Goal: Task Accomplishment & Management: Use online tool/utility

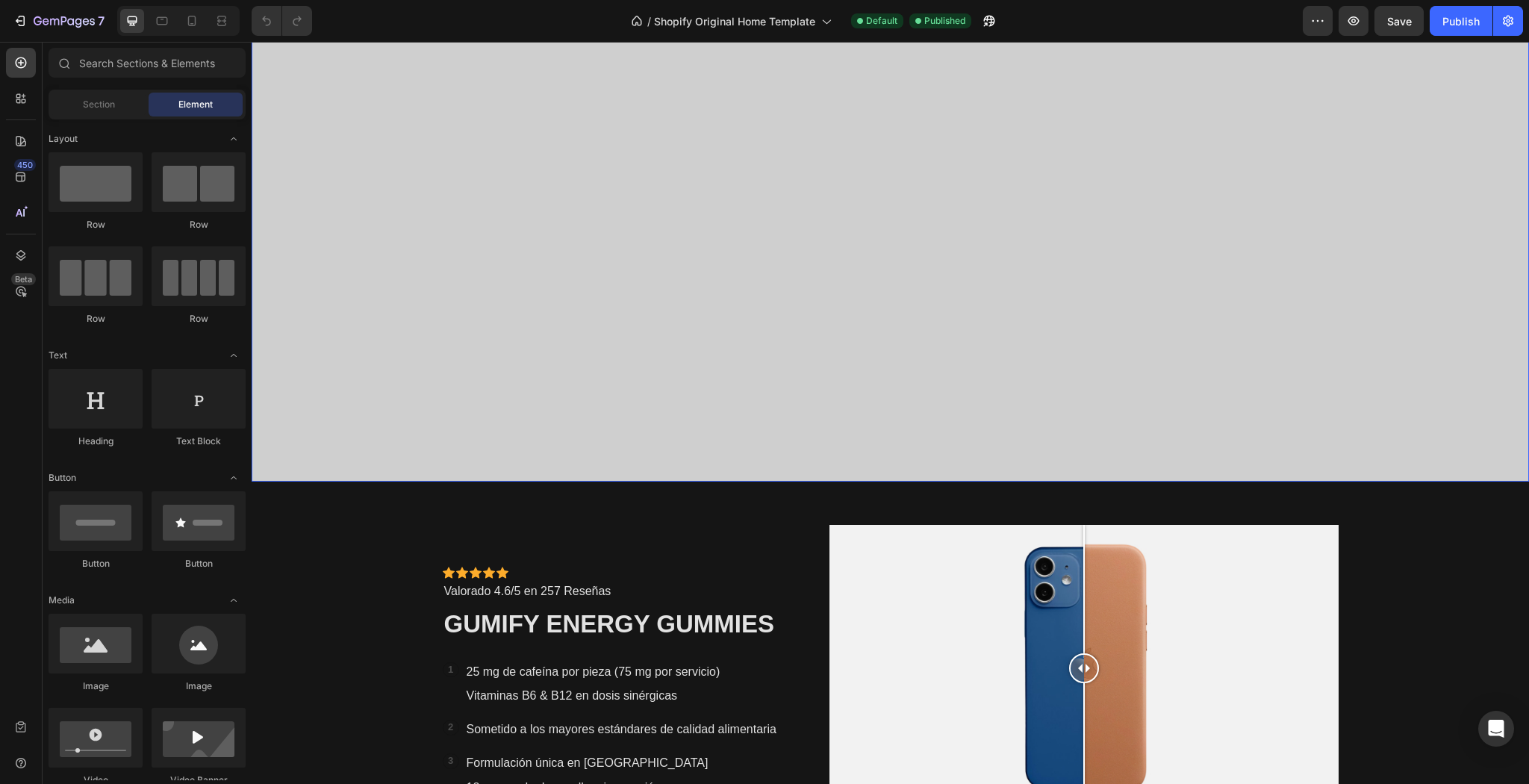
scroll to position [777, 0]
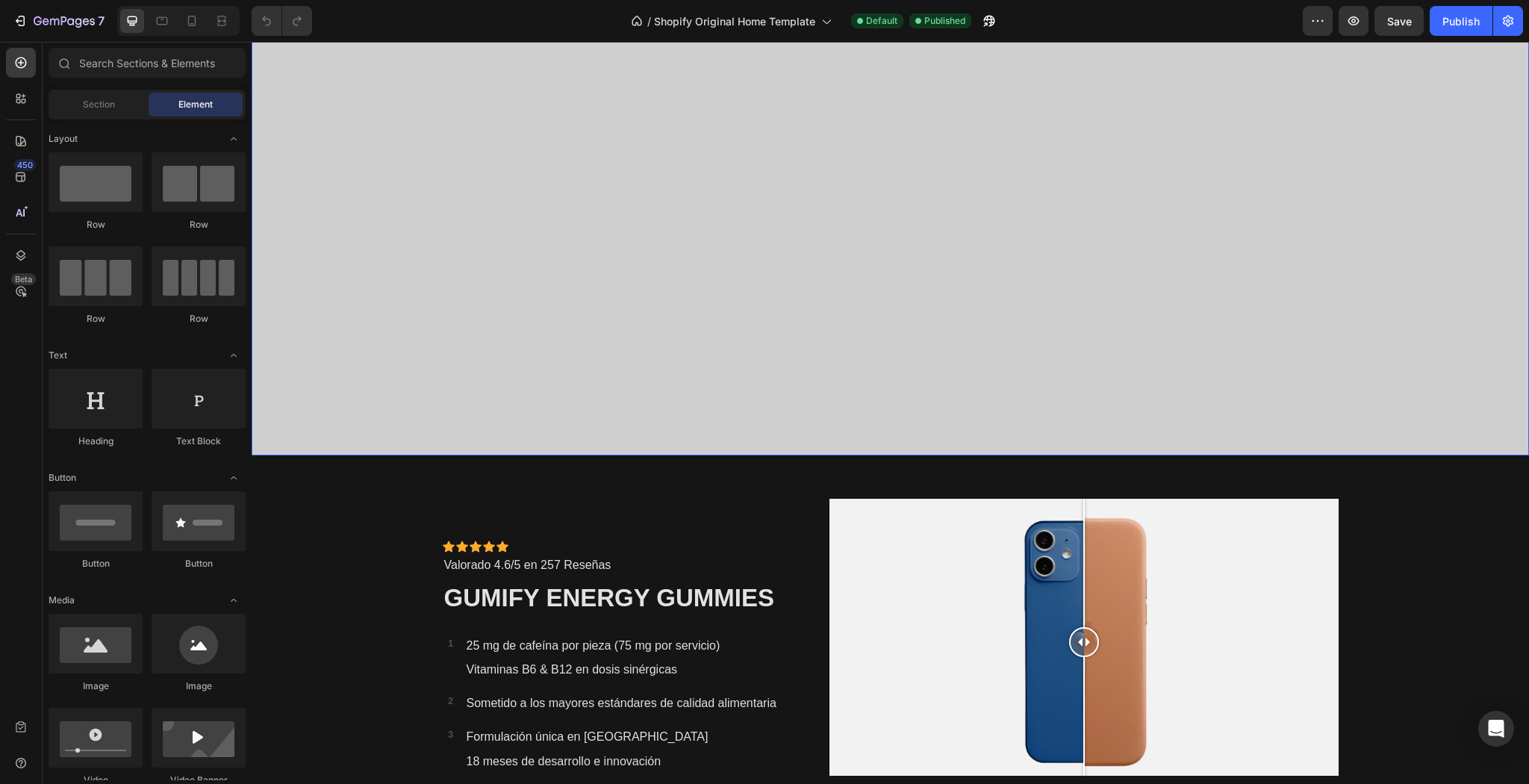
click at [877, 431] on div "Overlay" at bounding box center [890, 84] width 1277 height 742
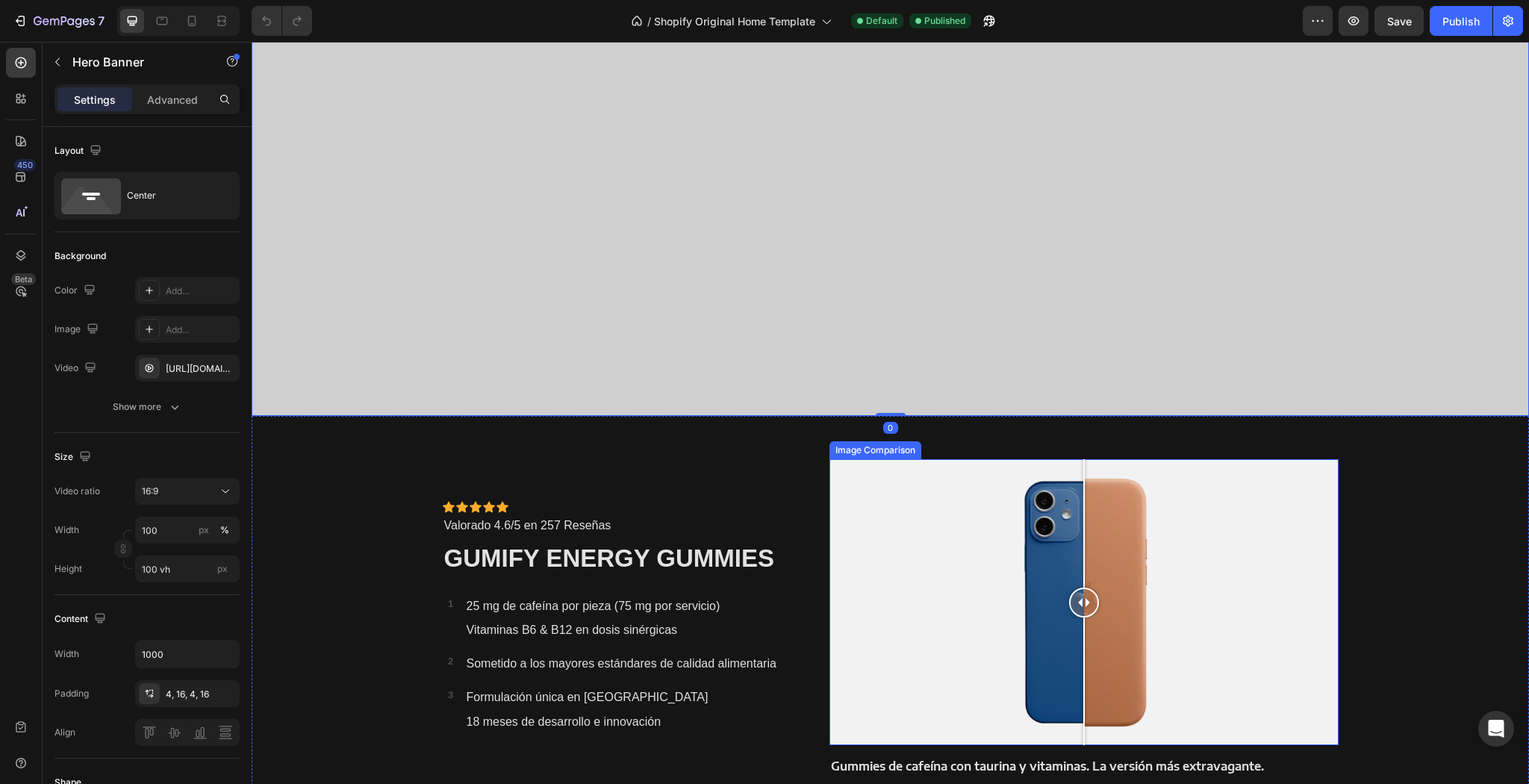
scroll to position [1016, 0]
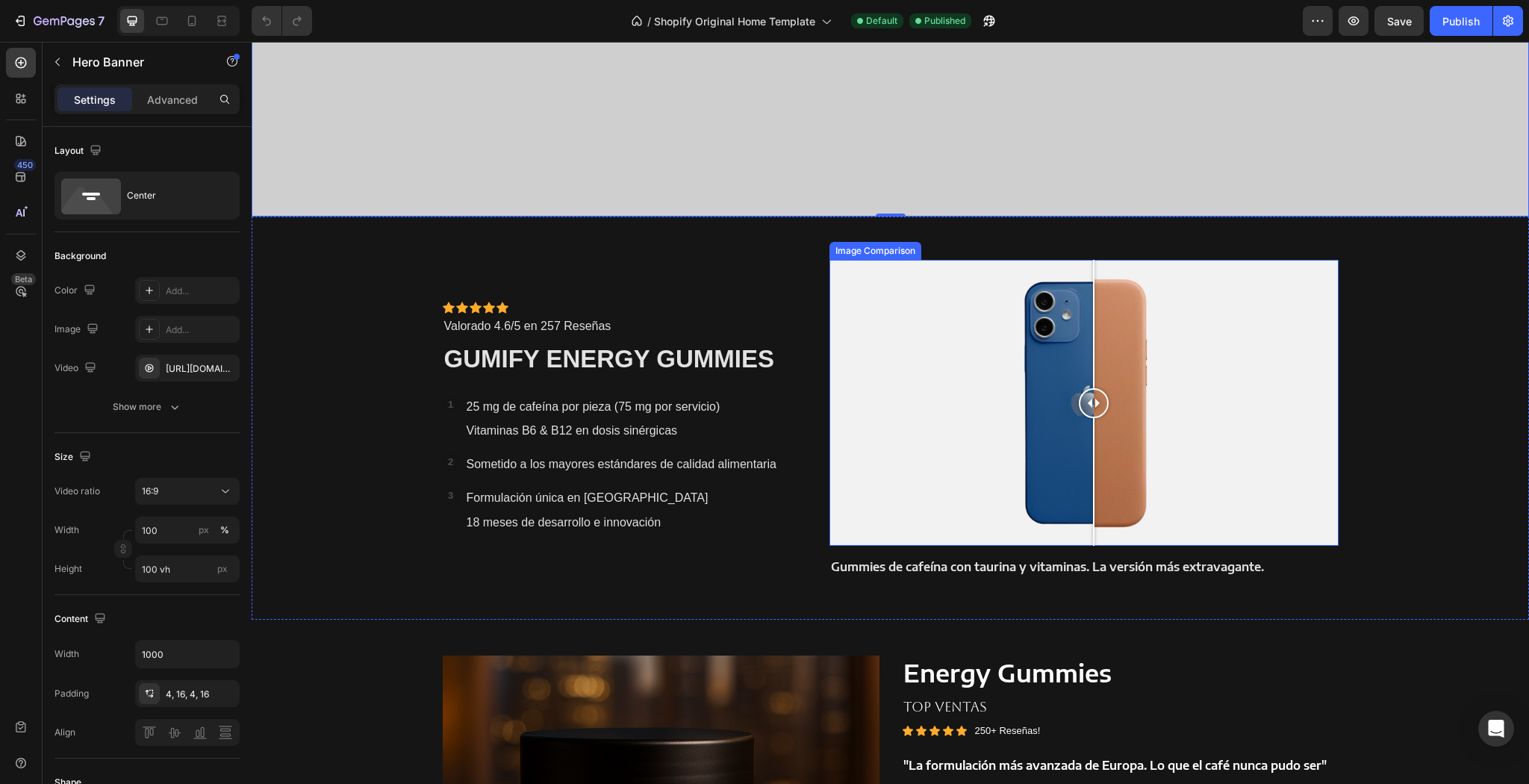
drag, startPoint x: 1074, startPoint y: 408, endPoint x: 1089, endPoint y: 468, distance: 61.8
click at [1089, 468] on div at bounding box center [1094, 403] width 30 height 286
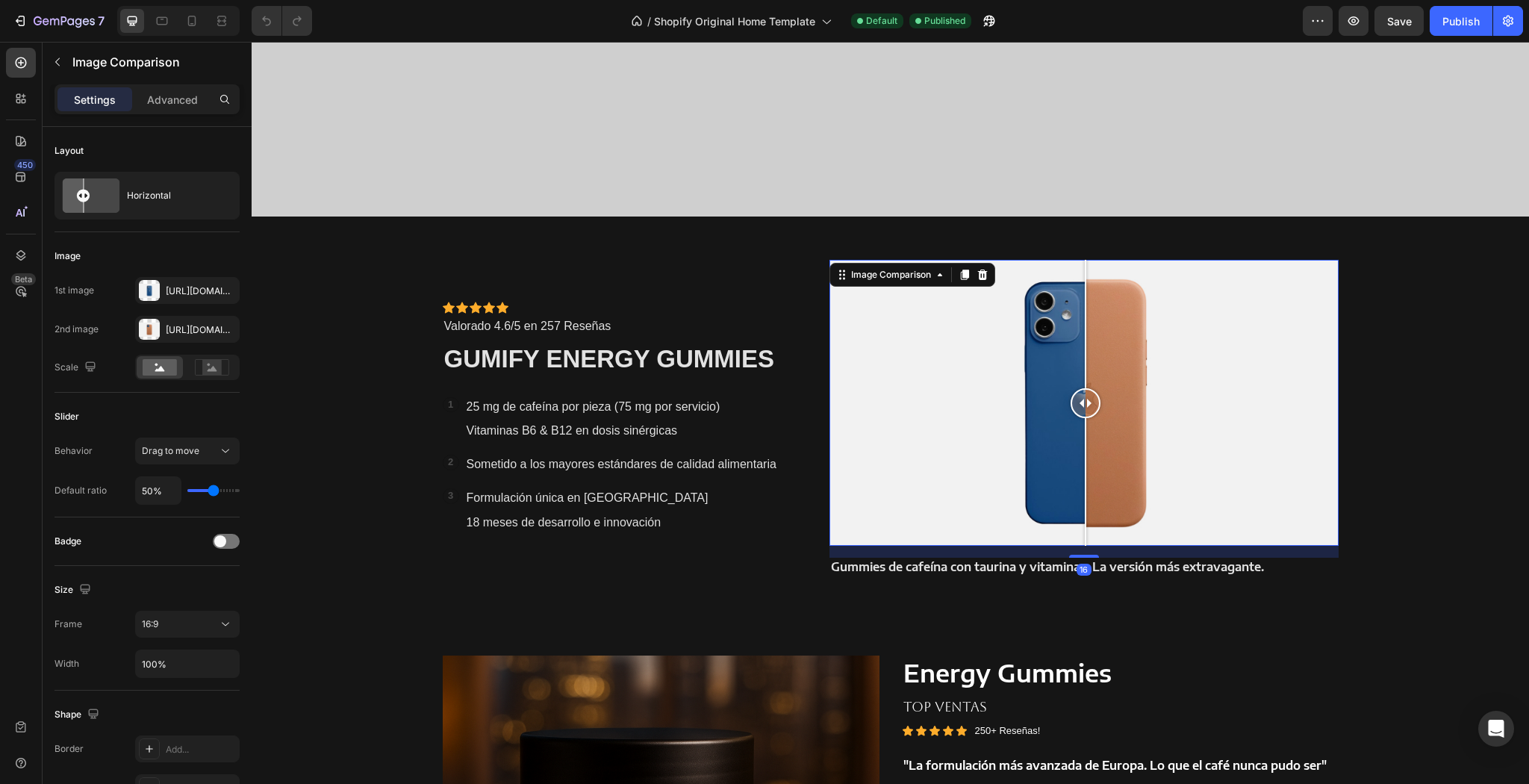
drag, startPoint x: 1090, startPoint y: 415, endPoint x: 1081, endPoint y: 424, distance: 12.7
click at [1081, 424] on div at bounding box center [1085, 403] width 30 height 286
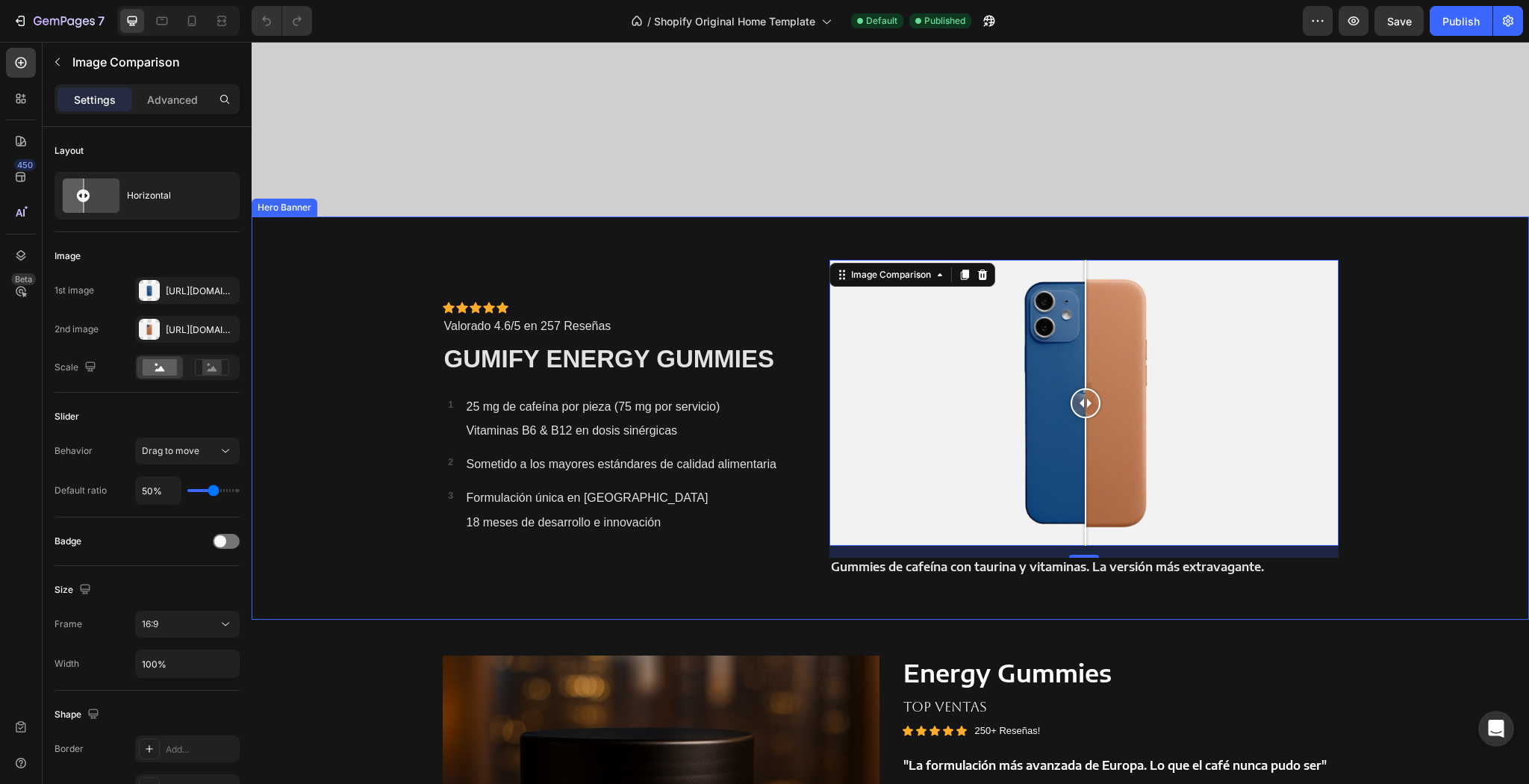
click at [1395, 418] on div "Background Image" at bounding box center [890, 418] width 1277 height 403
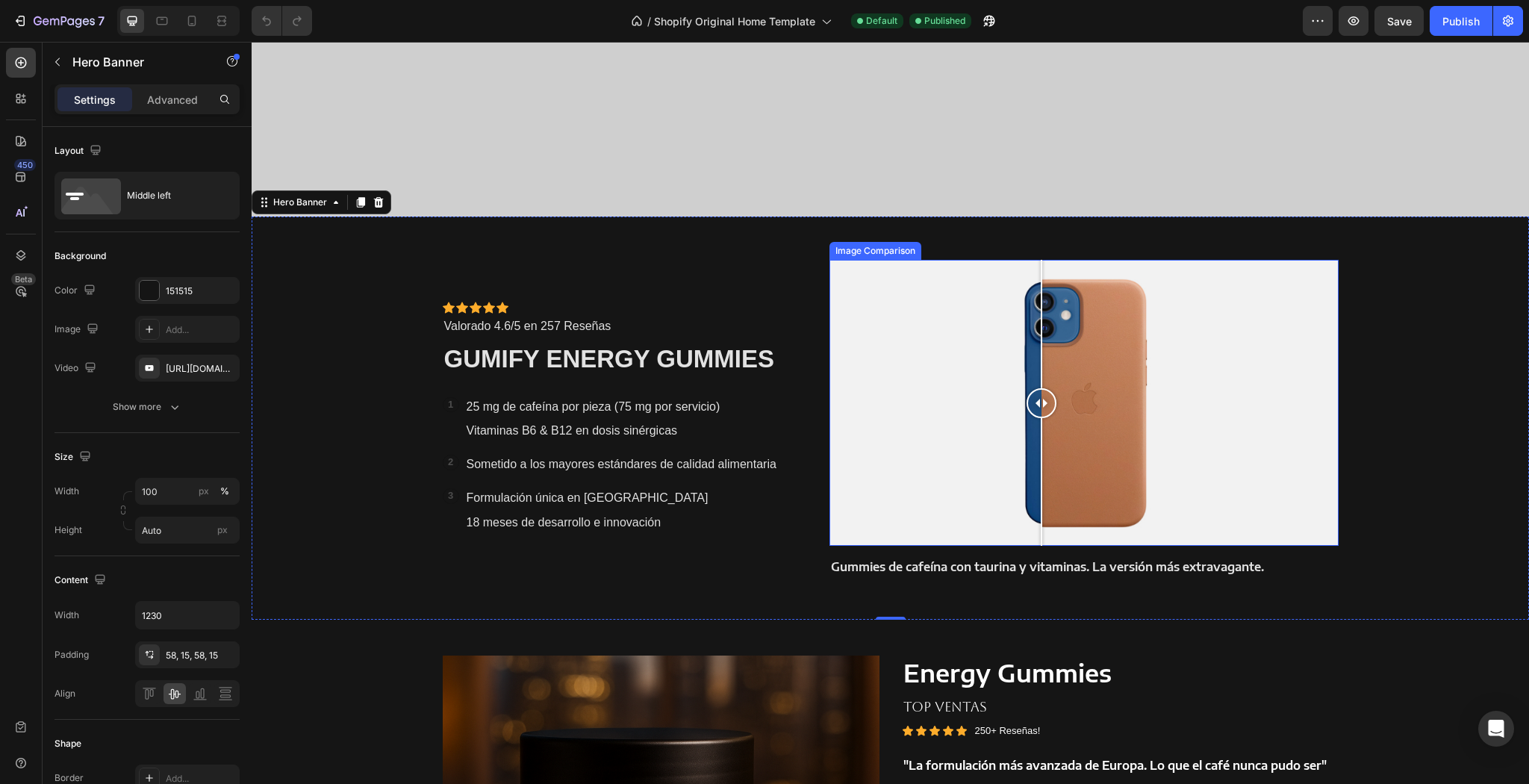
drag, startPoint x: 1089, startPoint y: 410, endPoint x: 1037, endPoint y: 474, distance: 82.5
click at [1037, 474] on div at bounding box center [1042, 403] width 30 height 286
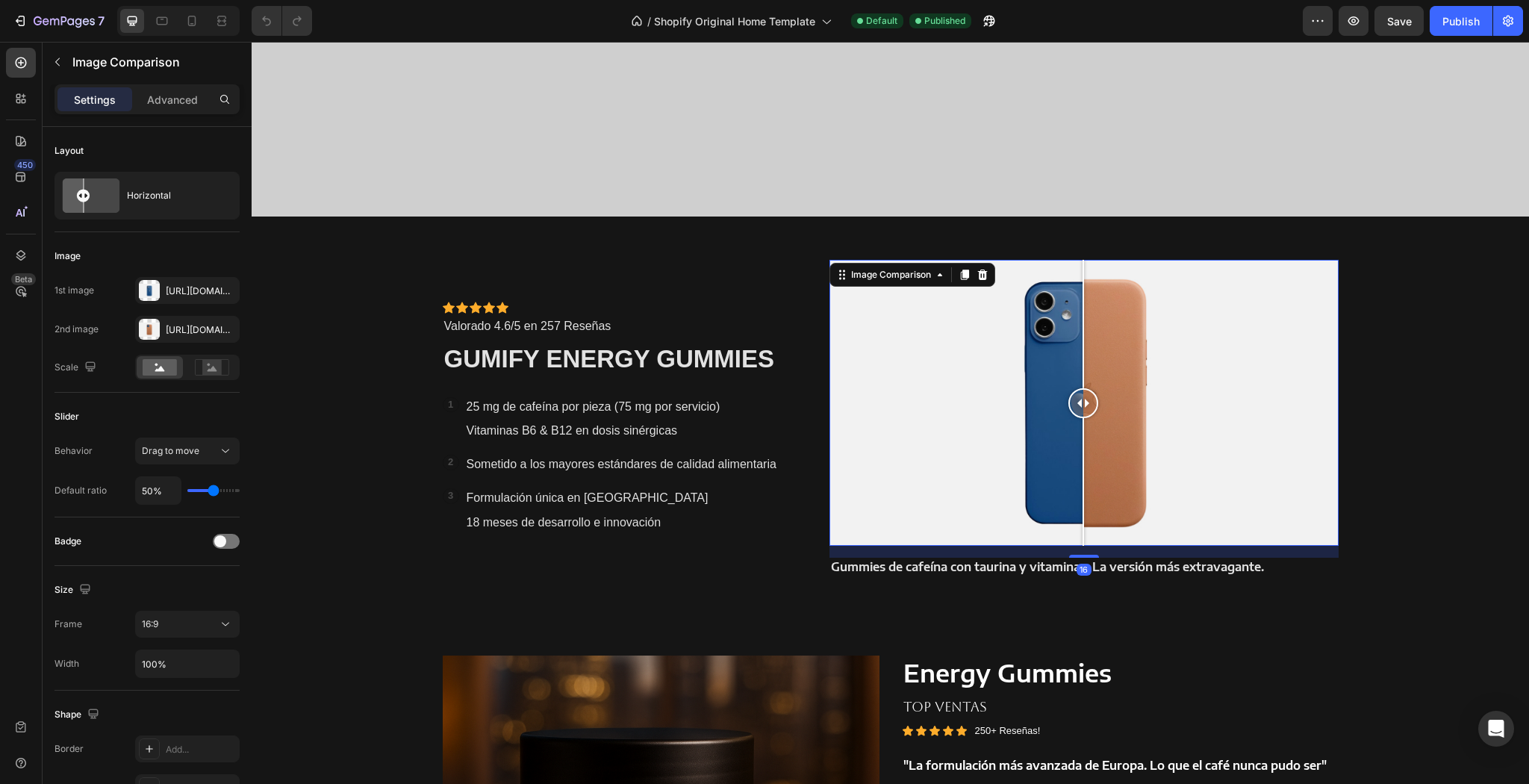
drag, startPoint x: 1049, startPoint y: 407, endPoint x: 1078, endPoint y: 421, distance: 32.2
click at [1078, 421] on div at bounding box center [1083, 403] width 30 height 286
drag, startPoint x: 1031, startPoint y: 388, endPoint x: 1042, endPoint y: 392, distance: 11.7
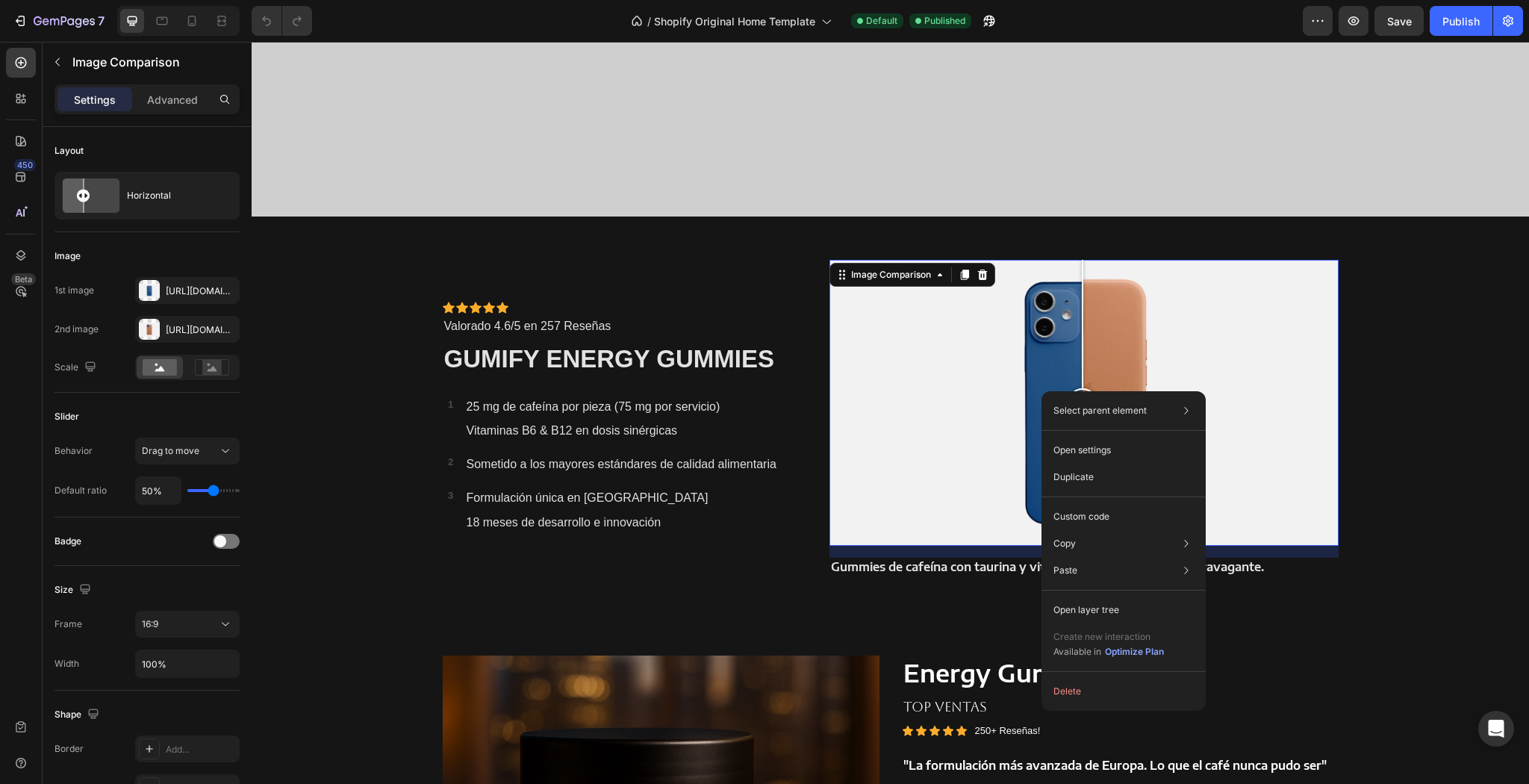
click at [1101, 365] on div at bounding box center [1084, 403] width 509 height 286
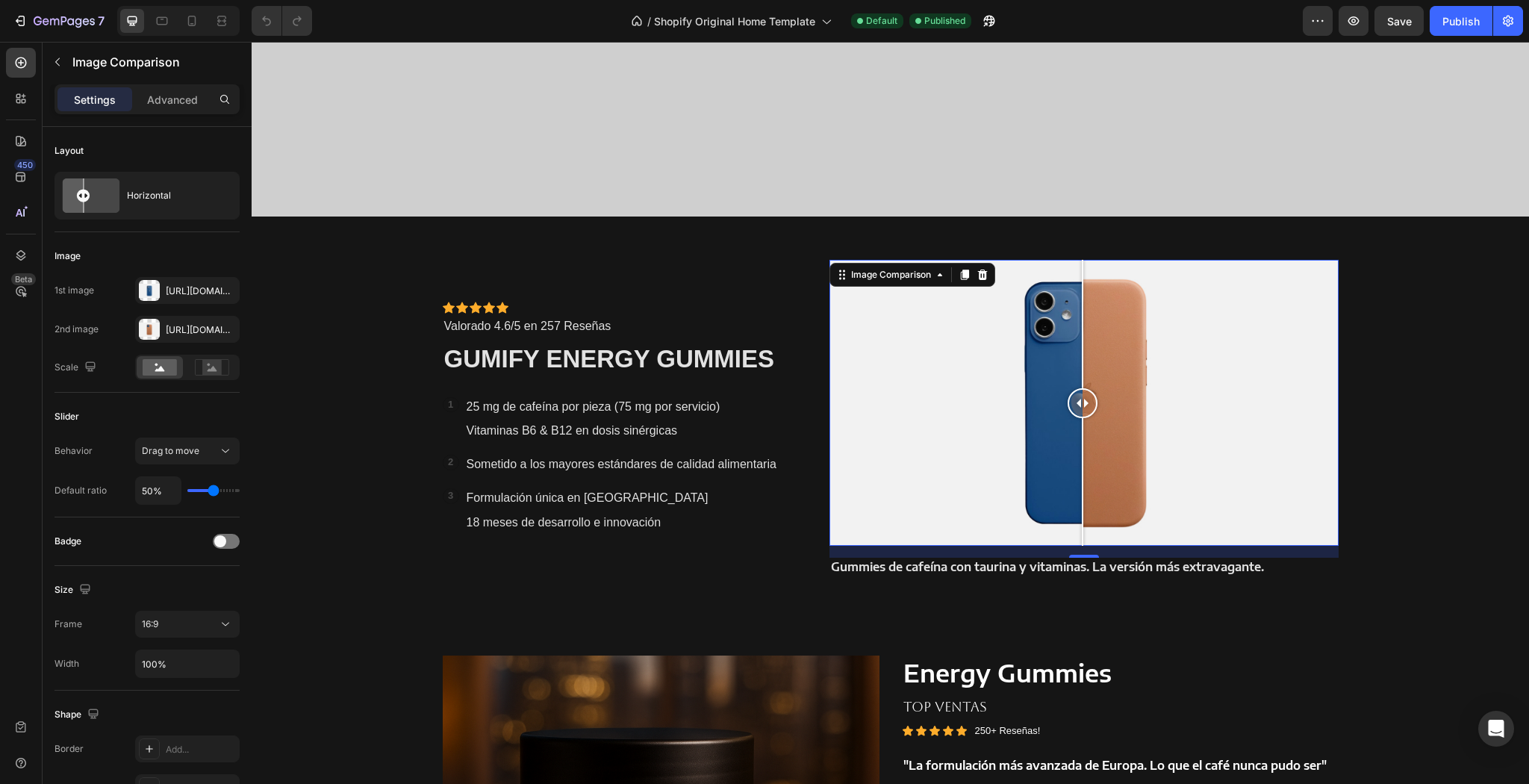
drag, startPoint x: 1098, startPoint y: 406, endPoint x: 1078, endPoint y: 408, distance: 20.1
click at [1078, 408] on div at bounding box center [1082, 403] width 30 height 30
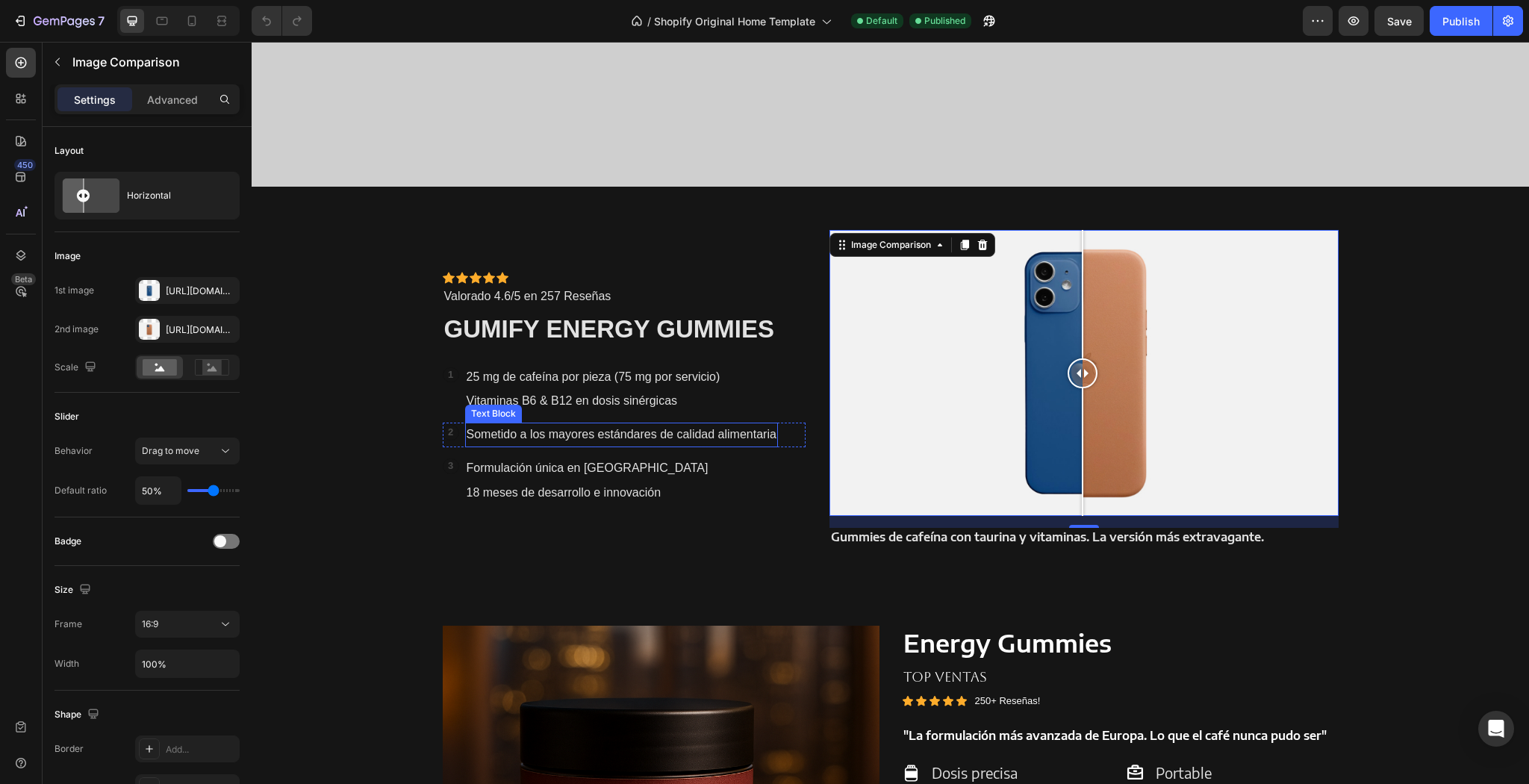
scroll to position [1075, 0]
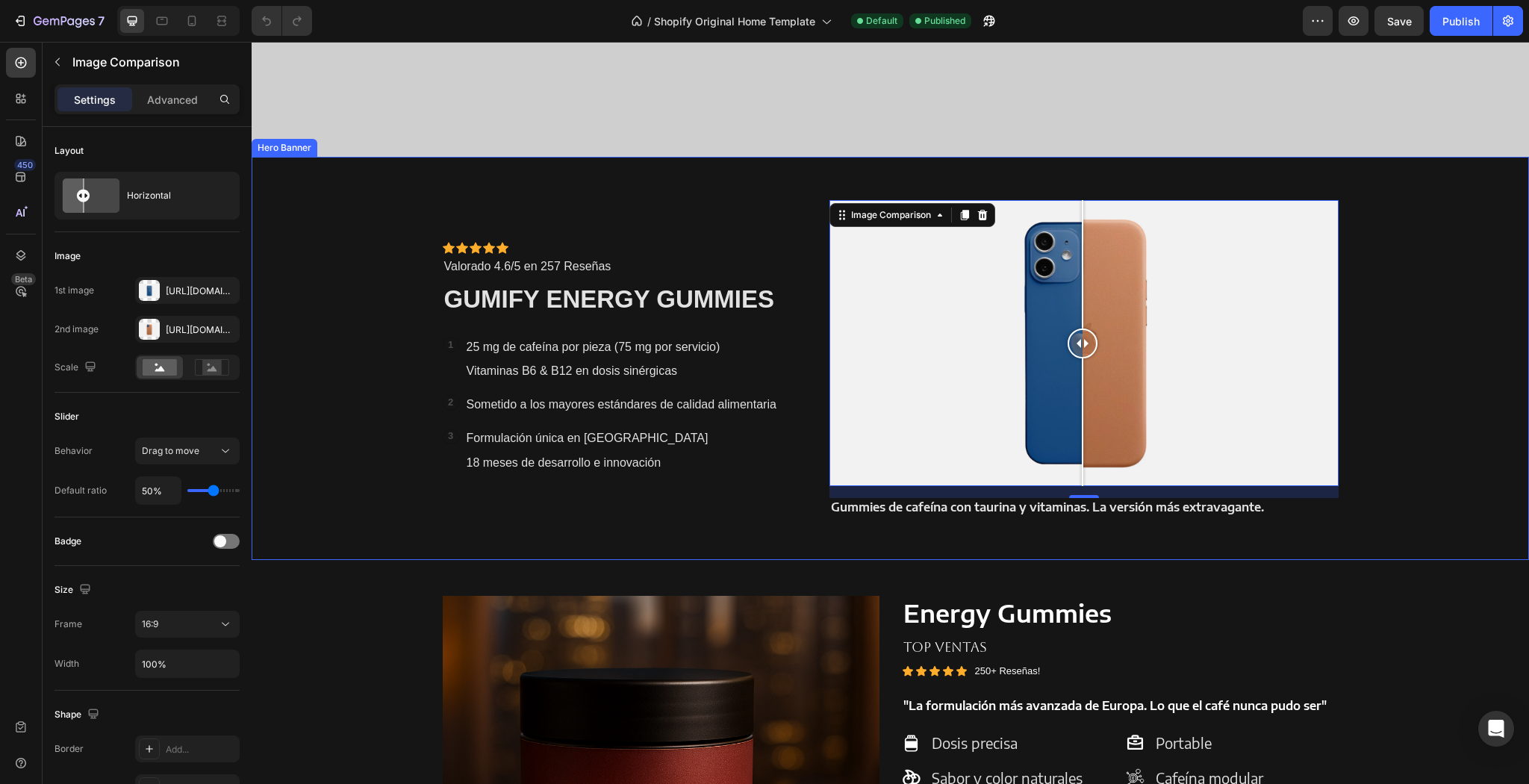
click at [780, 235] on div "Icon Icon Icon Icon Icon Icon List Icon Icon Icon Icon Icon Icon List Valorado …" at bounding box center [625, 358] width 364 height 317
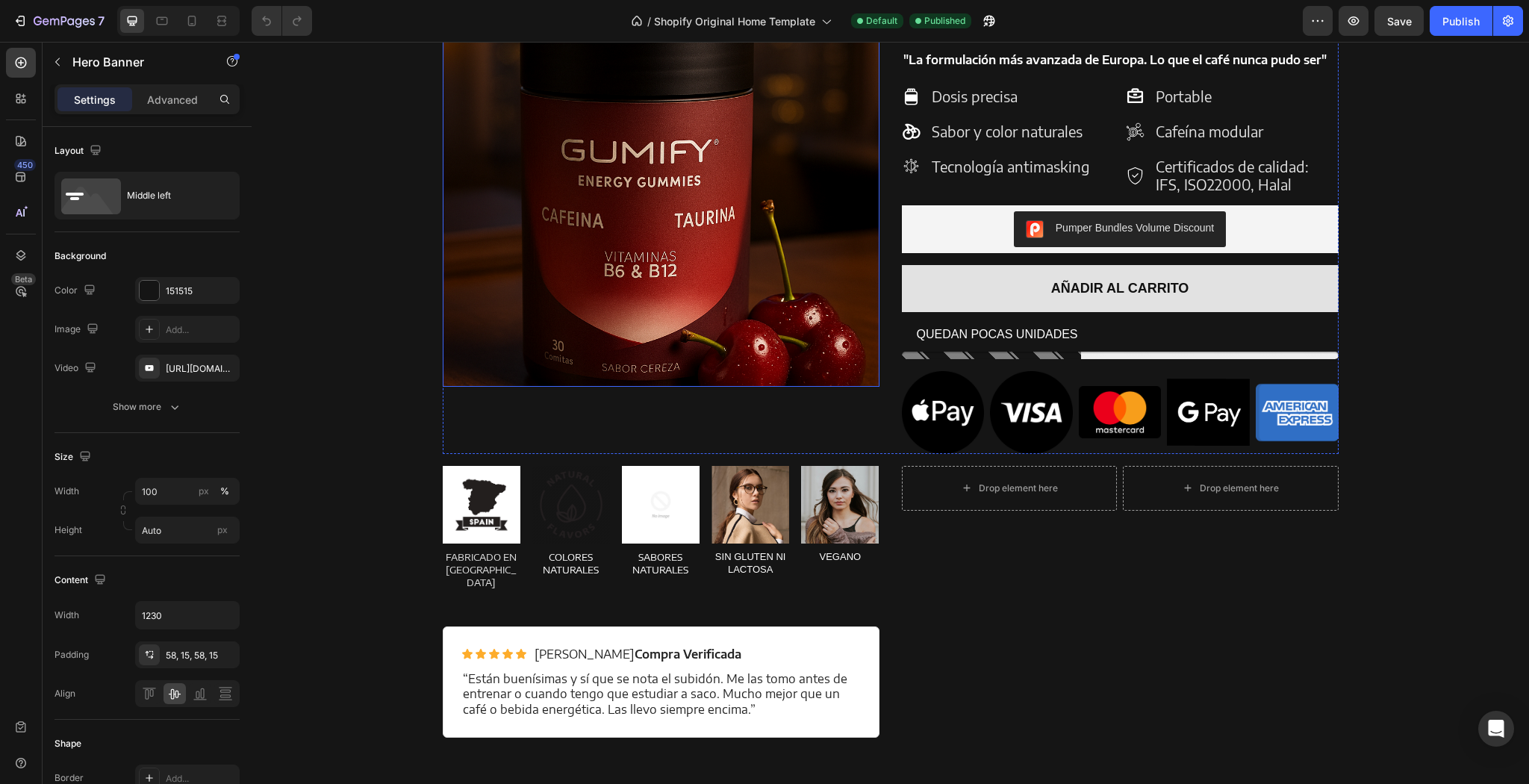
scroll to position [1732, 0]
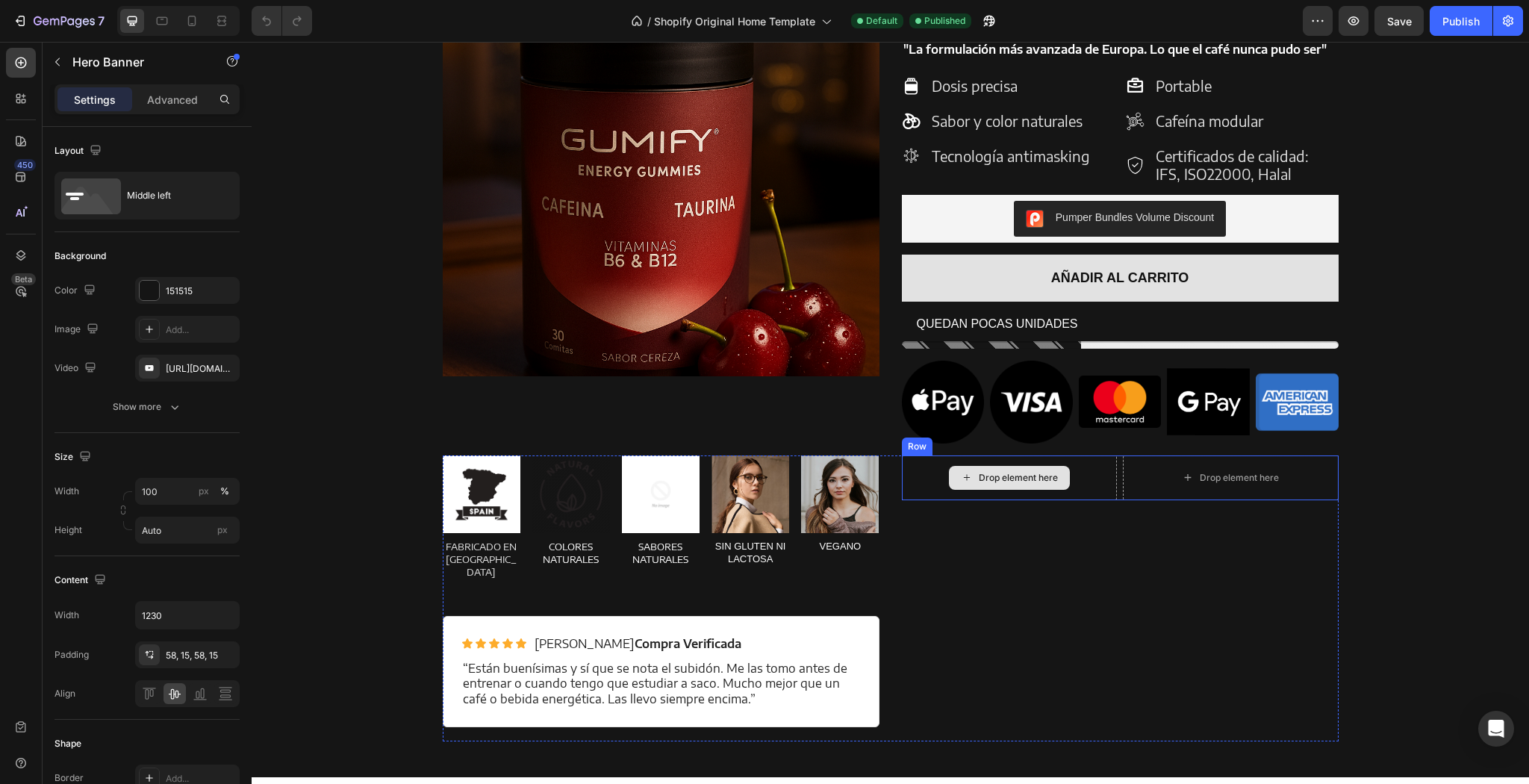
click at [985, 482] on div "Drop element here" at bounding box center [1018, 478] width 79 height 12
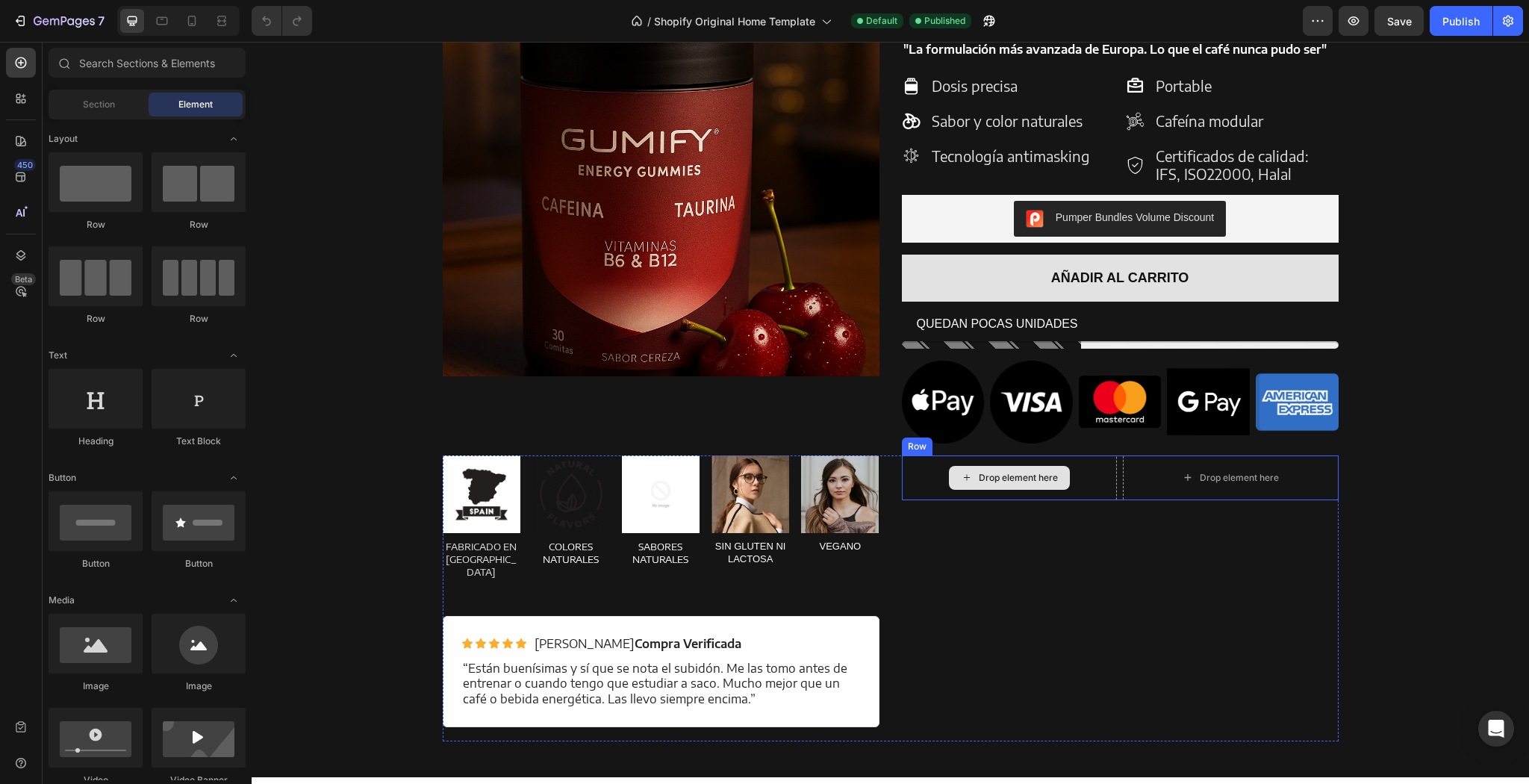
click at [1123, 484] on div "Drop element here" at bounding box center [1231, 478] width 216 height 45
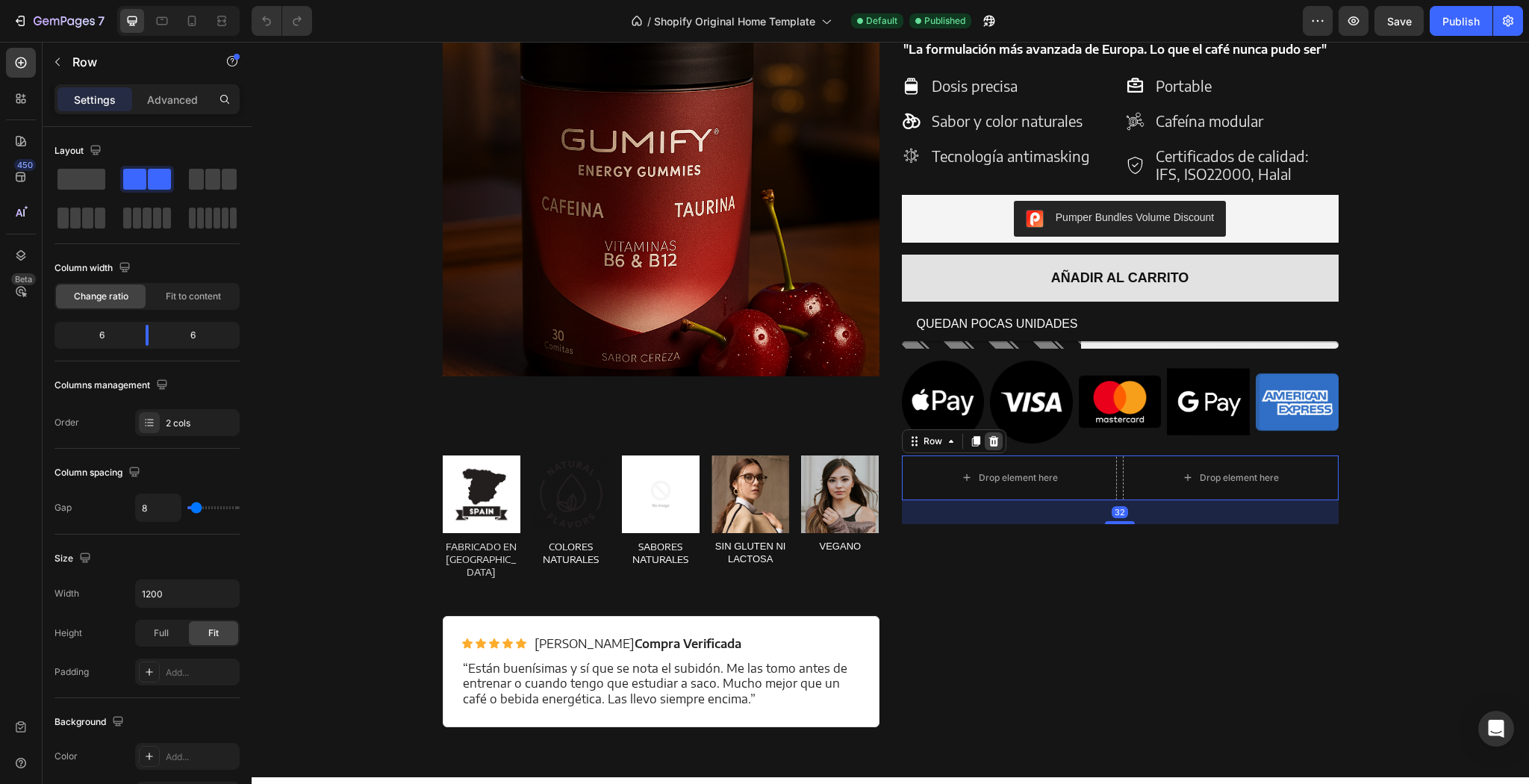
click at [988, 447] on icon at bounding box center [994, 441] width 12 height 12
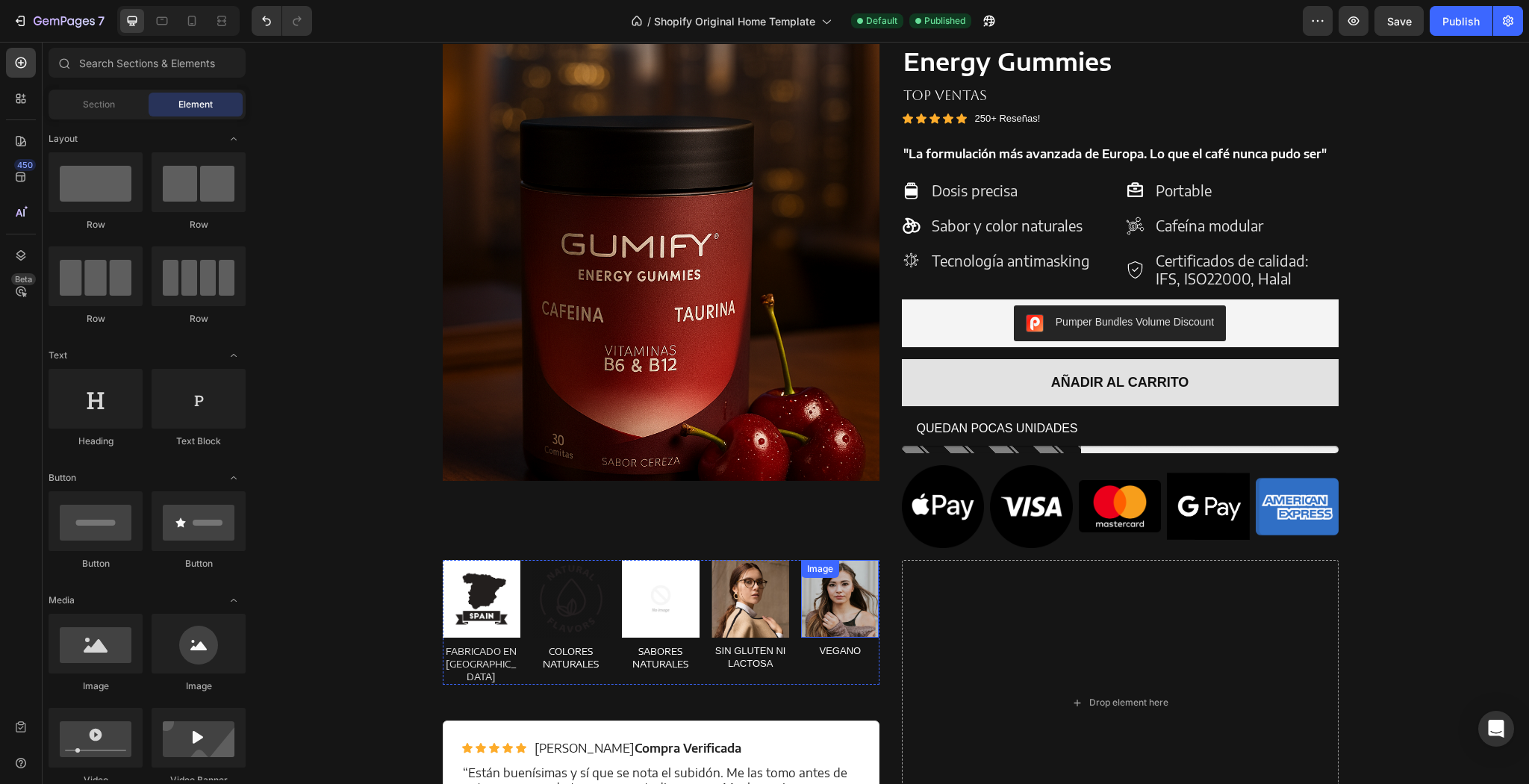
scroll to position [1613, 0]
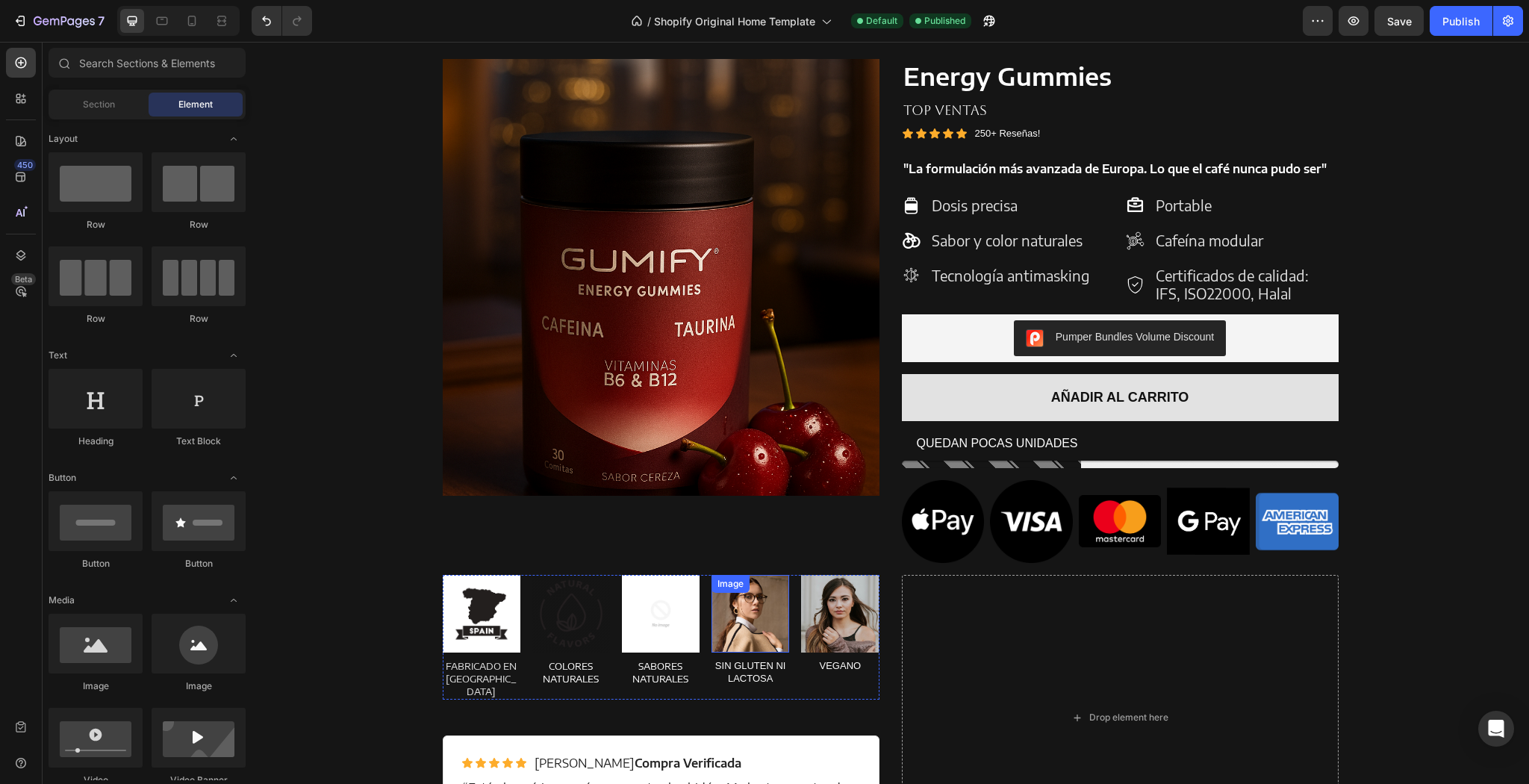
click at [717, 591] on div "Image" at bounding box center [730, 583] width 32 height 14
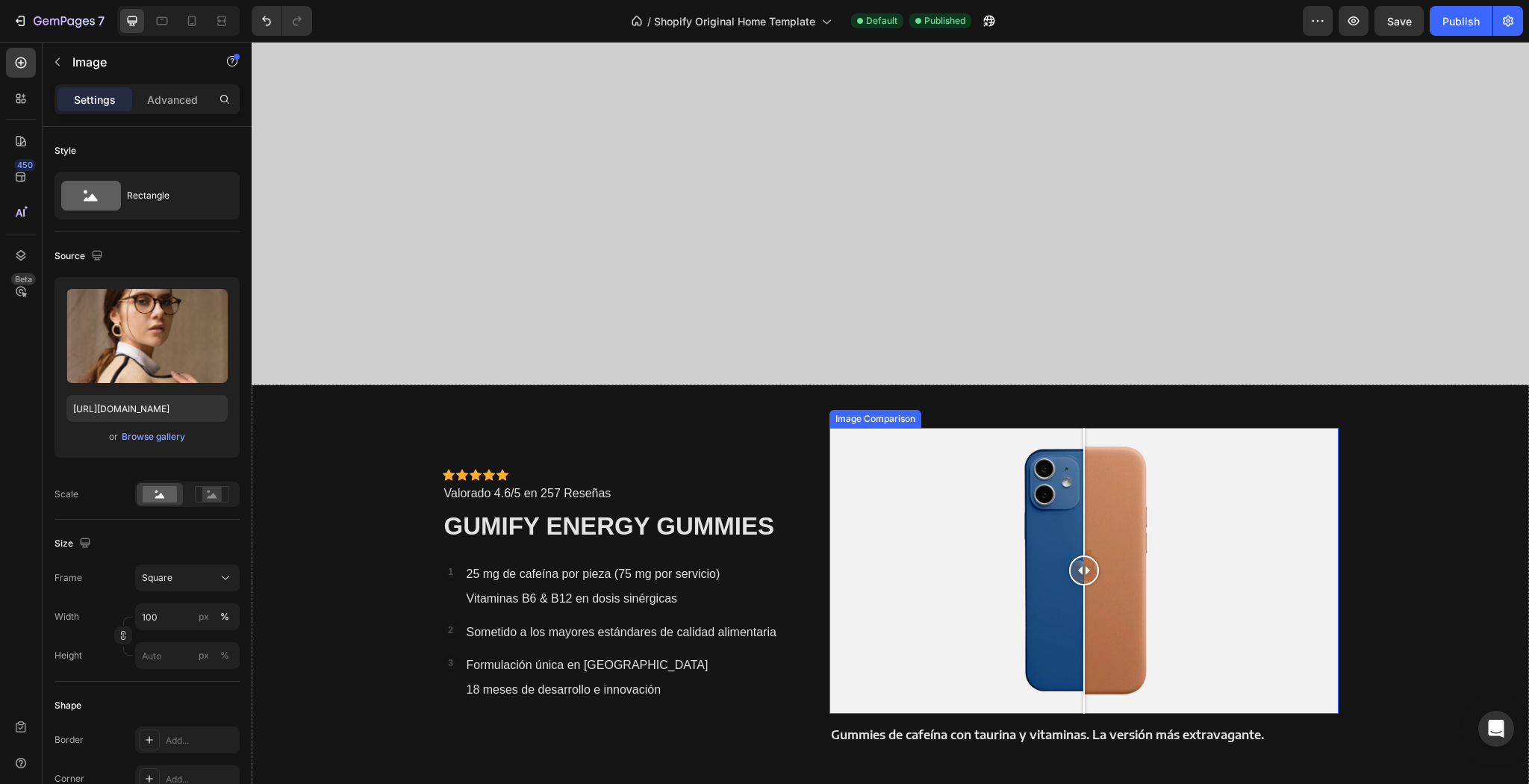
scroll to position [896, 0]
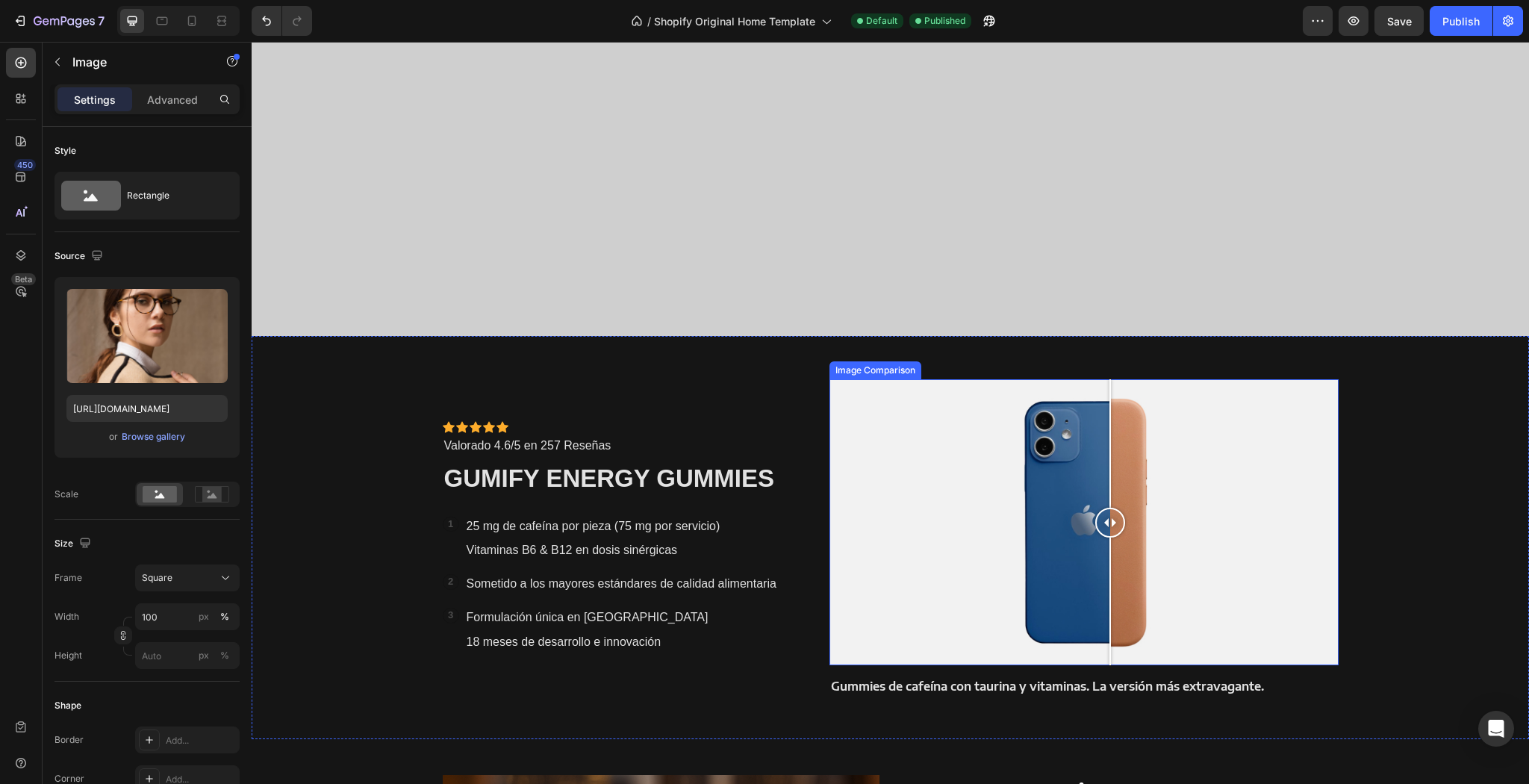
drag, startPoint x: 1075, startPoint y: 529, endPoint x: 1114, endPoint y: 509, distance: 43.8
click at [1095, 513] on div at bounding box center [1110, 522] width 30 height 30
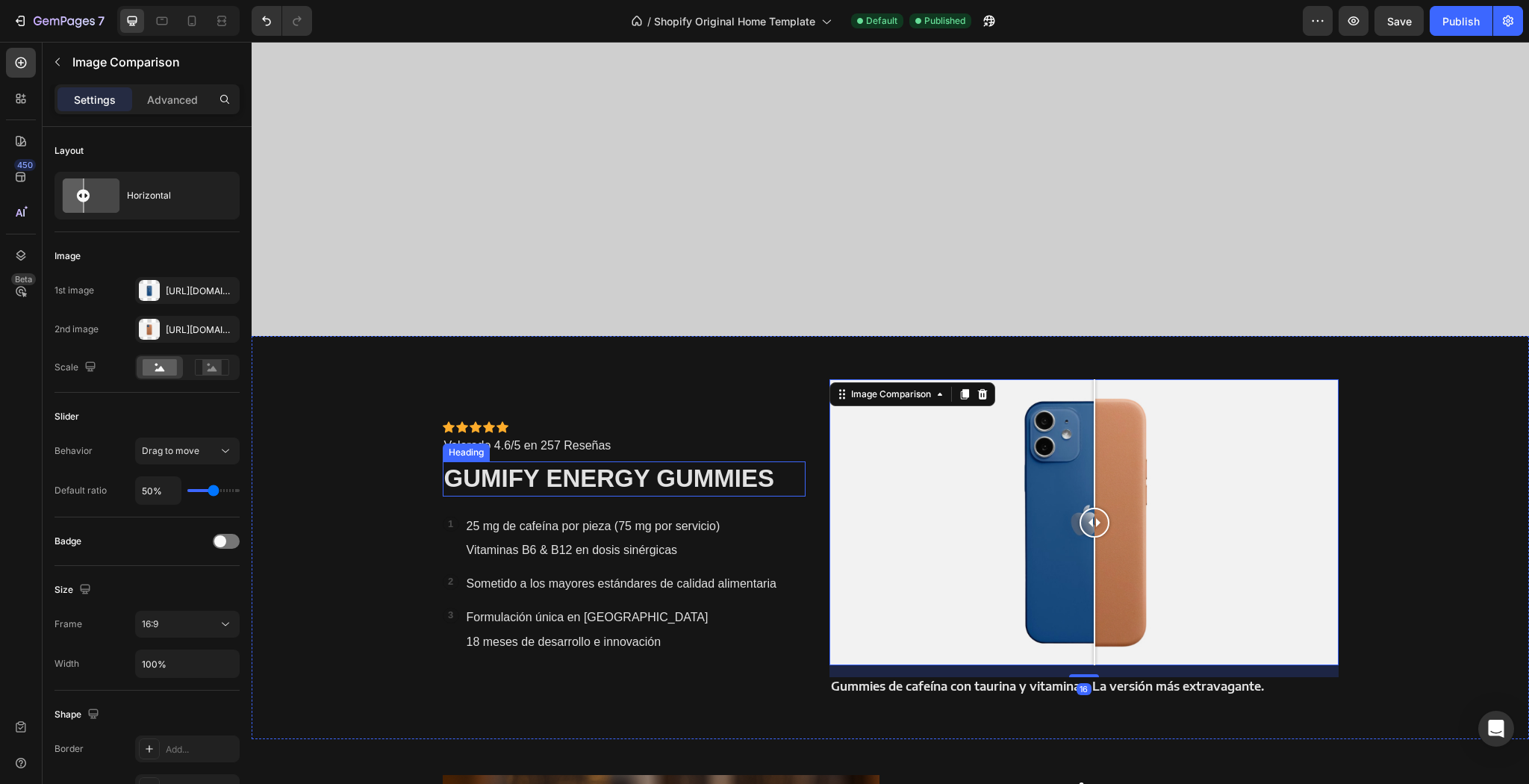
click at [540, 479] on h2 "GUMIFY ENERGY GUMMIES" at bounding box center [625, 479] width 364 height 35
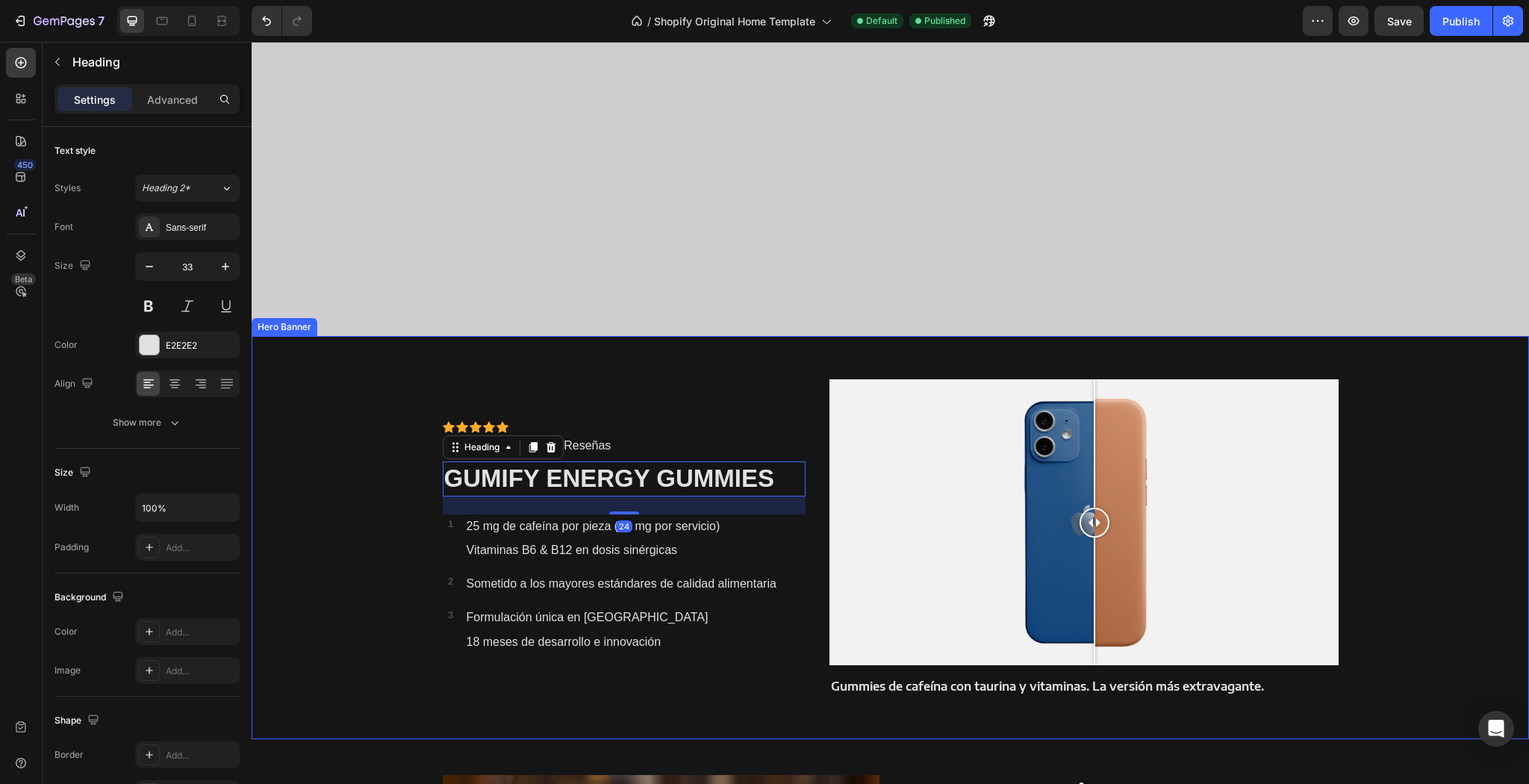
click at [575, 403] on div "Icon Icon Icon Icon Icon Icon List Icon Icon Icon Icon Icon Icon List Valorado …" at bounding box center [625, 538] width 364 height 317
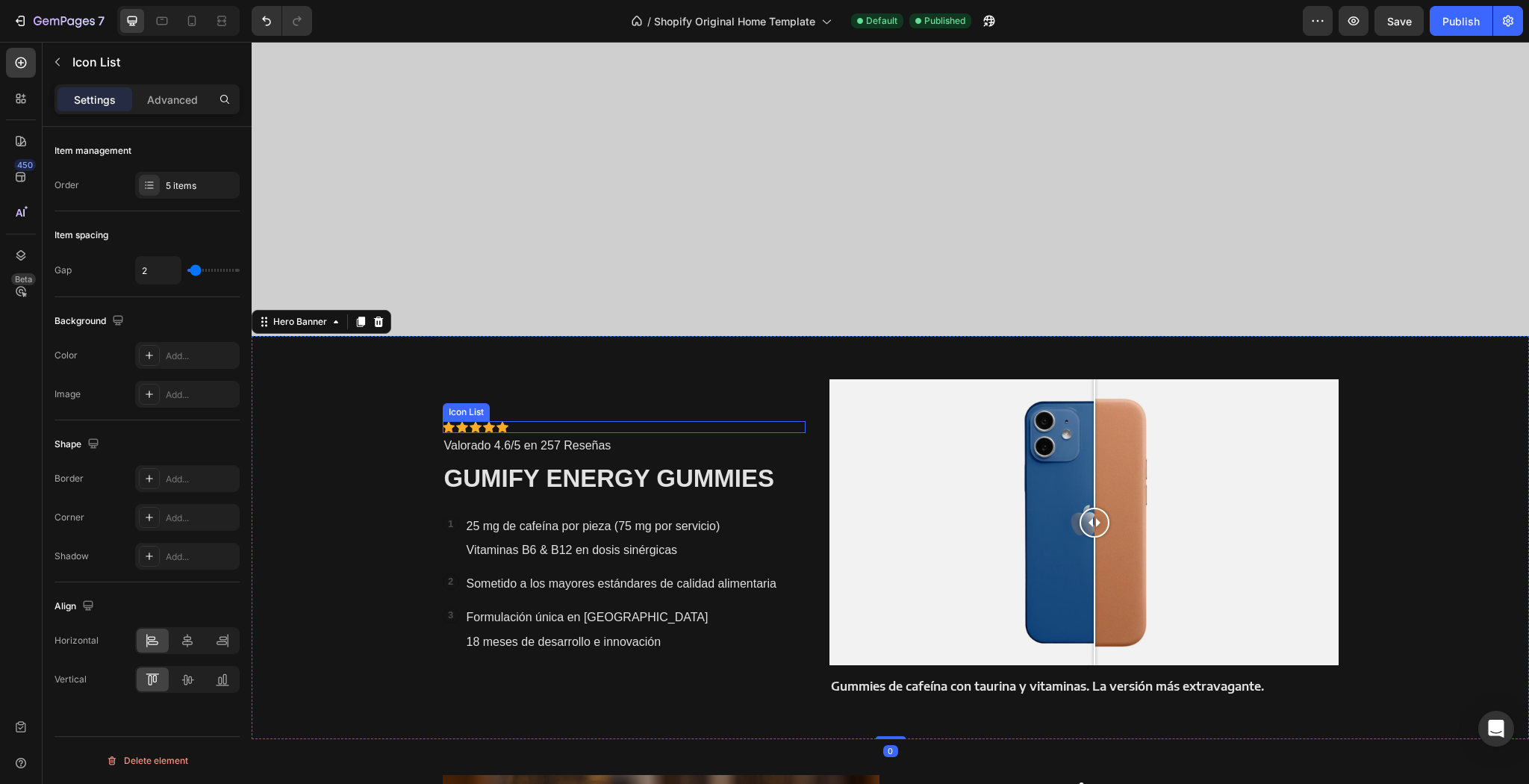
click at [572, 427] on div "Icon Icon Icon Icon Icon" at bounding box center [625, 427] width 364 height 12
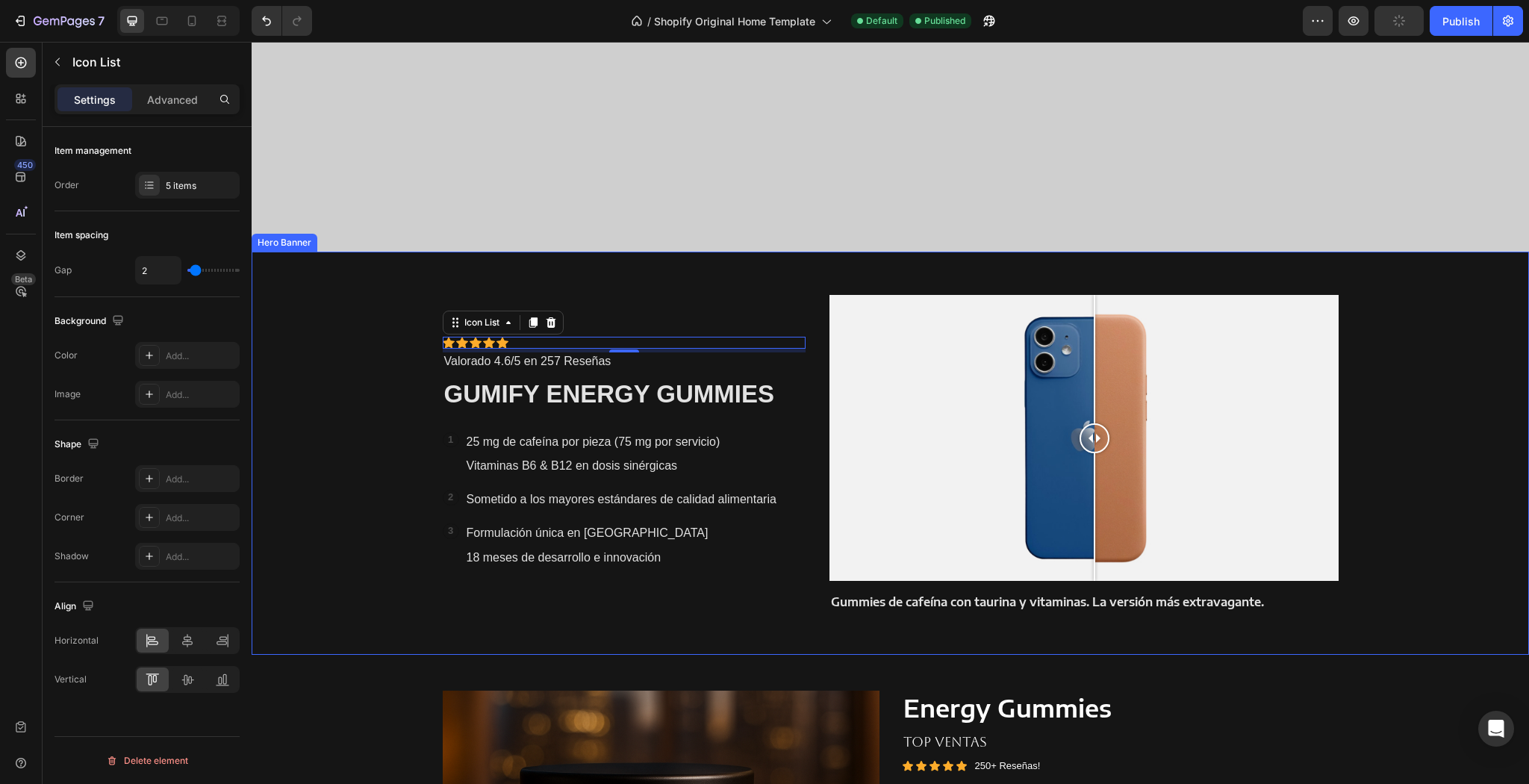
scroll to position [1016, 0]
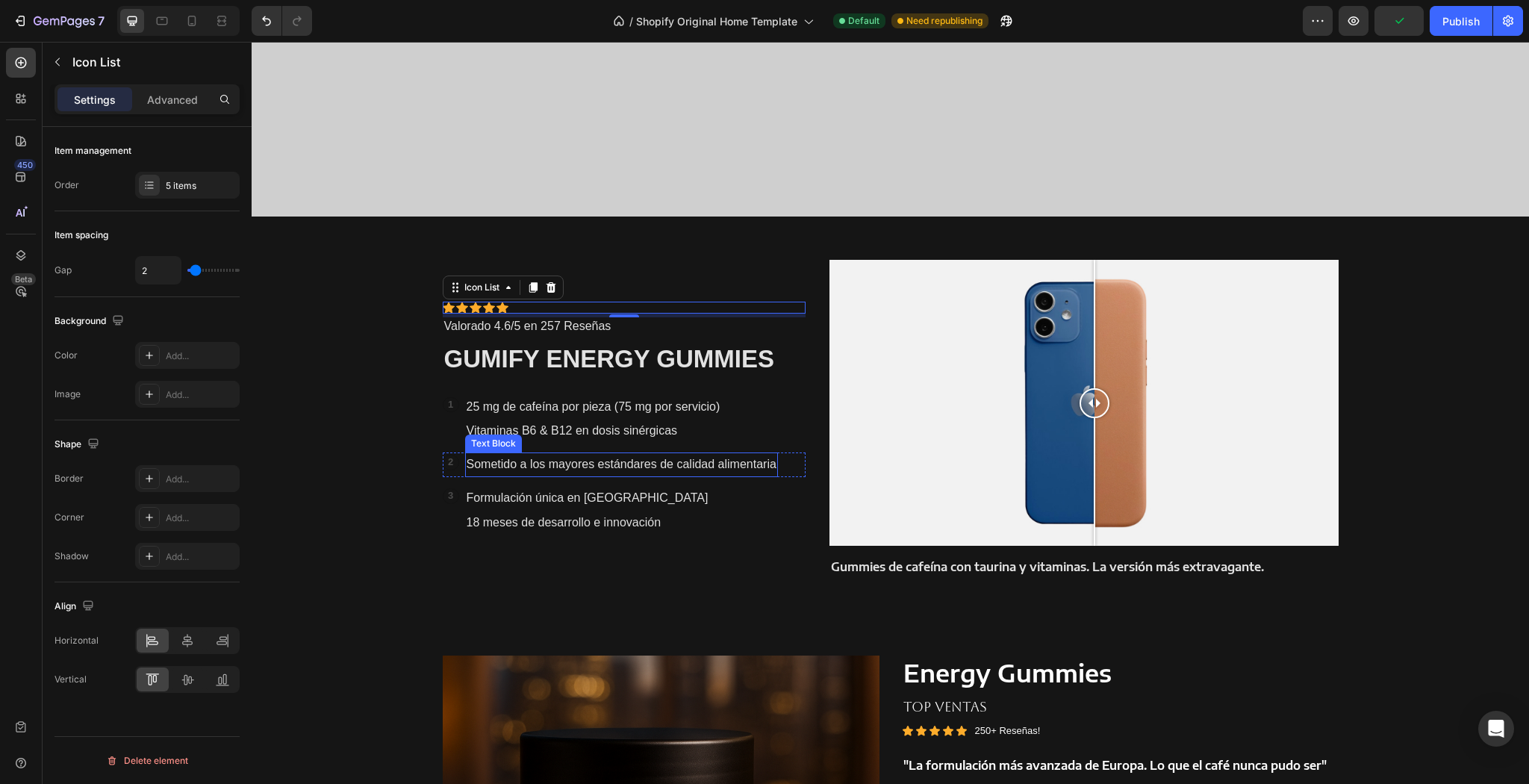
click at [579, 459] on p "Sometido a los mayores estándares de calidad alimentaria" at bounding box center [621, 465] width 310 height 22
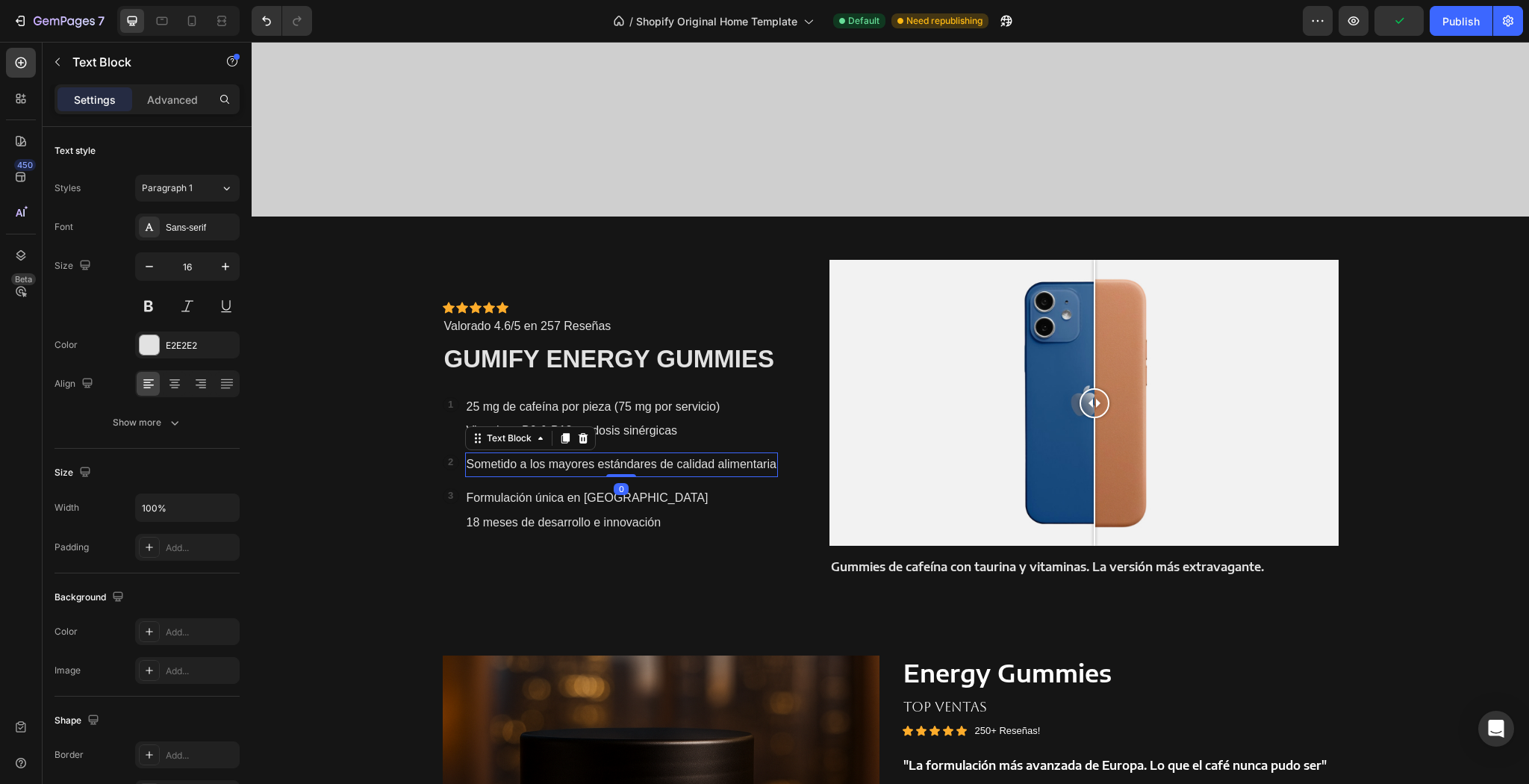
click at [579, 459] on p "Sometido a los mayores estándares de calidad alimentaria" at bounding box center [621, 465] width 310 height 22
click at [536, 456] on p "Sometido a los mayores estándares de calidad alimentaria" at bounding box center [621, 465] width 310 height 22
click at [540, 459] on p "Sometido a los mayores estándares de calidad alimentaria" at bounding box center [621, 465] width 310 height 22
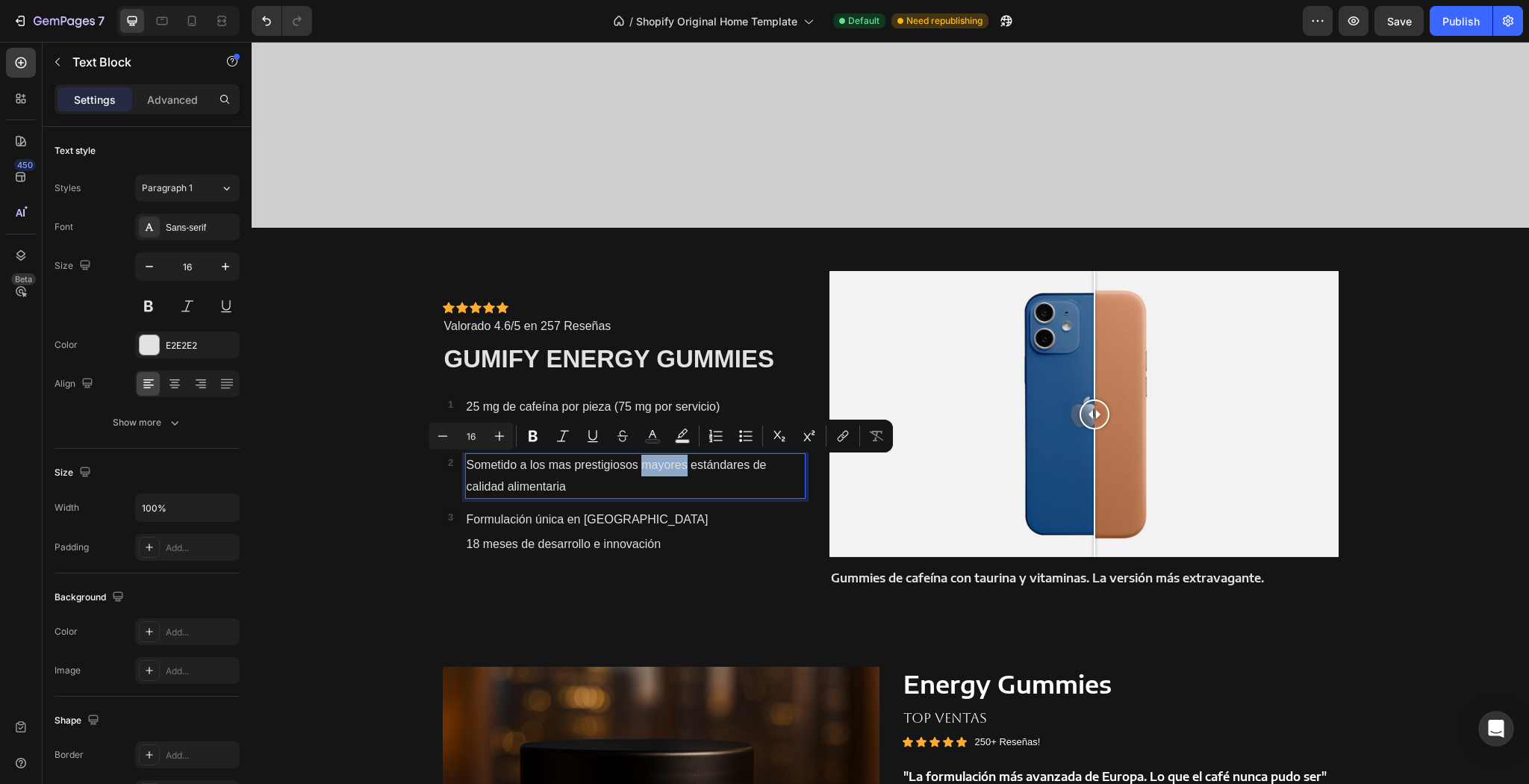
drag, startPoint x: 682, startPoint y: 464, endPoint x: 636, endPoint y: 472, distance: 46.7
click at [636, 472] on p "Sometido a los mas prestigiosos mayores estándares de calidad alimentaria" at bounding box center [635, 476] width 338 height 43
click at [604, 463] on p "Sometido a los mas prestigiosos estándares de calidad alimentaria" at bounding box center [635, 476] width 338 height 43
click at [643, 463] on p "Sometido a los mas prestigiosos estándares de calidad alimentaria" at bounding box center [635, 476] width 338 height 43
click at [591, 464] on p "Sometido a los mas prestigiosos estándares de calidad alimentaria" at bounding box center [635, 476] width 338 height 43
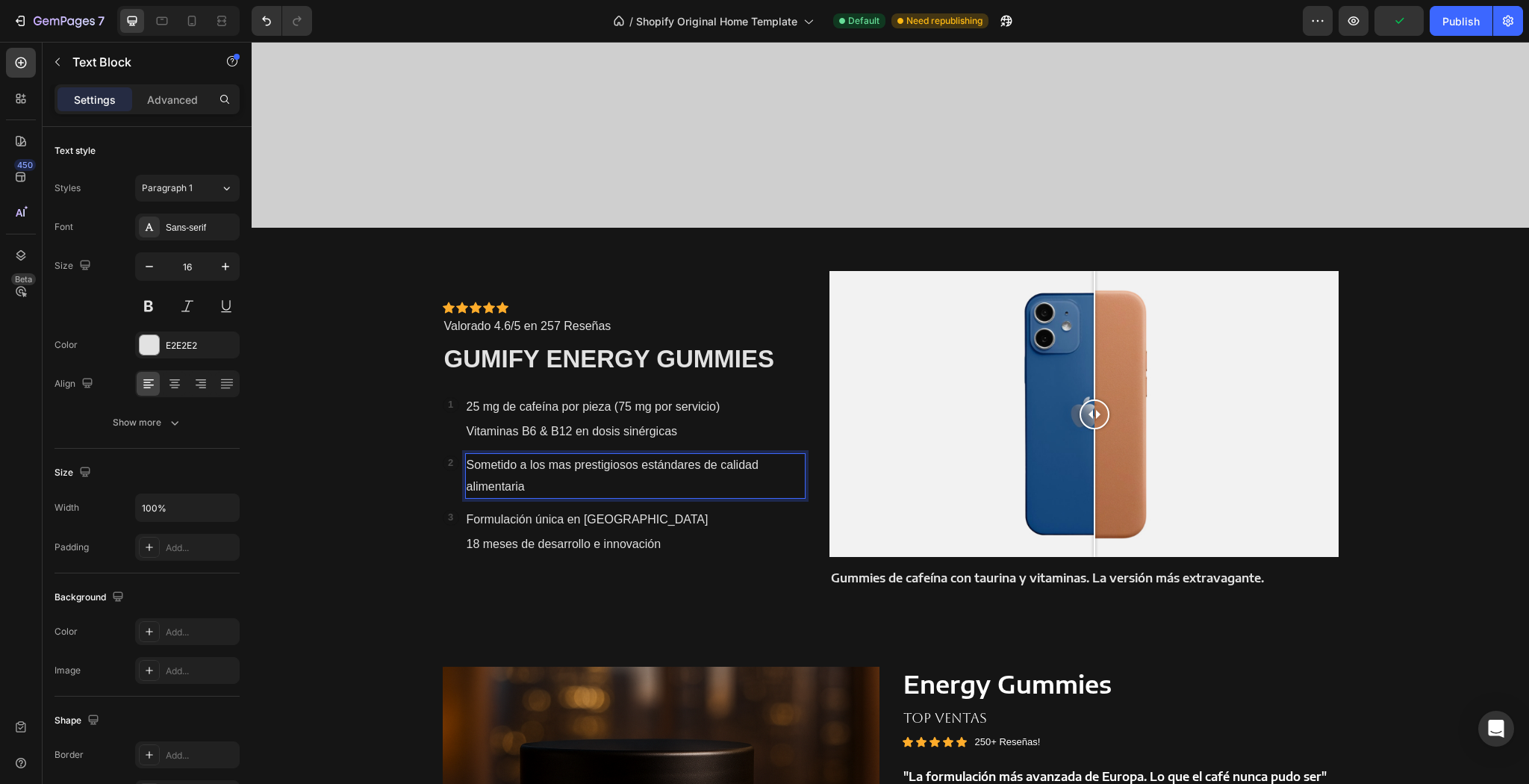
drag, startPoint x: 595, startPoint y: 464, endPoint x: 578, endPoint y: 470, distance: 18.0
click at [578, 469] on p "Sometido a los mas prestigiosos estándares de calidad alimentaria" at bounding box center [635, 476] width 338 height 43
click at [560, 466] on p "Sometido a los mas prestigiosos estándares de calidad alimentaria" at bounding box center [635, 476] width 338 height 43
click at [535, 472] on p "Sometido a los más prestigiosos estándares de calidad alimentaria" at bounding box center [635, 476] width 338 height 43
click at [547, 482] on p "Sometido a los más prestigiosos estándares de calidad alimentaria" at bounding box center [635, 476] width 338 height 43
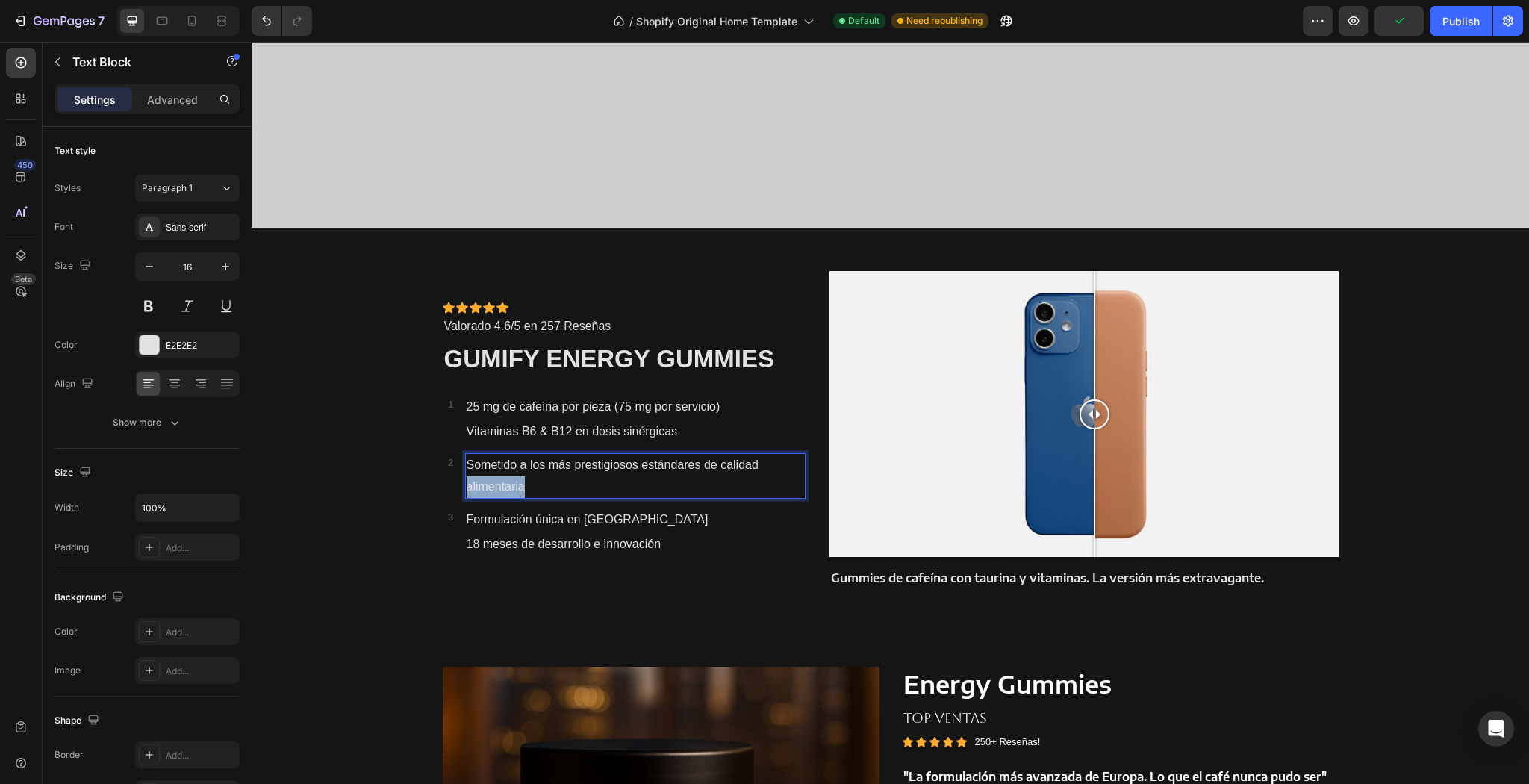
drag, startPoint x: 540, startPoint y: 489, endPoint x: 460, endPoint y: 486, distance: 80.1
click at [466, 486] on div "Sometido a los más prestigiosos estándares de calidad alimentaria" at bounding box center [636, 476] width 341 height 46
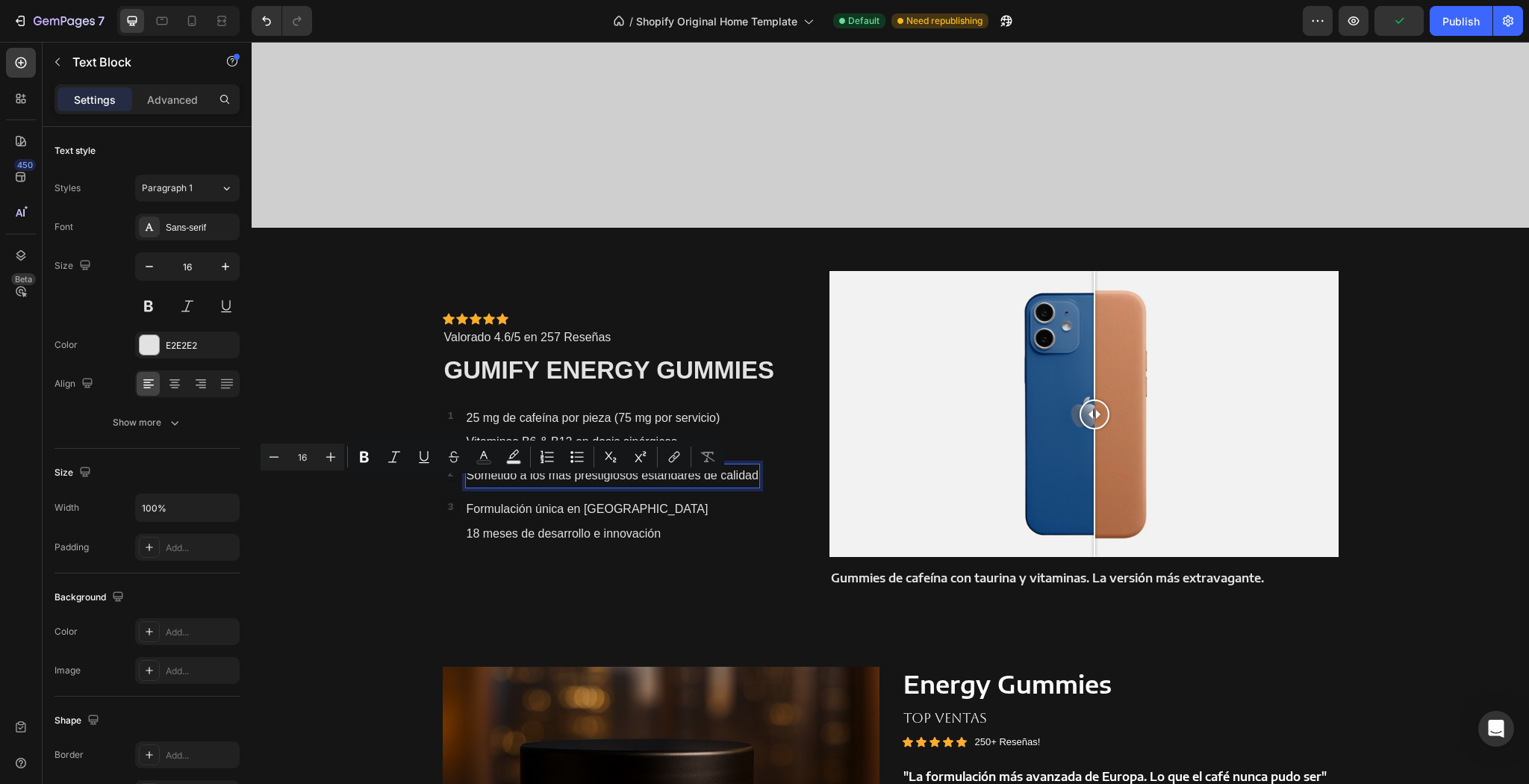
scroll to position [1016, 0]
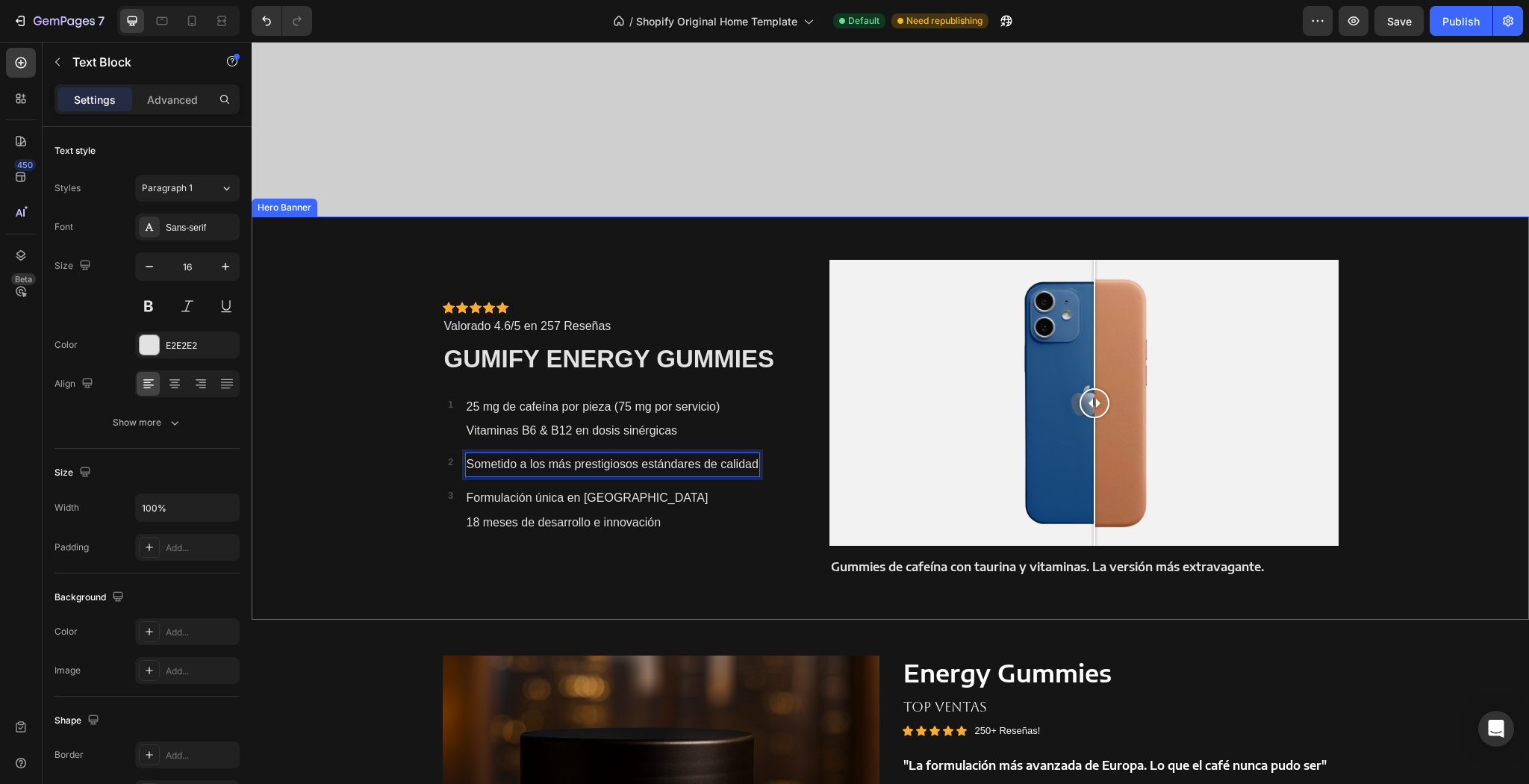
click at [411, 448] on div "Background Image" at bounding box center [890, 418] width 1277 height 403
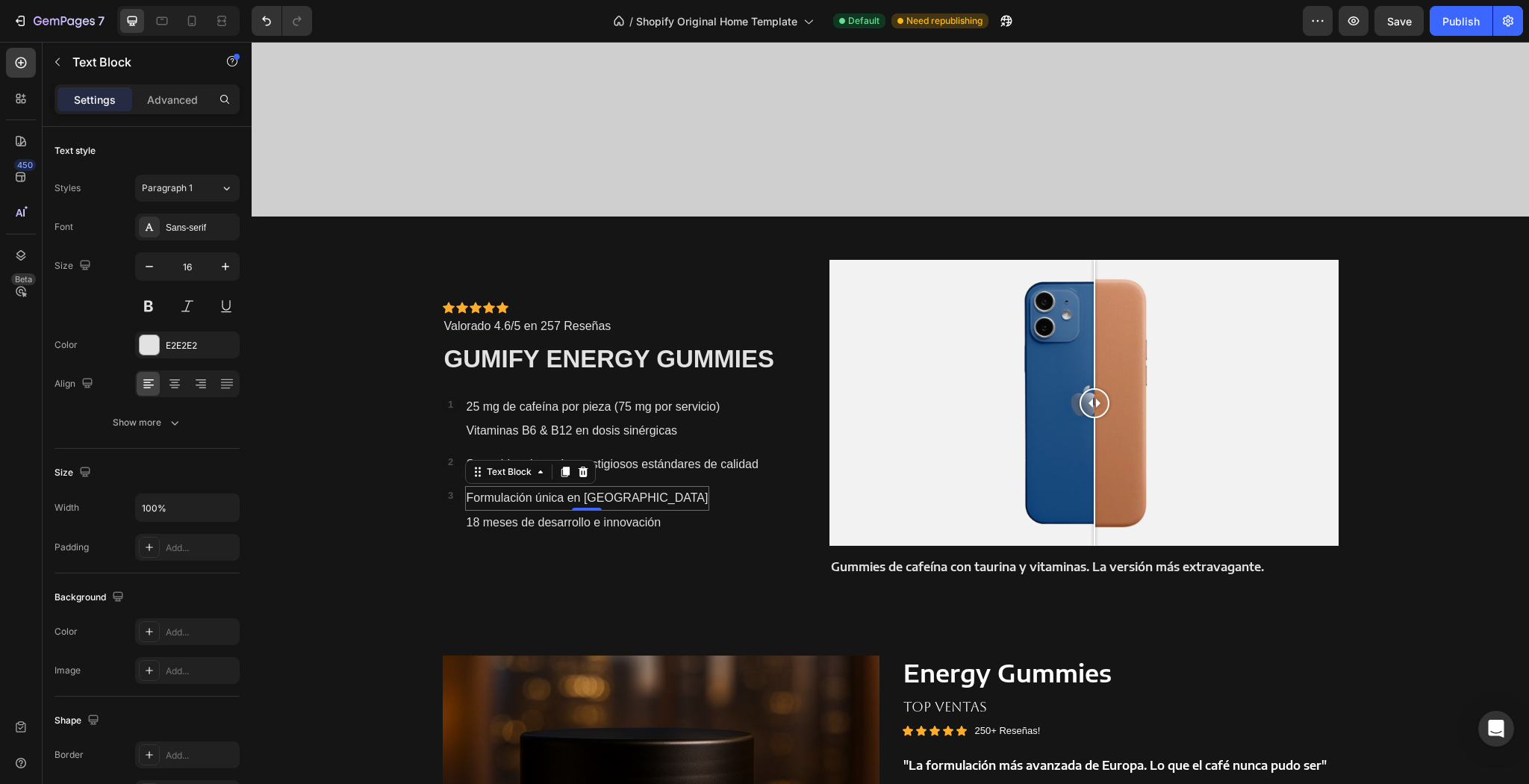
click at [615, 500] on p "Formulación única en [GEOGRAPHIC_DATA]" at bounding box center [587, 498] width 242 height 22
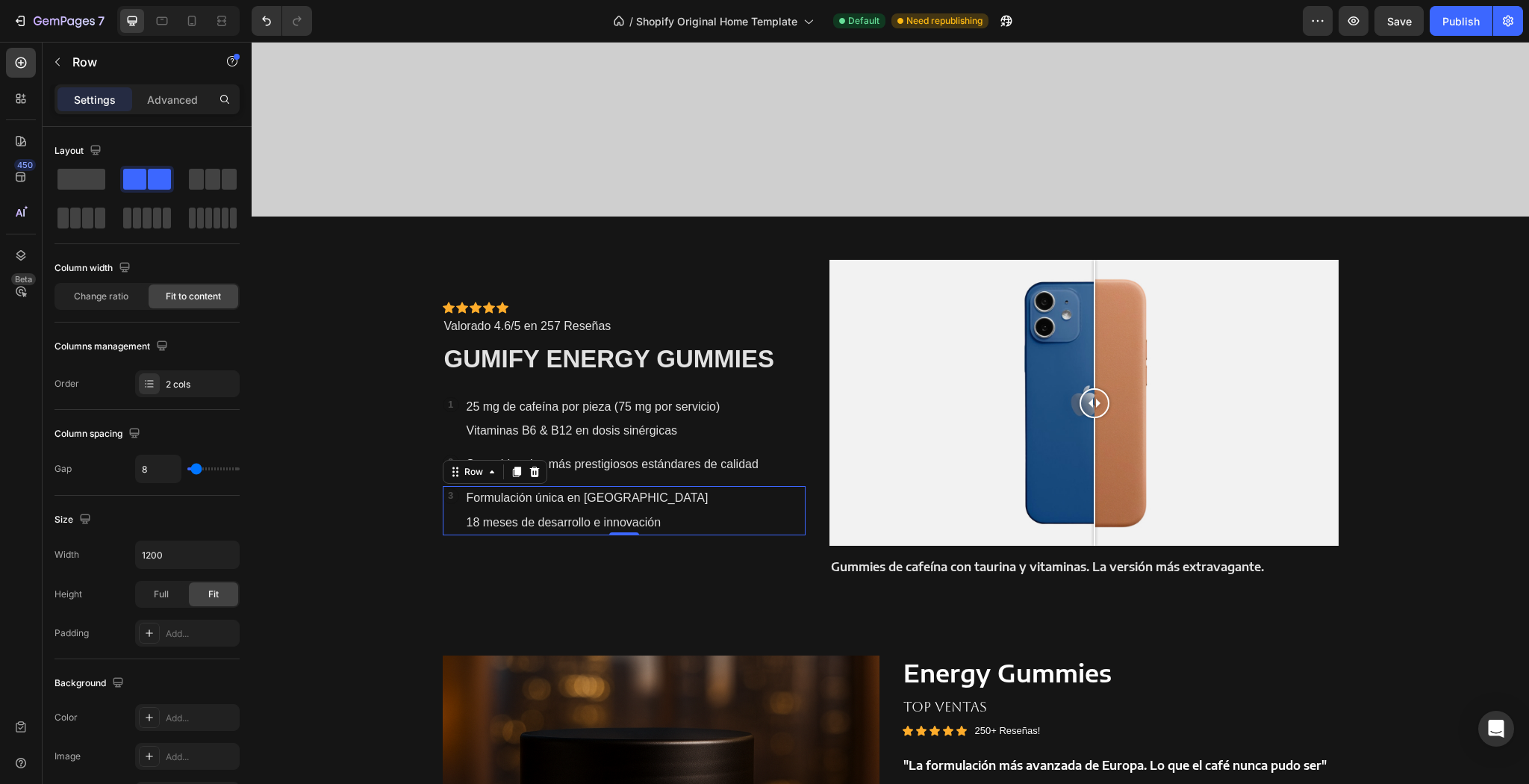
click at [705, 520] on div "3 Text Block Row Formulación única en Europa Text Block 18 meses de desarrollo …" at bounding box center [625, 510] width 364 height 50
click at [729, 531] on div "3 Text Block Row Formulación única en Europa Text Block 18 meses de desarrollo …" at bounding box center [625, 510] width 364 height 50
drag, startPoint x: 688, startPoint y: 522, endPoint x: 678, endPoint y: 520, distance: 10.2
click at [678, 520] on div "3 Text Block Row Formulación única en Europa Text Block 18 meses de desarrollo …" at bounding box center [625, 510] width 364 height 50
click at [678, 519] on div "3 Text Block Row Formulación única en Europa Text Block 18 meses de desarrollo …" at bounding box center [625, 510] width 364 height 50
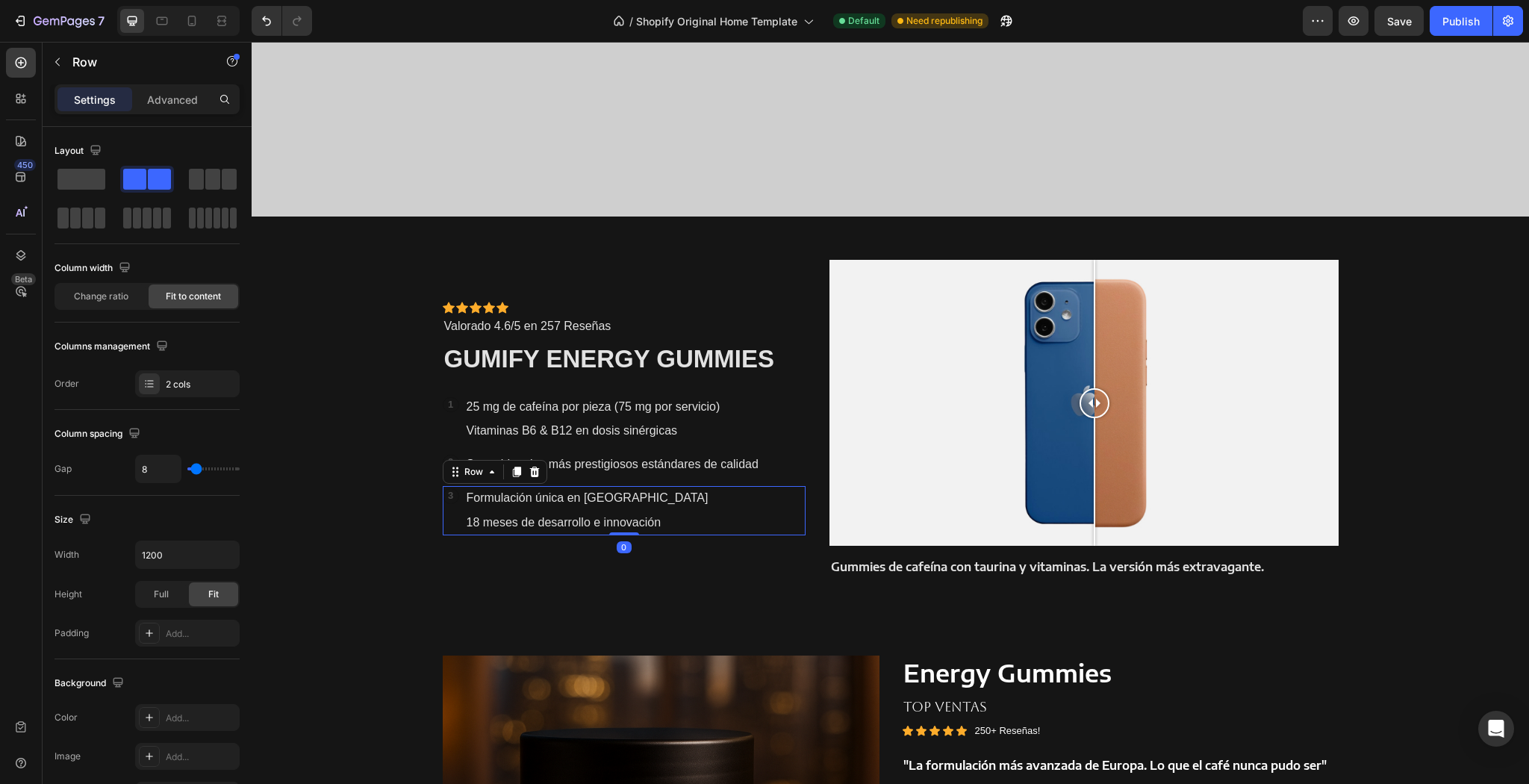
click at [669, 518] on div "3 Text Block Row Formulación única en Europa Text Block 18 meses de desarrollo …" at bounding box center [625, 510] width 364 height 50
click at [670, 520] on div "3 Text Block Row Formulación única en Europa Text Block 18 meses de desarrollo …" at bounding box center [625, 510] width 364 height 50
click at [670, 517] on div "3 Text Block Row Formulación única en Europa Text Block 18 meses de desarrollo …" at bounding box center [625, 510] width 364 height 50
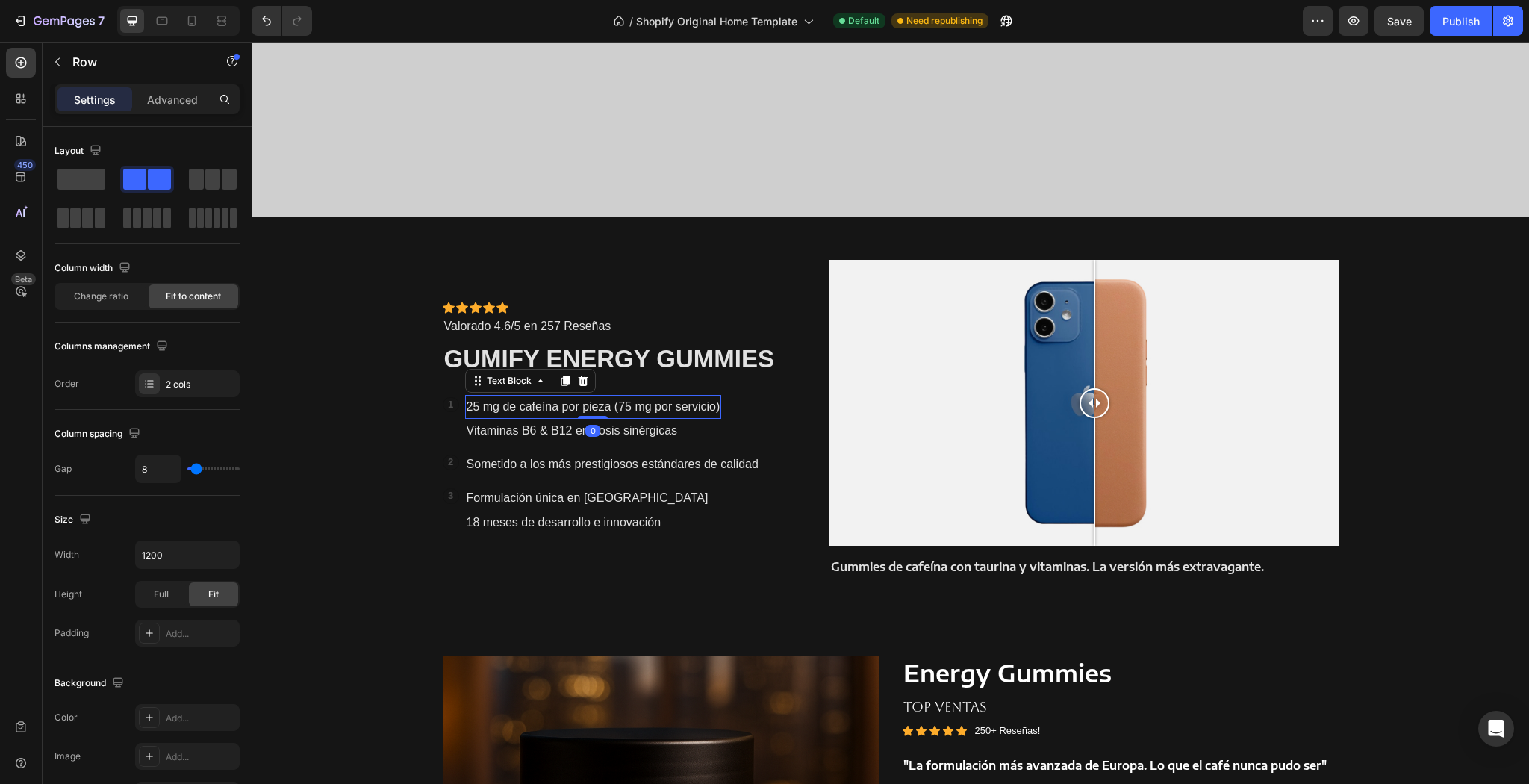
click at [592, 403] on p "25 mg de cafeína por pieza (75 mg por servicio)" at bounding box center [593, 407] width 253 height 22
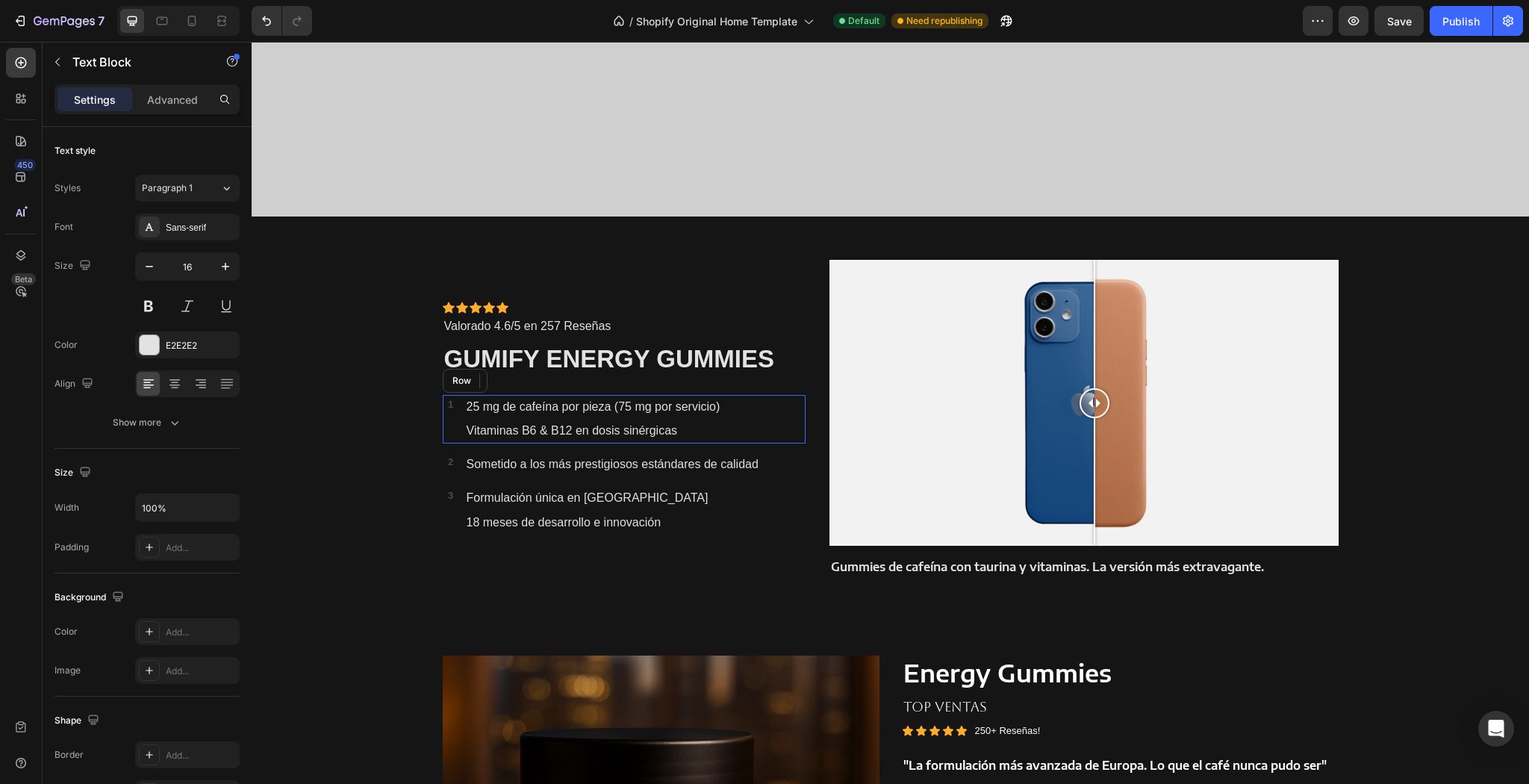
click at [457, 408] on div "1 Text Block Row 25 mg de cafeína por pieza (75 mg por servicio) Text Block 0 V…" at bounding box center [625, 419] width 364 height 50
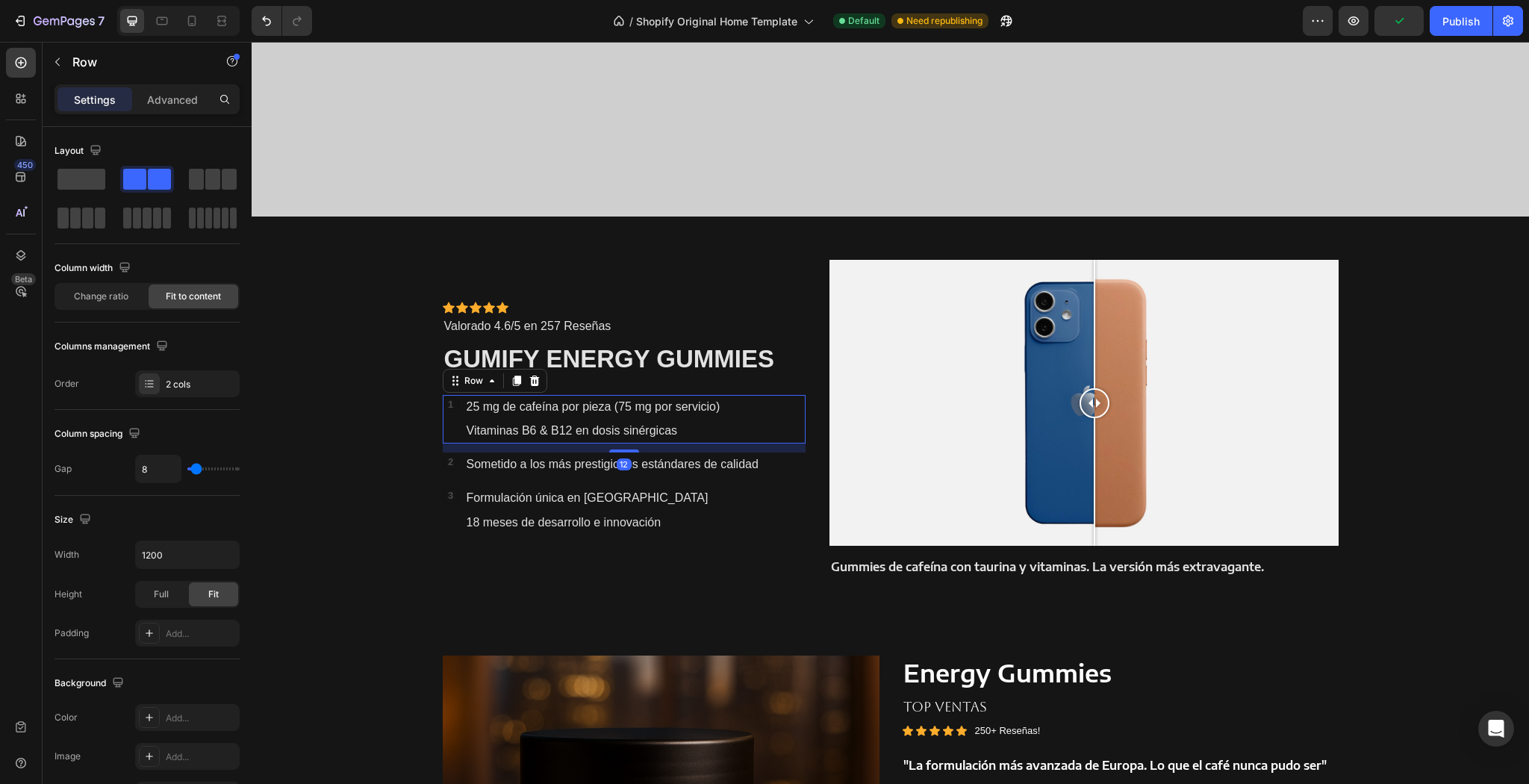
click at [457, 408] on div "1 Text Block Row 25 mg de cafeína por pieza (75 mg por servicio) Text Block Vit…" at bounding box center [625, 419] width 364 height 50
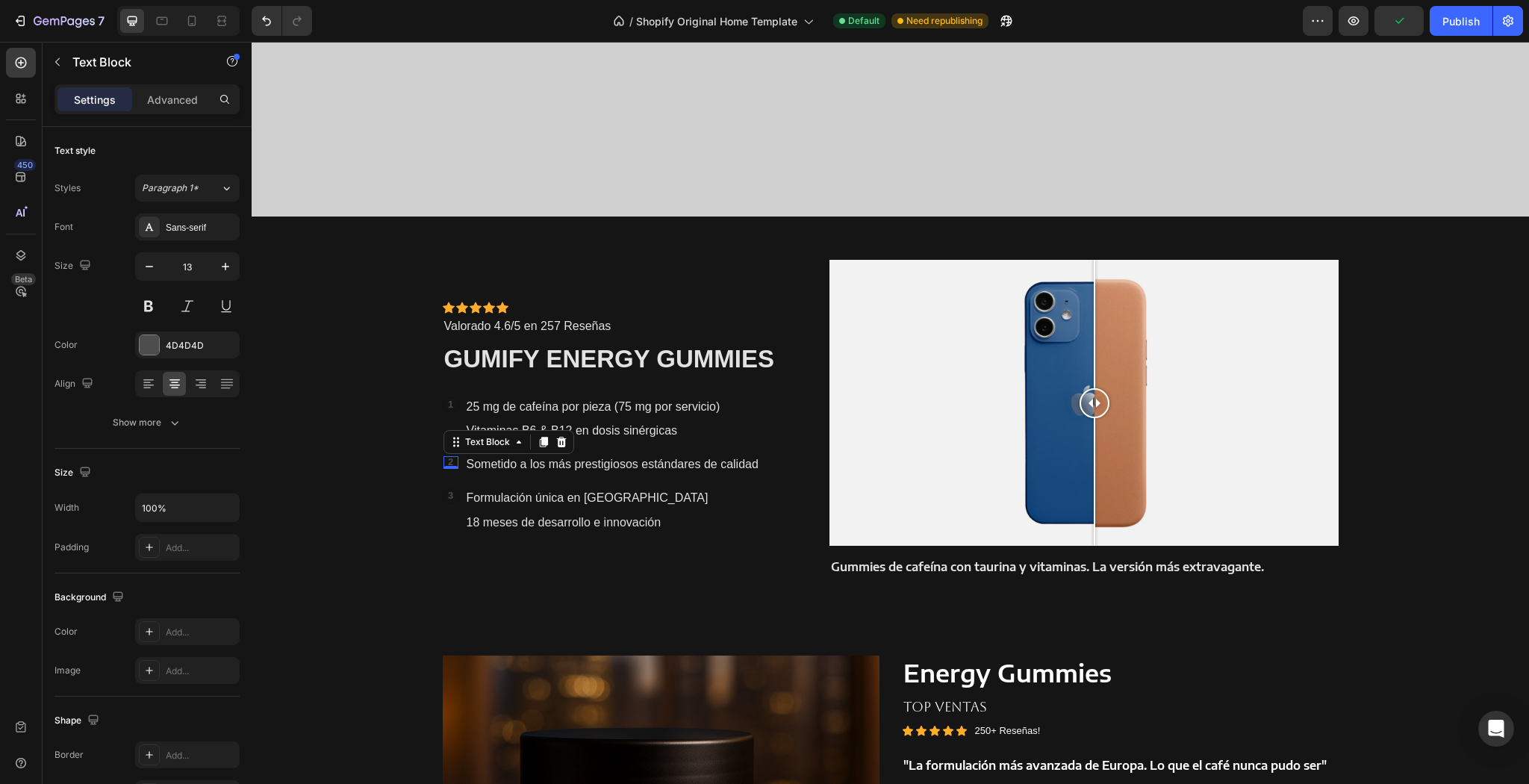
click at [448, 457] on p "2" at bounding box center [451, 463] width 15 height 13
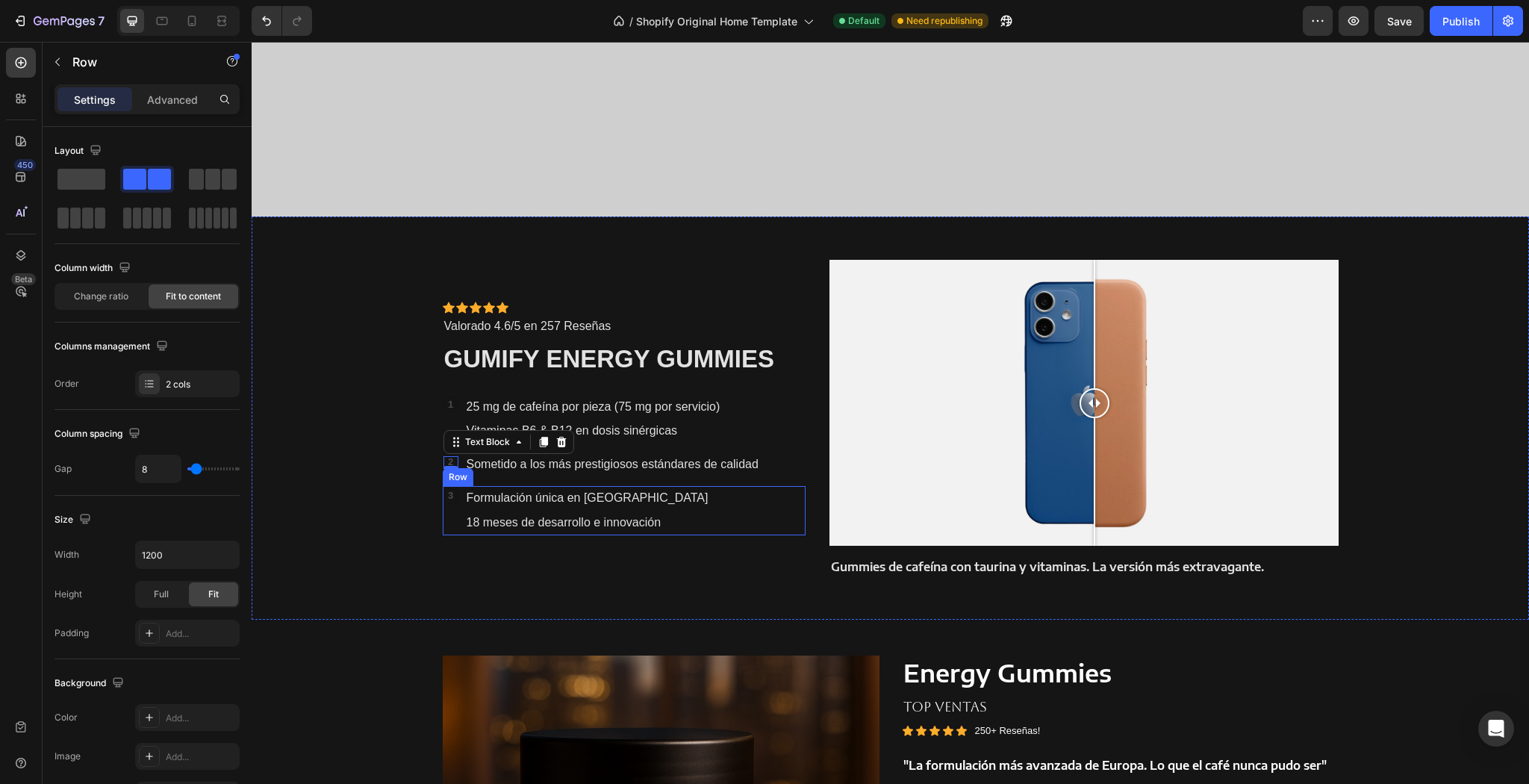
click at [687, 515] on div "3 Text Block Row Formulación única en Europa Text Block 18 meses de desarrollo …" at bounding box center [625, 510] width 364 height 50
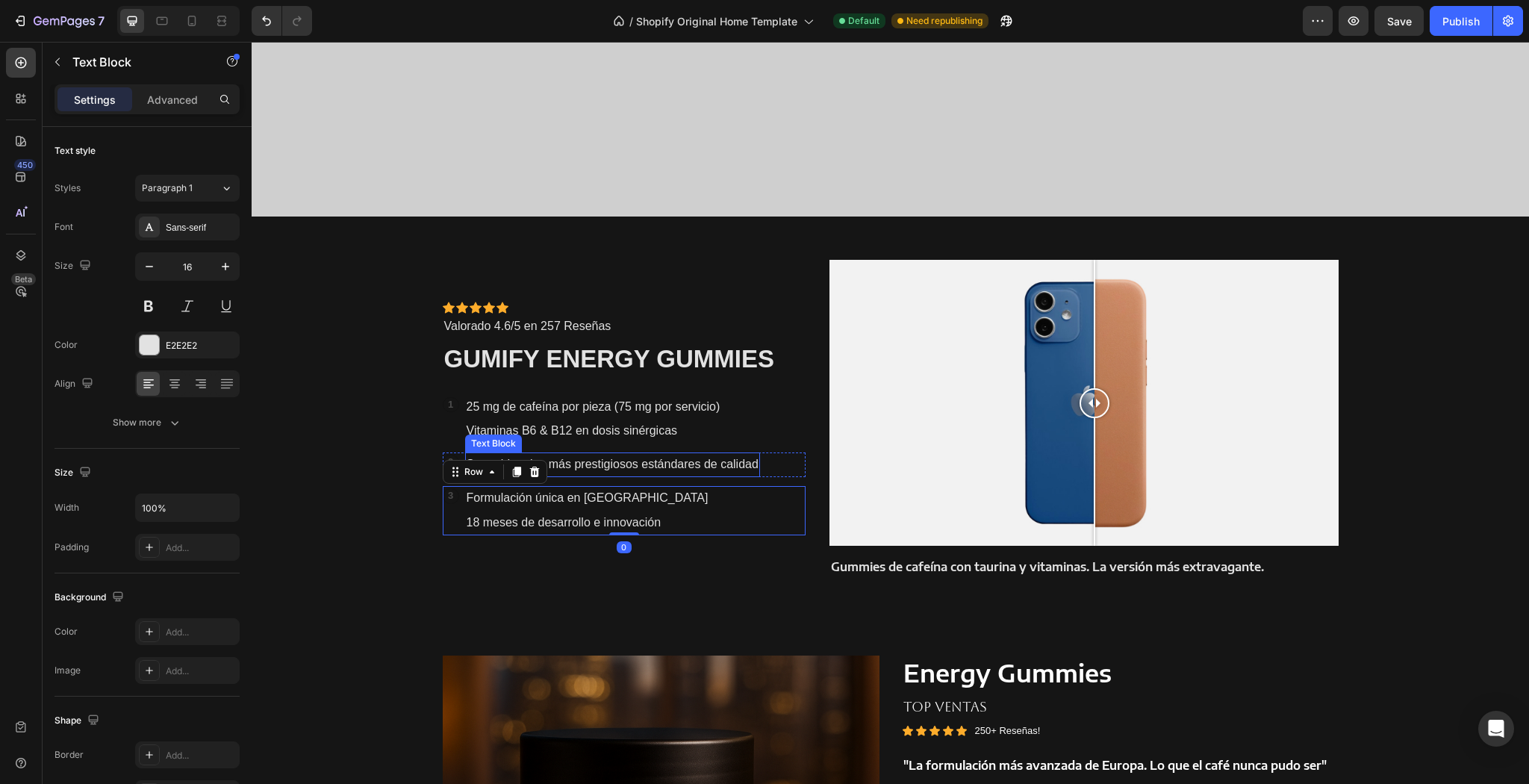
click at [703, 466] on p "Sometido a los más prestigiosos estándares de calidad" at bounding box center [612, 465] width 292 height 22
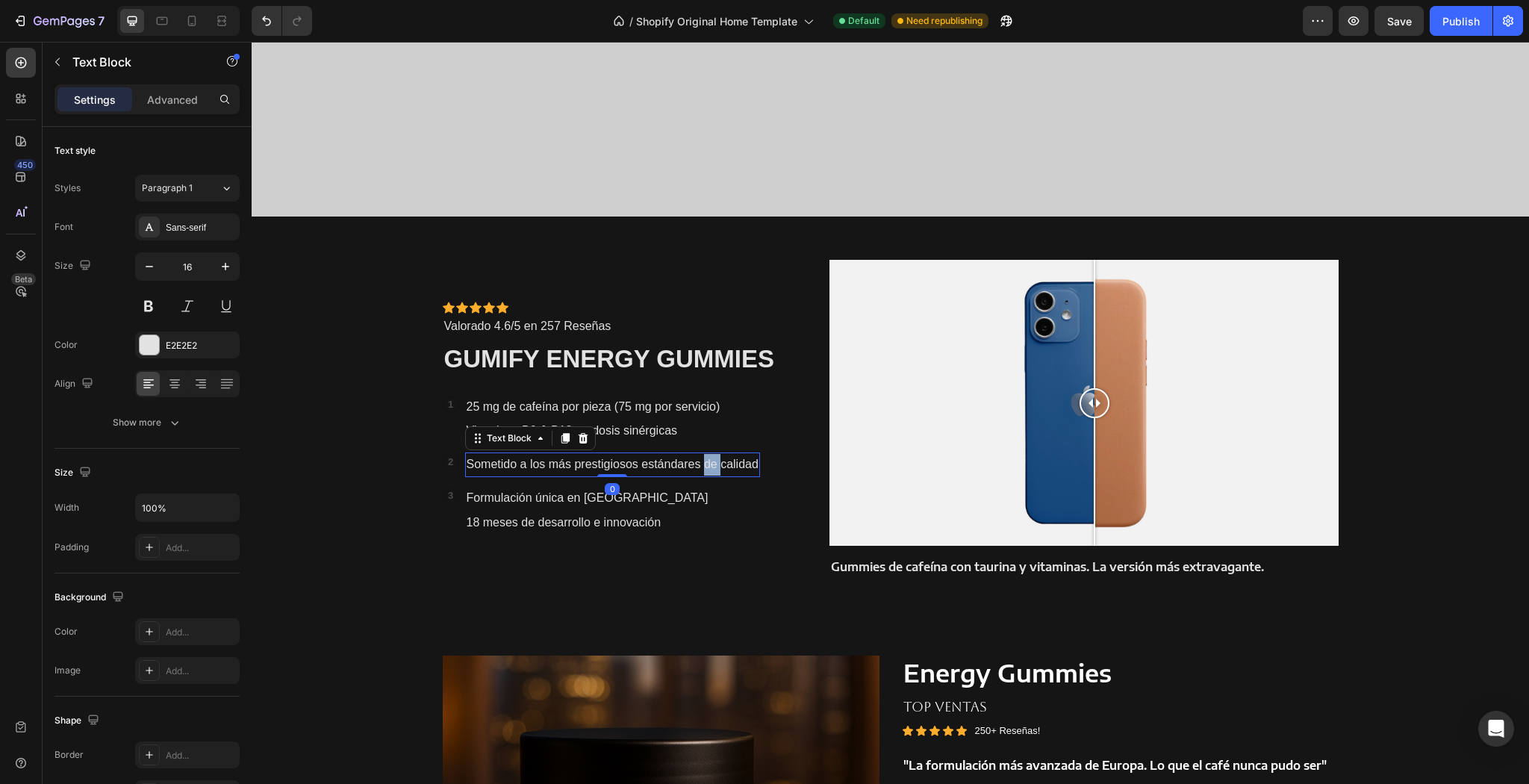
click at [703, 466] on p "Sometido a los más prestigiosos estándares de calidad" at bounding box center [612, 465] width 292 height 22
click at [466, 463] on p "Sometido a los más prestigiosos estándares de calidad" at bounding box center [612, 465] width 292 height 22
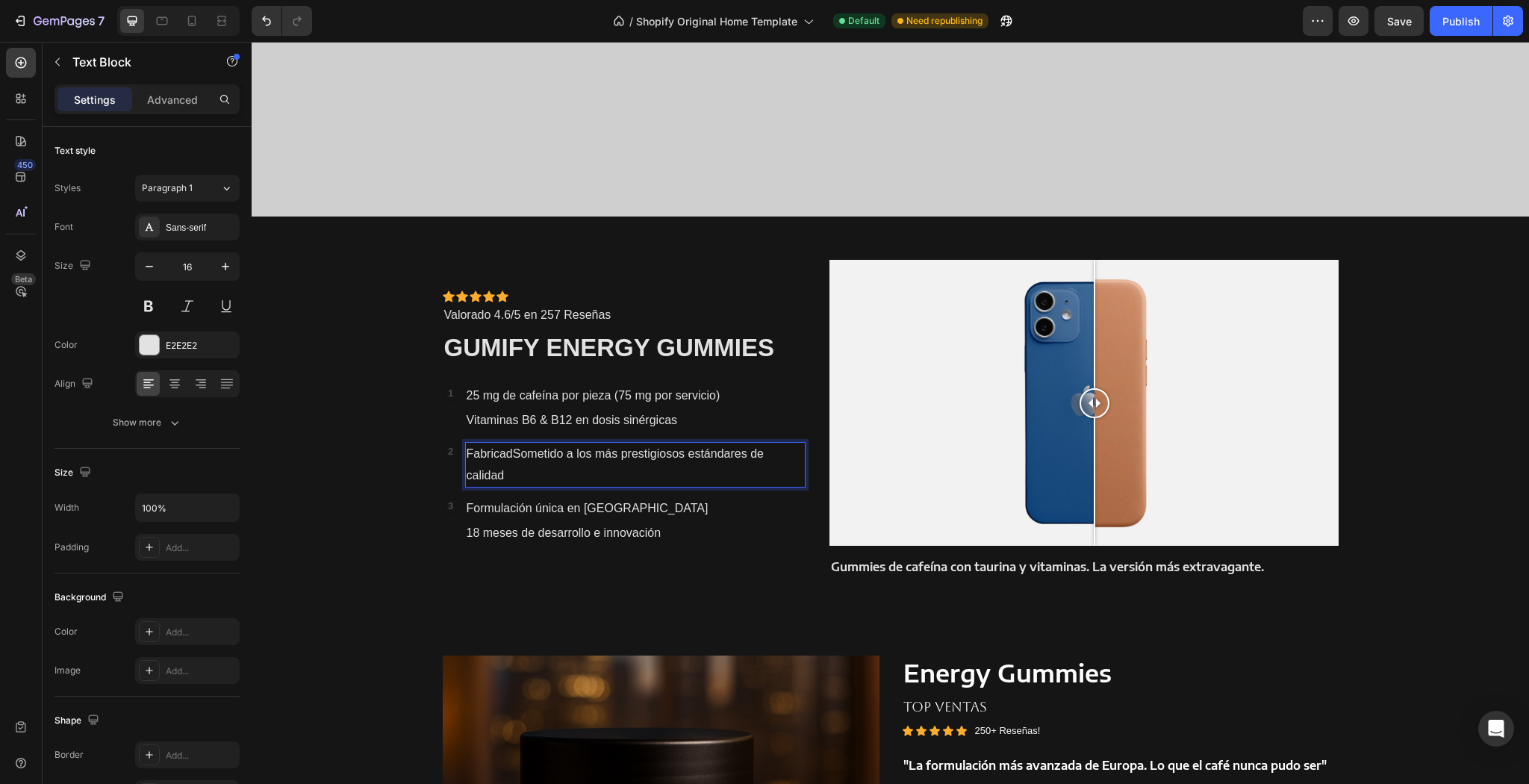
scroll to position [1004, 0]
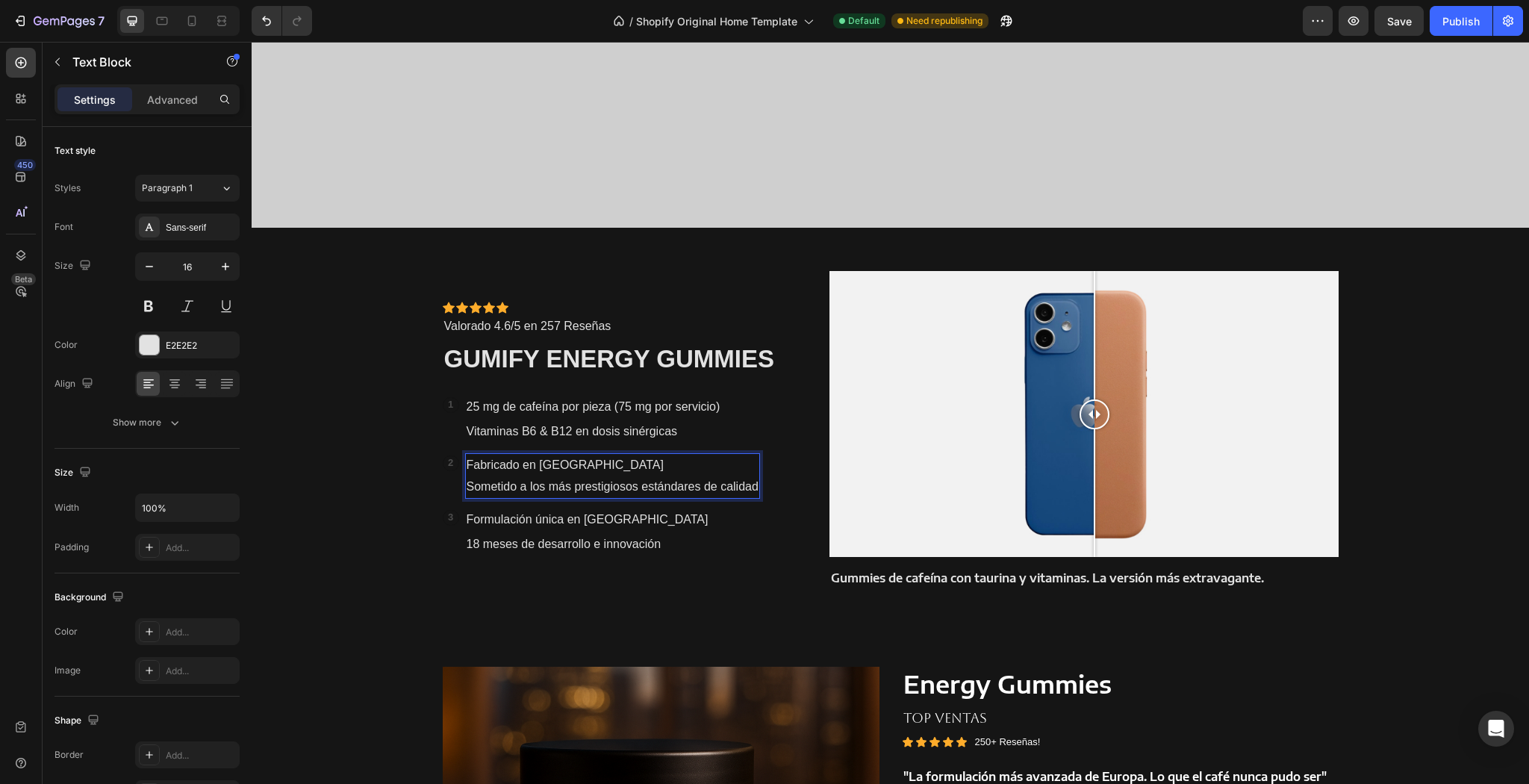
click at [571, 461] on p "Fabricado en [GEOGRAPHIC_DATA]" at bounding box center [612, 466] width 292 height 22
drag, startPoint x: 523, startPoint y: 484, endPoint x: 465, endPoint y: 487, distance: 58.1
click at [466, 487] on p "Sometido a los más prestigiosos estándares de calidad" at bounding box center [612, 487] width 292 height 22
click at [523, 483] on p "Sometido a los más prestigiosos estándares de calidad" at bounding box center [612, 487] width 292 height 22
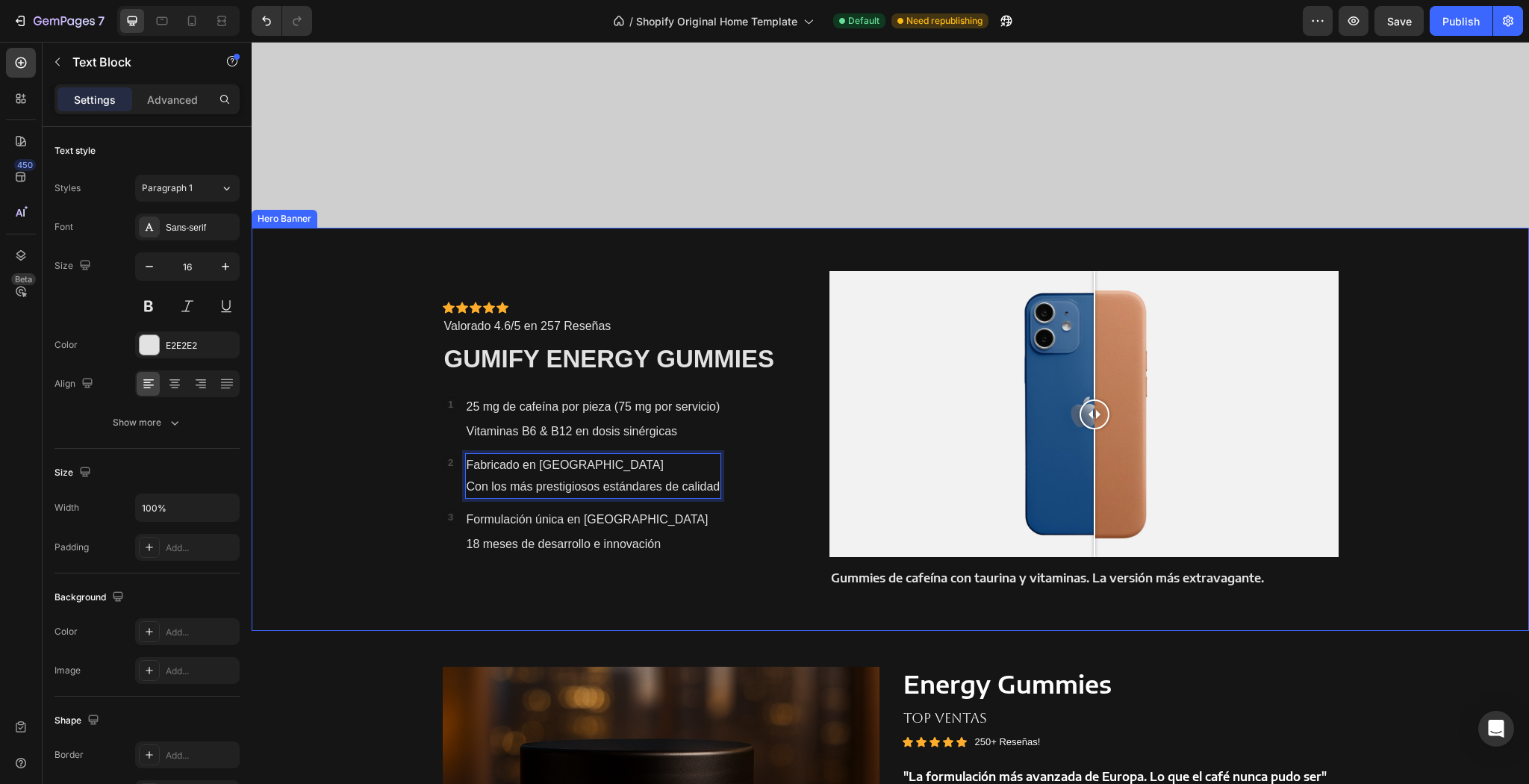
click at [732, 530] on div "3 Text Block Row Formulación única en Europa Text Block 18 meses de desarrollo …" at bounding box center [625, 532] width 364 height 50
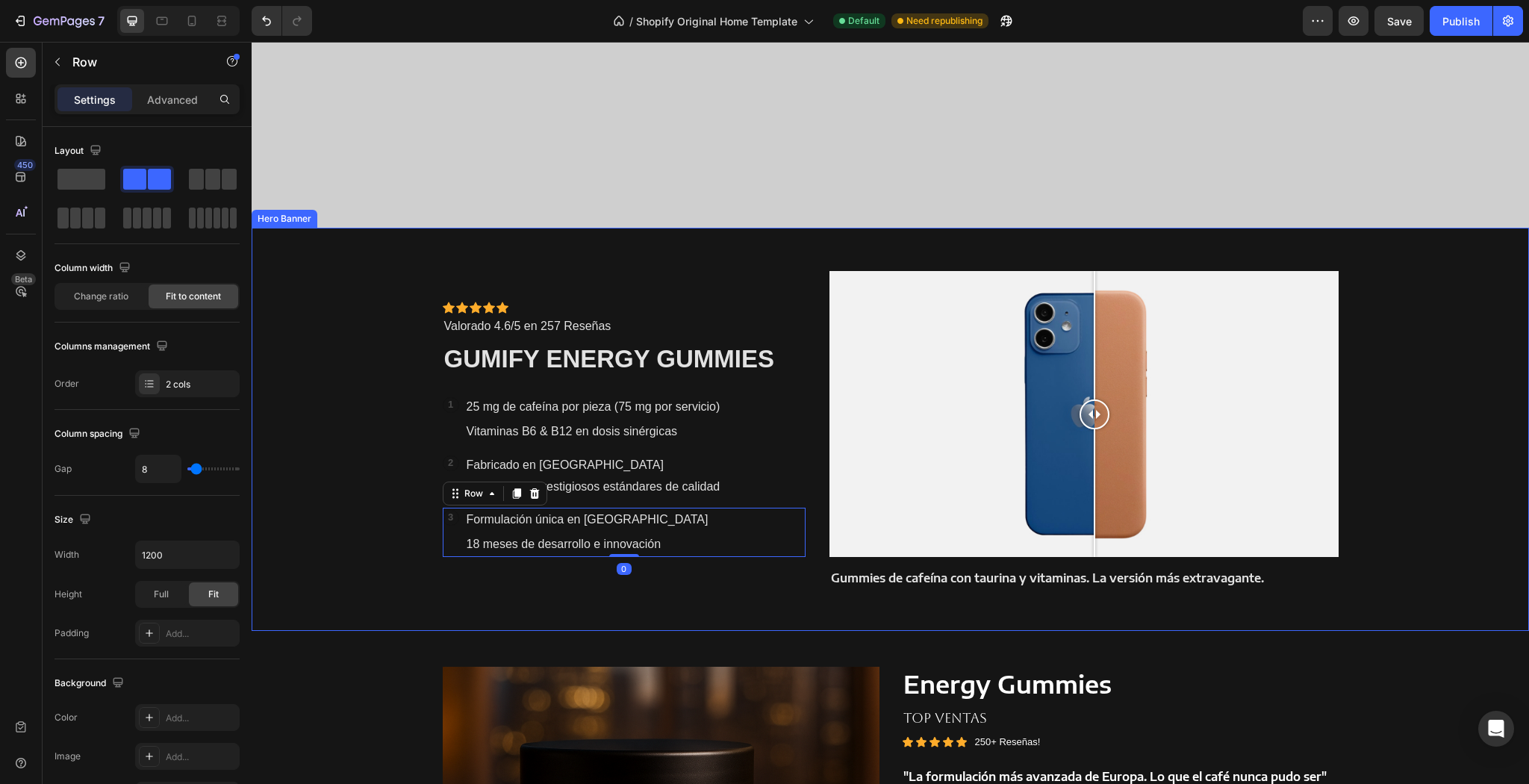
click at [308, 419] on div "Background Image" at bounding box center [890, 429] width 1277 height 403
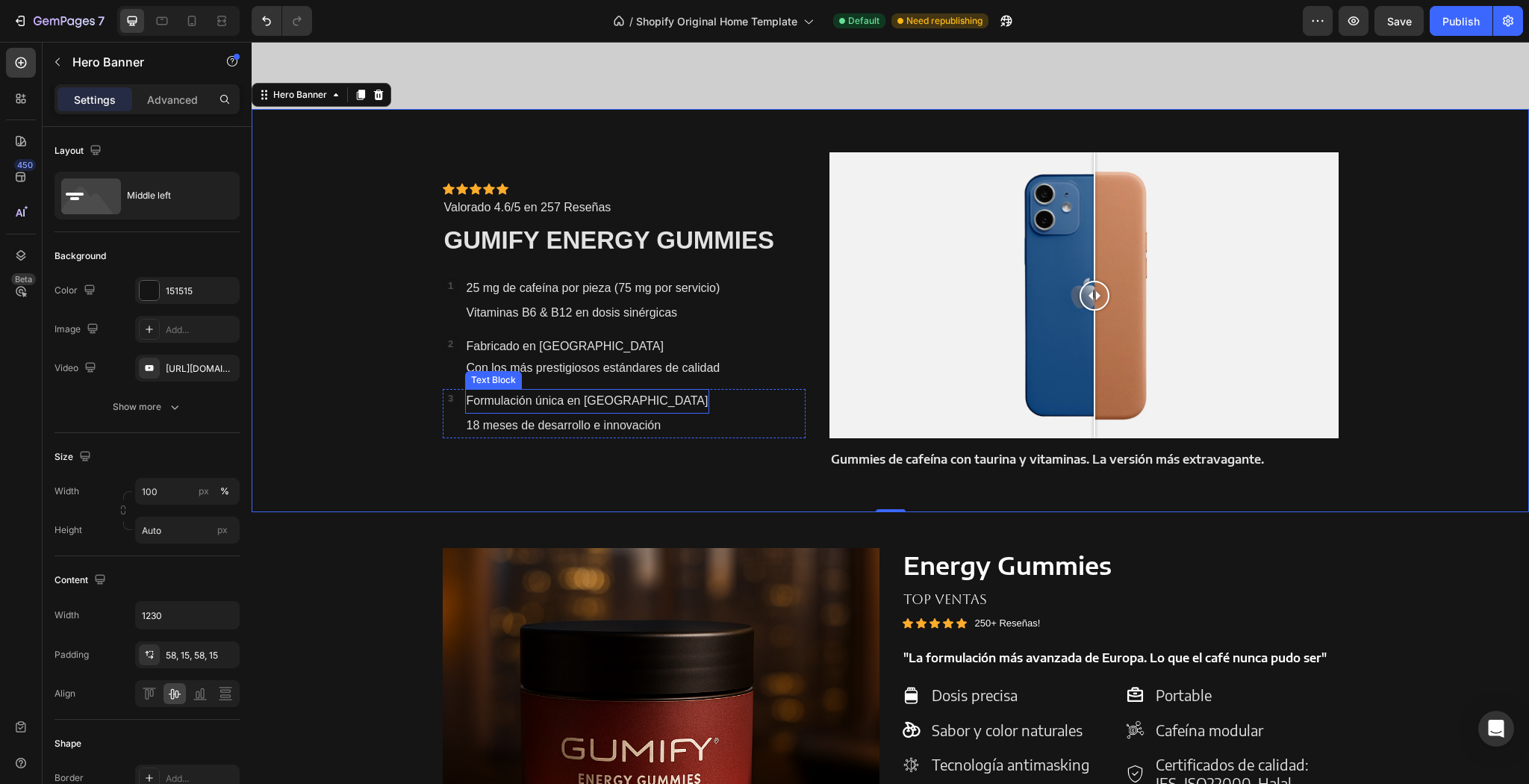
scroll to position [1124, 0]
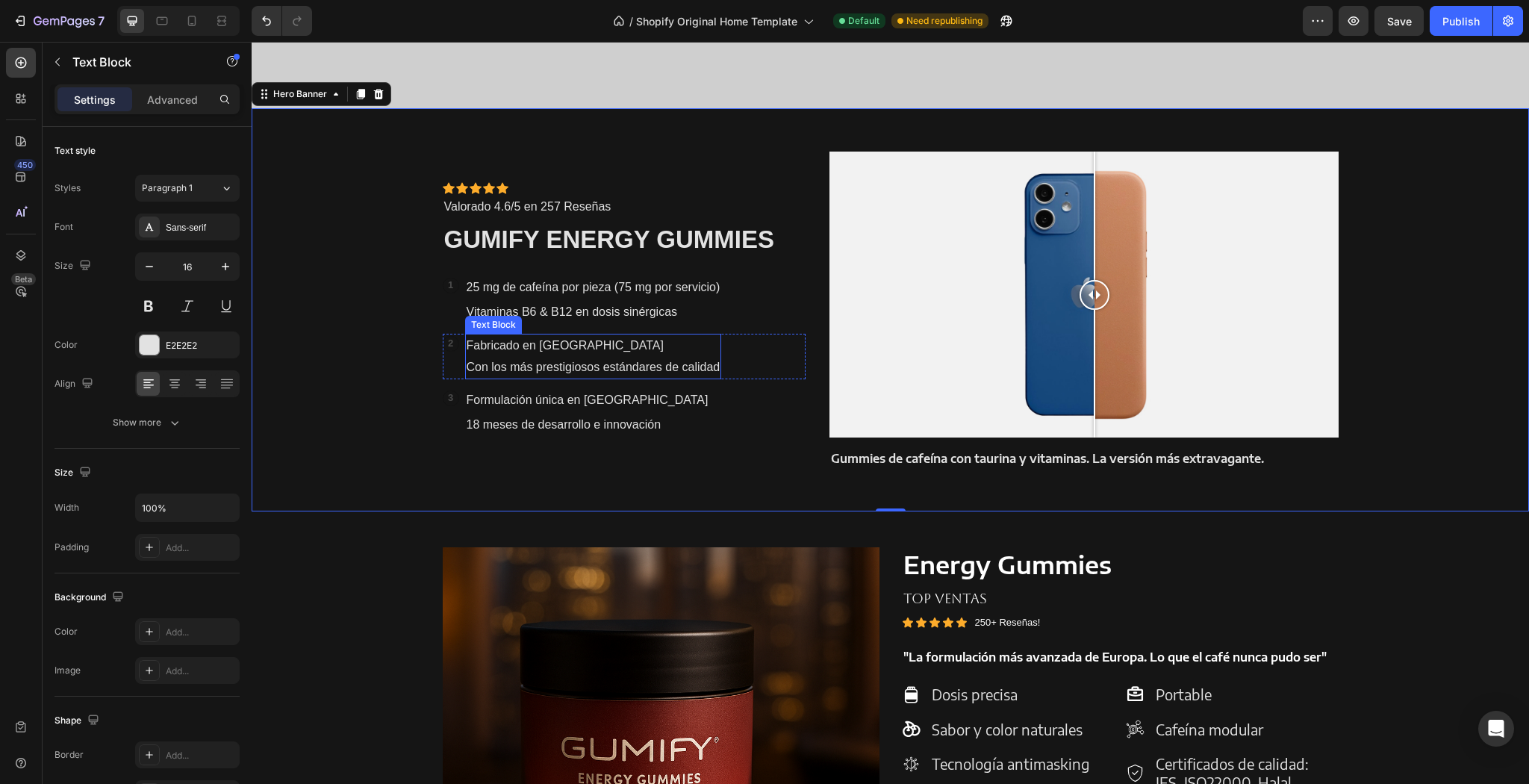
click at [505, 365] on p "Con los más prestigiosos estándares de calidad" at bounding box center [593, 367] width 253 height 22
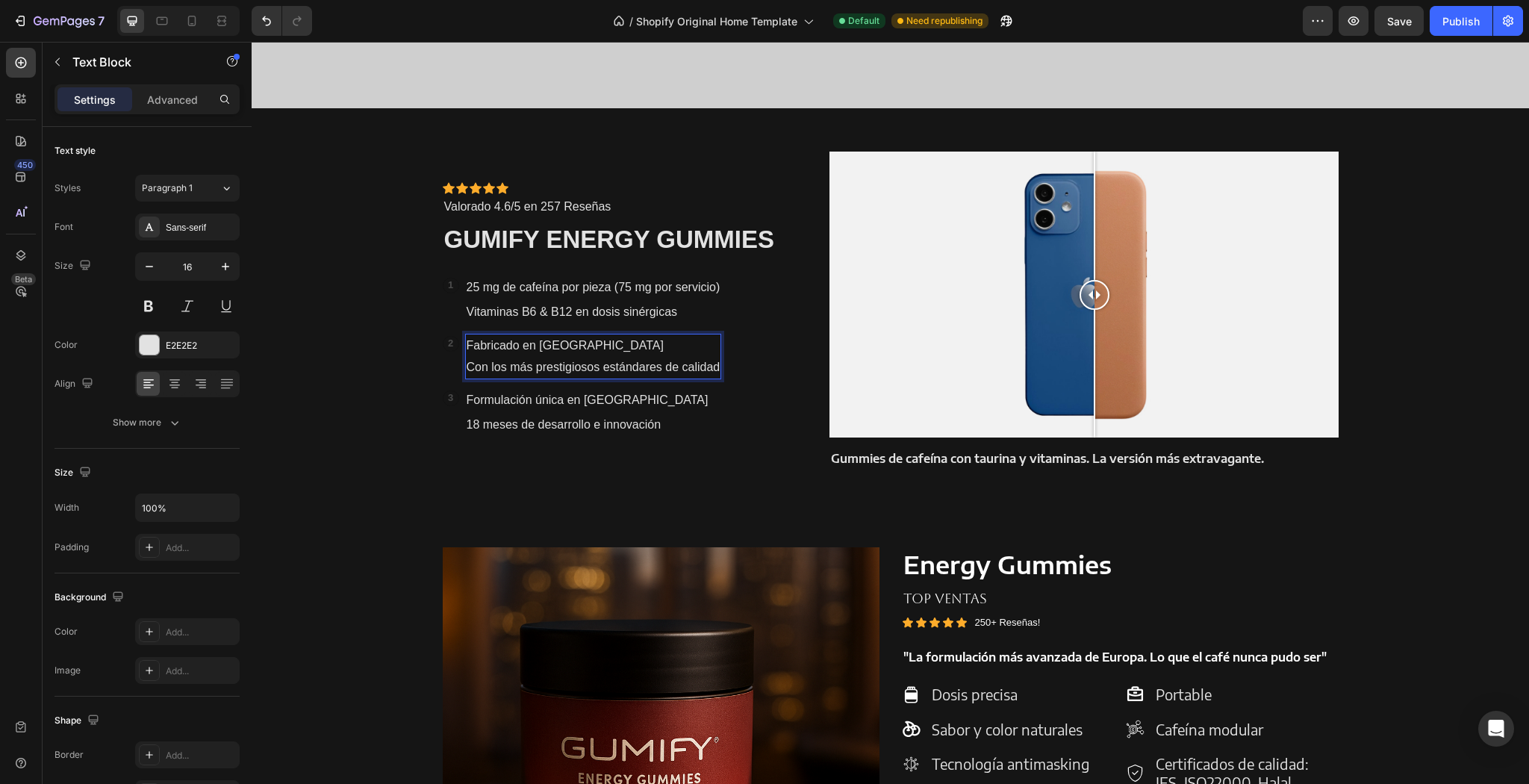
click at [505, 365] on p "Con los más prestigiosos estándares de calidad" at bounding box center [593, 367] width 253 height 22
click at [487, 368] on p "Con los más prestigiosos estándares de calidad" at bounding box center [593, 367] width 253 height 22
click at [781, 481] on div "Icon Icon Icon Icon Icon Icon List Icon Icon Icon Icon Icon Icon List Valorado …" at bounding box center [890, 310] width 918 height 403
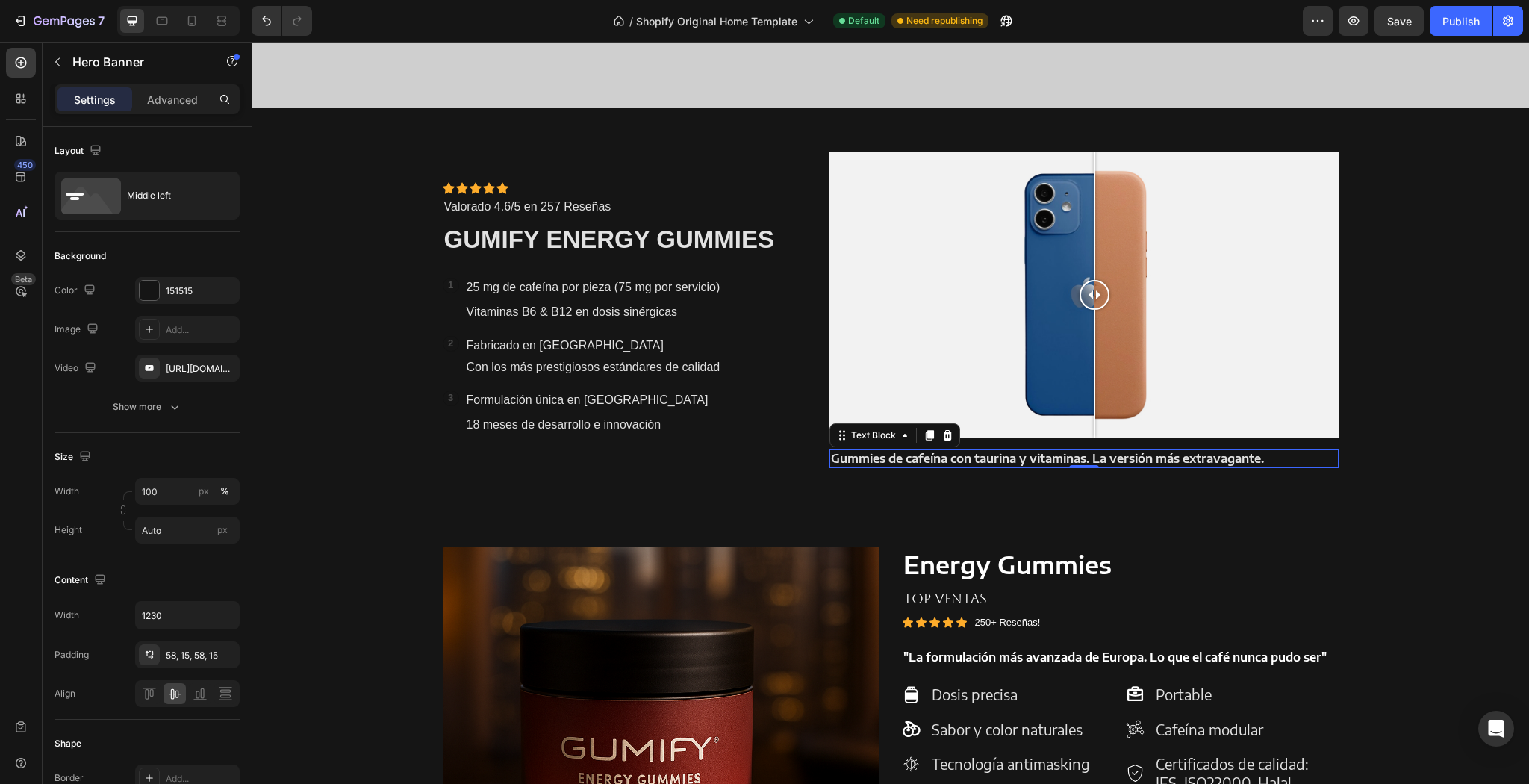
click at [912, 464] on strong "Gummies de cafeína con taurina y vitaminas. La versión más extravagante." at bounding box center [1047, 458] width 433 height 15
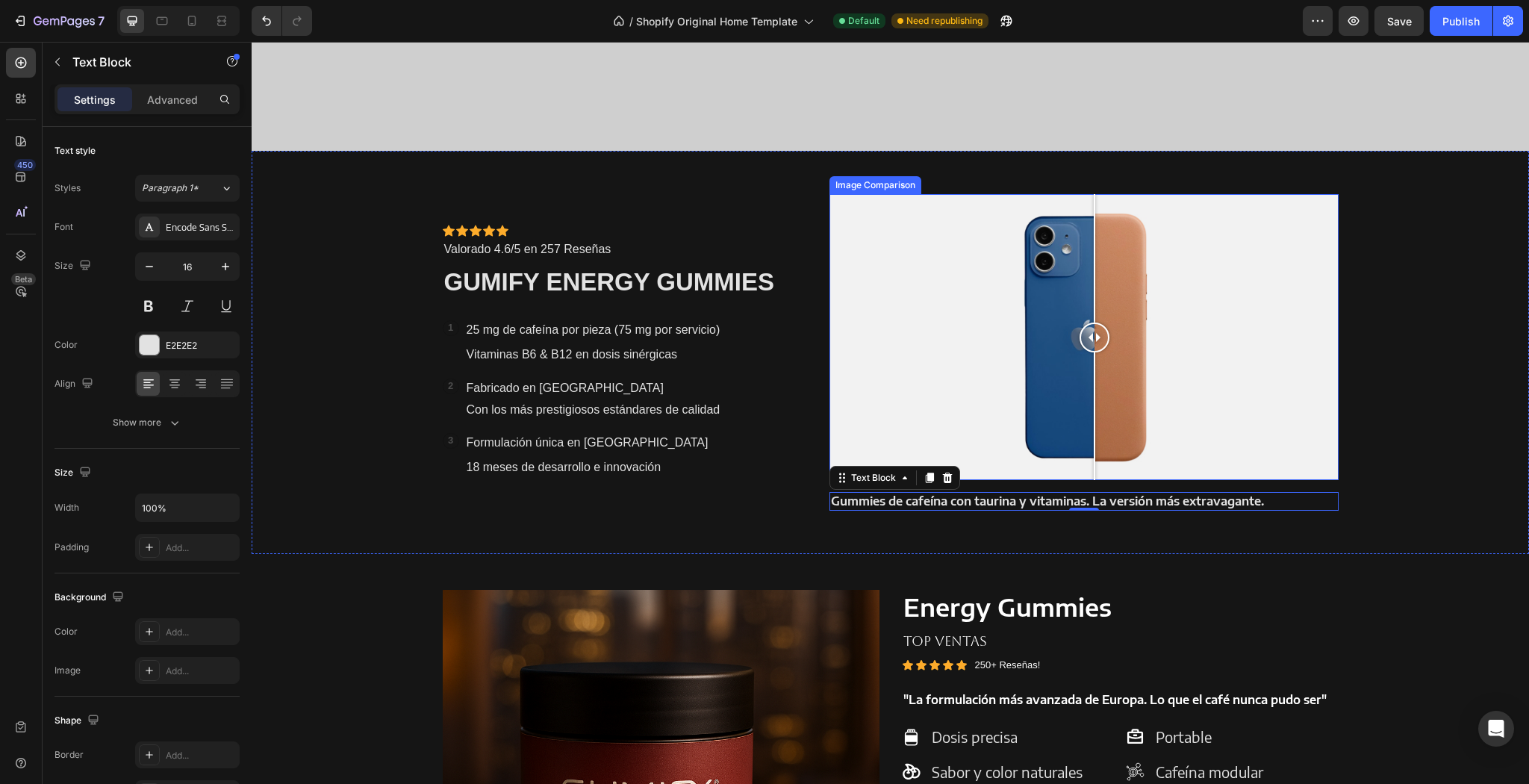
scroll to position [1064, 0]
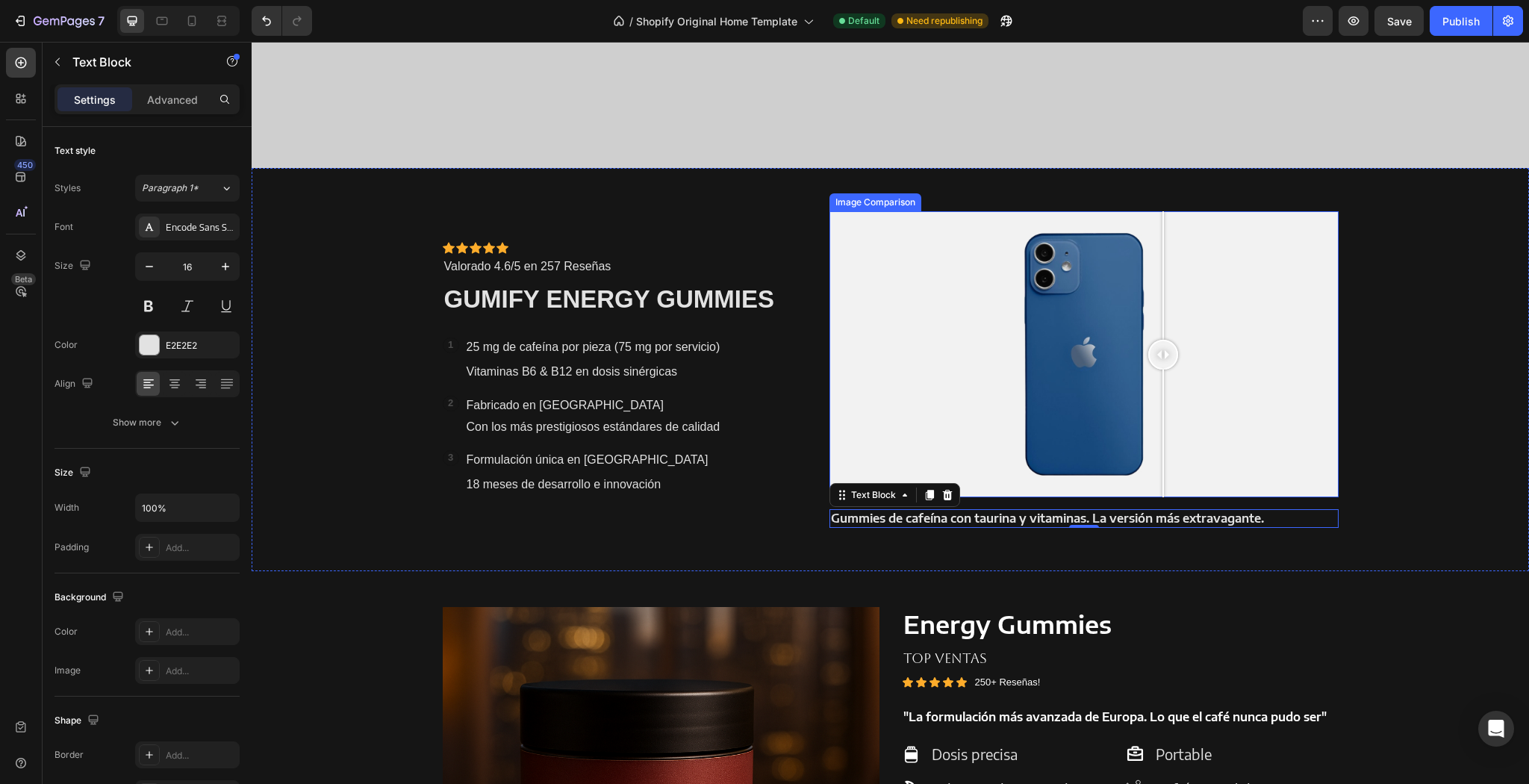
drag, startPoint x: 1090, startPoint y: 358, endPoint x: 1070, endPoint y: 408, distance: 53.9
click at [1148, 418] on div at bounding box center [1163, 354] width 30 height 286
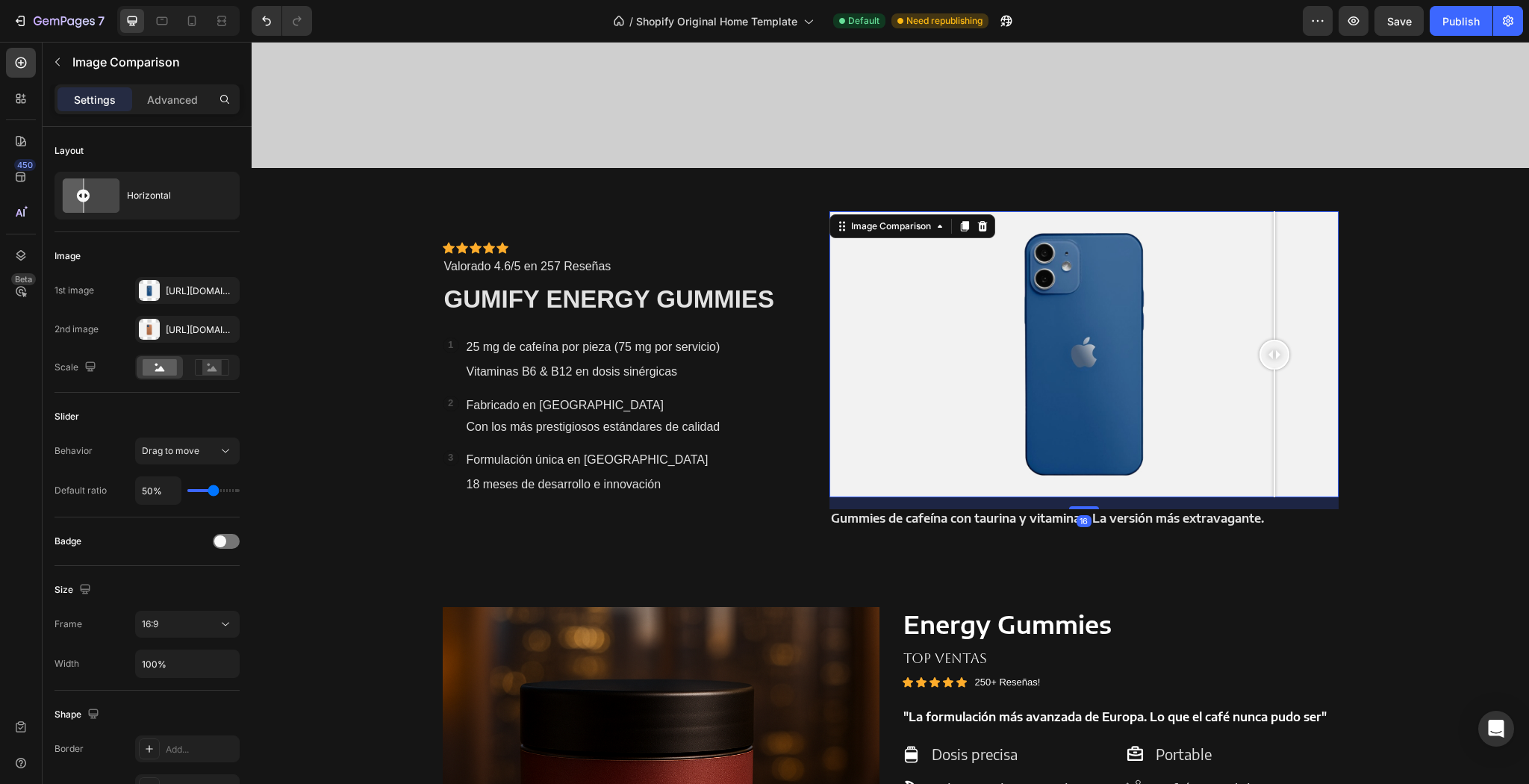
click at [1270, 349] on div at bounding box center [1084, 354] width 509 height 286
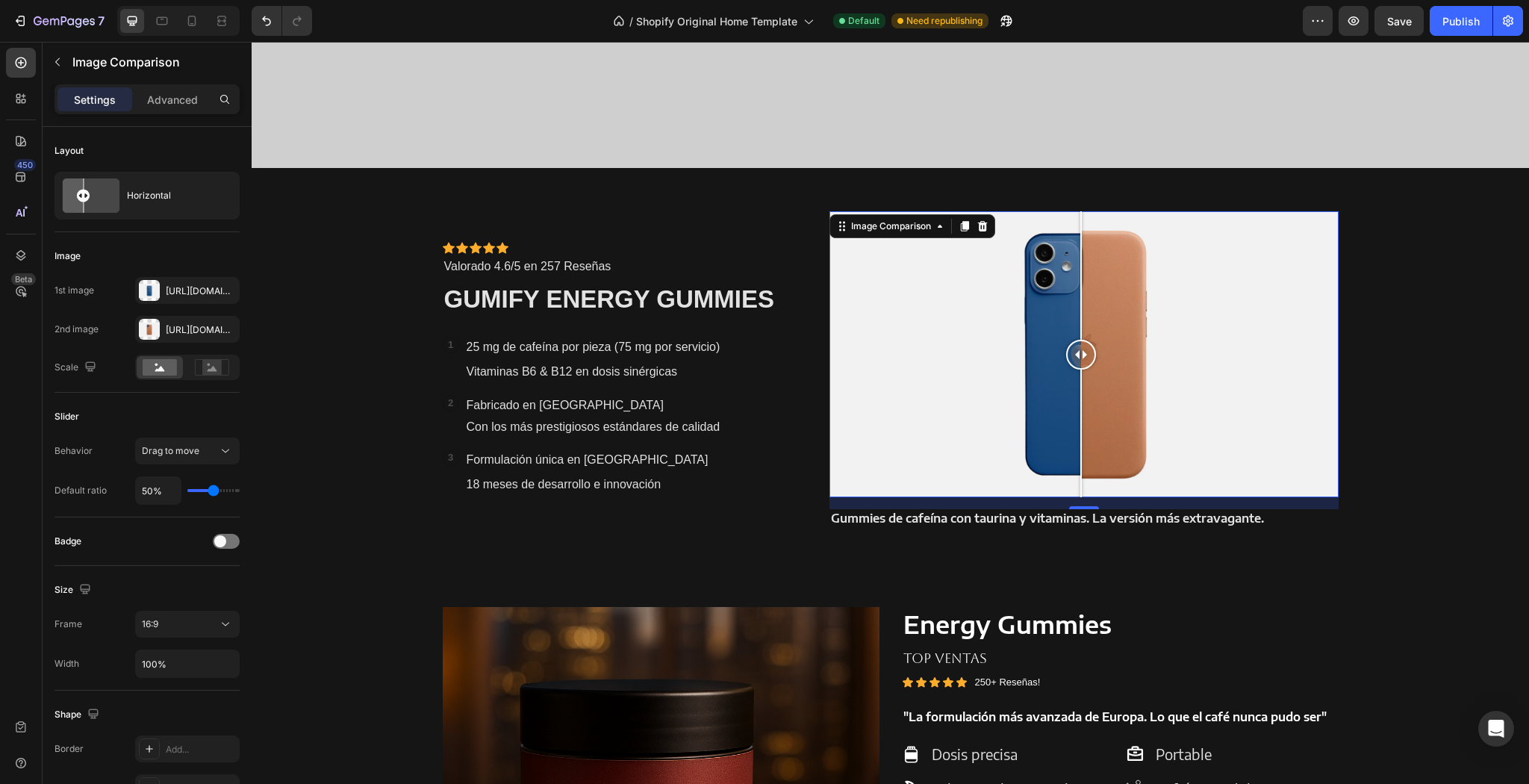
drag, startPoint x: 1272, startPoint y: 364, endPoint x: 1072, endPoint y: 390, distance: 201.7
click at [1072, 390] on div at bounding box center [1081, 354] width 30 height 286
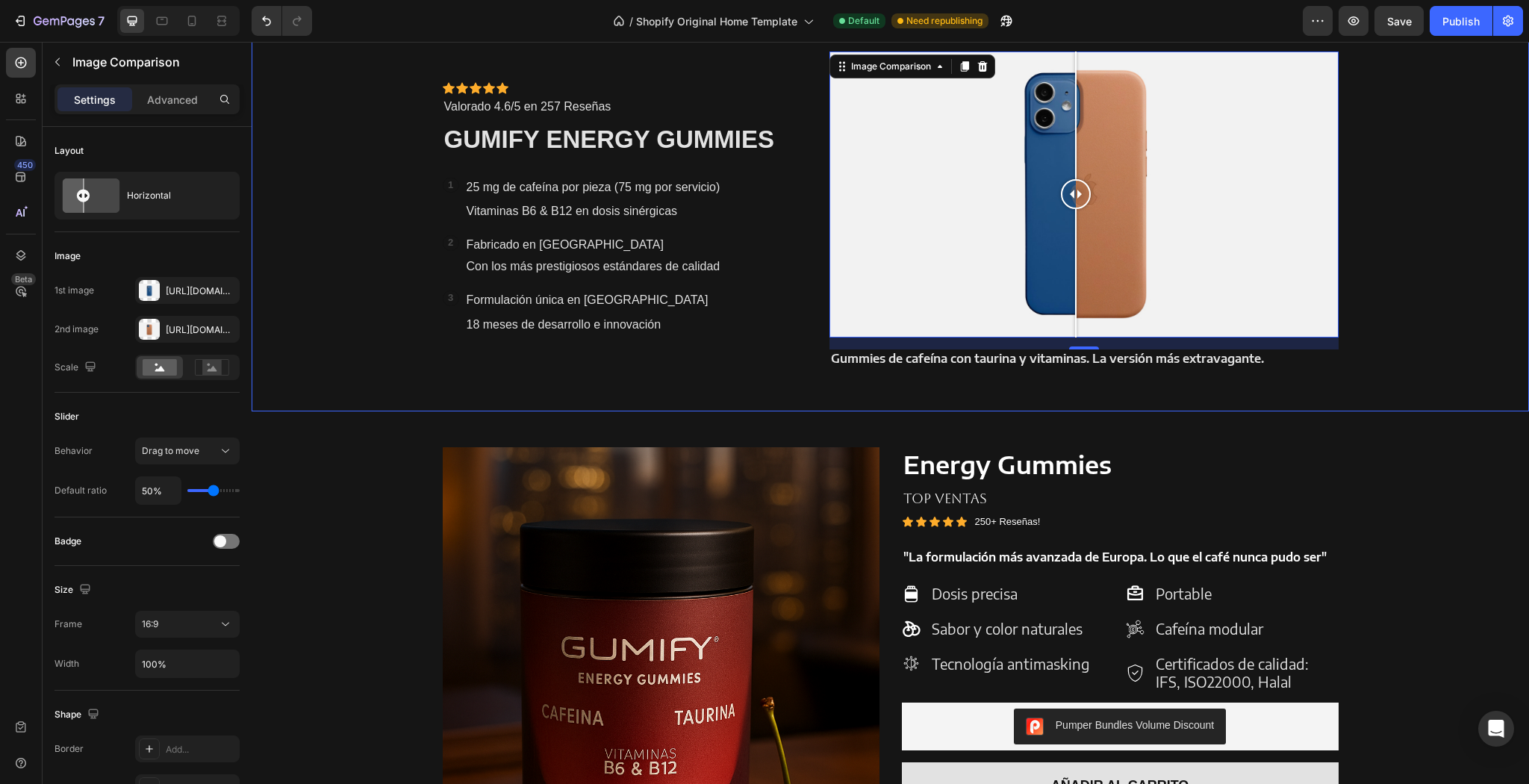
scroll to position [1124, 0]
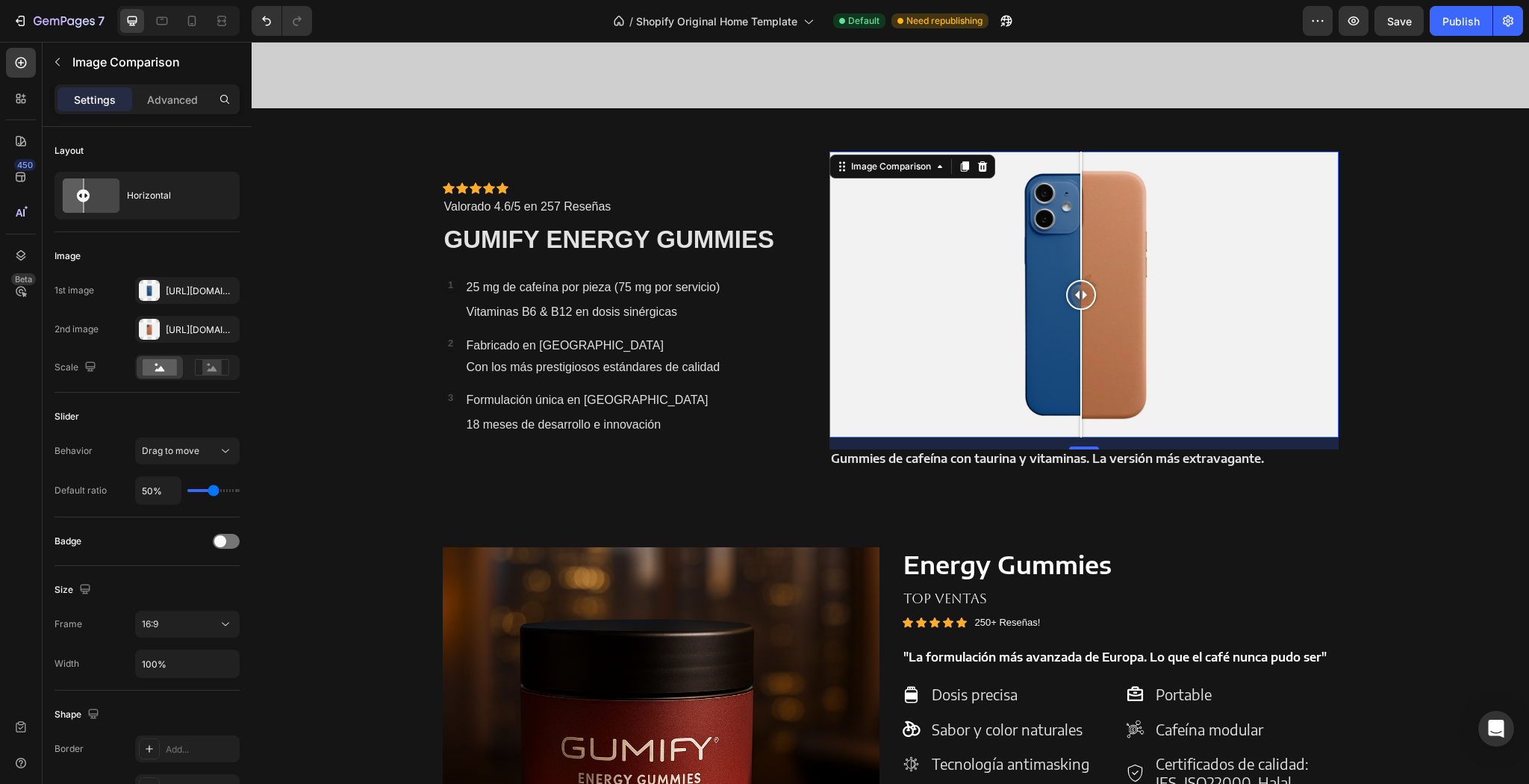
drag, startPoint x: 1105, startPoint y: 300, endPoint x: 1076, endPoint y: 394, distance: 98.4
click at [1076, 394] on div at bounding box center [1081, 295] width 30 height 286
drag, startPoint x: 1083, startPoint y: 297, endPoint x: 1063, endPoint y: 318, distance: 29.0
click at [1063, 318] on div at bounding box center [1067, 295] width 30 height 286
click at [1162, 317] on div at bounding box center [1084, 295] width 509 height 286
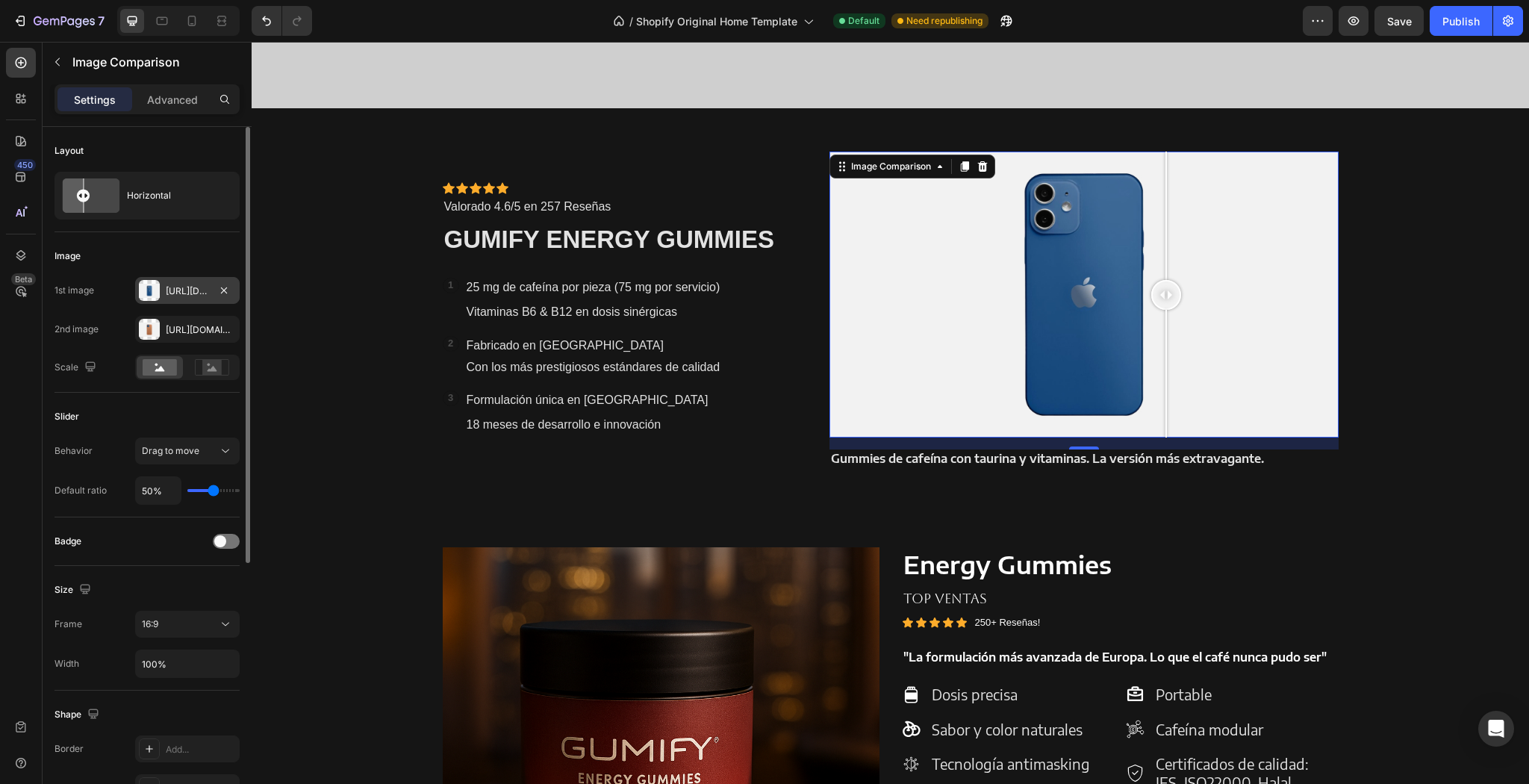
click at [160, 287] on div "[URL][DOMAIN_NAME]" at bounding box center [187, 290] width 105 height 27
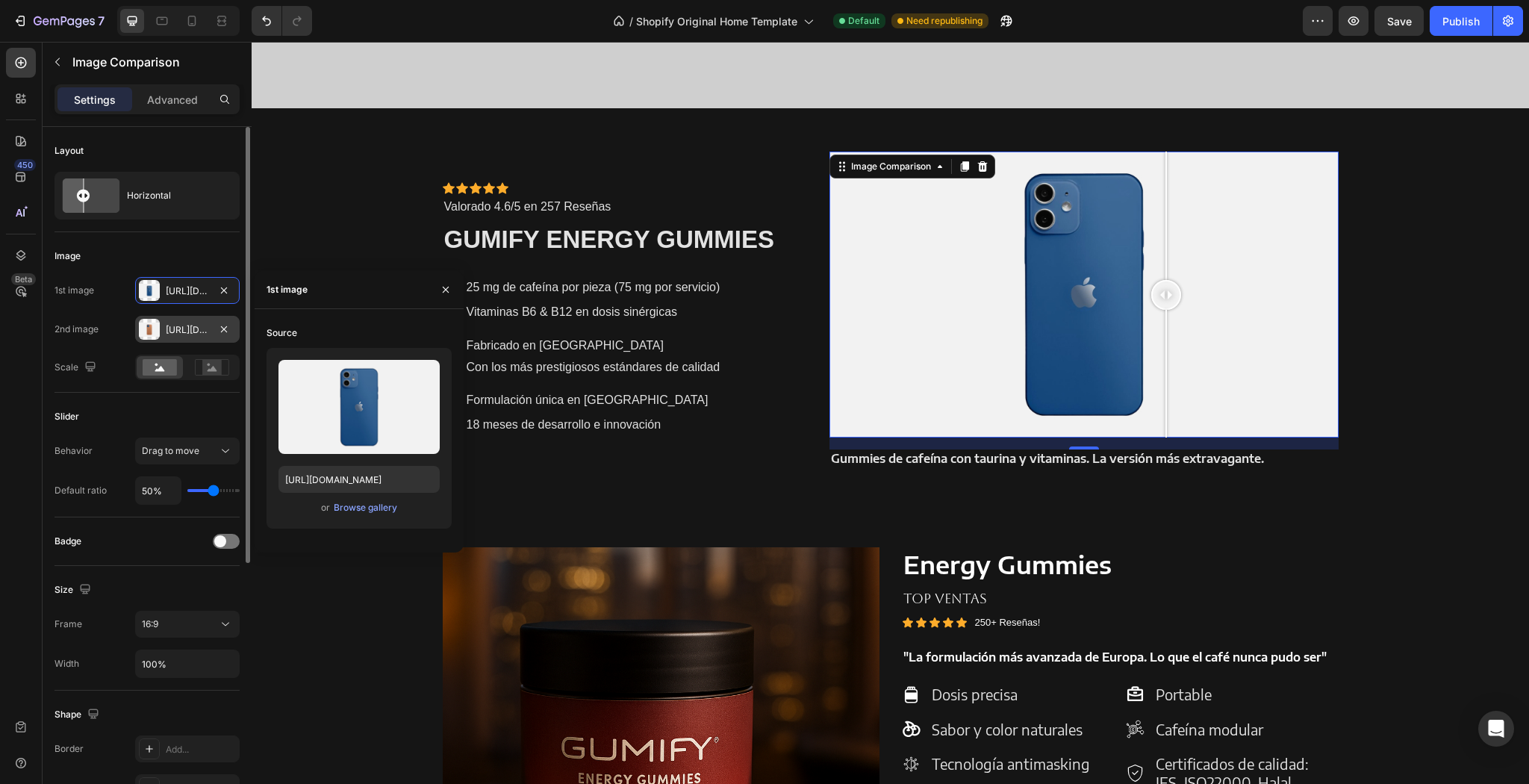
click at [167, 323] on div "[URL][DOMAIN_NAME]" at bounding box center [187, 330] width 43 height 14
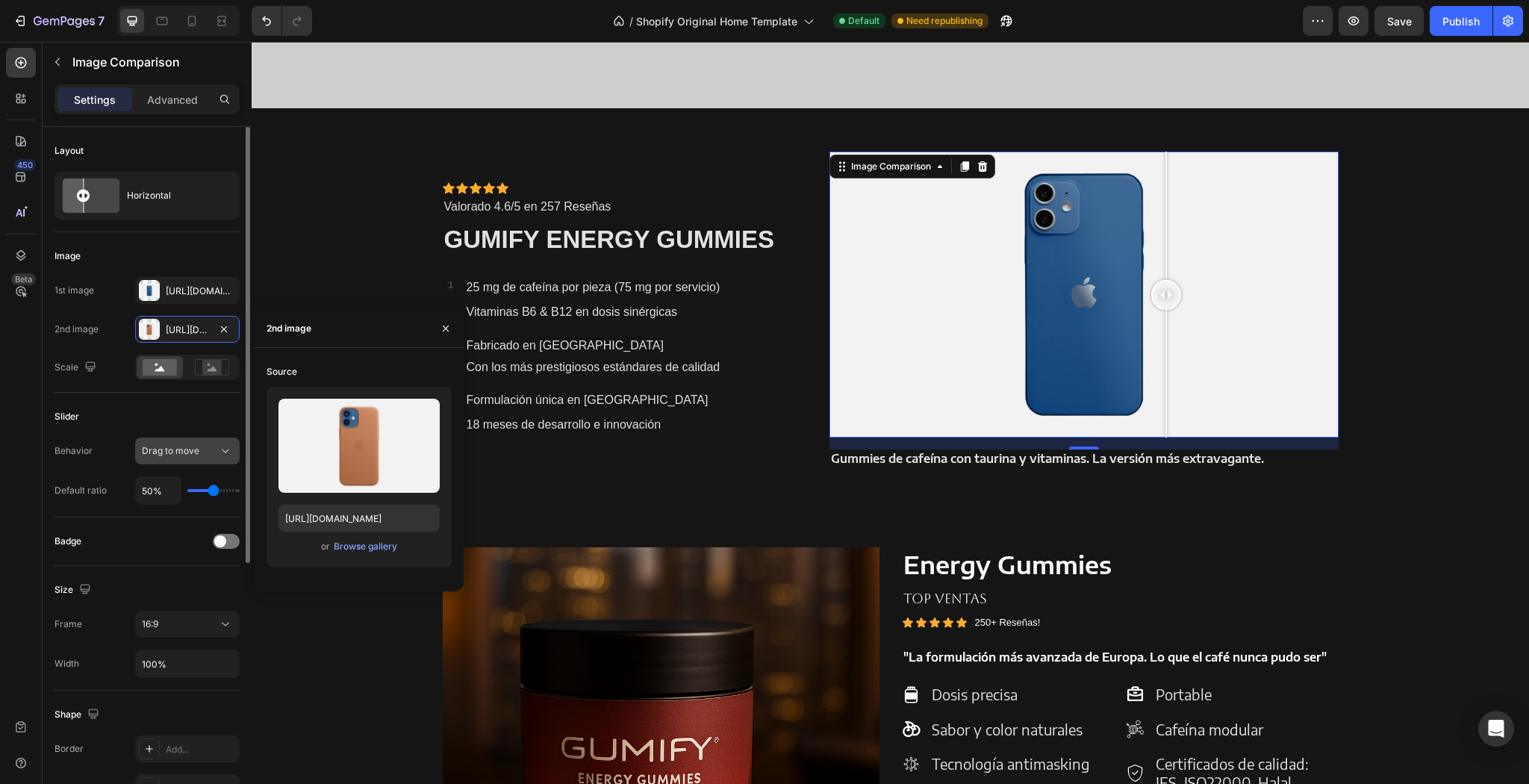
click at [180, 445] on span "Drag to move" at bounding box center [171, 451] width 58 height 11
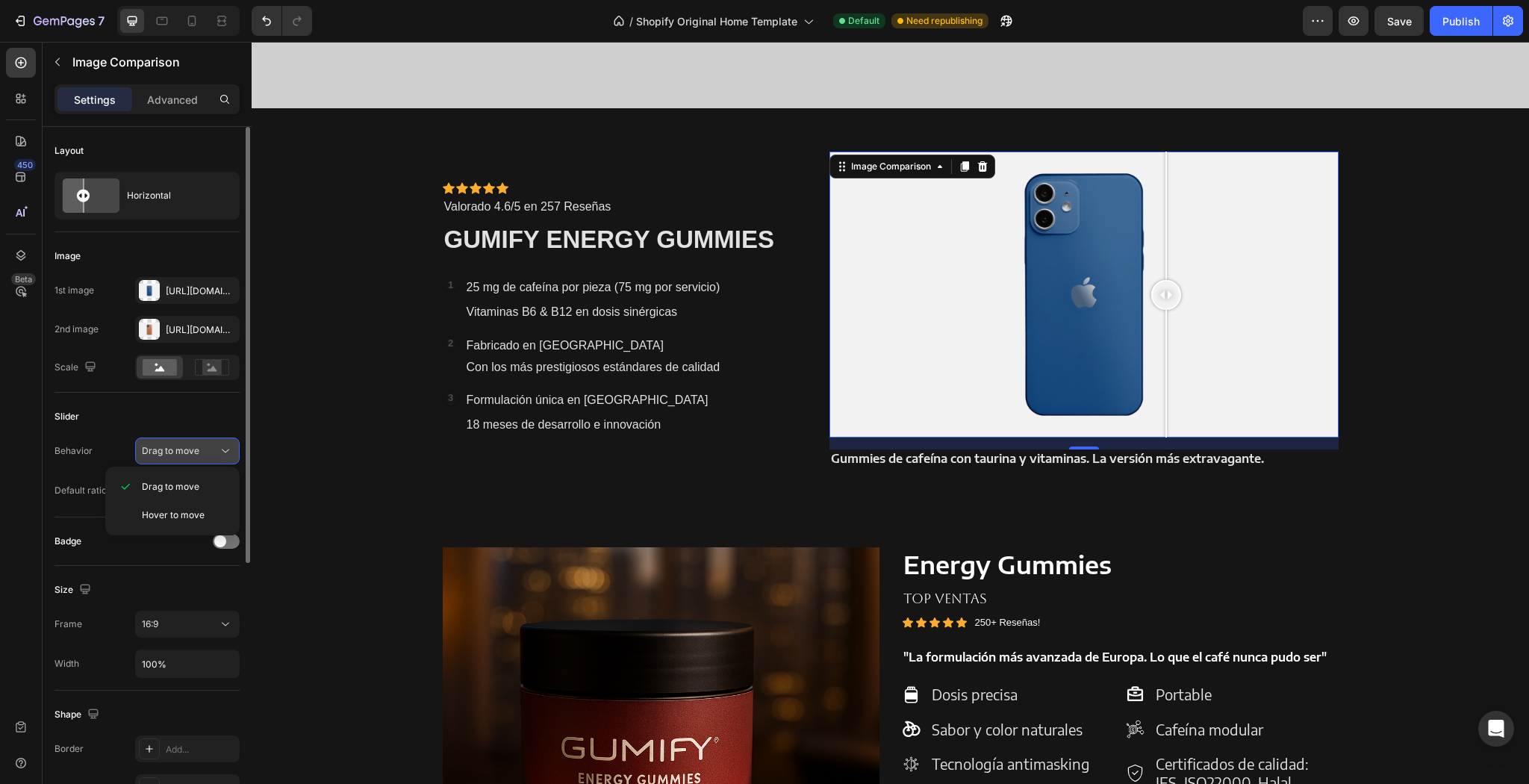
click at [178, 442] on button "Drag to move" at bounding box center [187, 451] width 105 height 27
click at [188, 417] on div "Slider" at bounding box center [147, 416] width 185 height 24
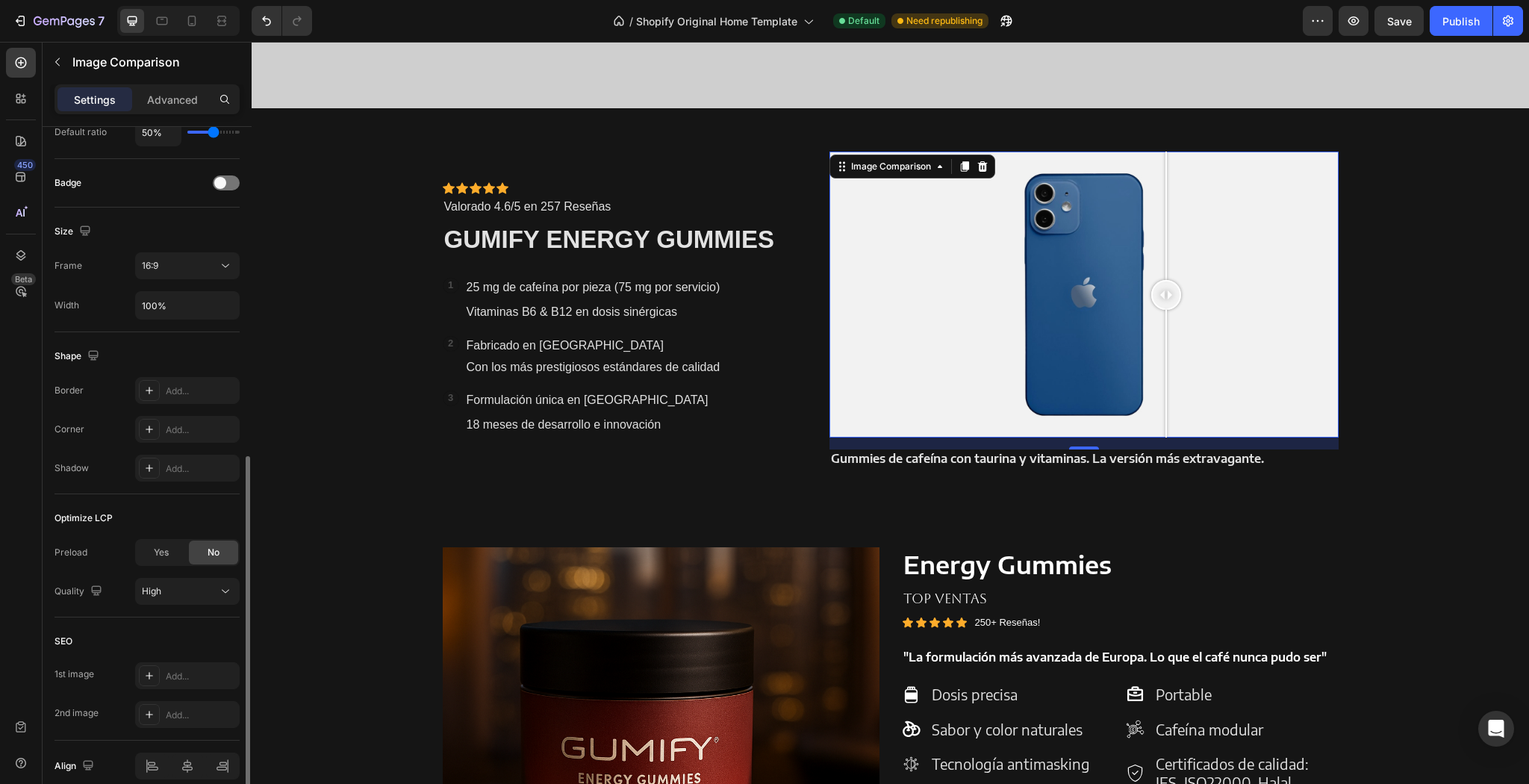
scroll to position [423, 0]
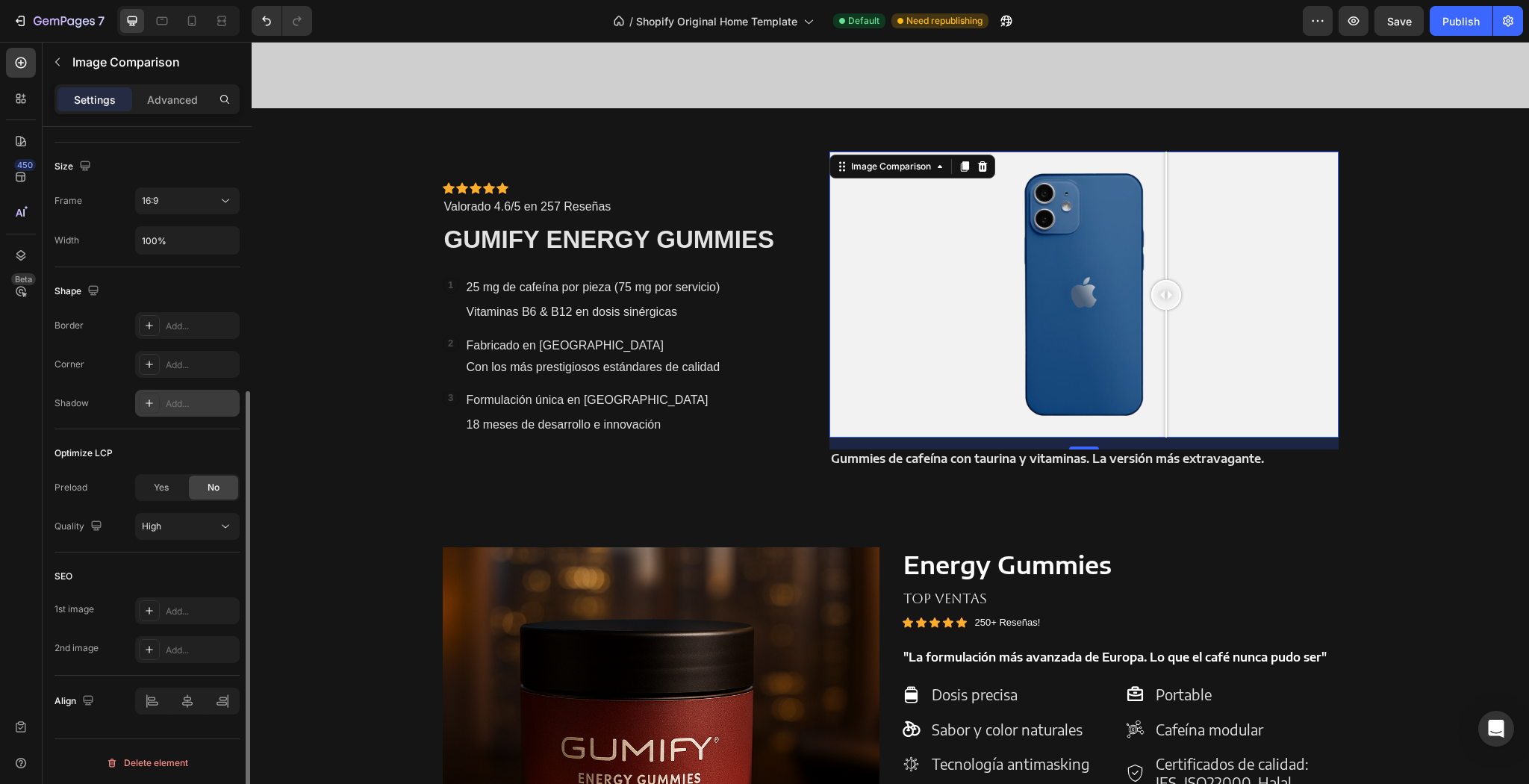
drag, startPoint x: 210, startPoint y: 431, endPoint x: 225, endPoint y: 401, distance: 33.5
drag, startPoint x: 225, startPoint y: 401, endPoint x: 196, endPoint y: 451, distance: 57.8
click at [196, 451] on div "Optimize LCP" at bounding box center [147, 453] width 185 height 24
click at [109, 450] on div "Optimize LCP" at bounding box center [84, 453] width 58 height 14
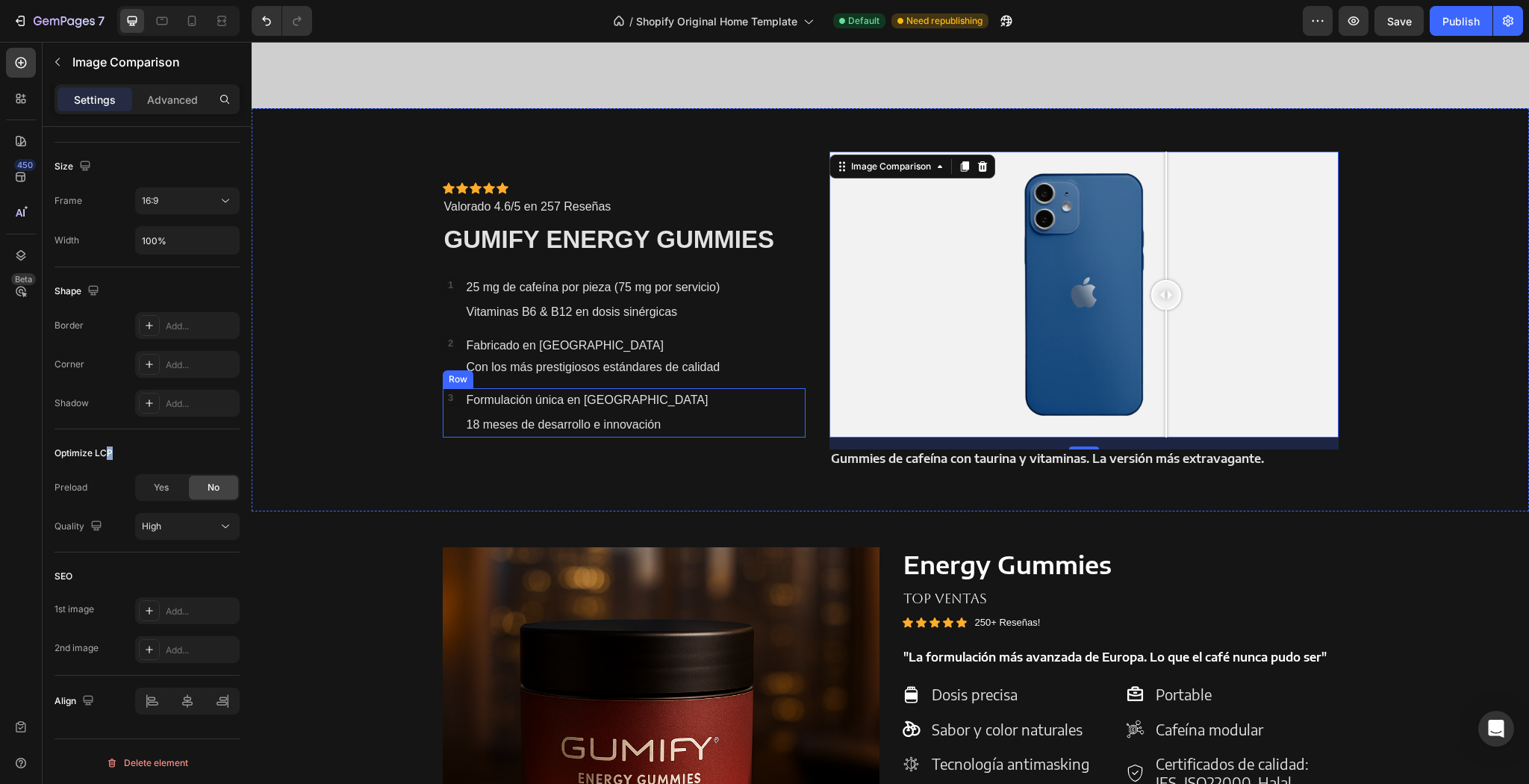
click at [812, 394] on div "Icon Icon Icon Icon Icon Icon List Icon Icon Icon Icon Icon Icon List Valorado …" at bounding box center [890, 310] width 918 height 403
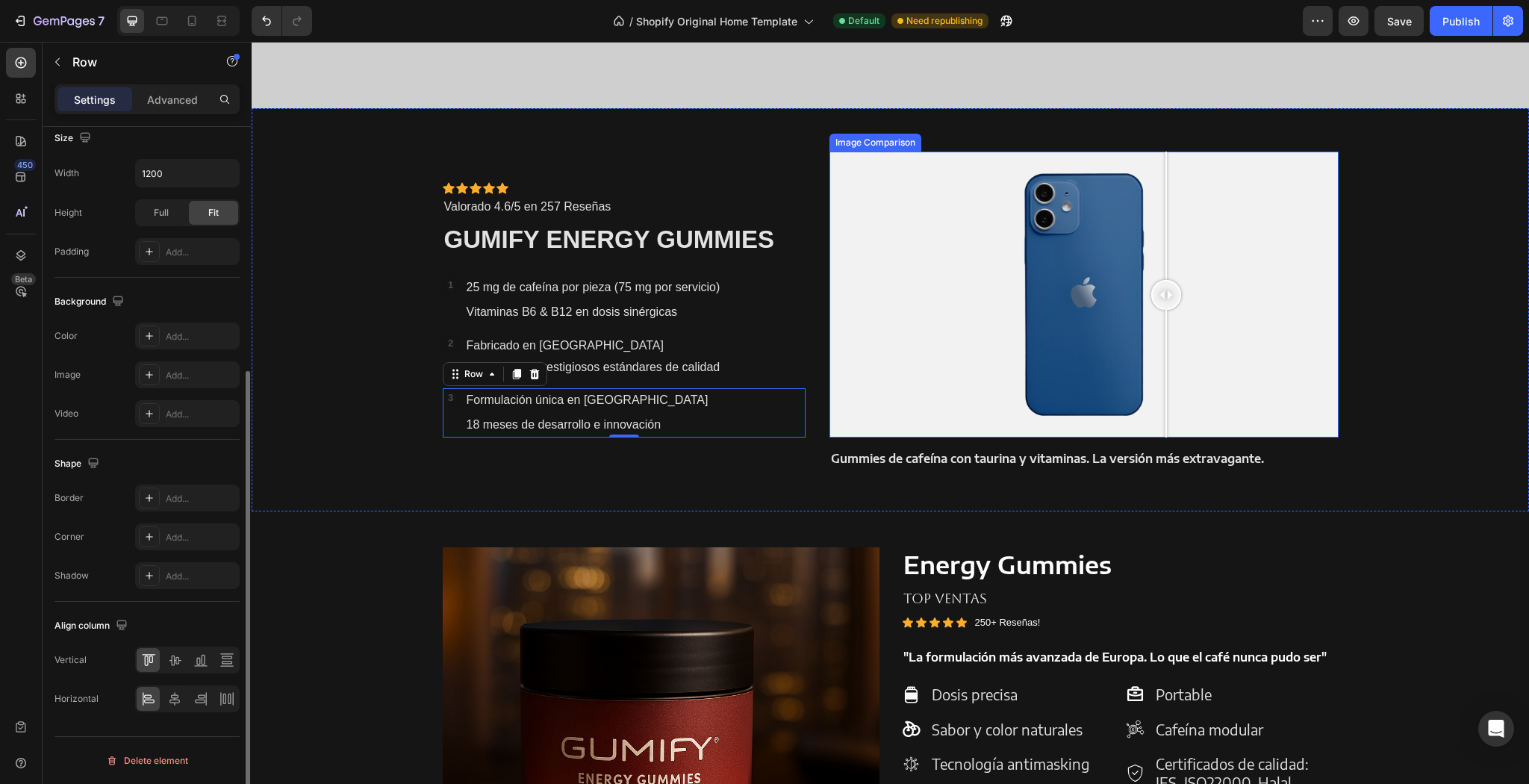
scroll to position [0, 0]
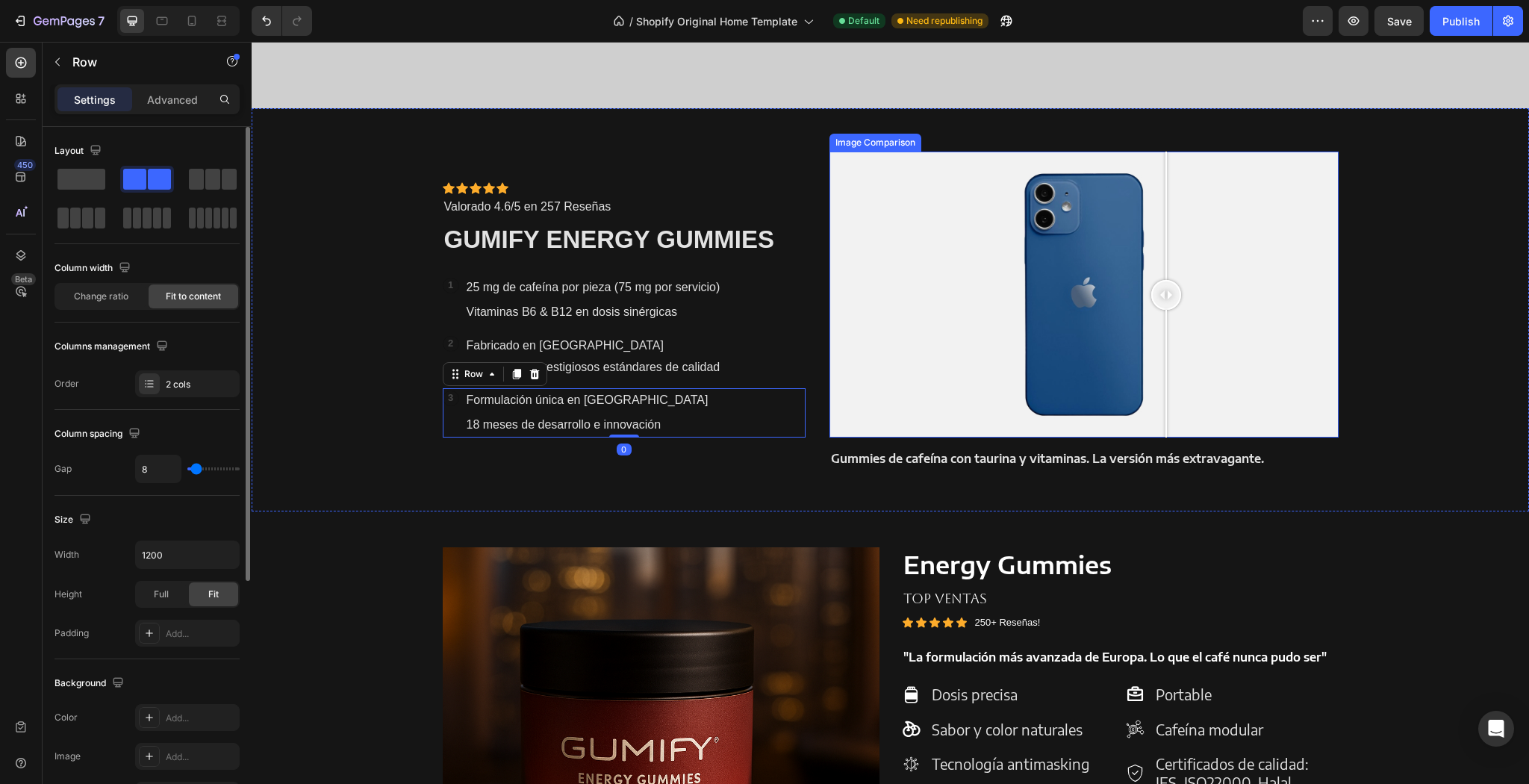
click at [1089, 372] on div at bounding box center [1084, 295] width 509 height 286
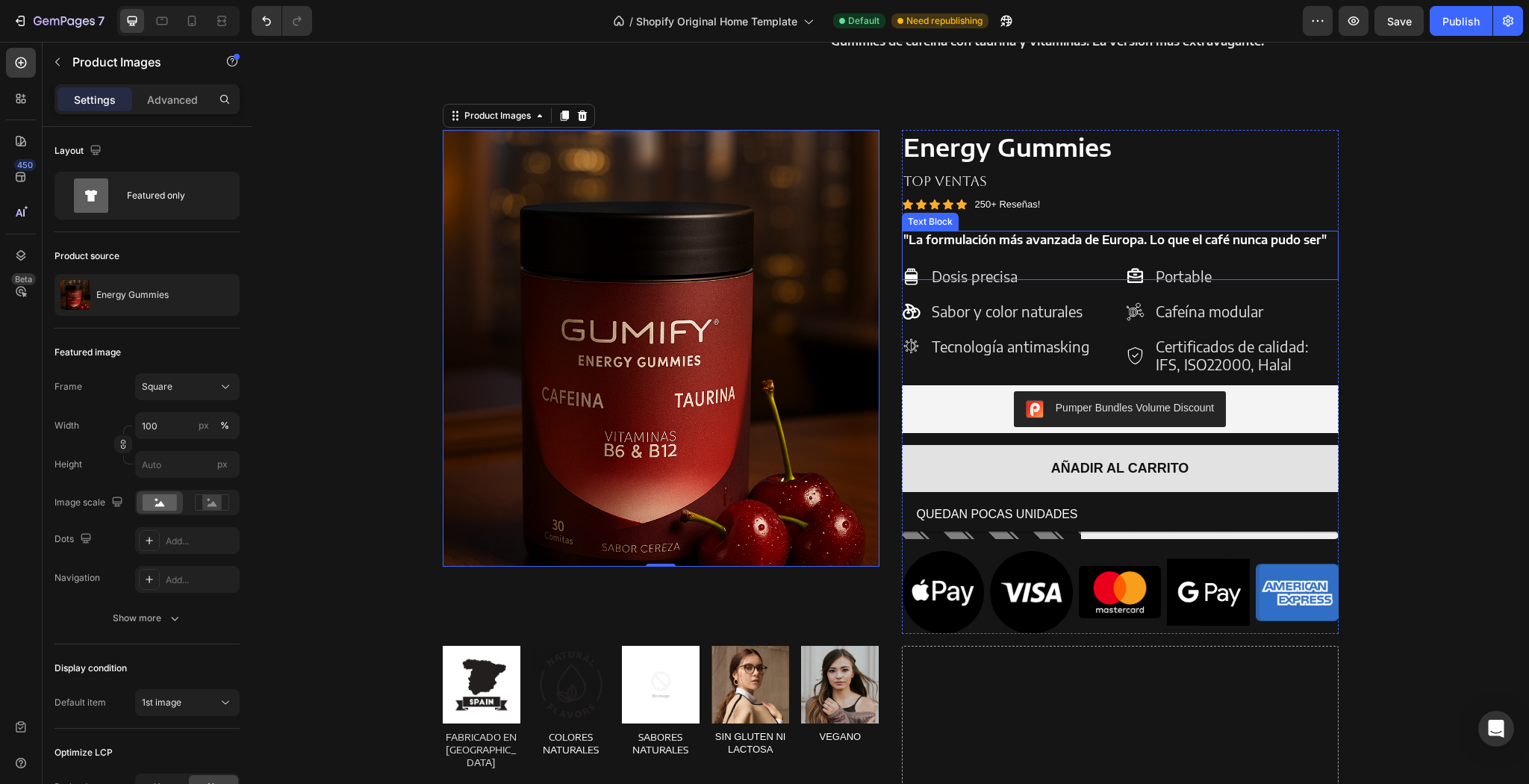
scroll to position [1601, 0]
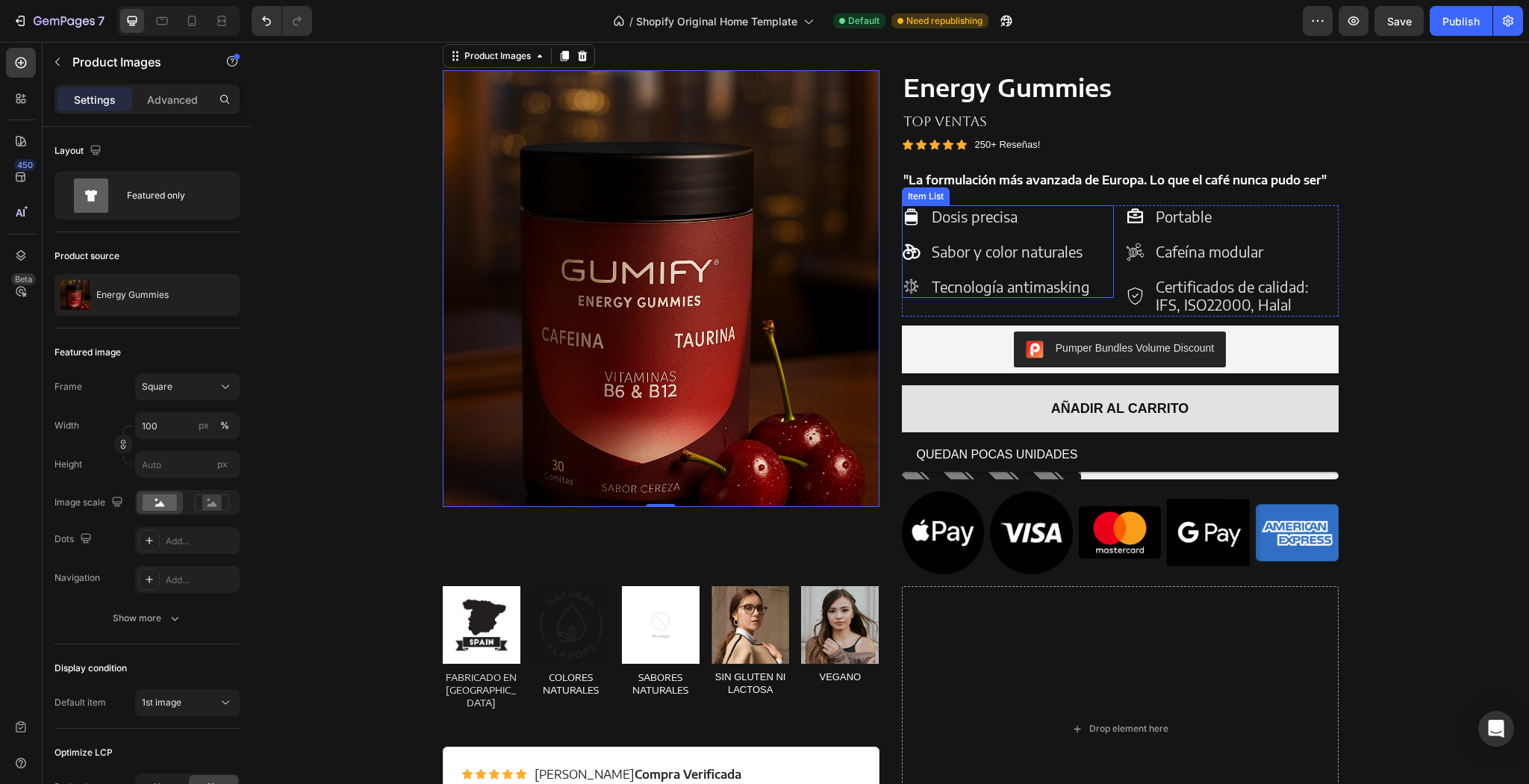
click at [1085, 285] on div "Dosis precisa Sabor y color naturales Tecnología antimasking" at bounding box center [1008, 252] width 213 height 93
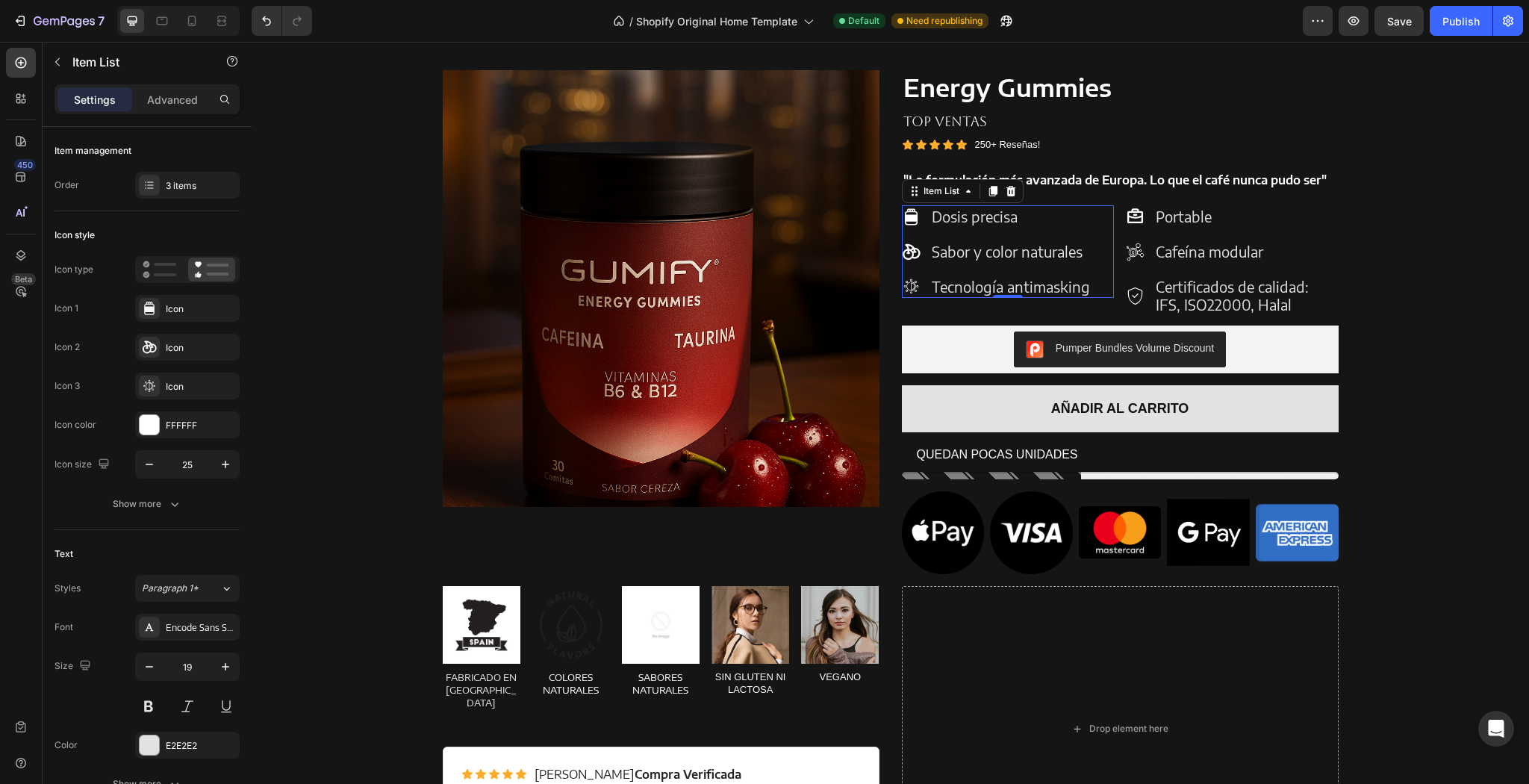
click at [1081, 287] on p "Tecnología antimasking" at bounding box center [1011, 287] width 158 height 19
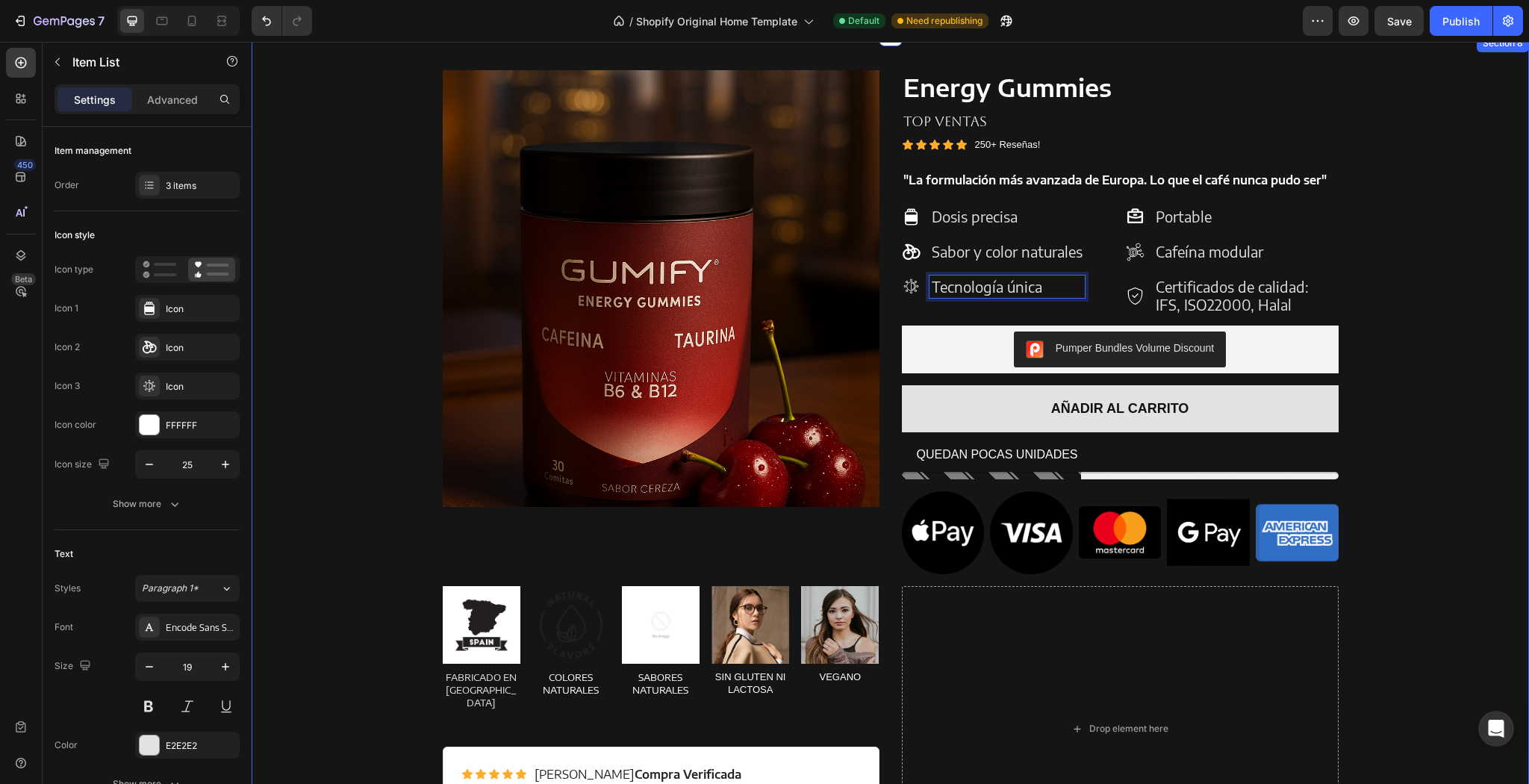
click at [1384, 207] on div "Product Images Energy Gummies Product Title TOP VENTAS Text Block Icon Icon Ico…" at bounding box center [890, 470] width 1255 height 802
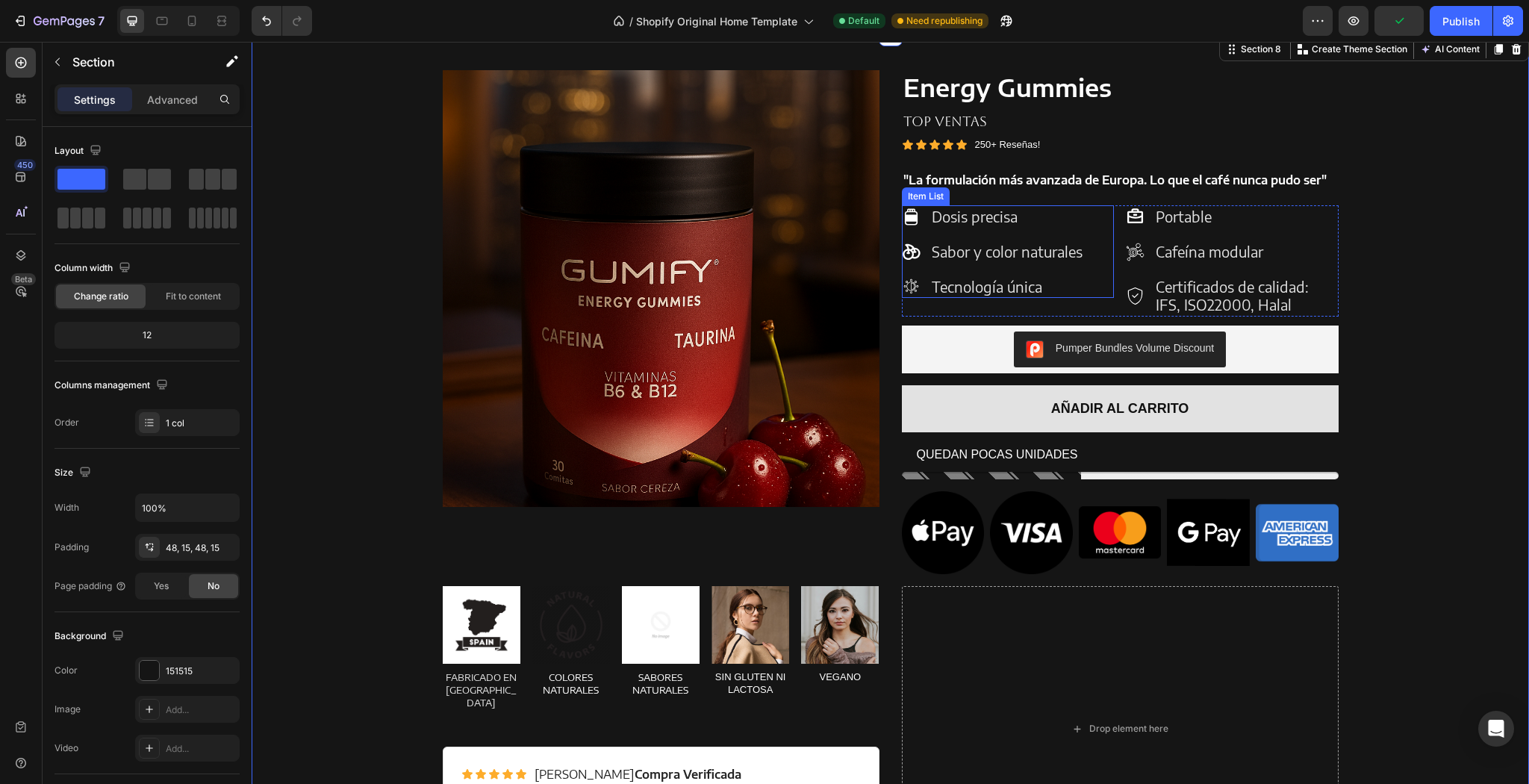
click at [1042, 287] on p "Tecnología única" at bounding box center [1007, 287] width 151 height 19
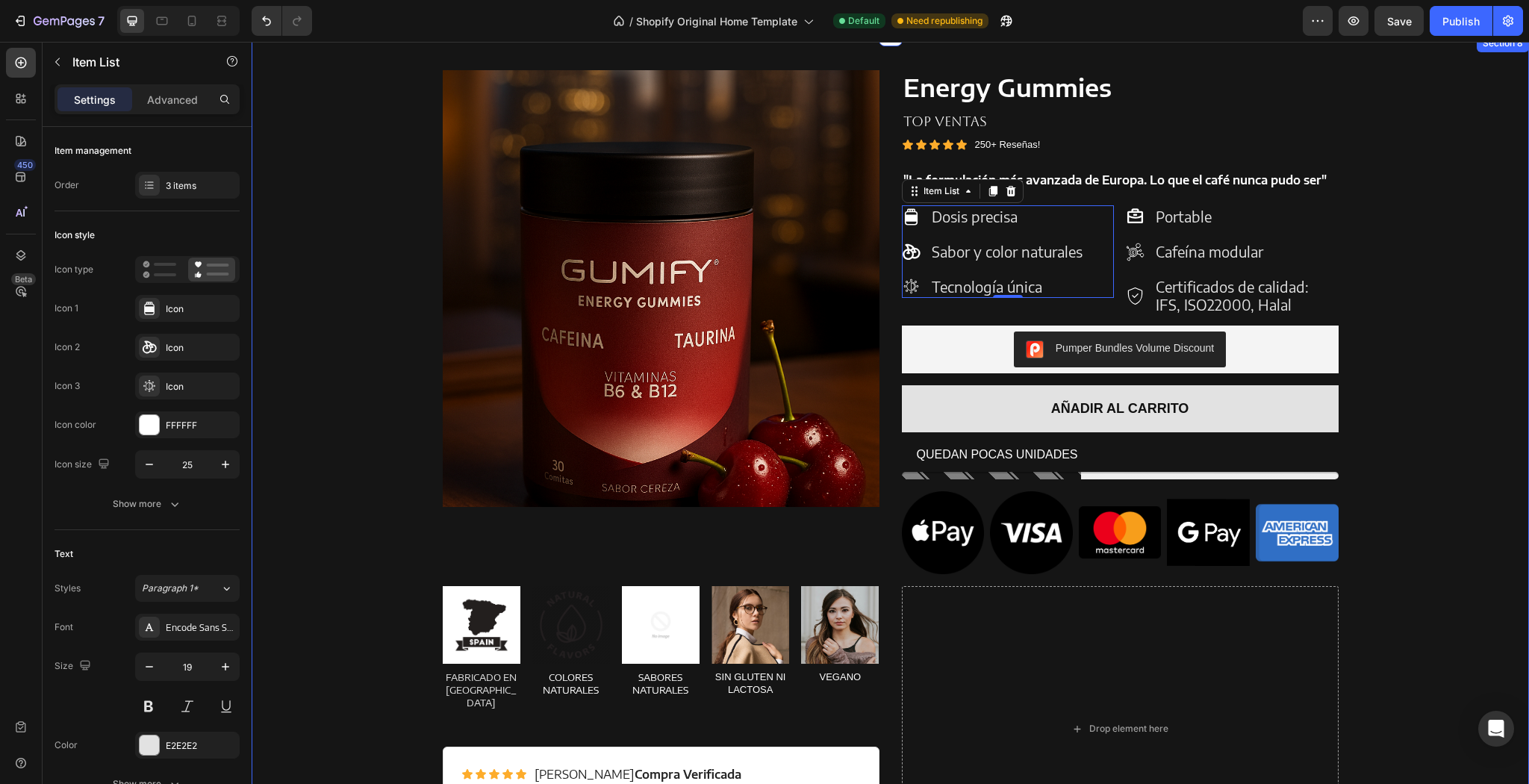
click at [1461, 296] on div "Product Images Energy Gummies Product Title TOP VENTAS Text Block Icon Icon Ico…" at bounding box center [890, 470] width 1255 height 802
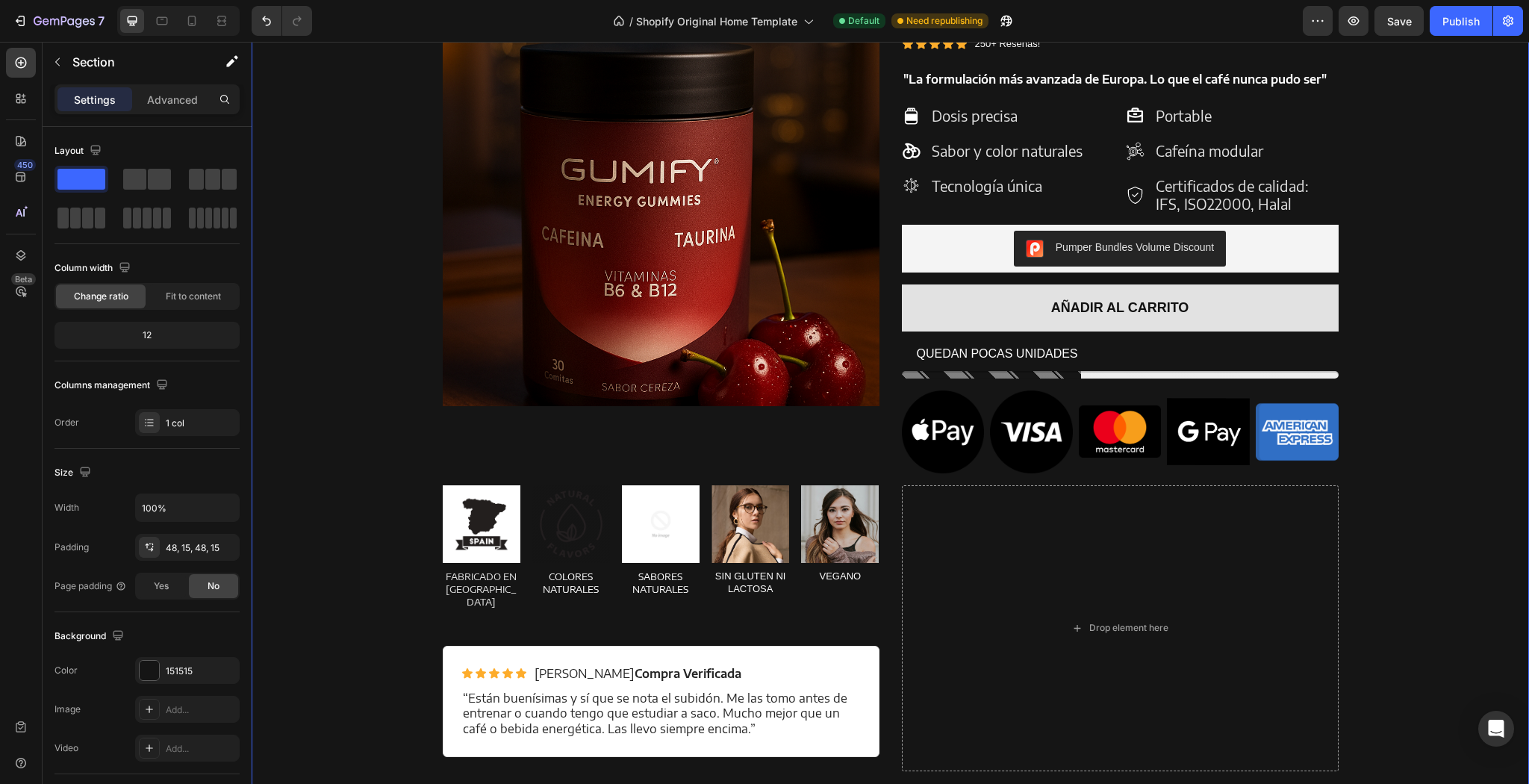
scroll to position [1781, 0]
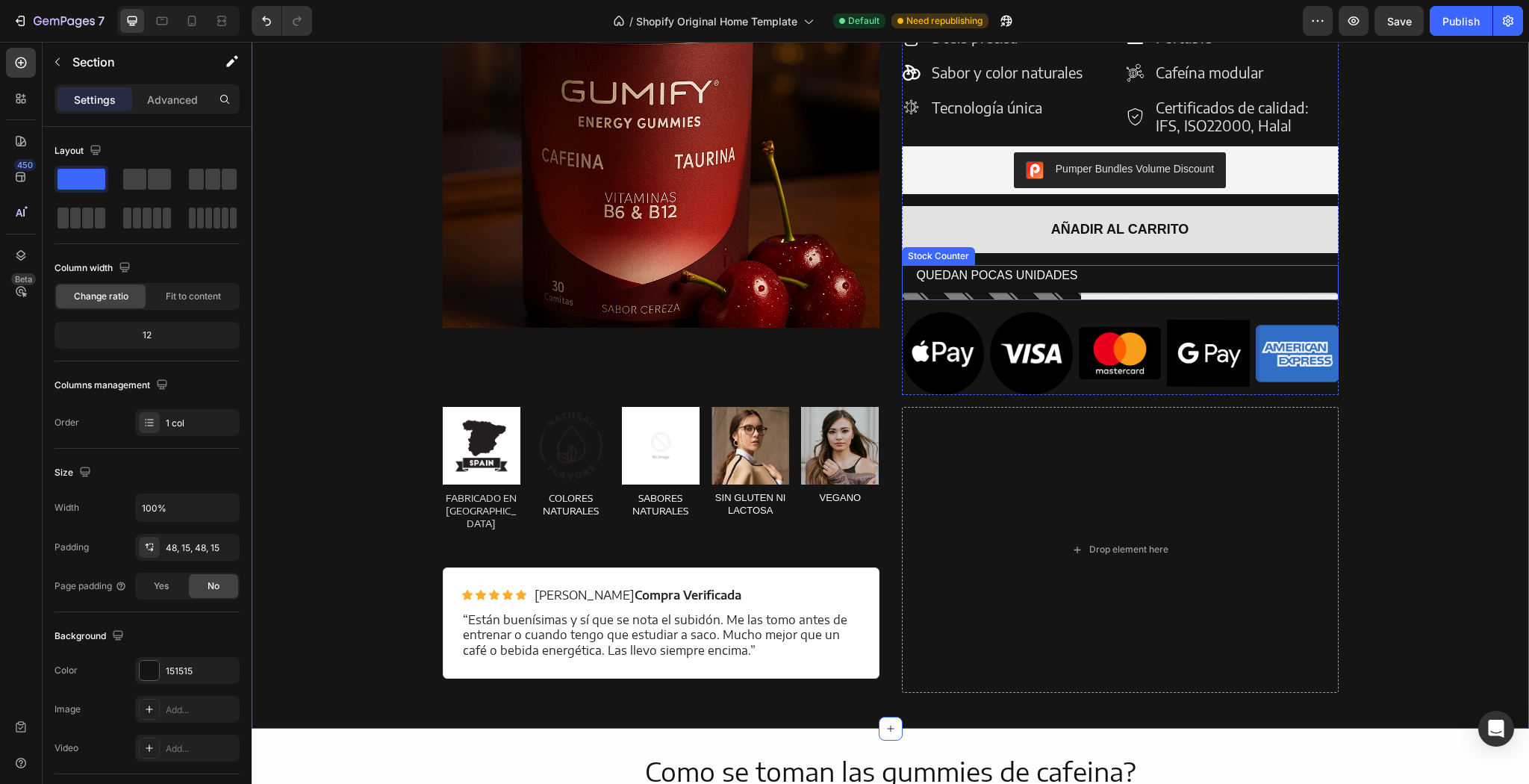
click at [1065, 297] on div at bounding box center [1120, 296] width 437 height 7
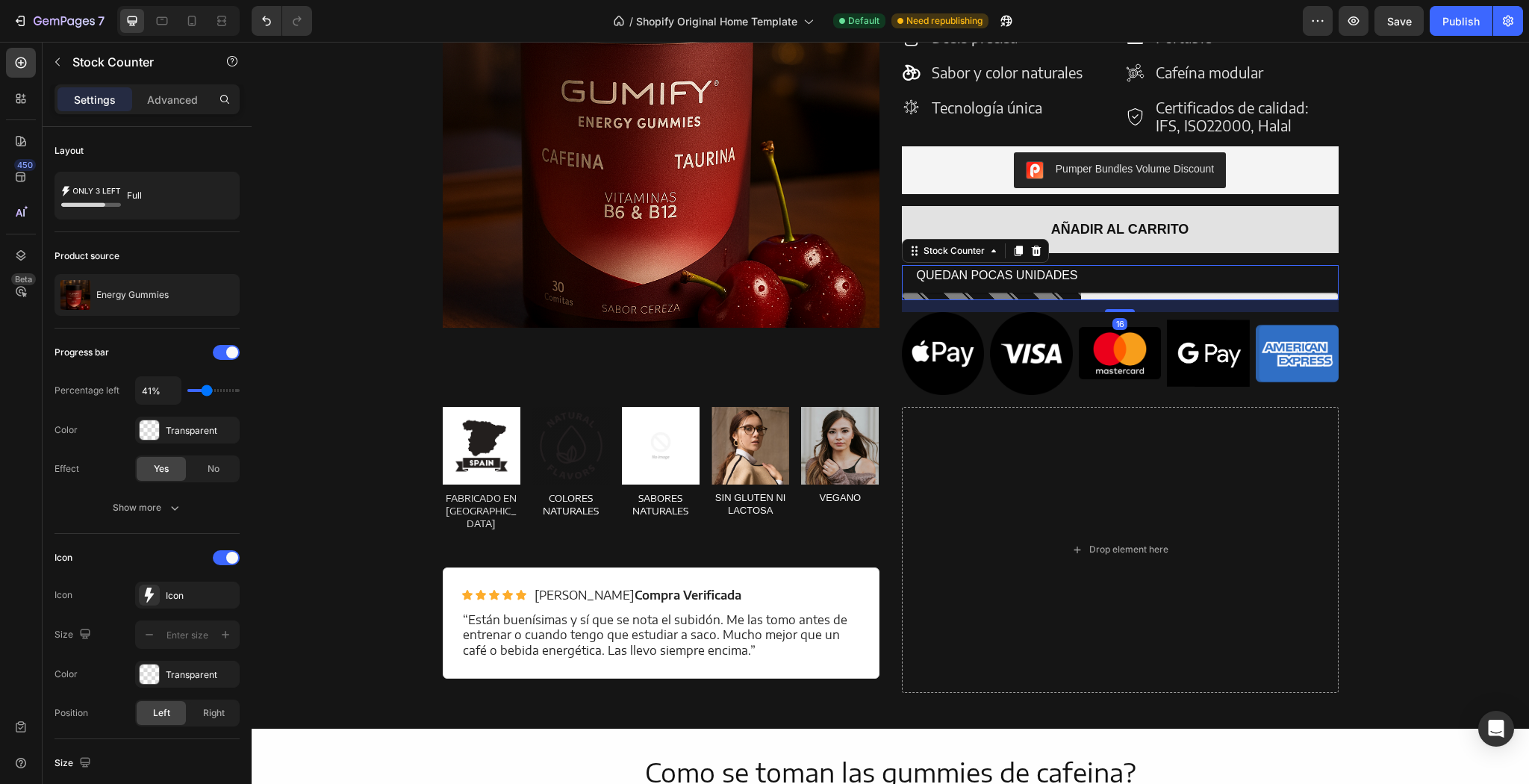
click at [1095, 345] on img at bounding box center [1120, 353] width 83 height 52
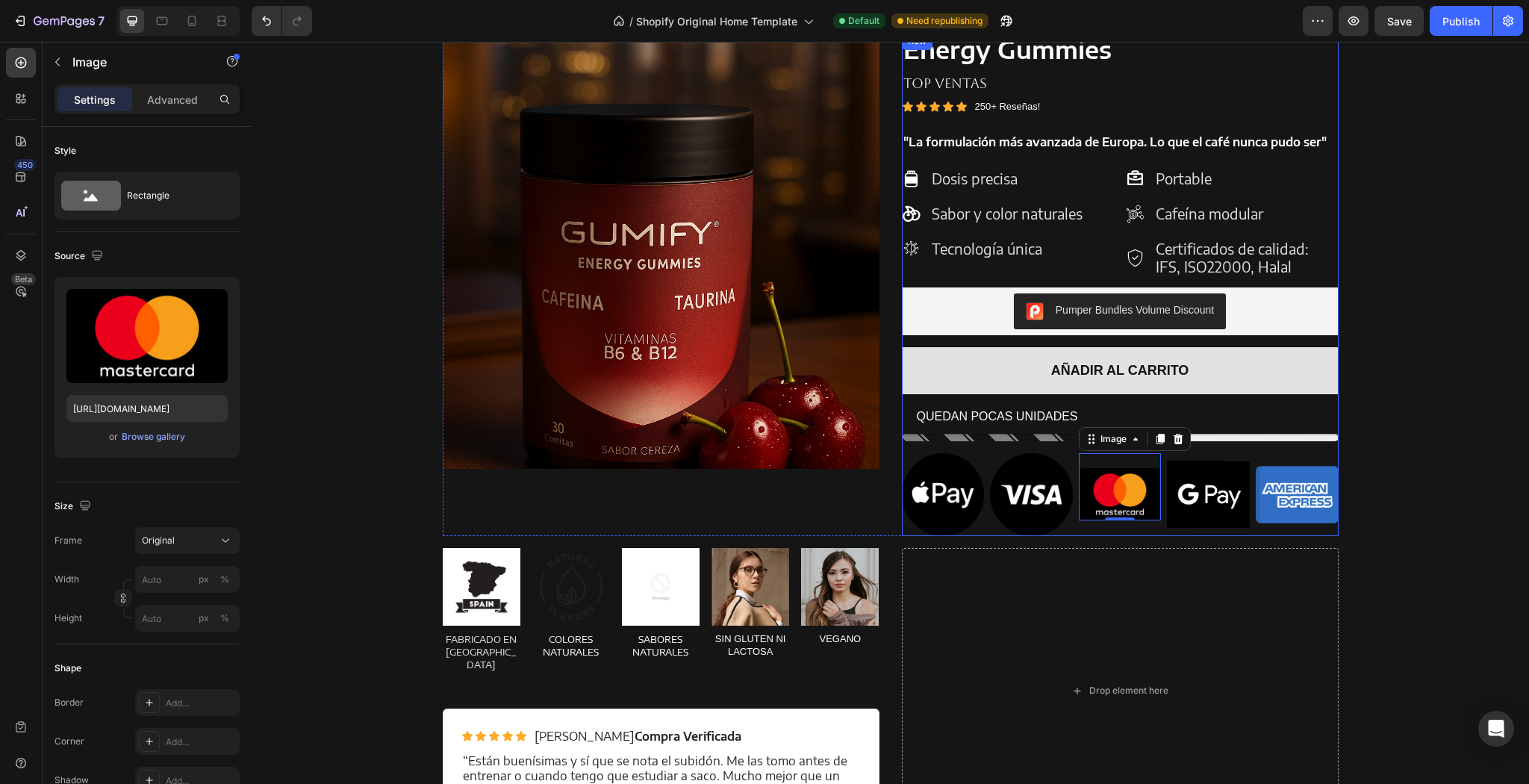
scroll to position [1601, 0]
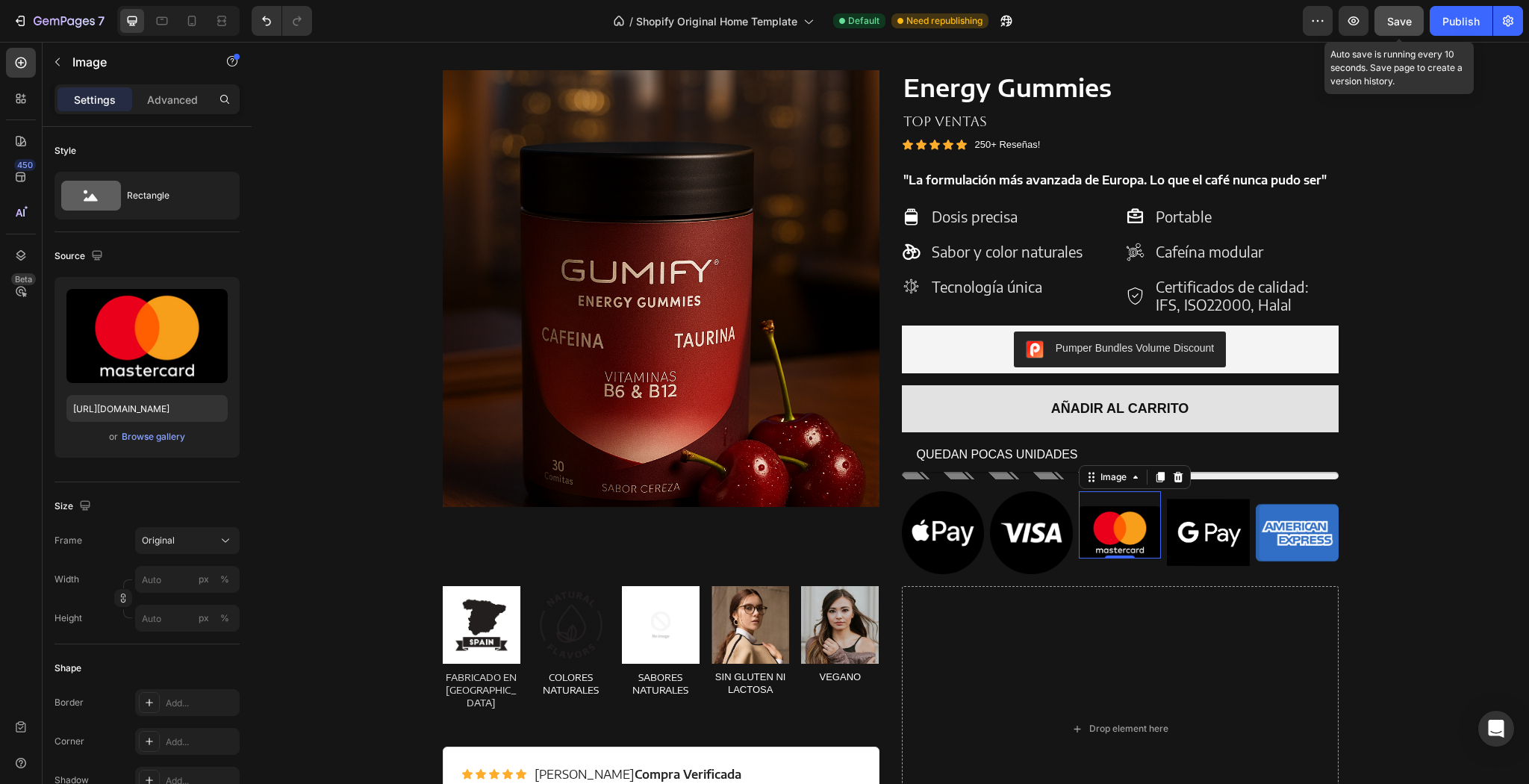
click at [1398, 27] on div "Save" at bounding box center [1400, 21] width 24 height 15
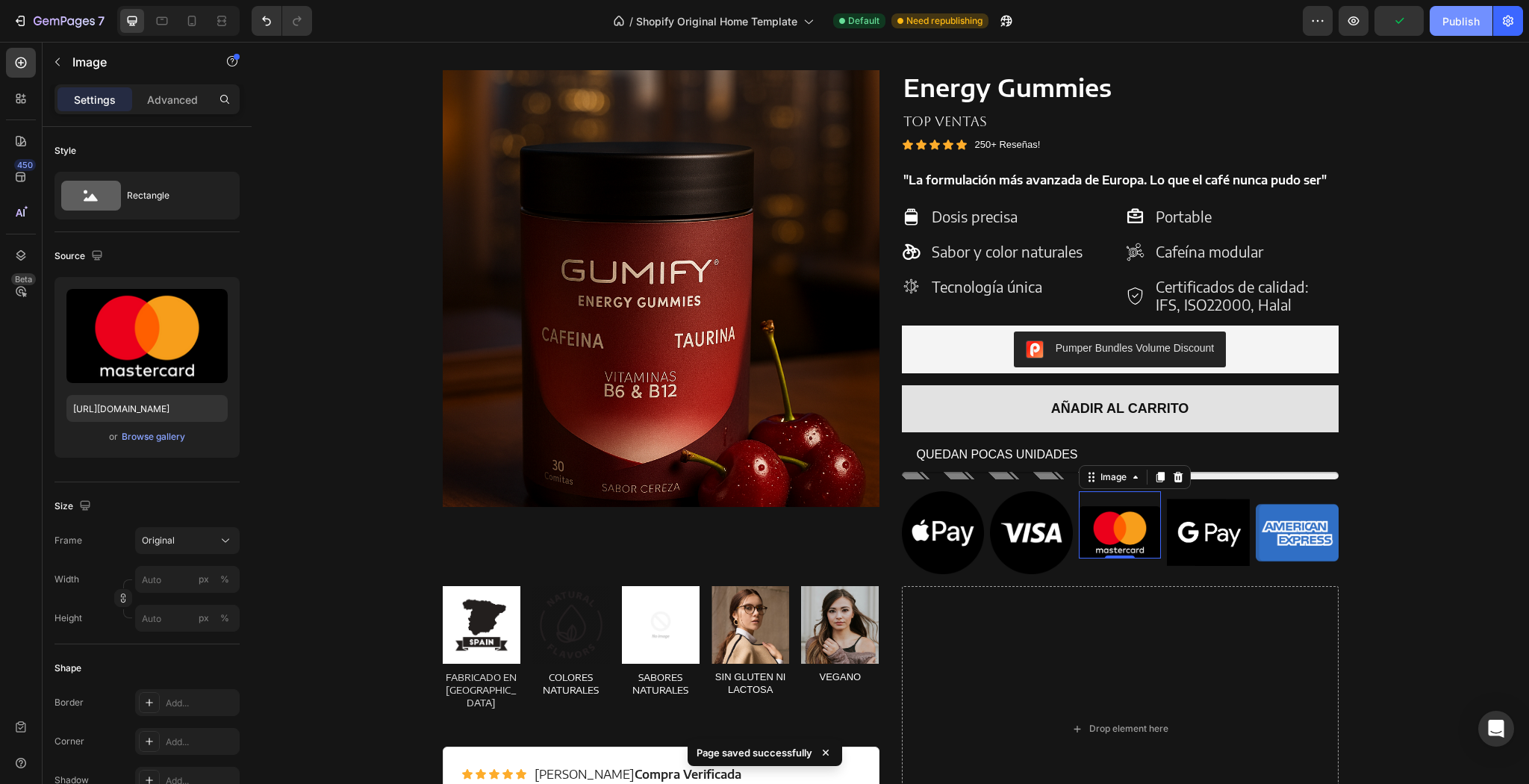
click at [1460, 11] on button "Publish" at bounding box center [1461, 20] width 63 height 30
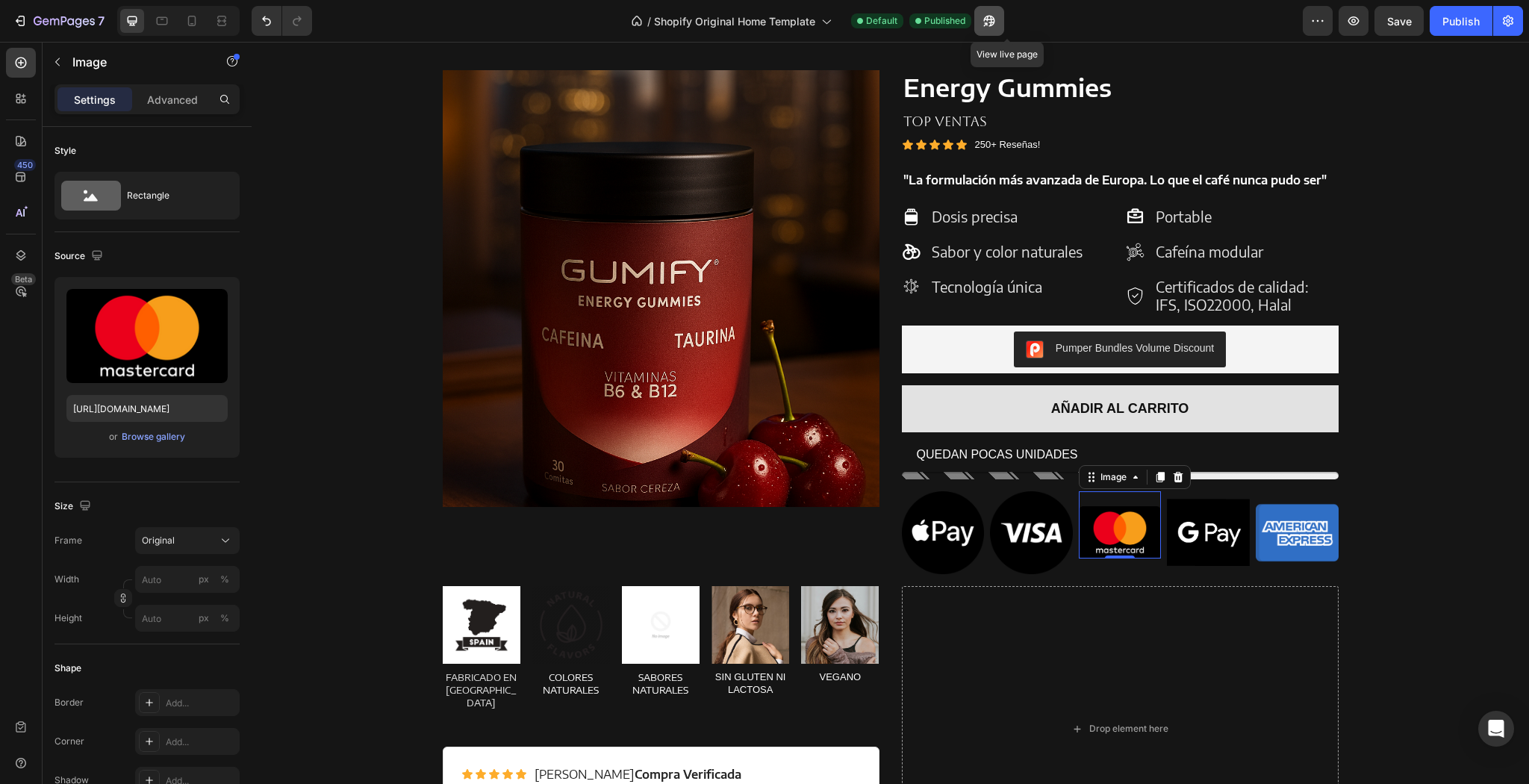
click at [999, 27] on button "button" at bounding box center [989, 20] width 30 height 30
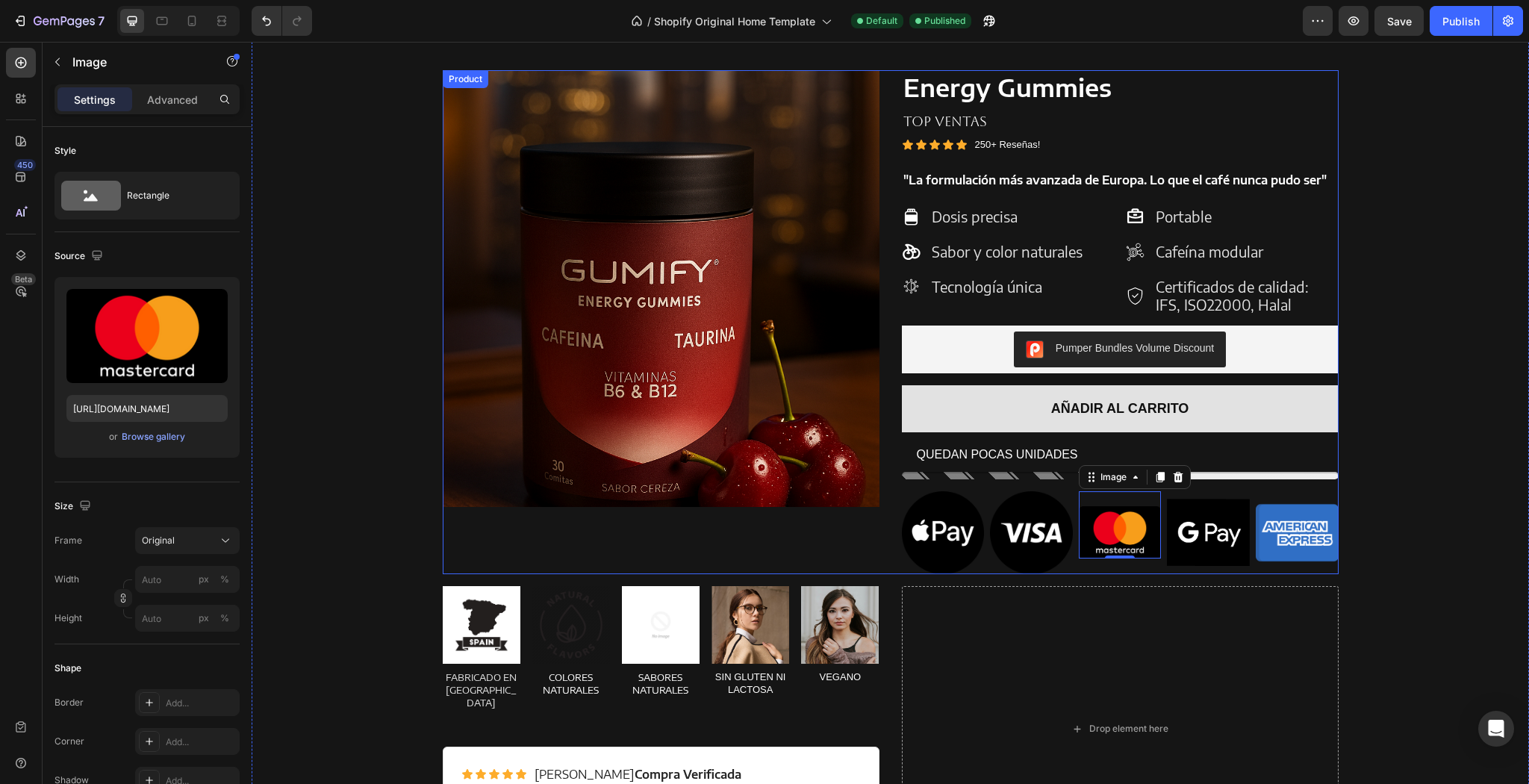
click at [674, 544] on div "Product Images" at bounding box center [661, 322] width 437 height 504
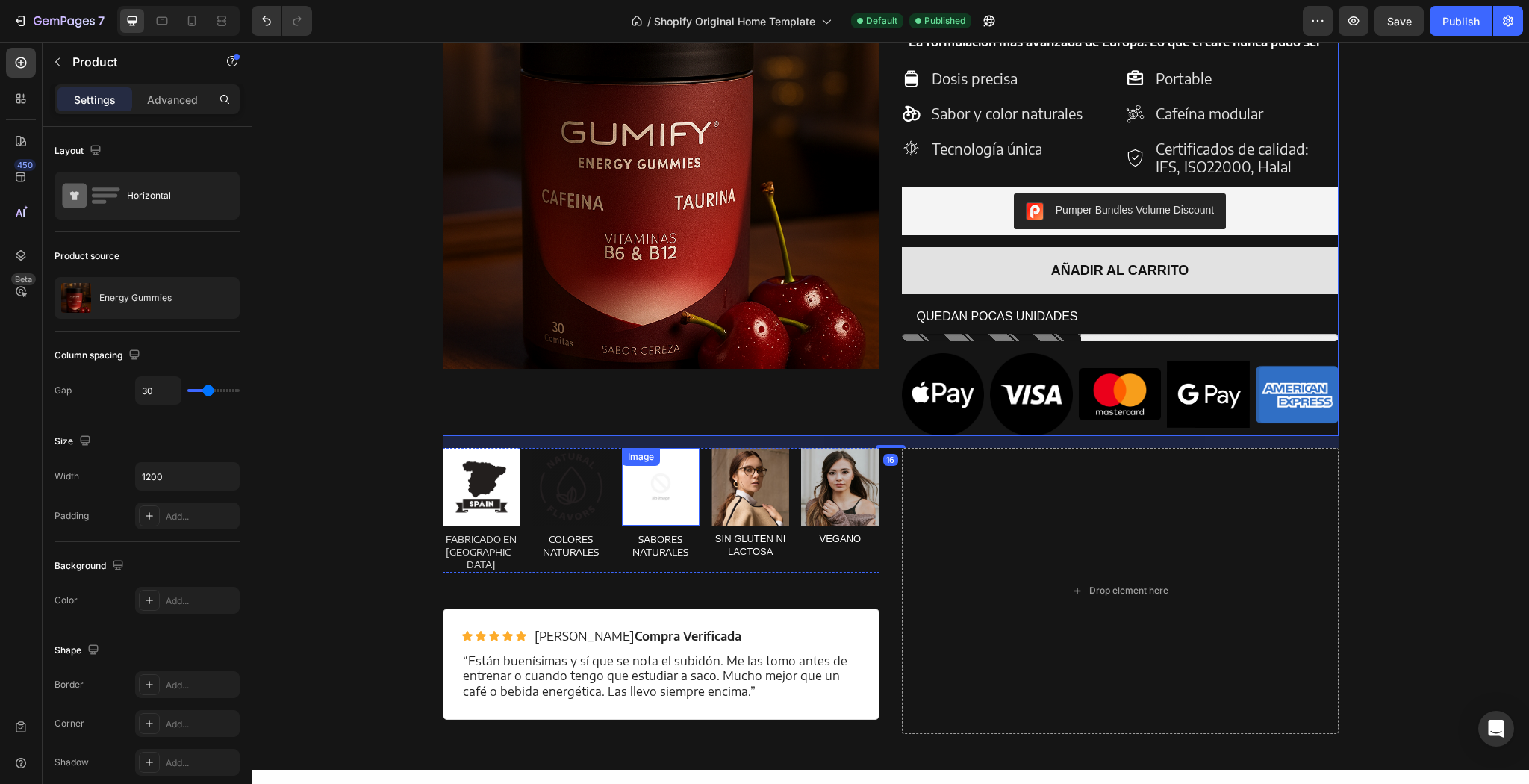
scroll to position [1781, 0]
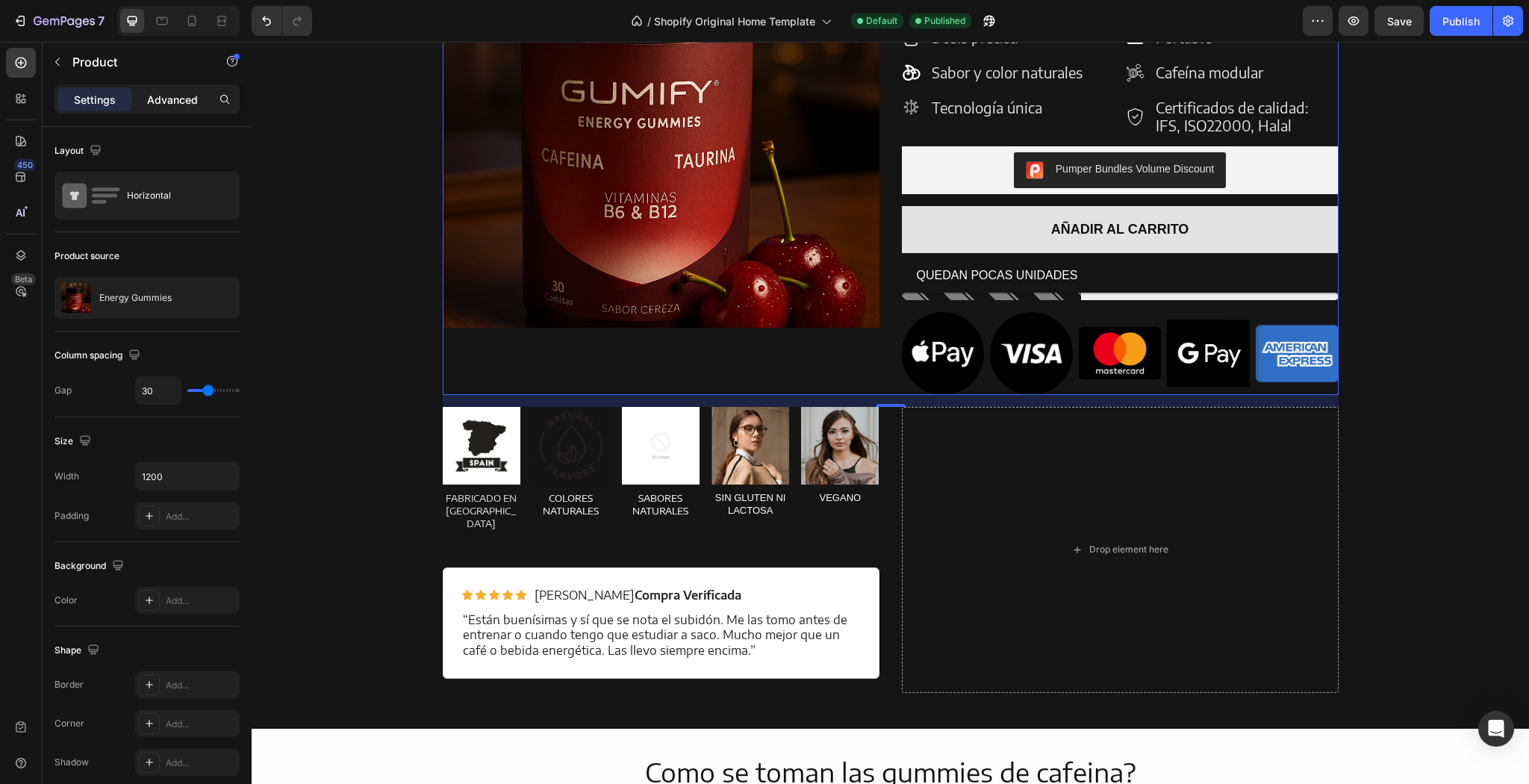
click at [190, 98] on p "Advanced" at bounding box center [172, 99] width 50 height 15
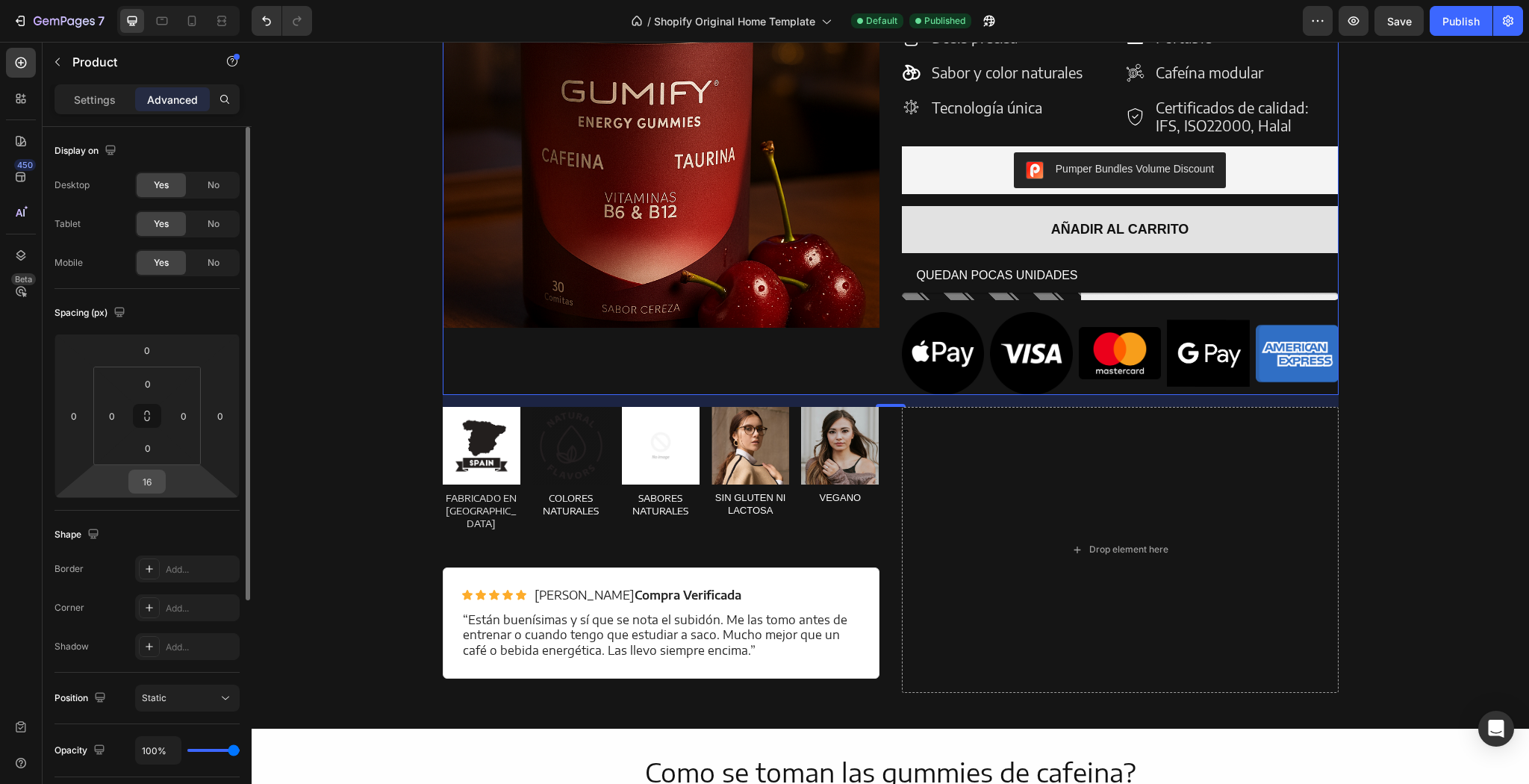
click at [159, 484] on input "16" at bounding box center [147, 482] width 30 height 23
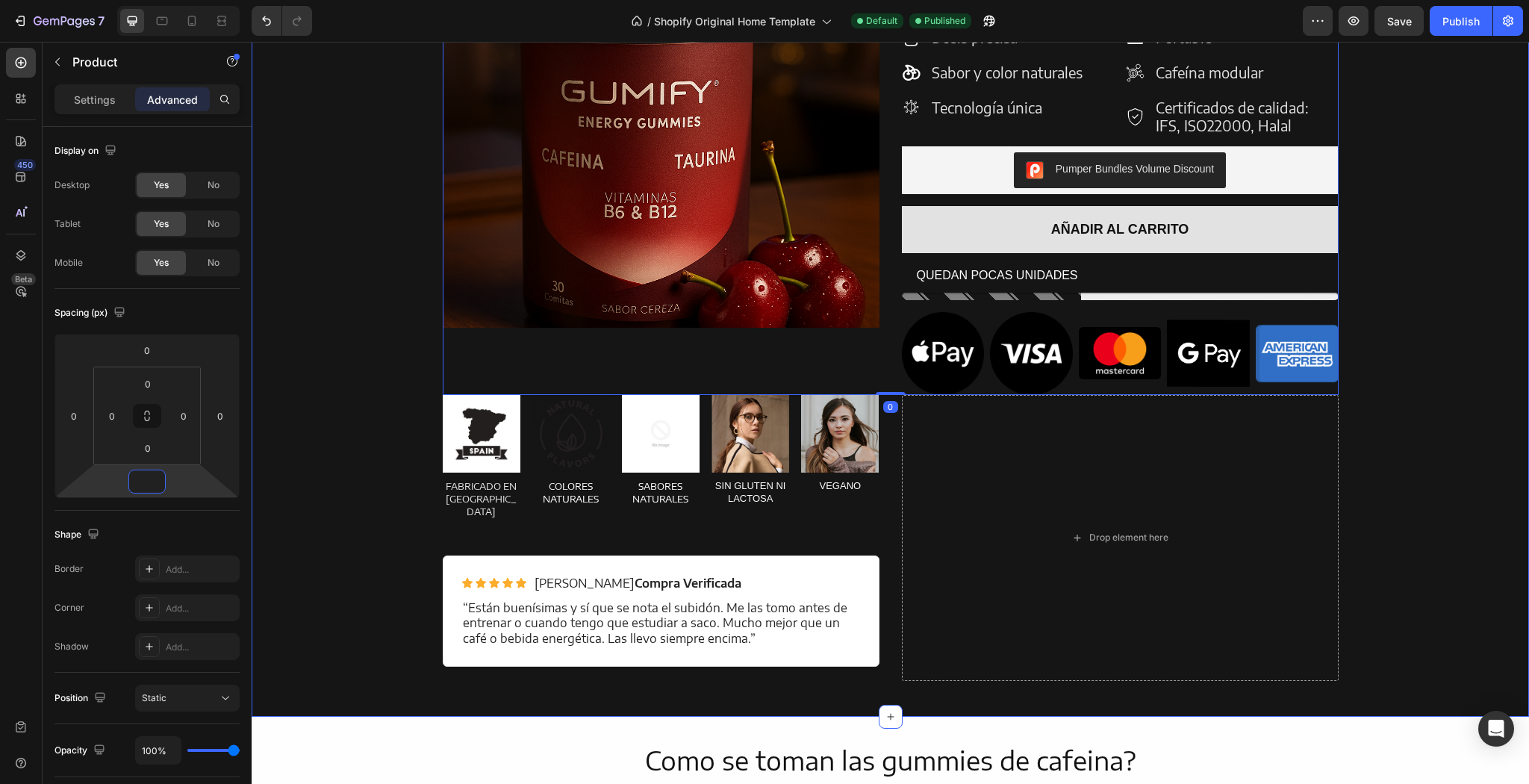
click at [333, 416] on div "Product Images Energy Gummies Product Title TOP VENTAS Text Block Icon Icon Ico…" at bounding box center [890, 286] width 1255 height 790
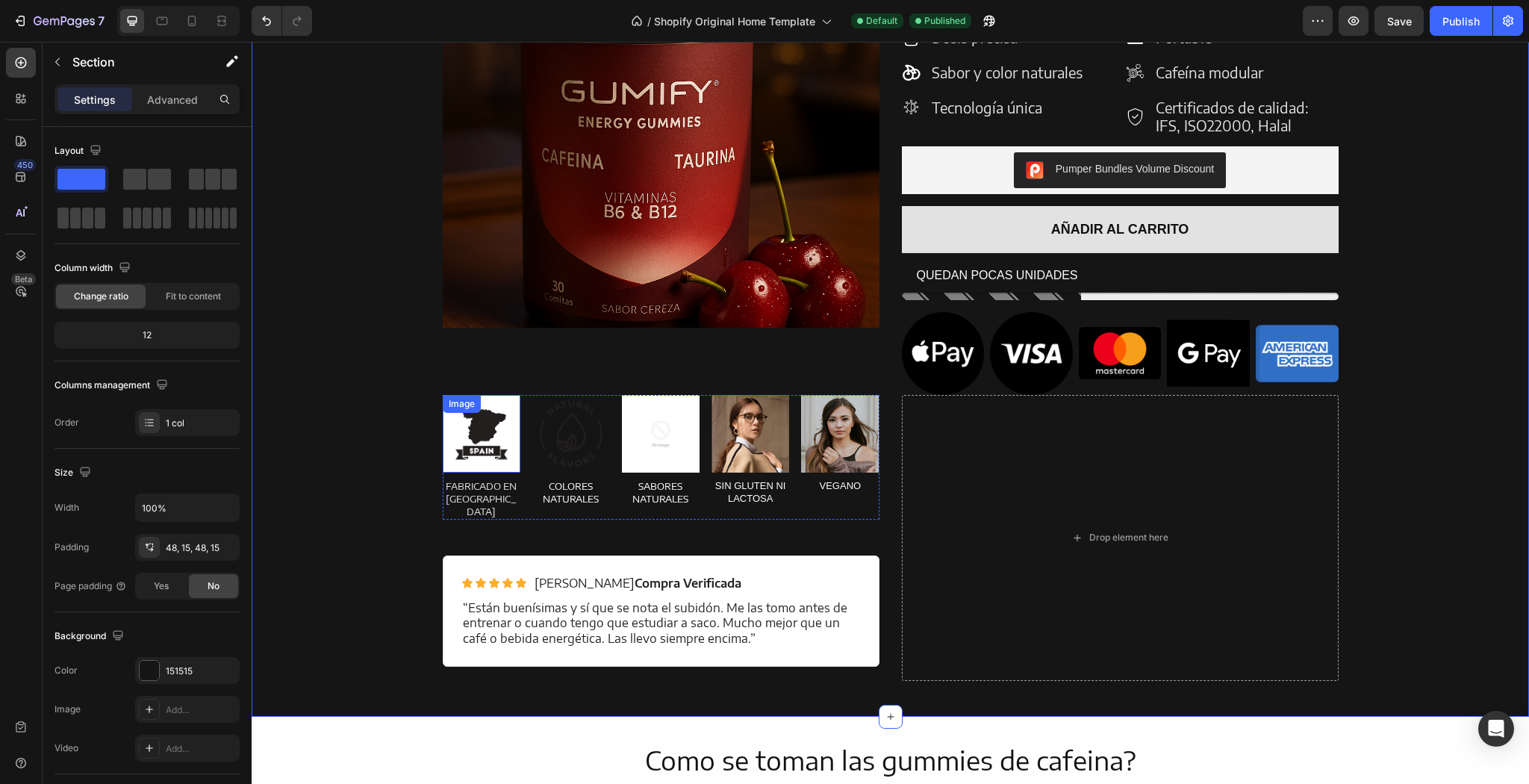
click at [514, 408] on div "Image" at bounding box center [482, 434] width 78 height 78
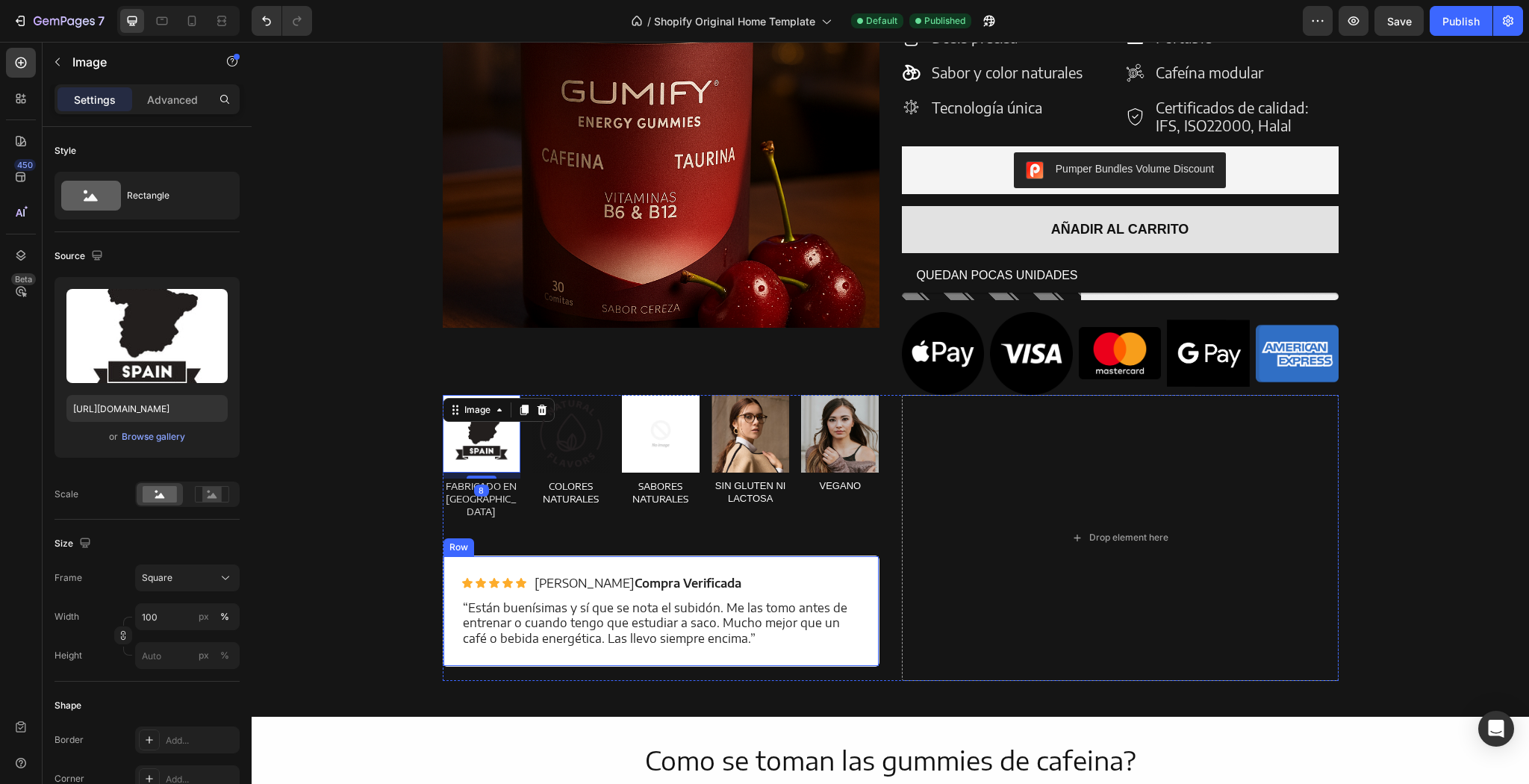
click at [443, 556] on div "Icon Icon Icon Icon Icon Icon List [PERSON_NAME] Compra Verificada Text Block R…" at bounding box center [661, 611] width 437 height 111
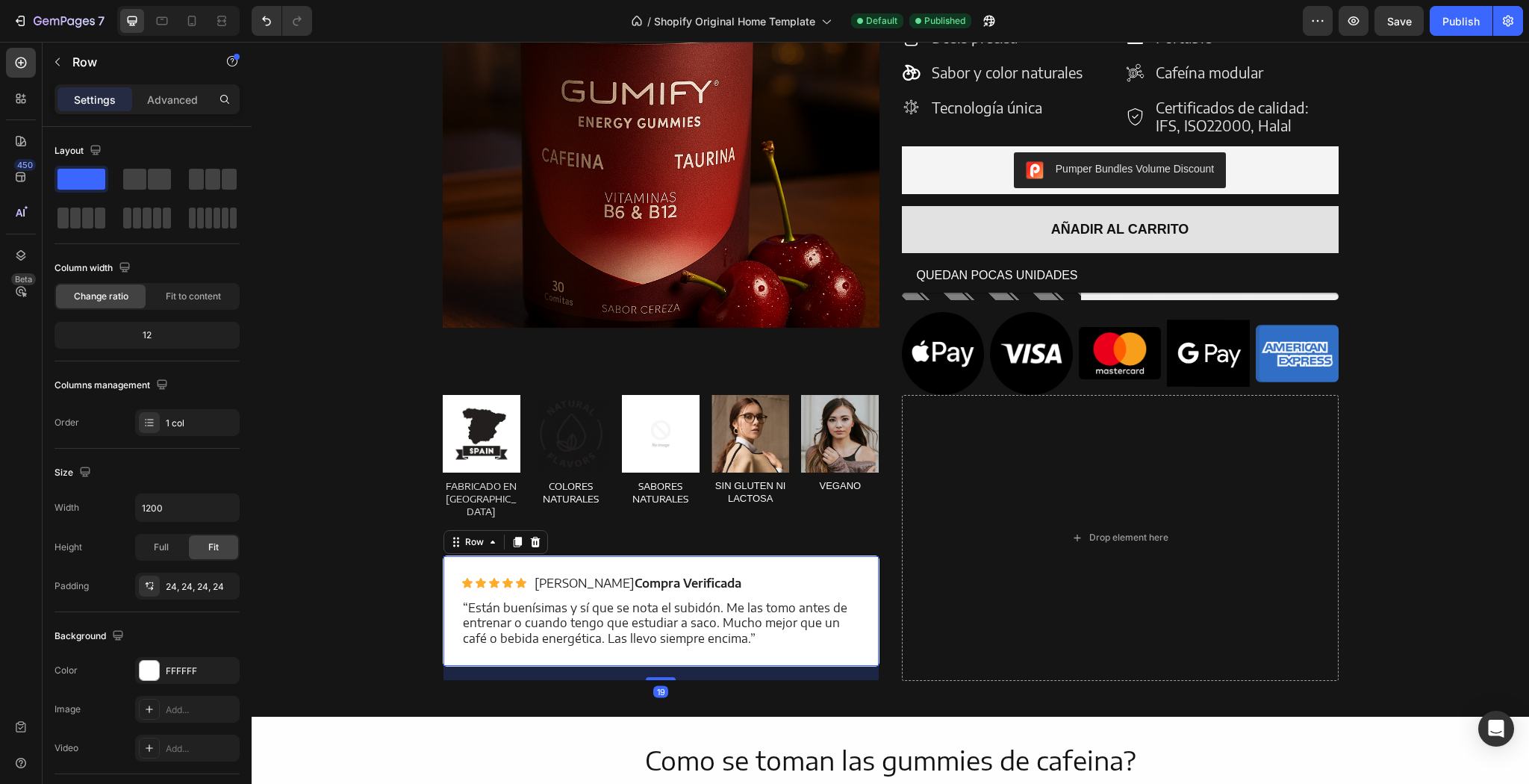
click at [444, 530] on div "Row" at bounding box center [496, 541] width 105 height 24
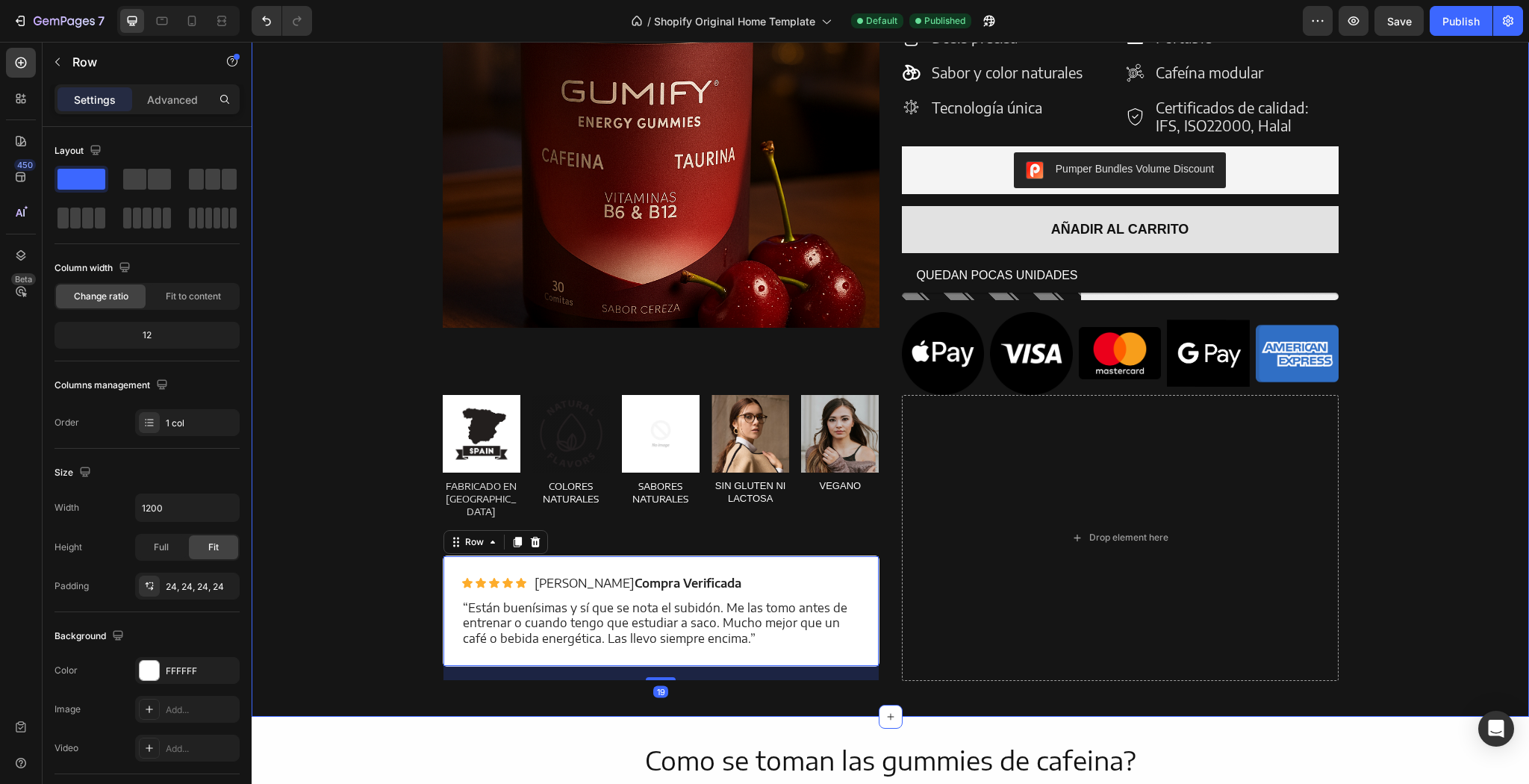
click at [436, 516] on div "Product Images Energy Gummies Product Title TOP VENTAS Text Block Icon Icon Ico…" at bounding box center [890, 286] width 1255 height 790
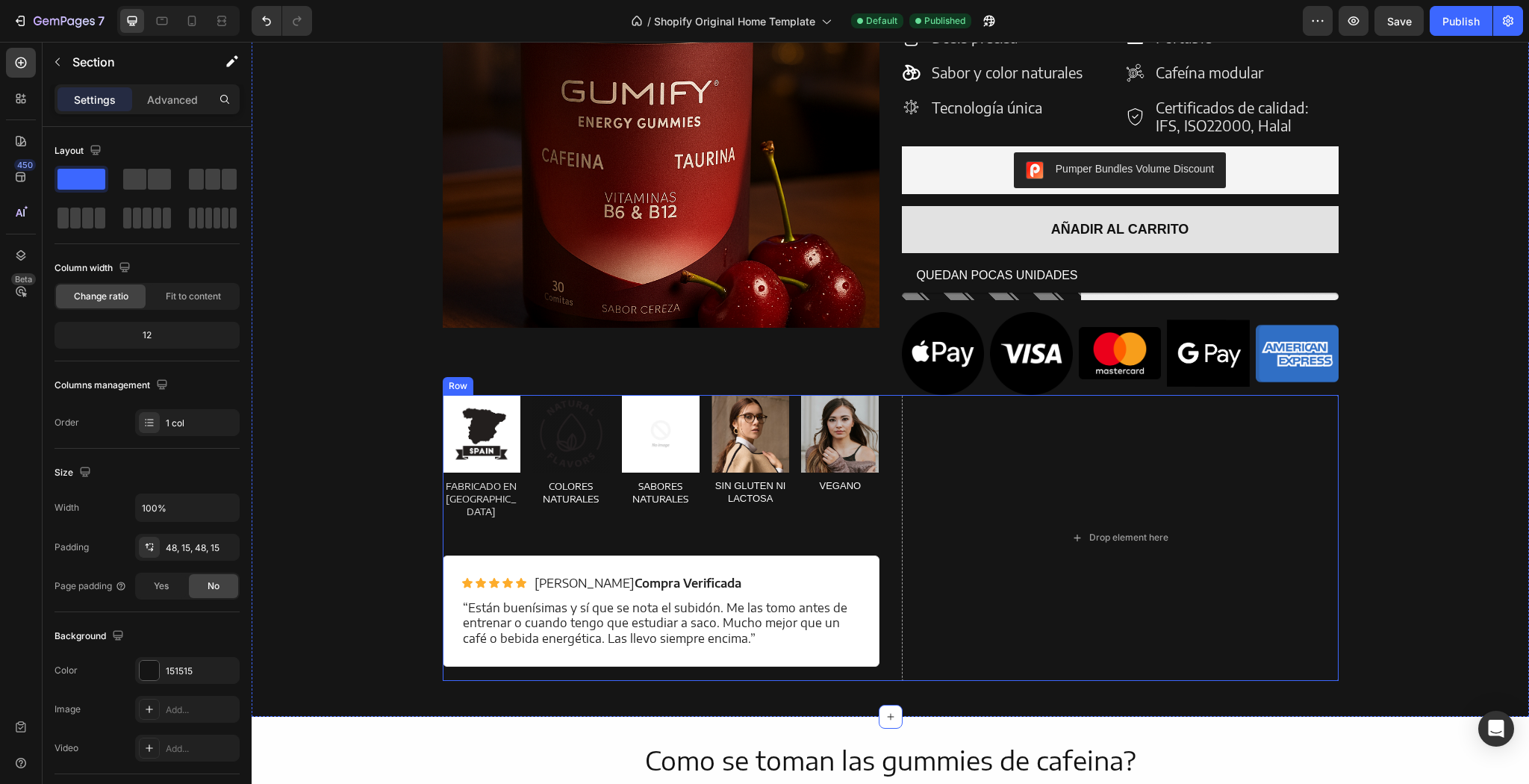
click at [453, 519] on div "Image FABRICADO EN [GEOGRAPHIC_DATA] Text Block Image COLORES NATURALES Text Bl…" at bounding box center [661, 475] width 437 height 161
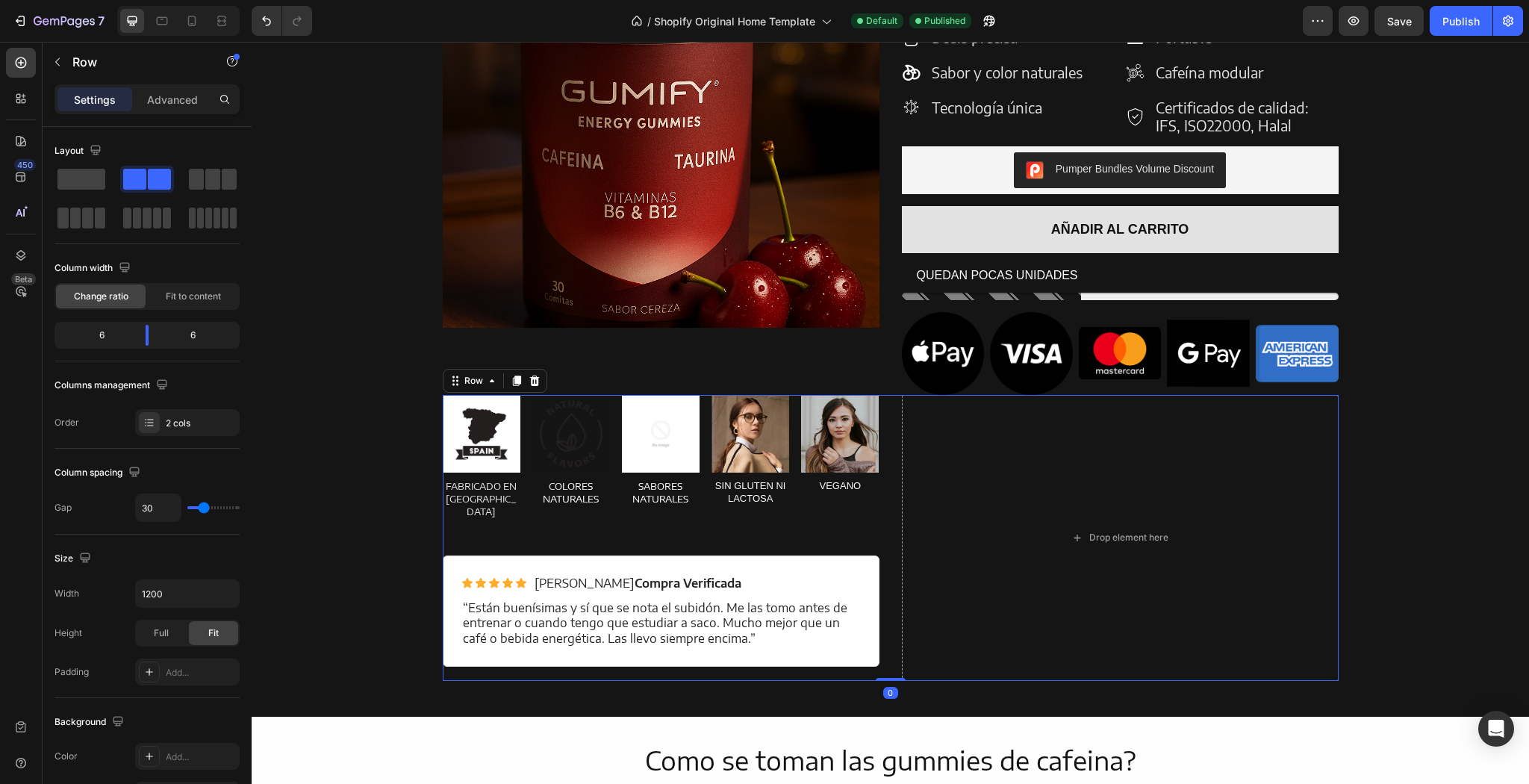
click at [185, 110] on div "Settings Advanced" at bounding box center [147, 99] width 185 height 30
click at [177, 106] on p "Advanced" at bounding box center [172, 99] width 50 height 15
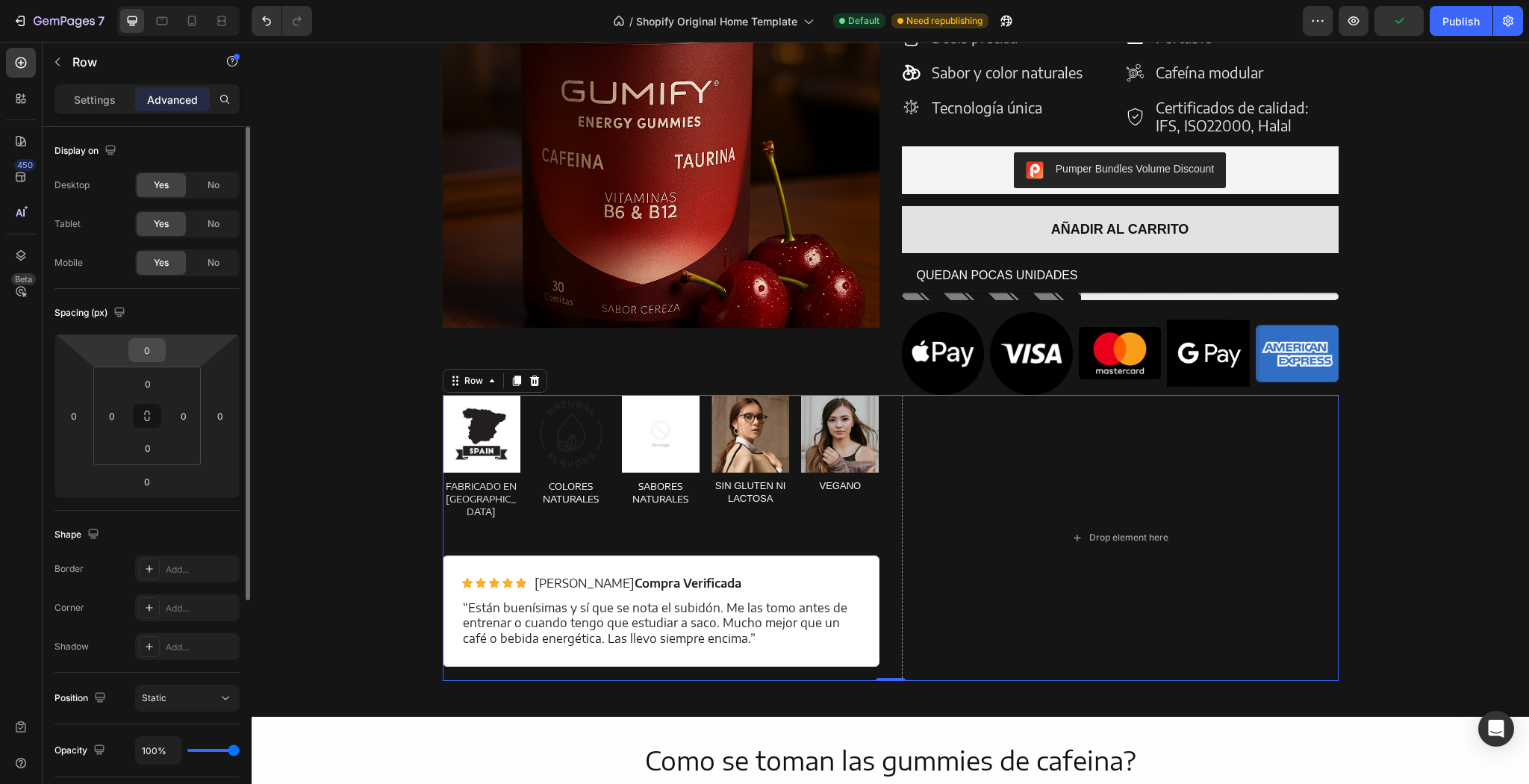
click at [158, 356] on input "0" at bounding box center [147, 350] width 30 height 23
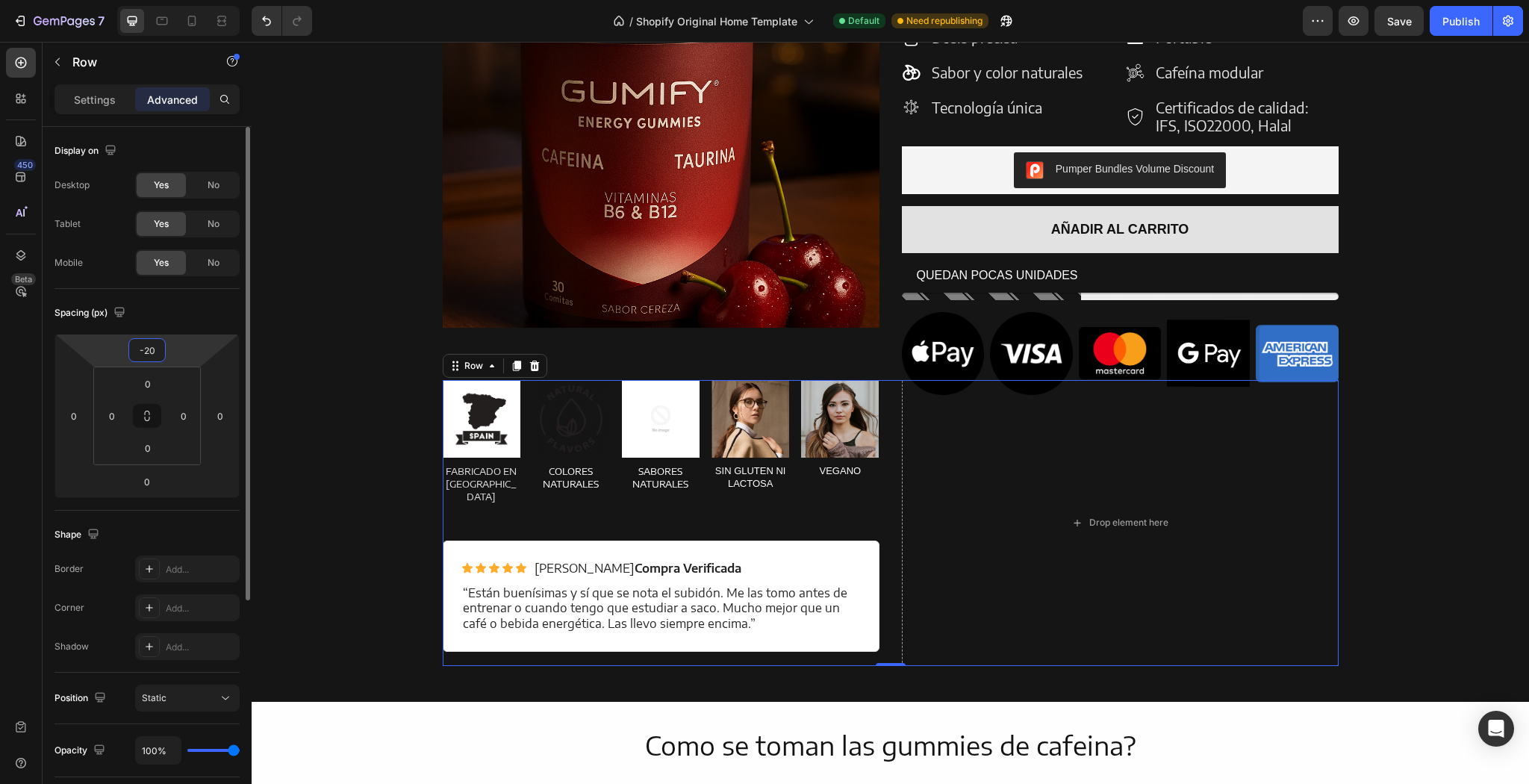
type input "-2"
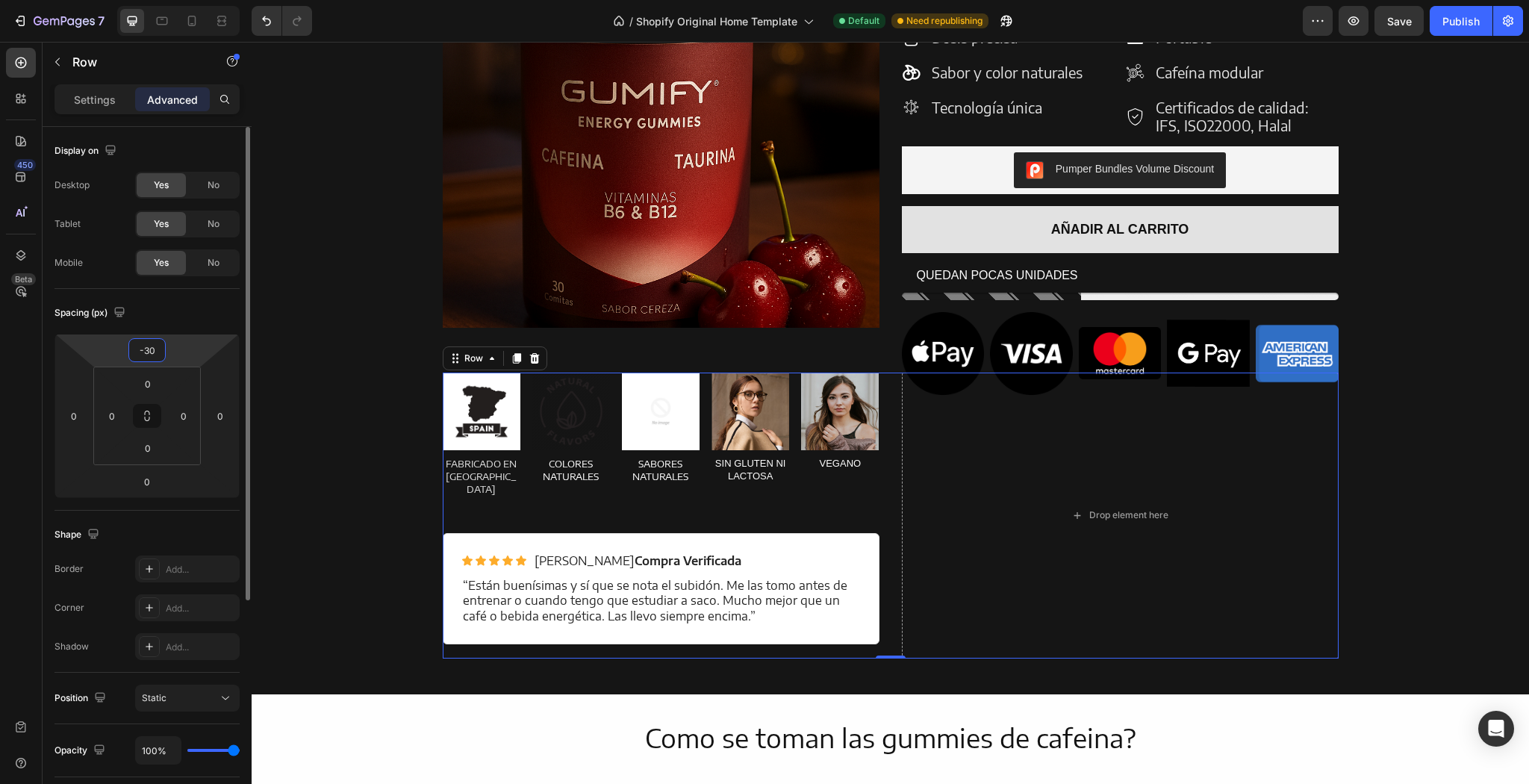
type input "-3"
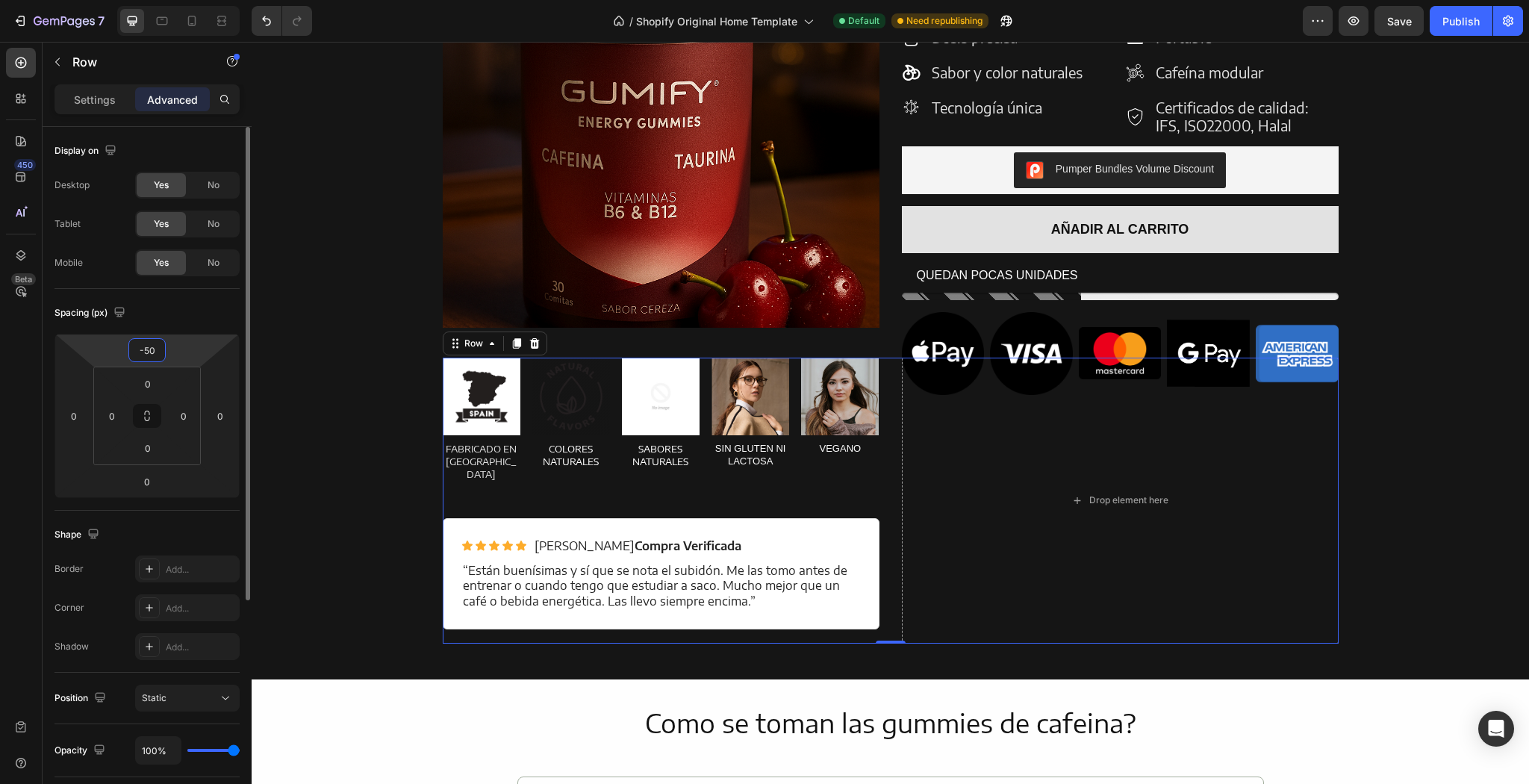
type input "-5"
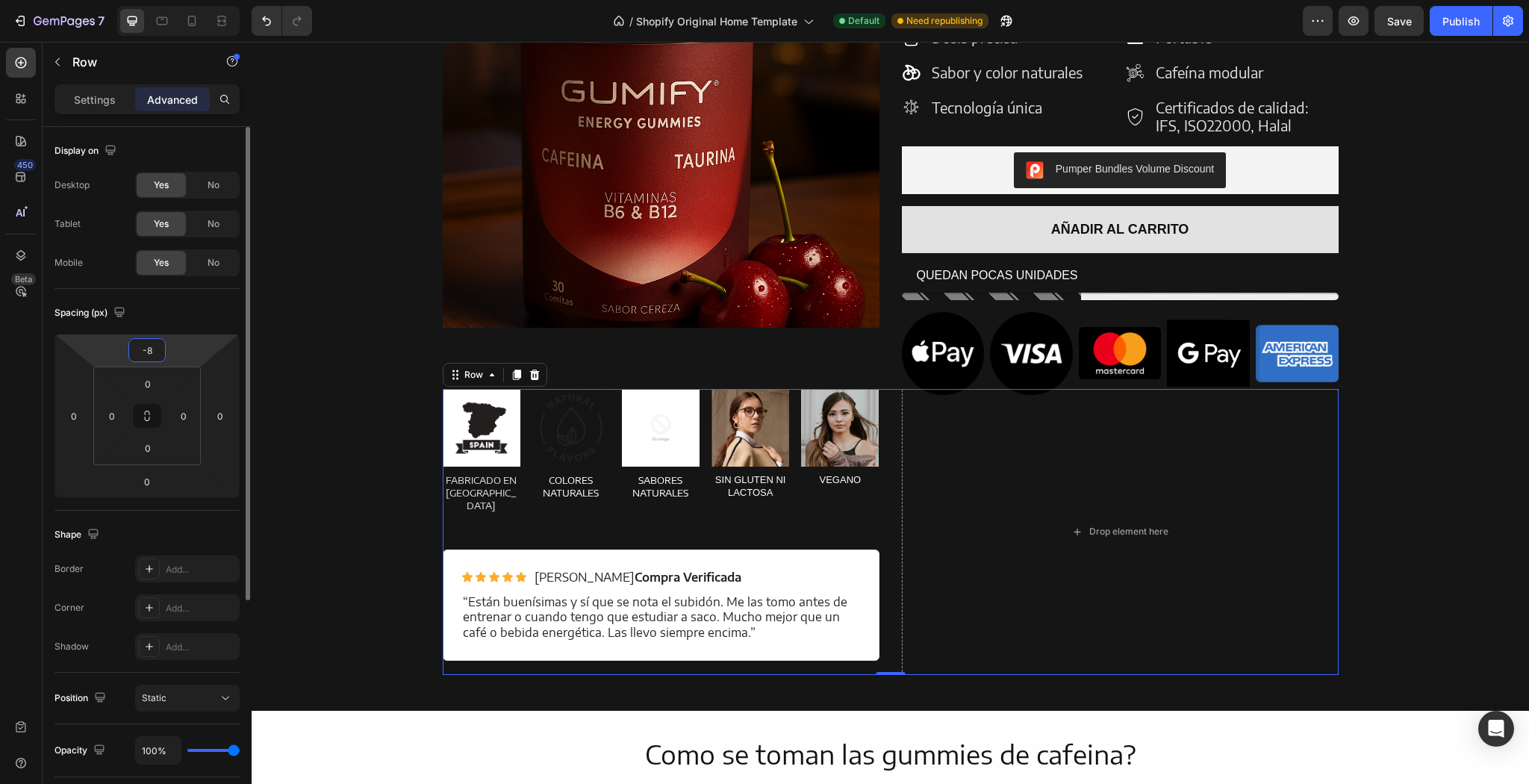
type input "-80"
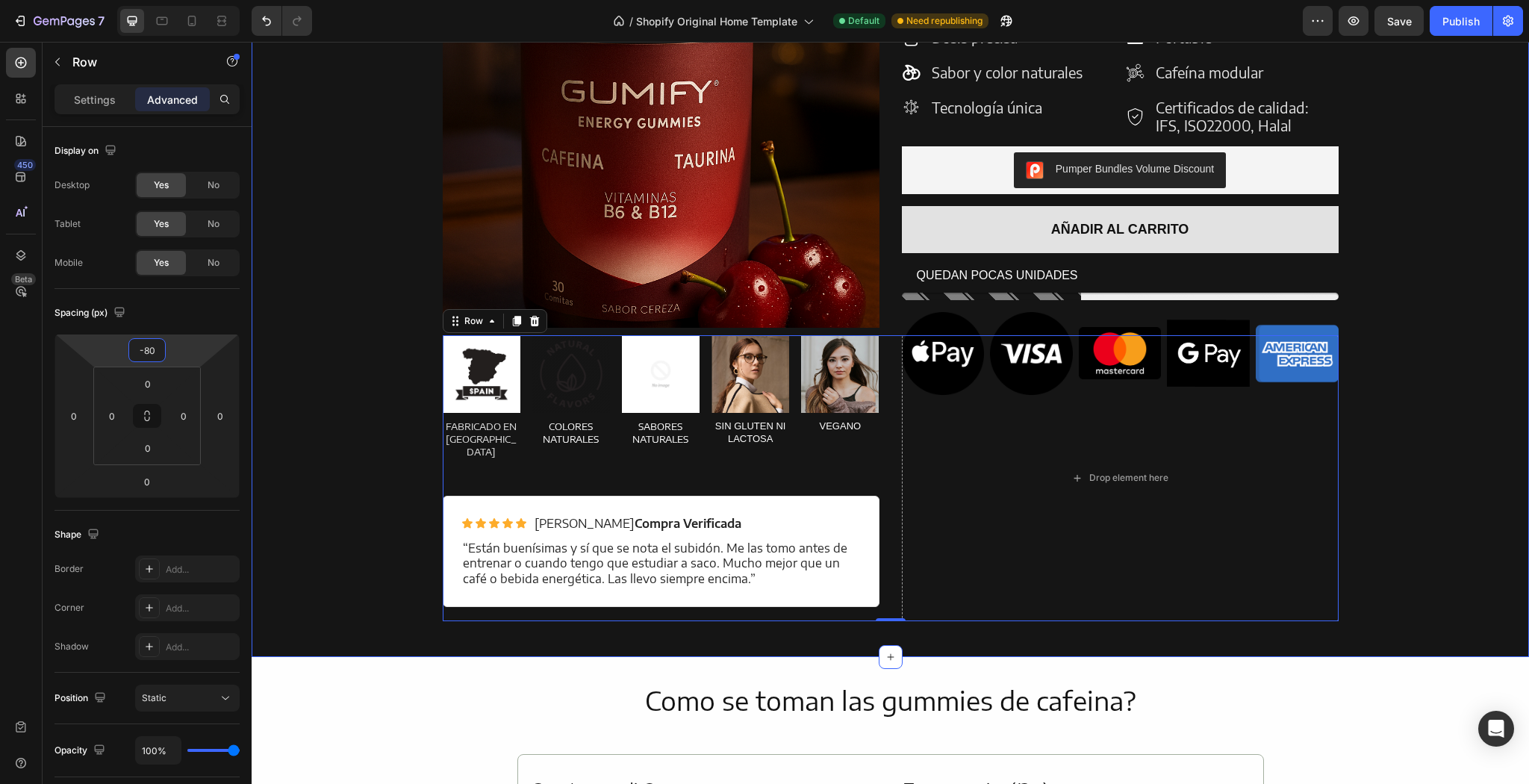
click at [375, 362] on div "Product Images Energy Gummies Product Title TOP VENTAS Text Block Icon Icon Ico…" at bounding box center [890, 256] width 1255 height 730
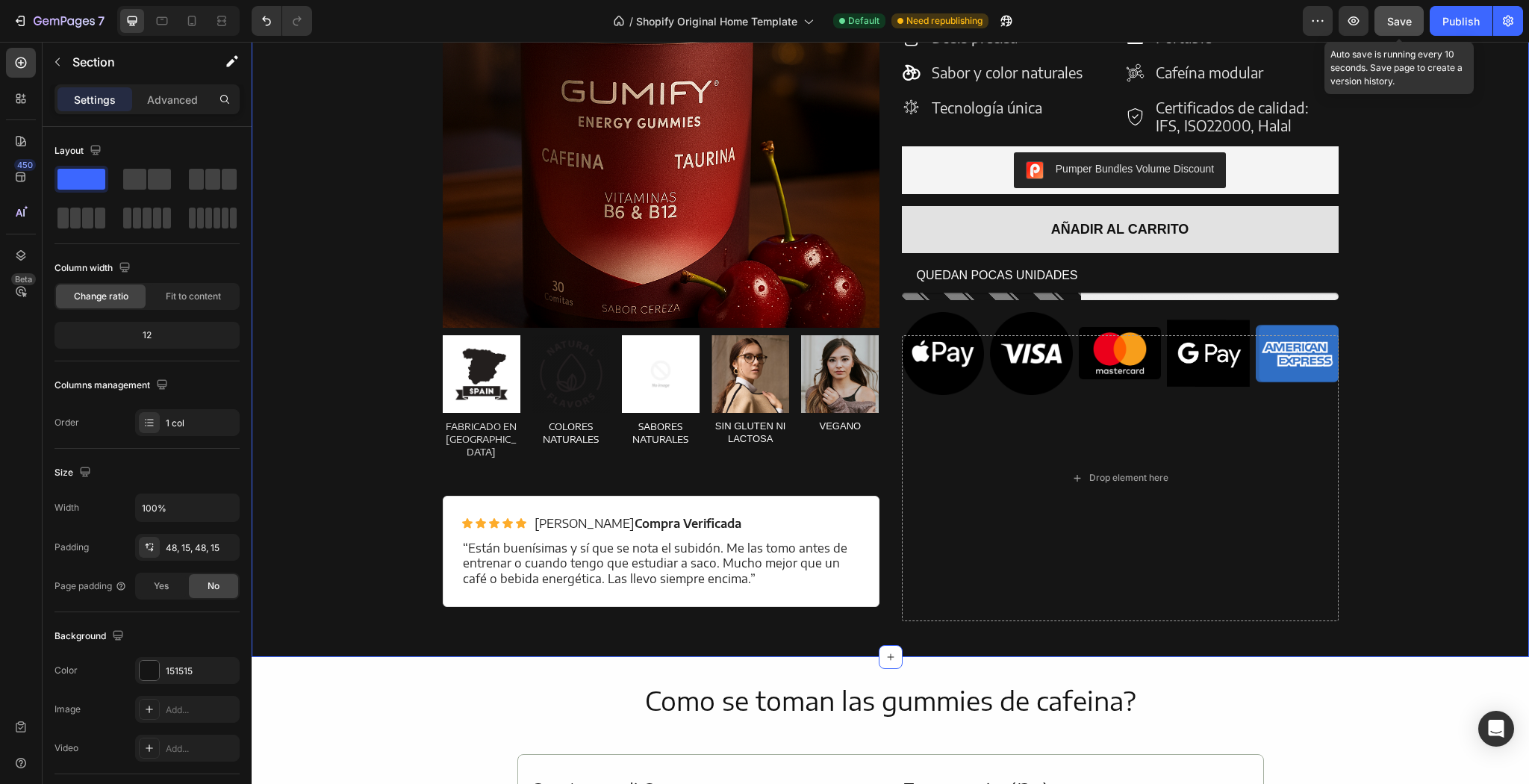
click at [1414, 32] on button "Save" at bounding box center [1399, 20] width 50 height 30
click at [1489, 20] on button "Publish" at bounding box center [1461, 20] width 63 height 30
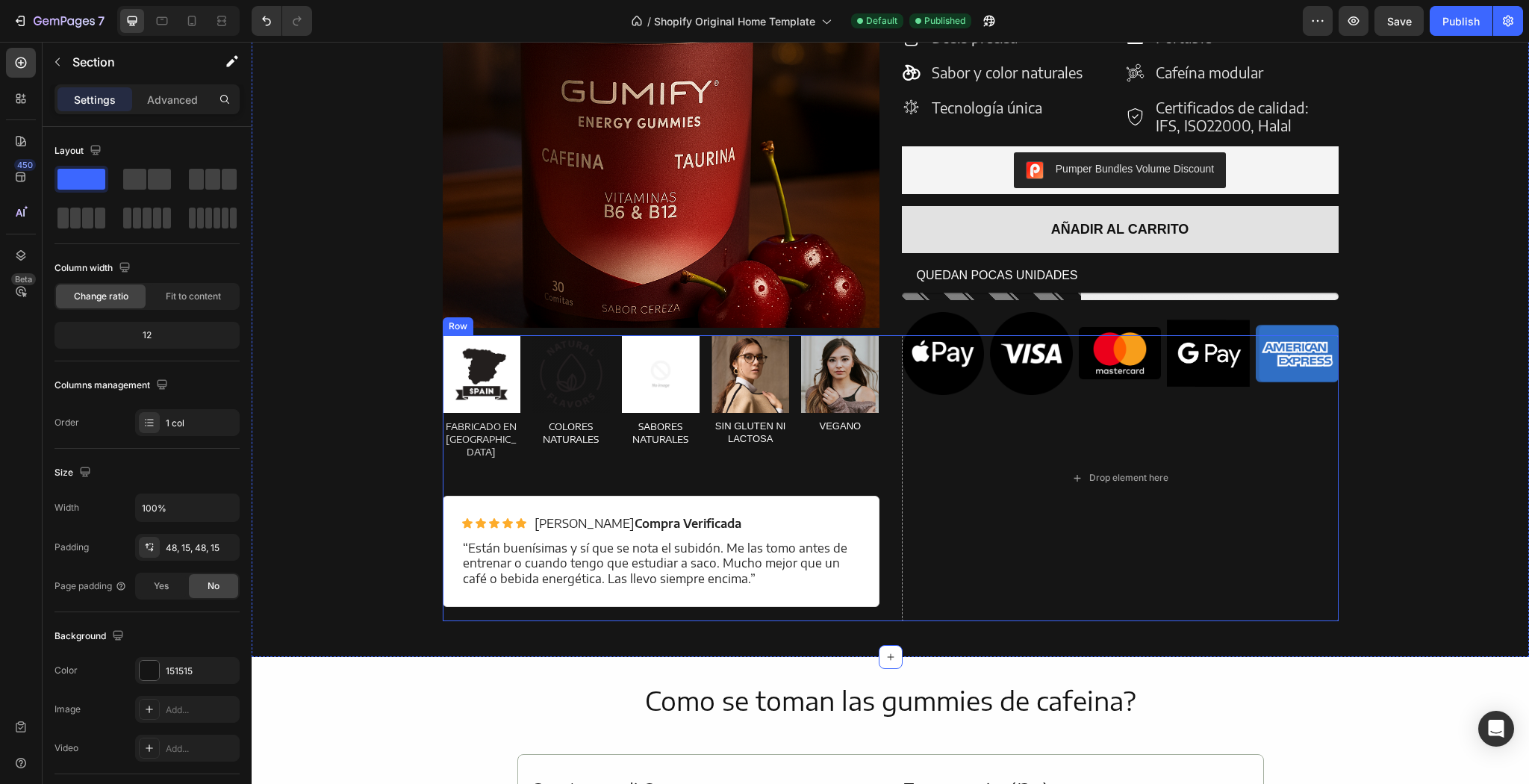
click at [755, 478] on div "Image FABRICADO EN [GEOGRAPHIC_DATA] Text Block Image COLORES NATURALES Text Bl…" at bounding box center [661, 416] width 437 height 161
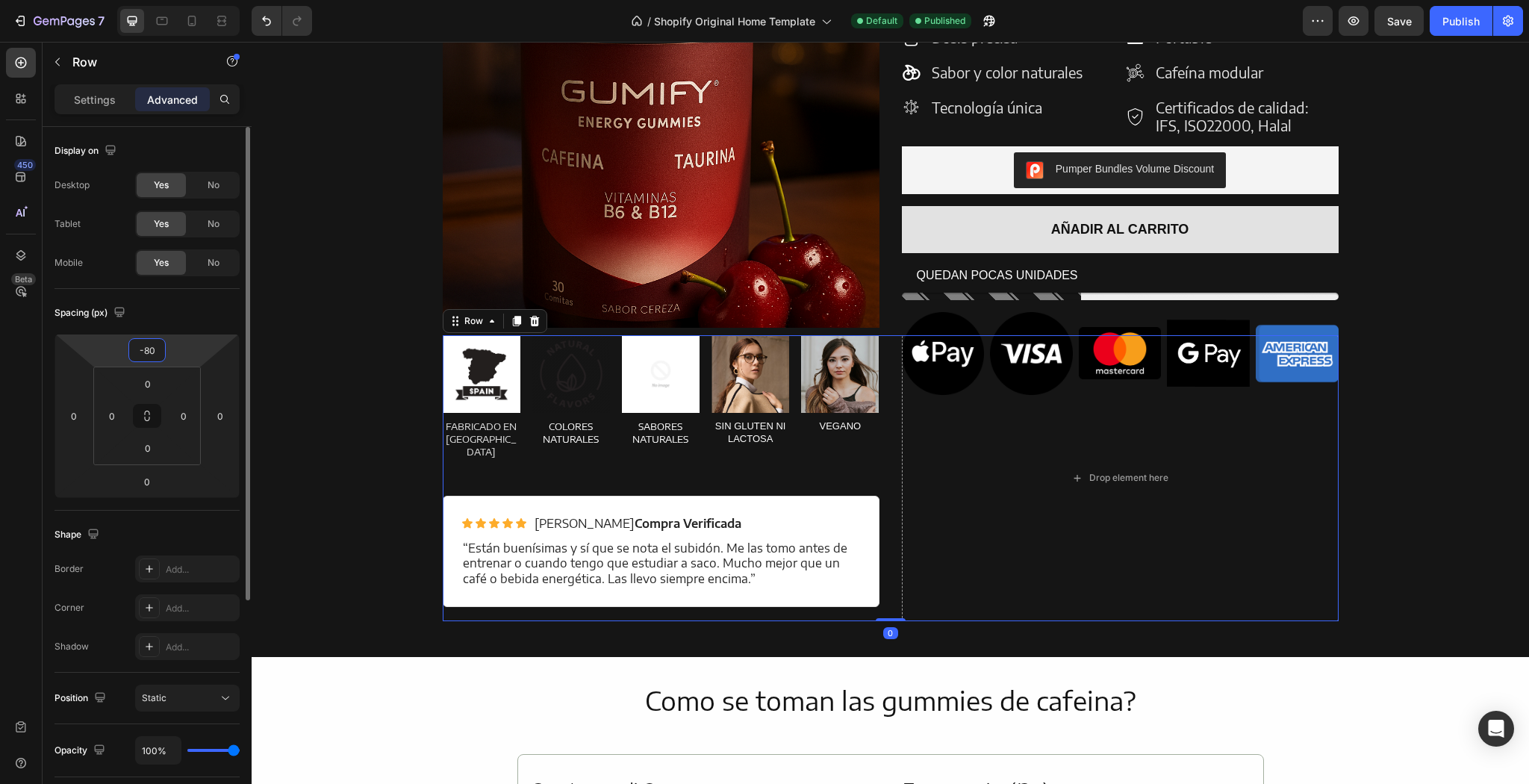
click at [160, 348] on input "-80" at bounding box center [147, 350] width 30 height 23
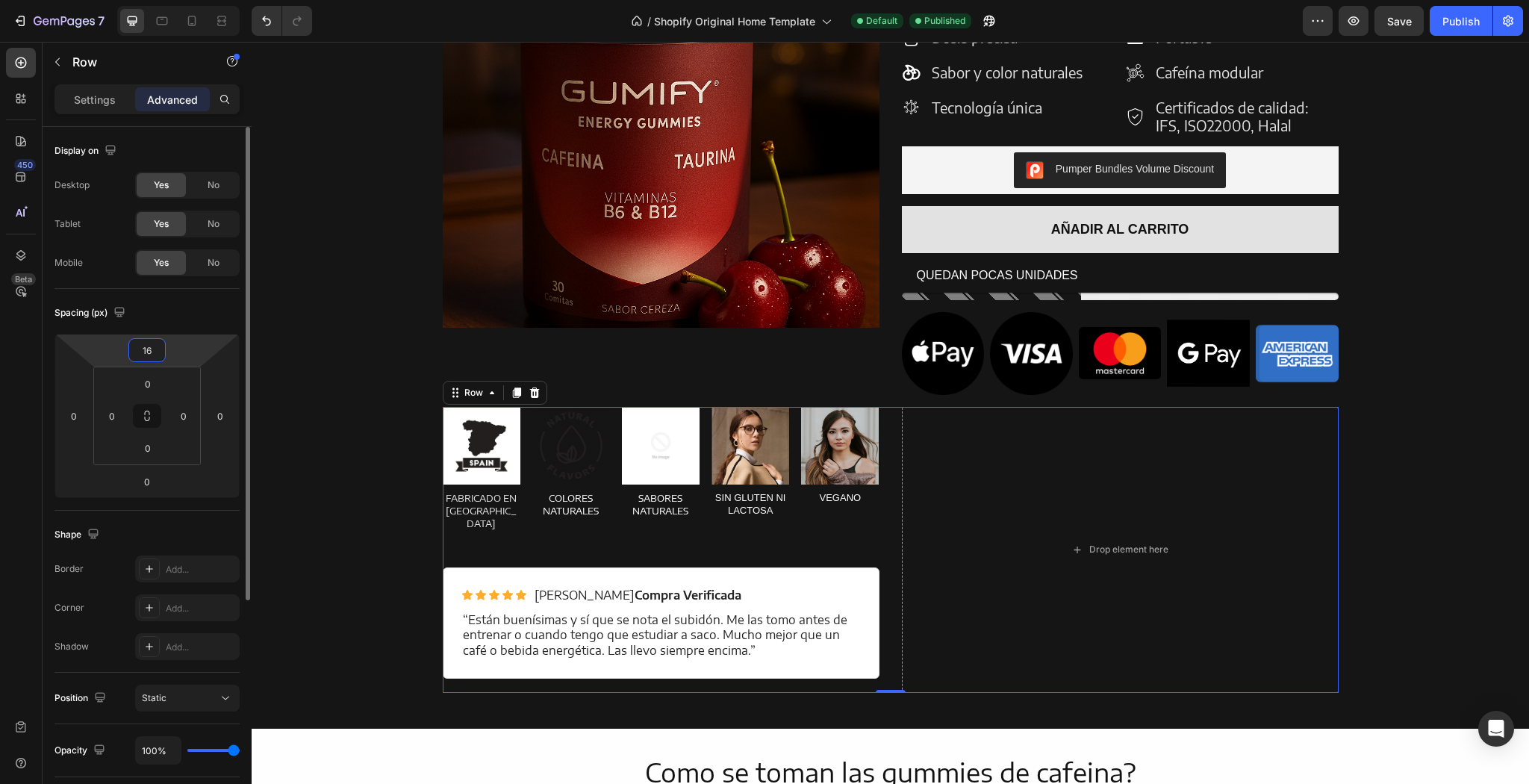
type input "1"
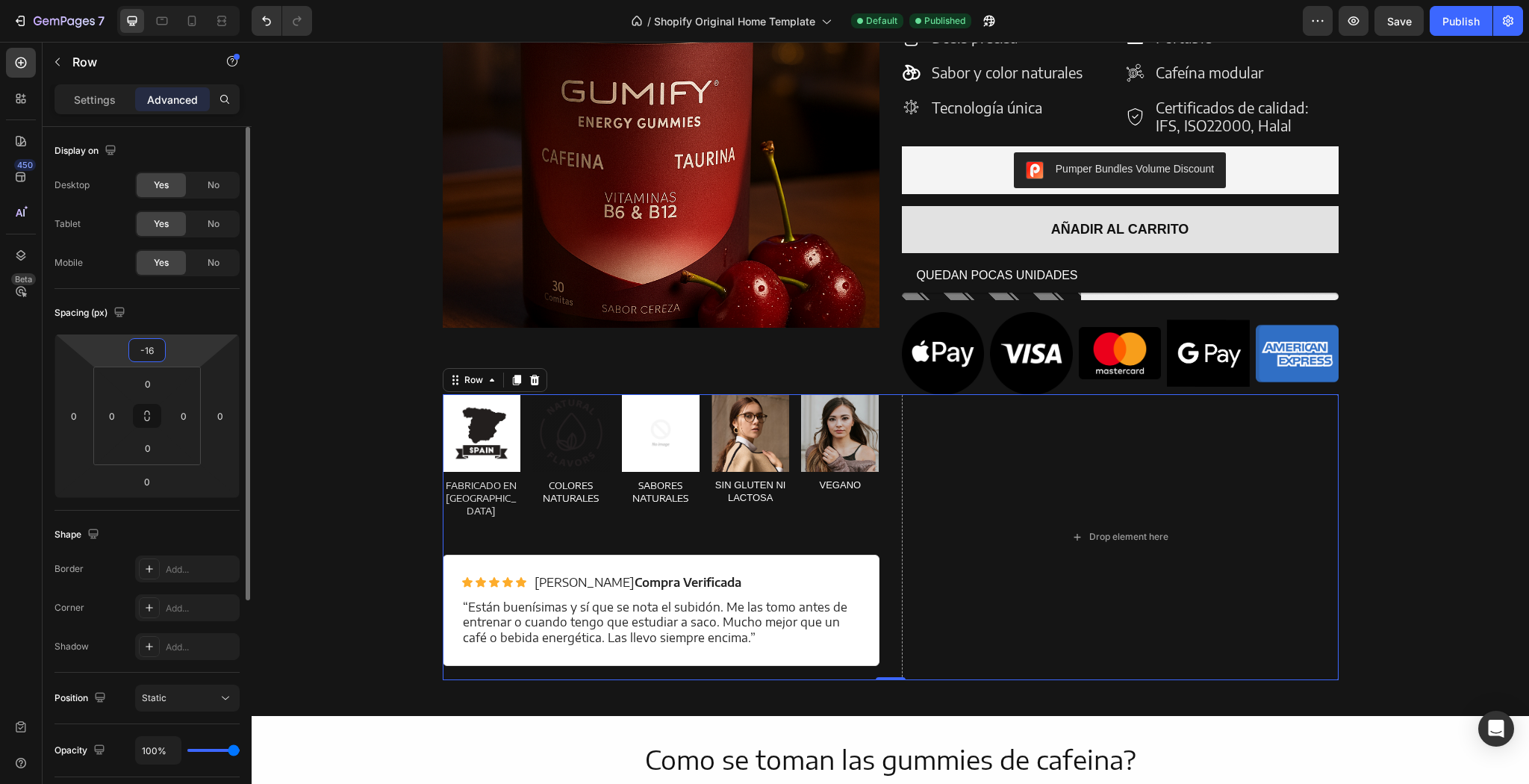
type input "-160"
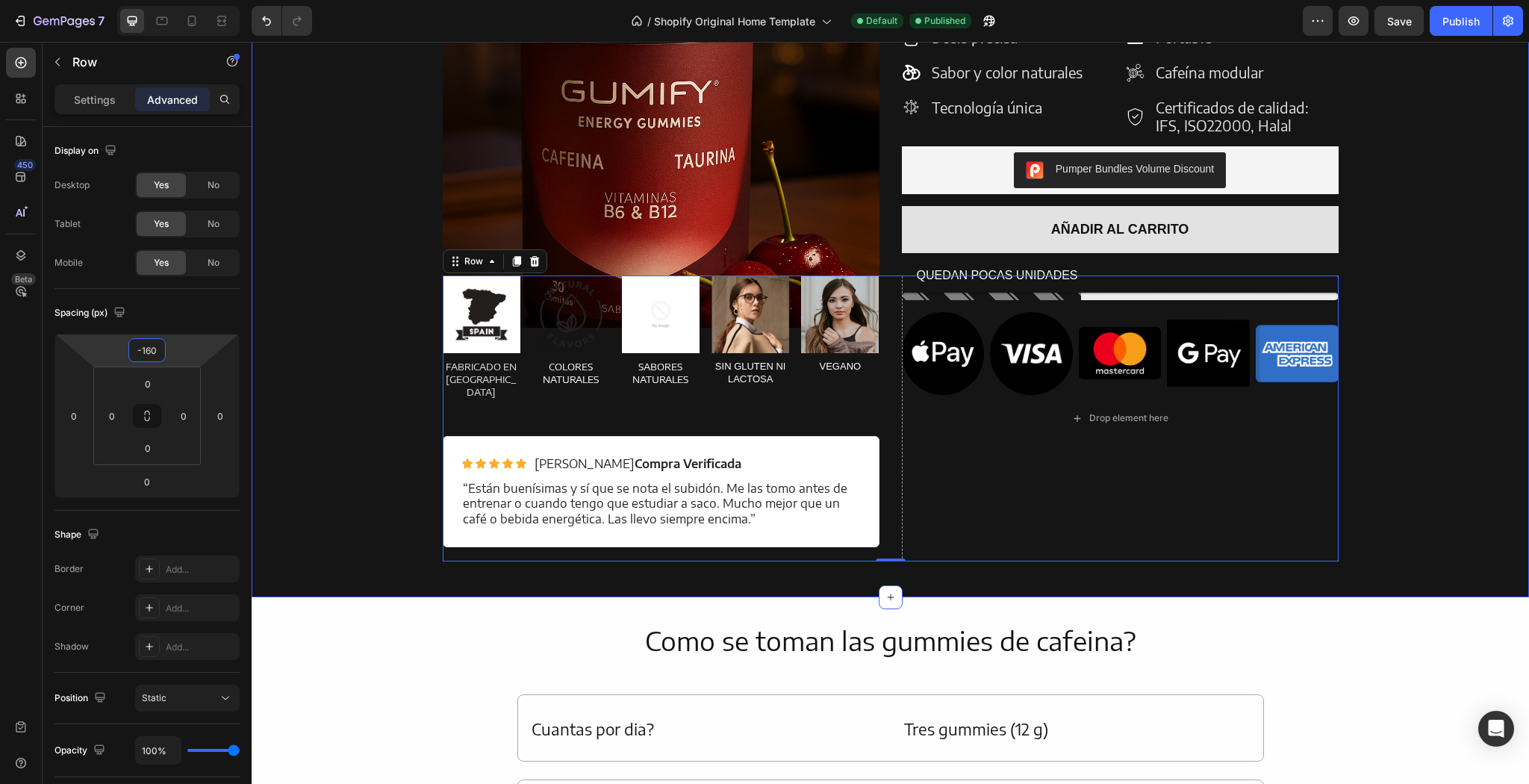
click at [344, 362] on div "Product Images Energy Gummies Product Title TOP VENTAS Text Block Icon Icon Ico…" at bounding box center [890, 226] width 1255 height 670
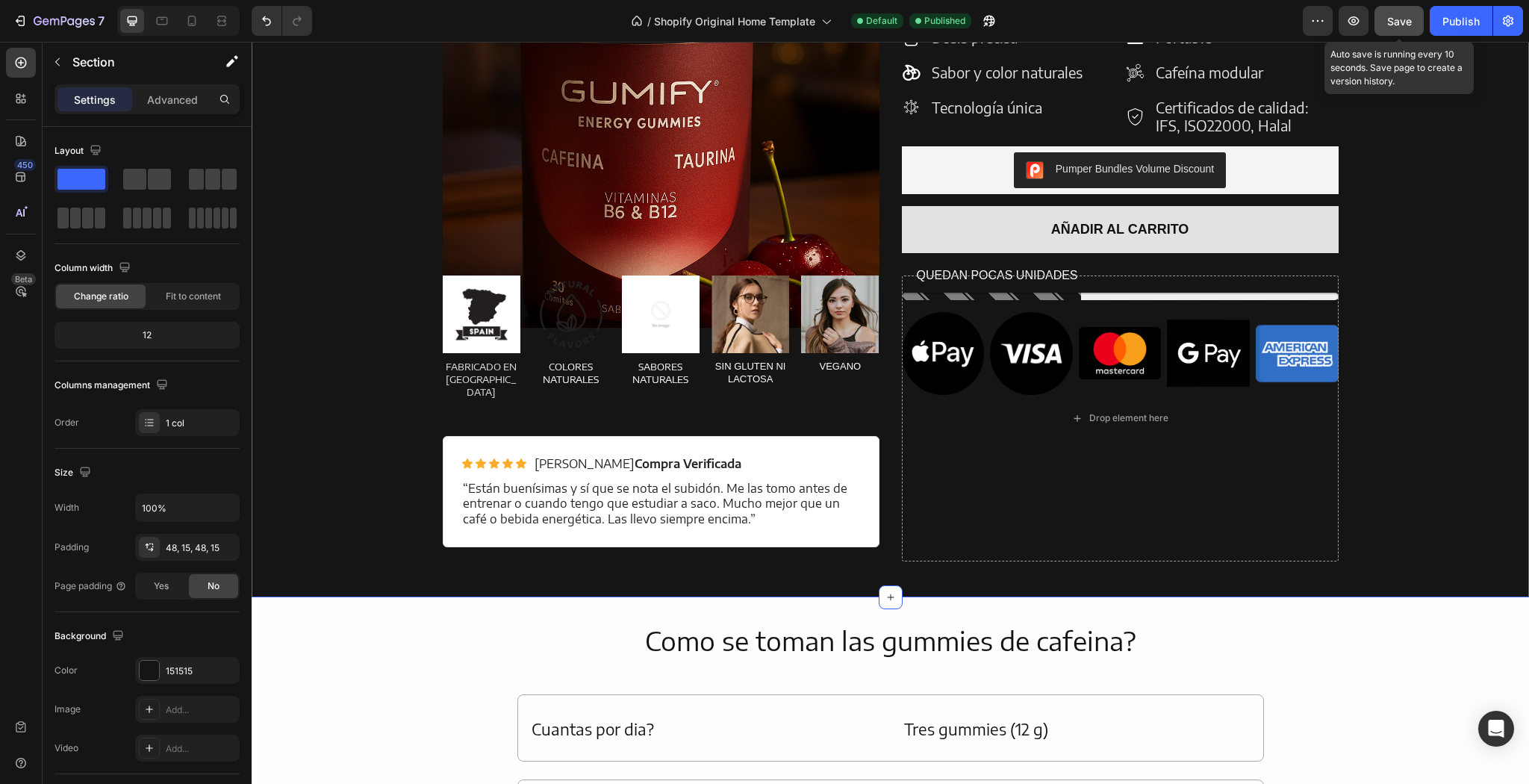
click at [1415, 26] on button "Save" at bounding box center [1399, 20] width 50 height 30
click at [1473, 27] on div "Publish" at bounding box center [1462, 21] width 37 height 15
click at [186, 19] on icon at bounding box center [192, 21] width 15 height 15
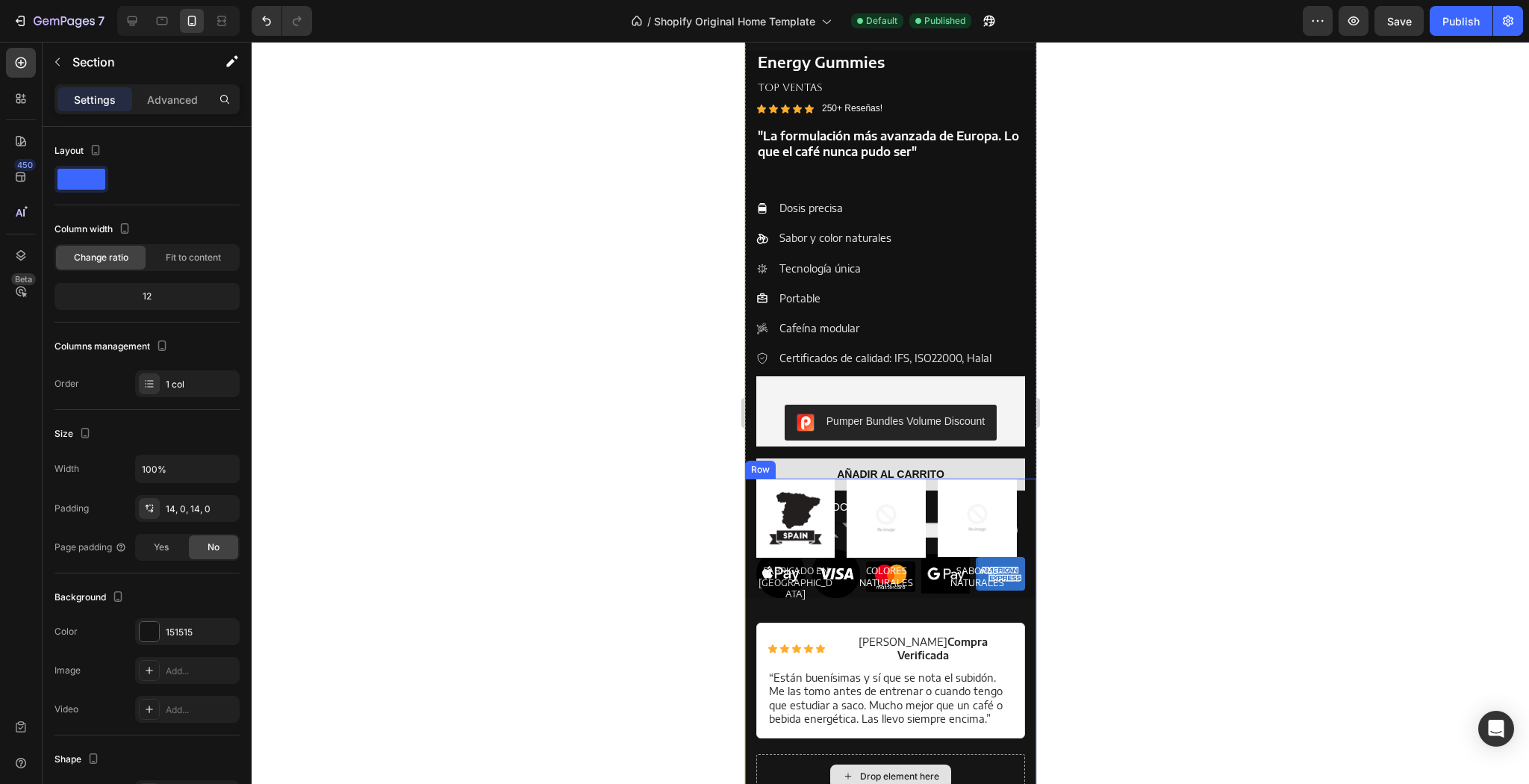
scroll to position [1780, 0]
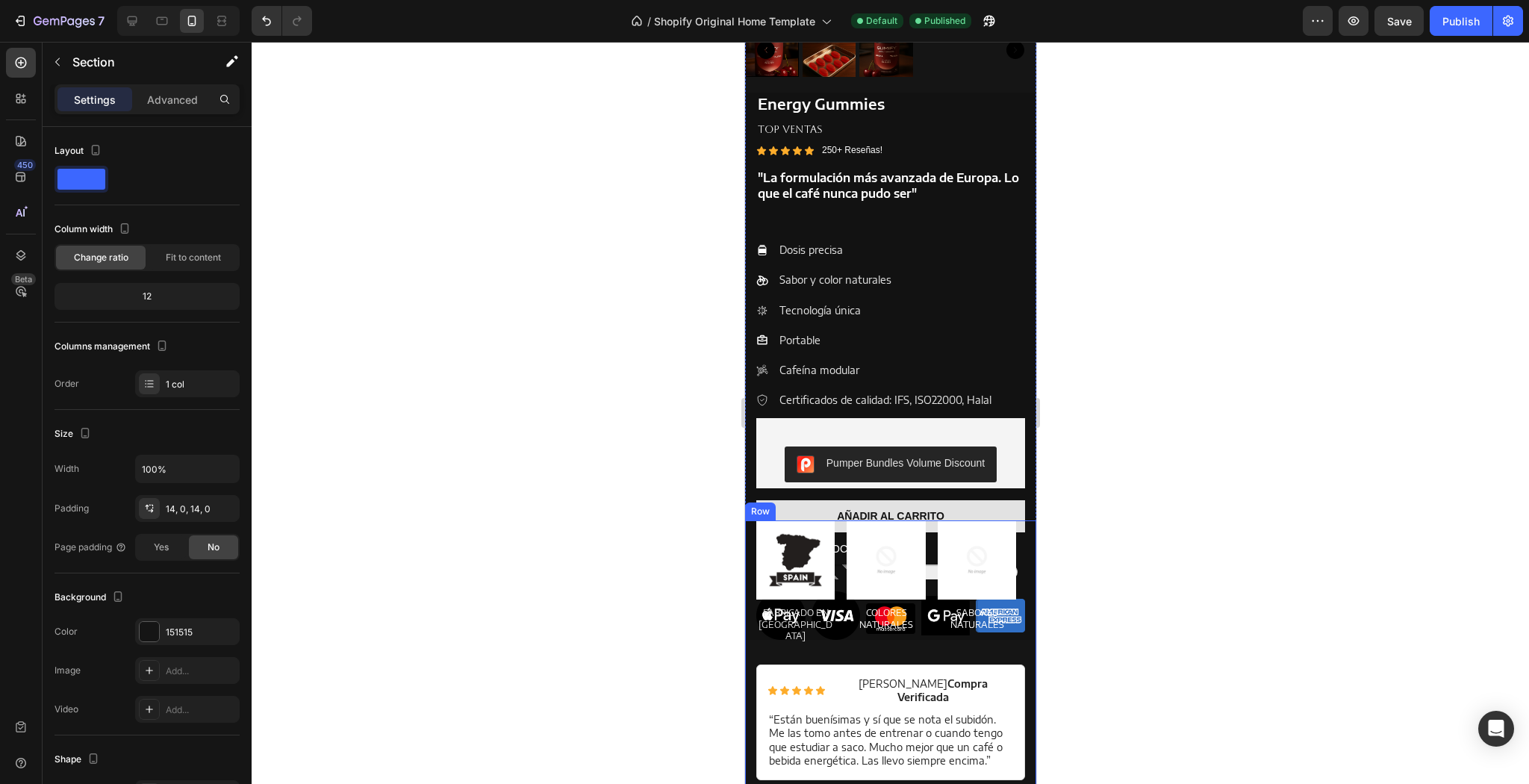
click at [825, 633] on div "Image FABRICADO EN [GEOGRAPHIC_DATA] Text Block Image COLORES NATURALES Text Bl…" at bounding box center [890, 592] width 269 height 143
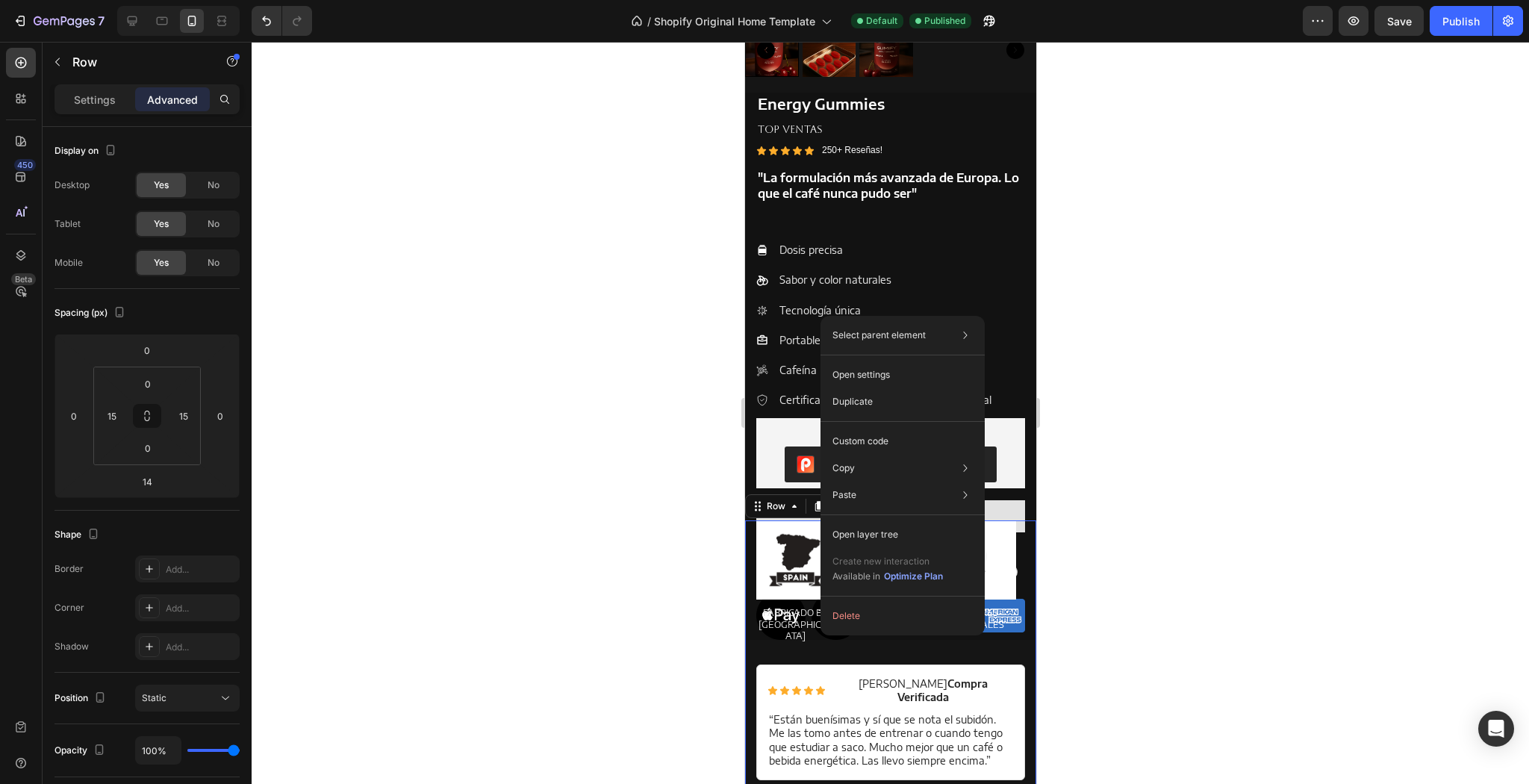
click at [820, 636] on div "Image FABRICADO EN [GEOGRAPHIC_DATA] Text Block Image COLORES NATURALES Text Bl…" at bounding box center [890, 592] width 269 height 143
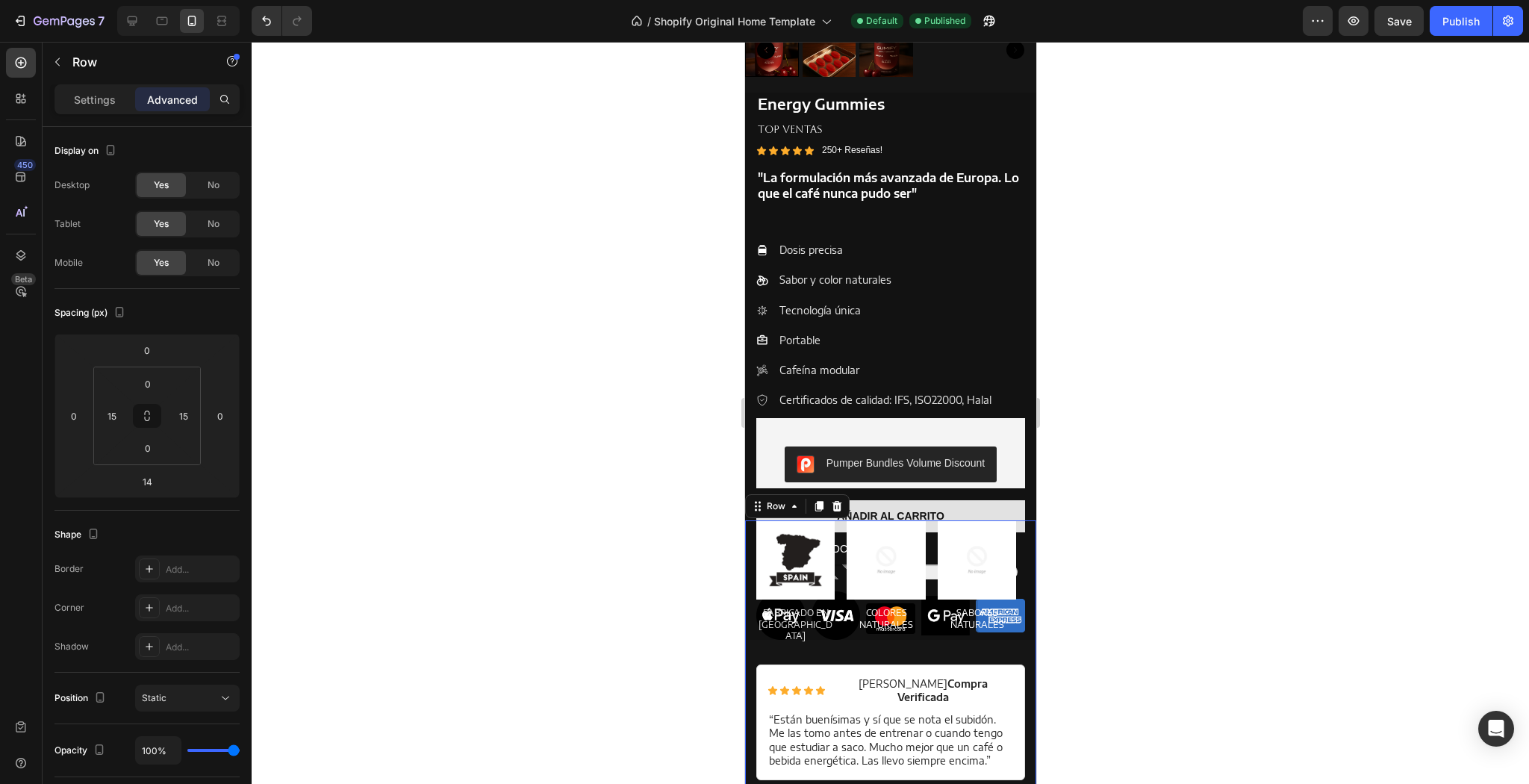
click at [500, 439] on div at bounding box center [890, 412] width 1277 height 742
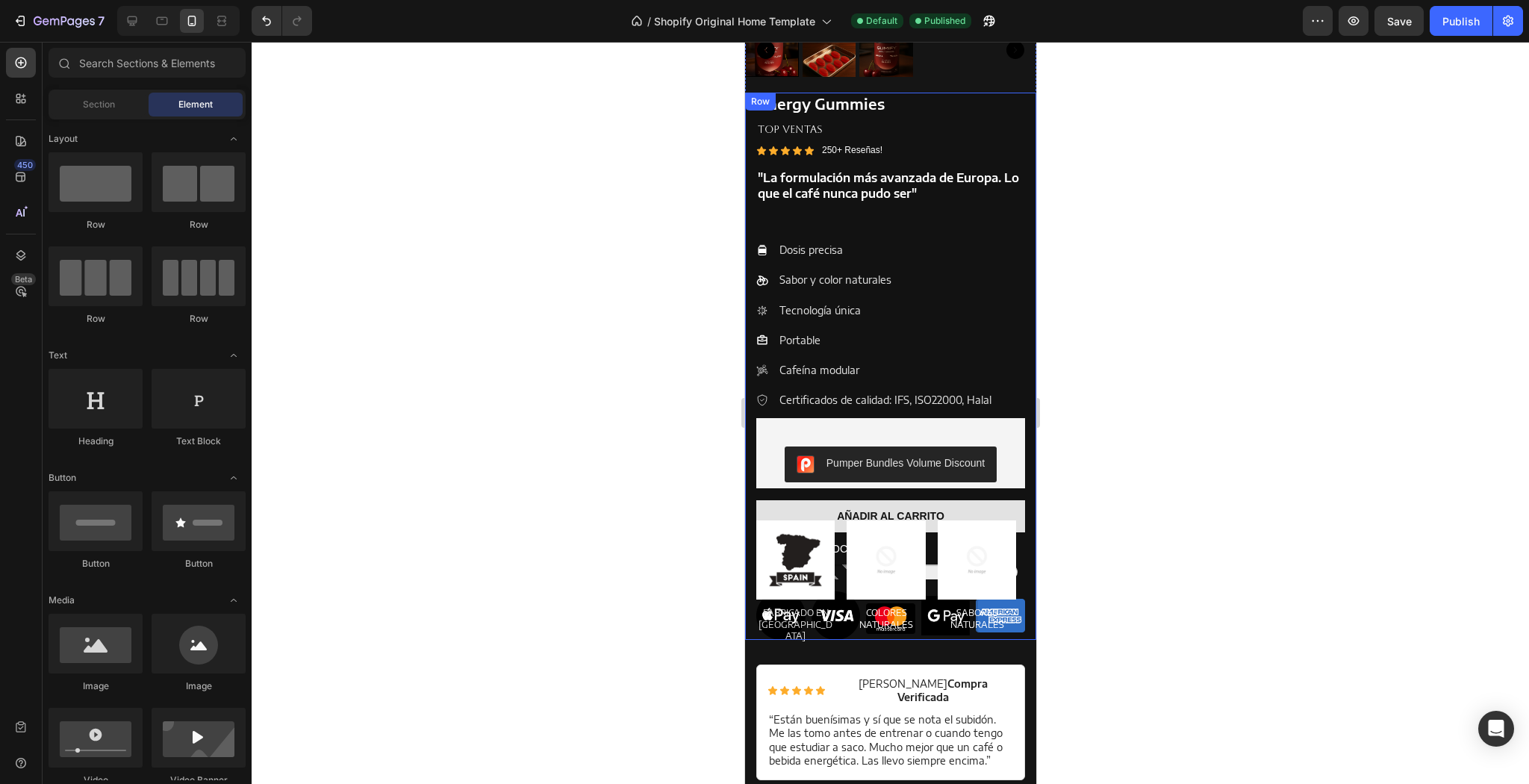
click at [925, 406] on div "Energy Gummies Product Title TOP VENTAS Text Block Icon Icon Icon Icon Icon Ico…" at bounding box center [890, 366] width 269 height 548
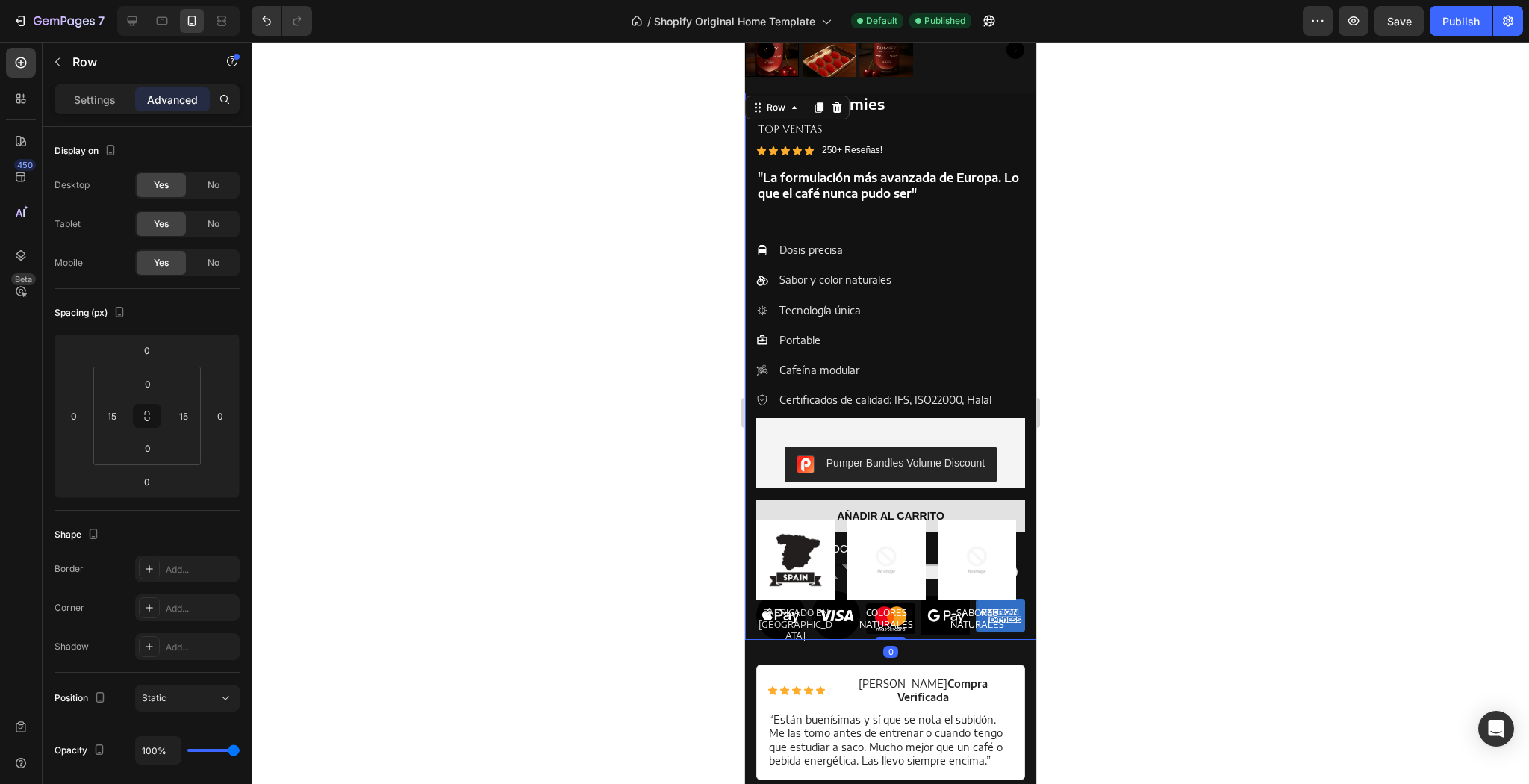
click at [700, 297] on div at bounding box center [890, 412] width 1277 height 742
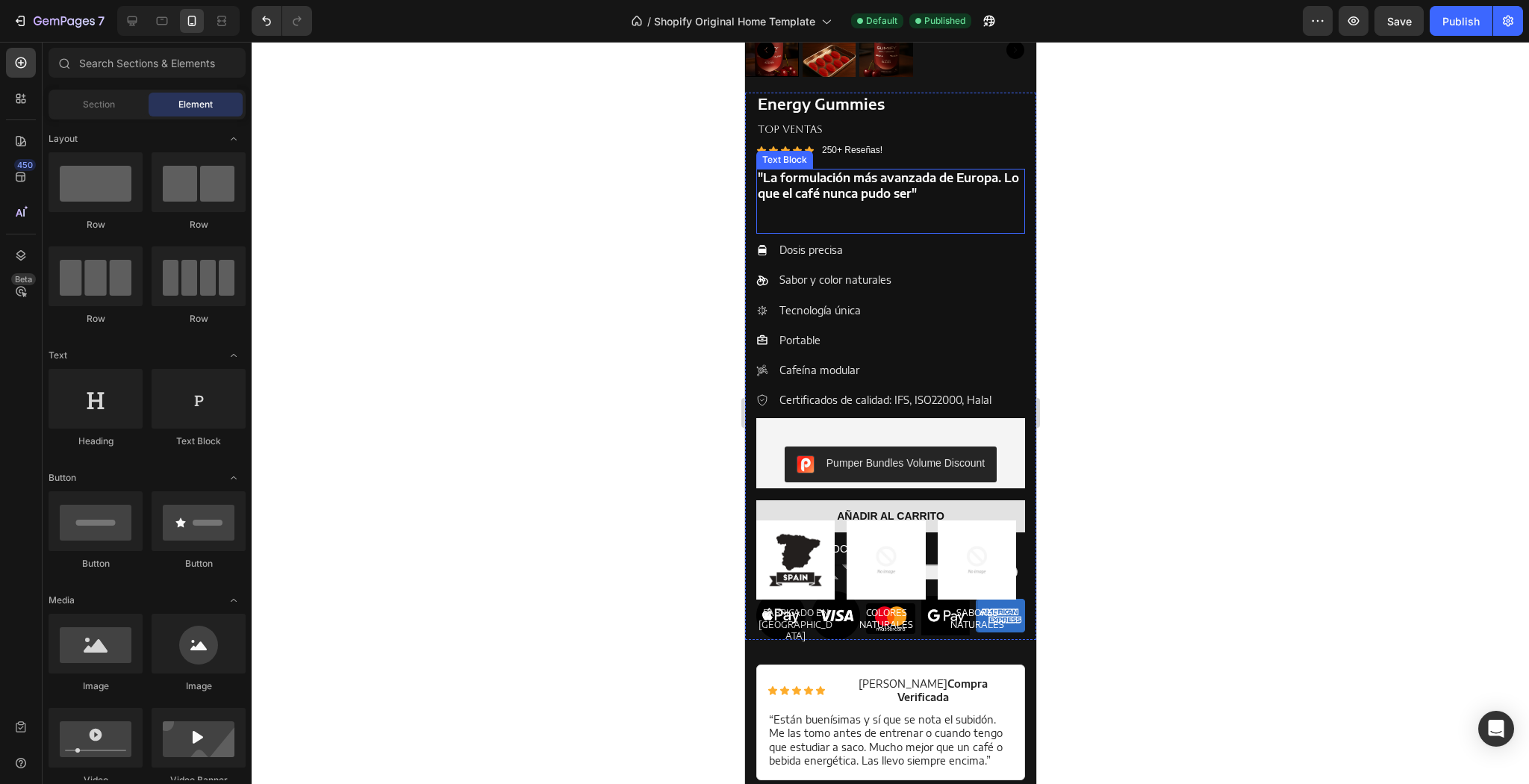
click at [964, 217] on p at bounding box center [890, 224] width 266 height 15
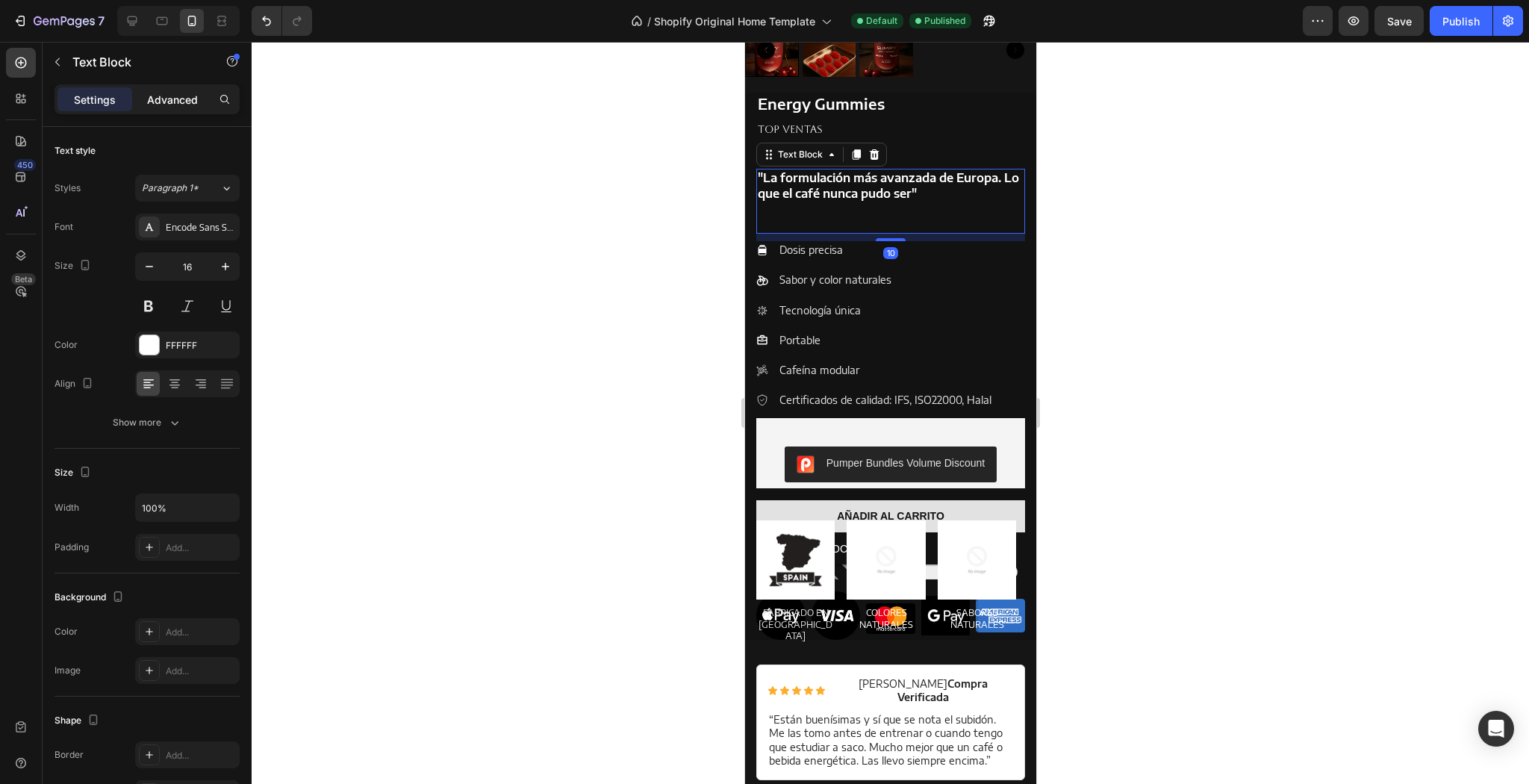
click at [169, 93] on p "Advanced" at bounding box center [172, 99] width 50 height 15
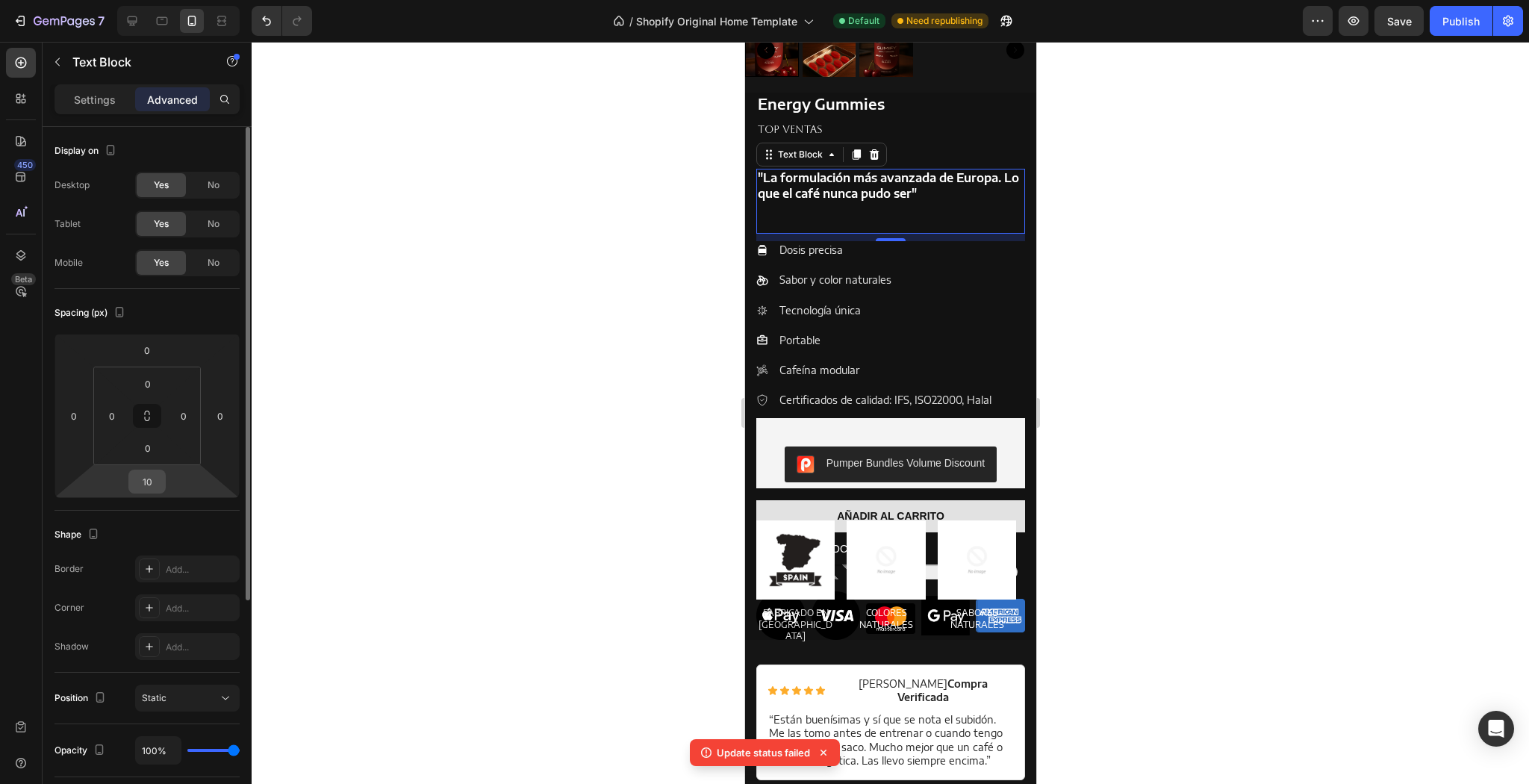
click at [162, 477] on div "10" at bounding box center [147, 481] width 37 height 24
click at [156, 484] on input "10" at bounding box center [147, 482] width 30 height 23
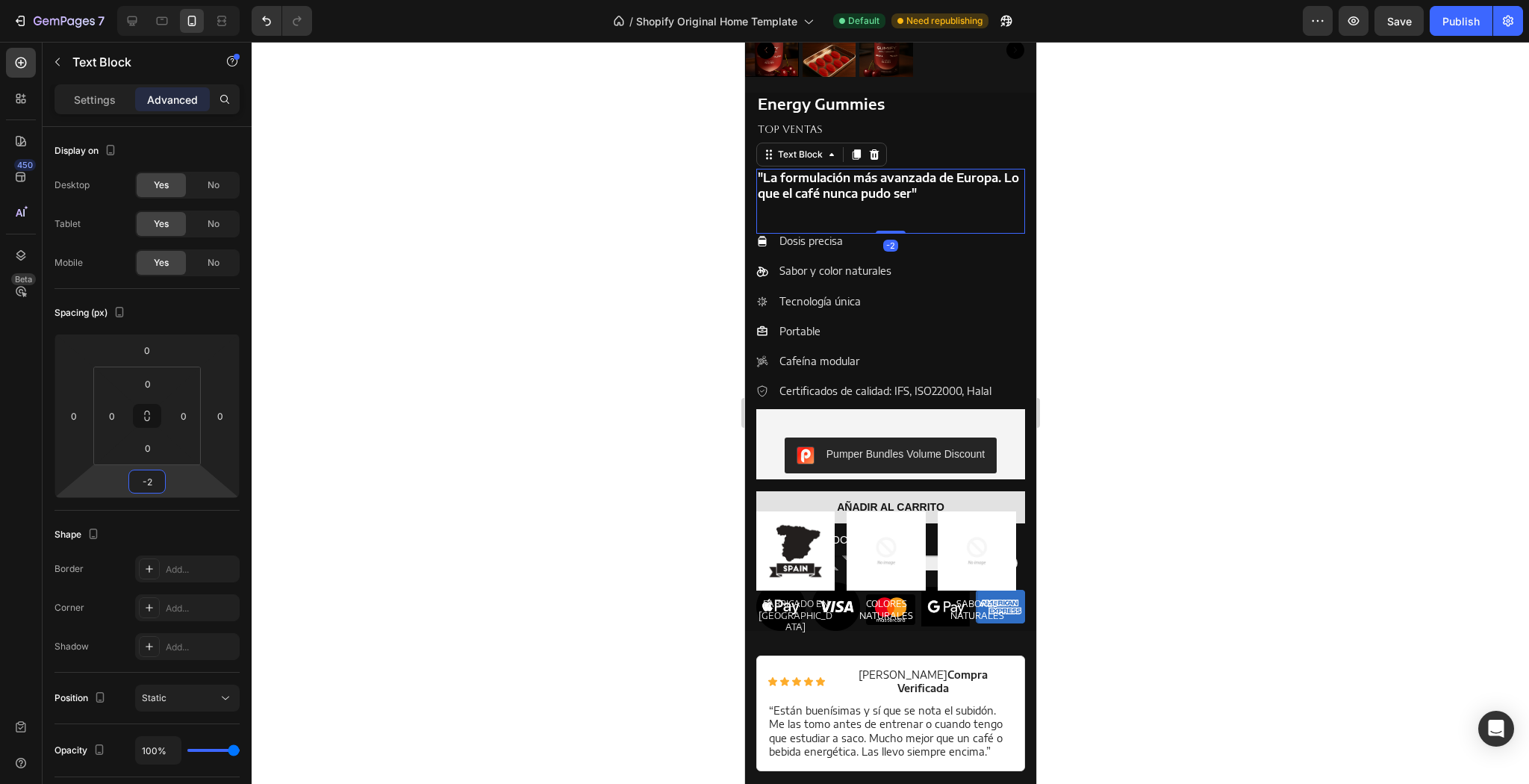
type input "-20"
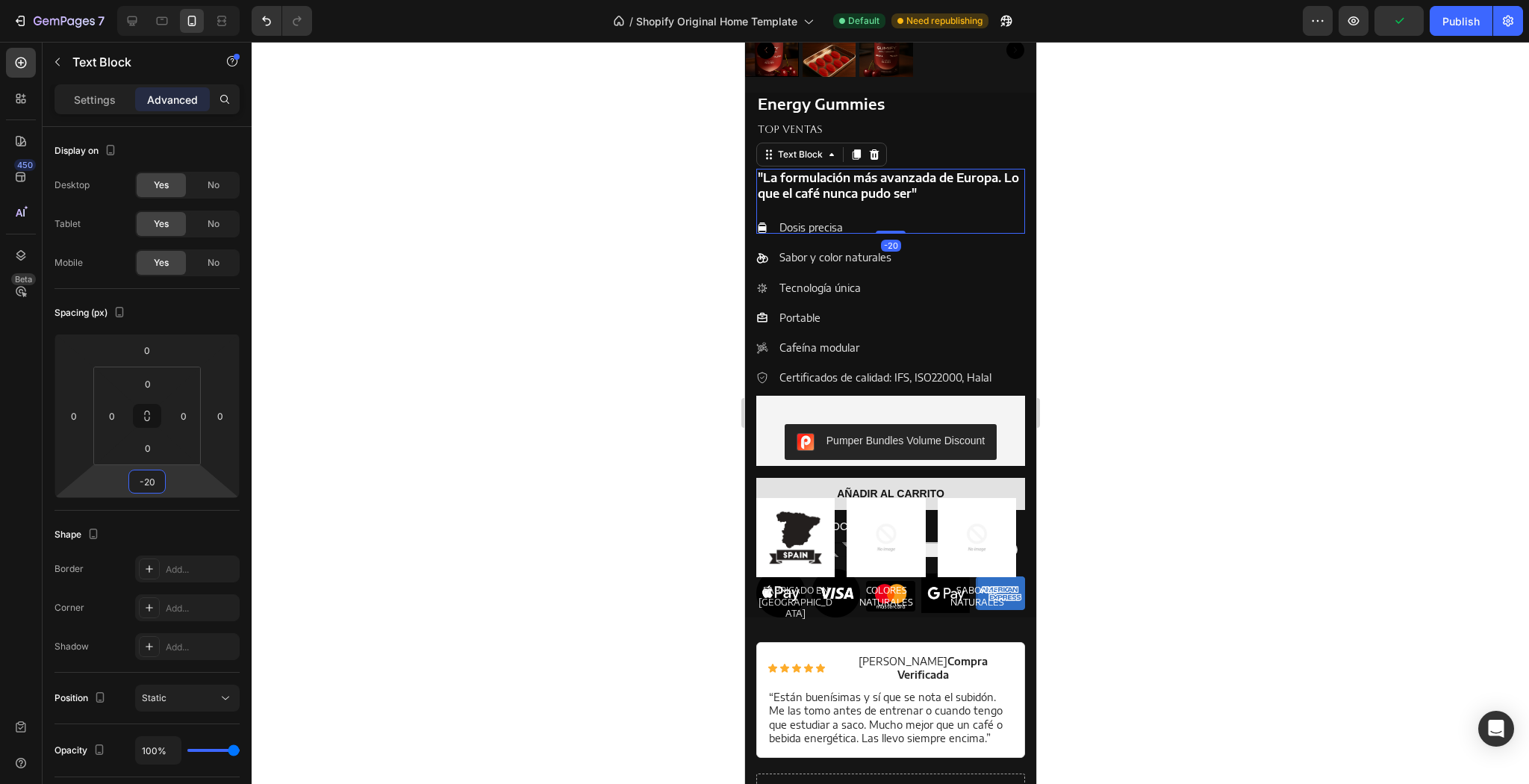
click at [498, 391] on div at bounding box center [890, 412] width 1277 height 742
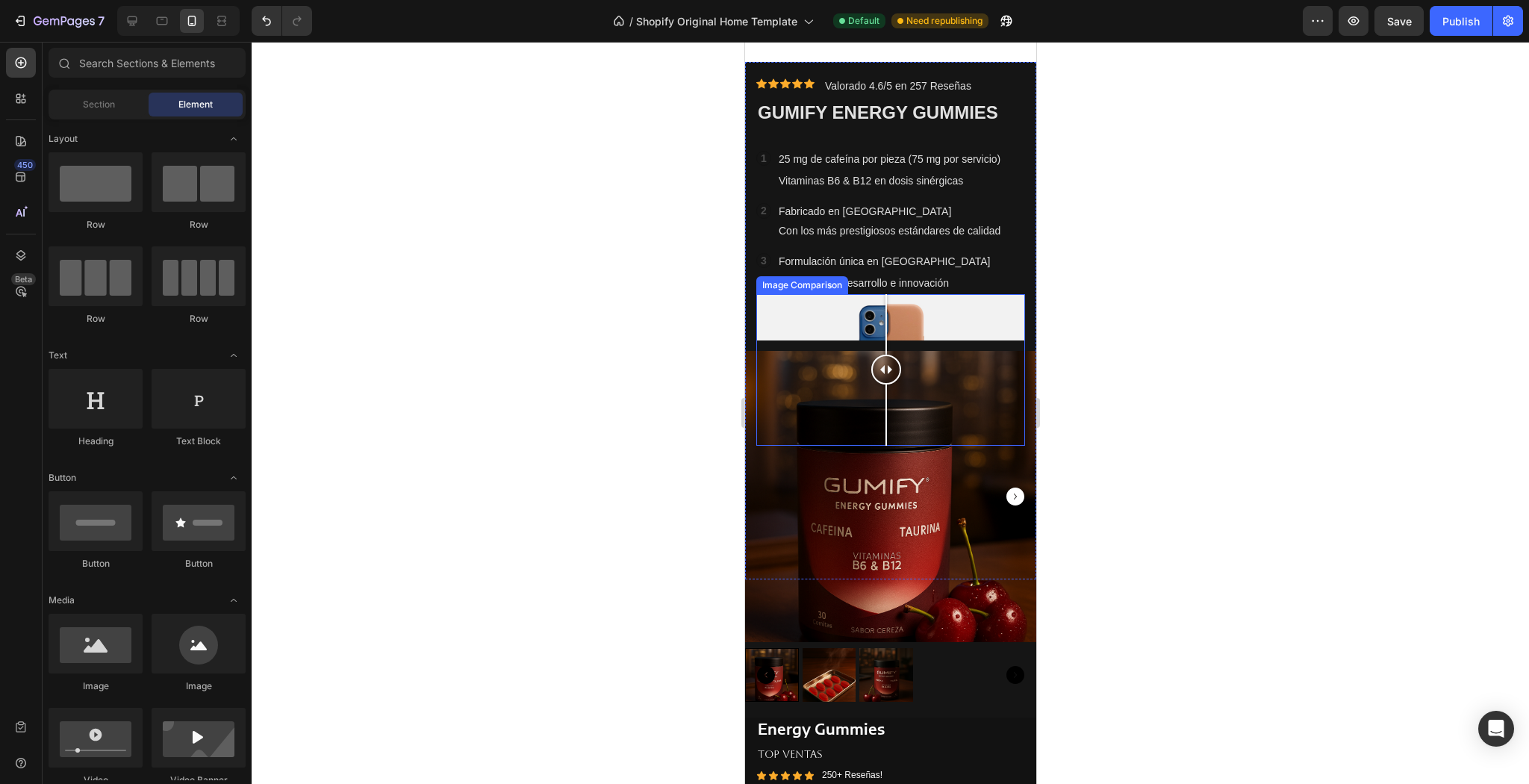
scroll to position [1063, 0]
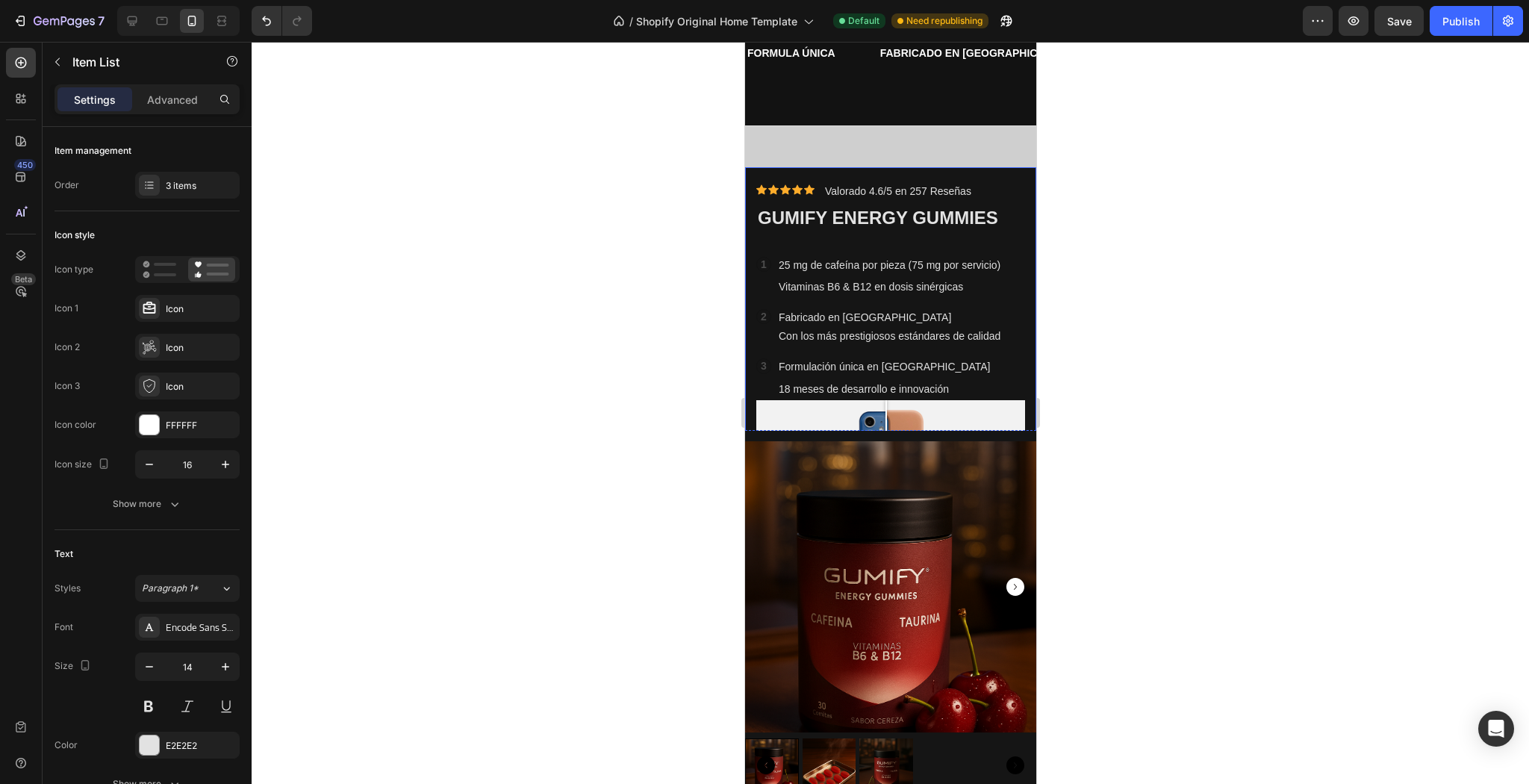
scroll to position [346, 0]
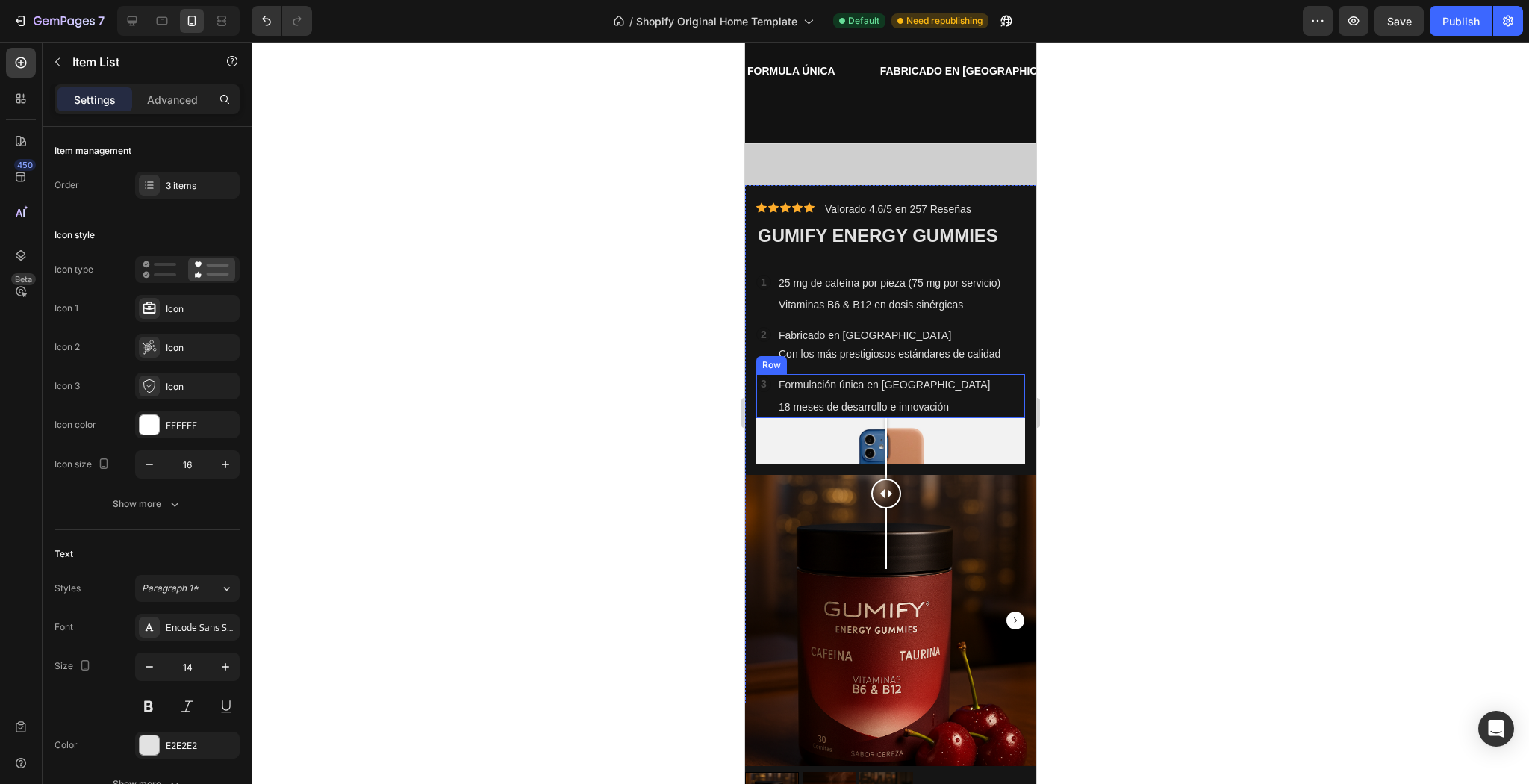
click at [979, 402] on div "3 Text Block Row Formulación única en Europa Text Block 18 meses de desarrollo …" at bounding box center [890, 395] width 269 height 43
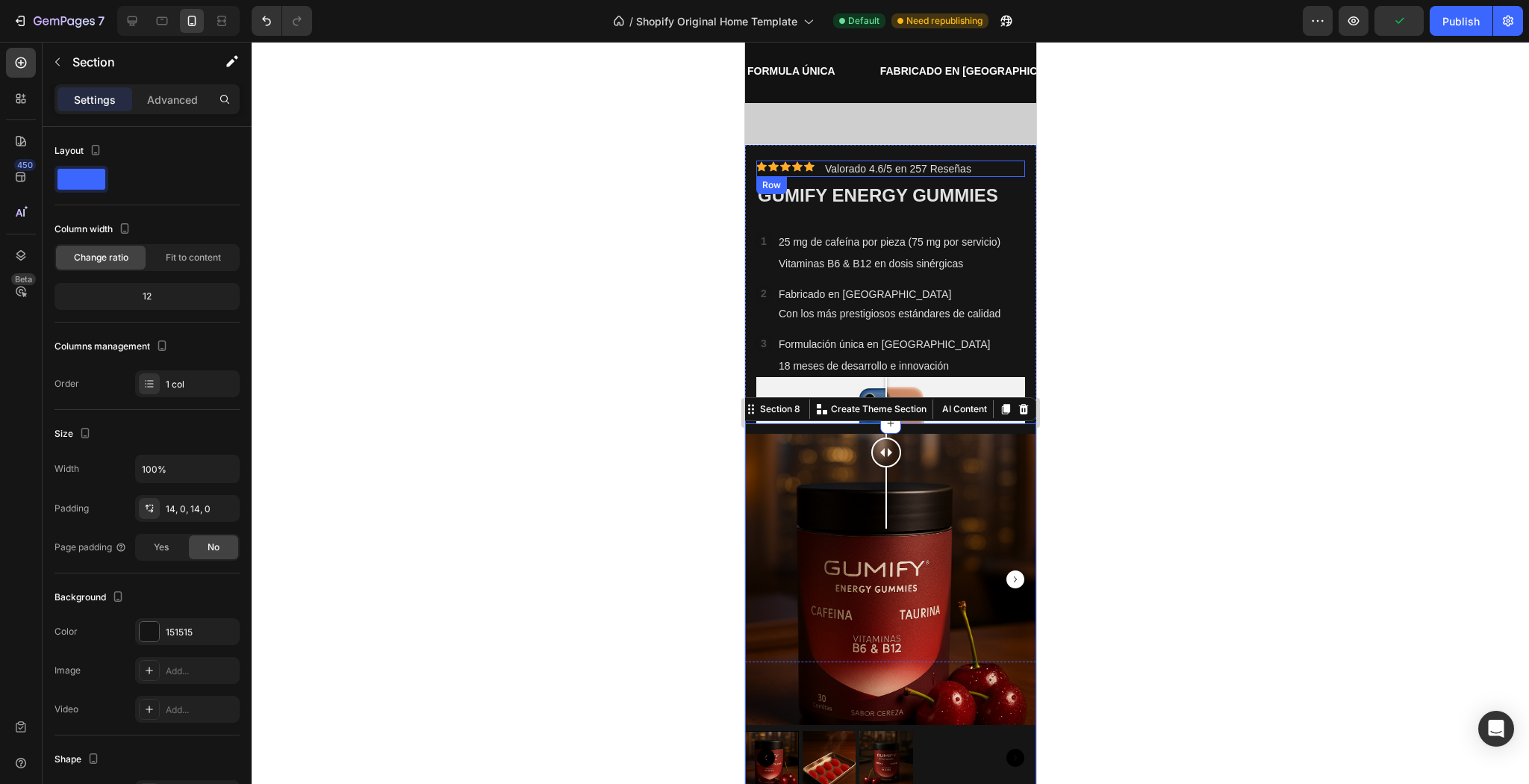
click at [991, 170] on div "Icon Icon Icon Icon Icon Icon List Valorado 4.6/5 en 257 Reseñas Text Block Row" at bounding box center [890, 169] width 269 height 16
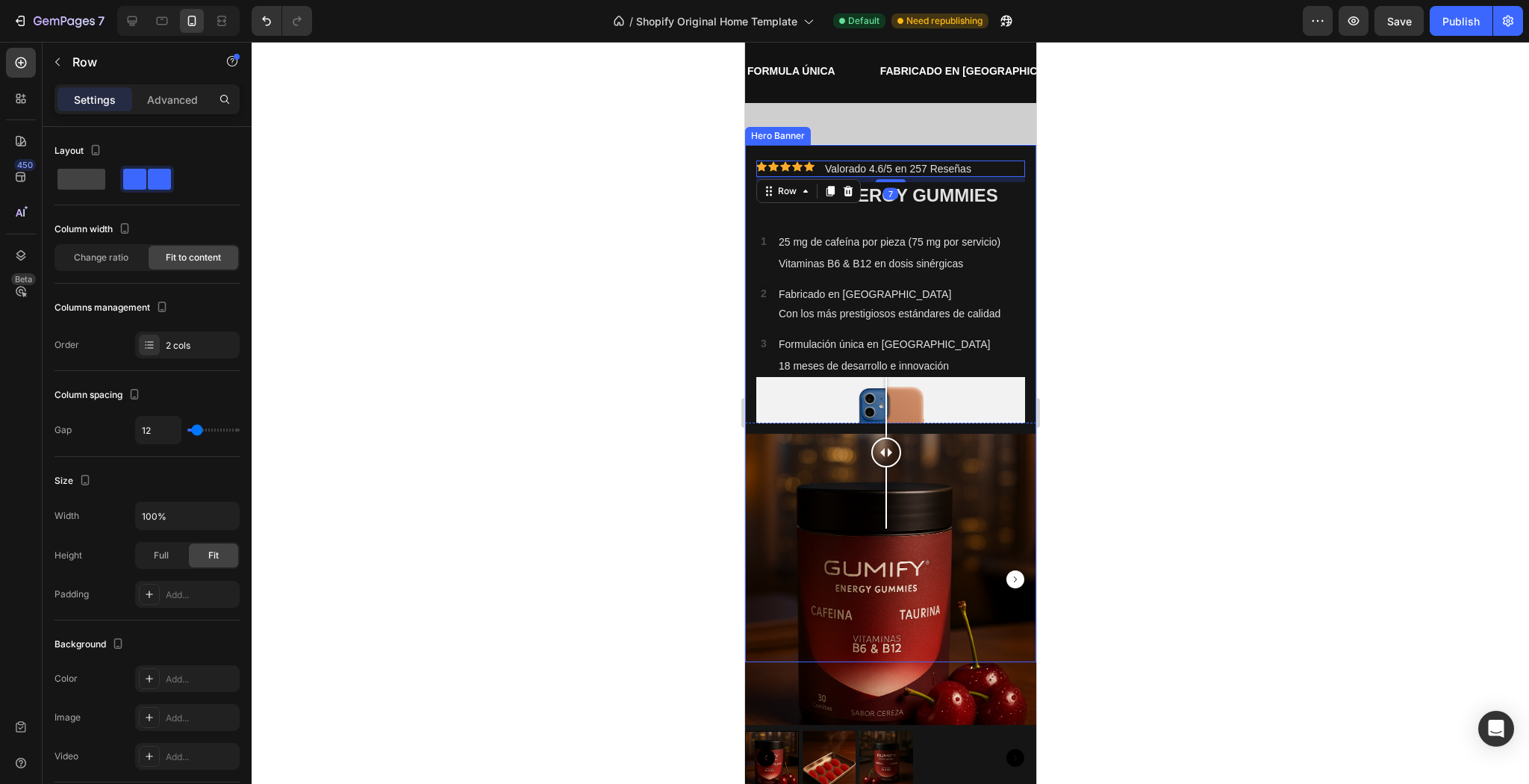
click at [1004, 155] on div "Icon Icon Icon Icon Icon Icon List Icon Icon Icon Icon Icon Icon List Valorado …" at bounding box center [890, 370] width 291 height 453
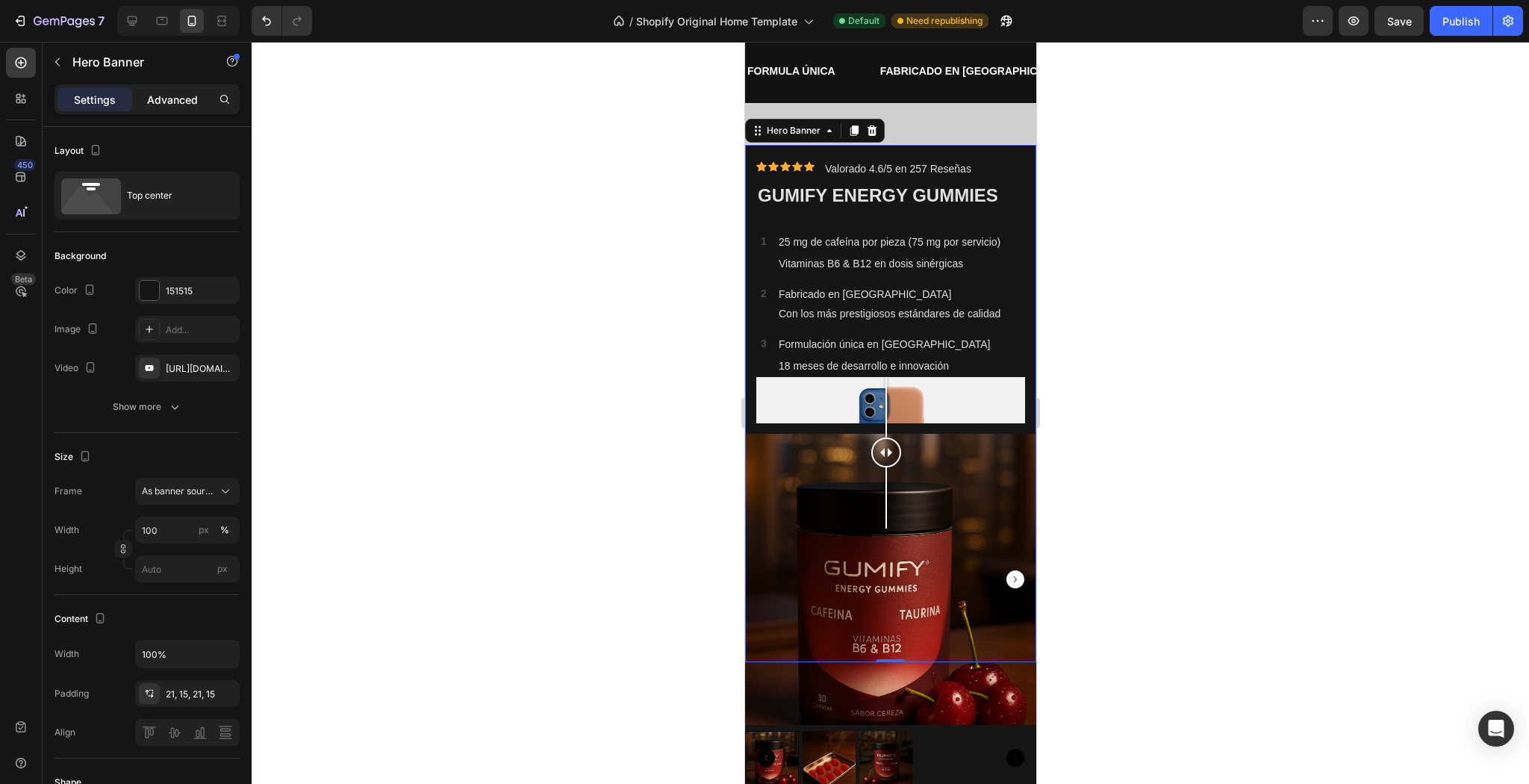
click at [175, 95] on p "Advanced" at bounding box center [172, 99] width 50 height 15
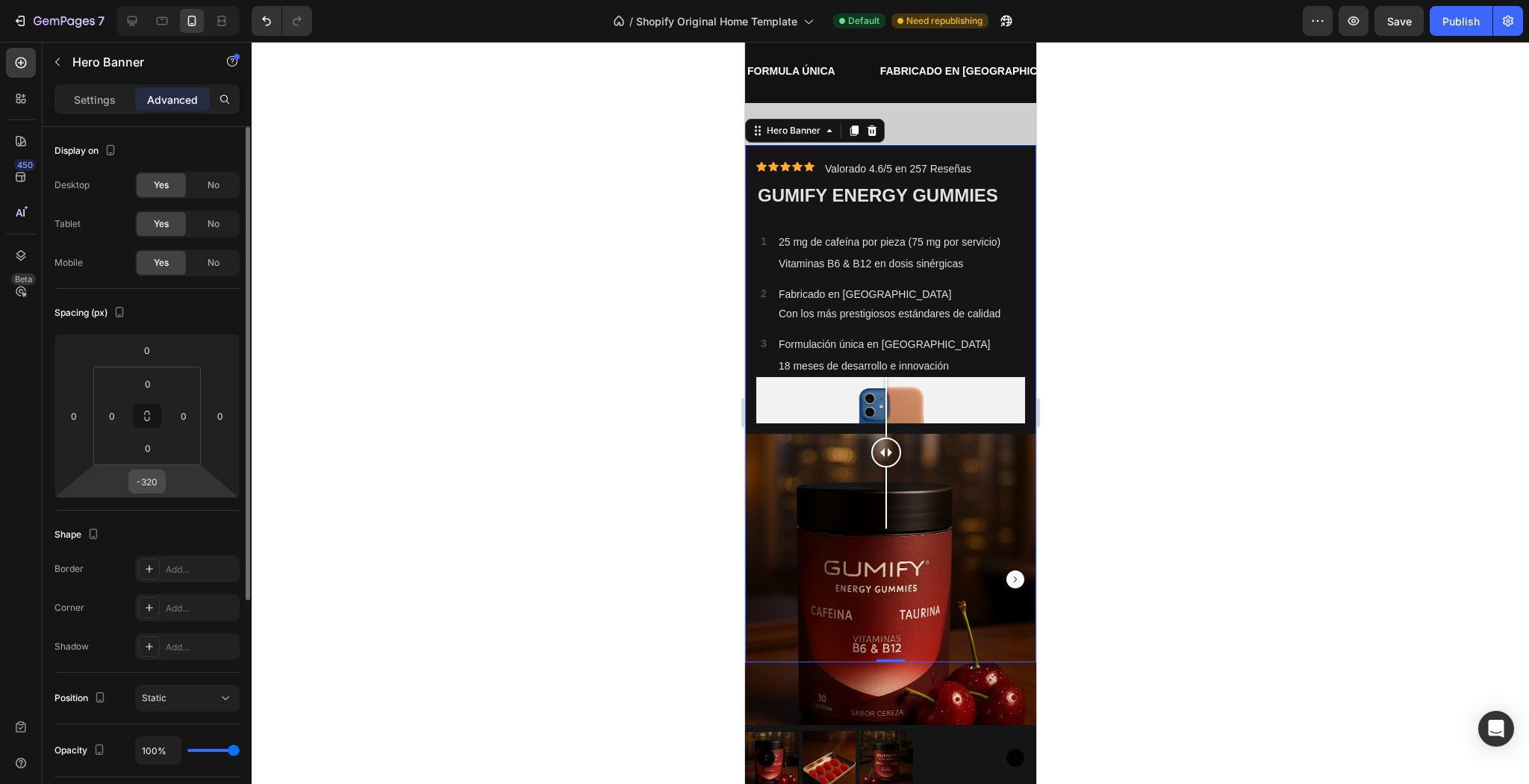
click at [159, 481] on input "-320" at bounding box center [147, 482] width 30 height 23
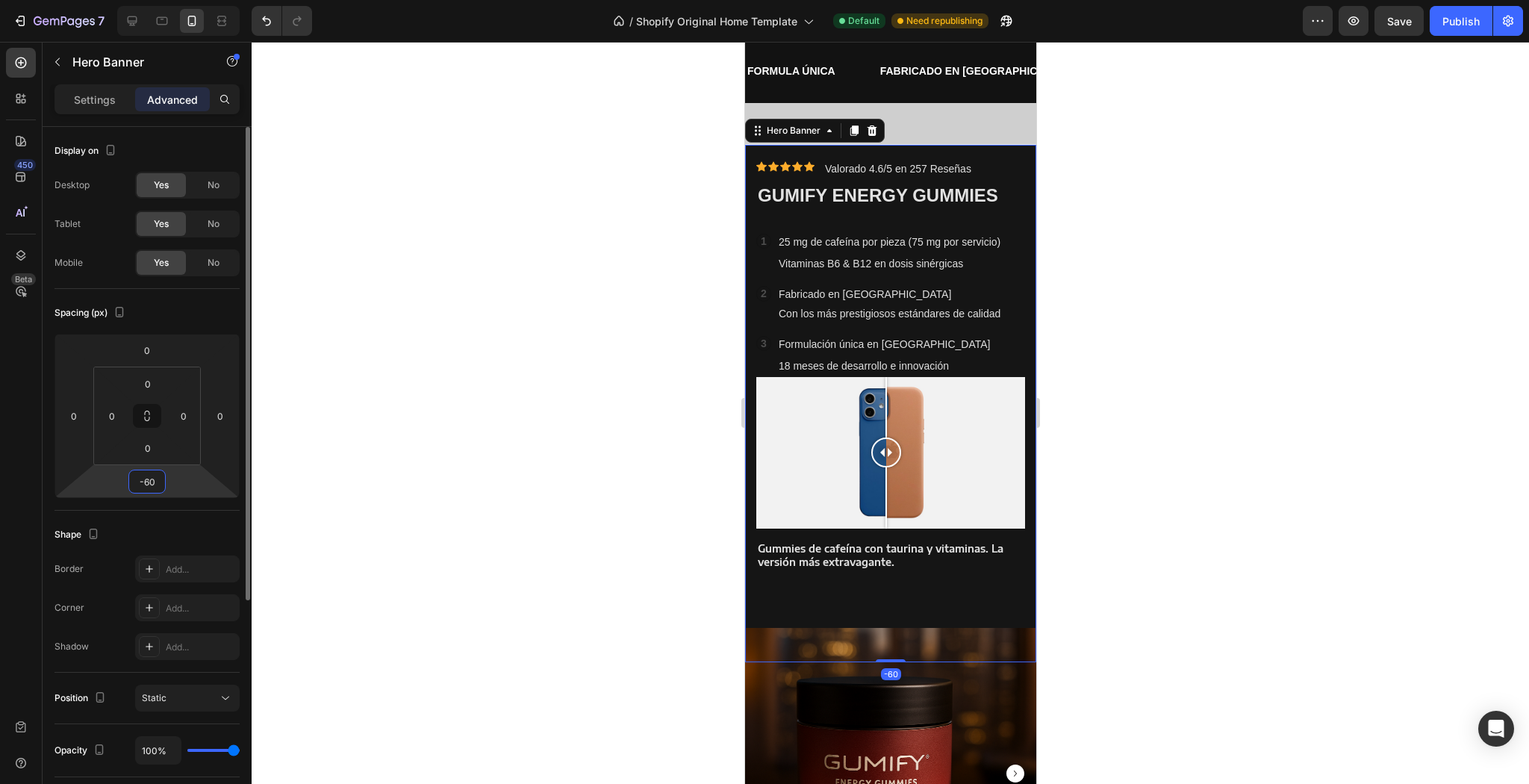
type input "-6"
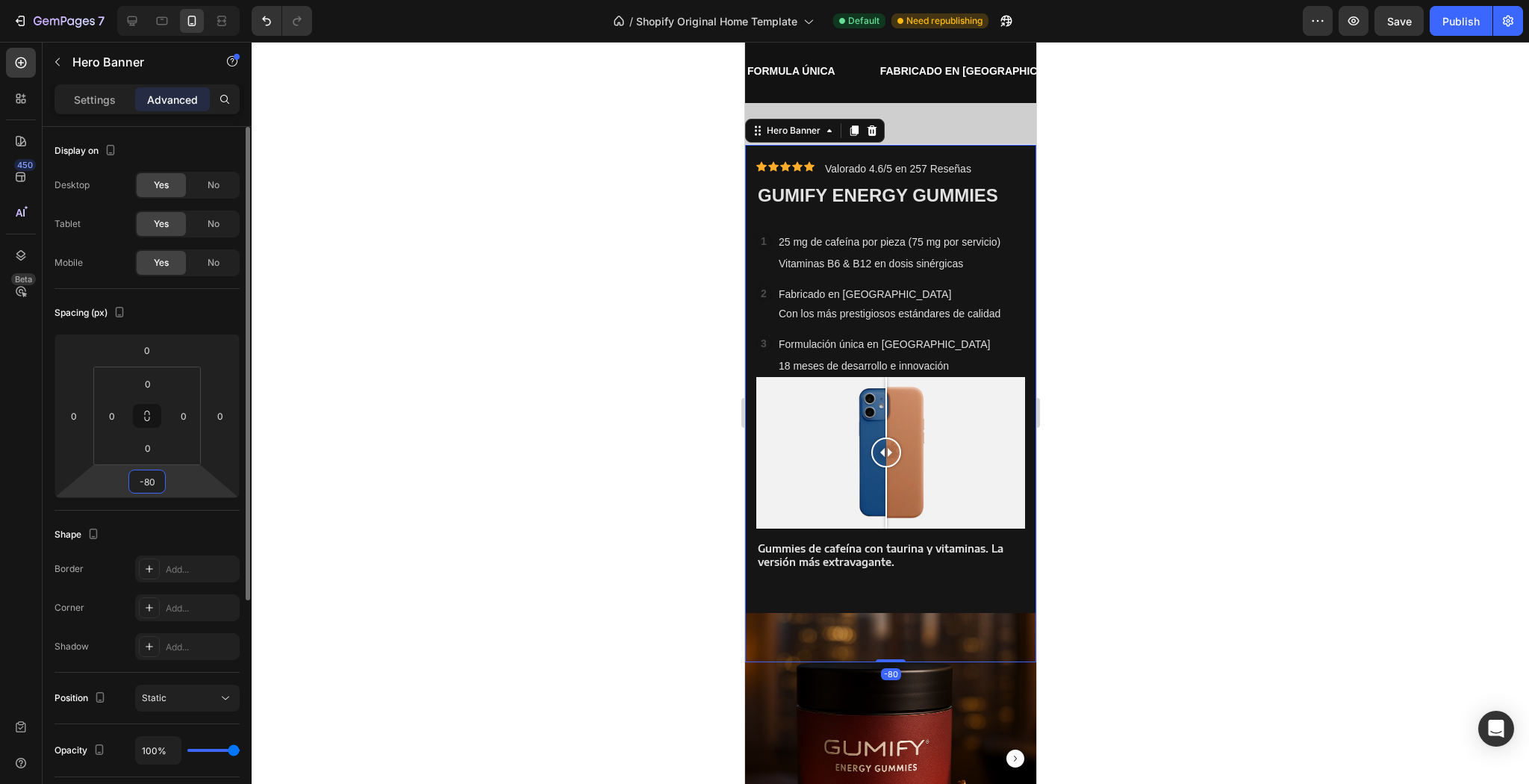
type input "-8"
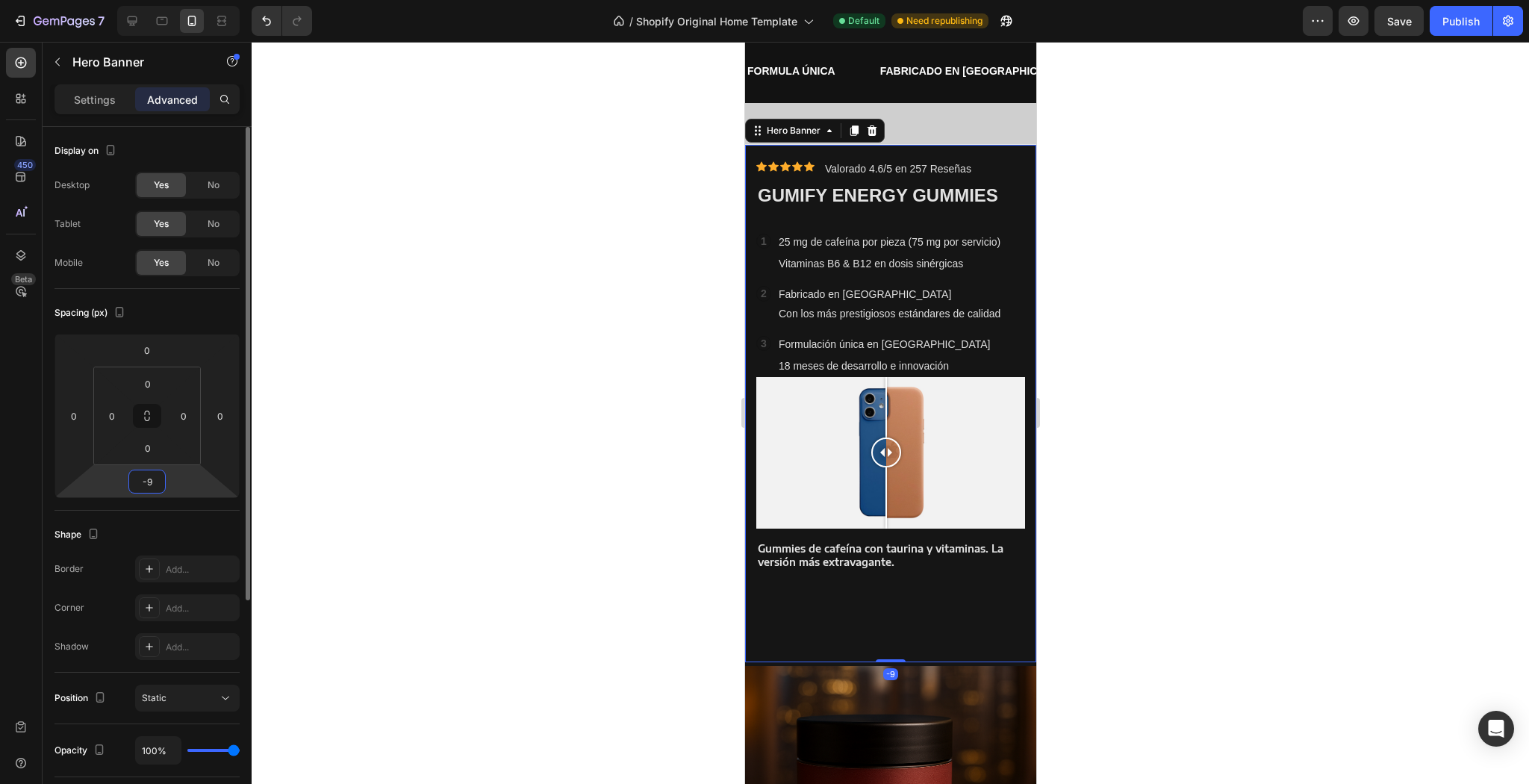
type input "-90"
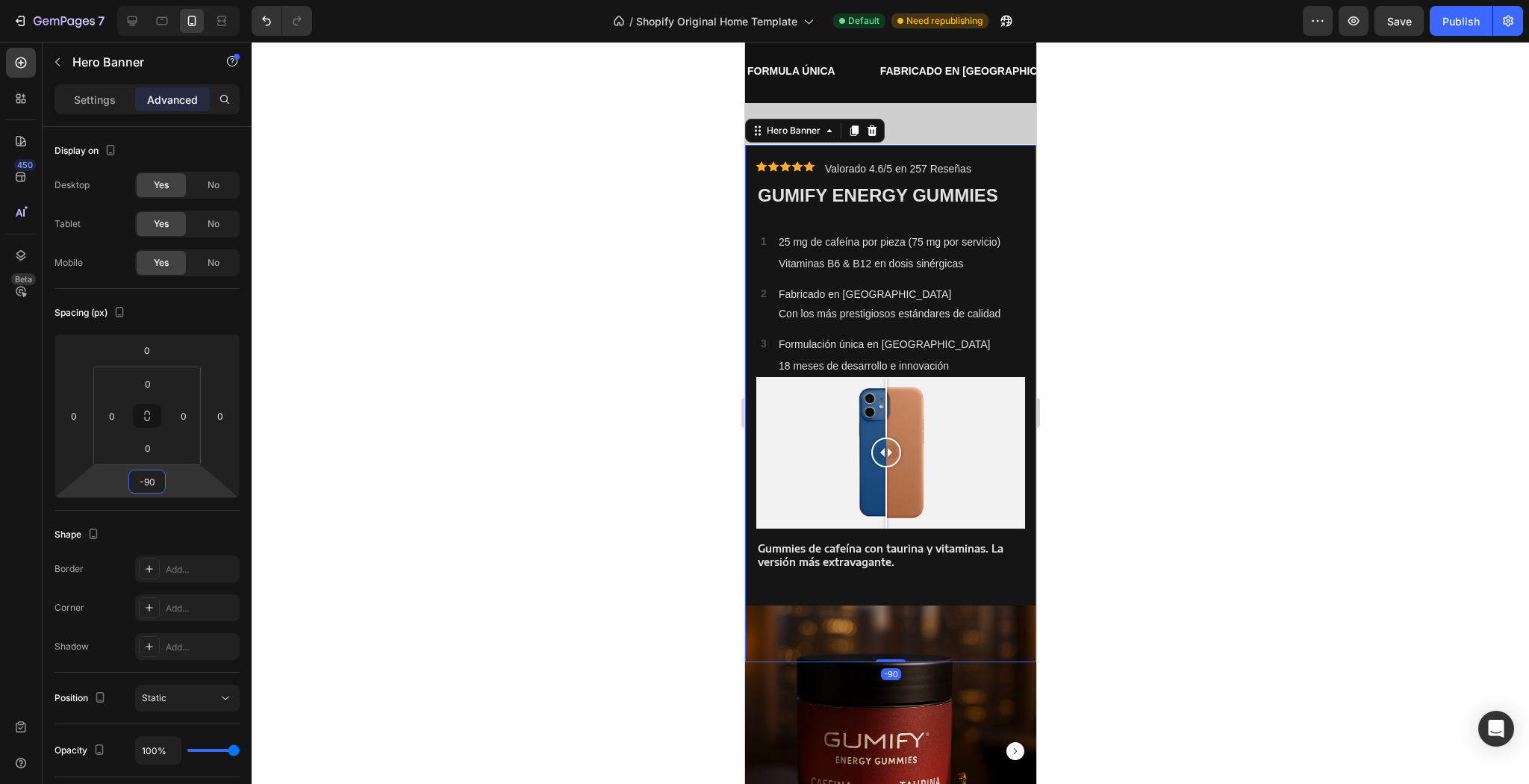
click at [451, 432] on div at bounding box center [890, 412] width 1277 height 742
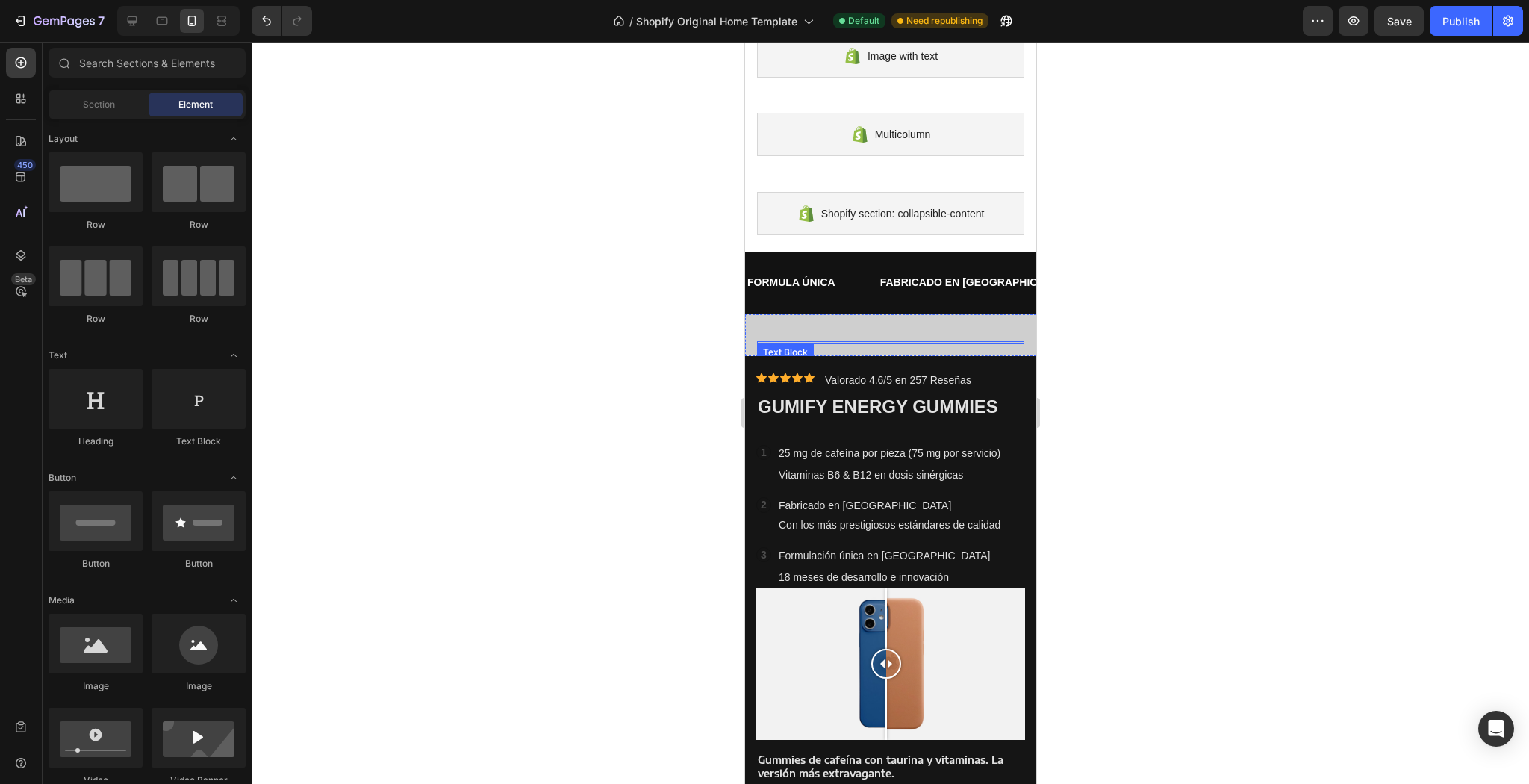
scroll to position [107, 0]
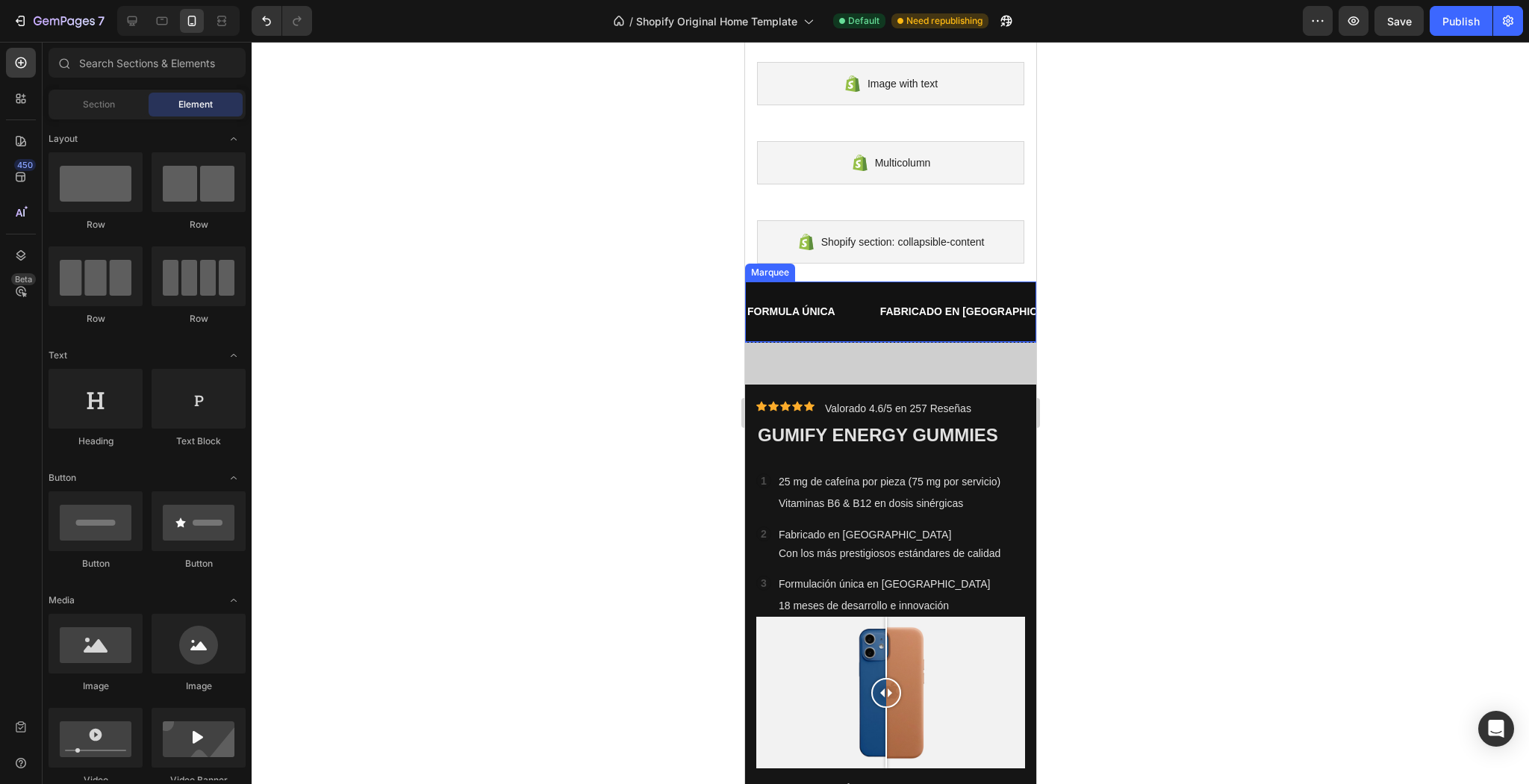
click at [874, 335] on div "FORMULA ÚNICA Text FABRICADO EN [GEOGRAPHIC_DATA] Text SEGUNDA UNIDAD 50% Text …" at bounding box center [890, 311] width 291 height 60
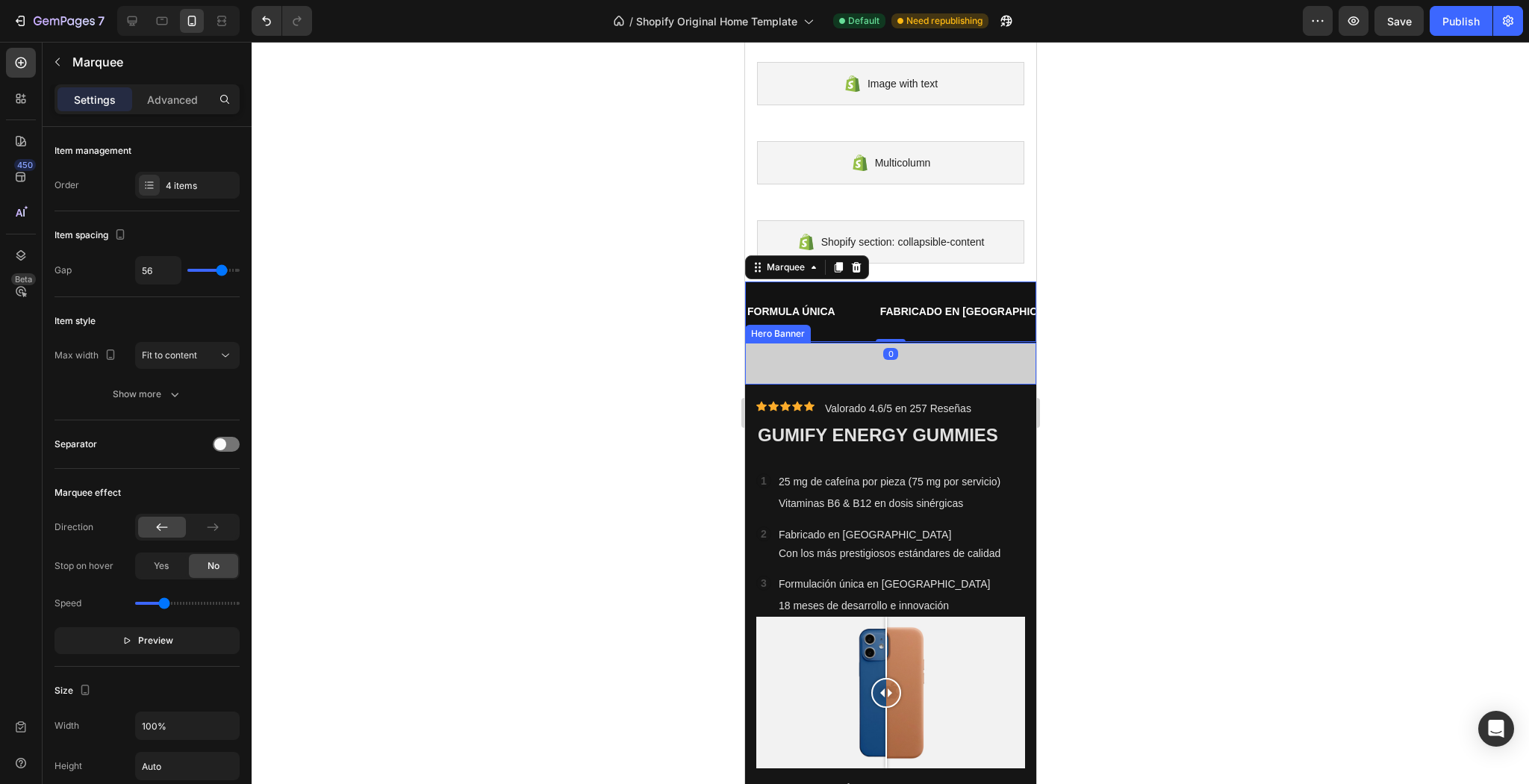
click at [853, 363] on div "Heading Text Block" at bounding box center [890, 364] width 267 height 18
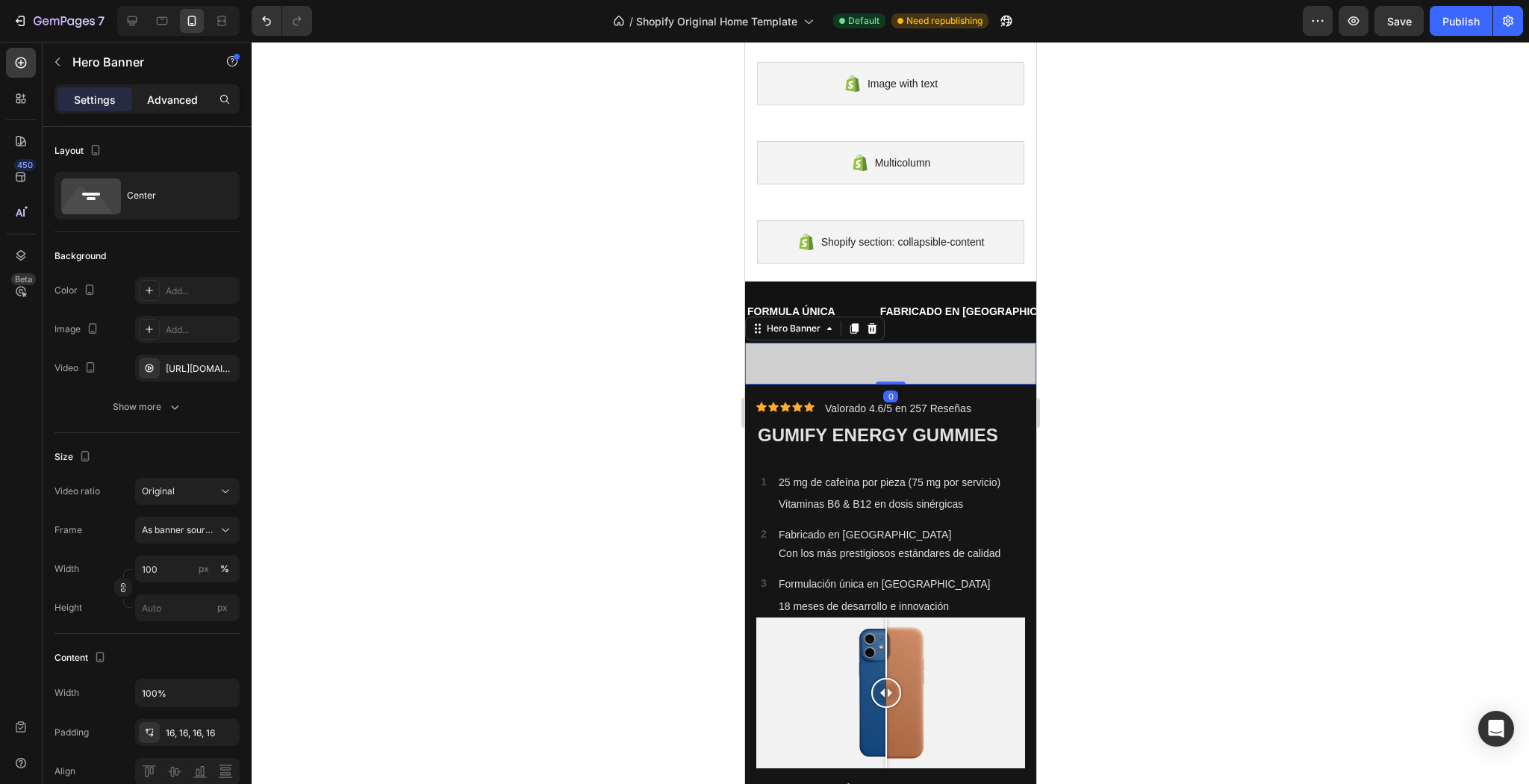
click at [180, 89] on div "Advanced" at bounding box center [172, 99] width 75 height 24
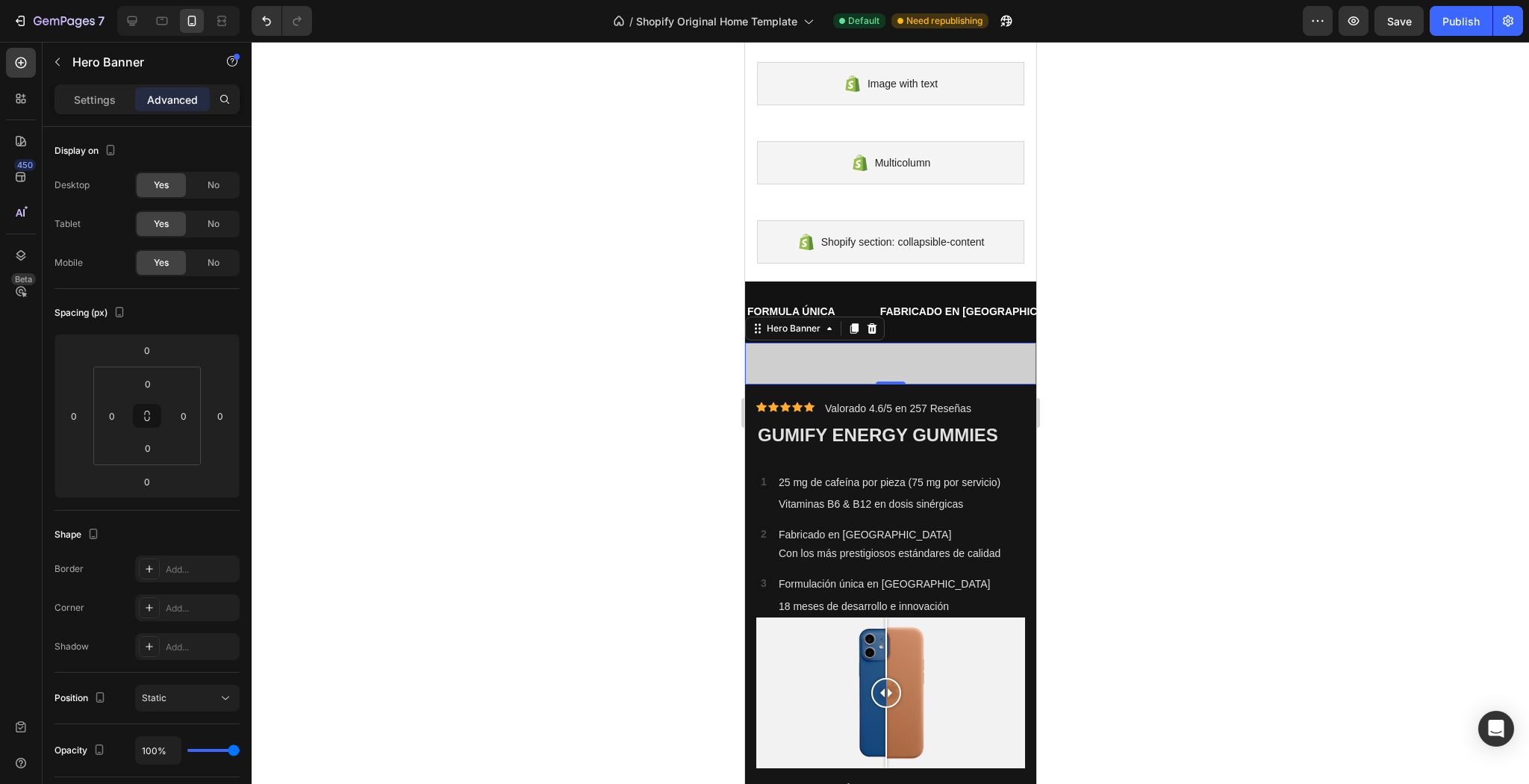
click at [492, 339] on div at bounding box center [890, 412] width 1277 height 742
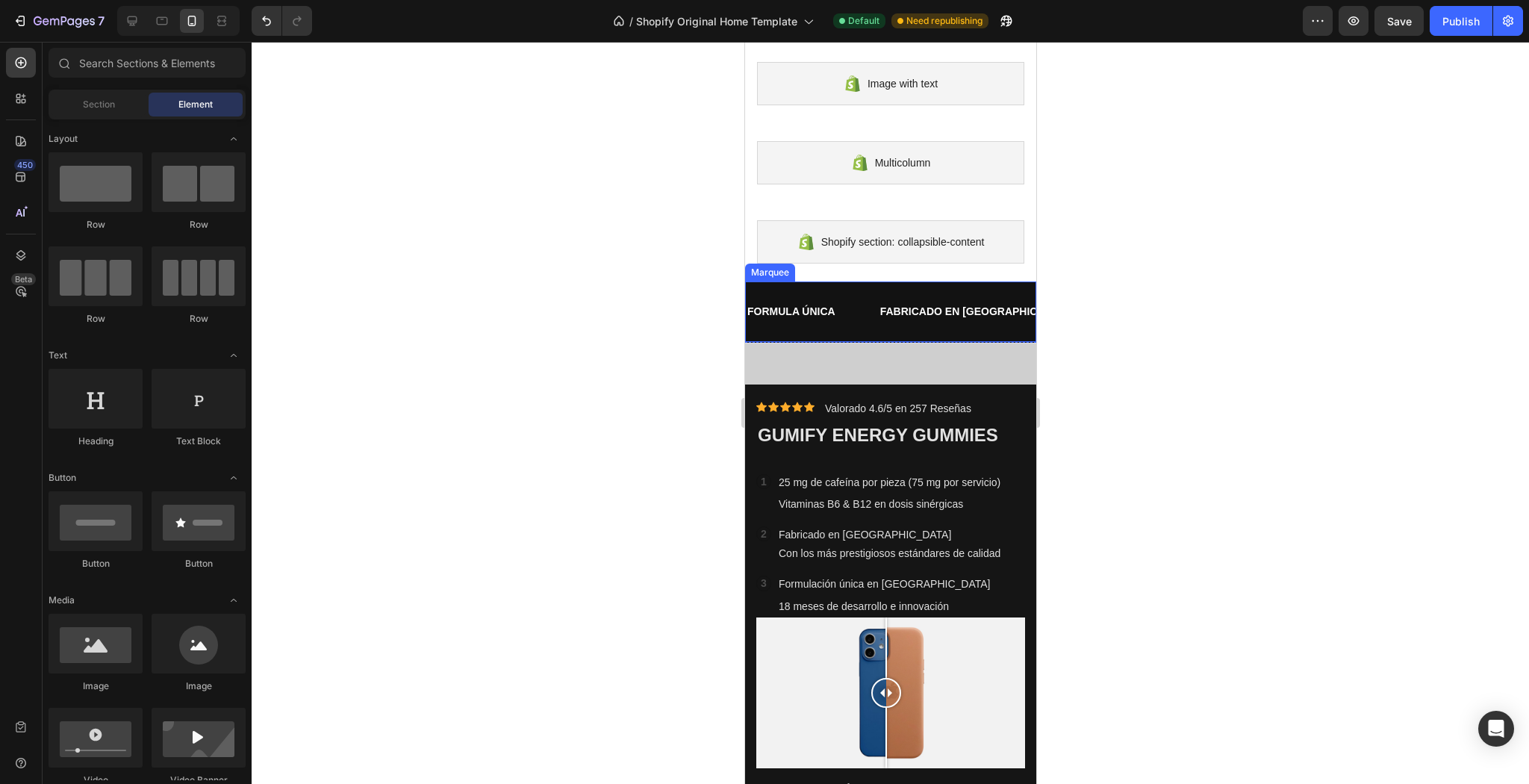
click at [832, 332] on div "FORMULA ÚNICA Text FABRICADO EN [GEOGRAPHIC_DATA] Text SEGUNDA UNIDAD 50% Text …" at bounding box center [890, 311] width 291 height 60
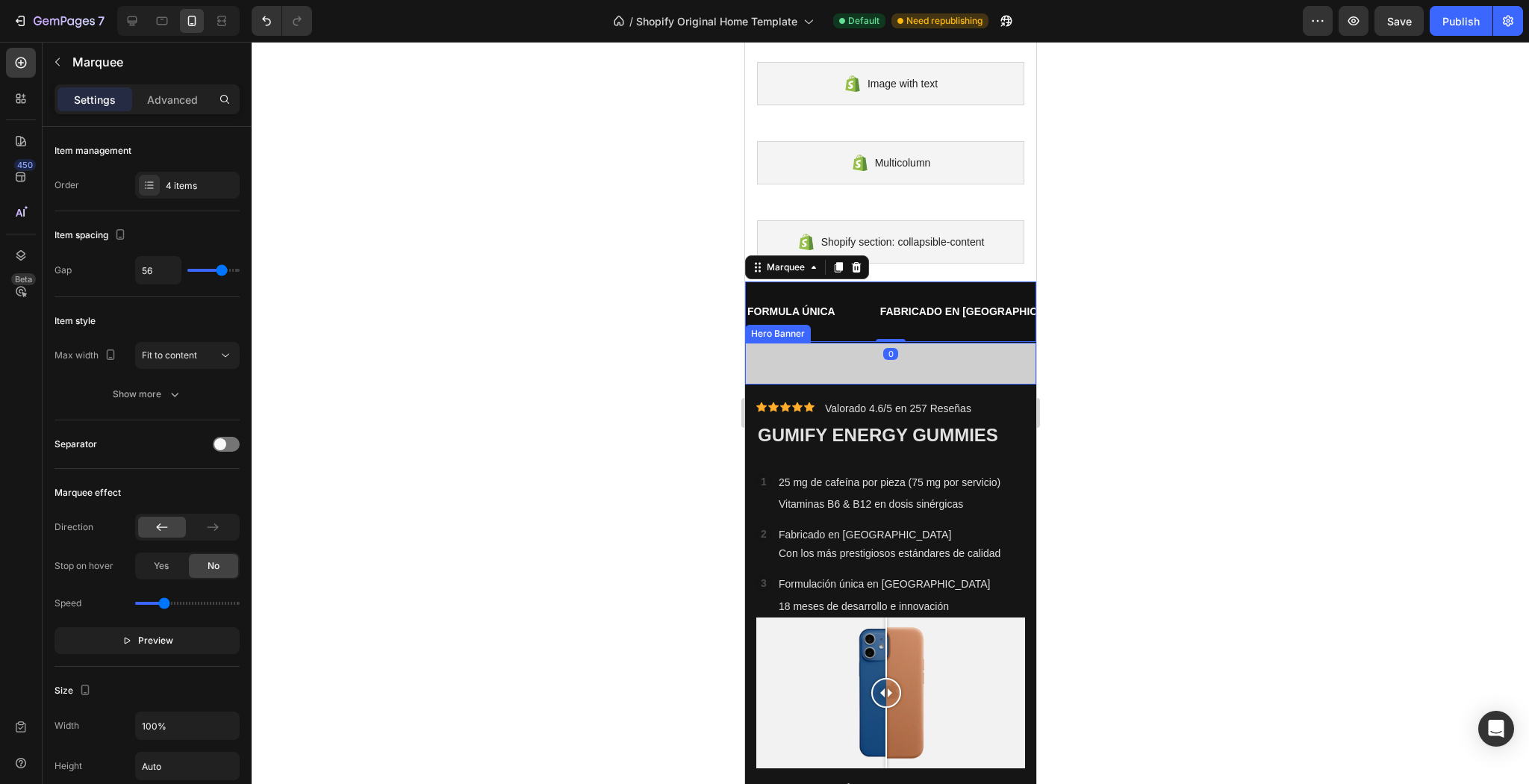
click at [821, 361] on div "Heading Text Block" at bounding box center [890, 364] width 267 height 18
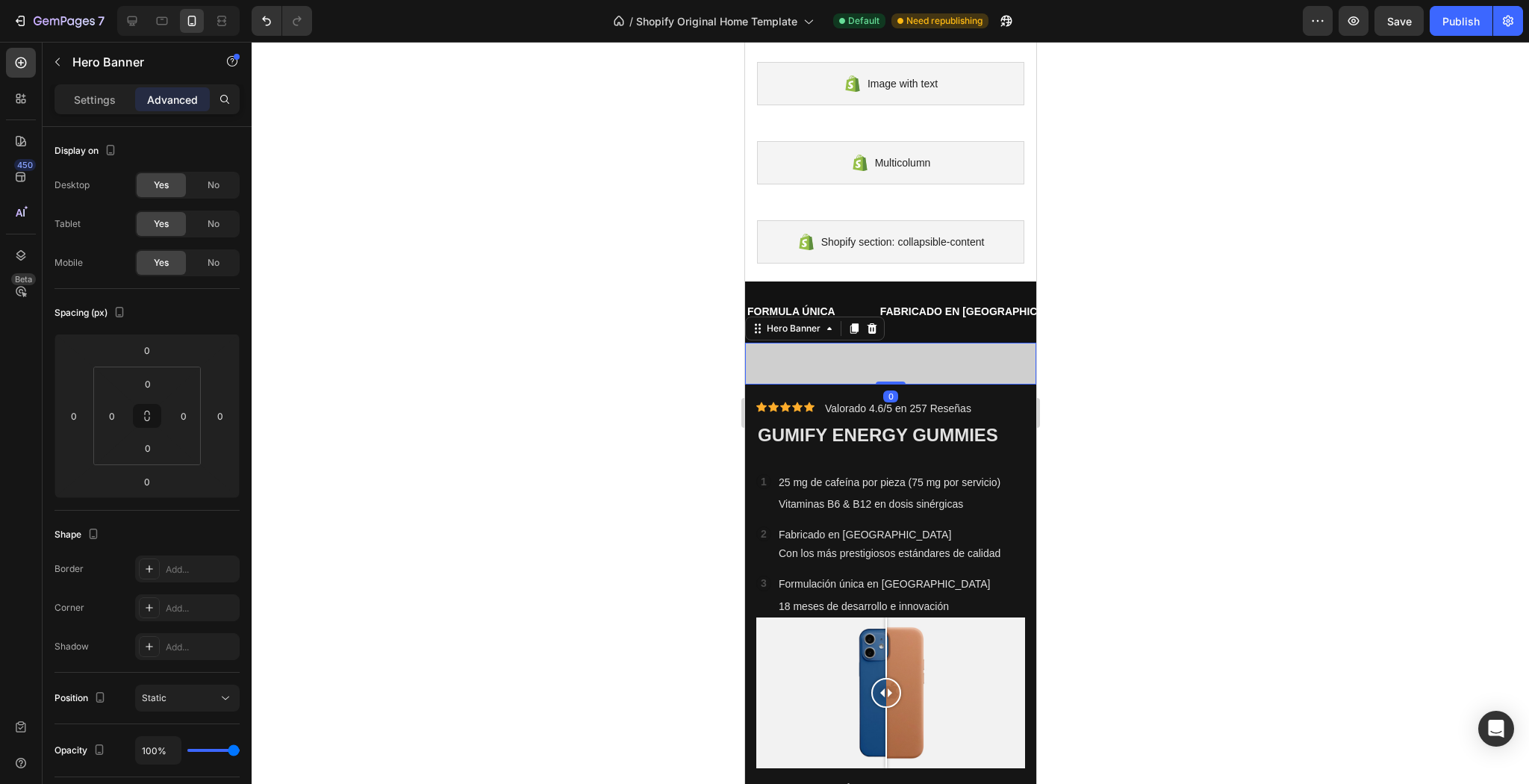
click at [828, 376] on div "Heading Text Block" at bounding box center [890, 363] width 291 height 41
click at [84, 97] on p "Settings" at bounding box center [94, 99] width 41 height 15
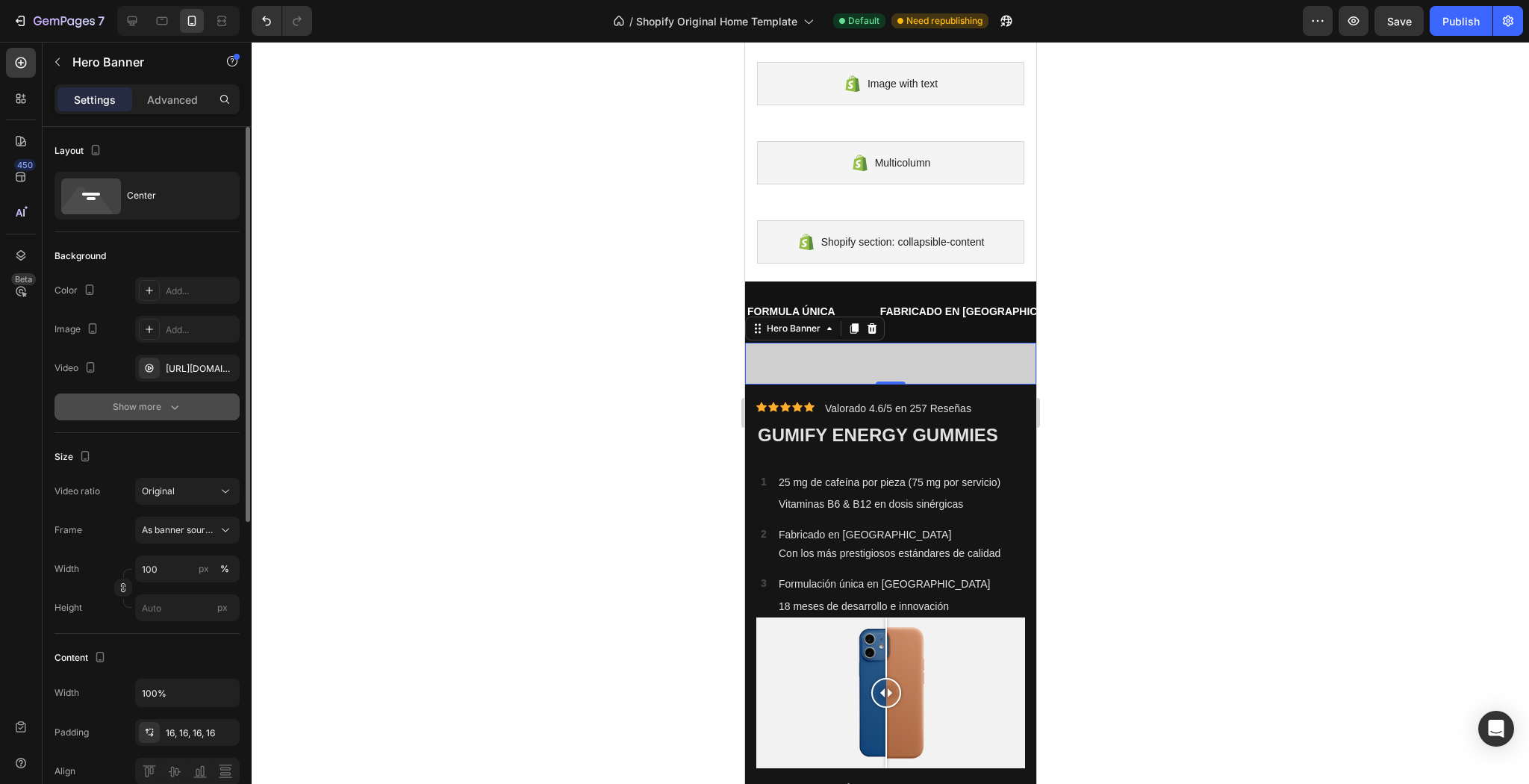
click at [146, 415] on button "Show more" at bounding box center [147, 406] width 185 height 27
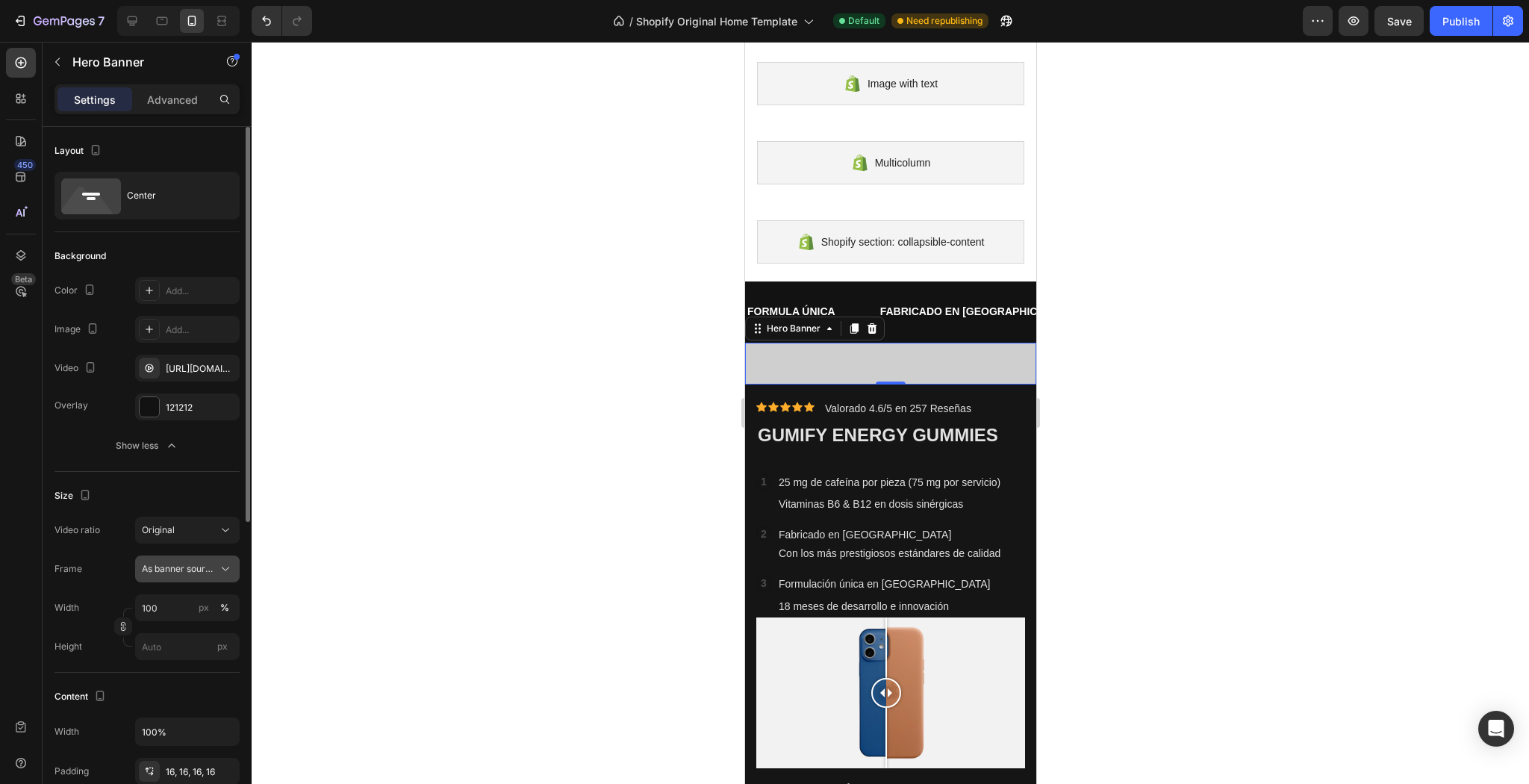
click at [165, 564] on span "As banner source" at bounding box center [179, 569] width 73 height 14
click at [152, 631] on span "Custom" at bounding box center [158, 631] width 32 height 14
click at [346, 559] on div at bounding box center [890, 412] width 1277 height 742
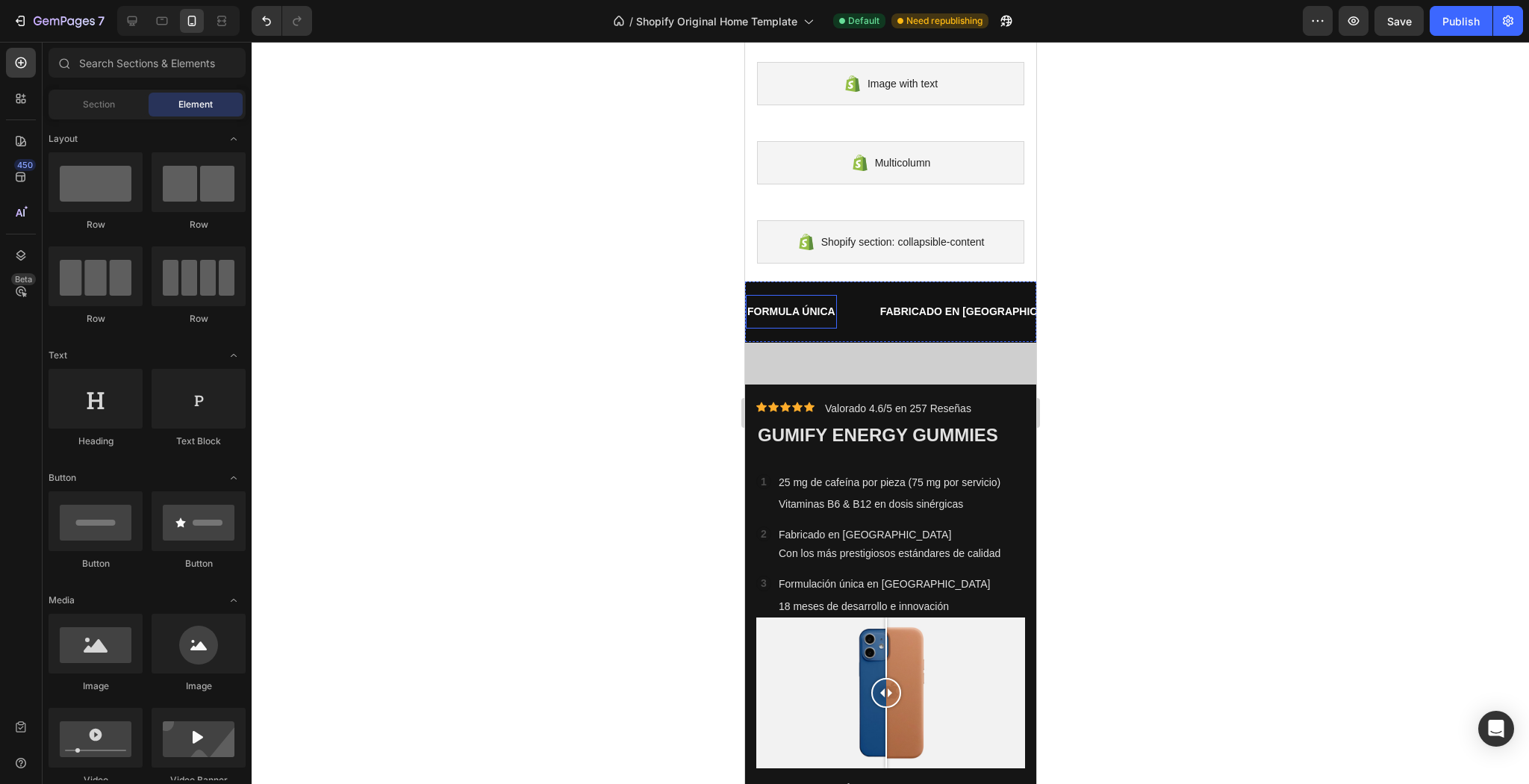
click at [808, 385] on div "Icon Icon Icon Icon Icon Icon List Icon Icon Icon Icon Icon Icon List Valorado …" at bounding box center [890, 610] width 291 height 453
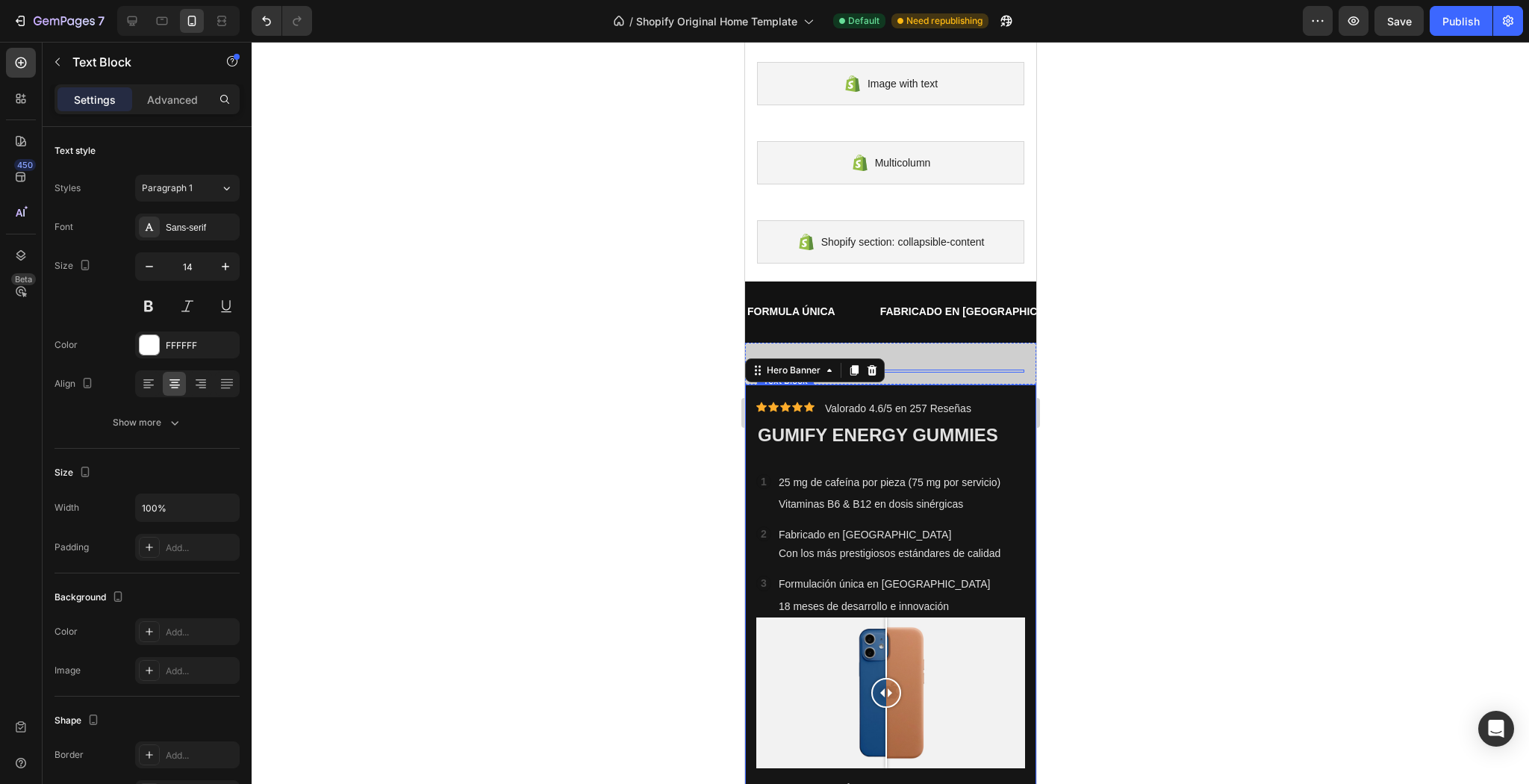
click at [881, 370] on div "Text Block" at bounding box center [890, 371] width 267 height 3
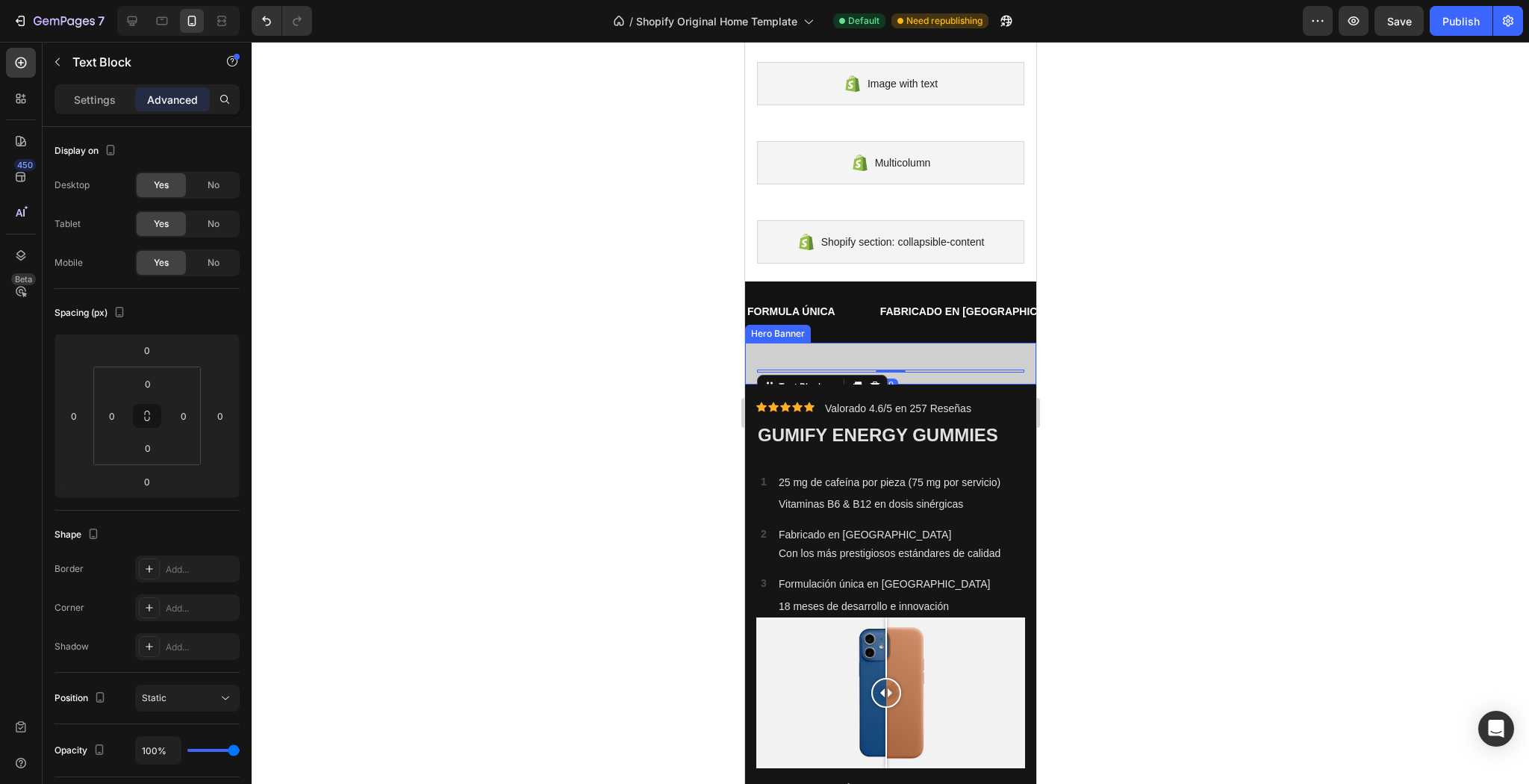
click at [899, 361] on div "Heading Text Block 0" at bounding box center [890, 364] width 267 height 18
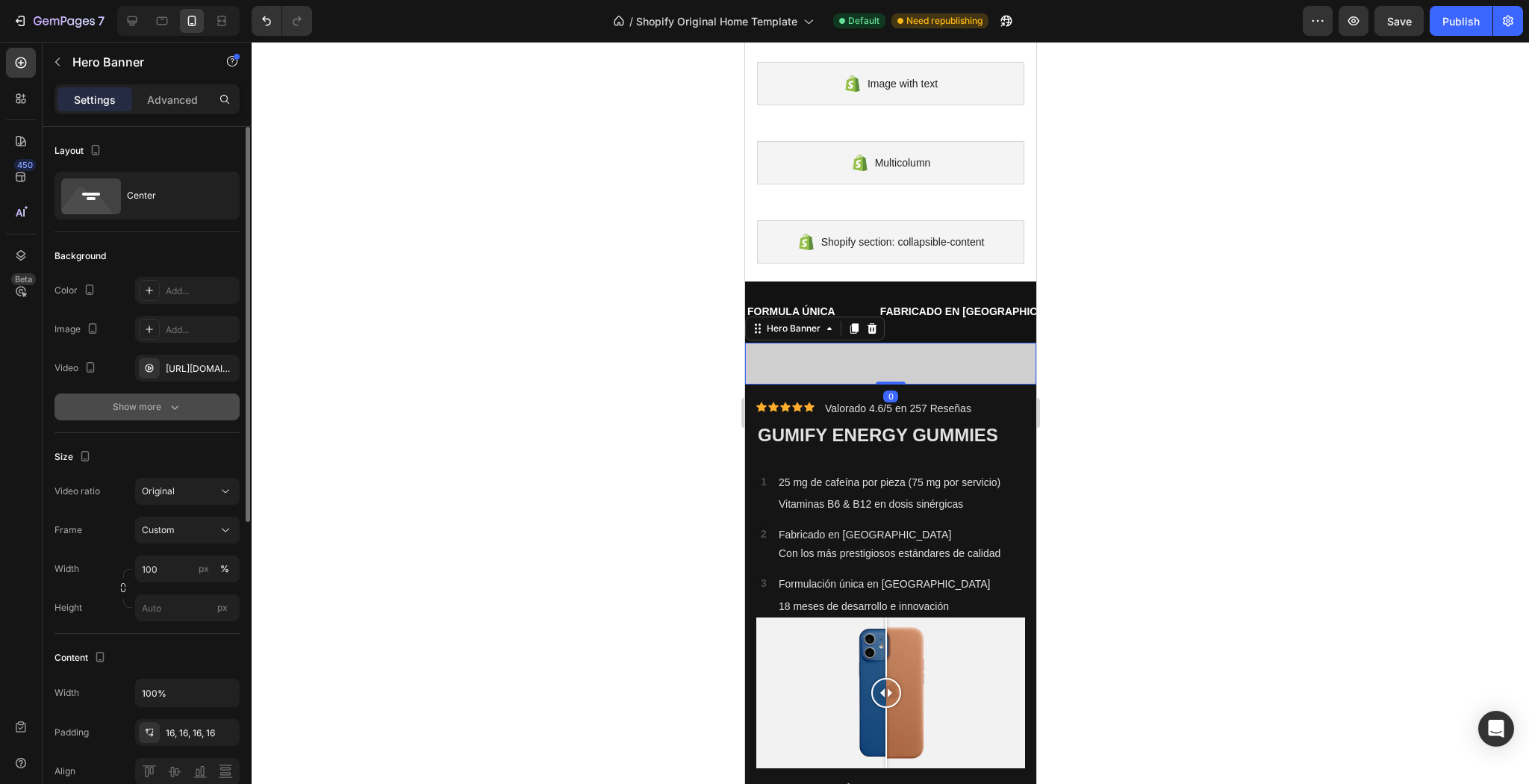
scroll to position [60, 0]
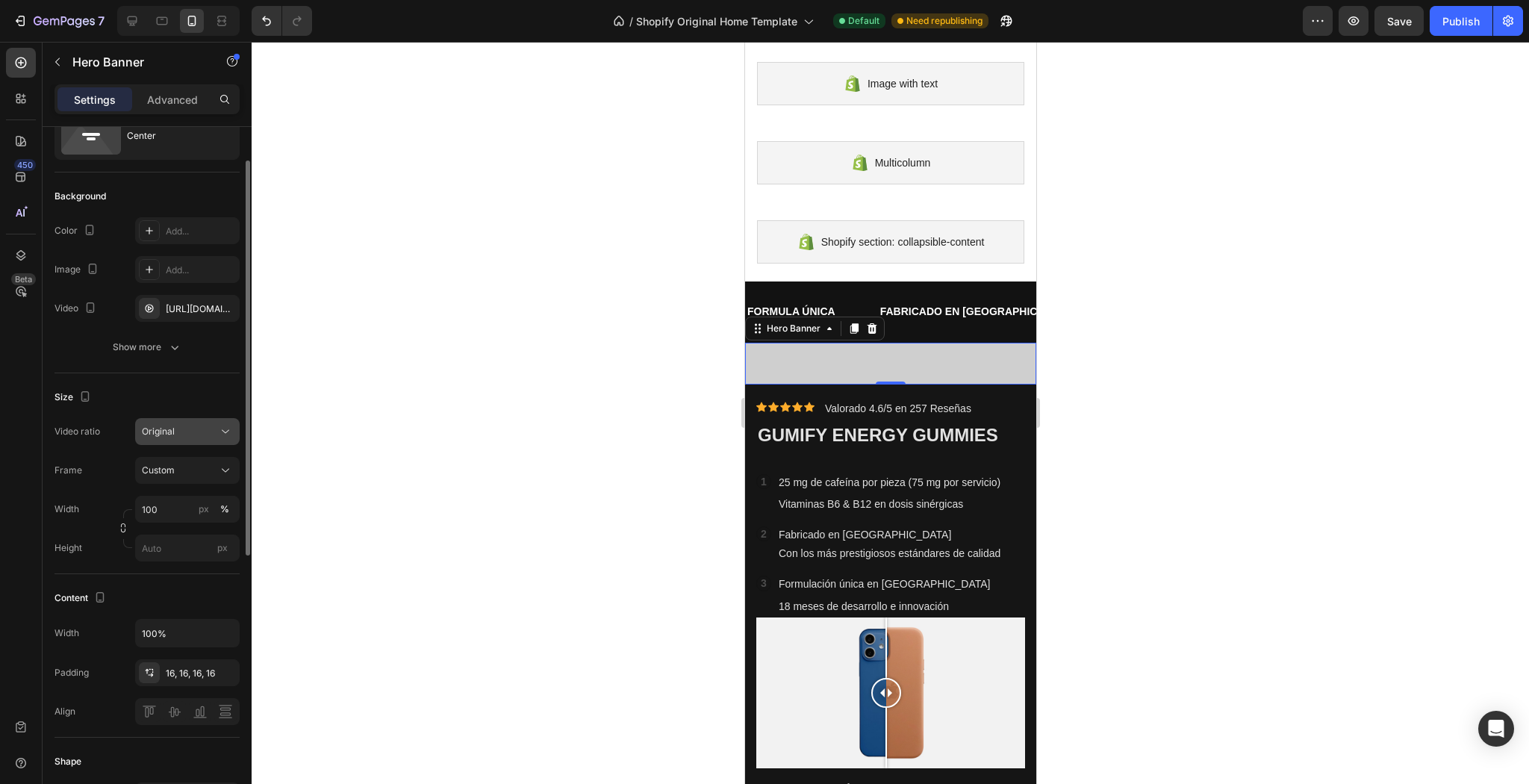
click at [161, 435] on span "Original" at bounding box center [158, 431] width 32 height 11
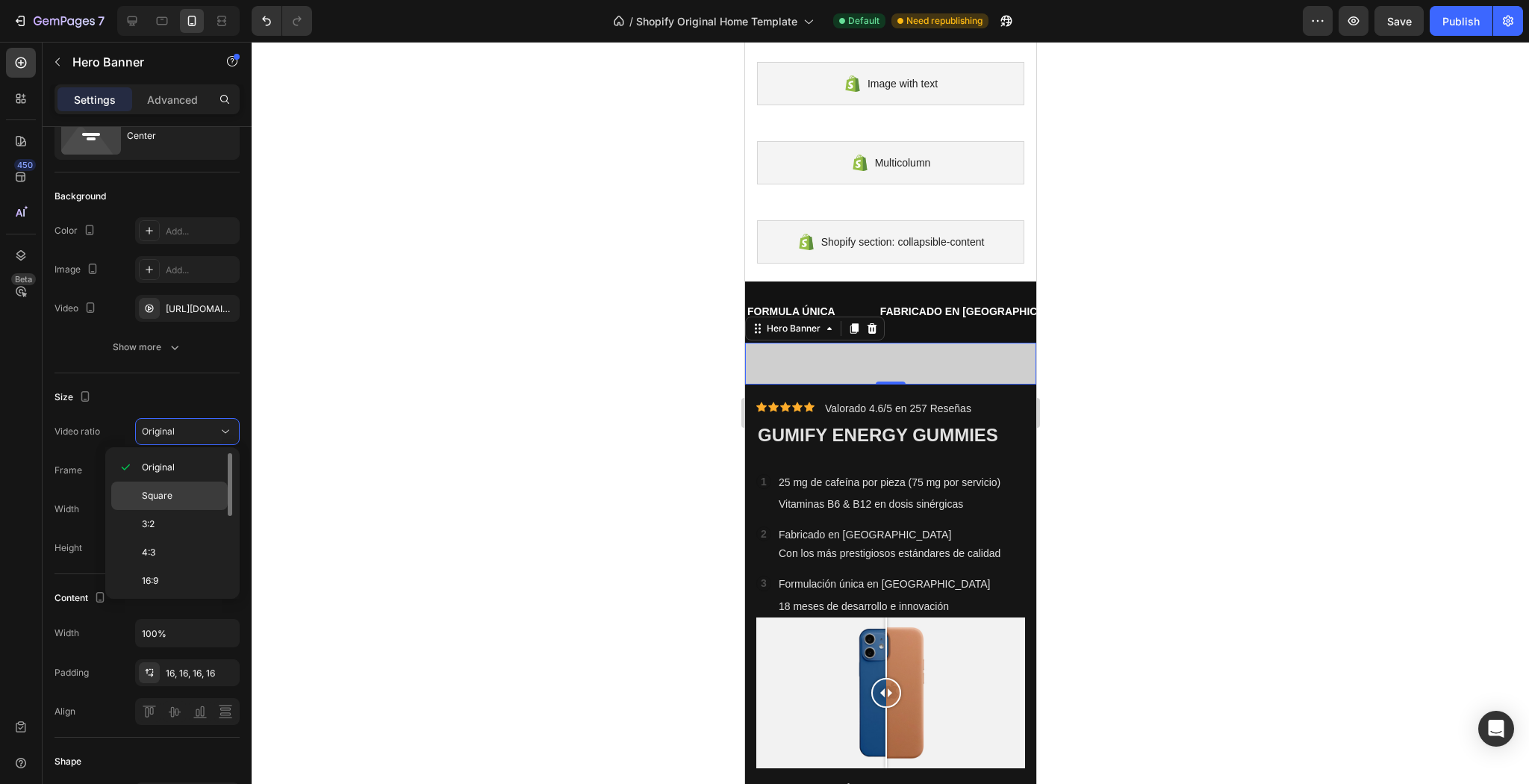
click at [154, 505] on div "Square" at bounding box center [169, 496] width 116 height 28
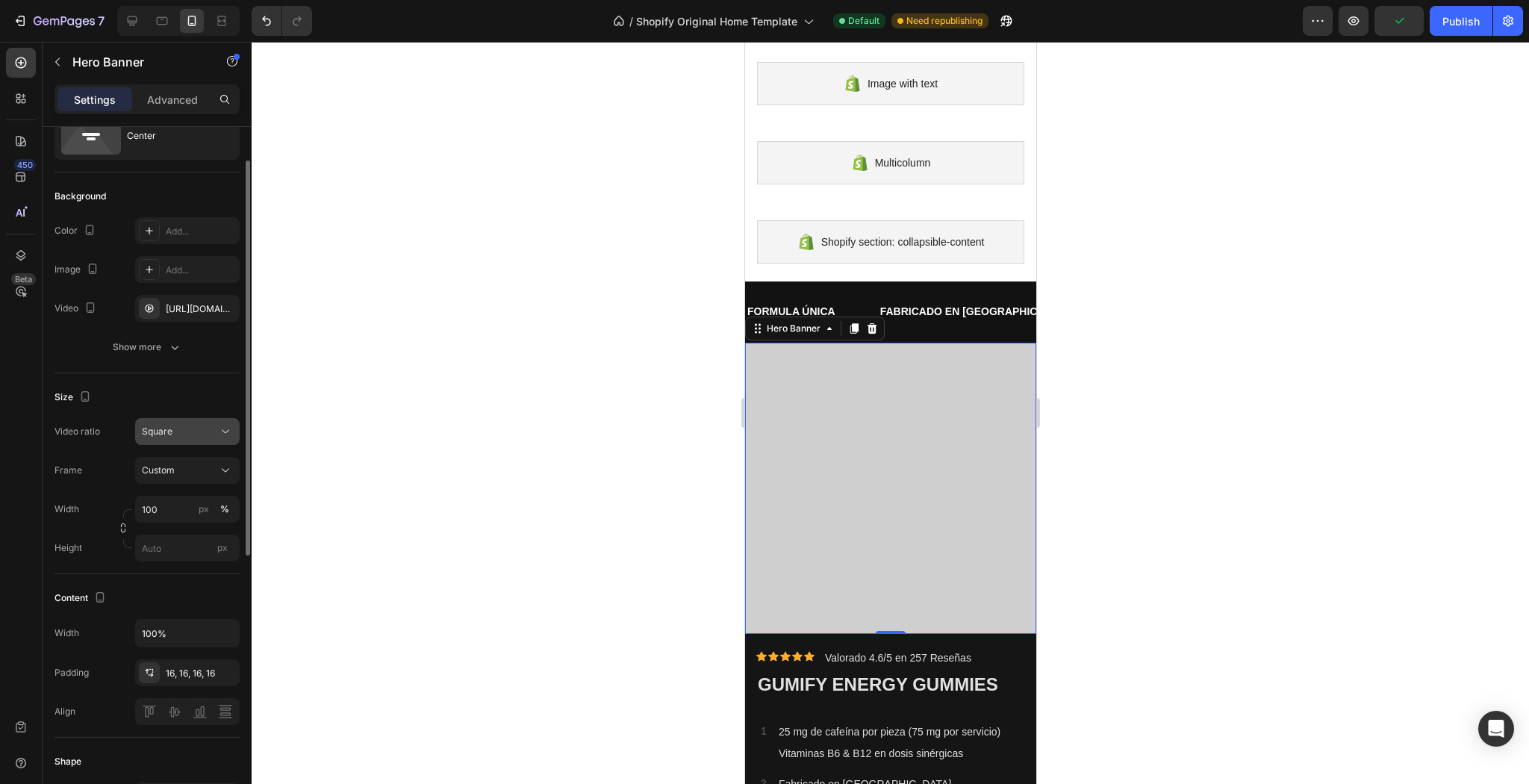
click at [207, 428] on div "Square" at bounding box center [180, 431] width 76 height 14
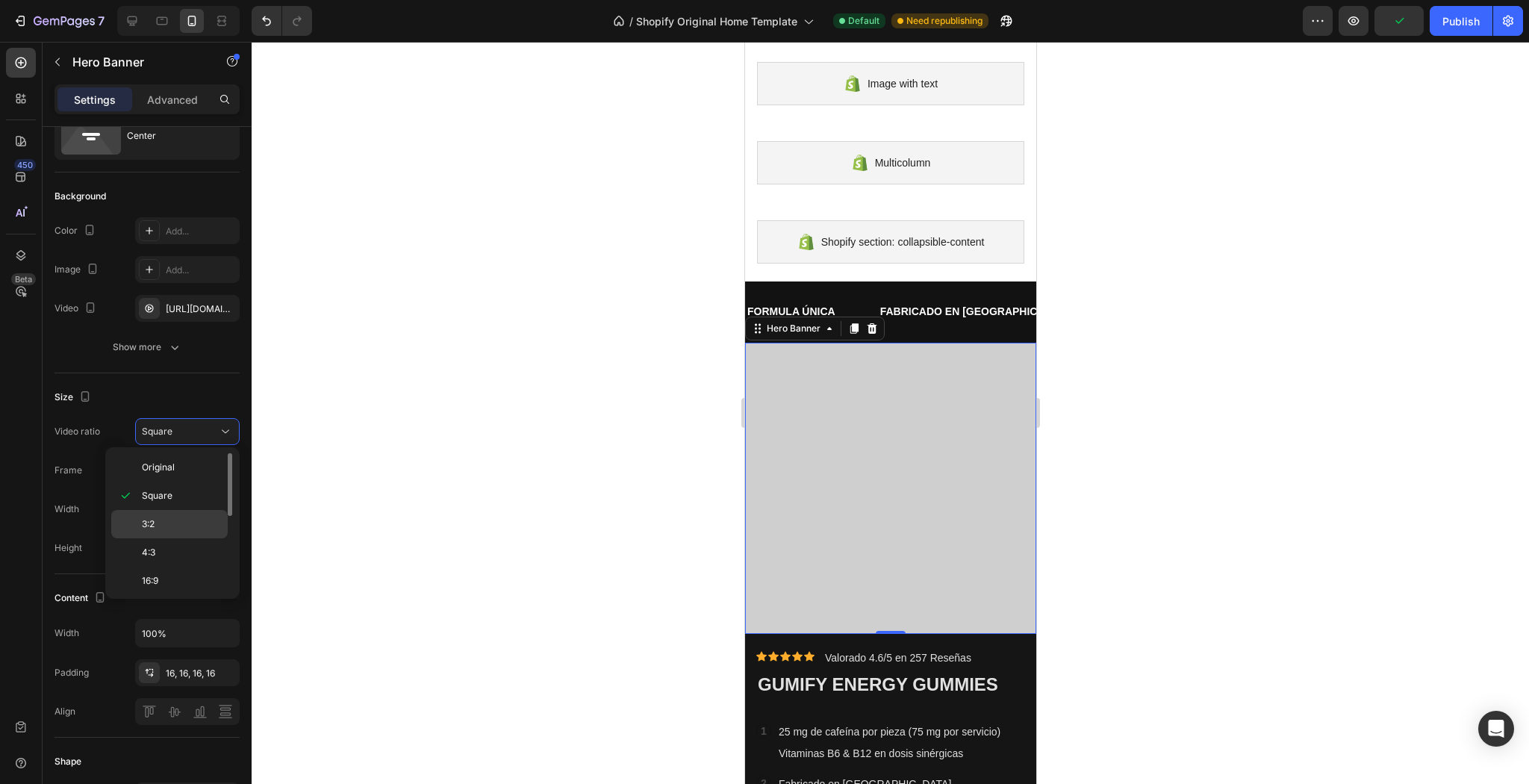
click at [167, 530] on p "3:2" at bounding box center [181, 524] width 79 height 14
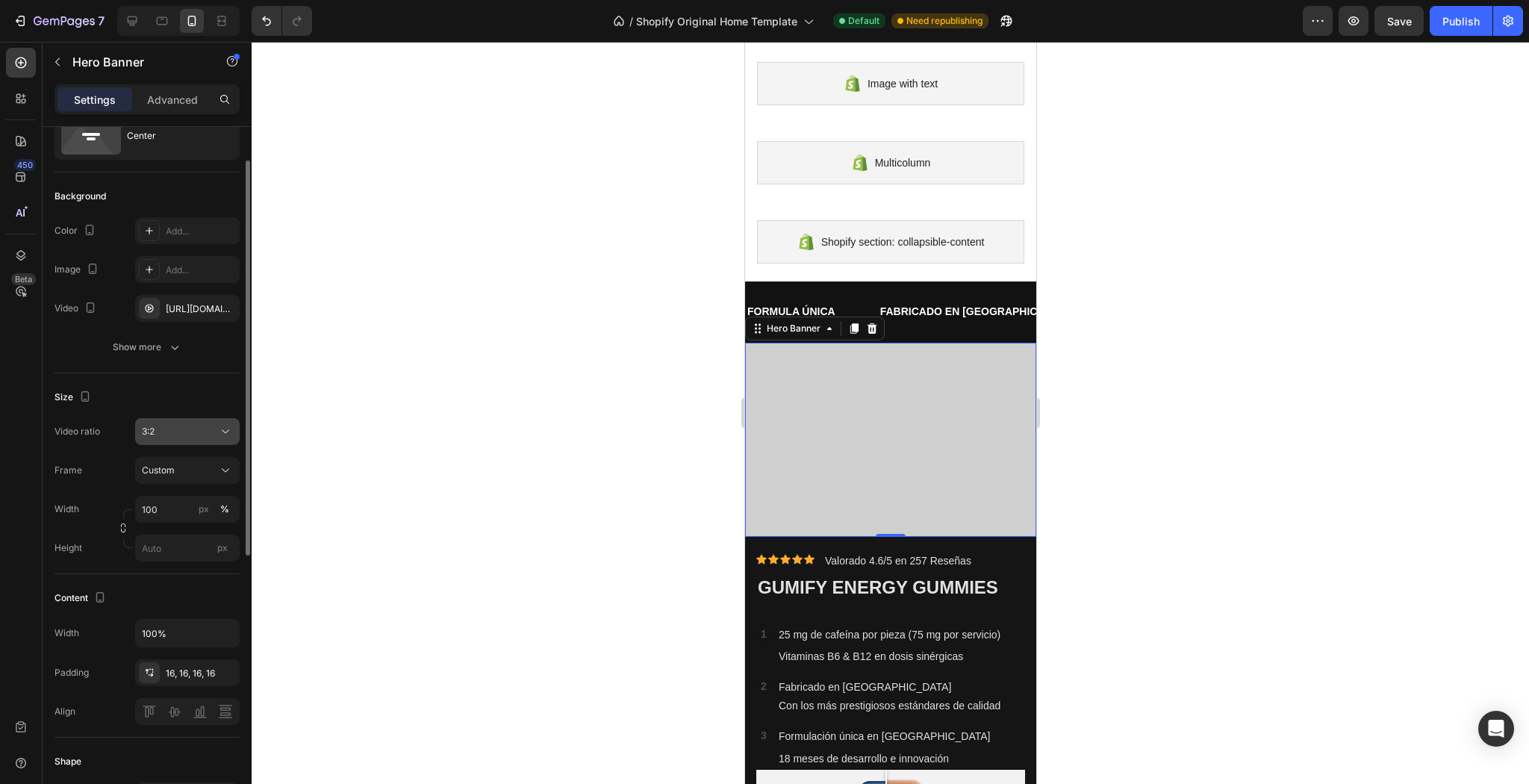
click at [197, 427] on div "3:2" at bounding box center [180, 431] width 76 height 14
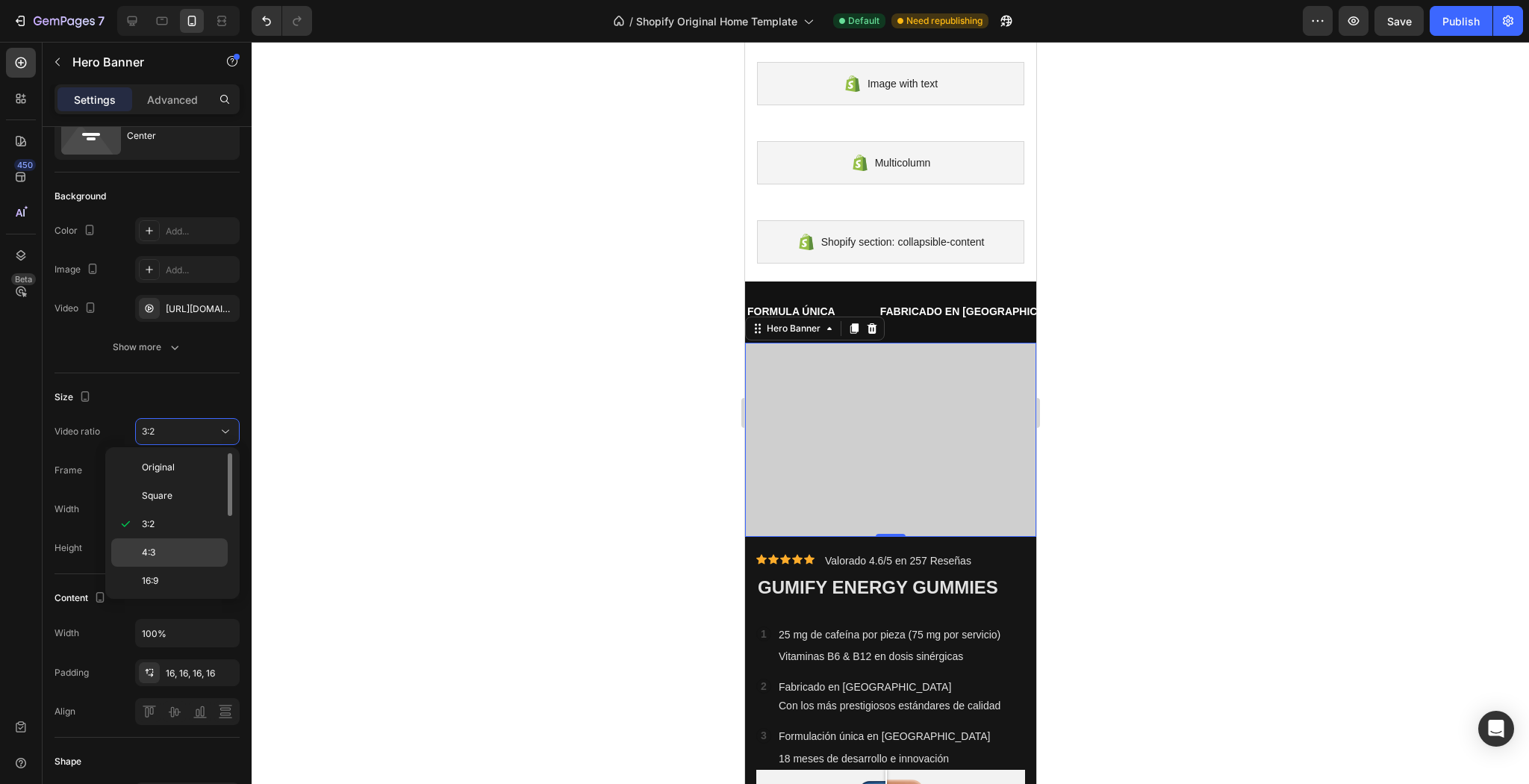
click at [169, 552] on p "4:3" at bounding box center [181, 552] width 79 height 14
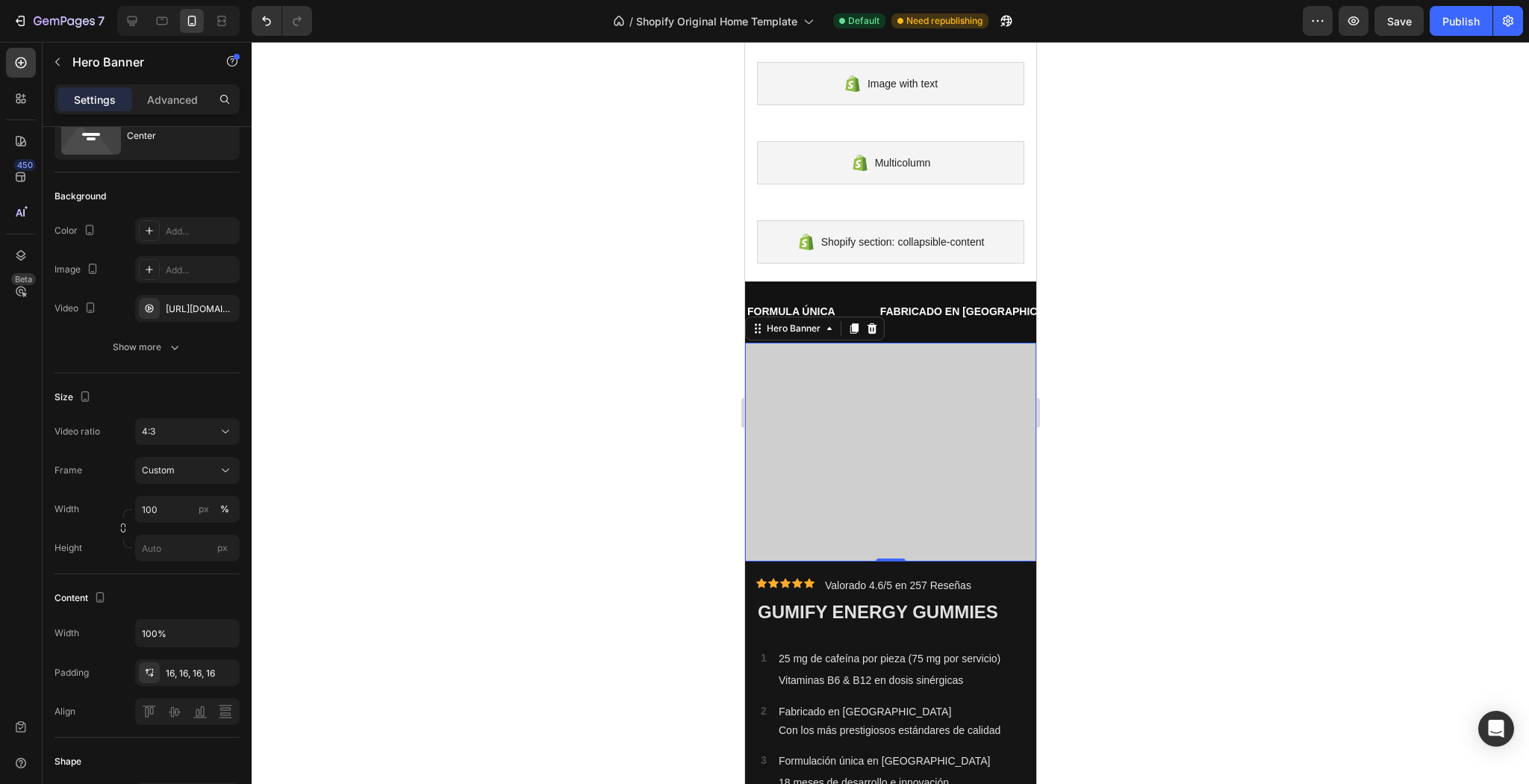
click at [460, 405] on div at bounding box center [890, 412] width 1277 height 742
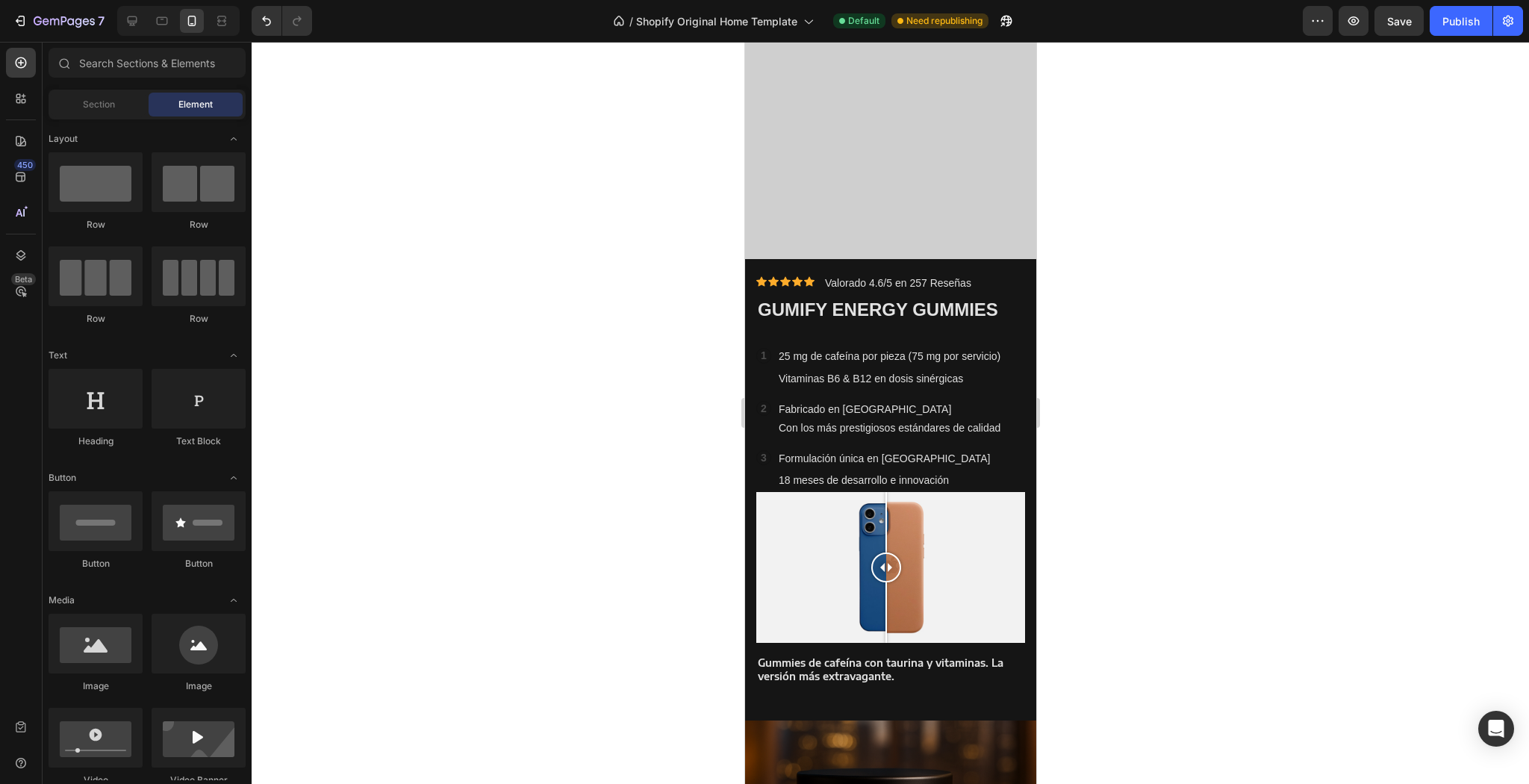
scroll to position [413, 0]
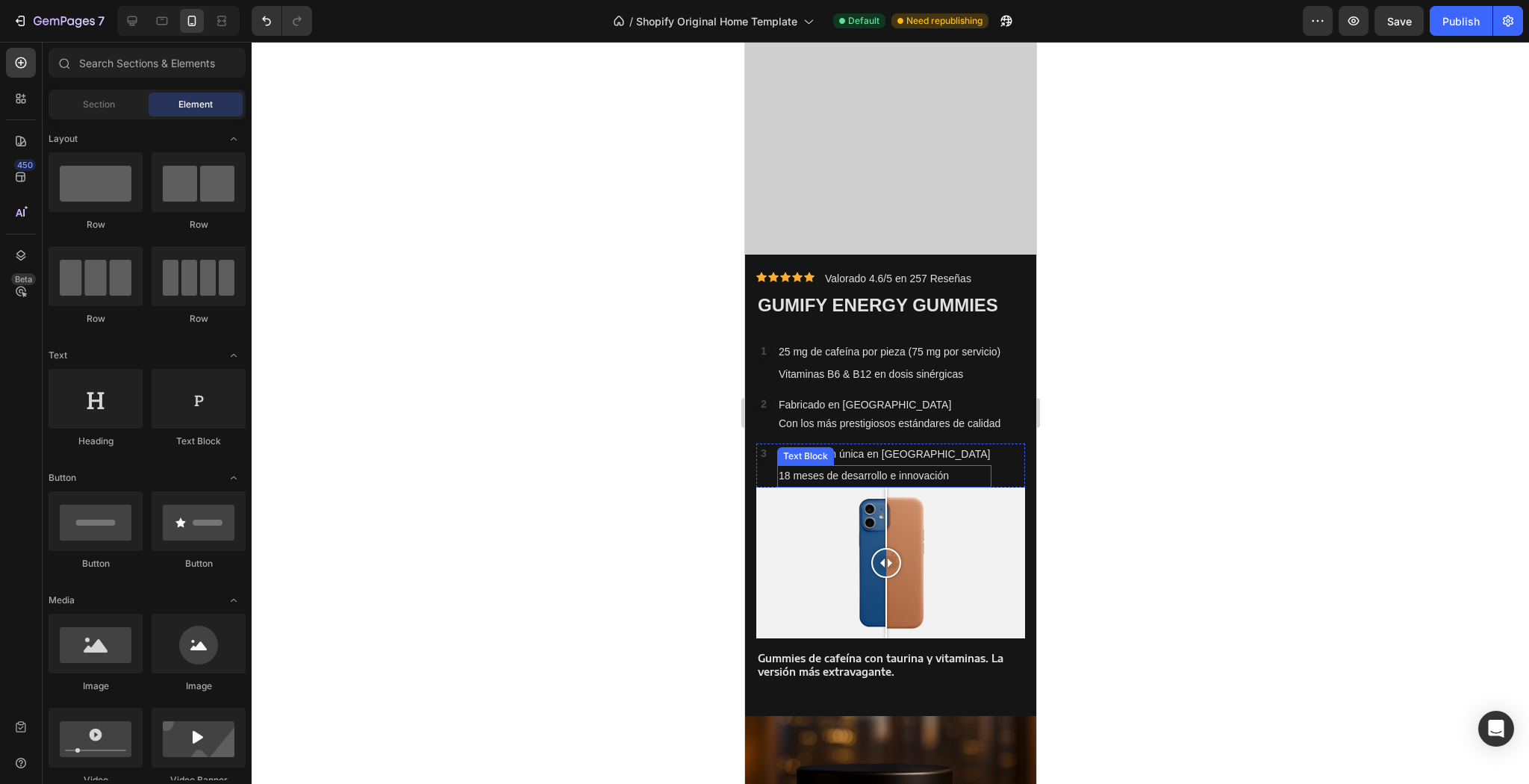
click at [872, 472] on p "18 meses de desarrollo e innovación" at bounding box center [884, 475] width 211 height 19
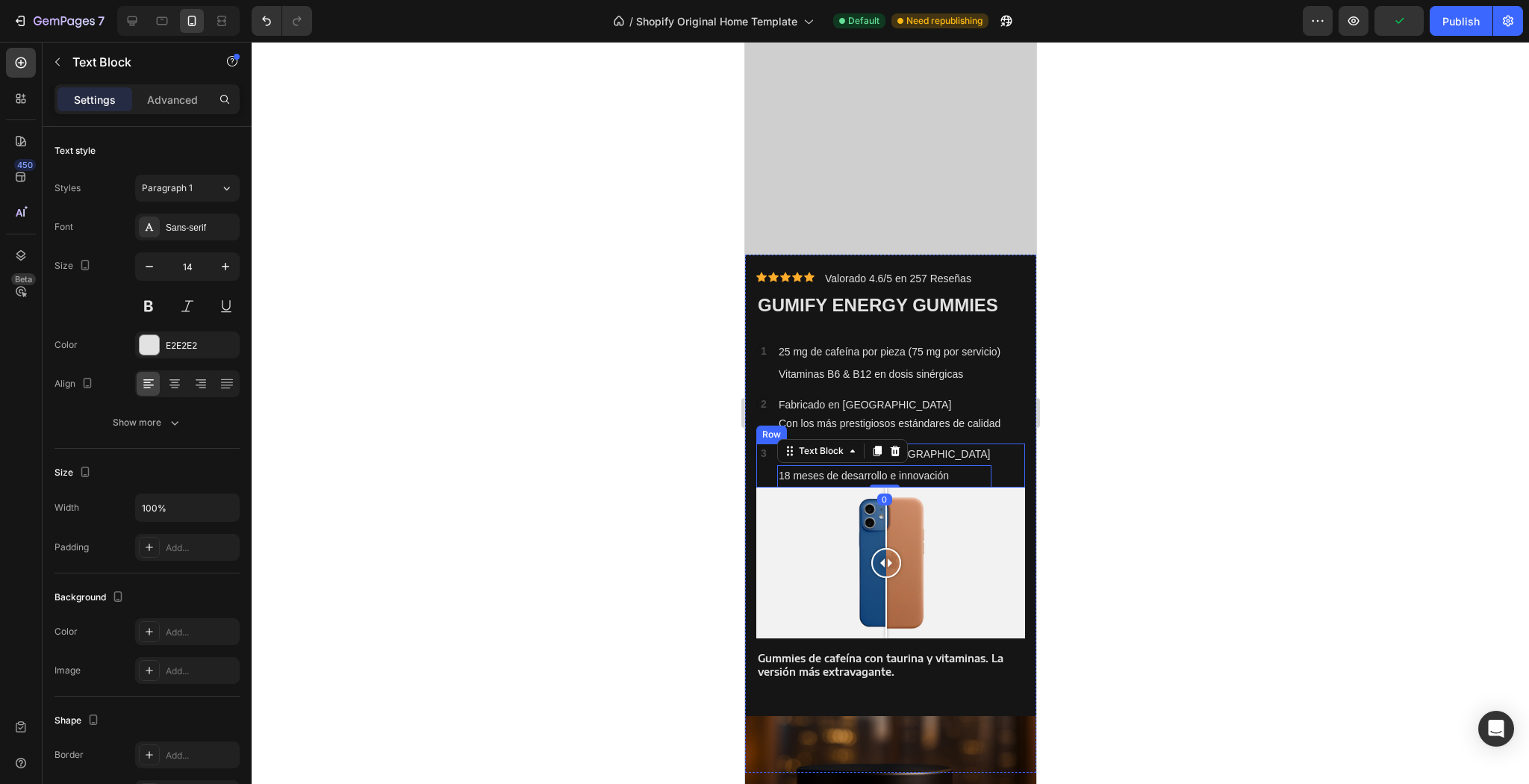
click at [972, 444] on div "3 Text Block Row Formulación única en Europa Text Block 18 meses de desarrollo …" at bounding box center [890, 465] width 269 height 43
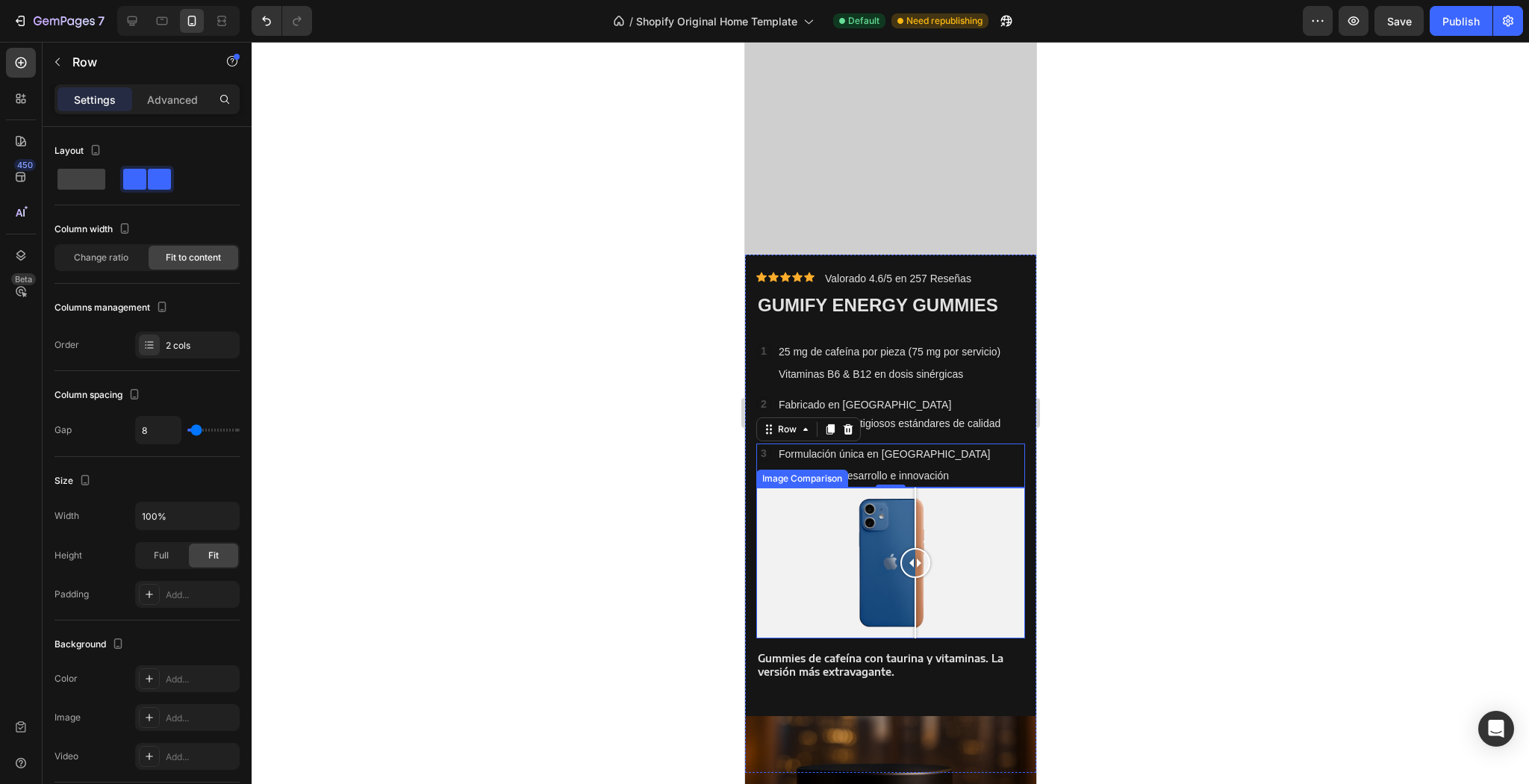
click at [915, 601] on div at bounding box center [890, 563] width 269 height 152
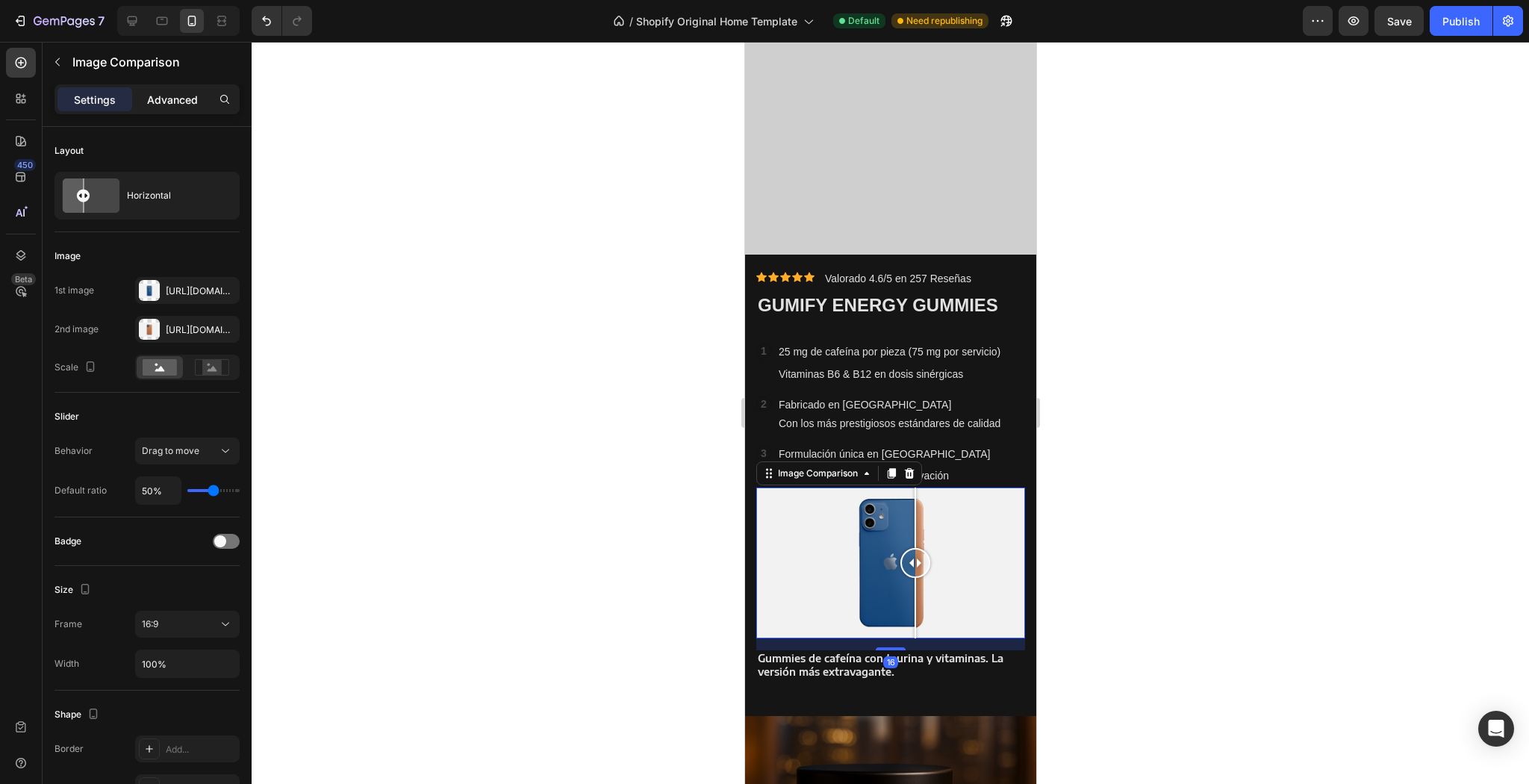
click at [191, 99] on p "Advanced" at bounding box center [172, 99] width 50 height 15
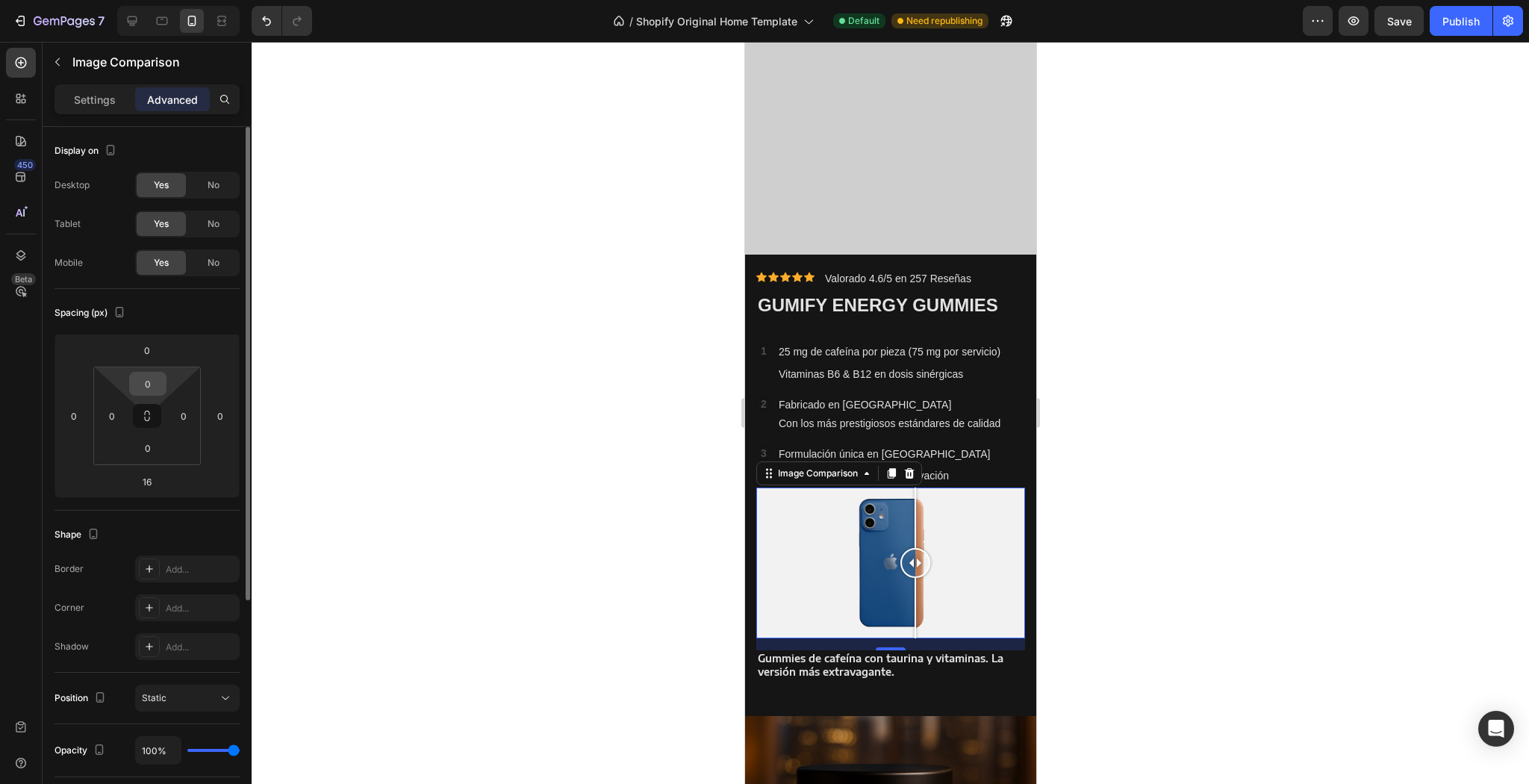
click at [162, 385] on input "0" at bounding box center [148, 384] width 30 height 23
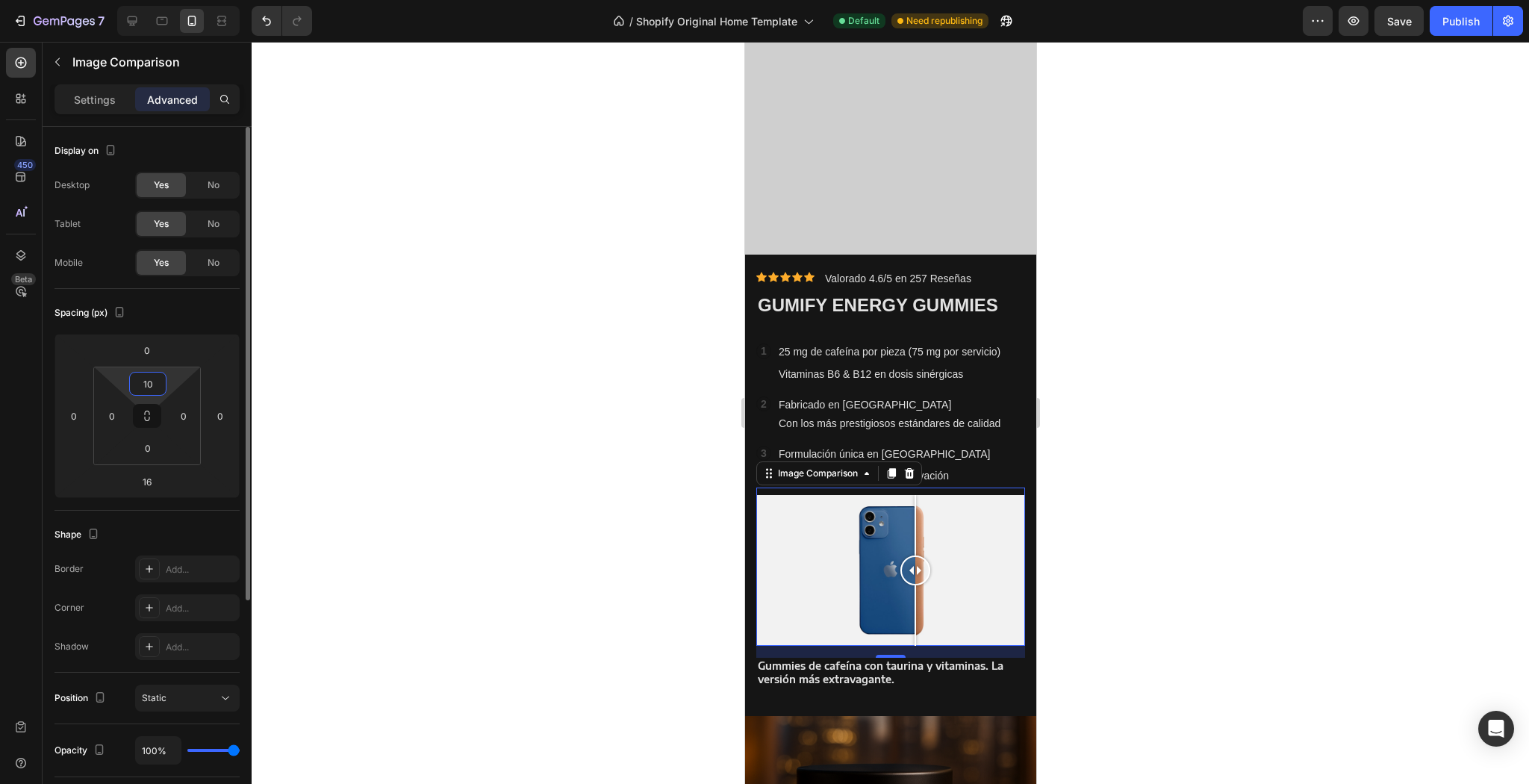
type input "1"
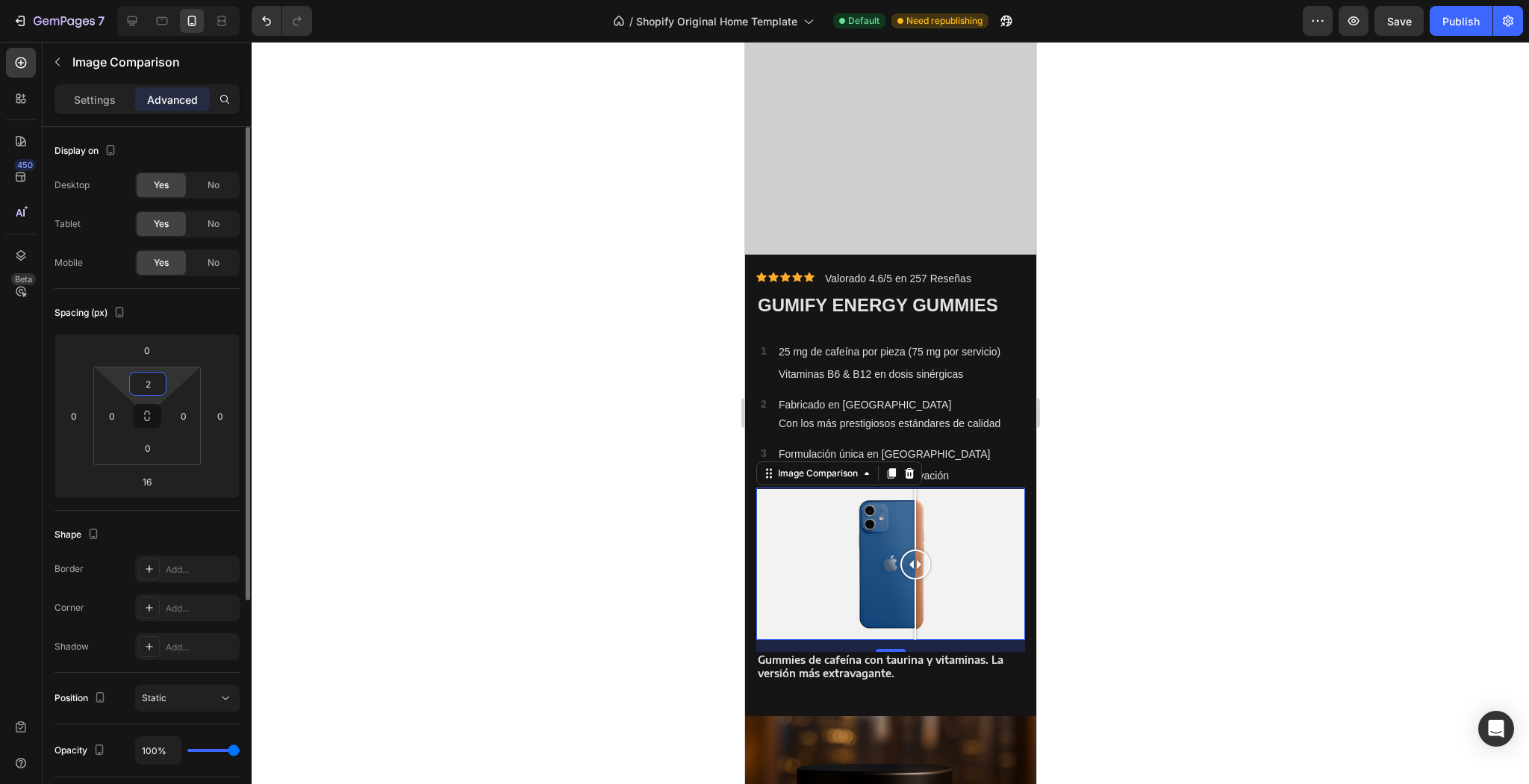
type input "20"
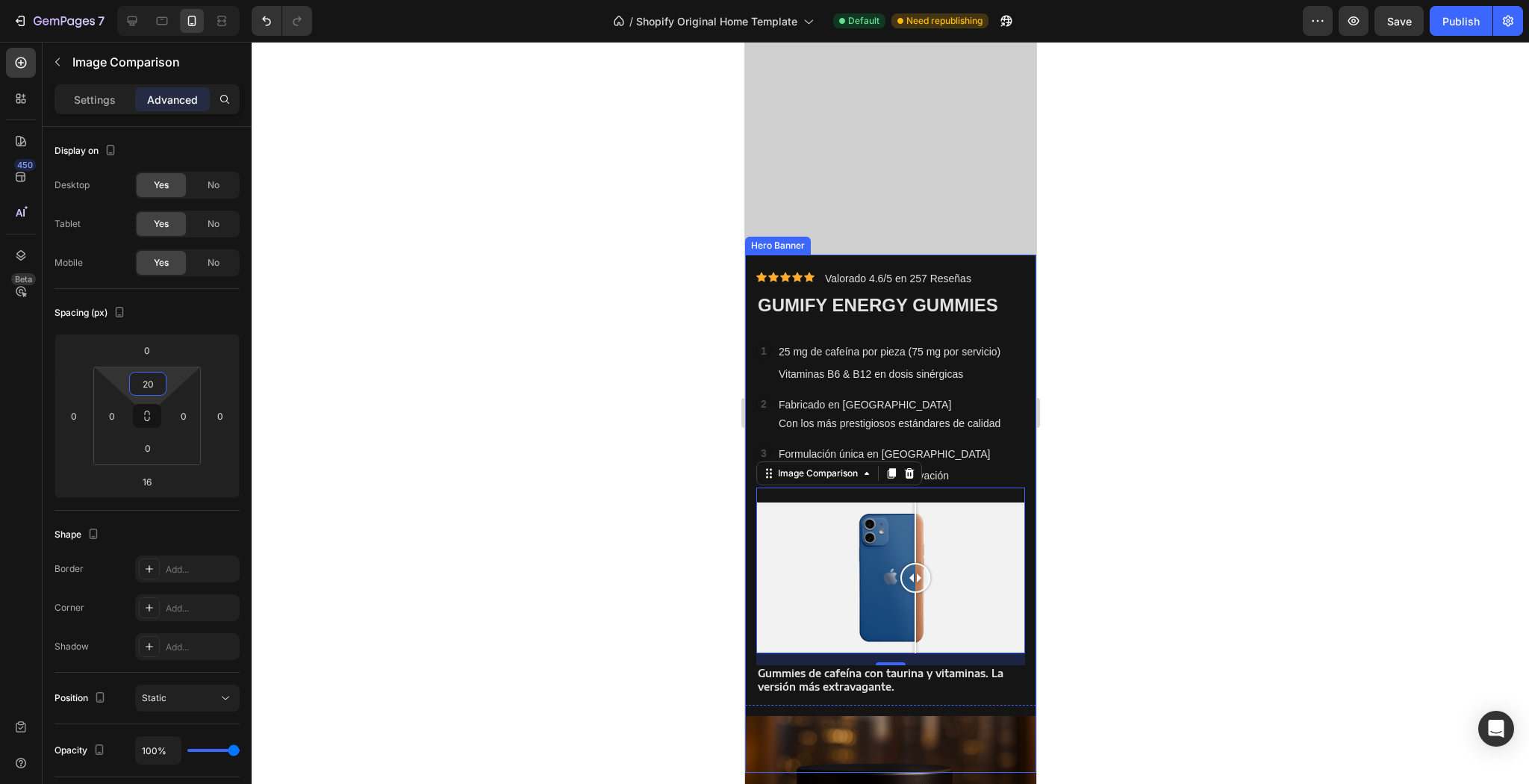
click at [1117, 355] on div at bounding box center [890, 412] width 1277 height 742
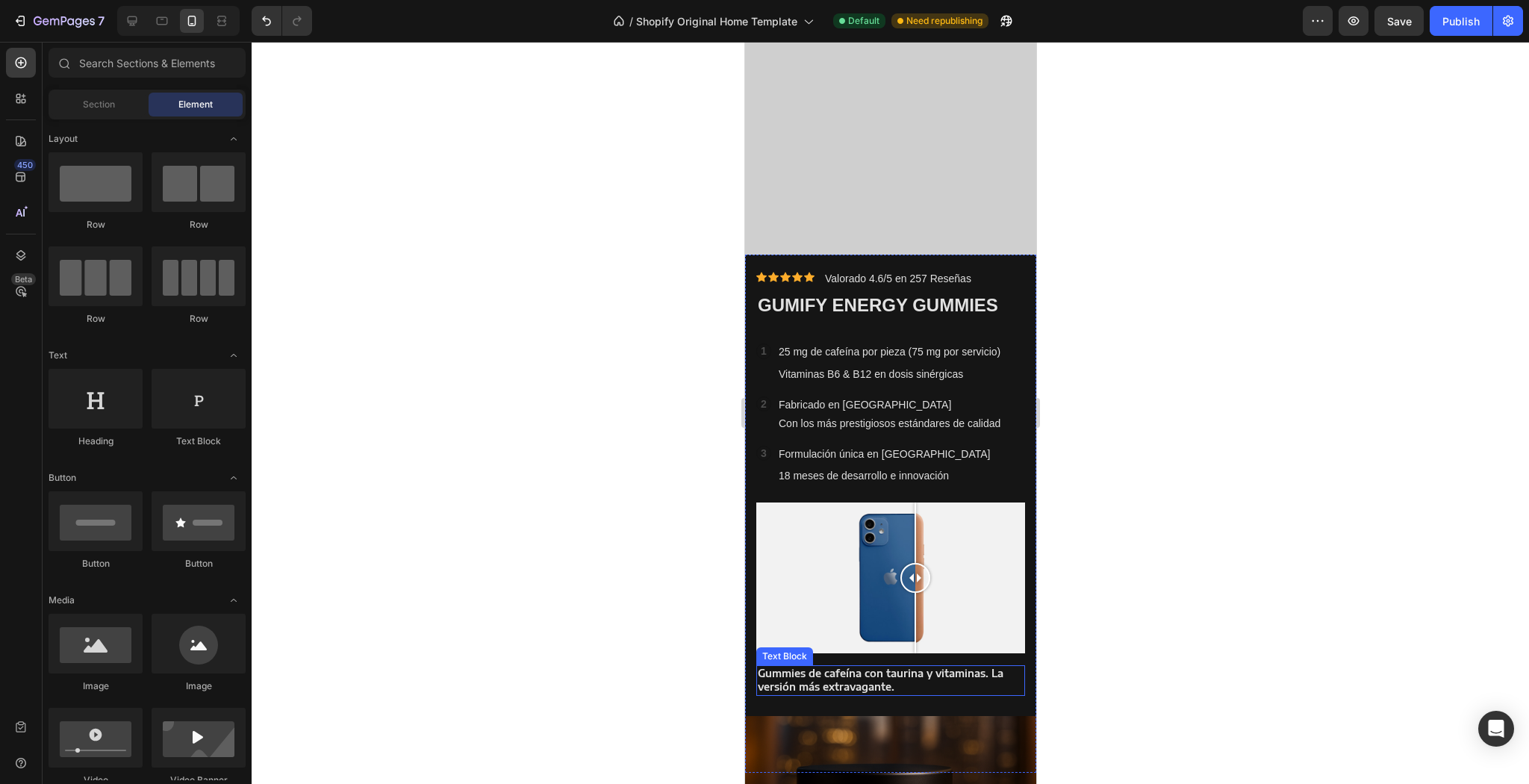
click at [946, 672] on p "Gummies de cafeína con taurina y vitaminas. La versión más extravagante." at bounding box center [890, 680] width 266 height 27
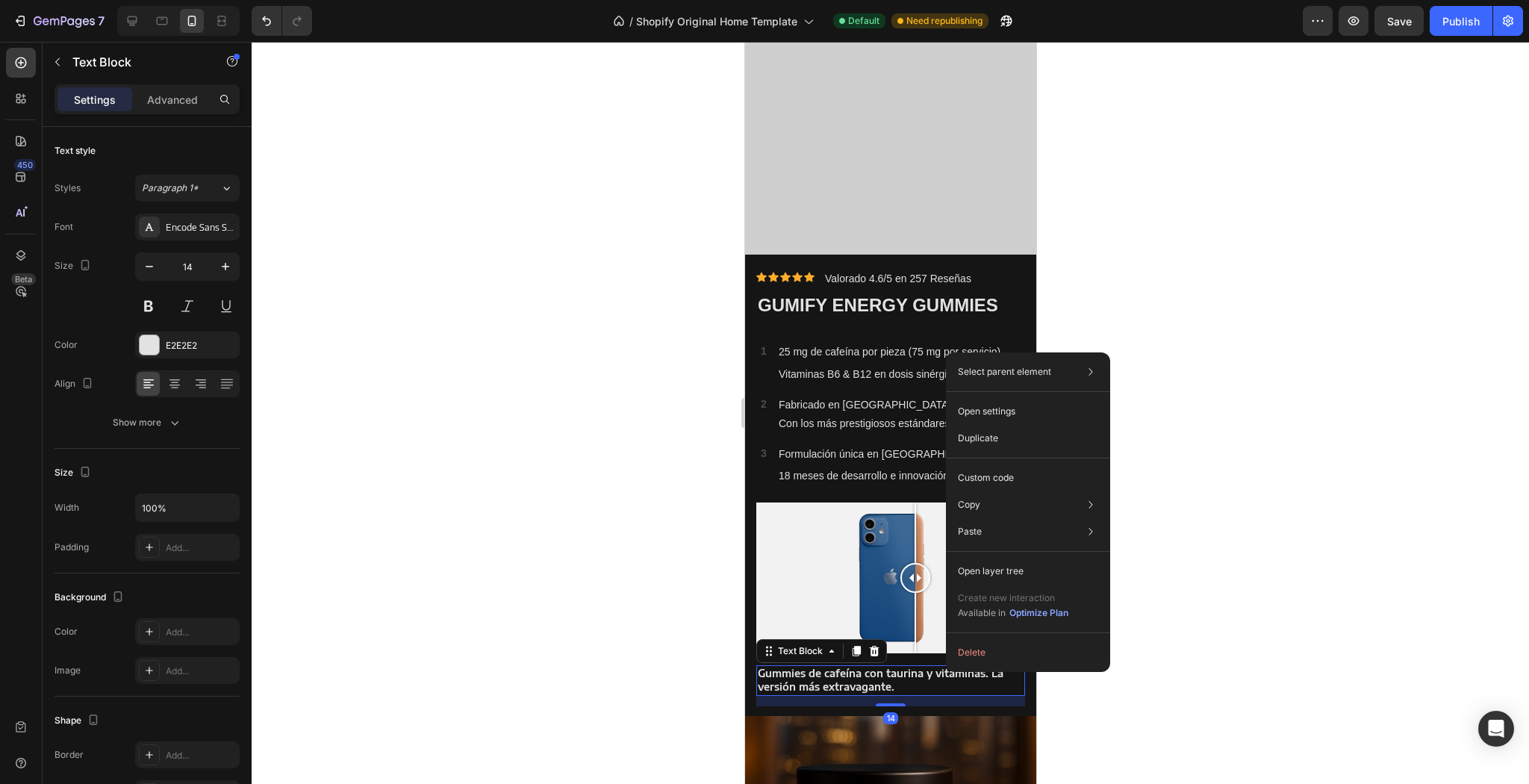
click at [1202, 666] on div at bounding box center [890, 412] width 1277 height 742
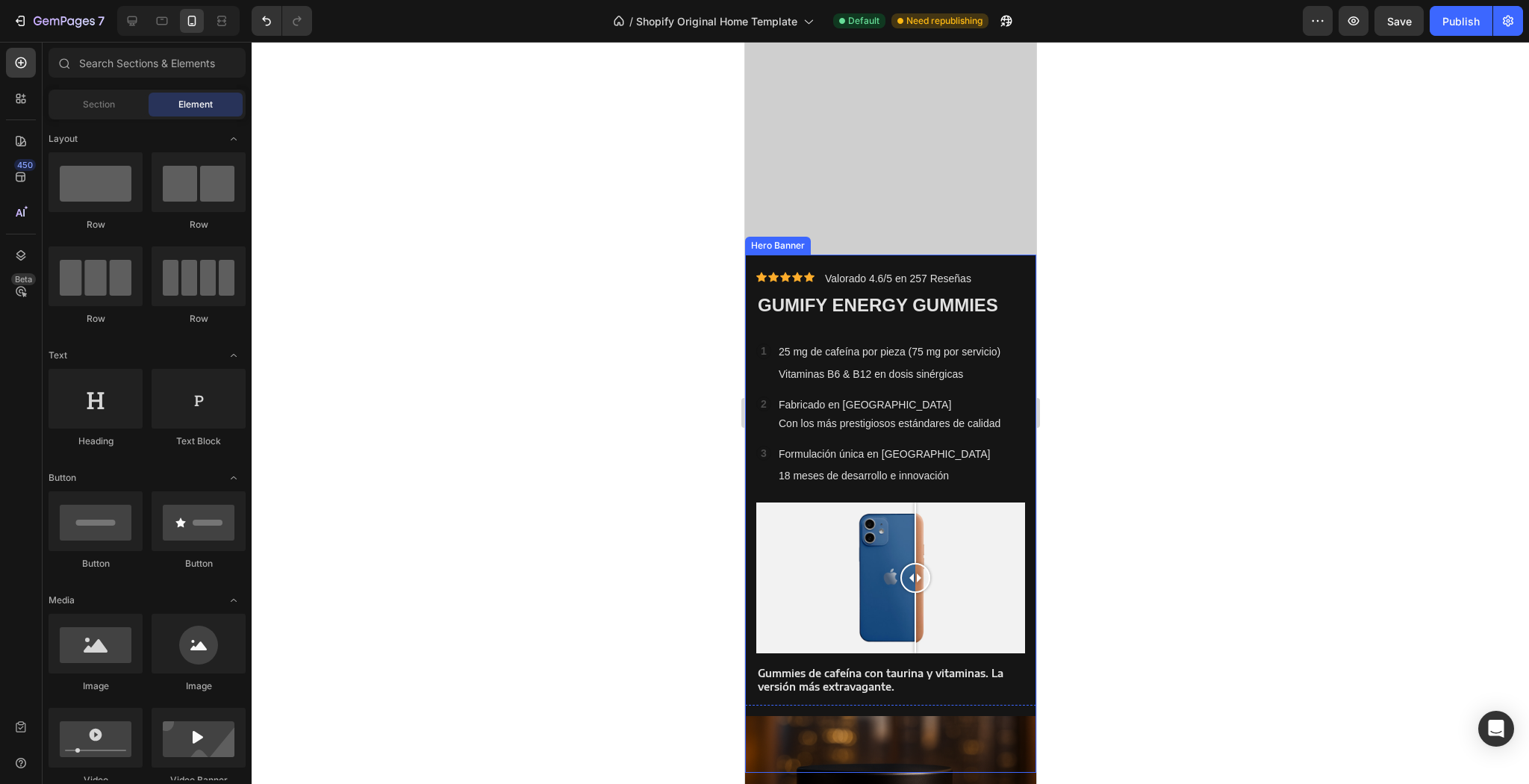
click at [1012, 681] on div "Gummies de cafeína con taurina y vitaminas. La versión más extravagante." at bounding box center [890, 680] width 269 height 30
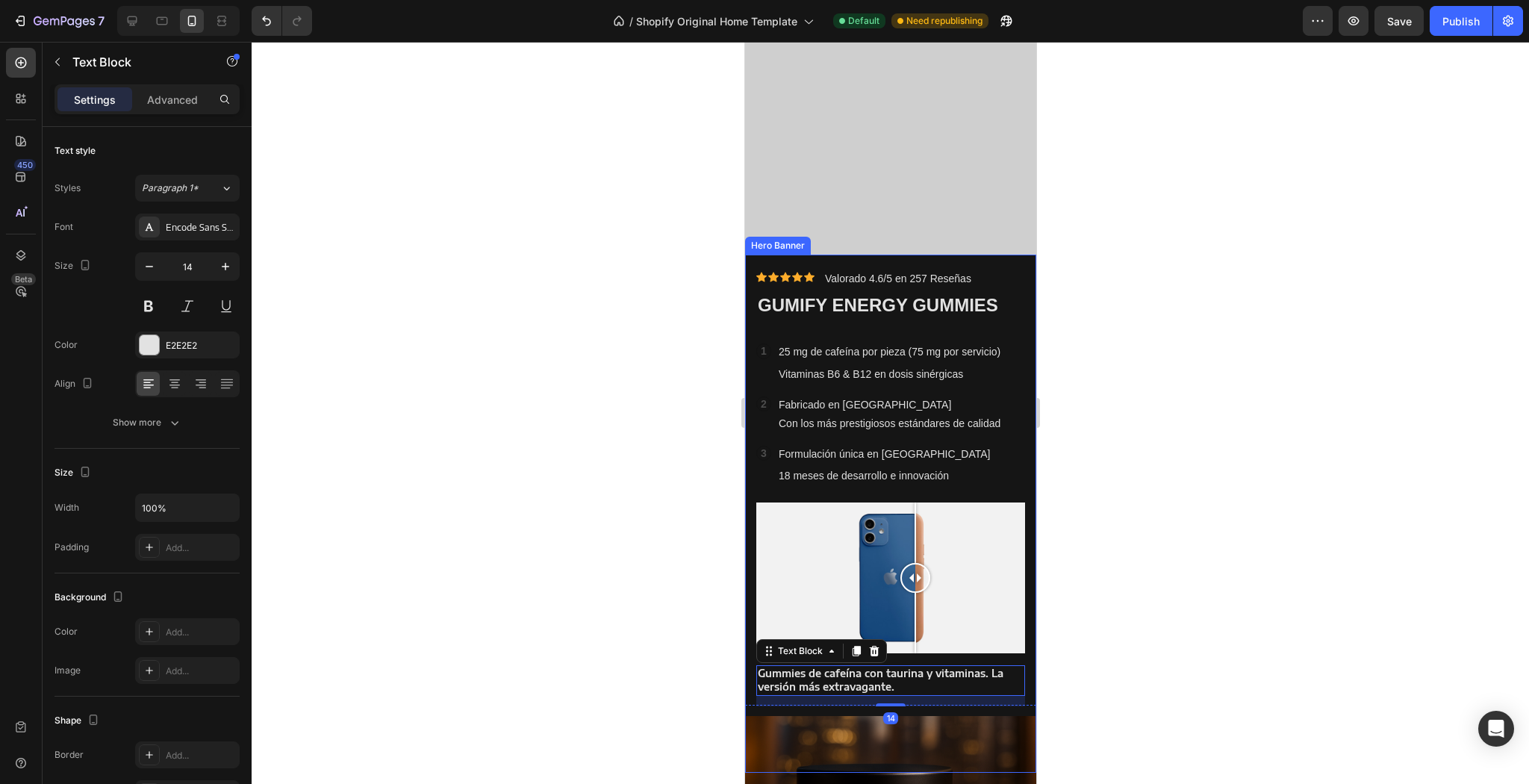
click at [1019, 678] on div "Icon Icon Icon Icon Icon Icon List Icon Icon Icon Icon Icon Icon List Valorado …" at bounding box center [890, 487] width 291 height 467
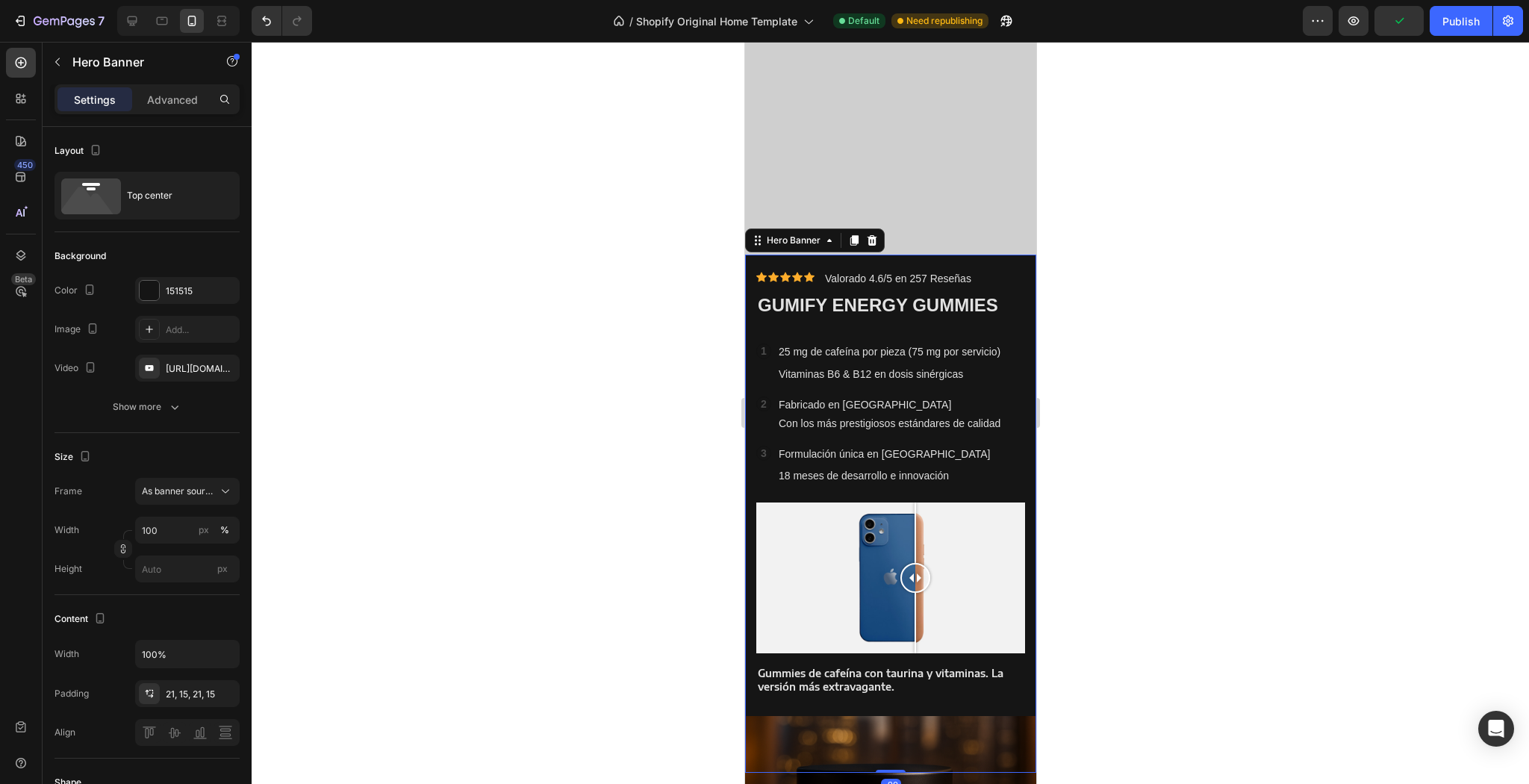
click at [165, 112] on div "Settings Advanced" at bounding box center [147, 99] width 185 height 30
click at [167, 107] on div "Advanced" at bounding box center [172, 99] width 75 height 24
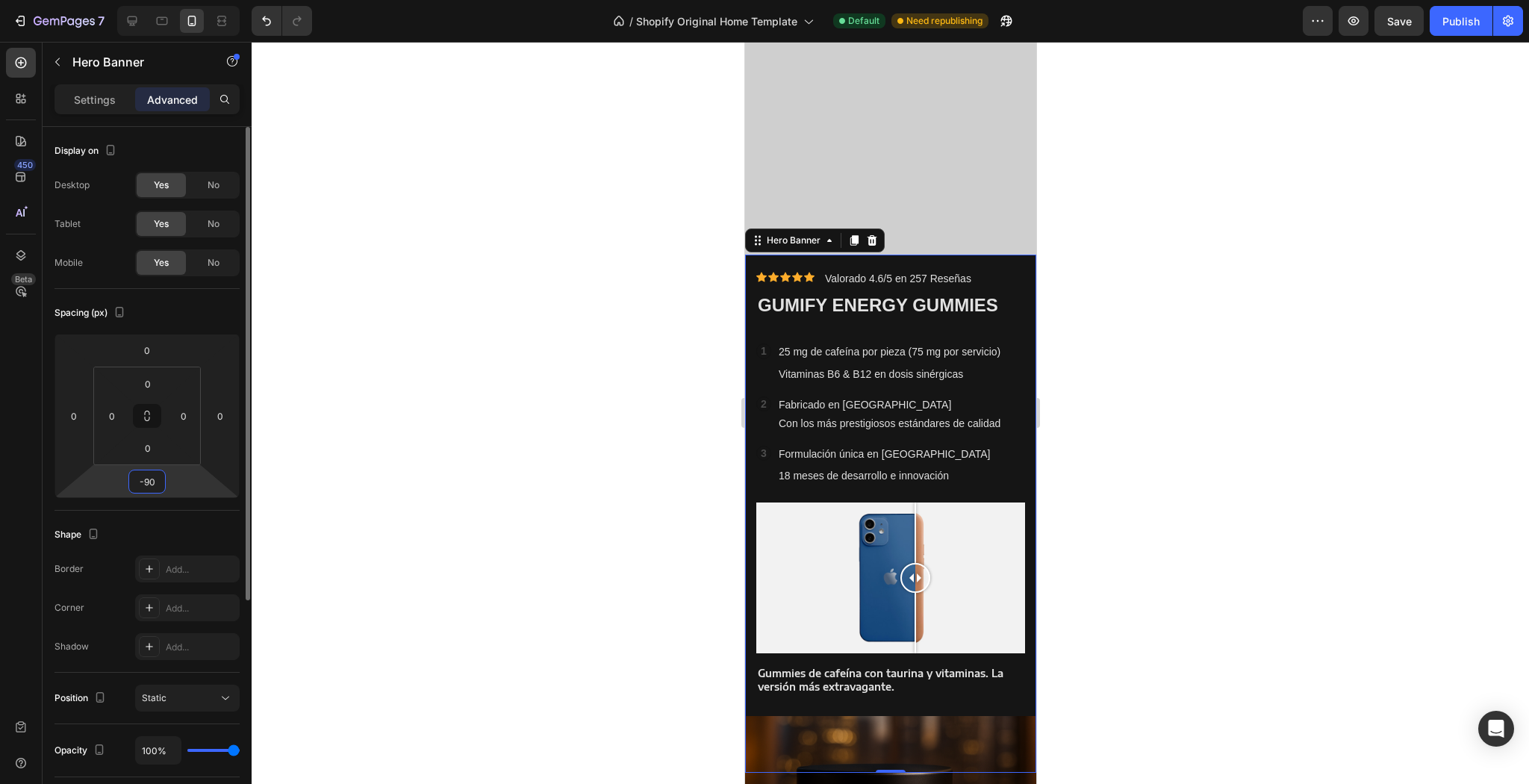
click at [155, 487] on input "-90" at bounding box center [147, 482] width 30 height 23
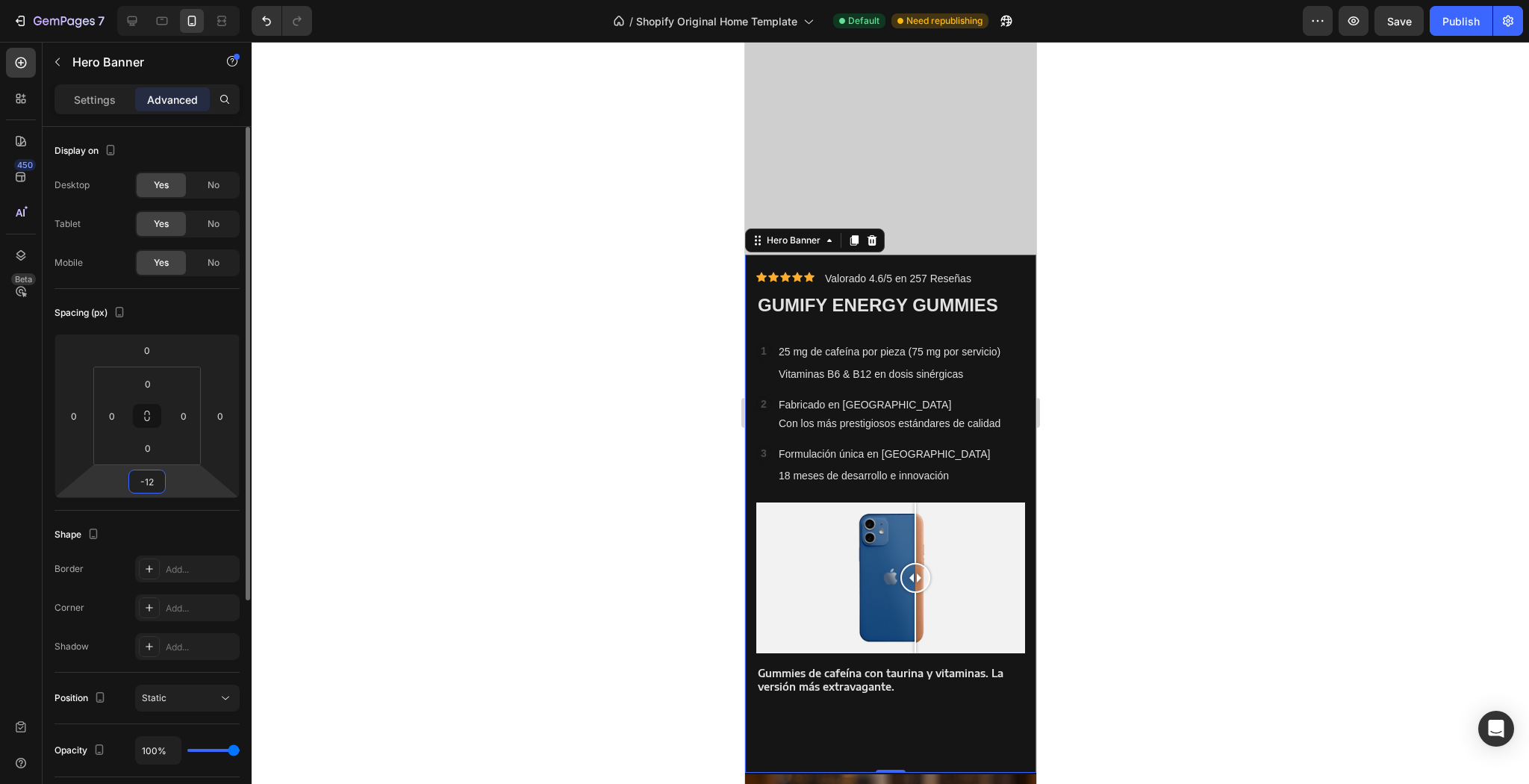
type input "-1"
type input "-2"
type input "-3"
type input "-50"
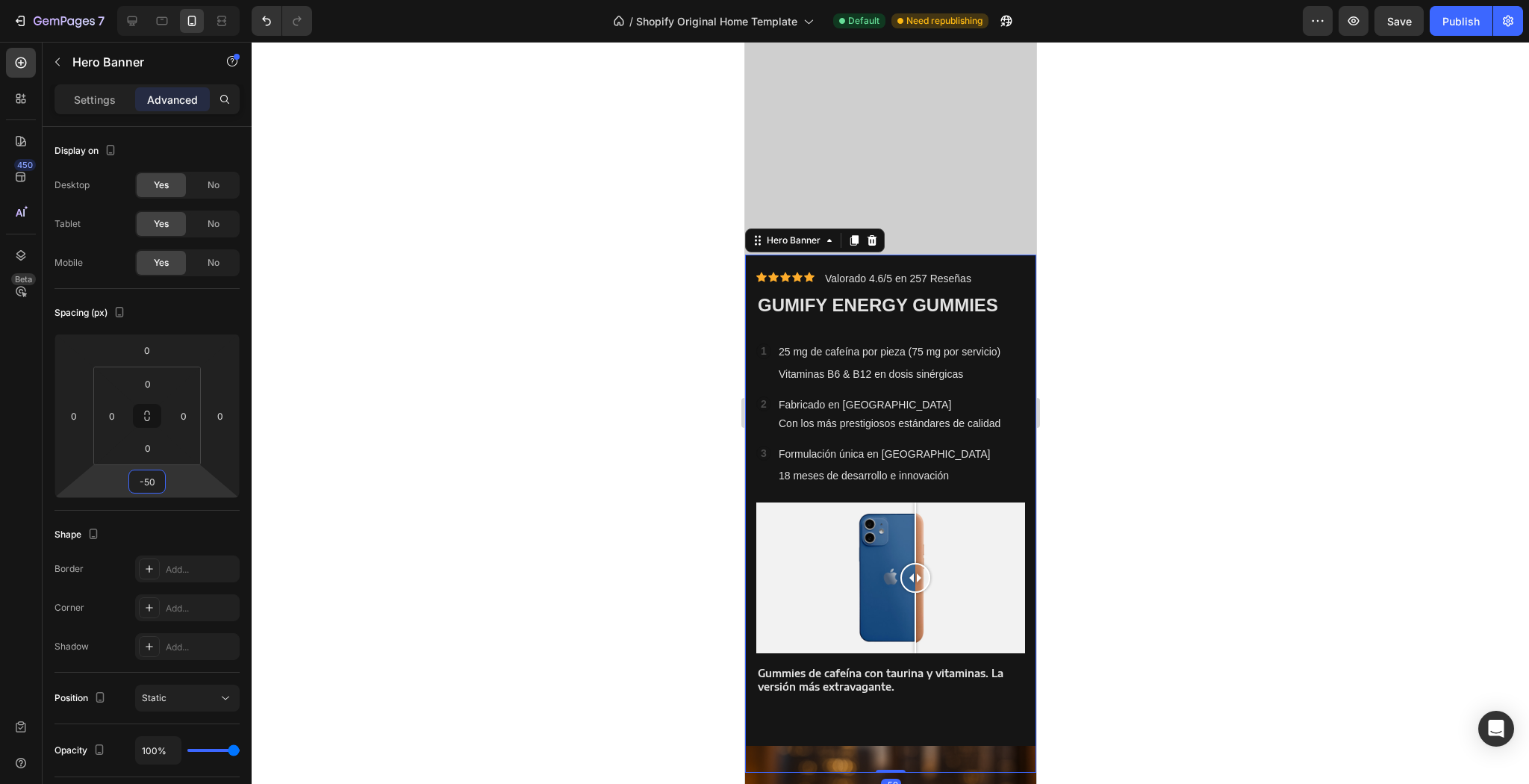
drag, startPoint x: 488, startPoint y: 370, endPoint x: 474, endPoint y: 362, distance: 16.1
click at [488, 369] on div at bounding box center [890, 412] width 1277 height 742
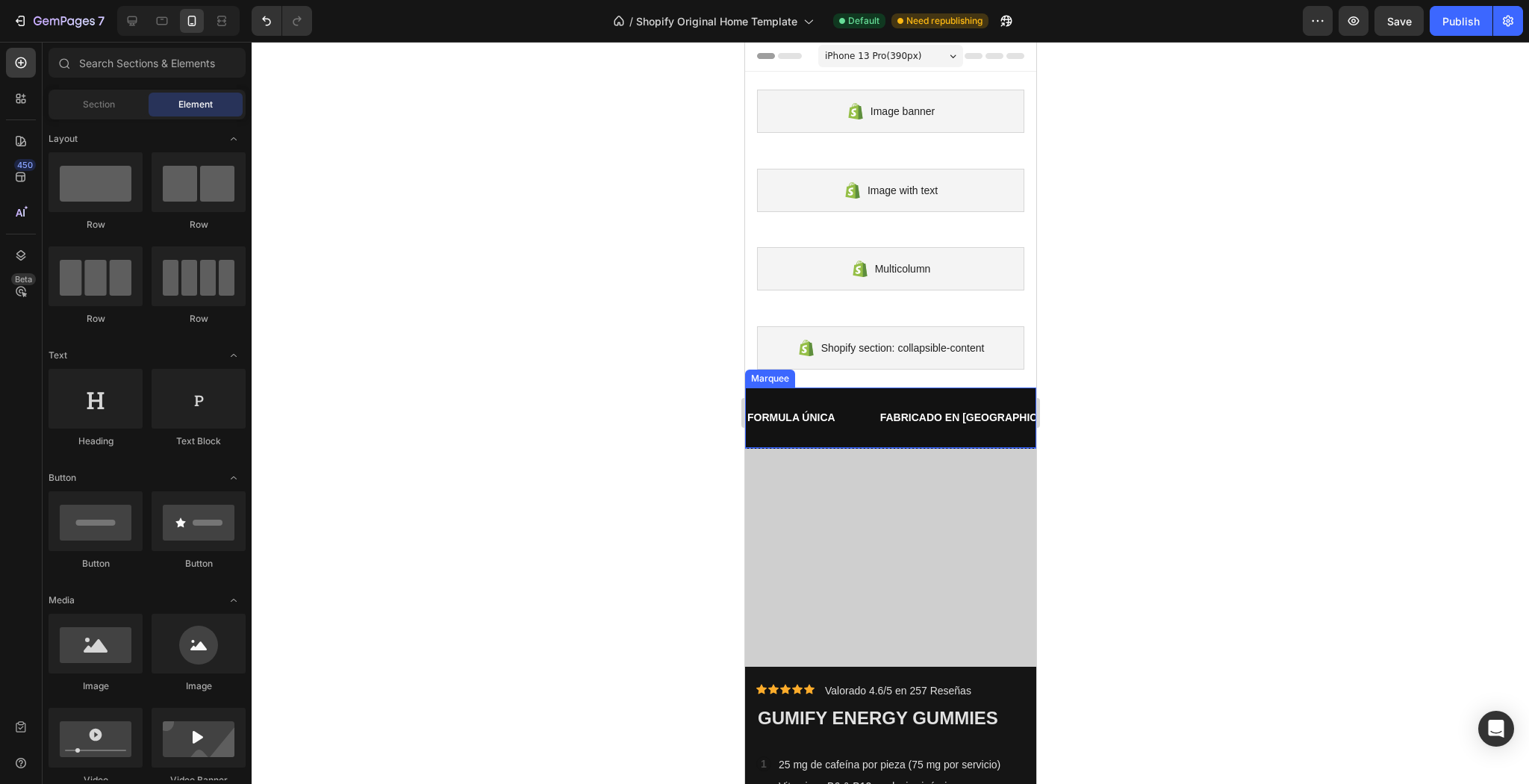
scroll to position [0, 0]
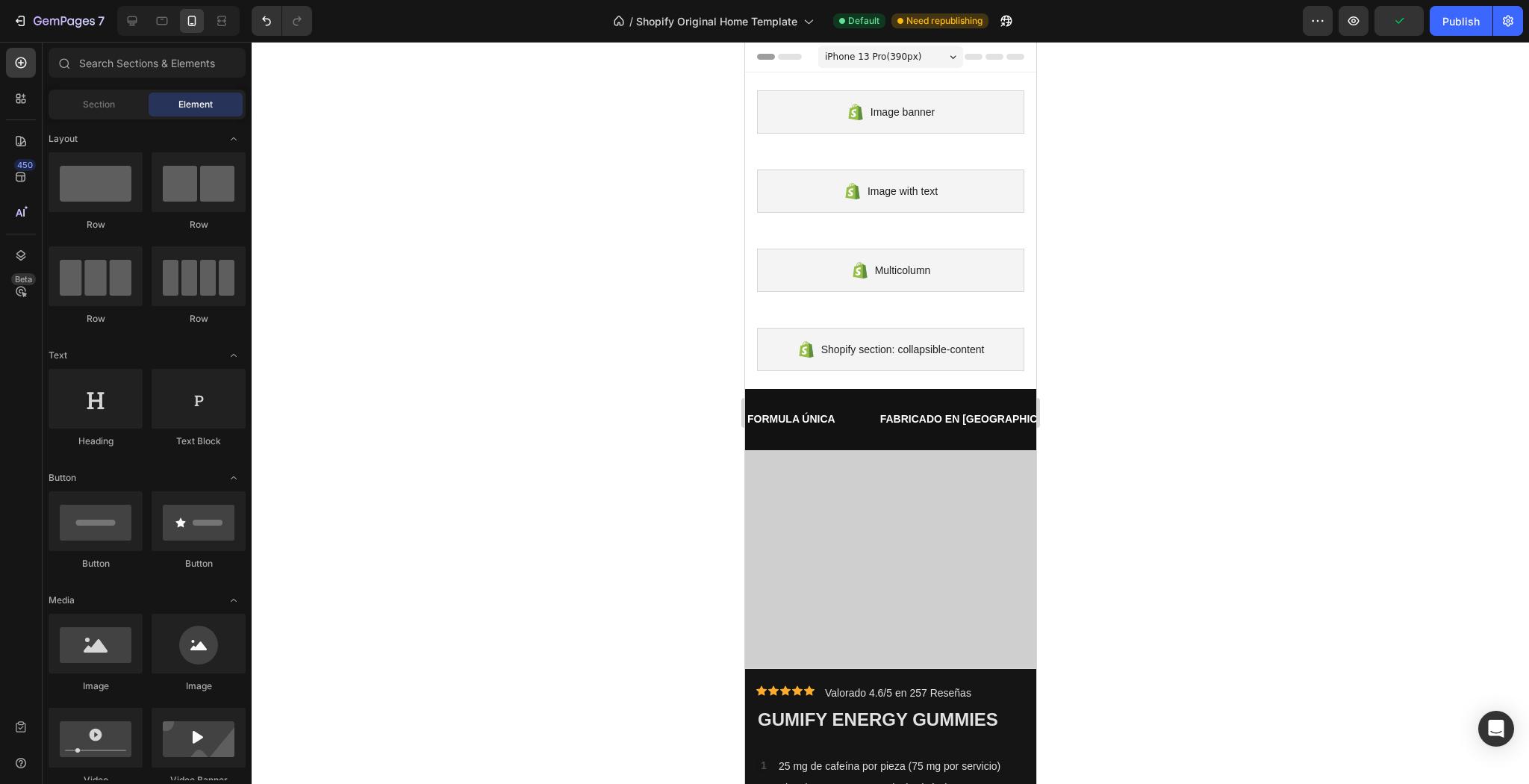
click at [920, 64] on span "iPhone 13 Pro ( 390 px)" at bounding box center [873, 57] width 97 height 15
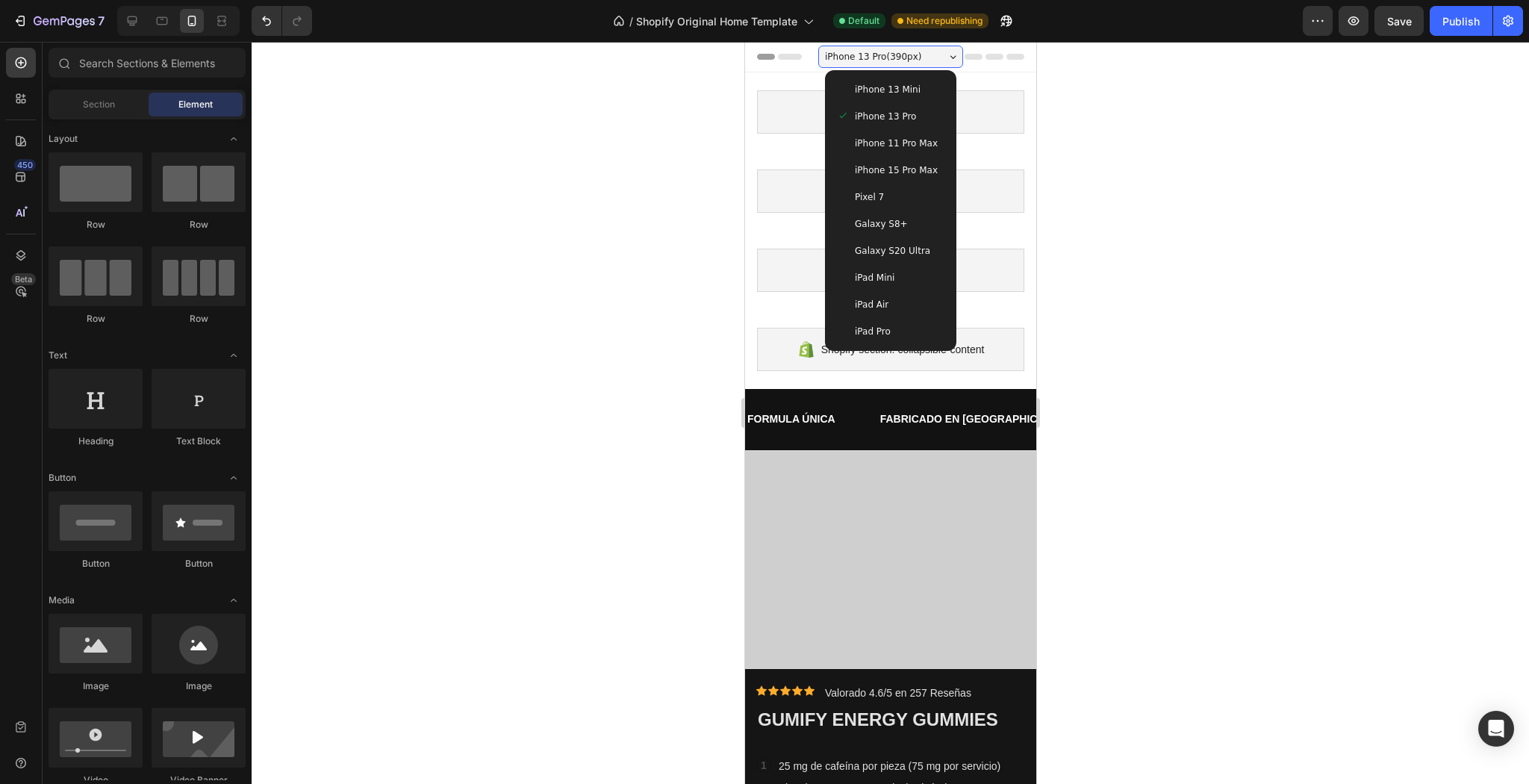
click at [858, 178] on span "iPhone 15 Pro Max" at bounding box center [895, 170] width 83 height 15
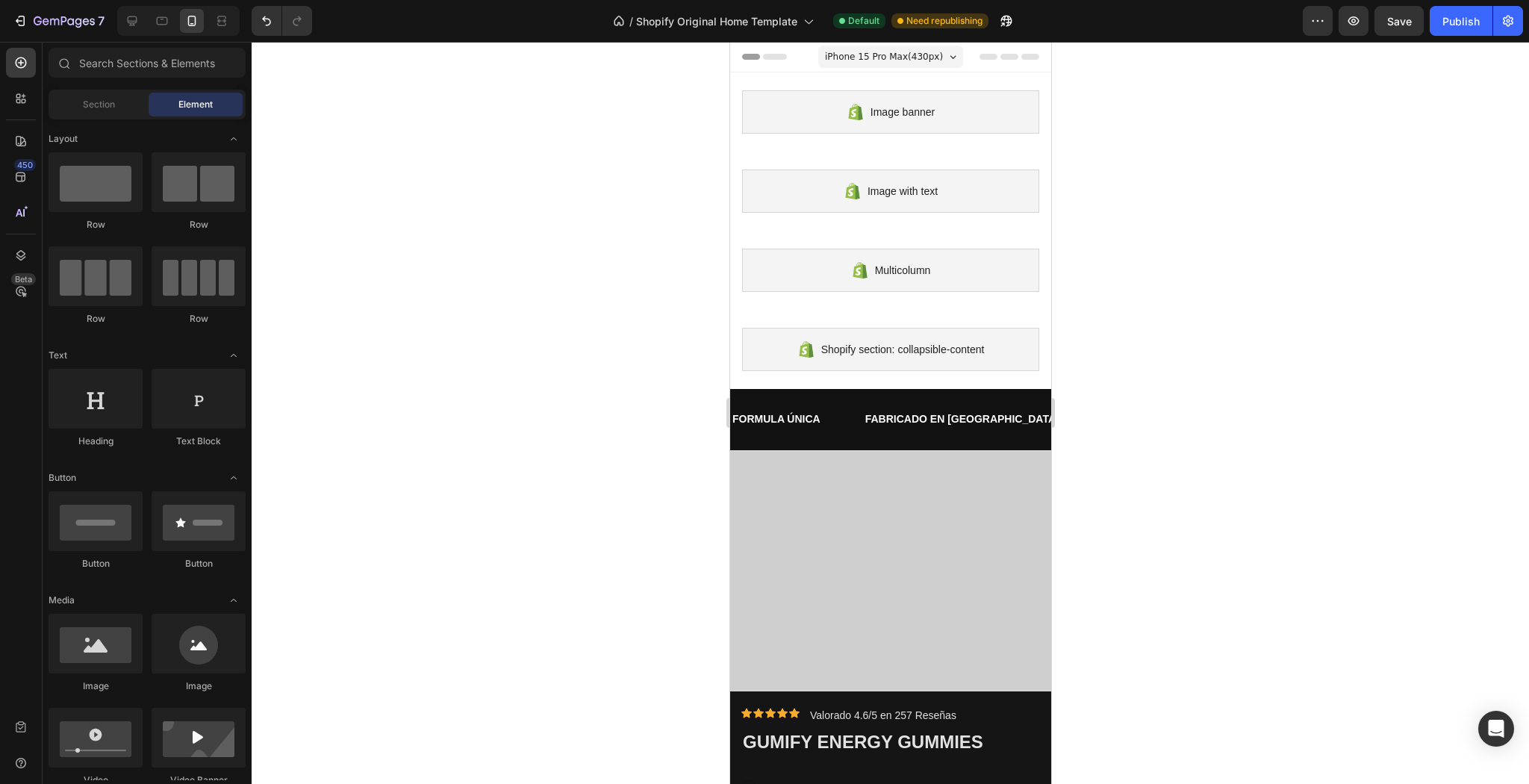
click at [942, 50] on span "iPhone 15 Pro Max ( 430 px)" at bounding box center [883, 57] width 118 height 15
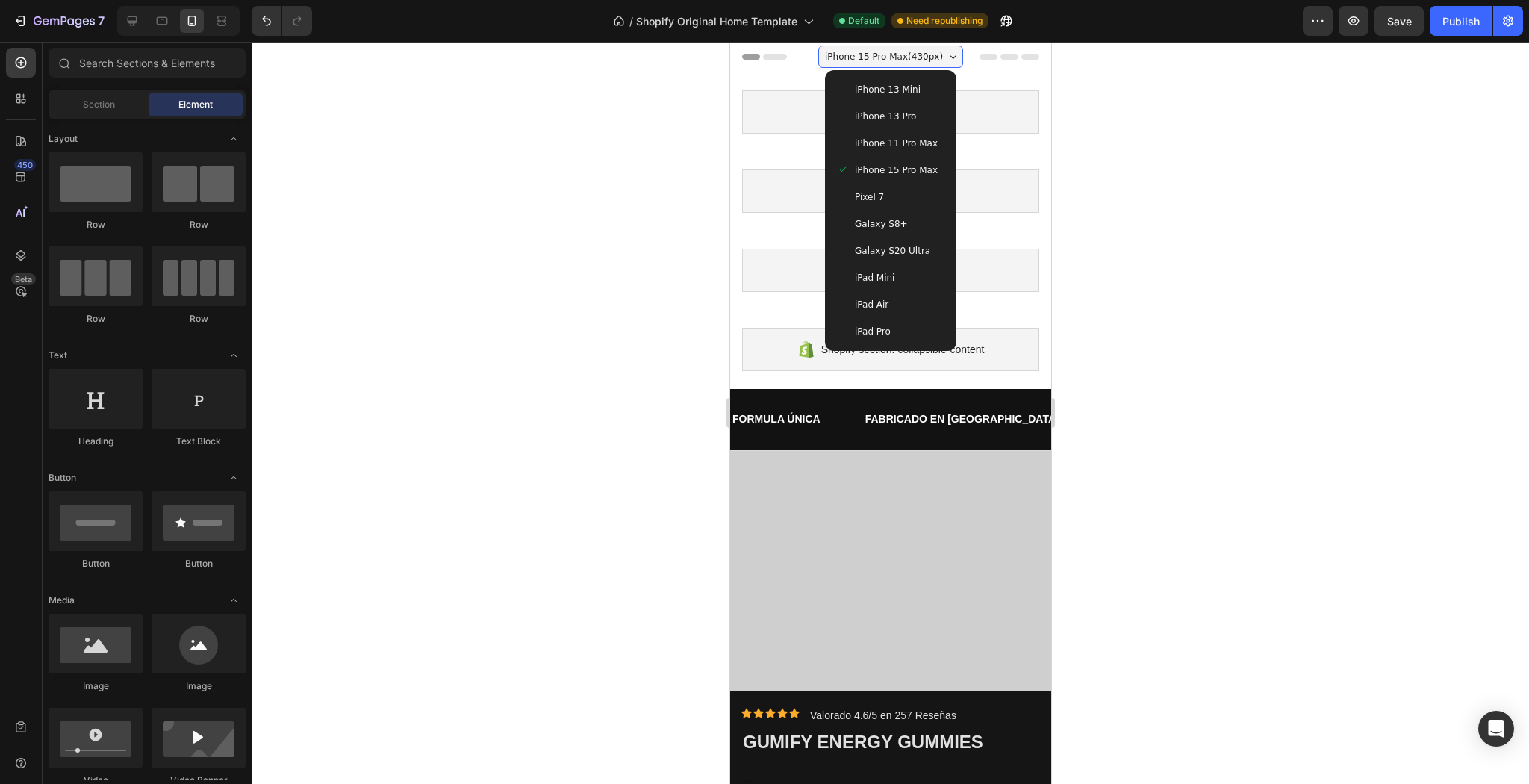
click at [905, 258] on span "Galaxy S20 Ultra" at bounding box center [891, 251] width 76 height 15
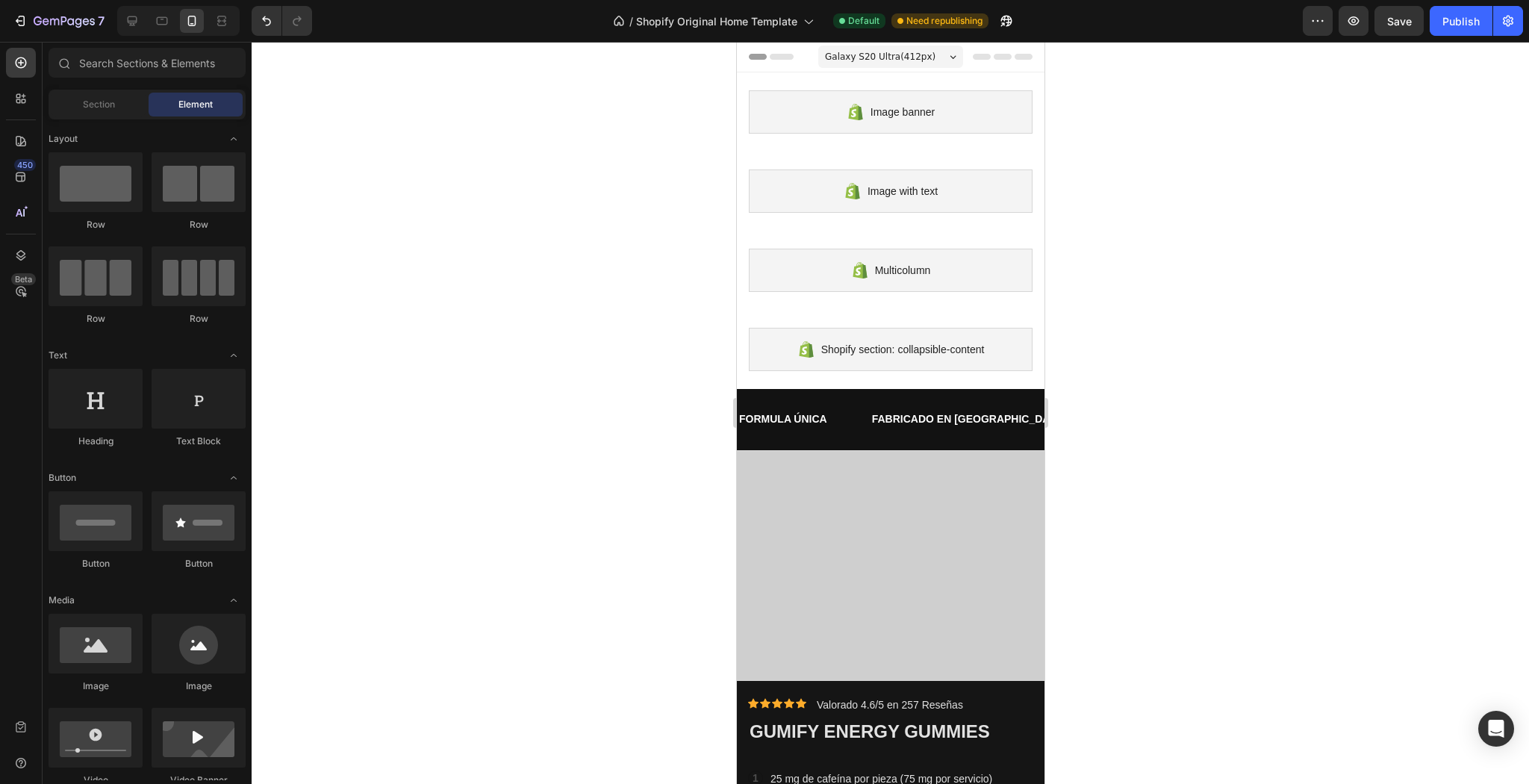
click at [860, 58] on span "Galaxy S20 Ultra ( 412 px)" at bounding box center [880, 57] width 110 height 15
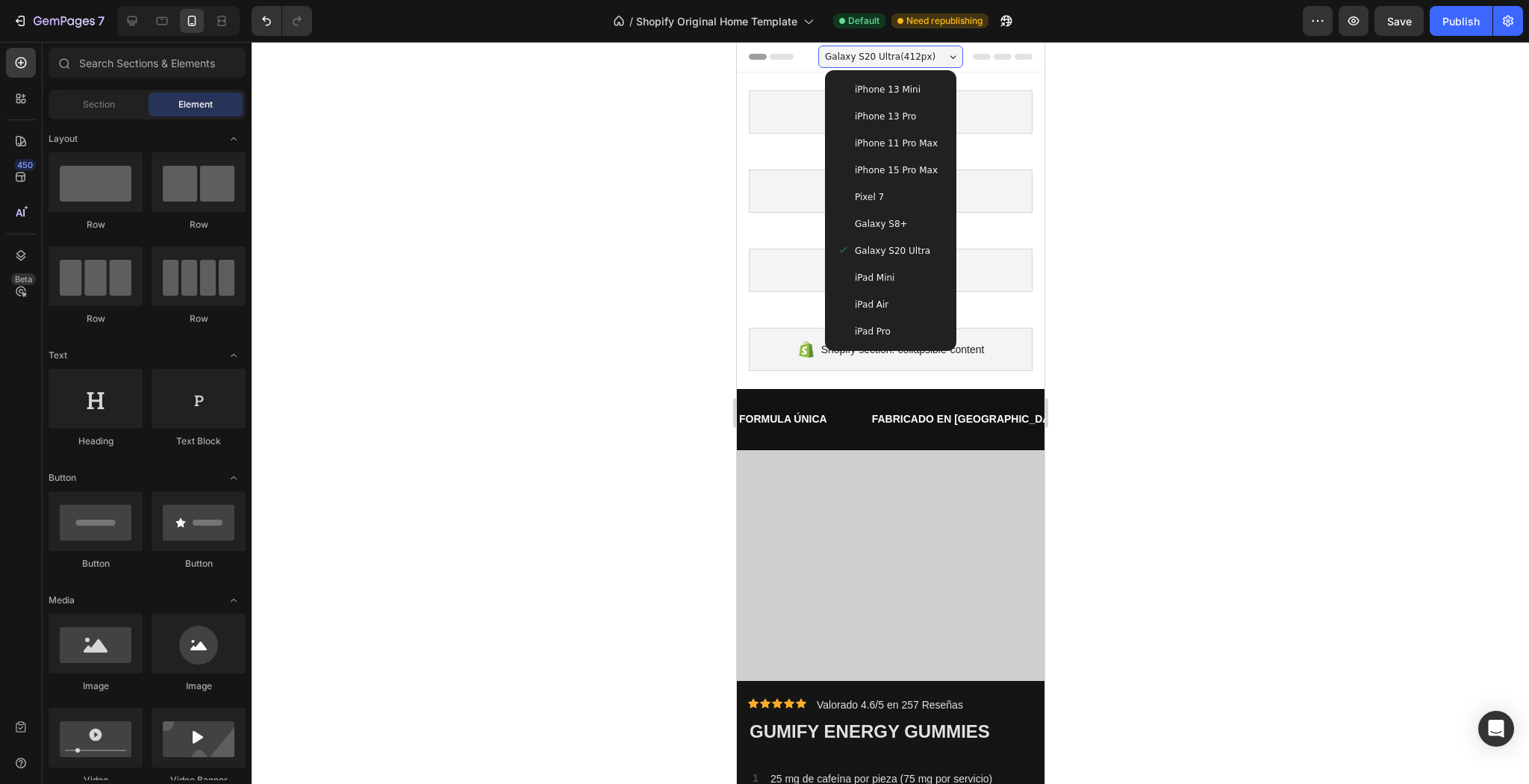
click at [881, 96] on span "iPhone 13 Mini" at bounding box center [886, 89] width 66 height 15
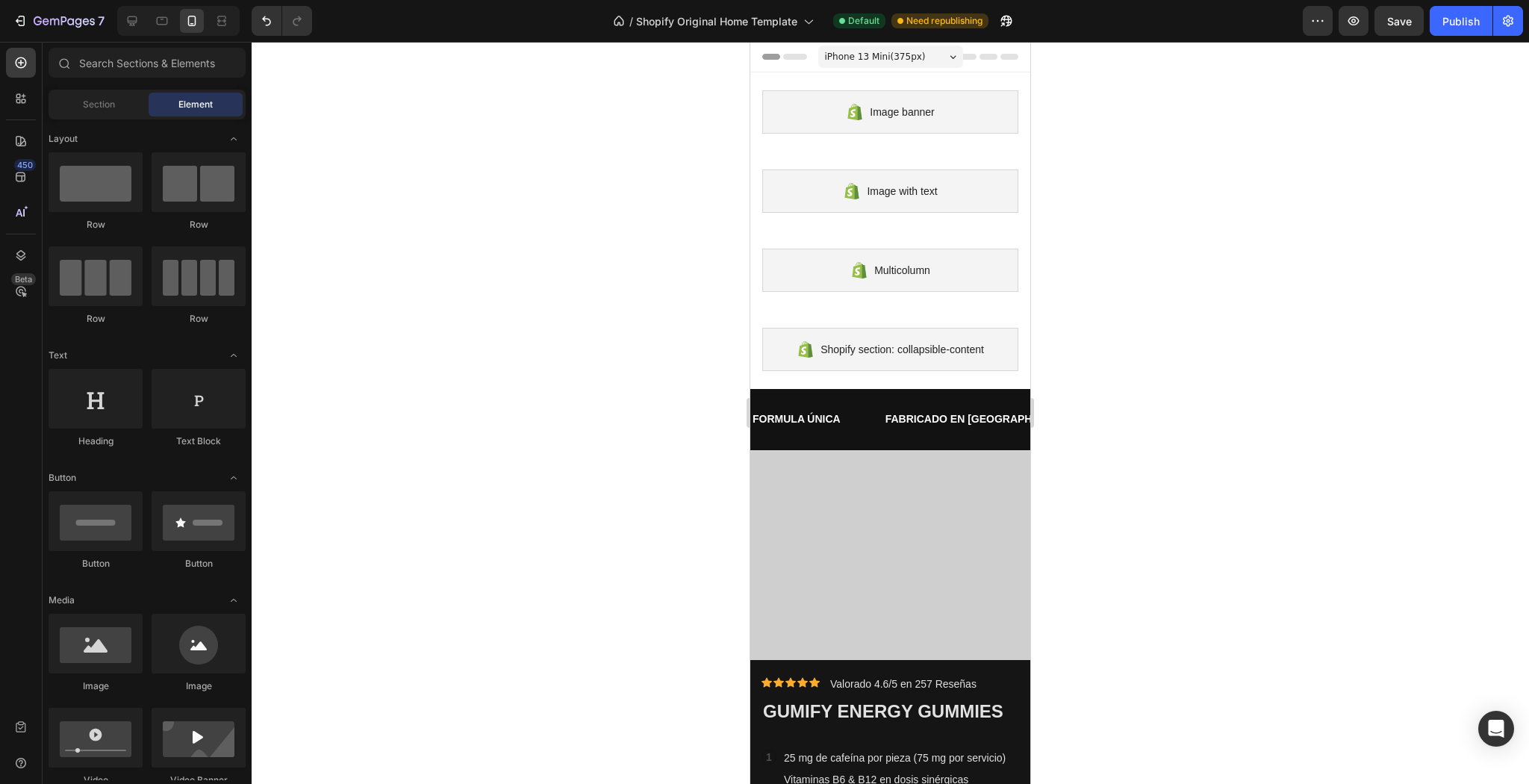
click at [867, 45] on div "iPhone 13 Mini ( 375 px)" at bounding box center [890, 57] width 145 height 23
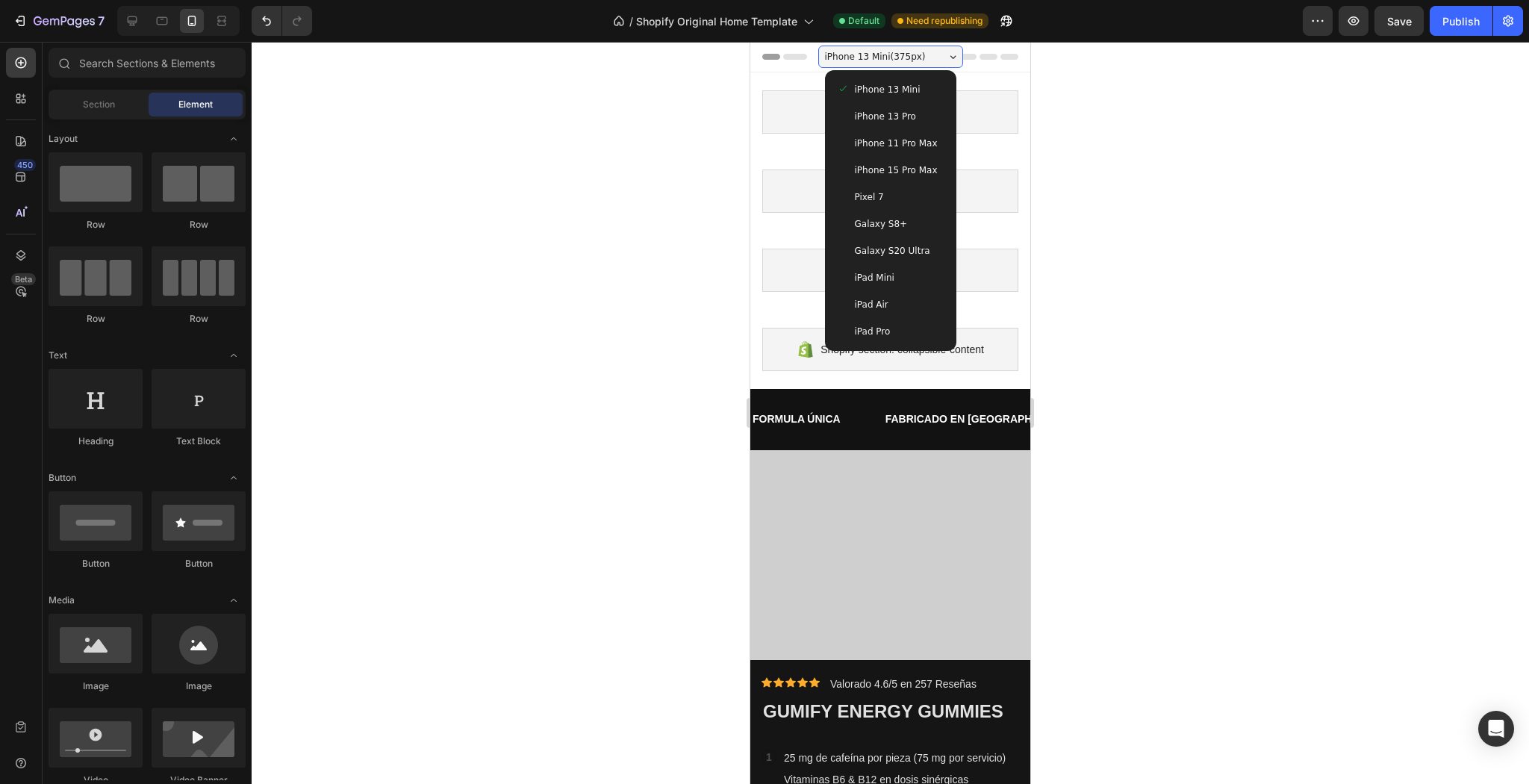
click at [913, 130] on div "iPhone 13 Pro" at bounding box center [890, 116] width 119 height 27
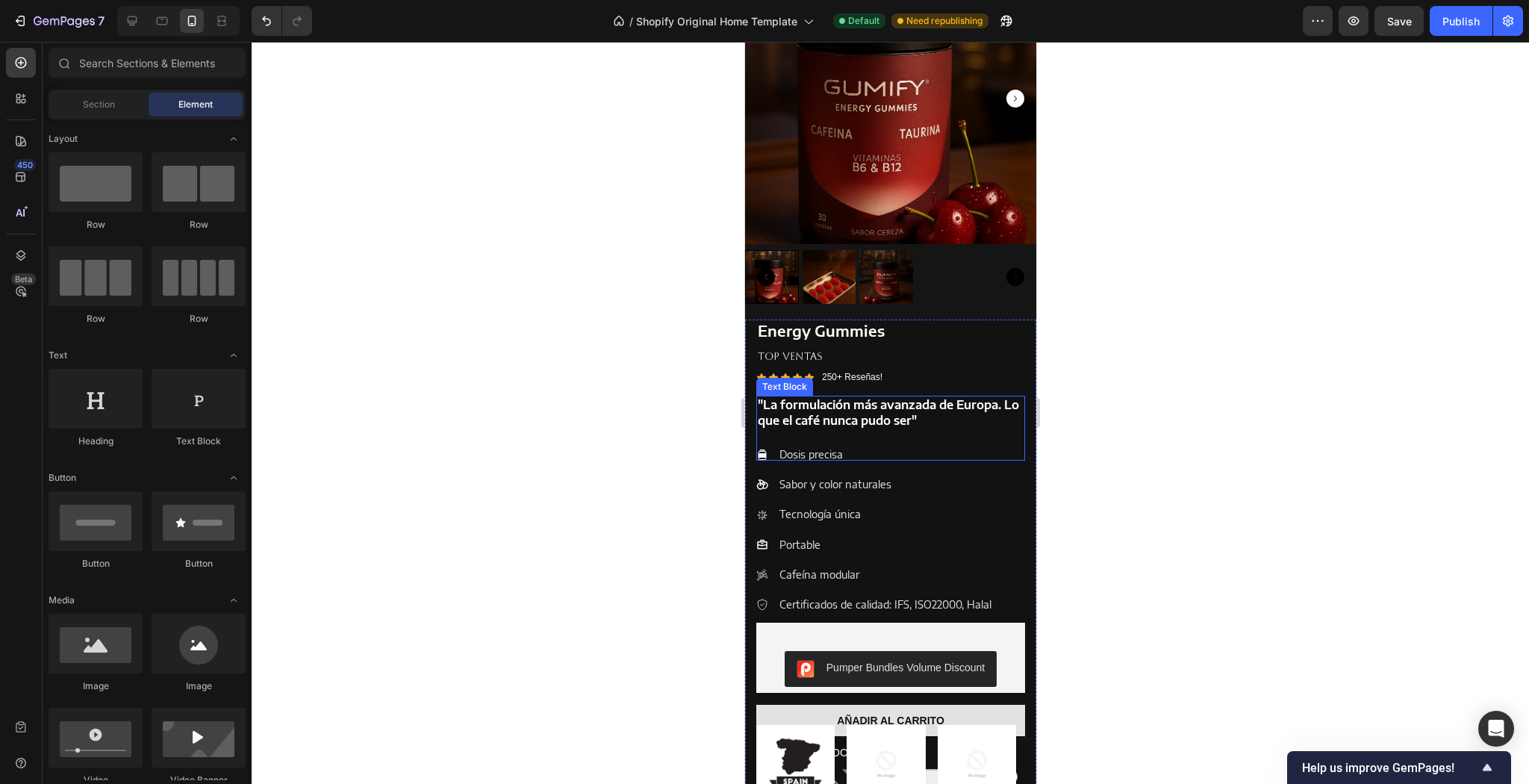
scroll to position [1254, 0]
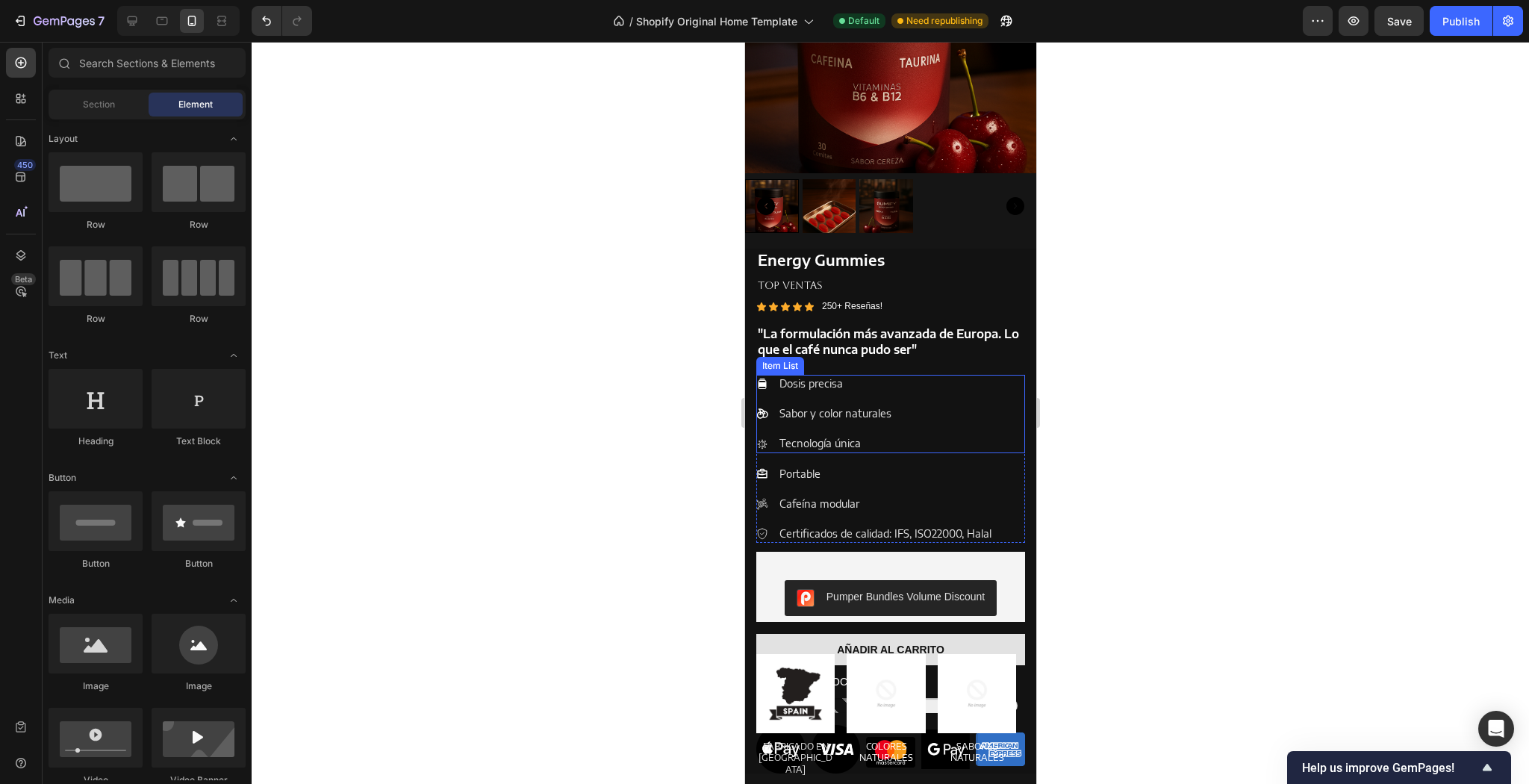
click at [921, 419] on div "Dosis precisa Sabor y color naturales Tecnología única" at bounding box center [890, 414] width 269 height 78
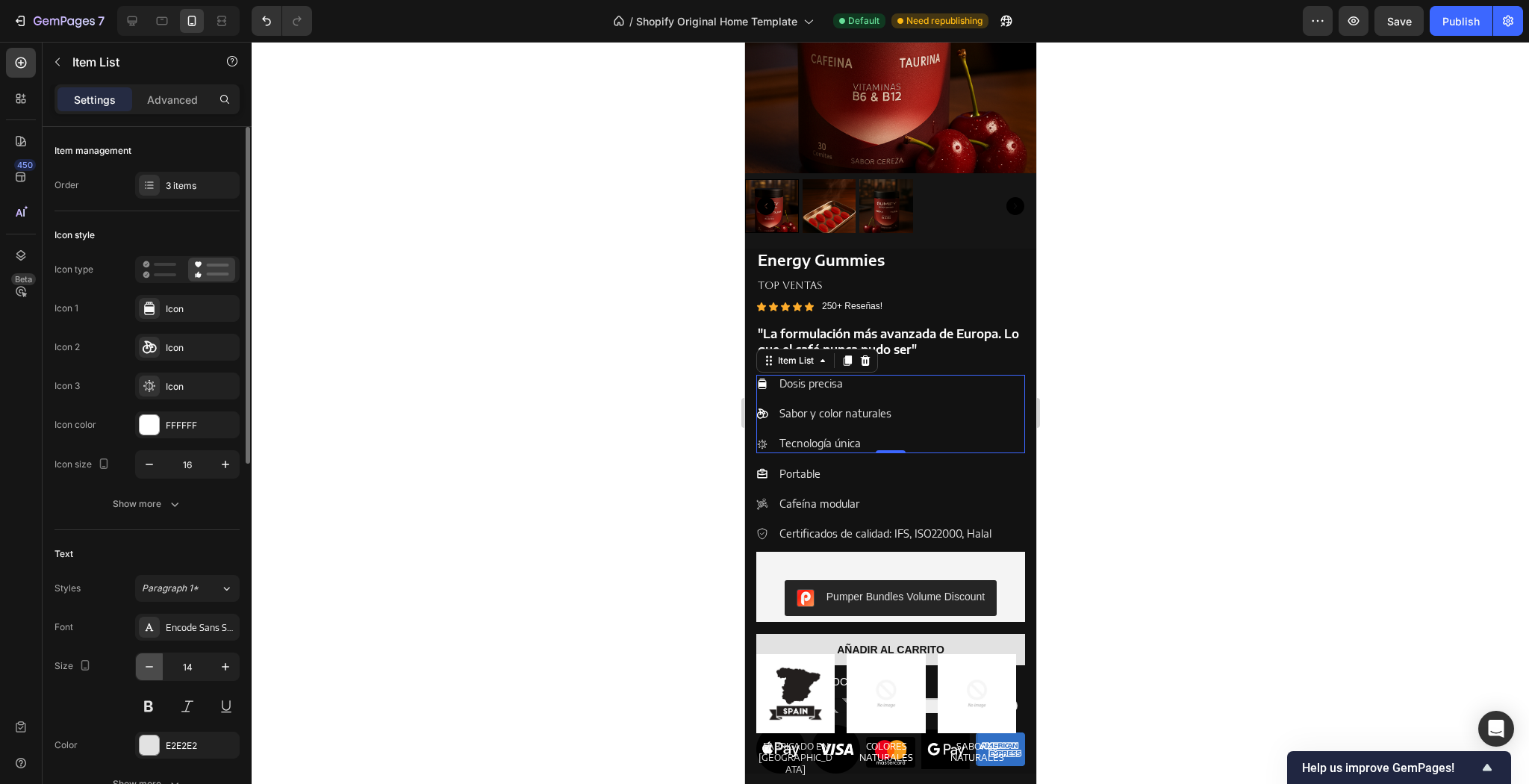
click at [161, 672] on button "button" at bounding box center [149, 666] width 27 height 27
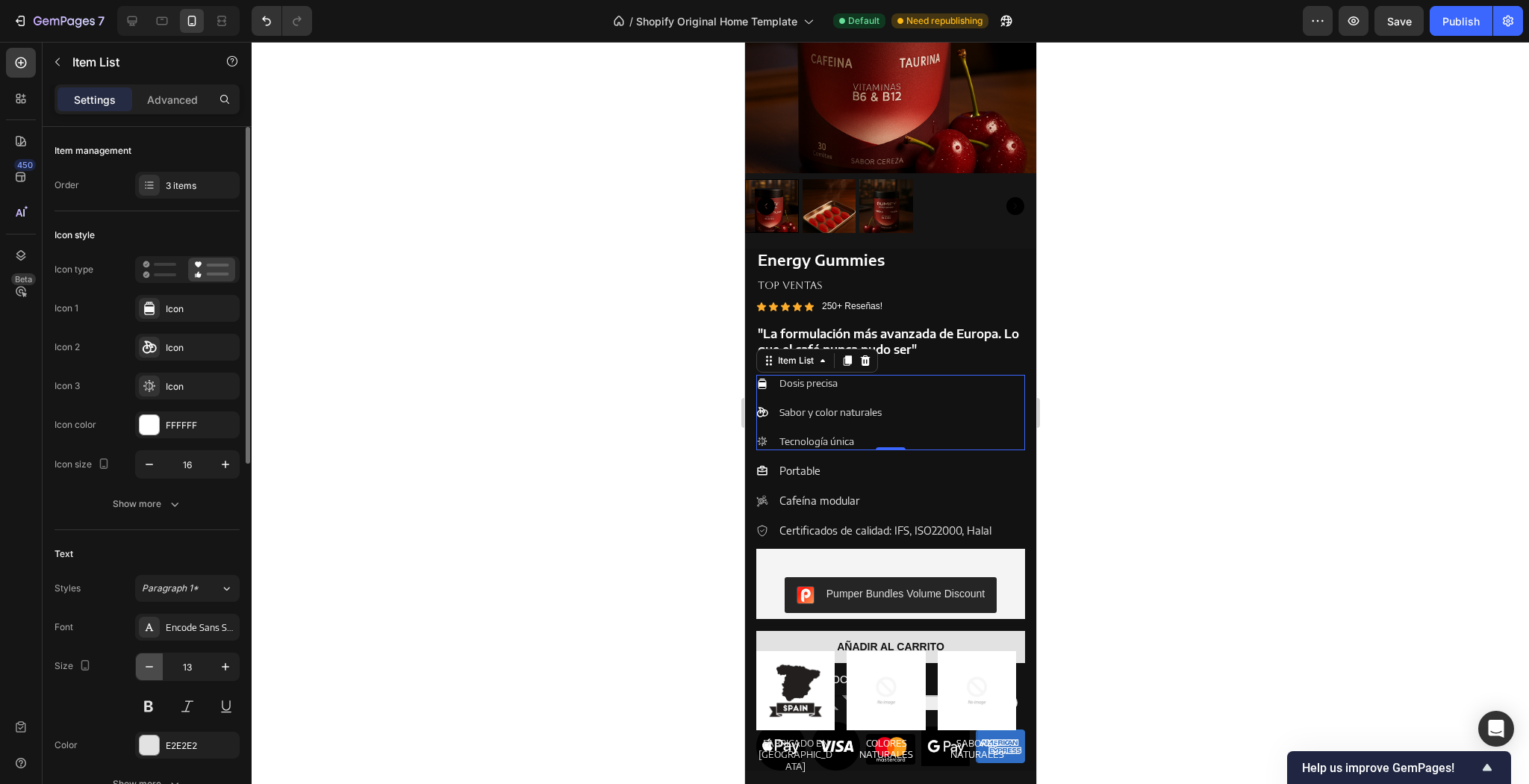
click at [161, 672] on button "button" at bounding box center [149, 666] width 27 height 27
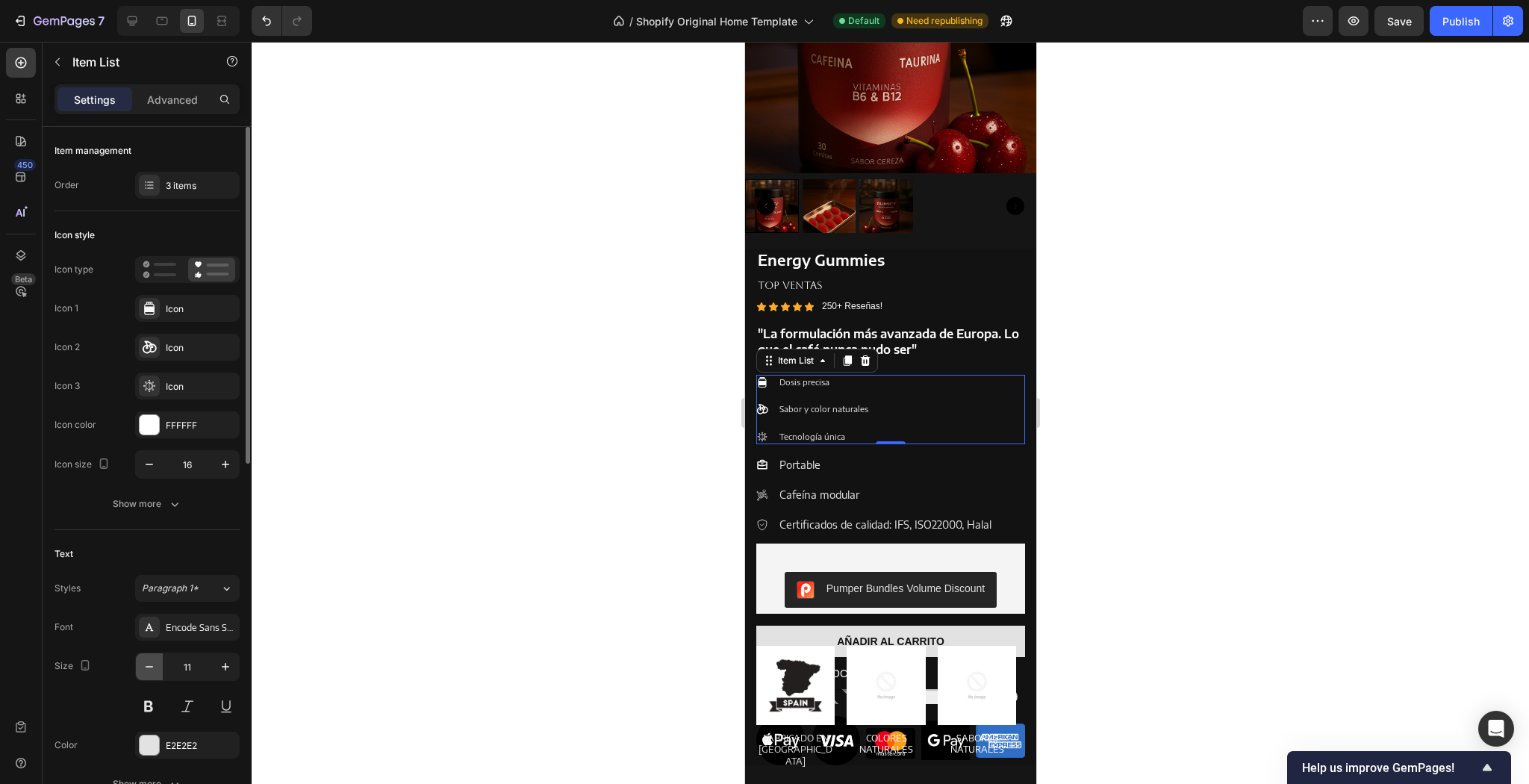
click at [162, 672] on button "button" at bounding box center [149, 666] width 27 height 27
type input "10"
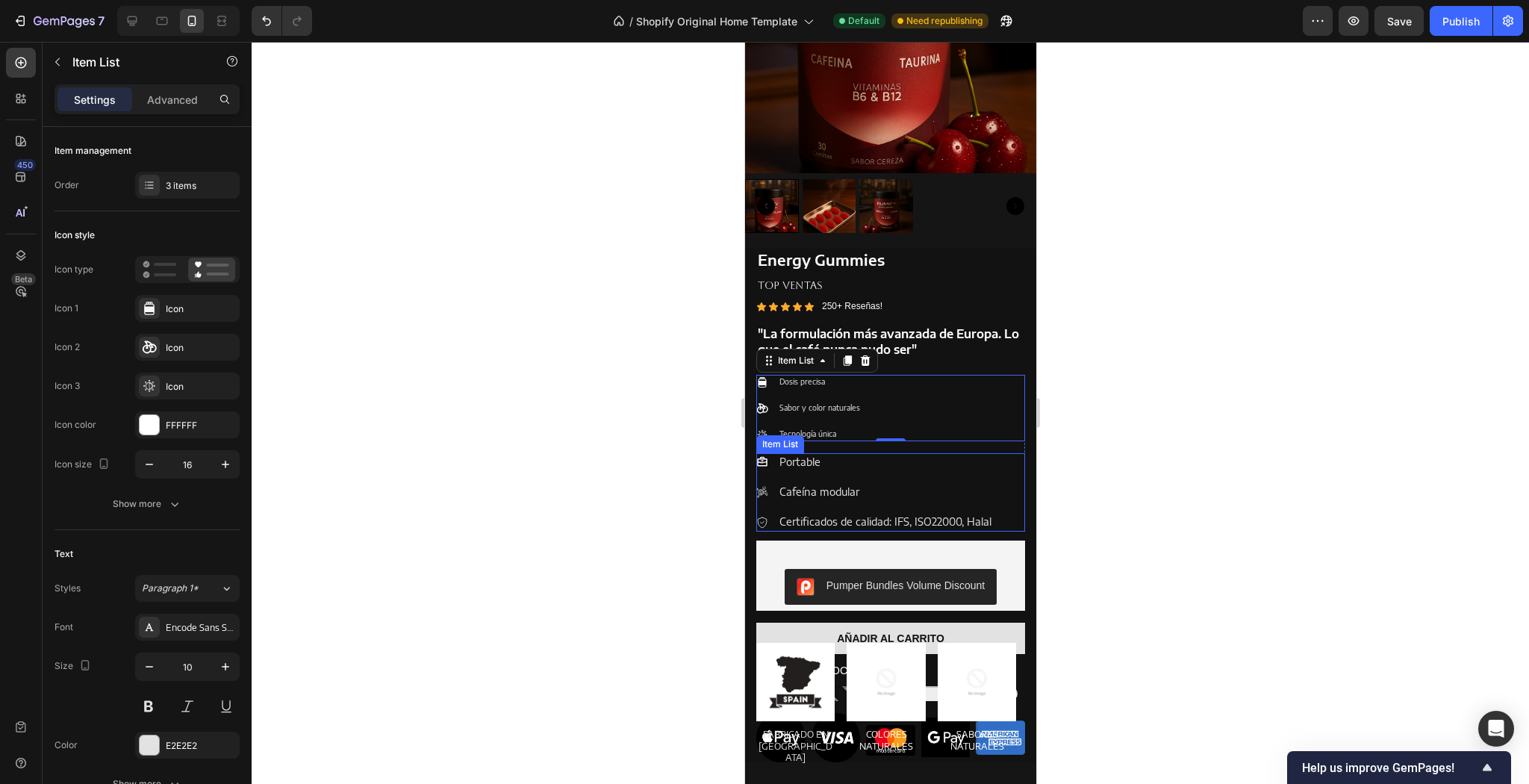
click at [881, 499] on div "Portable Cafeína modular Certificados de calidad: IFS, ISO22000, Halal" at bounding box center [874, 492] width 237 height 78
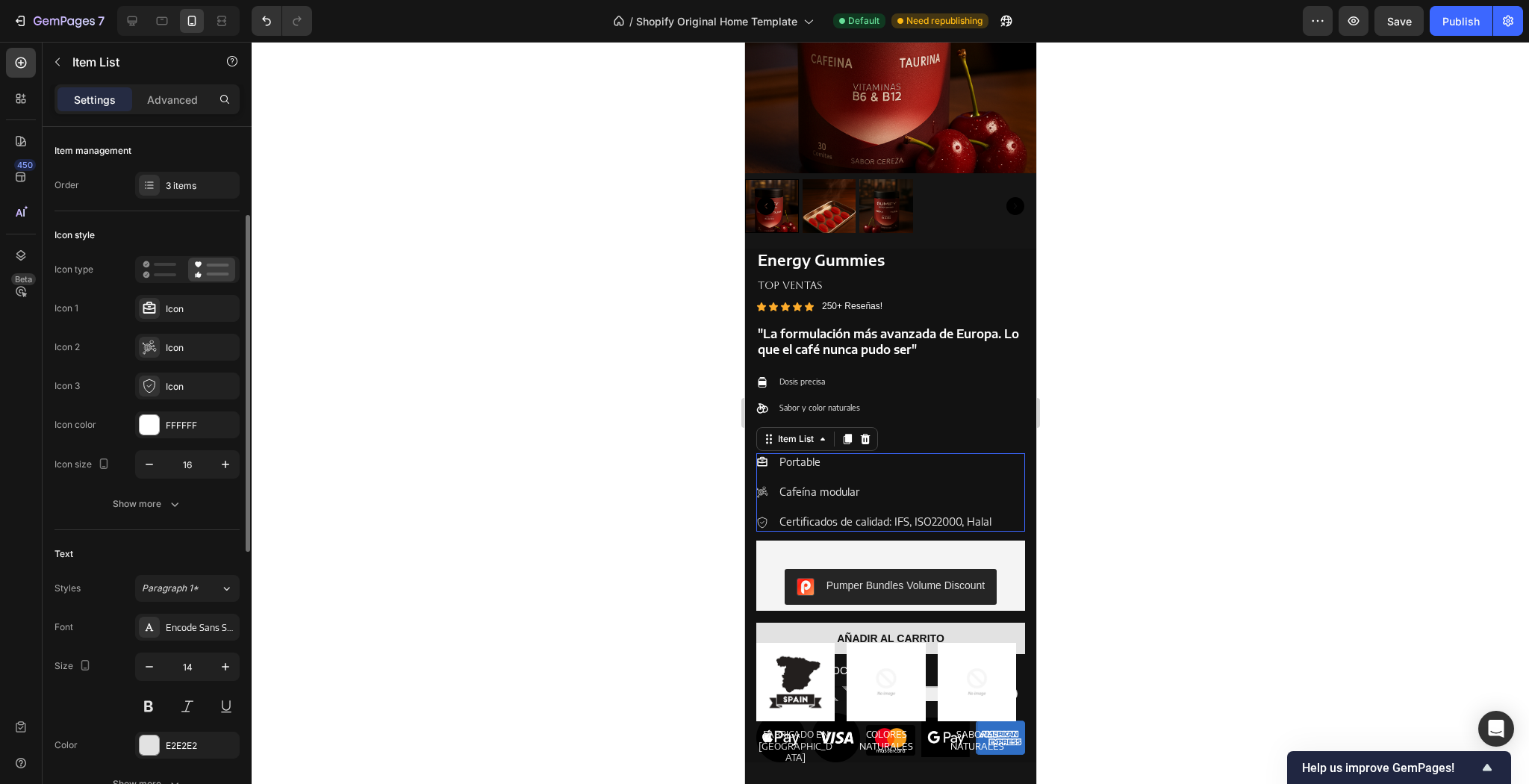
scroll to position [60, 0]
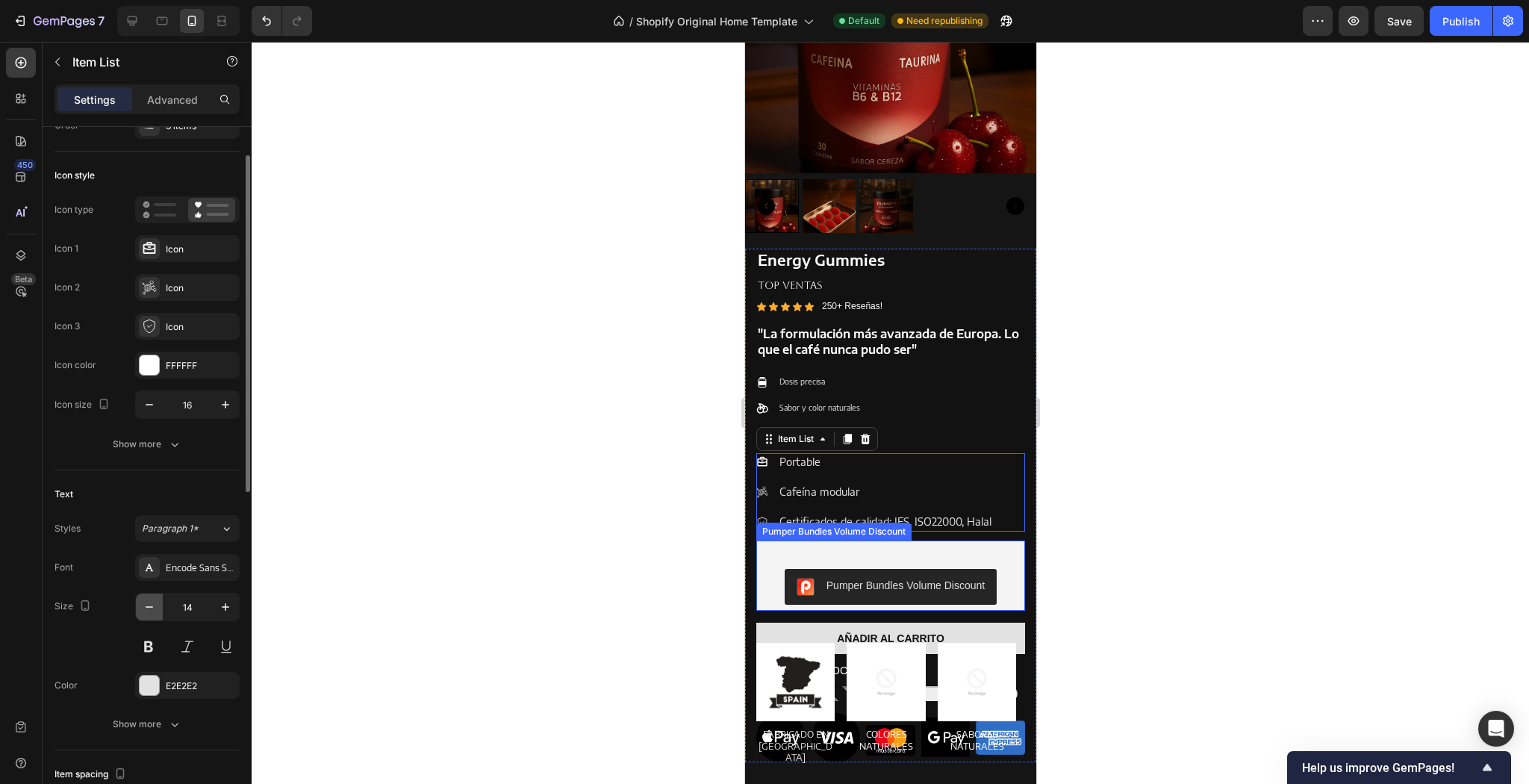
click at [149, 613] on icon "button" at bounding box center [149, 607] width 15 height 15
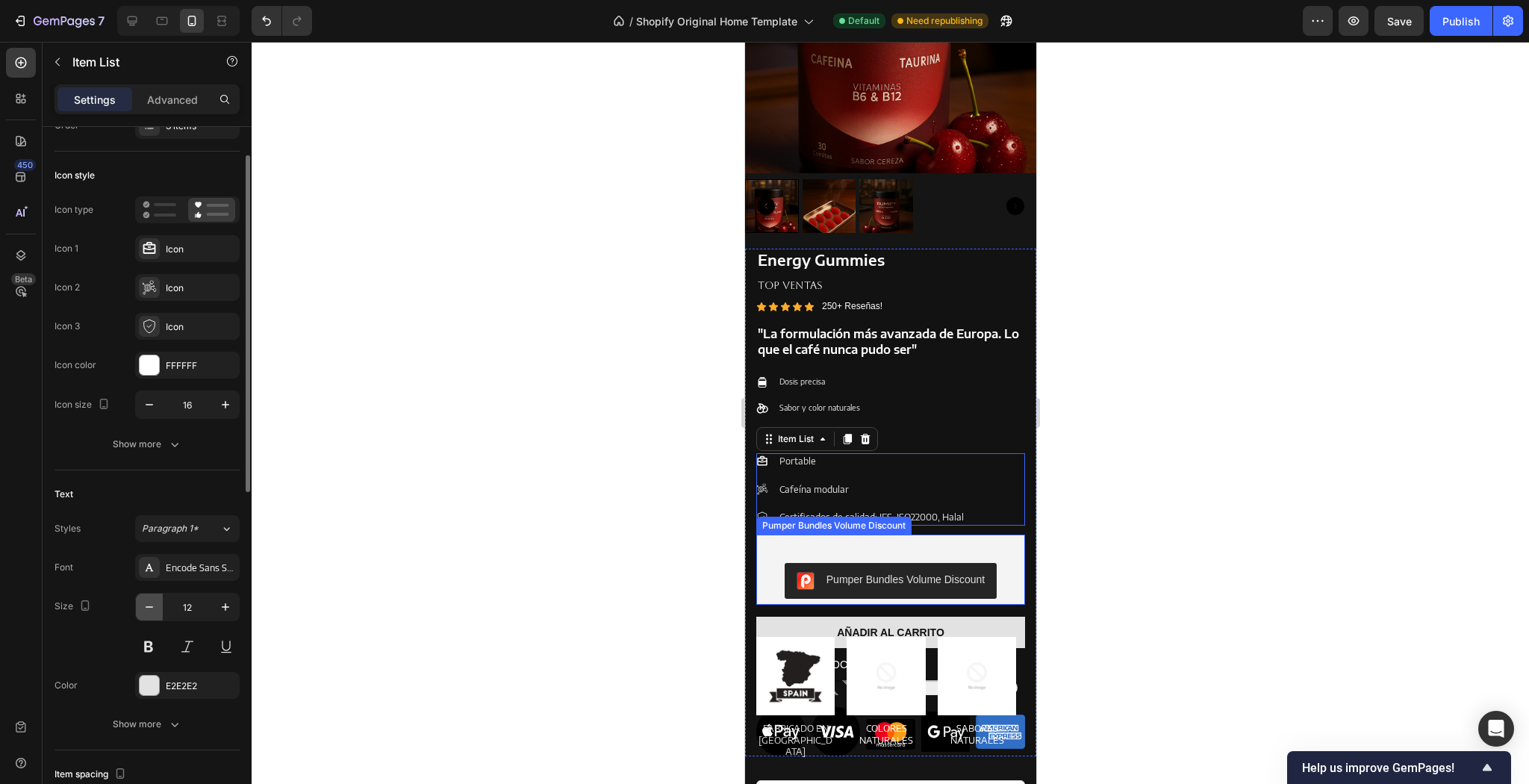
click at [148, 613] on button "button" at bounding box center [149, 607] width 27 height 27
type input "11"
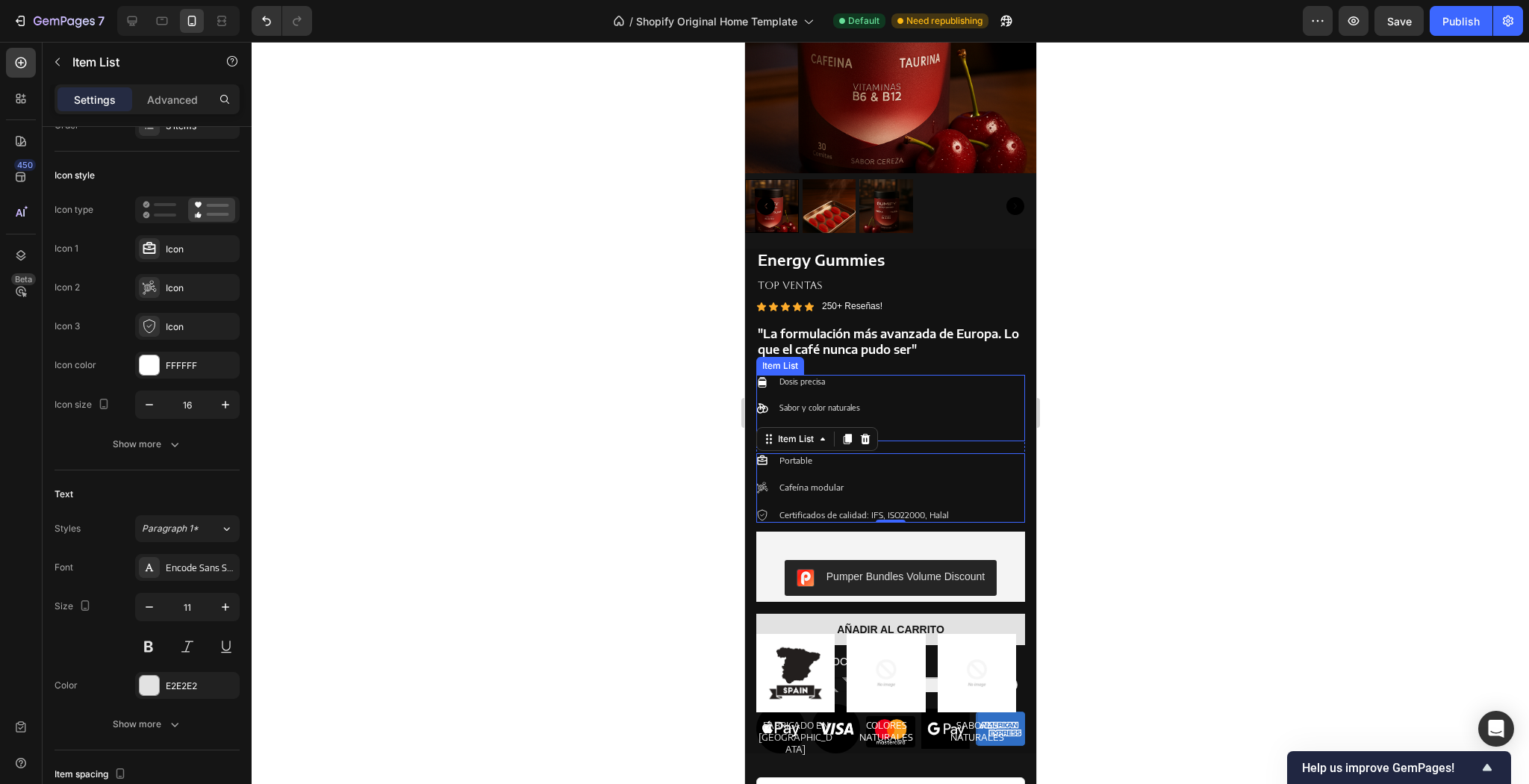
click at [984, 404] on div "Dosis precisa Sabor y color naturales Tecnología única" at bounding box center [890, 408] width 269 height 67
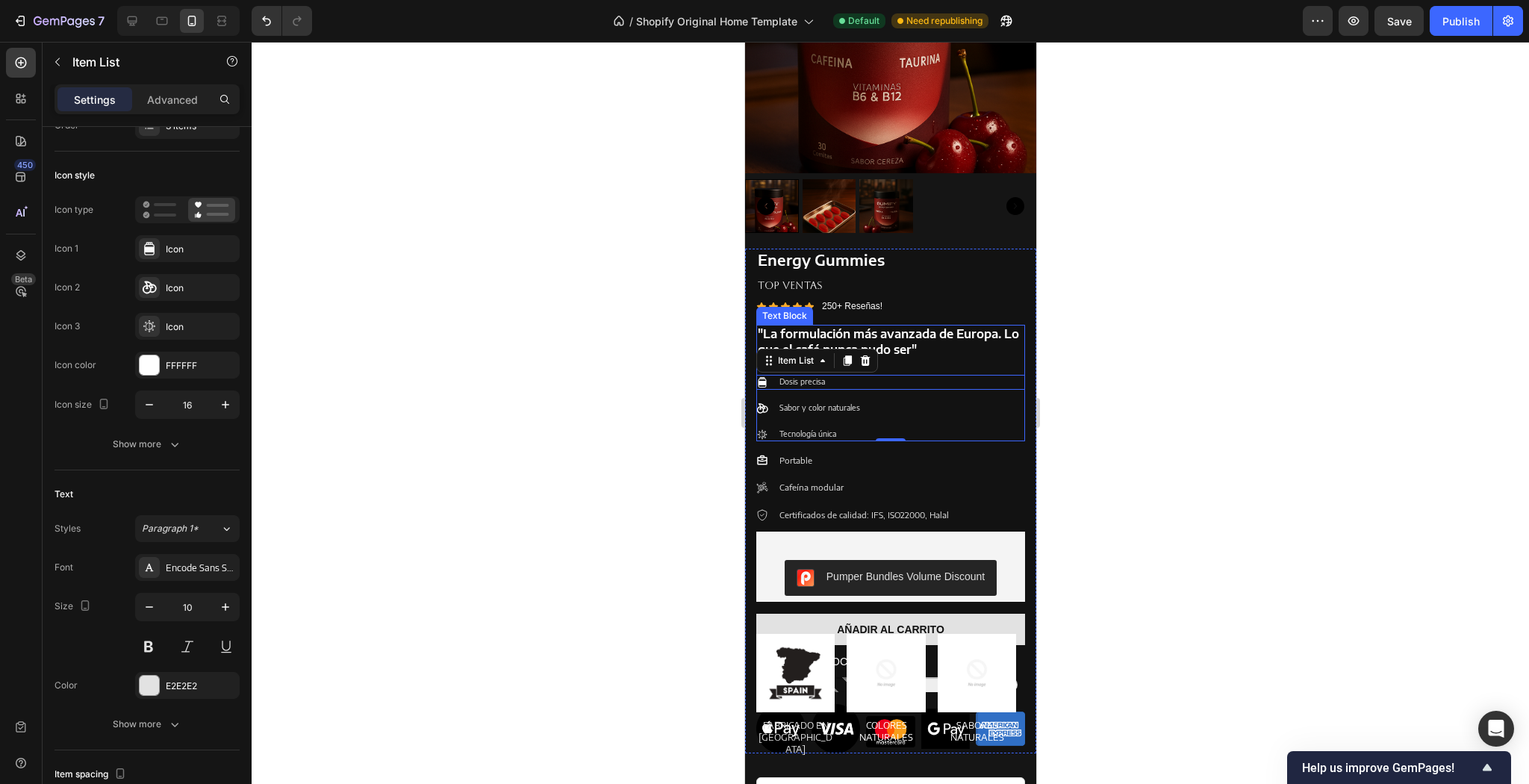
click at [994, 358] on p at bounding box center [890, 364] width 266 height 15
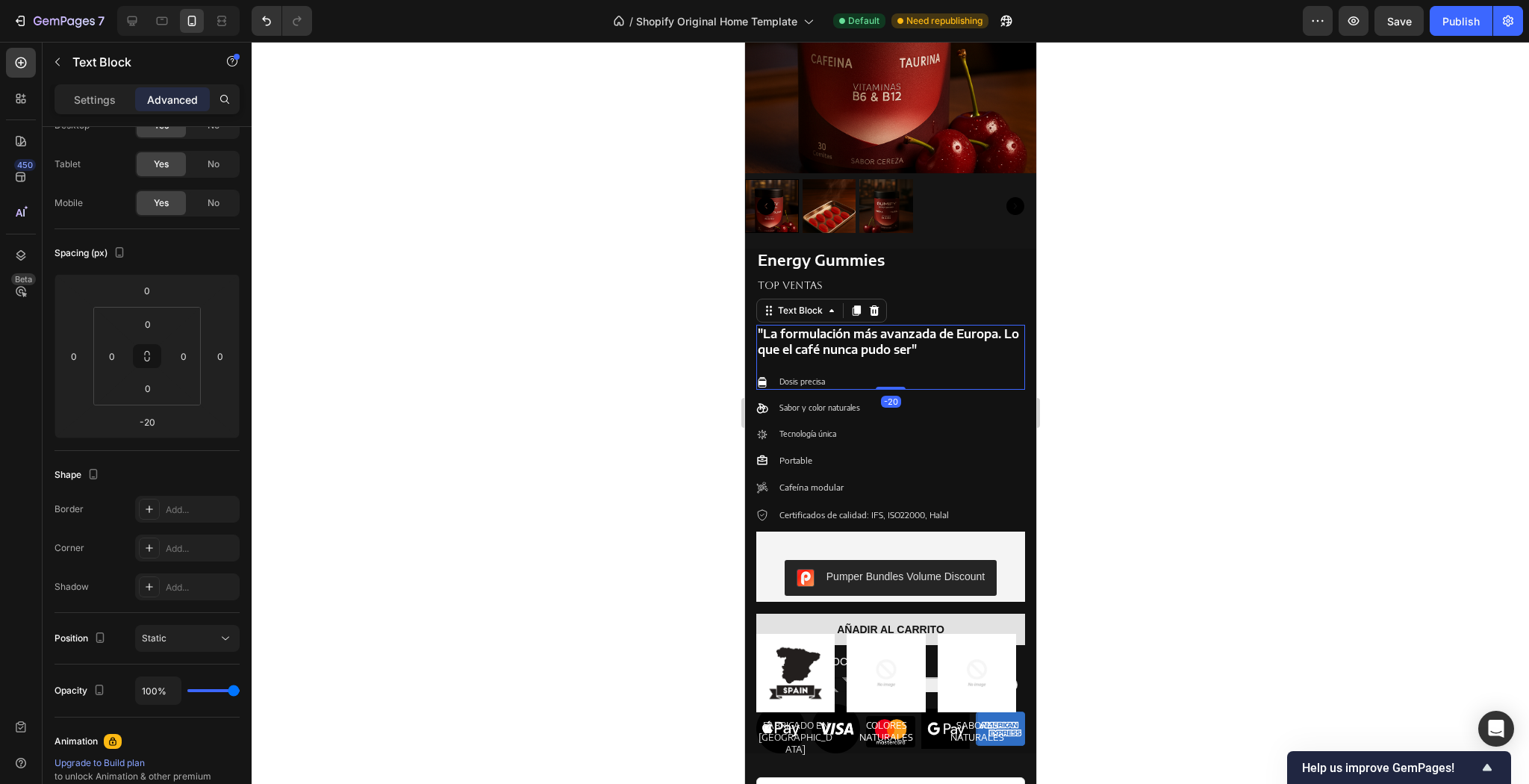
scroll to position [0, 0]
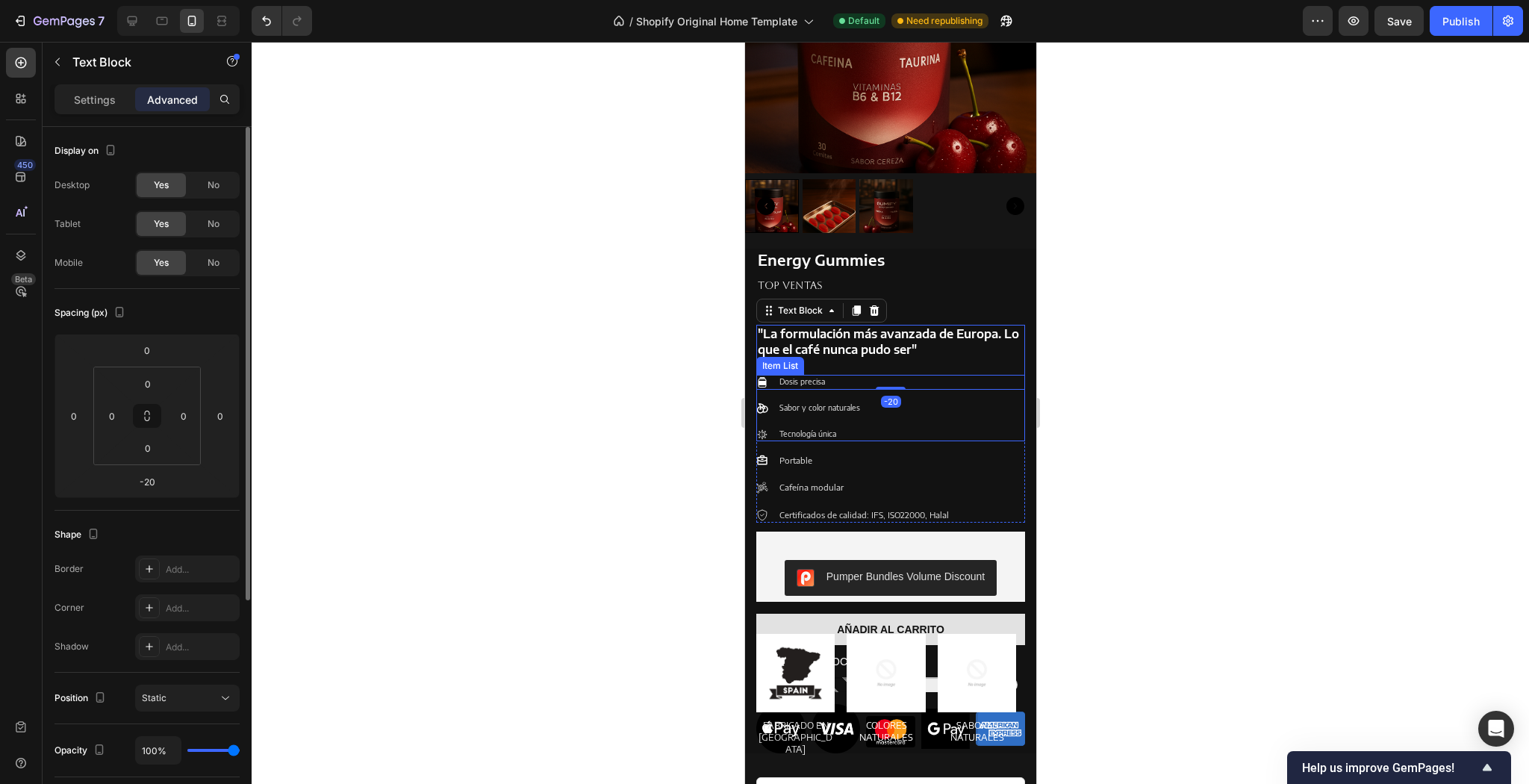
click at [1006, 397] on div "Dosis precisa Sabor y color naturales Tecnología única" at bounding box center [890, 408] width 269 height 67
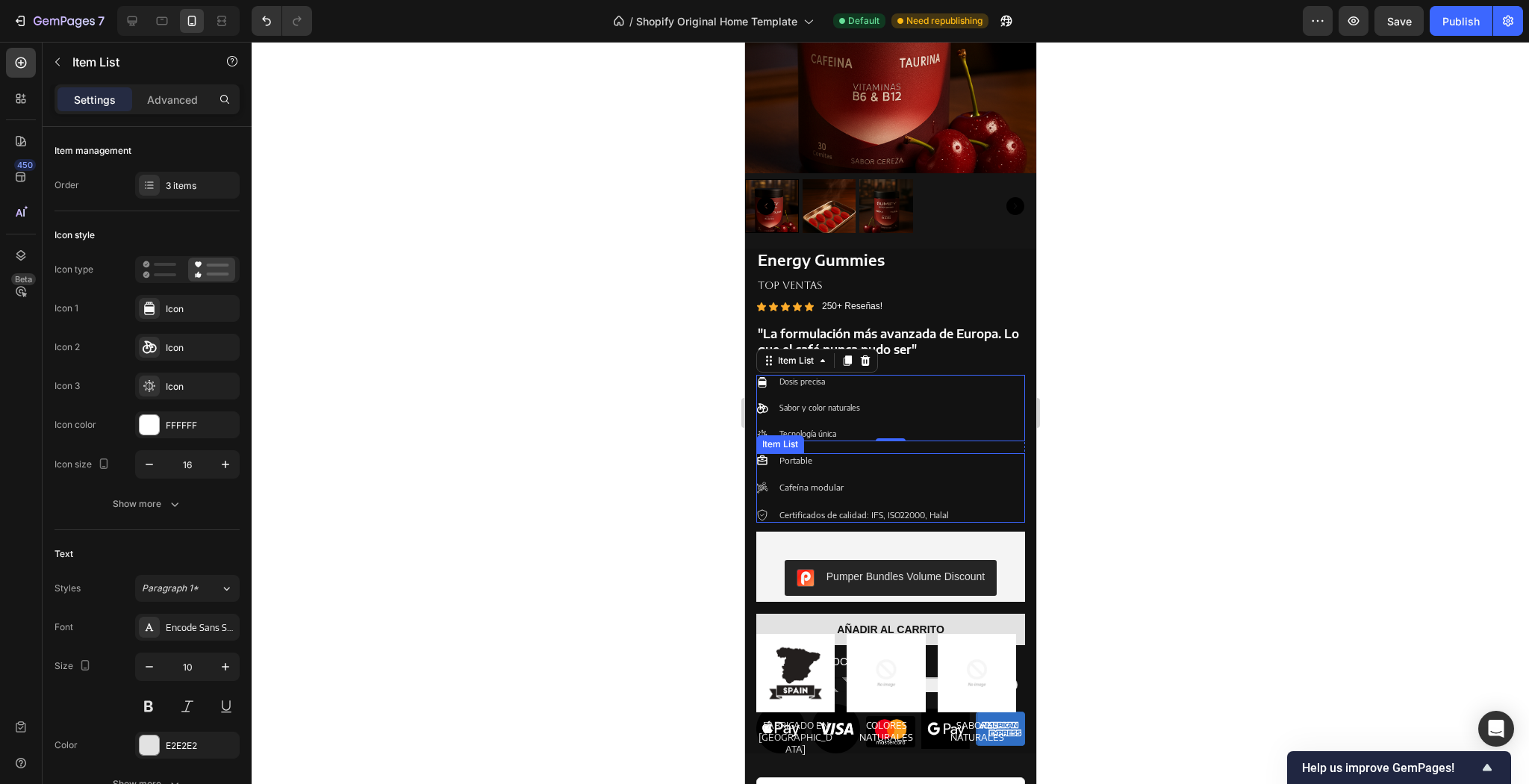
click at [1012, 453] on div "Portable Cafeína modular Certificados de calidad: IFS, ISO22000, Halal" at bounding box center [890, 487] width 269 height 69
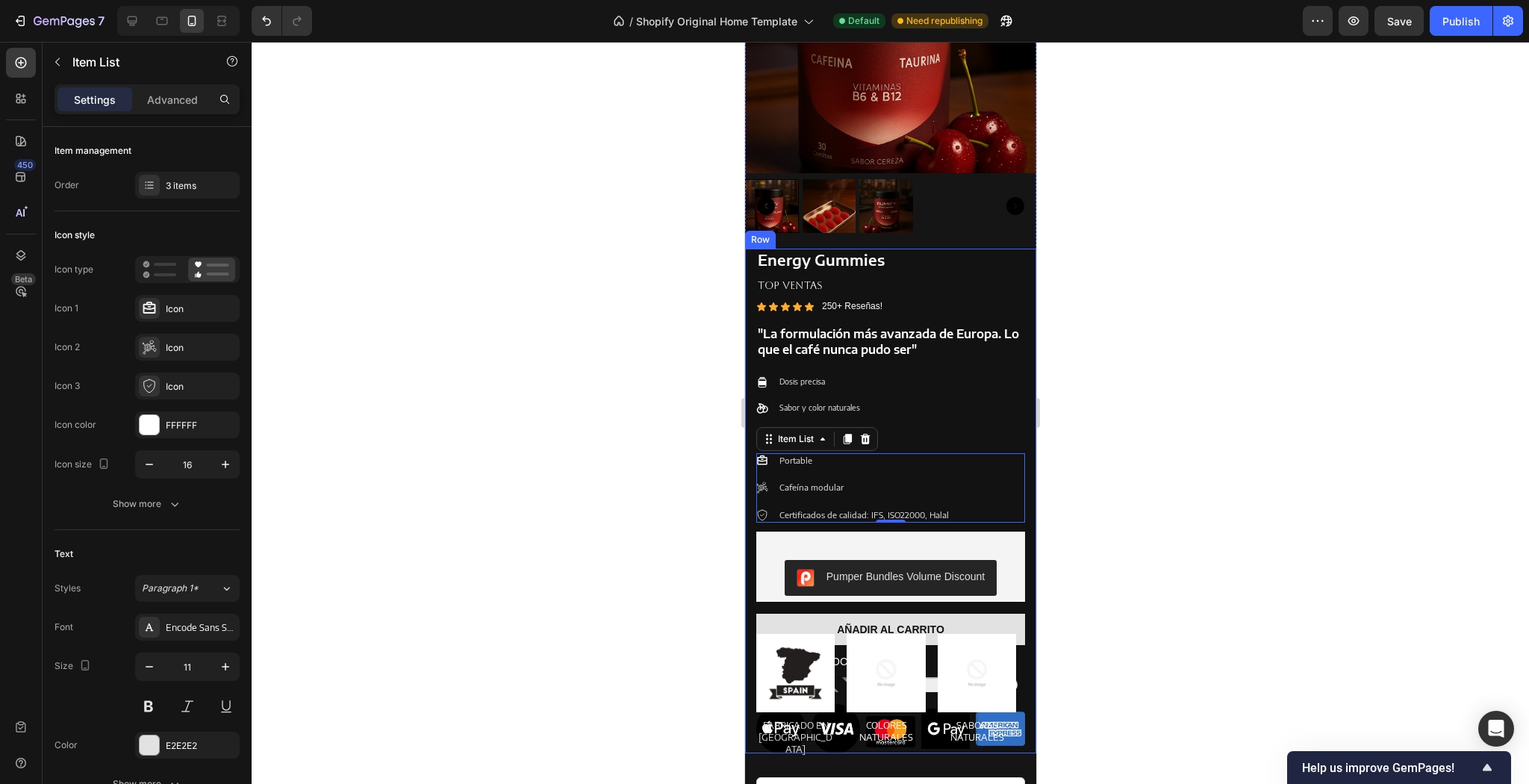
click at [1018, 436] on div "Energy Gummies Product Title TOP VENTAS Text Block Icon Icon Icon Icon Icon Ico…" at bounding box center [890, 500] width 291 height 505
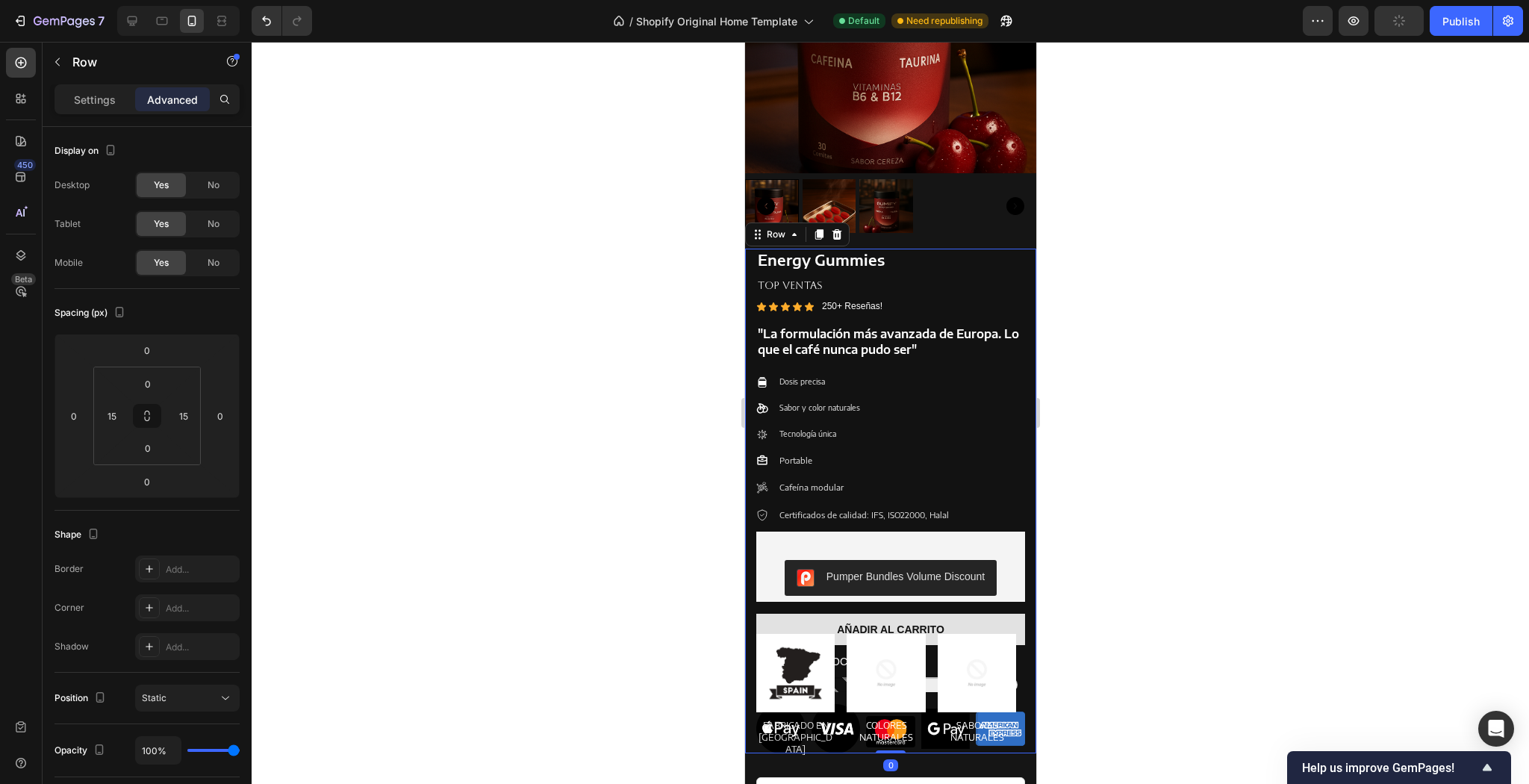
click at [983, 453] on div "Portable Cafeína modular Certificados de calidad: IFS, ISO22000, Halal" at bounding box center [890, 487] width 269 height 69
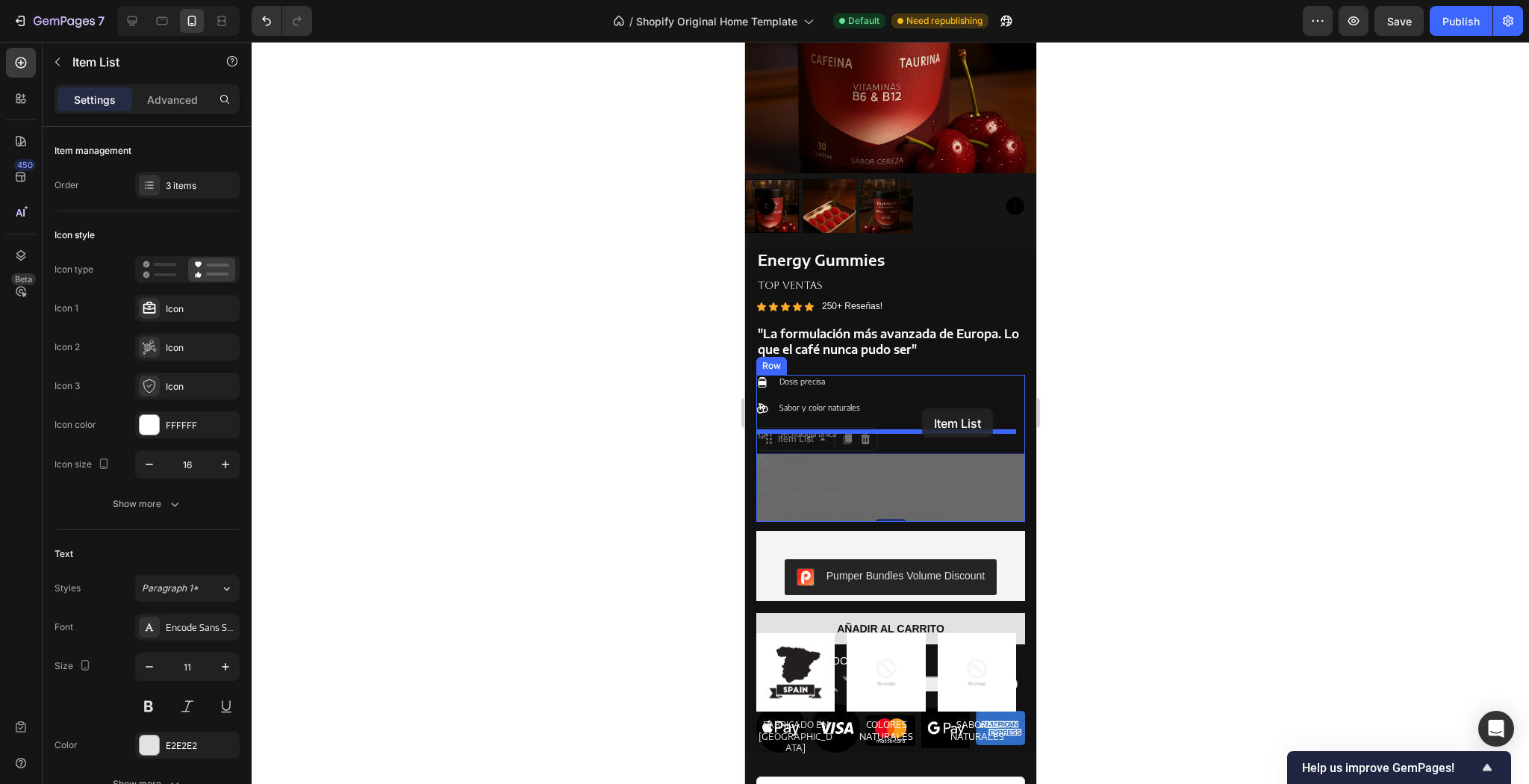
drag, startPoint x: 756, startPoint y: 455, endPoint x: 921, endPoint y: 409, distance: 171.3
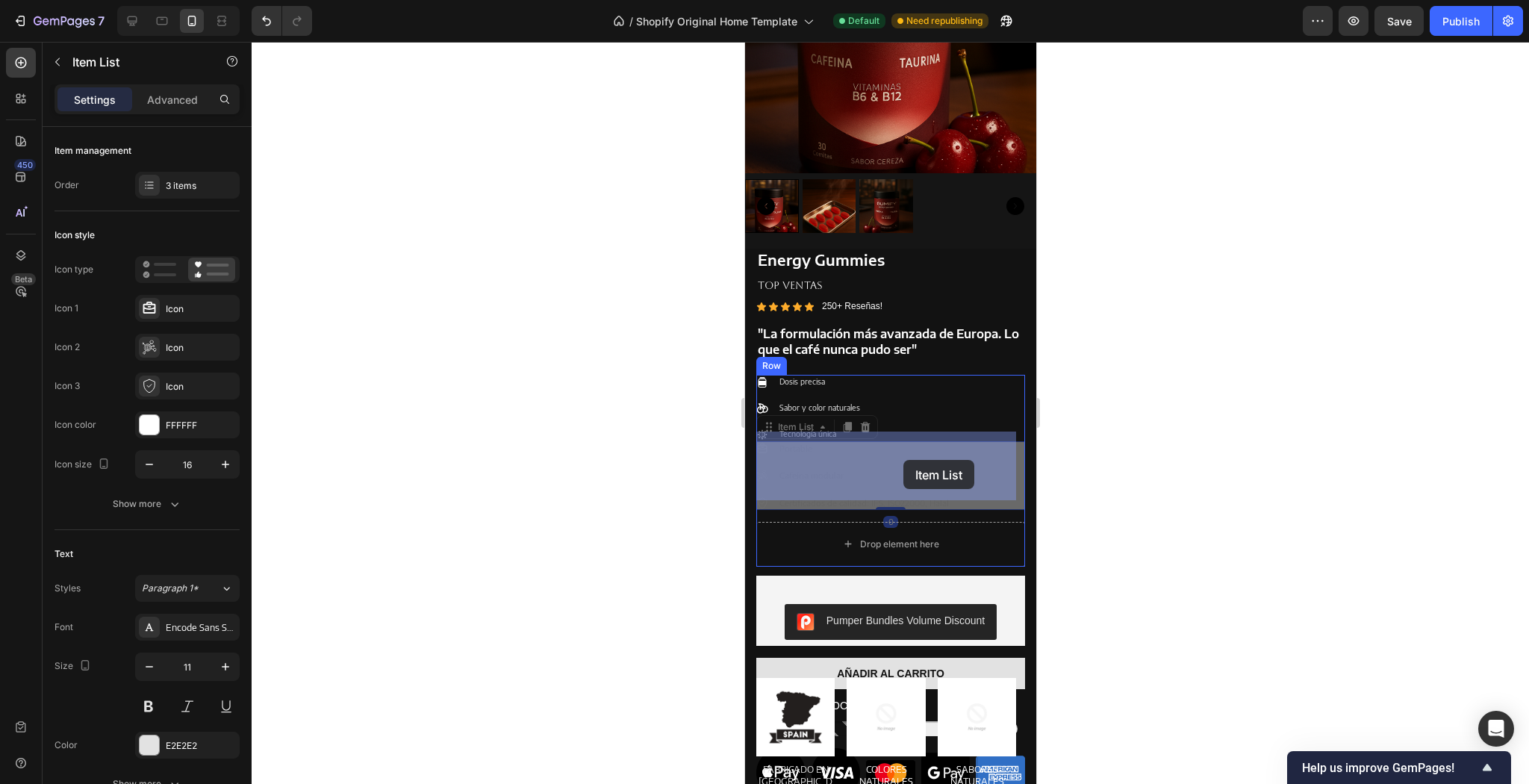
drag, startPoint x: 900, startPoint y: 480, endPoint x: 903, endPoint y: 460, distance: 20.2
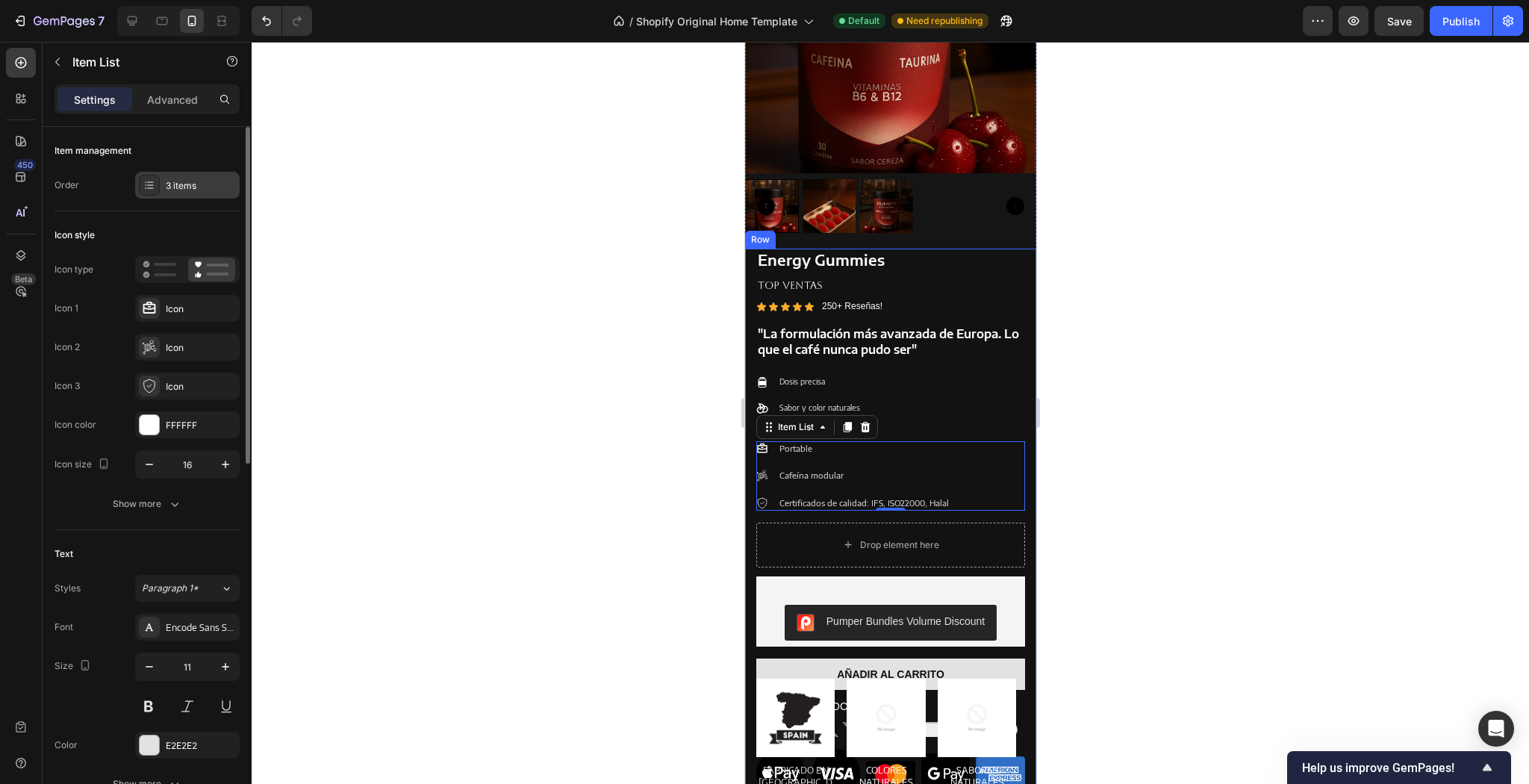
click at [175, 191] on div "3 items" at bounding box center [201, 186] width 70 height 14
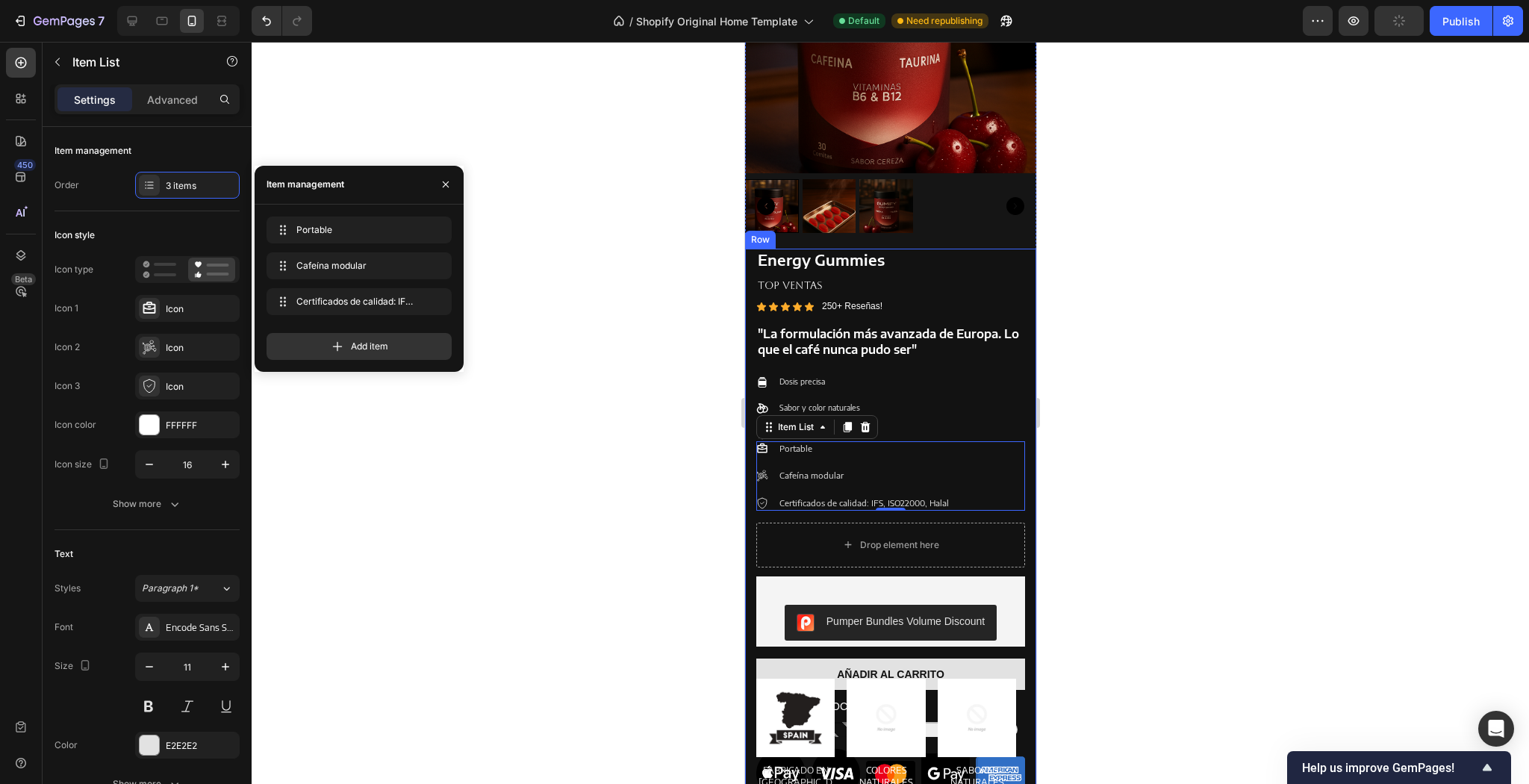
click at [368, 491] on div at bounding box center [890, 412] width 1277 height 742
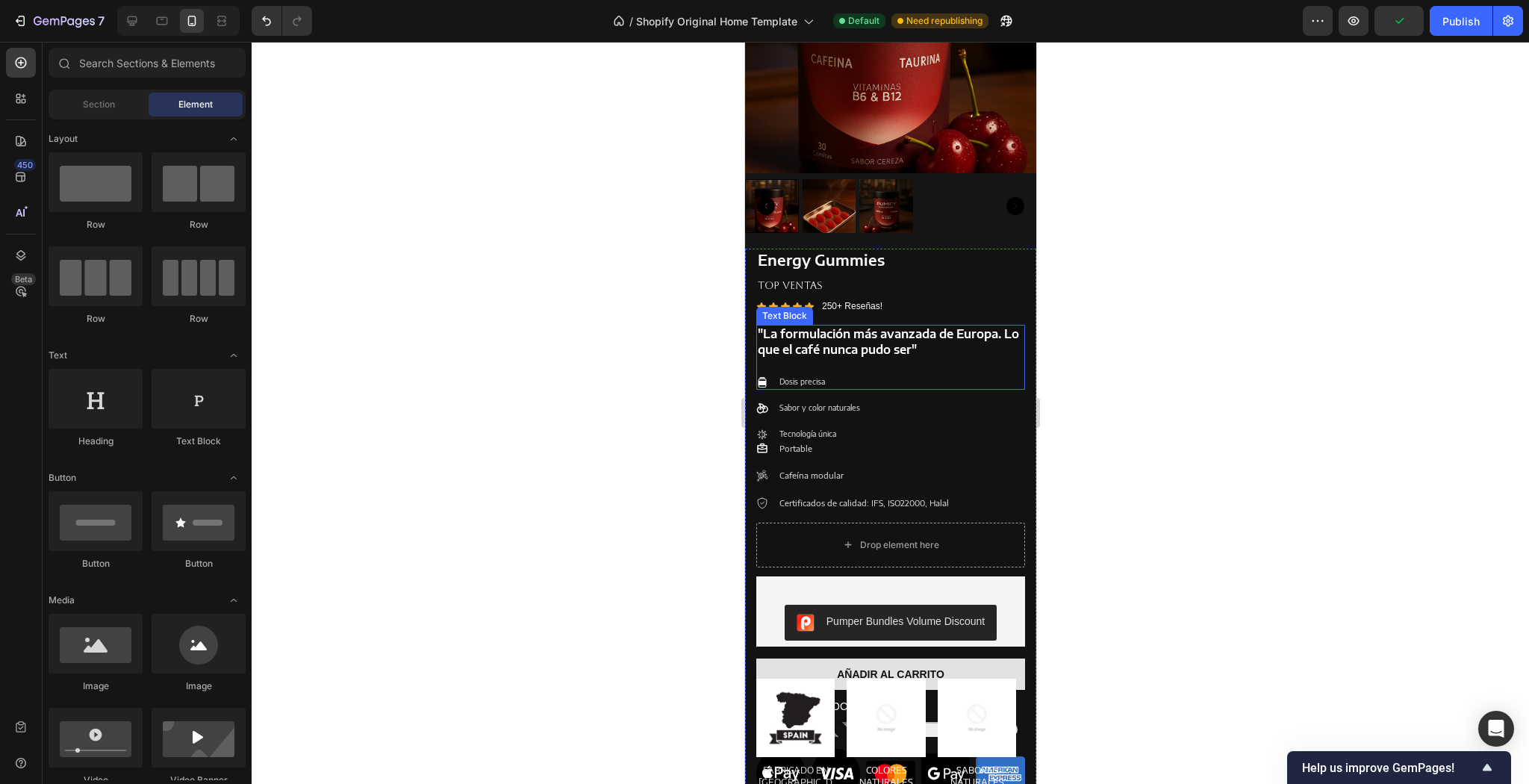
click at [938, 358] on p at bounding box center [890, 364] width 266 height 15
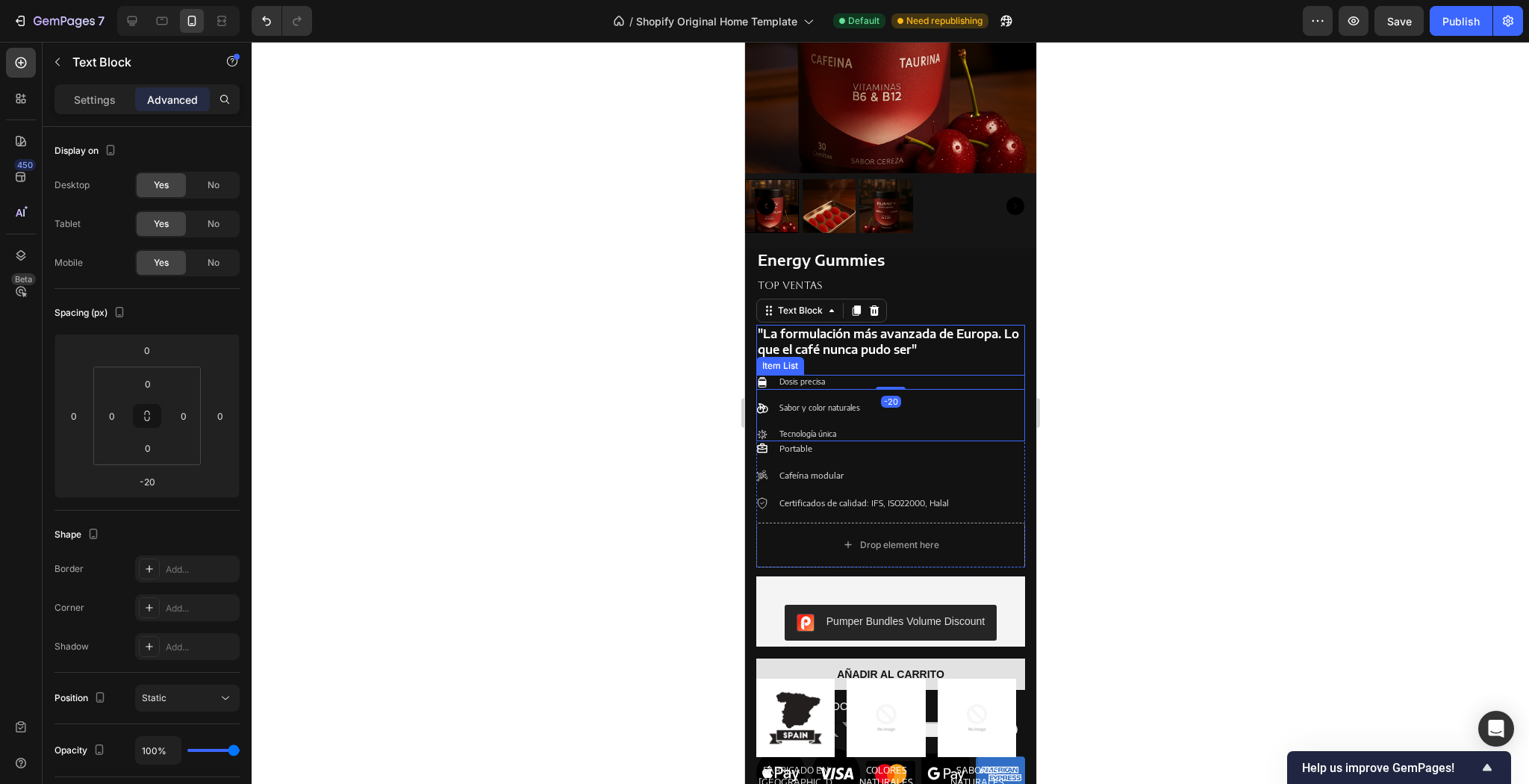
click at [990, 375] on div "Dosis precisa Sabor y color naturales Tecnología única" at bounding box center [890, 408] width 269 height 67
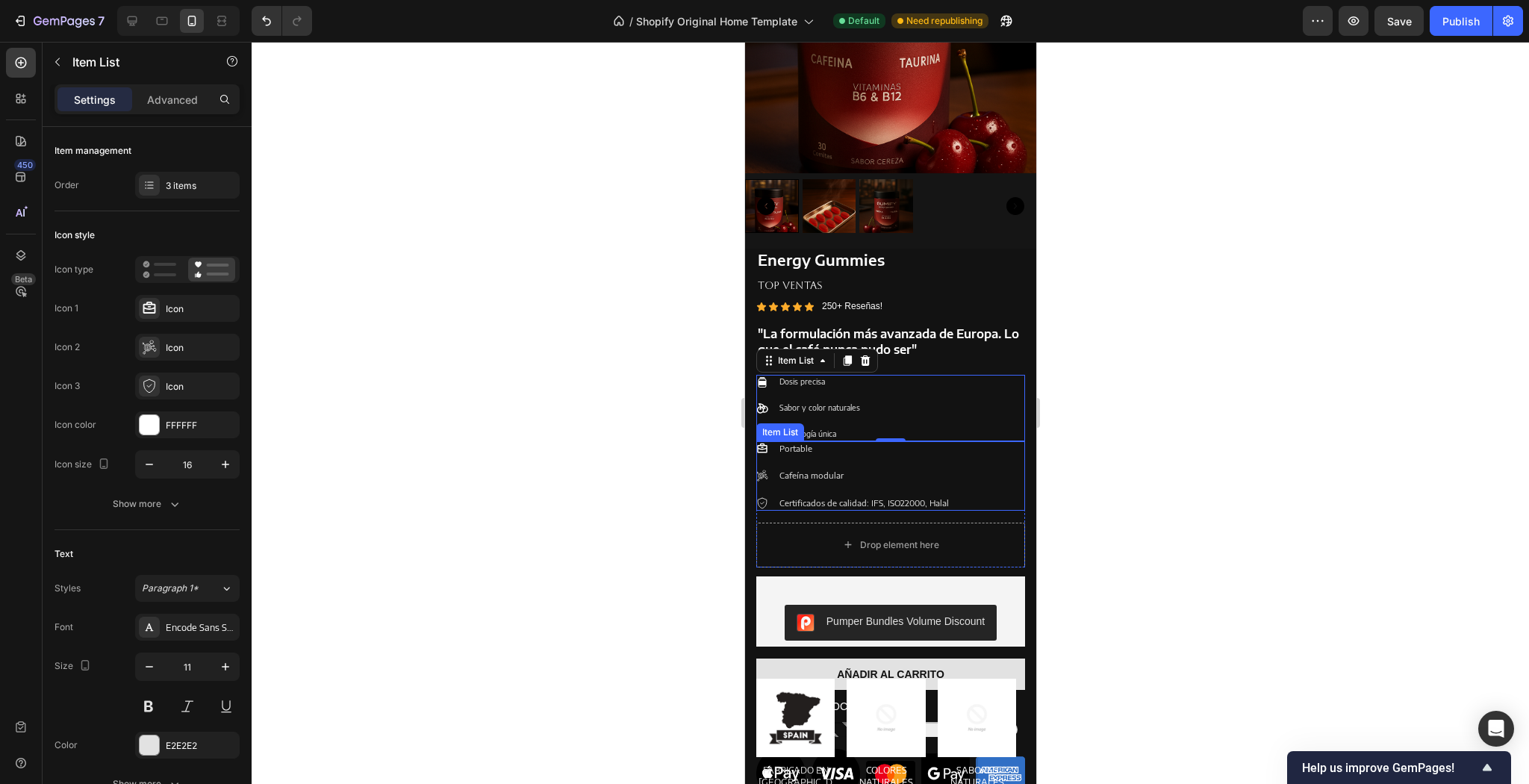
click at [1011, 490] on div "Portable Cafeína modular Certificados de calidad: IFS, ISO22000, Halal" at bounding box center [890, 475] width 269 height 69
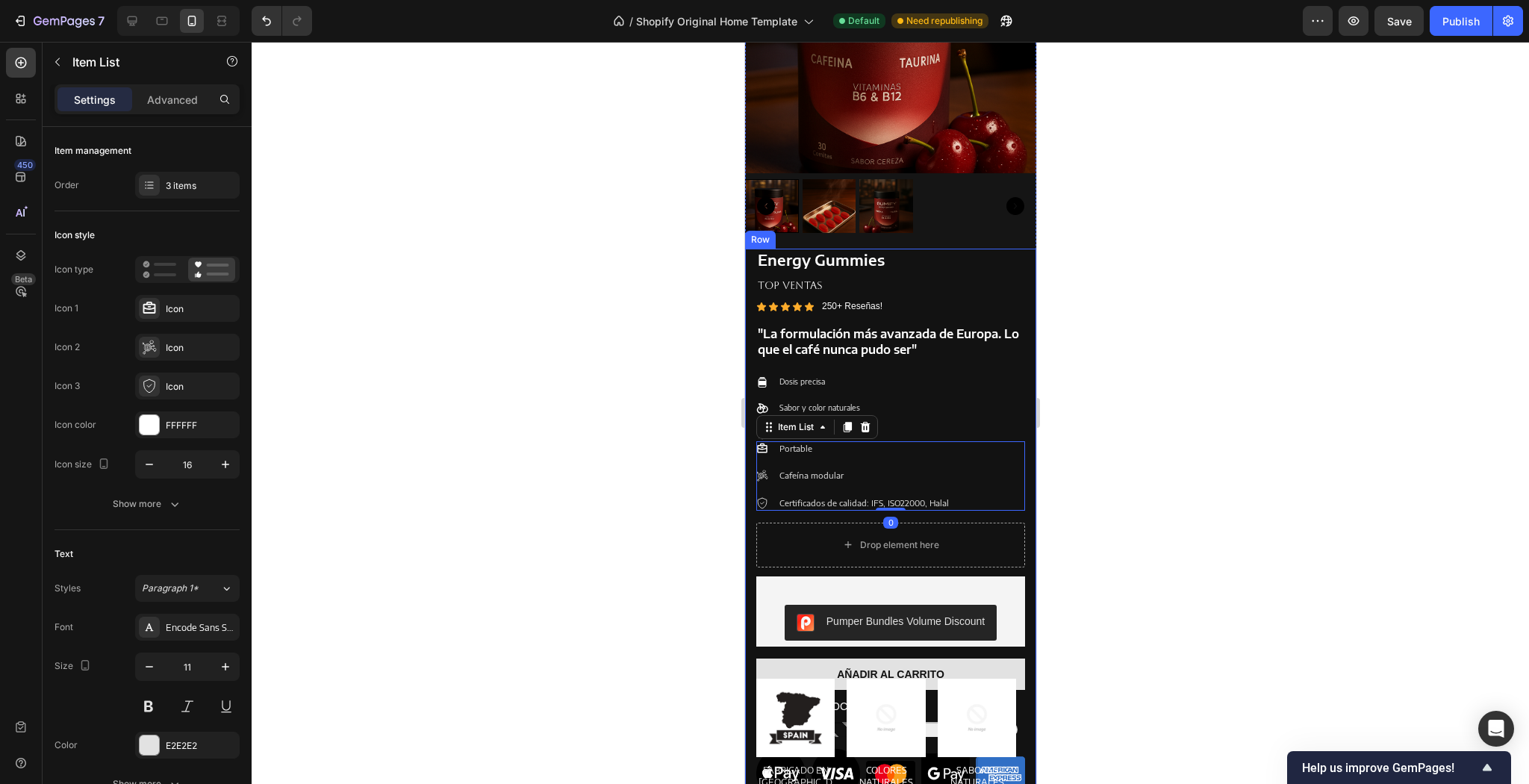
click at [1022, 466] on div "Energy Gummies Product Title TOP VENTAS Text Block Icon Icon Icon Icon Icon Ico…" at bounding box center [890, 523] width 291 height 549
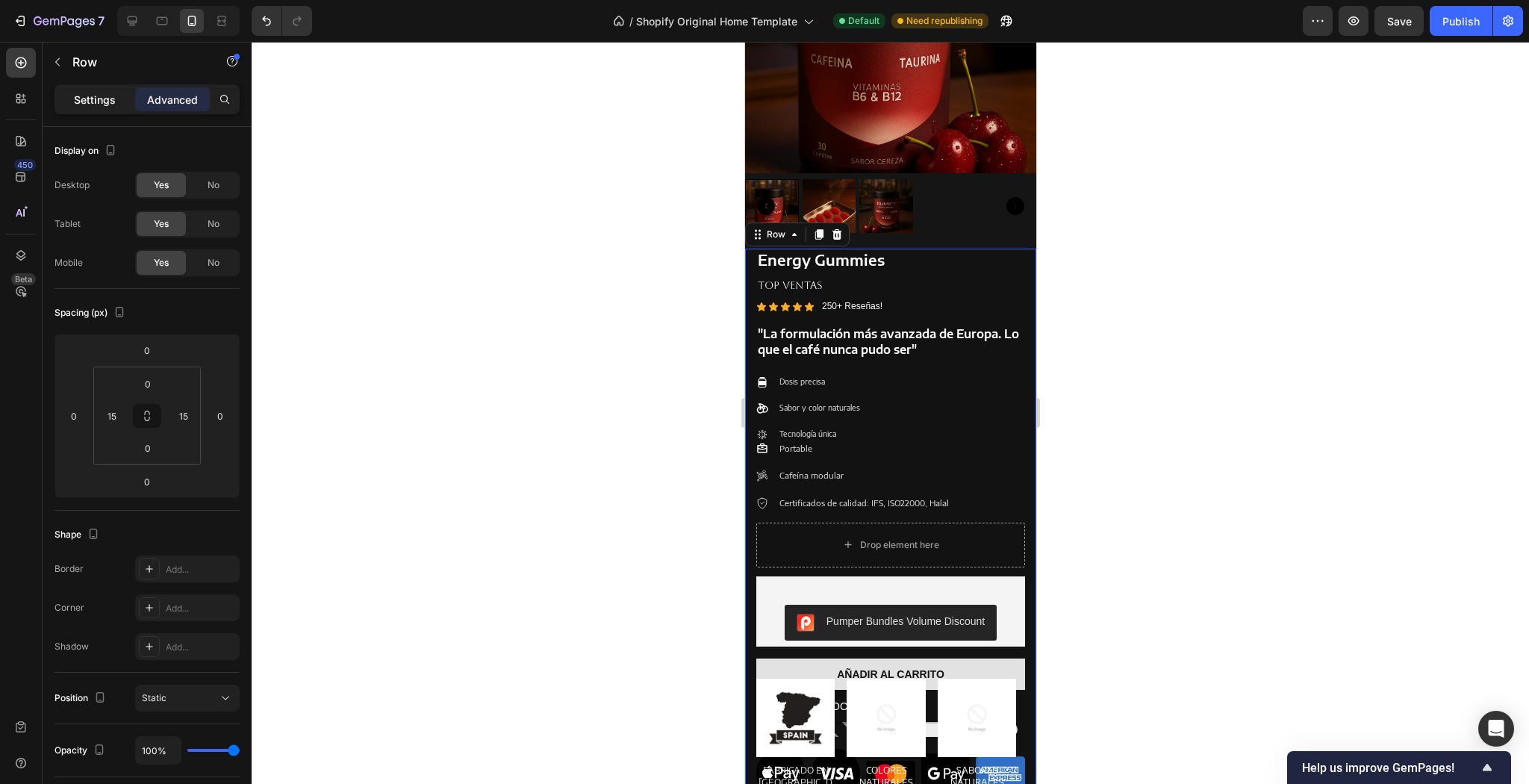
click at [96, 107] on div "Settings" at bounding box center [95, 99] width 75 height 24
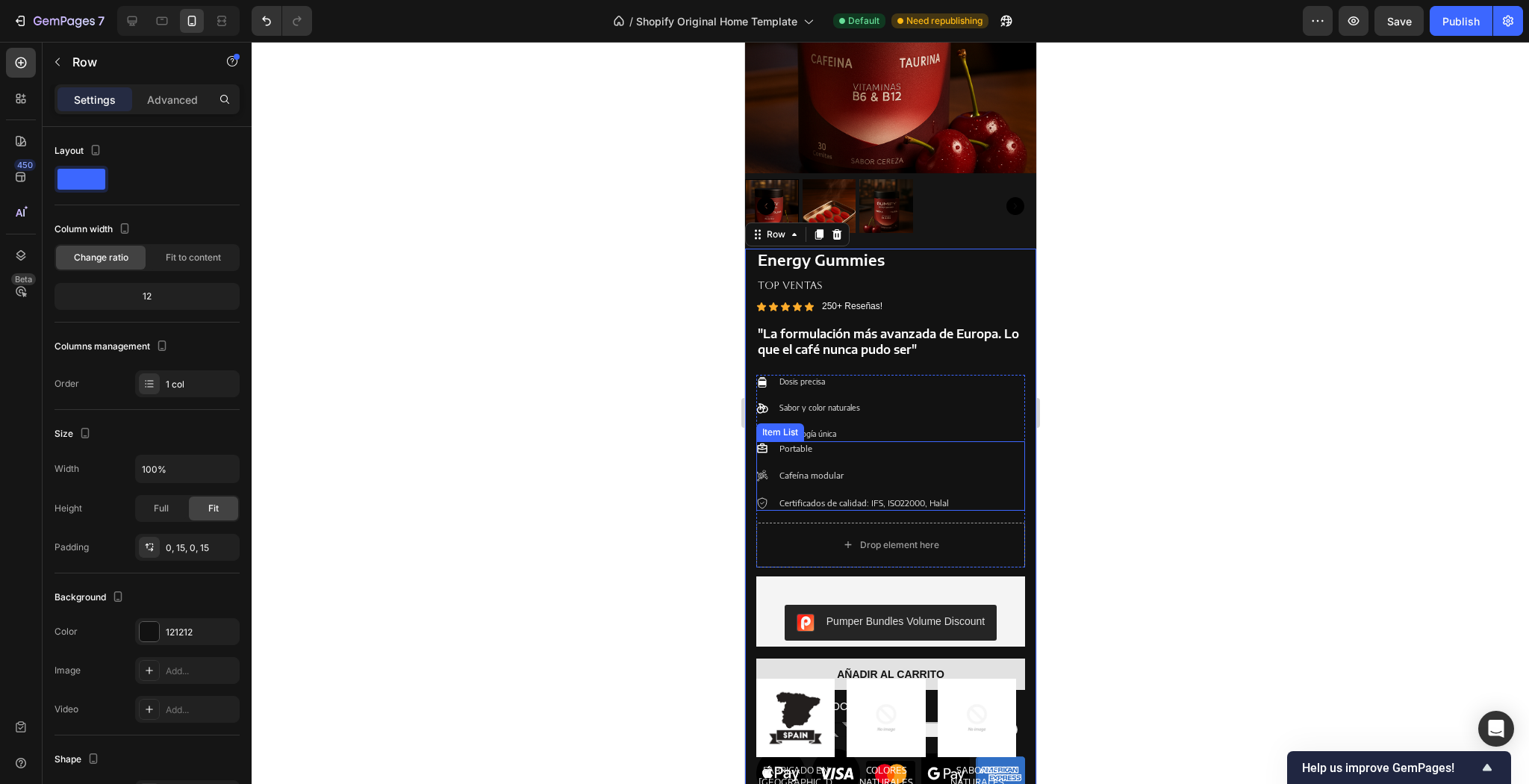
click at [843, 445] on div "Portable" at bounding box center [864, 448] width 174 height 15
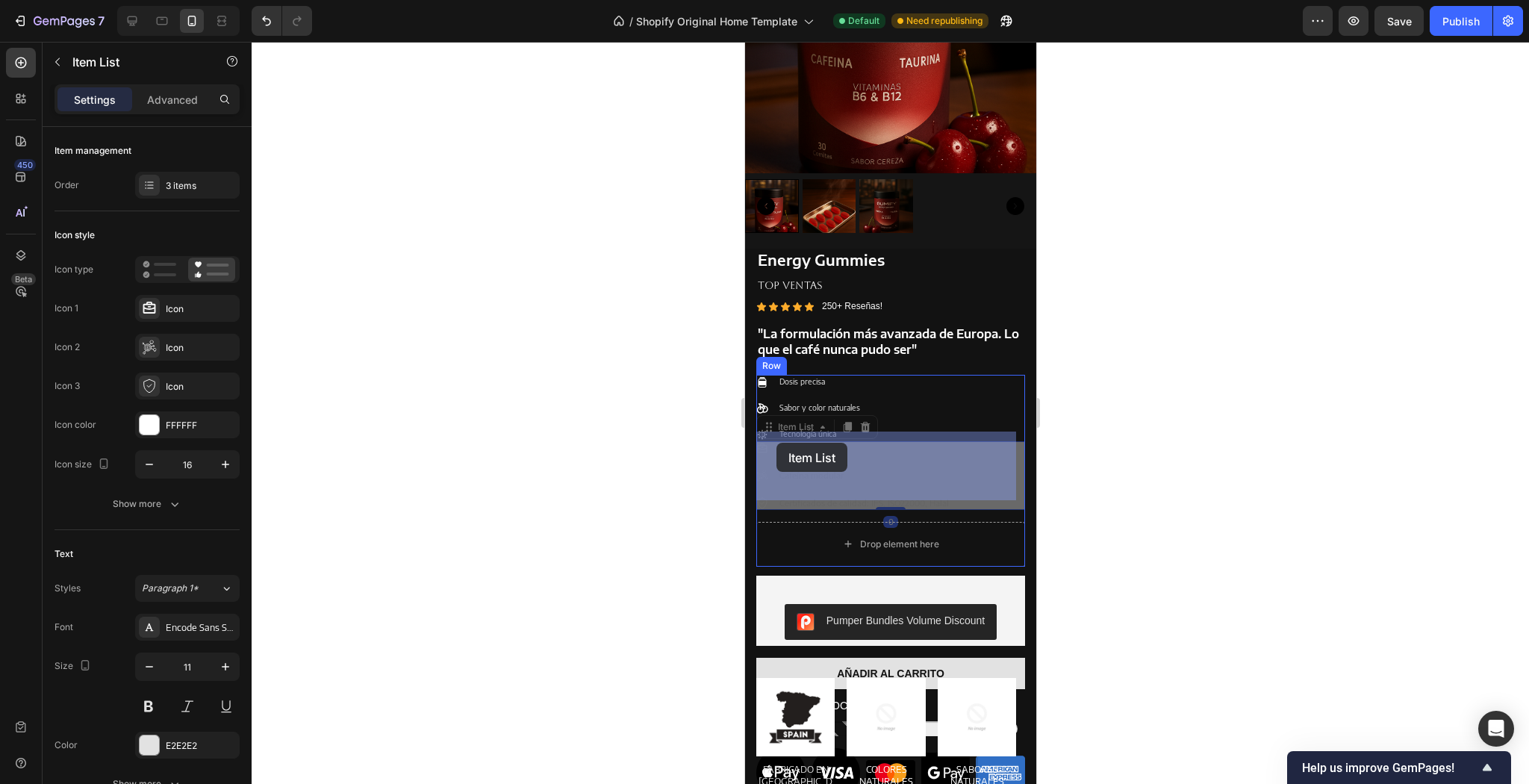
drag, startPoint x: 756, startPoint y: 439, endPoint x: 774, endPoint y: 443, distance: 18.4
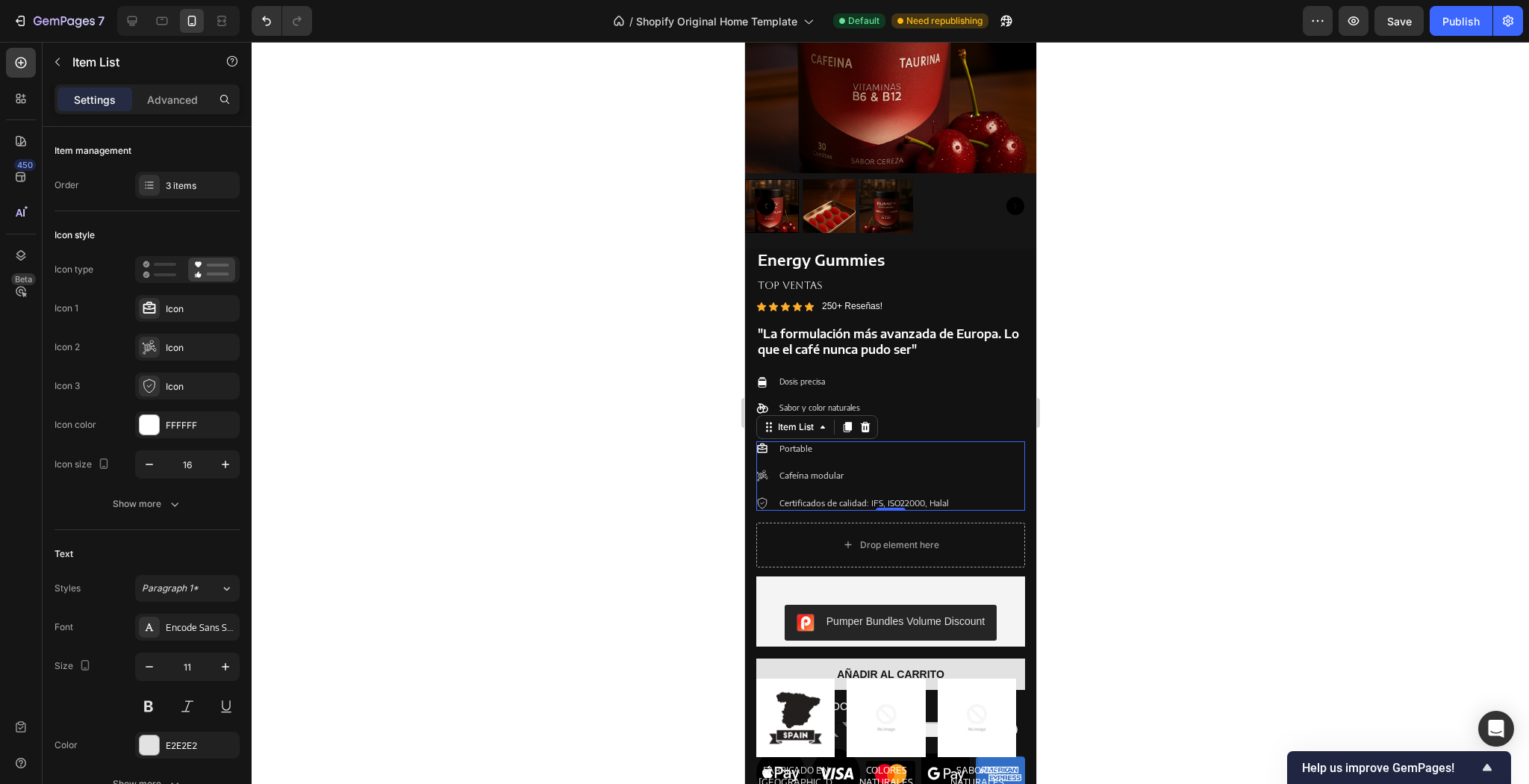
click at [770, 441] on div "Portable" at bounding box center [853, 448] width 195 height 15
click at [814, 444] on p "Portable" at bounding box center [864, 448] width 170 height 11
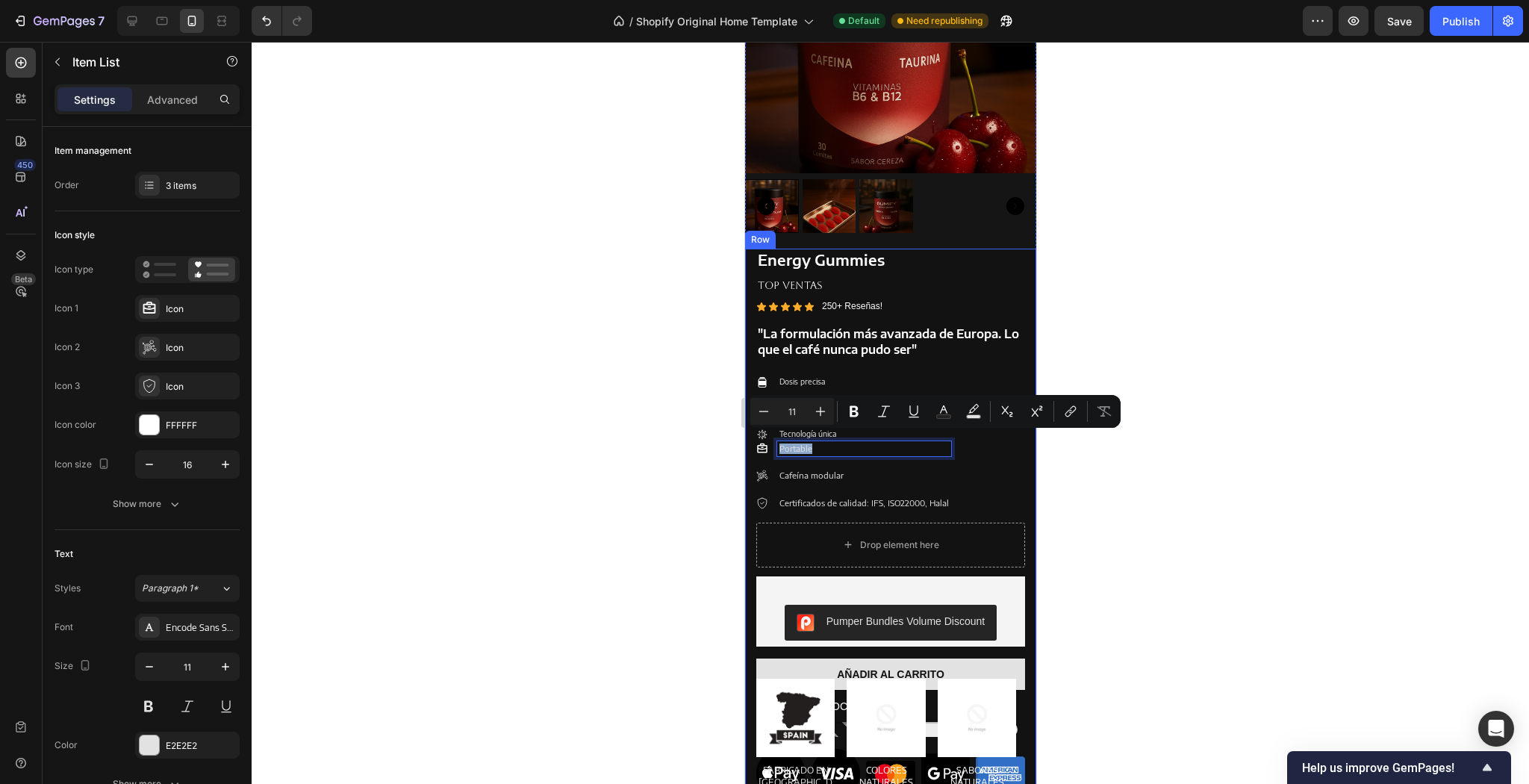
drag, startPoint x: 812, startPoint y: 440, endPoint x: 746, endPoint y: 484, distance: 79.3
click at [746, 484] on div "Energy Gummies Product Title TOP VENTAS Text Block Icon Icon Icon Icon Icon Ico…" at bounding box center [890, 523] width 291 height 549
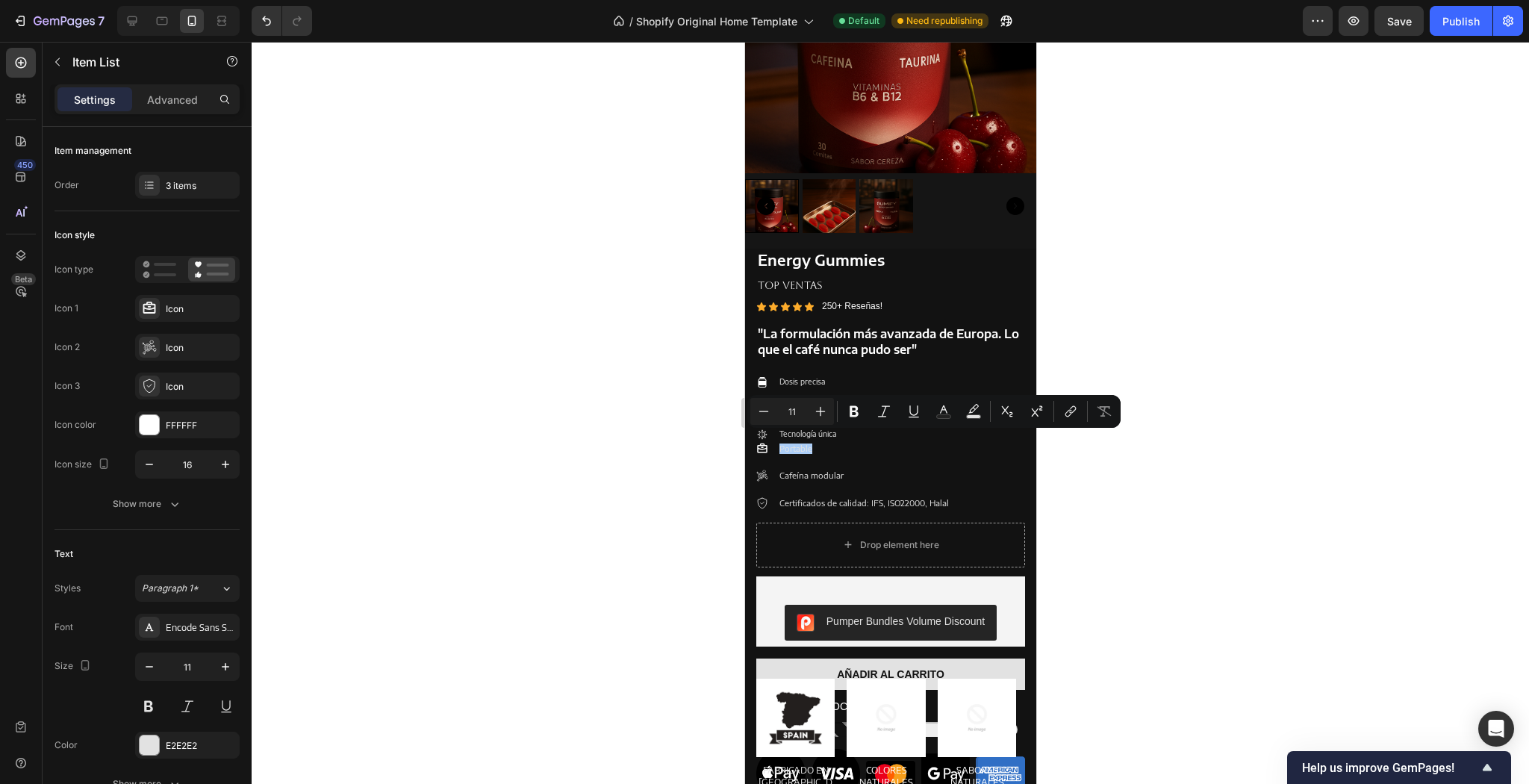
click at [1069, 464] on div at bounding box center [890, 412] width 1277 height 742
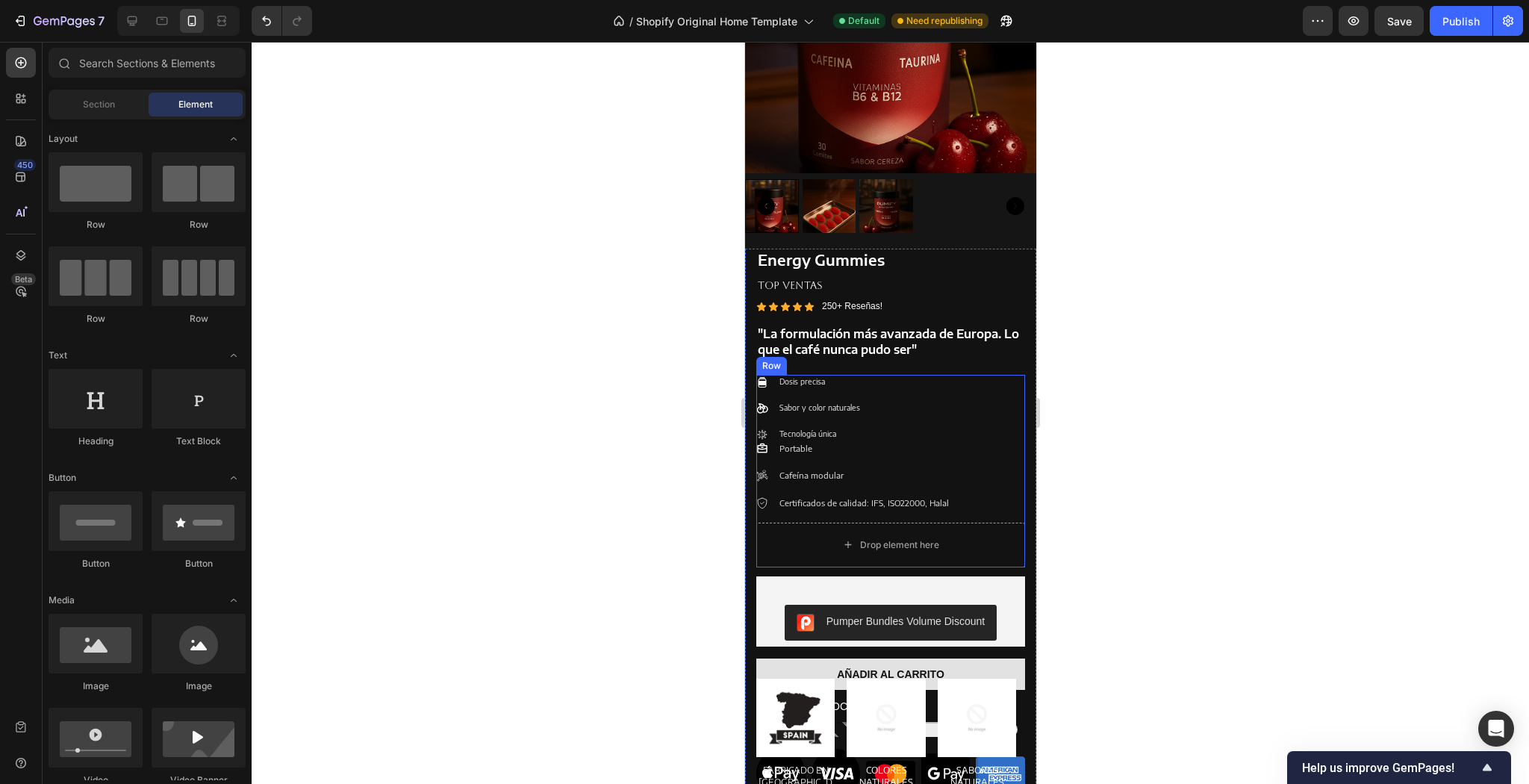
click at [899, 470] on p "Cafeína modular" at bounding box center [864, 475] width 170 height 11
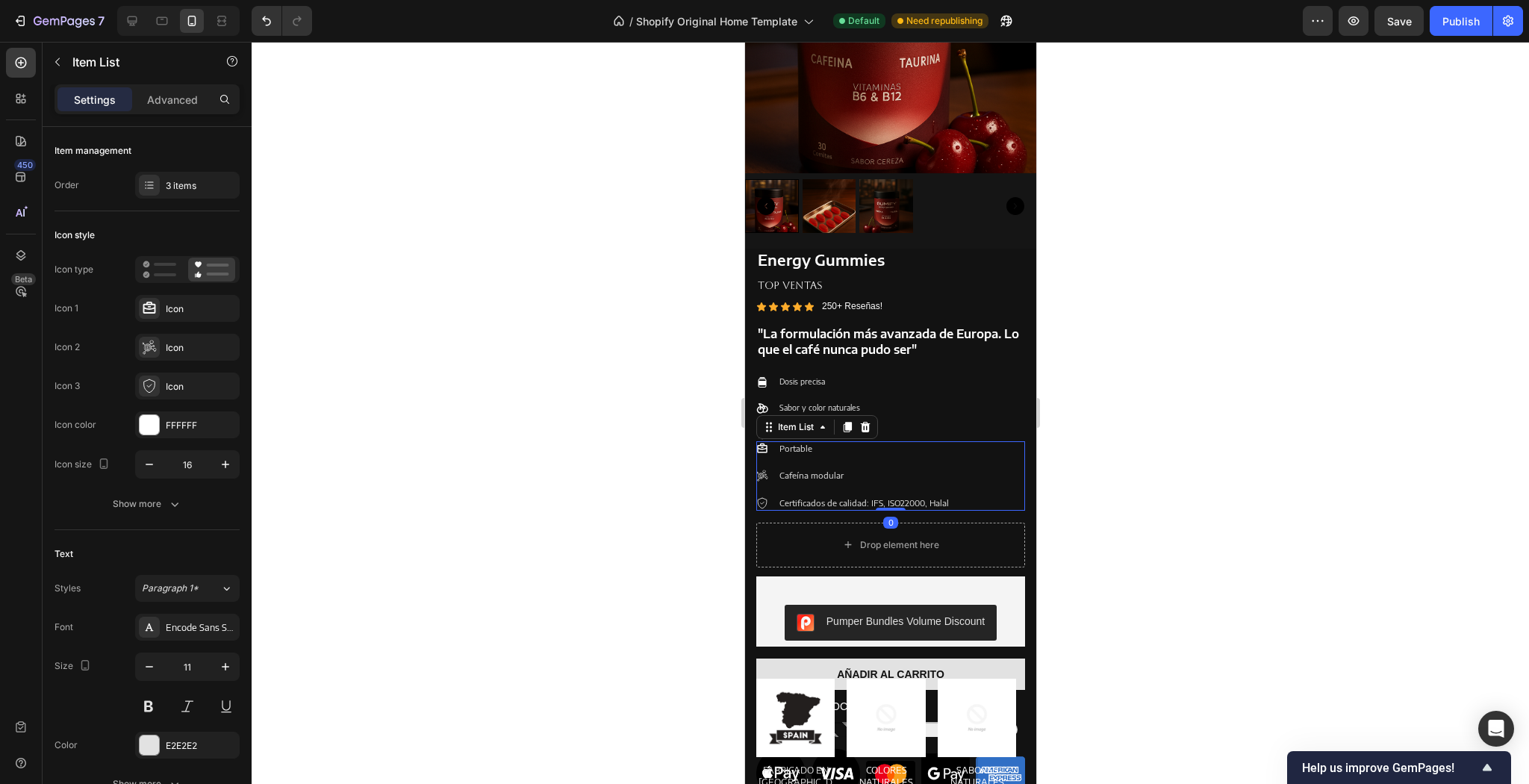
copy p "Portable"
click at [897, 383] on div "Dosis precisa Sabor y color naturales Tecnología única" at bounding box center [890, 408] width 269 height 67
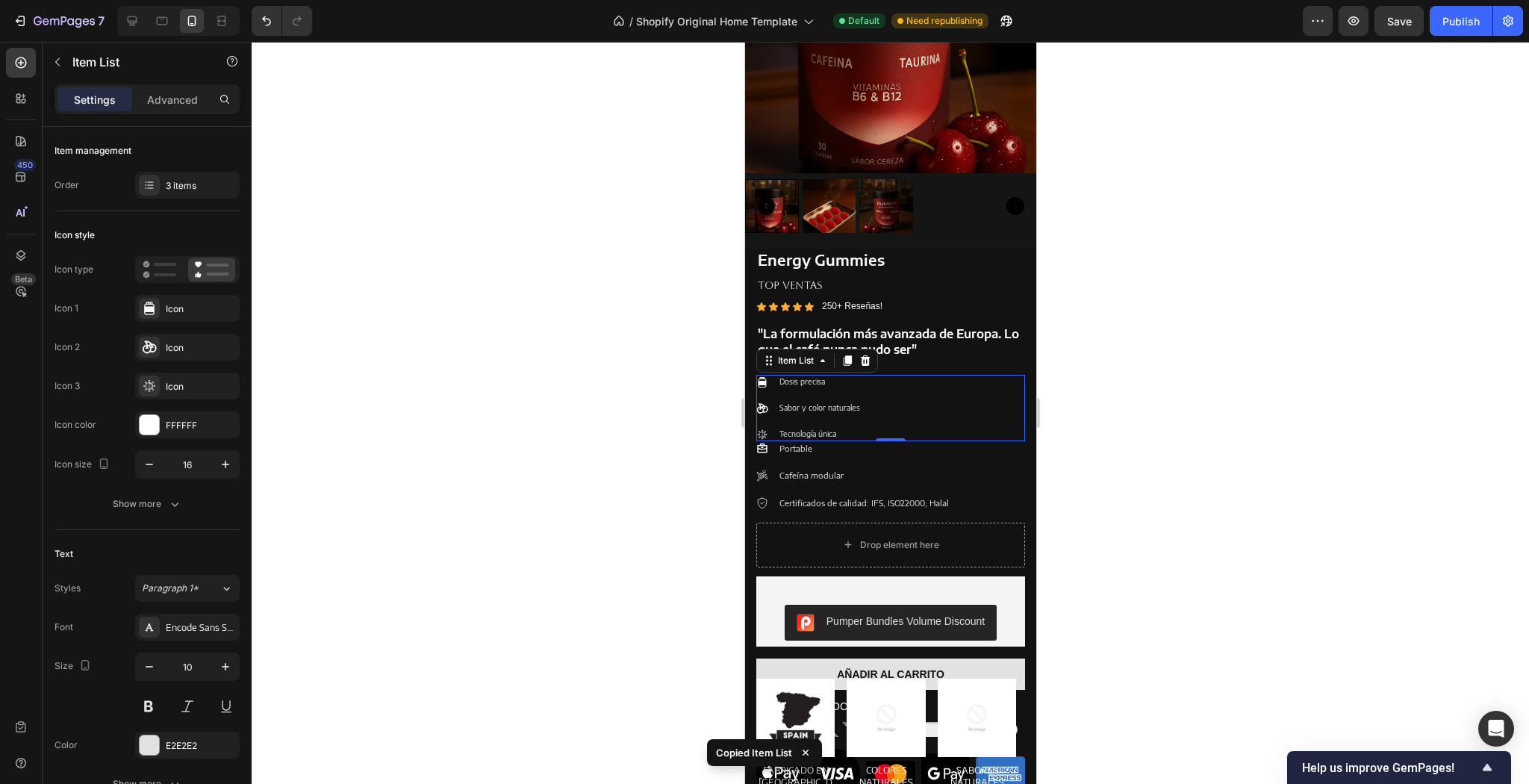
click at [897, 383] on div "Dosis precisa Sabor y color naturales Tecnología única" at bounding box center [890, 408] width 269 height 67
click at [851, 377] on p "Dosis precisa" at bounding box center [819, 382] width 80 height 10
click at [885, 382] on div "Dosis precisa Sabor y color naturales Tecnología única" at bounding box center [890, 408] width 269 height 67
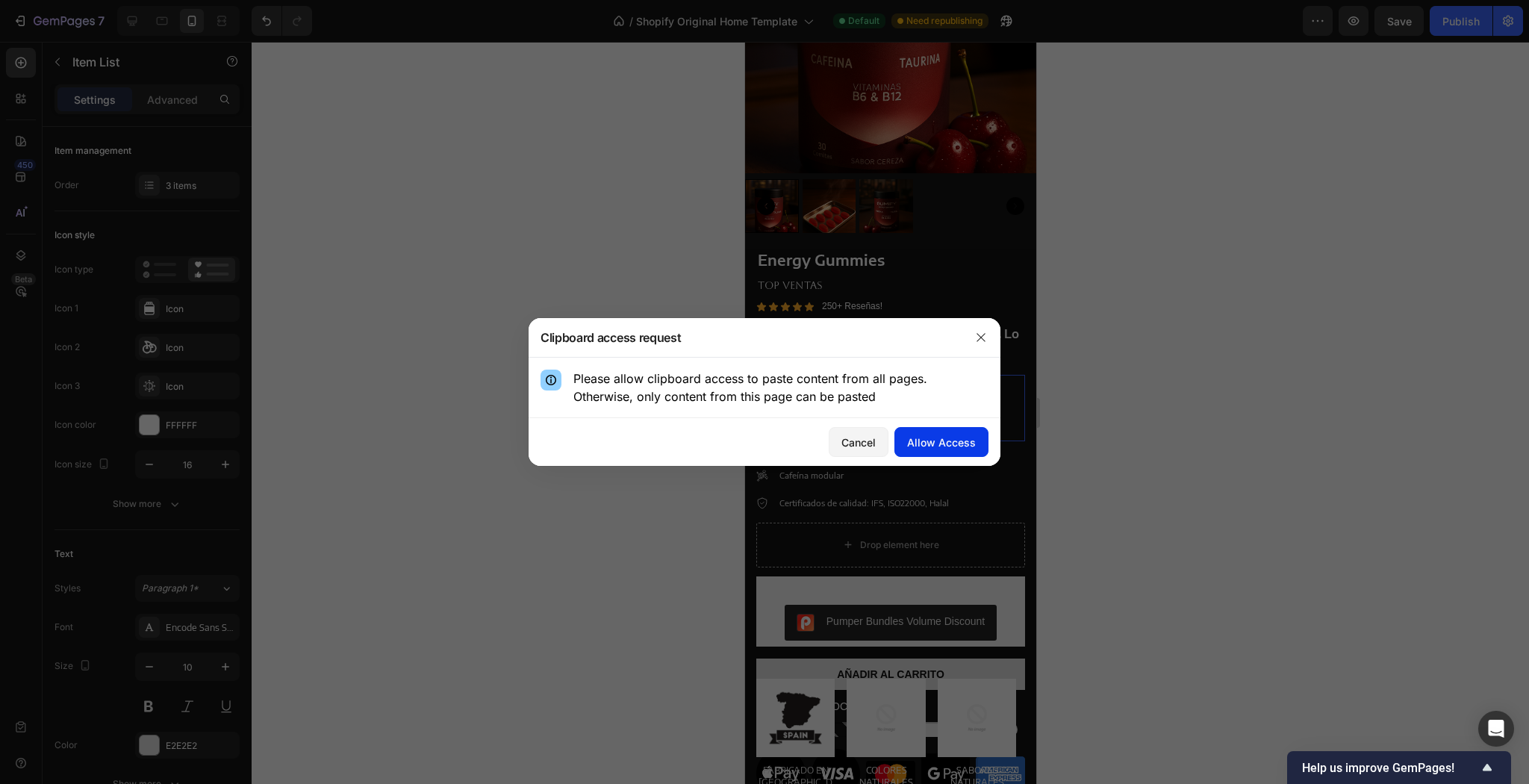
drag, startPoint x: 946, startPoint y: 438, endPoint x: 944, endPoint y: 453, distance: 15.1
click at [944, 450] on div "Allow Access" at bounding box center [942, 442] width 69 height 15
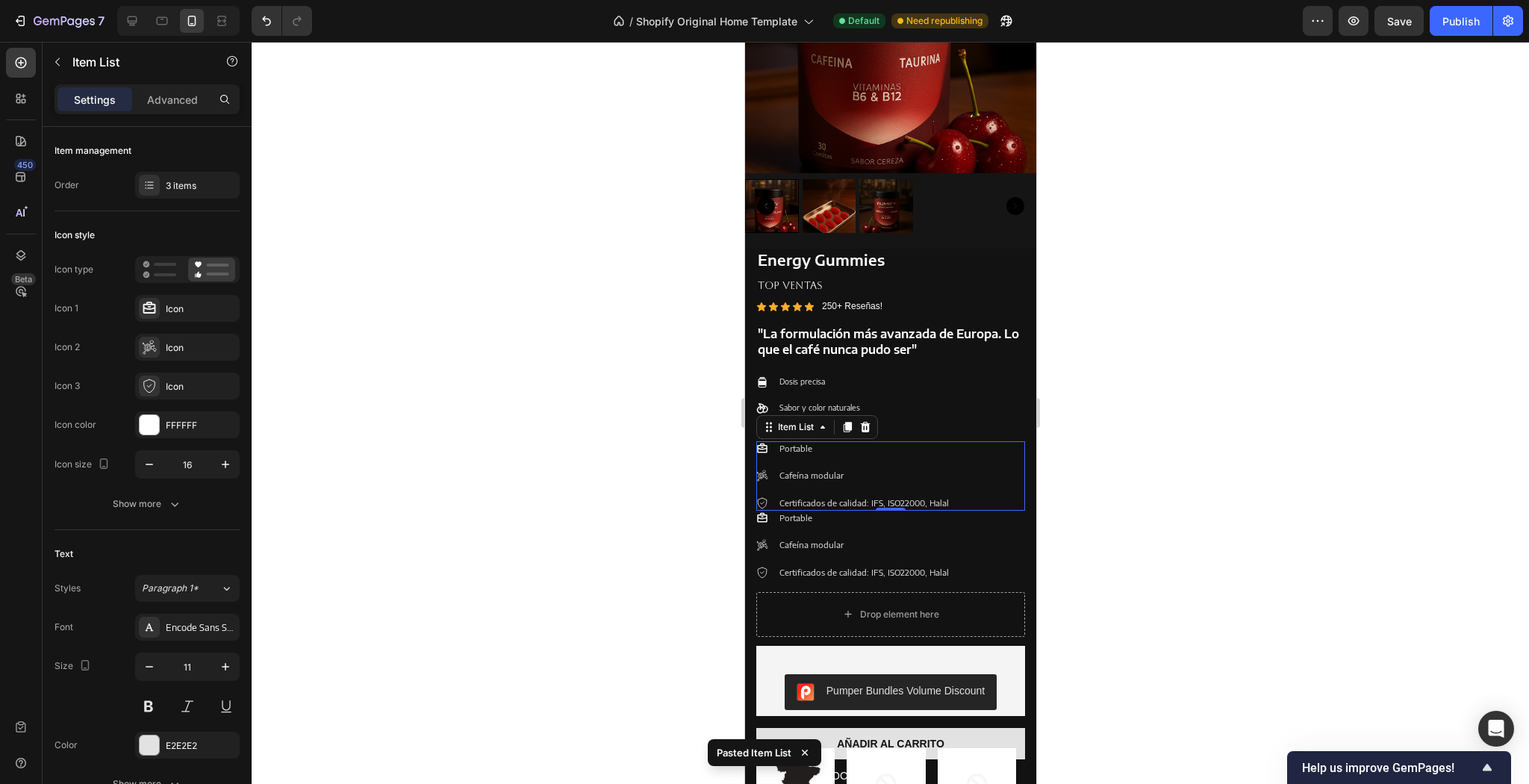
click at [1180, 483] on div at bounding box center [890, 412] width 1277 height 742
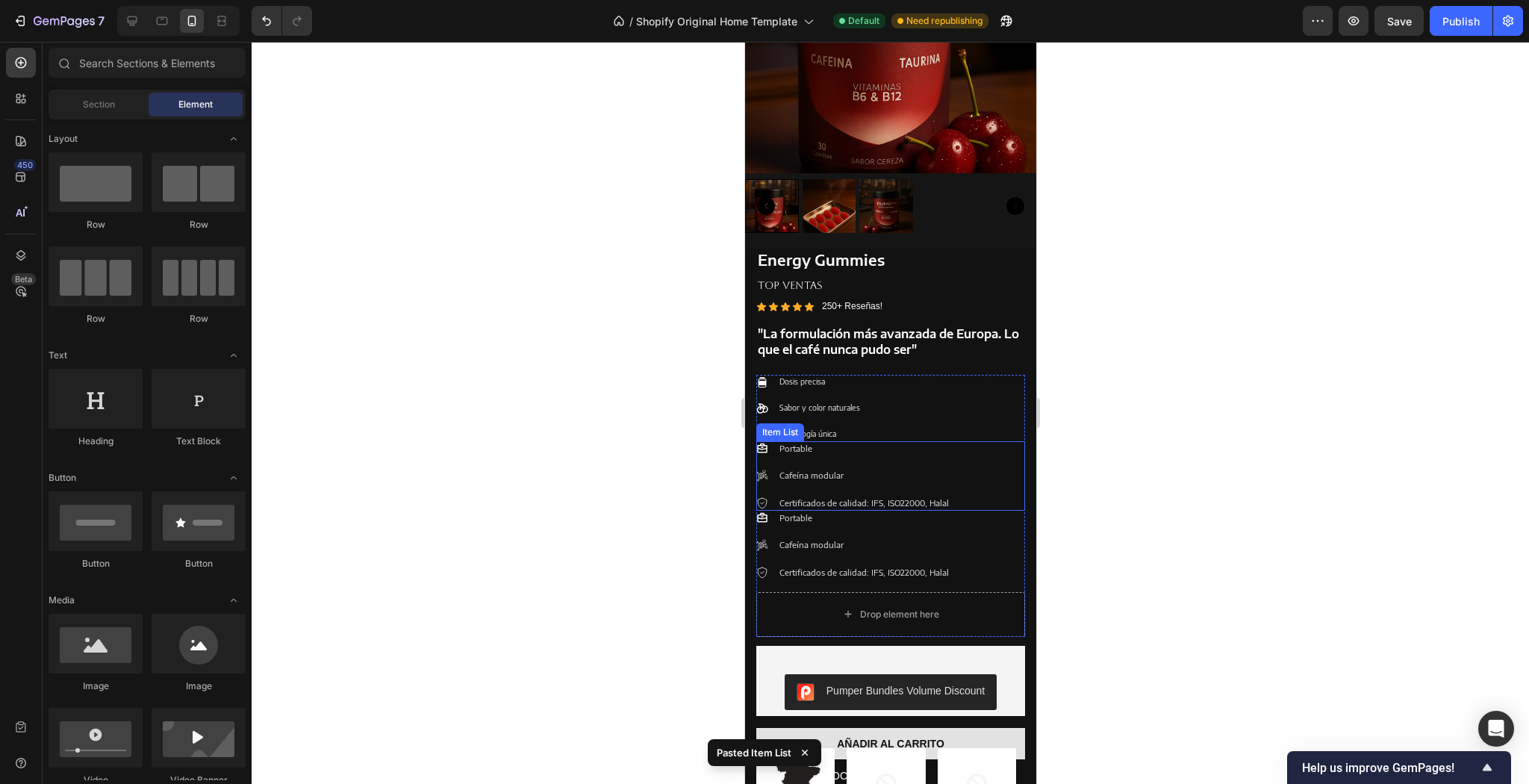
click at [944, 472] on div "Cafeína modular" at bounding box center [864, 475] width 174 height 15
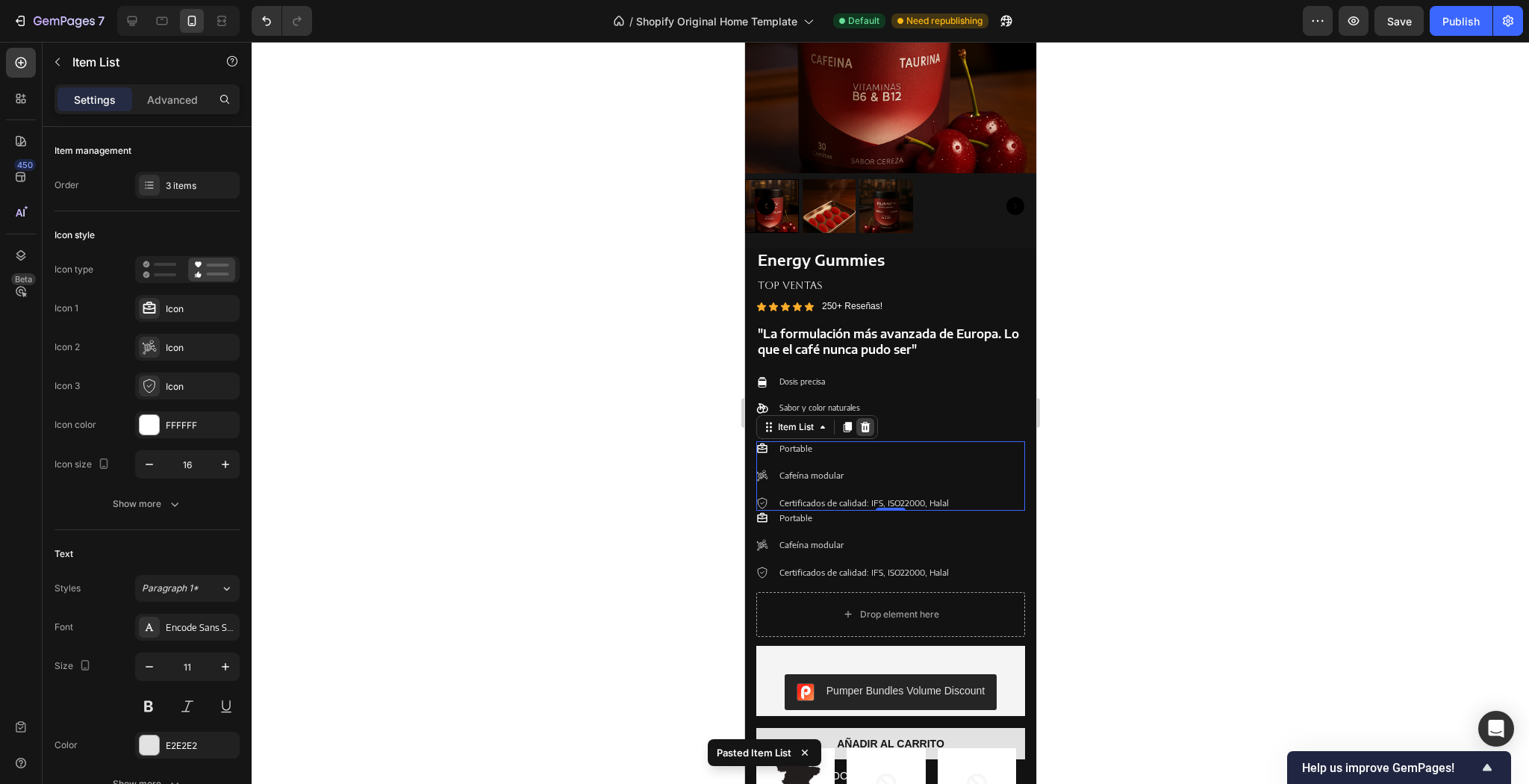
click at [869, 421] on icon at bounding box center [864, 427] width 12 height 12
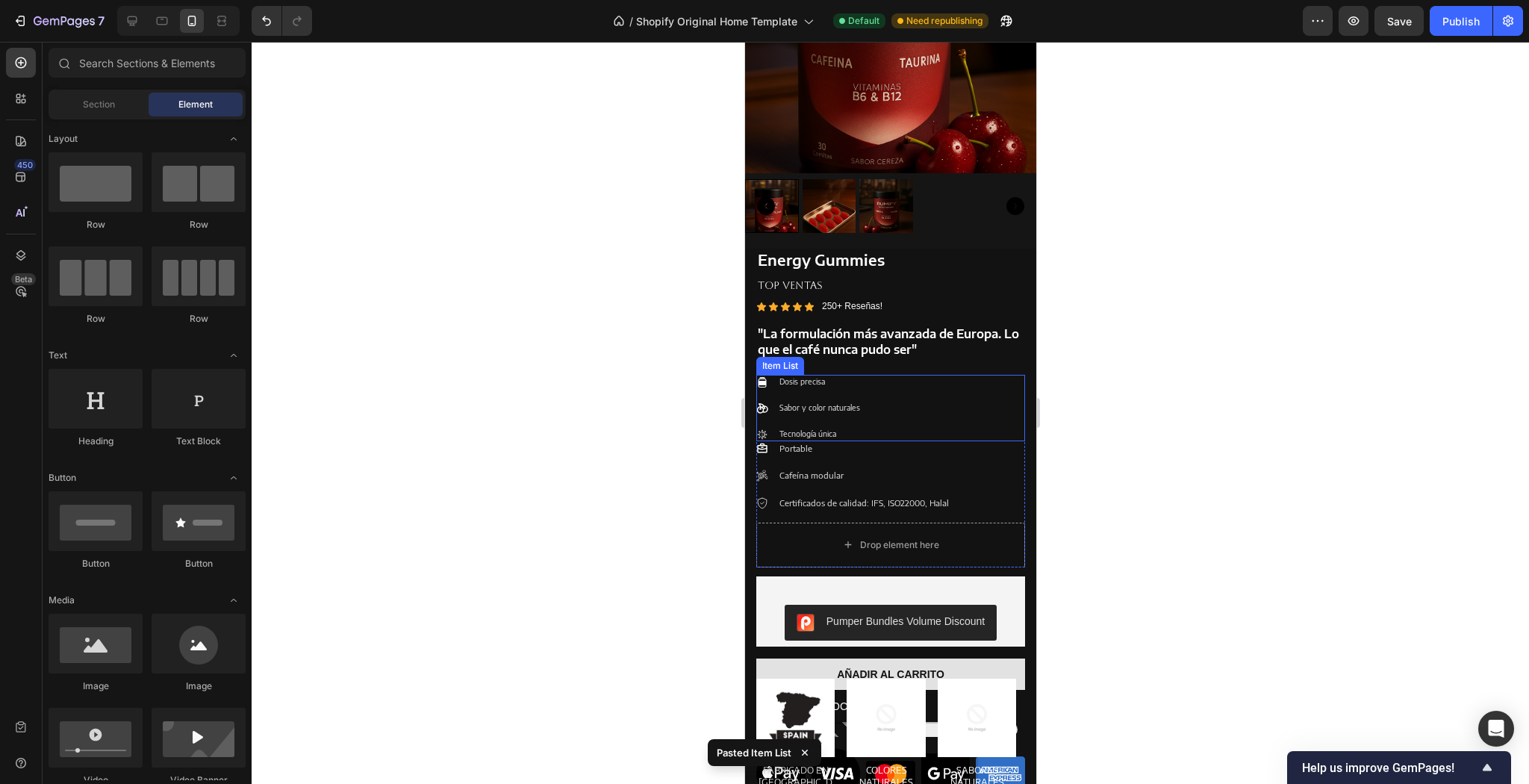
click at [867, 415] on div "Dosis precisa Sabor y color naturales Tecnología única" at bounding box center [890, 408] width 269 height 67
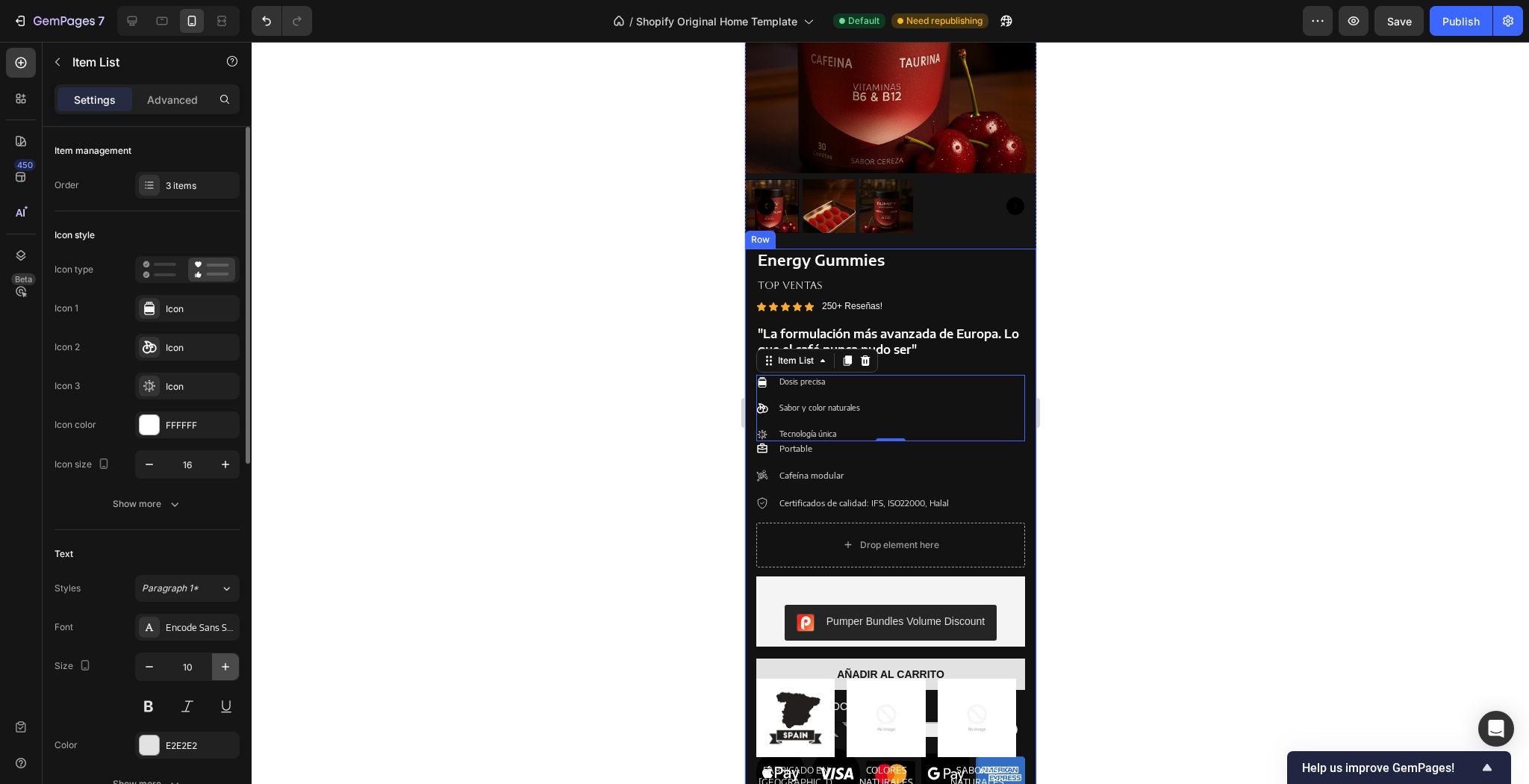
click at [230, 661] on icon "button" at bounding box center [225, 666] width 15 height 15
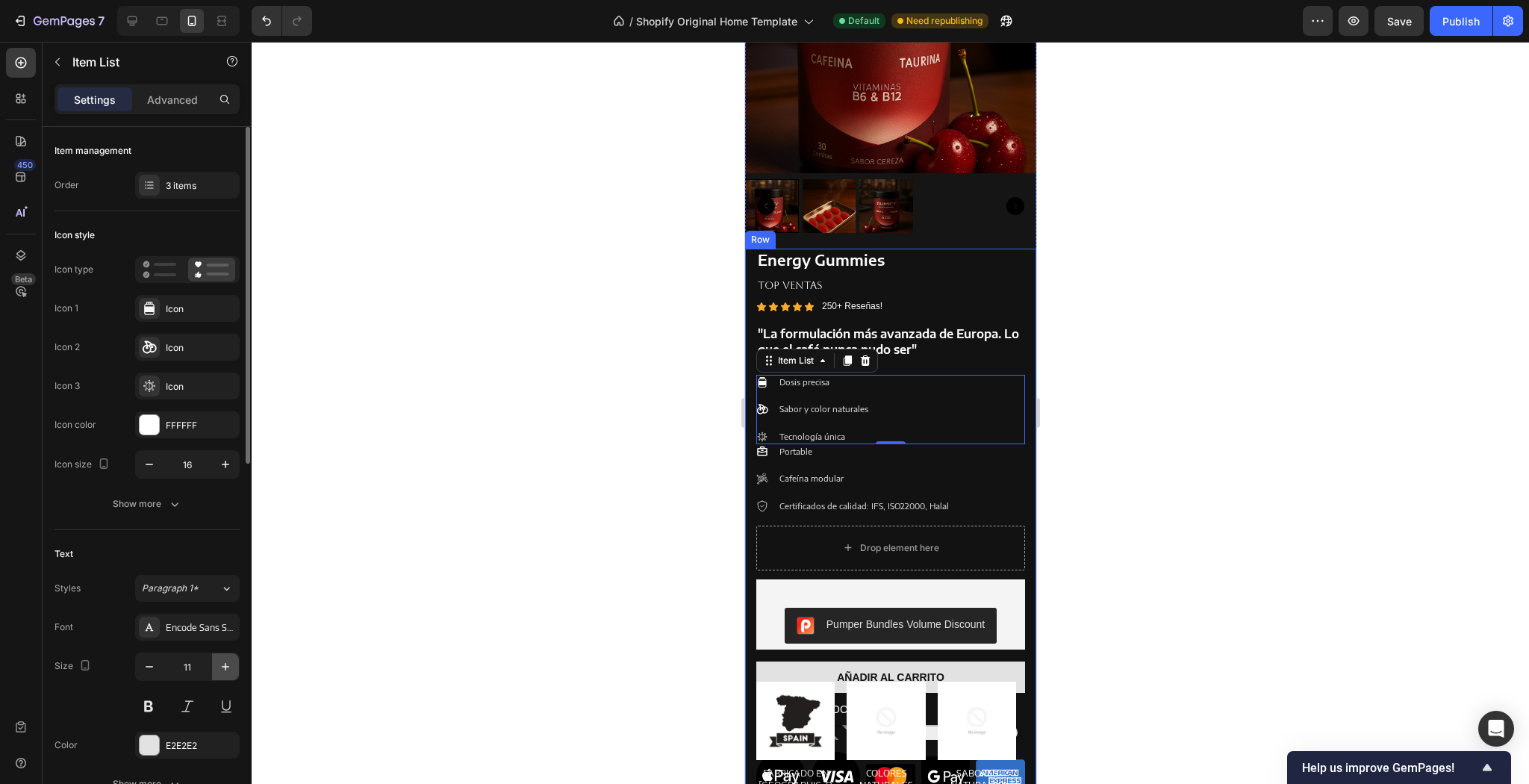
click at [230, 661] on icon "button" at bounding box center [225, 666] width 15 height 15
type input "12"
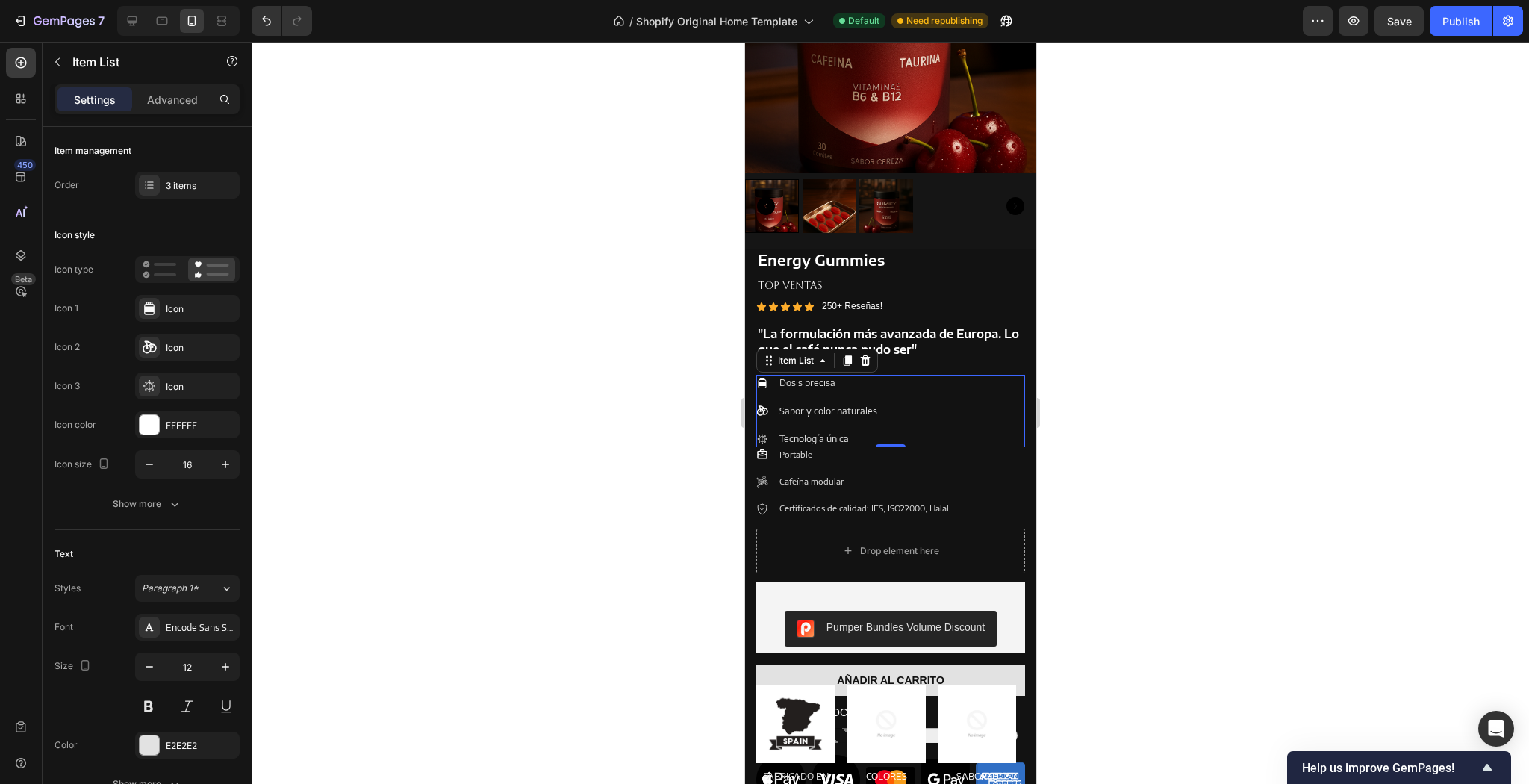
click at [1176, 421] on div at bounding box center [890, 412] width 1277 height 742
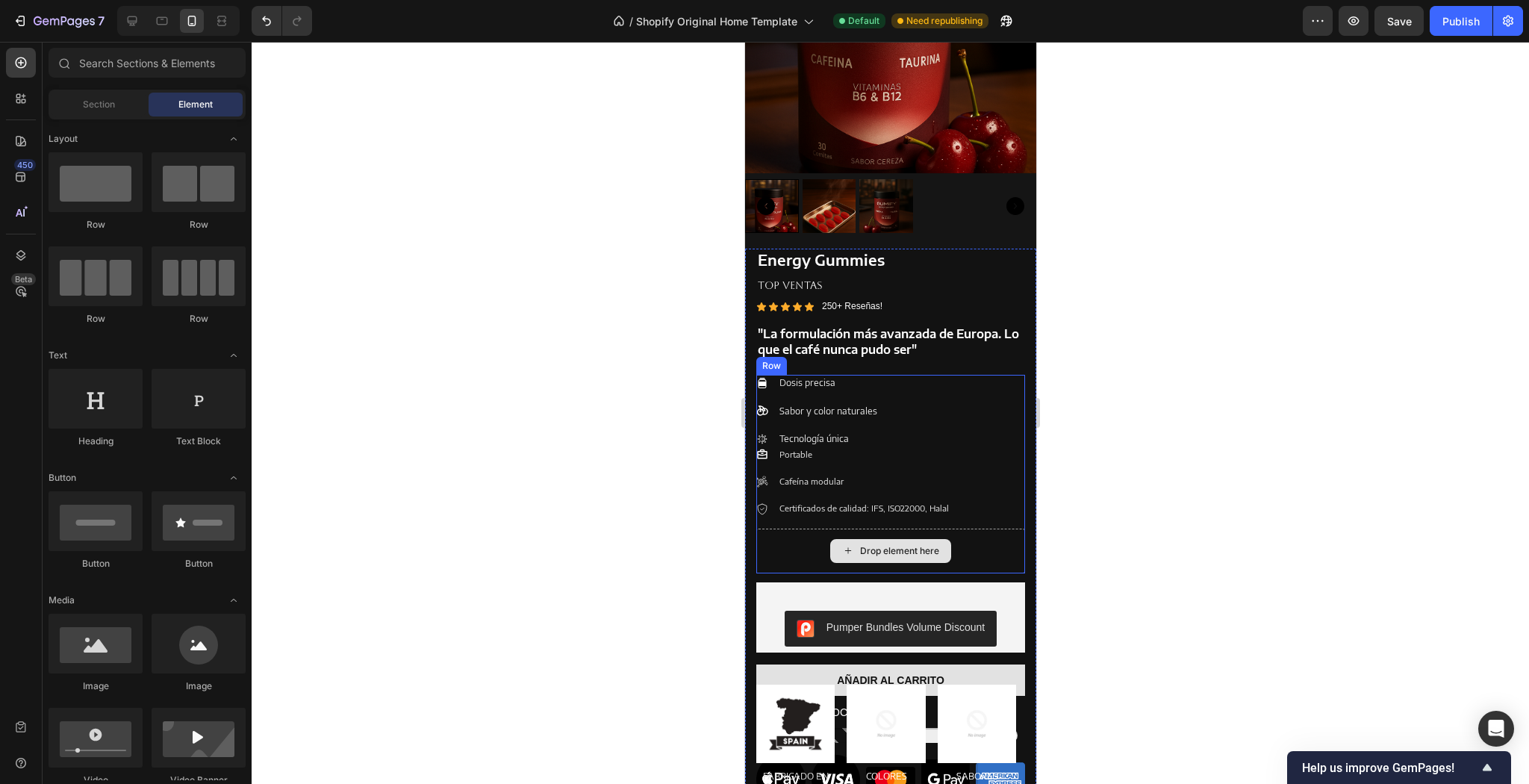
click at [1003, 548] on div "Drop element here" at bounding box center [890, 551] width 269 height 45
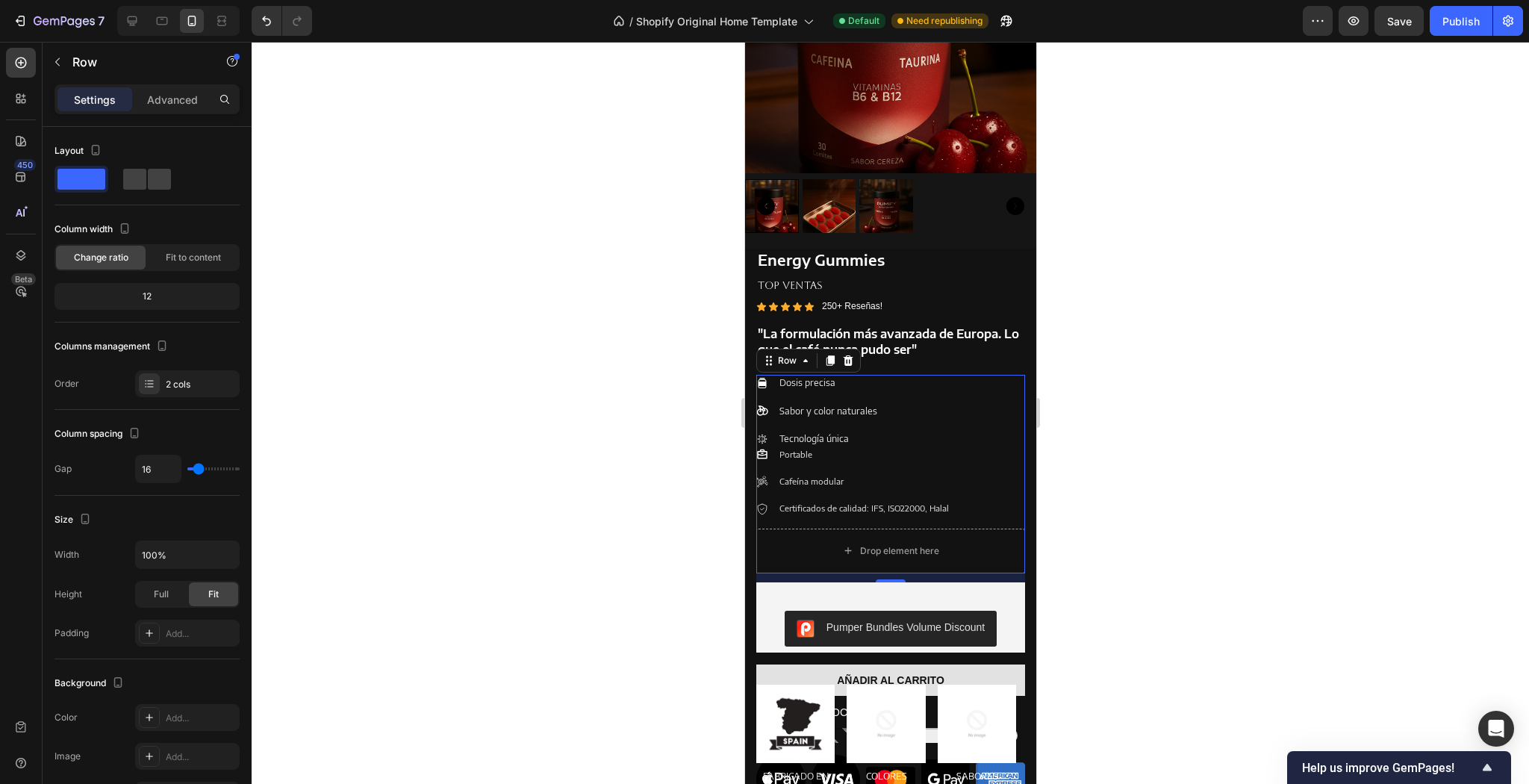
click at [1156, 437] on div at bounding box center [890, 412] width 1277 height 742
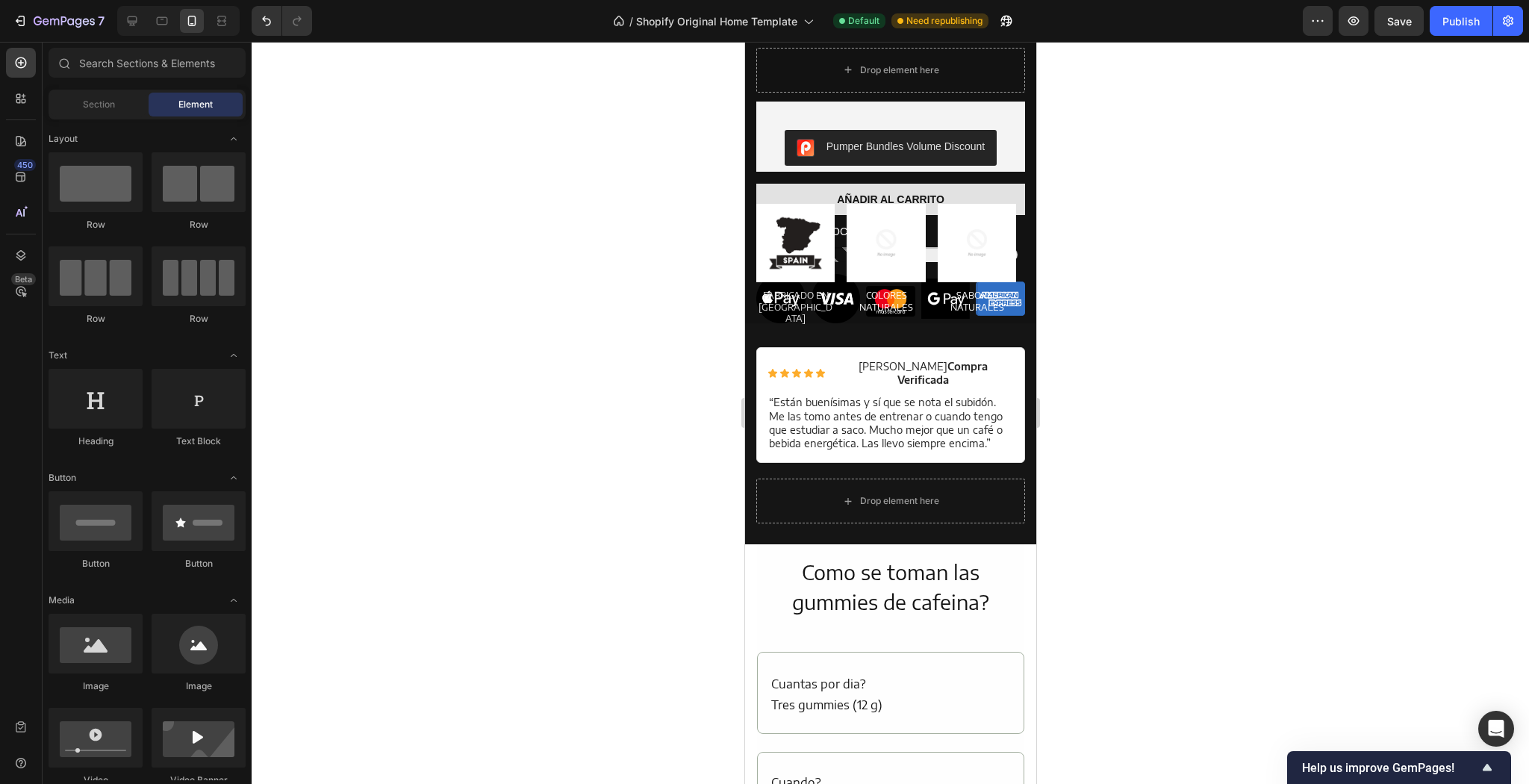
scroll to position [1644, 0]
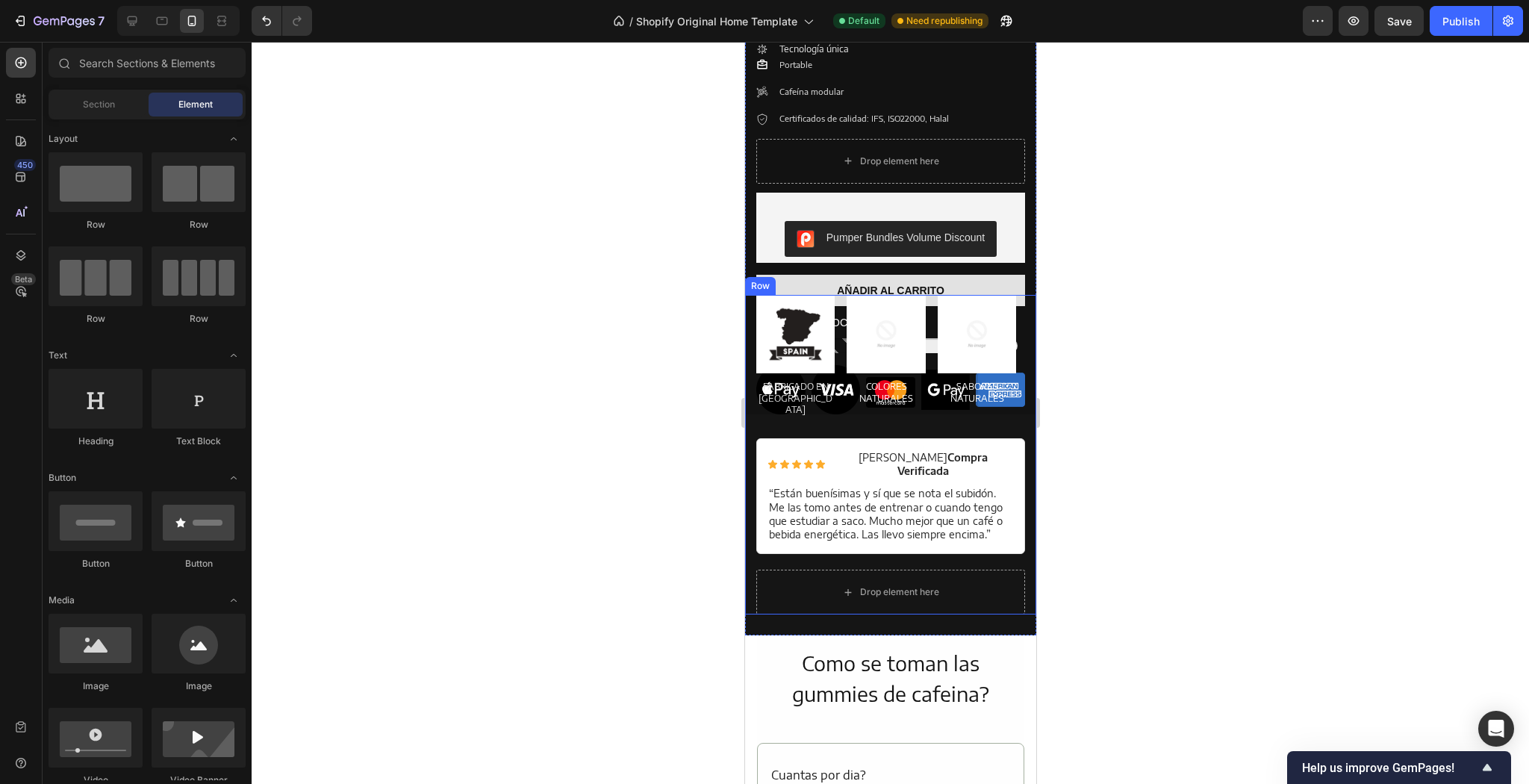
click at [899, 415] on div "Image FABRICADO EN [GEOGRAPHIC_DATA] Text Block Image COLORES NATURALES Text Bl…" at bounding box center [890, 366] width 269 height 143
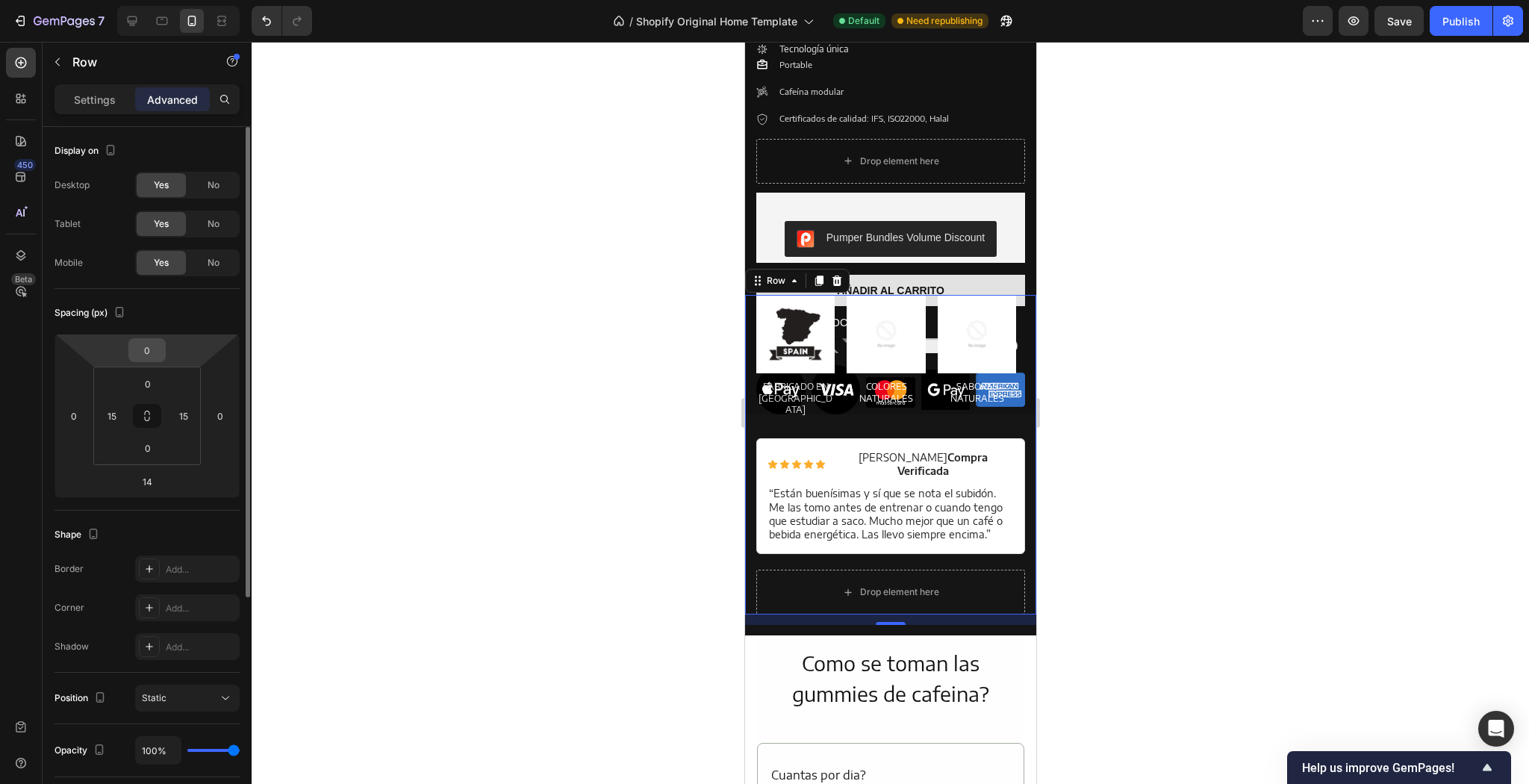
click at [162, 362] on div "0" at bounding box center [147, 349] width 37 height 24
click at [159, 347] on input "0" at bounding box center [147, 350] width 30 height 23
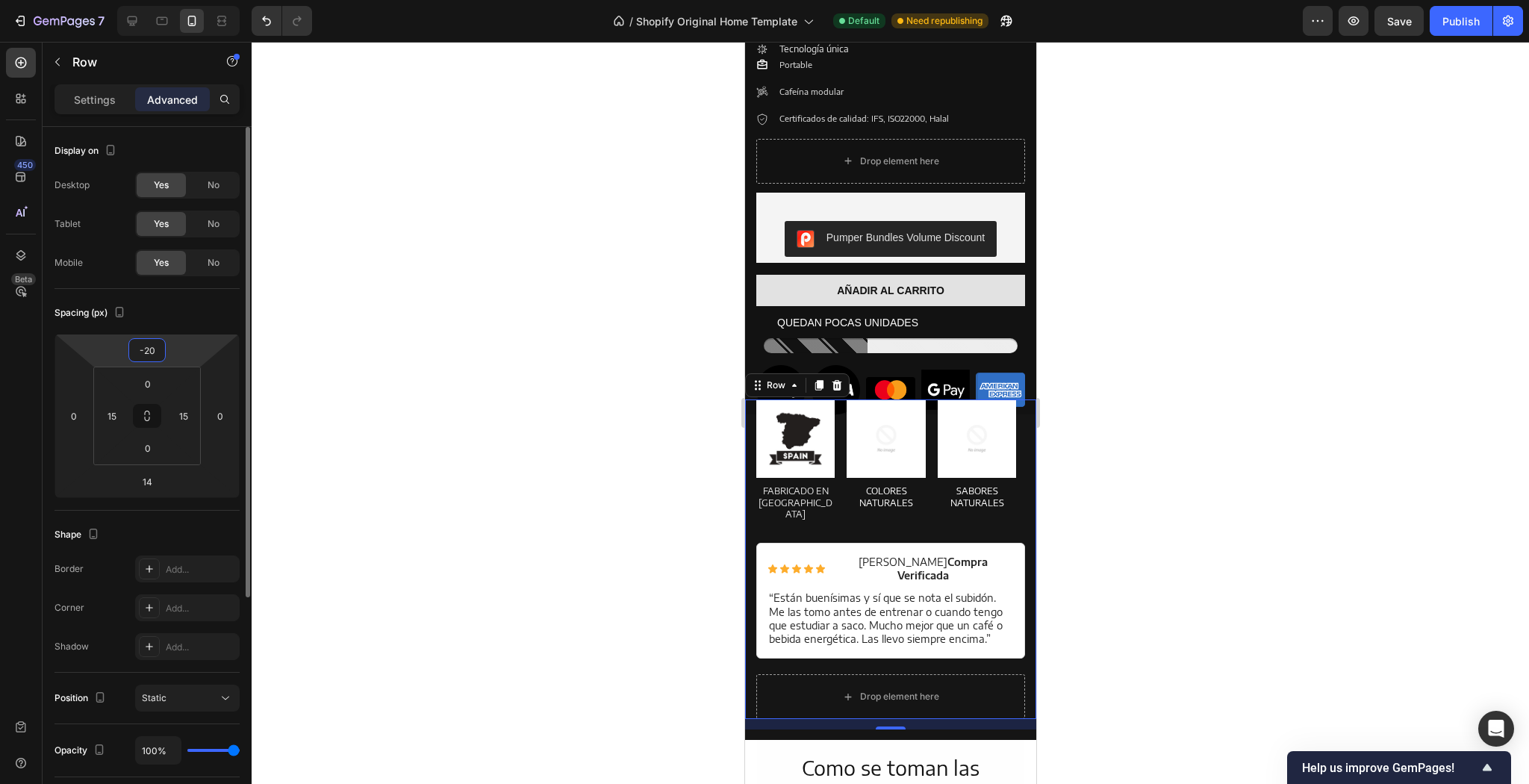
type input "-2"
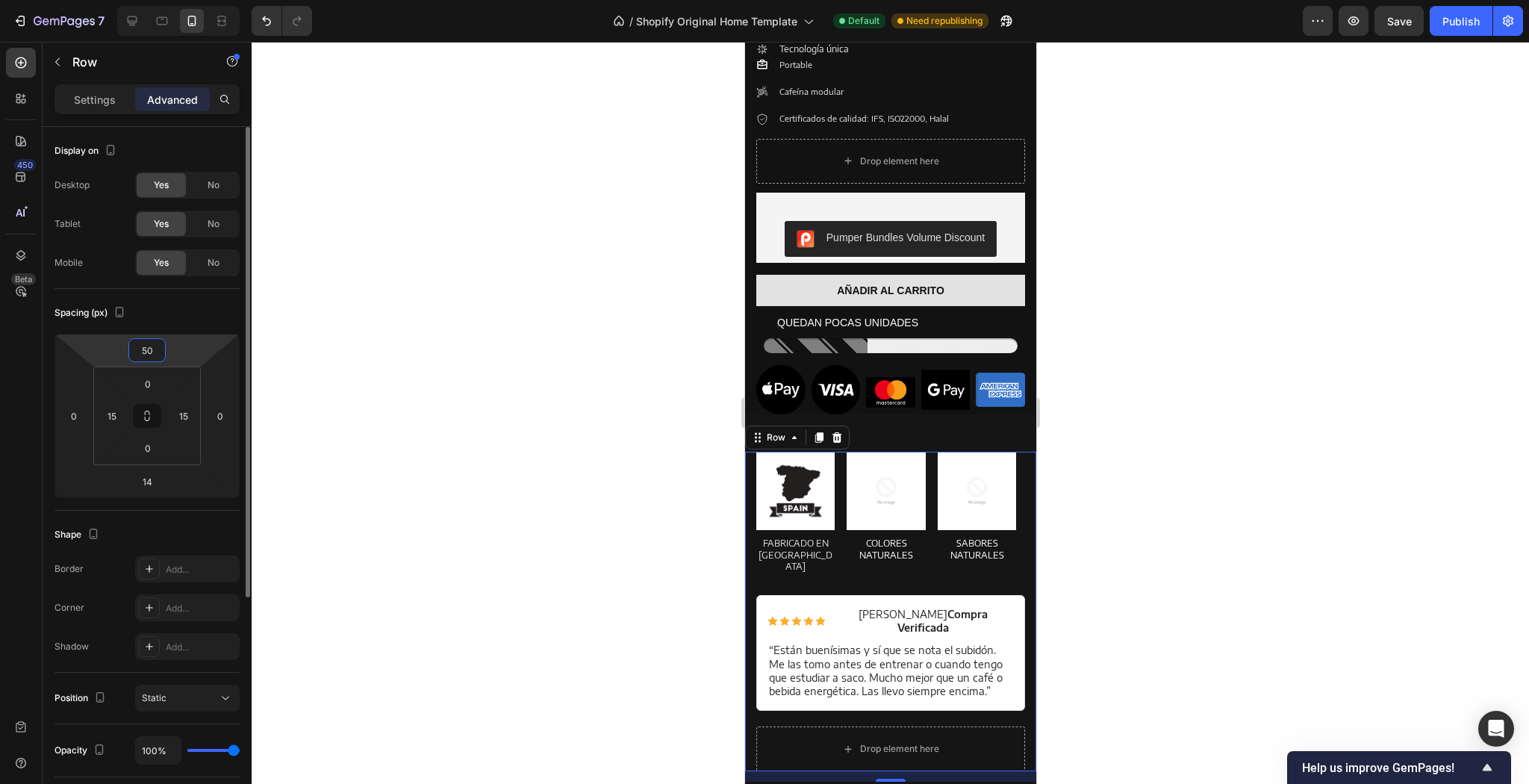
type input "5"
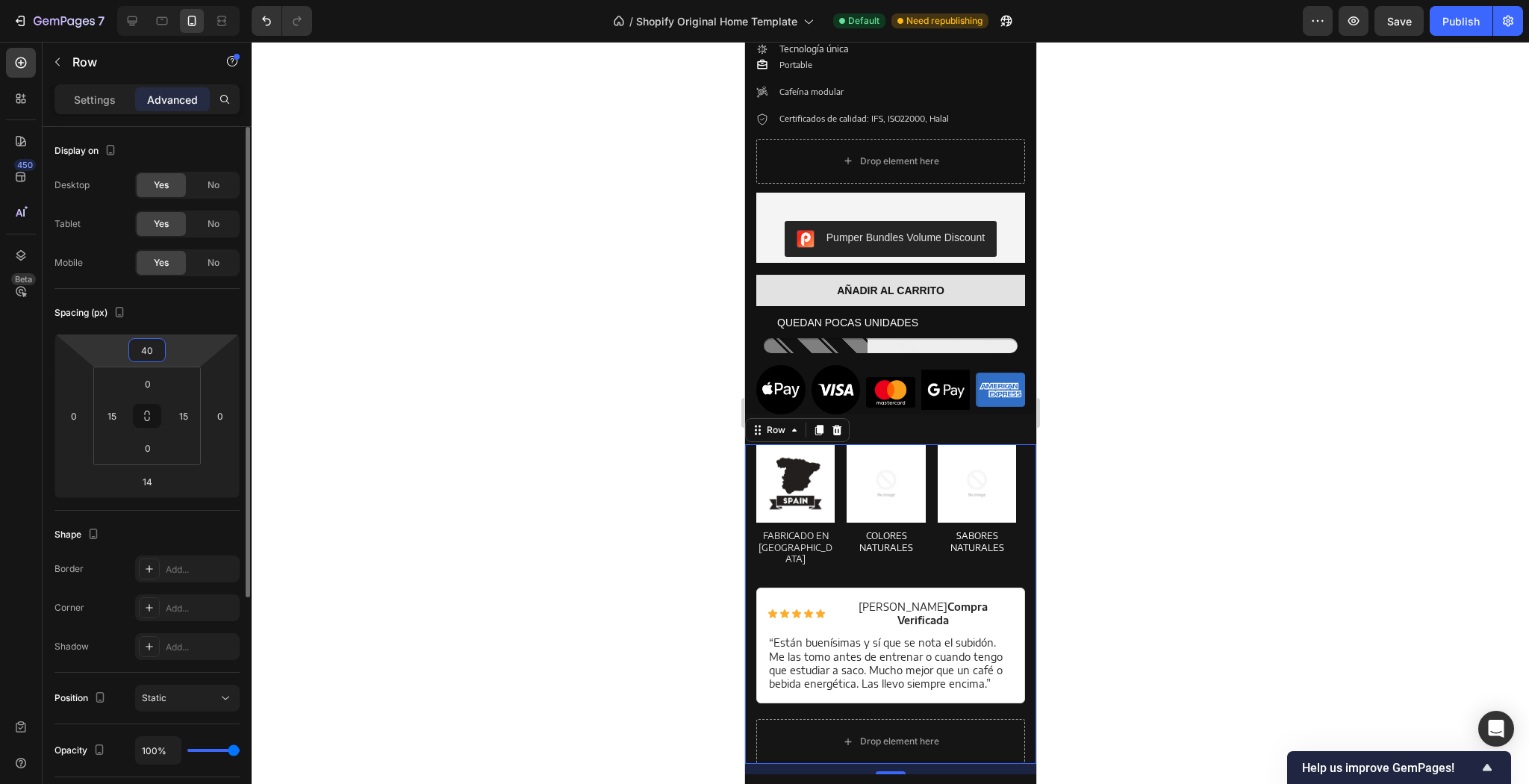
type input "4"
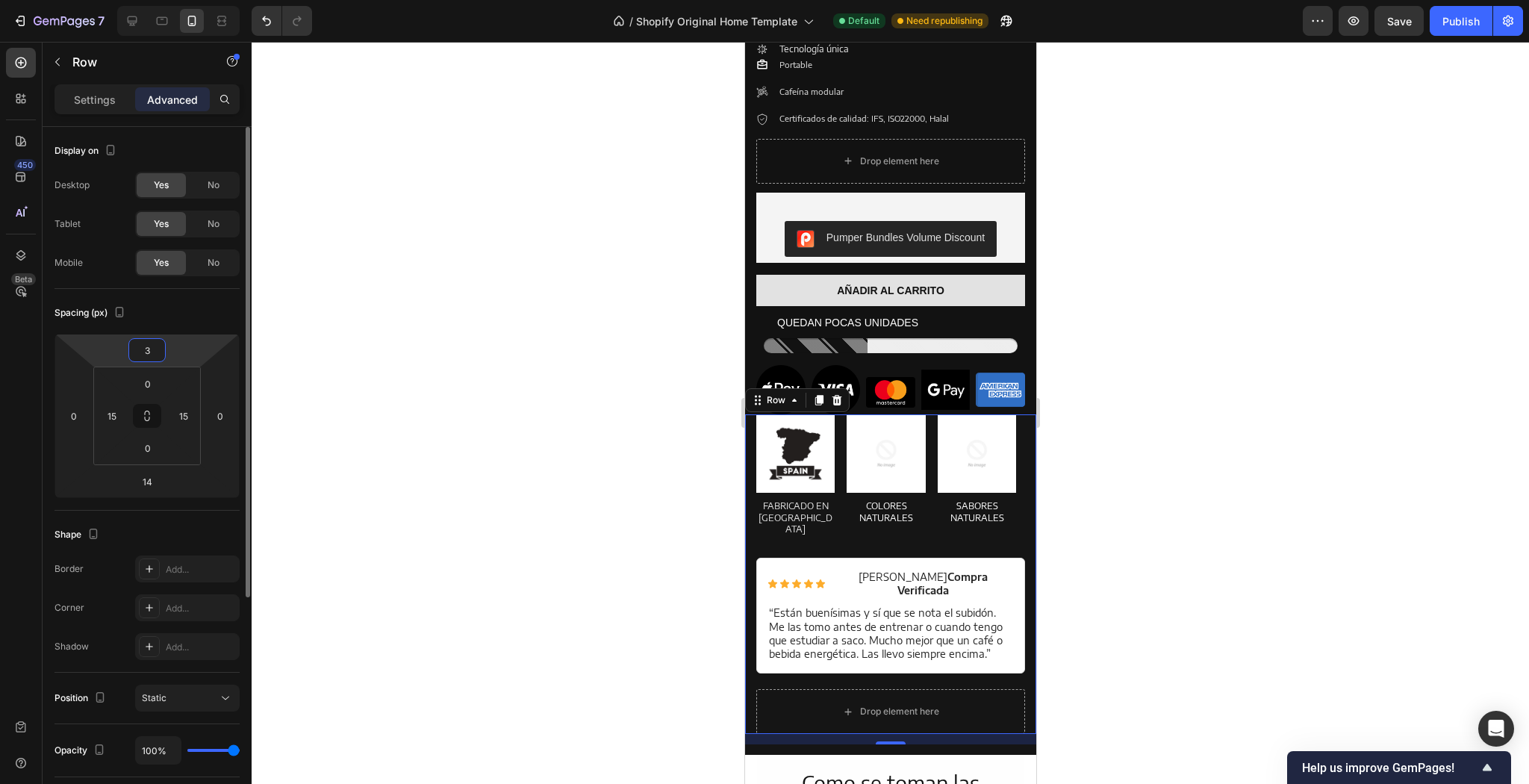
type input "30"
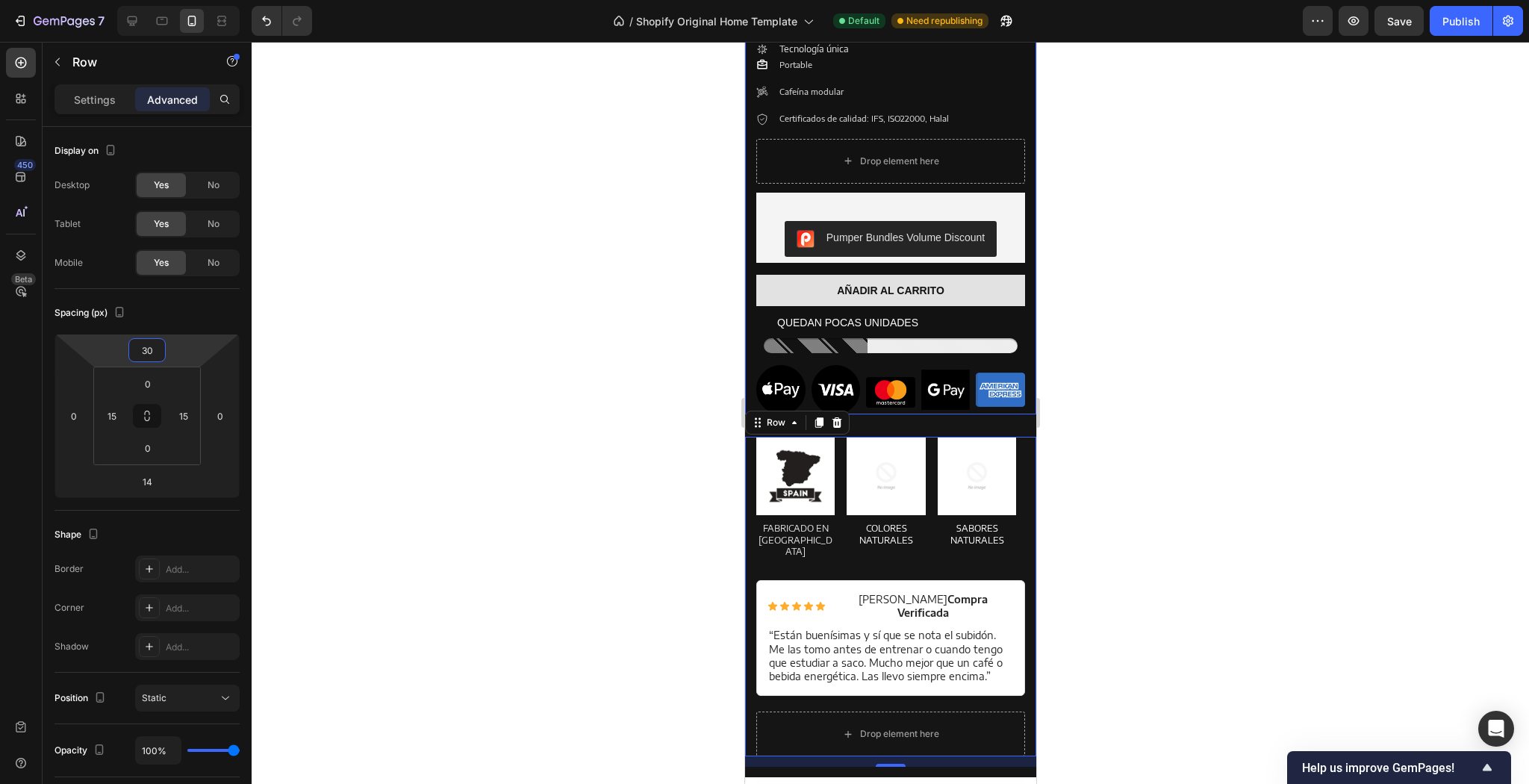
click at [1155, 314] on div at bounding box center [890, 412] width 1277 height 742
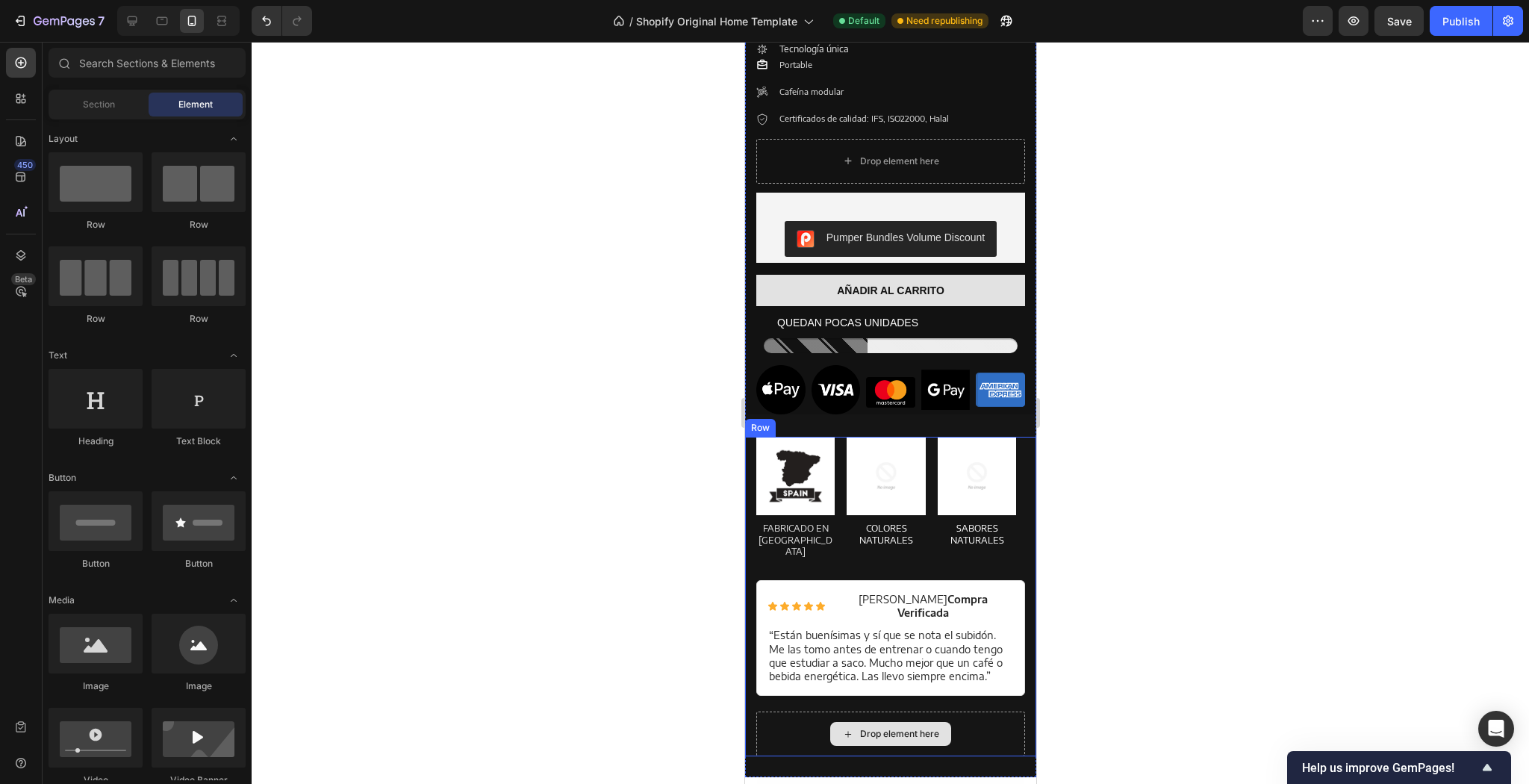
click at [1004, 712] on div "Drop element here" at bounding box center [890, 734] width 269 height 45
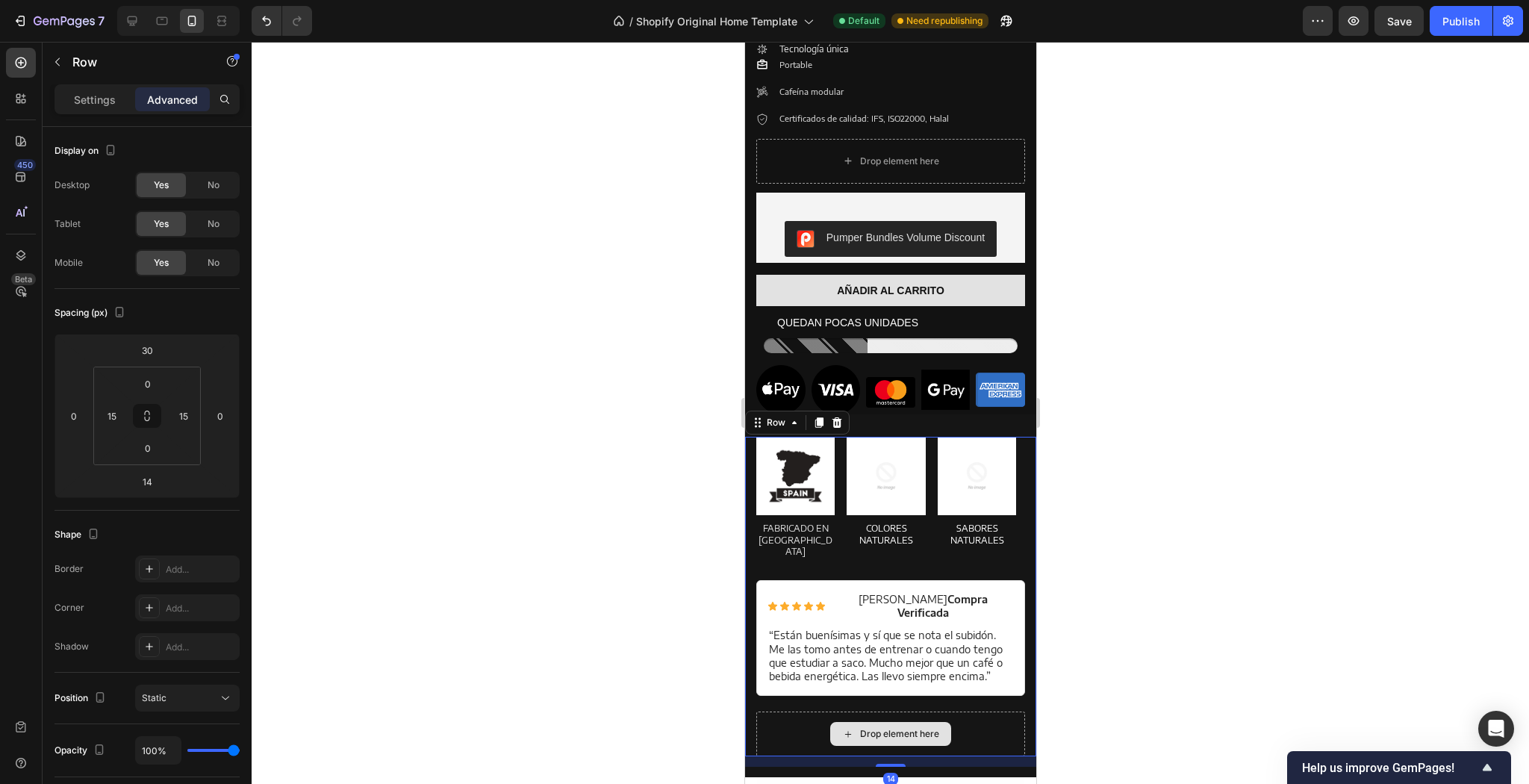
click at [992, 712] on div "Drop element here" at bounding box center [890, 734] width 269 height 45
click at [981, 712] on div "Drop element here" at bounding box center [890, 734] width 269 height 45
click at [877, 712] on div "Drop element here" at bounding box center [890, 734] width 269 height 45
click at [771, 712] on div "Drop element here" at bounding box center [890, 734] width 269 height 45
click at [769, 673] on div "Image FABRICADO EN [GEOGRAPHIC_DATA] Text Block Image COLORES NATURALES Text Bl…" at bounding box center [890, 574] width 269 height 275
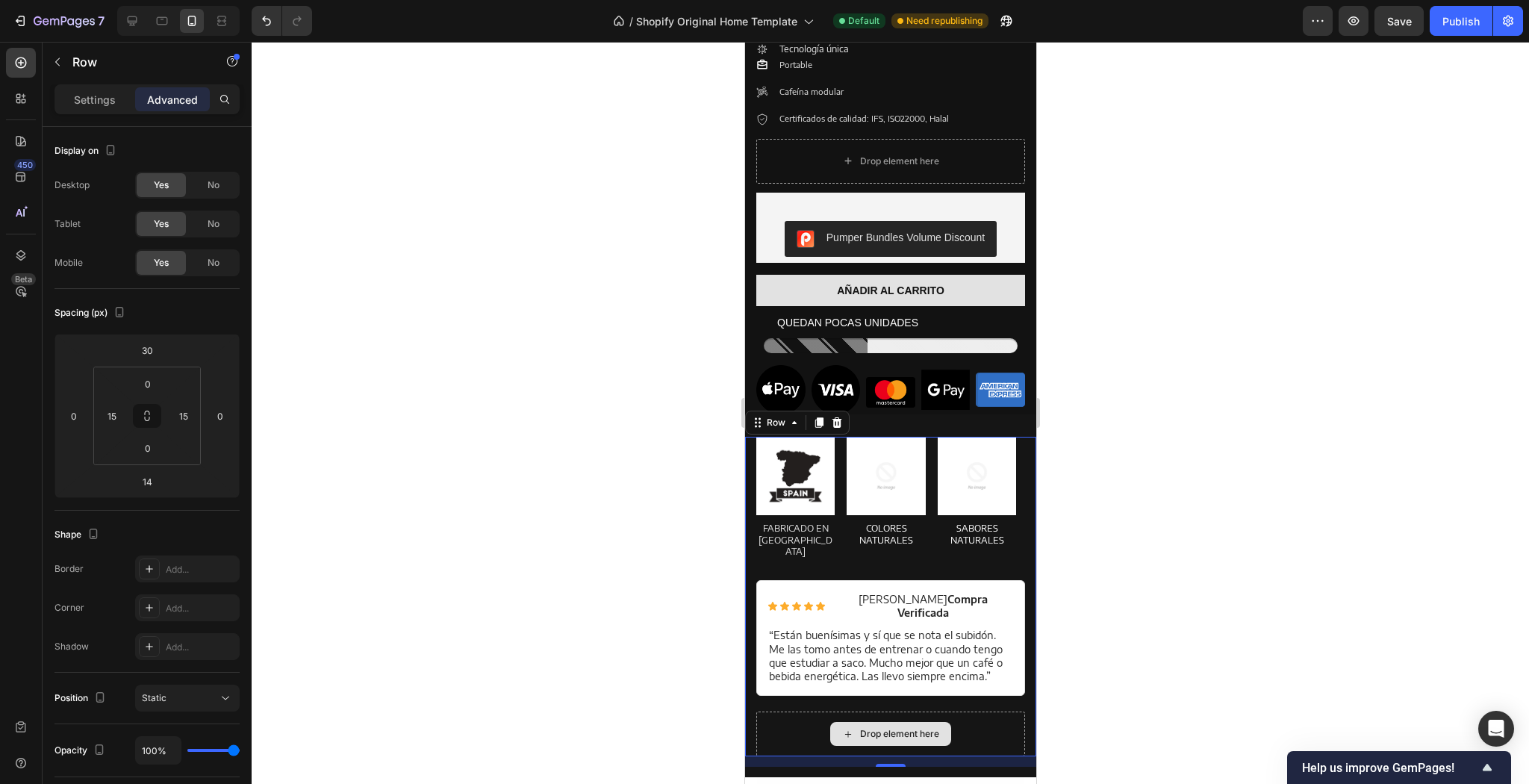
click at [768, 712] on div "Drop element here" at bounding box center [890, 734] width 269 height 45
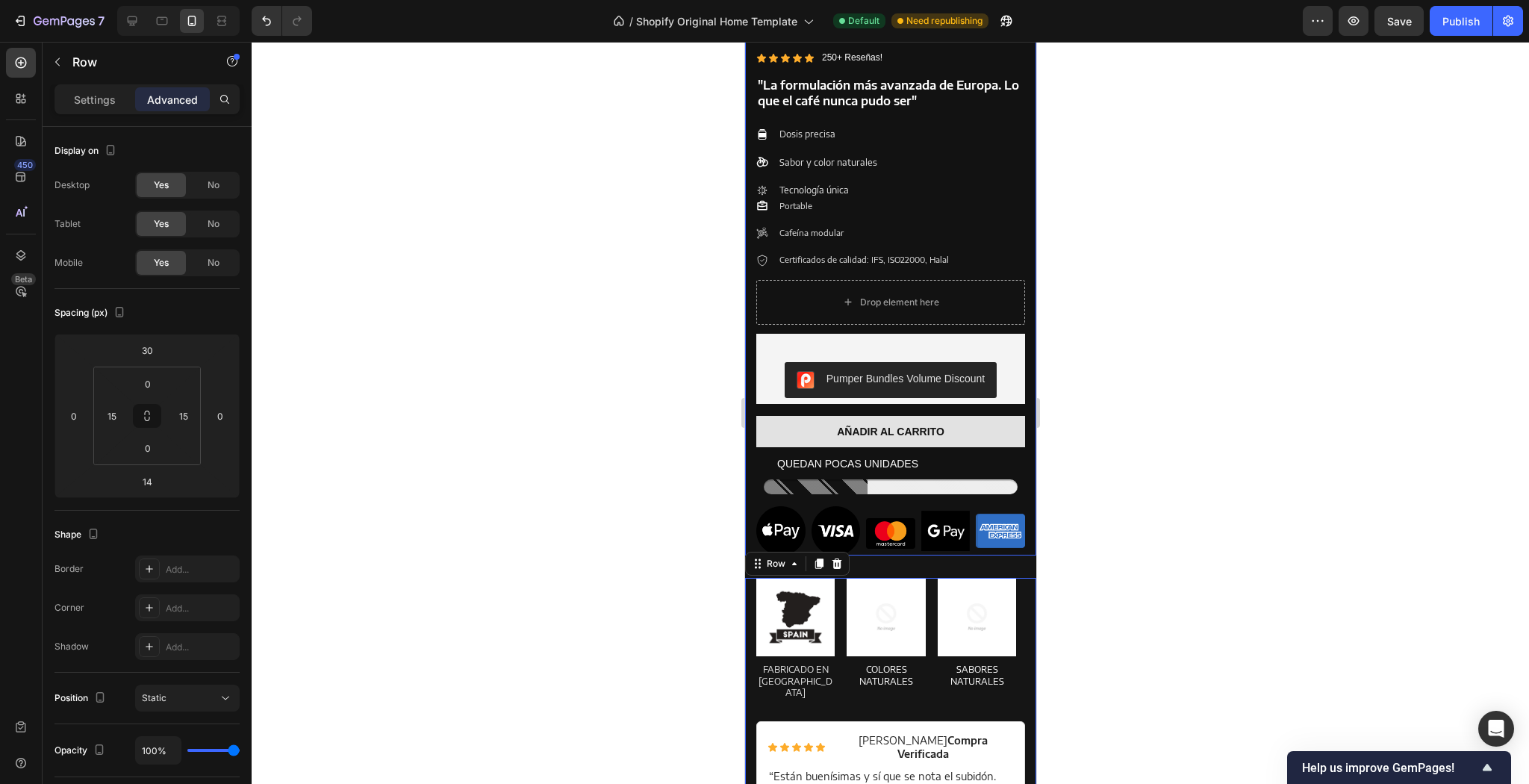
scroll to position [1345, 0]
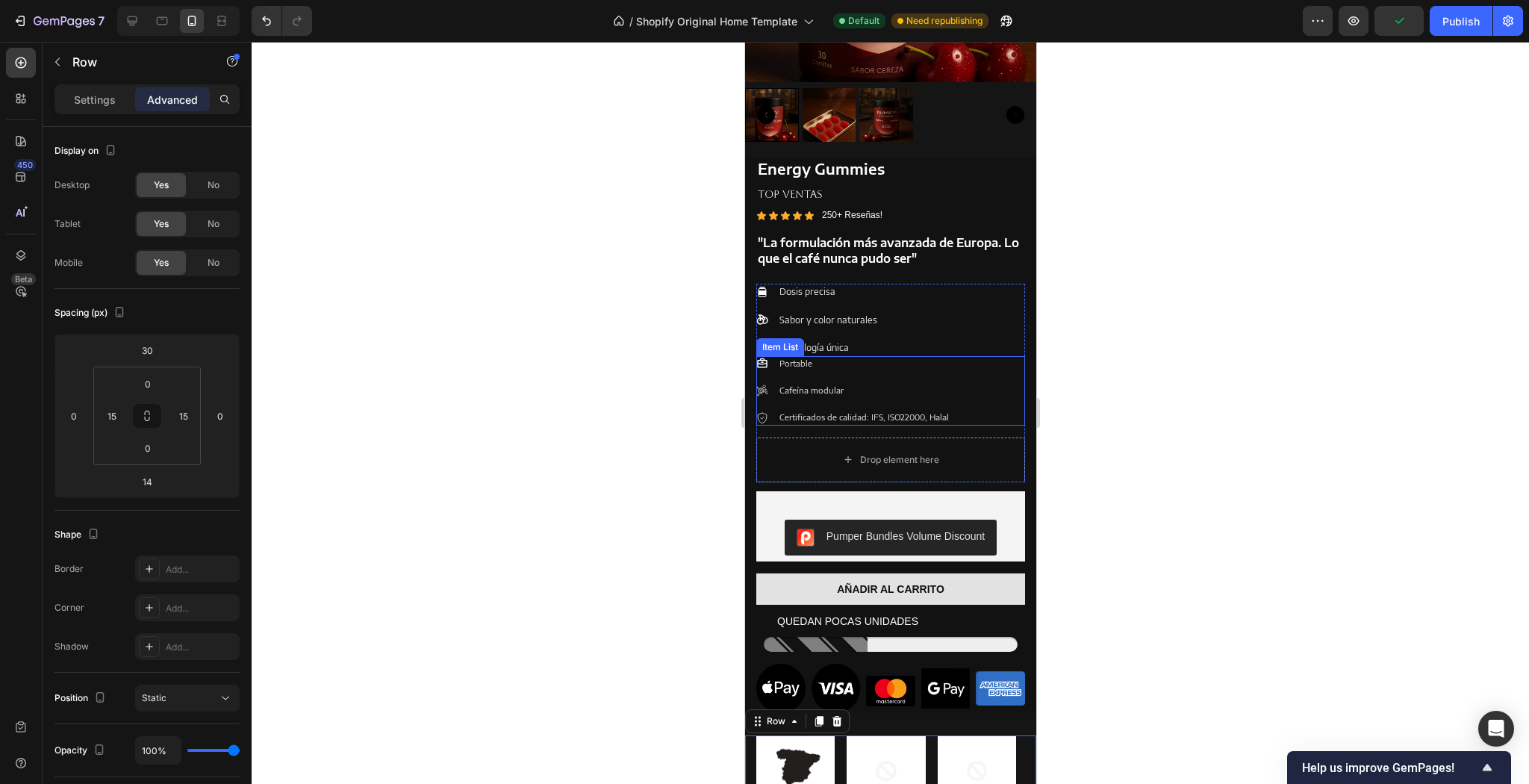
click at [792, 358] on p "Portable" at bounding box center [864, 363] width 170 height 11
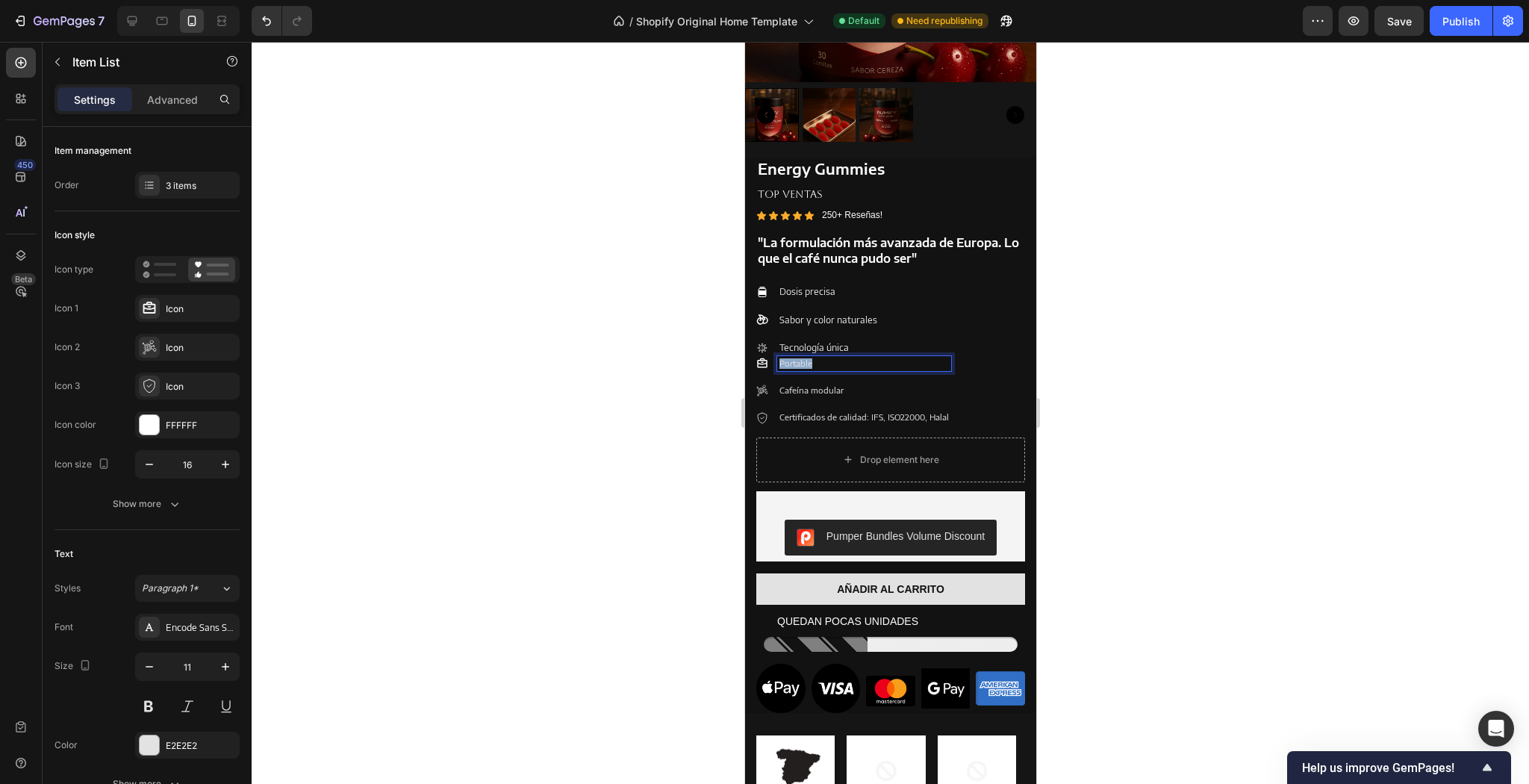
drag, startPoint x: 807, startPoint y: 353, endPoint x: 749, endPoint y: 353, distance: 58.0
click at [749, 353] on div "Energy Gummies Product Title TOP VENTAS Text Block Icon Icon Icon Icon Icon Ico…" at bounding box center [890, 435] width 291 height 556
copy p "Portable"
click at [871, 286] on p "Dosis precisa" at bounding box center [828, 292] width 97 height 12
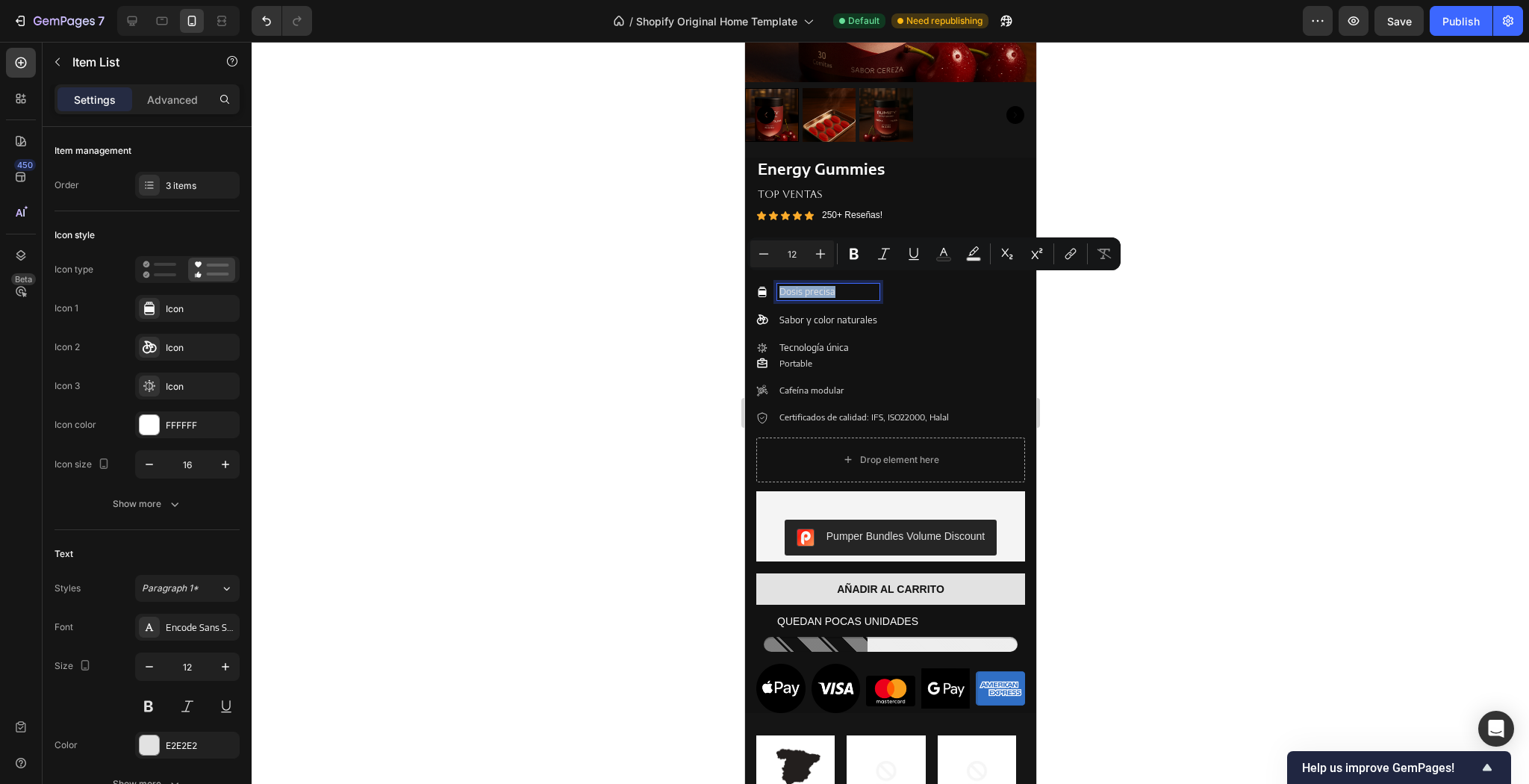
click at [871, 286] on p "Dosis precisa" at bounding box center [828, 292] width 97 height 12
click at [852, 286] on p "Dosis precisa" at bounding box center [828, 292] width 97 height 12
click at [1111, 299] on div at bounding box center [890, 412] width 1277 height 742
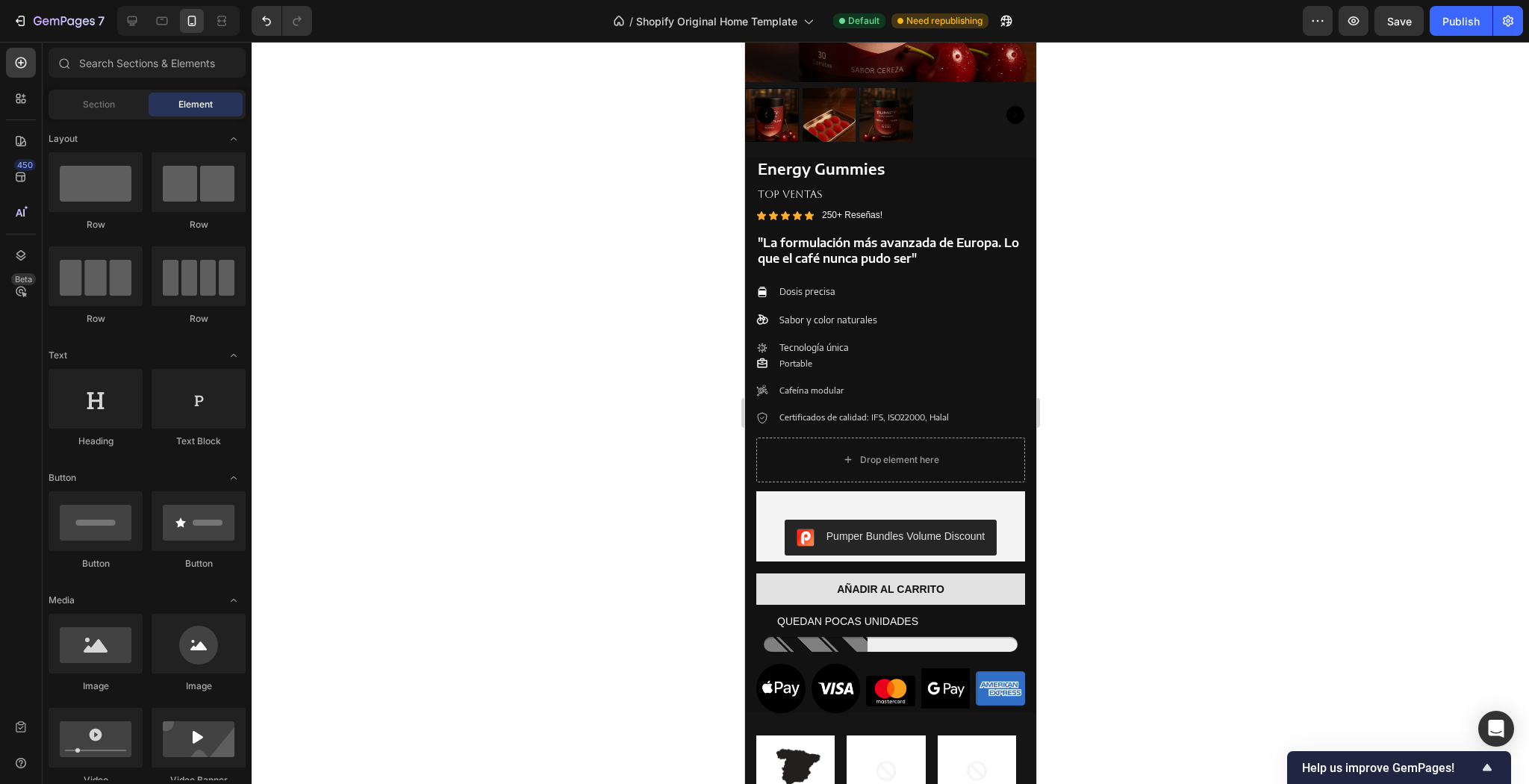
click at [1003, 310] on div "Dosis precisa Sabor y color naturales Tecnología única" at bounding box center [890, 319] width 269 height 72
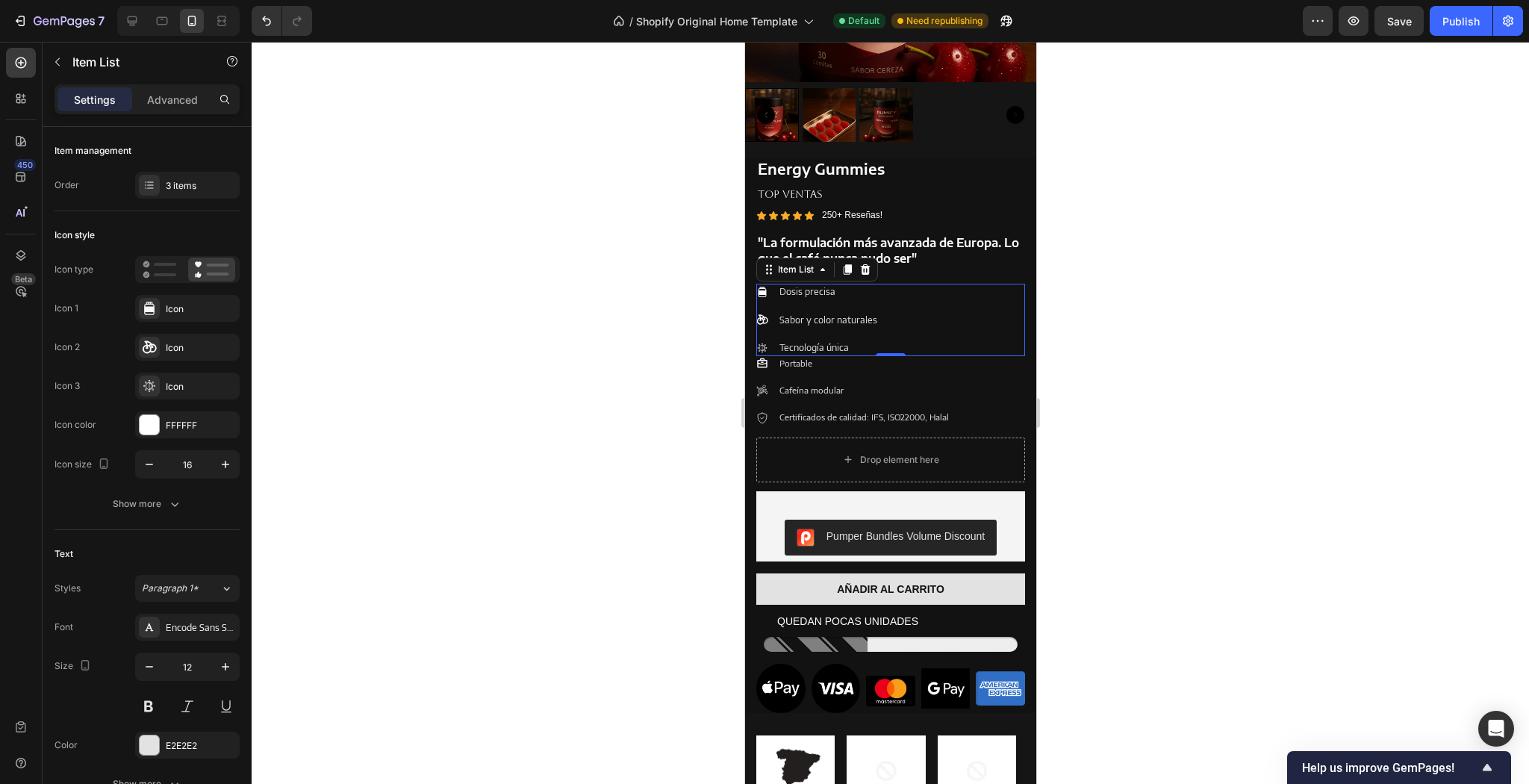
click at [923, 310] on div "Dosis precisa Sabor y color naturales Tecnología única" at bounding box center [890, 319] width 269 height 72
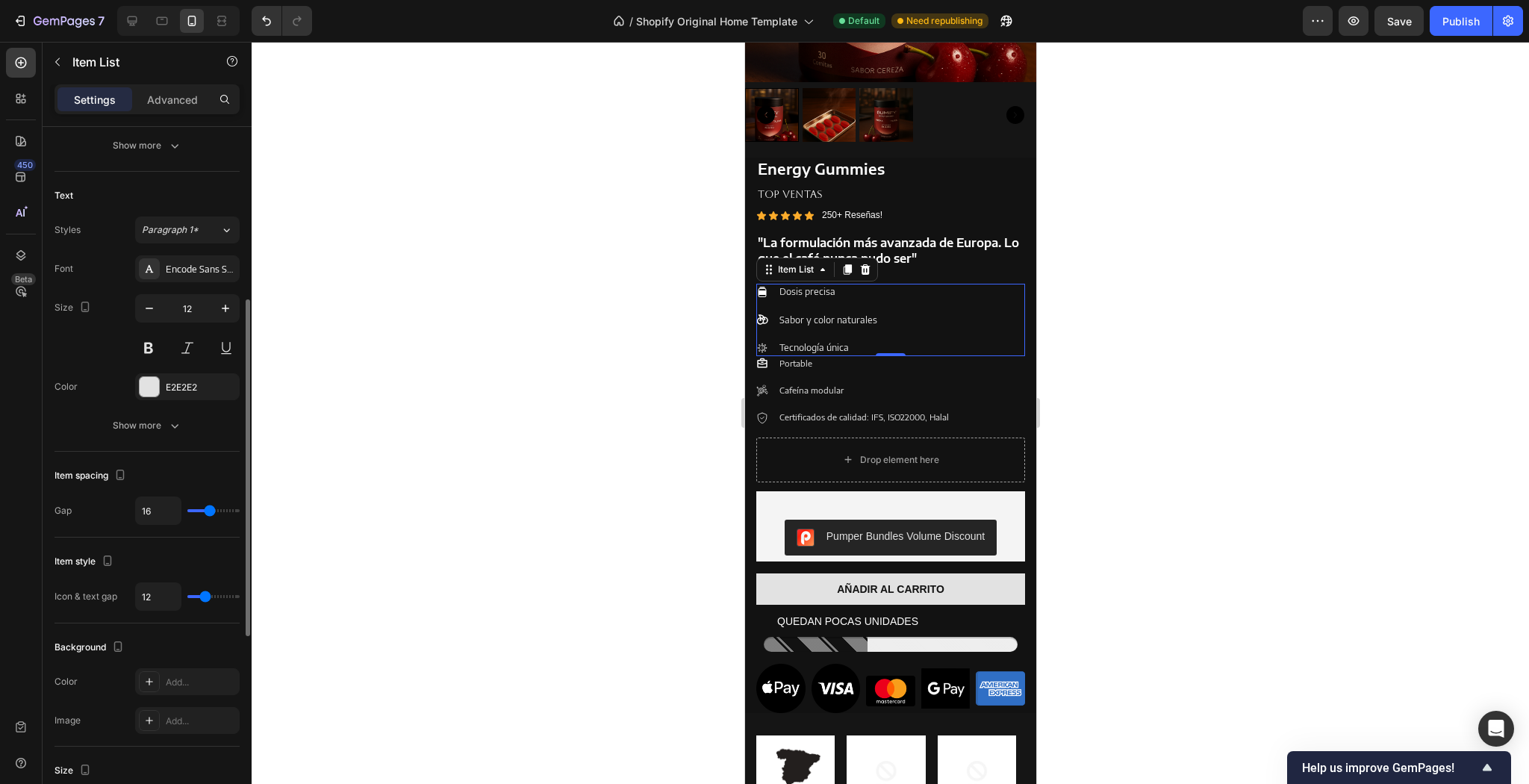
scroll to position [299, 0]
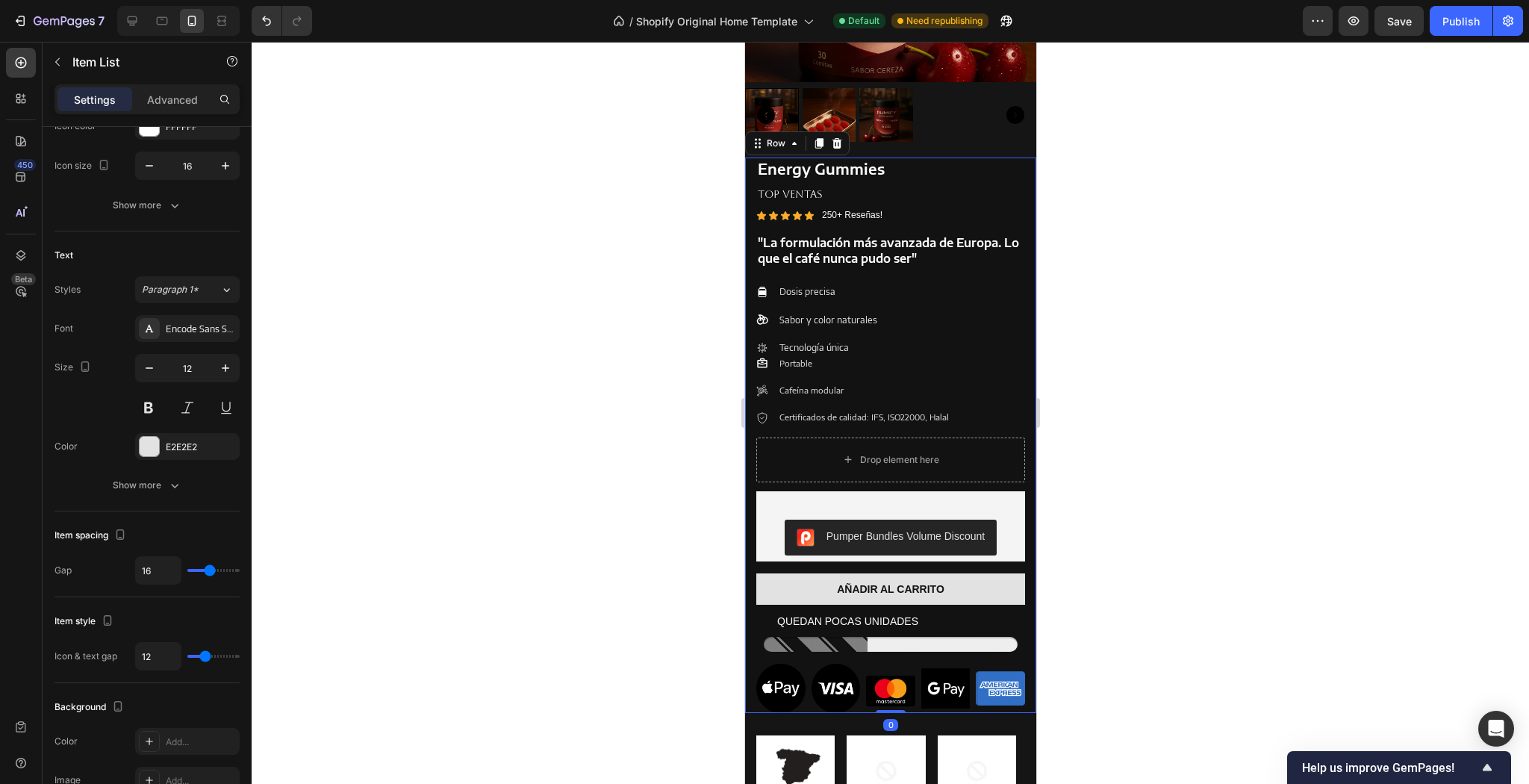
click at [750, 344] on div "Energy Gummies Product Title TOP VENTAS Text Block Icon Icon Icon Icon Icon Ico…" at bounding box center [890, 435] width 291 height 556
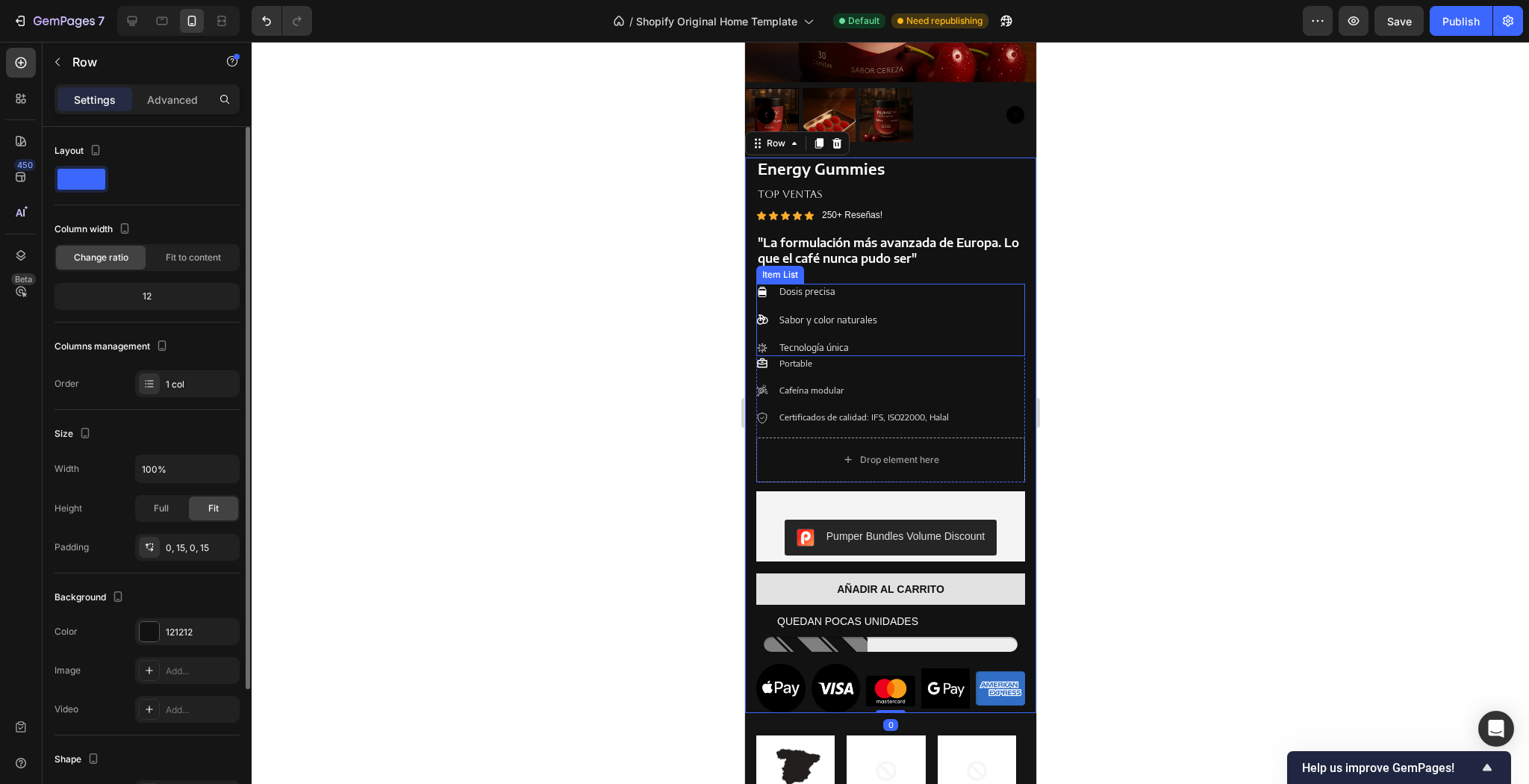
click at [756, 344] on icon at bounding box center [761, 348] width 12 height 12
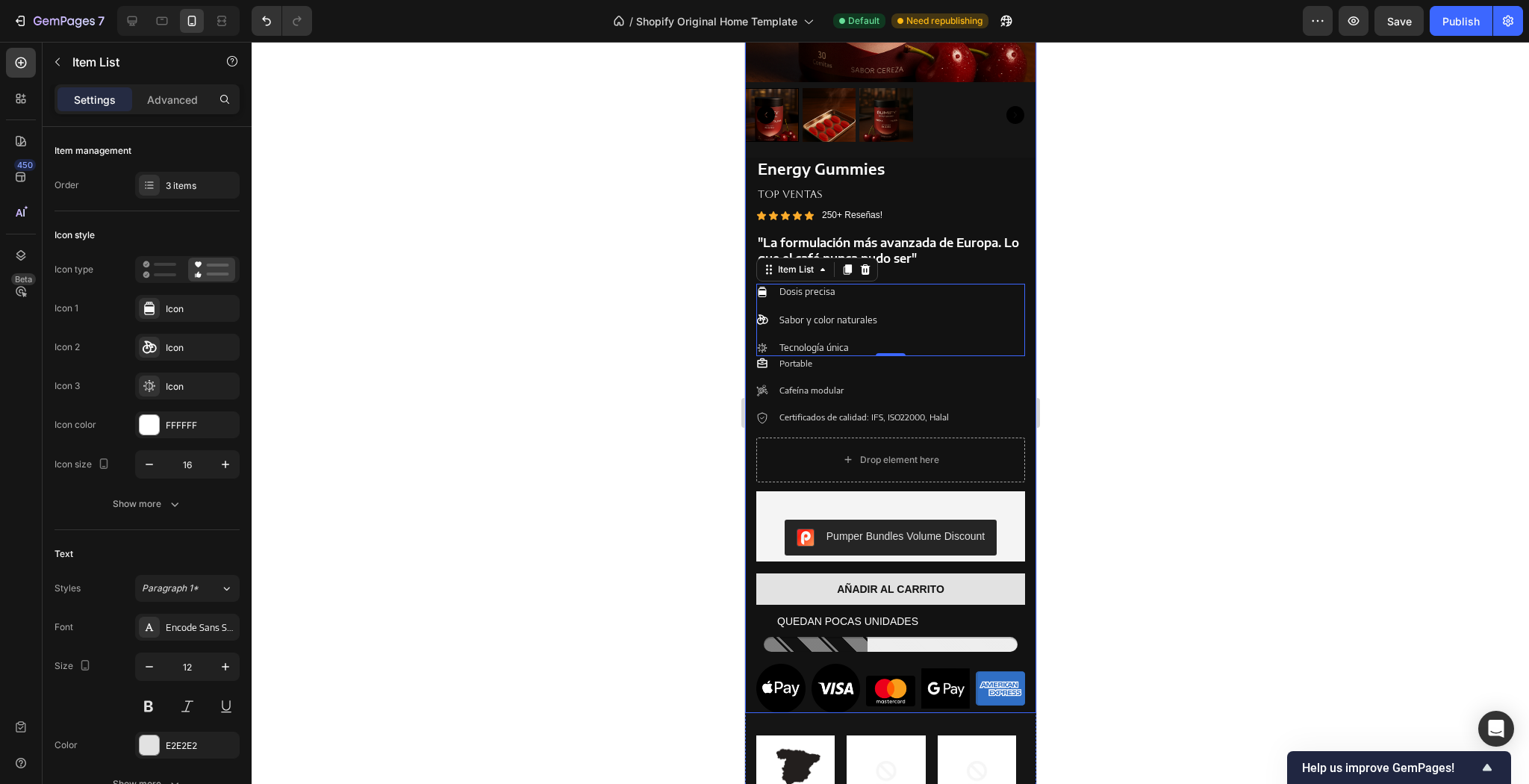
click at [990, 188] on p "TOP VENTAS" at bounding box center [890, 194] width 266 height 14
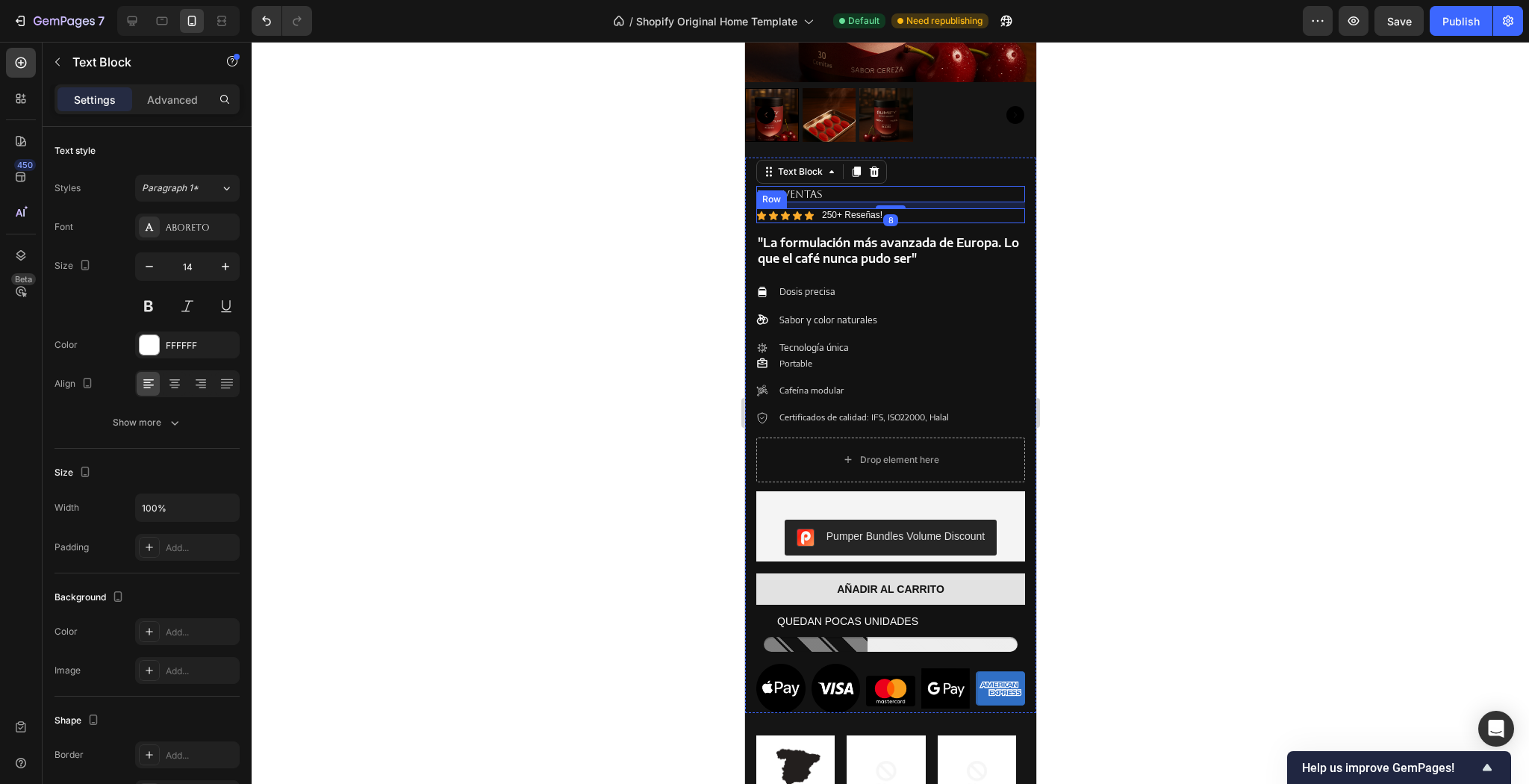
click at [995, 208] on div "Icon Icon Icon Icon Icon Icon List 250+ Reseñas! Text Block Row" at bounding box center [890, 215] width 269 height 15
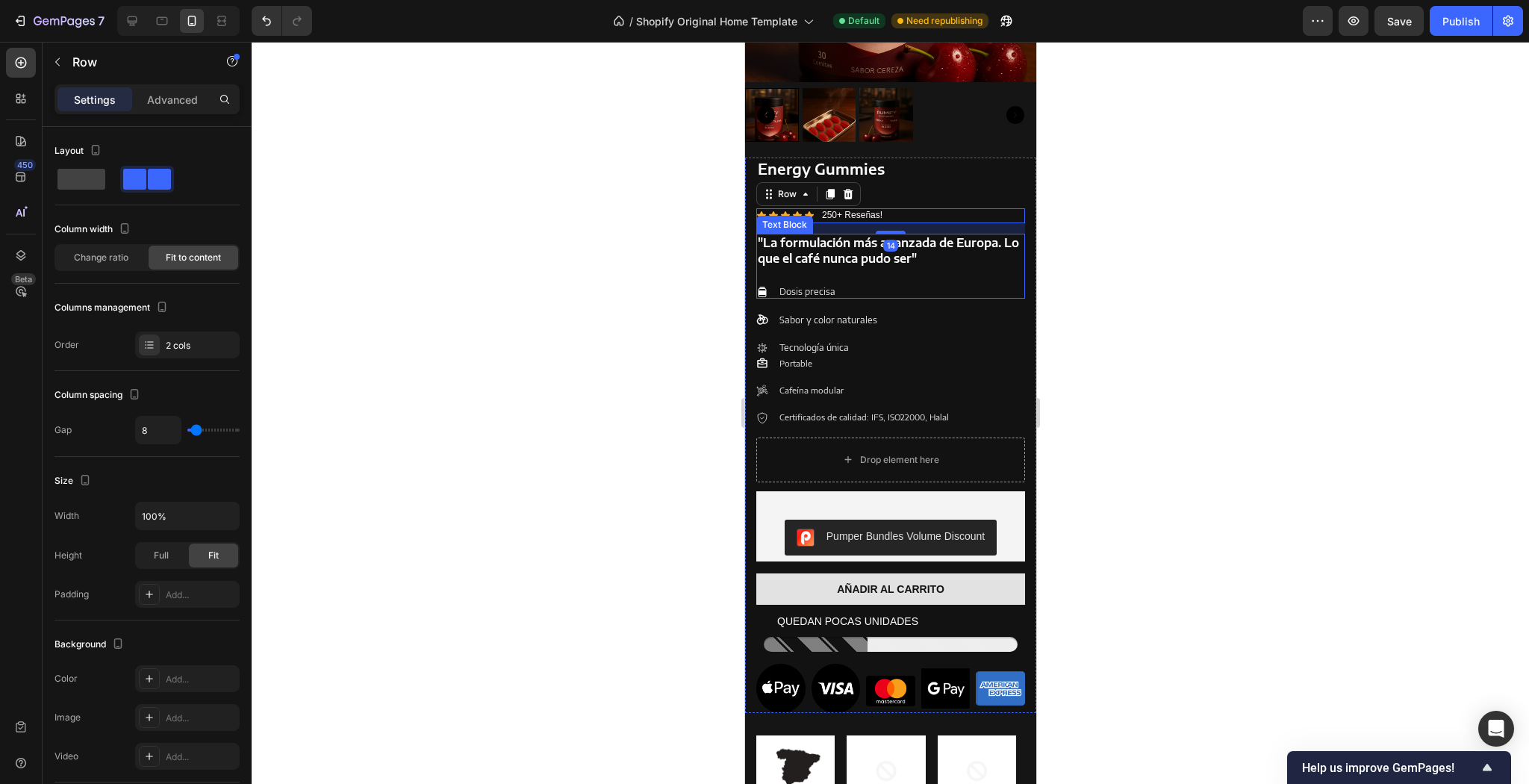
click at [1010, 266] on p at bounding box center [890, 273] width 266 height 15
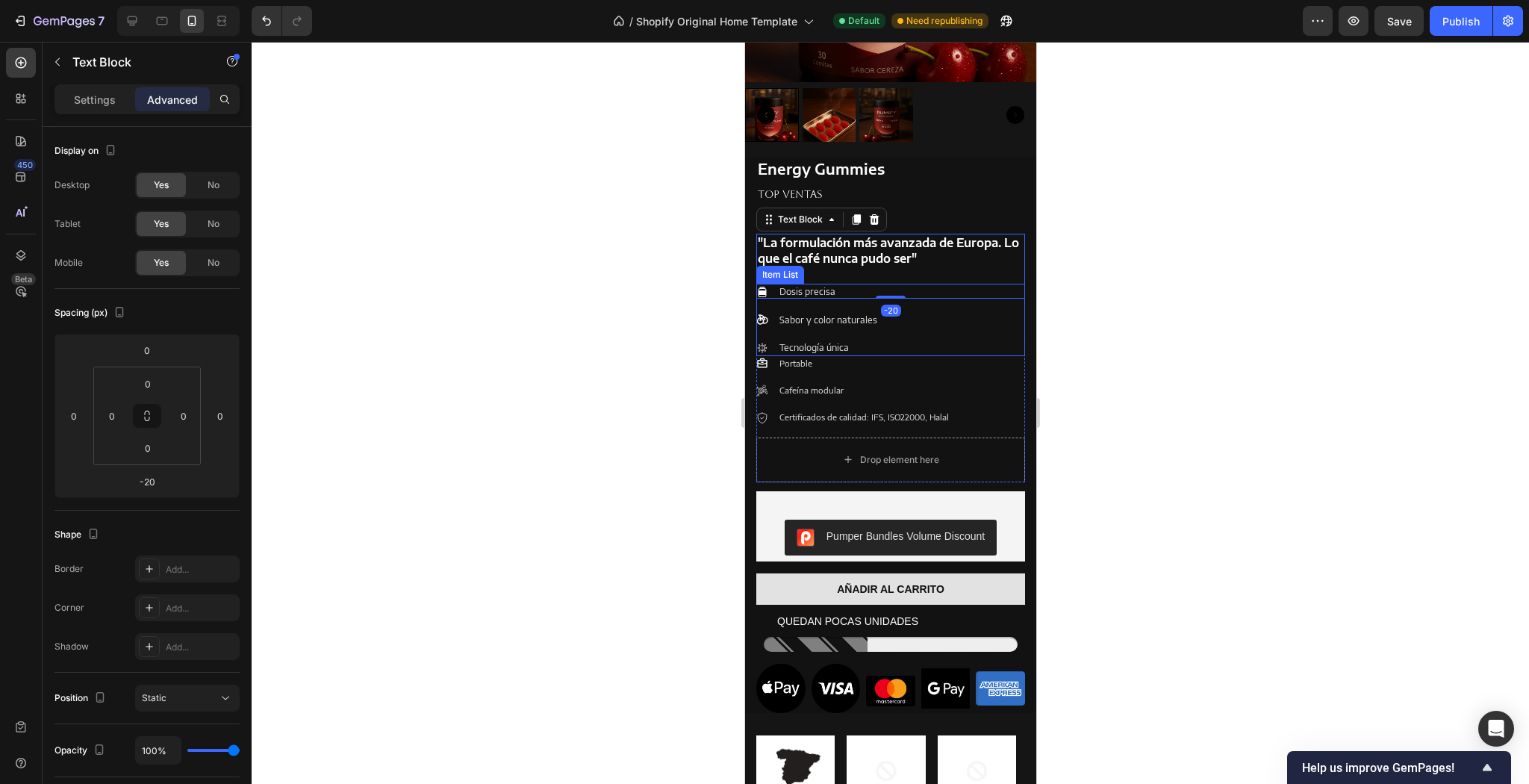
click at [1011, 290] on div "Dosis precisa Sabor y color naturales Tecnología única" at bounding box center [890, 319] width 269 height 72
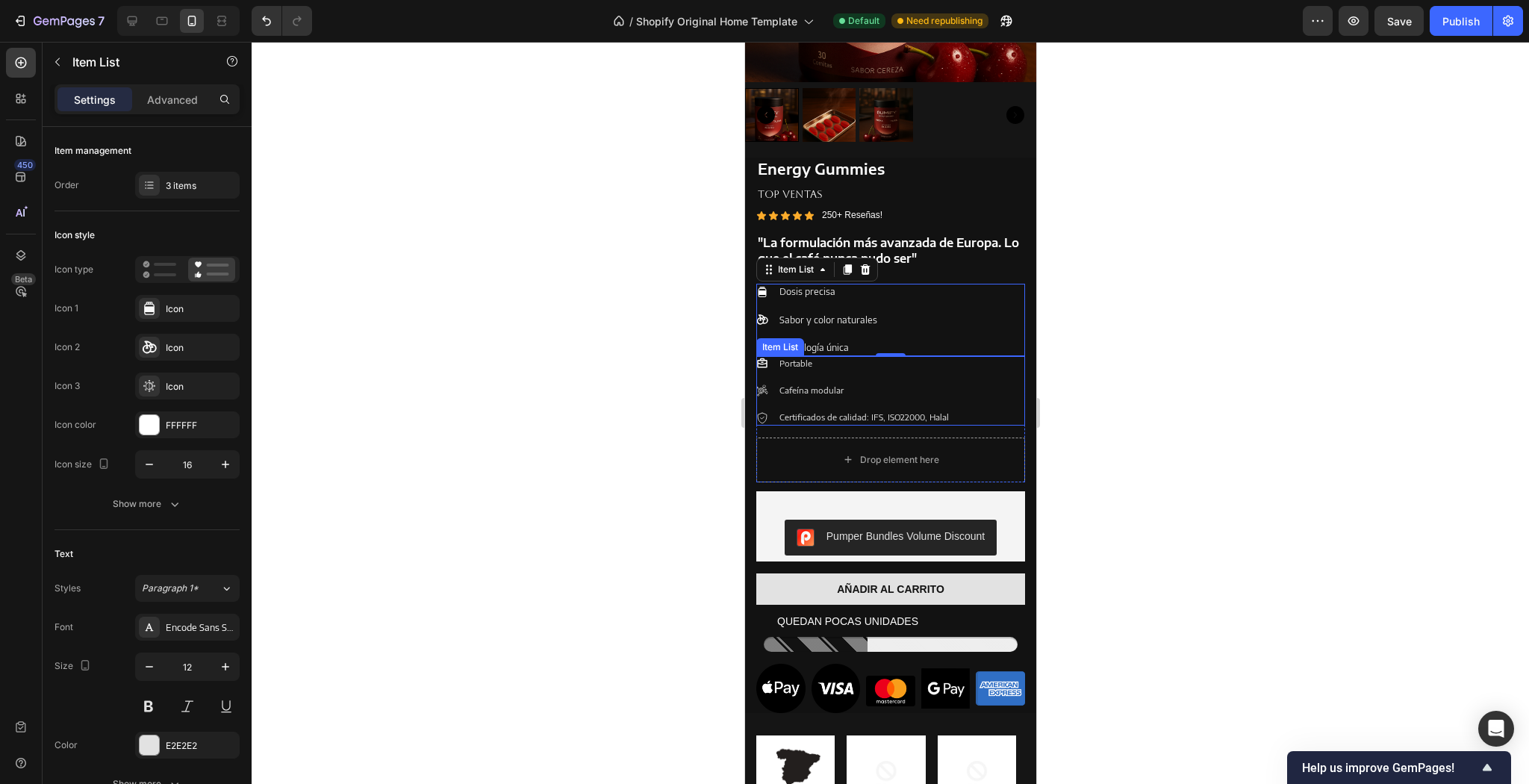
click at [1011, 364] on div "Portable Cafeína modular Certificados de calidad: IFS, ISO22000, Halal" at bounding box center [890, 390] width 269 height 69
click at [184, 102] on p "Advanced" at bounding box center [172, 99] width 50 height 15
type input "100%"
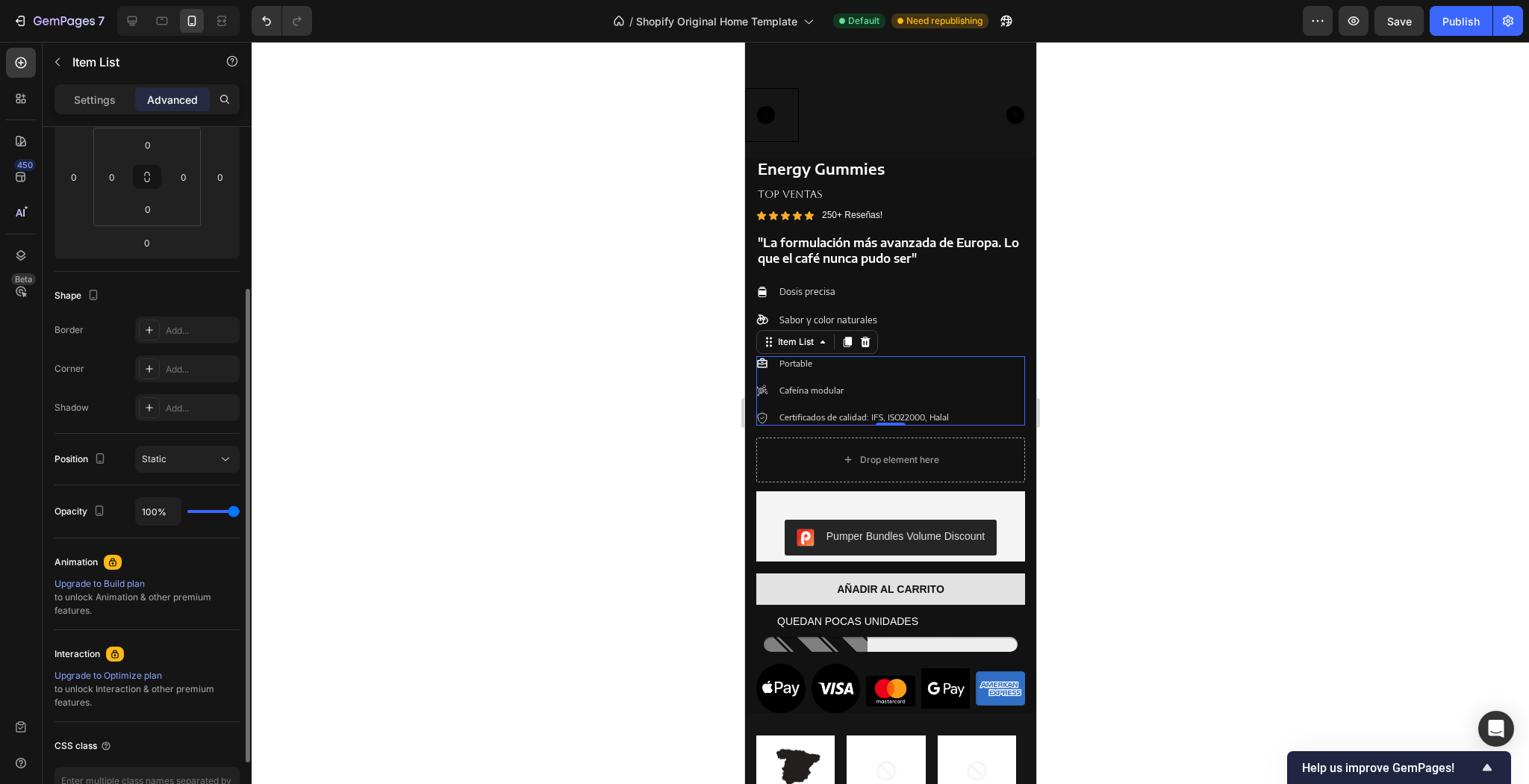
scroll to position [60, 0]
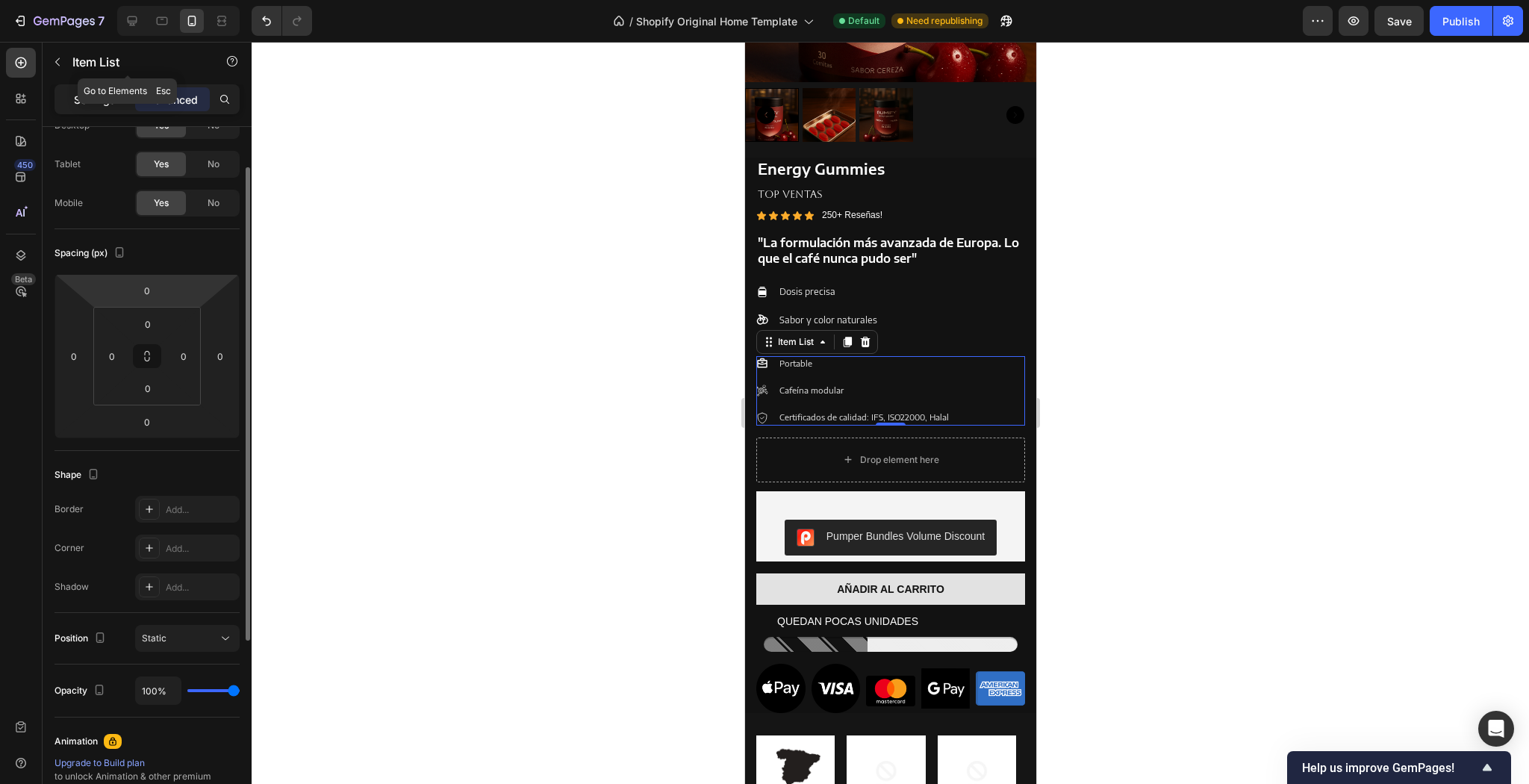
drag, startPoint x: 107, startPoint y: 80, endPoint x: 93, endPoint y: 102, distance: 26.1
click at [93, 102] on p "Settings" at bounding box center [94, 99] width 41 height 15
type input "12"
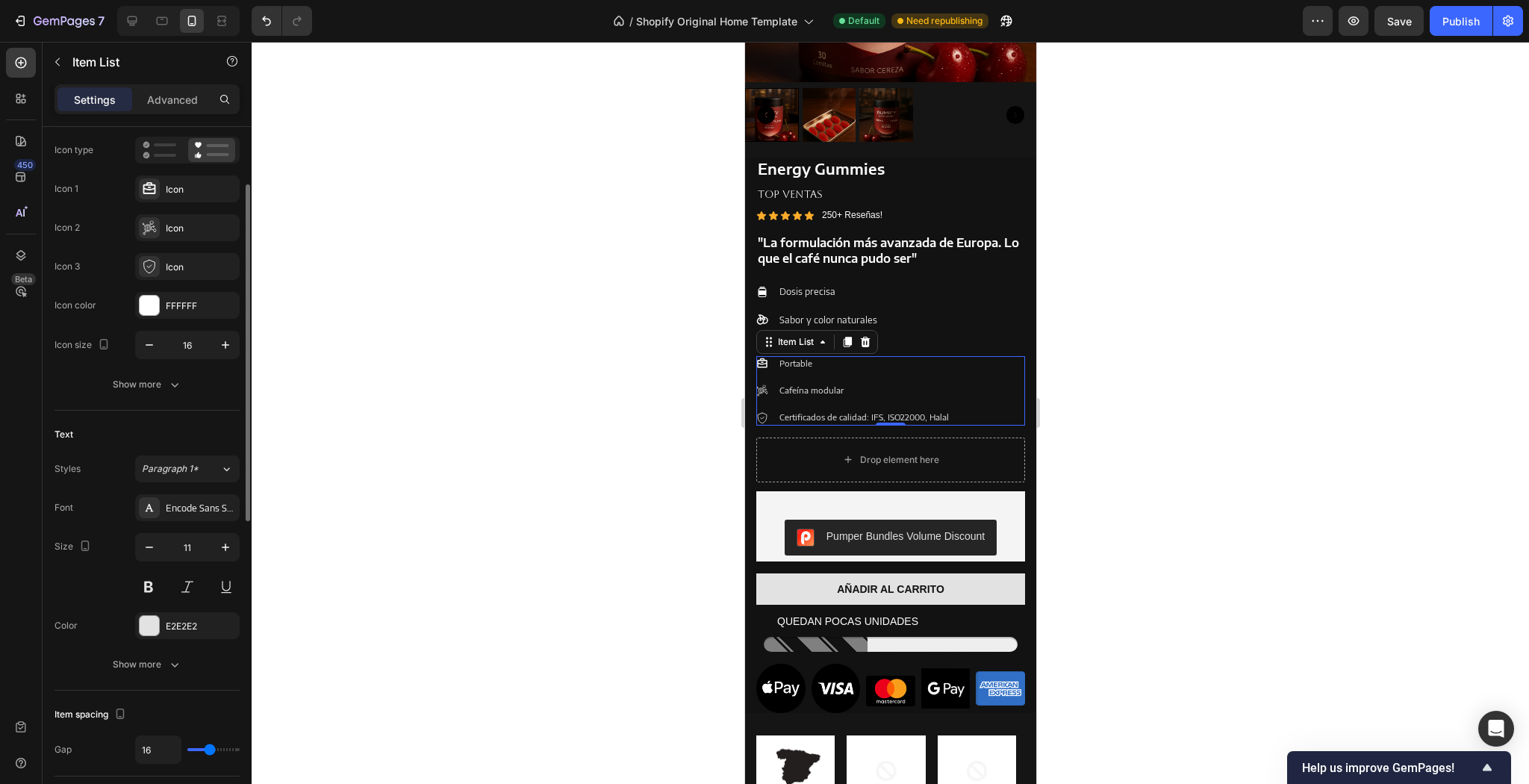
scroll to position [0, 0]
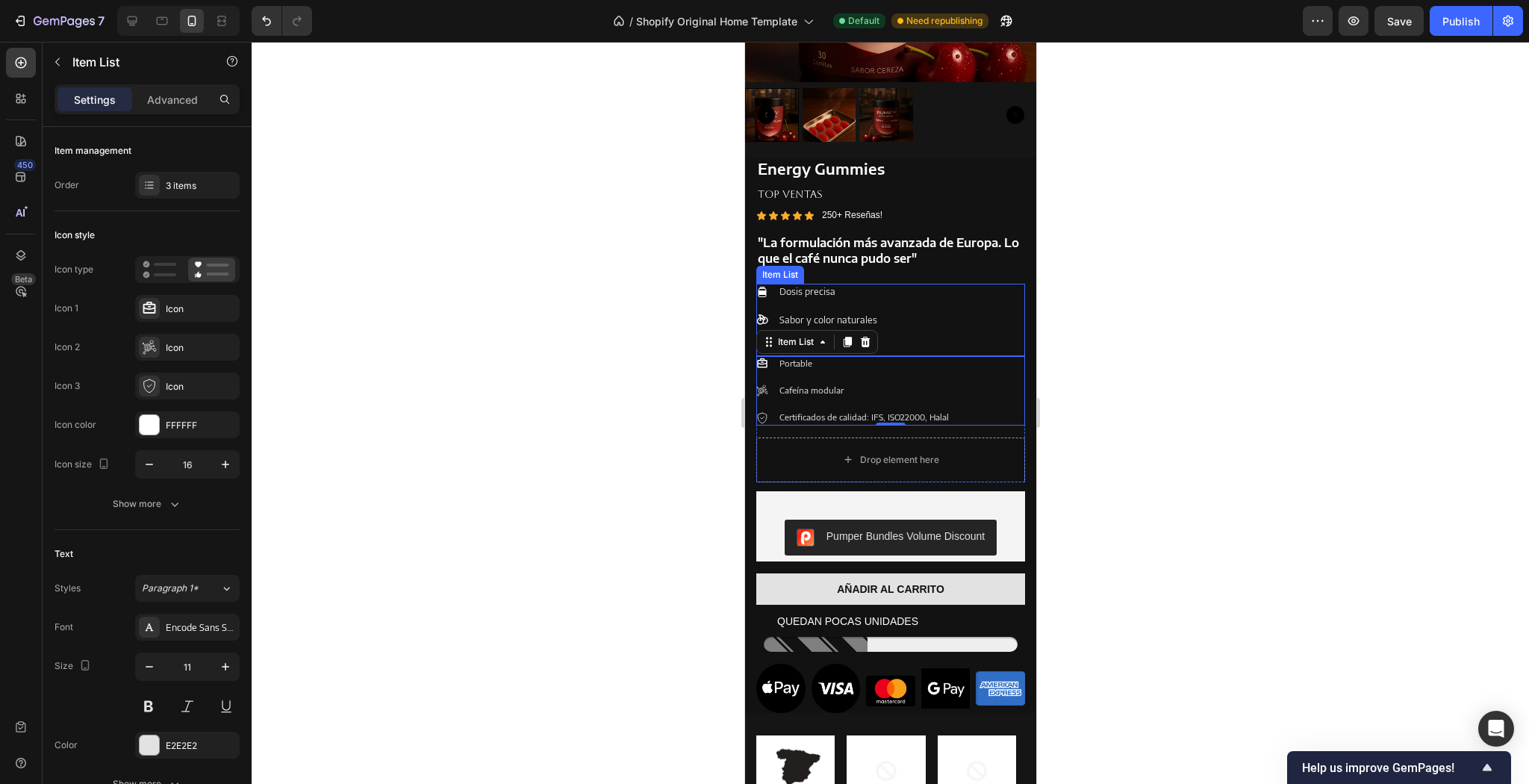
click at [854, 293] on div "Dosis precisa Sabor y color naturales Tecnología única" at bounding box center [817, 319] width 123 height 72
click at [804, 270] on div "Item List" at bounding box center [816, 269] width 122 height 24
click at [809, 262] on div "Item List" at bounding box center [795, 269] width 41 height 14
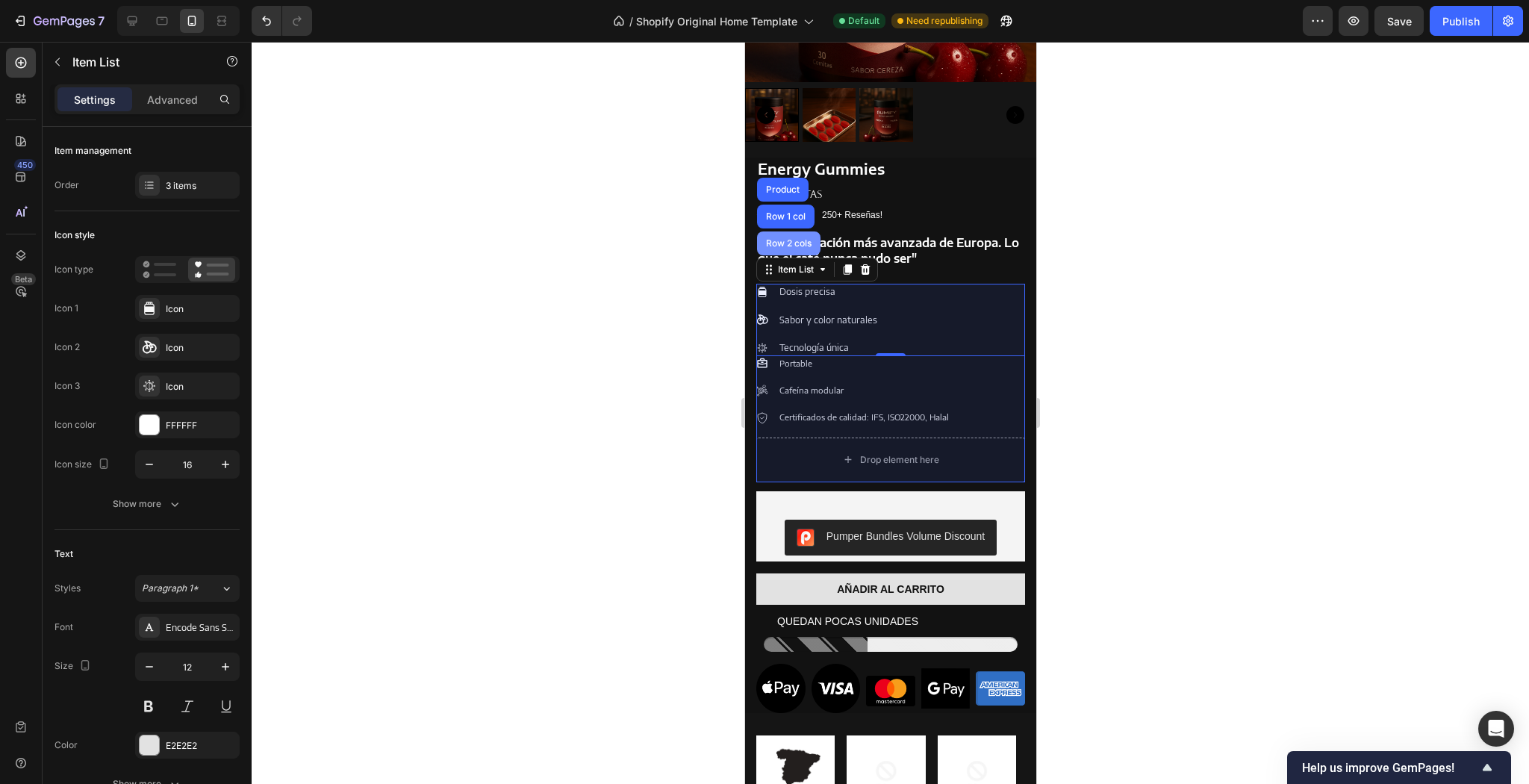
click at [810, 239] on div "Row 2 cols" at bounding box center [787, 243] width 51 height 9
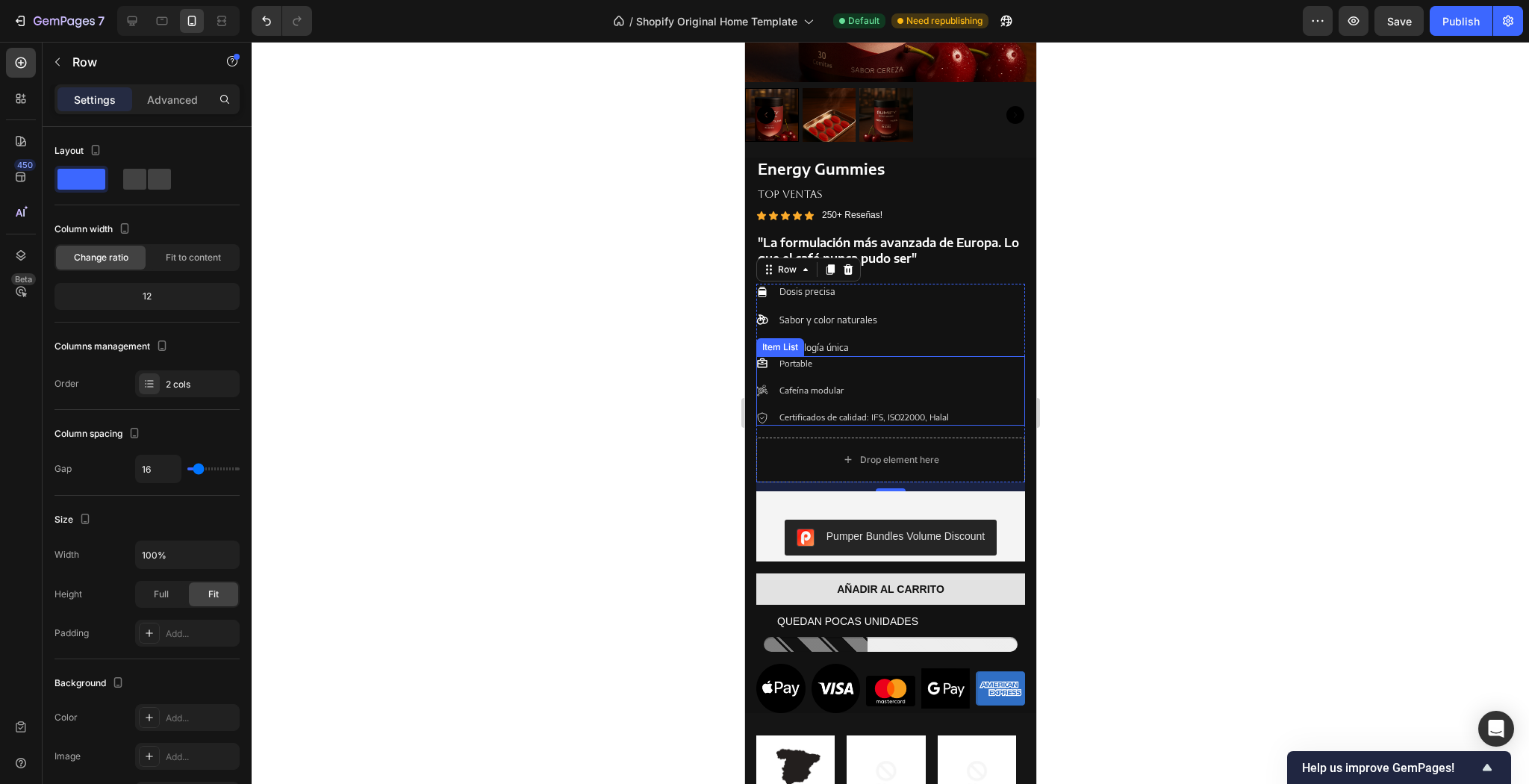
click at [972, 367] on div "Portable Cafeína modular Certificados de calidad: IFS, ISO22000, Halal" at bounding box center [890, 390] width 269 height 69
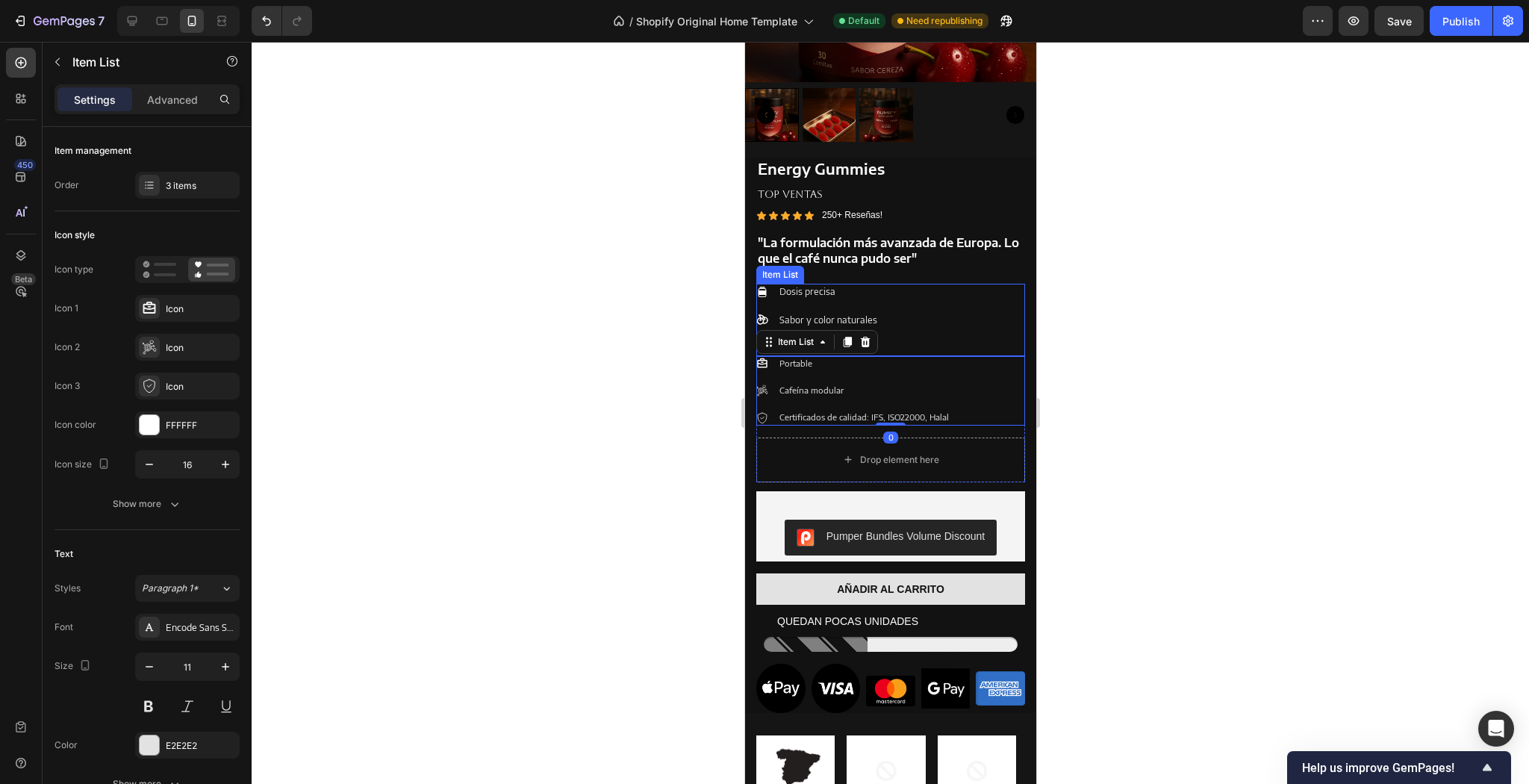
click at [855, 292] on div "Dosis precisa Sabor y color naturales Tecnología única" at bounding box center [817, 319] width 123 height 72
click at [822, 263] on icon at bounding box center [821, 269] width 12 height 12
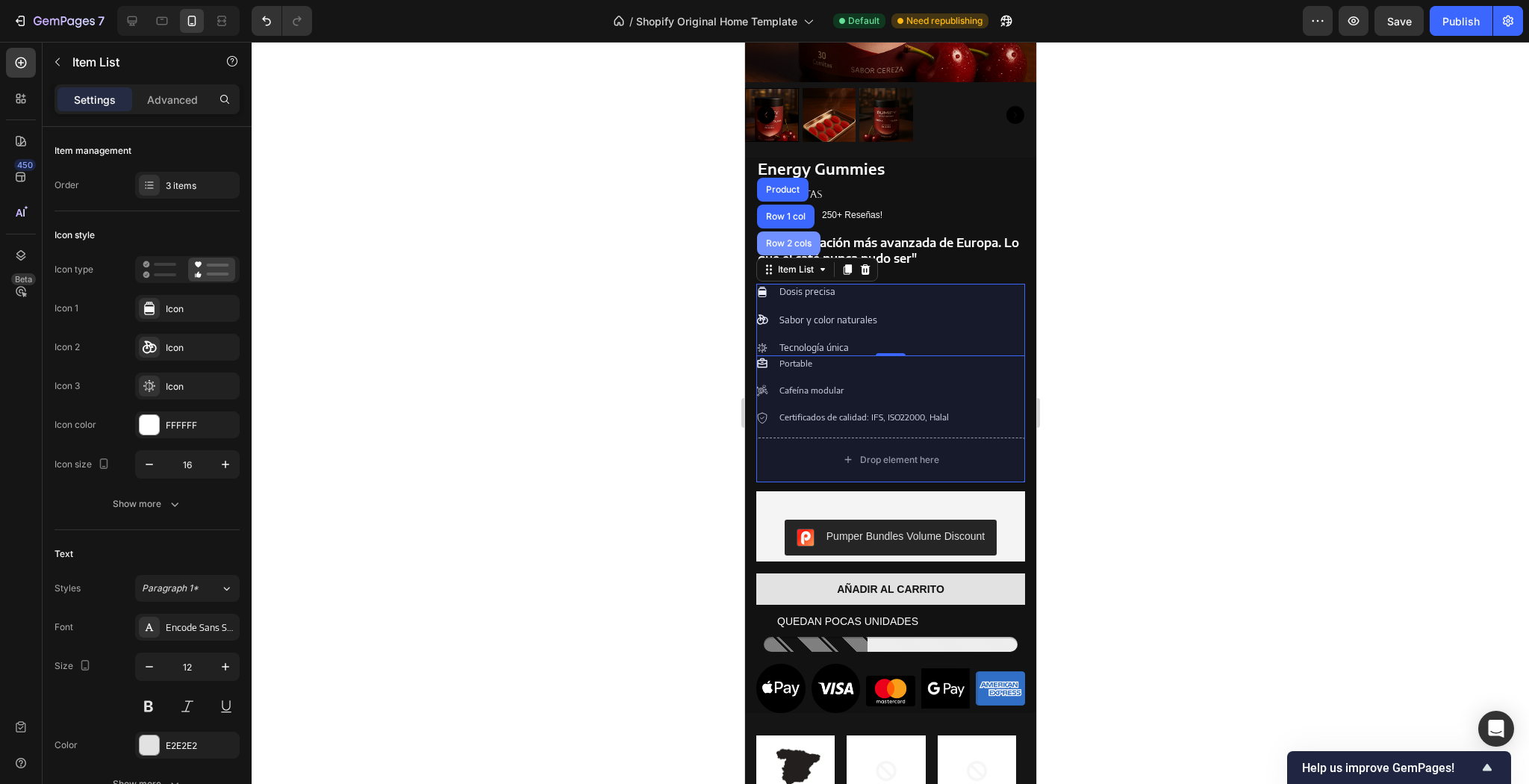
click at [801, 239] on div "Row 2 cols" at bounding box center [787, 243] width 51 height 9
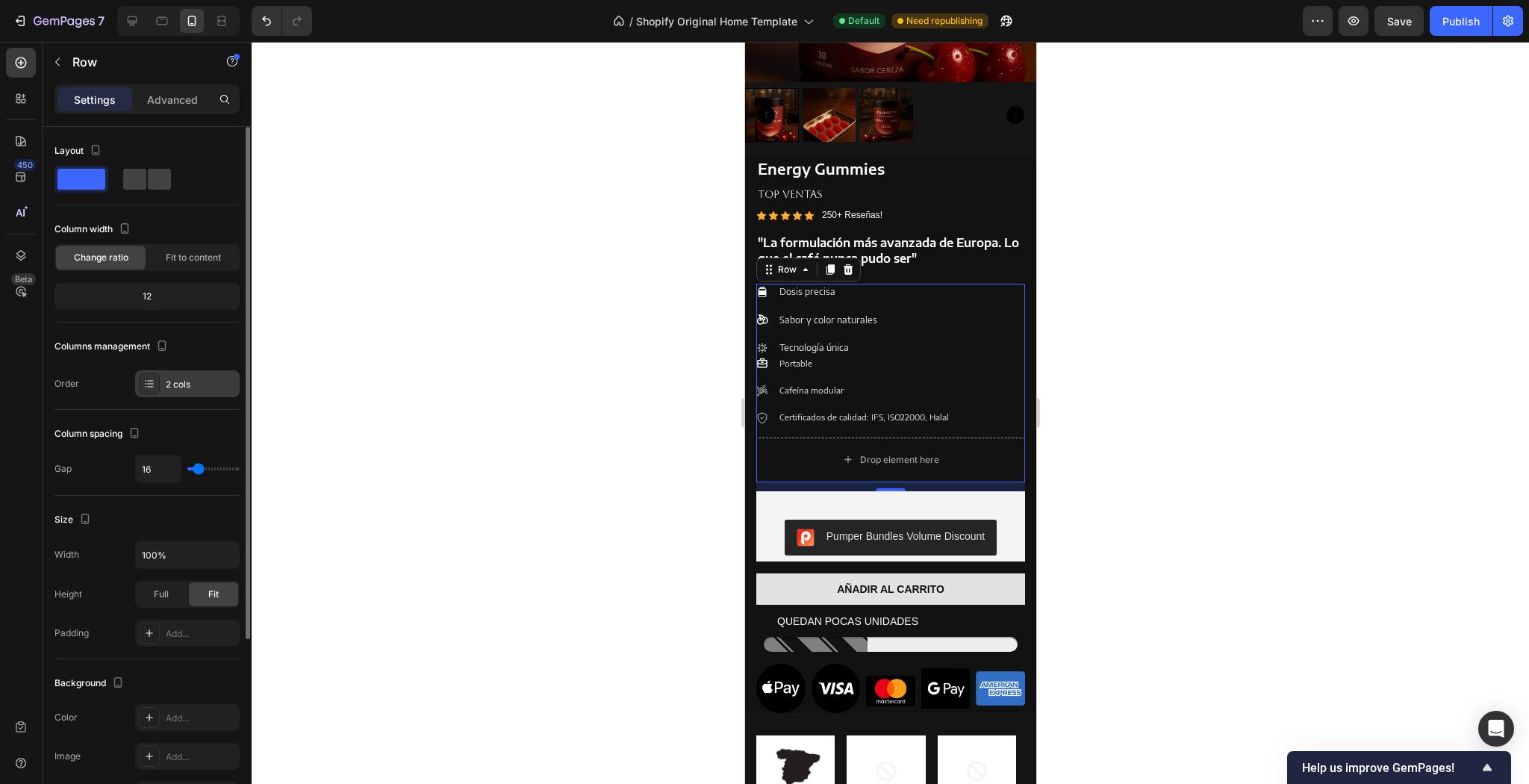
click at [150, 382] on icon at bounding box center [149, 383] width 12 height 12
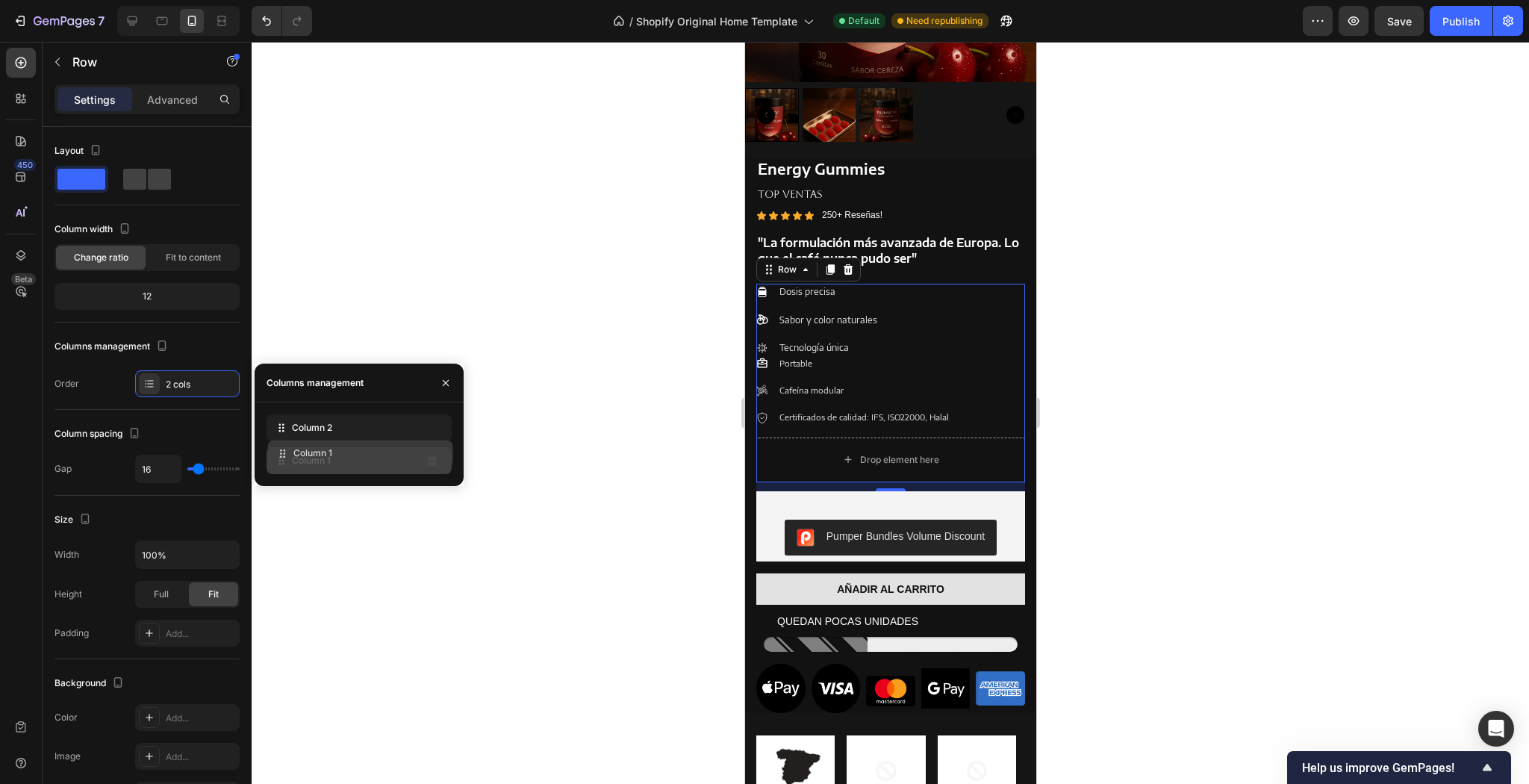
drag, startPoint x: 355, startPoint y: 428, endPoint x: 355, endPoint y: 454, distance: 26.0
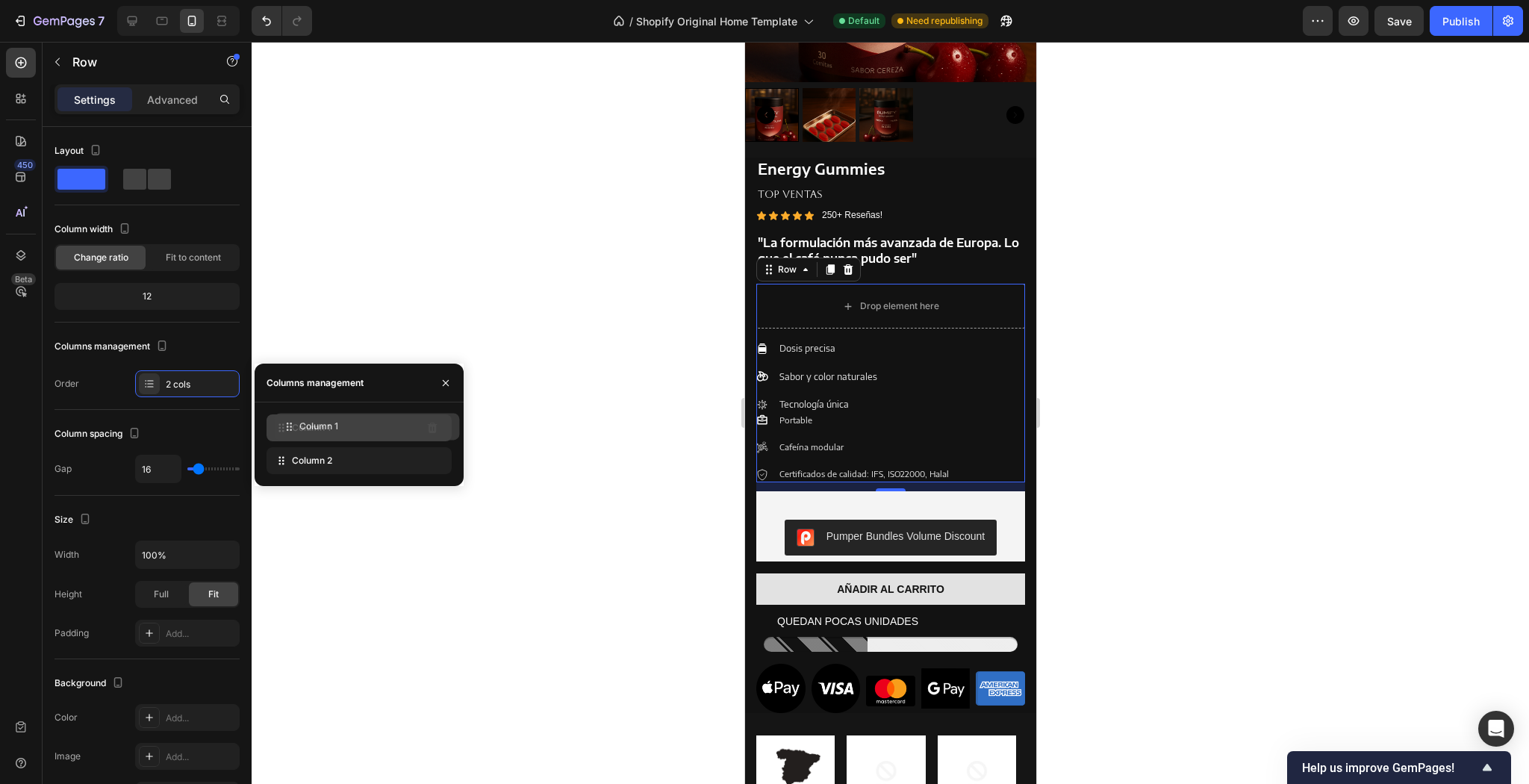
drag, startPoint x: 355, startPoint y: 454, endPoint x: 364, endPoint y: 419, distance: 36.1
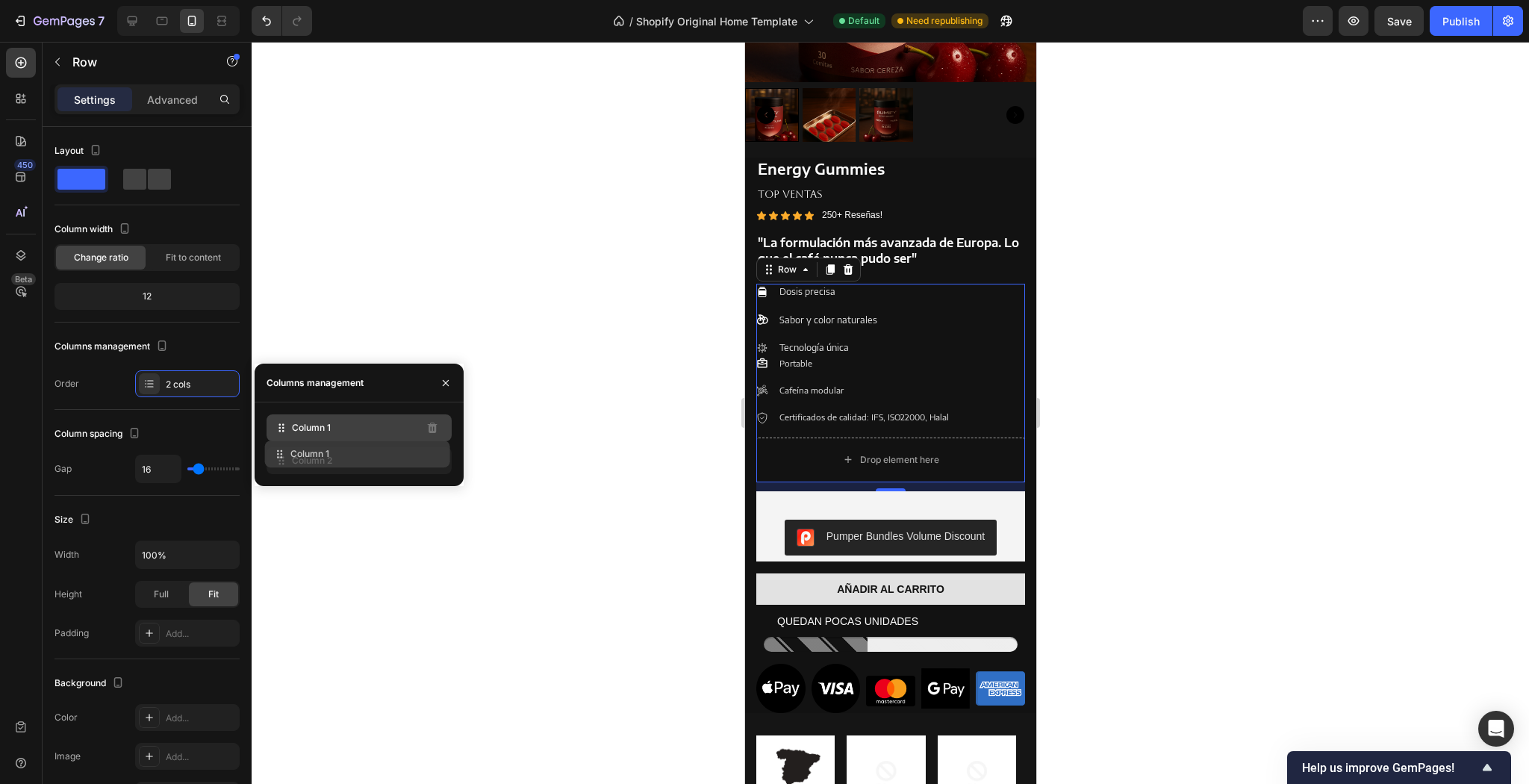
drag, startPoint x: 364, startPoint y: 419, endPoint x: 361, endPoint y: 452, distance: 33.1
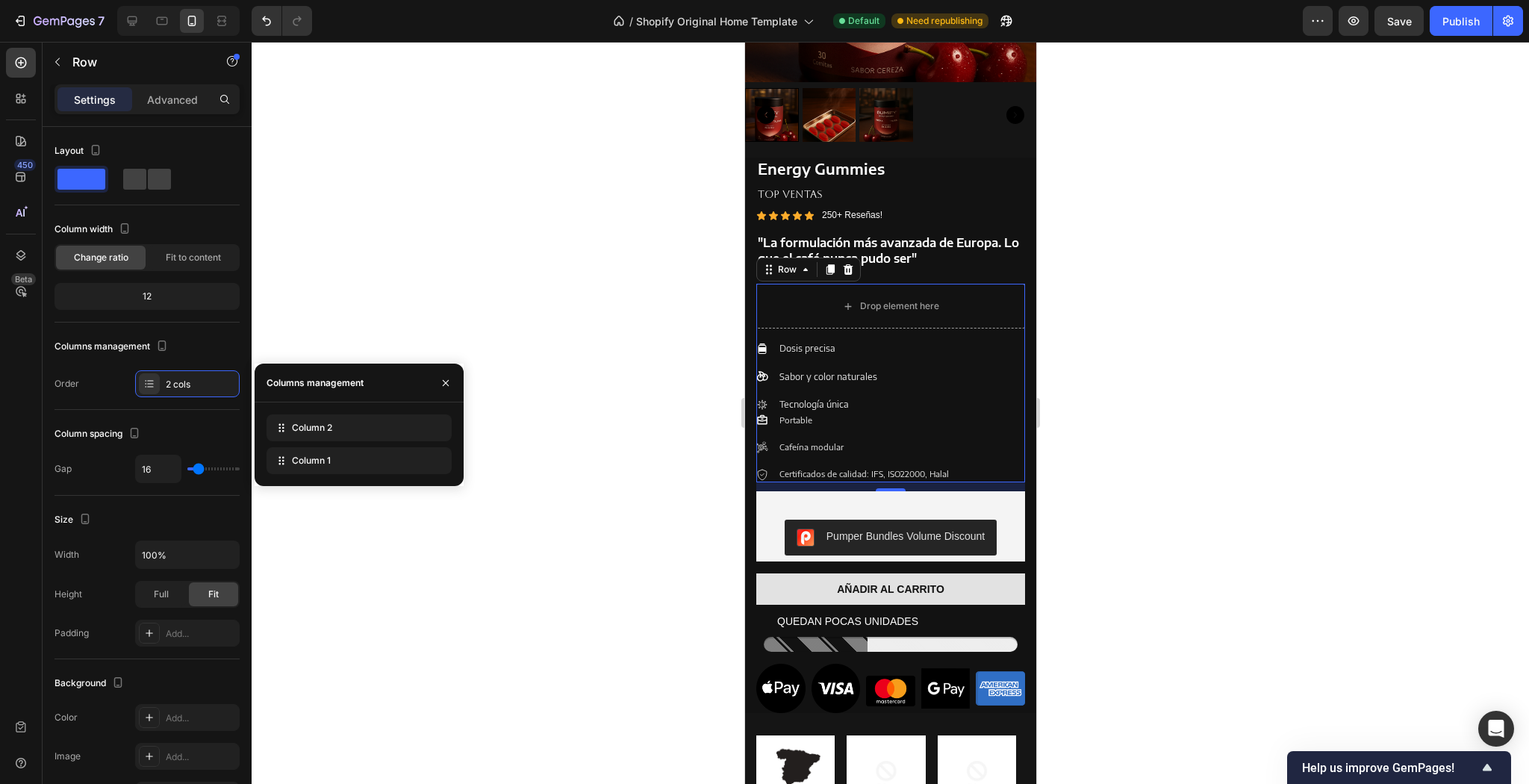
drag, startPoint x: 361, startPoint y: 452, endPoint x: 363, endPoint y: 418, distance: 34.1
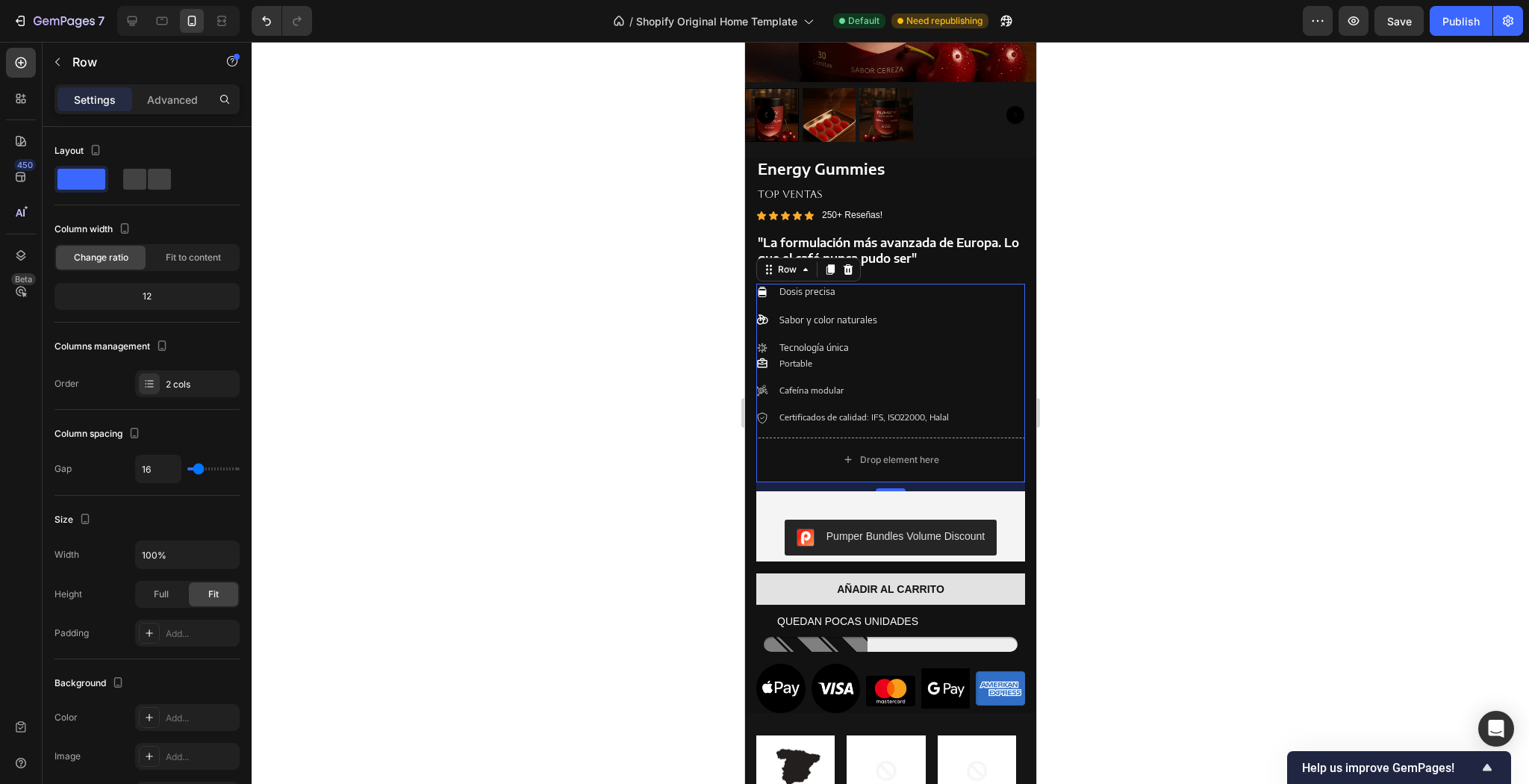
click at [526, 276] on div at bounding box center [890, 412] width 1277 height 742
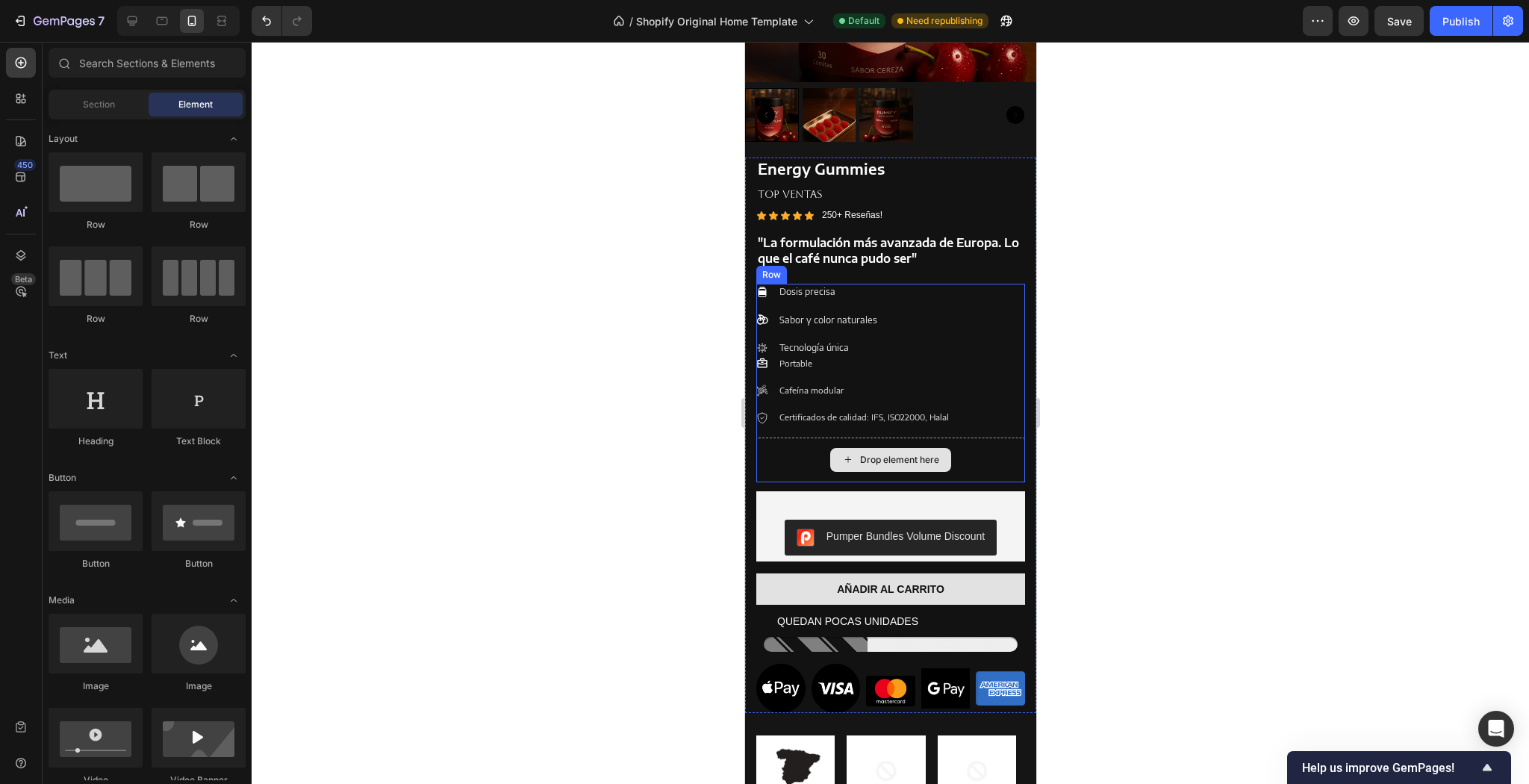
click at [799, 447] on div "Drop element here" at bounding box center [890, 460] width 269 height 45
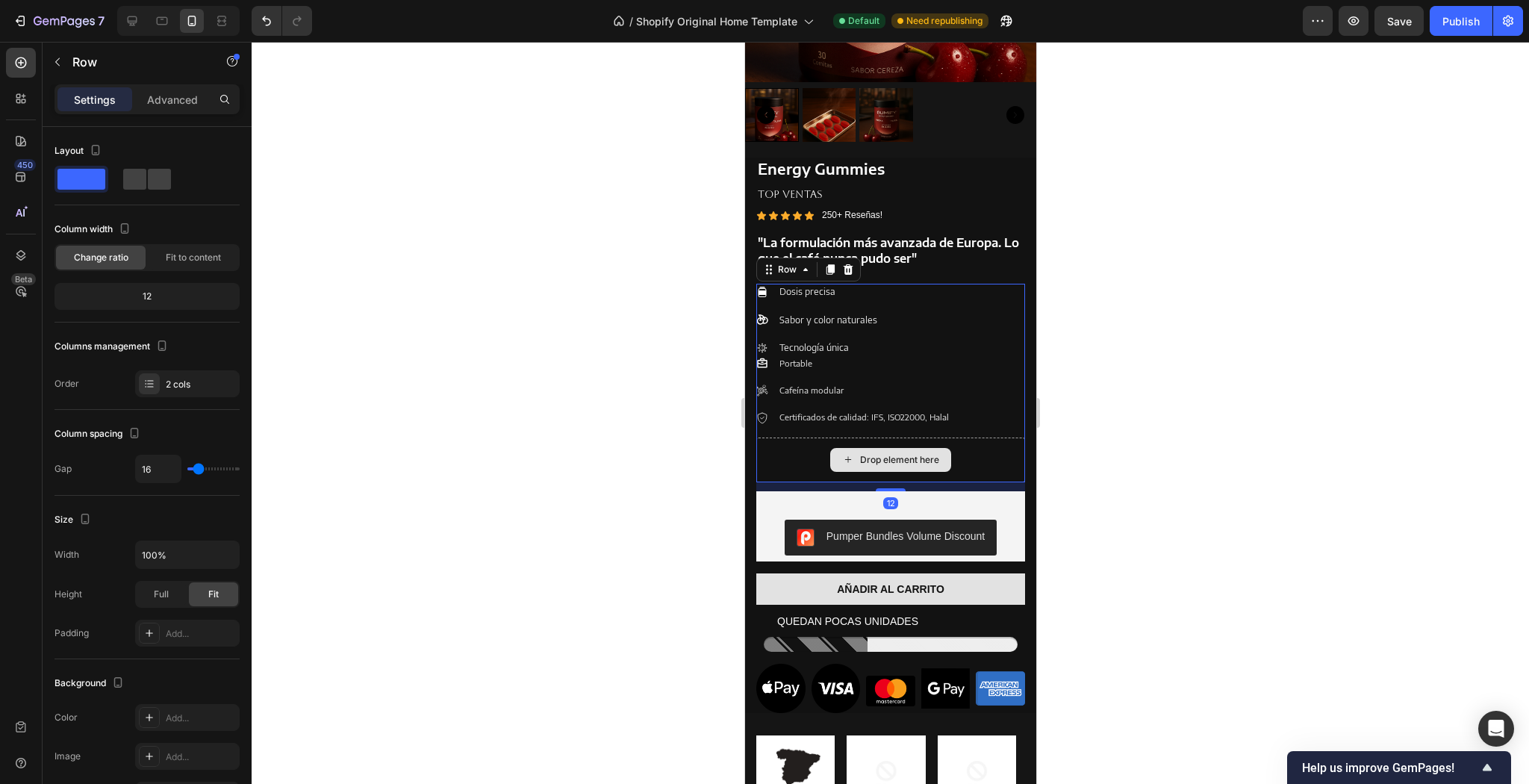
click at [798, 449] on div "Drop element here" at bounding box center [890, 460] width 269 height 45
click at [760, 453] on div "Drop element here" at bounding box center [890, 460] width 269 height 45
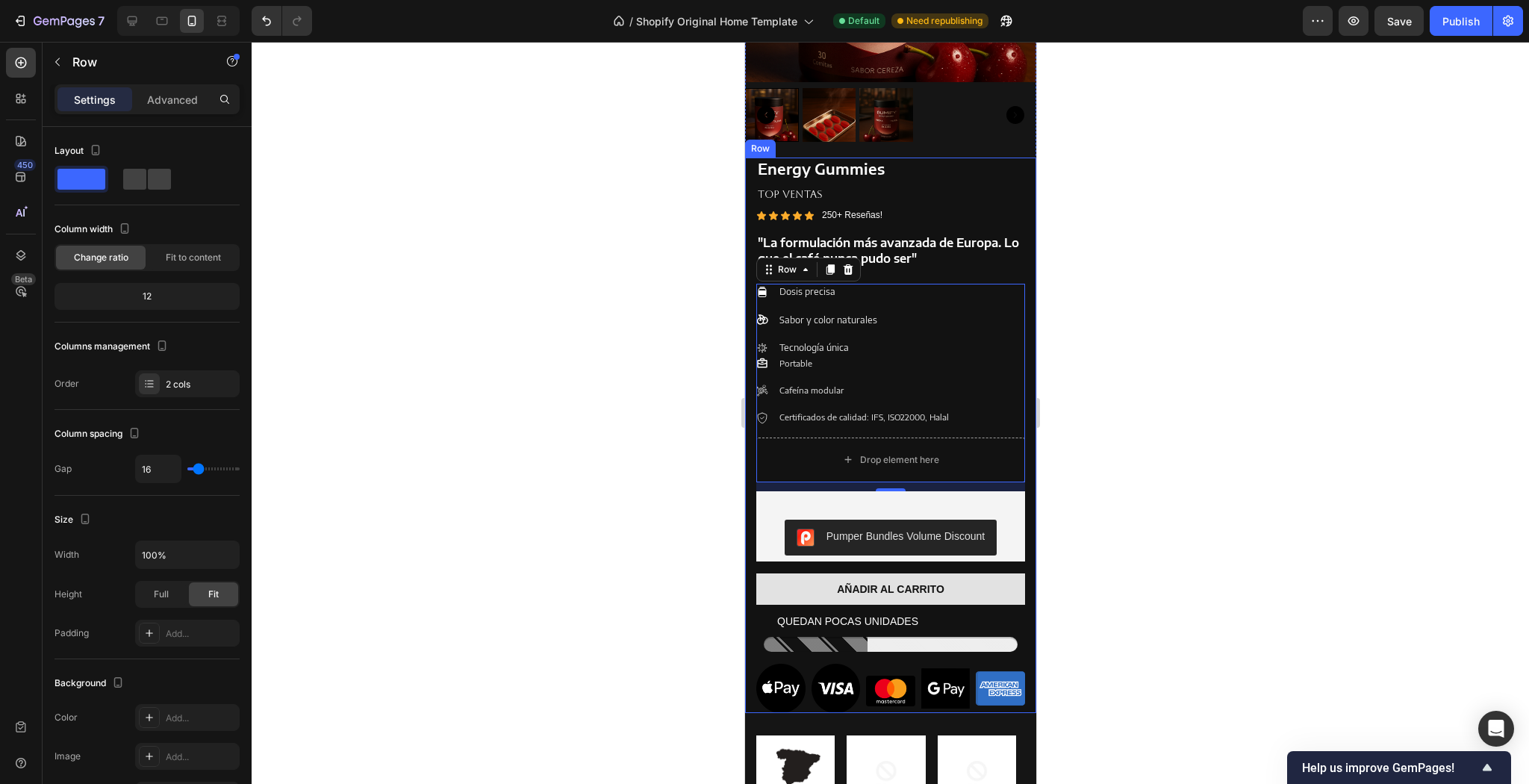
click at [704, 410] on div at bounding box center [890, 412] width 1277 height 742
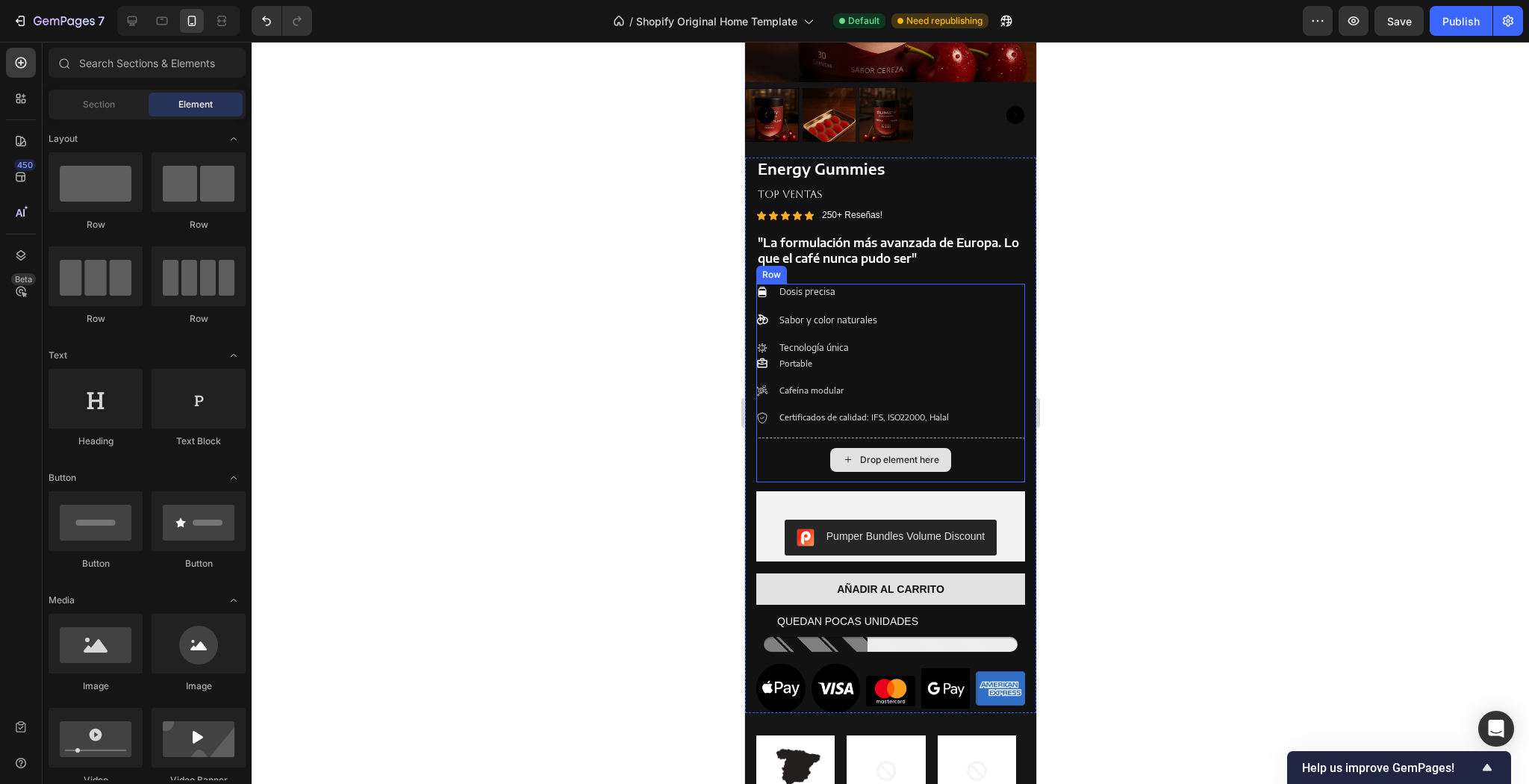
click at [792, 451] on div "Drop element here" at bounding box center [890, 460] width 269 height 45
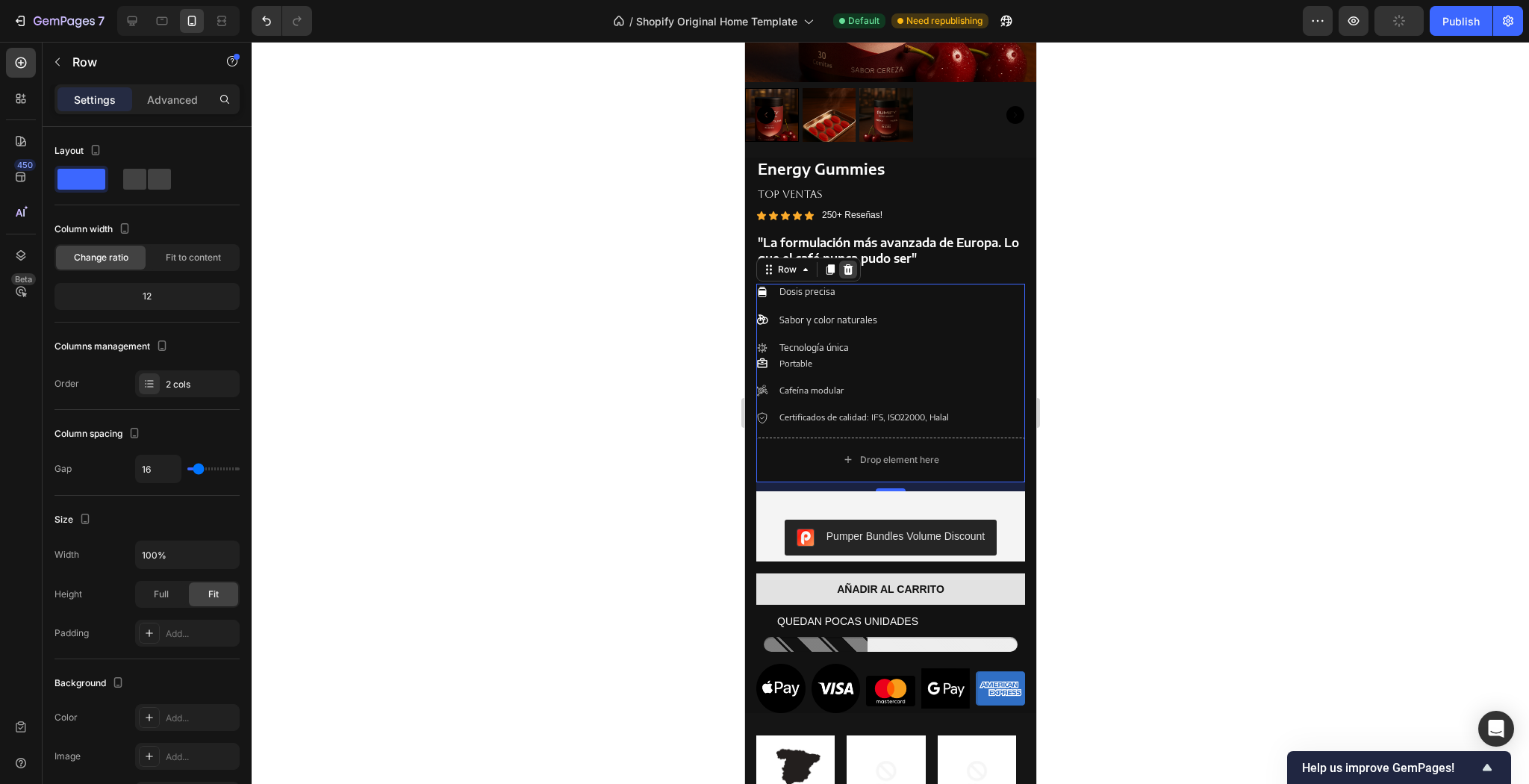
click at [849, 266] on icon at bounding box center [847, 269] width 12 height 12
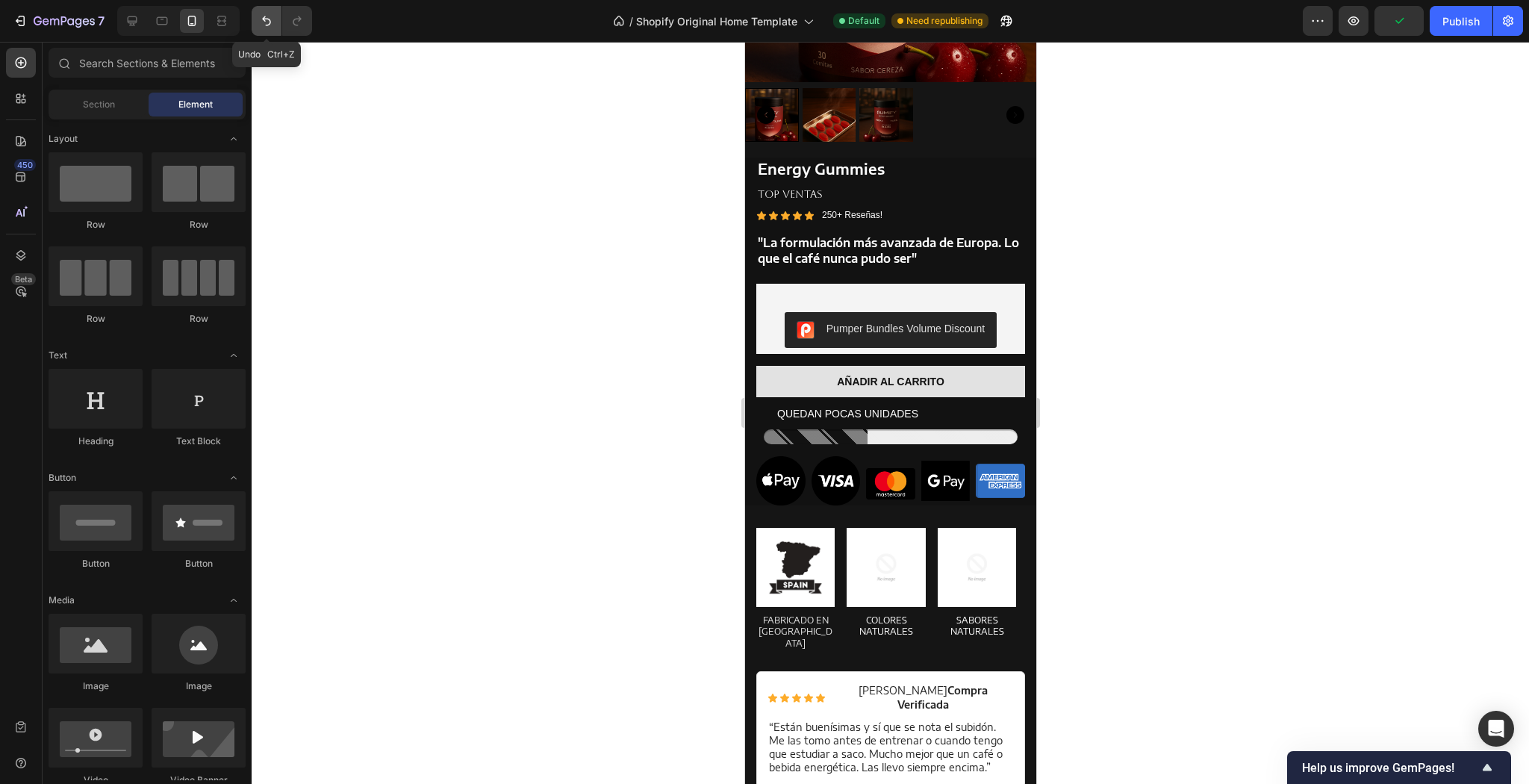
click at [271, 21] on icon "Undo/Redo" at bounding box center [266, 21] width 9 height 10
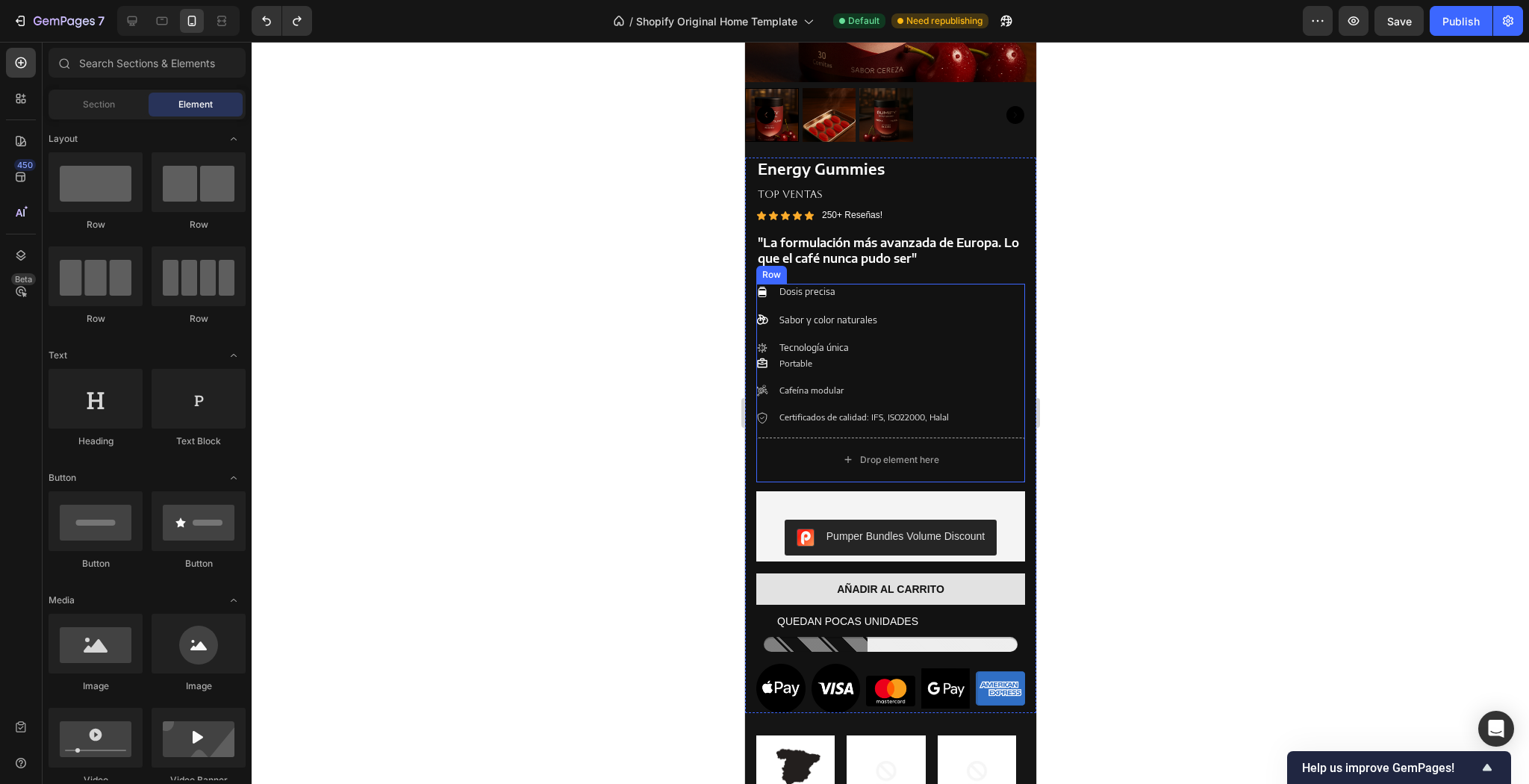
click at [990, 438] on div "Drop element here" at bounding box center [890, 460] width 269 height 45
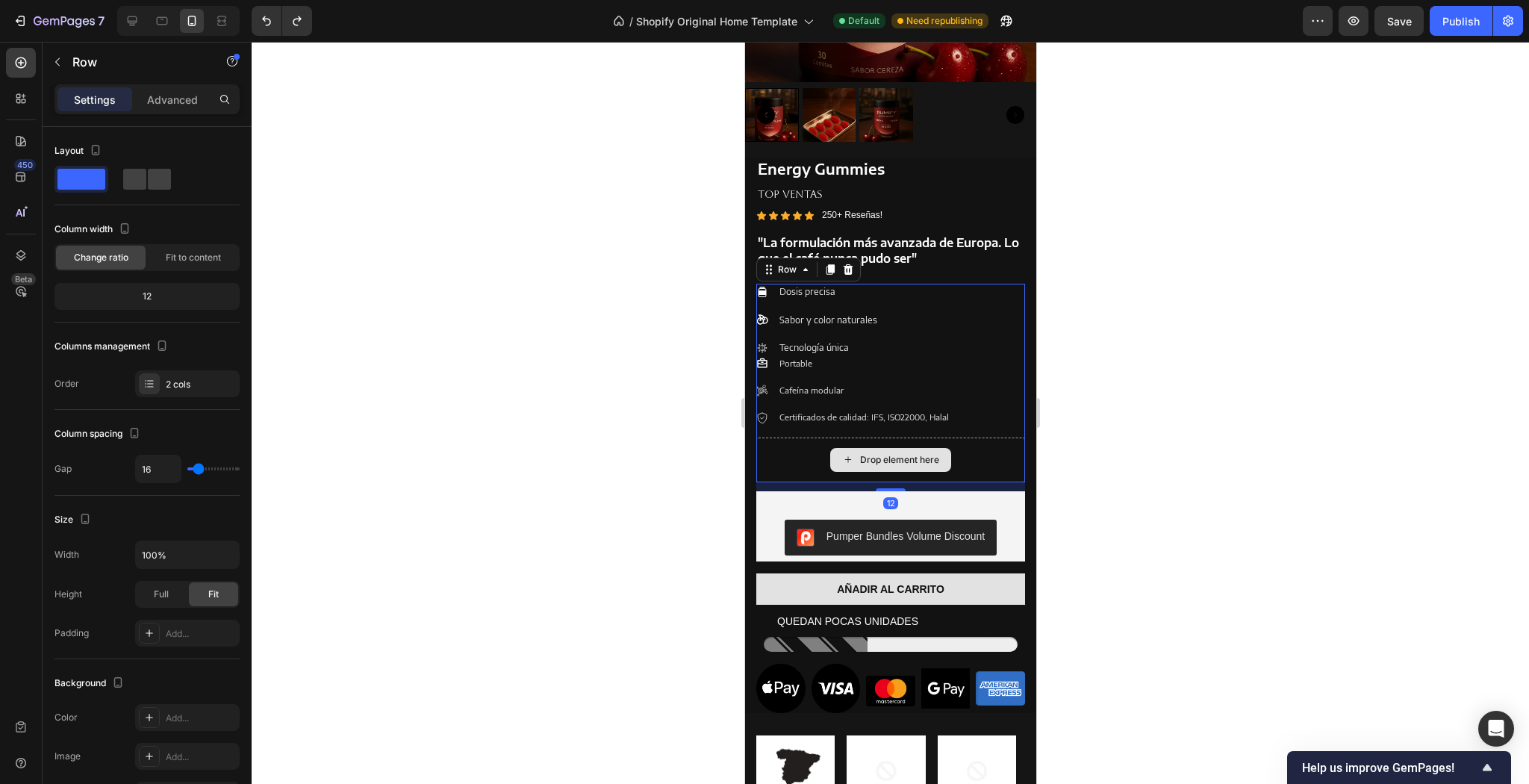
click at [987, 441] on div "Drop element here" at bounding box center [890, 460] width 269 height 45
click at [988, 441] on div "Drop element here" at bounding box center [890, 460] width 269 height 45
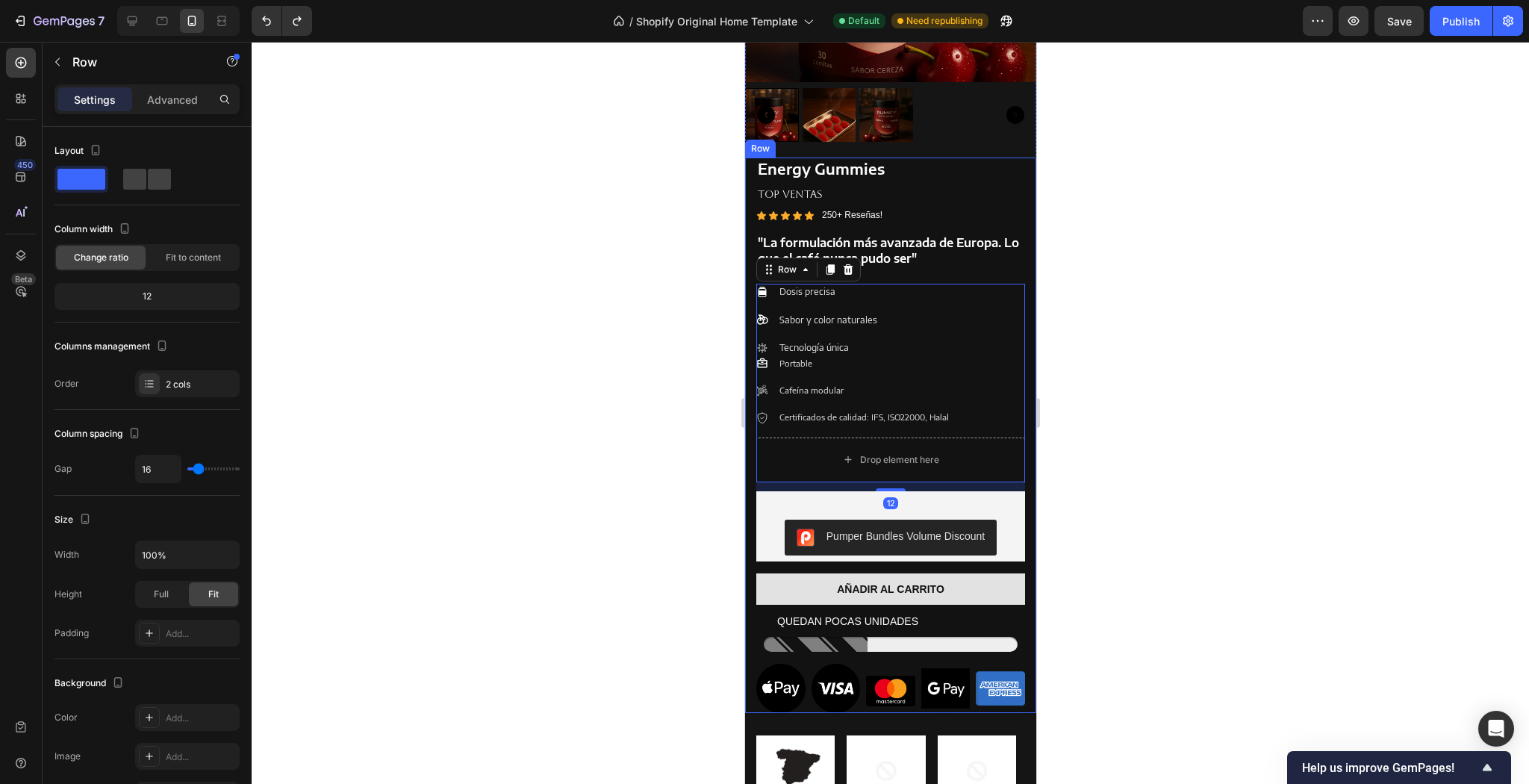
click at [1126, 432] on div at bounding box center [890, 412] width 1277 height 742
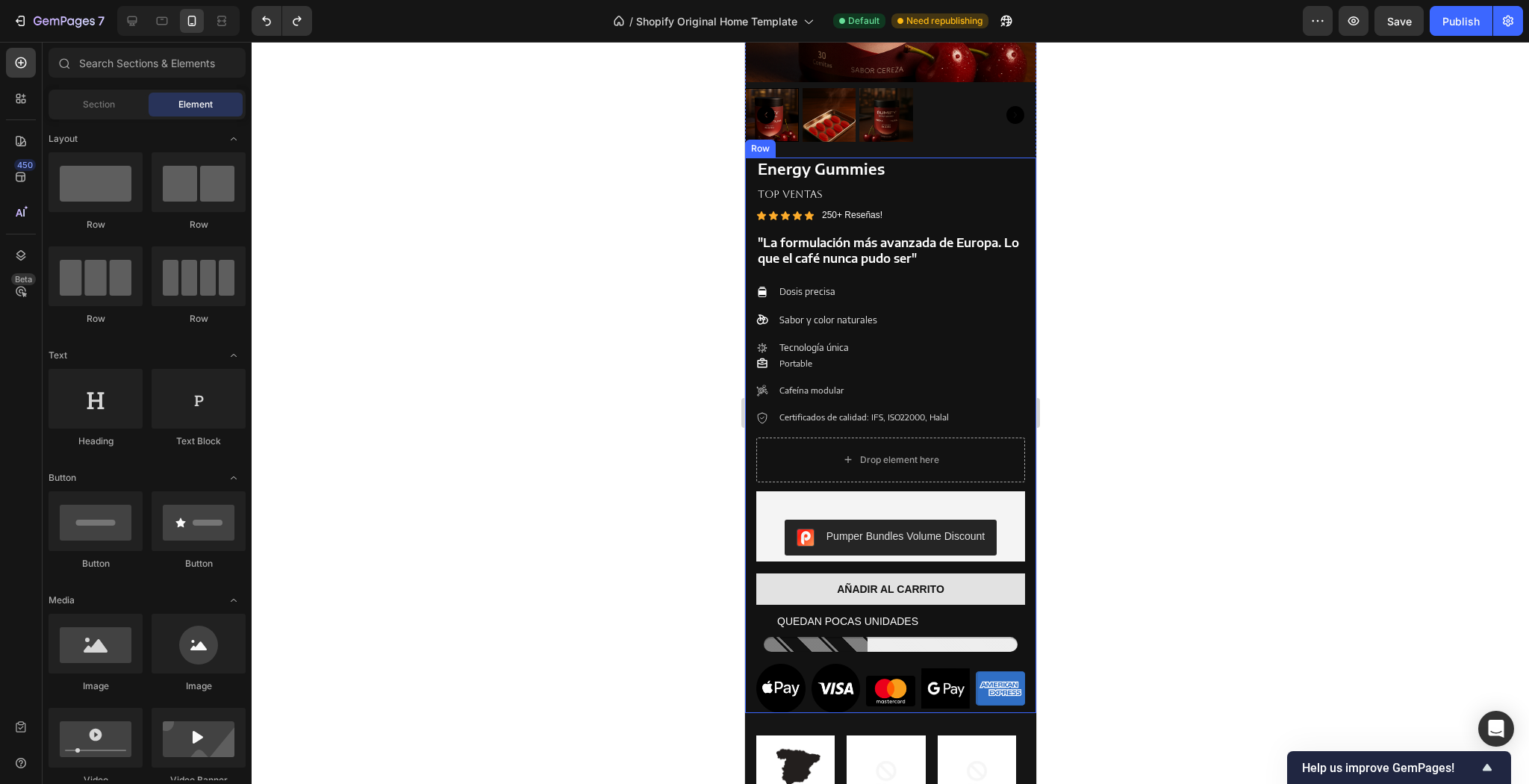
click at [1017, 458] on div "Energy Gummies Product Title TOP VENTAS Text Block Icon Icon Icon Icon Icon Ico…" at bounding box center [890, 435] width 291 height 556
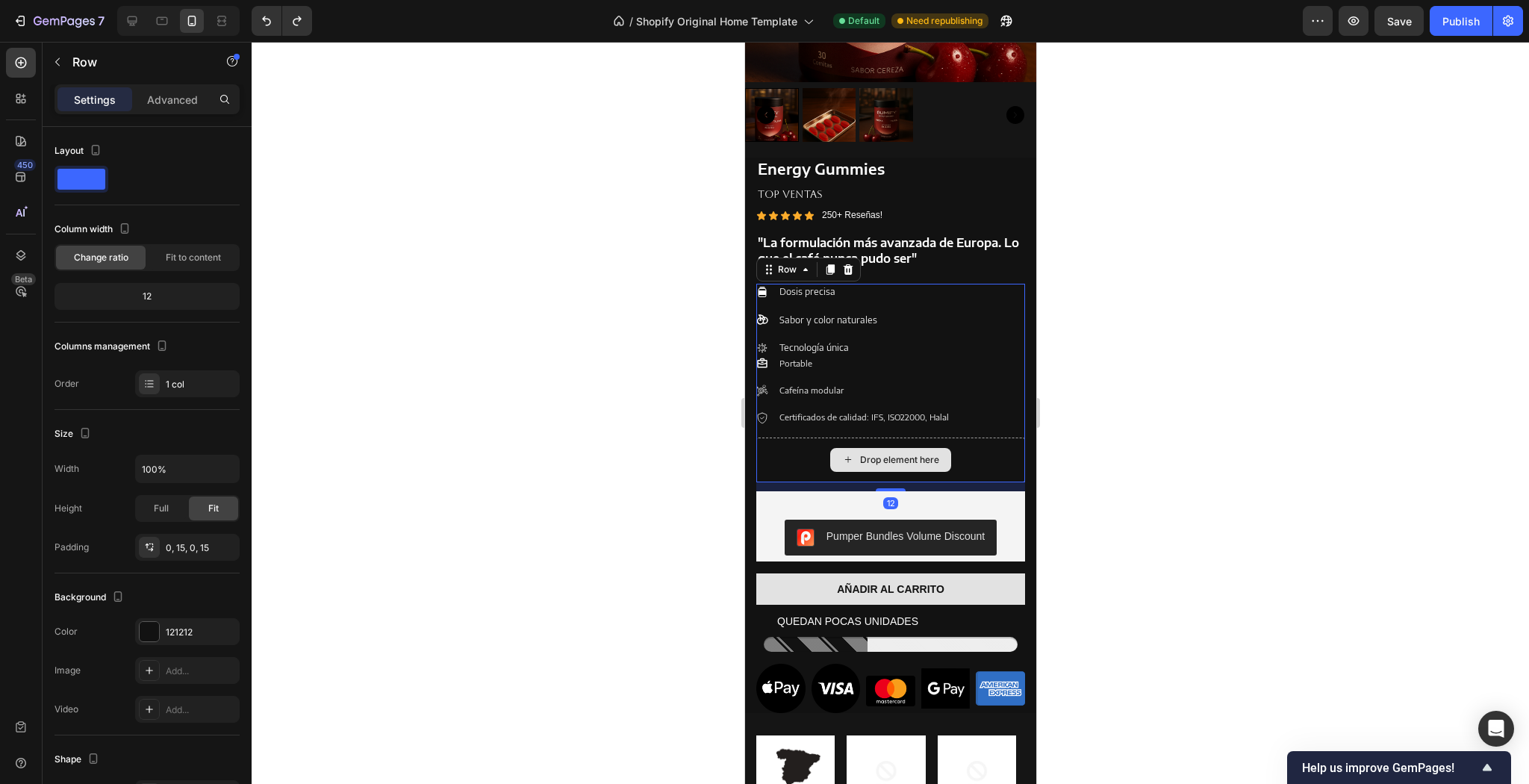
click at [1015, 457] on div "Drop element here" at bounding box center [890, 460] width 269 height 45
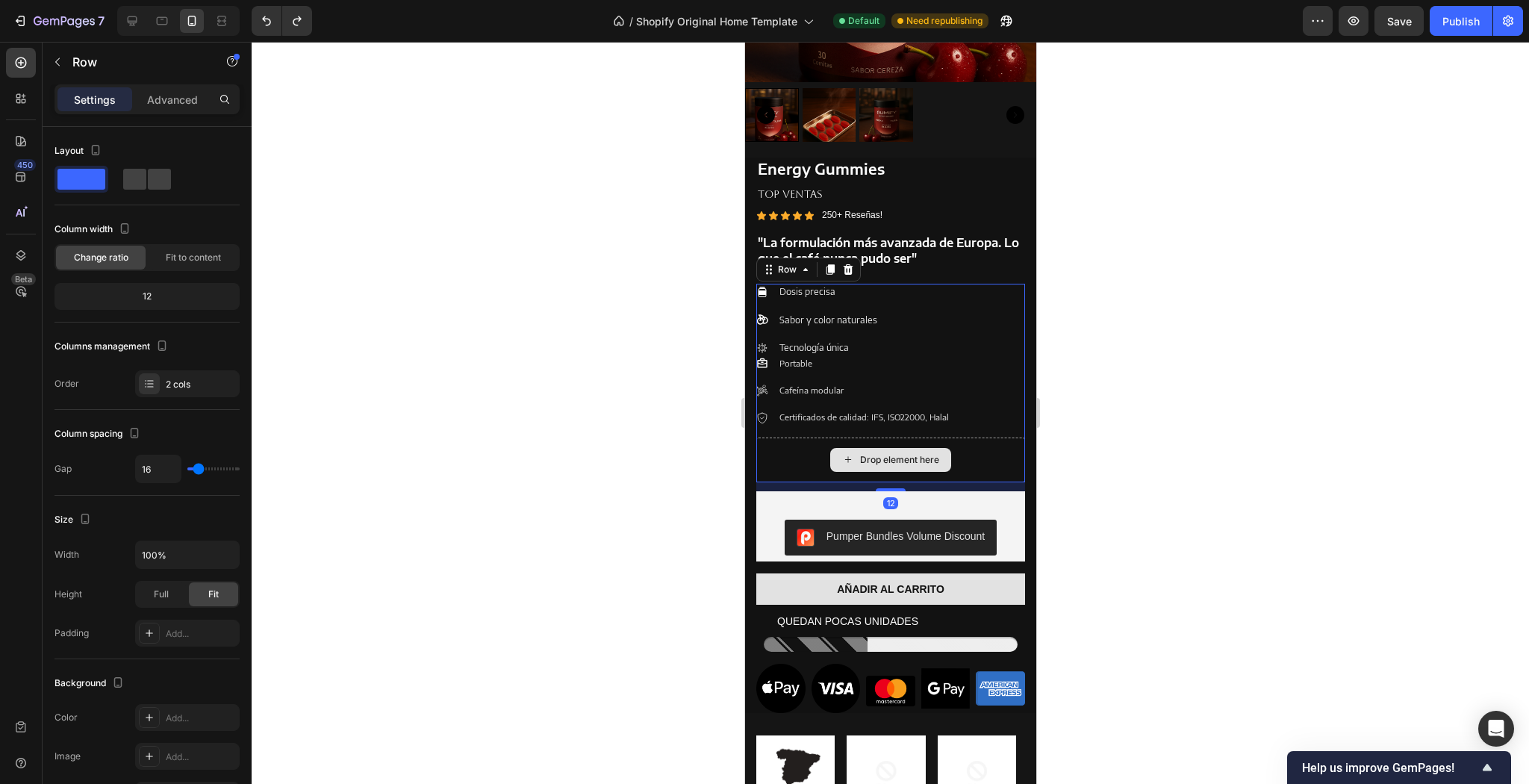
click at [1015, 457] on div "Drop element here" at bounding box center [890, 460] width 269 height 45
click at [150, 180] on span at bounding box center [159, 180] width 23 height 21
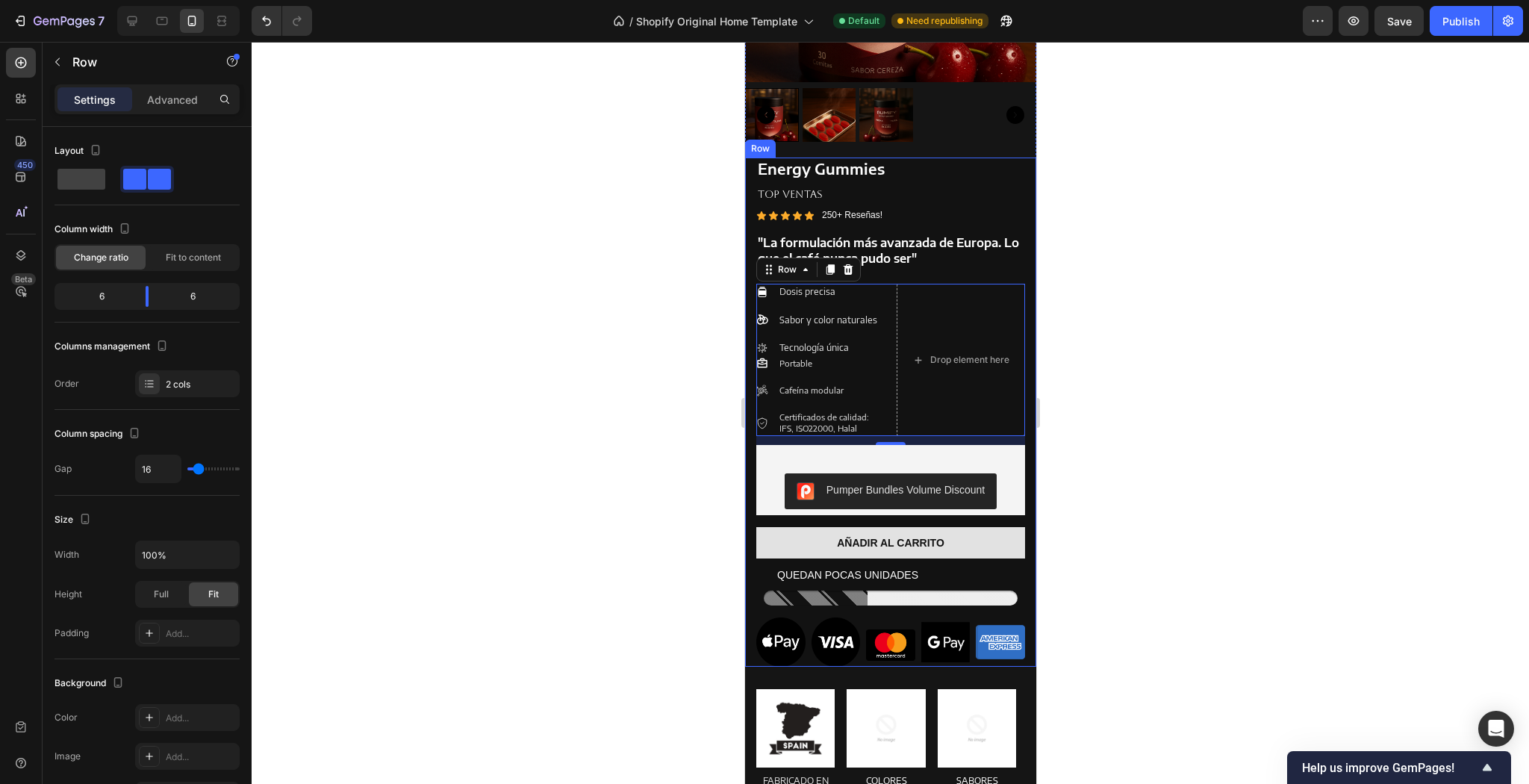
drag, startPoint x: 1102, startPoint y: 323, endPoint x: 1059, endPoint y: 326, distance: 43.1
click at [1105, 323] on div at bounding box center [890, 412] width 1277 height 742
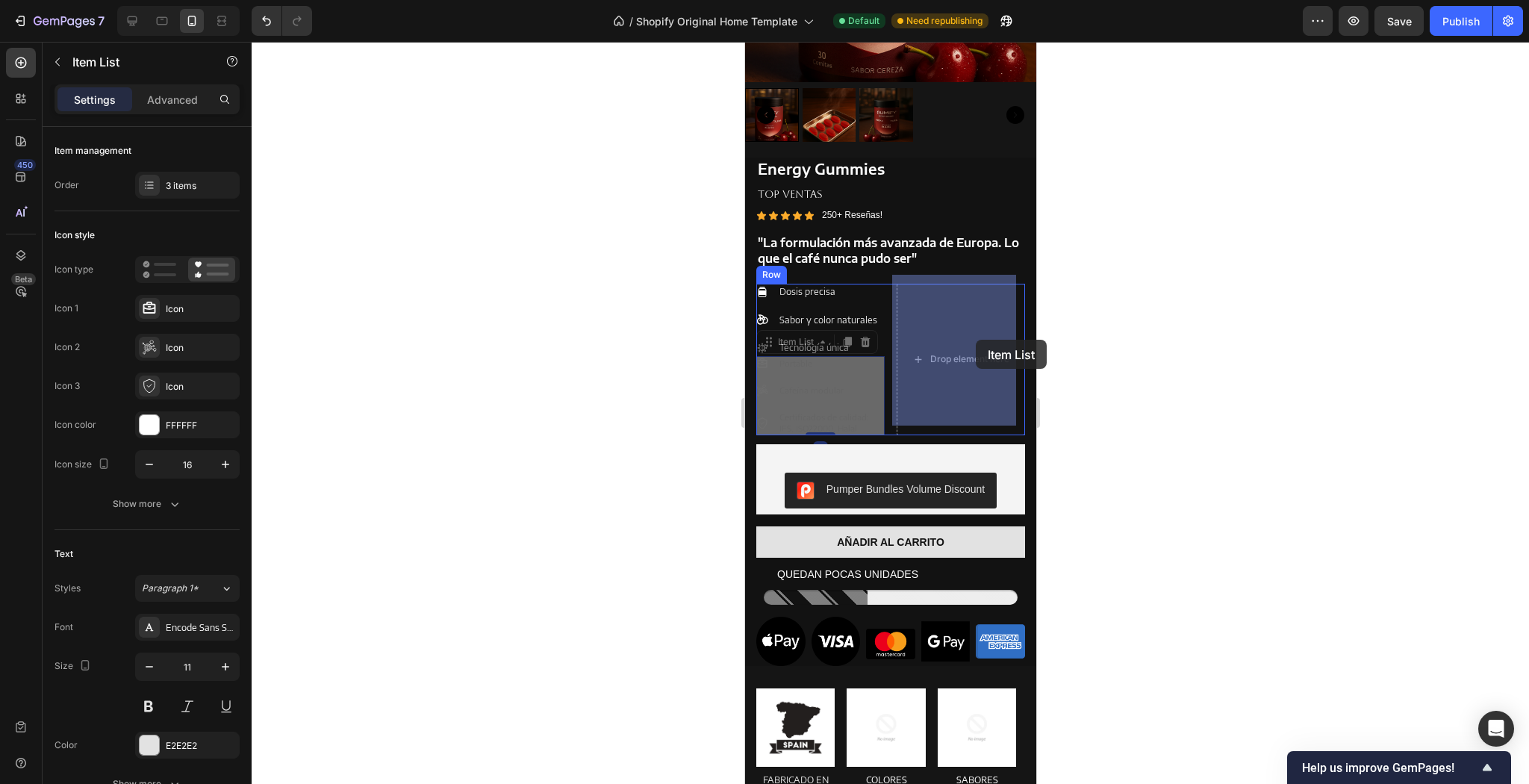
drag, startPoint x: 846, startPoint y: 367, endPoint x: 972, endPoint y: 341, distance: 128.7
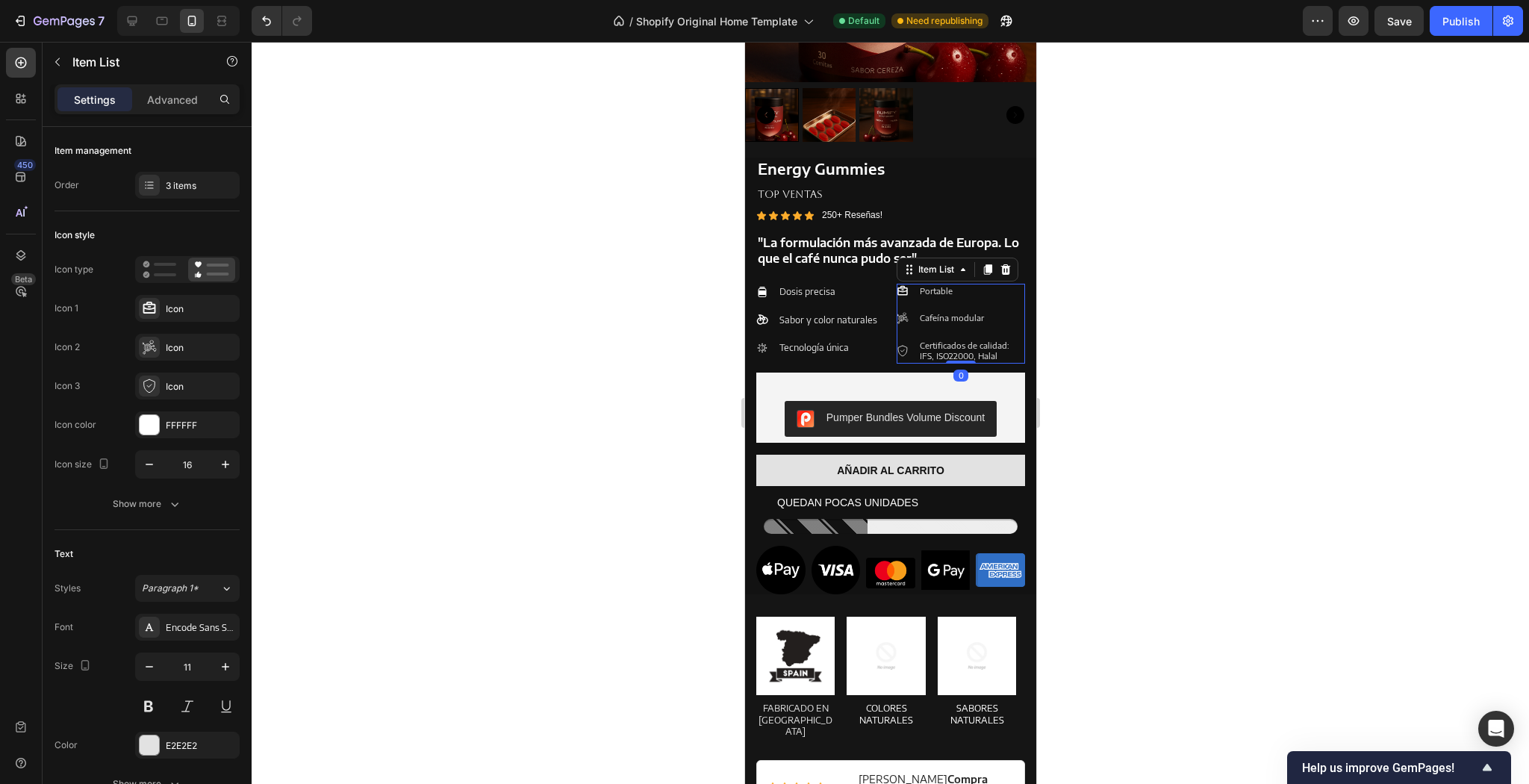
click at [1159, 327] on div at bounding box center [890, 412] width 1277 height 742
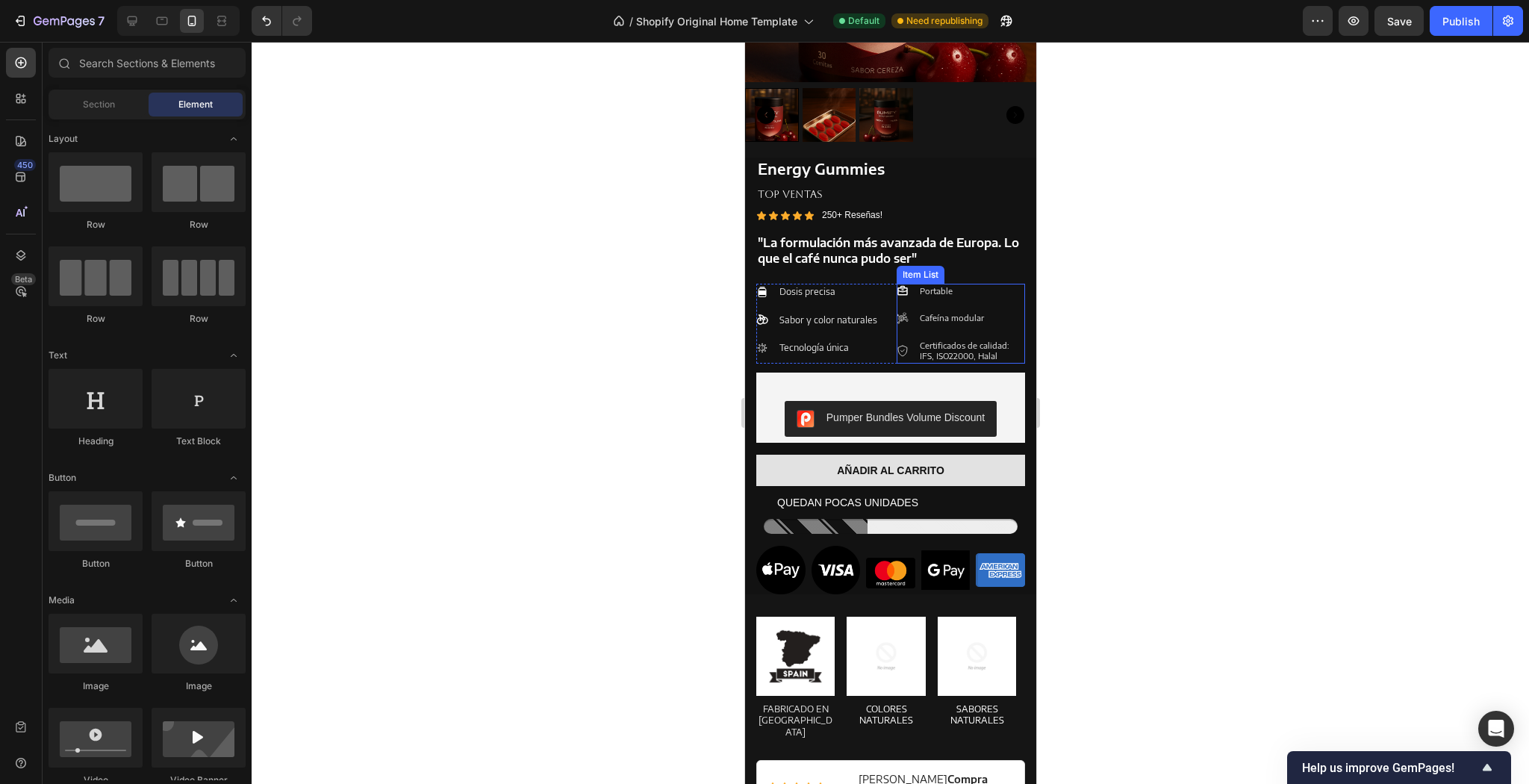
click at [945, 286] on p "Portable" at bounding box center [970, 291] width 103 height 11
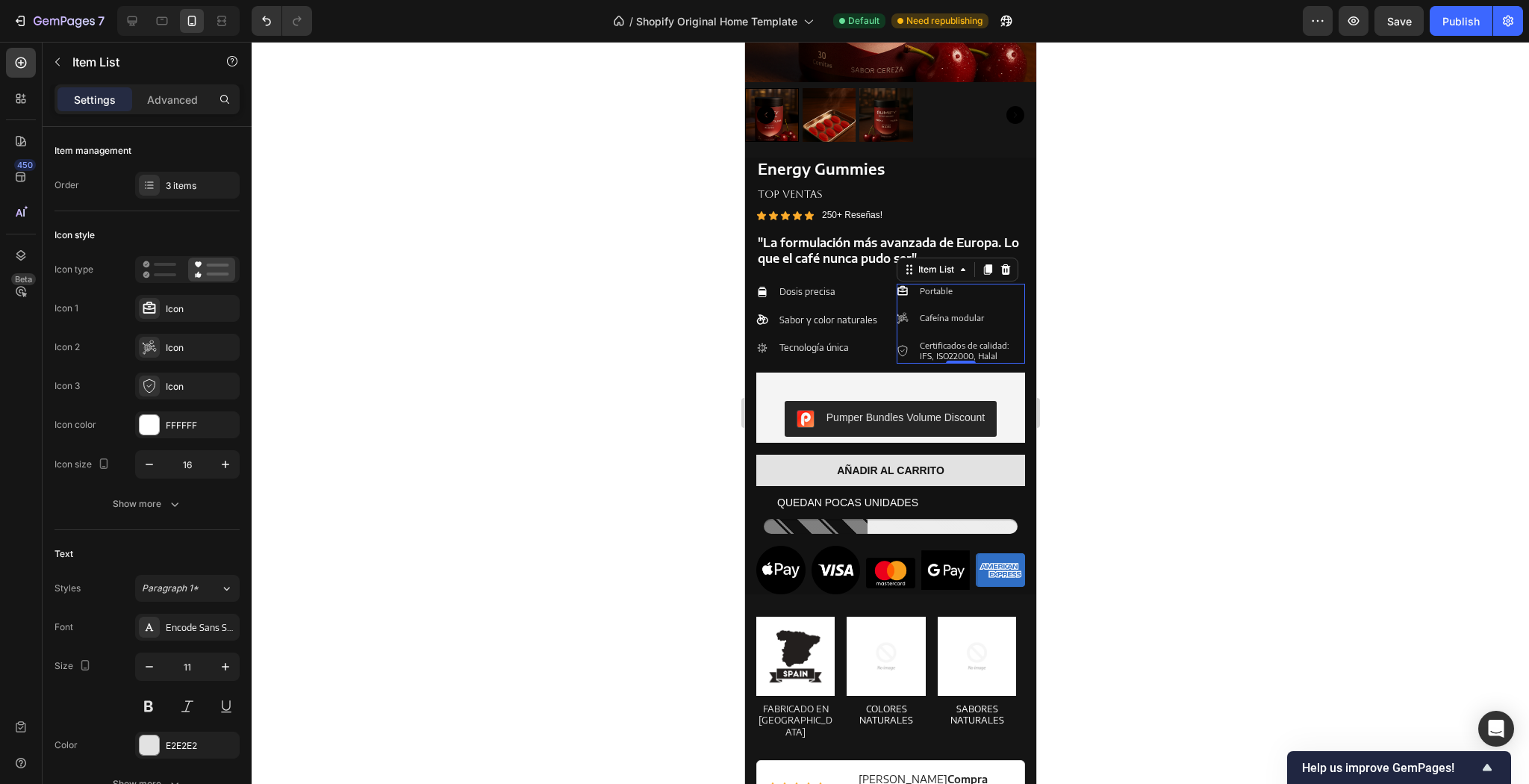
click at [1176, 336] on div at bounding box center [890, 412] width 1277 height 742
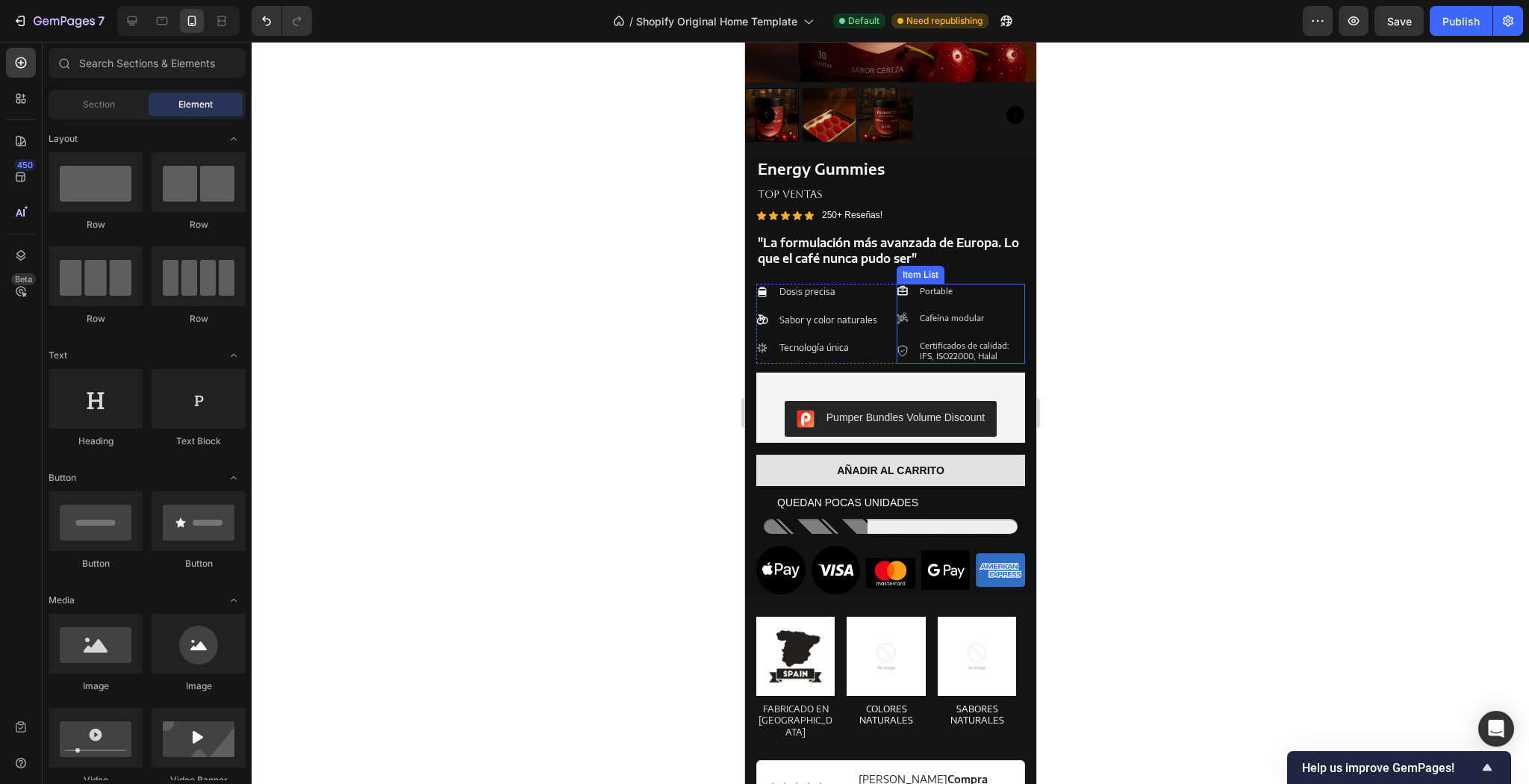
click at [1003, 286] on p "Portable" at bounding box center [970, 291] width 103 height 11
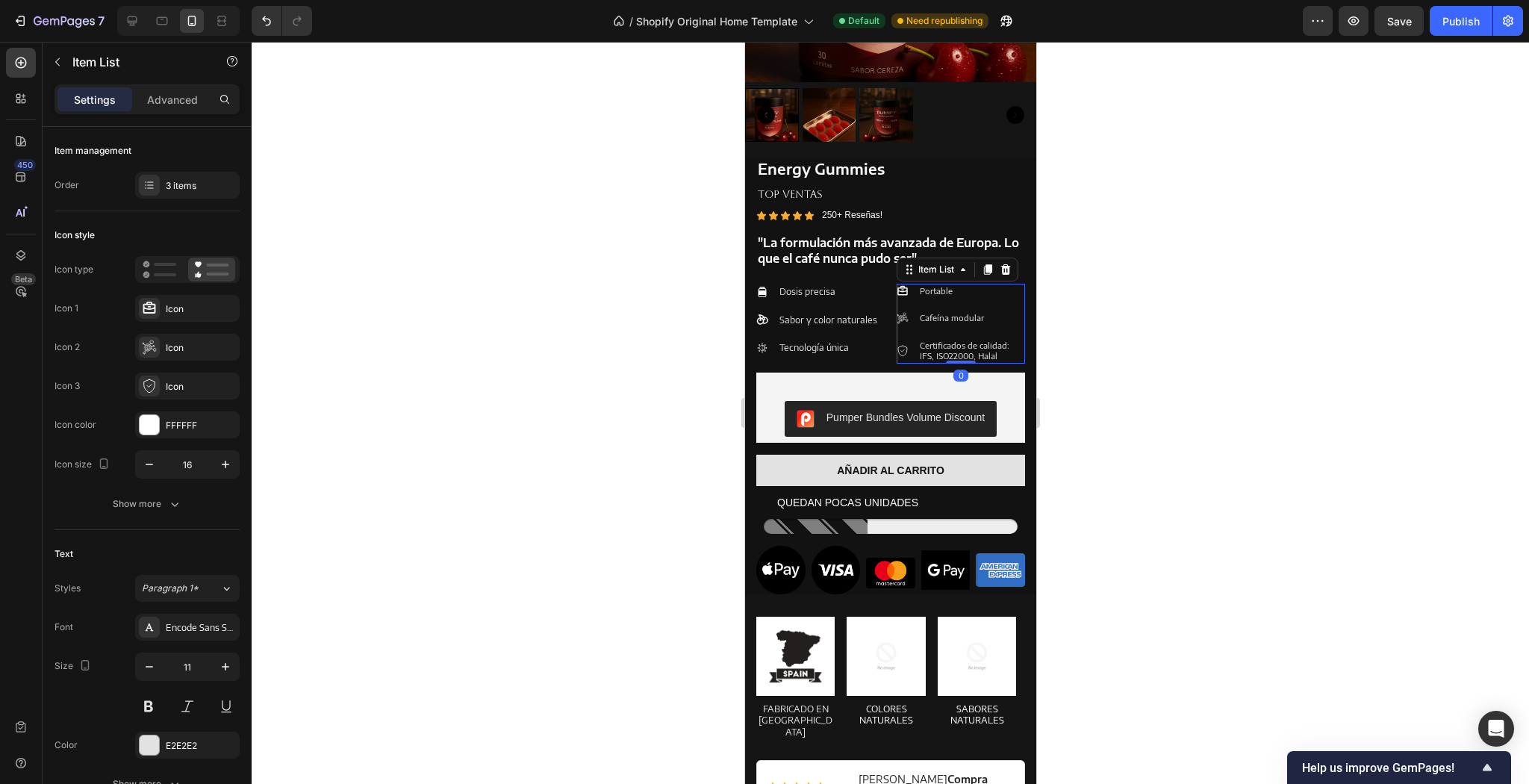
click at [1208, 310] on div at bounding box center [890, 412] width 1277 height 742
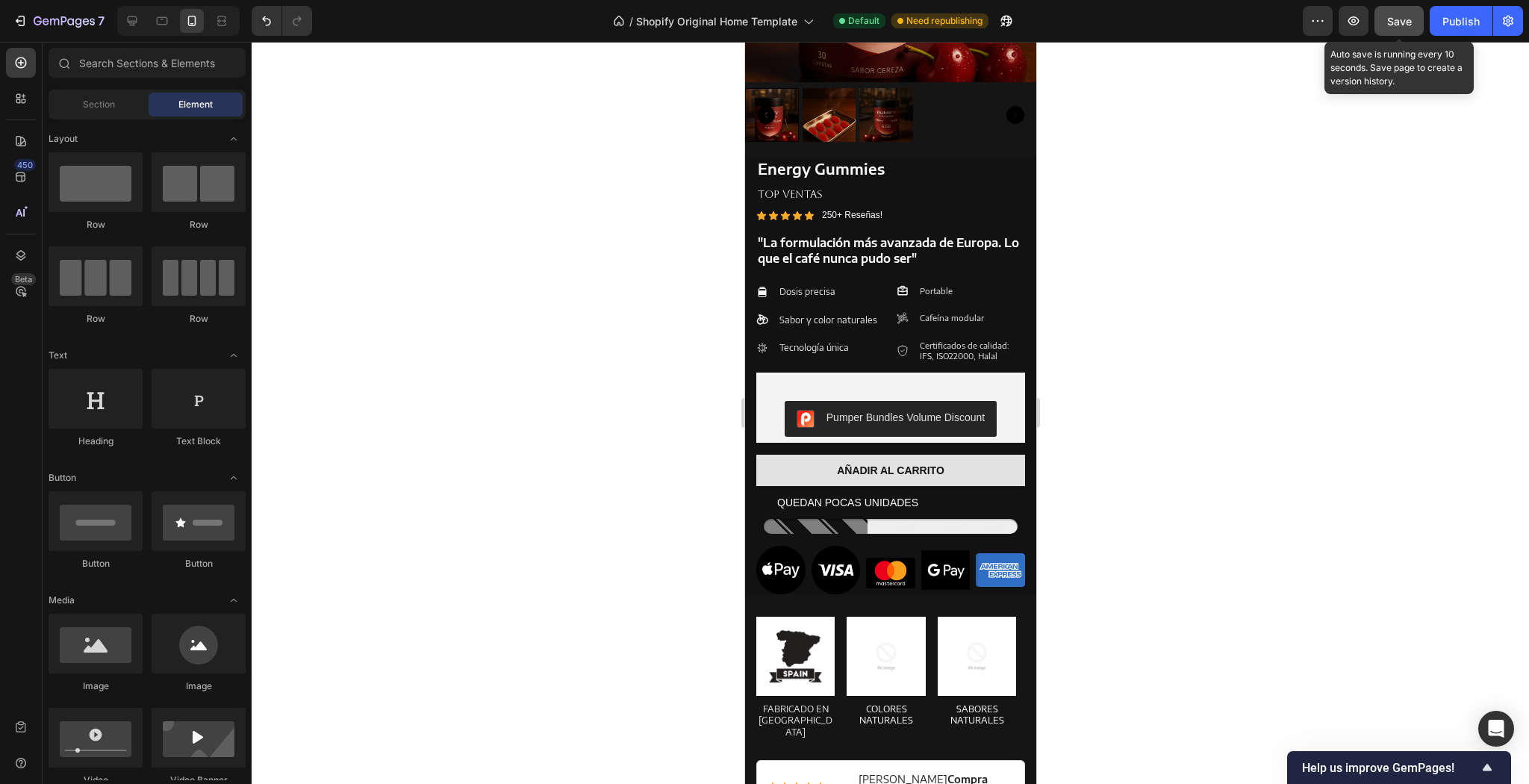
click at [1406, 35] on button "Save" at bounding box center [1399, 20] width 50 height 30
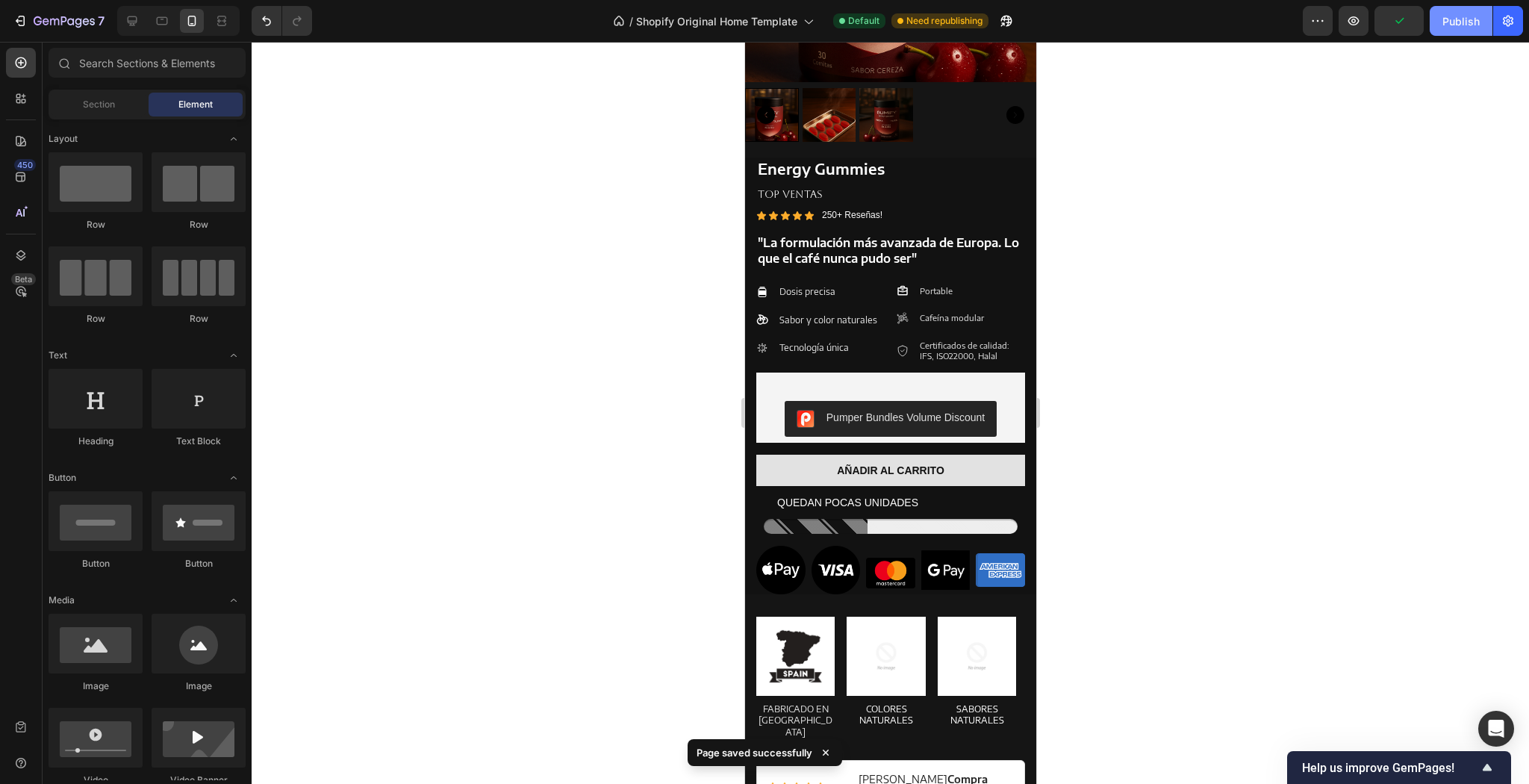
click at [1463, 21] on div "Publish" at bounding box center [1462, 21] width 37 height 15
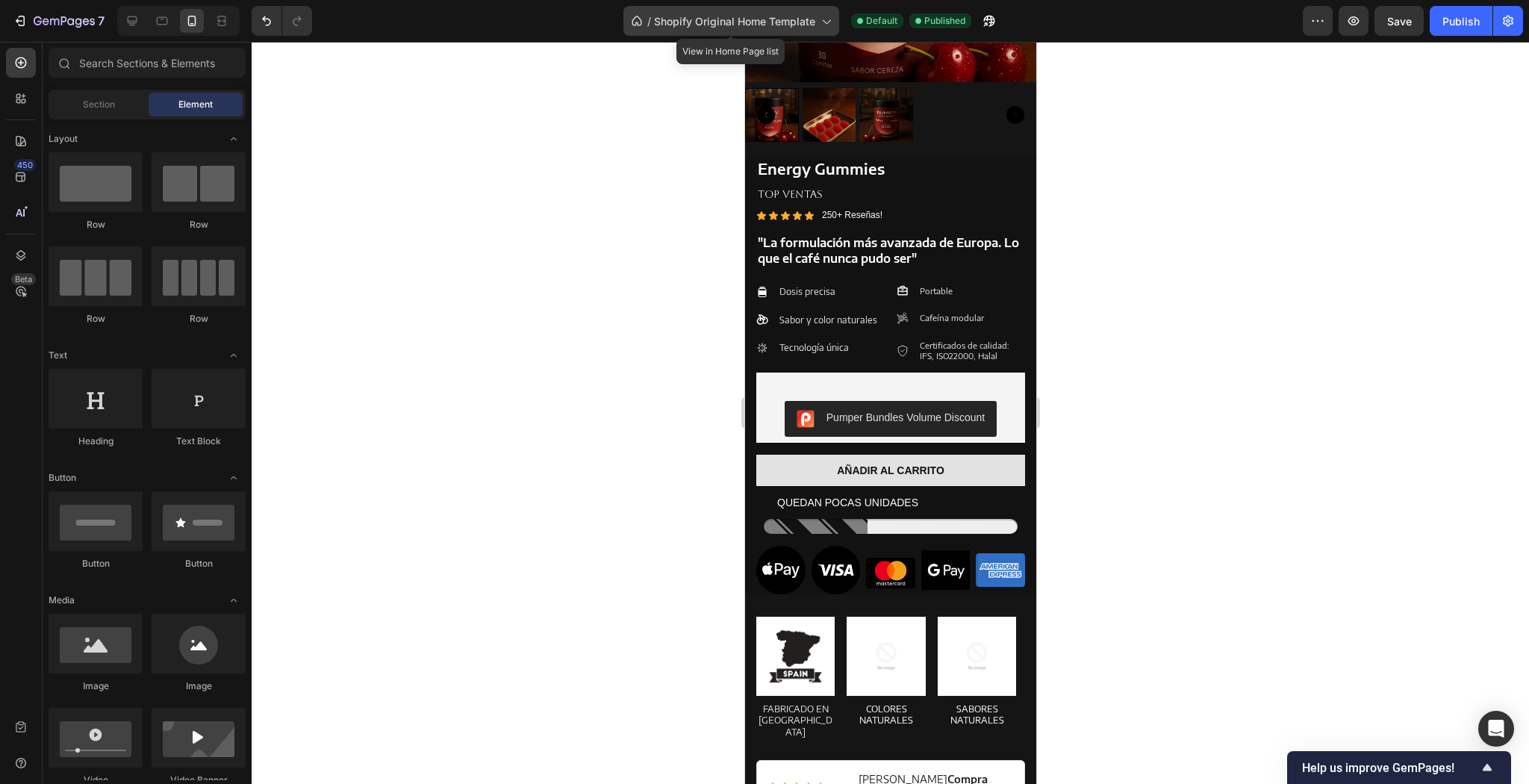
click at [799, 23] on span "Shopify Original Home Template" at bounding box center [734, 21] width 162 height 15
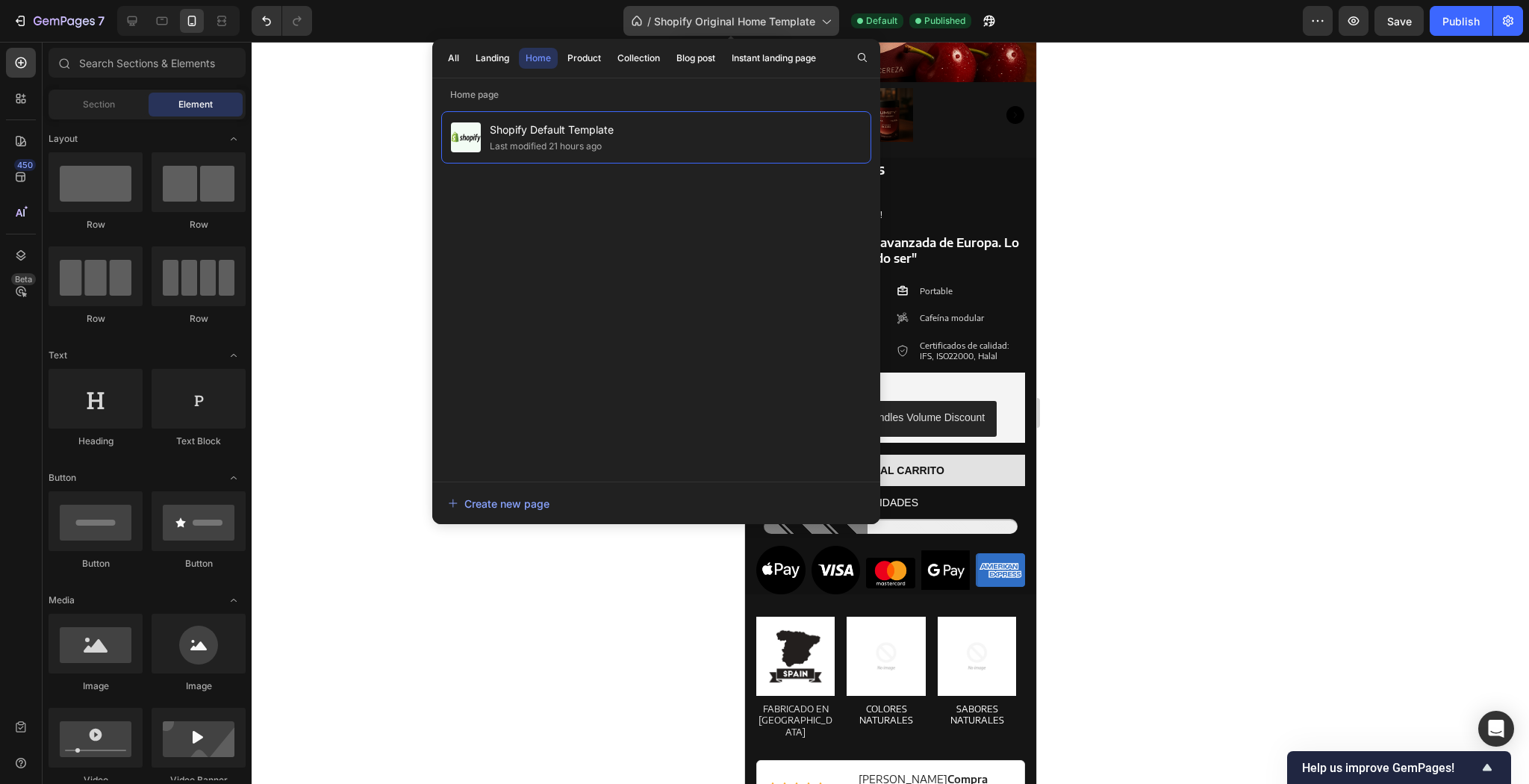
click at [799, 23] on span "Shopify Original Home Template" at bounding box center [734, 21] width 162 height 15
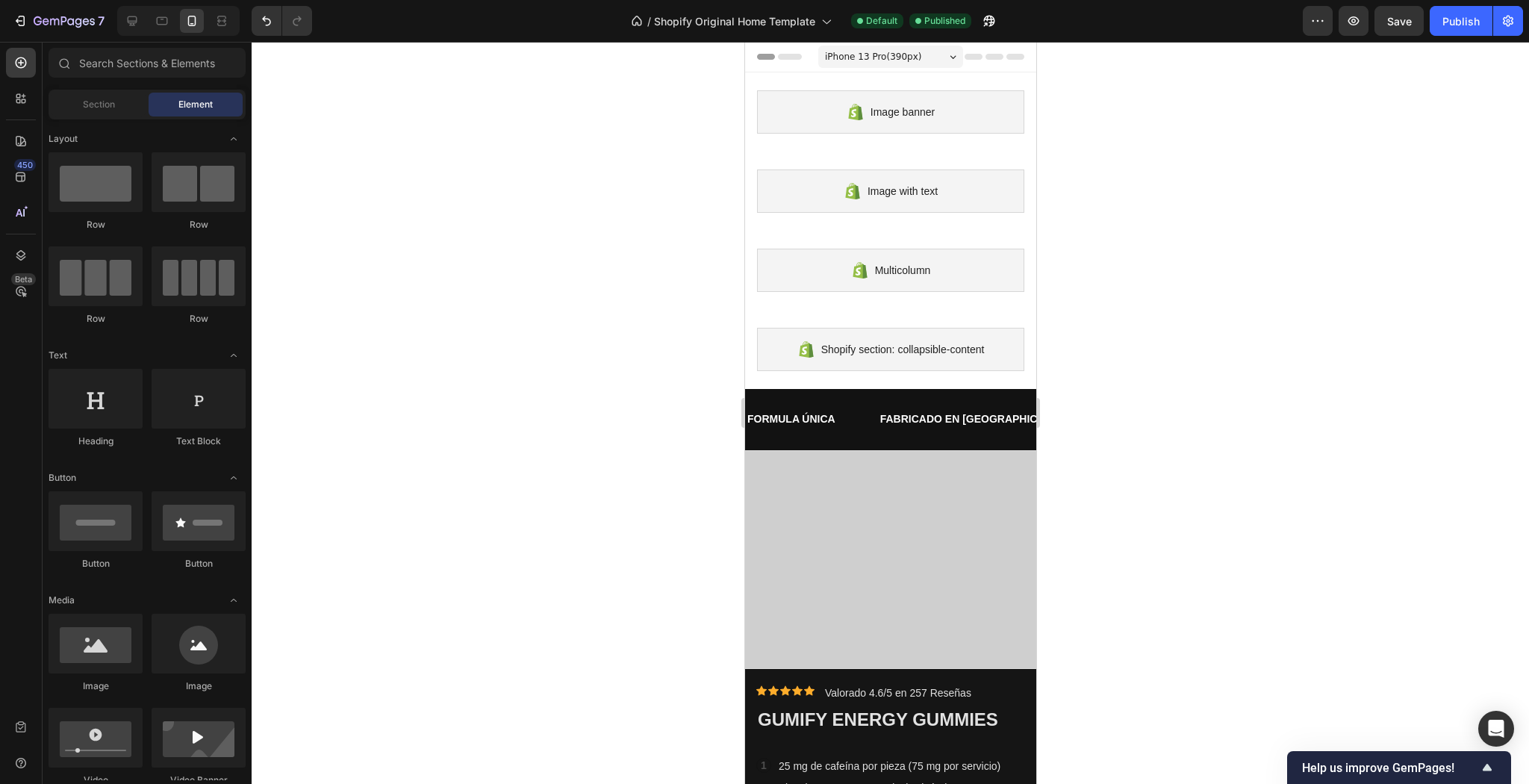
click at [890, 64] on span "iPhone 13 Pro ( 390 px)" at bounding box center [873, 57] width 97 height 15
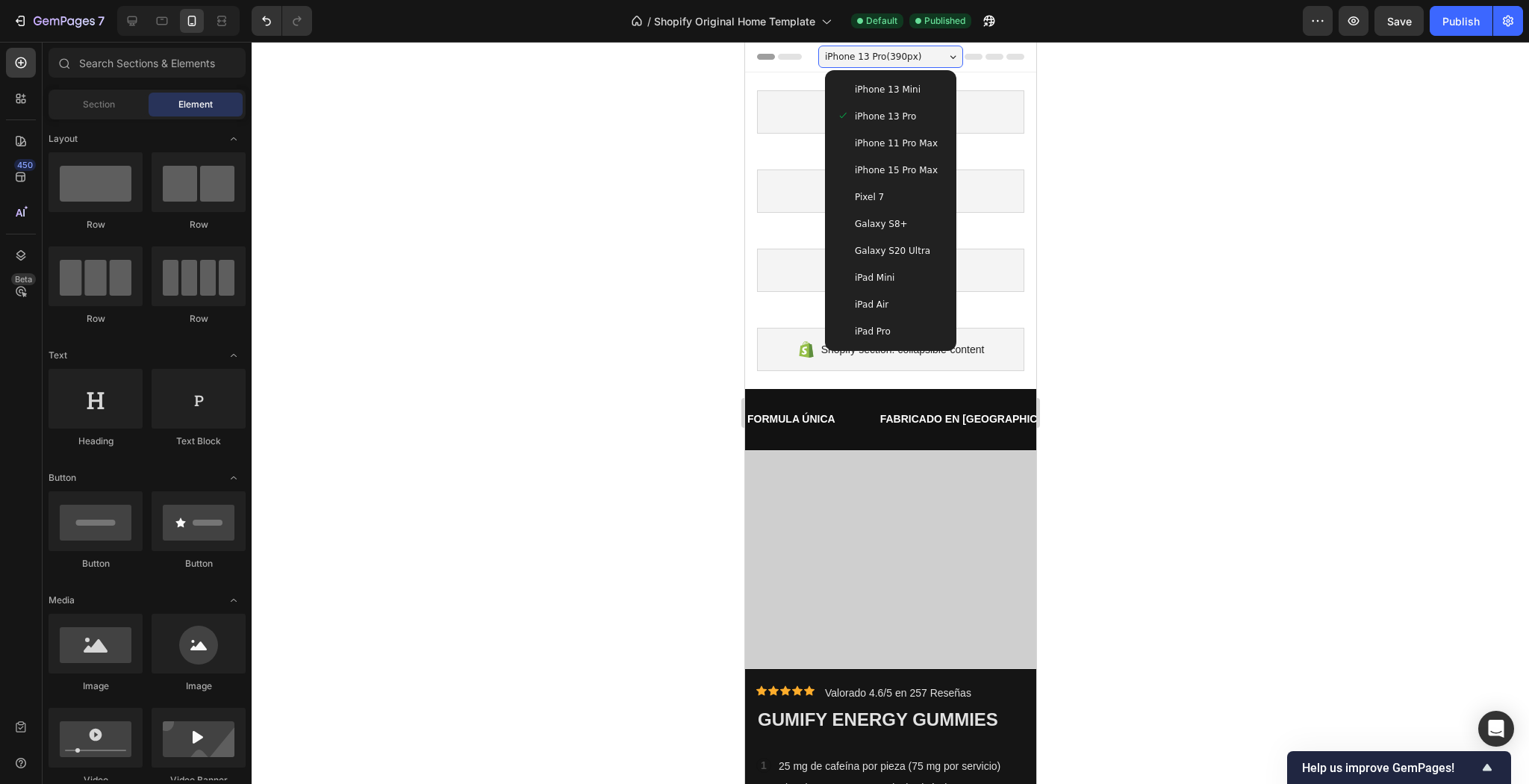
click at [886, 258] on span "Galaxy S20 Ultra" at bounding box center [891, 251] width 76 height 15
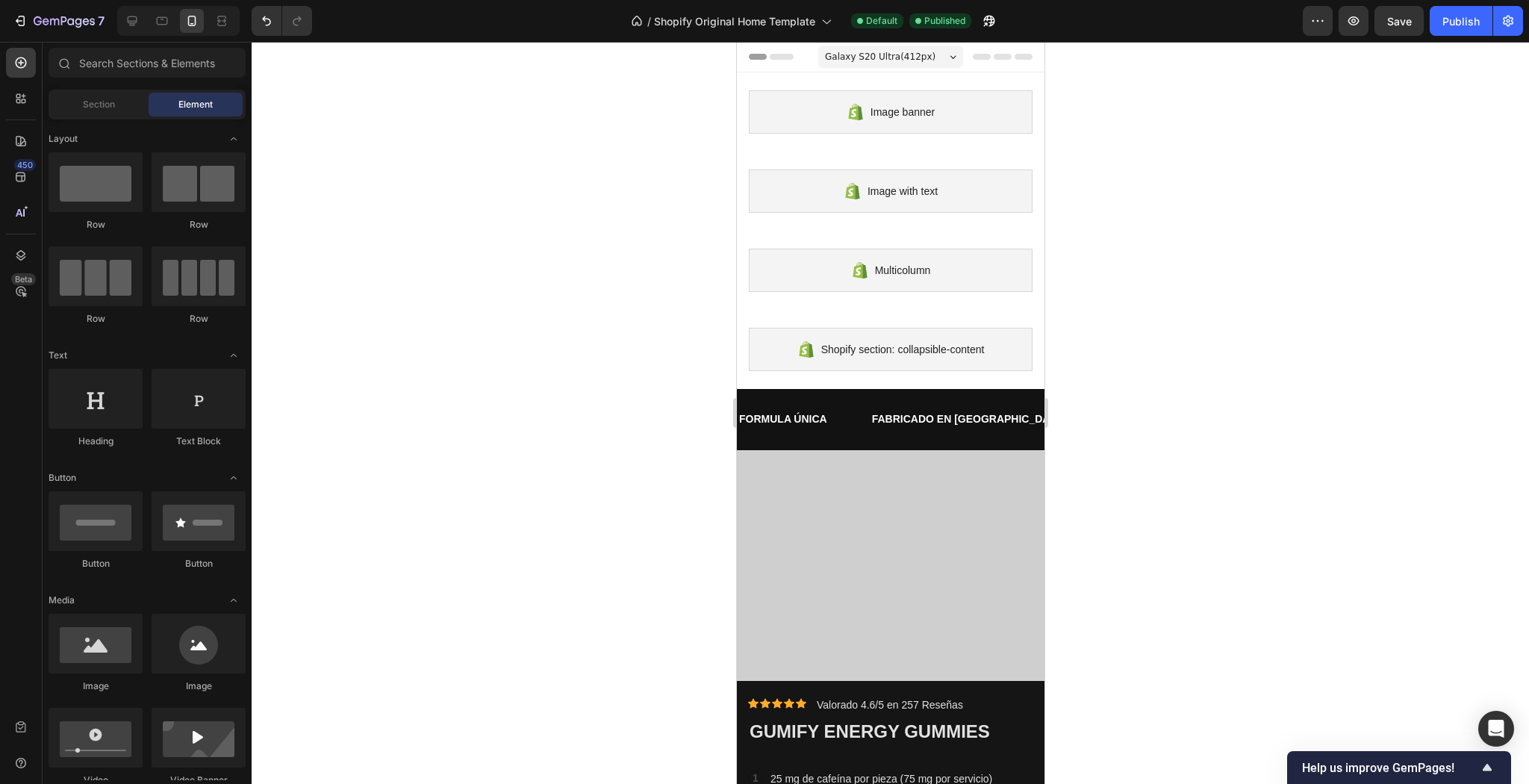
click at [881, 59] on span "Galaxy S20 Ultra ( 412 px)" at bounding box center [880, 57] width 110 height 15
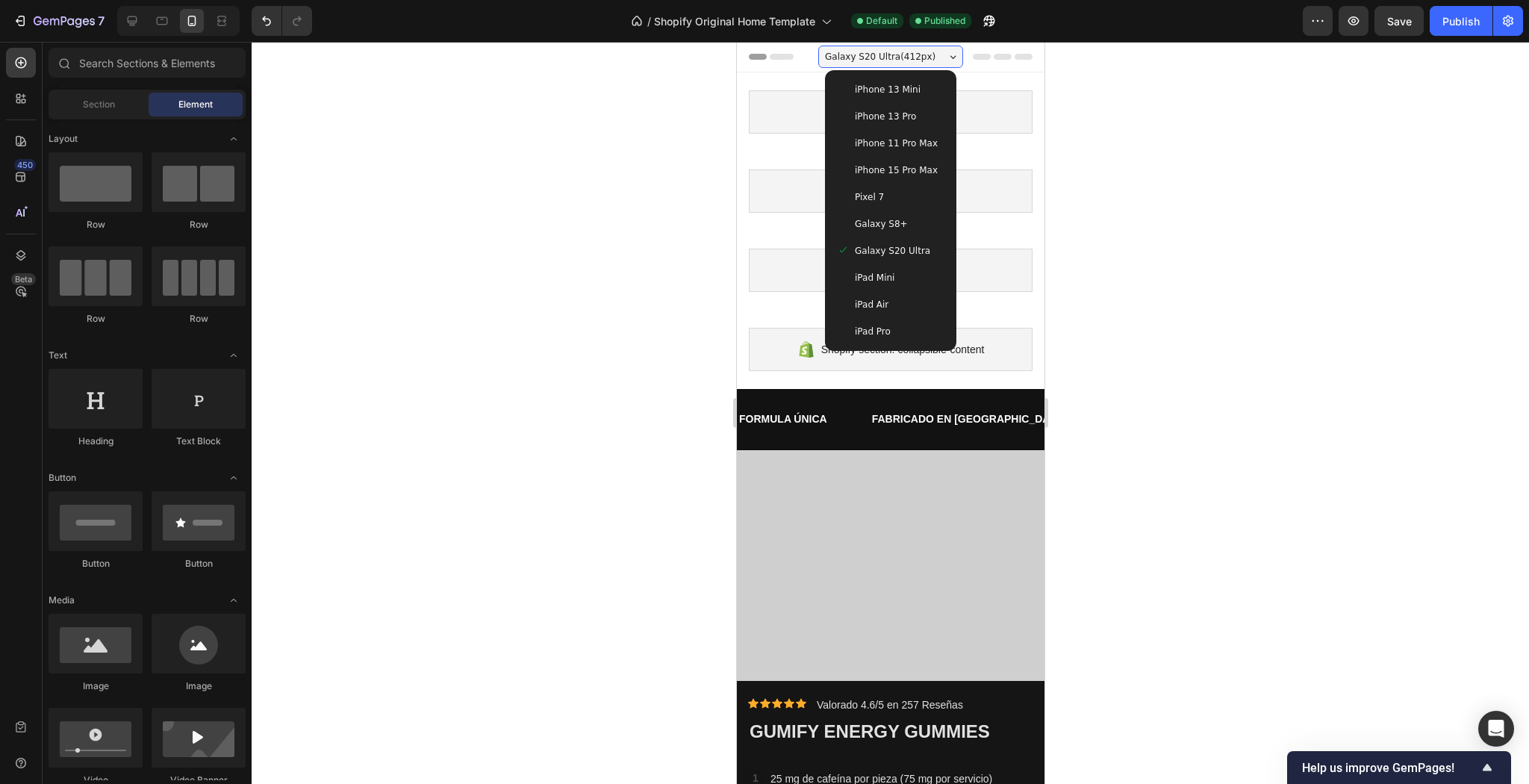
click at [900, 232] on span "Galaxy S8+" at bounding box center [880, 224] width 53 height 15
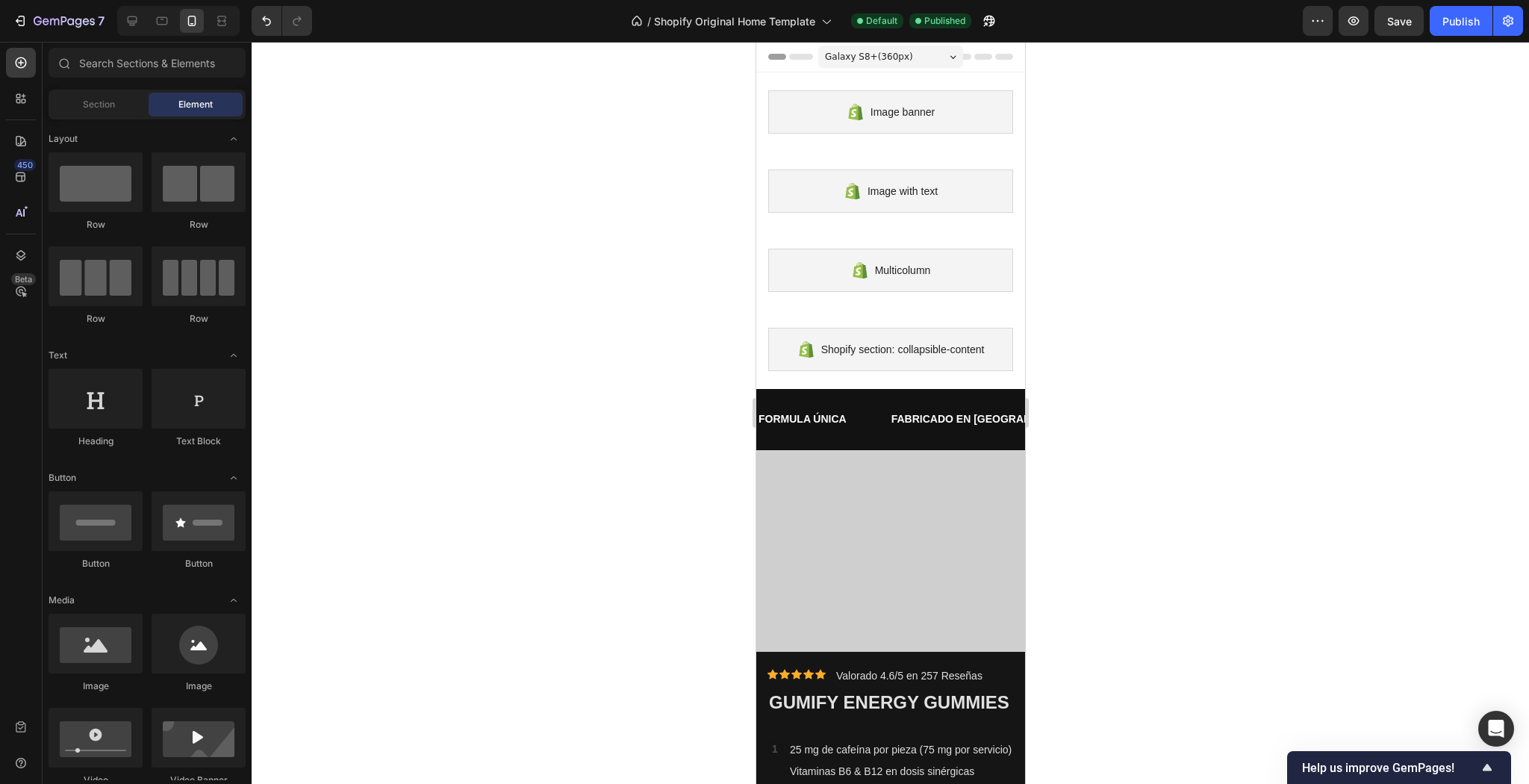
click at [877, 64] on span "Galaxy S8+ ( 360 px)" at bounding box center [868, 57] width 88 height 15
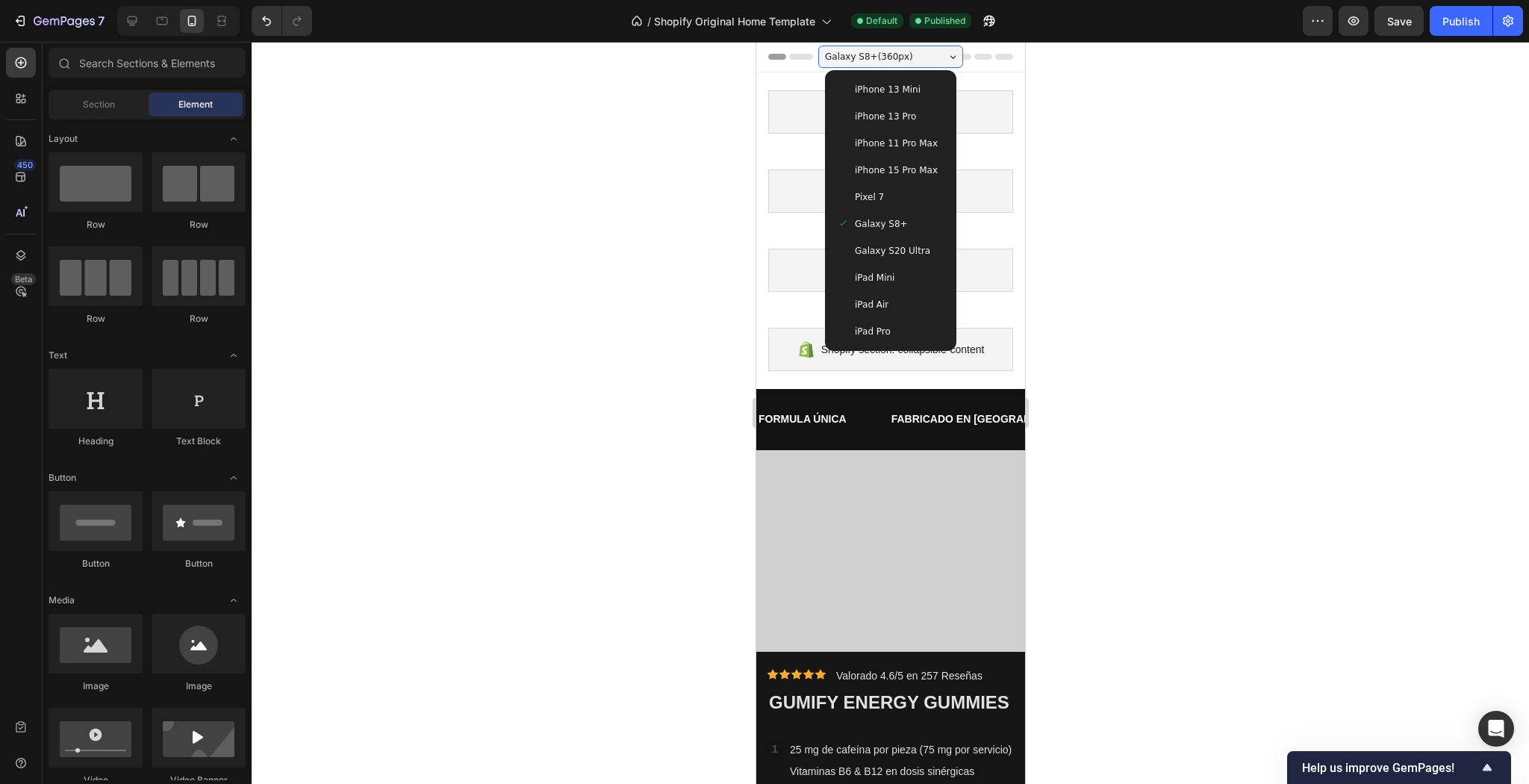
click at [912, 124] on span "iPhone 13 Pro" at bounding box center [884, 116] width 61 height 15
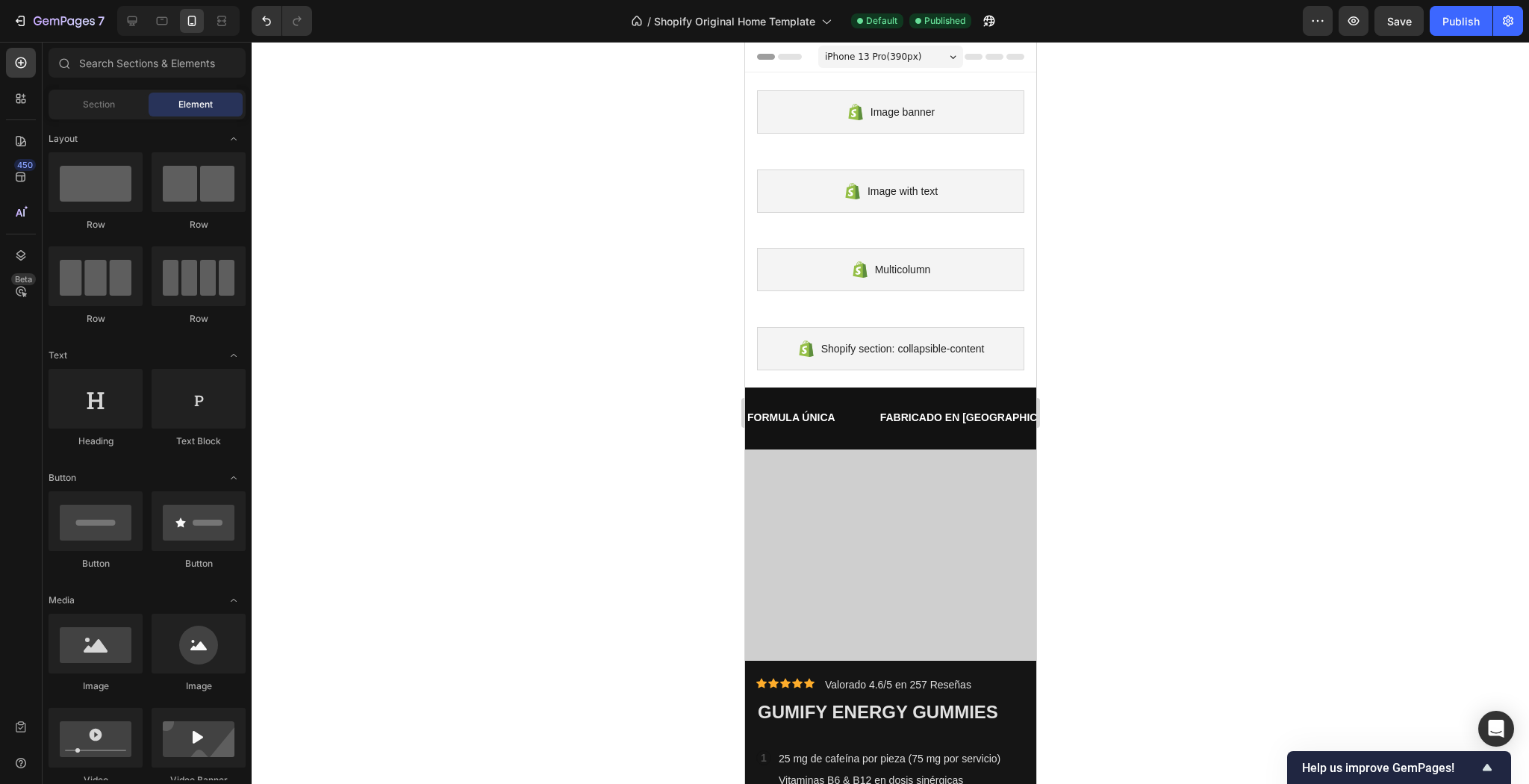
scroll to position [253, 0]
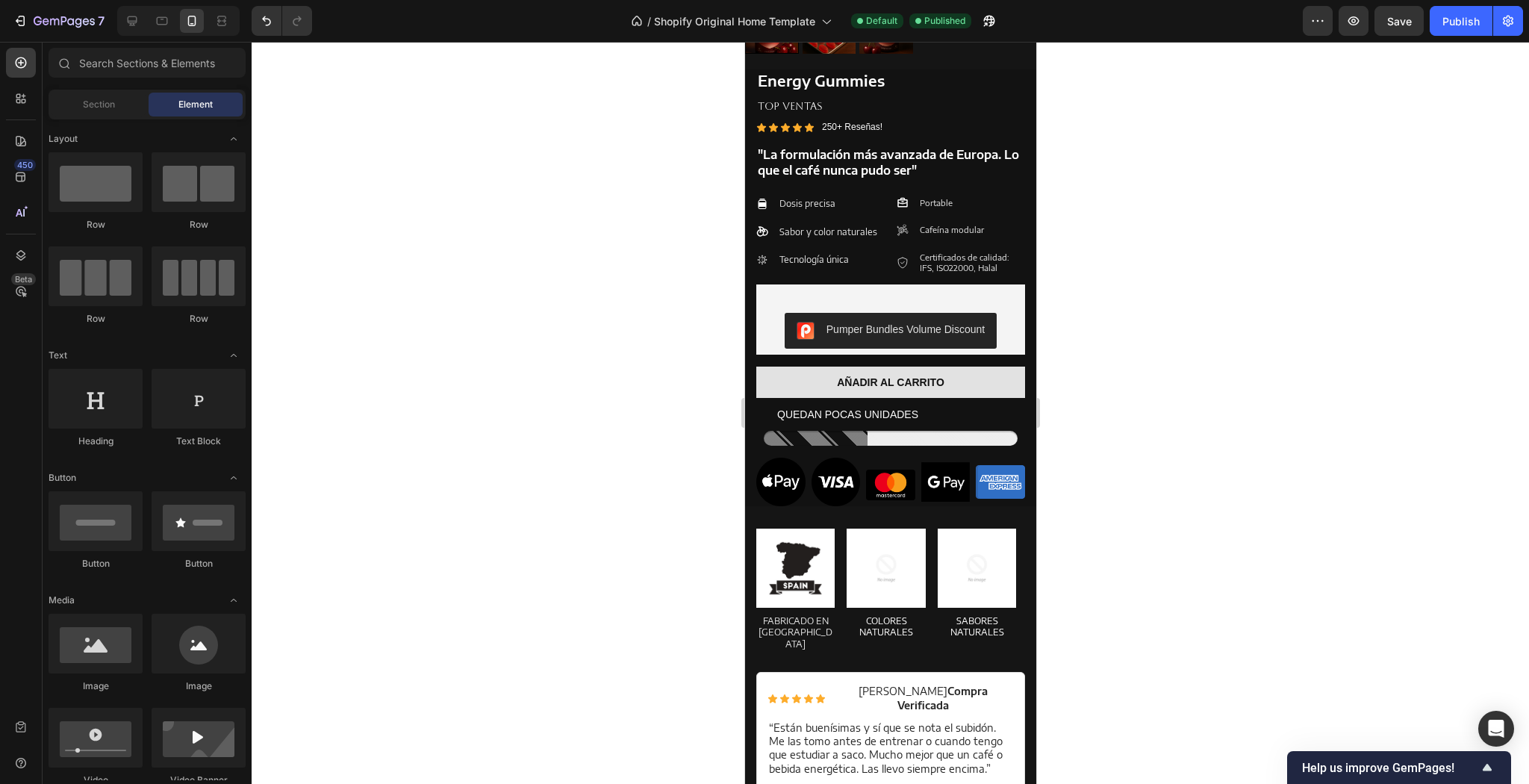
drag, startPoint x: 1029, startPoint y: 213, endPoint x: 1804, endPoint y: 328, distance: 783.5
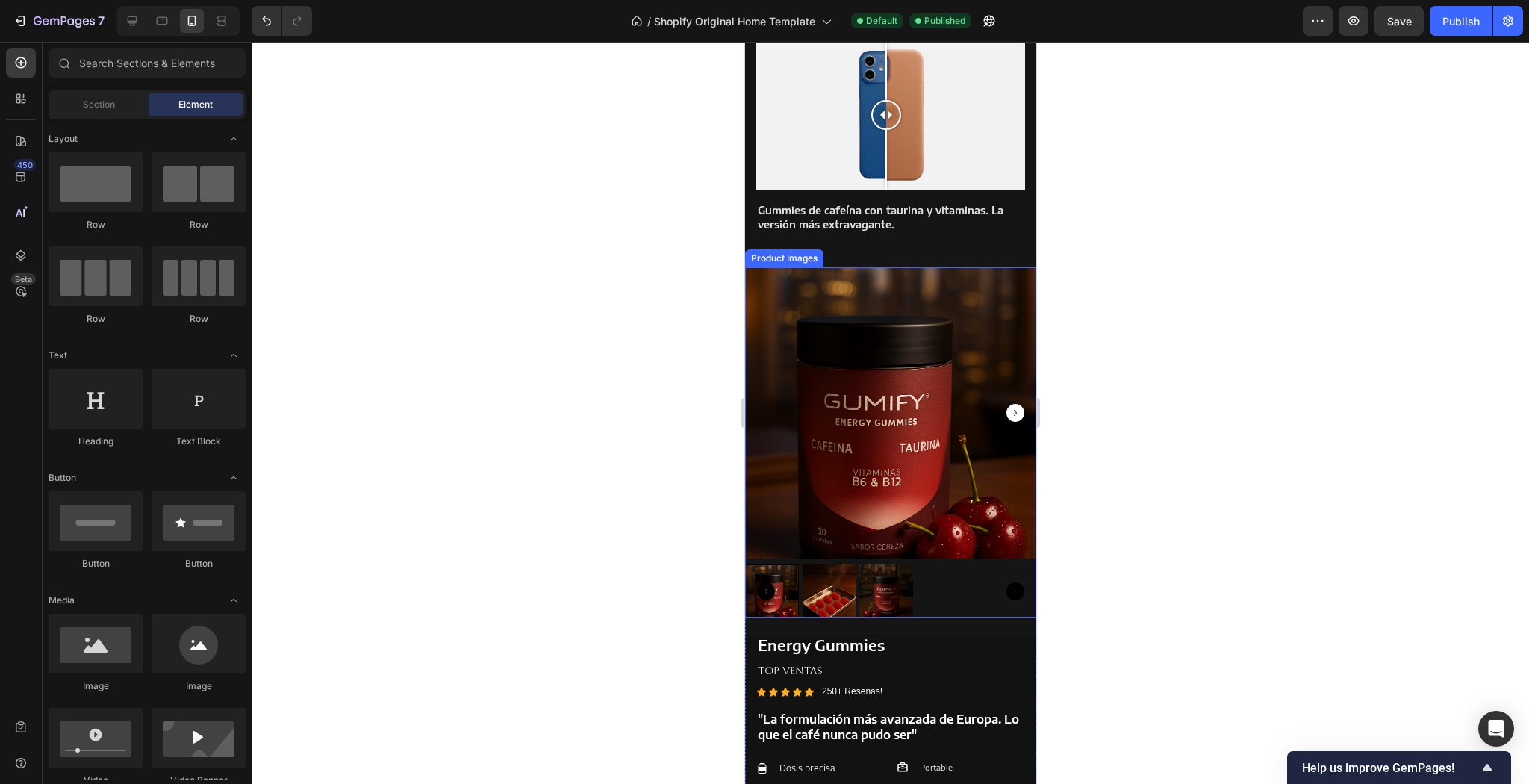
scroll to position [713, 0]
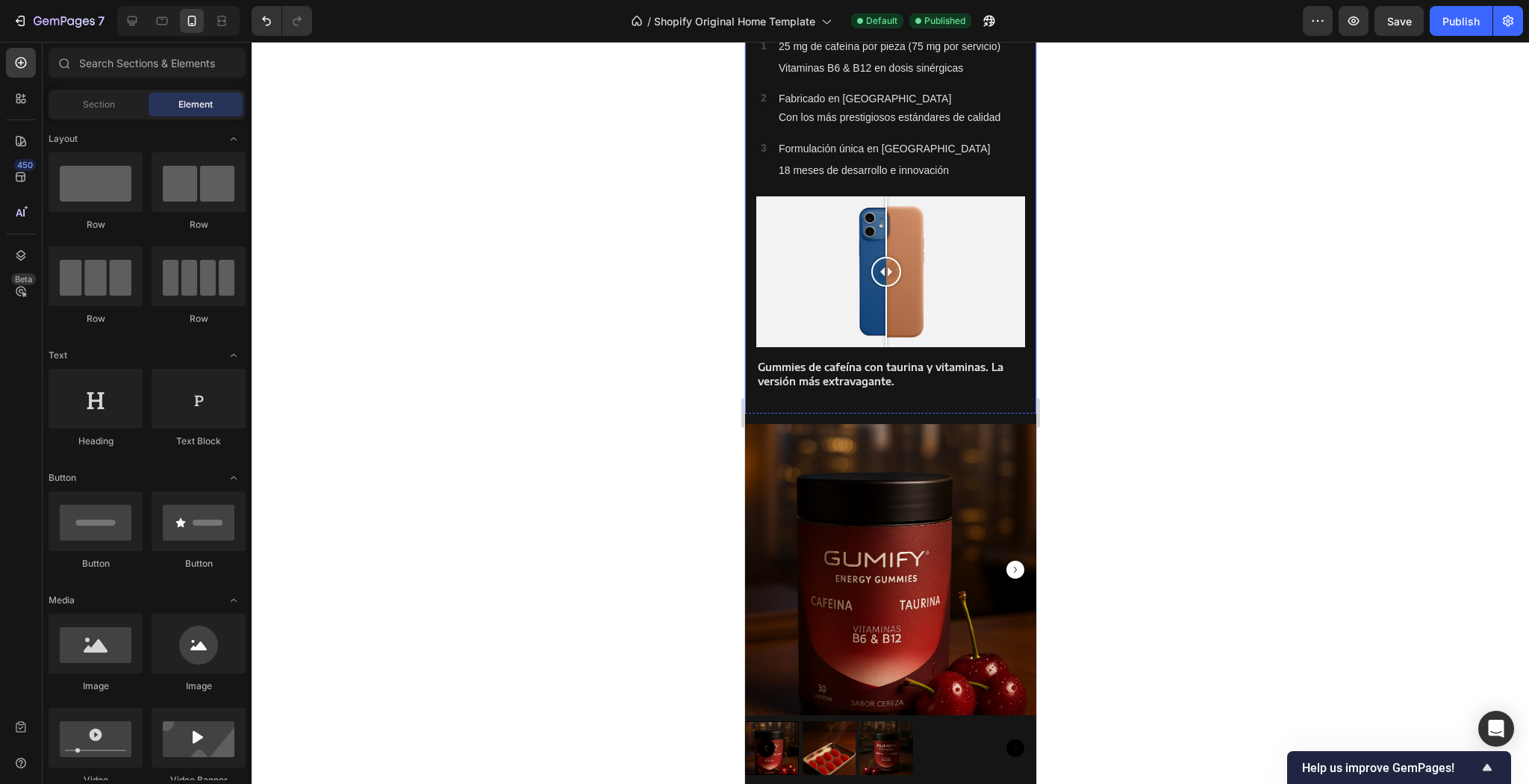
click at [925, 409] on div "Icon Icon Icon Icon Icon Icon List Icon Icon Icon Icon Icon Icon List Valorado …" at bounding box center [890, 182] width 291 height 467
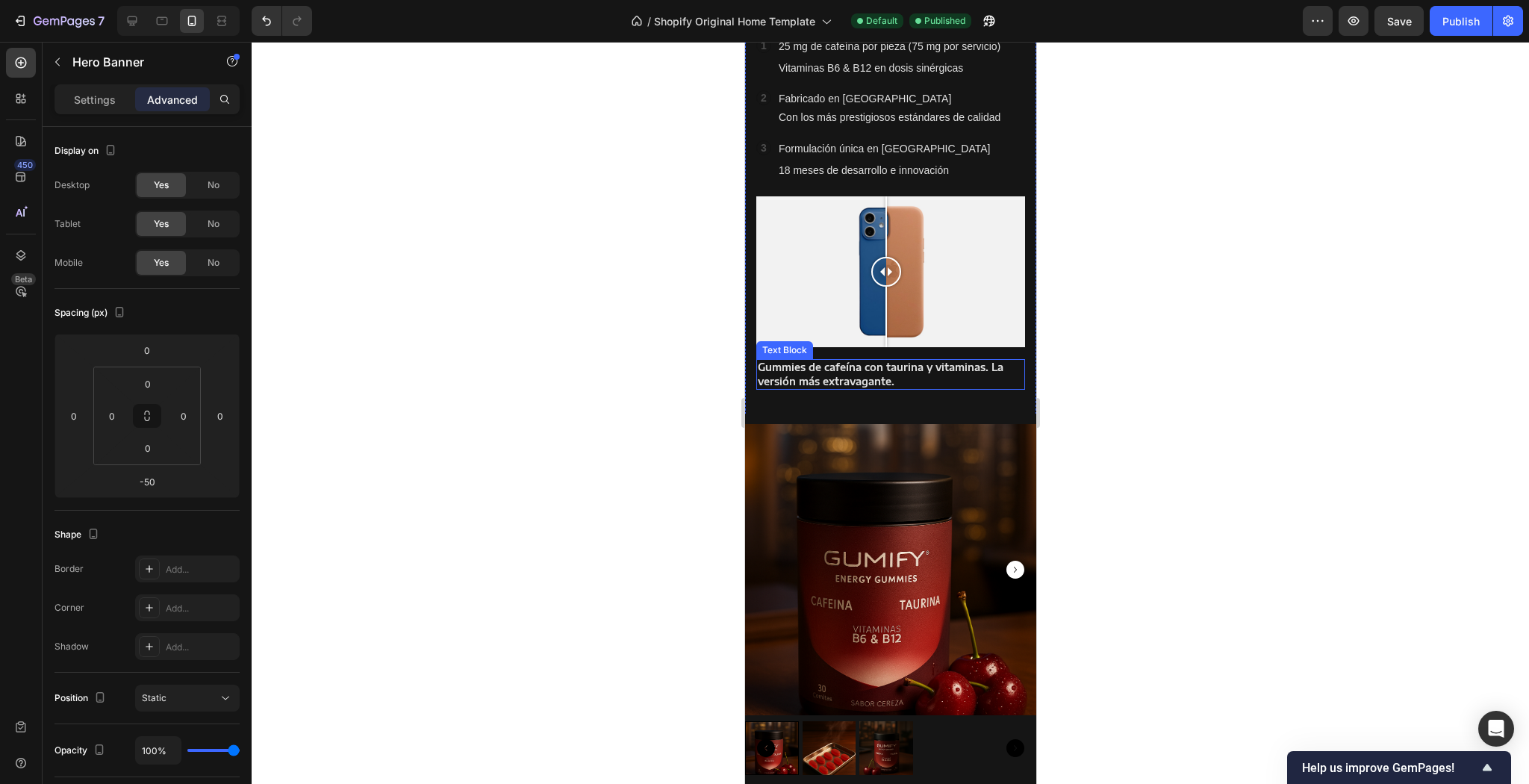
click at [948, 374] on p "Gummies de cafeína con taurina y vitaminas. La versión más extravagante." at bounding box center [890, 374] width 266 height 27
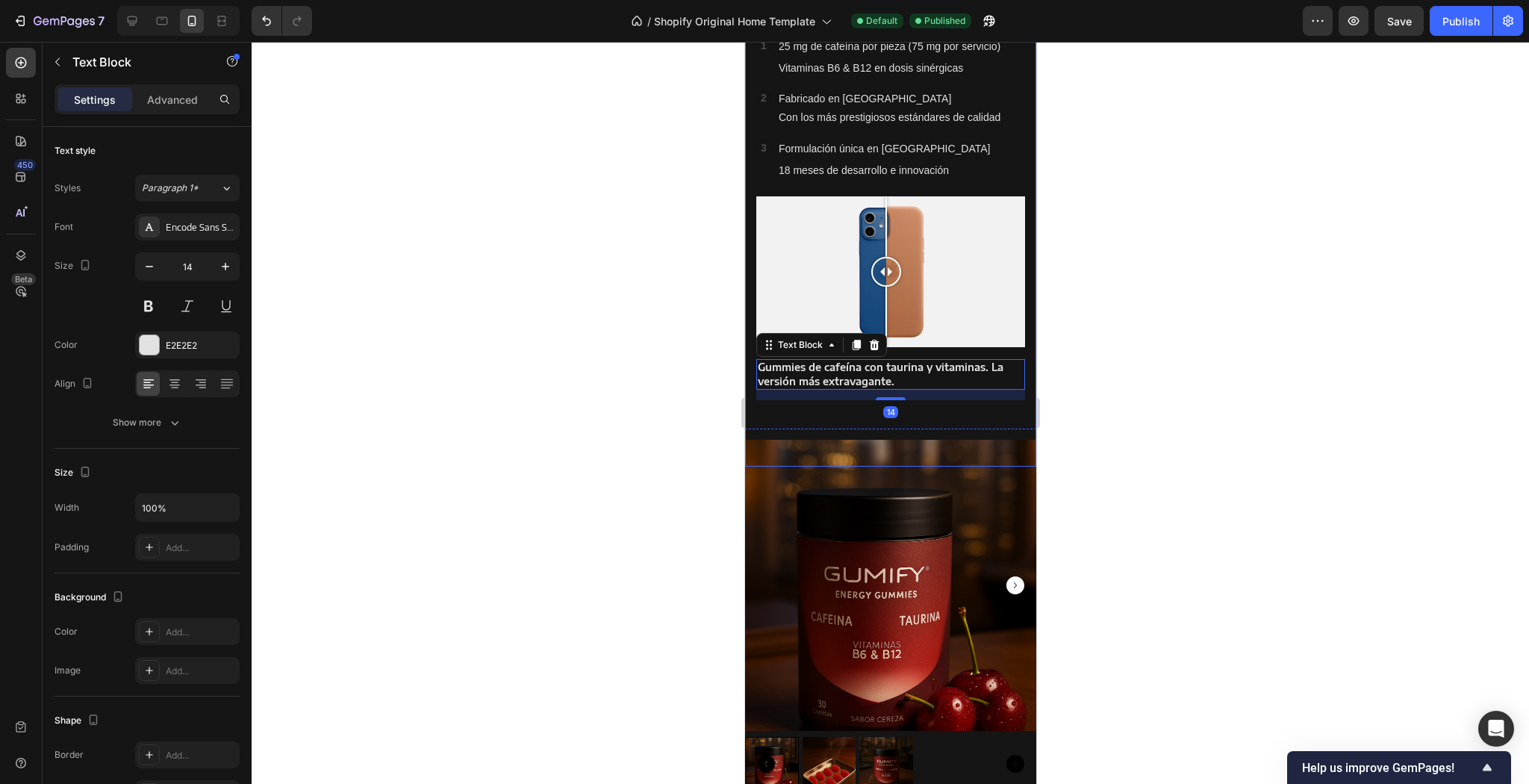
click at [1020, 180] on div "Icon Icon Icon Icon Icon Icon List Icon Icon Icon Icon Icon Icon List Valorado …" at bounding box center [890, 182] width 291 height 467
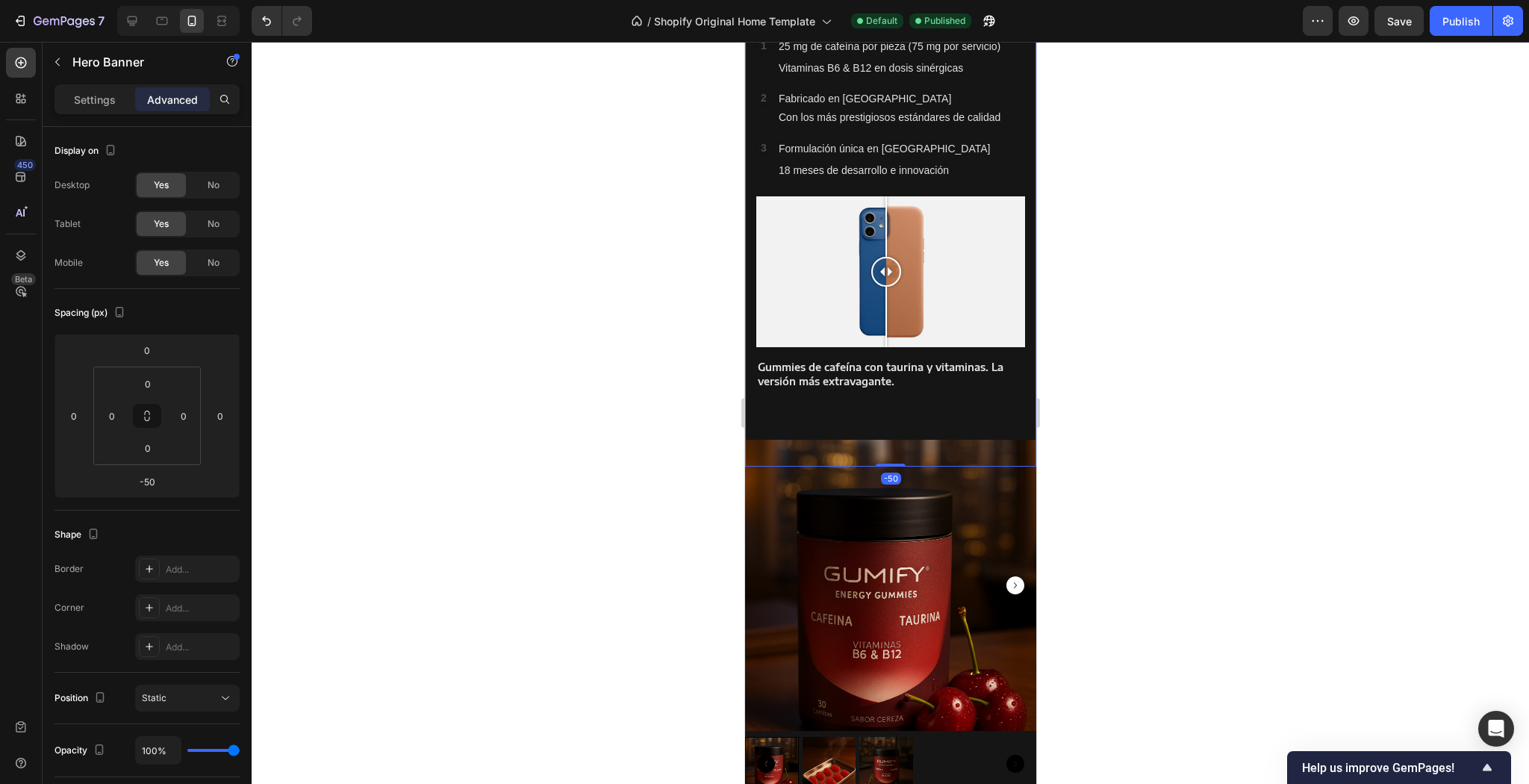
drag, startPoint x: 1019, startPoint y: 188, endPoint x: 1011, endPoint y: 189, distance: 8.1
click at [1013, 189] on div "Icon Icon Icon Icon Icon Icon List Icon Icon Icon Icon Icon Icon List Valorado …" at bounding box center [890, 182] width 291 height 467
click at [1009, 191] on div "Image Comparison" at bounding box center [890, 264] width 269 height 167
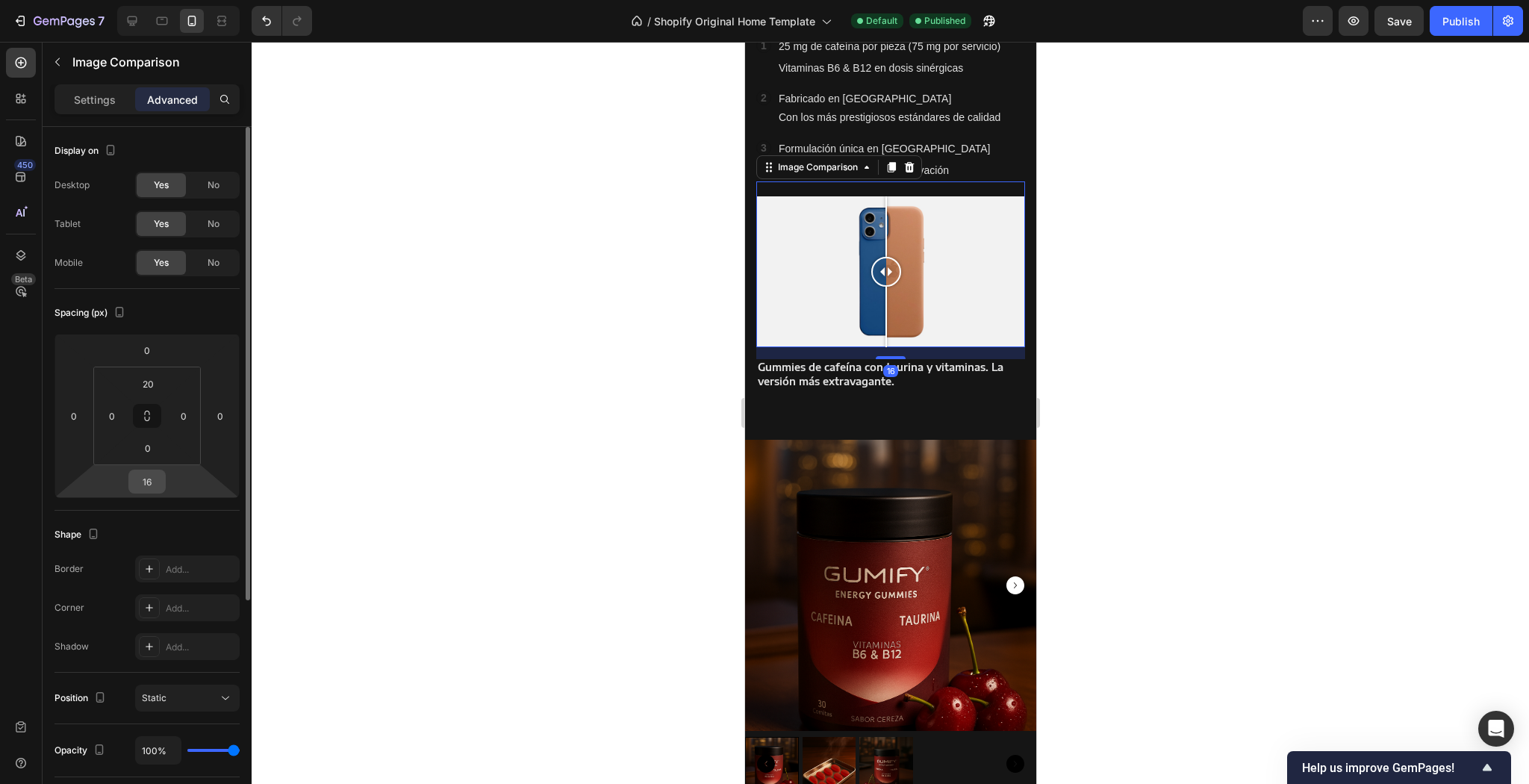
click at [155, 474] on input "16" at bounding box center [147, 482] width 30 height 23
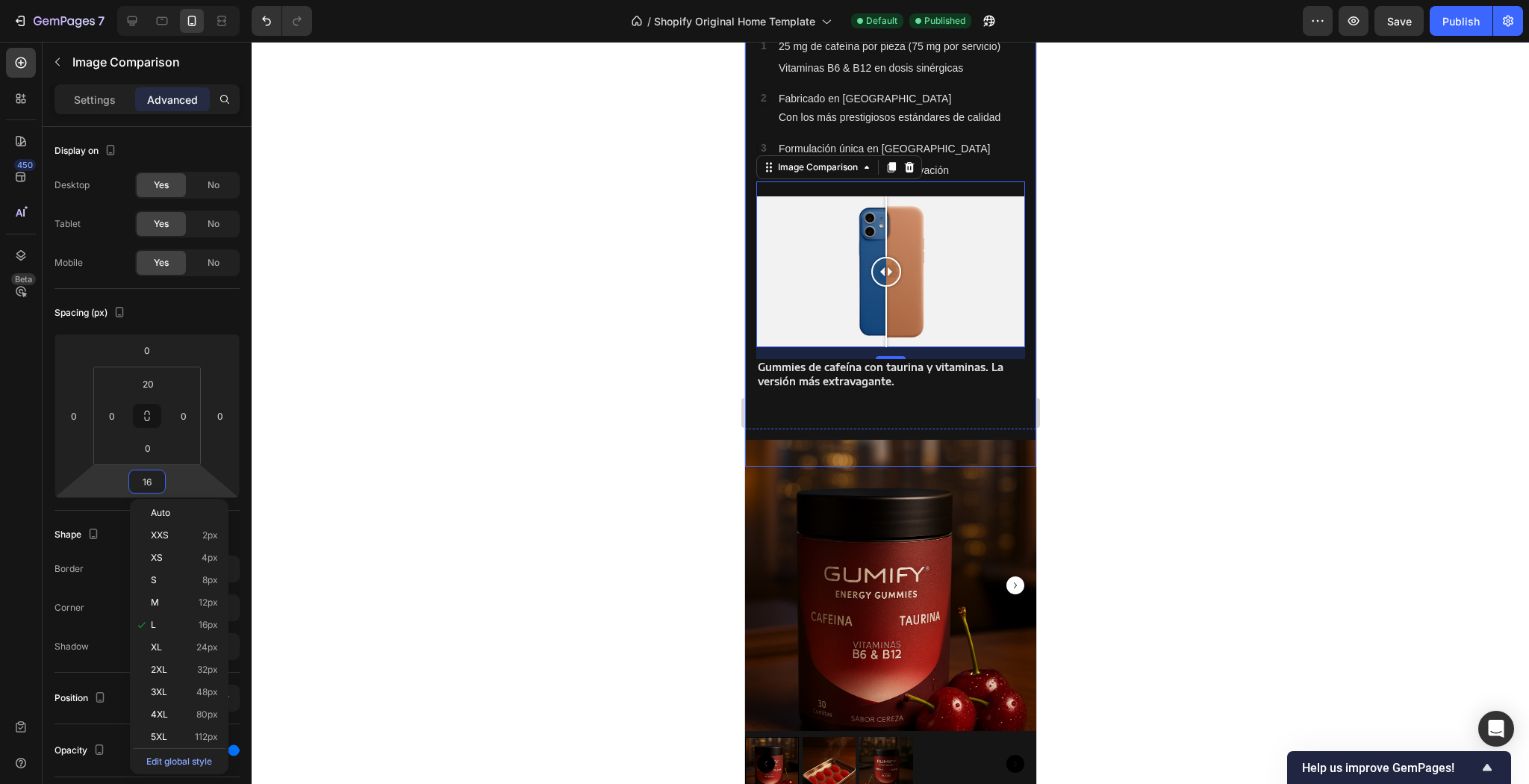
click at [1352, 329] on div at bounding box center [890, 412] width 1277 height 742
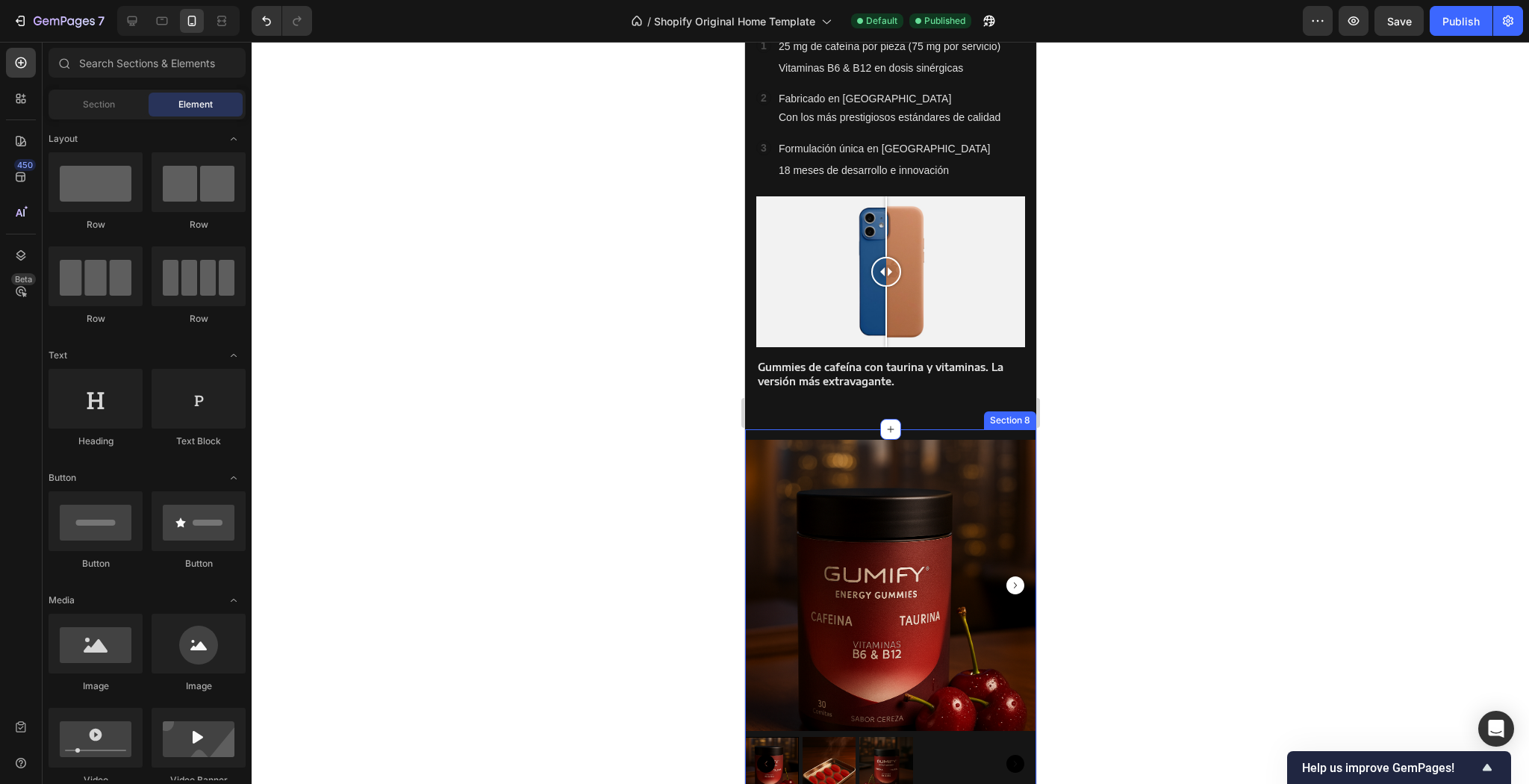
click at [899, 411] on div "Background Image" at bounding box center [890, 208] width 291 height 518
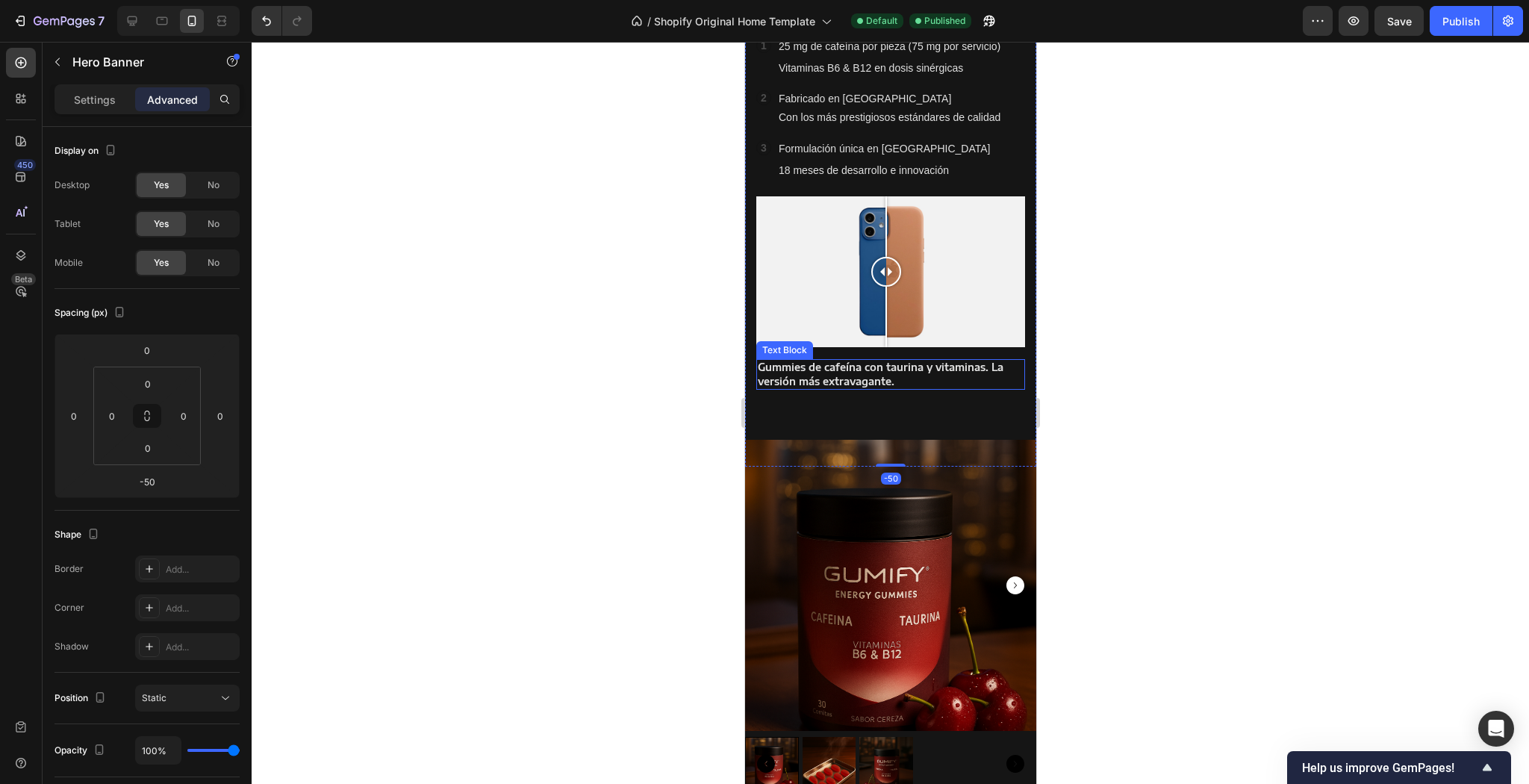
click at [920, 379] on p "Gummies de cafeína con taurina y vitaminas. La versión más extravagante." at bounding box center [890, 374] width 266 height 27
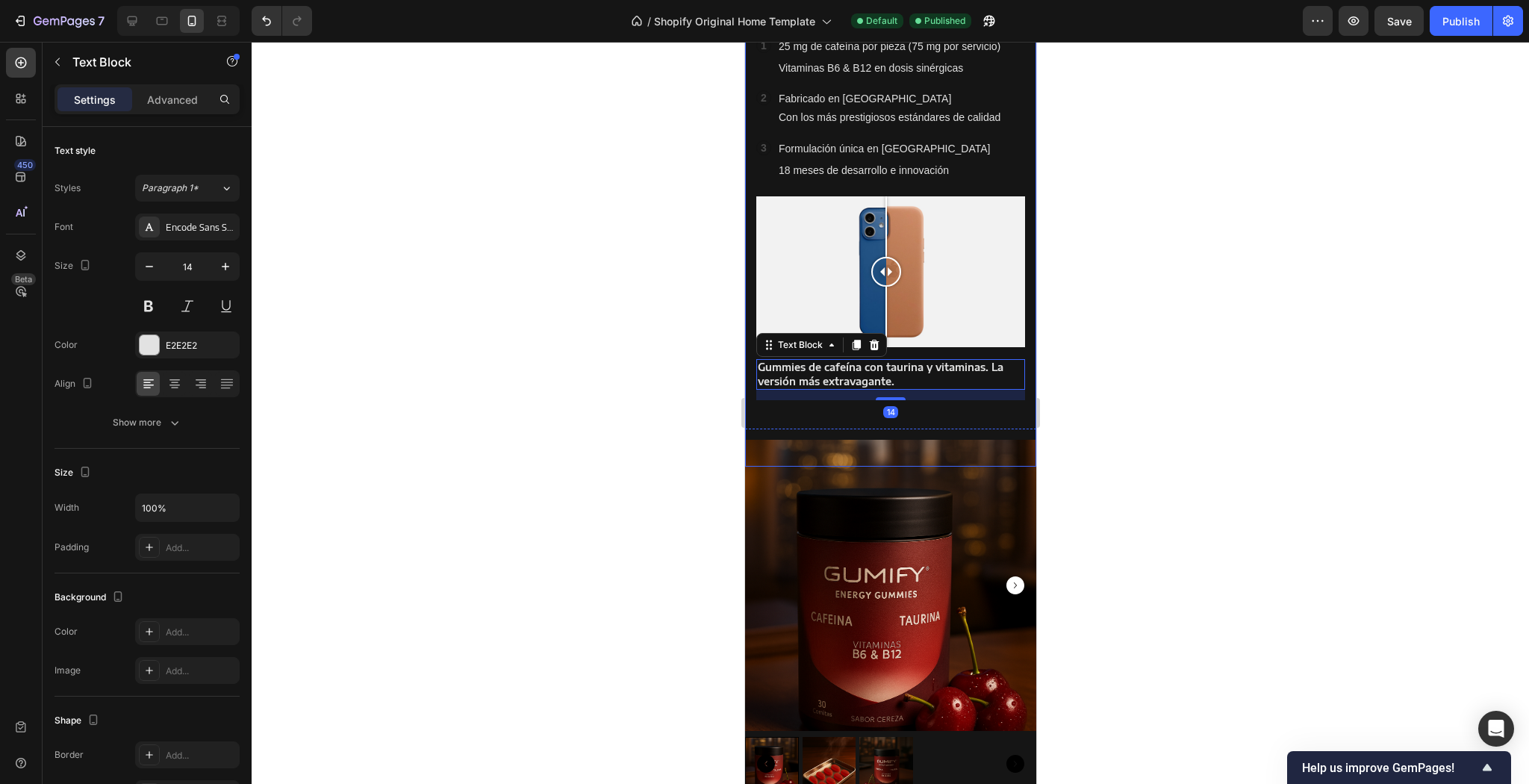
click at [920, 406] on div "Icon Icon Icon Icon Icon Icon List Icon Icon Icon Icon Icon Icon List Valorado …" at bounding box center [890, 182] width 291 height 467
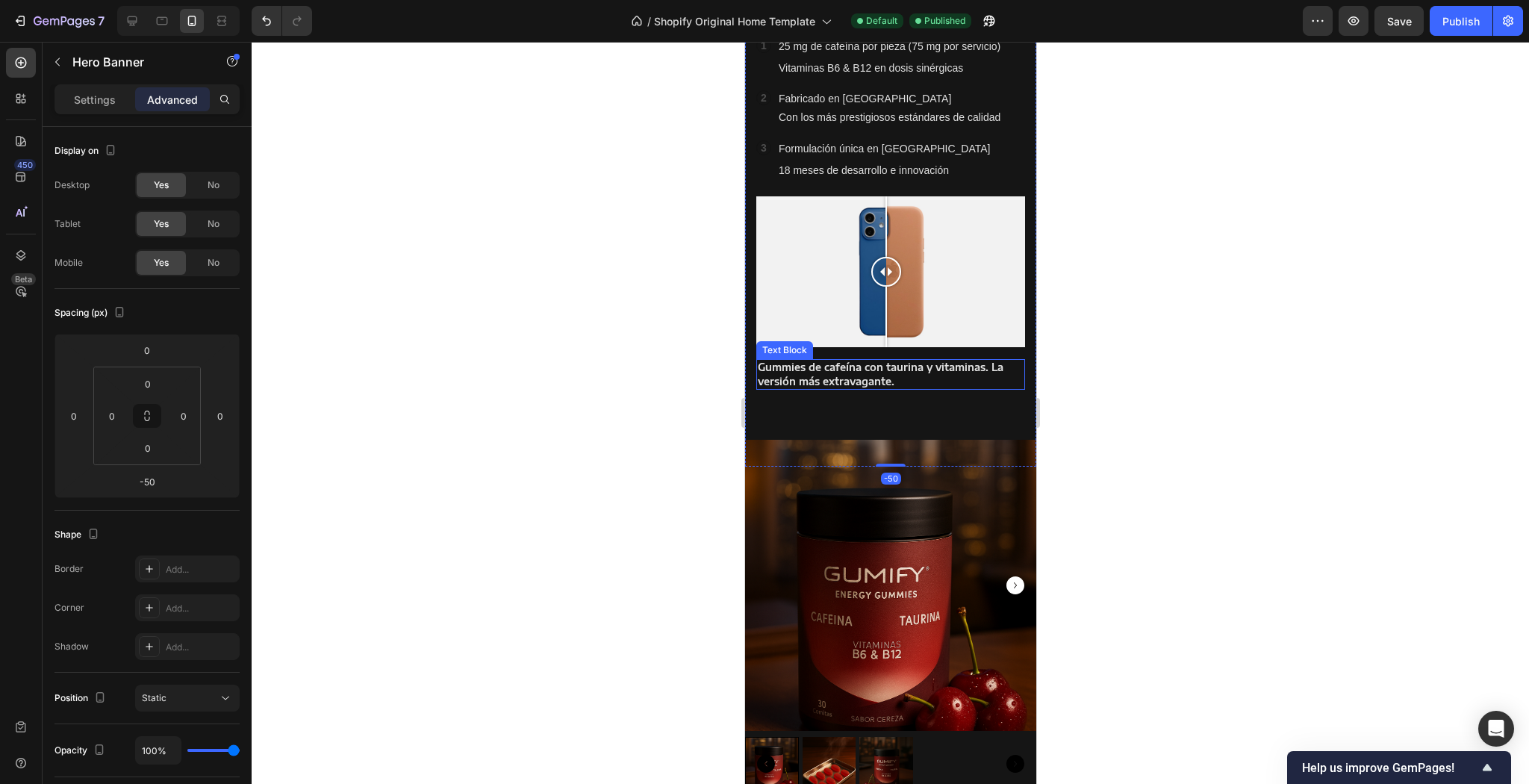
click at [929, 376] on p "Gummies de cafeína con taurina y vitaminas. La versión más extravagante." at bounding box center [890, 374] width 266 height 27
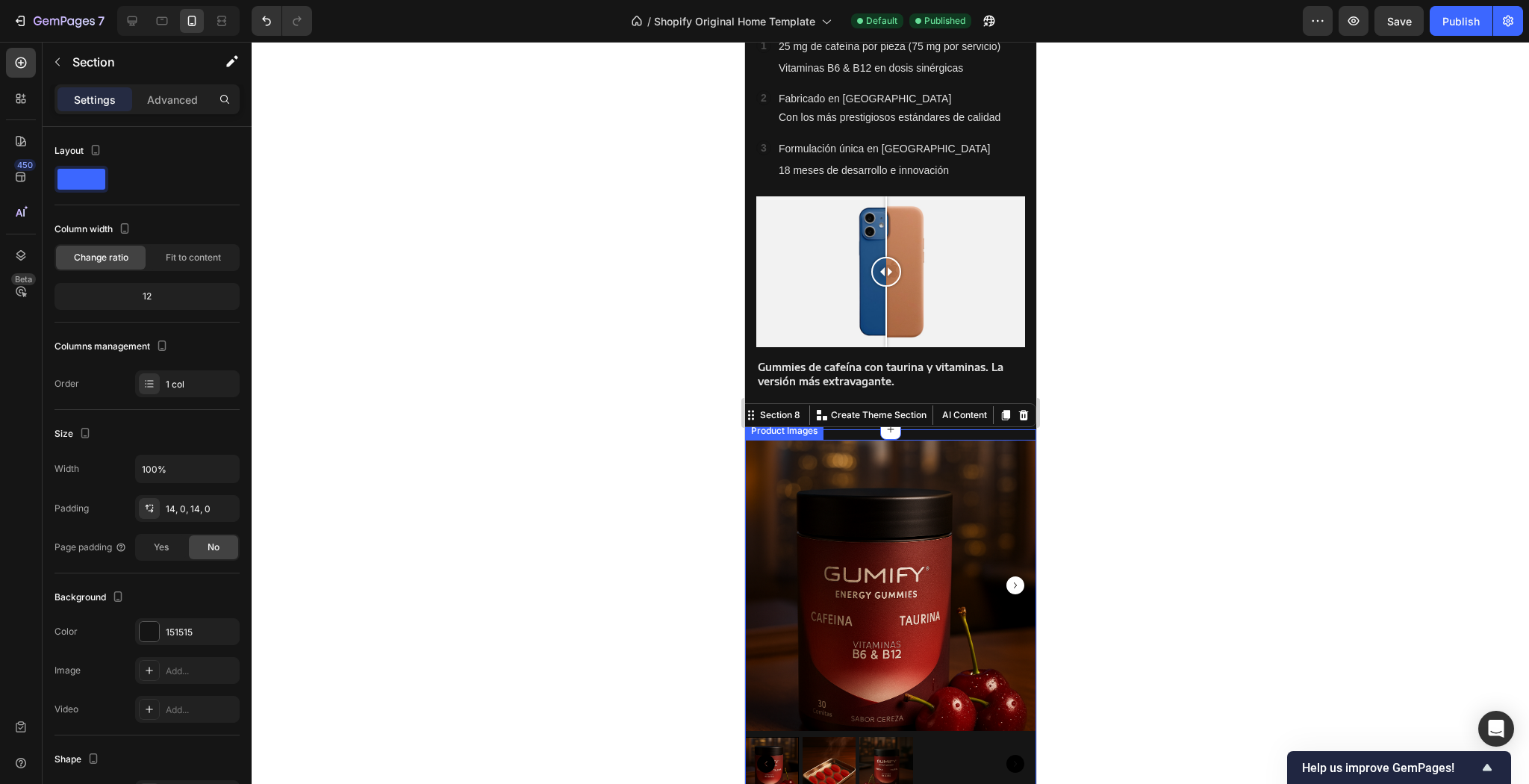
click at [942, 440] on img at bounding box center [890, 585] width 291 height 291
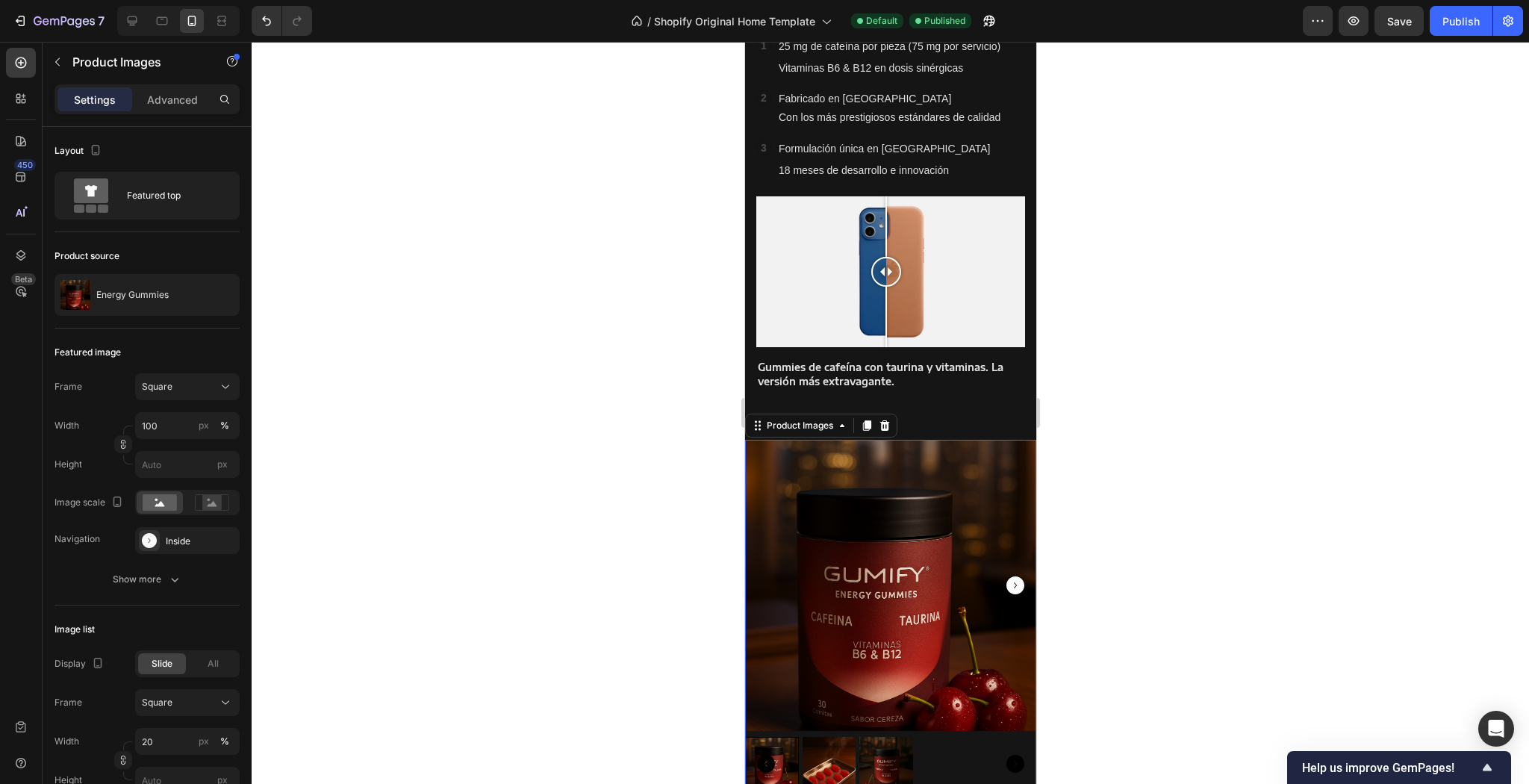
drag, startPoint x: 1276, startPoint y: 351, endPoint x: 1129, endPoint y: 397, distance: 154.0
click at [1276, 351] on div at bounding box center [890, 412] width 1277 height 742
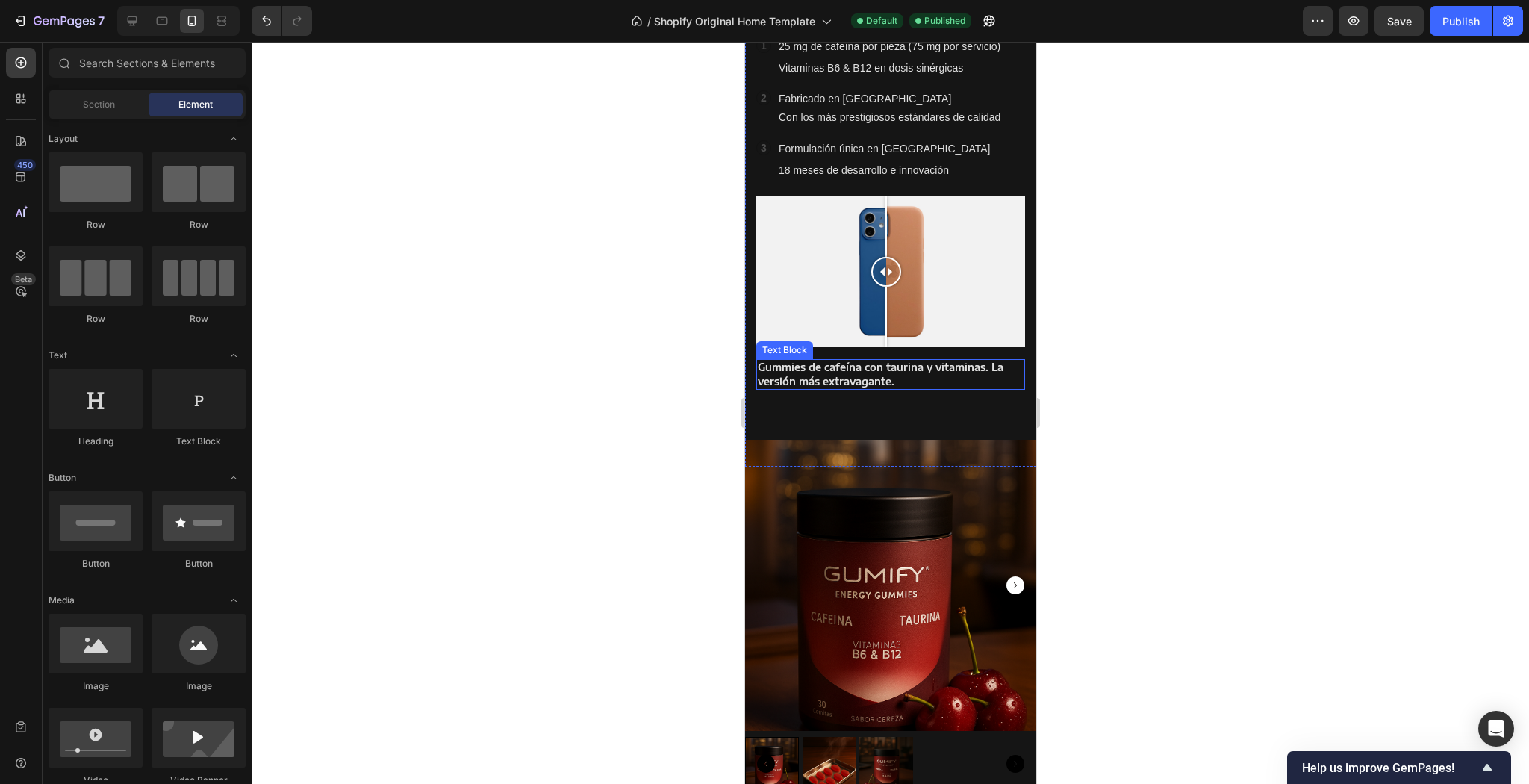
click at [945, 367] on strong "Gummies de cafeína con taurina y vitaminas. La versión más extravagante." at bounding box center [880, 374] width 245 height 26
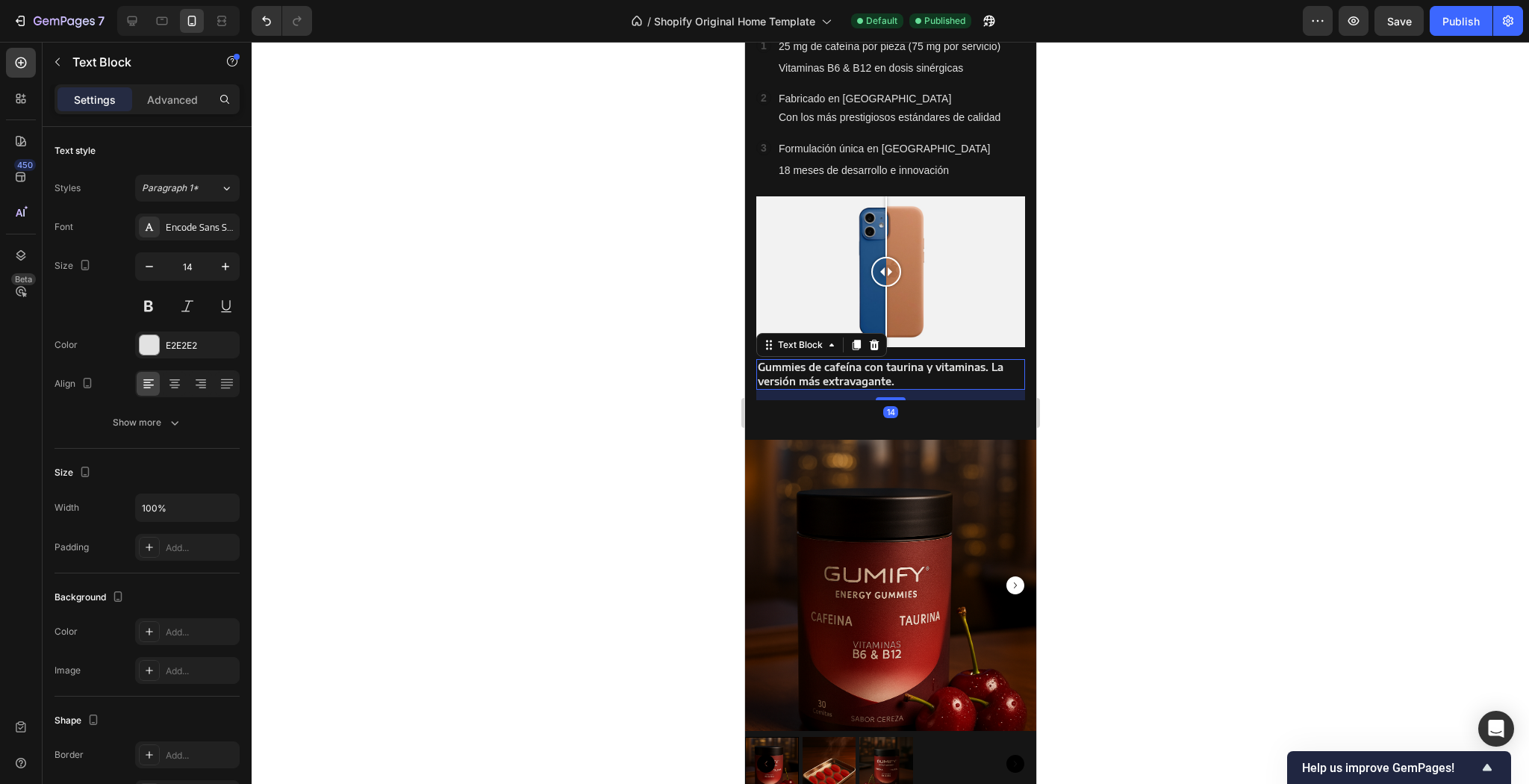
click at [949, 390] on div "14" at bounding box center [890, 395] width 269 height 11
click at [965, 394] on div "14" at bounding box center [890, 395] width 269 height 11
click at [1171, 343] on div at bounding box center [890, 412] width 1277 height 742
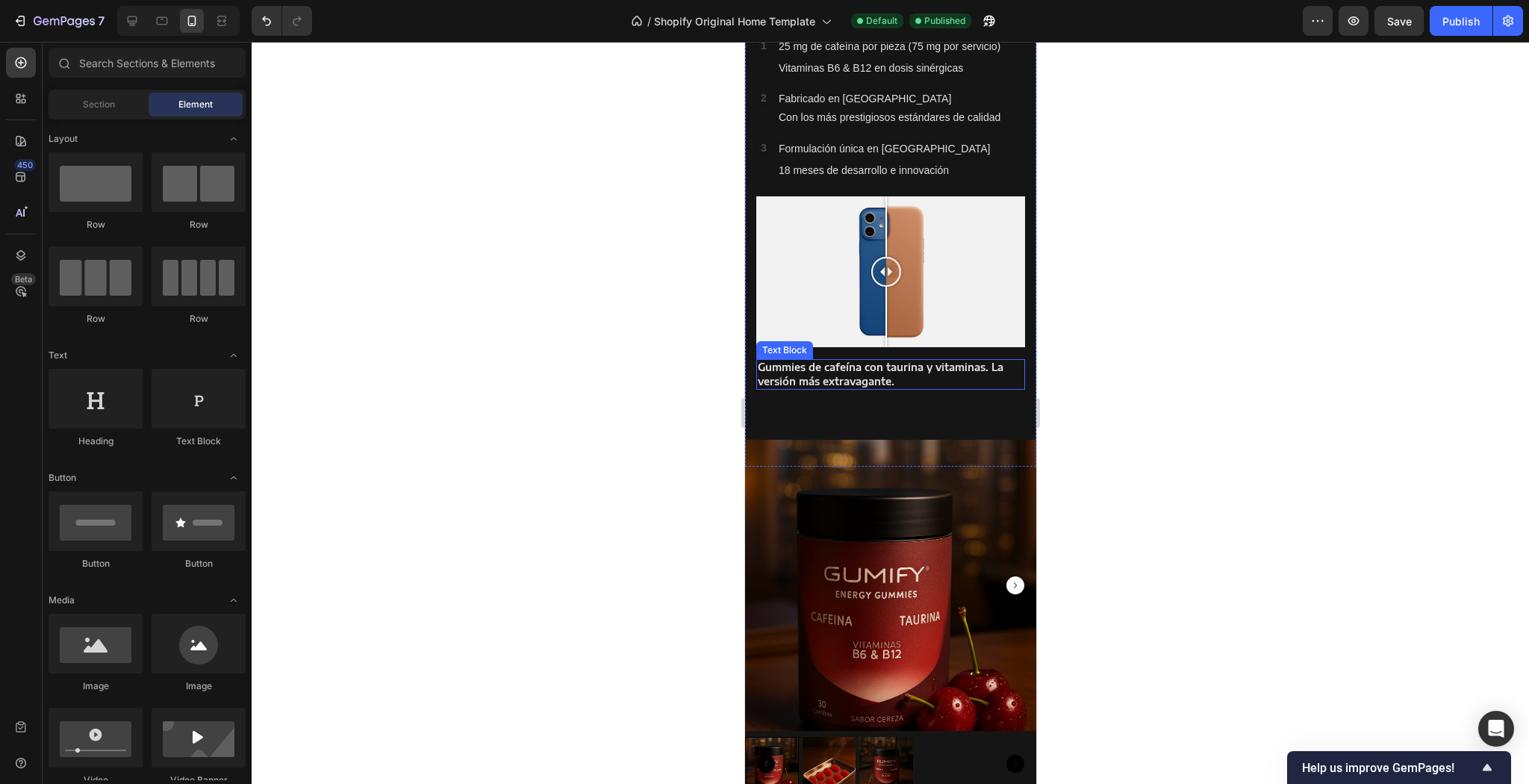
click at [1014, 379] on div "Gummies de cafeína con taurina y vitaminas. La versión más extravagante." at bounding box center [890, 374] width 269 height 30
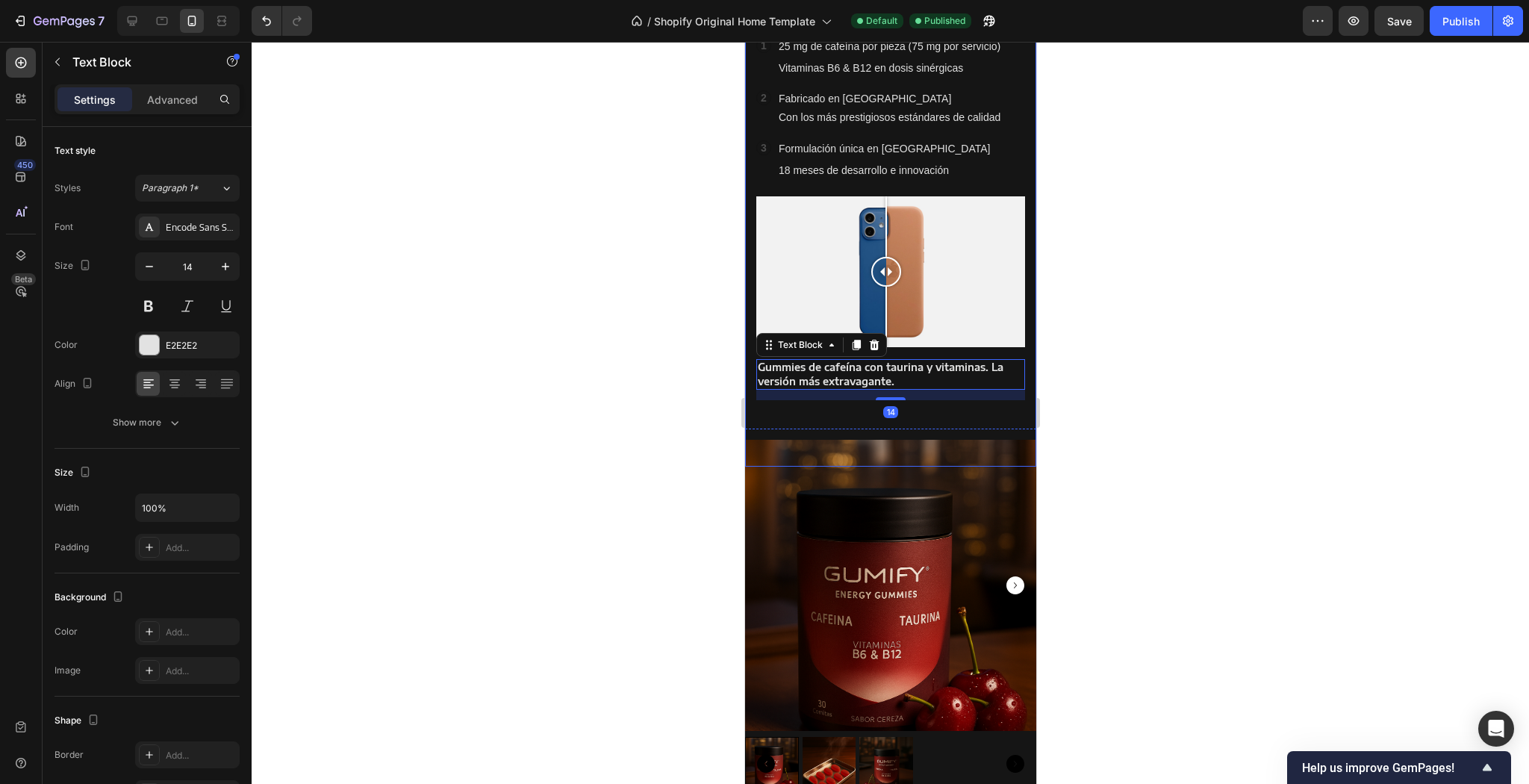
click at [1026, 397] on div "Icon Icon Icon Icon Icon Icon List Icon Icon Icon Icon Icon Icon List Valorado …" at bounding box center [890, 182] width 291 height 467
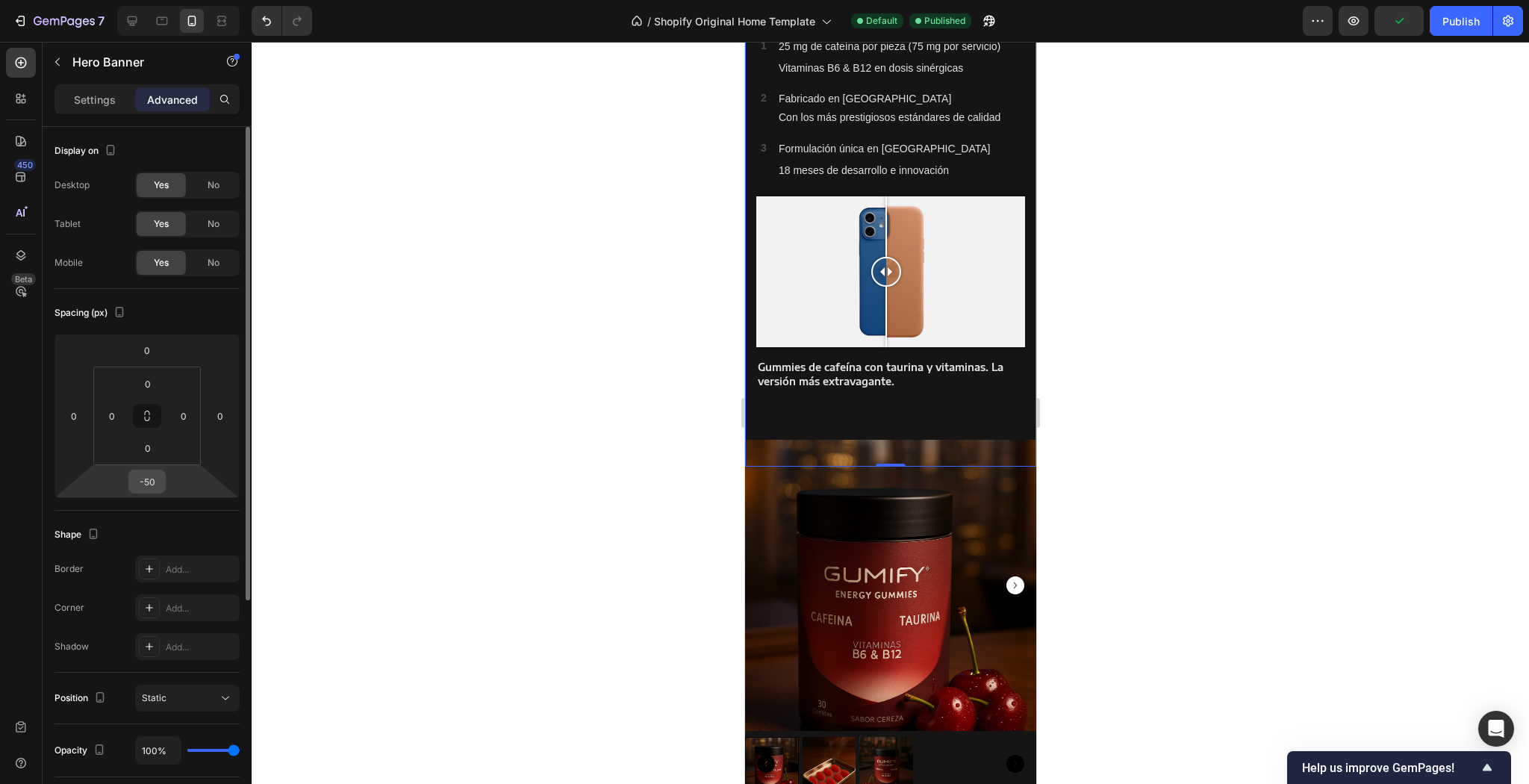
click at [157, 484] on input "-50" at bounding box center [147, 482] width 30 height 23
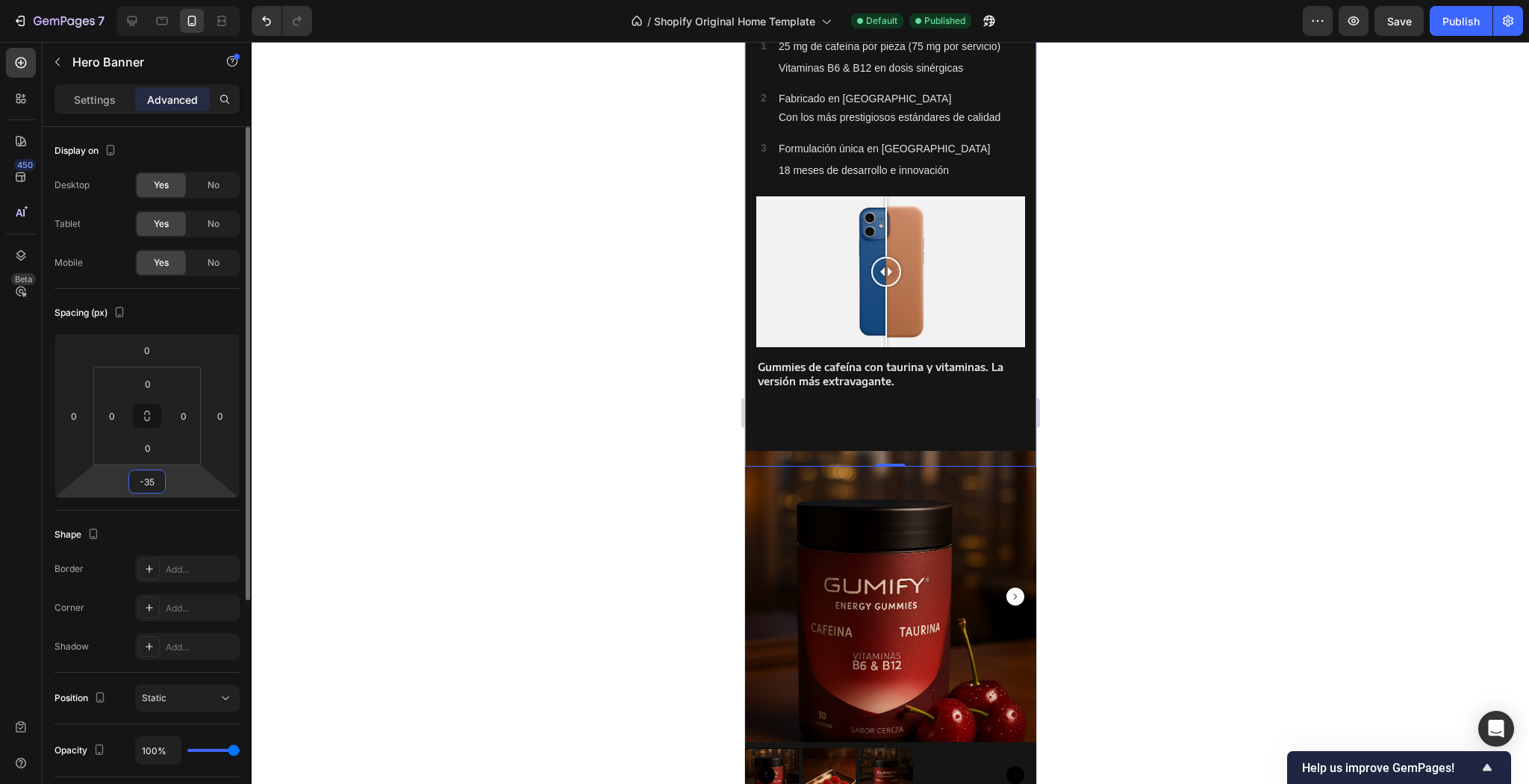
type input "-3"
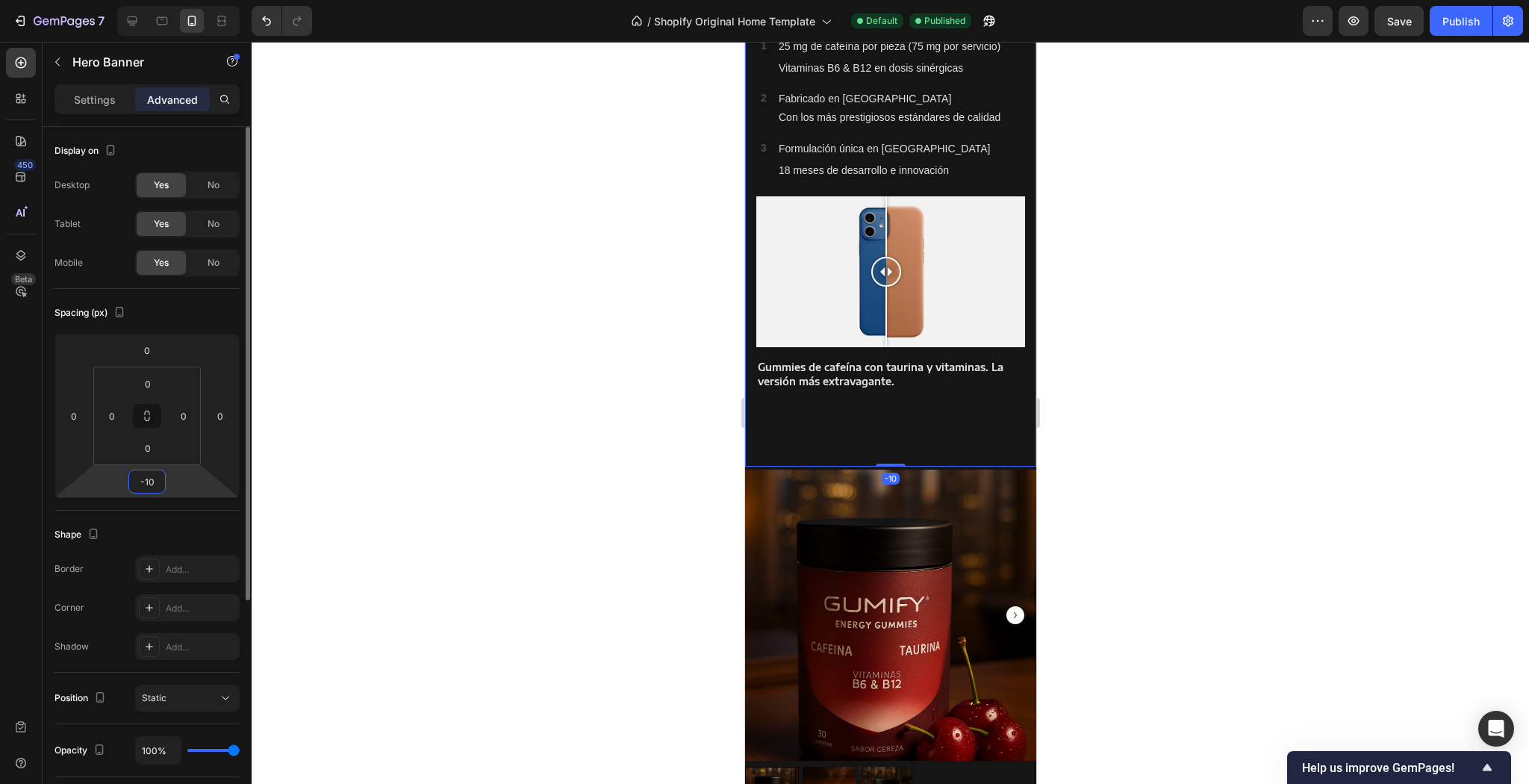
type input "-1"
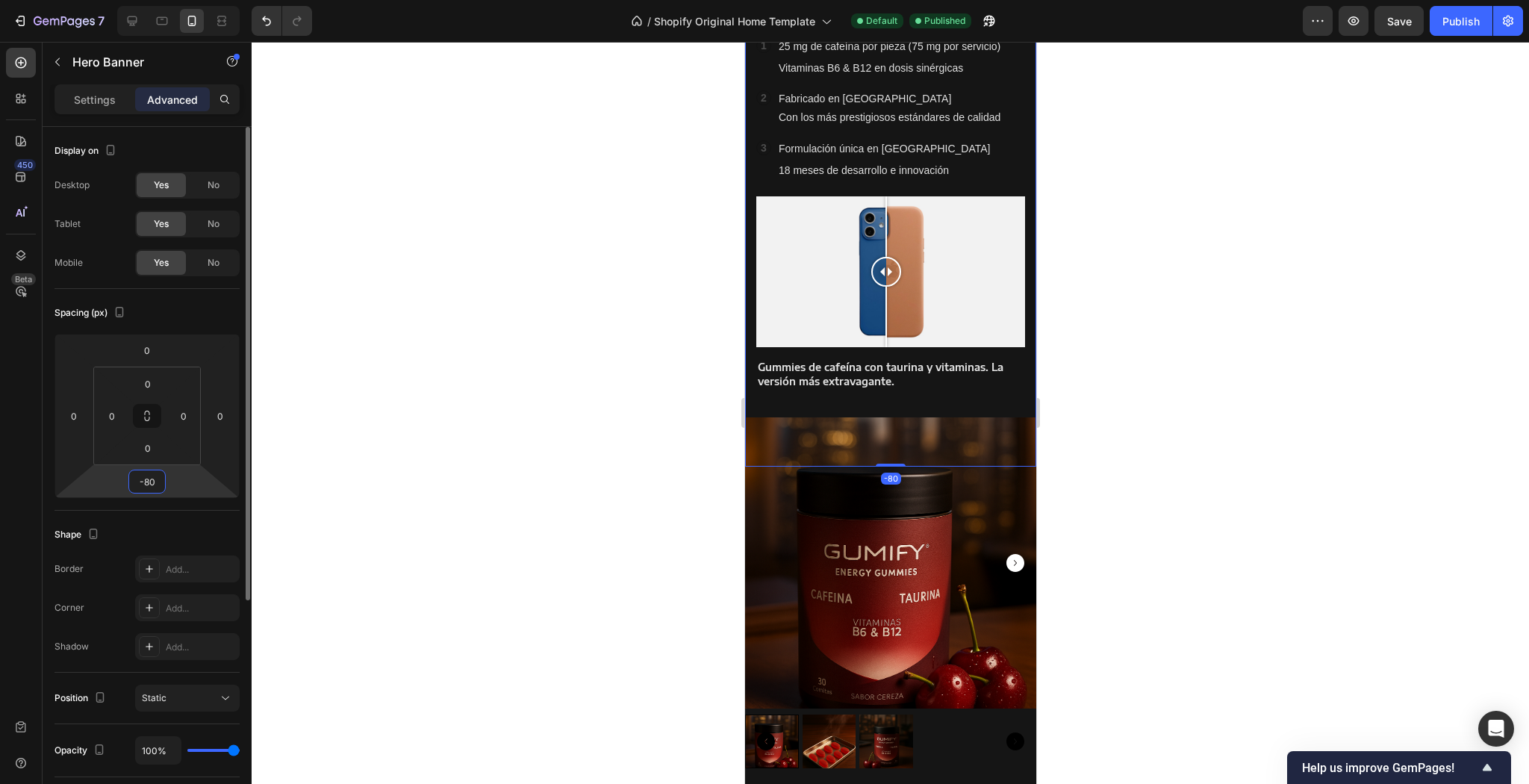
type input "-8"
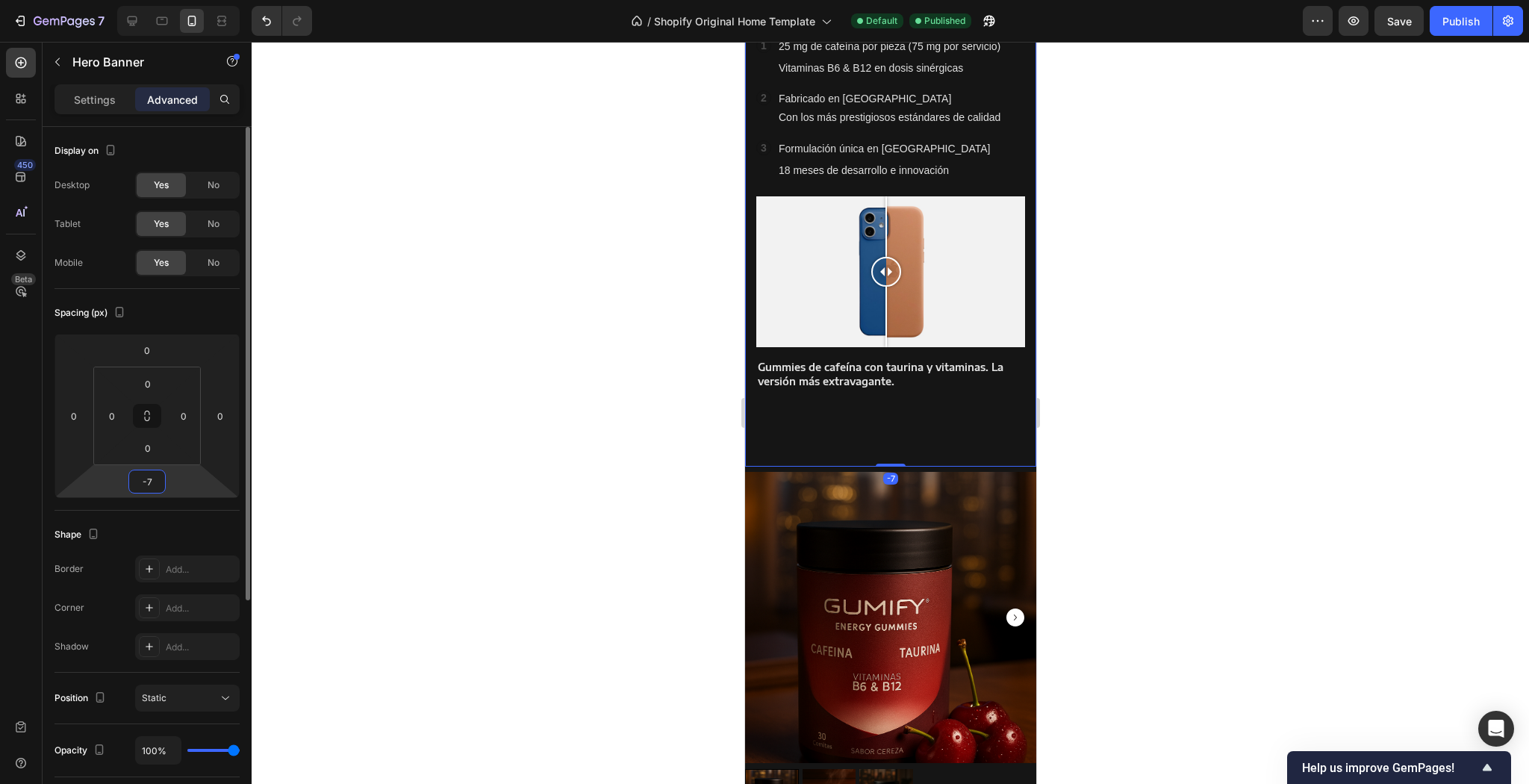
type input "-70"
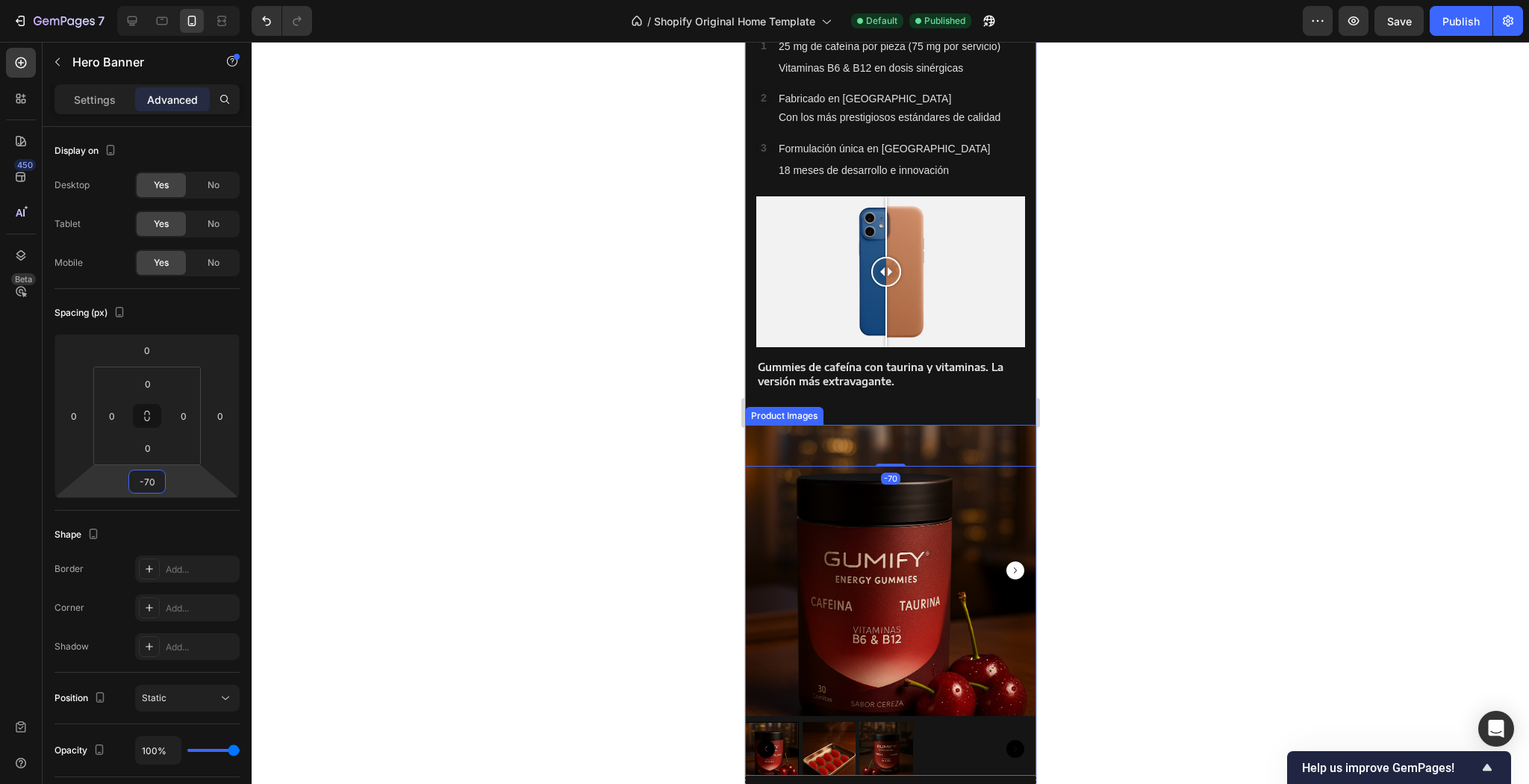
click at [894, 438] on img at bounding box center [890, 570] width 291 height 291
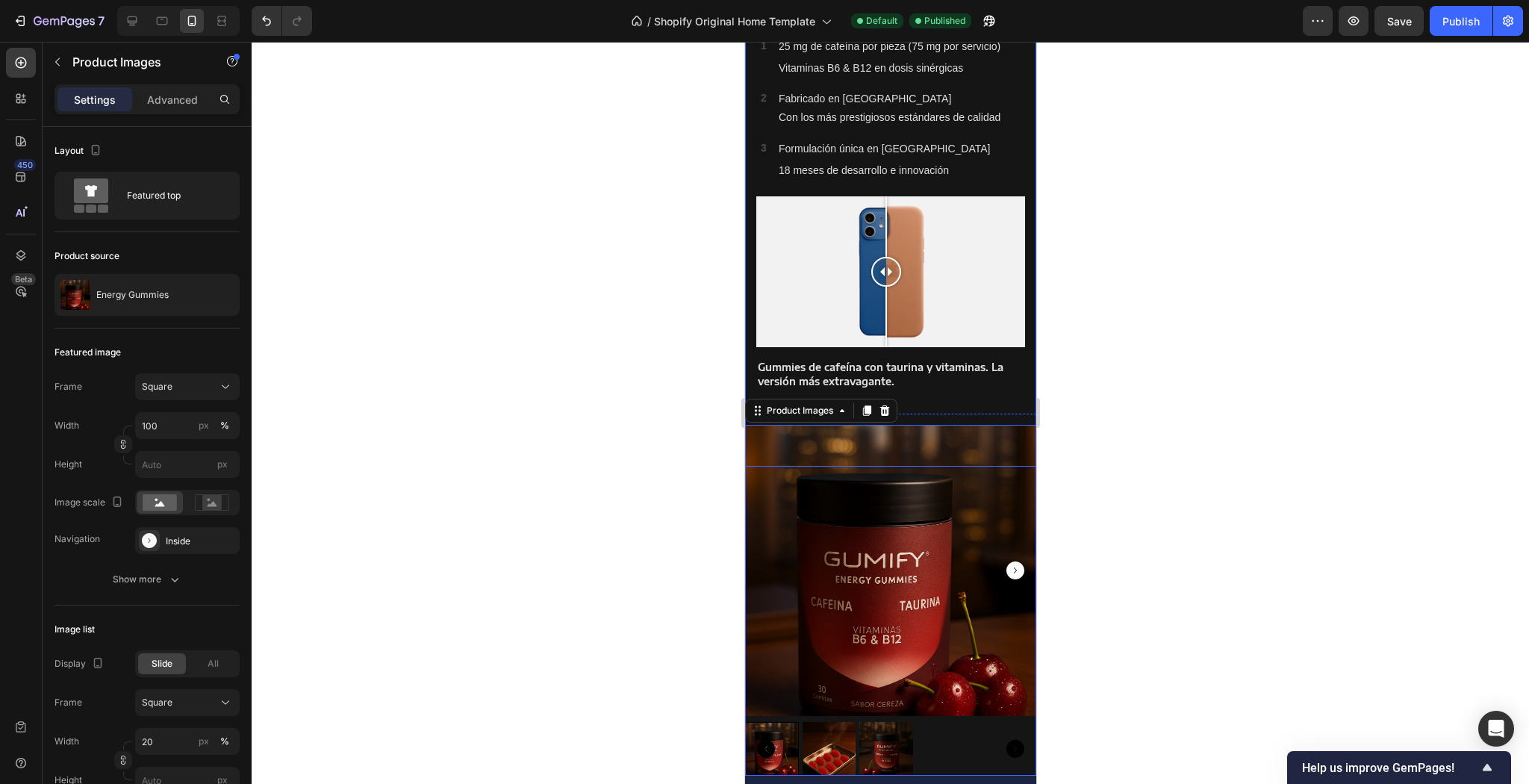
click at [955, 388] on div "Image Comparison Gummies de cafeína con taurina y vitaminas. La versión más ext…" at bounding box center [890, 290] width 269 height 219
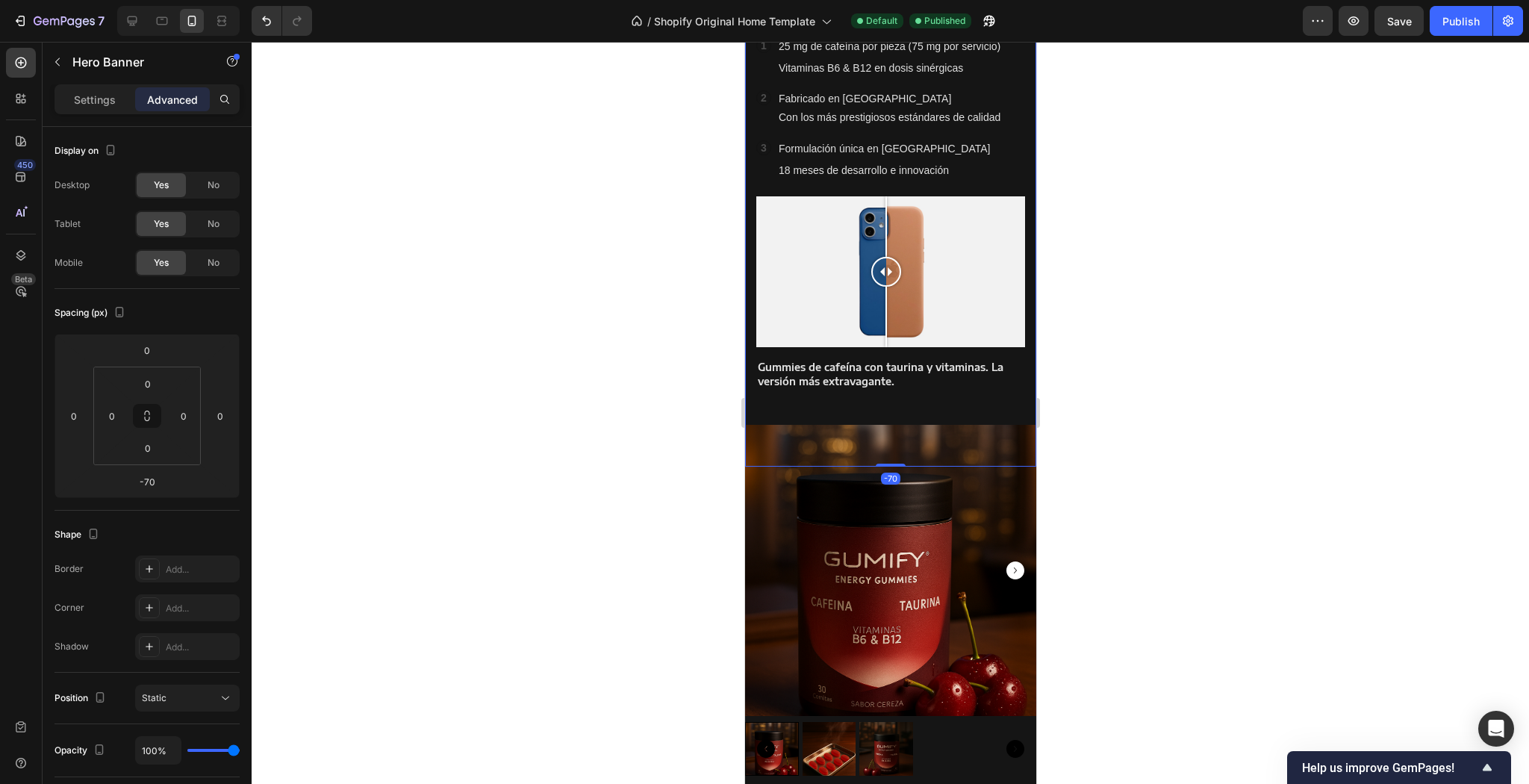
click at [1013, 373] on p "Gummies de cafeína con taurina y vitaminas. La versión más extravagante." at bounding box center [890, 374] width 266 height 27
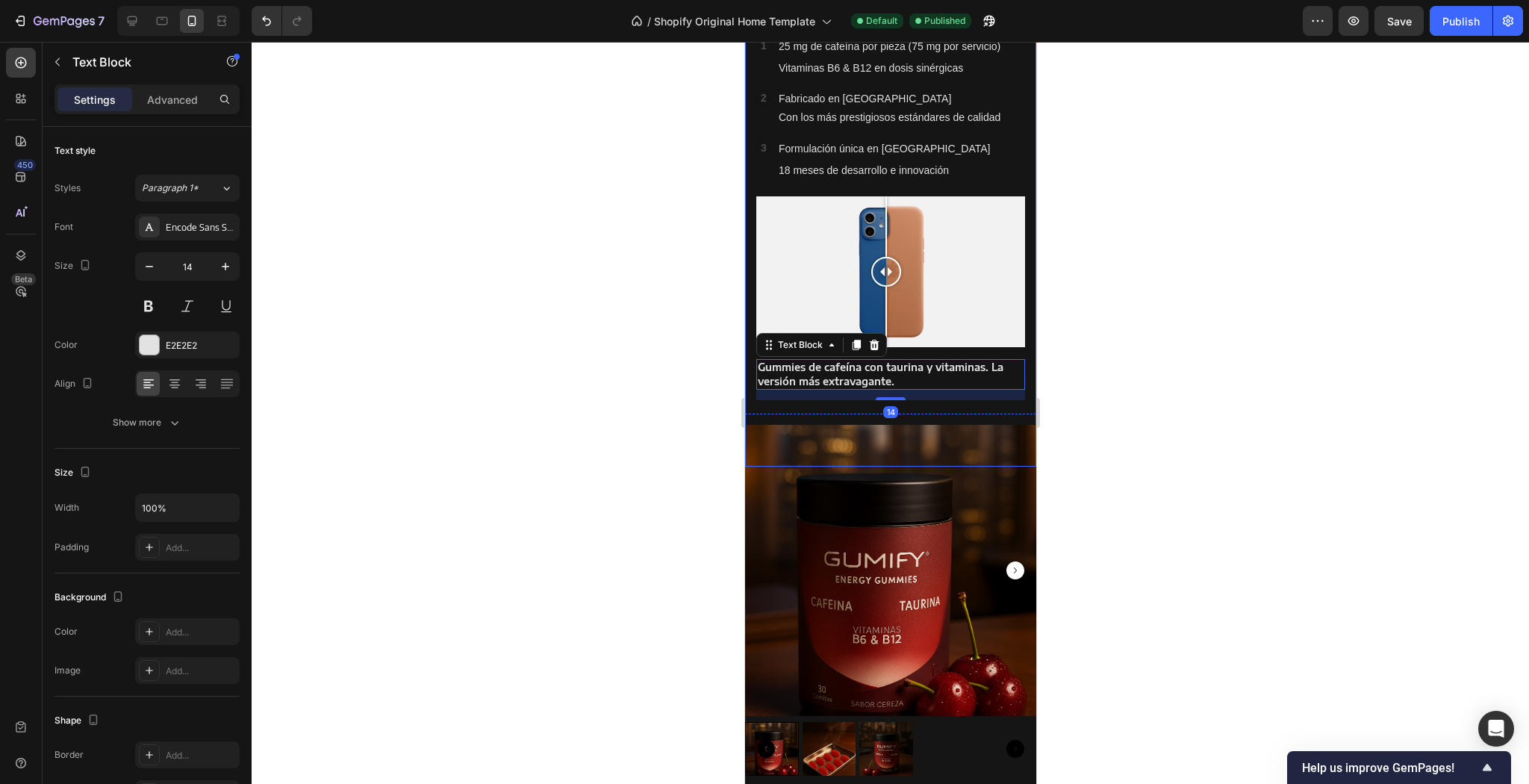
click at [1013, 396] on div "Icon Icon Icon Icon Icon Icon List Icon Icon Icon Icon Icon Icon List Valorado …" at bounding box center [890, 182] width 291 height 467
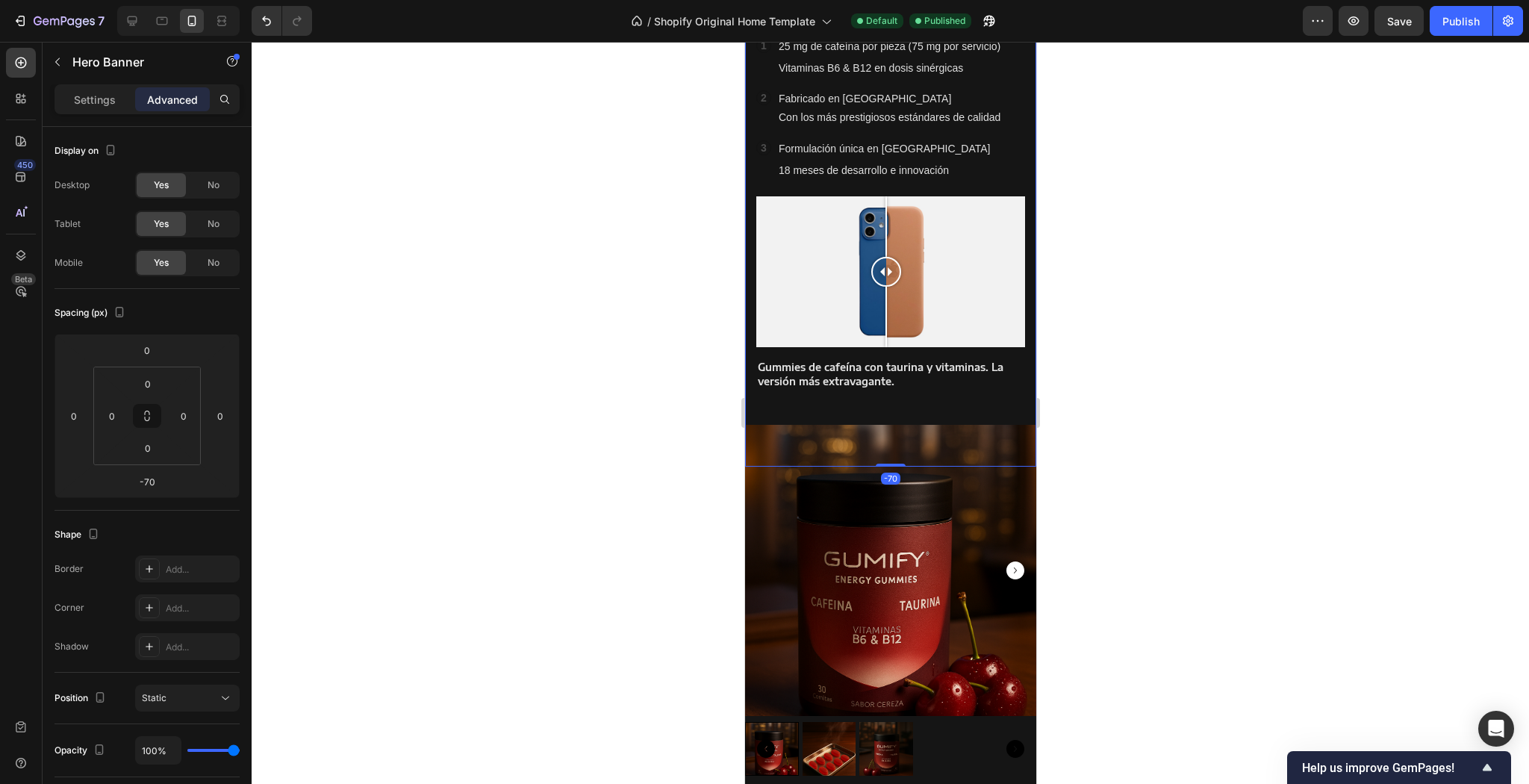
click at [1022, 348] on div "Icon Icon Icon Icon Icon Icon List Icon Icon Icon Icon Icon Icon List Valorado …" at bounding box center [890, 182] width 291 height 467
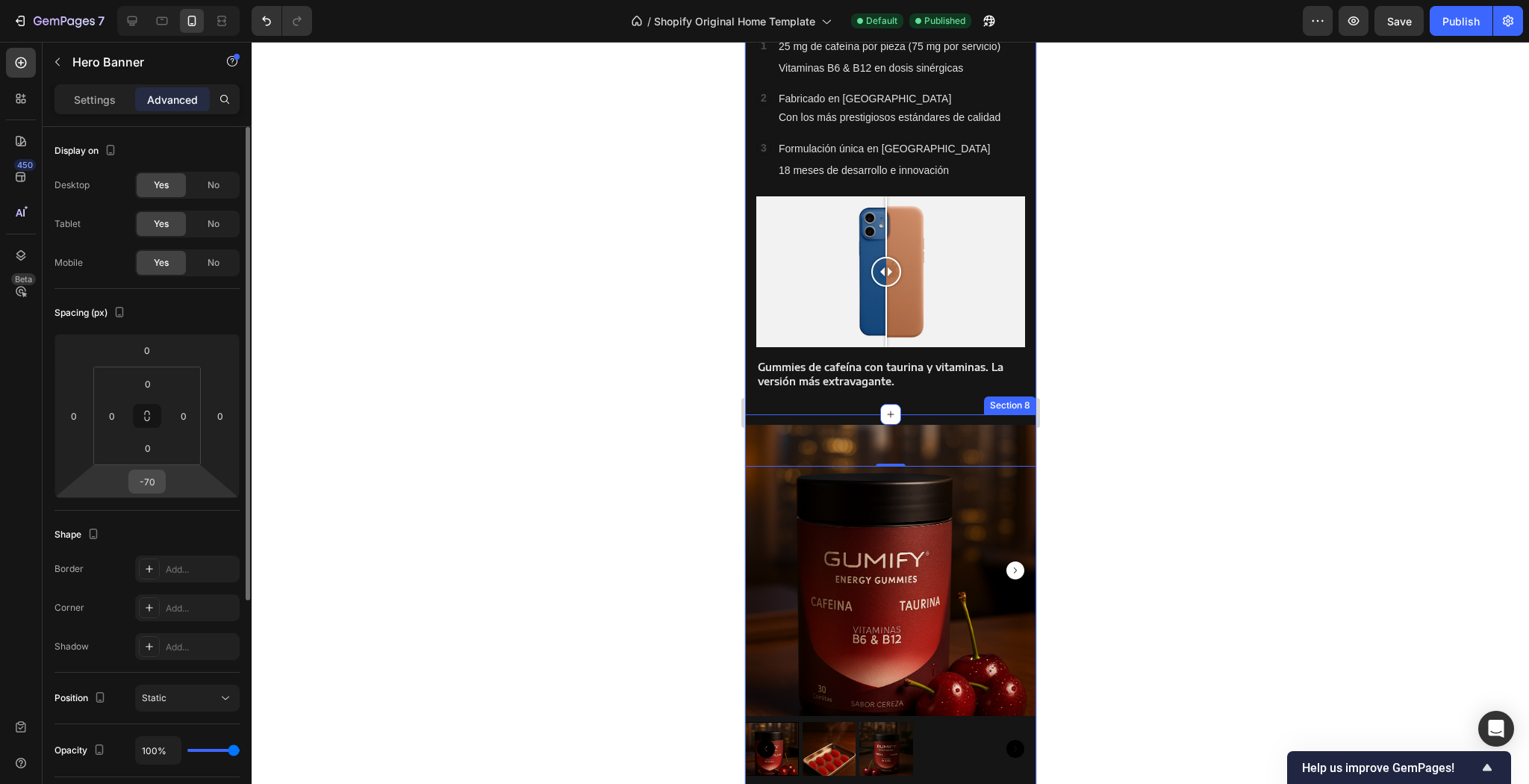
click at [158, 489] on input "-70" at bounding box center [147, 482] width 30 height 23
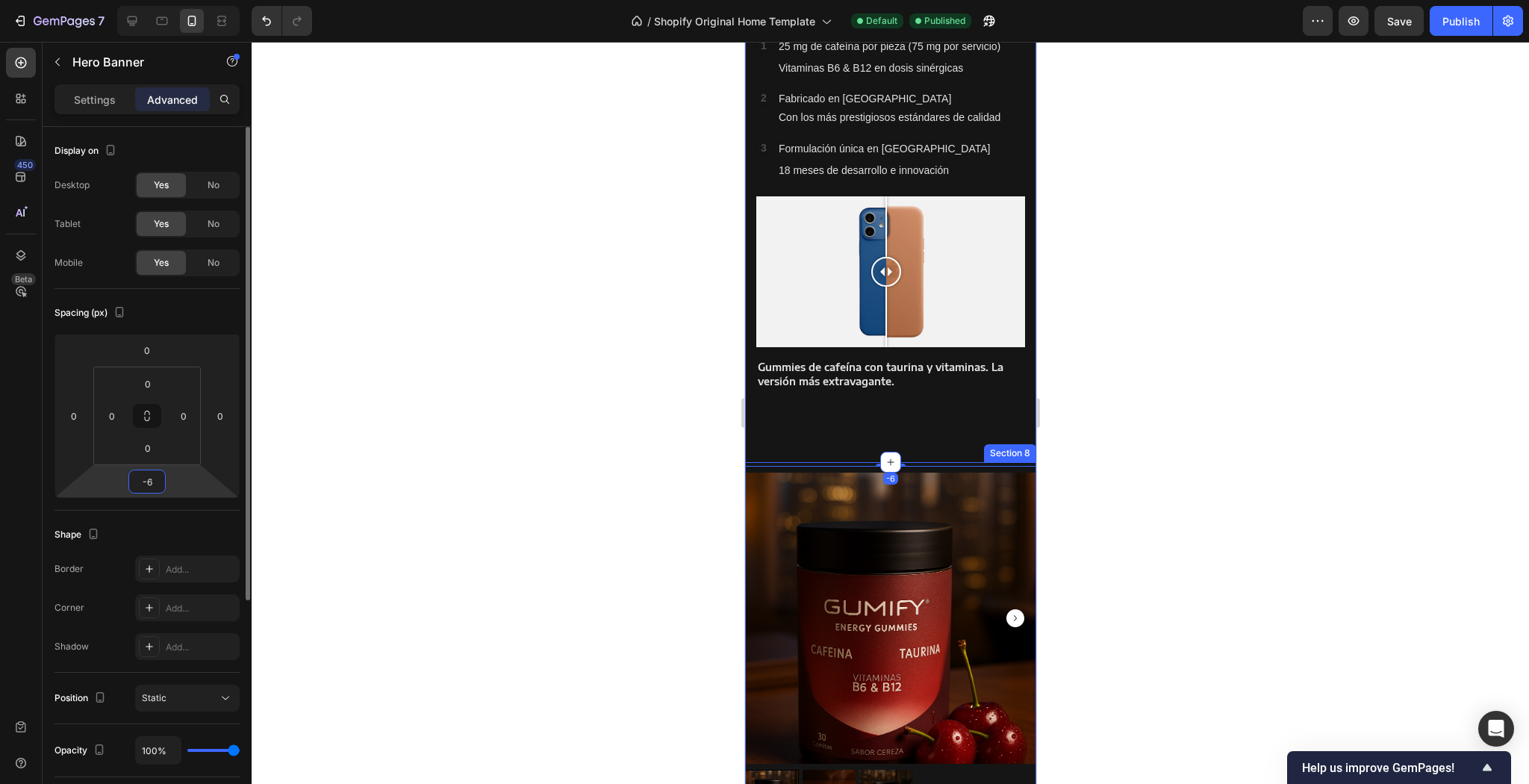
type input "-60"
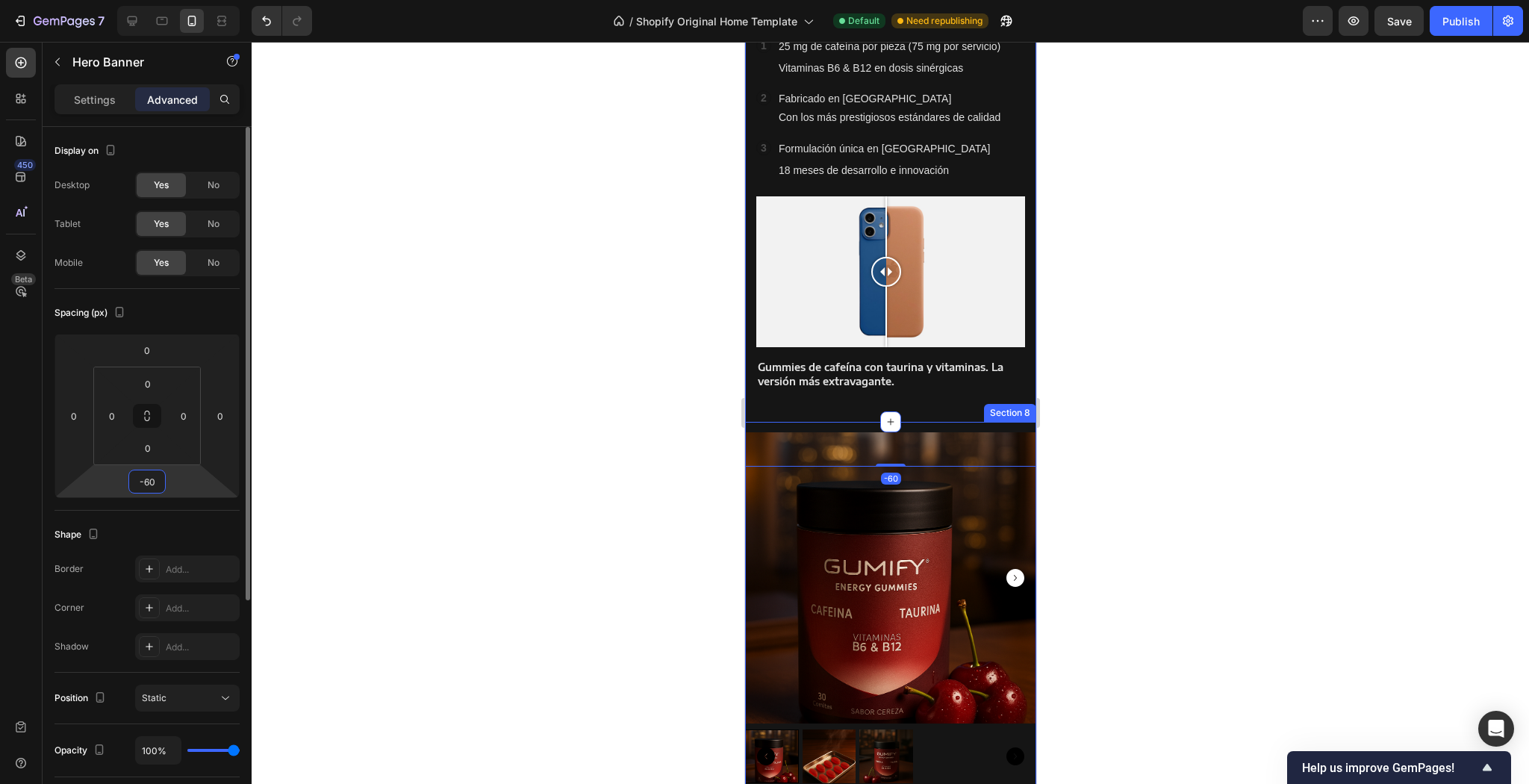
type input "-6"
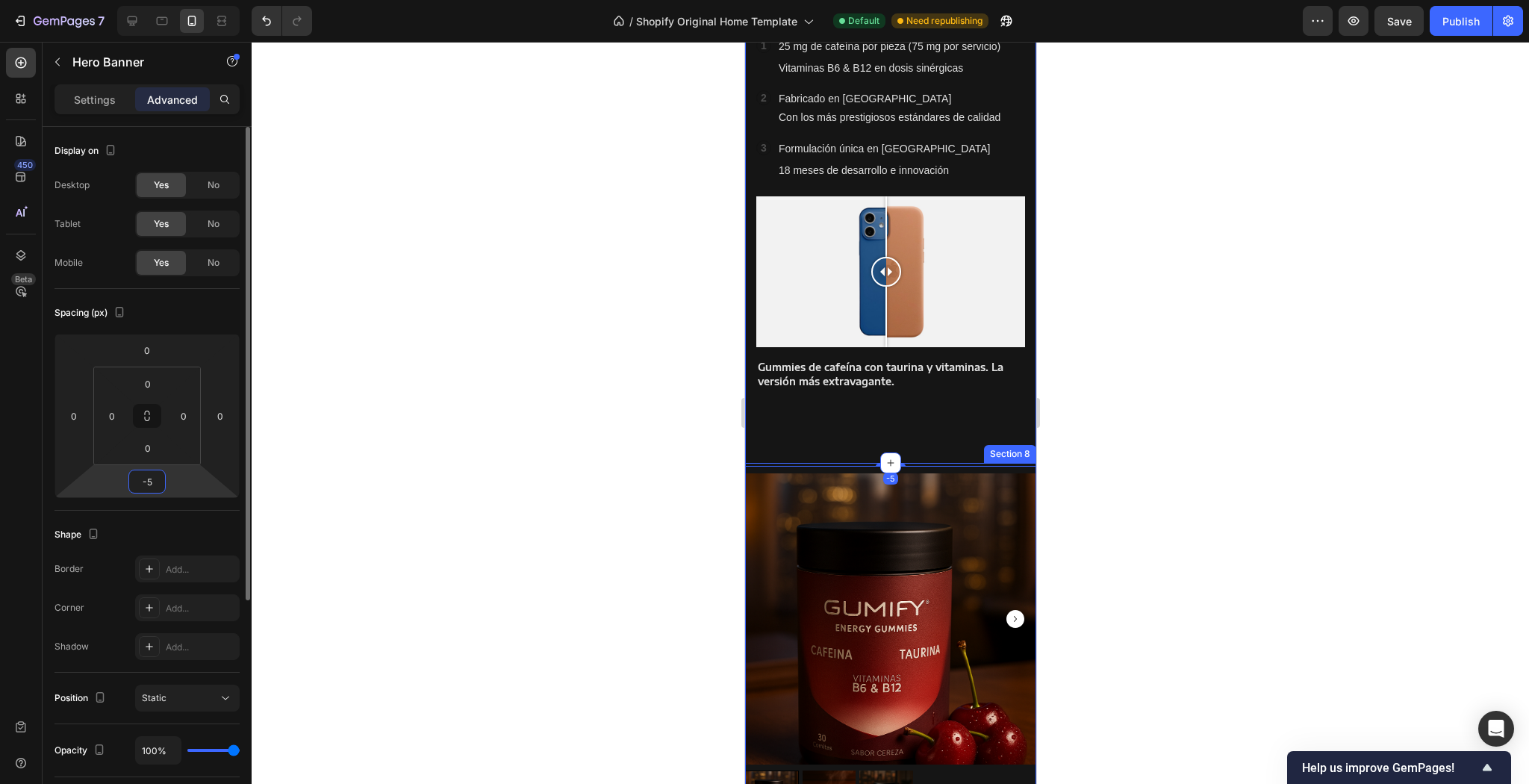
type input "-50"
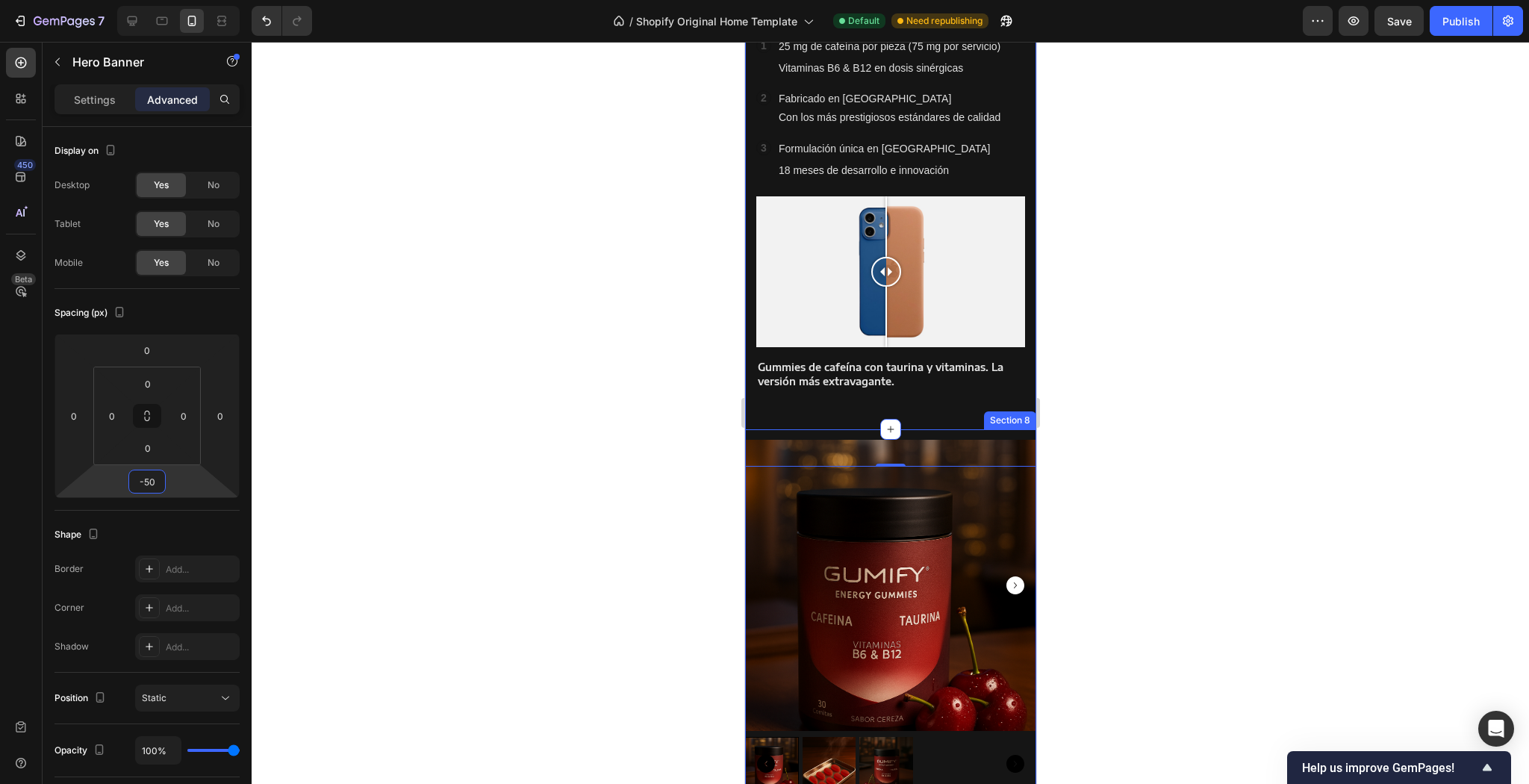
click at [567, 357] on div at bounding box center [890, 412] width 1277 height 742
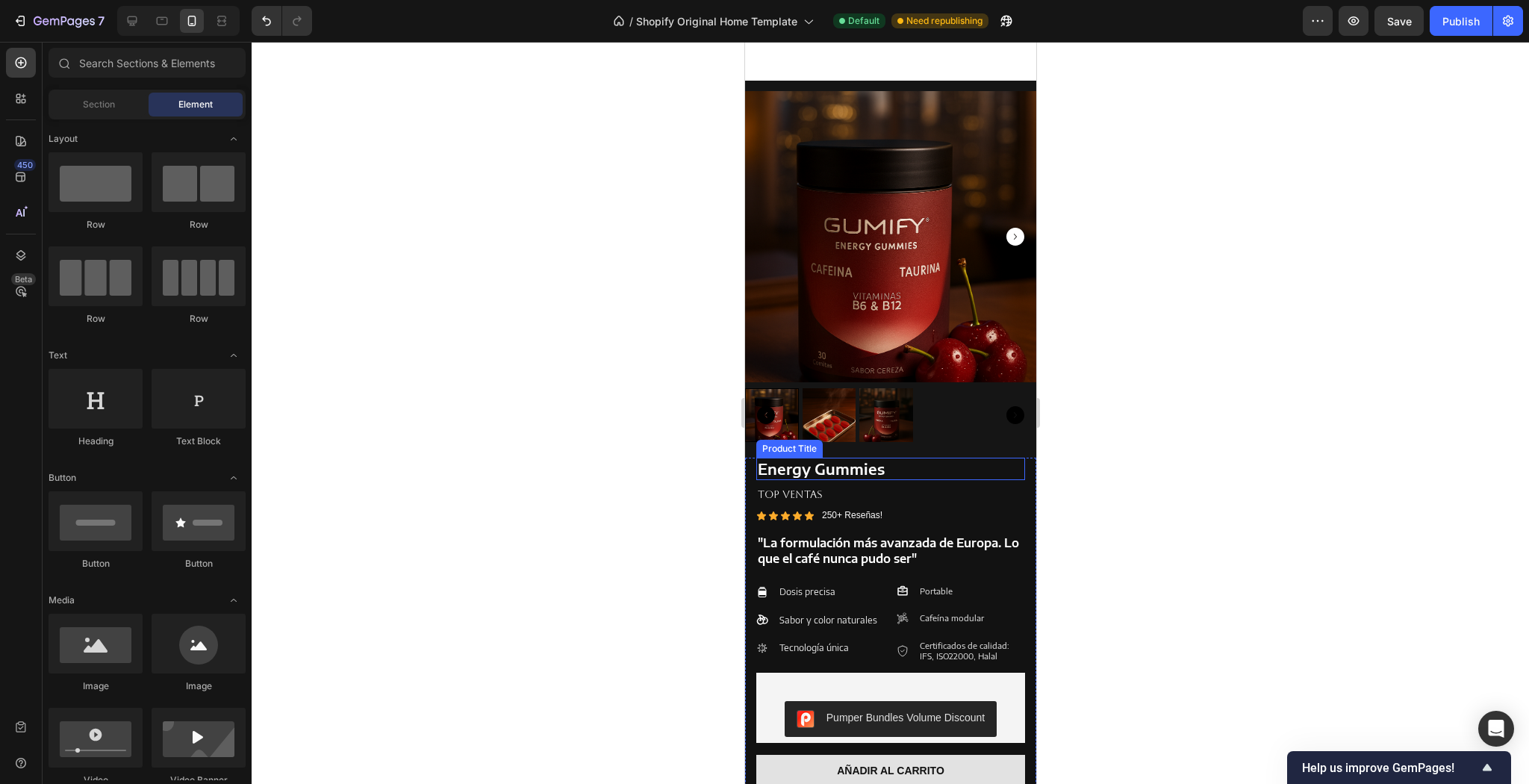
scroll to position [1190, 0]
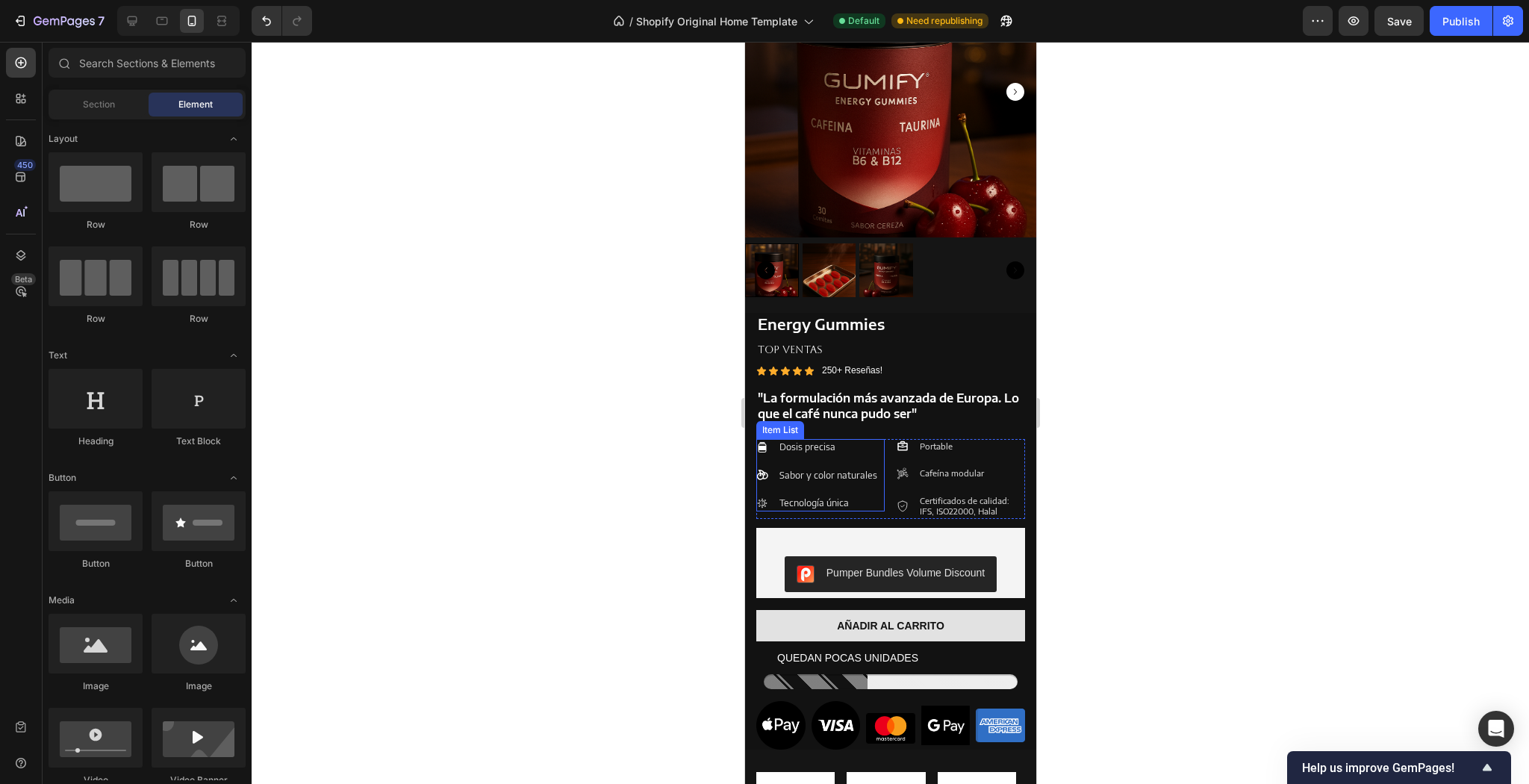
click at [867, 448] on div "Dosis precisa Sabor y color naturales Tecnología única" at bounding box center [817, 474] width 123 height 72
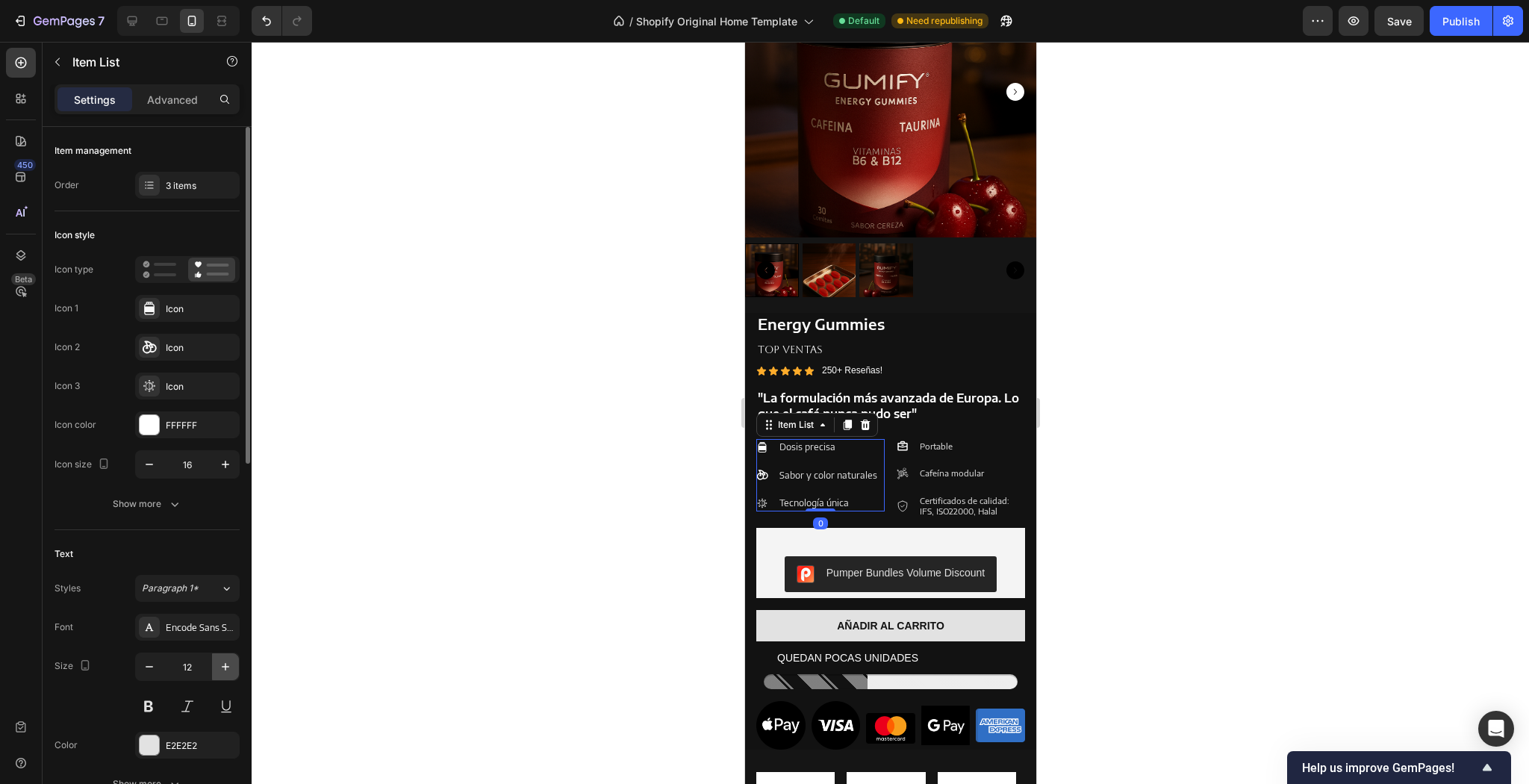
click at [218, 666] on icon "button" at bounding box center [225, 666] width 15 height 15
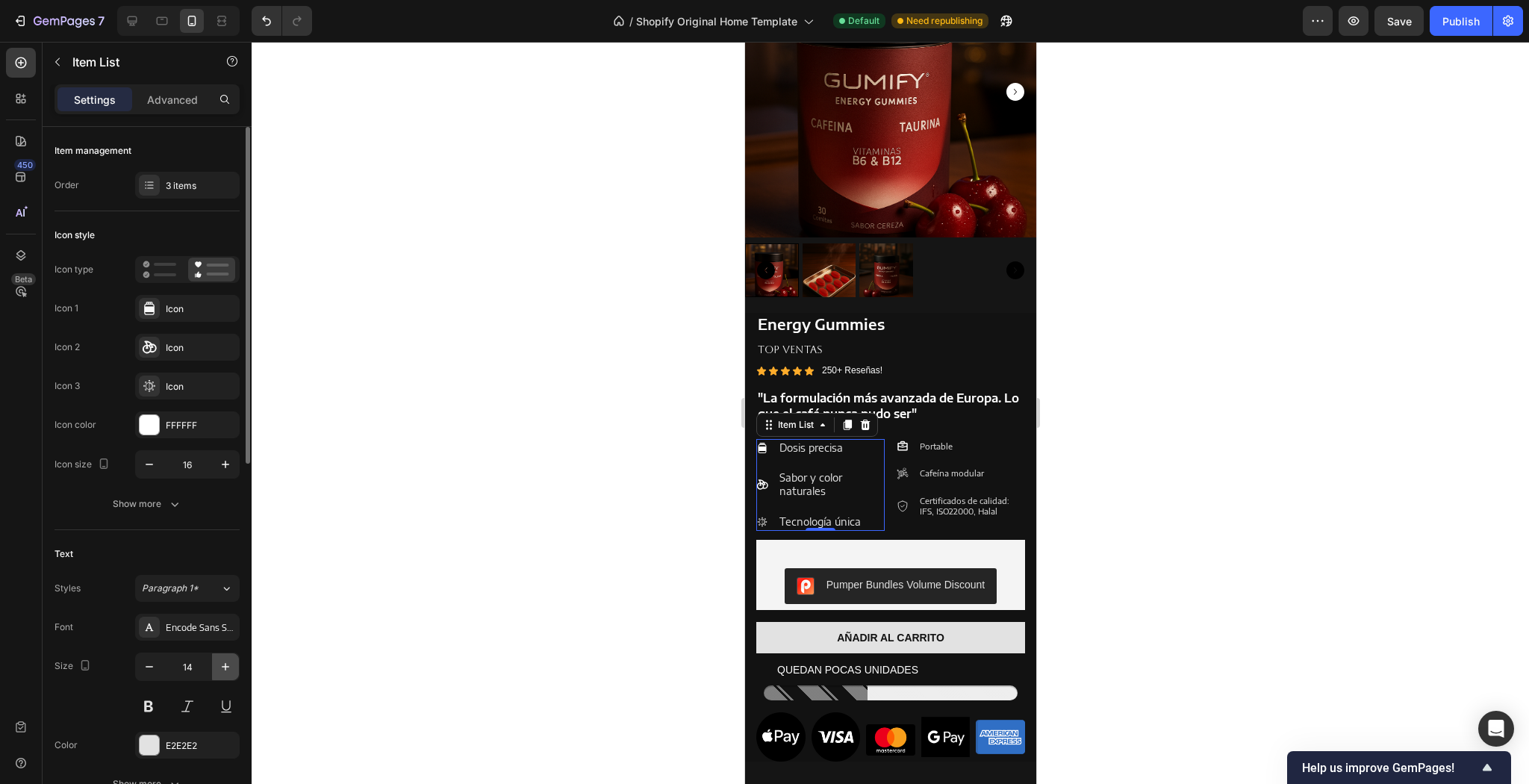
click at [218, 666] on icon "button" at bounding box center [225, 666] width 15 height 15
type input "15"
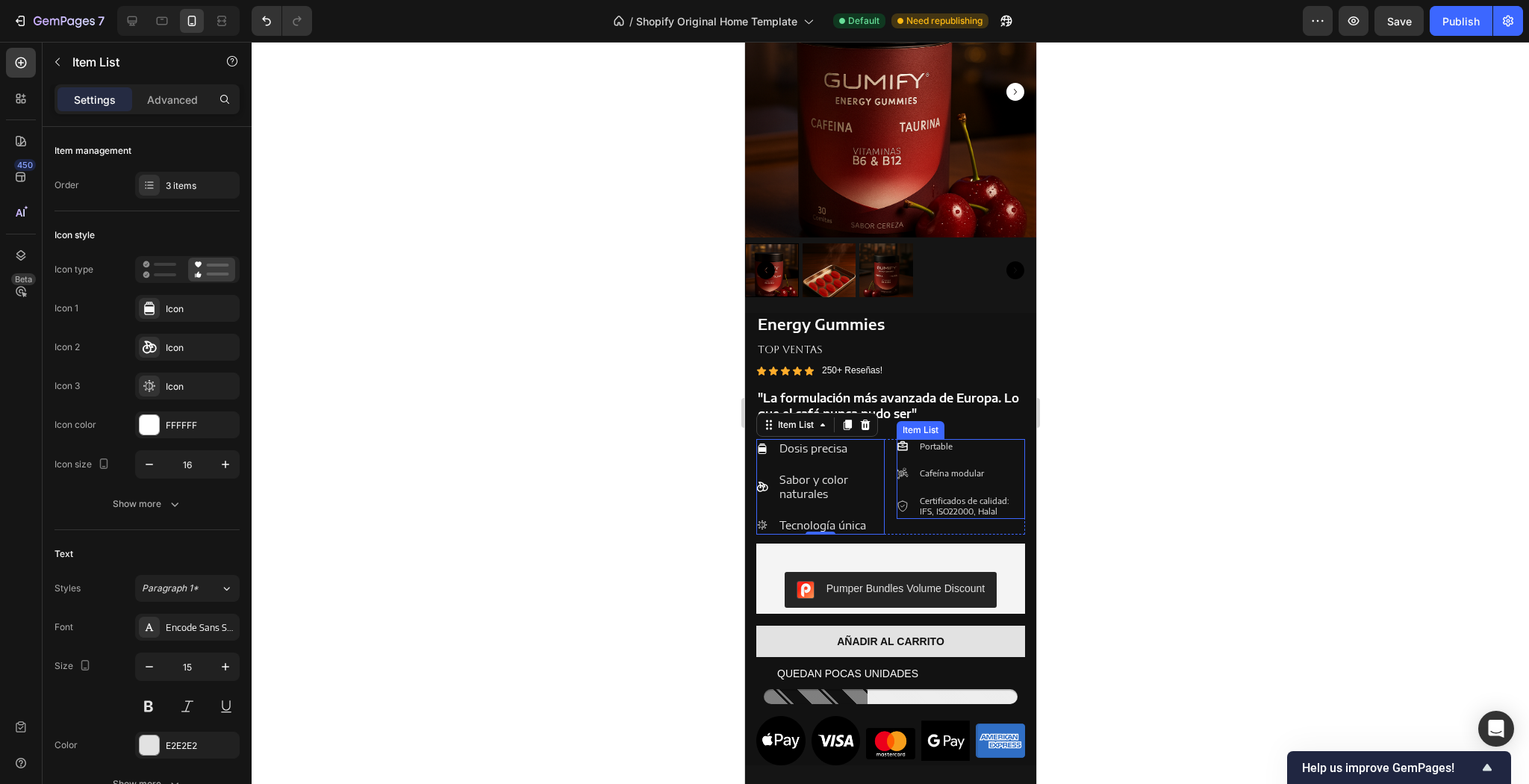
click at [971, 456] on div "Portable Cafeína modular Certificados de calidad: IFS, ISO22000, Halal" at bounding box center [960, 479] width 128 height 80
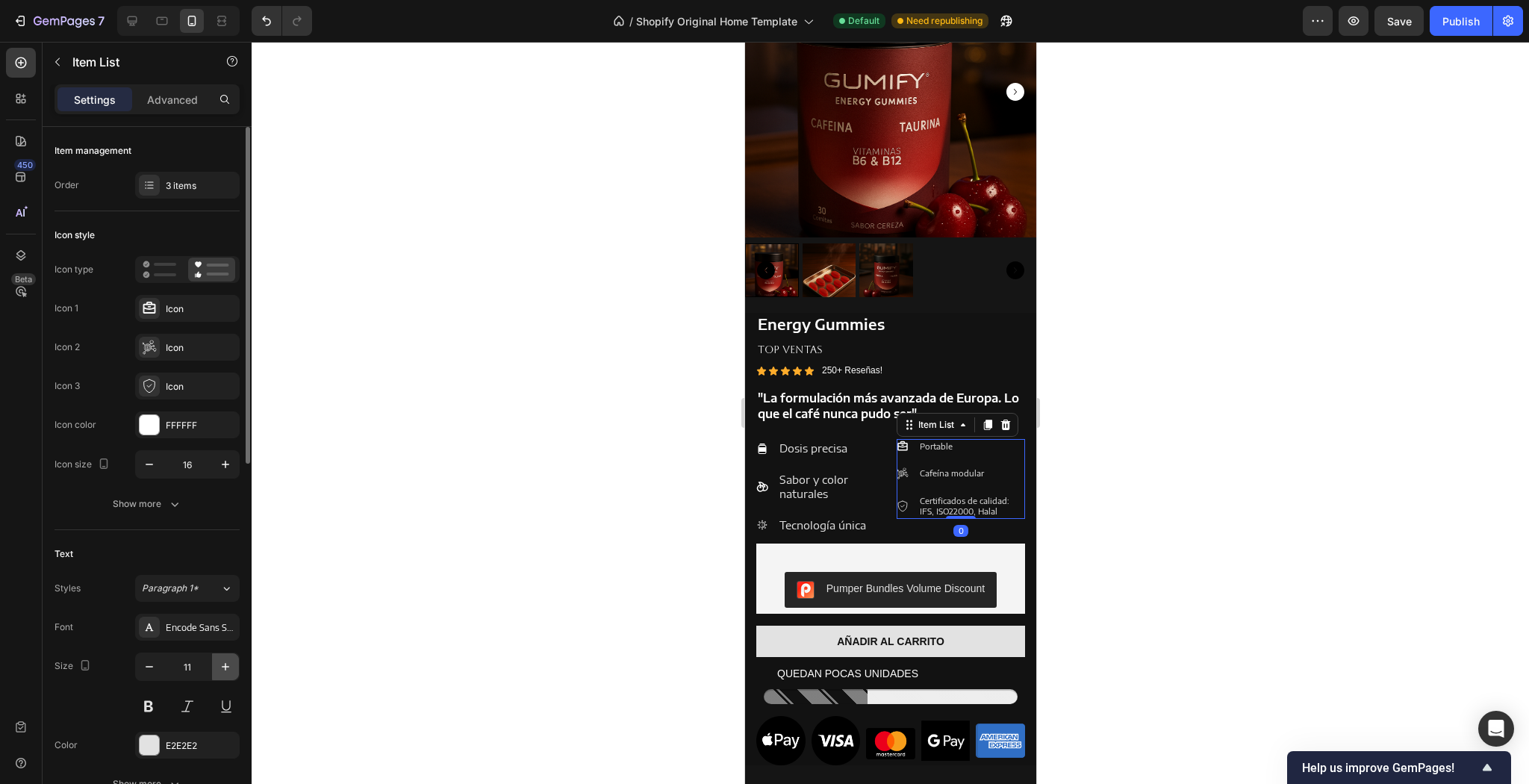
click at [224, 654] on button "button" at bounding box center [225, 666] width 27 height 27
type input "13"
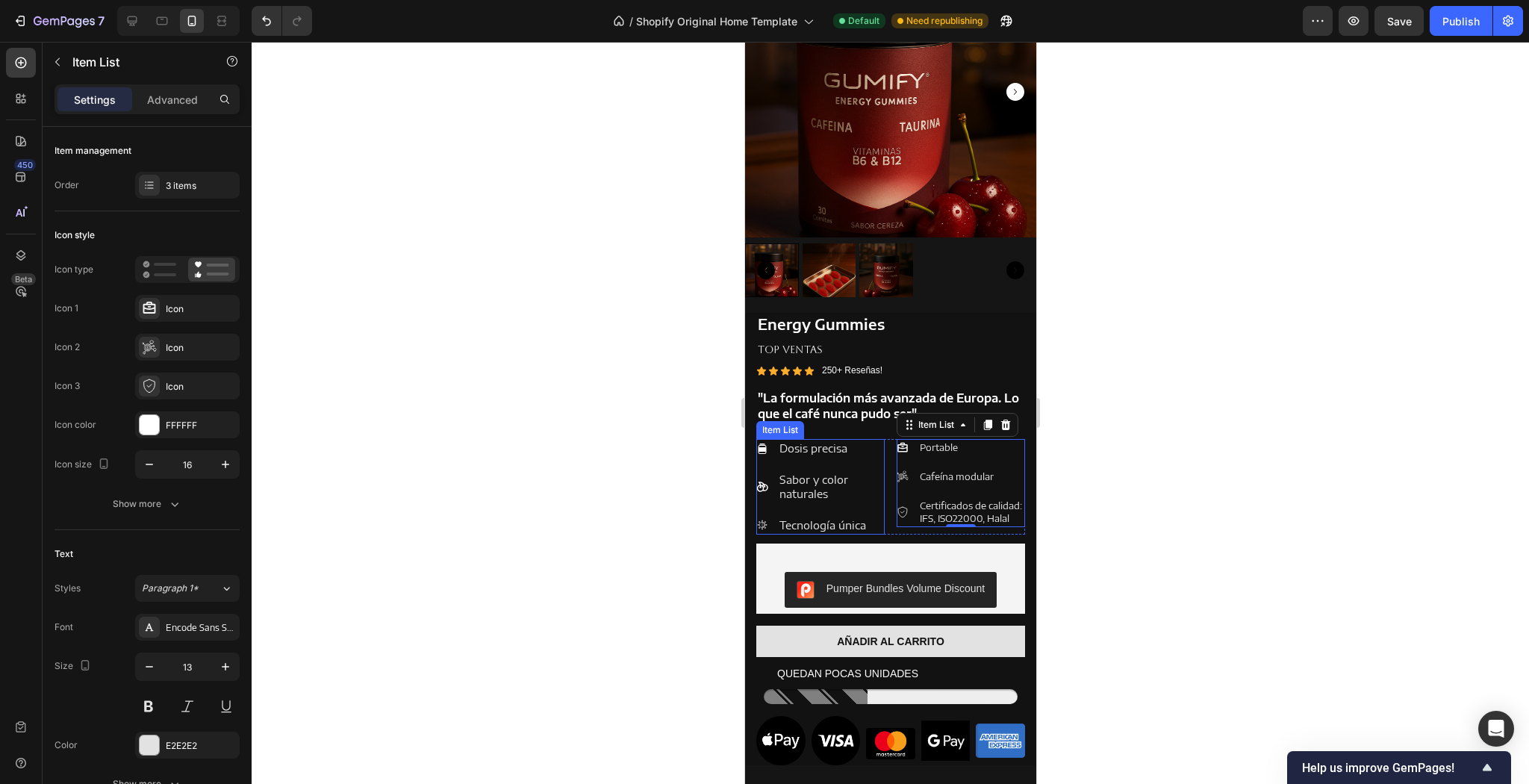
click at [847, 487] on p "Sabor y color naturales" at bounding box center [830, 487] width 103 height 29
click at [974, 449] on div "Portable Cafeína modular Certificados de calidad: IFS, ISO22000, Halal" at bounding box center [960, 483] width 128 height 88
click at [221, 665] on icon "button" at bounding box center [225, 666] width 15 height 15
type input "14"
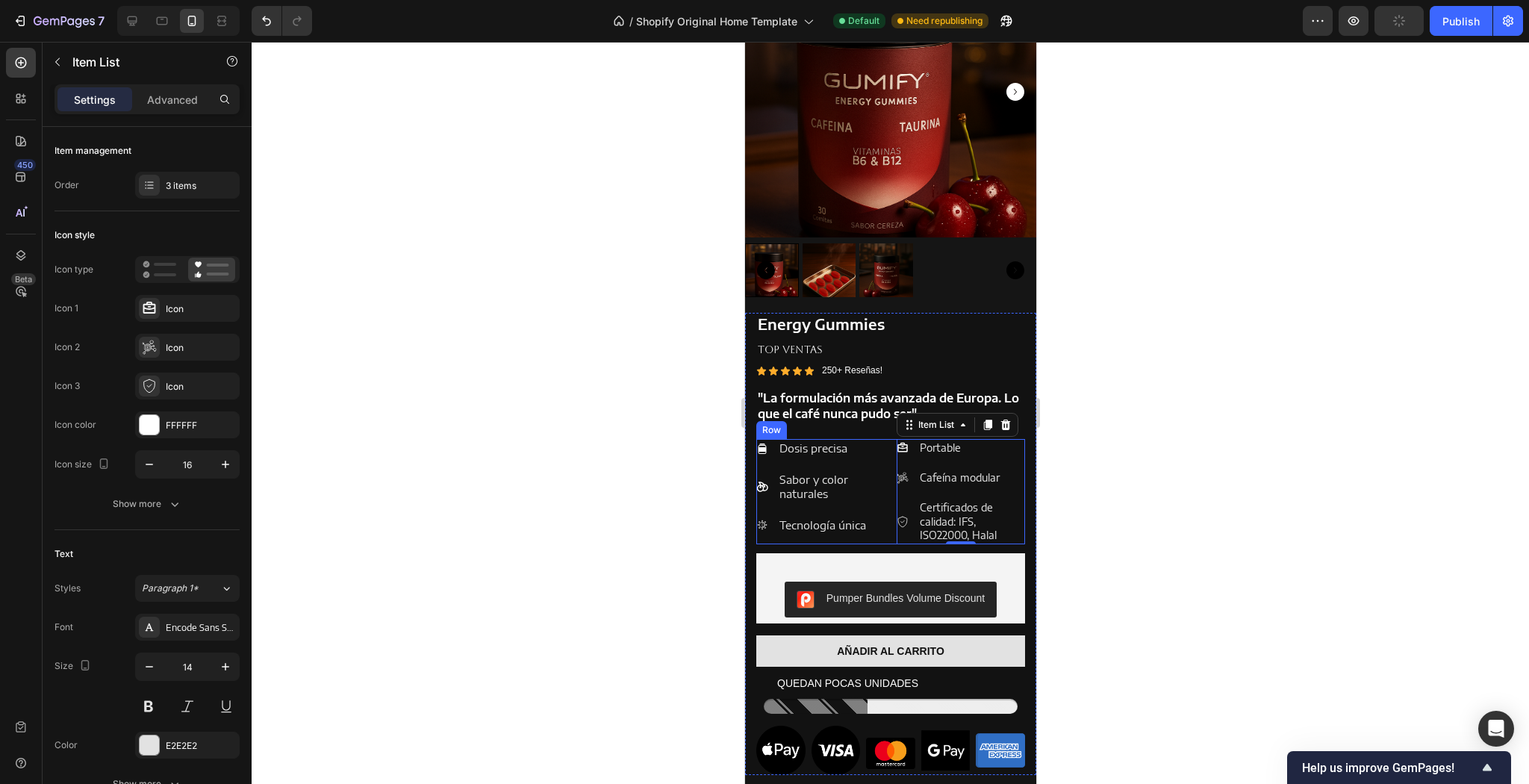
click at [889, 492] on div "Dosis precisa Sabor y color naturales Tecnología única Item List Portable Cafeí…" at bounding box center [890, 492] width 269 height 106
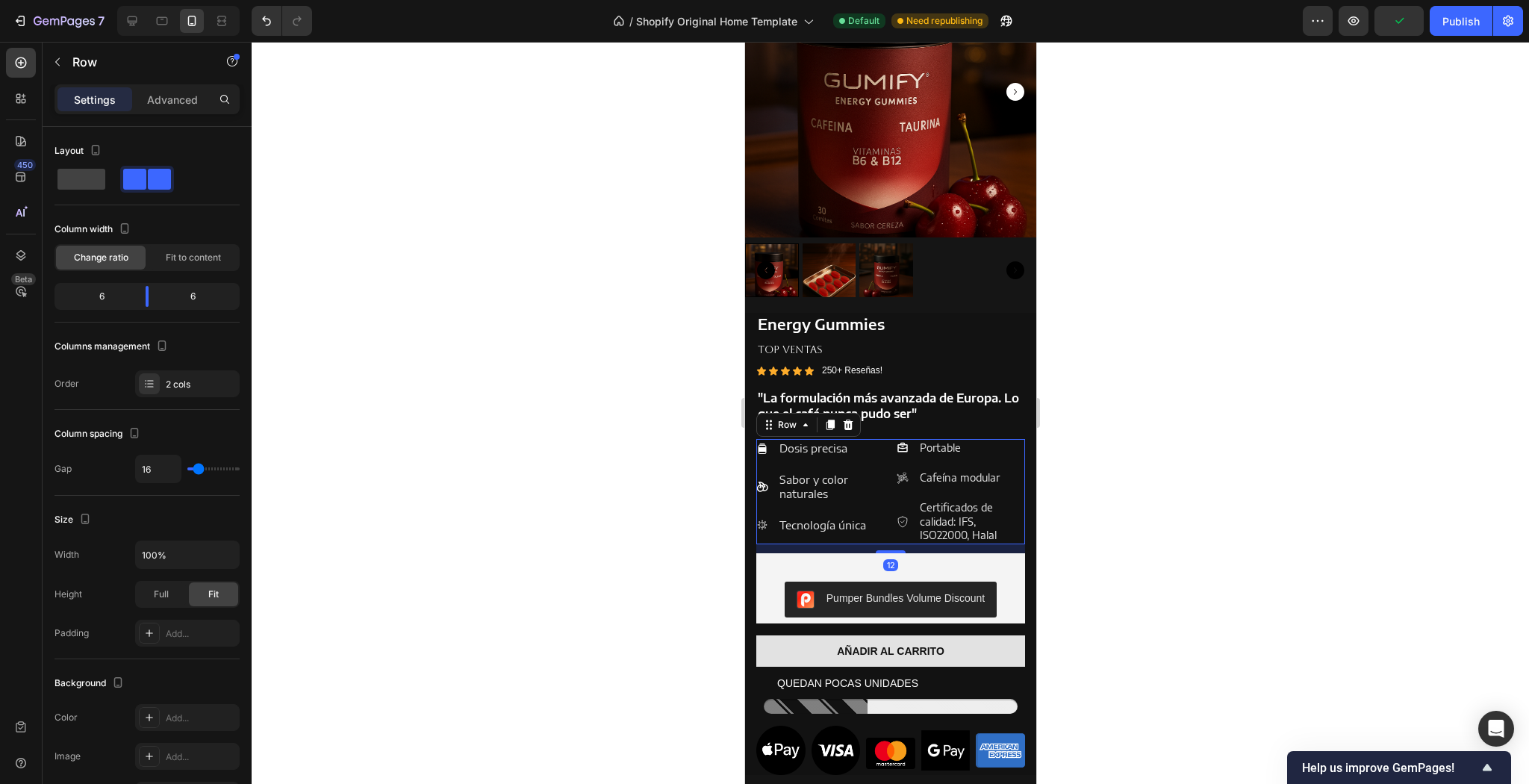
click at [868, 503] on div "Dosis precisa Sabor y color naturales Tecnología única" at bounding box center [820, 487] width 128 height 96
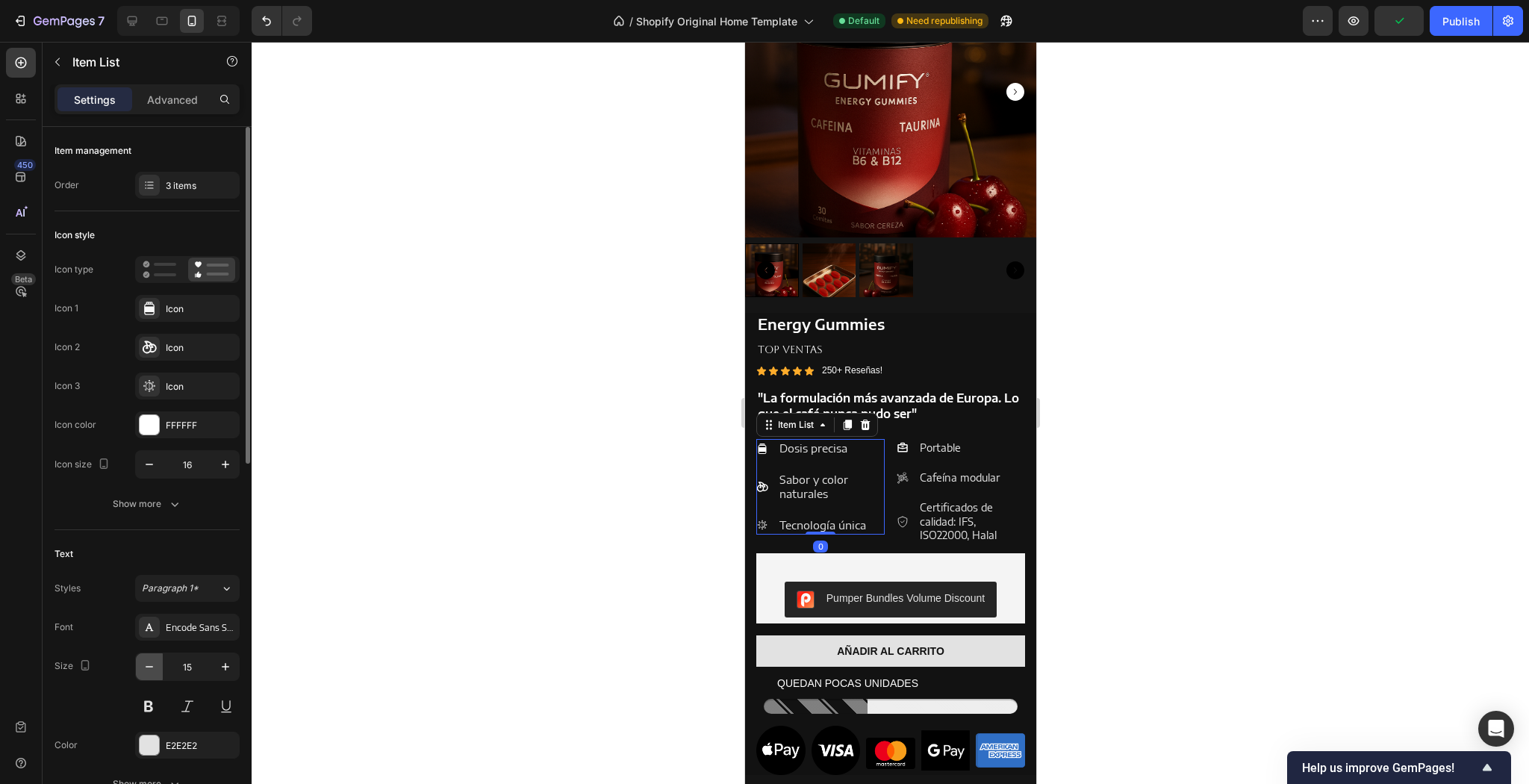
click at [142, 659] on icon "button" at bounding box center [149, 666] width 15 height 15
type input "14"
click at [226, 474] on button "button" at bounding box center [225, 464] width 27 height 27
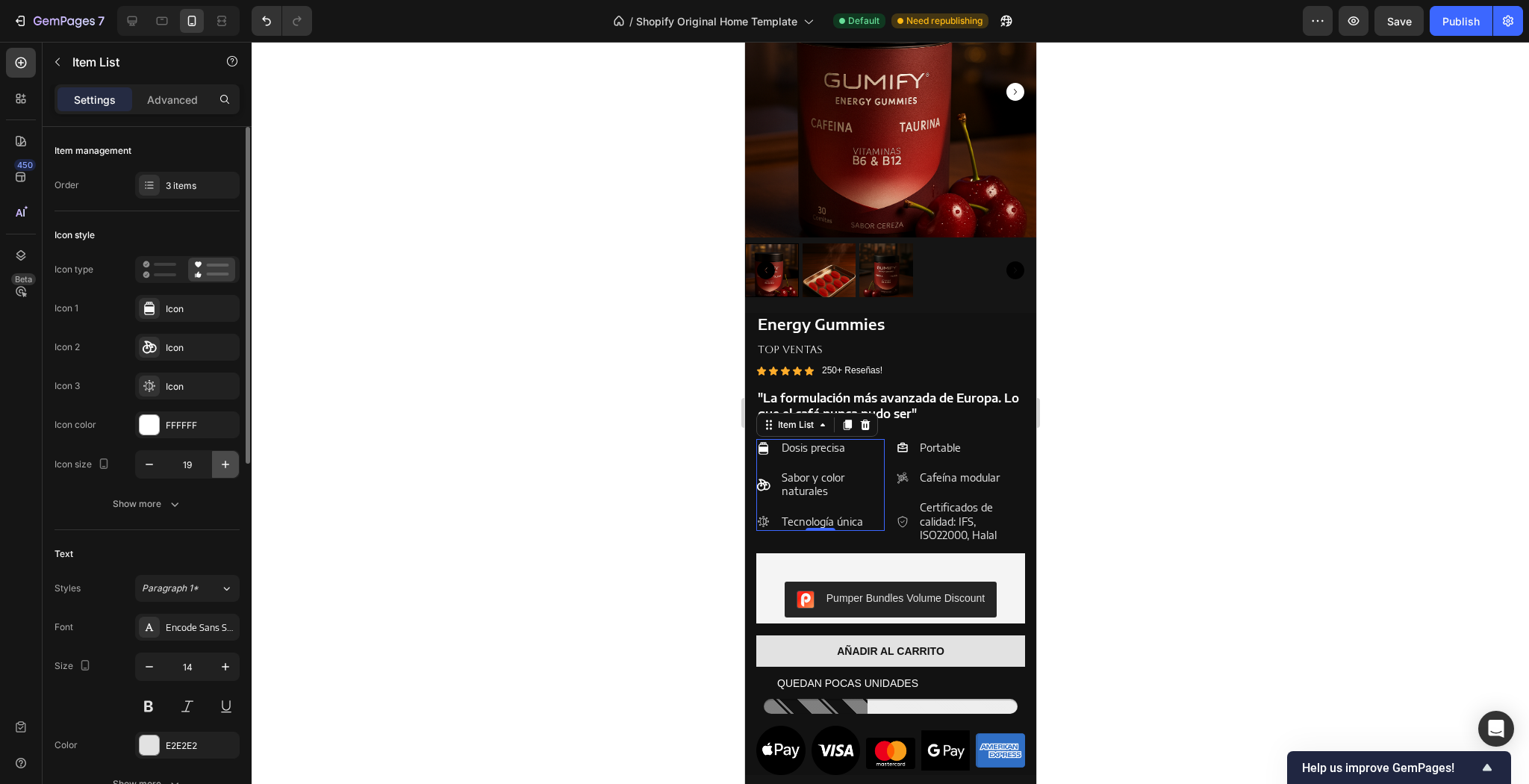
click at [226, 474] on button "button" at bounding box center [225, 464] width 27 height 27
type input "20"
click at [983, 437] on p at bounding box center [890, 444] width 266 height 15
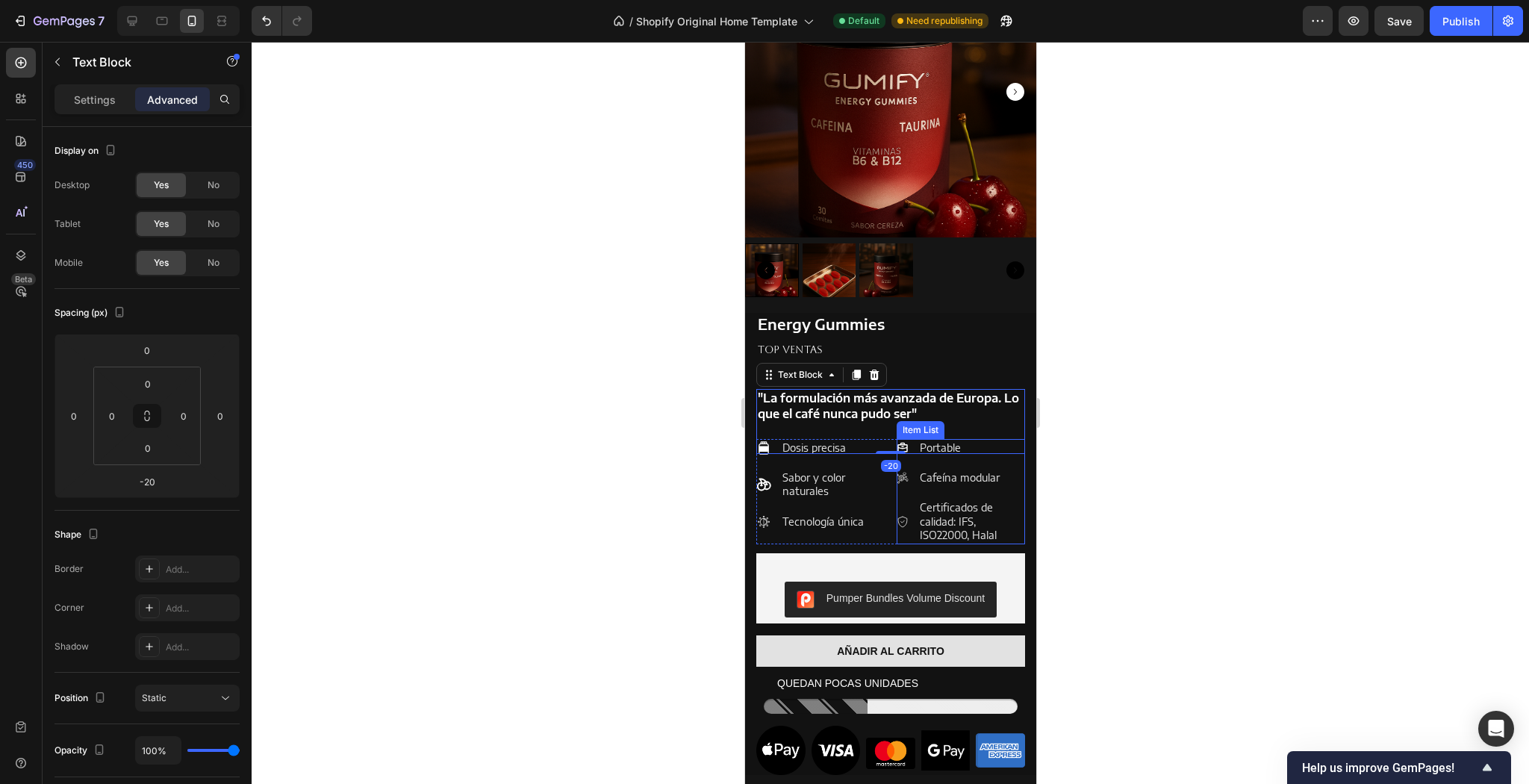
click at [986, 469] on div "Cafeína modular" at bounding box center [971, 478] width 107 height 18
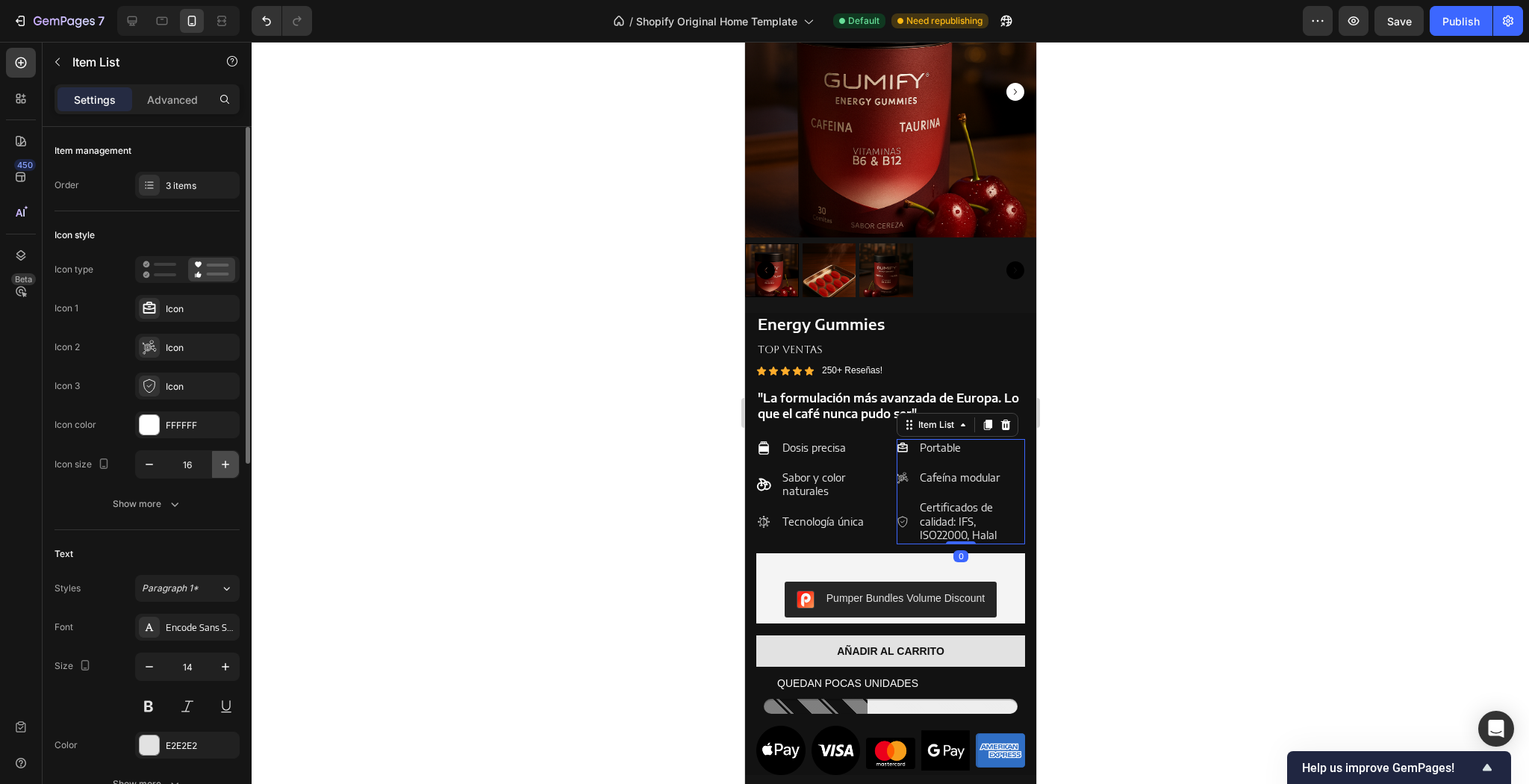
click at [226, 466] on icon "button" at bounding box center [225, 464] width 7 height 7
type input "19"
click at [858, 457] on div "Dosis precisa Sabor y color naturales Tecnología única" at bounding box center [820, 484] width 128 height 92
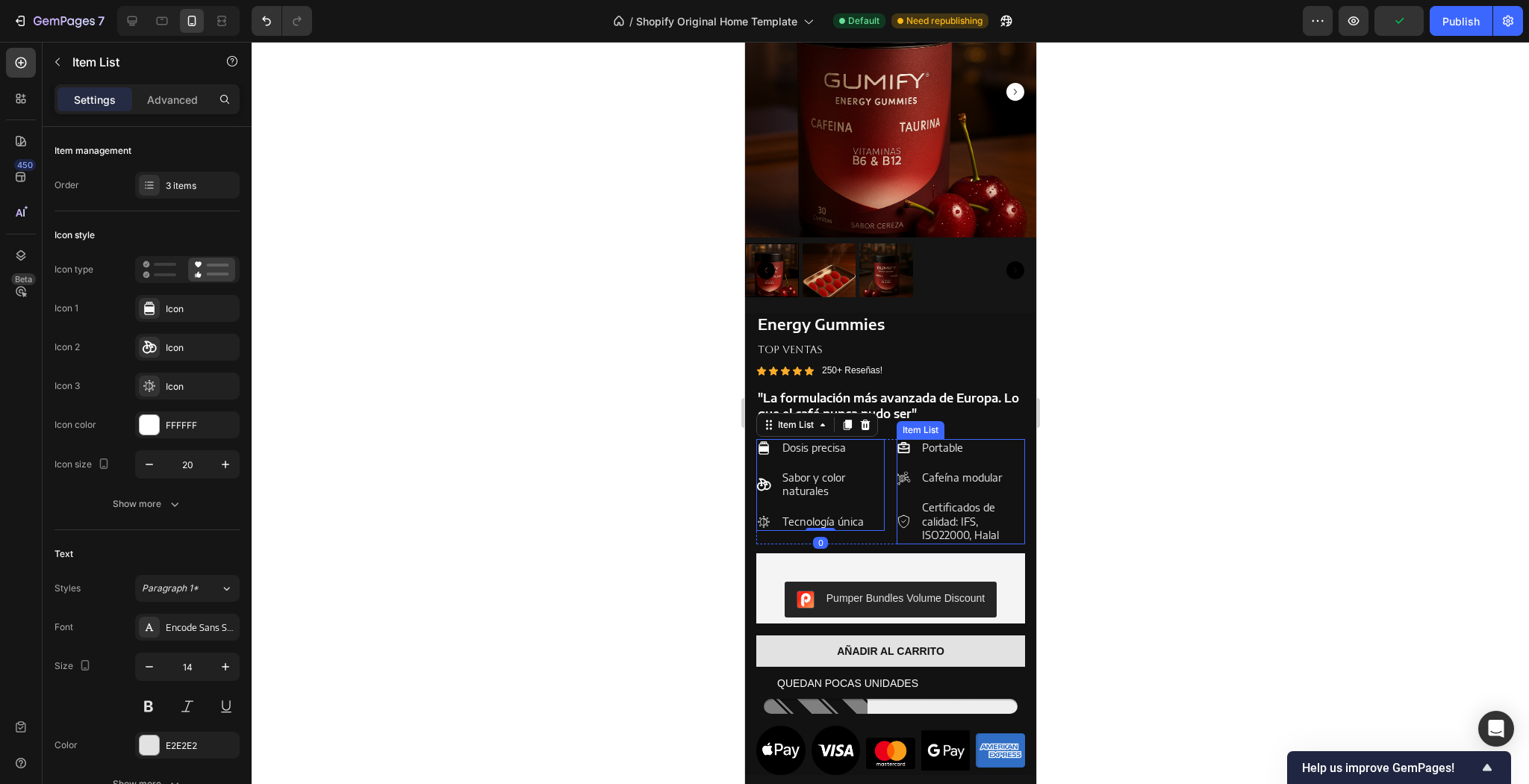
click at [1005, 457] on div "Portable Cafeína modular Certificados de calidad: IFS, ISO22000, Halal" at bounding box center [960, 492] width 128 height 106
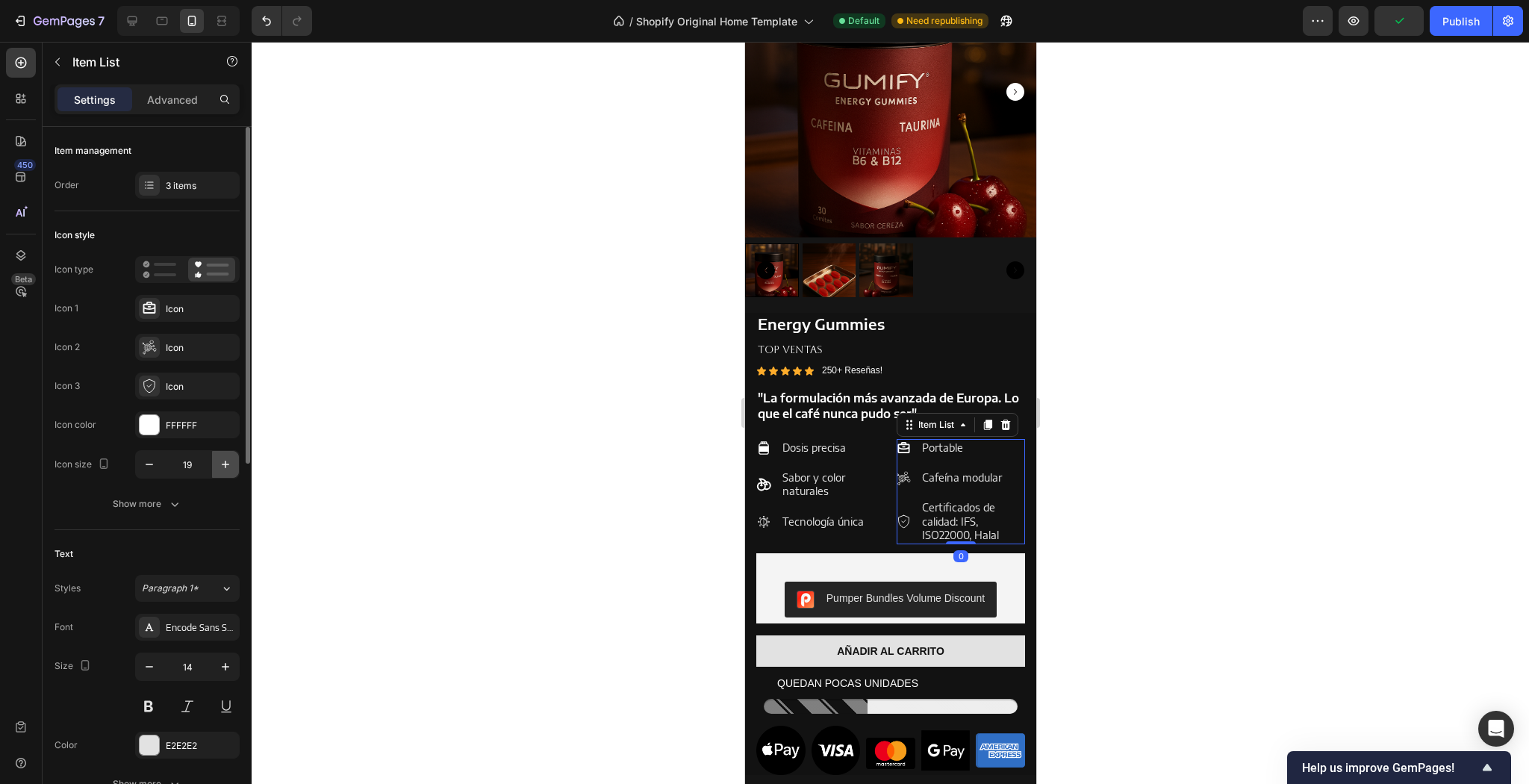
click at [226, 464] on icon "button" at bounding box center [225, 464] width 7 height 7
type input "20"
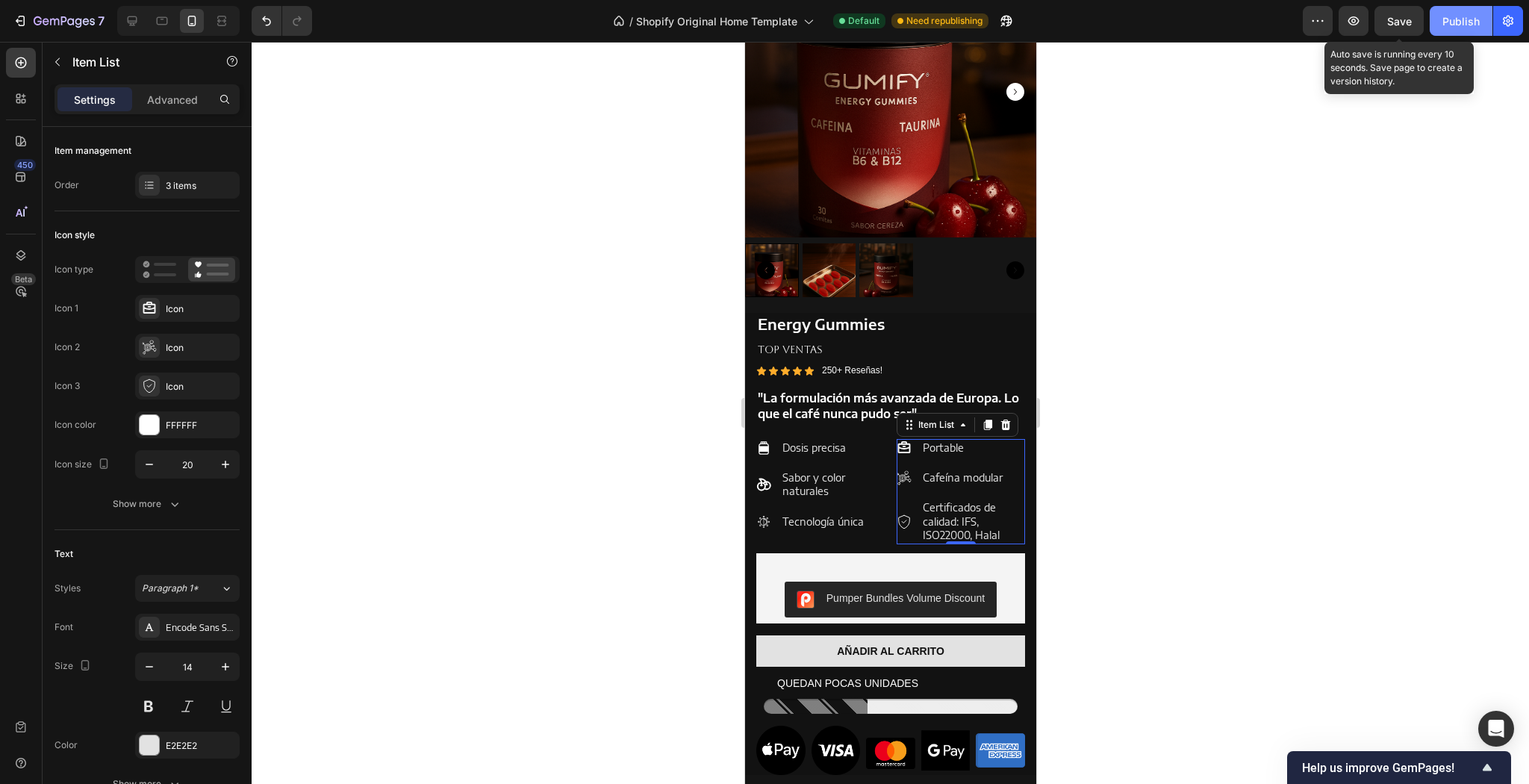
drag, startPoint x: 1401, startPoint y: 24, endPoint x: 1469, endPoint y: 14, distance: 68.7
click at [1403, 24] on span "Save" at bounding box center [1400, 21] width 24 height 13
click at [1488, 15] on button "Publish" at bounding box center [1461, 20] width 63 height 30
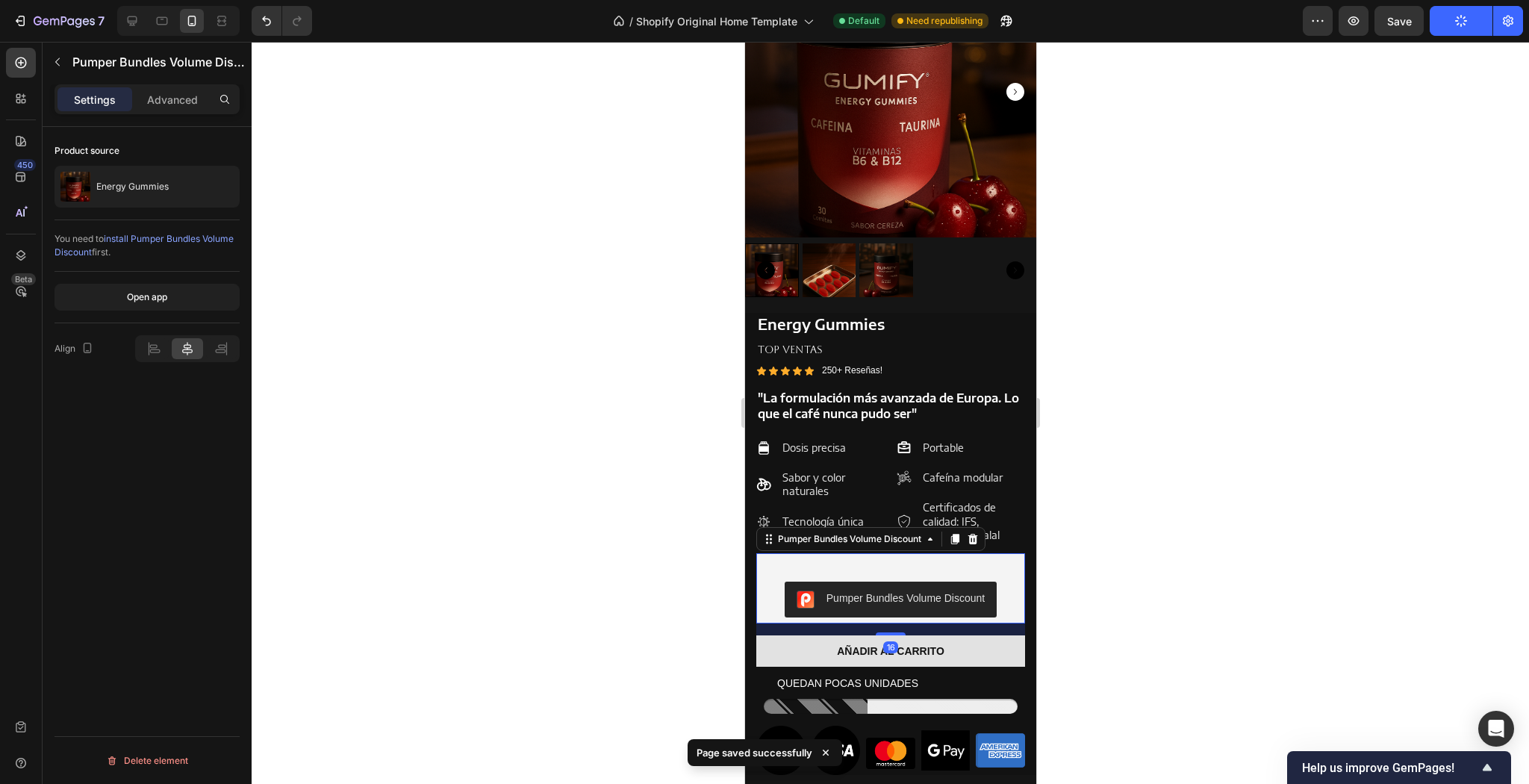
click at [837, 576] on div "Pumper Bundles Volume Discount" at bounding box center [890, 600] width 269 height 48
click at [171, 94] on p "Advanced" at bounding box center [172, 99] width 50 height 15
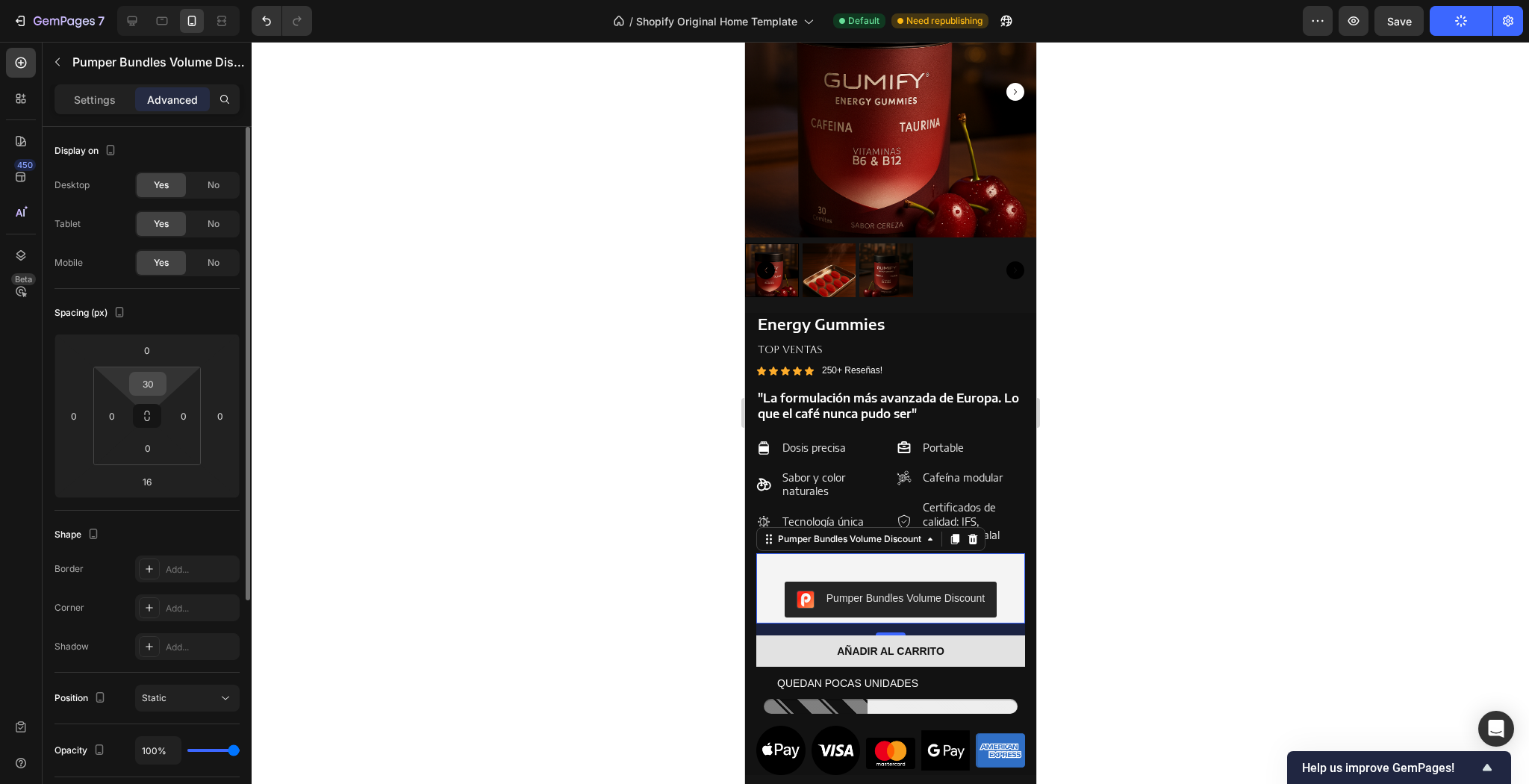
click at [158, 387] on input "30" at bounding box center [148, 384] width 30 height 23
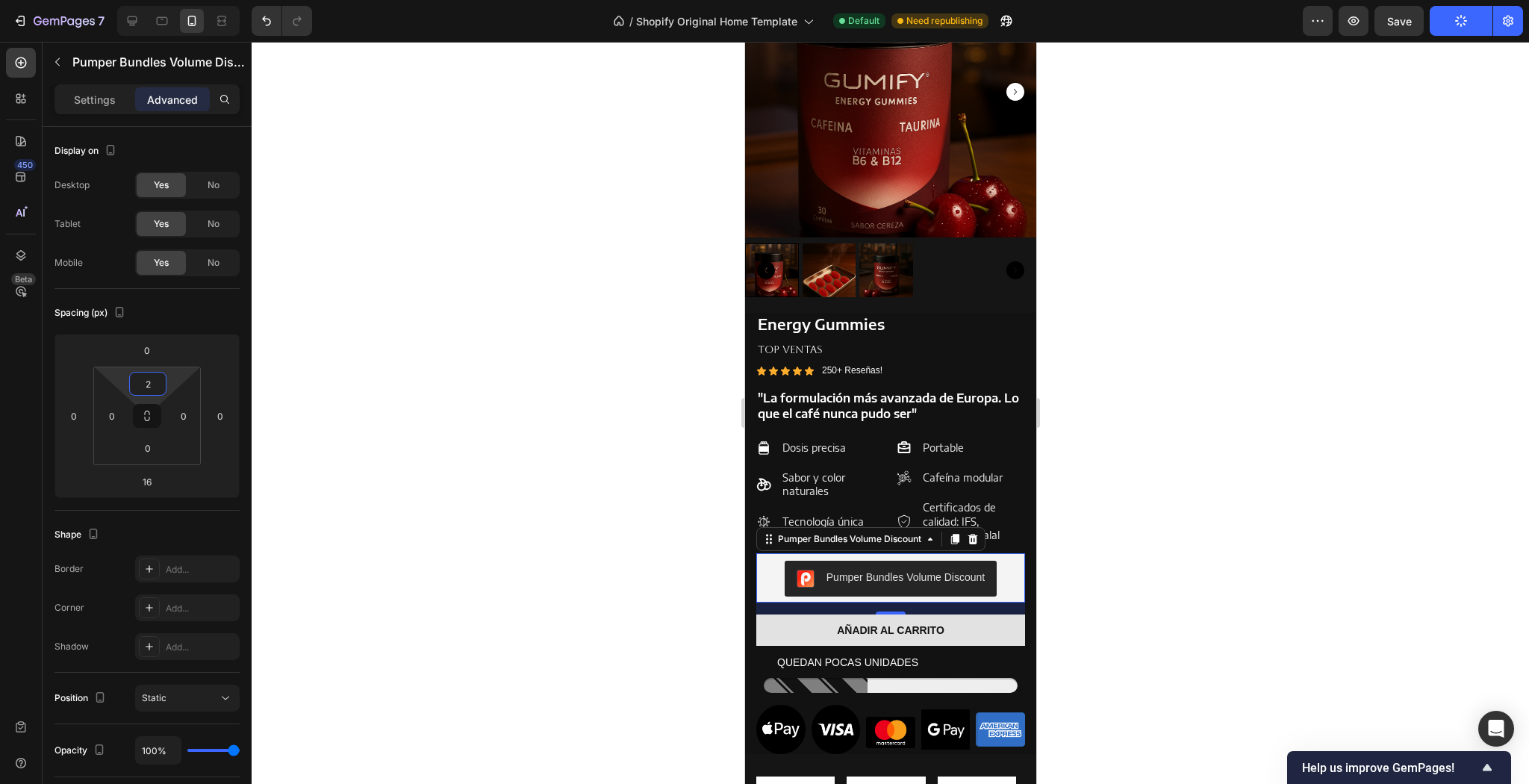
type input "20"
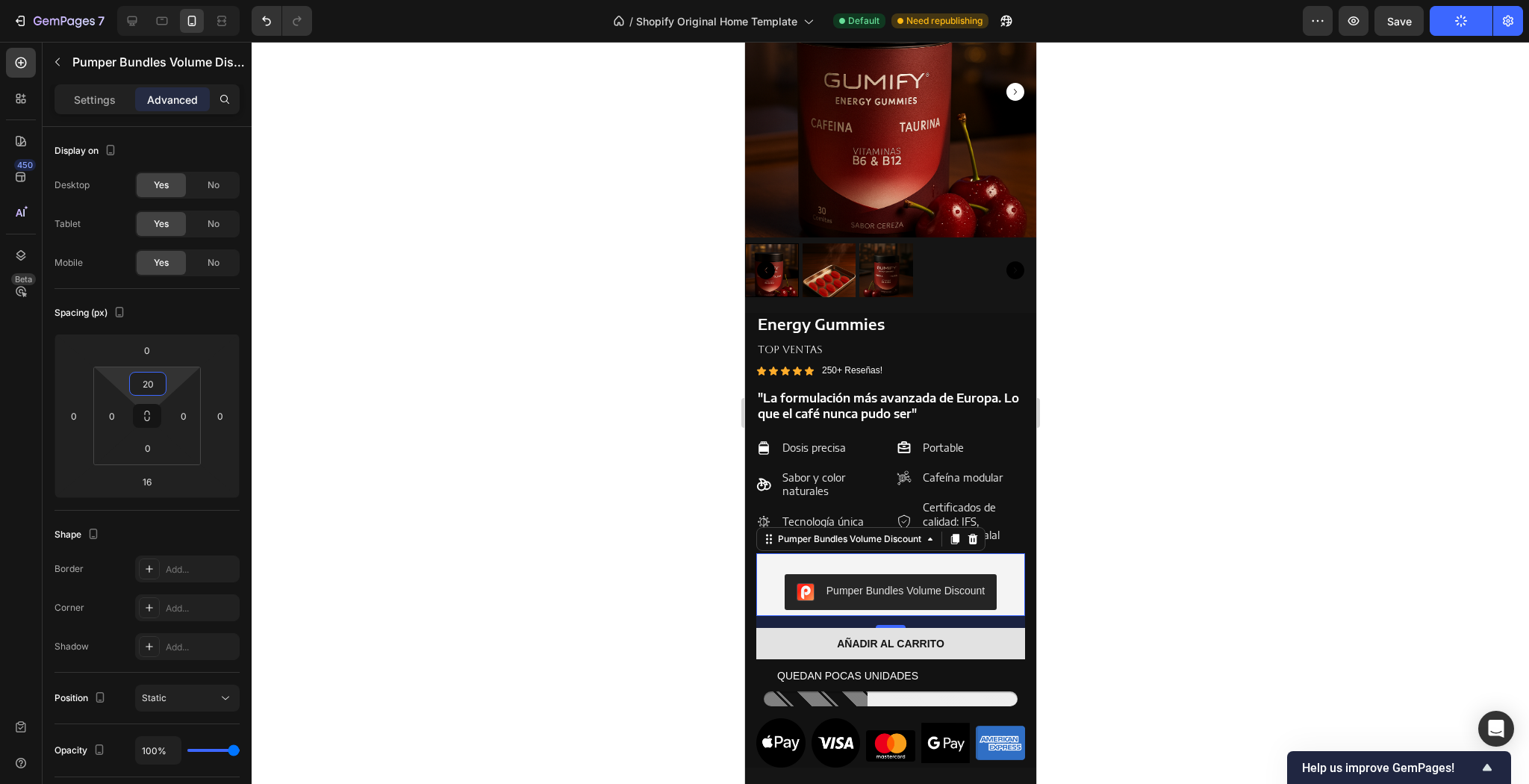
click at [358, 330] on div at bounding box center [890, 412] width 1277 height 742
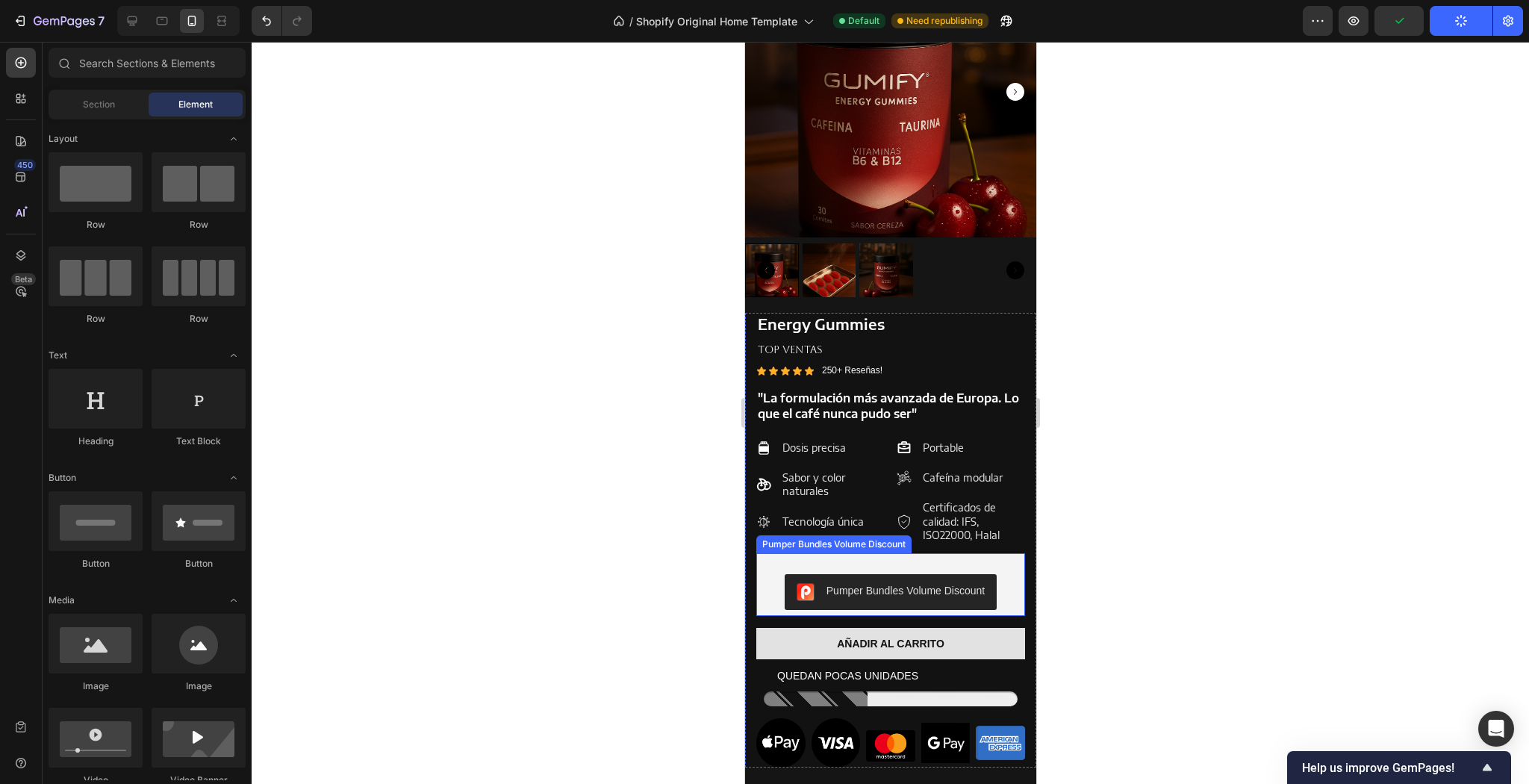
click at [912, 574] on button "Pumper Bundles Volume Discount" at bounding box center [890, 592] width 212 height 36
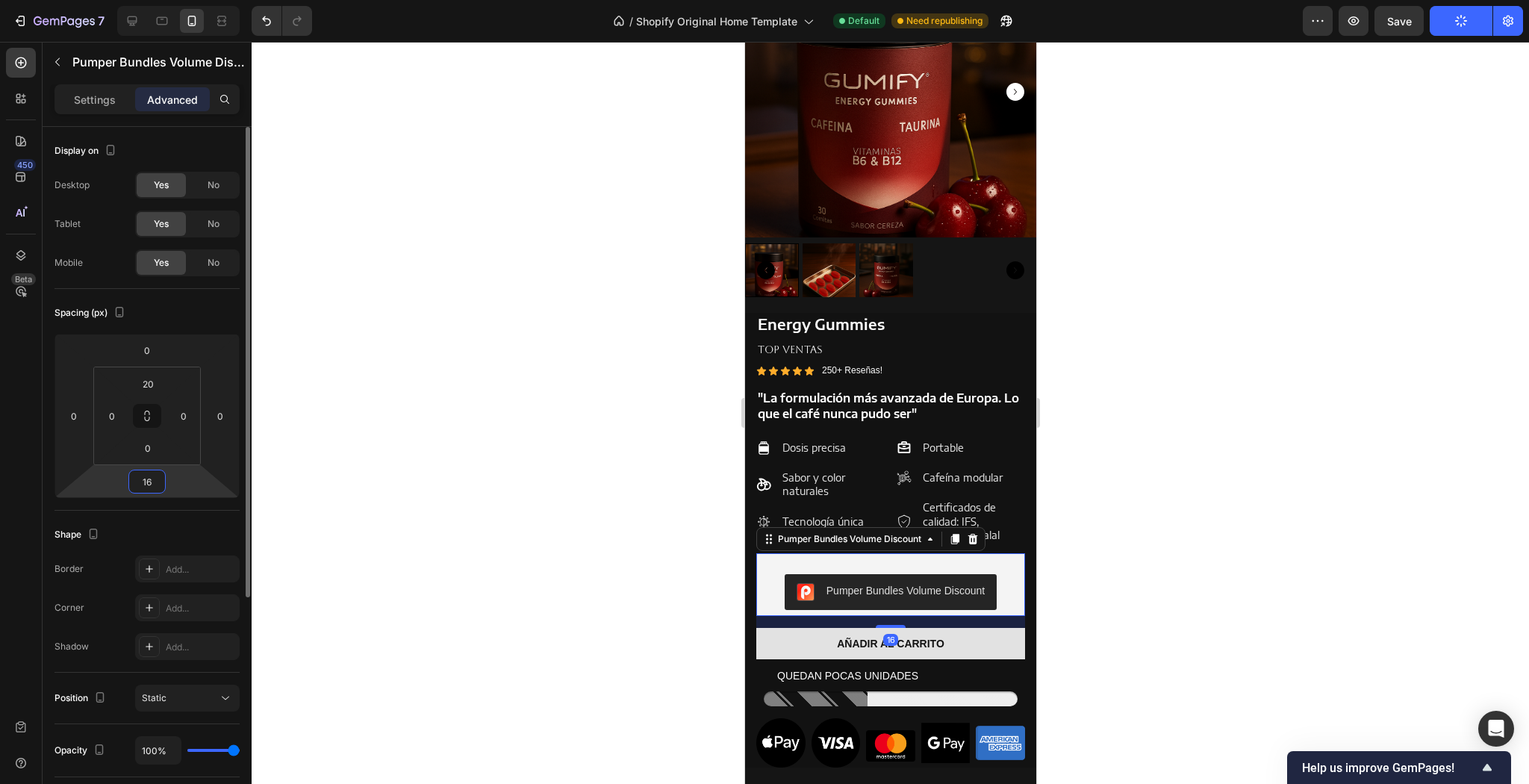
click at [157, 470] on input "16" at bounding box center [147, 482] width 30 height 23
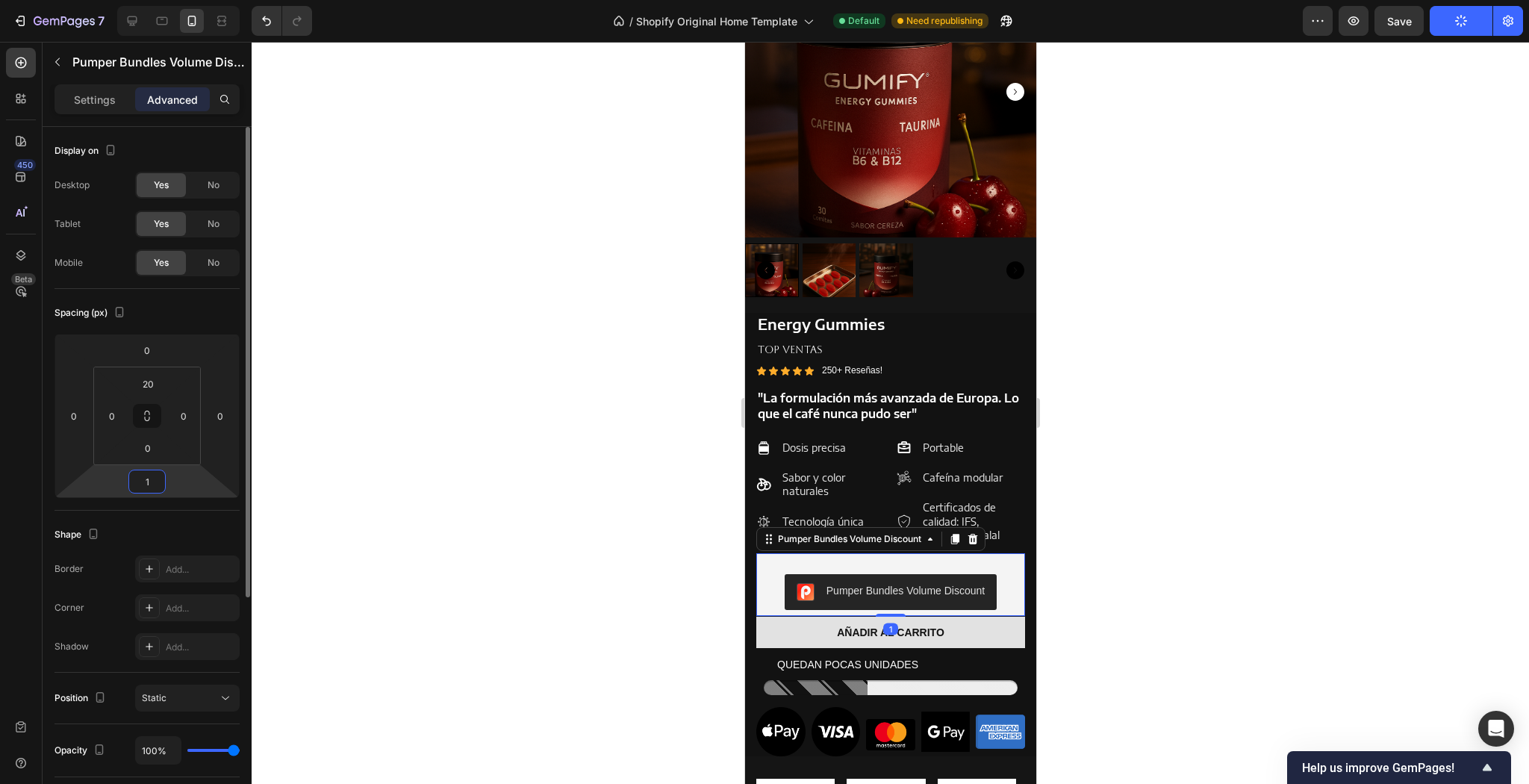
type input "10"
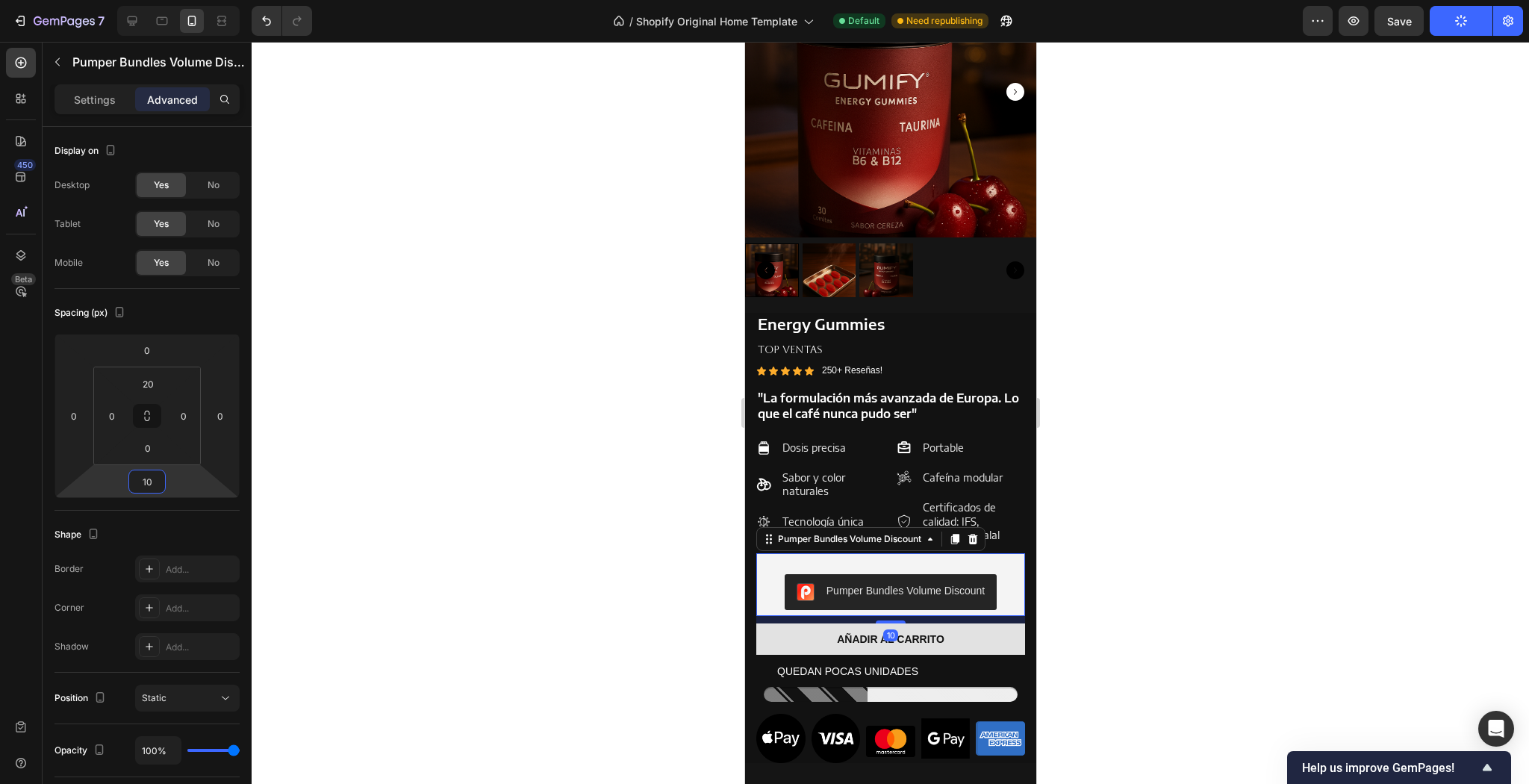
click at [663, 485] on div at bounding box center [890, 412] width 1277 height 742
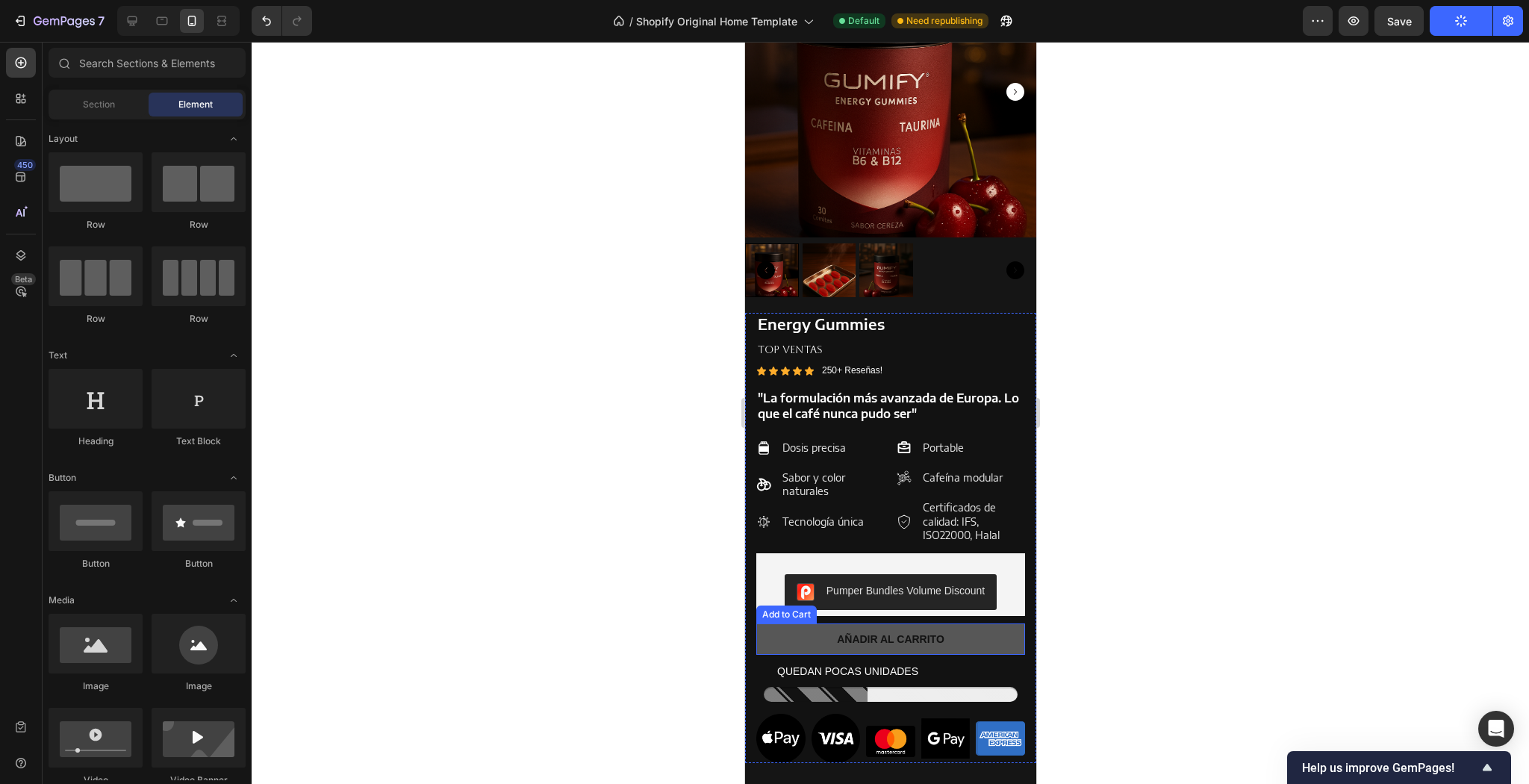
click at [980, 638] on button "AÑADIR AL CARRITO" at bounding box center [890, 639] width 269 height 32
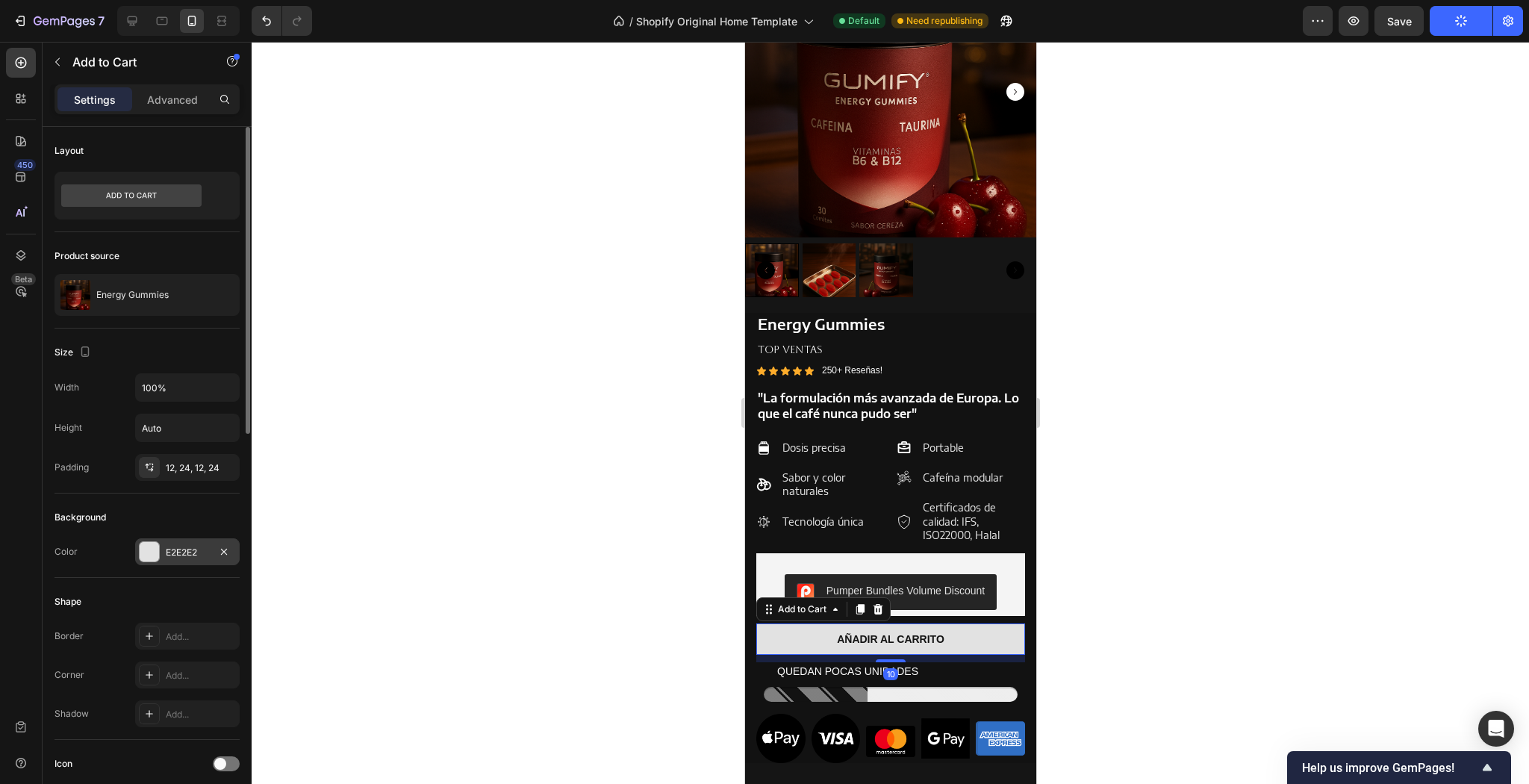
click at [154, 548] on div at bounding box center [149, 552] width 19 height 19
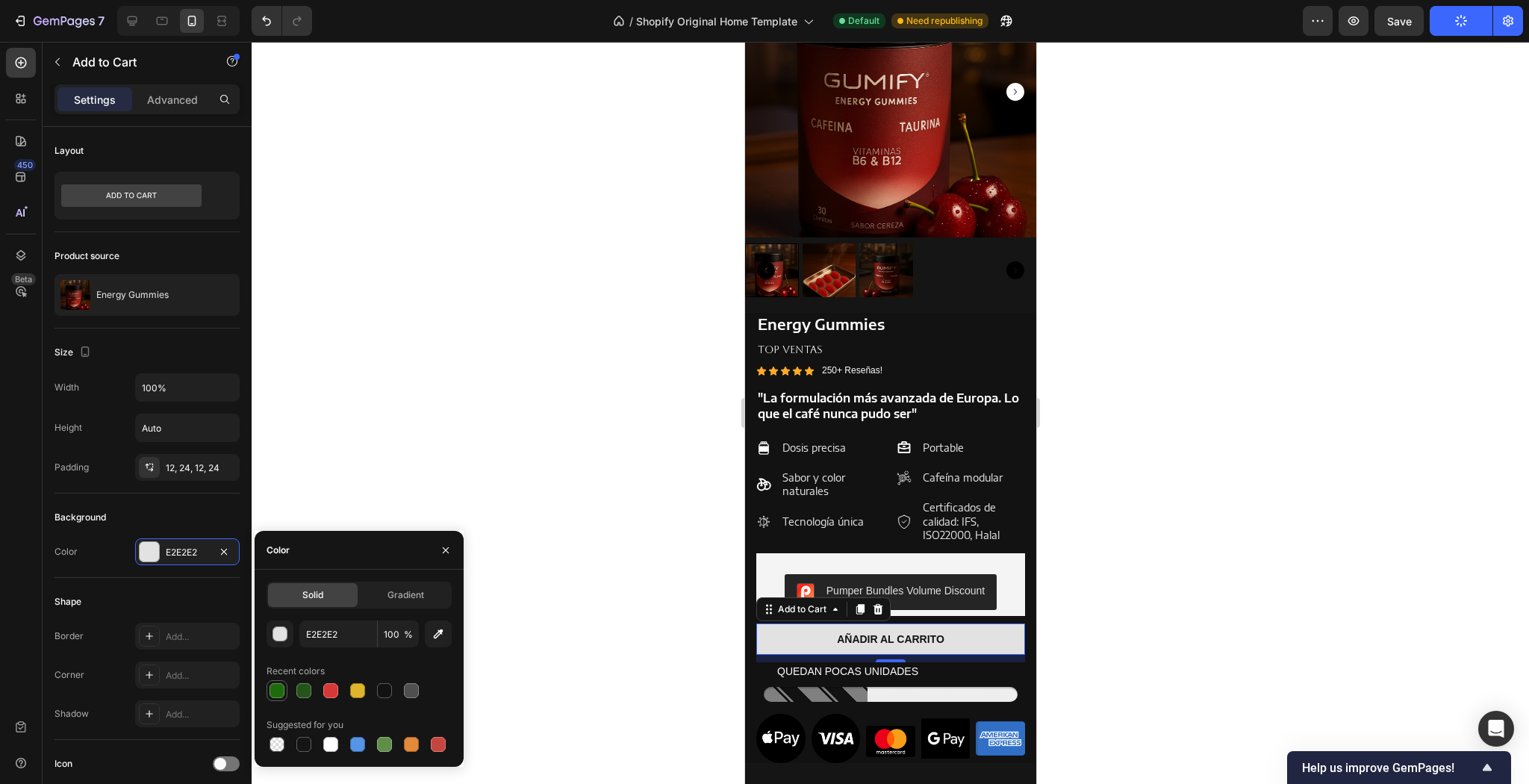
click at [273, 688] on div at bounding box center [277, 691] width 15 height 15
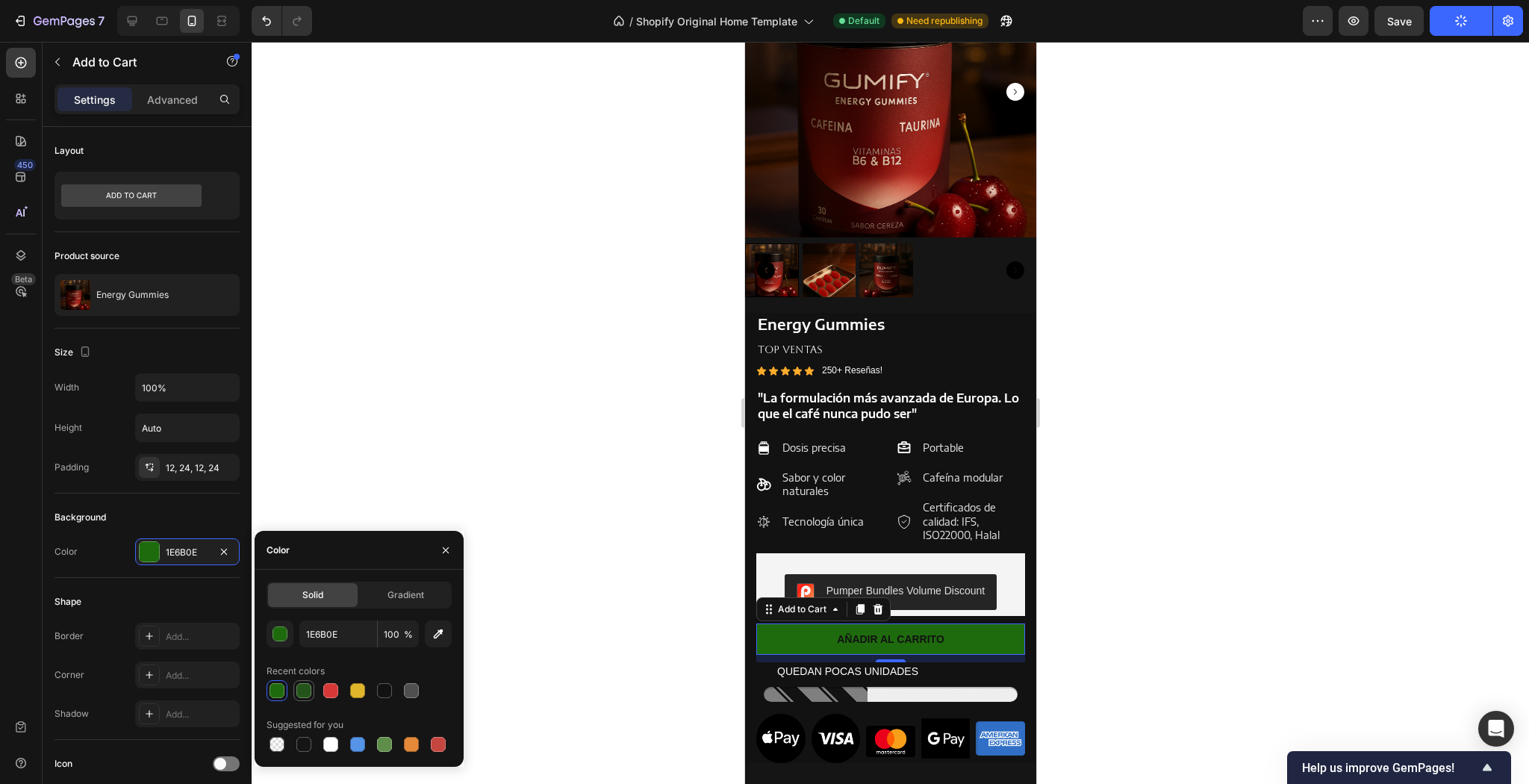
click at [295, 692] on div at bounding box center [304, 691] width 18 height 18
drag, startPoint x: 316, startPoint y: 684, endPoint x: 349, endPoint y: 695, distance: 34.8
click at [349, 695] on div at bounding box center [357, 691] width 18 height 18
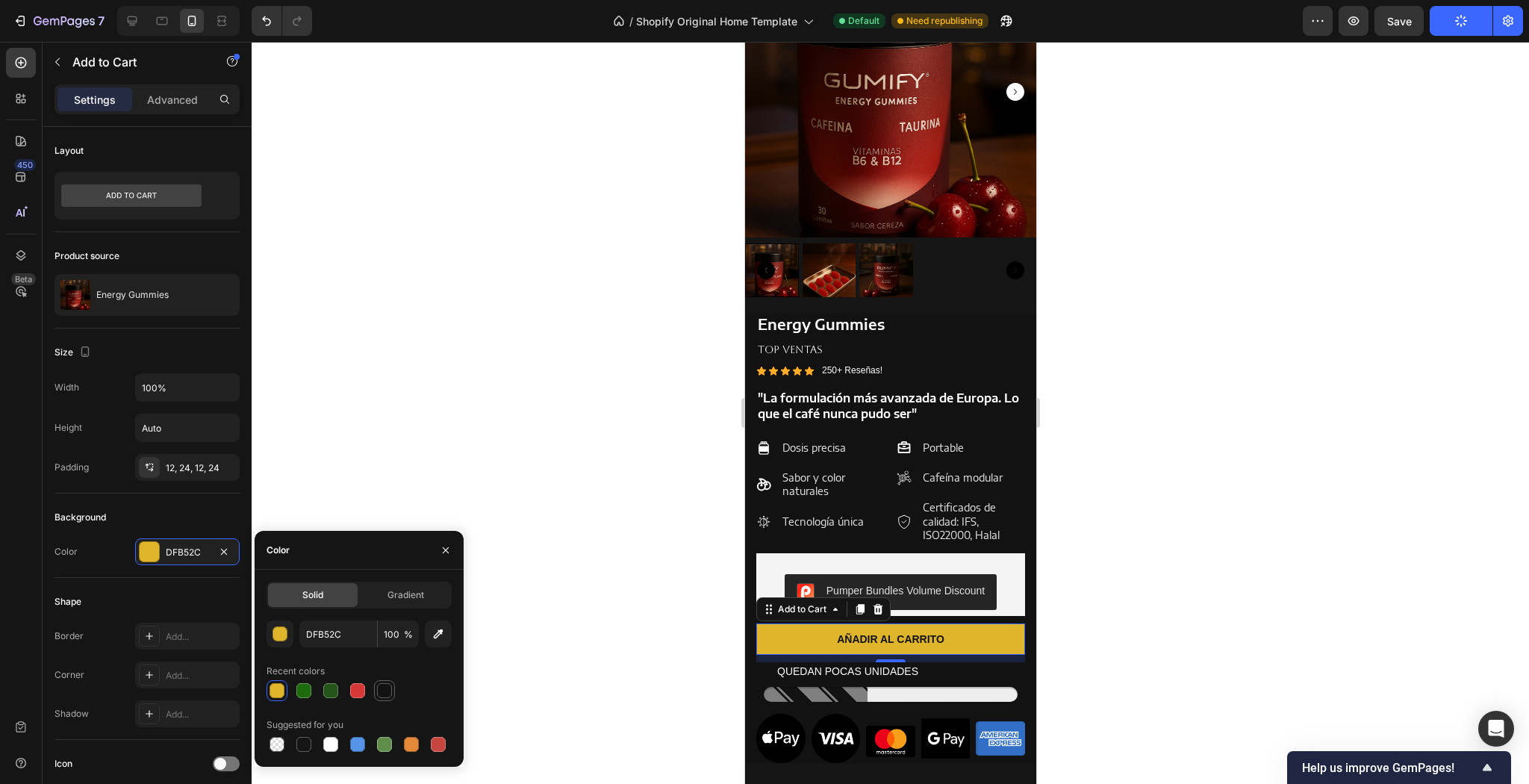
click at [378, 688] on div at bounding box center [384, 691] width 15 height 15
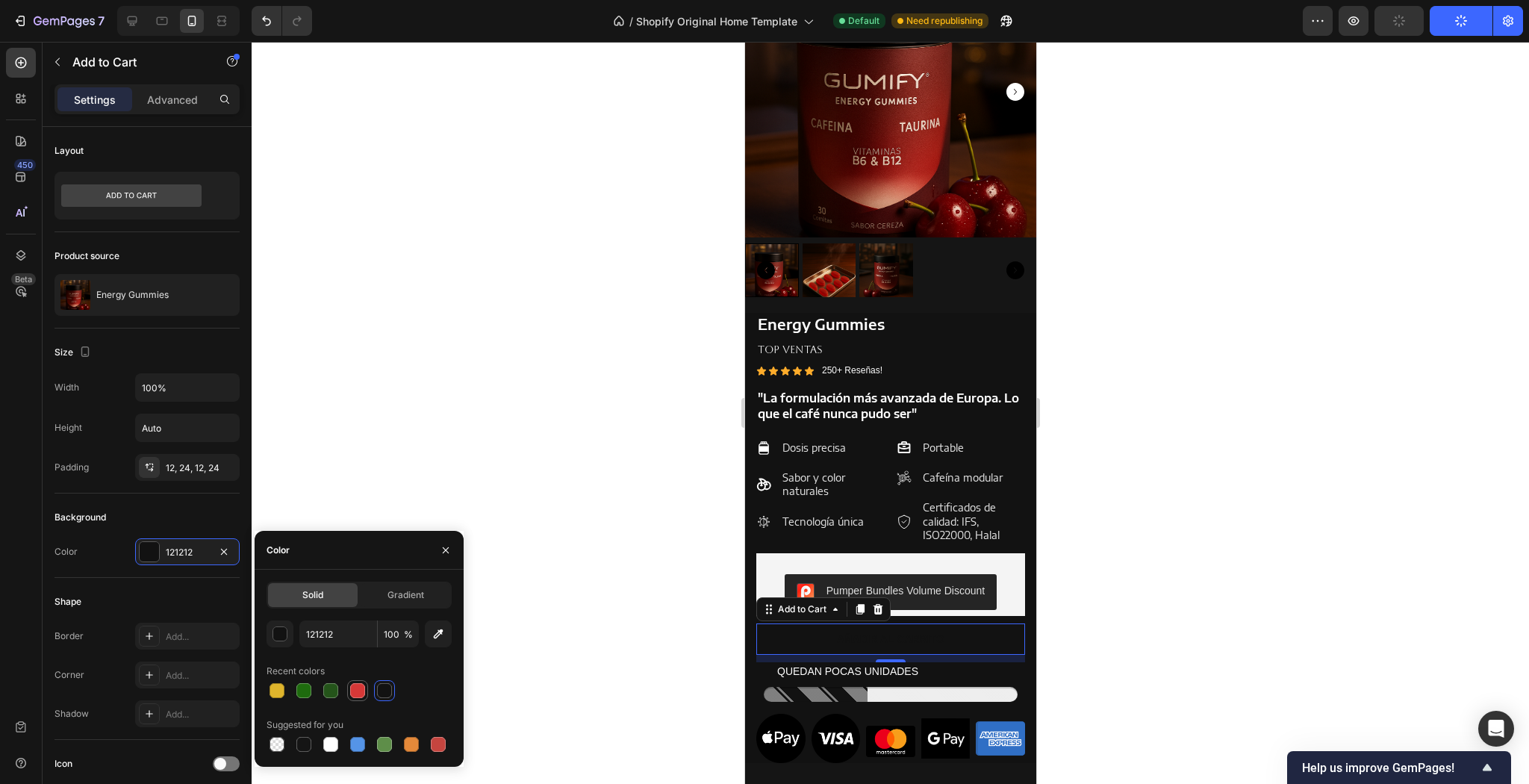
click at [364, 692] on div at bounding box center [357, 691] width 15 height 15
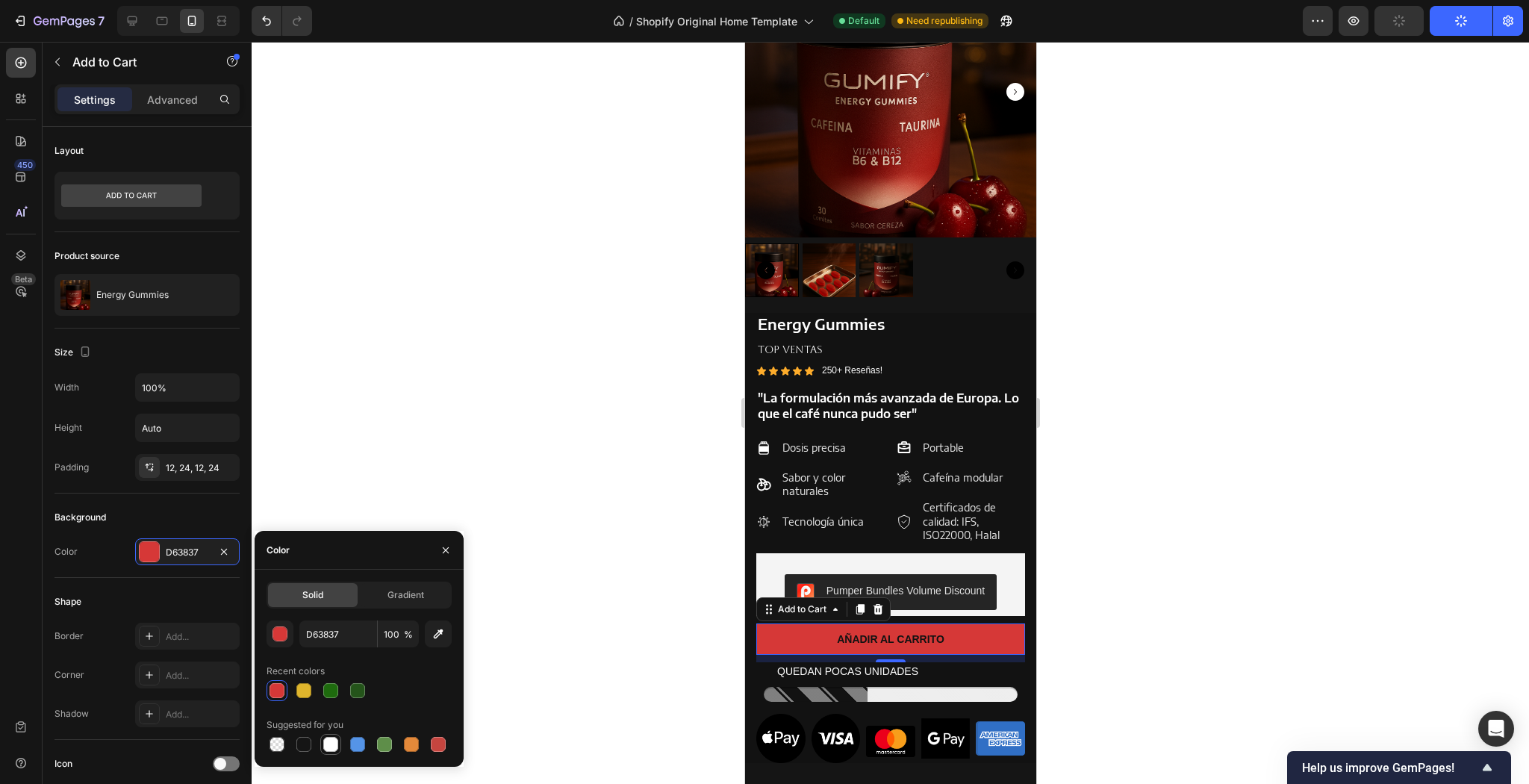
click at [327, 744] on div at bounding box center [331, 744] width 15 height 15
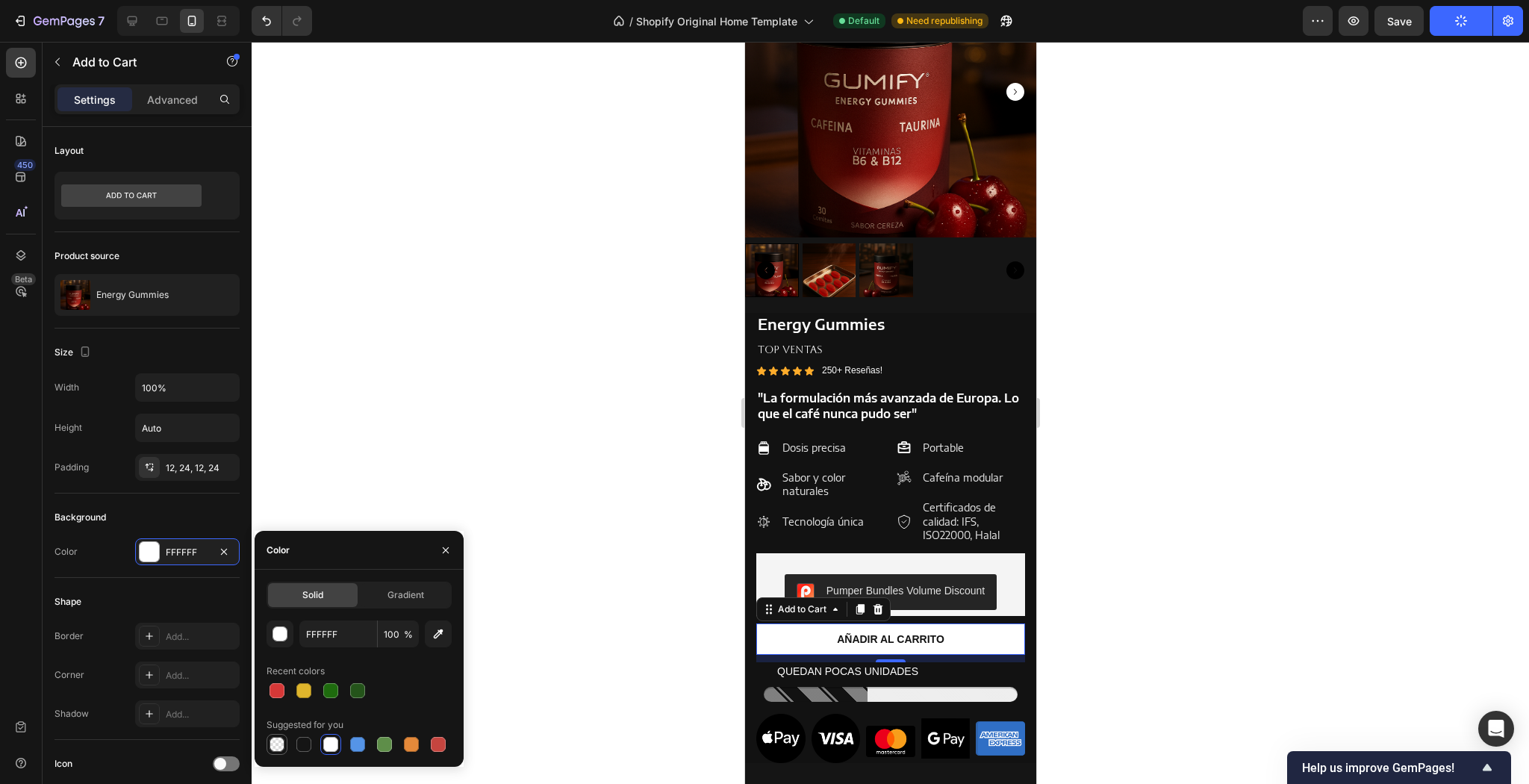
click at [281, 745] on div at bounding box center [277, 744] width 15 height 15
type input "000000"
type input "0"
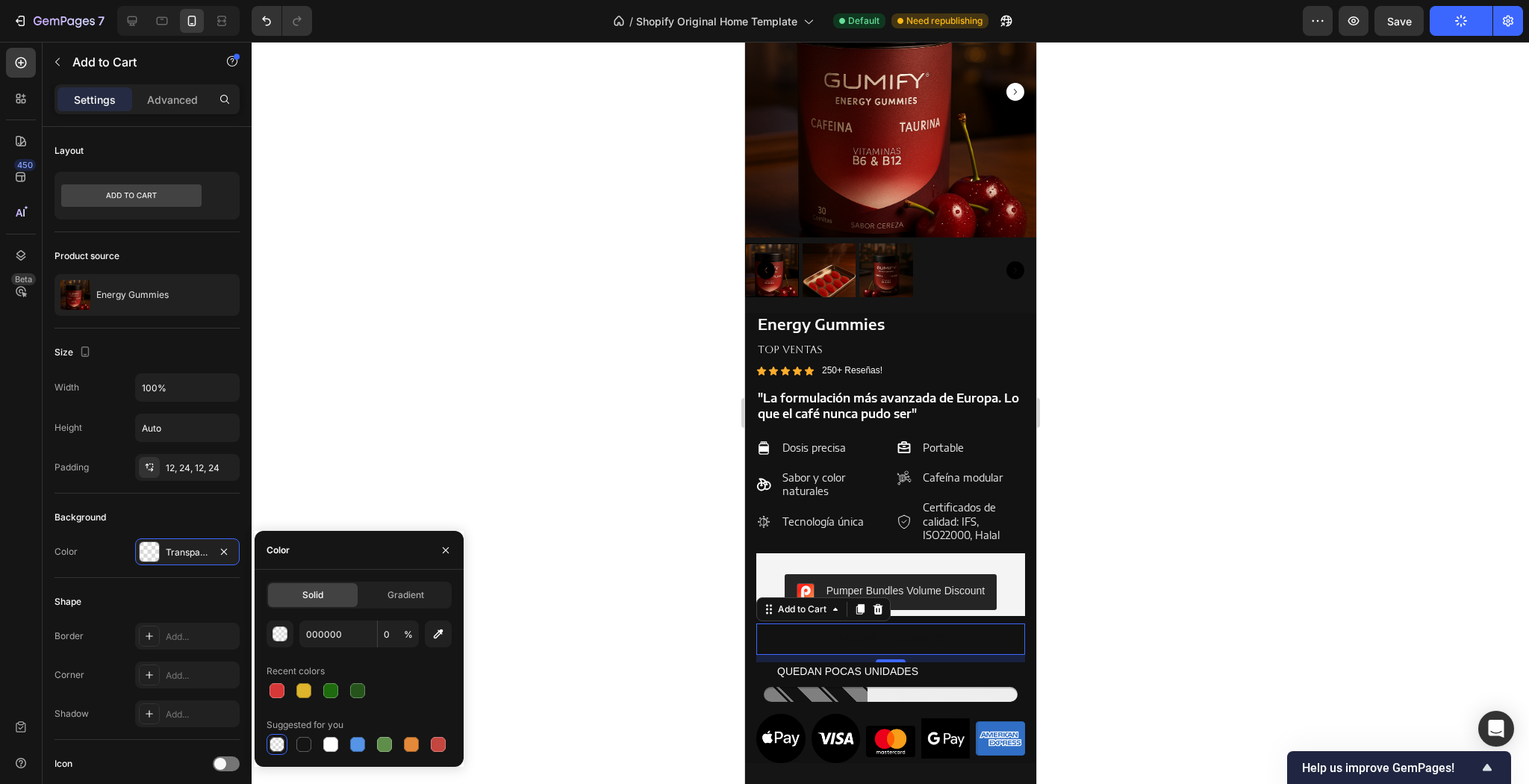
click at [318, 743] on div at bounding box center [359, 744] width 185 height 21
click at [335, 745] on div at bounding box center [331, 744] width 15 height 15
type input "FFFFFF"
type input "100"
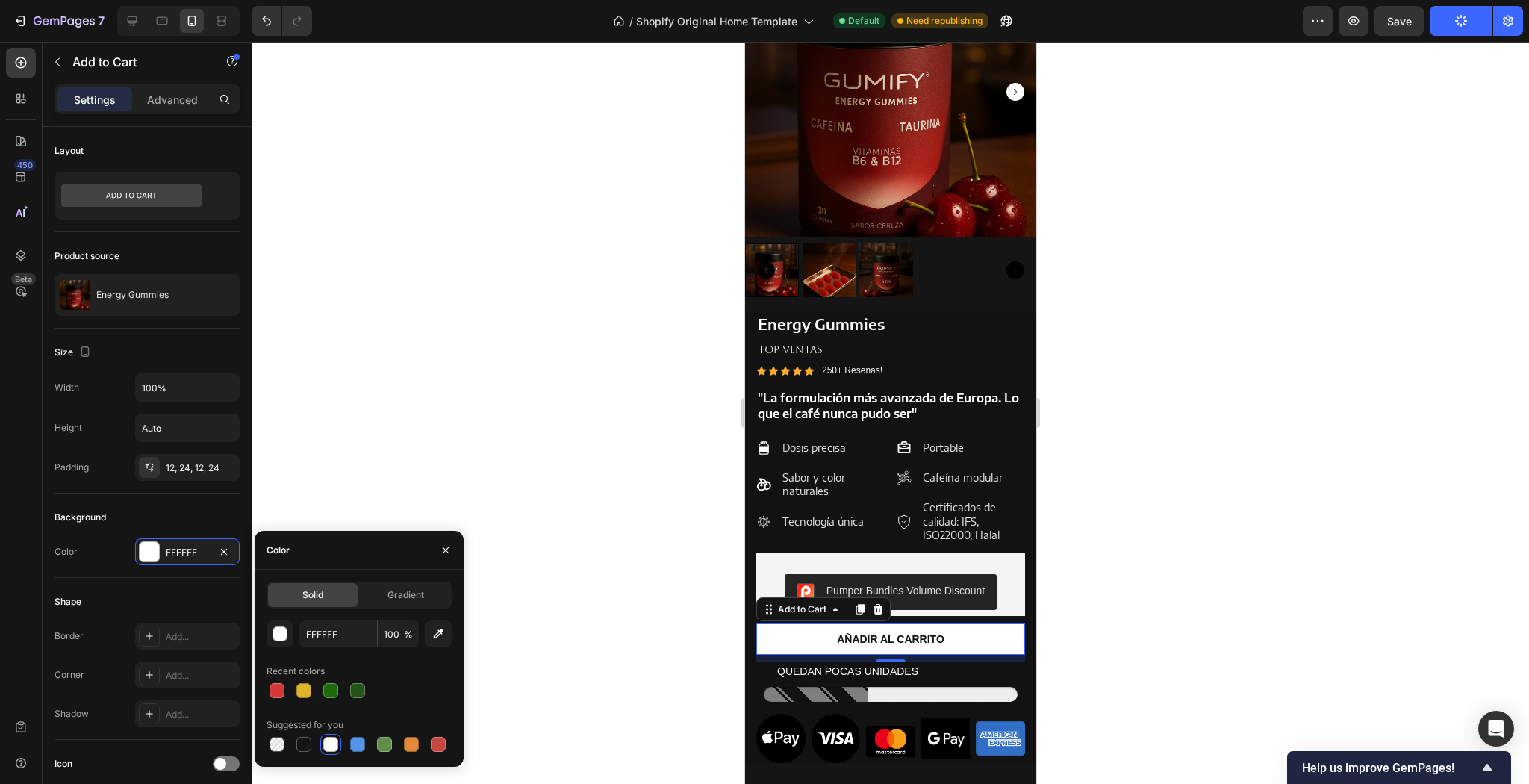
click at [659, 609] on div at bounding box center [890, 412] width 1277 height 742
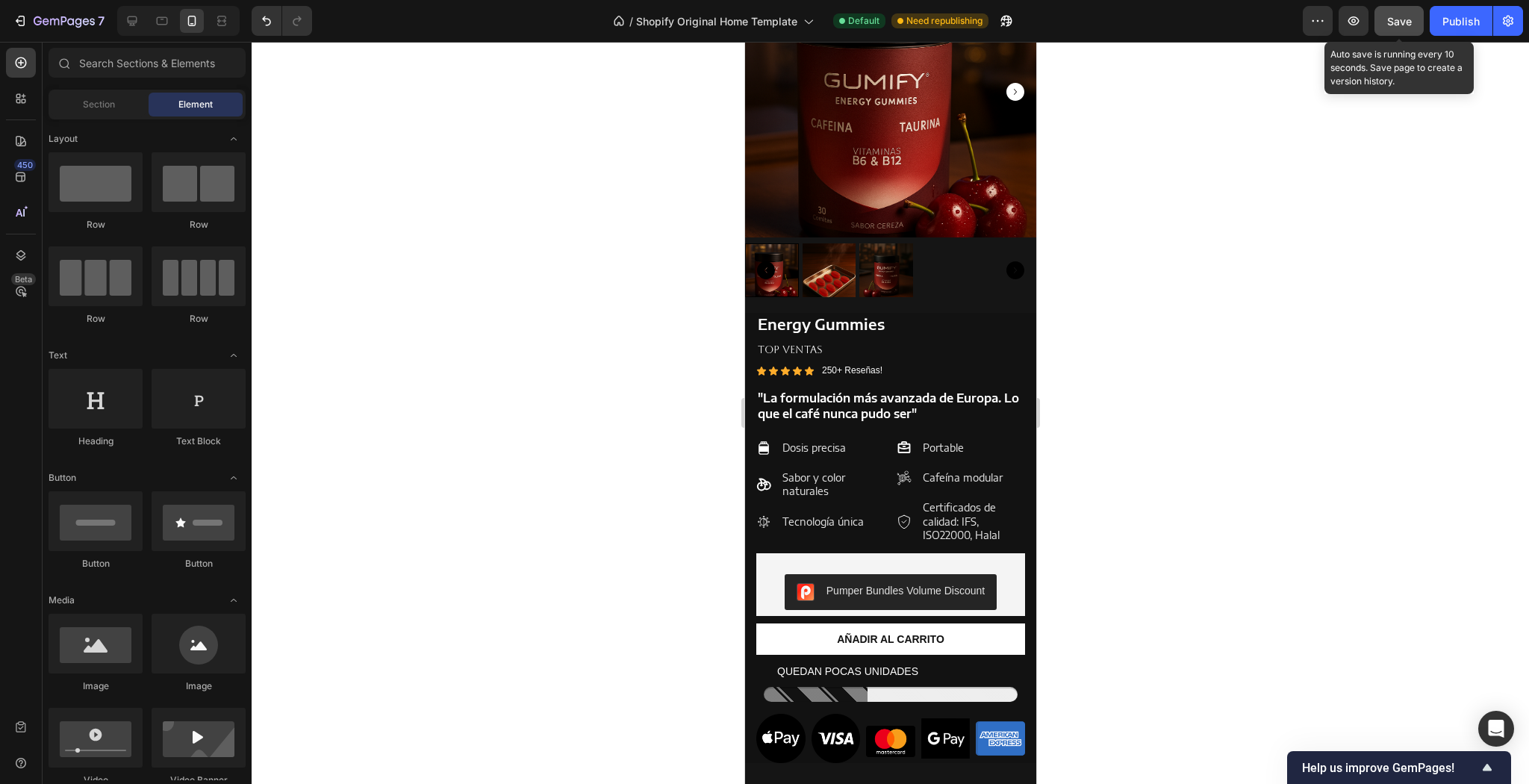
click at [1414, 18] on button "Save" at bounding box center [1399, 20] width 50 height 30
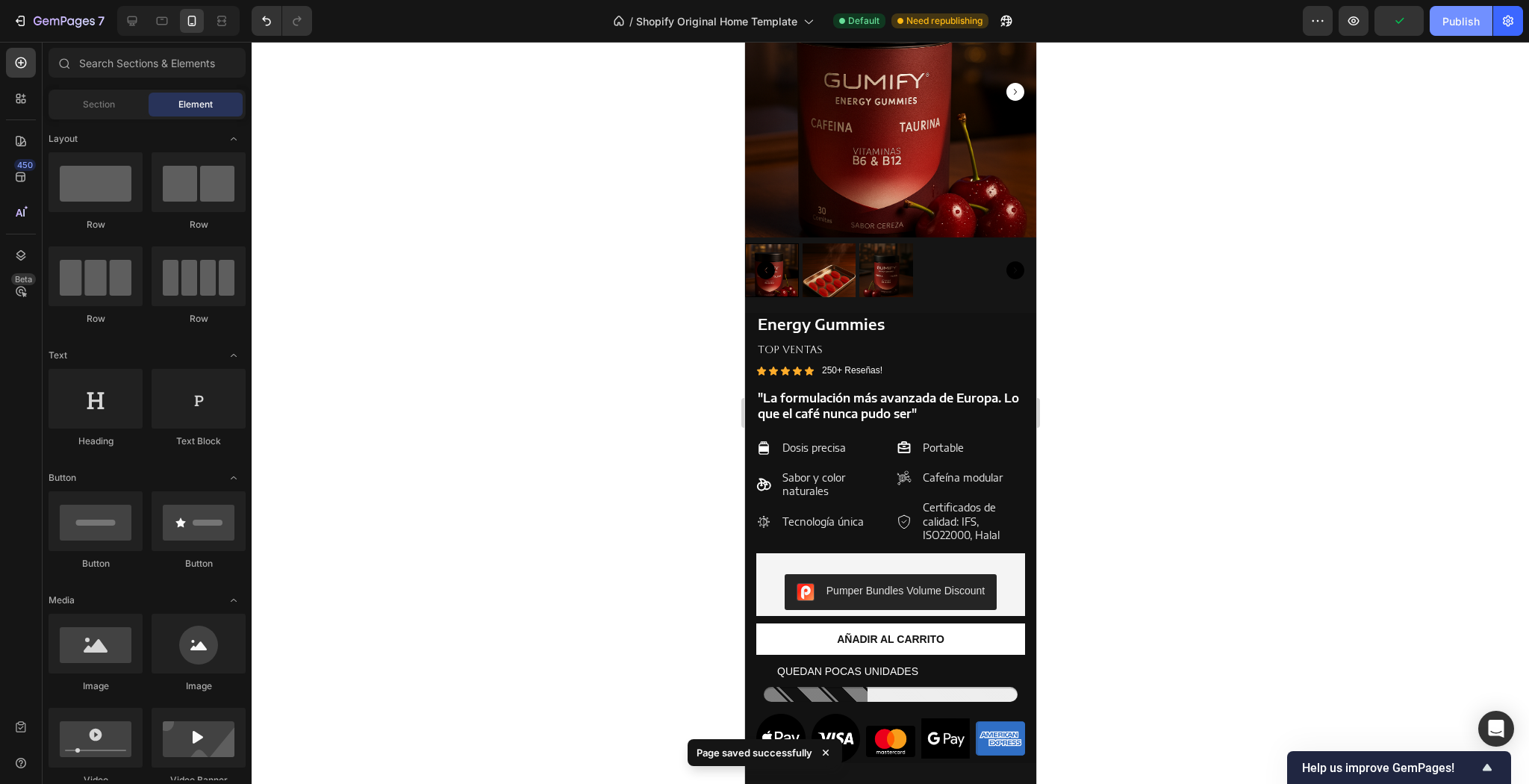
click at [1471, 22] on div "Publish" at bounding box center [1462, 21] width 37 height 15
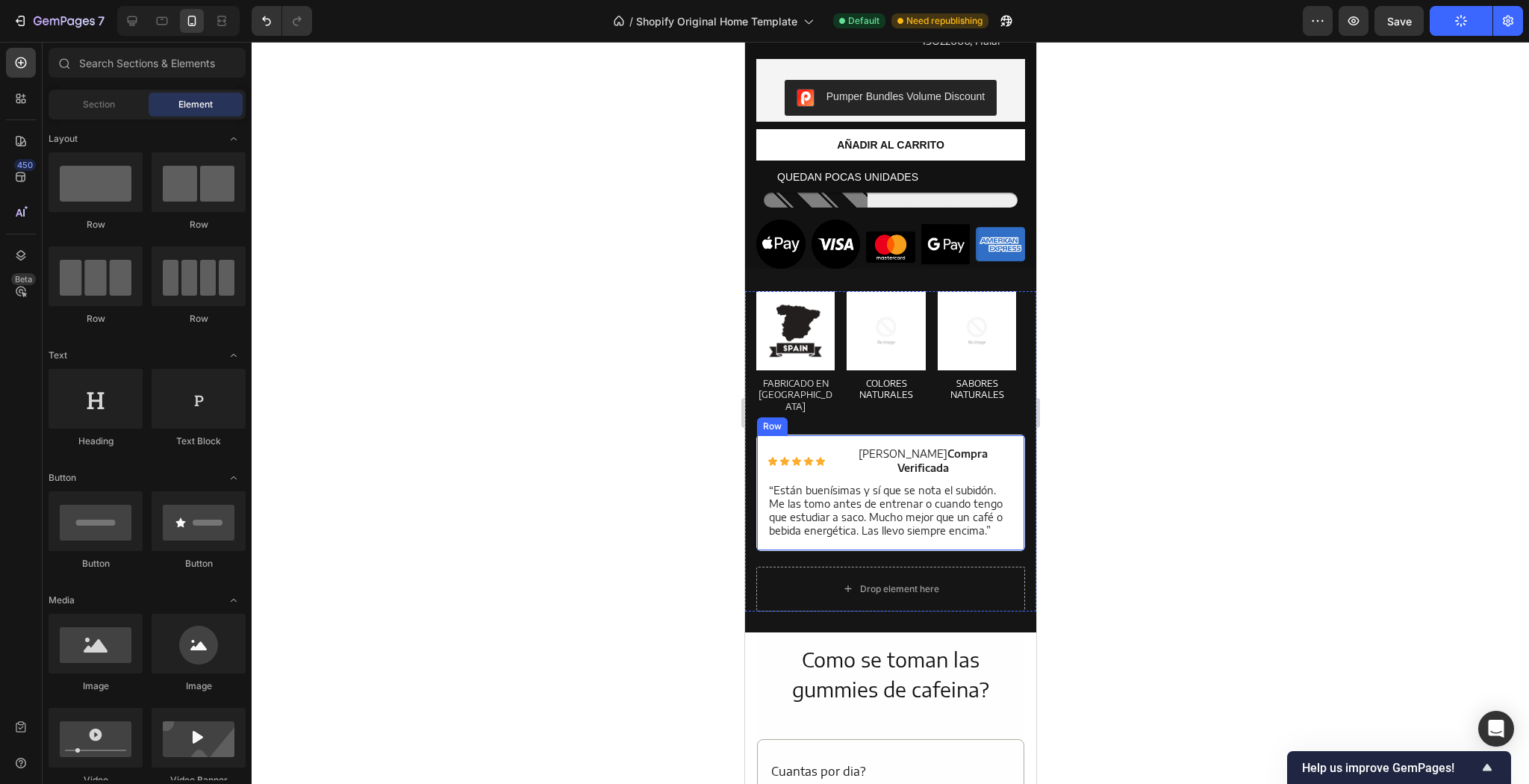
scroll to position [1728, 0]
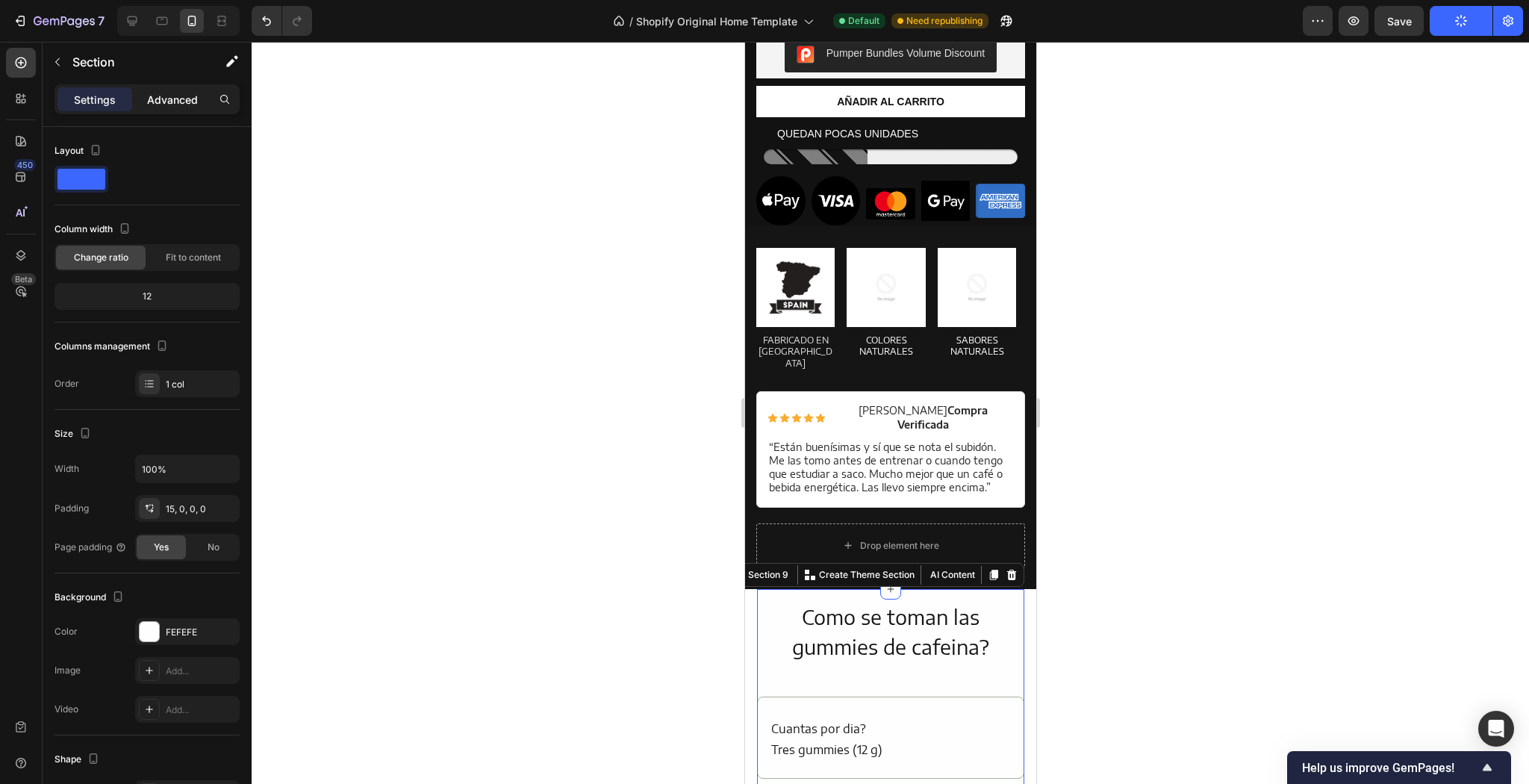
click at [206, 94] on div "Advanced" at bounding box center [172, 99] width 75 height 24
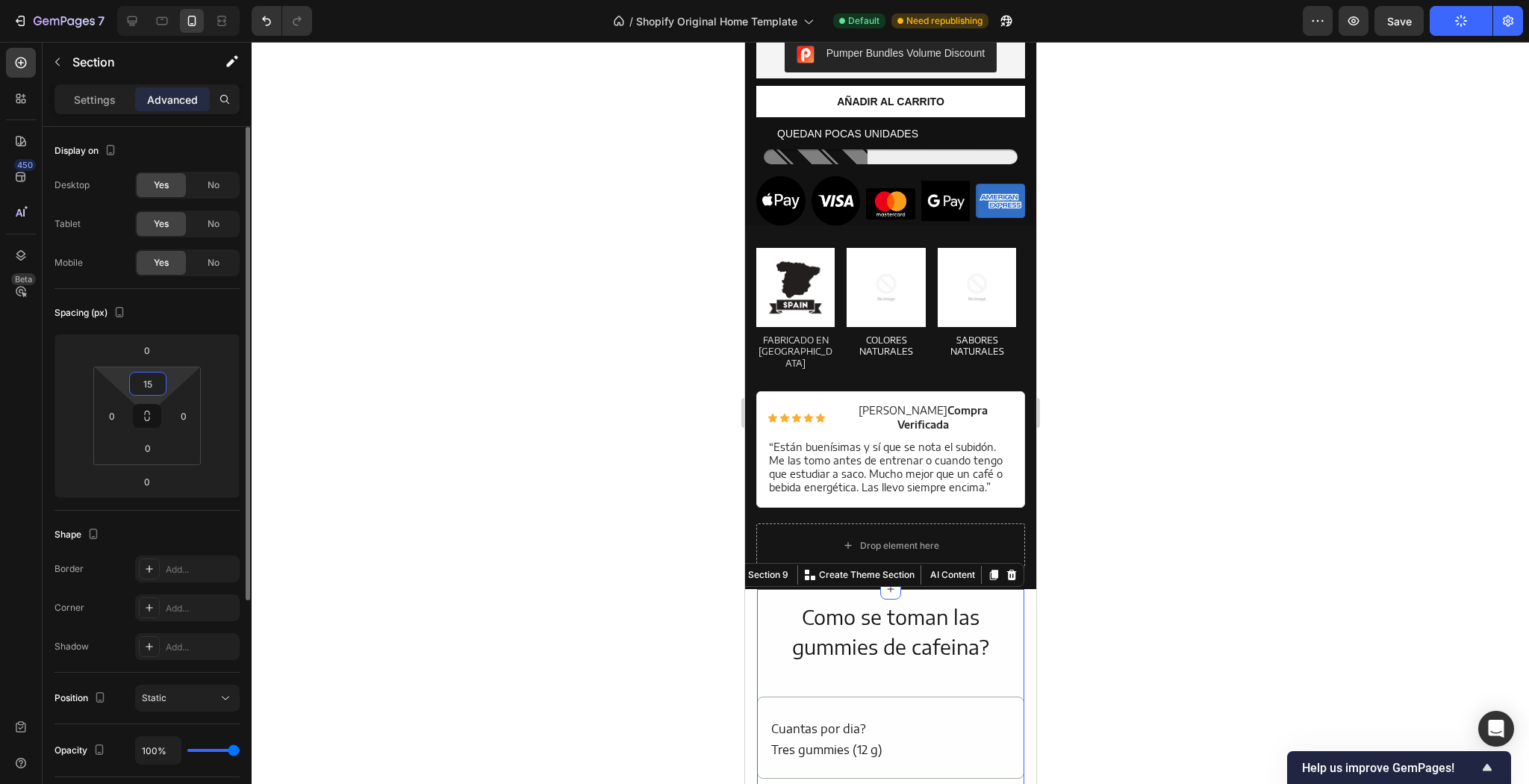
click at [158, 374] on input "15" at bounding box center [148, 384] width 30 height 23
type input "25"
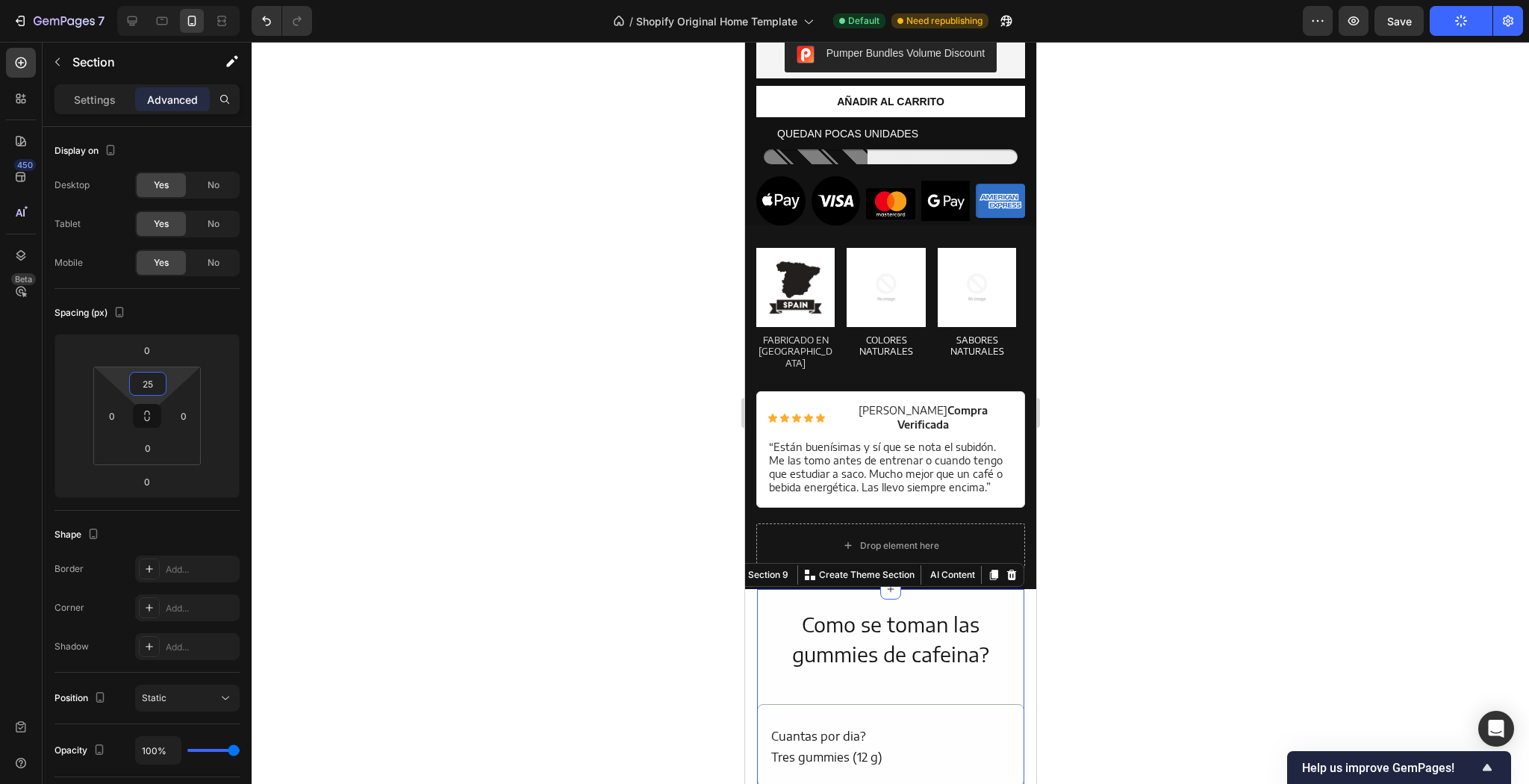
click at [1353, 401] on div at bounding box center [890, 412] width 1277 height 742
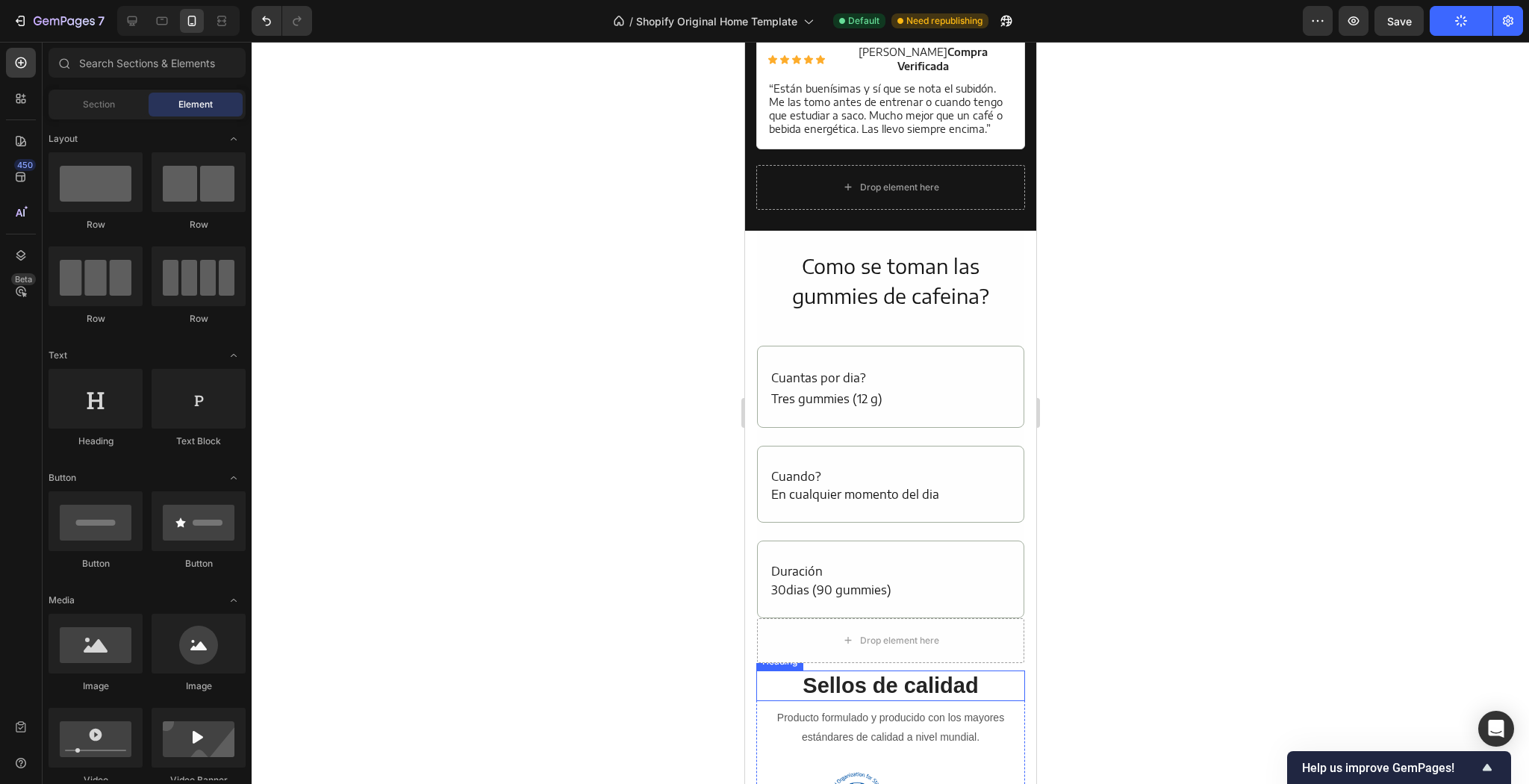
scroll to position [2146, 0]
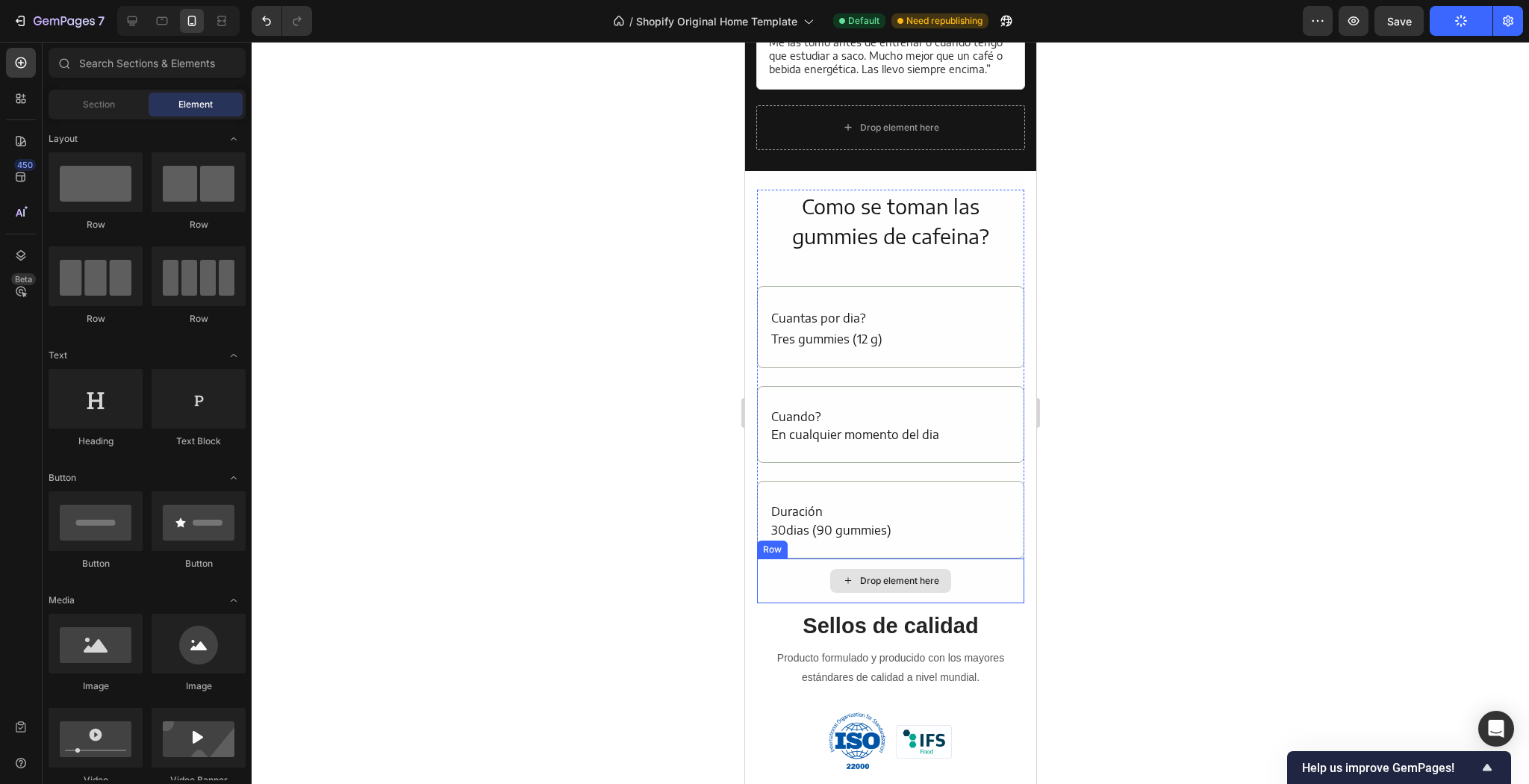
click at [963, 558] on div "Drop element here" at bounding box center [890, 580] width 267 height 45
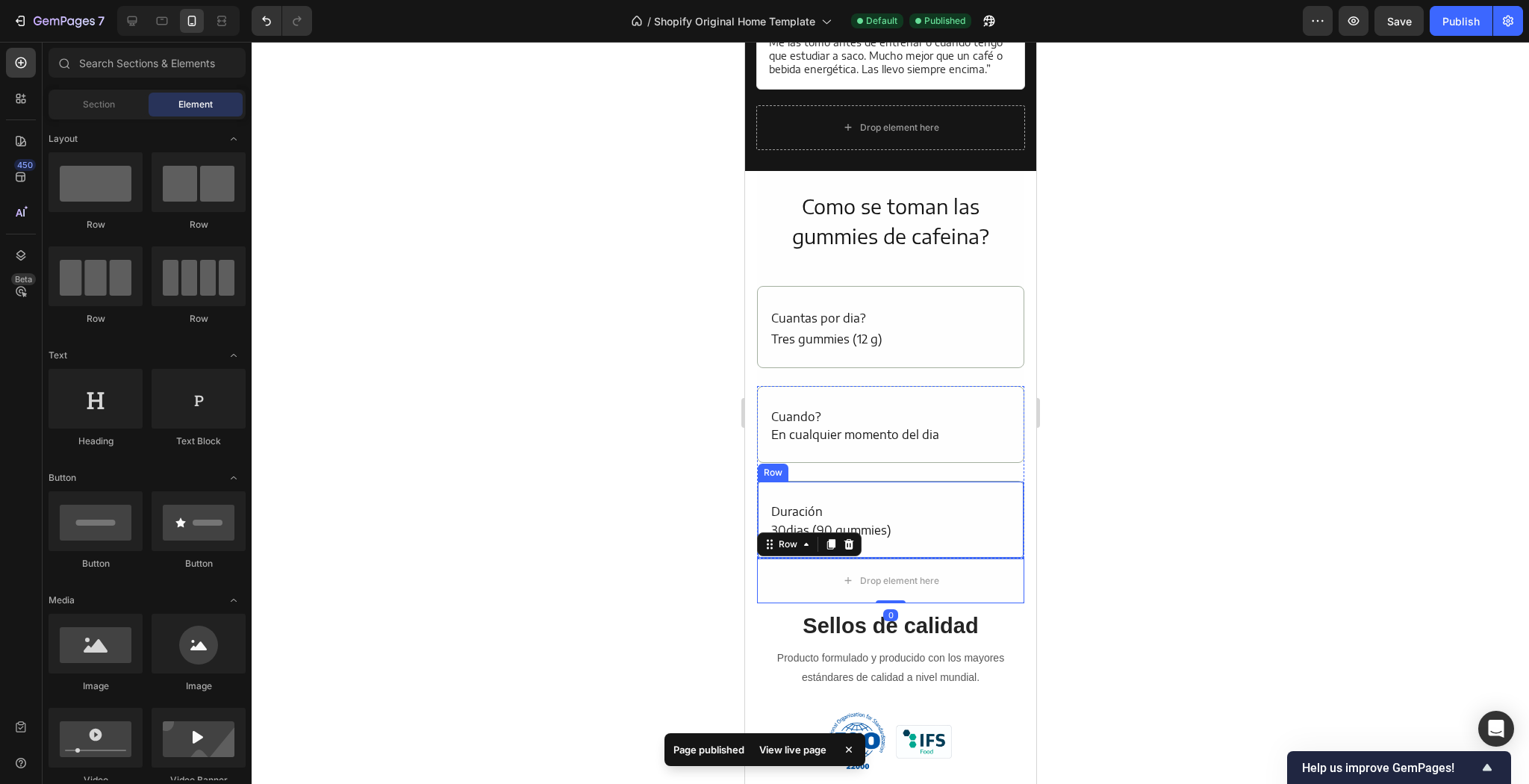
click at [1016, 399] on section "Como se toman las gummies de cafeina? Heading Cuantas por dia? Text Block Tres …" at bounding box center [890, 387] width 291 height 432
click at [1010, 401] on div "Cuando? Text Block En cualquier momento del dia Text Block Row" at bounding box center [890, 425] width 267 height 78
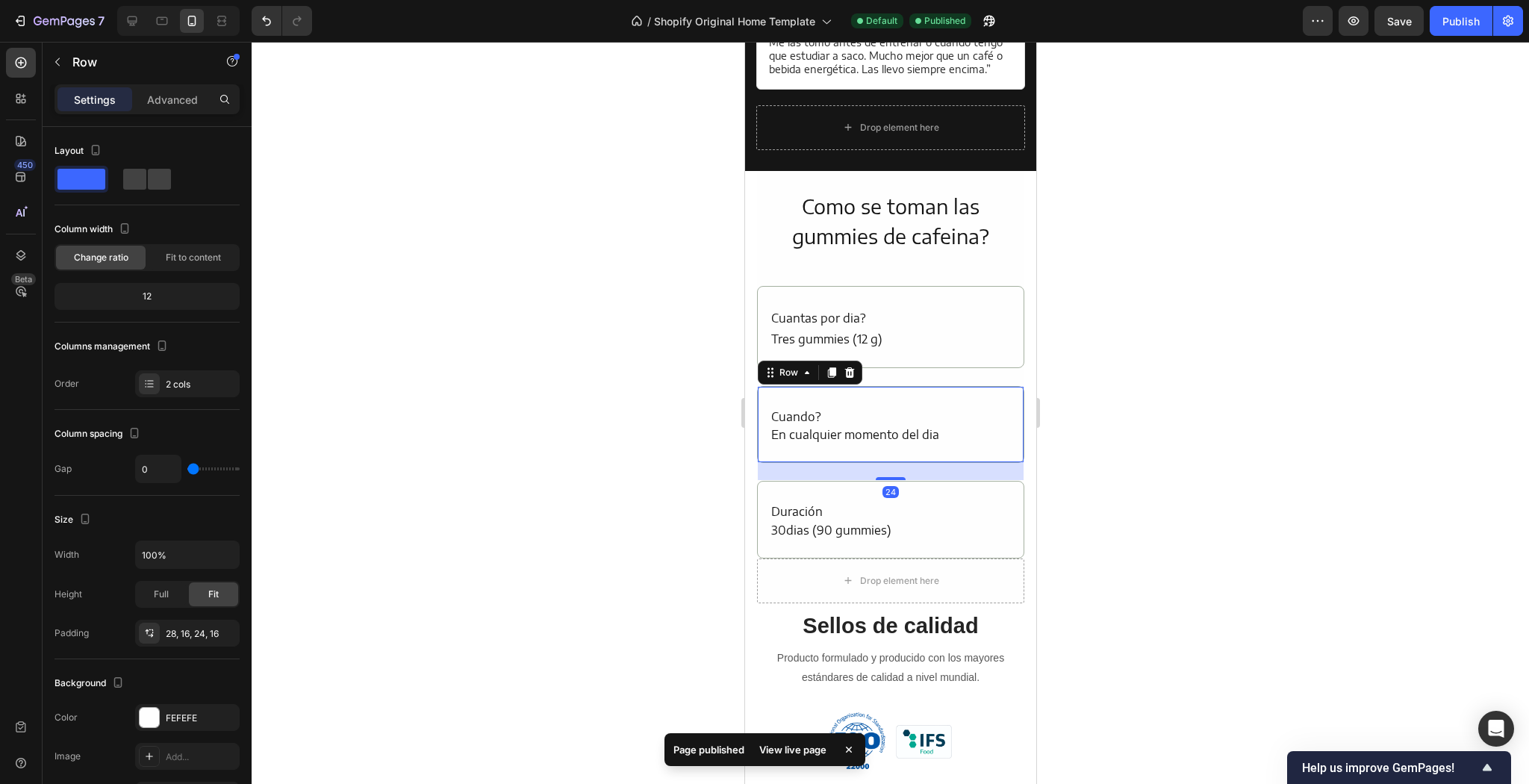
click at [1020, 227] on section "Como se toman las gummies de cafeina? Heading Cuantas por dia? Text Block Tres …" at bounding box center [890, 387] width 291 height 432
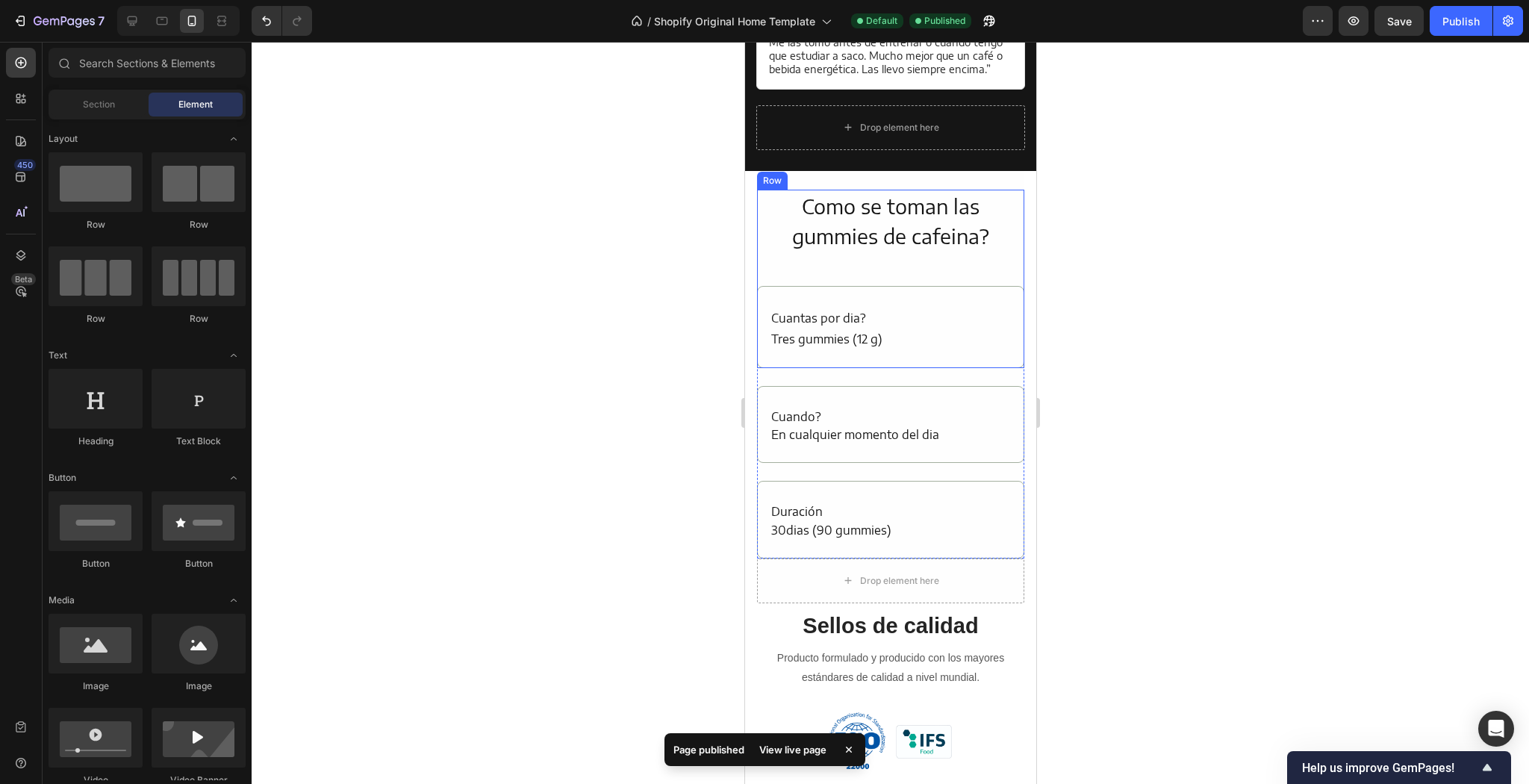
click at [1008, 219] on h2 "Como se toman las gummies de cafeina?" at bounding box center [890, 221] width 267 height 63
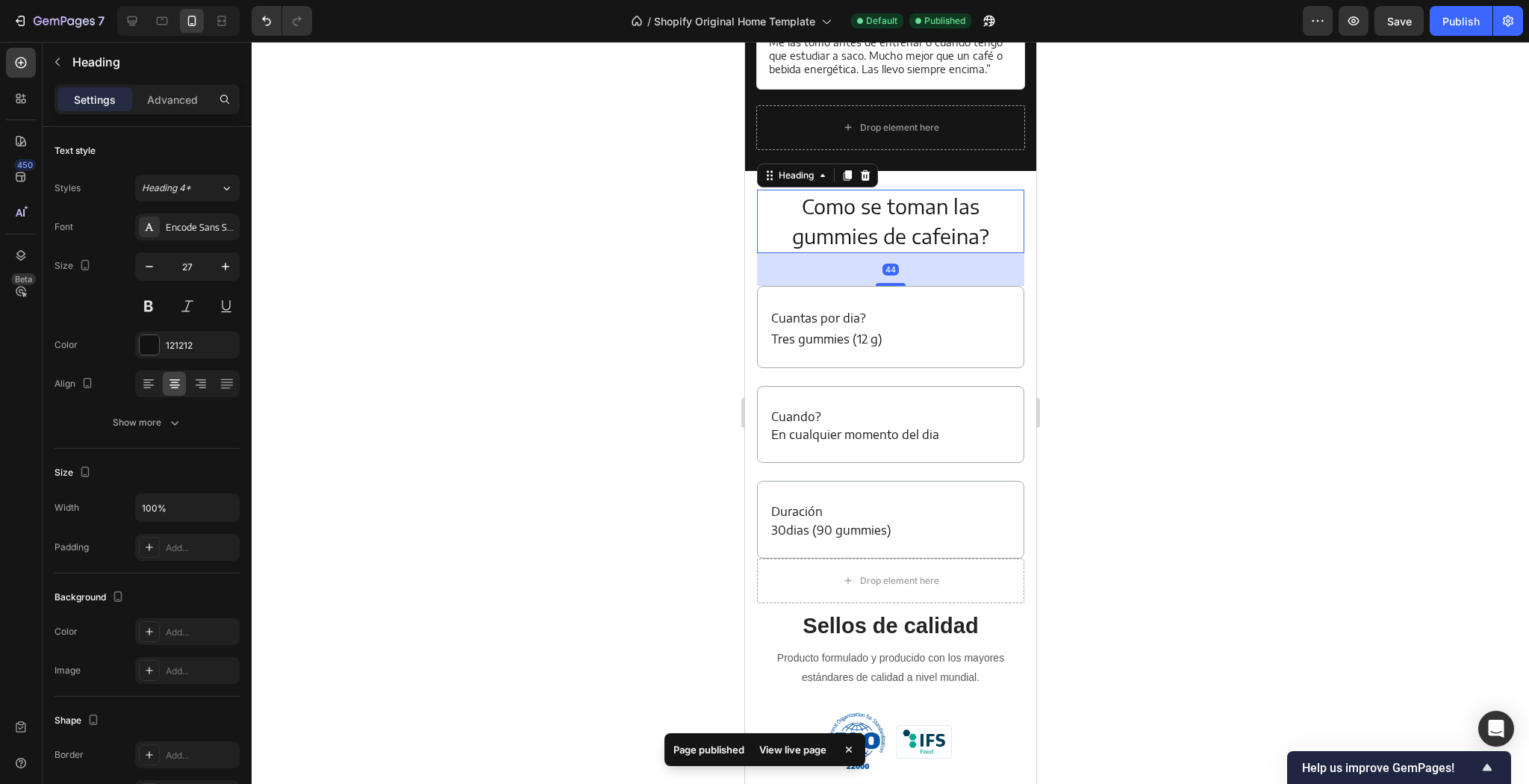
click at [1009, 253] on div "44" at bounding box center [890, 270] width 267 height 32
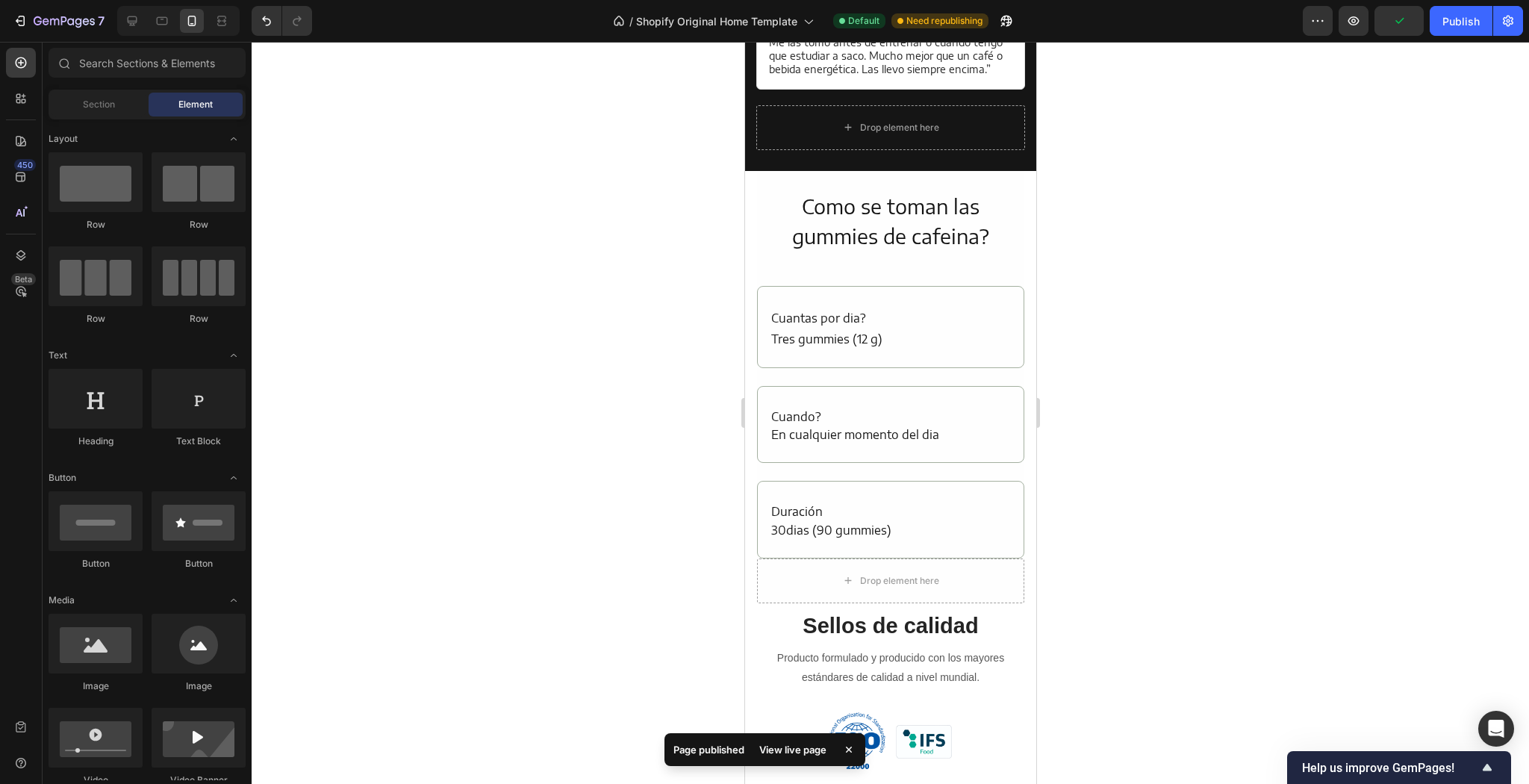
click at [1024, 252] on section "Como se toman las gummies de cafeina? Heading Cuantas por dia? Text Block Tres …" at bounding box center [890, 387] width 291 height 432
click at [996, 386] on div "Cuando? Text Block En cualquier momento del dia Text Block Row" at bounding box center [890, 425] width 267 height 78
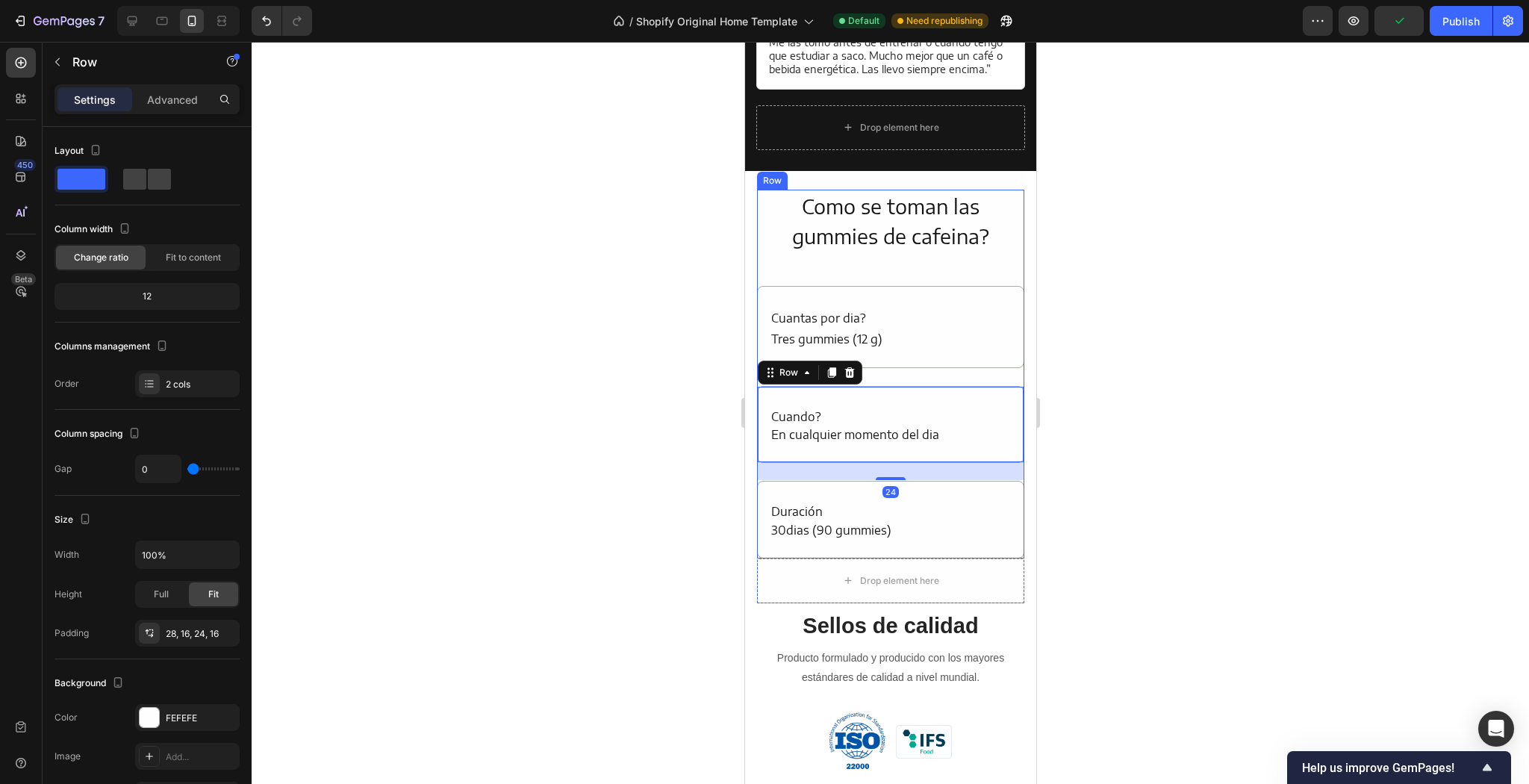
click at [985, 334] on div "Cuantas por dia? Text Block Tres gummies (12 g) Text Block Row" at bounding box center [890, 327] width 267 height 82
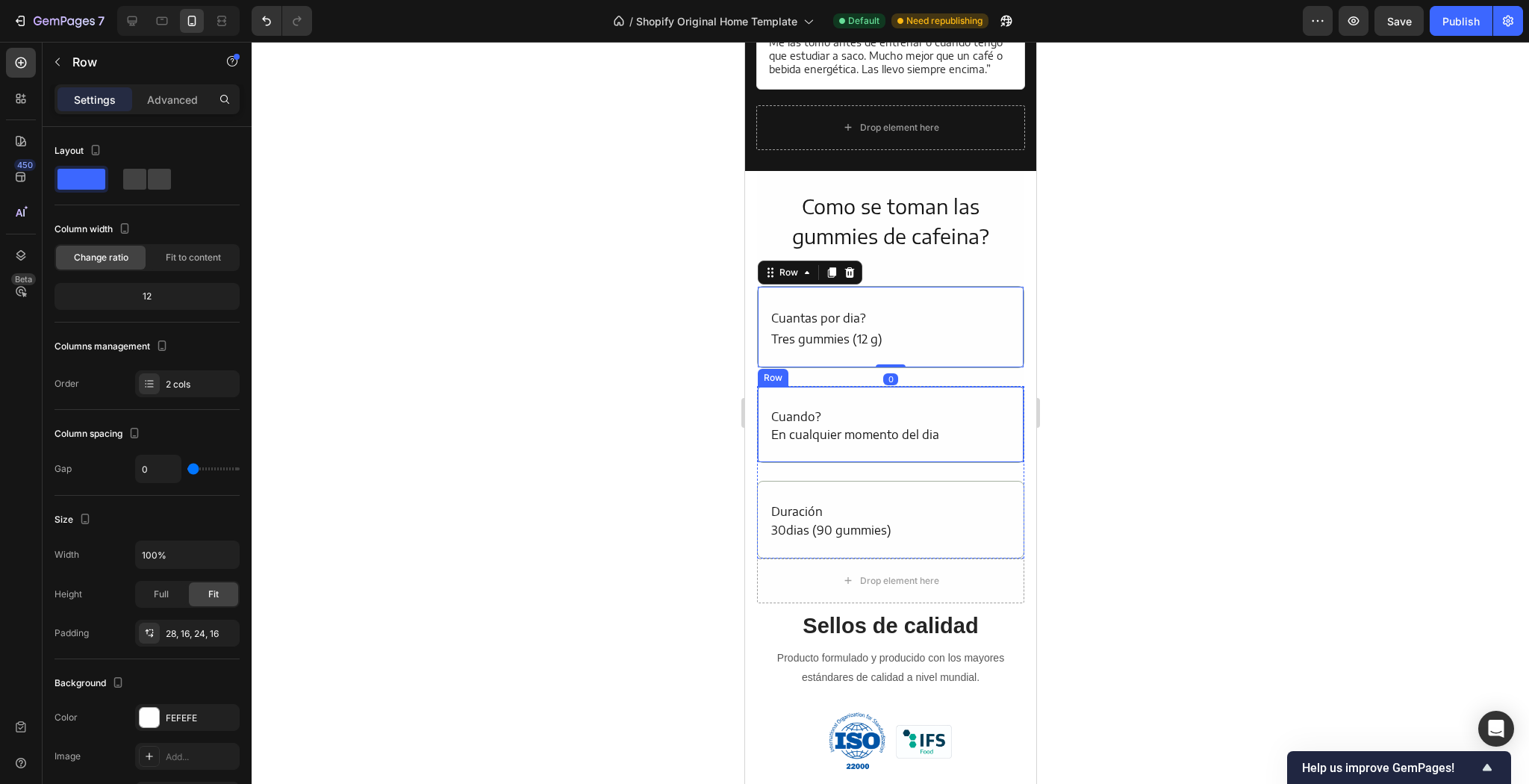
click at [972, 418] on div "Cuando? Text Block En cualquier momento del dia Text Block Row" at bounding box center [890, 425] width 267 height 78
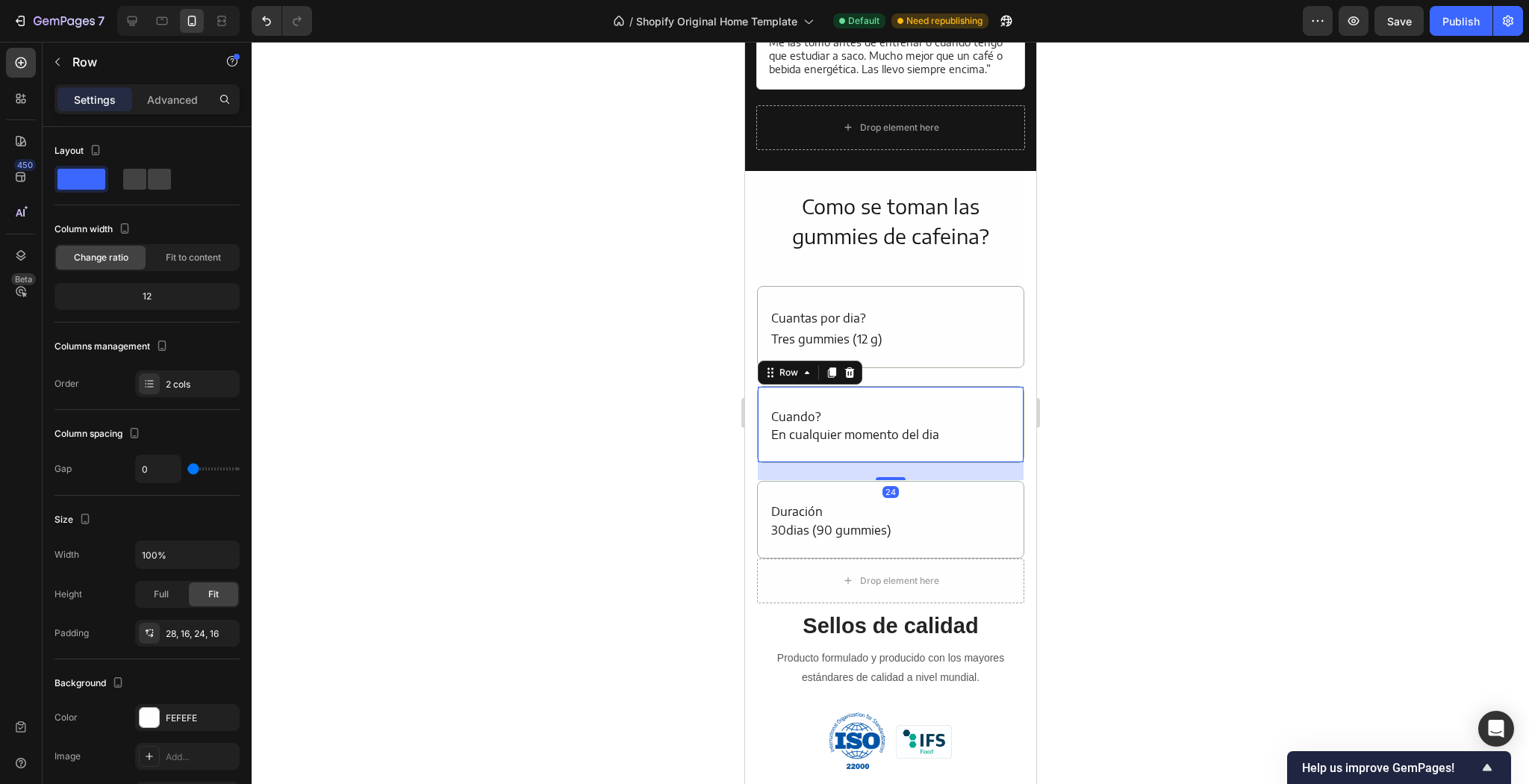
click at [968, 504] on p "Duración" at bounding box center [890, 511] width 239 height 15
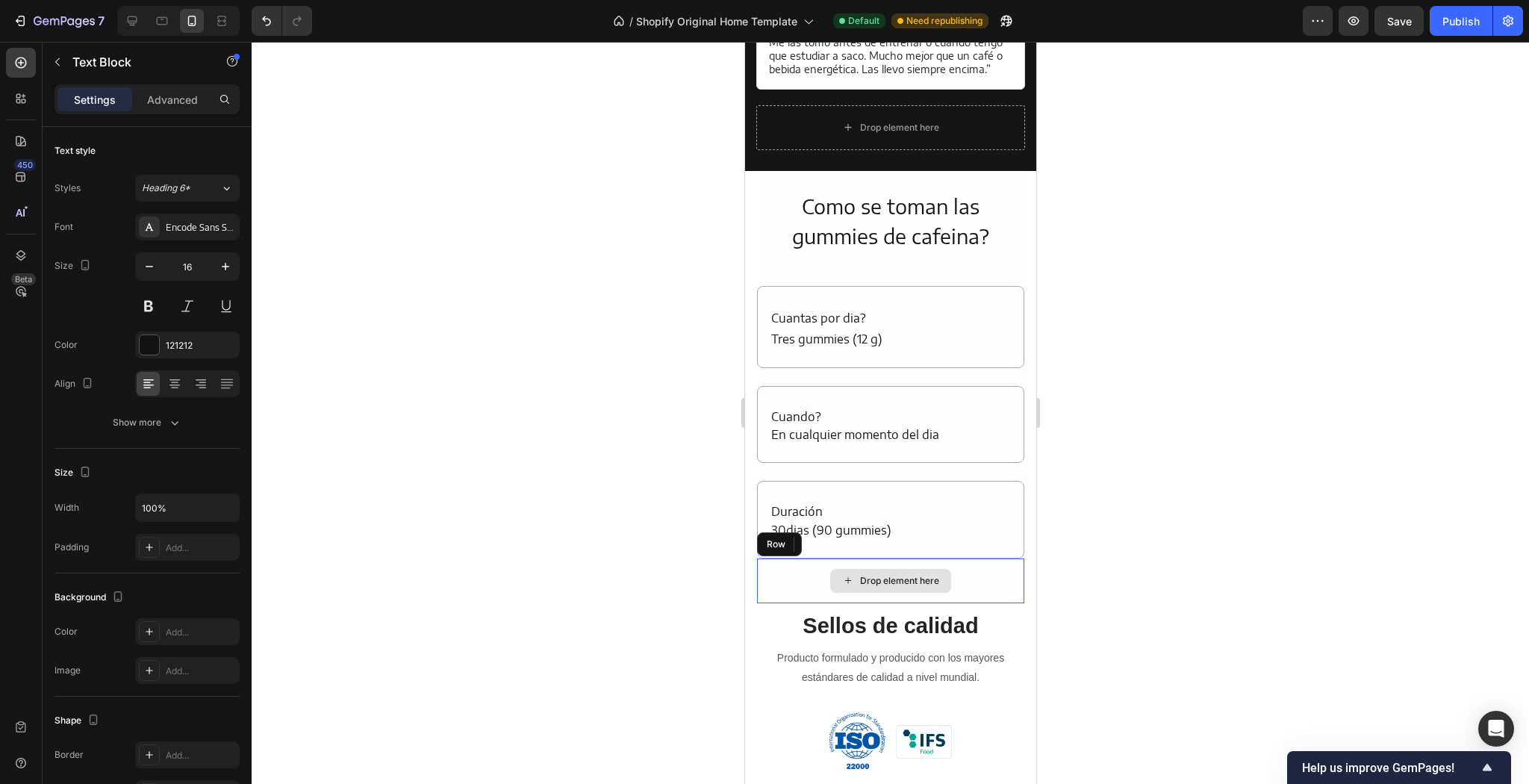
click at [977, 558] on div "Drop element here" at bounding box center [890, 580] width 267 height 45
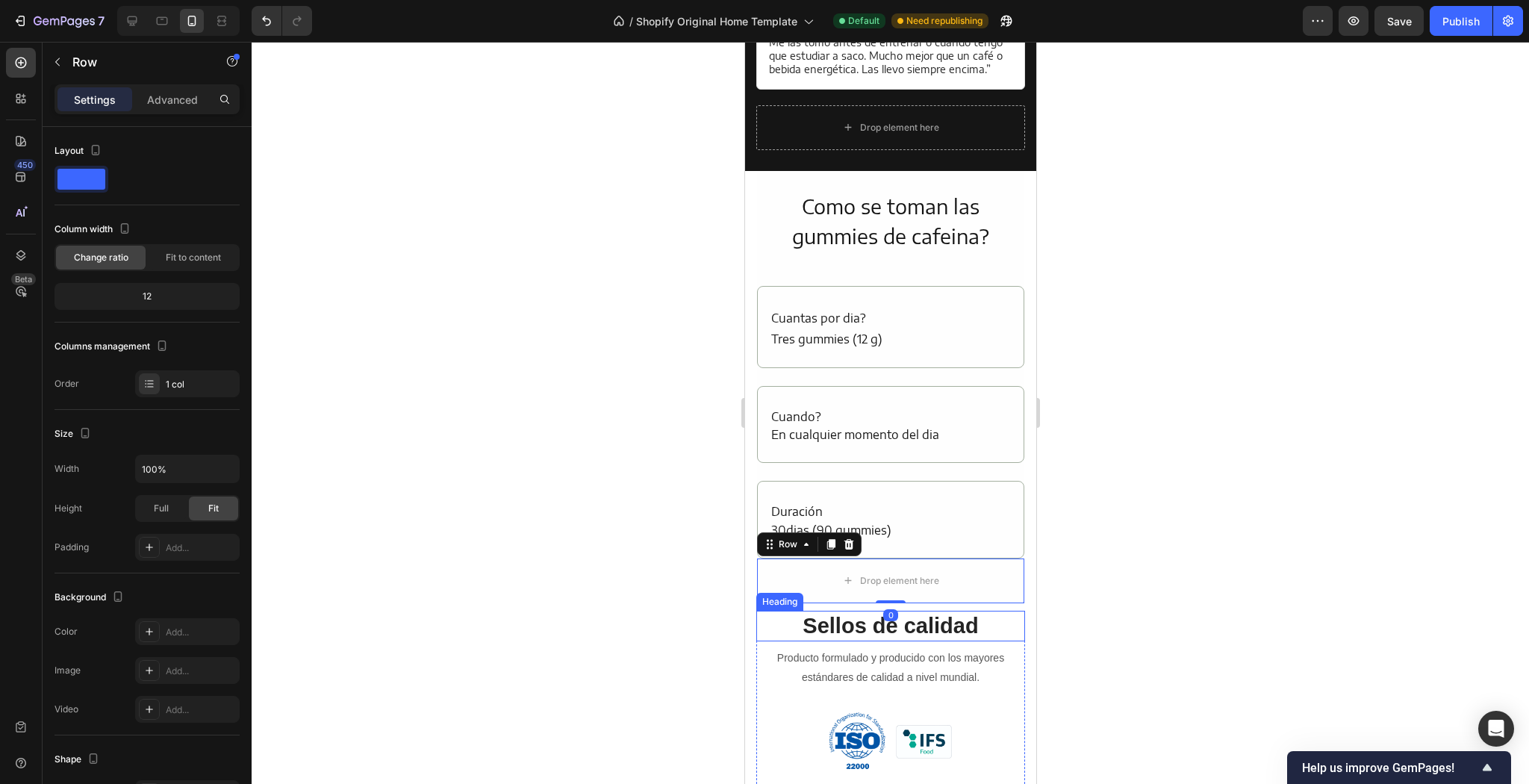
click at [981, 611] on h2 "Sellos de calidad" at bounding box center [890, 626] width 269 height 32
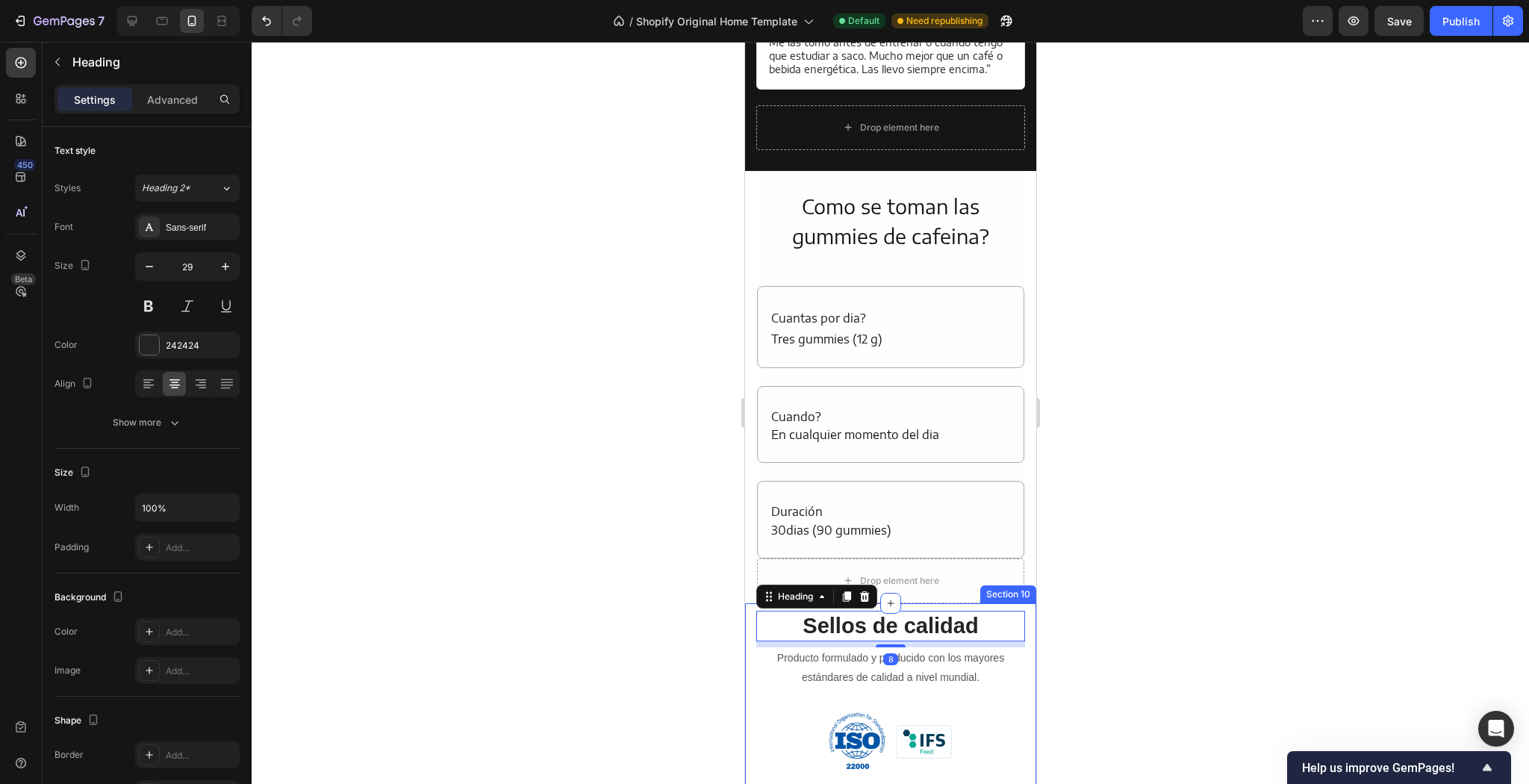
click at [1004, 604] on div "Sellos de calidad Heading 8 Producto formulado y producido con los mayores está…" at bounding box center [890, 703] width 291 height 199
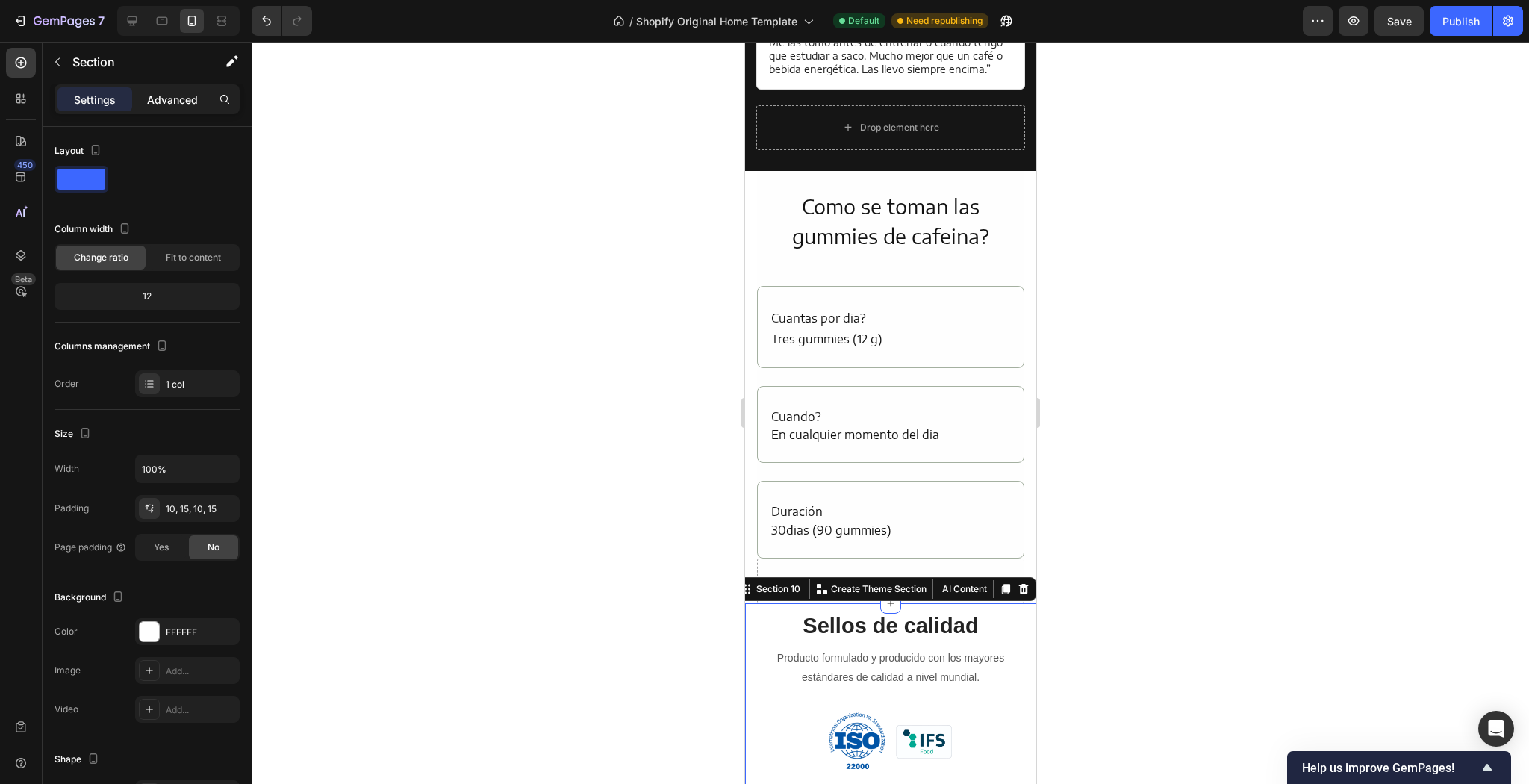
click at [179, 105] on p "Advanced" at bounding box center [172, 99] width 50 height 15
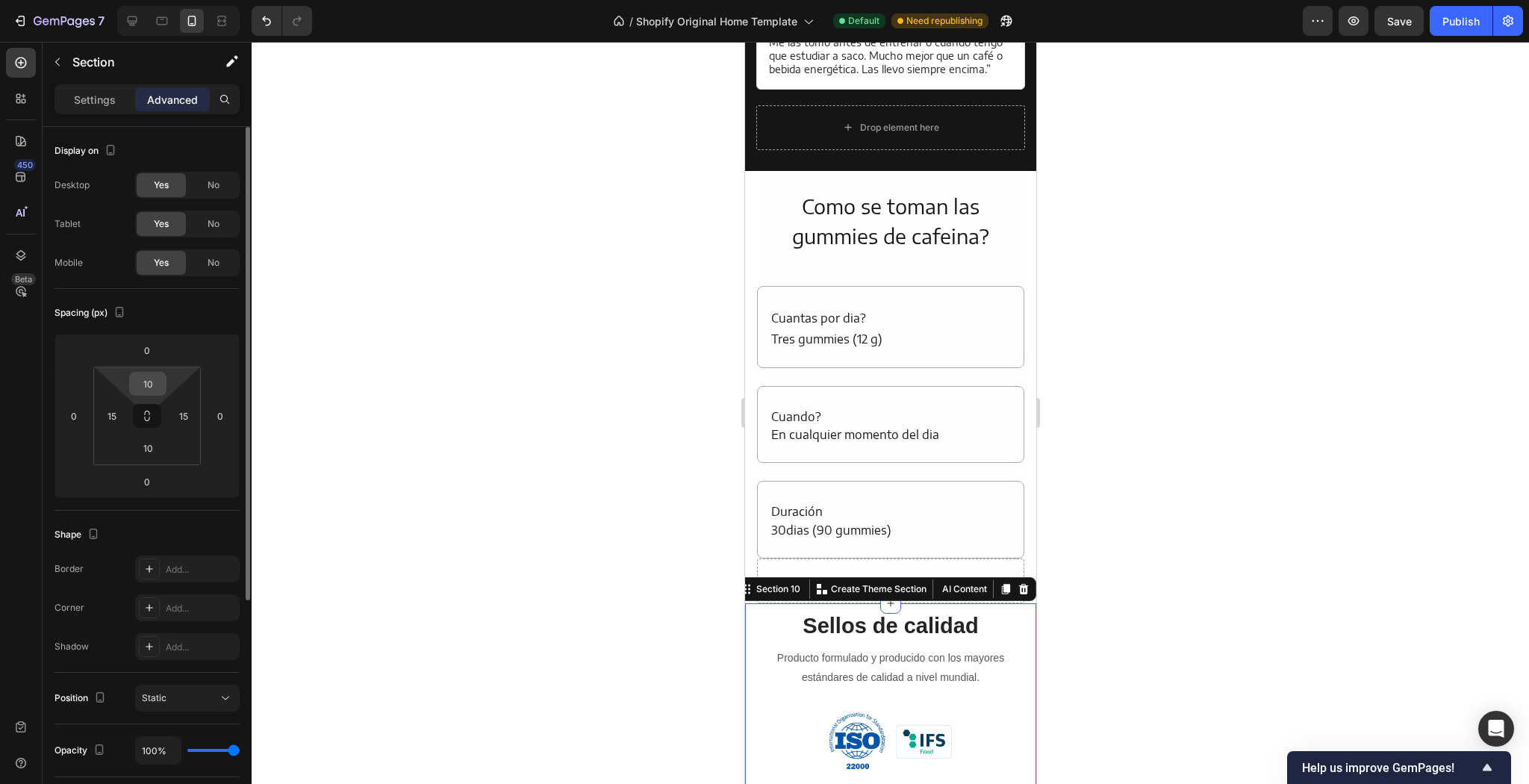
click at [162, 383] on div "10" at bounding box center [148, 383] width 37 height 24
click at [157, 383] on input "10" at bounding box center [148, 384] width 30 height 23
type input "24"
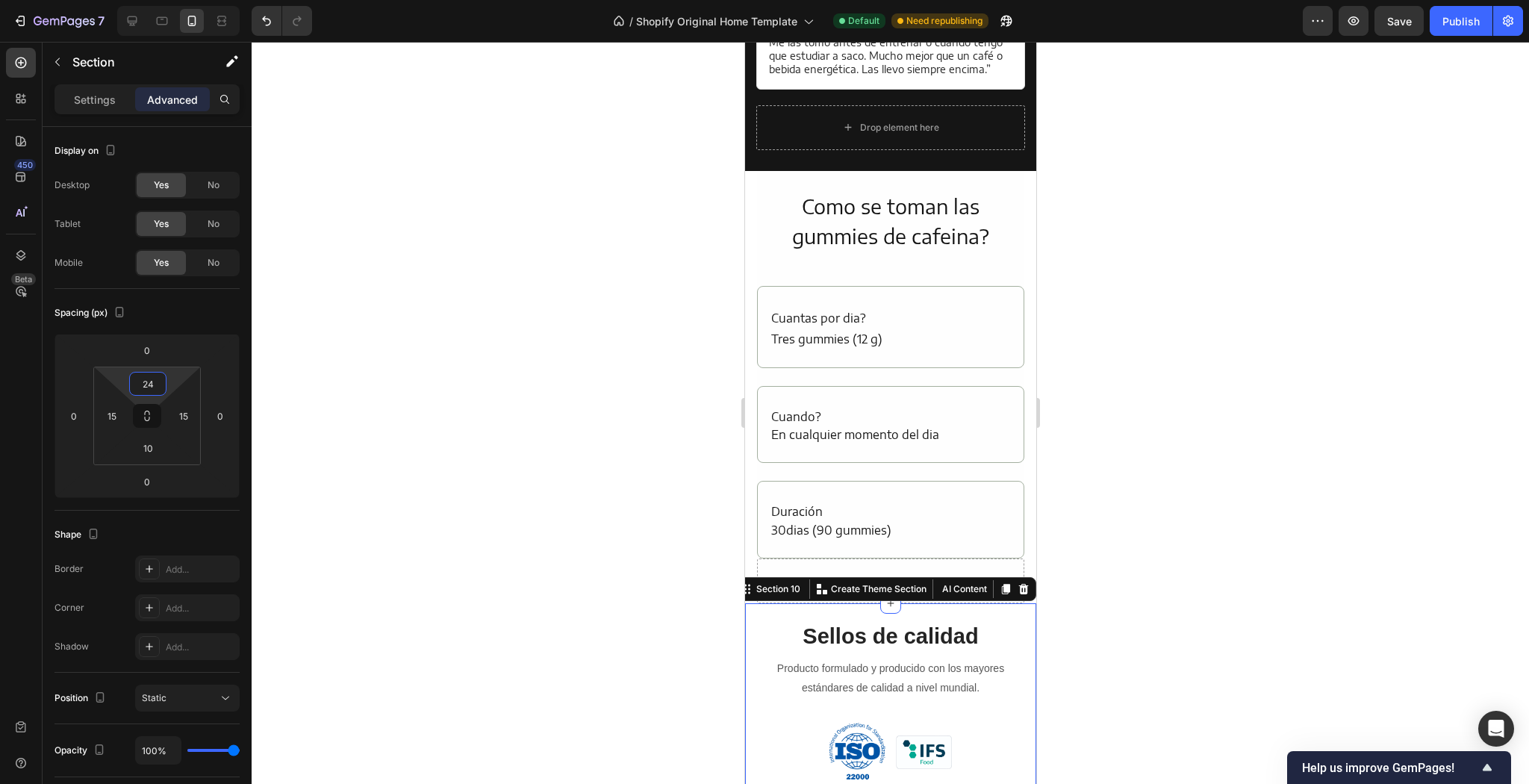
click at [525, 329] on div at bounding box center [890, 412] width 1277 height 742
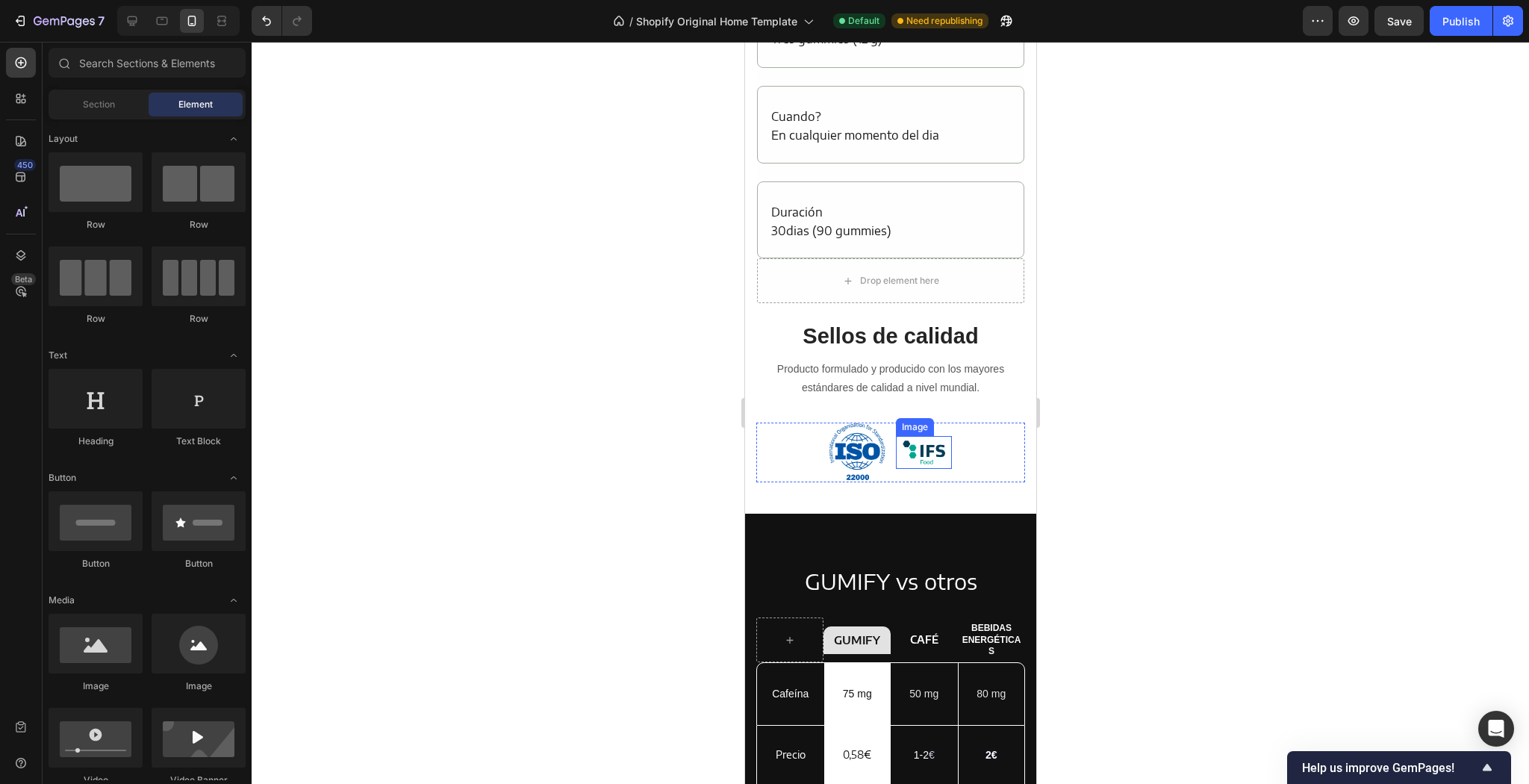
scroll to position [2445, 0]
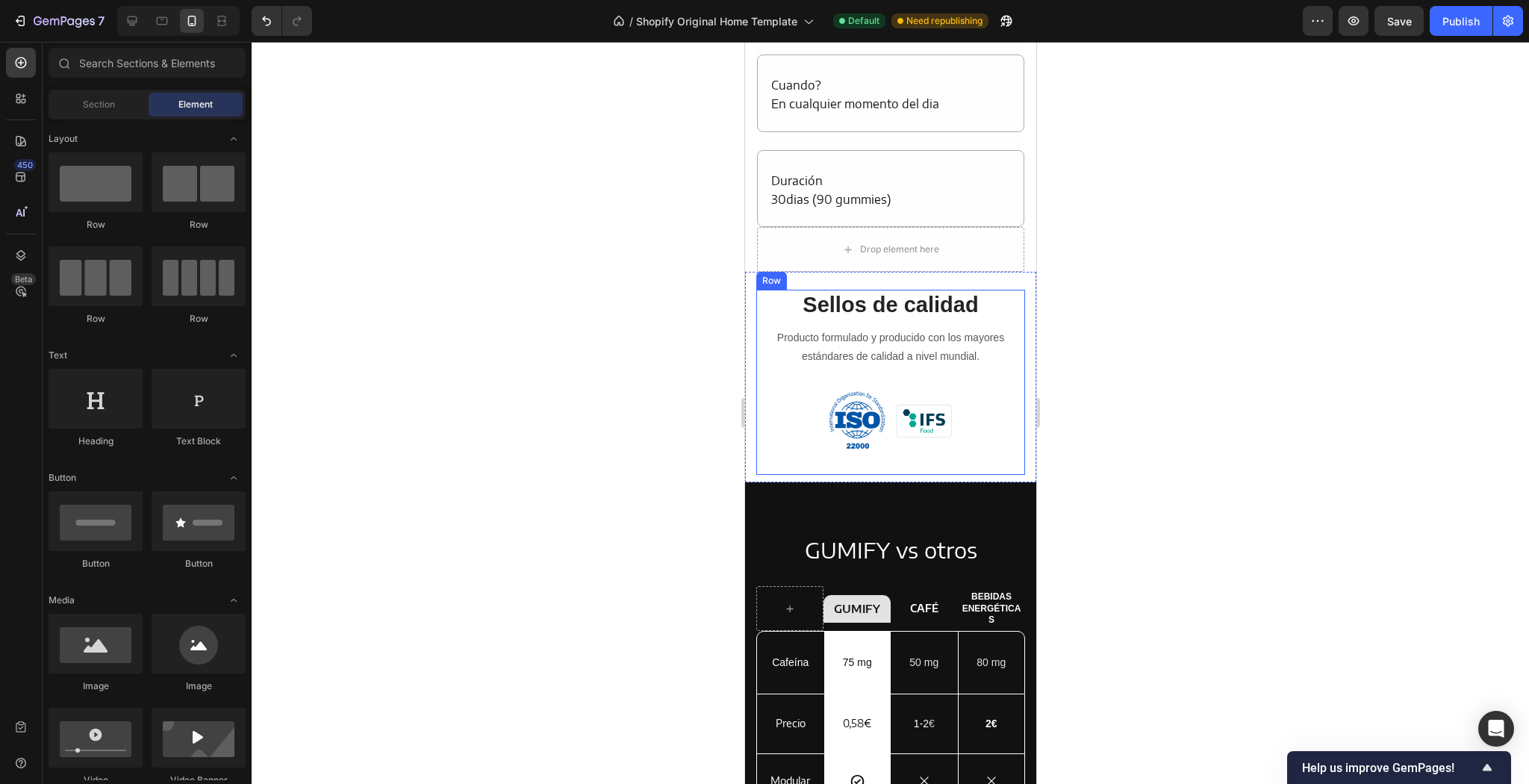
click at [881, 470] on div "Sellos de calidad Heading Producto formulado y producido con los mayores estánd…" at bounding box center [890, 382] width 269 height 184
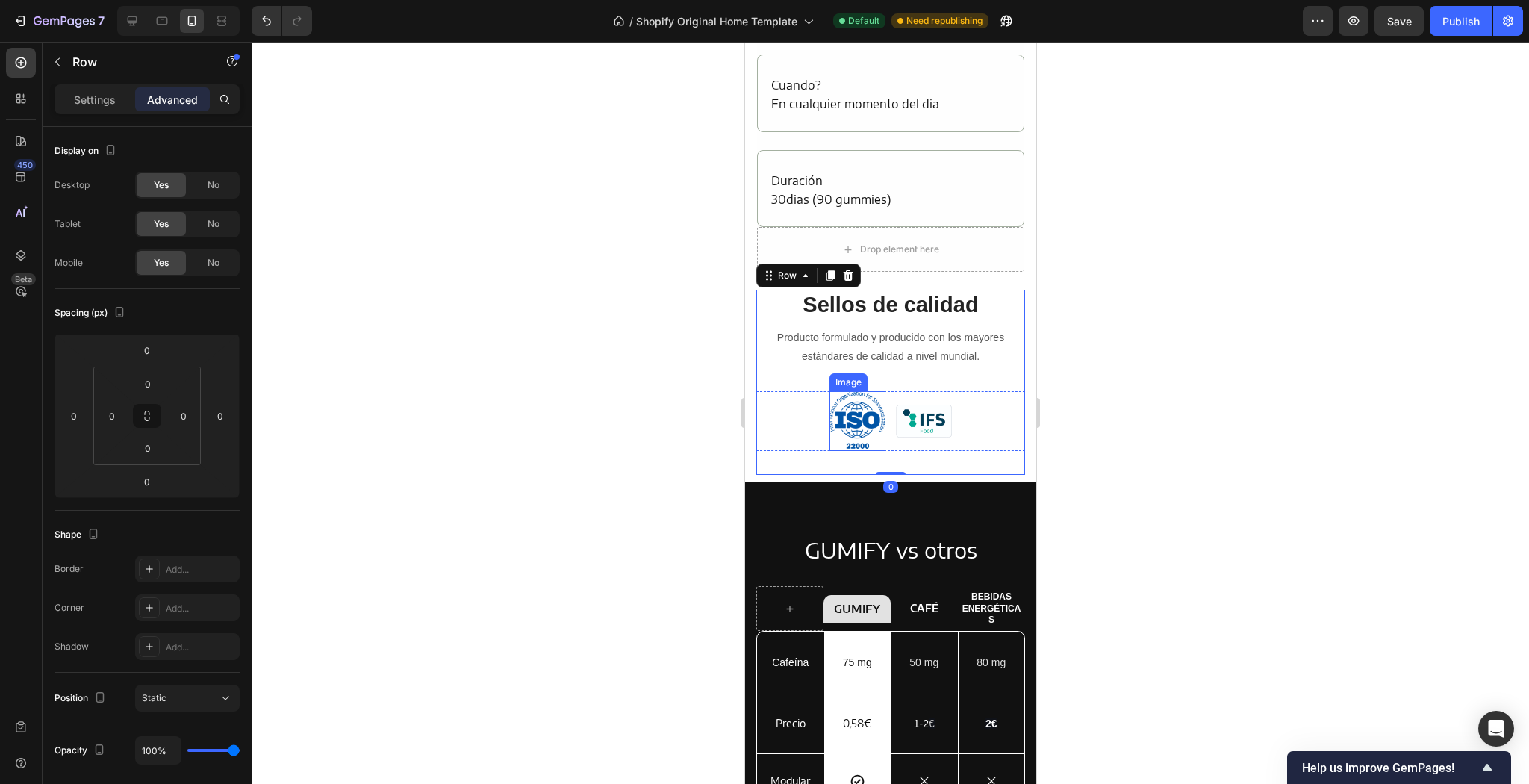
click at [838, 414] on img at bounding box center [856, 421] width 56 height 59
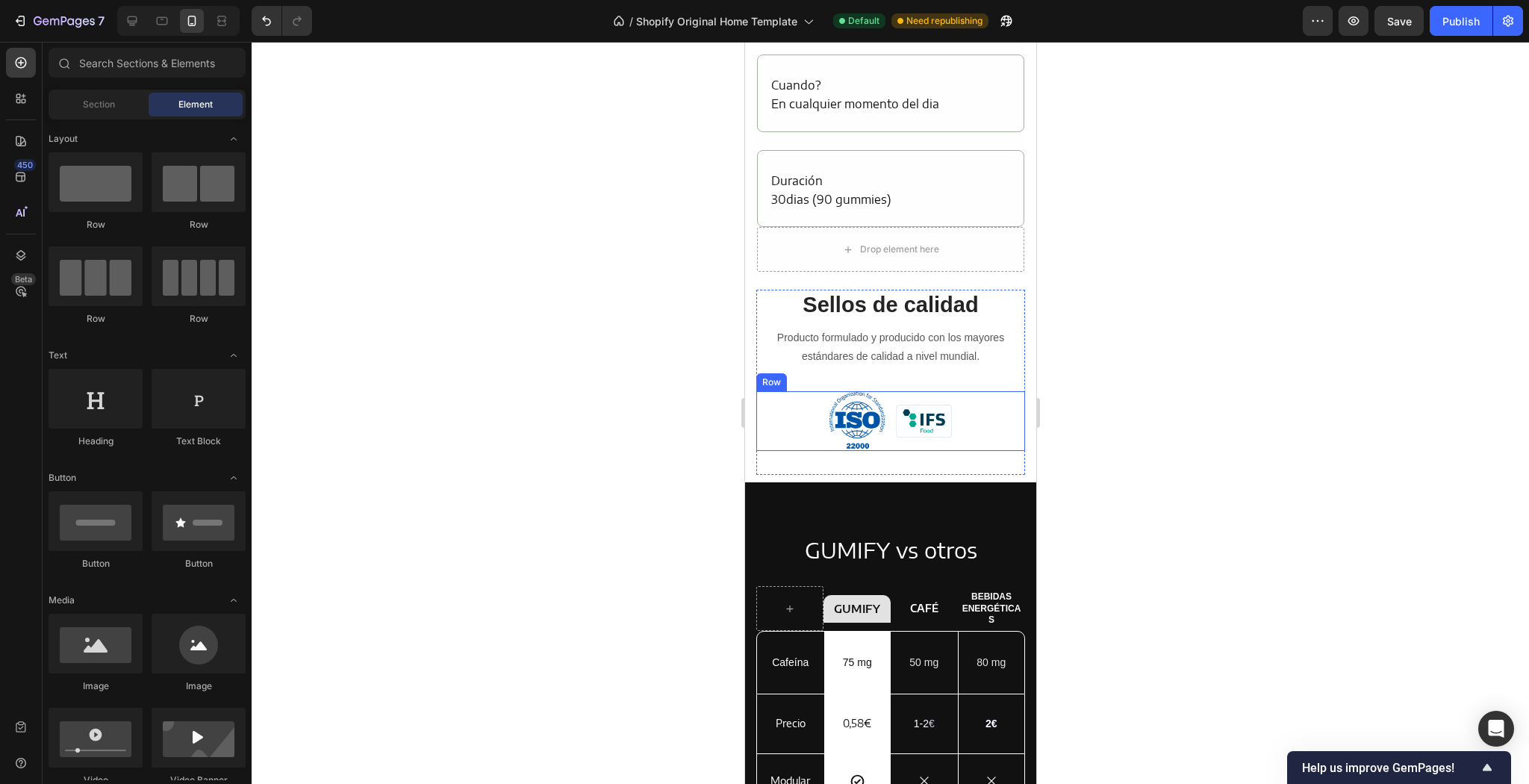
click at [951, 440] on div "Image Image Row" at bounding box center [890, 421] width 269 height 59
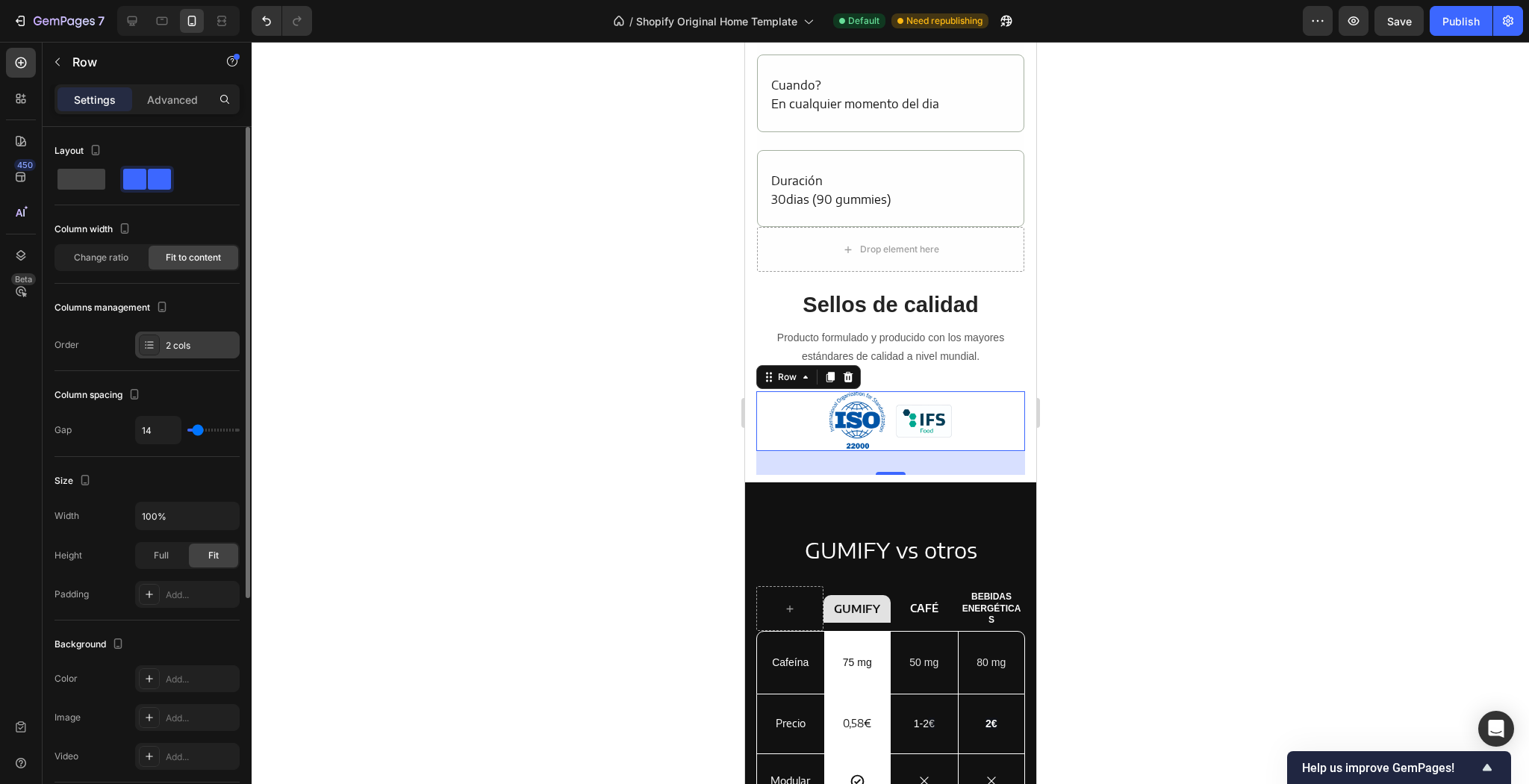
click at [182, 347] on div "2 cols" at bounding box center [201, 345] width 70 height 14
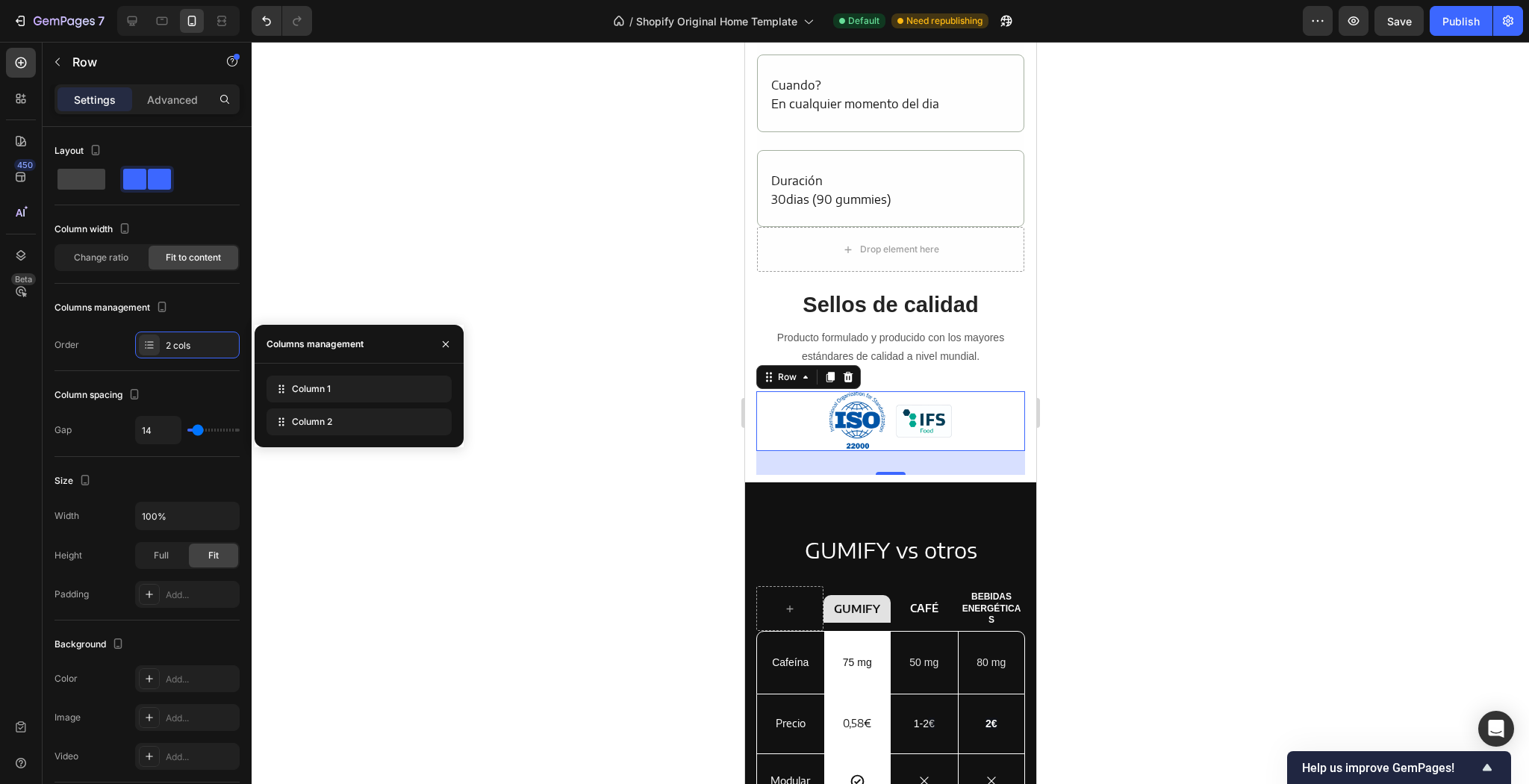
click at [606, 338] on div at bounding box center [890, 412] width 1277 height 742
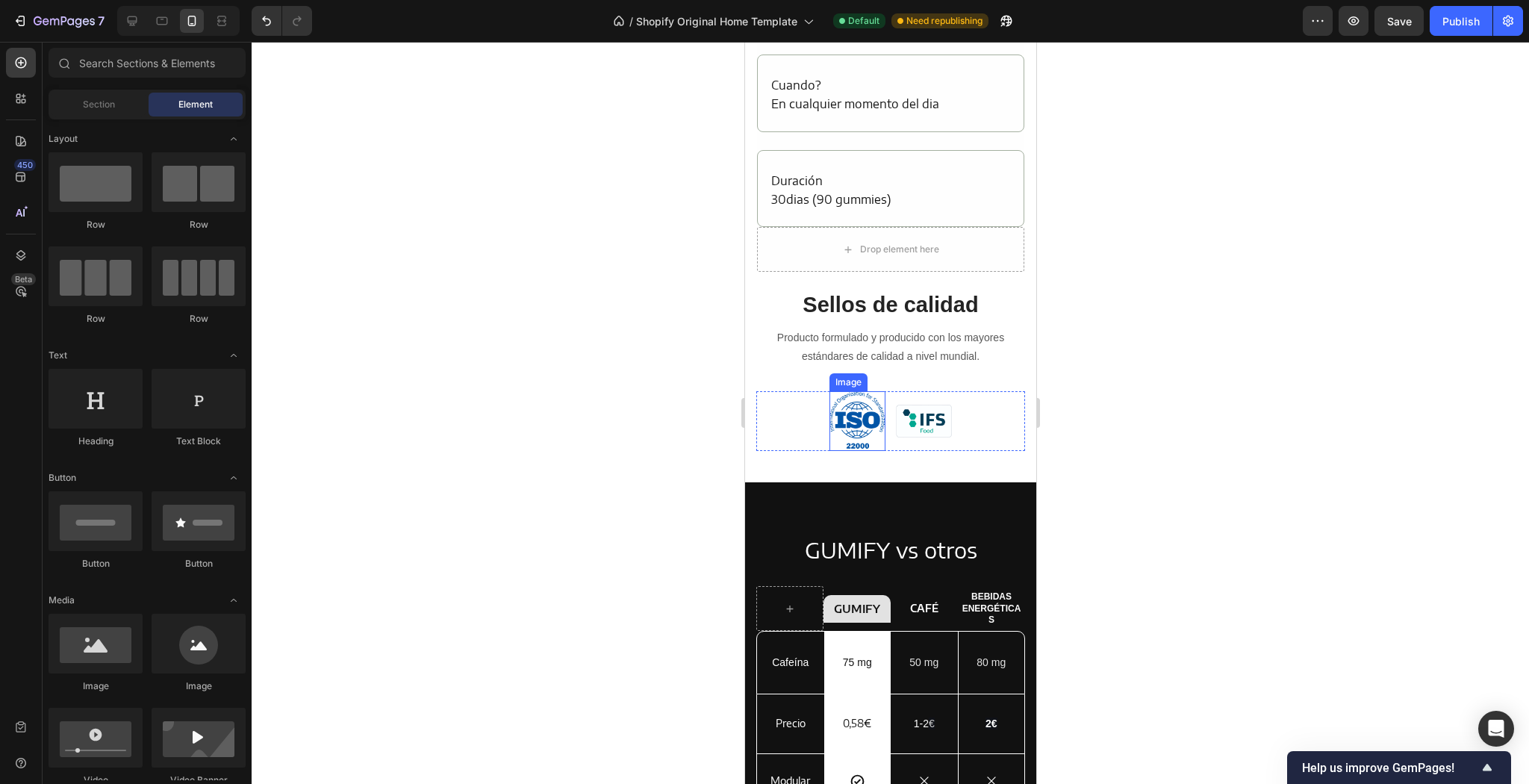
click at [852, 431] on img at bounding box center [856, 421] width 56 height 59
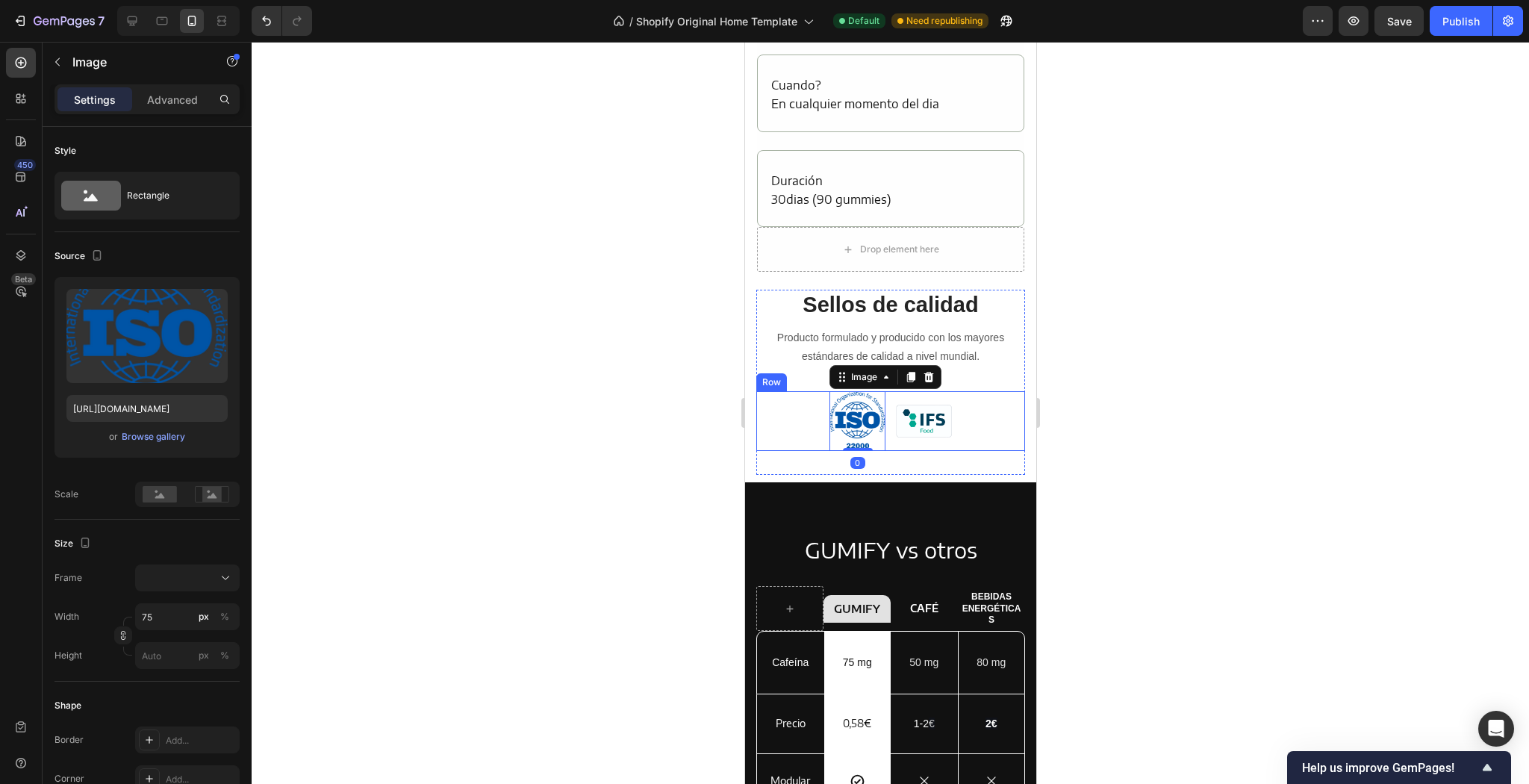
click at [959, 422] on div "Image 0 Image Row" at bounding box center [890, 421] width 269 height 59
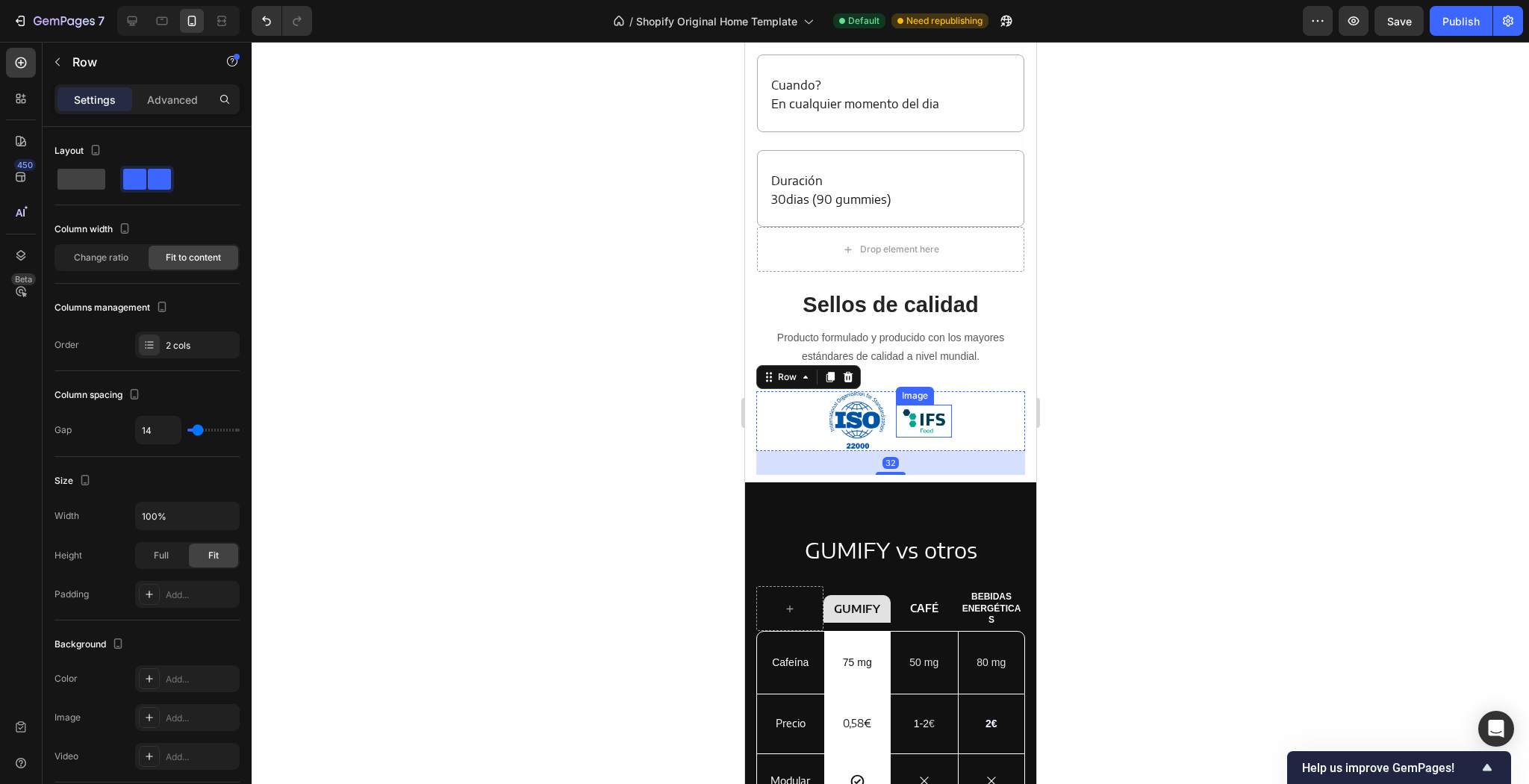
click at [920, 421] on img at bounding box center [923, 421] width 56 height 32
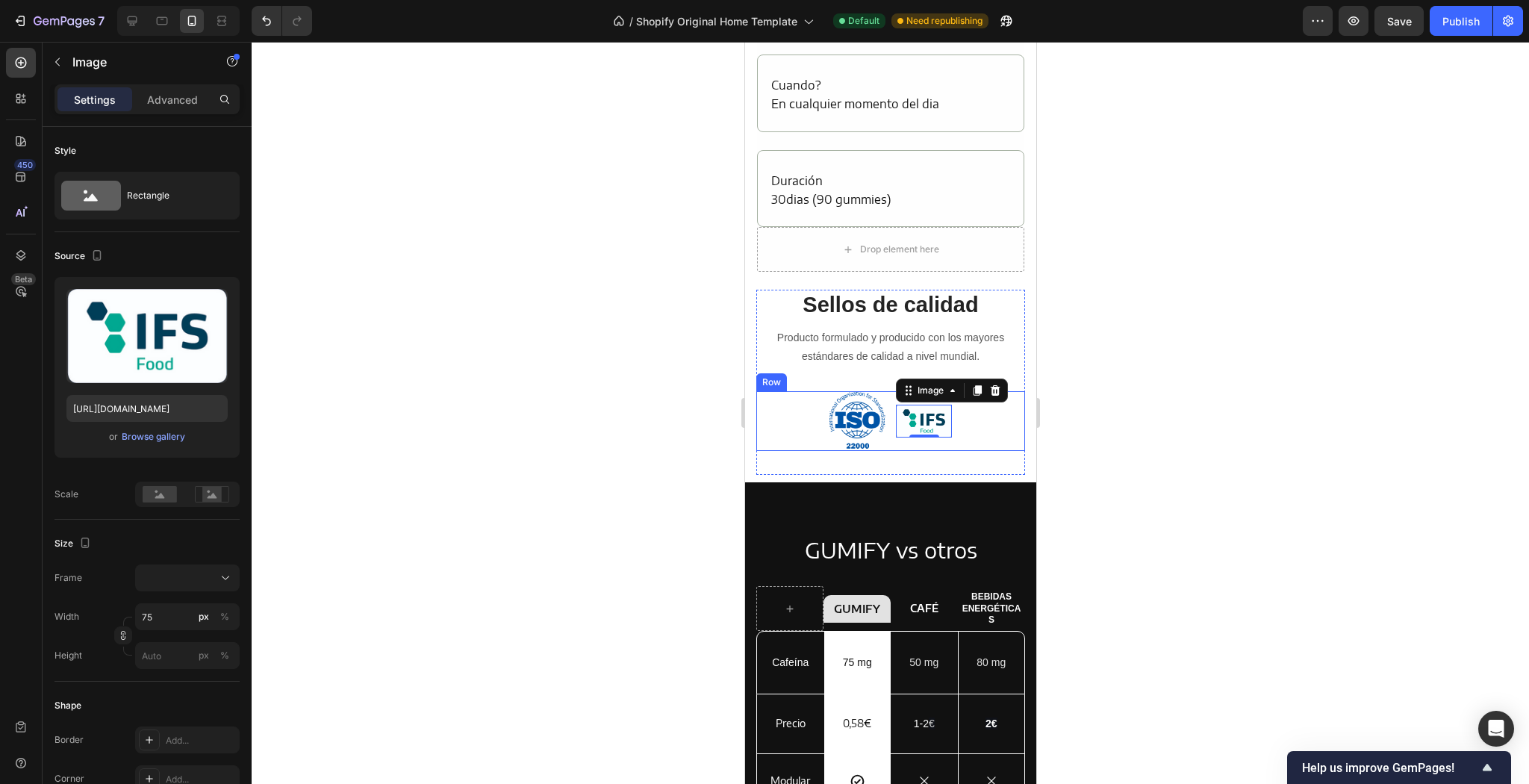
click at [812, 429] on div "Image Image 0 Row" at bounding box center [890, 421] width 269 height 59
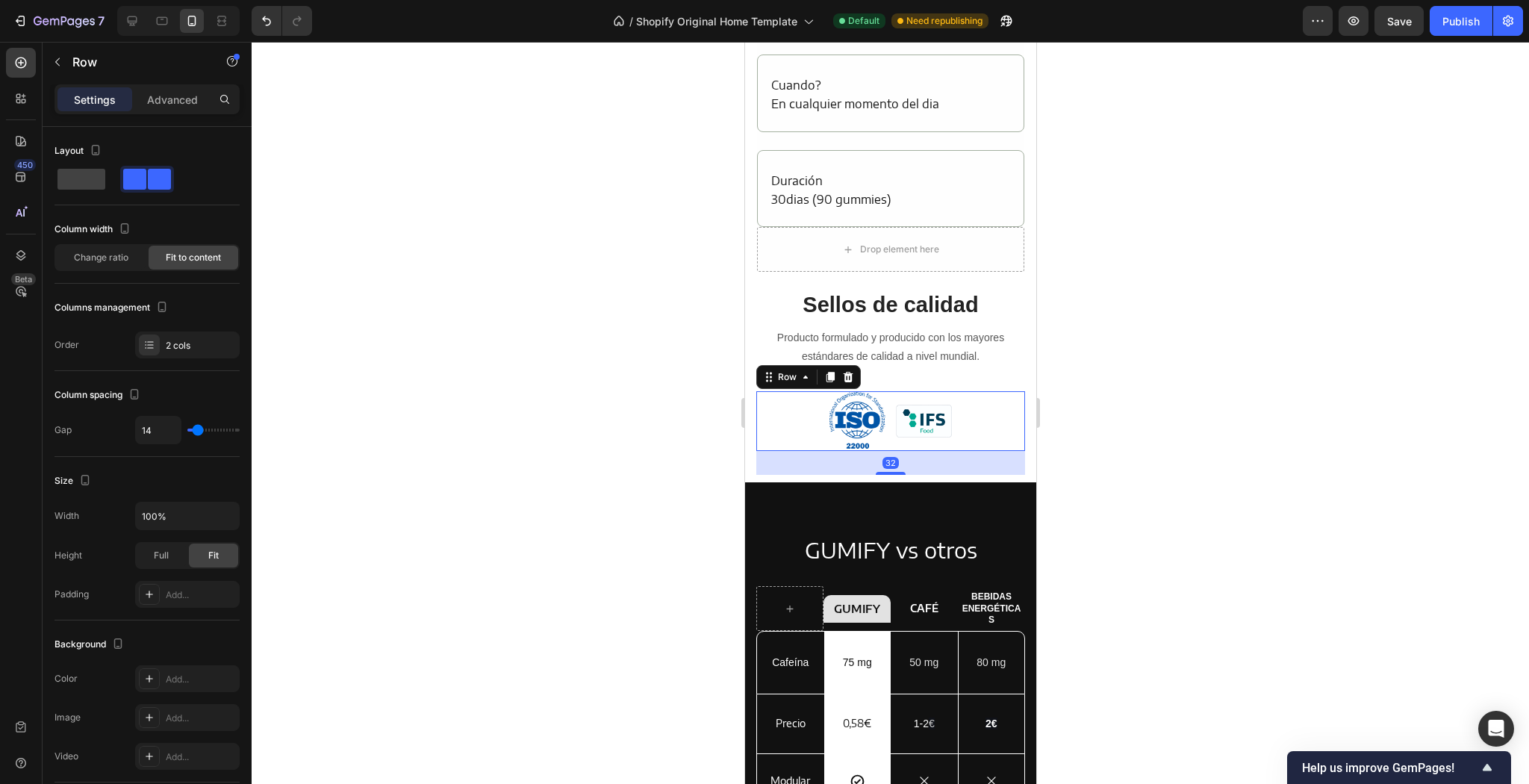
click at [801, 415] on div "Image Image Row 32" at bounding box center [890, 421] width 269 height 59
click at [188, 106] on p "Advanced" at bounding box center [172, 99] width 50 height 15
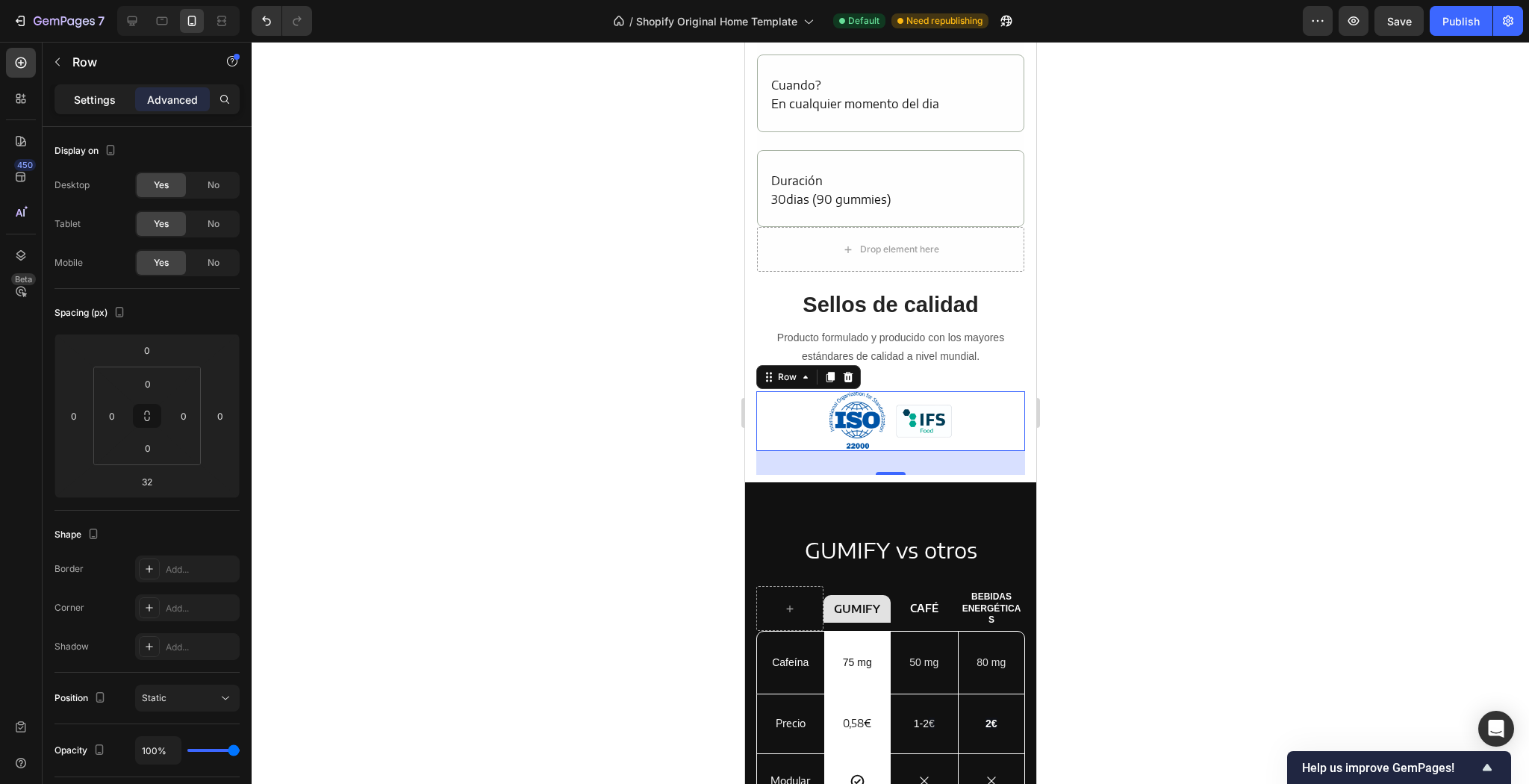
click at [99, 104] on p "Settings" at bounding box center [94, 99] width 41 height 15
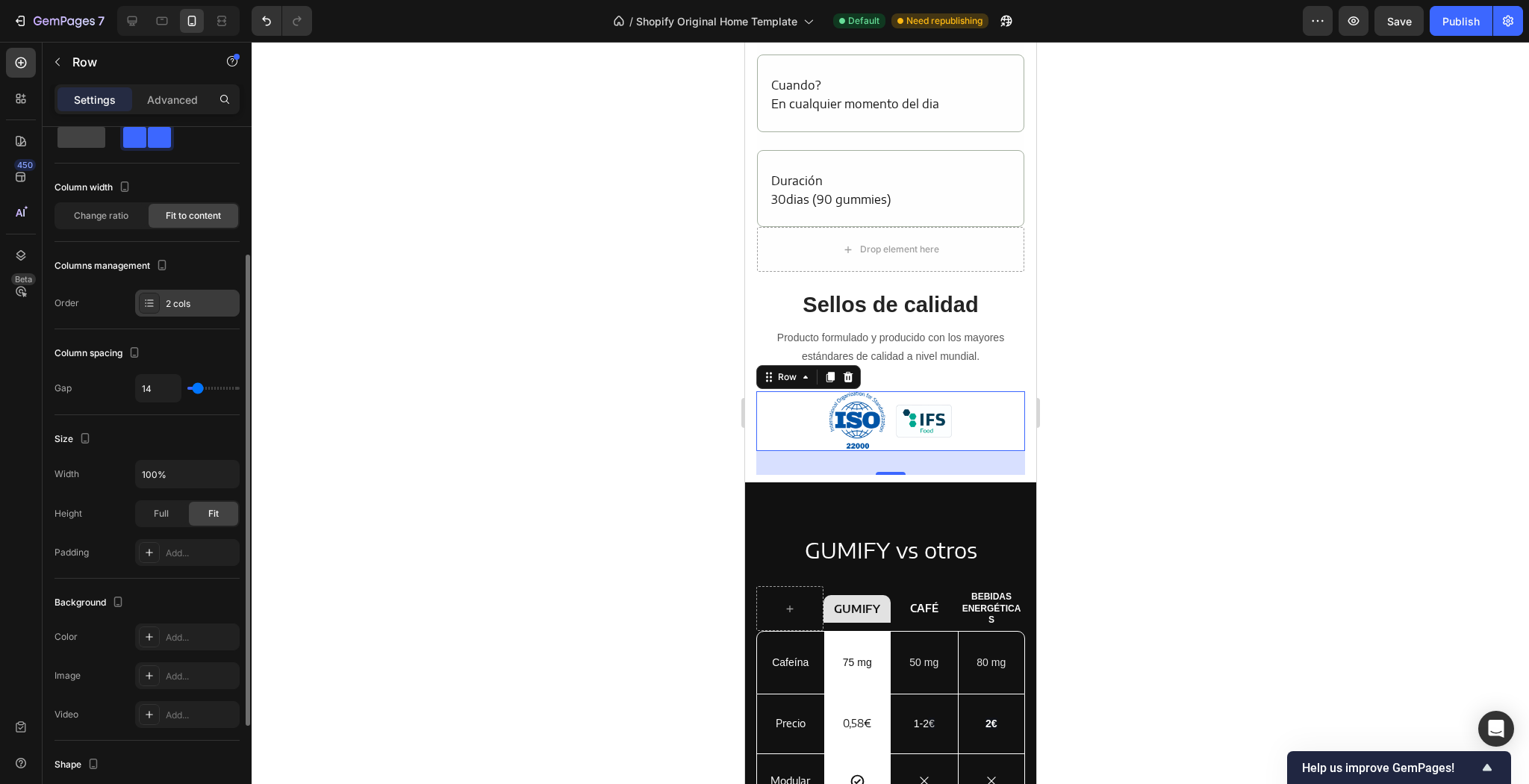
scroll to position [0, 0]
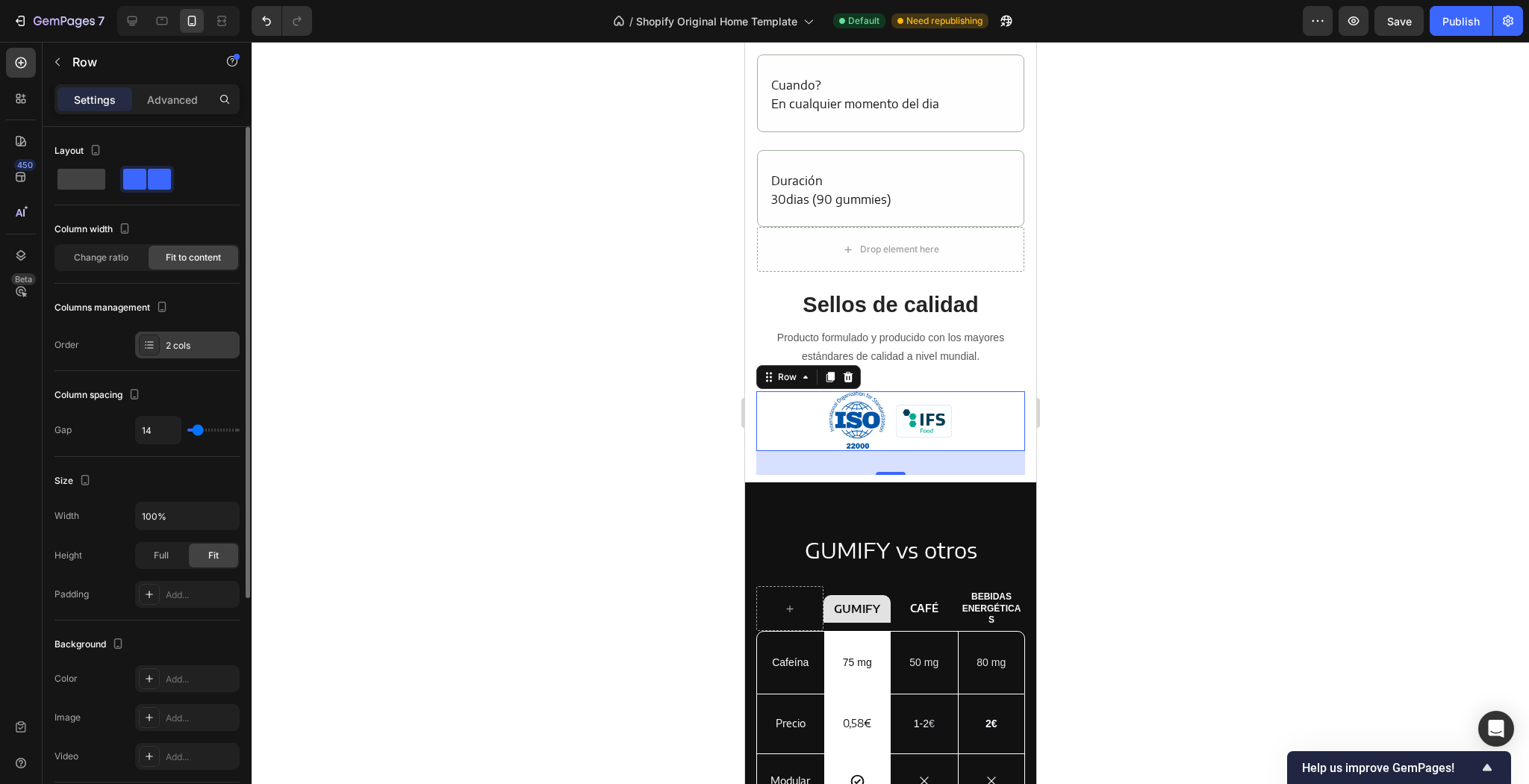
click at [197, 346] on div "2 cols" at bounding box center [201, 345] width 70 height 14
click at [186, 309] on div "Columns management" at bounding box center [147, 307] width 185 height 24
click at [63, 249] on div "Change ratio" at bounding box center [101, 257] width 89 height 24
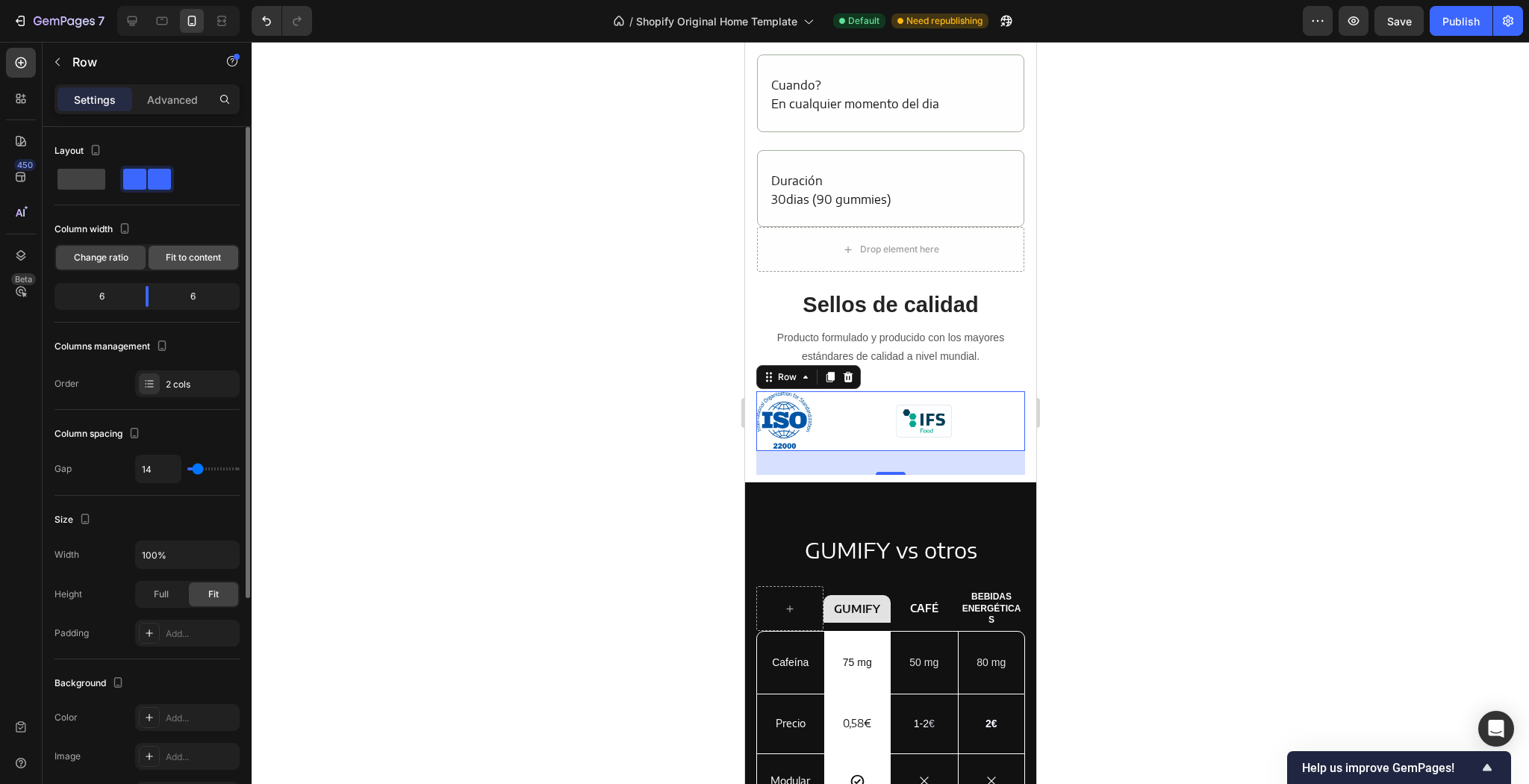
click at [223, 260] on div "Fit to content" at bounding box center [193, 257] width 89 height 24
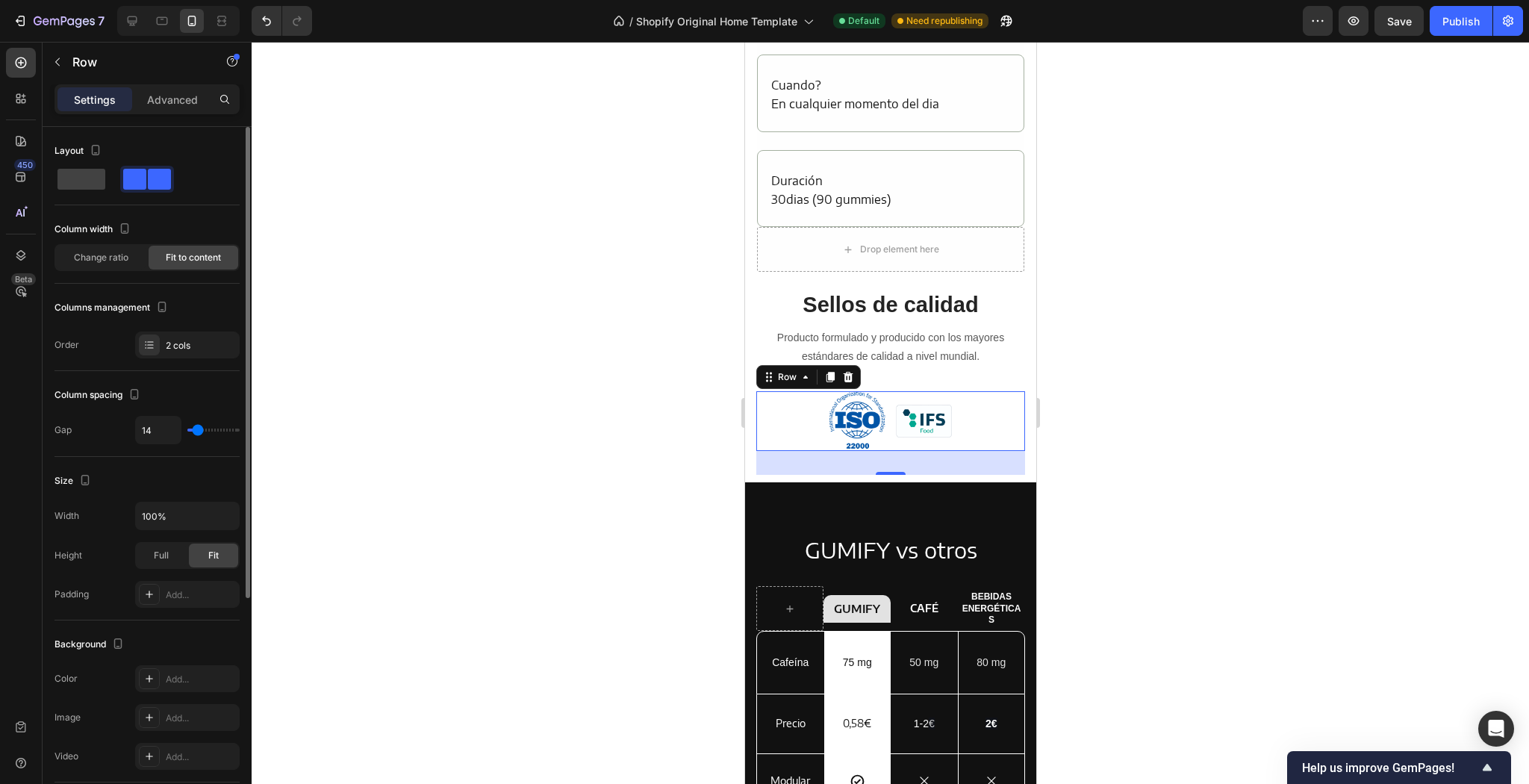
click at [113, 271] on div "Column width Change ratio Fit to content" at bounding box center [147, 250] width 185 height 67
click at [108, 263] on div "Change ratio" at bounding box center [101, 257] width 89 height 24
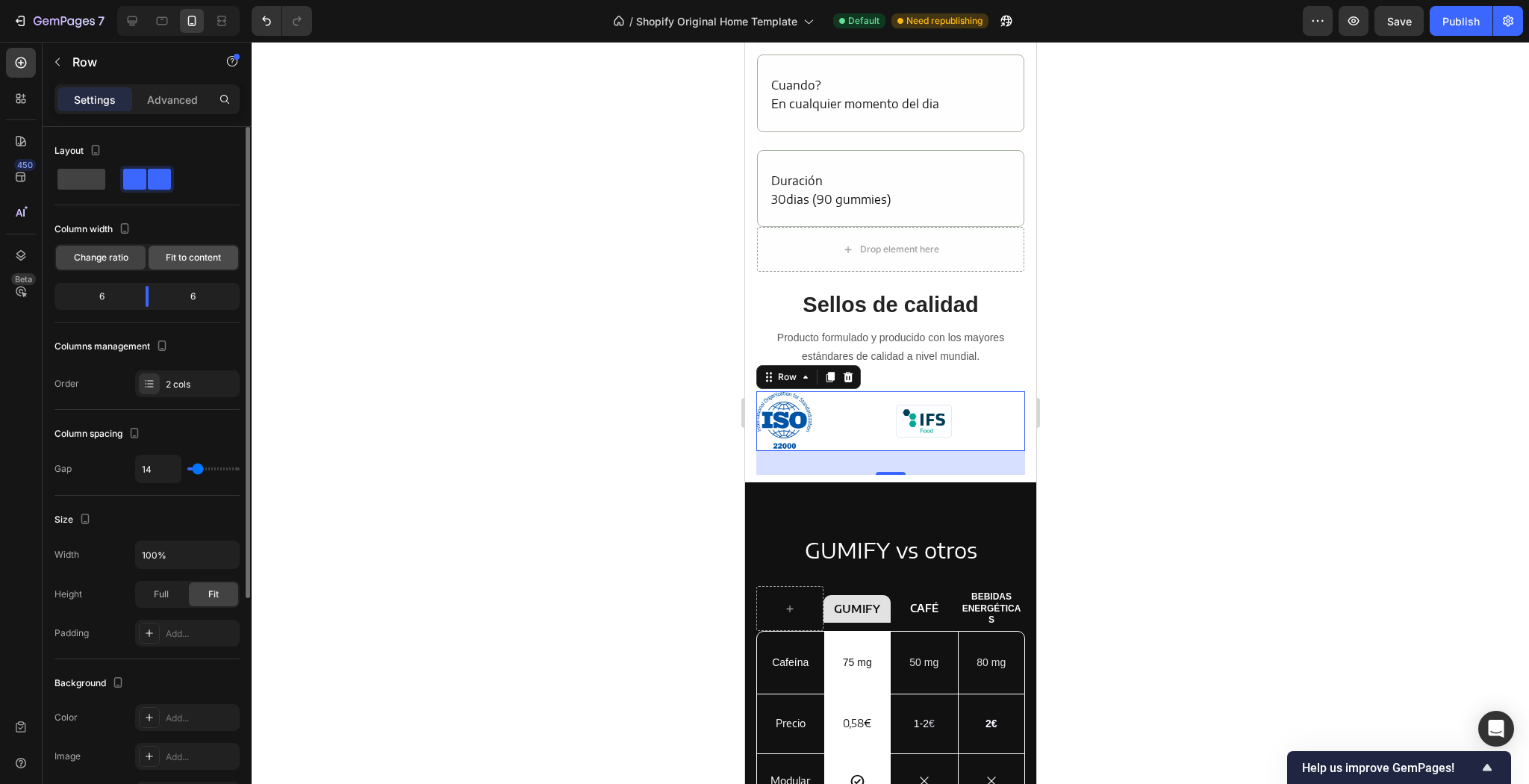
click at [183, 261] on span "Fit to content" at bounding box center [193, 258] width 55 height 14
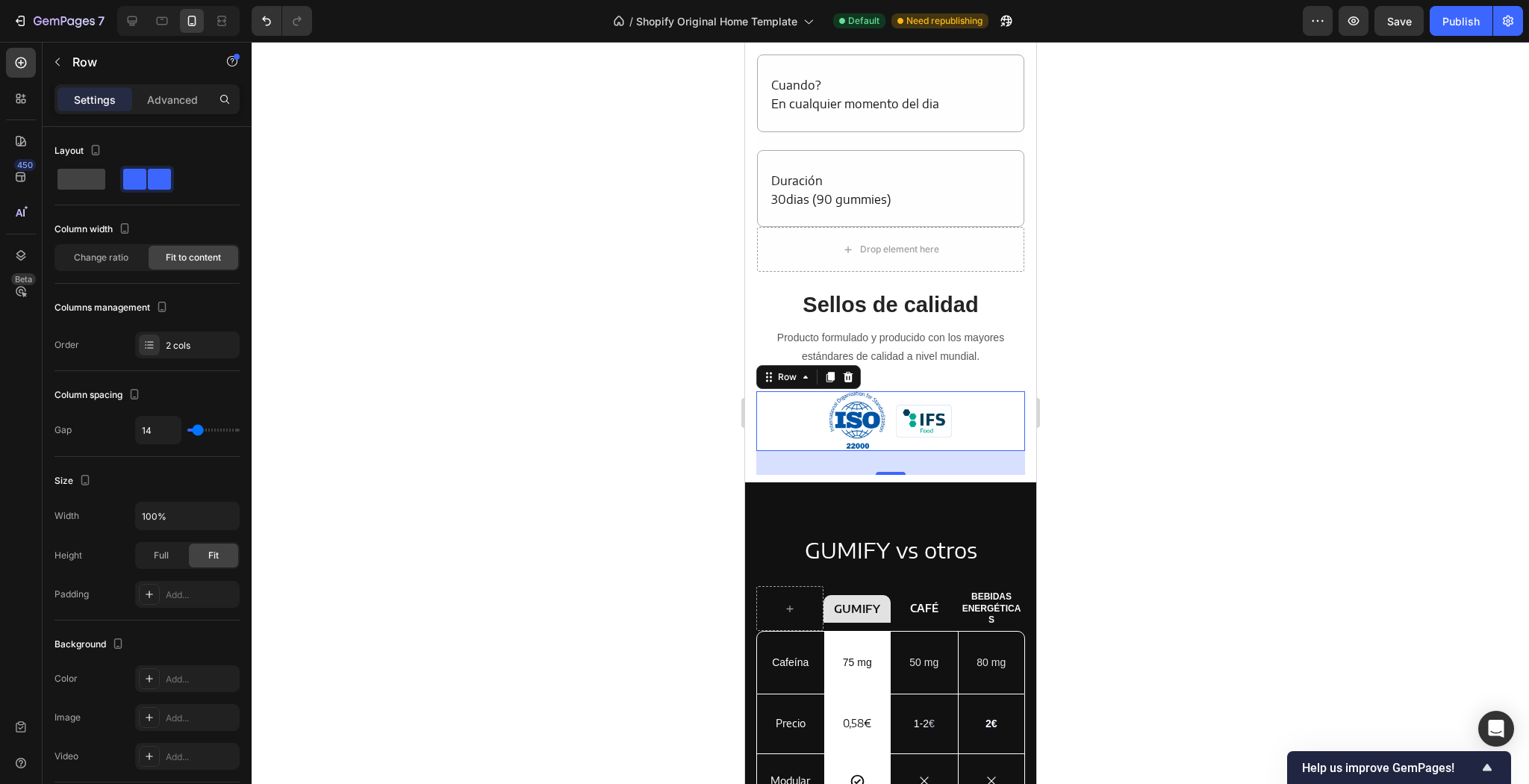
click at [540, 422] on div at bounding box center [890, 412] width 1277 height 742
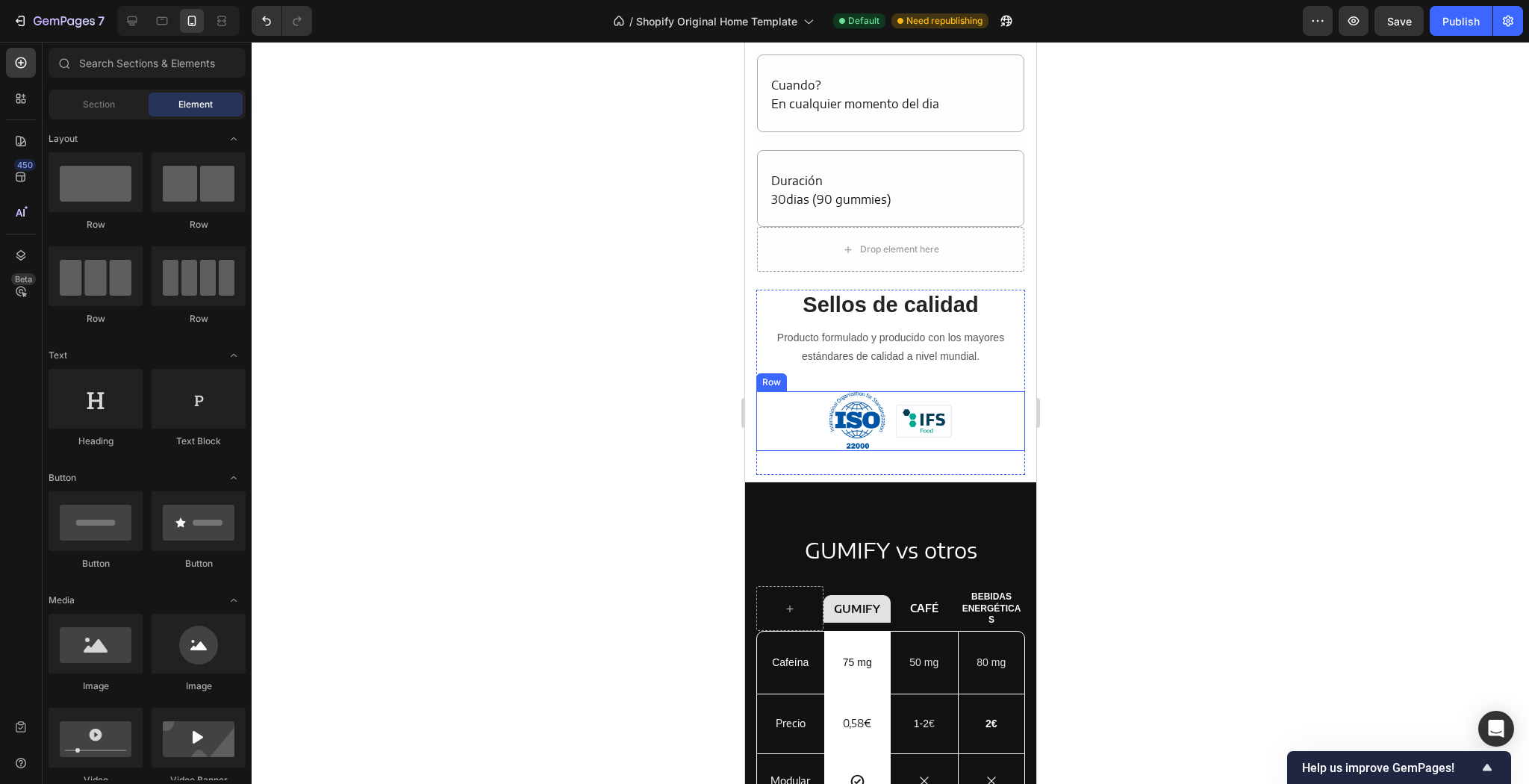
click at [976, 435] on div "Image Image Row" at bounding box center [890, 421] width 269 height 59
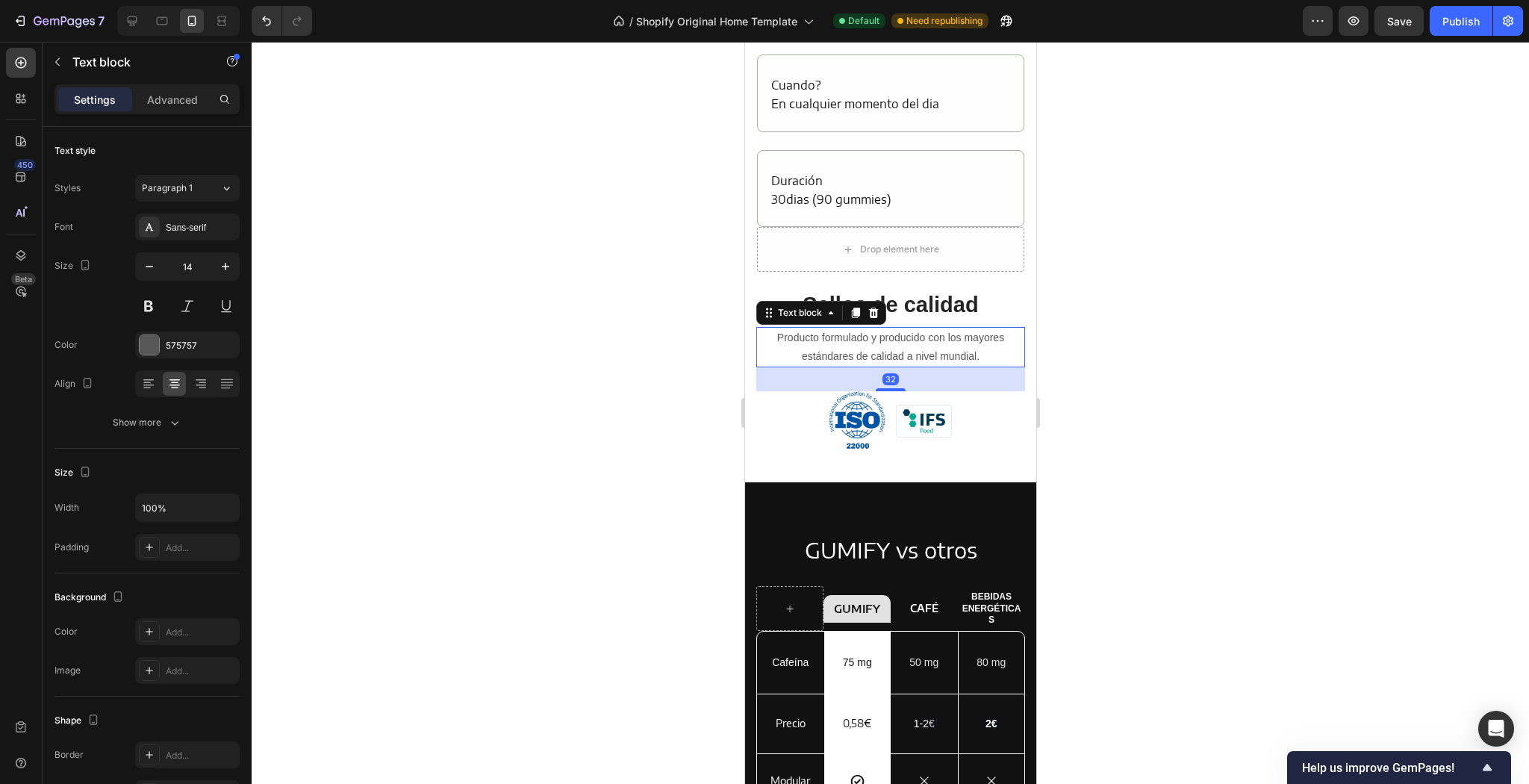
click at [1001, 344] on p "Producto formulado y producido con los mayores estándares de calidad a nivel mu…" at bounding box center [890, 347] width 266 height 37
click at [1019, 295] on div "Sellos de calidad Heading Producto formulado y producido con los mayores estánd…" at bounding box center [890, 377] width 291 height 210
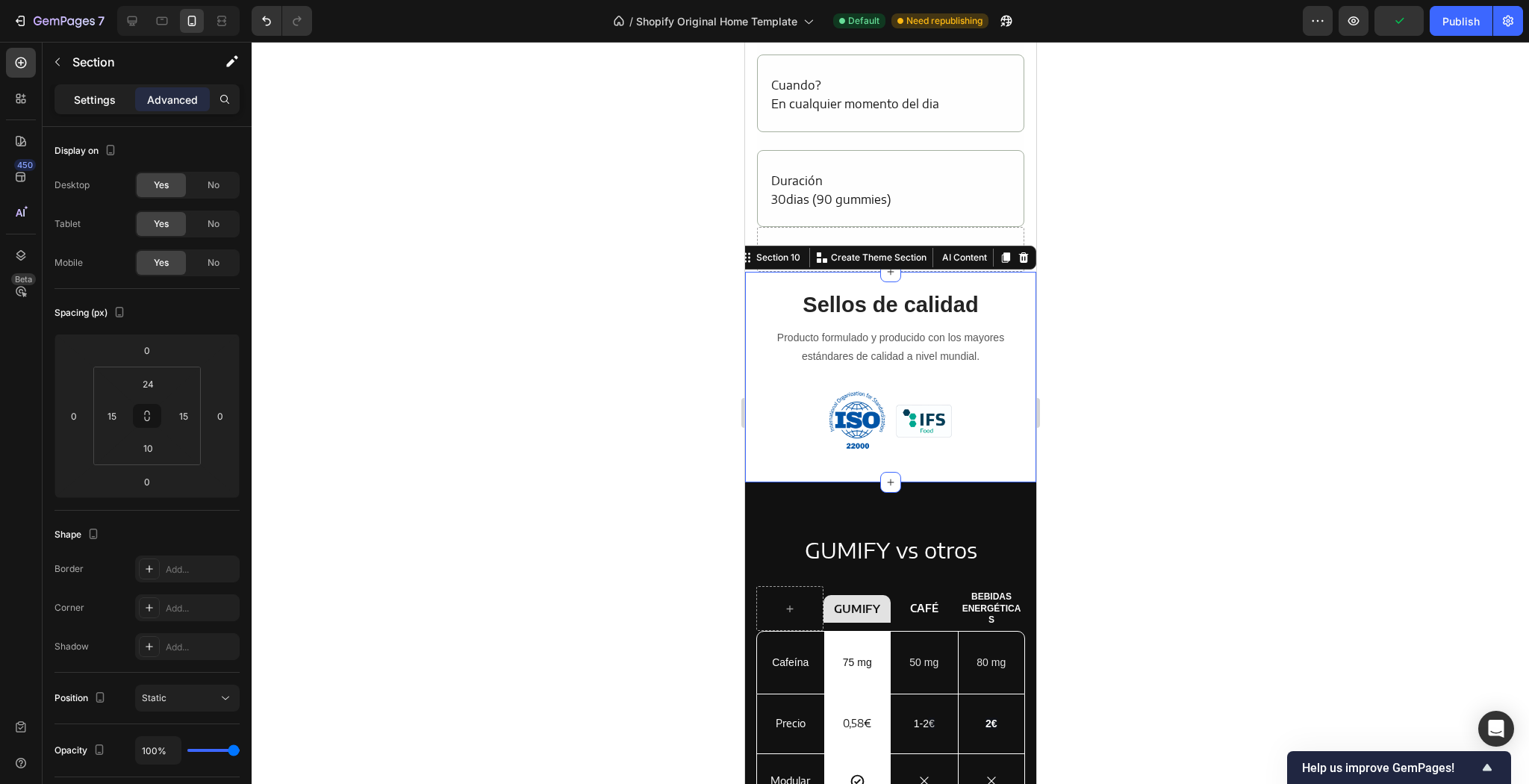
click at [110, 104] on p "Settings" at bounding box center [94, 99] width 41 height 15
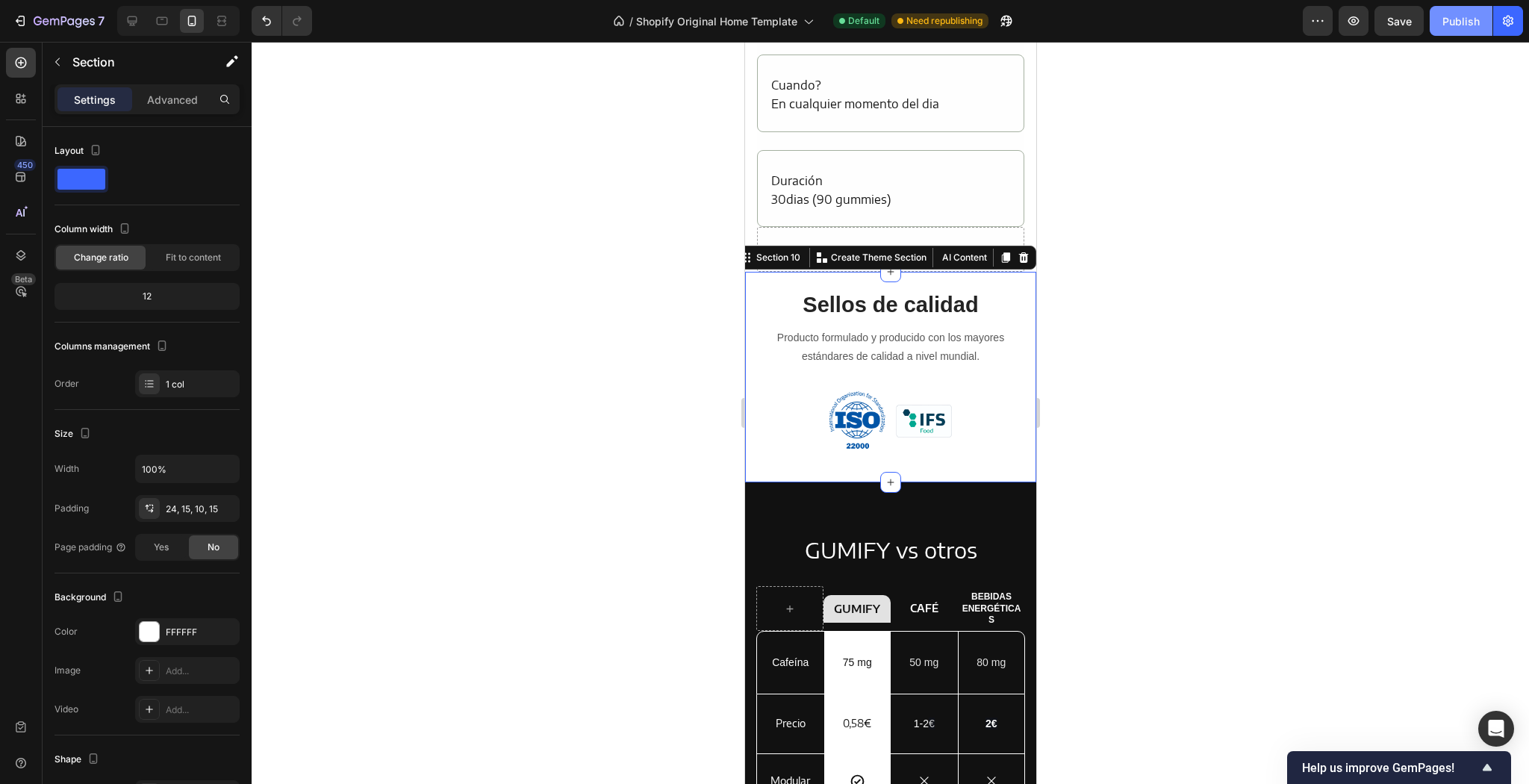
click at [1454, 28] on div "Publish" at bounding box center [1462, 21] width 37 height 15
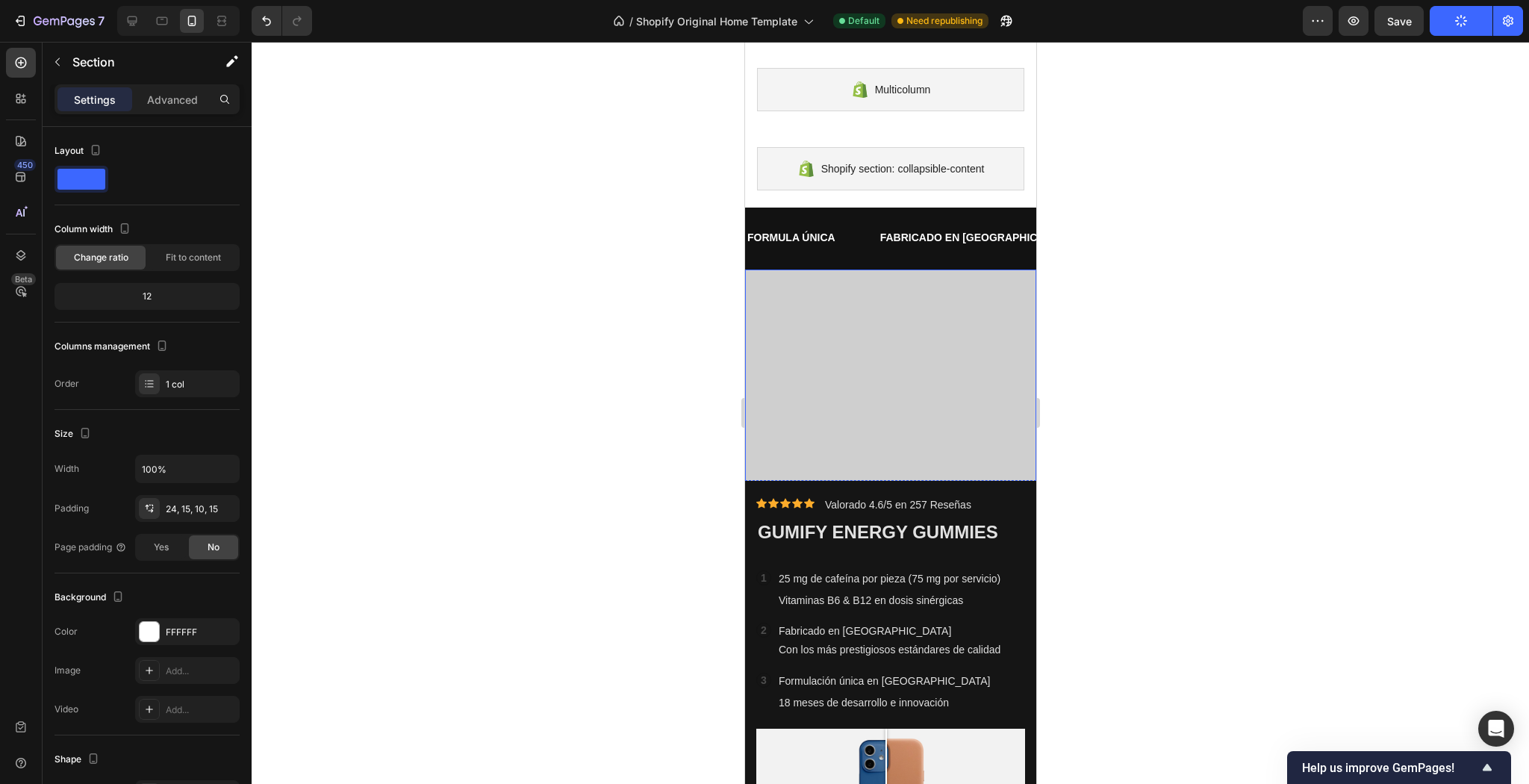
scroll to position [55, 0]
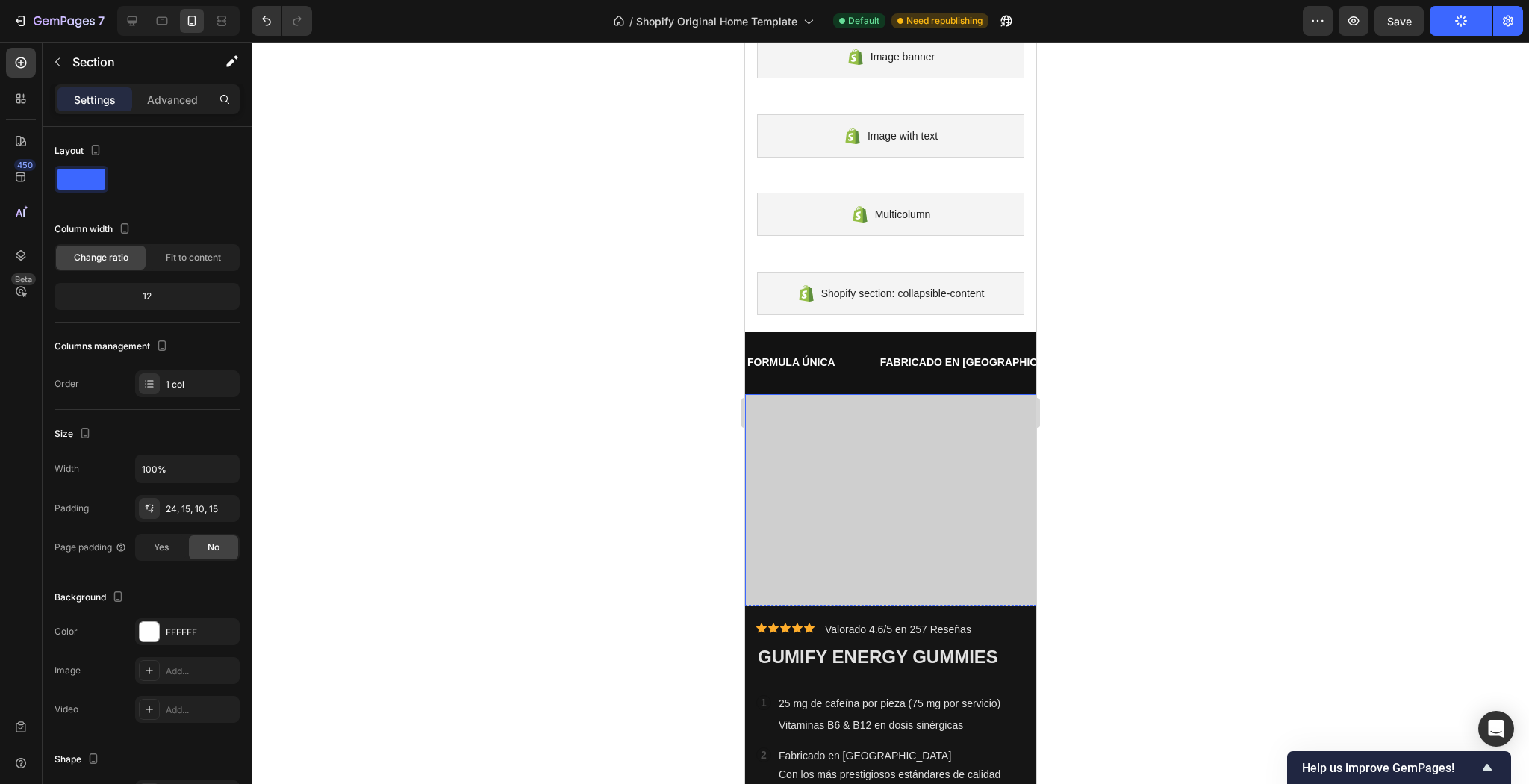
click at [861, 499] on div "Heading Text Block" at bounding box center [890, 503] width 267 height 18
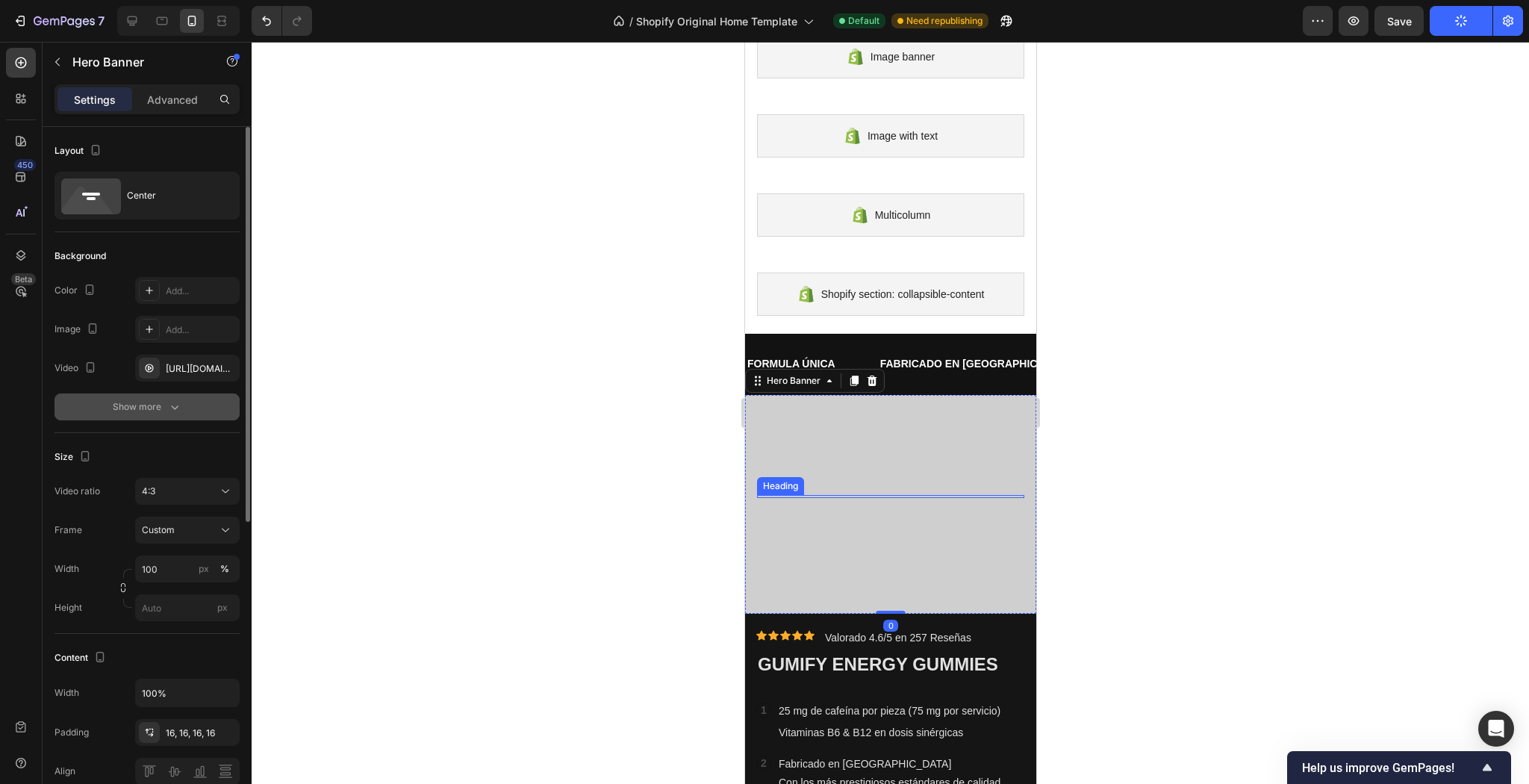
click at [144, 412] on div "Show more" at bounding box center [147, 407] width 69 height 15
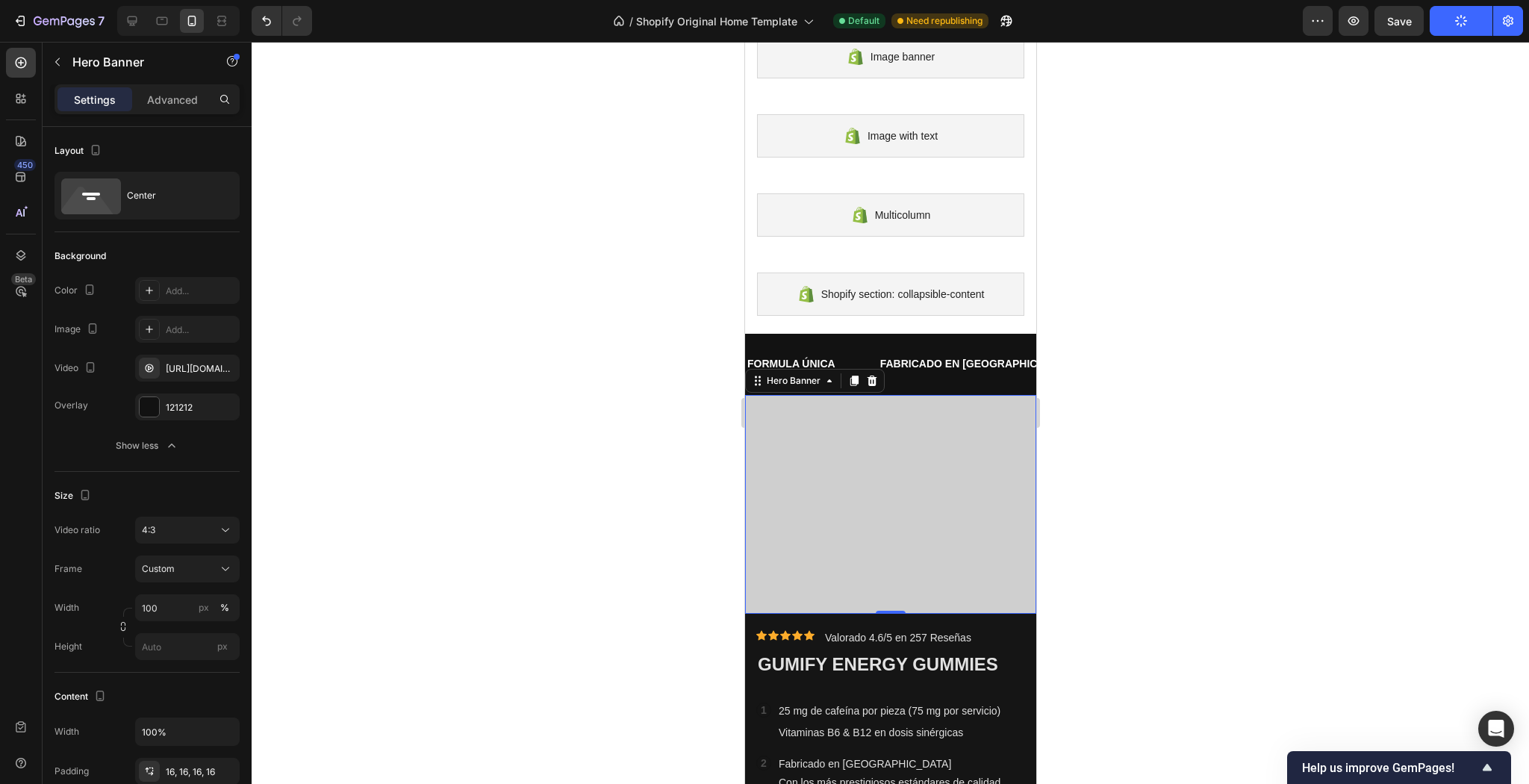
click at [949, 453] on div "Overlay" at bounding box center [890, 504] width 291 height 219
click at [180, 103] on p "Advanced" at bounding box center [172, 99] width 50 height 15
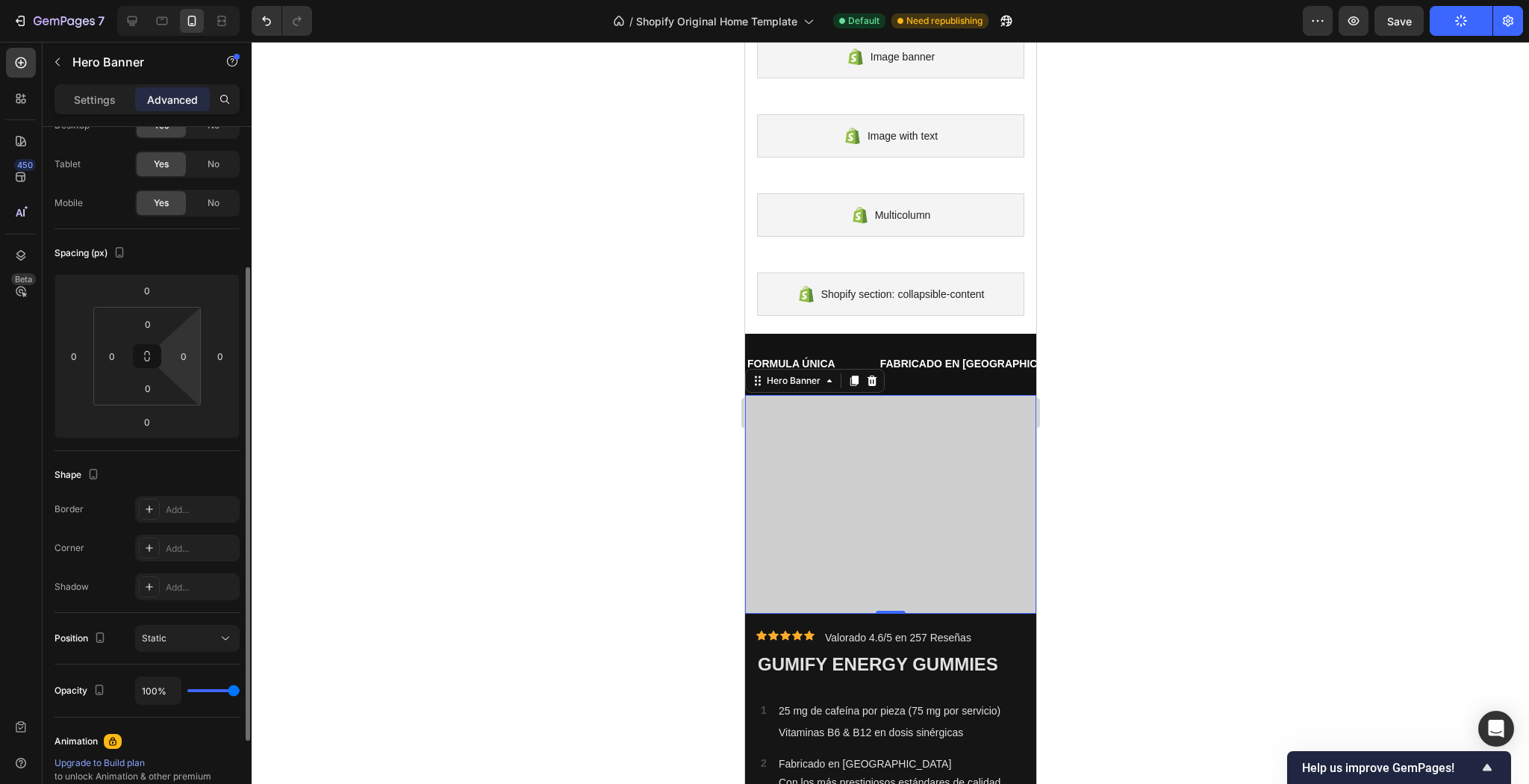
scroll to position [180, 0]
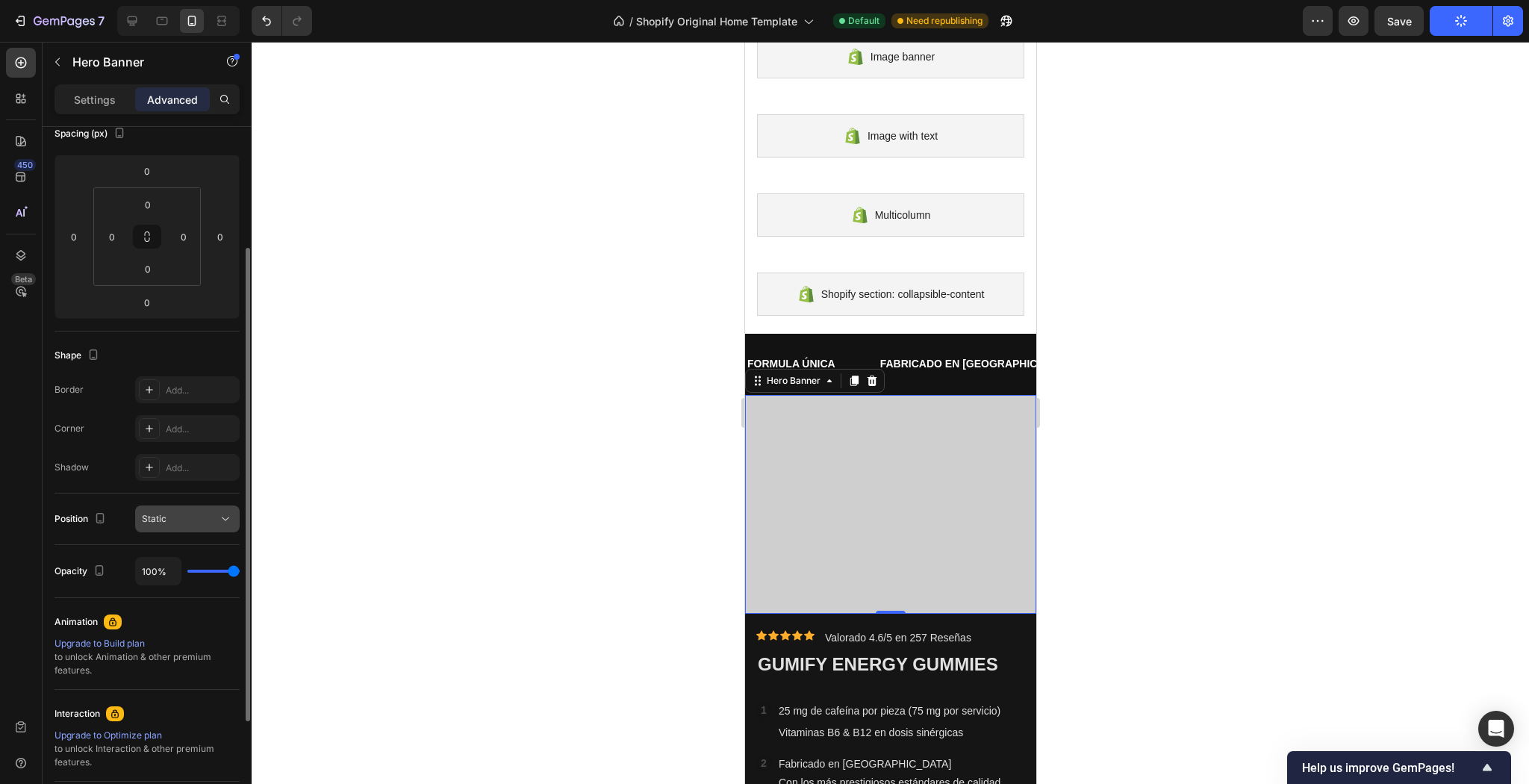
click at [204, 520] on div "Static" at bounding box center [180, 518] width 76 height 14
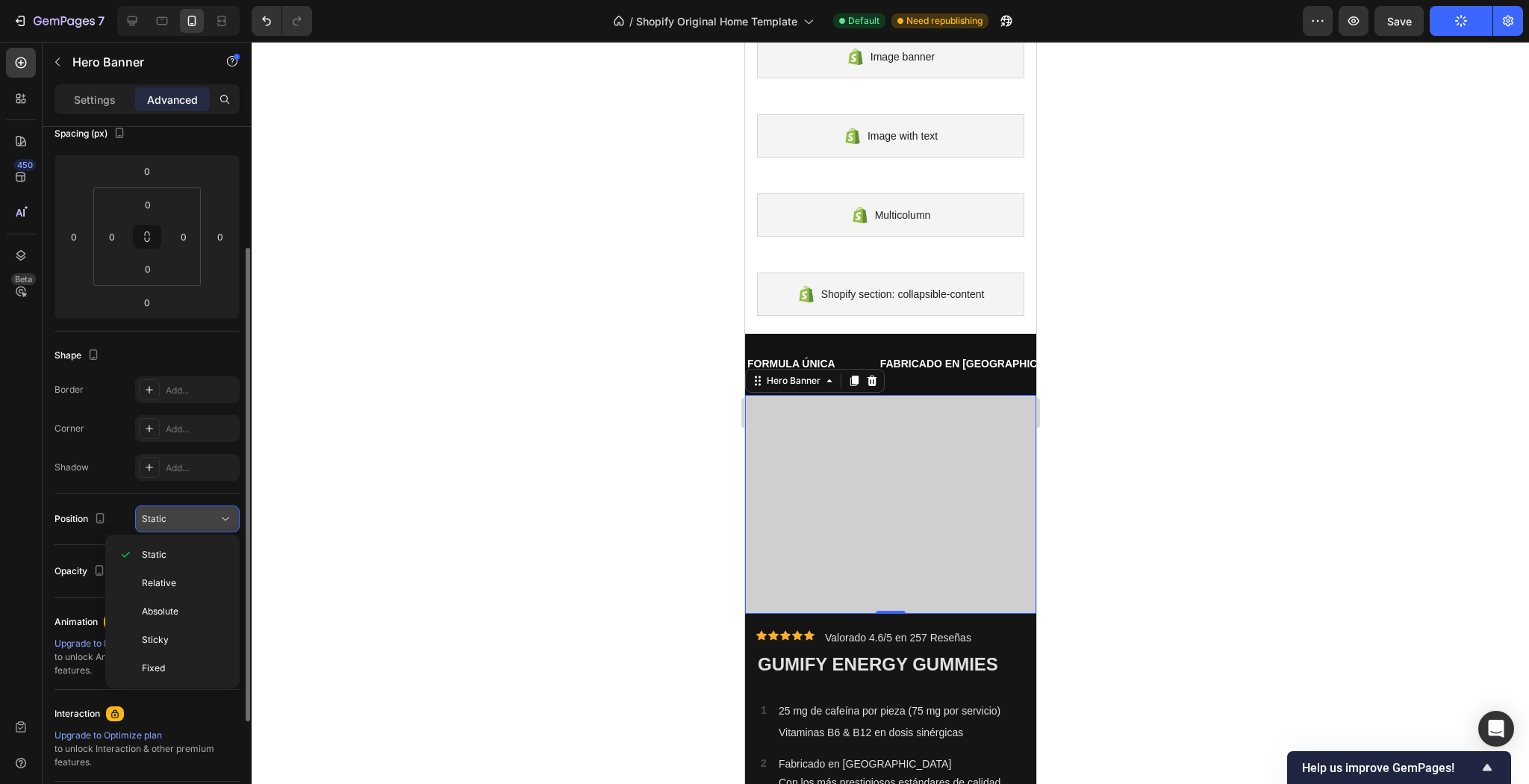
click at [204, 519] on div "Static" at bounding box center [180, 518] width 76 height 14
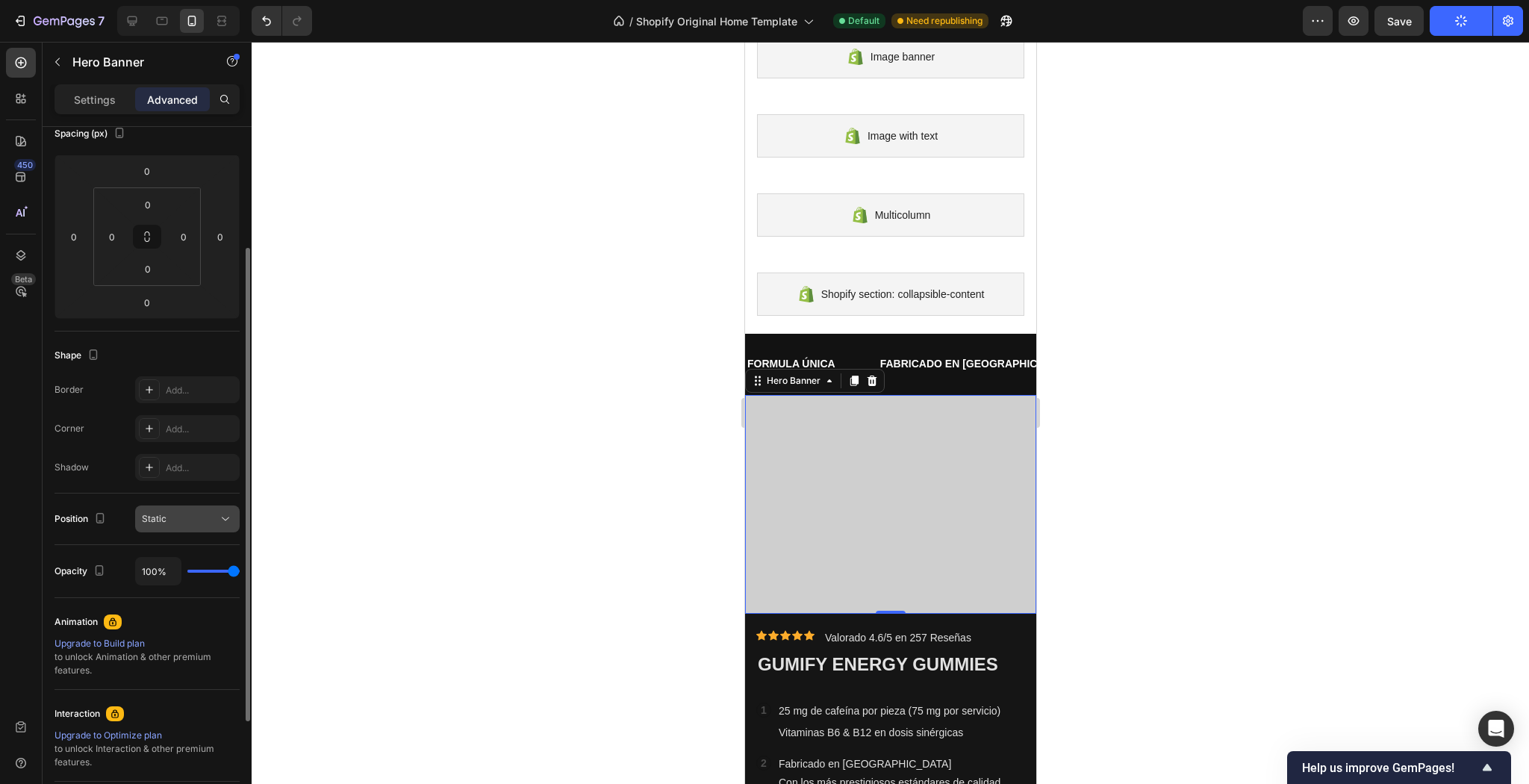
click at [204, 519] on div "Static" at bounding box center [180, 518] width 76 height 14
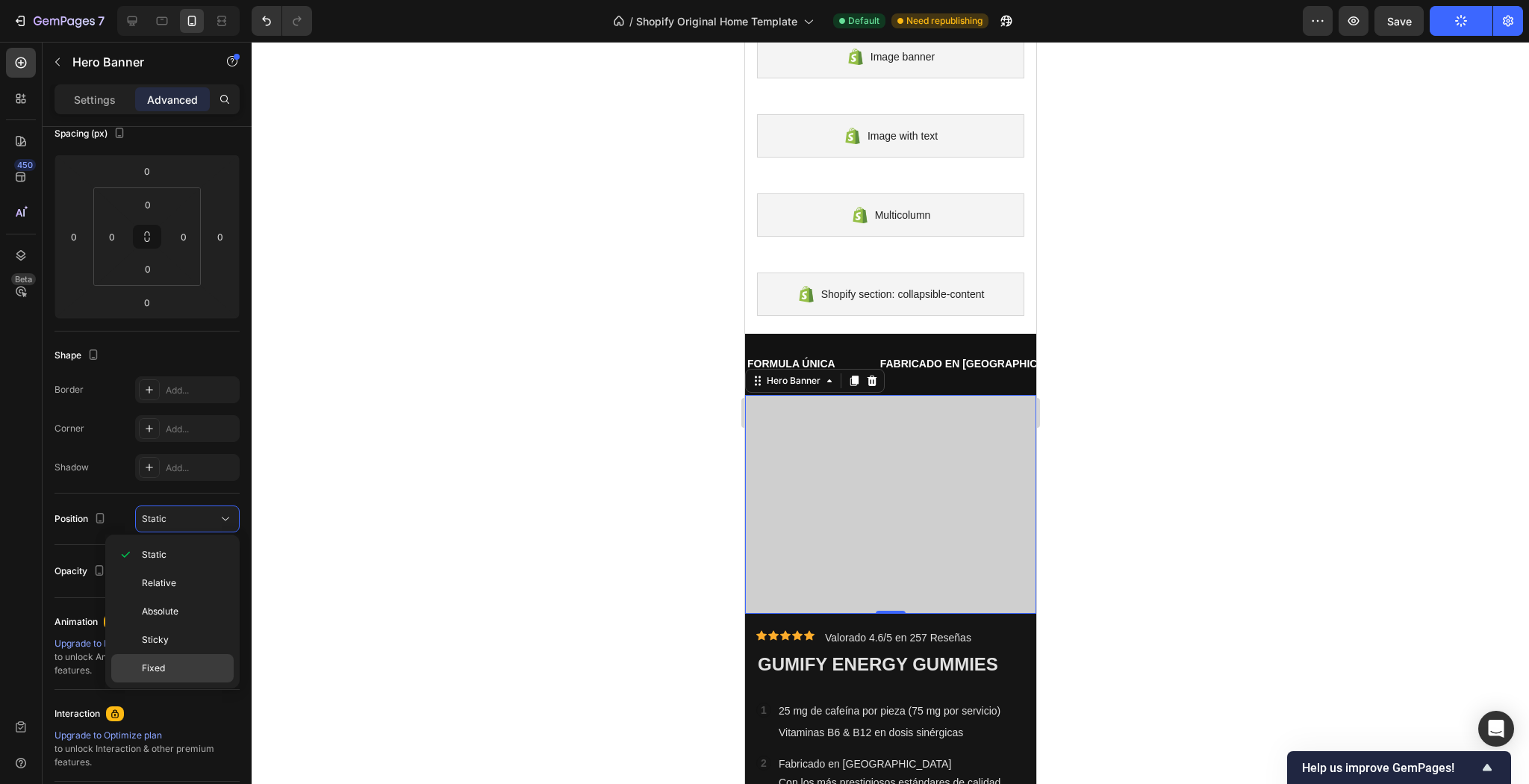
click at [173, 675] on div "Fixed" at bounding box center [172, 668] width 123 height 28
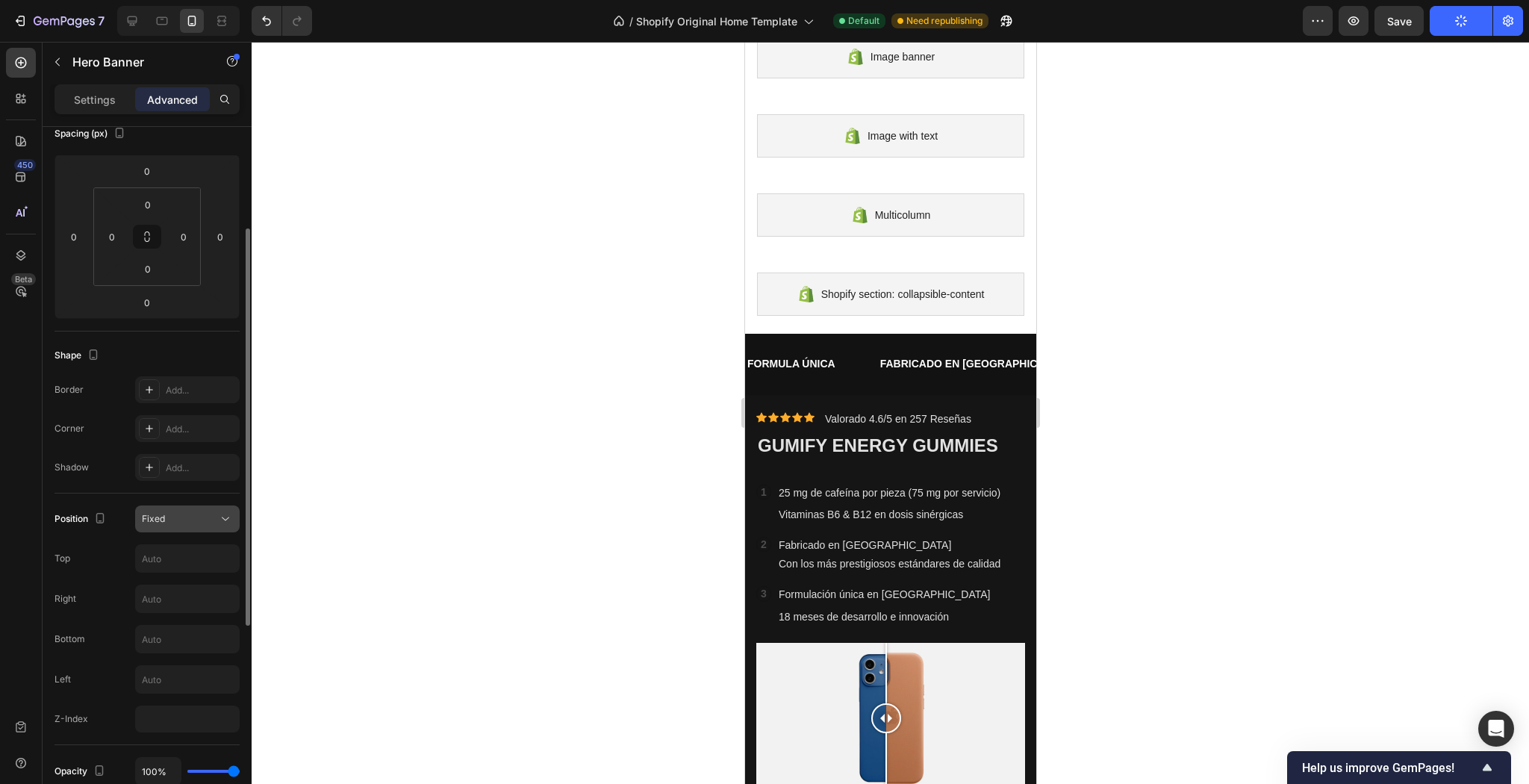
click at [184, 526] on button "Fixed" at bounding box center [187, 518] width 105 height 27
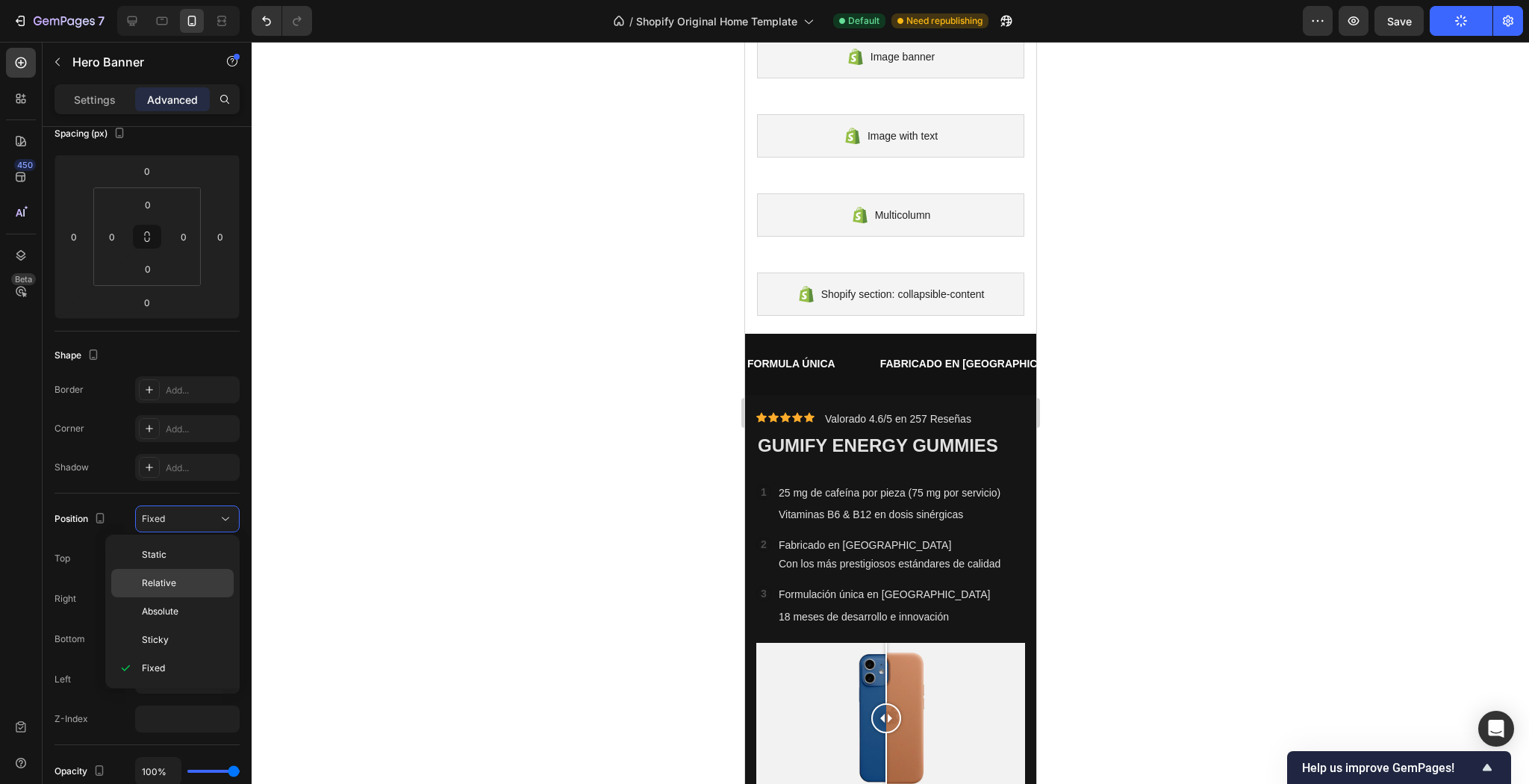
click at [174, 570] on div "Relative" at bounding box center [172, 583] width 123 height 28
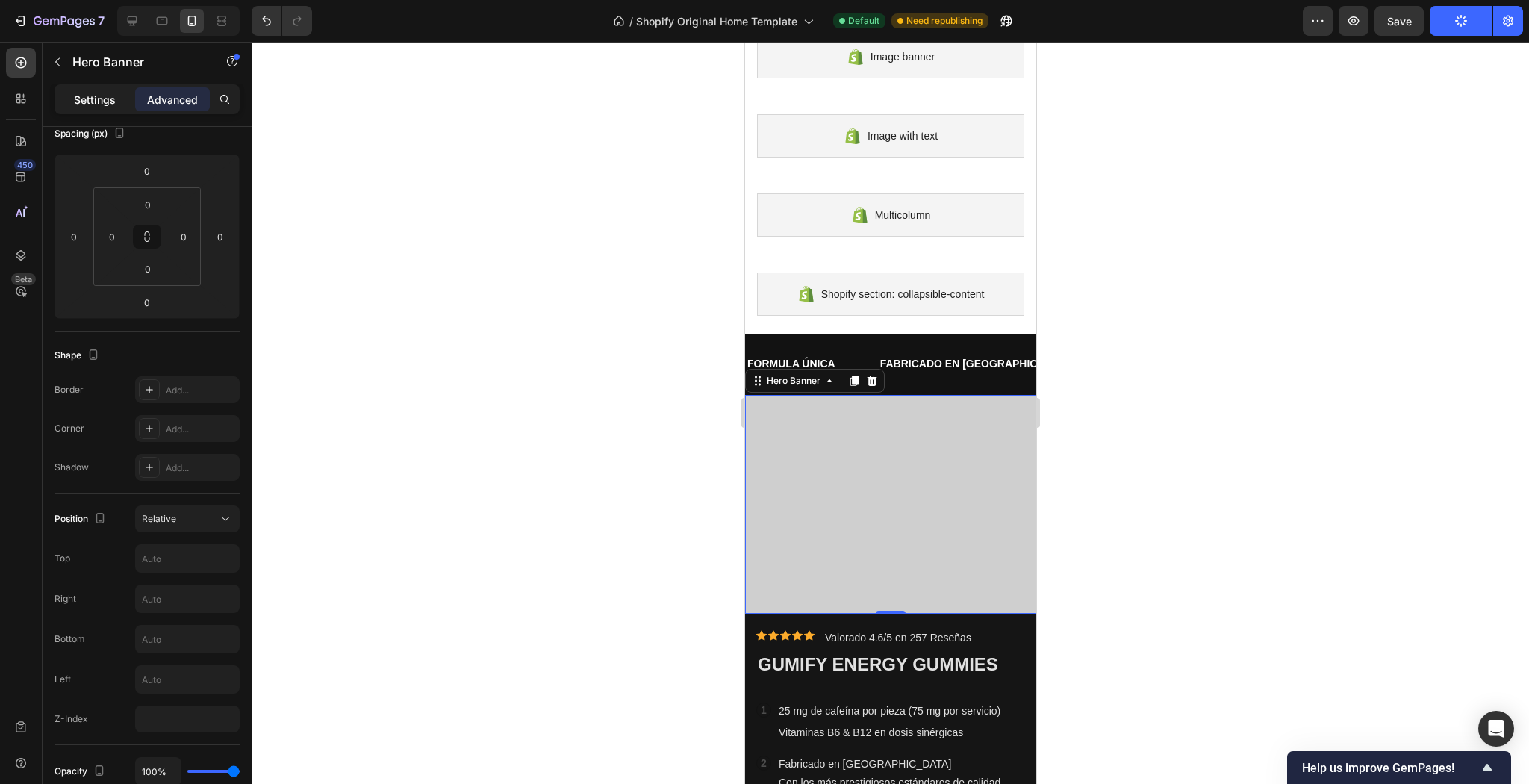
click at [110, 99] on p "Settings" at bounding box center [94, 99] width 41 height 15
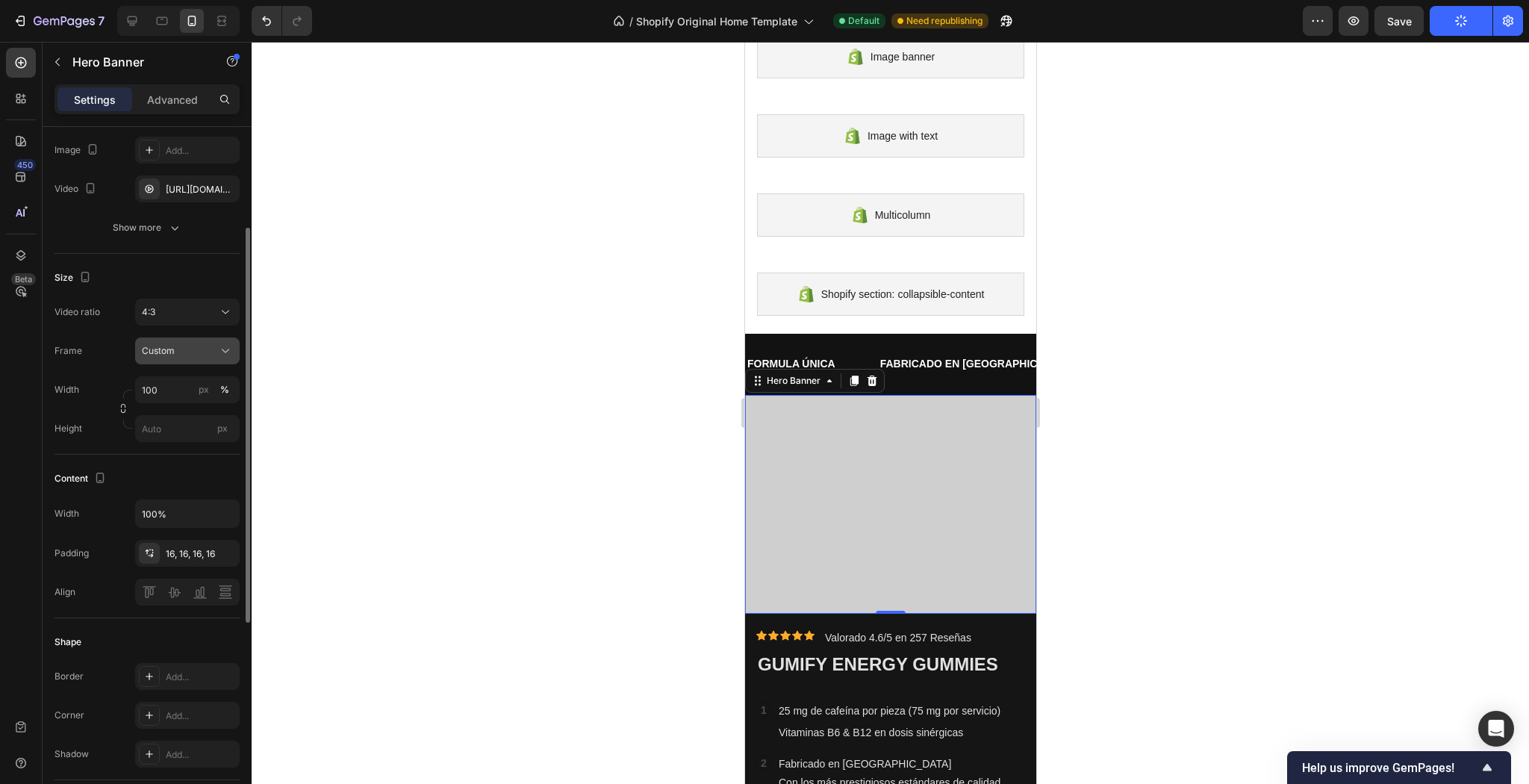
click at [176, 362] on button "Custom" at bounding box center [187, 350] width 105 height 27
click at [175, 392] on span "As banner source" at bounding box center [178, 387] width 74 height 14
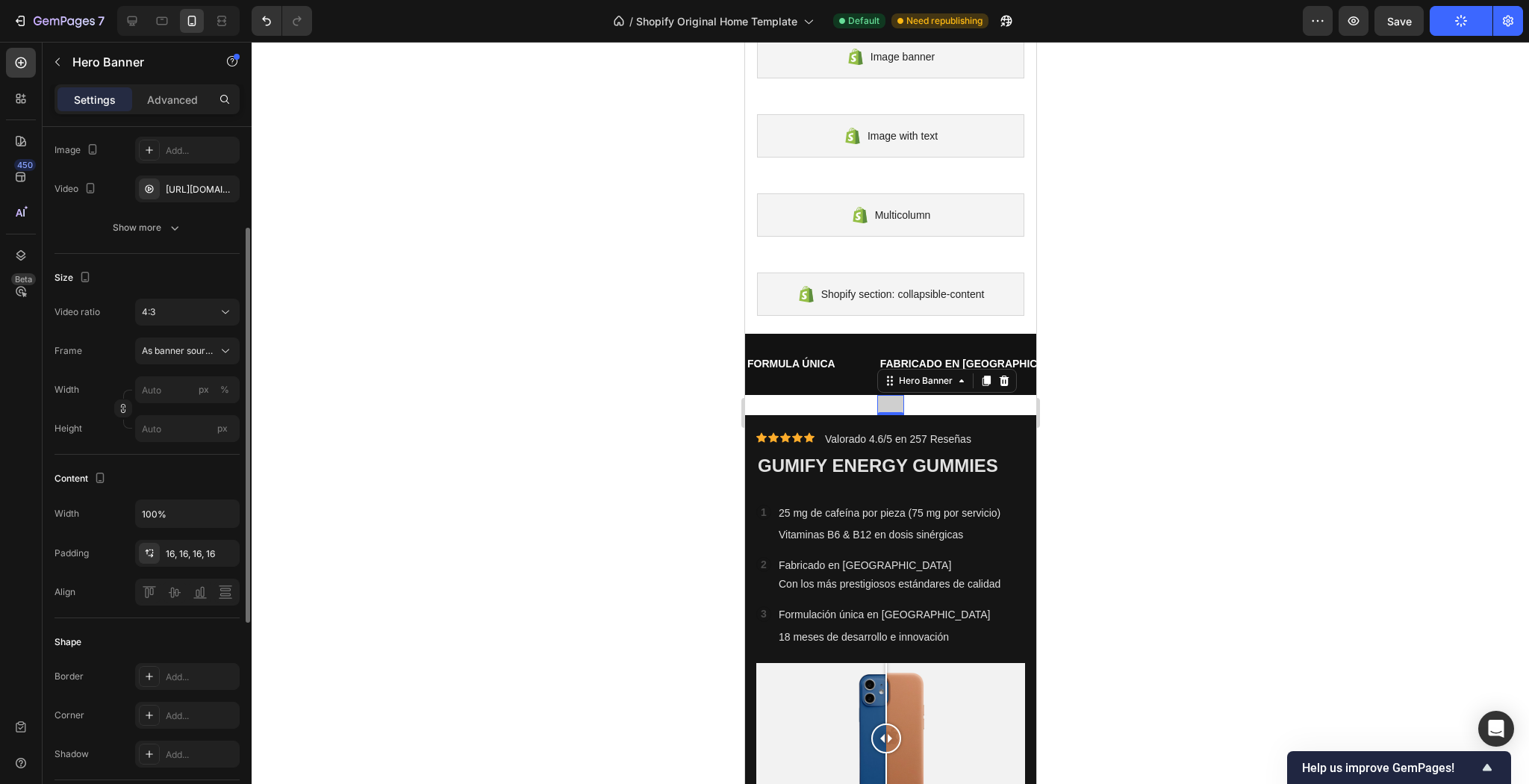
click at [176, 366] on div "Frame As banner source Width px % Height px" at bounding box center [147, 389] width 185 height 105
click at [179, 357] on button "As banner source" at bounding box center [187, 350] width 105 height 27
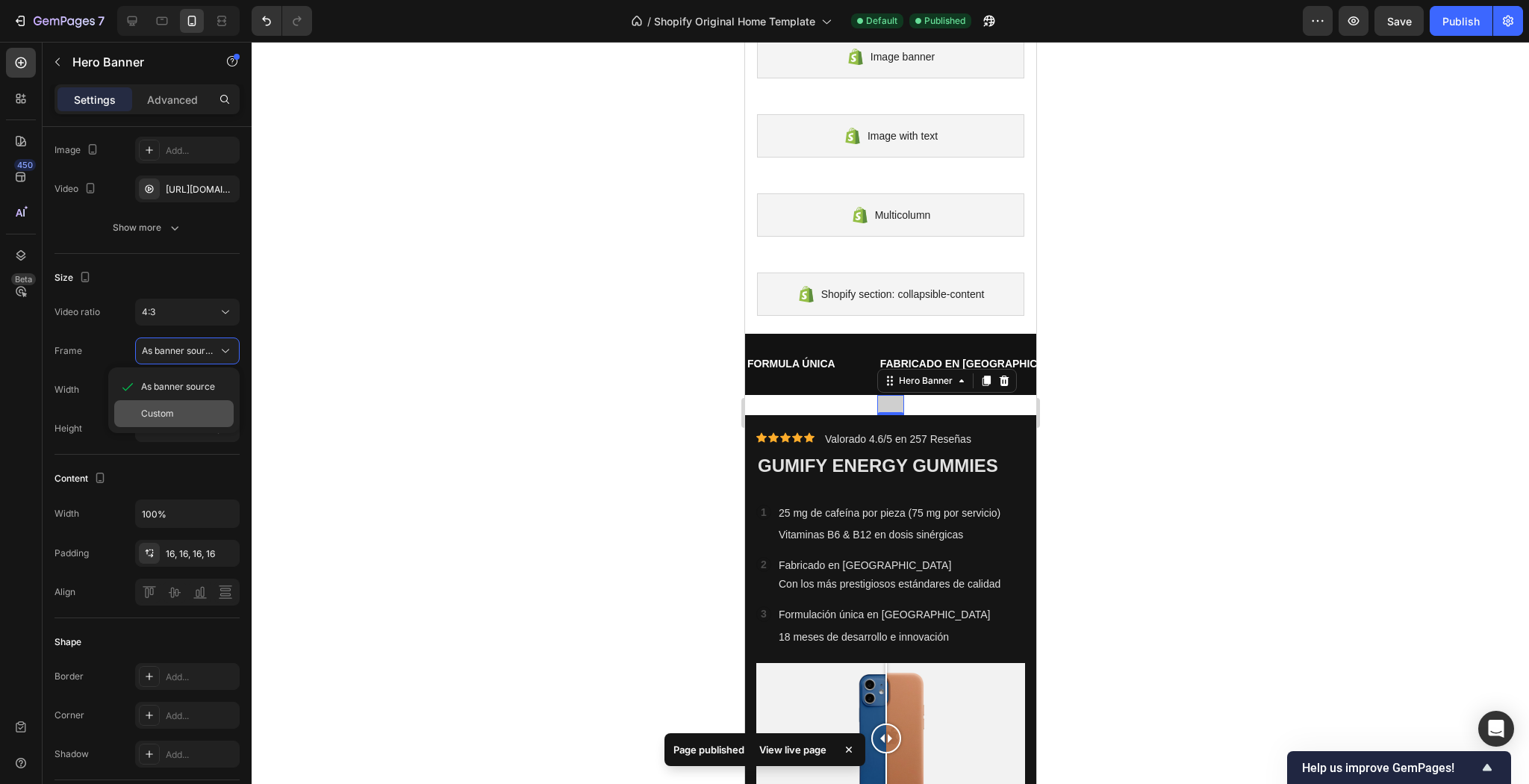
click at [168, 410] on span "Custom" at bounding box center [158, 414] width 32 height 14
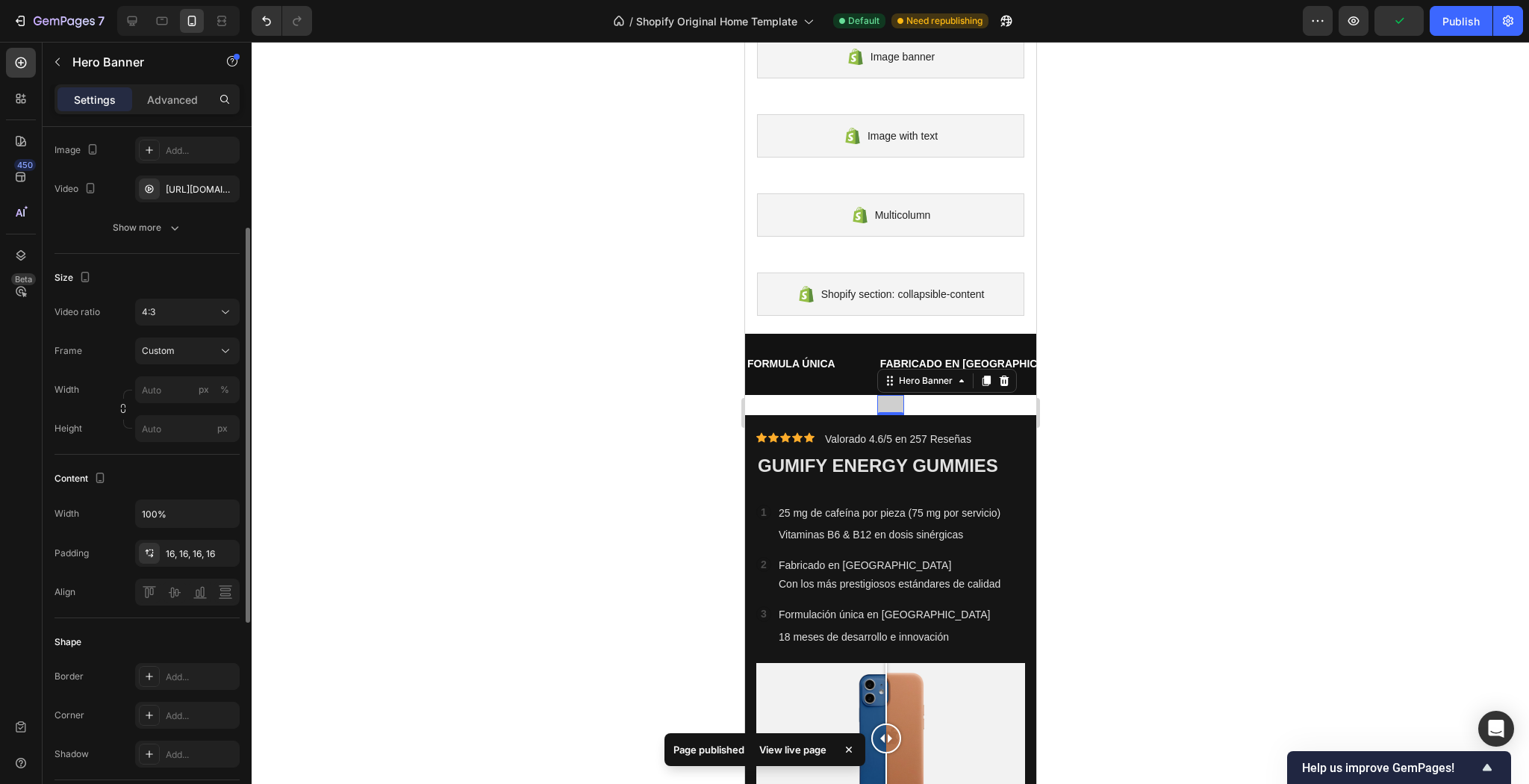
click at [171, 364] on div "Frame Custom Width px % Height px" at bounding box center [147, 389] width 185 height 105
click at [172, 357] on div "As banner source" at bounding box center [188, 351] width 91 height 15
click at [149, 405] on div "Custom" at bounding box center [174, 414] width 119 height 27
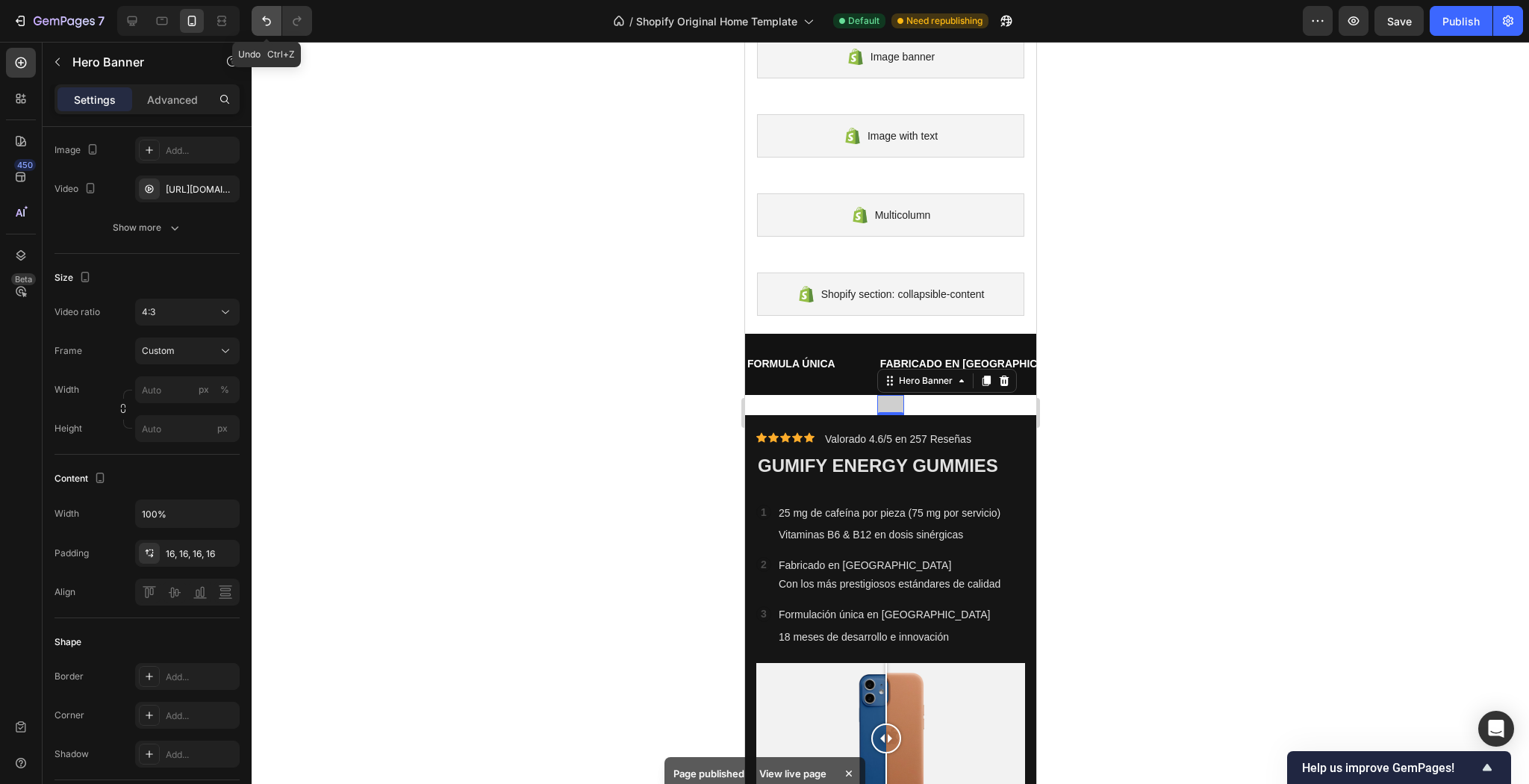
click at [262, 14] on icon "Undo/Redo" at bounding box center [266, 21] width 15 height 15
click at [265, 14] on icon "Undo/Redo" at bounding box center [266, 21] width 15 height 15
type input "100"
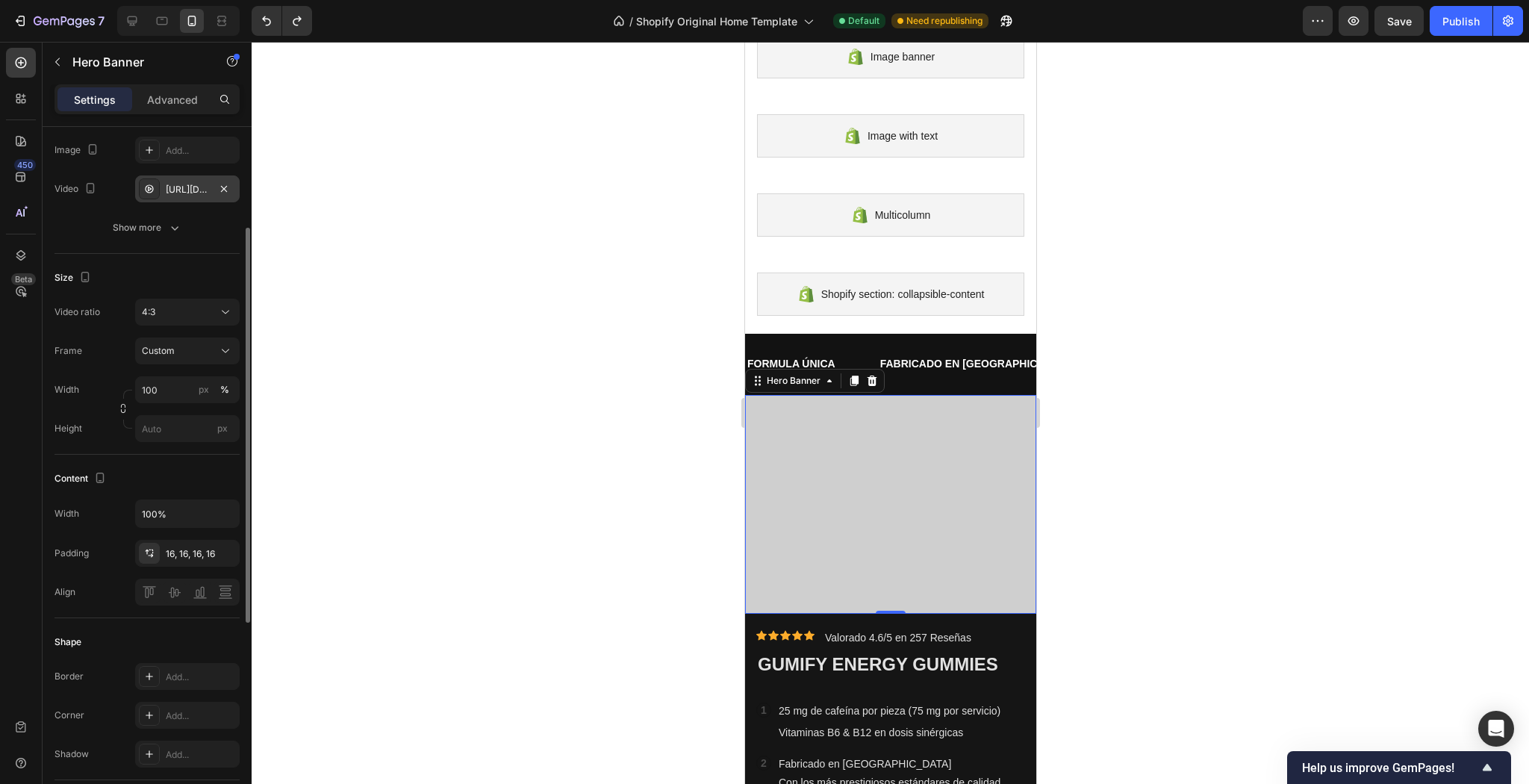
scroll to position [60, 0]
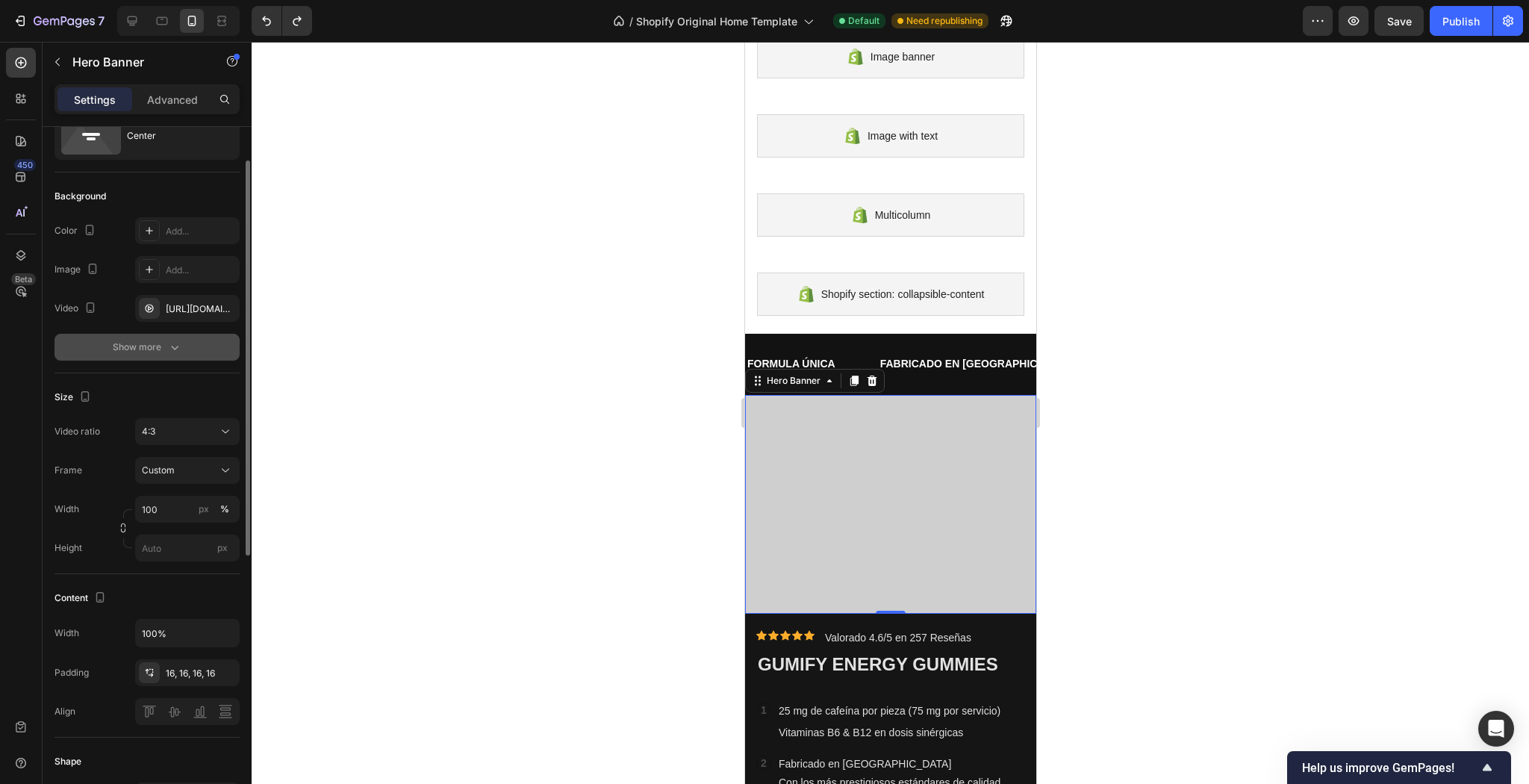
click at [128, 349] on div "Show more" at bounding box center [147, 347] width 69 height 15
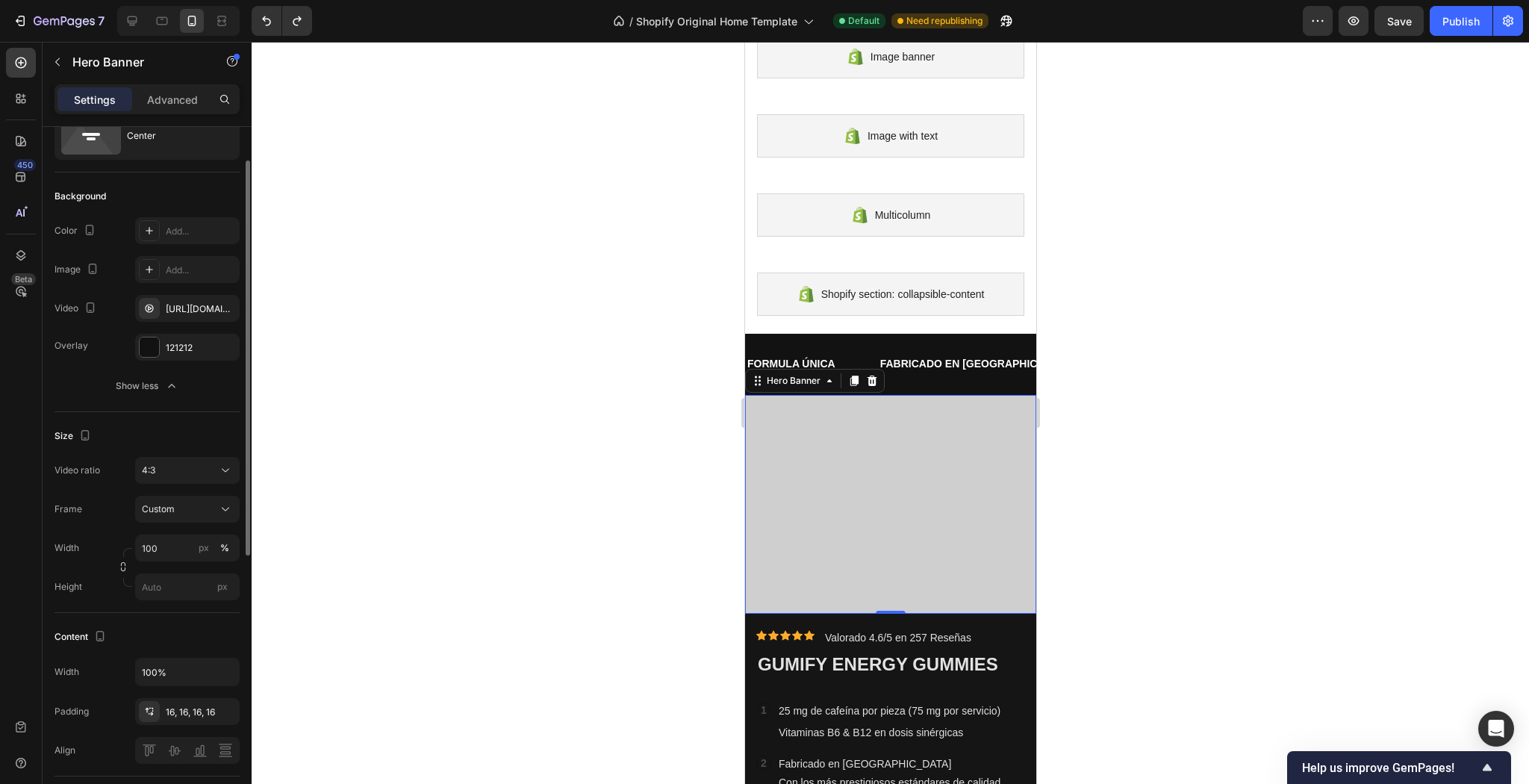
drag, startPoint x: 146, startPoint y: 421, endPoint x: 145, endPoint y: 437, distance: 16.0
drag, startPoint x: 145, startPoint y: 437, endPoint x: 228, endPoint y: 392, distance: 94.4
click at [228, 392] on button "Show less" at bounding box center [147, 386] width 185 height 27
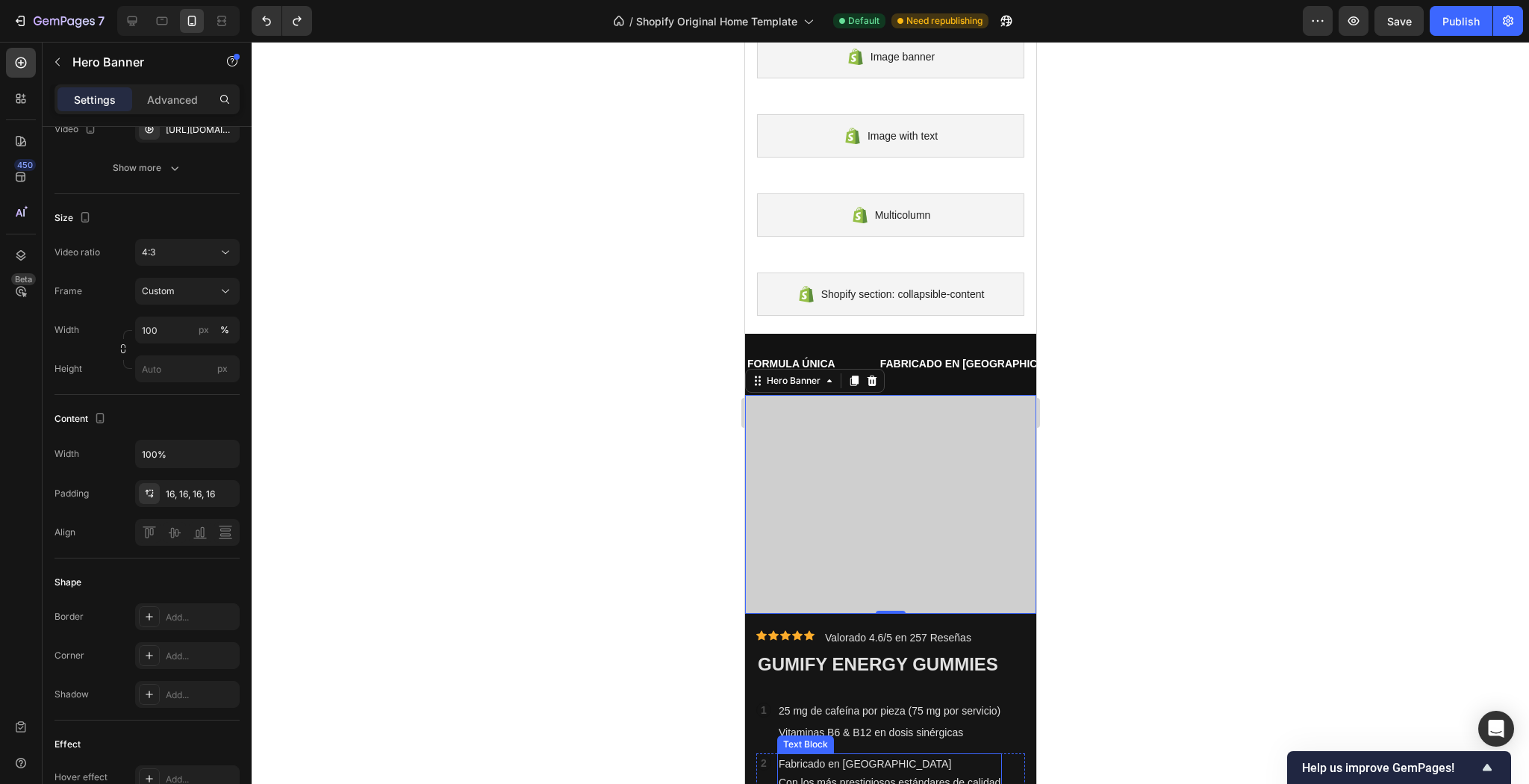
scroll to position [115, 0]
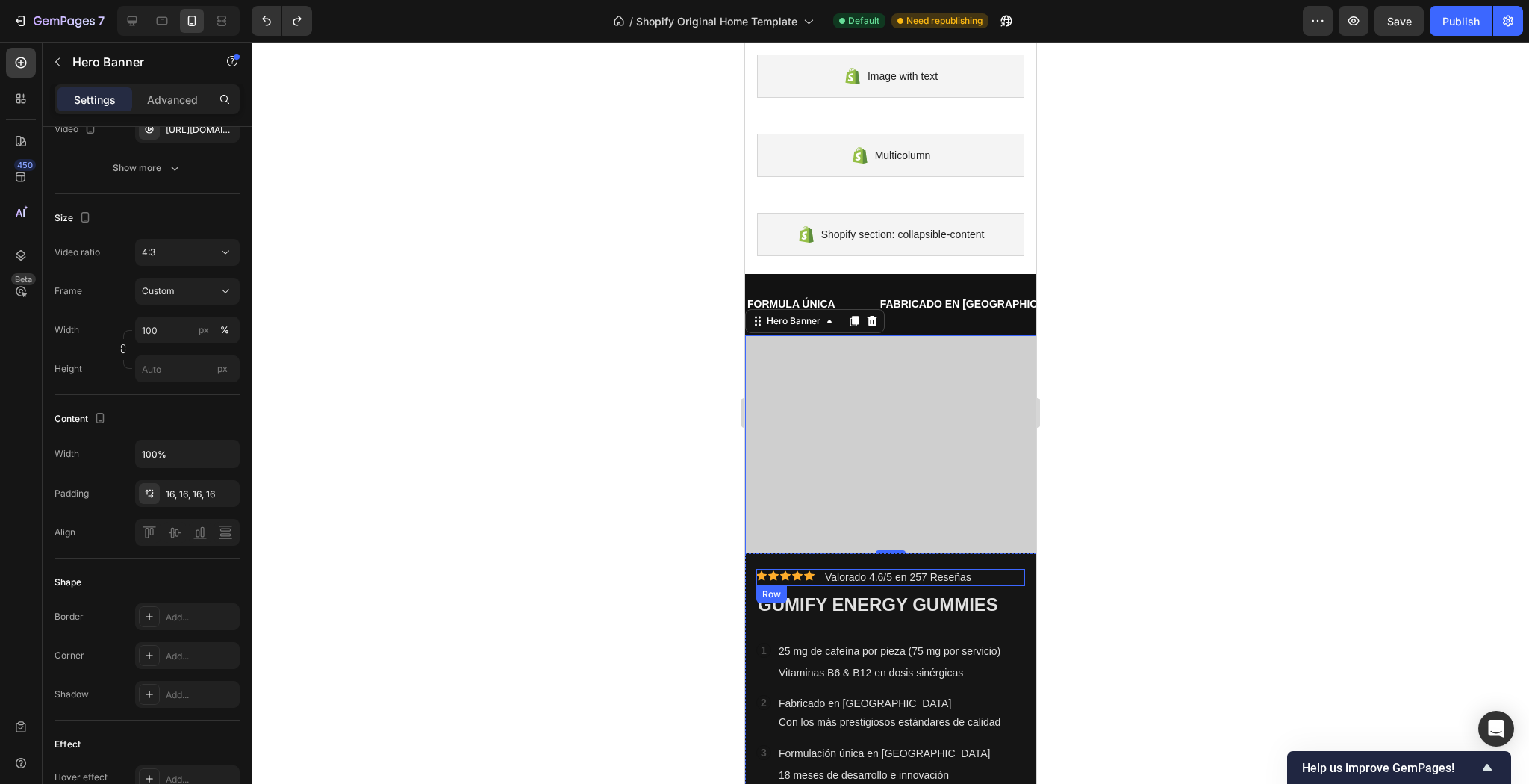
click at [1006, 571] on div "Icon Icon Icon Icon Icon Icon List Valorado 4.6/5 en 257 Reseñas Text Block Row" at bounding box center [890, 577] width 269 height 16
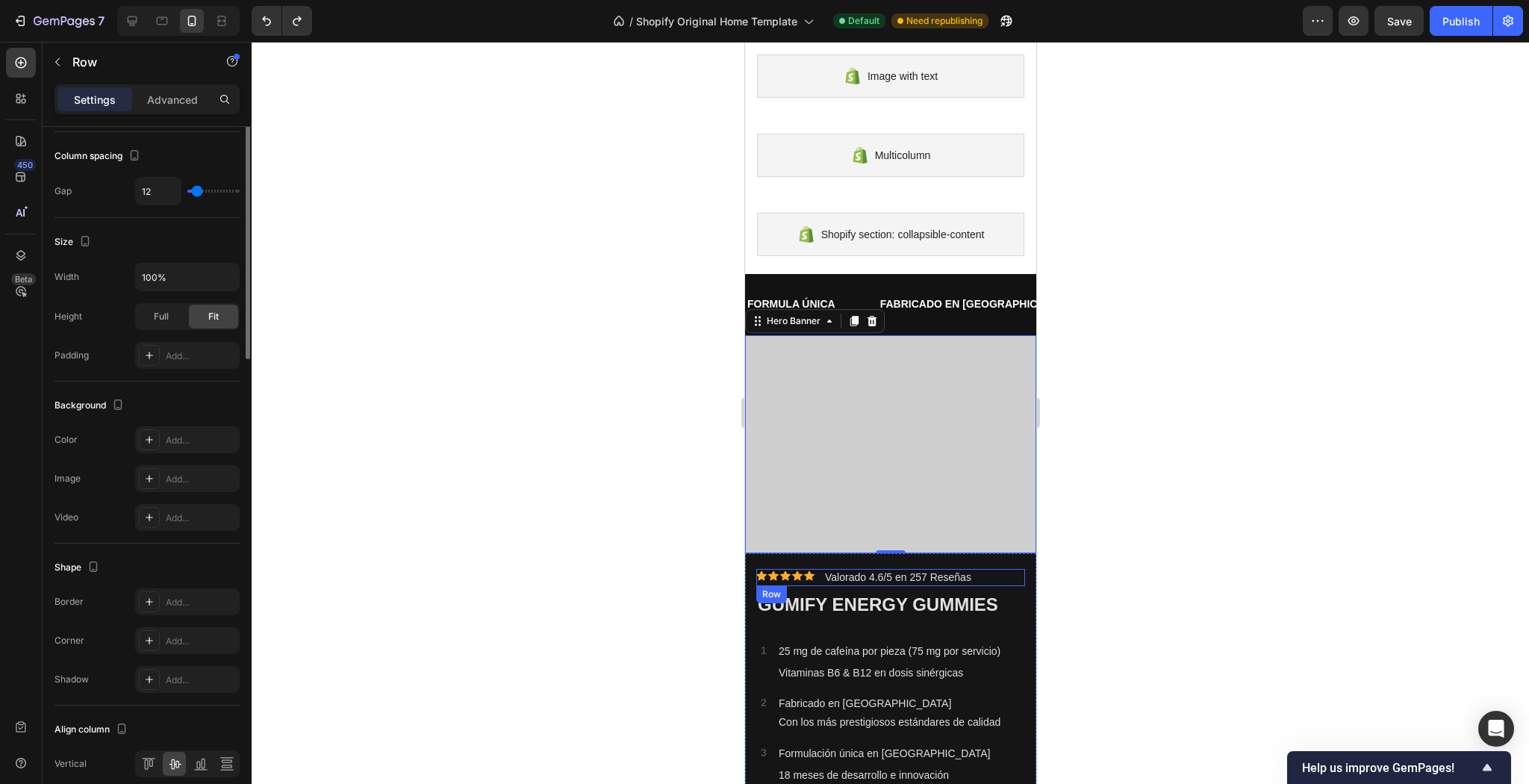
scroll to position [0, 0]
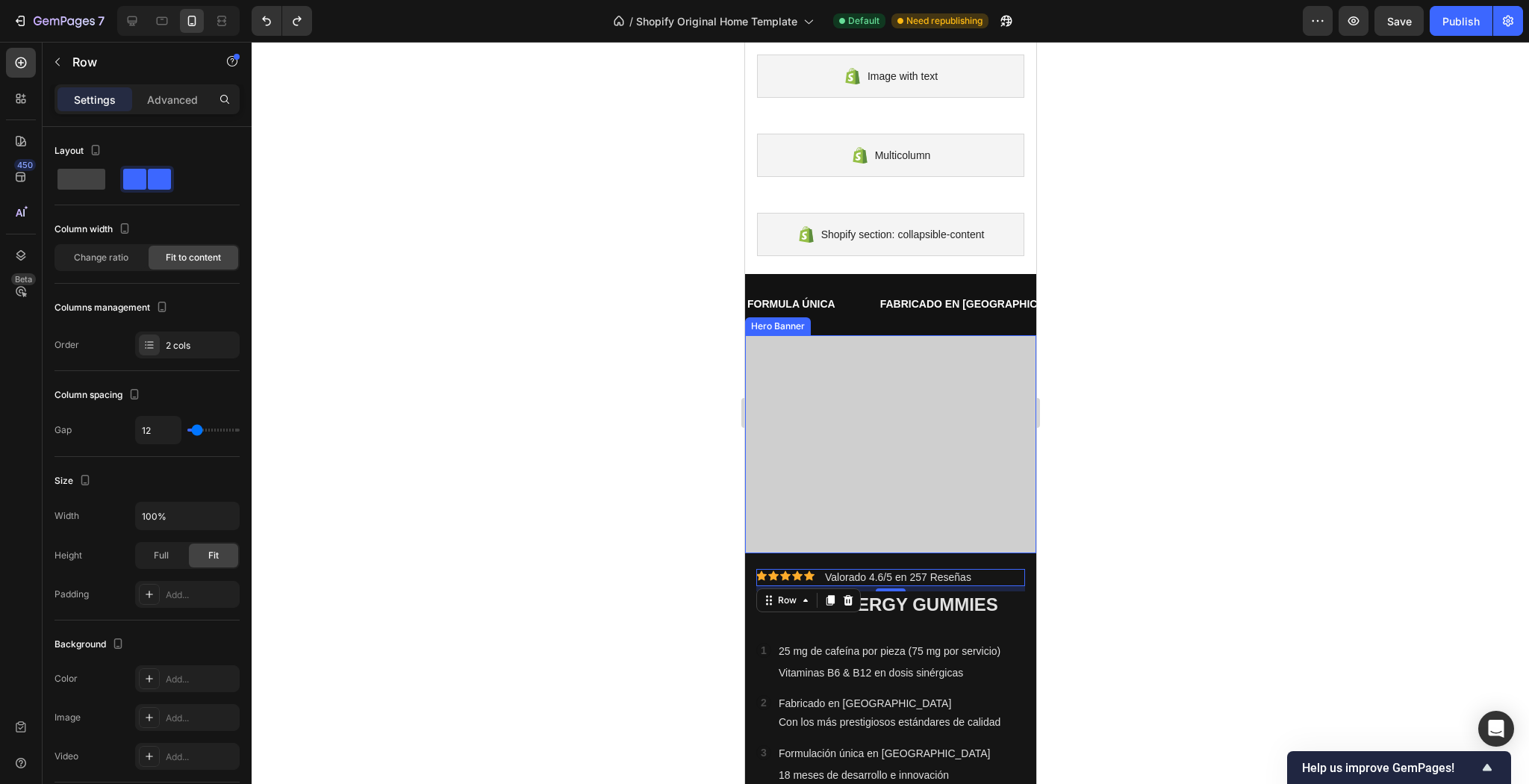
click at [973, 336] on div "Overlay" at bounding box center [890, 444] width 291 height 219
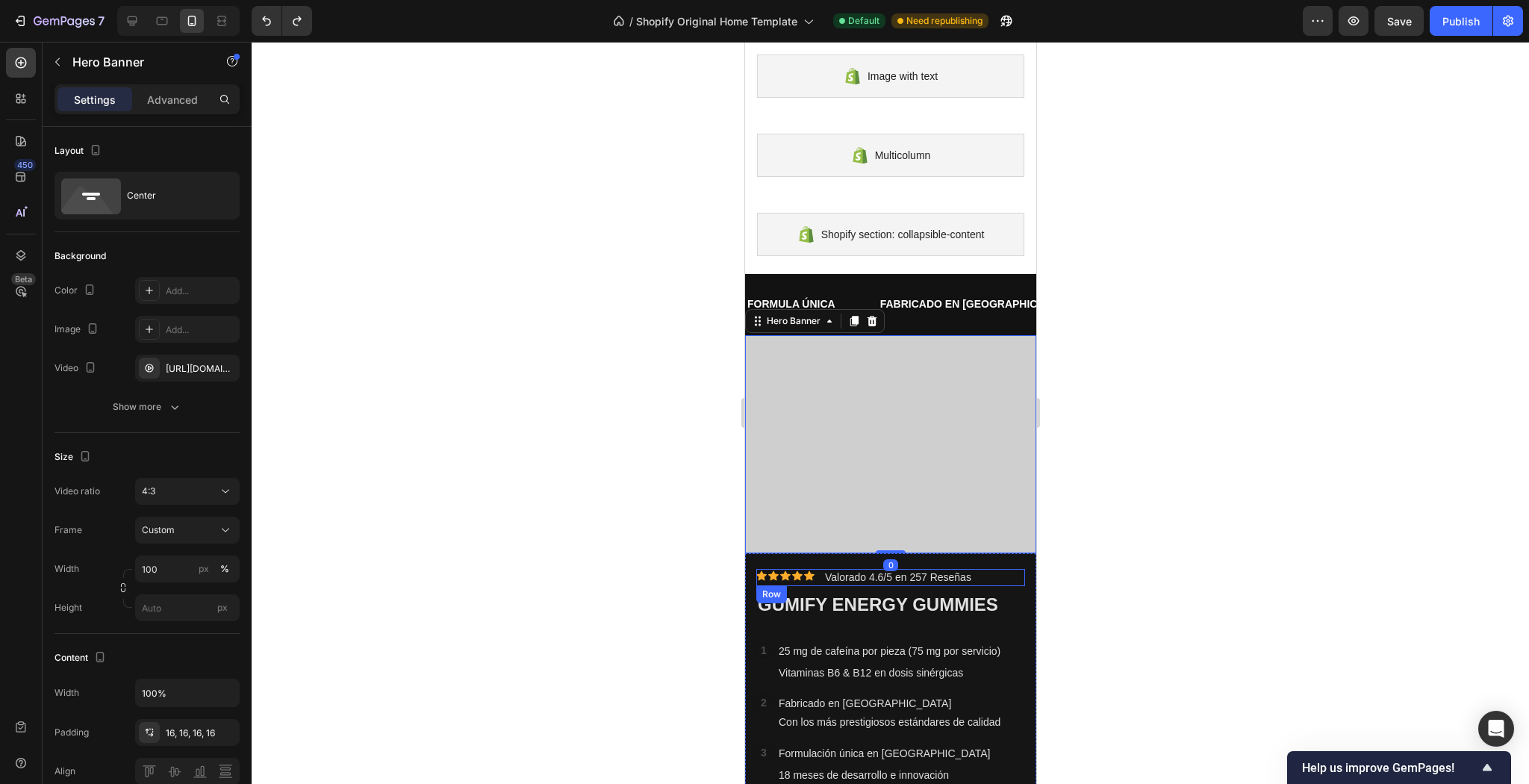
click at [998, 575] on div "Icon Icon Icon Icon Icon Icon List Valorado 4.6/5 en 257 Reseñas Text Block Row" at bounding box center [890, 577] width 269 height 16
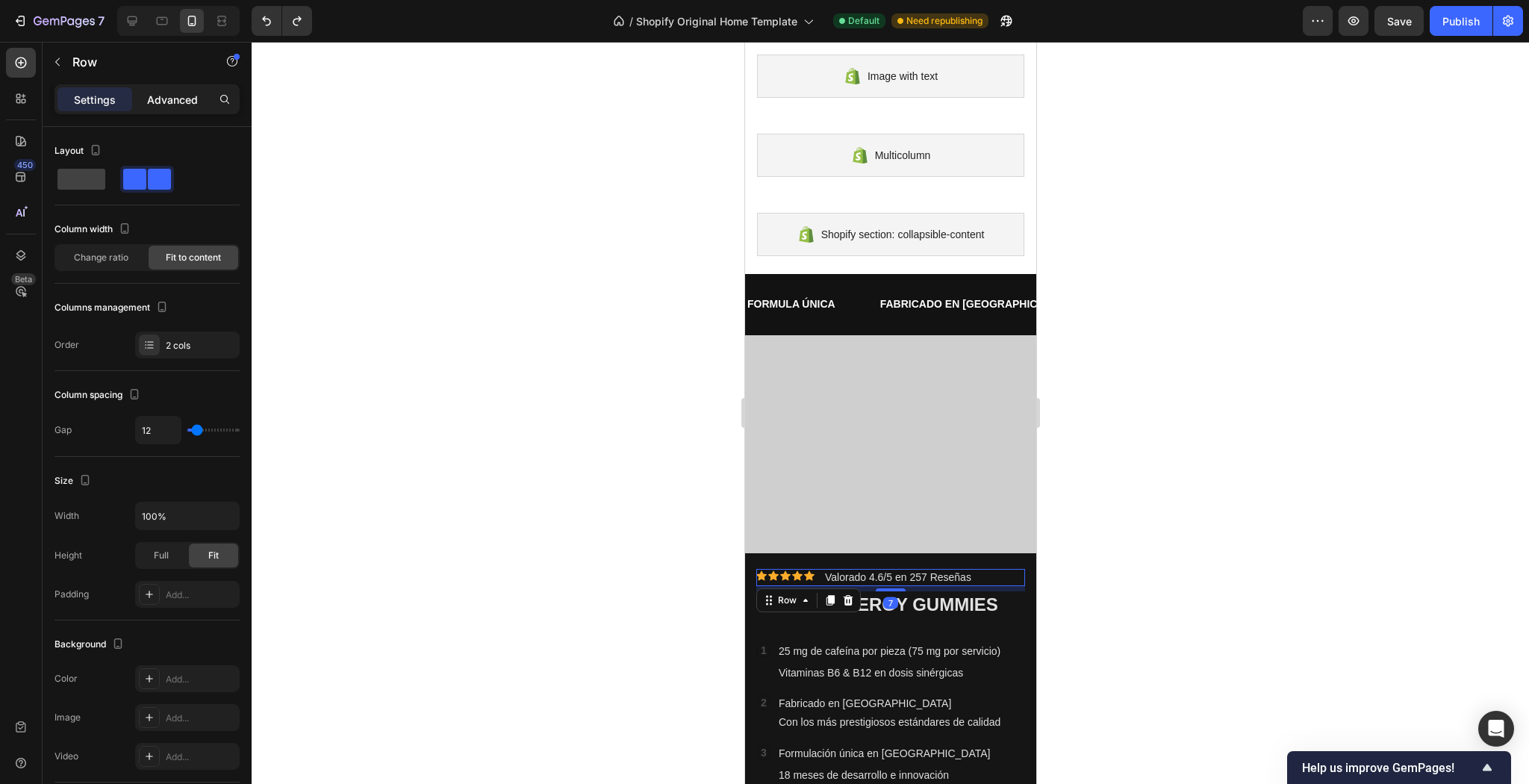
click at [168, 103] on p "Advanced" at bounding box center [172, 99] width 50 height 15
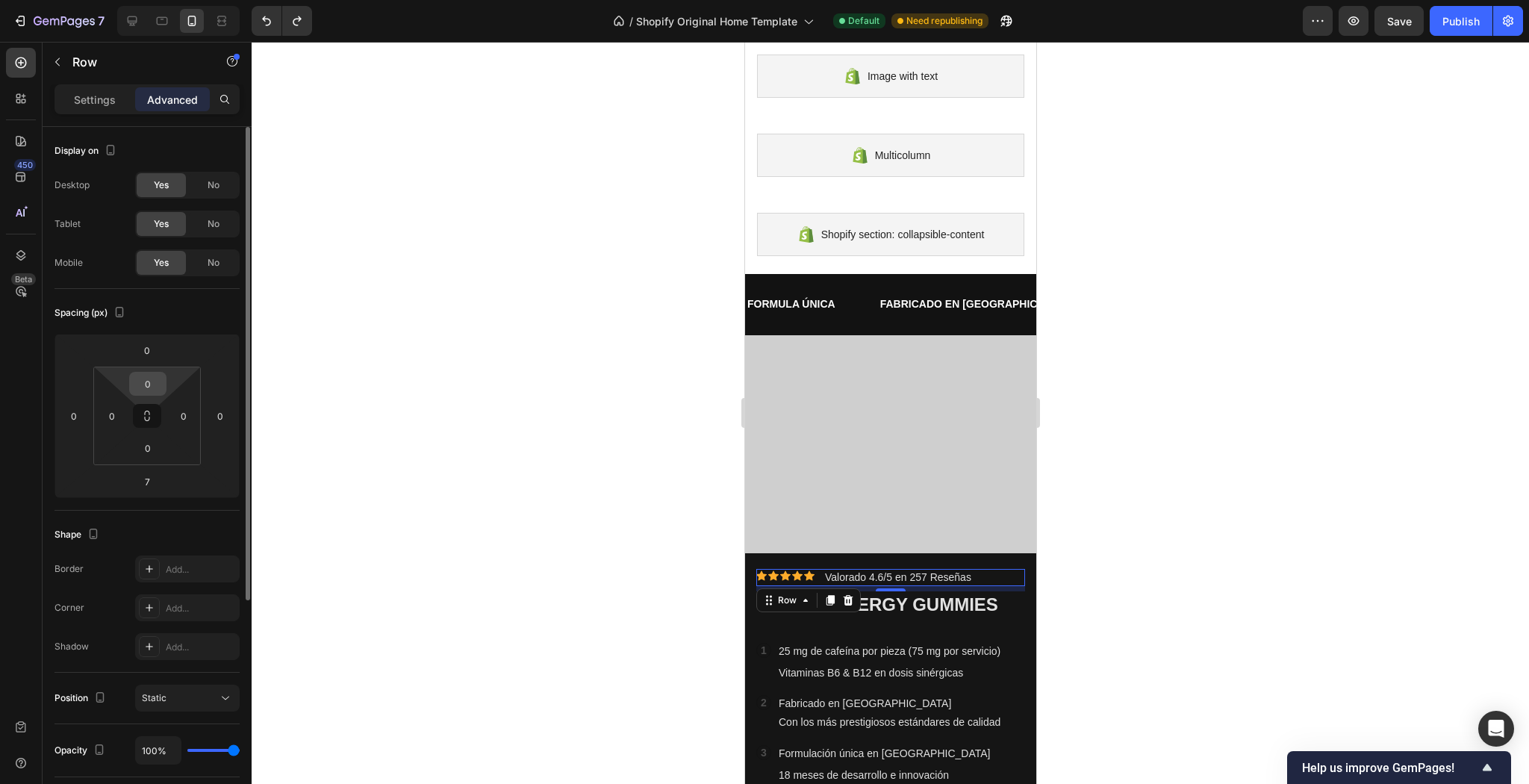
click at [152, 394] on div "0" at bounding box center [148, 383] width 37 height 24
click at [153, 382] on input "0" at bounding box center [148, 384] width 30 height 23
type input "20"
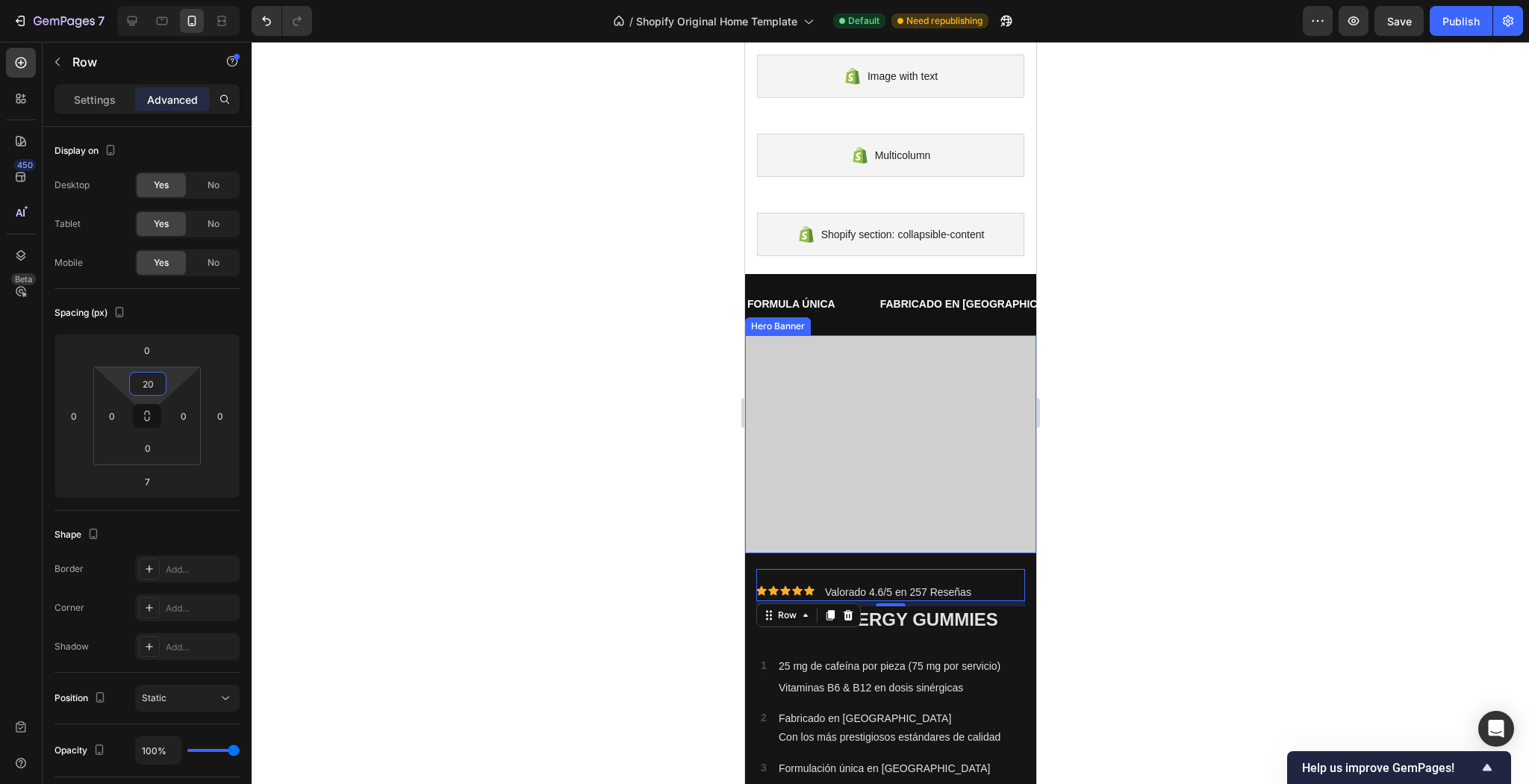
drag, startPoint x: 1337, startPoint y: 443, endPoint x: 1305, endPoint y: 441, distance: 32.1
click at [1336, 441] on div at bounding box center [890, 412] width 1277 height 742
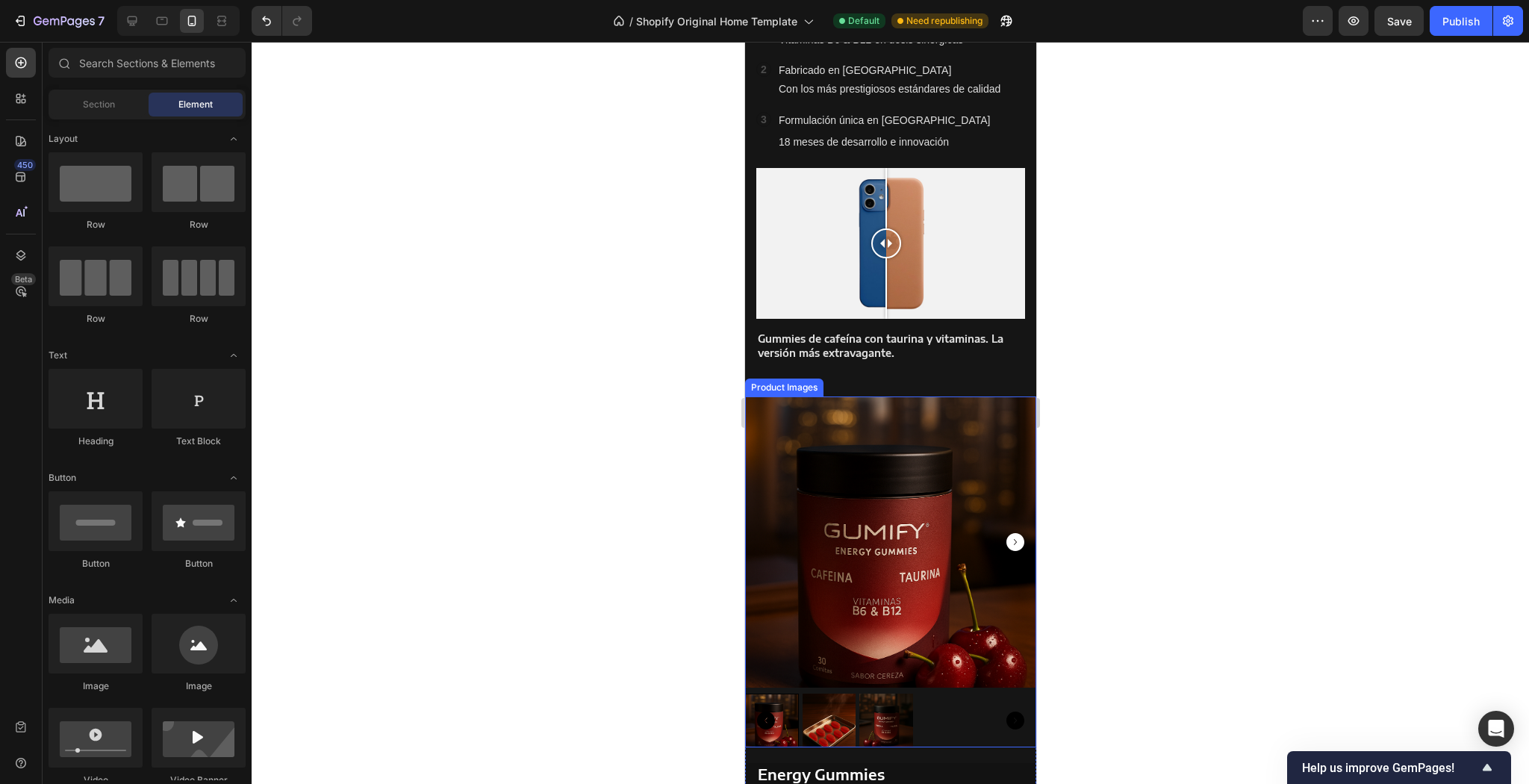
scroll to position [772, 0]
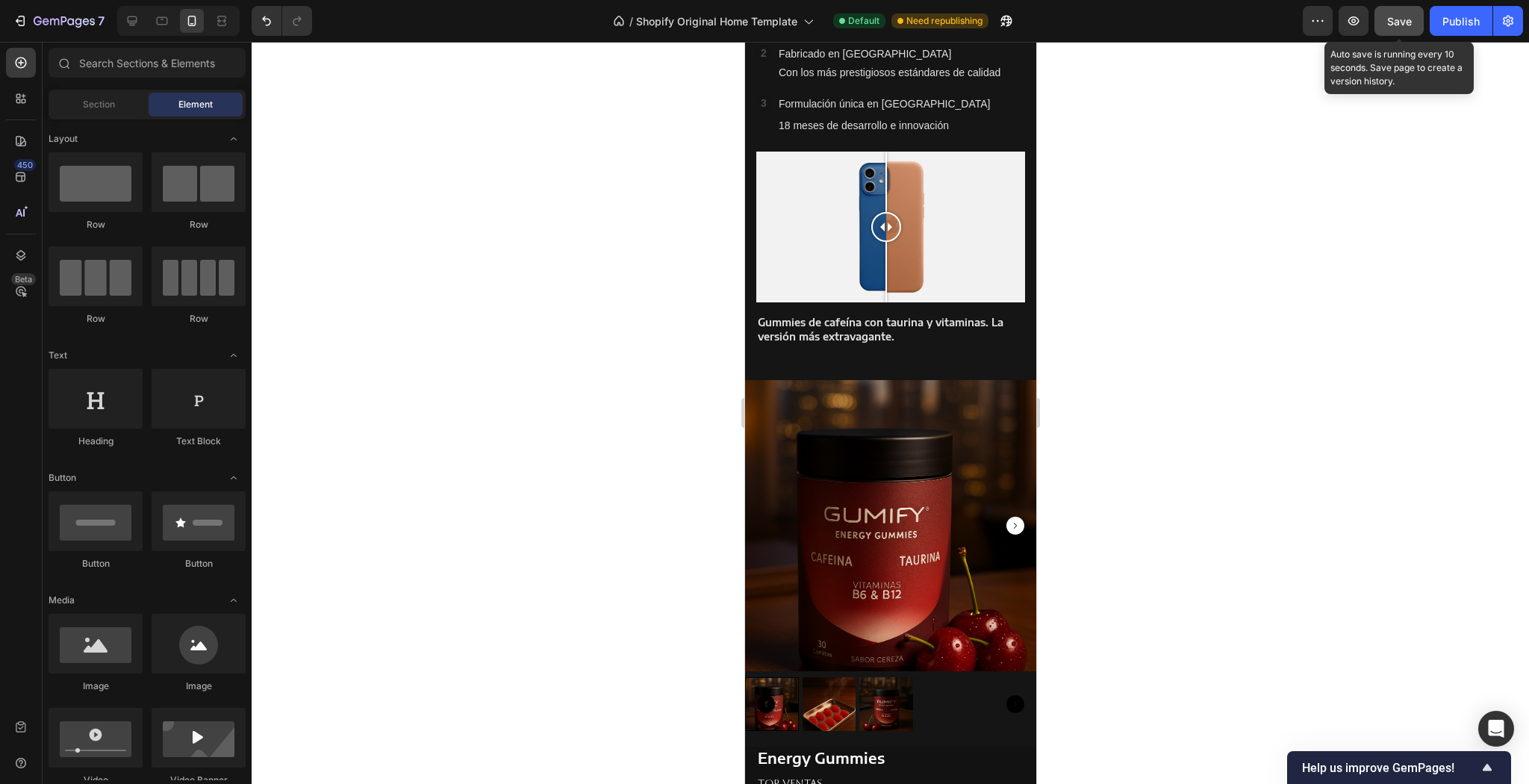
click at [1400, 20] on span "Save" at bounding box center [1400, 21] width 24 height 13
click at [1488, 24] on button "Publish" at bounding box center [1461, 20] width 63 height 30
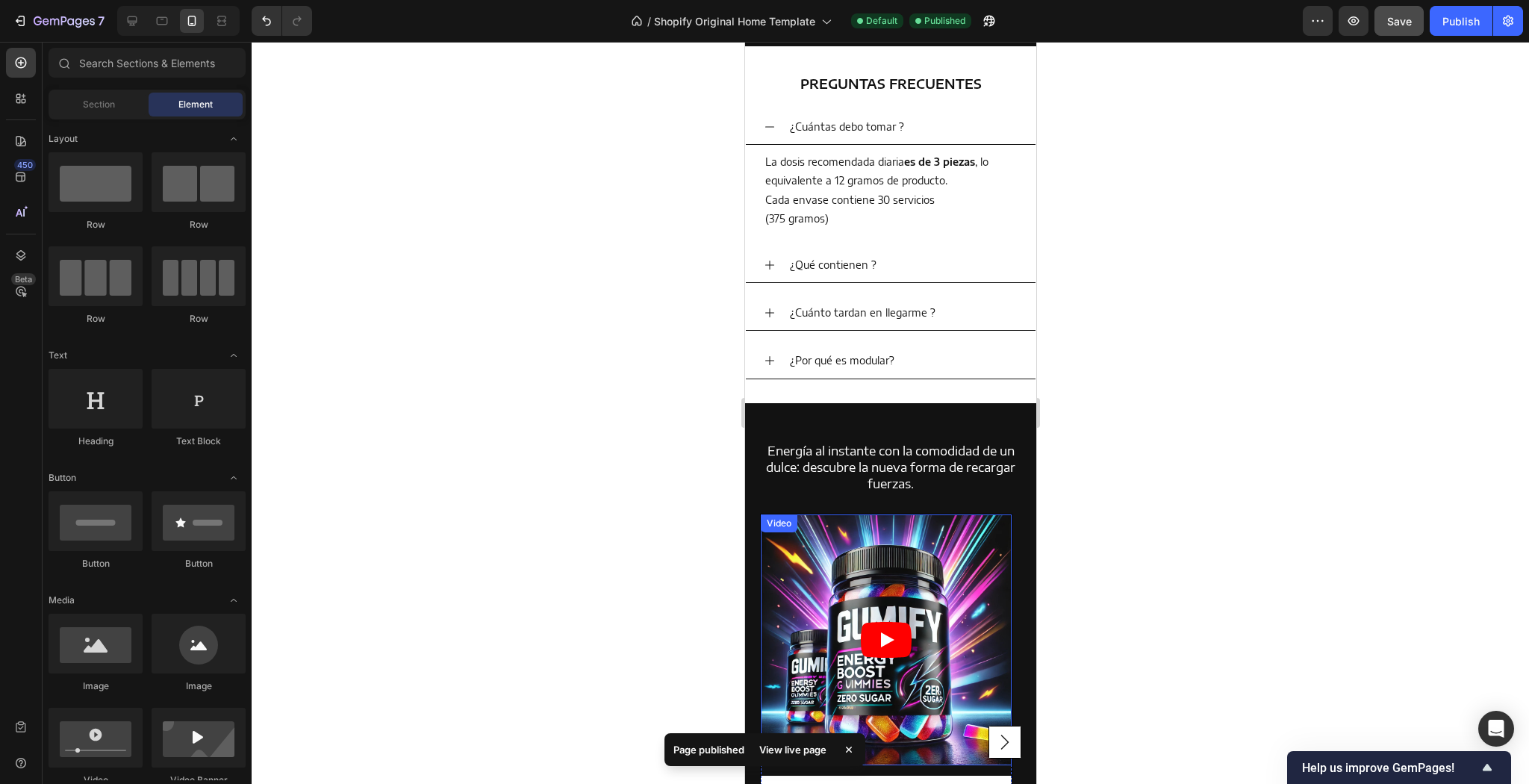
scroll to position [3161, 0]
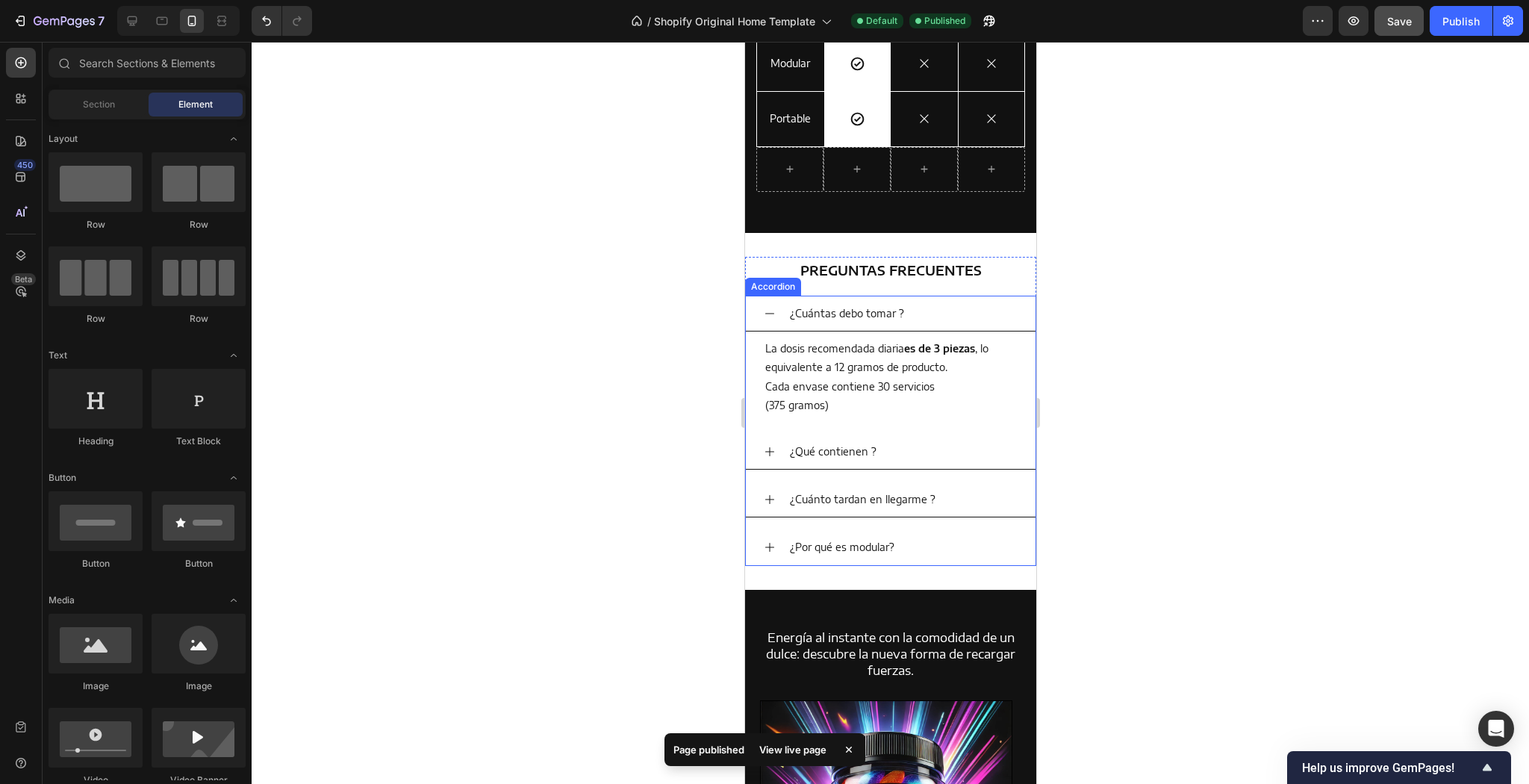
click at [786, 531] on div "¿Por qué es modular?" at bounding box center [890, 548] width 290 height 36
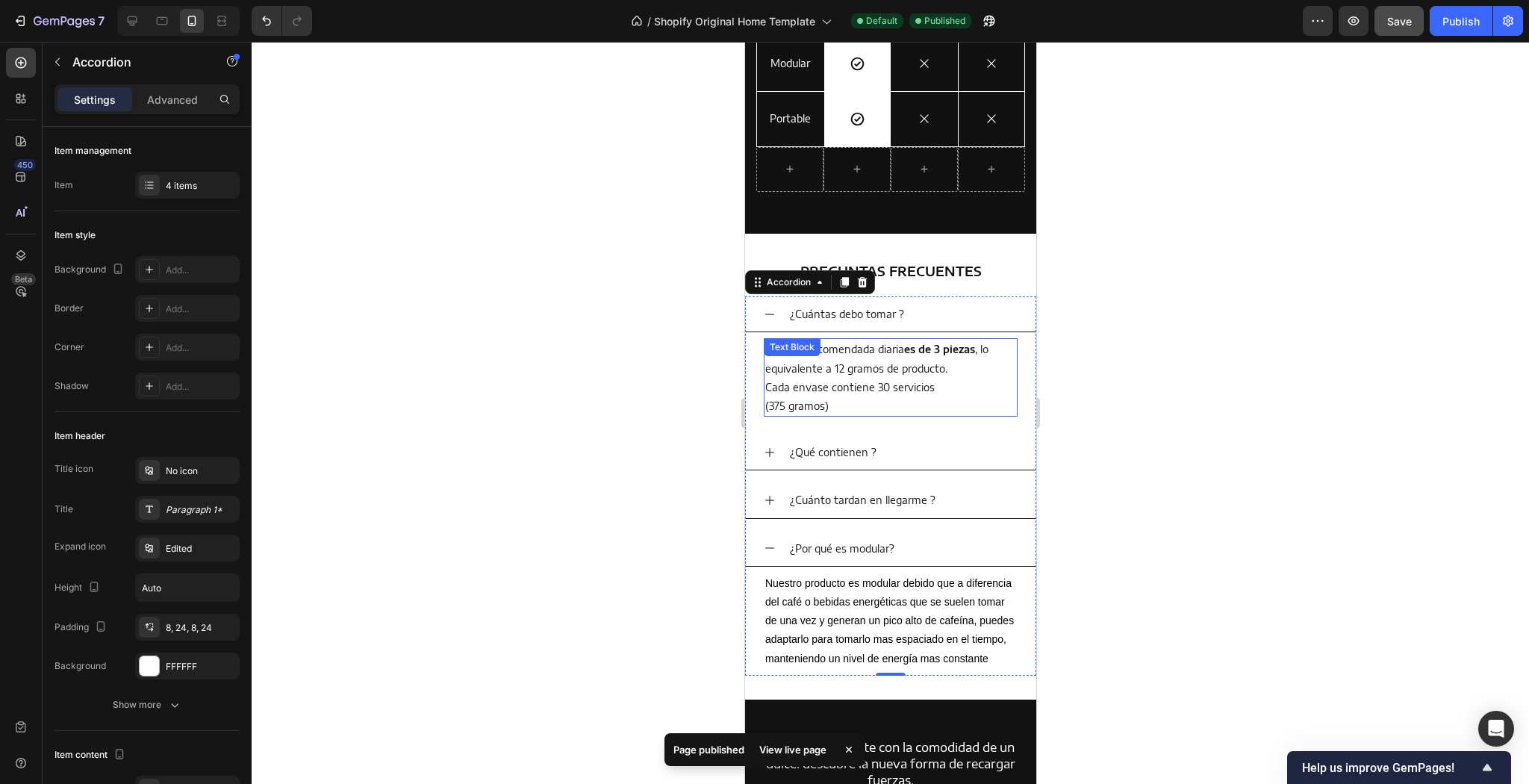
click at [870, 352] on p "La dosis recomendada diaria es de 3 piezas , lo equivalente a 12 gramos de prod…" at bounding box center [890, 358] width 251 height 37
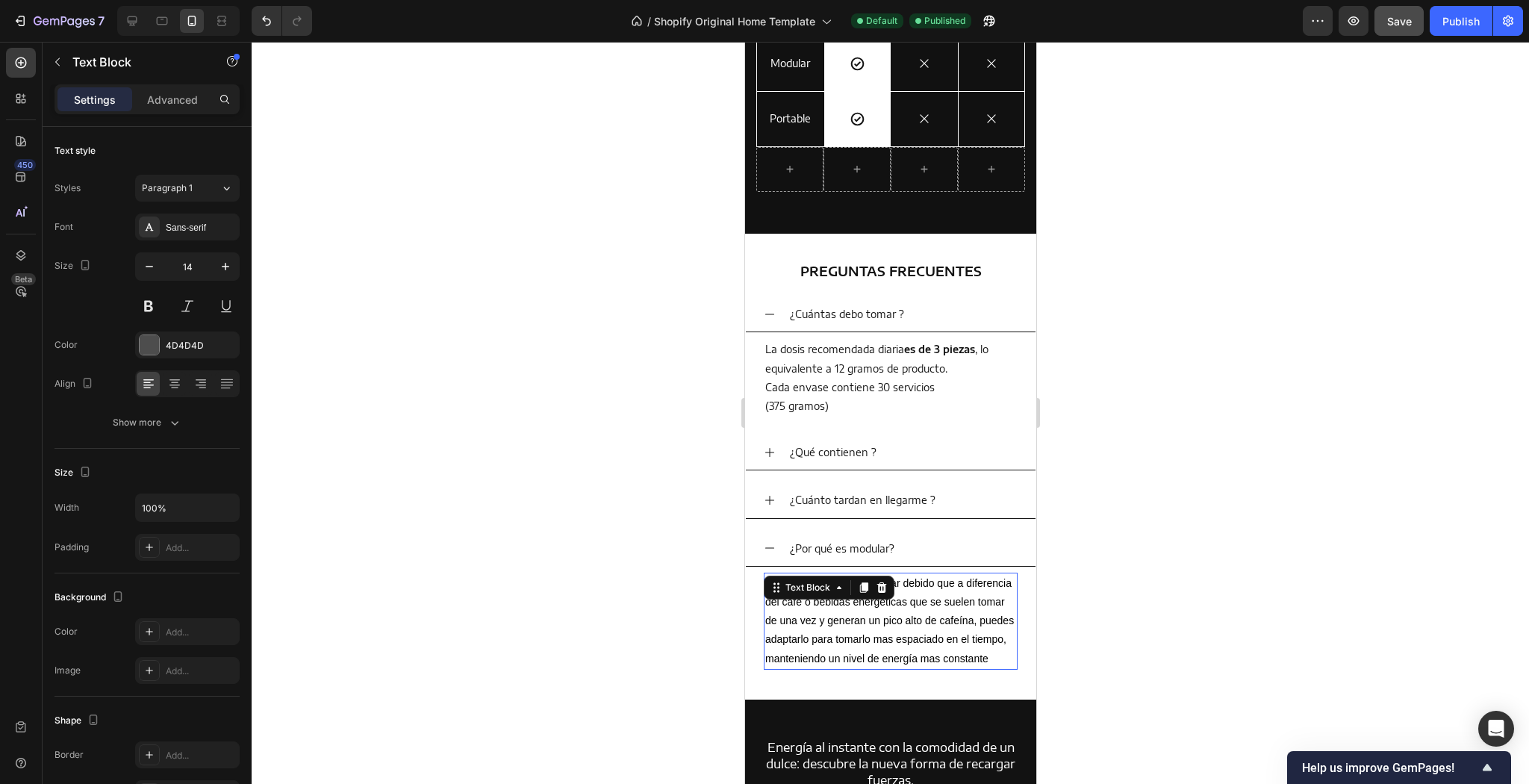
click at [816, 643] on p "Nuestro producto es modular debido que a diferencia del café o bebidas energéti…" at bounding box center [890, 622] width 251 height 94
click at [180, 224] on div "Sans-serif" at bounding box center [201, 227] width 70 height 14
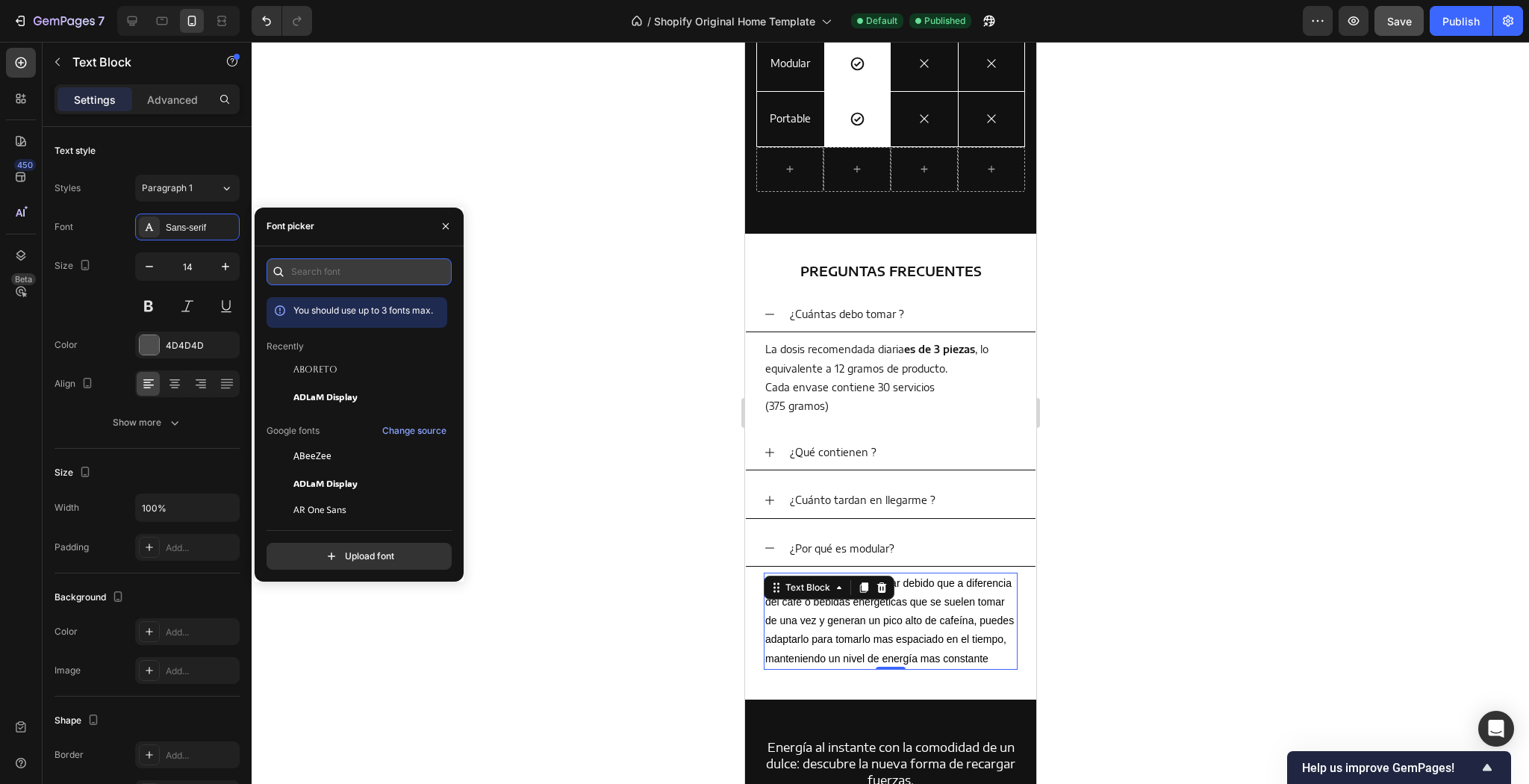
click at [346, 272] on input "text" at bounding box center [359, 271] width 185 height 27
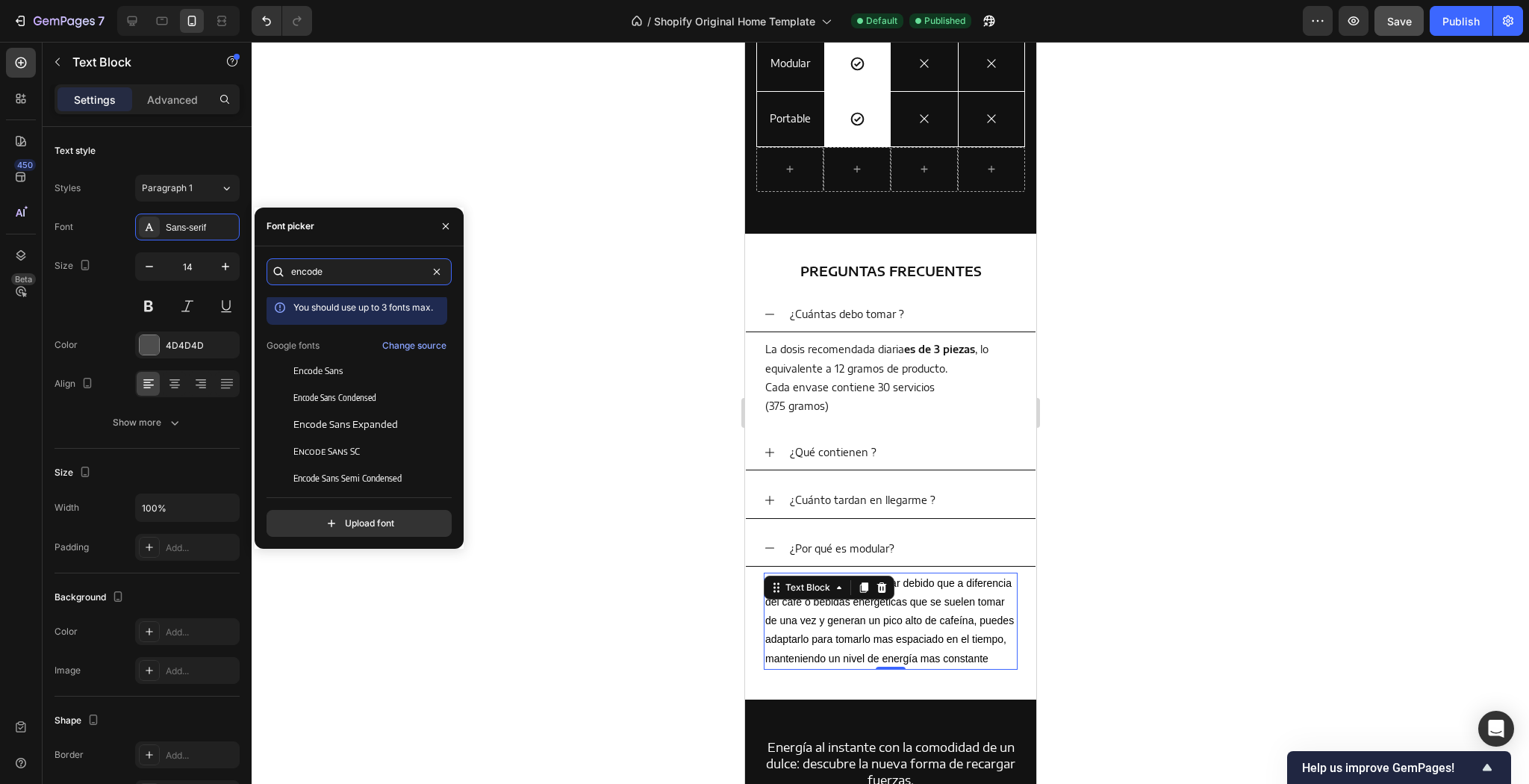
scroll to position [0, 0]
type input "encode sans"
click at [400, 374] on div "Encode Sans" at bounding box center [369, 374] width 151 height 14
click at [692, 379] on div at bounding box center [890, 412] width 1277 height 742
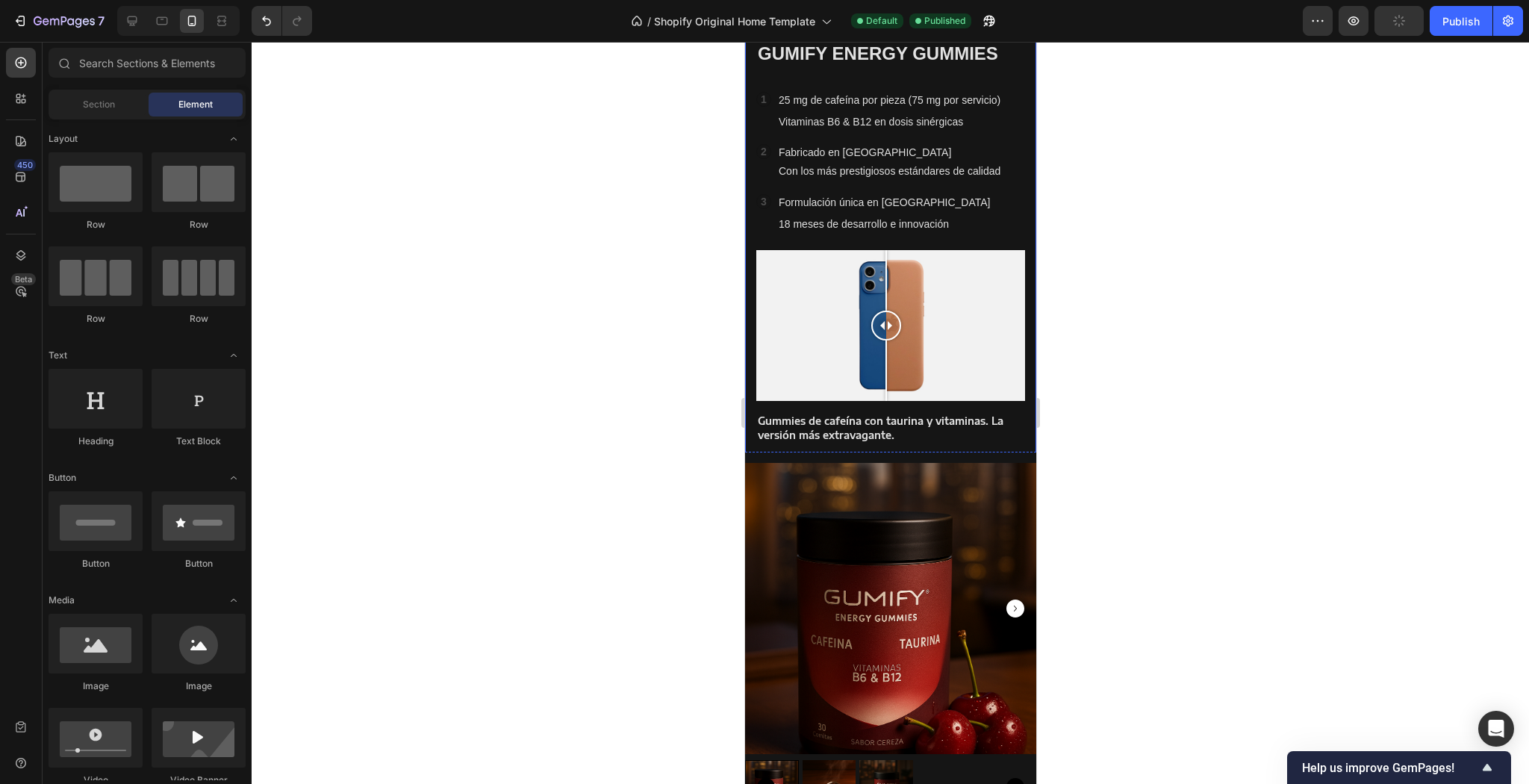
scroll to position [533, 0]
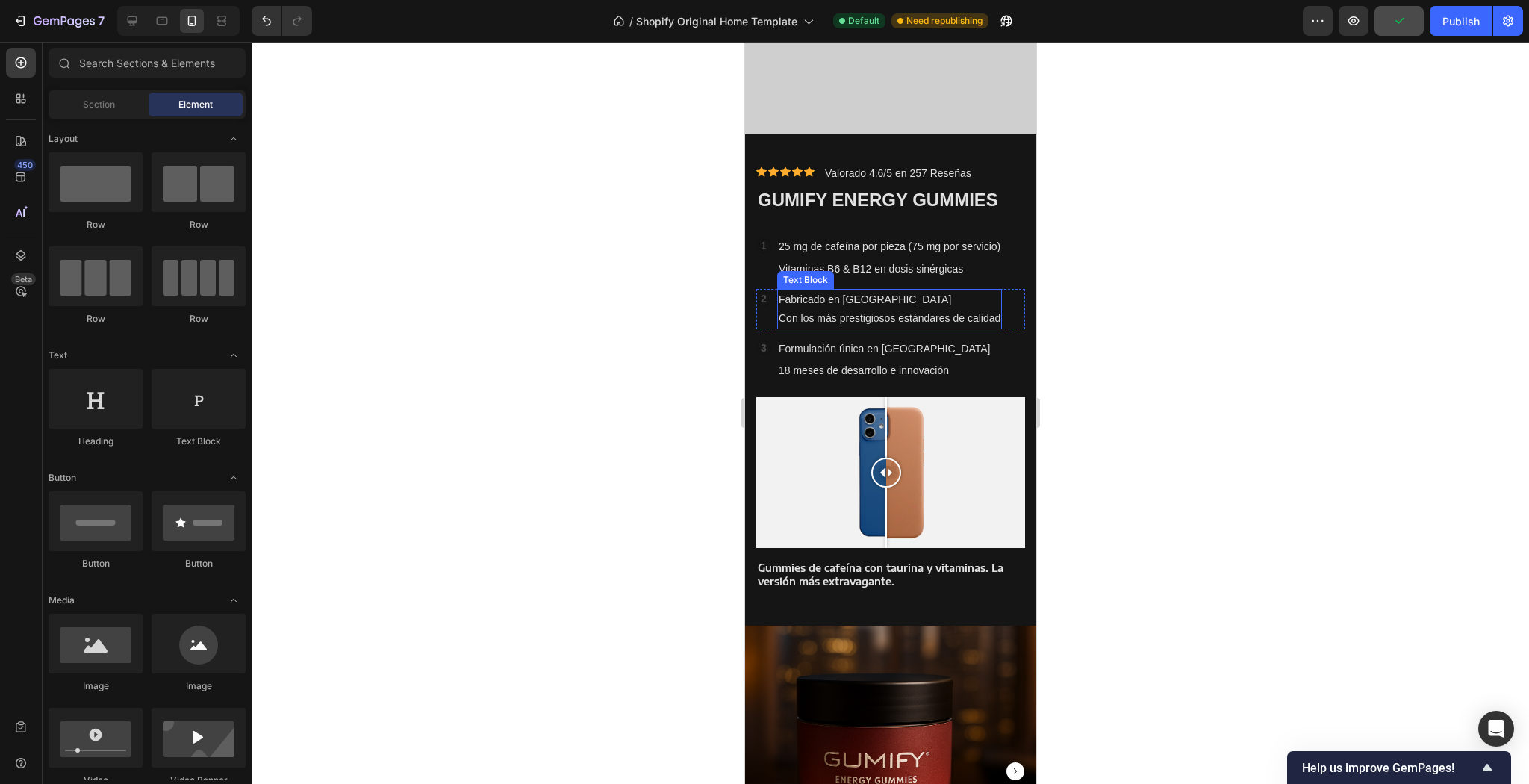
click at [780, 318] on p "Con los más prestigiosos estándares de calidad" at bounding box center [889, 318] width 222 height 19
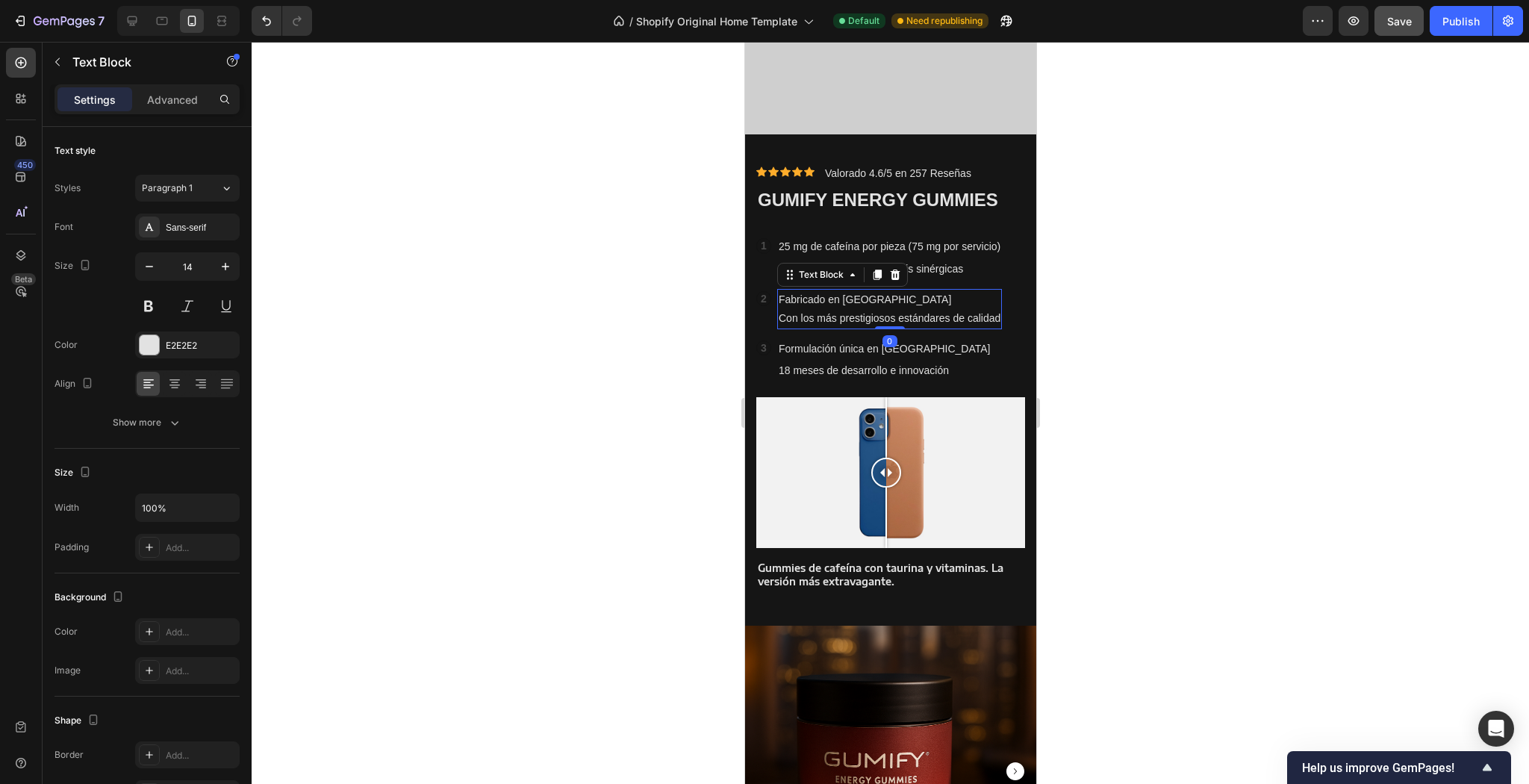
click at [782, 309] on p "Con los más prestigiosos estándares de calidad" at bounding box center [889, 318] width 222 height 19
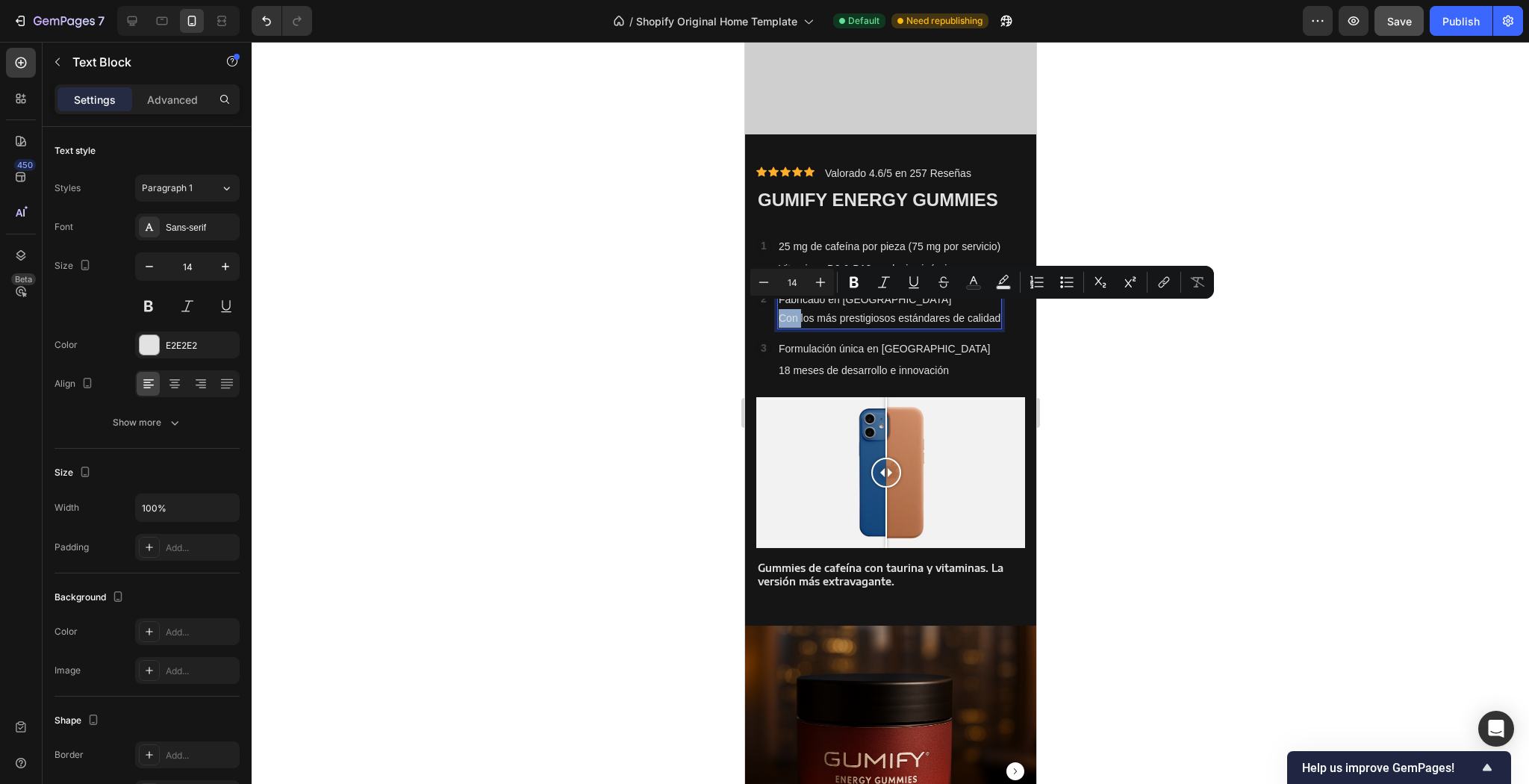
click at [787, 309] on p "Con los más prestigiosos estándares de calidad" at bounding box center [889, 318] width 222 height 19
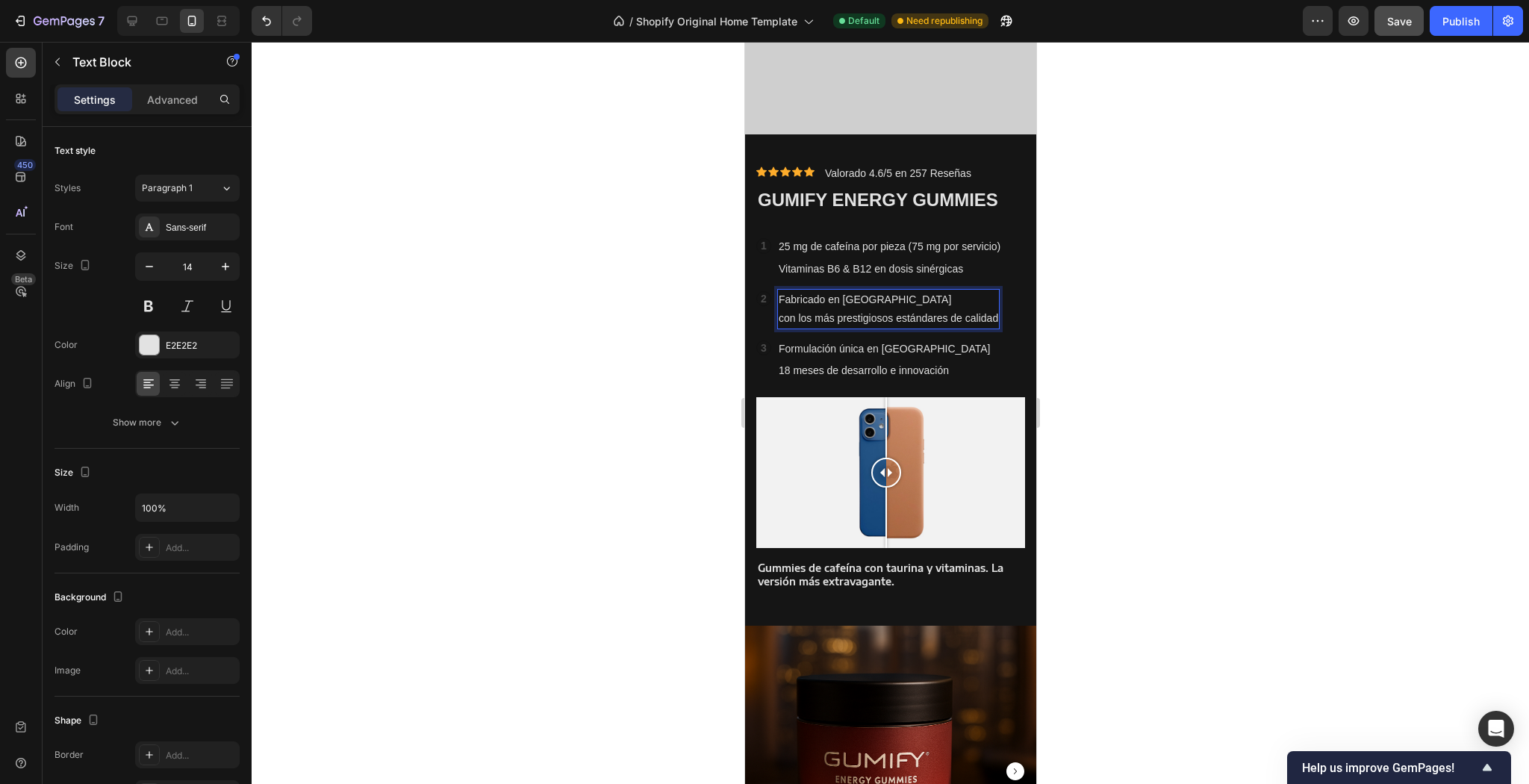
click at [797, 314] on p "con los más prestigiosos estándares de calidad" at bounding box center [888, 318] width 219 height 19
click at [857, 319] on p "con los más prestigiosos estándares de calidad" at bounding box center [888, 318] width 219 height 19
click at [903, 310] on p "con los más prestigiosos estándares de calidad" at bounding box center [888, 318] width 219 height 19
click at [883, 295] on p "Fabricado en [GEOGRAPHIC_DATA]" at bounding box center [888, 299] width 219 height 19
click at [798, 310] on p "con los más prestigiosos estándares de calidad" at bounding box center [888, 318] width 219 height 19
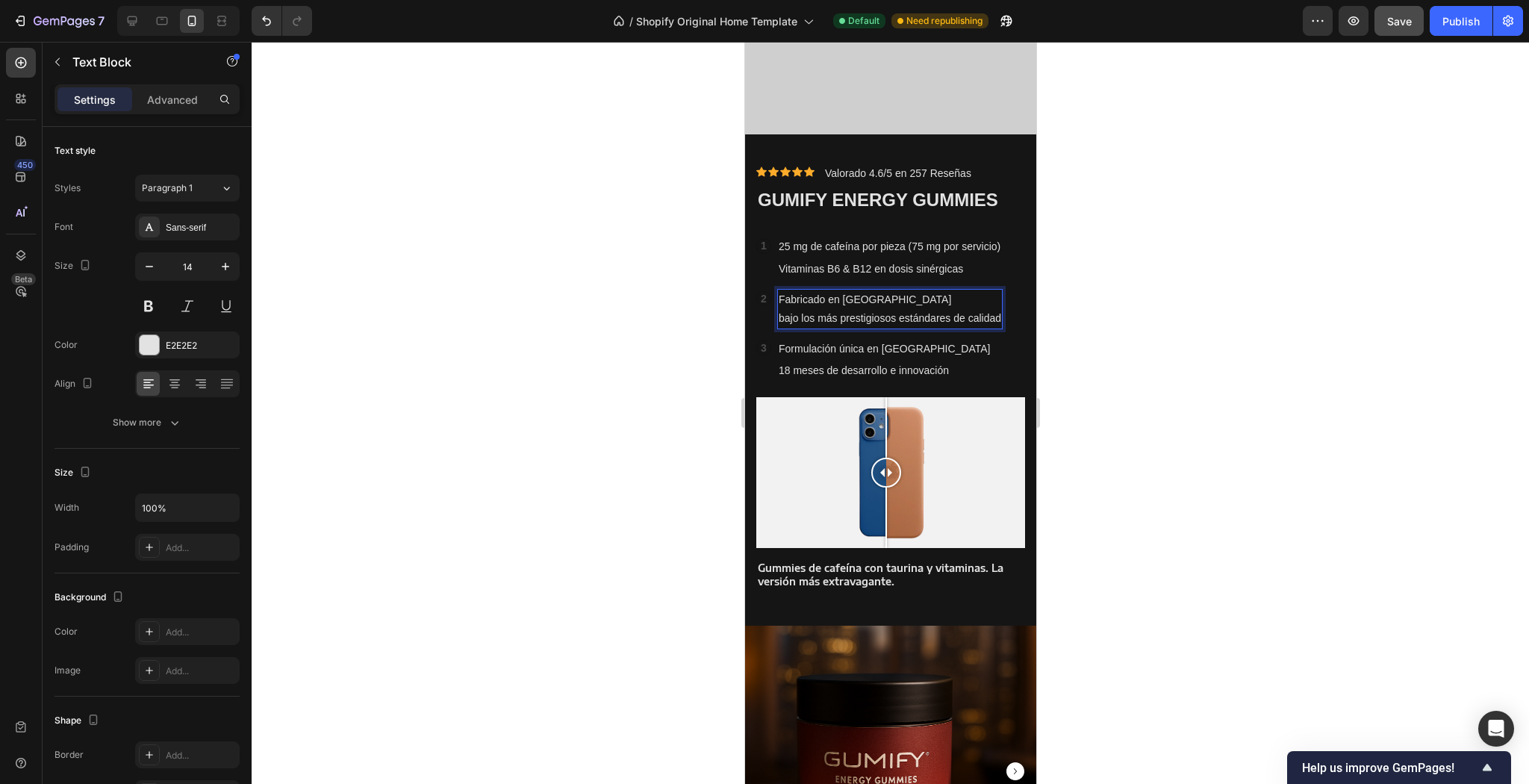
click at [777, 308] on div "Fabricado en España bajo los más prestigiosos estándares de calidad" at bounding box center [890, 310] width 226 height 41
drag, startPoint x: 1111, startPoint y: 318, endPoint x: 1131, endPoint y: 314, distance: 20.4
click at [1117, 316] on div at bounding box center [890, 412] width 1277 height 742
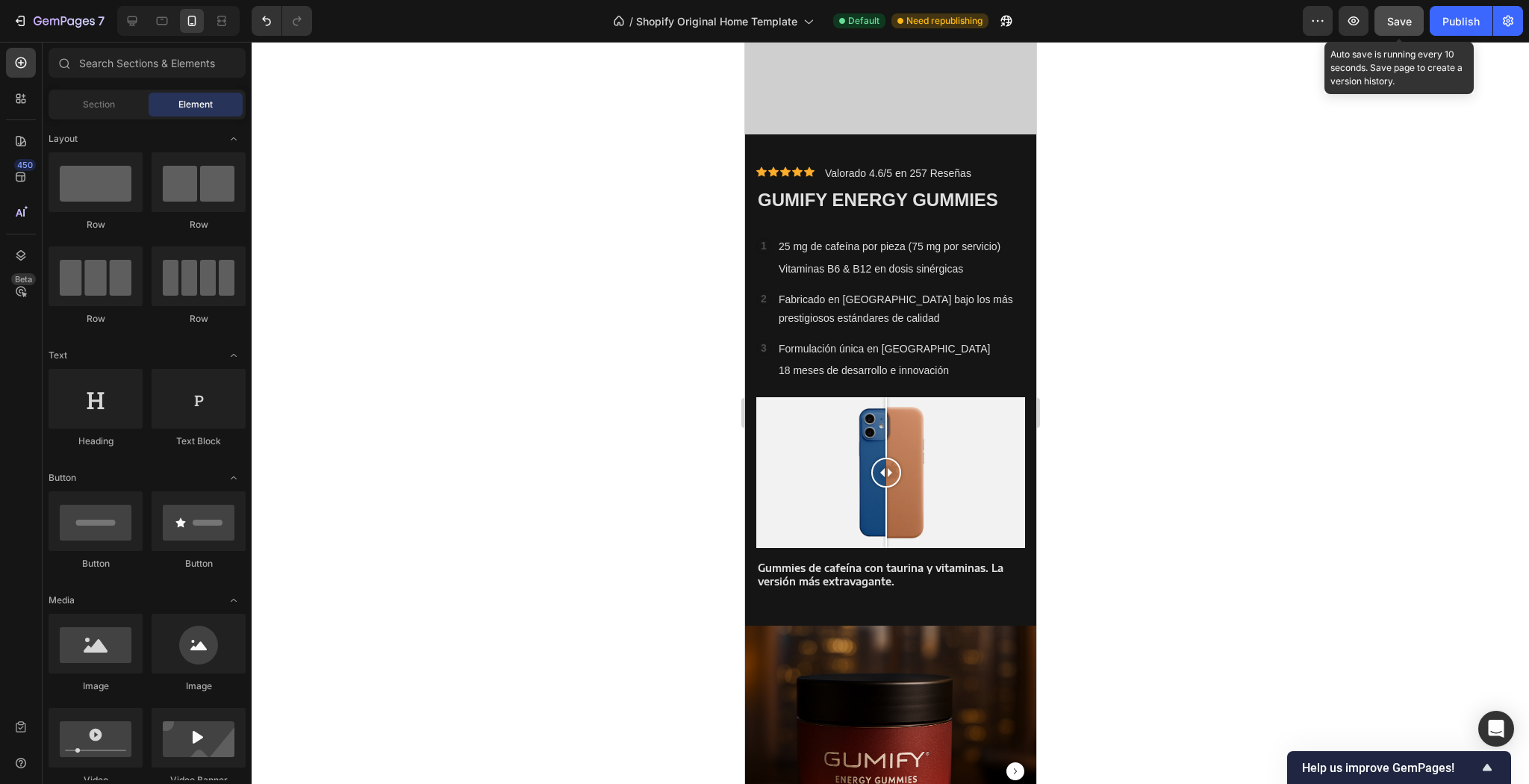
click at [1408, 16] on span "Save" at bounding box center [1400, 21] width 24 height 13
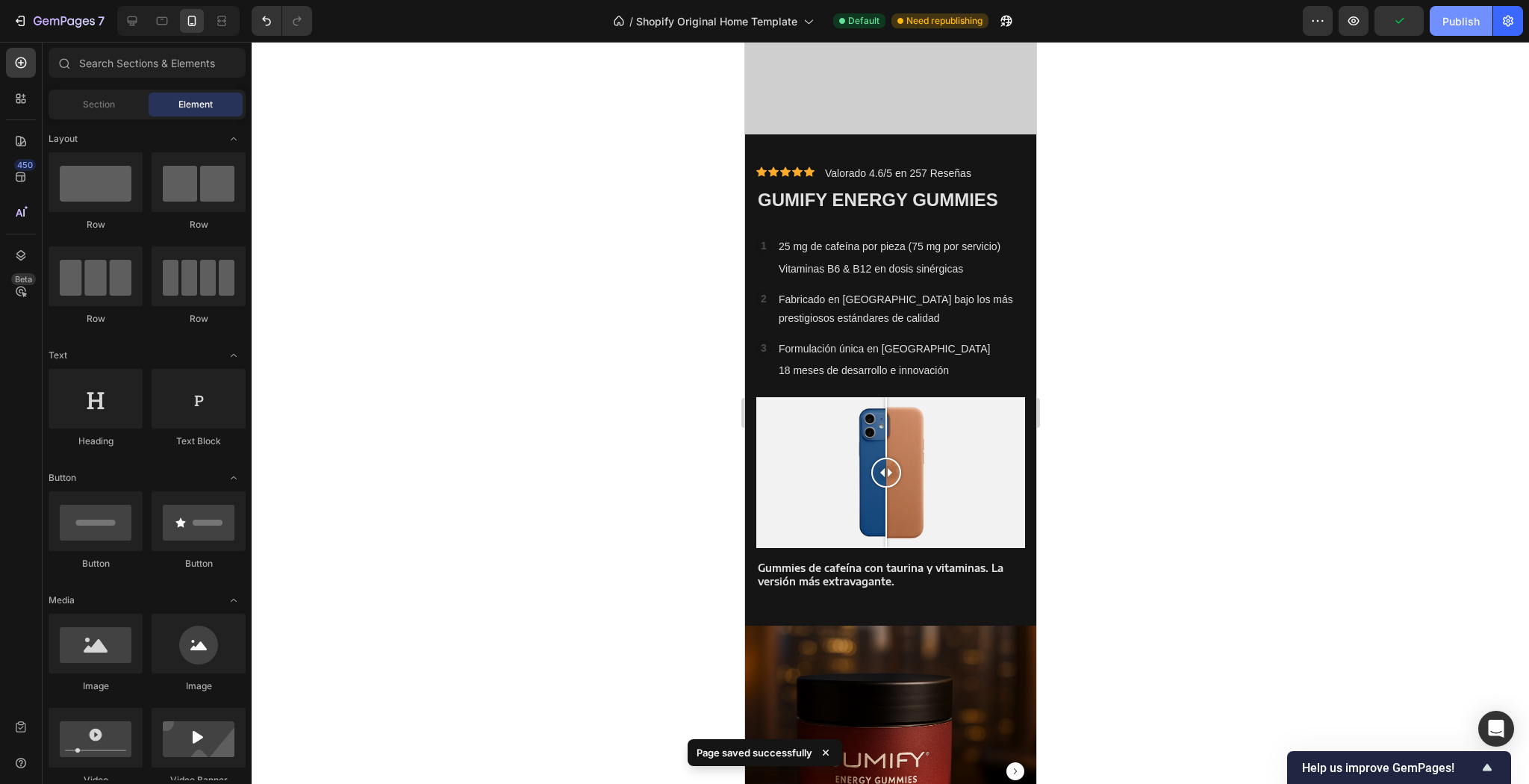
click at [1449, 32] on button "Publish" at bounding box center [1461, 20] width 63 height 30
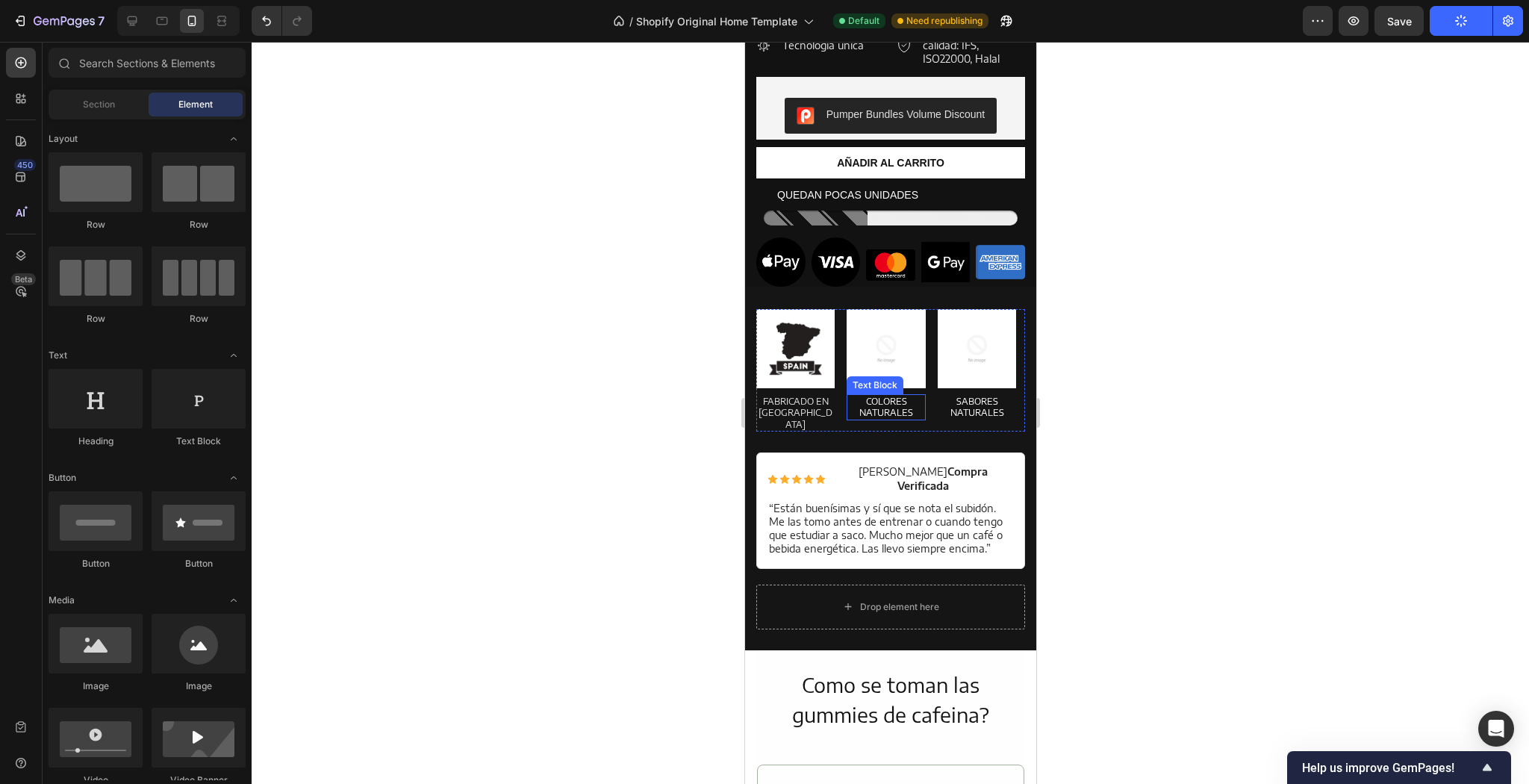
scroll to position [1668, 0]
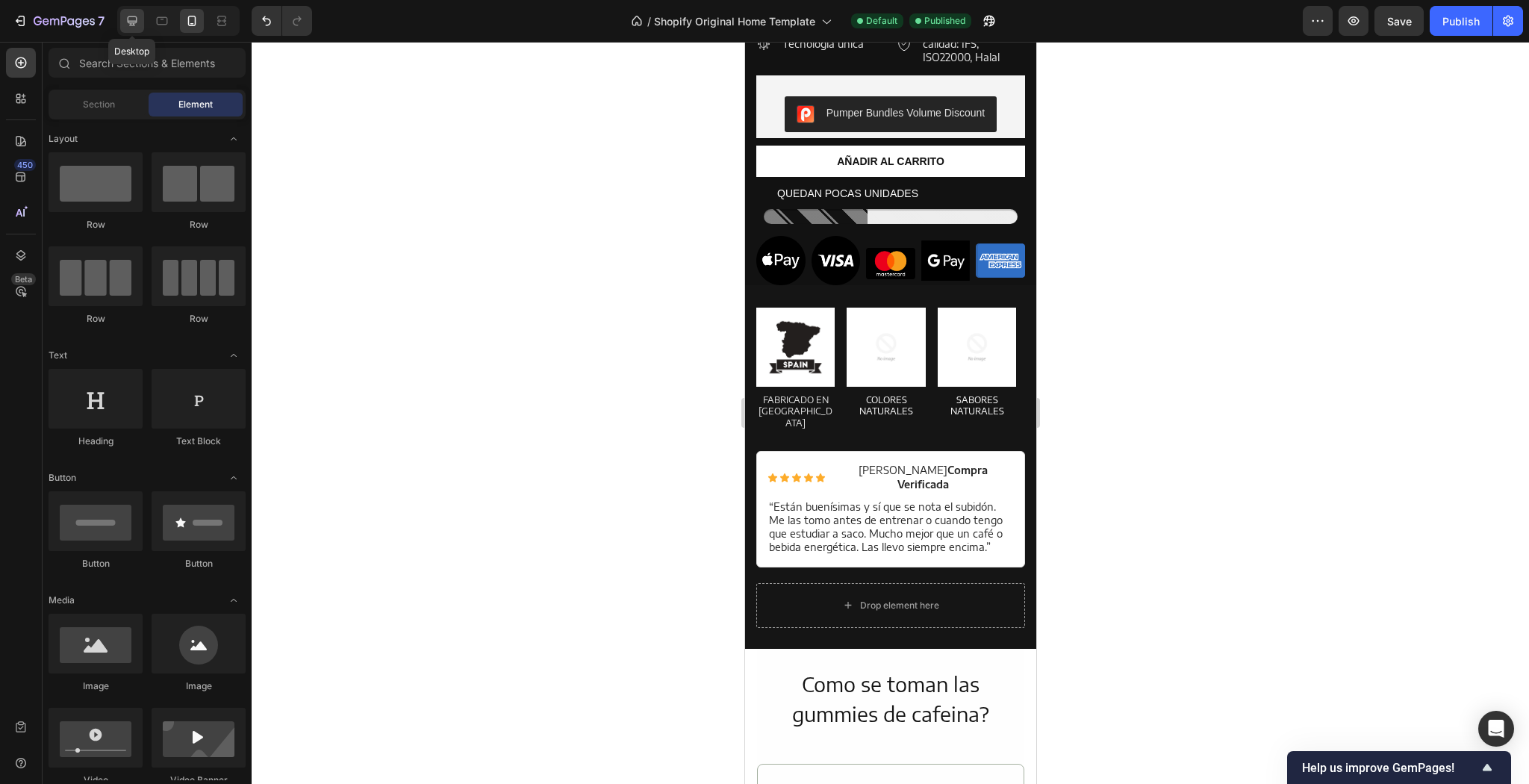
click at [127, 17] on icon at bounding box center [132, 21] width 15 height 15
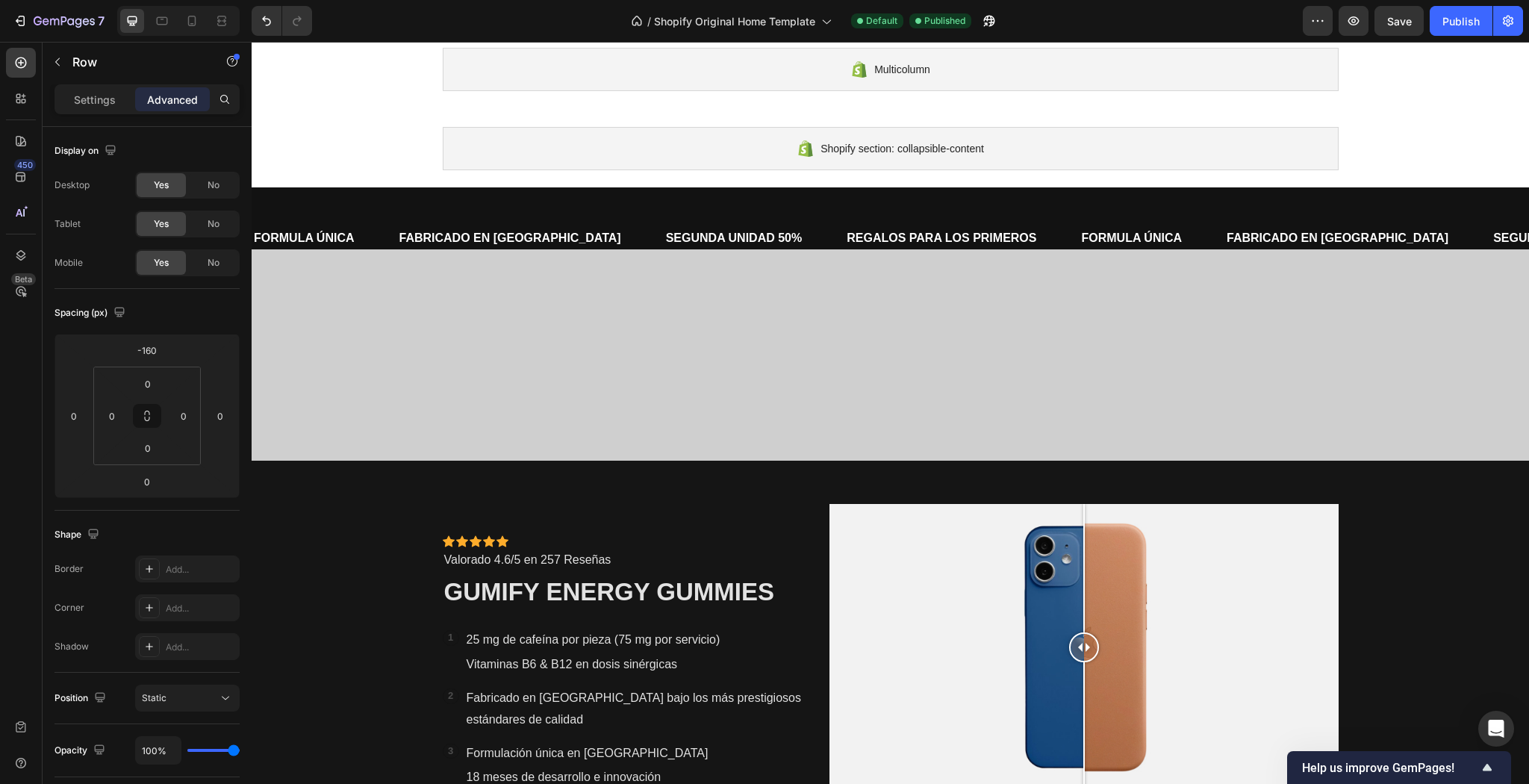
scroll to position [130, 0]
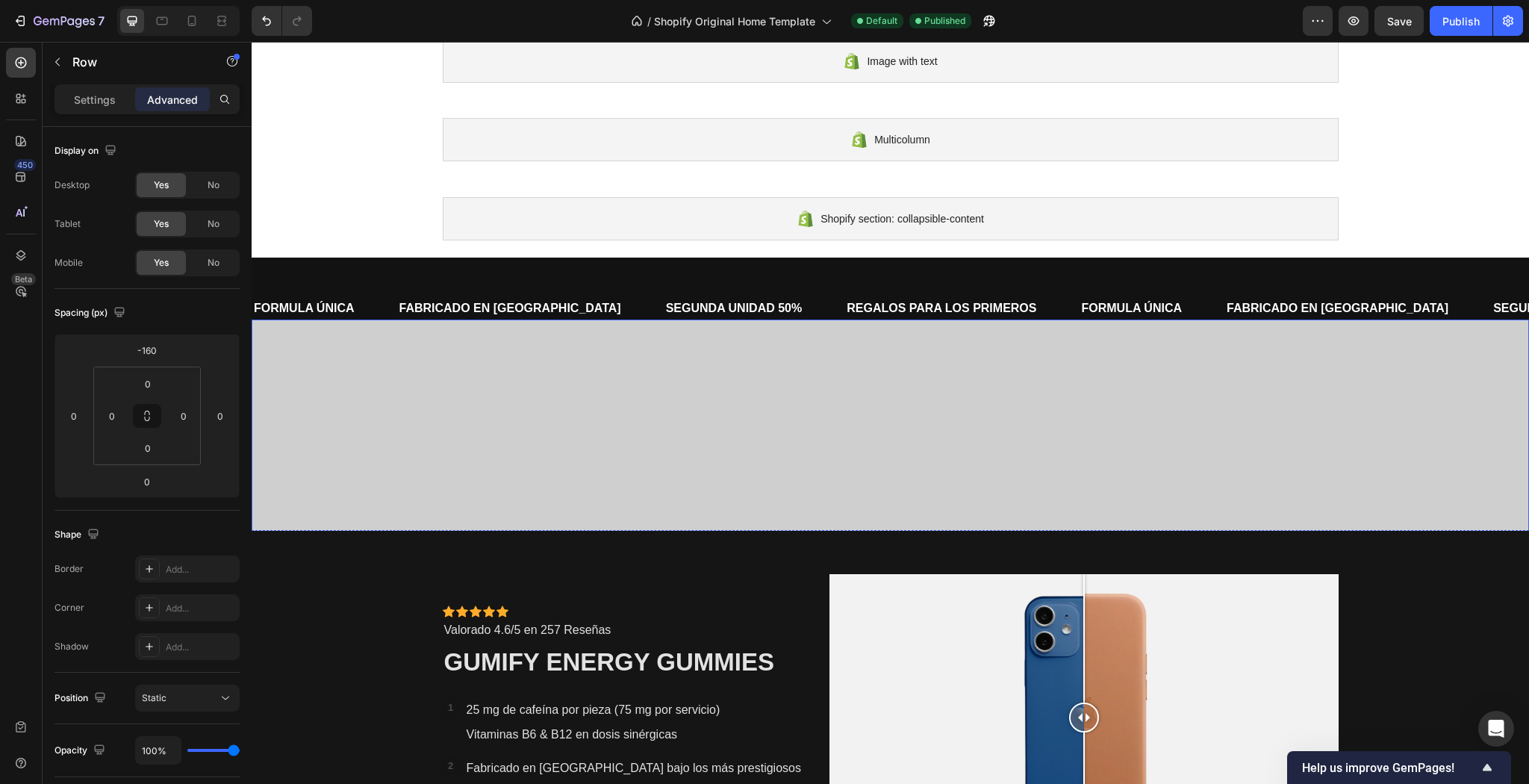
click at [1009, 487] on div "Overlay" at bounding box center [890, 690] width 1277 height 742
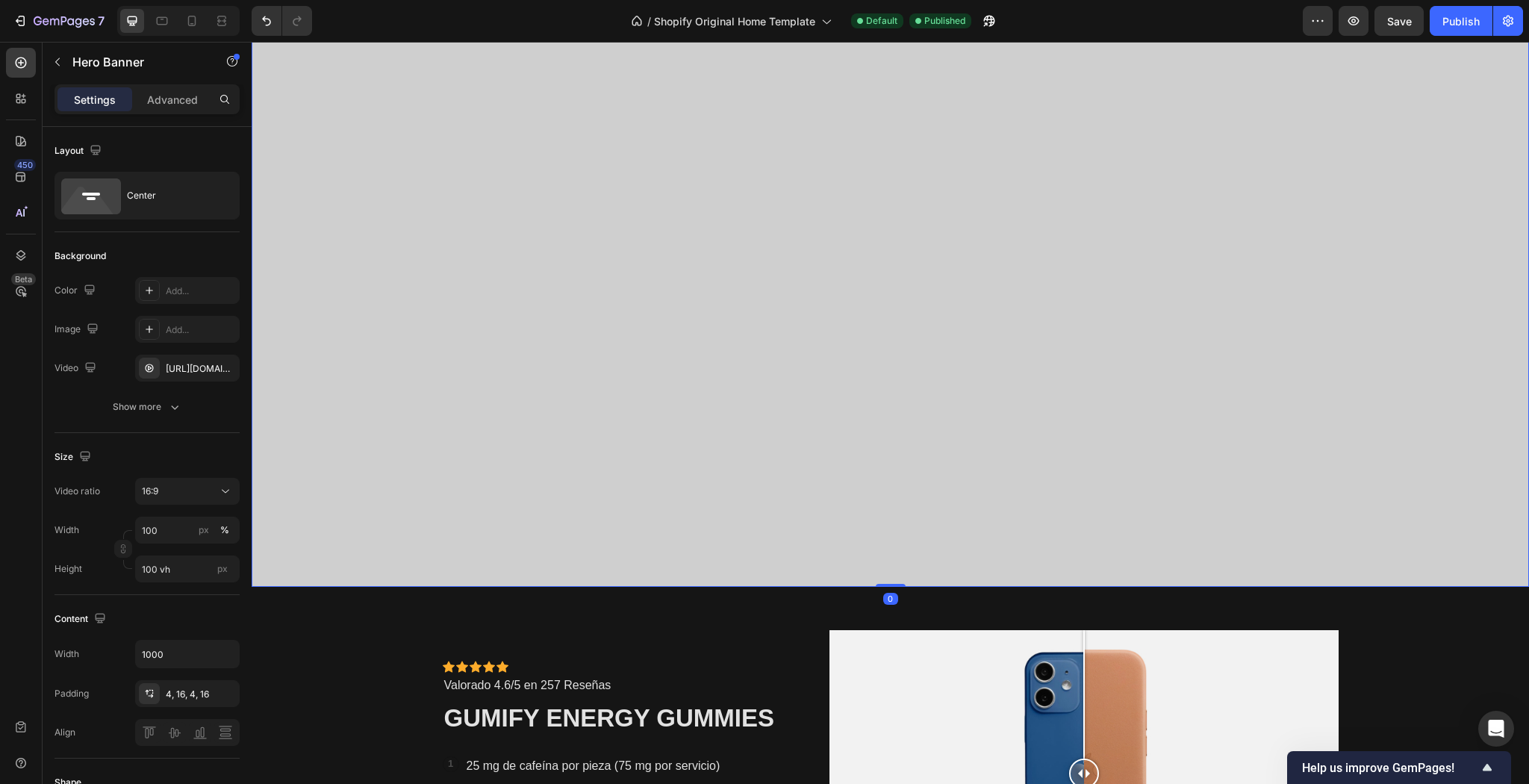
scroll to position [727, 0]
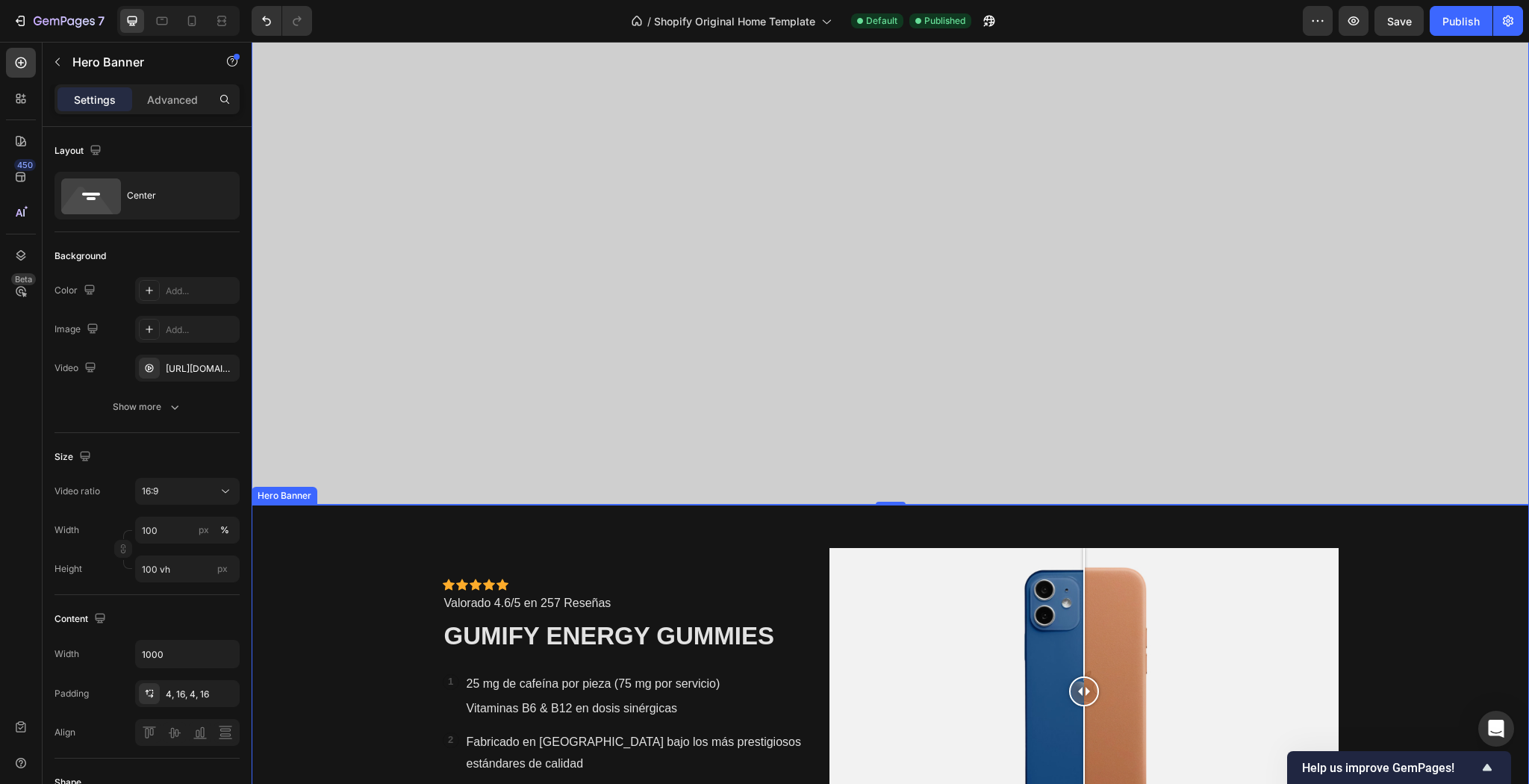
click at [1371, 714] on div "Background Image" at bounding box center [890, 706] width 1277 height 403
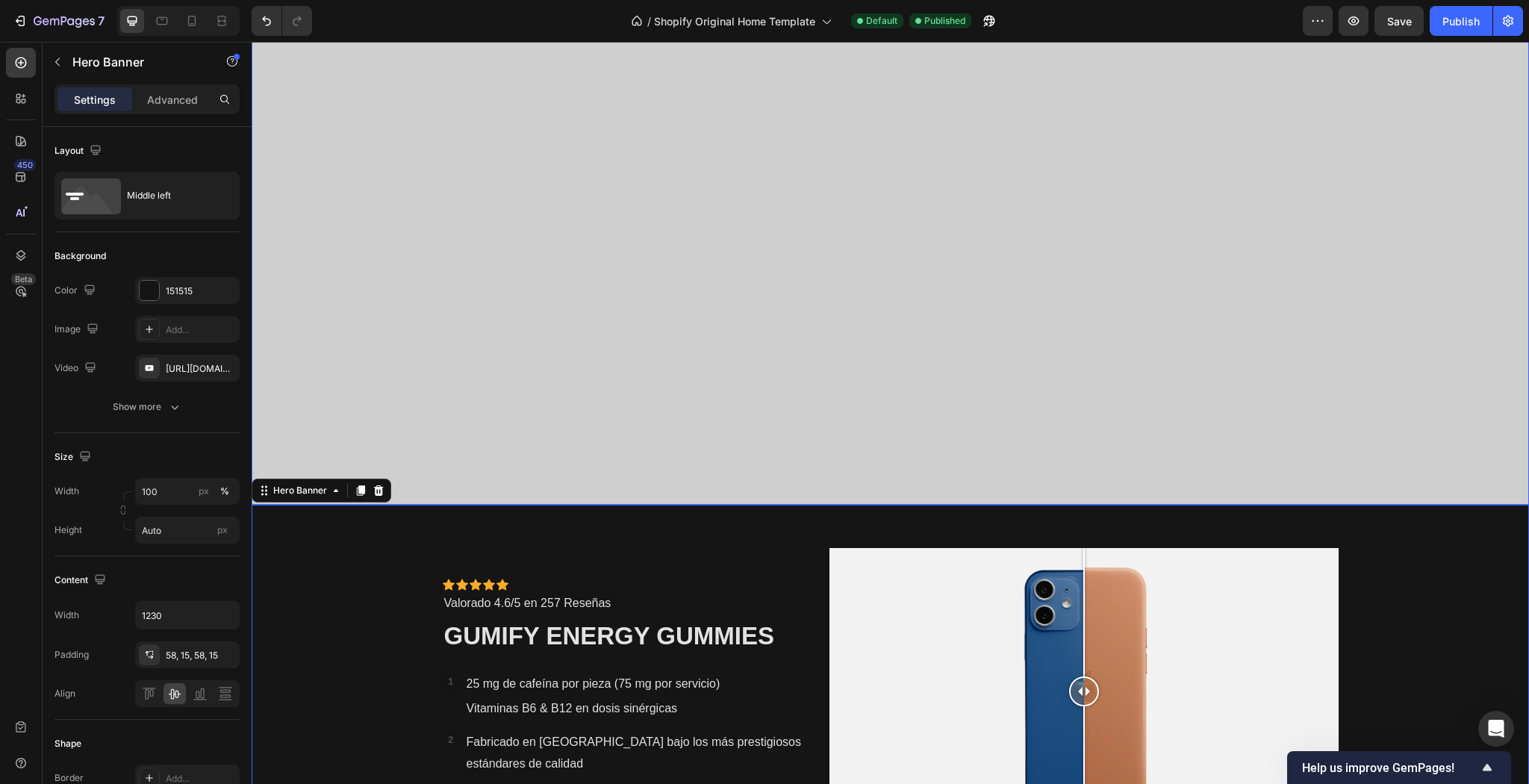
click at [1200, 411] on div "Overlay" at bounding box center [890, 133] width 1277 height 742
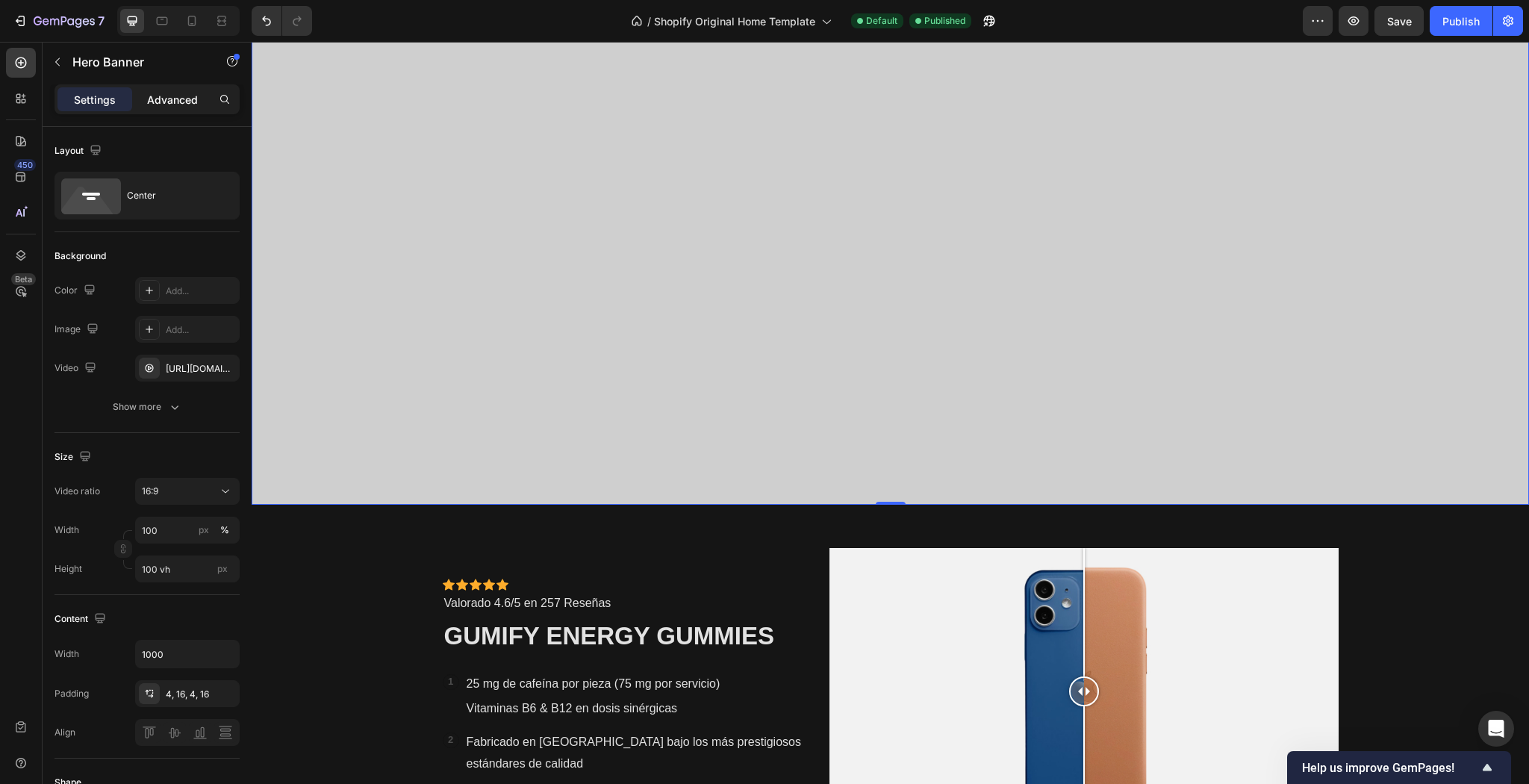
click at [196, 96] on p "Advanced" at bounding box center [172, 99] width 50 height 15
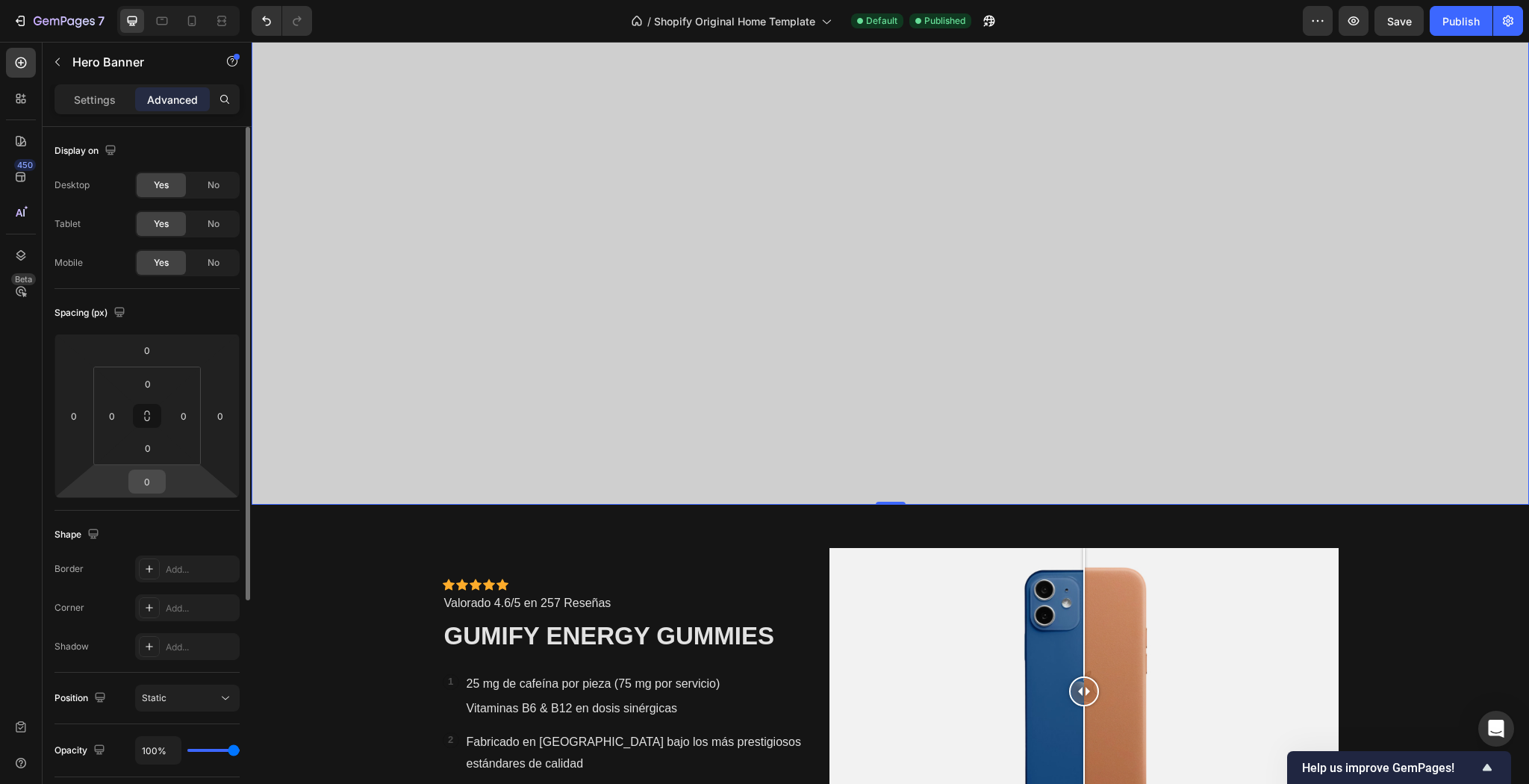
click at [142, 483] on input "0" at bounding box center [147, 482] width 30 height 23
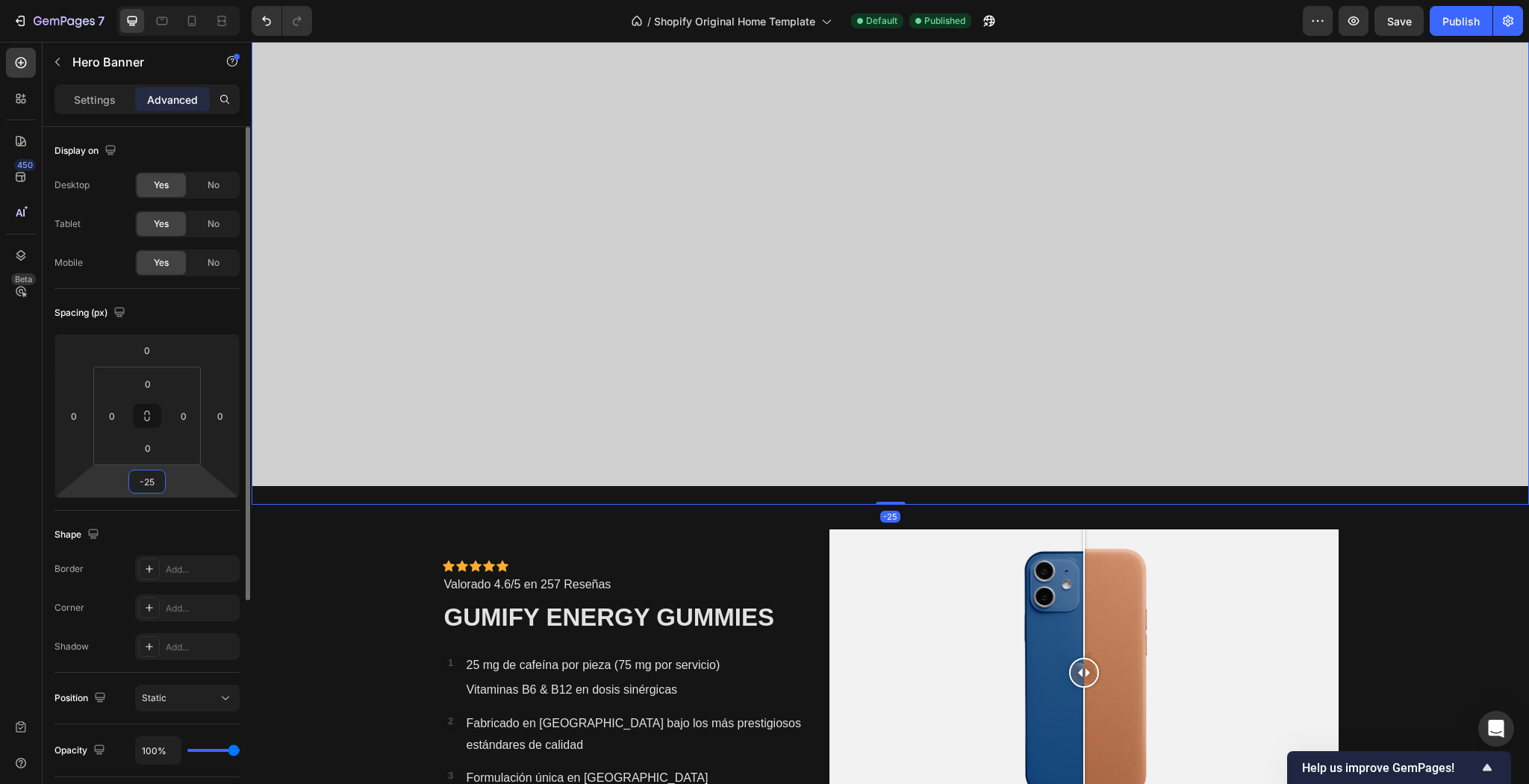
type input "-2"
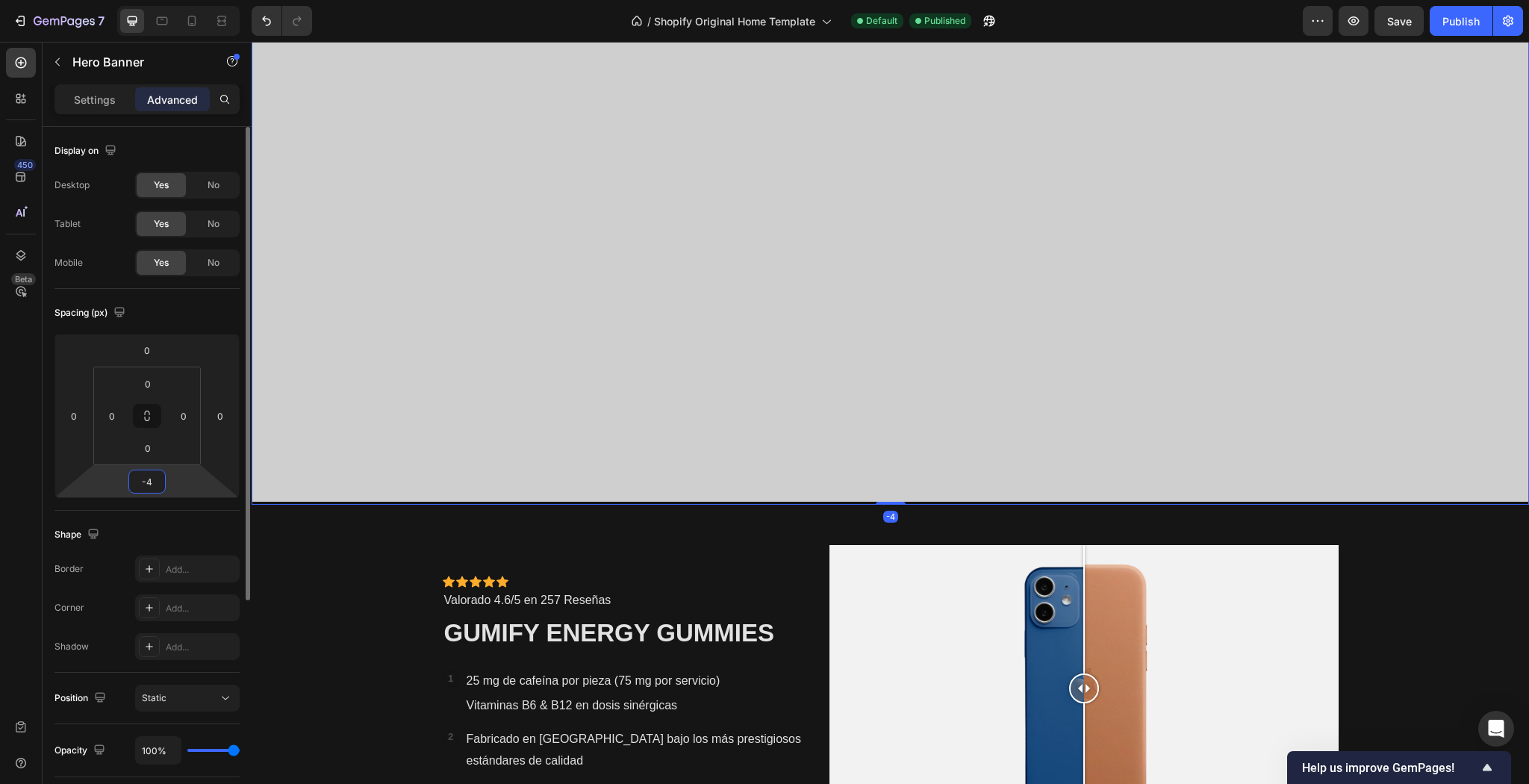
type input "-45"
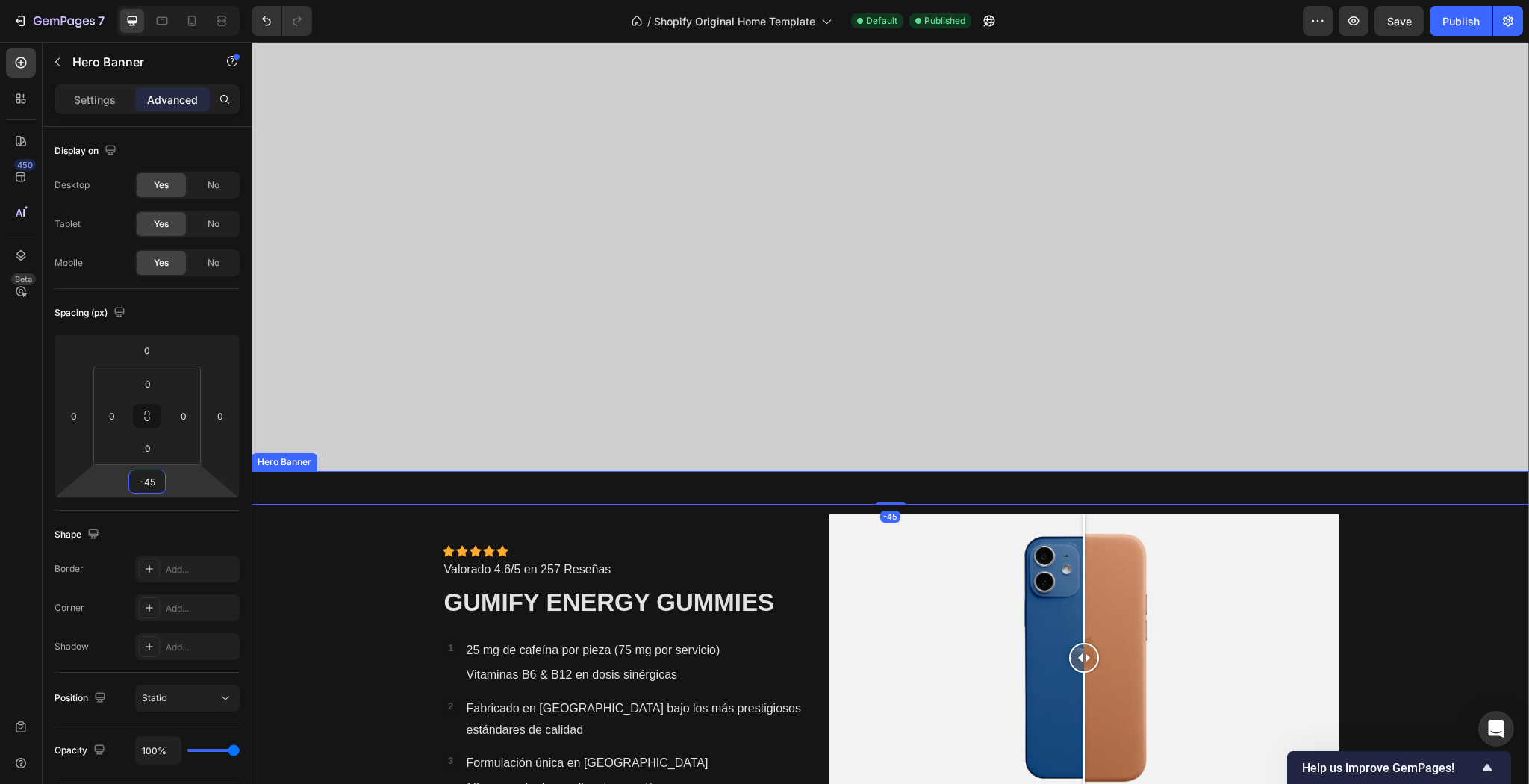
click at [375, 663] on div "Background Image" at bounding box center [890, 673] width 1277 height 403
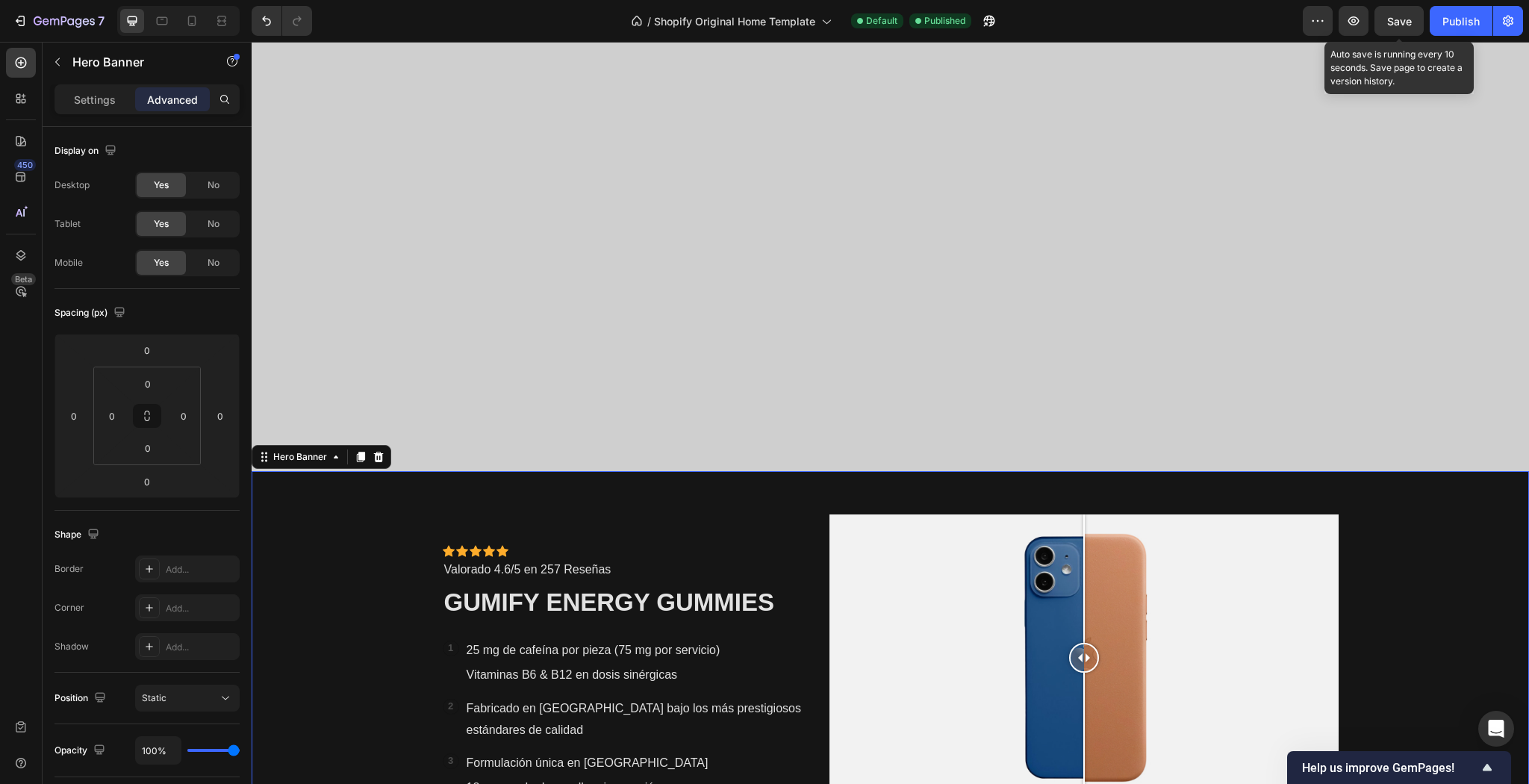
click at [1404, 27] on span "Save" at bounding box center [1400, 21] width 24 height 13
click at [1484, 18] on button "Publish" at bounding box center [1461, 20] width 63 height 30
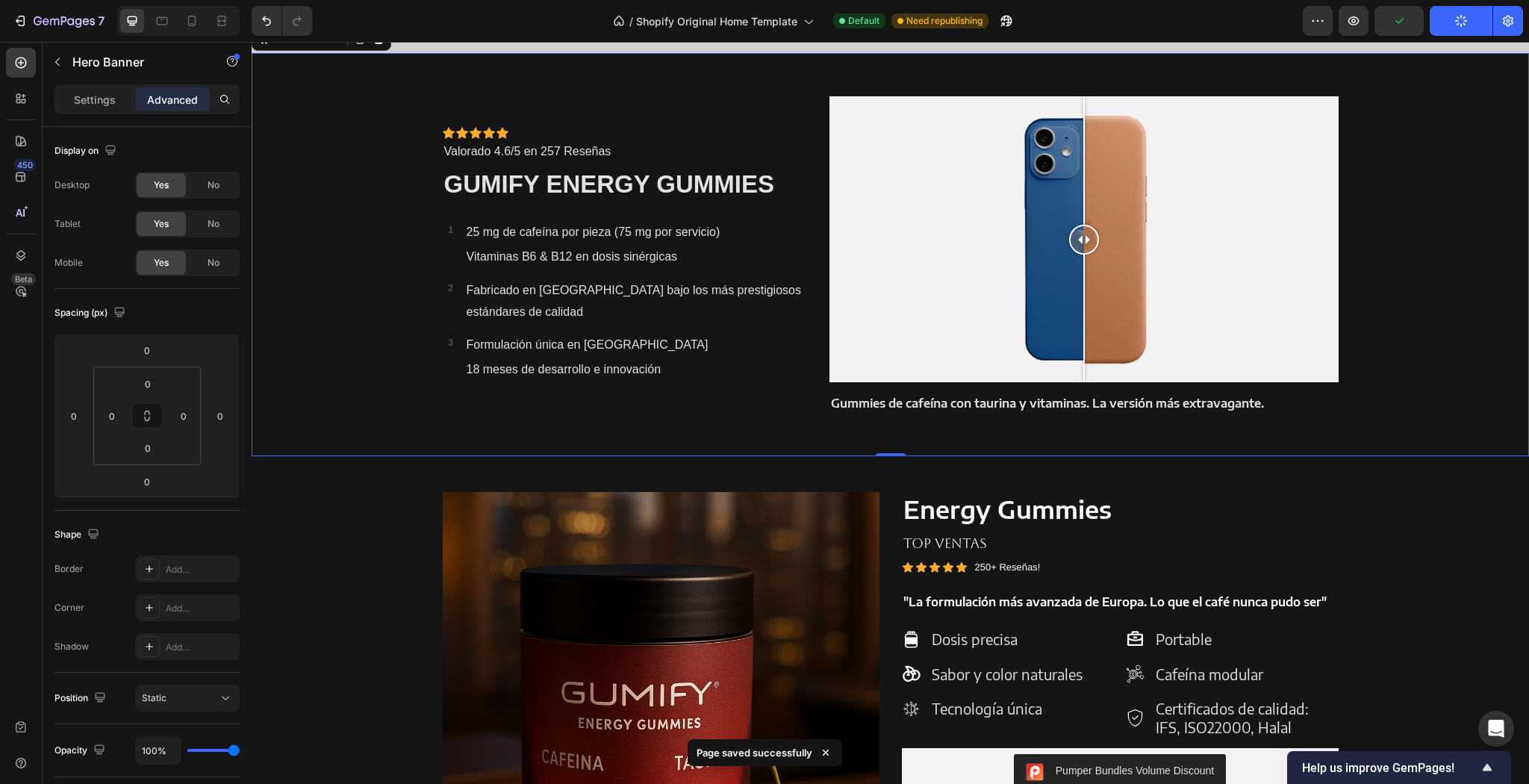
scroll to position [1205, 0]
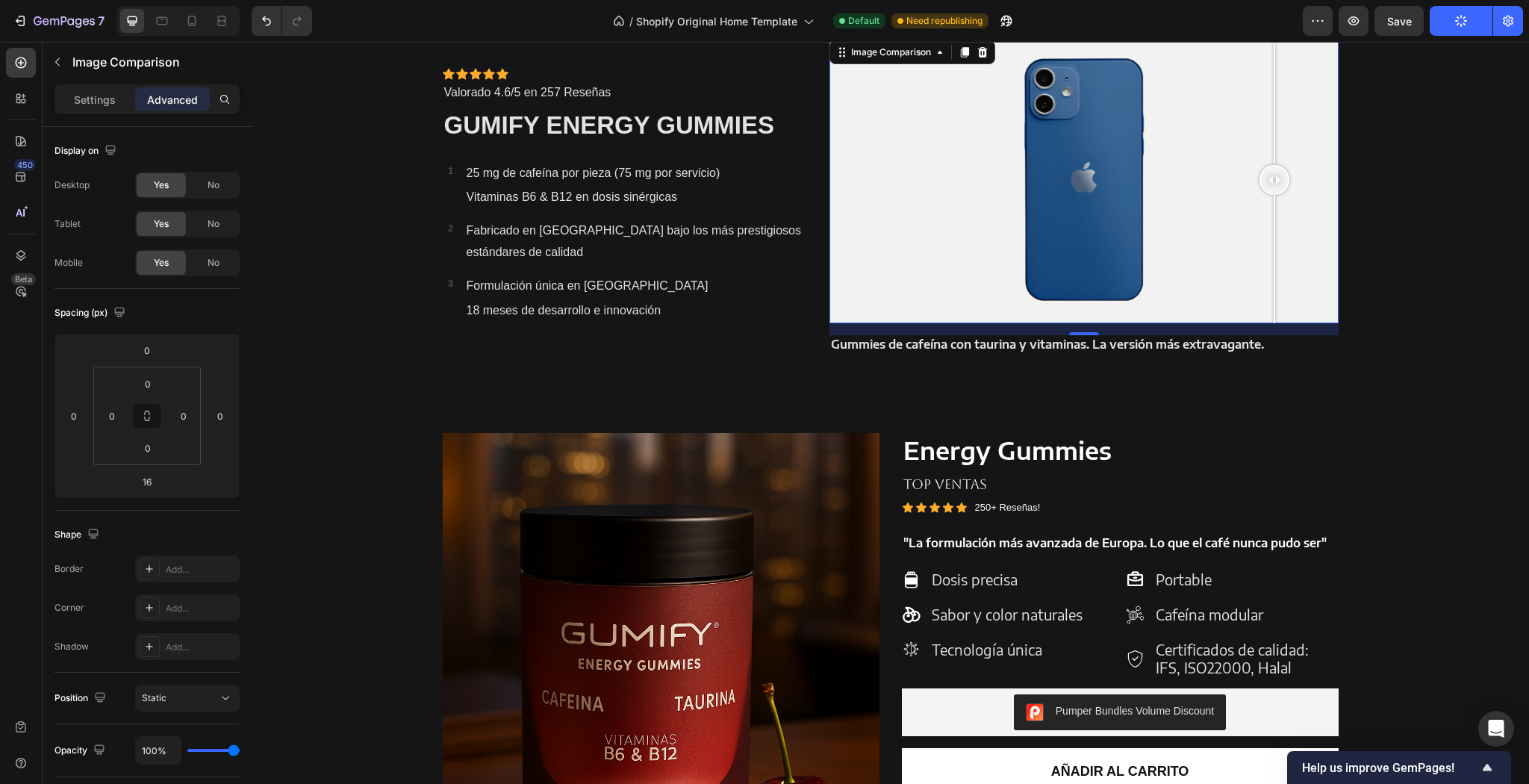
drag, startPoint x: 1276, startPoint y: 149, endPoint x: 1314, endPoint y: 149, distance: 38.0
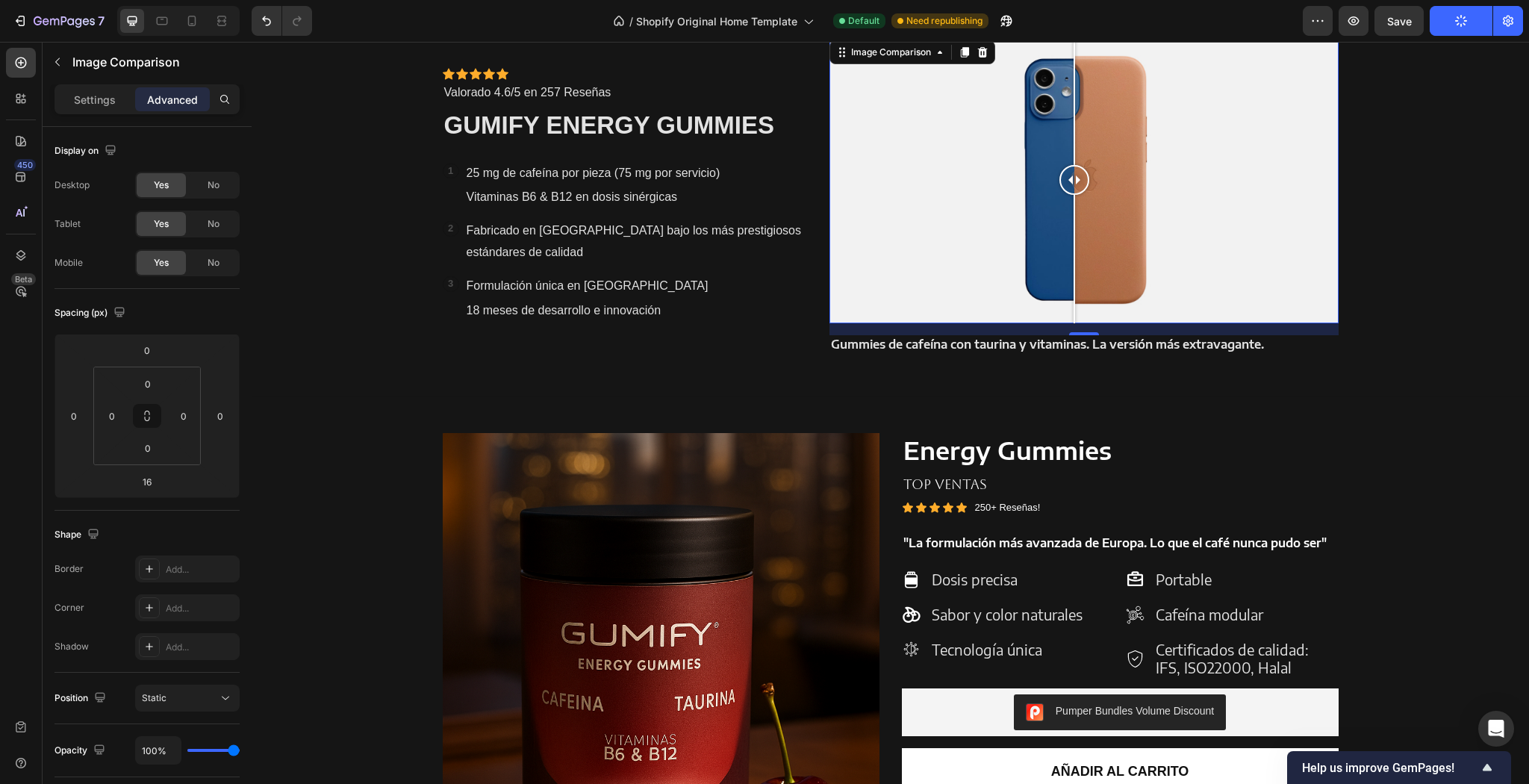
drag, startPoint x: 1185, startPoint y: 174, endPoint x: 1101, endPoint y: 159, distance: 85.3
click at [1095, 159] on div at bounding box center [1084, 180] width 509 height 286
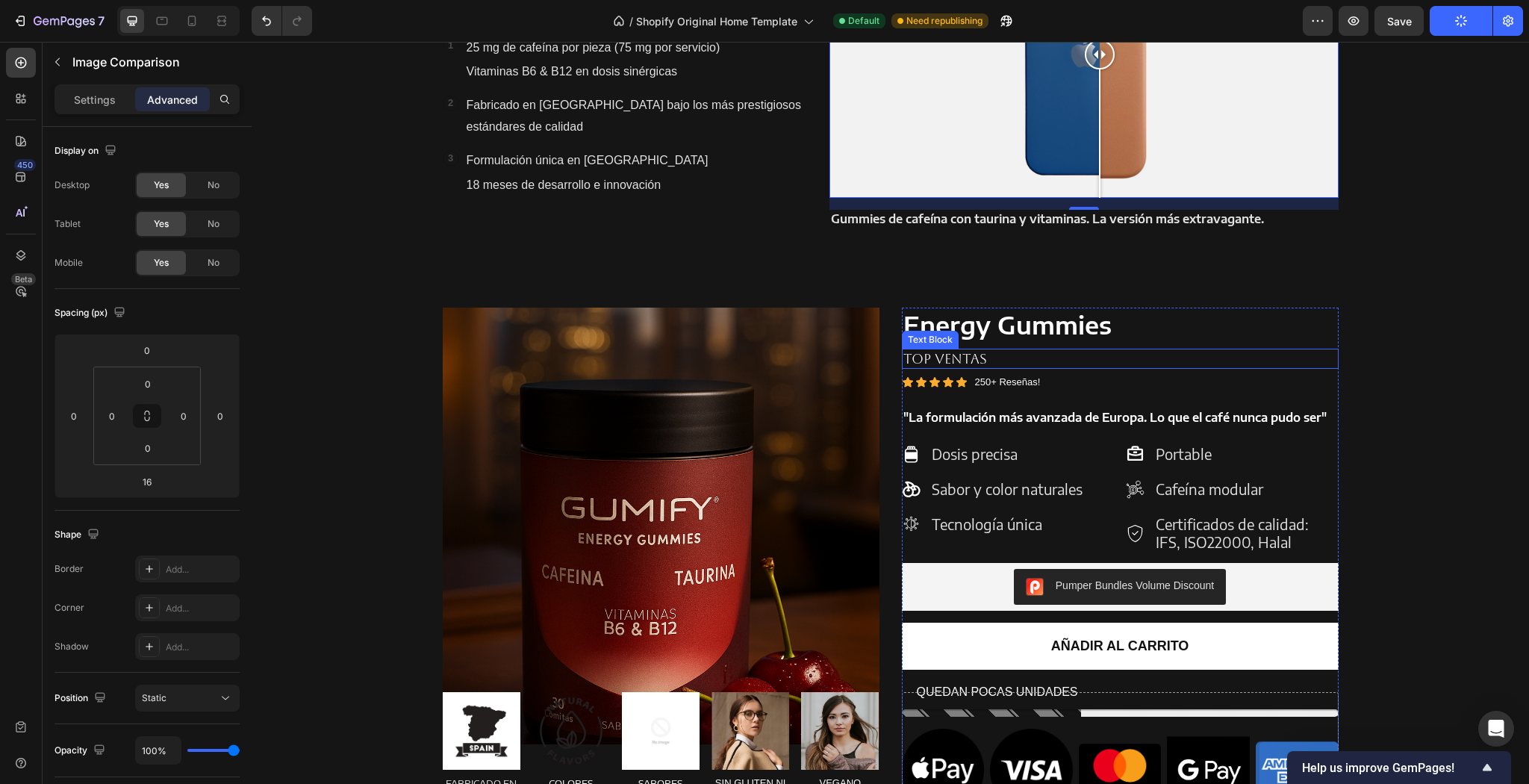
scroll to position [1384, 0]
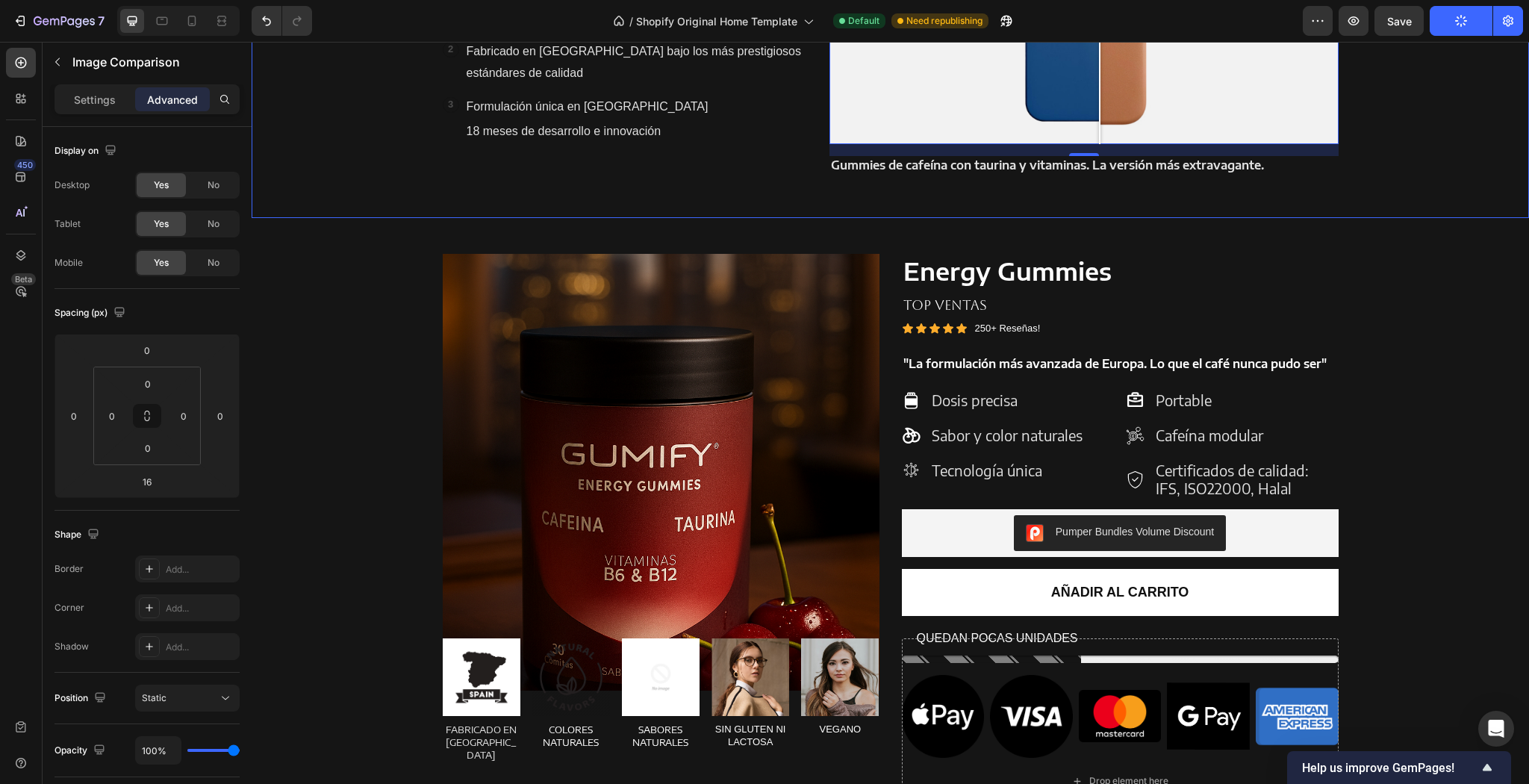
click at [1119, 215] on div "Icon Icon Icon Icon Icon Icon List Icon Icon Icon Icon Icon Icon List Valorado …" at bounding box center [890, 16] width 918 height 403
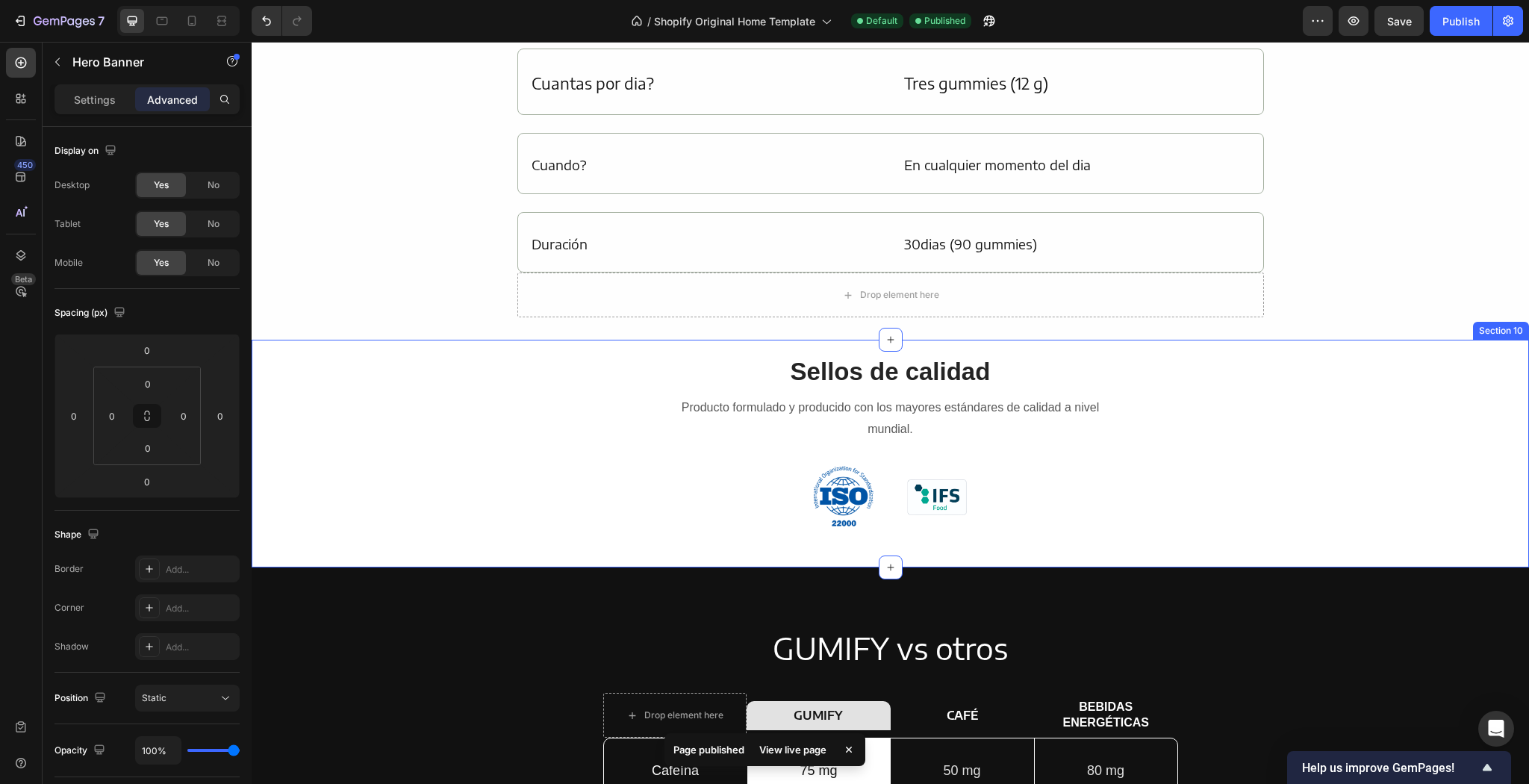
scroll to position [2340, 0]
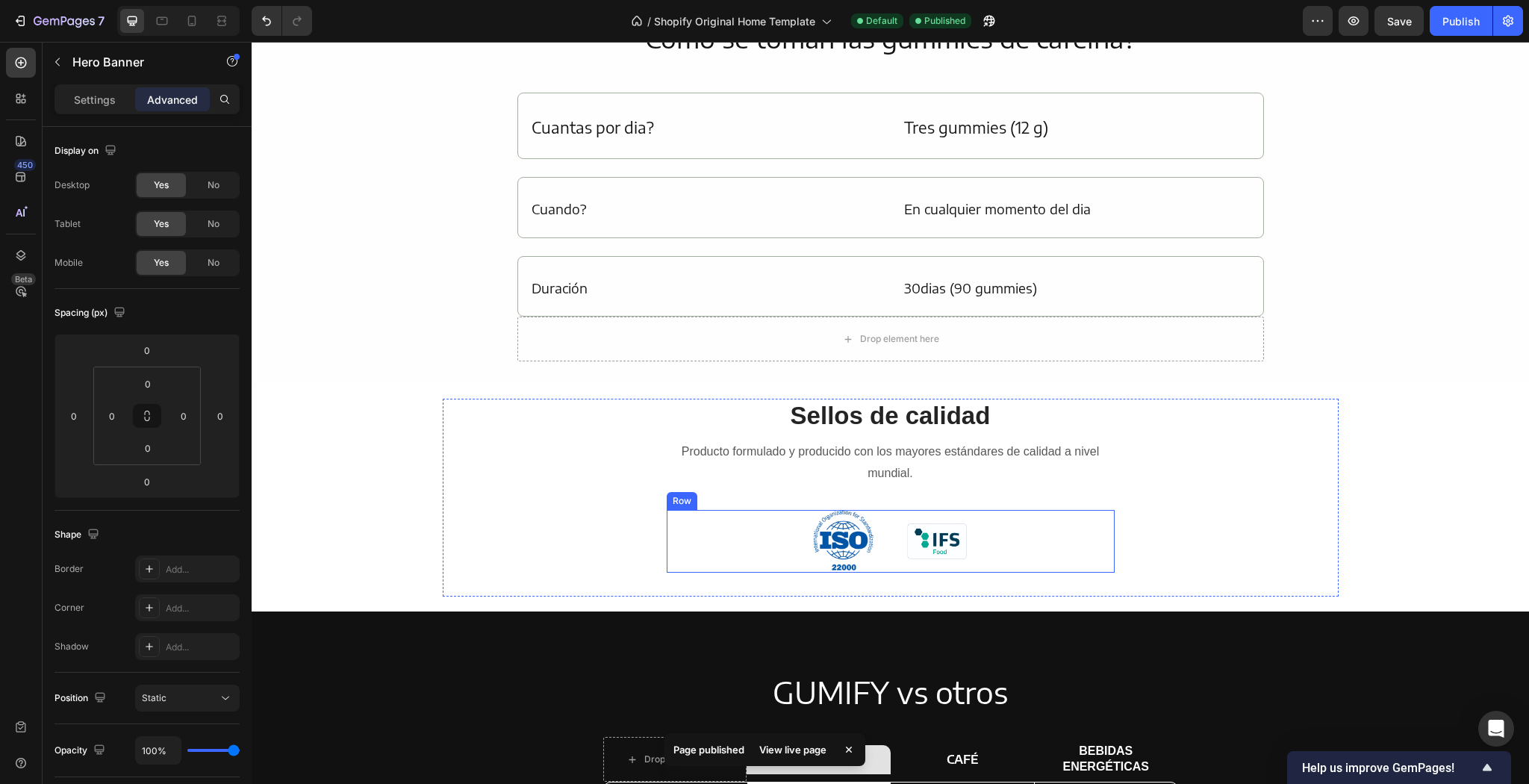
click at [931, 548] on img at bounding box center [938, 540] width 60 height 35
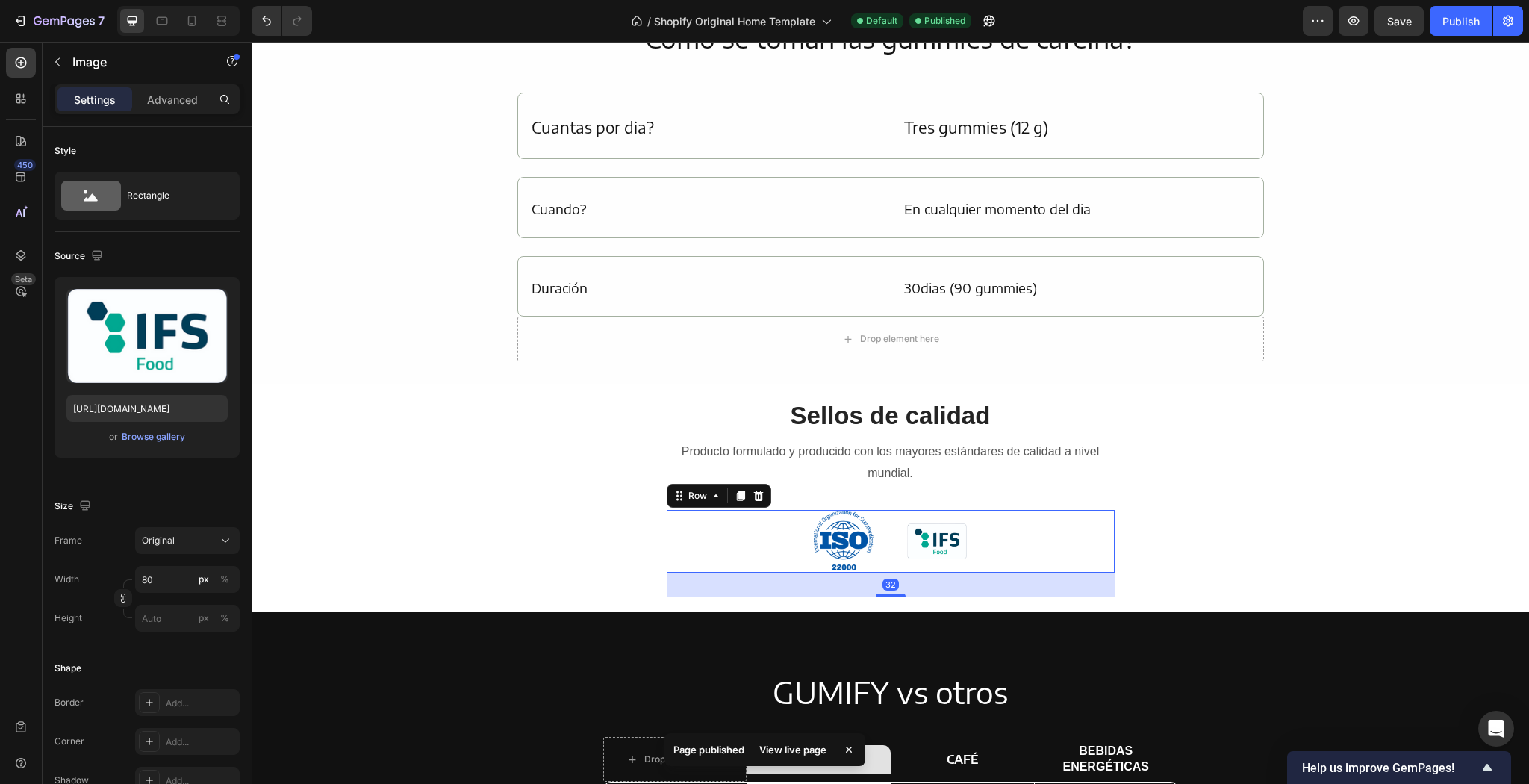
click at [1013, 532] on div "Image Image Row 32" at bounding box center [890, 542] width 448 height 63
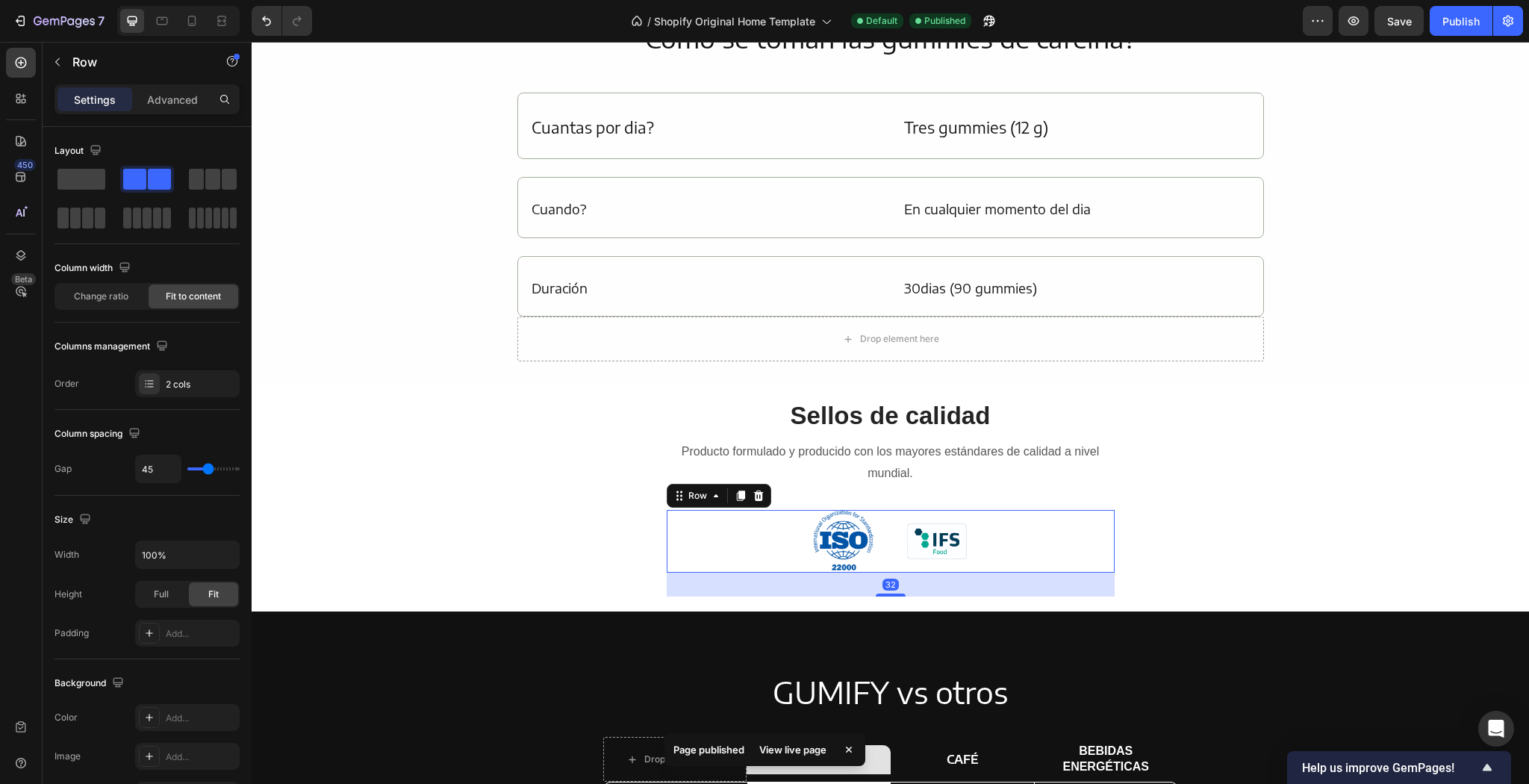
click at [1024, 529] on div "Image Image Row 32" at bounding box center [890, 542] width 448 height 63
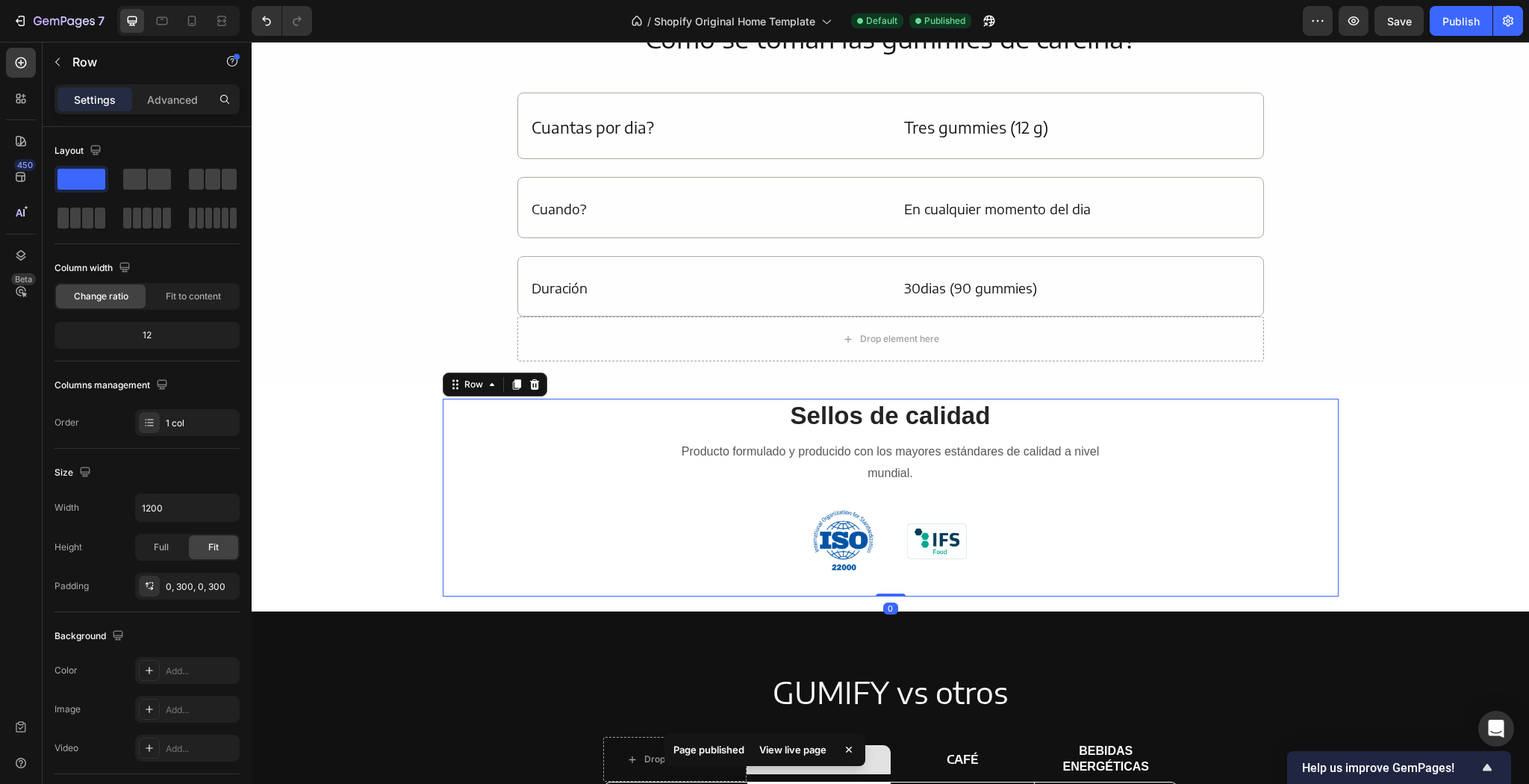
click at [1249, 494] on div "Sellos de calidad Heading Producto formulado y producido con los mayores estánd…" at bounding box center [890, 498] width 896 height 198
click at [1065, 545] on div "Image Image Row" at bounding box center [890, 542] width 448 height 63
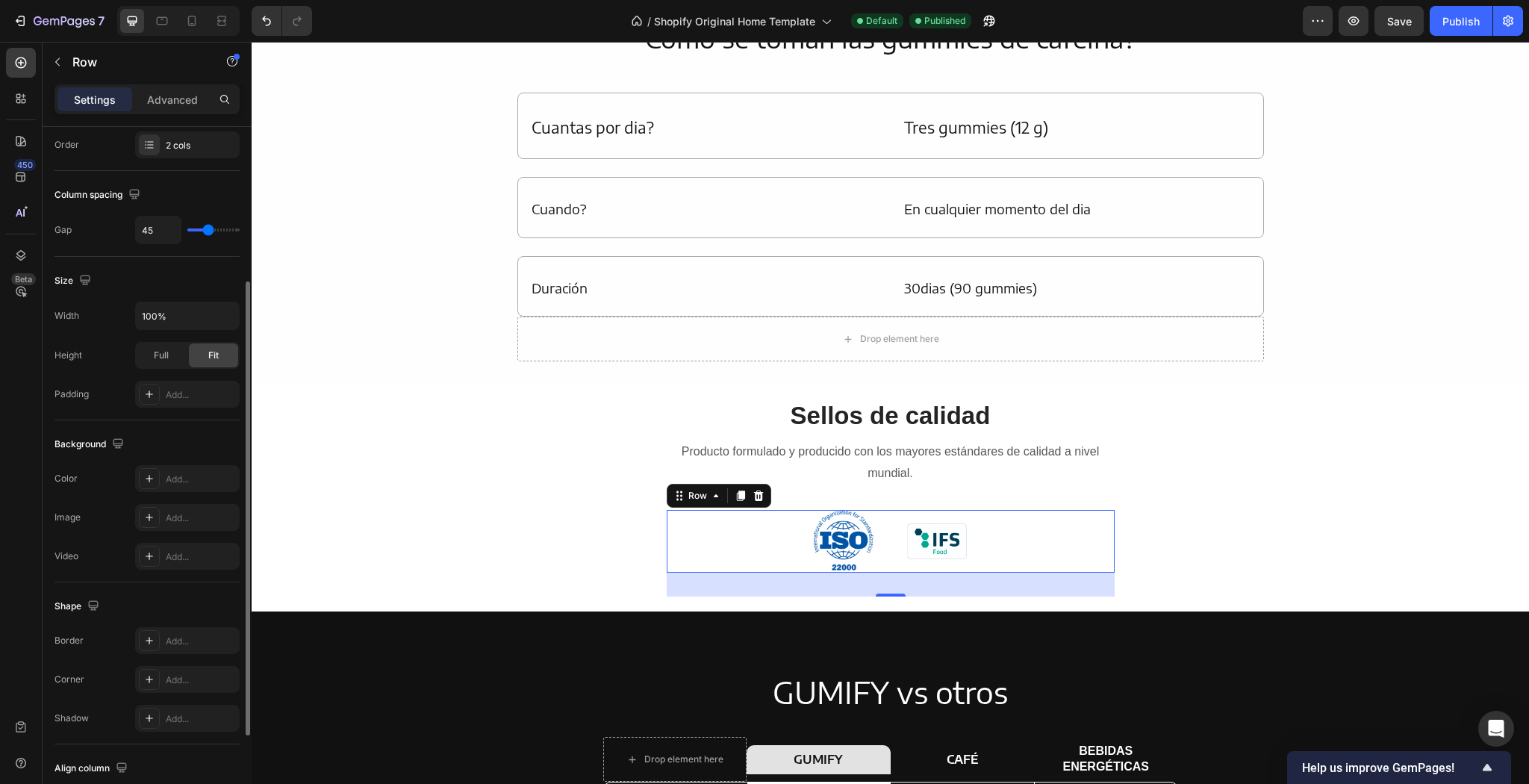
scroll to position [299, 0]
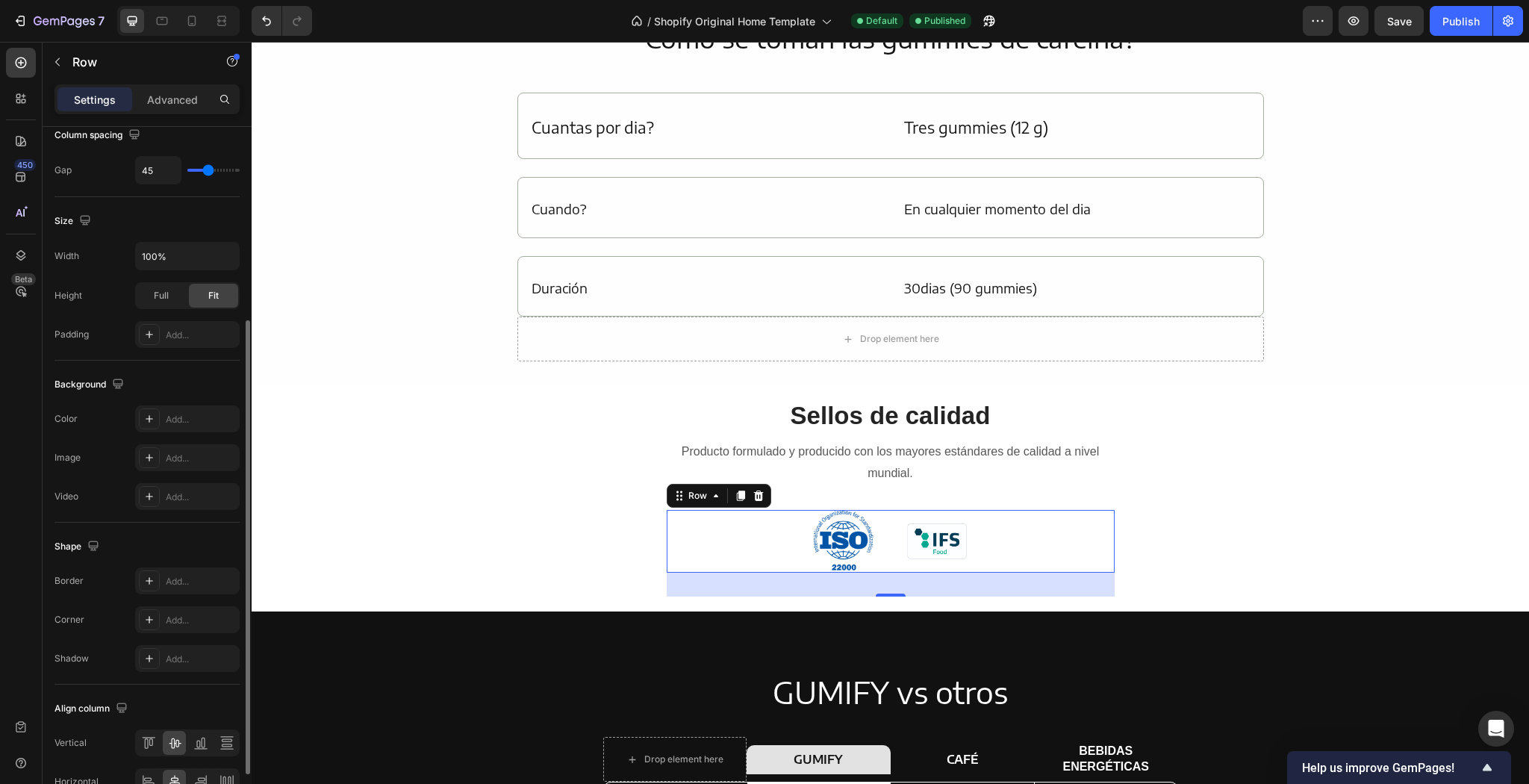
drag, startPoint x: 206, startPoint y: 333, endPoint x: 110, endPoint y: 299, distance: 101.8
click at [110, 299] on div "Height Full Fit" at bounding box center [147, 295] width 185 height 27
click at [712, 493] on icon at bounding box center [716, 496] width 12 height 12
click at [145, 364] on div "Background The changes might be hidden by the video. Color Add... Image Add... …" at bounding box center [147, 441] width 185 height 162
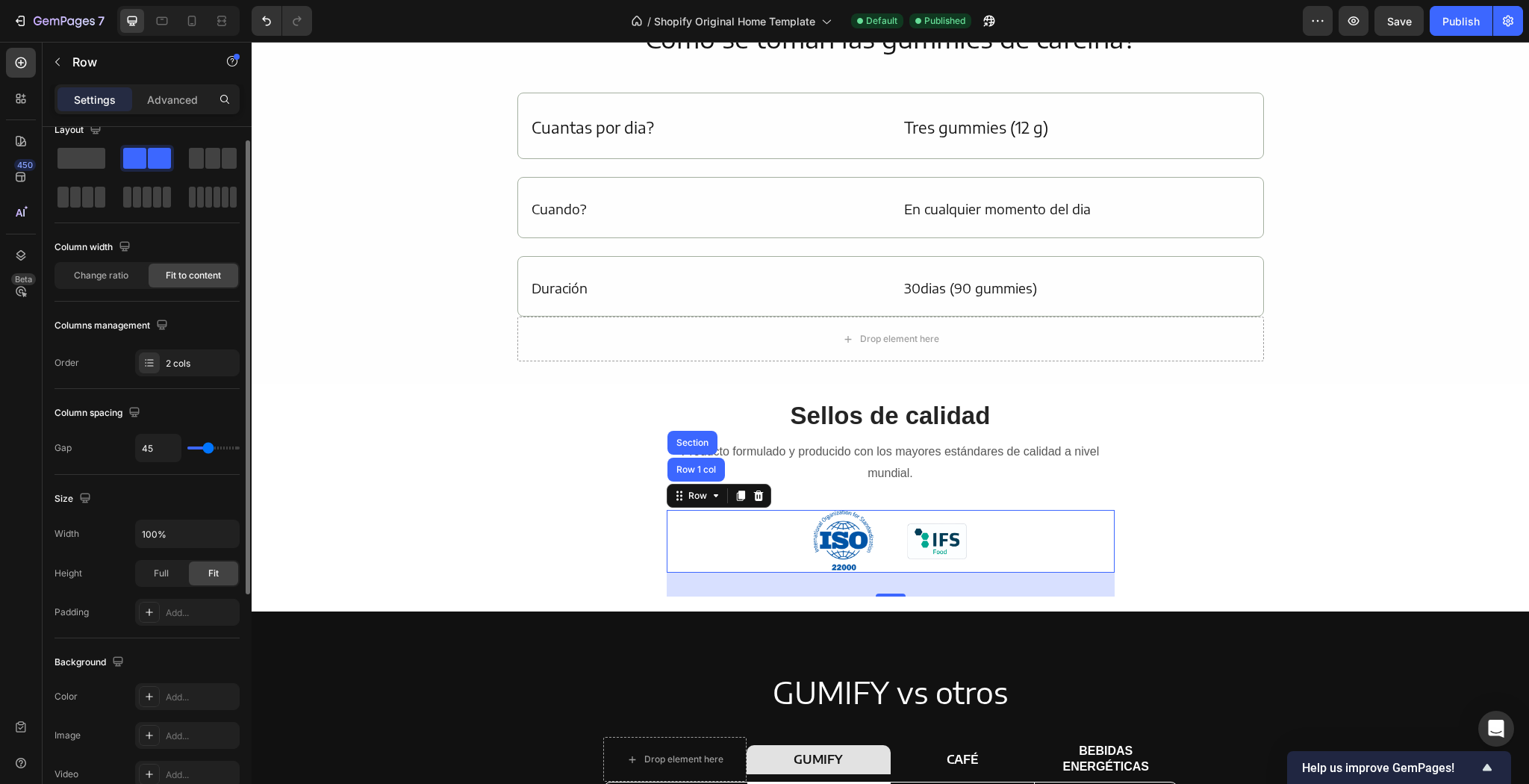
scroll to position [0, 0]
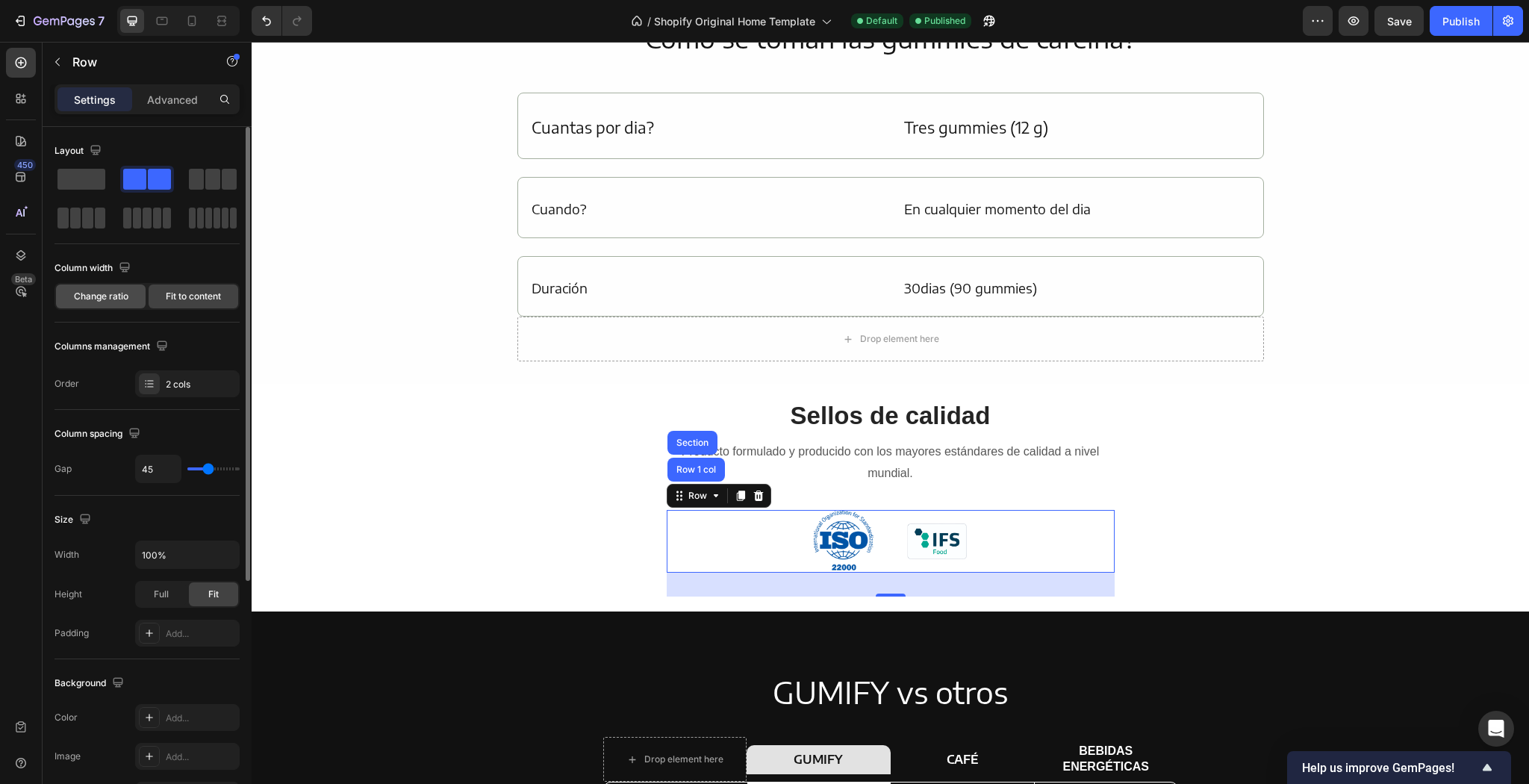
drag, startPoint x: 120, startPoint y: 336, endPoint x: 102, endPoint y: 304, distance: 36.7
drag, startPoint x: 102, startPoint y: 304, endPoint x: 116, endPoint y: 298, distance: 15.2
click at [106, 292] on span "Change ratio" at bounding box center [101, 297] width 54 height 14
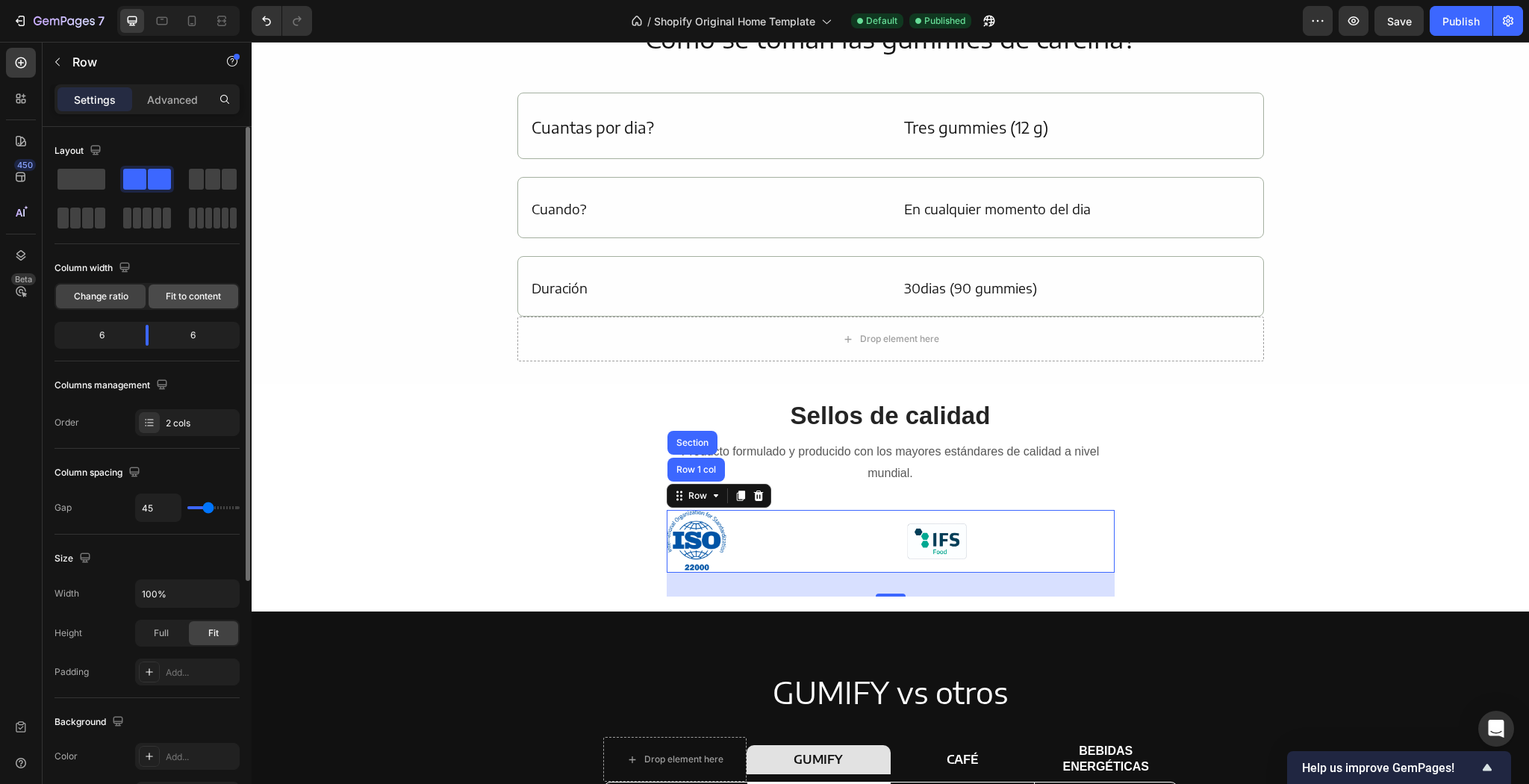
click at [159, 302] on div "Fit to content" at bounding box center [193, 296] width 89 height 24
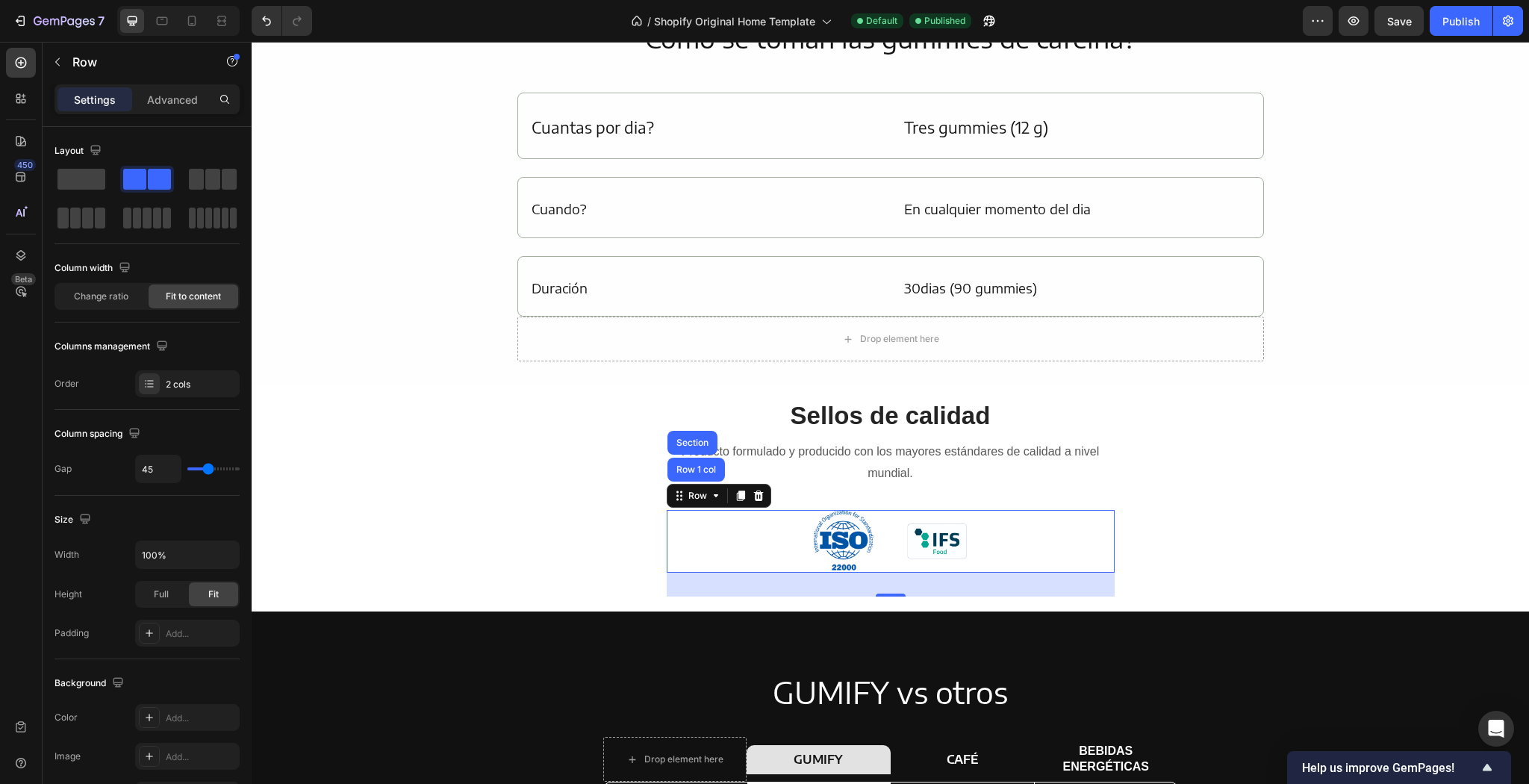
click at [782, 540] on div "Image Image Row Row 1 col Section 32" at bounding box center [890, 542] width 448 height 63
drag, startPoint x: 191, startPoint y: 102, endPoint x: 200, endPoint y: 119, distance: 19.2
click at [190, 109] on div "Advanced" at bounding box center [172, 99] width 75 height 24
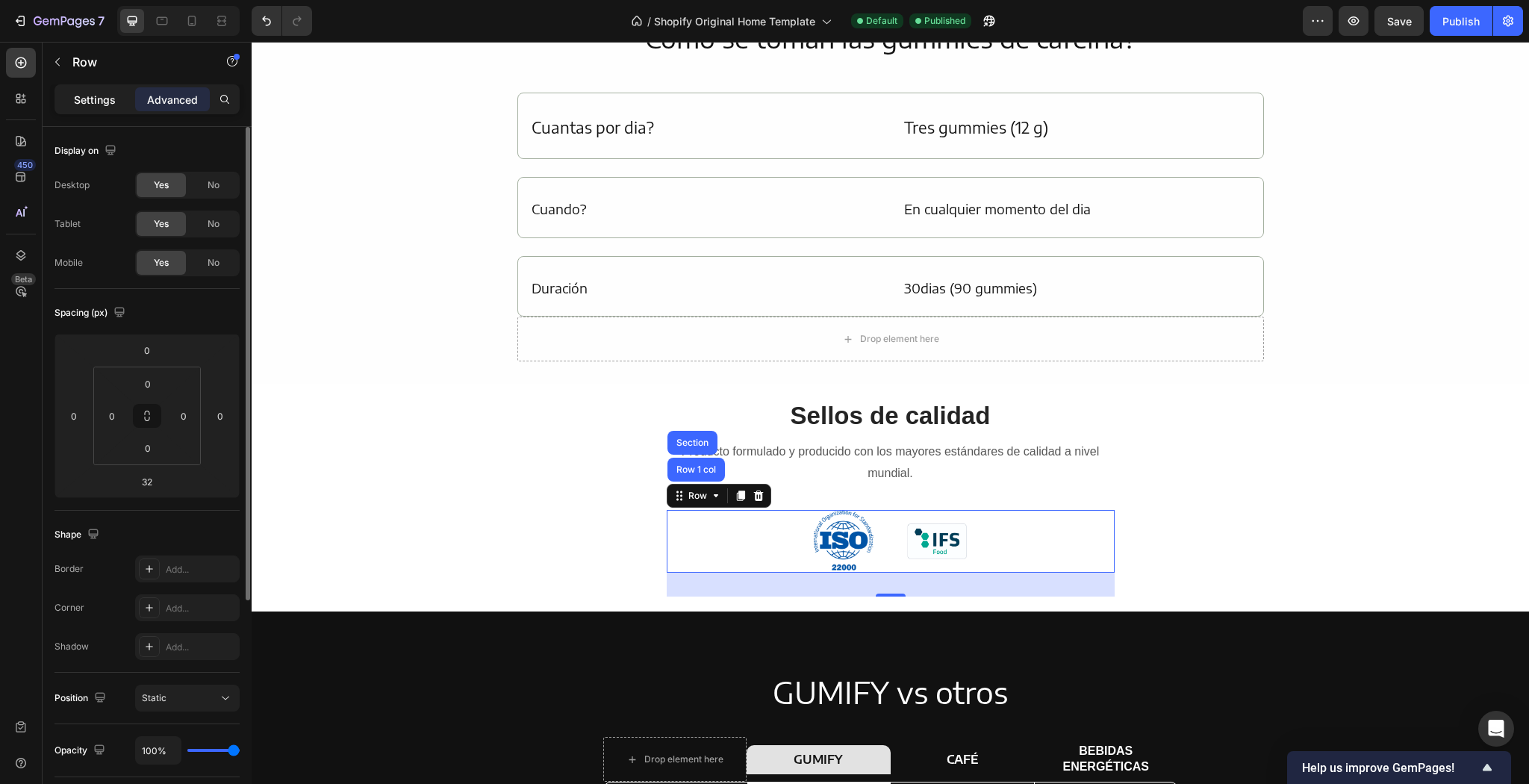
click at [82, 103] on p "Settings" at bounding box center [94, 99] width 41 height 15
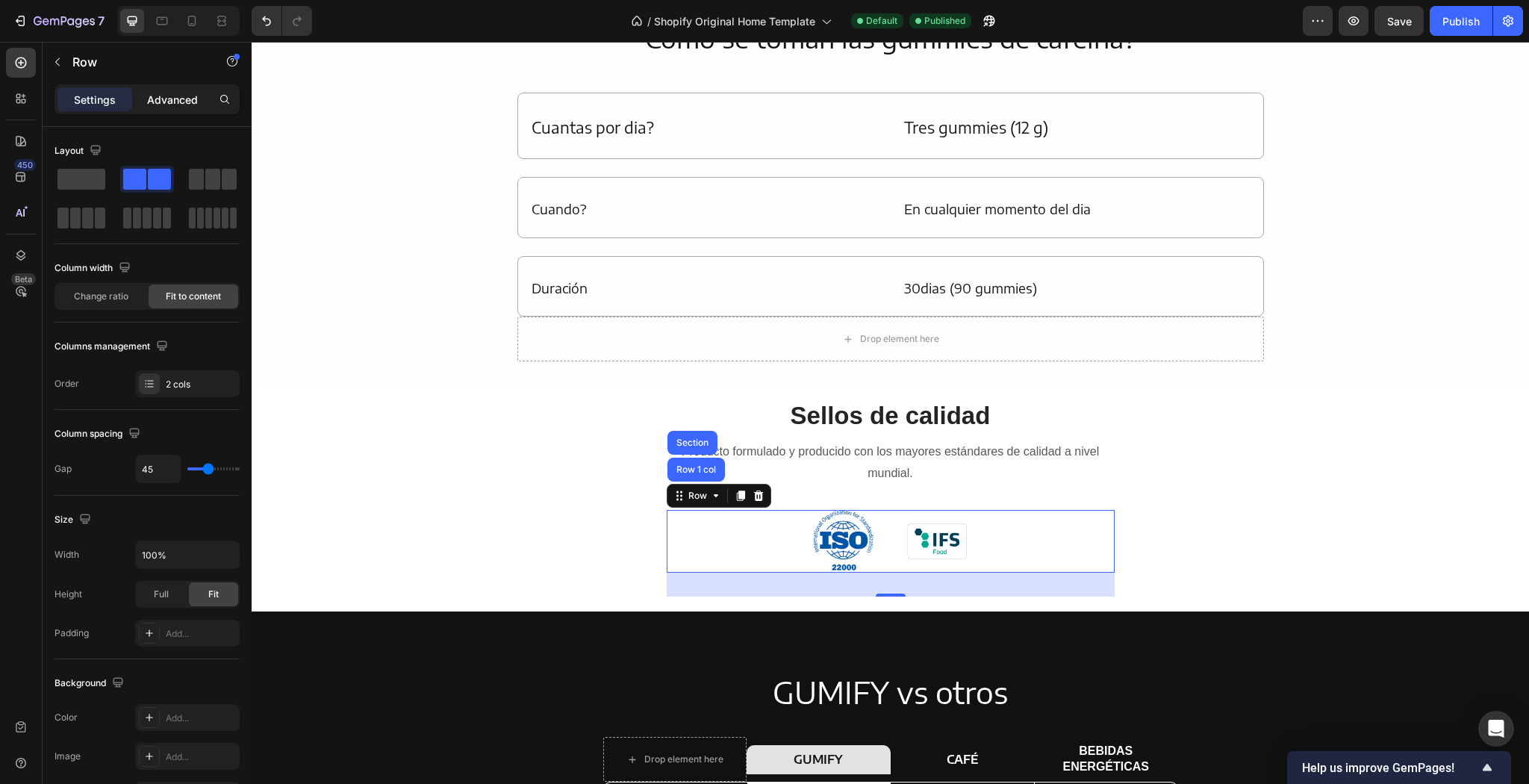
click at [177, 108] on div "Advanced" at bounding box center [172, 99] width 75 height 24
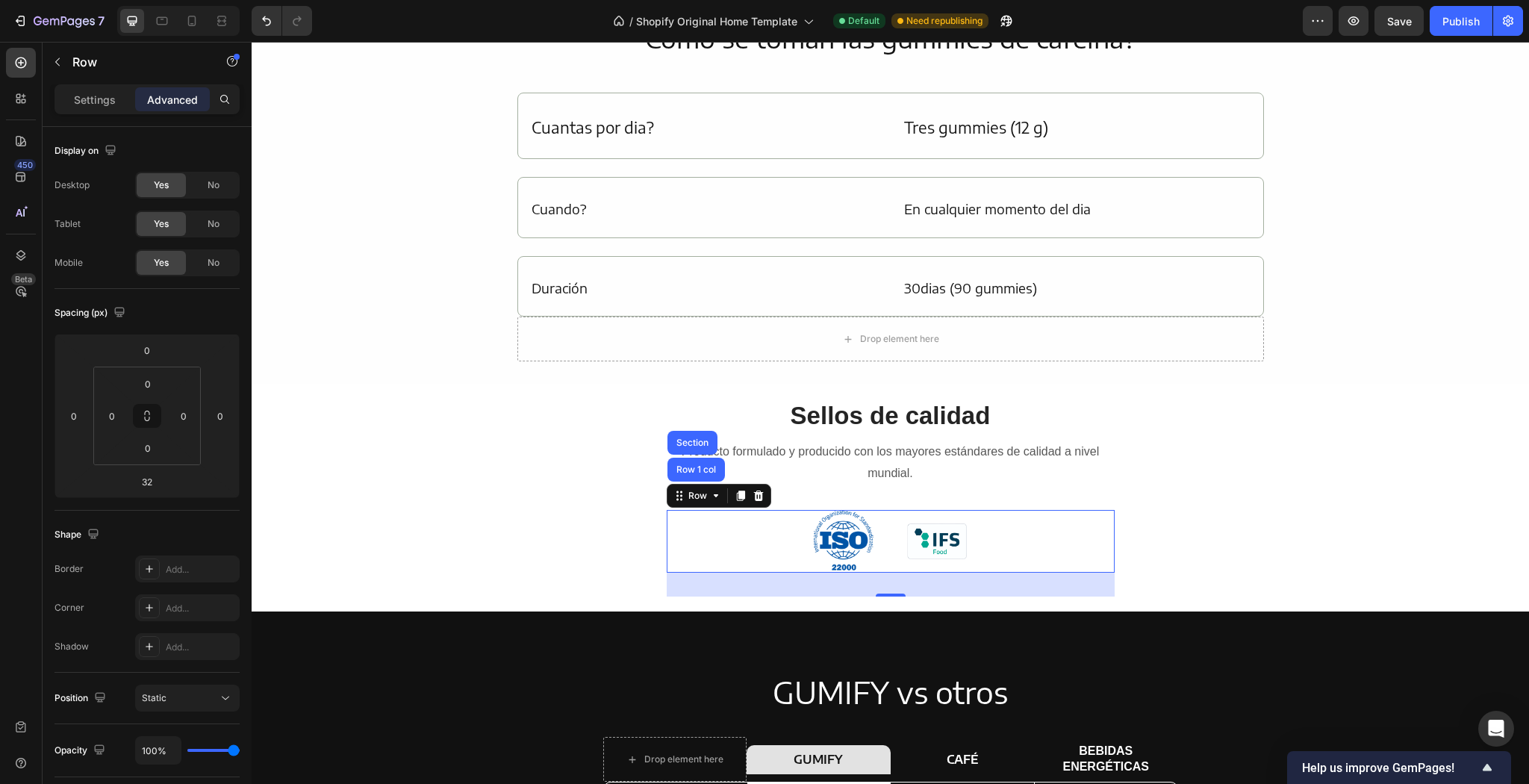
click at [1011, 565] on div "Image Image Row Row 1 col Section 32" at bounding box center [890, 542] width 448 height 63
click at [993, 531] on div "Image Image Row Row 1 col Section 32" at bounding box center [890, 542] width 448 height 63
click at [990, 536] on div "Image Image Row Row 1 col Section 32" at bounding box center [890, 542] width 448 height 63
click at [989, 534] on div "Image Image Row Row 1 col Section 32" at bounding box center [890, 542] width 448 height 63
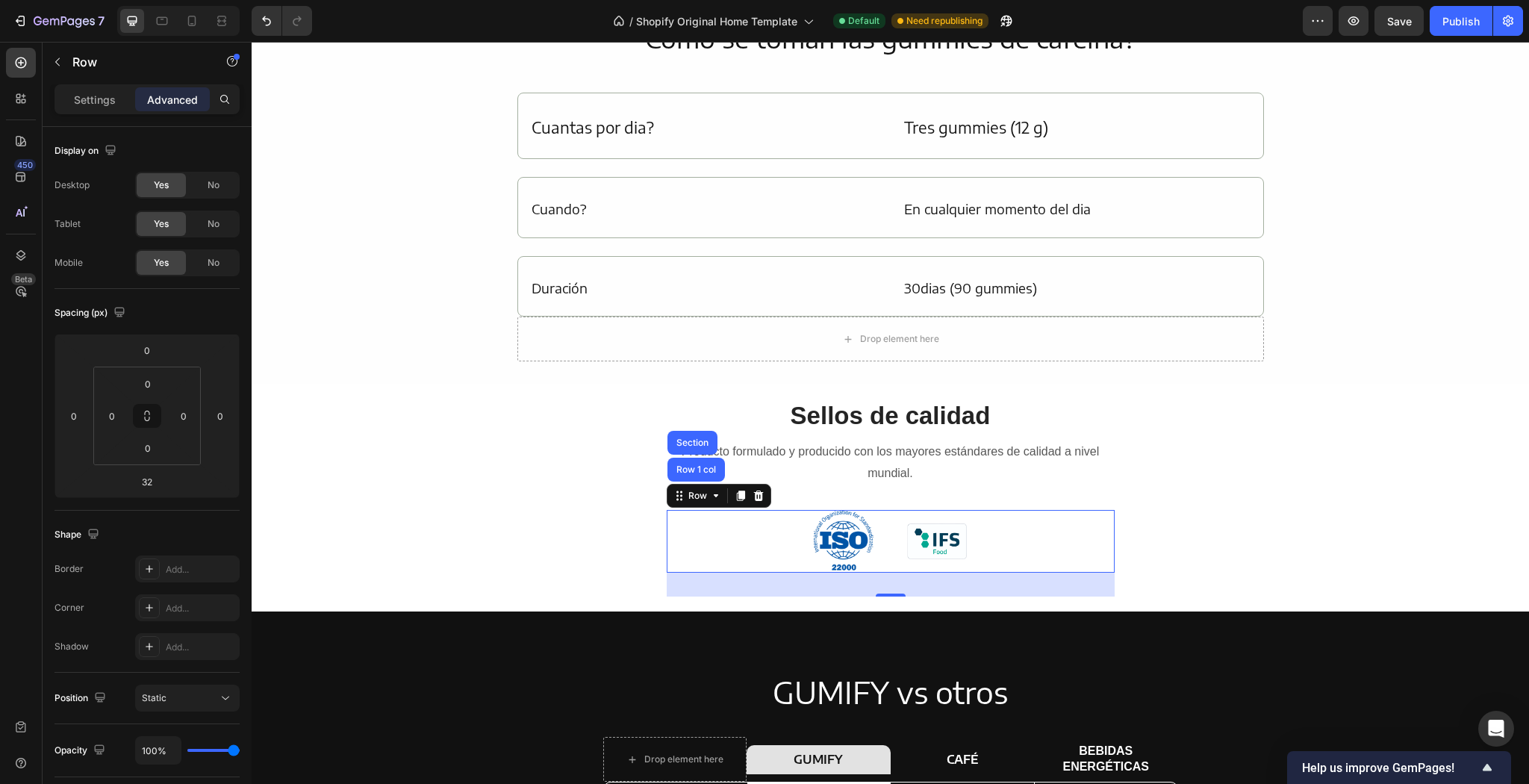
click at [959, 537] on img at bounding box center [938, 540] width 60 height 35
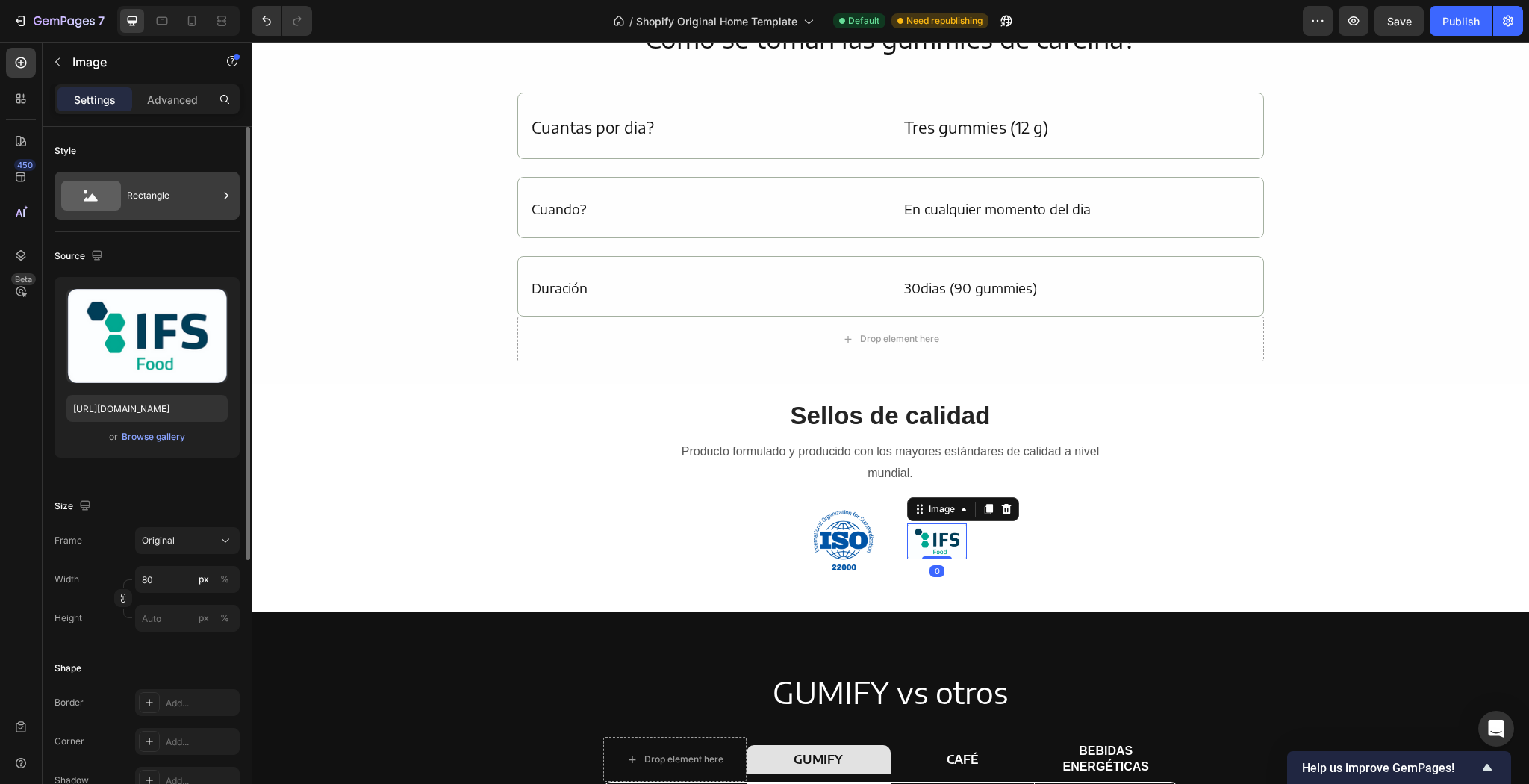
click at [138, 198] on div "Rectangle" at bounding box center [172, 196] width 91 height 34
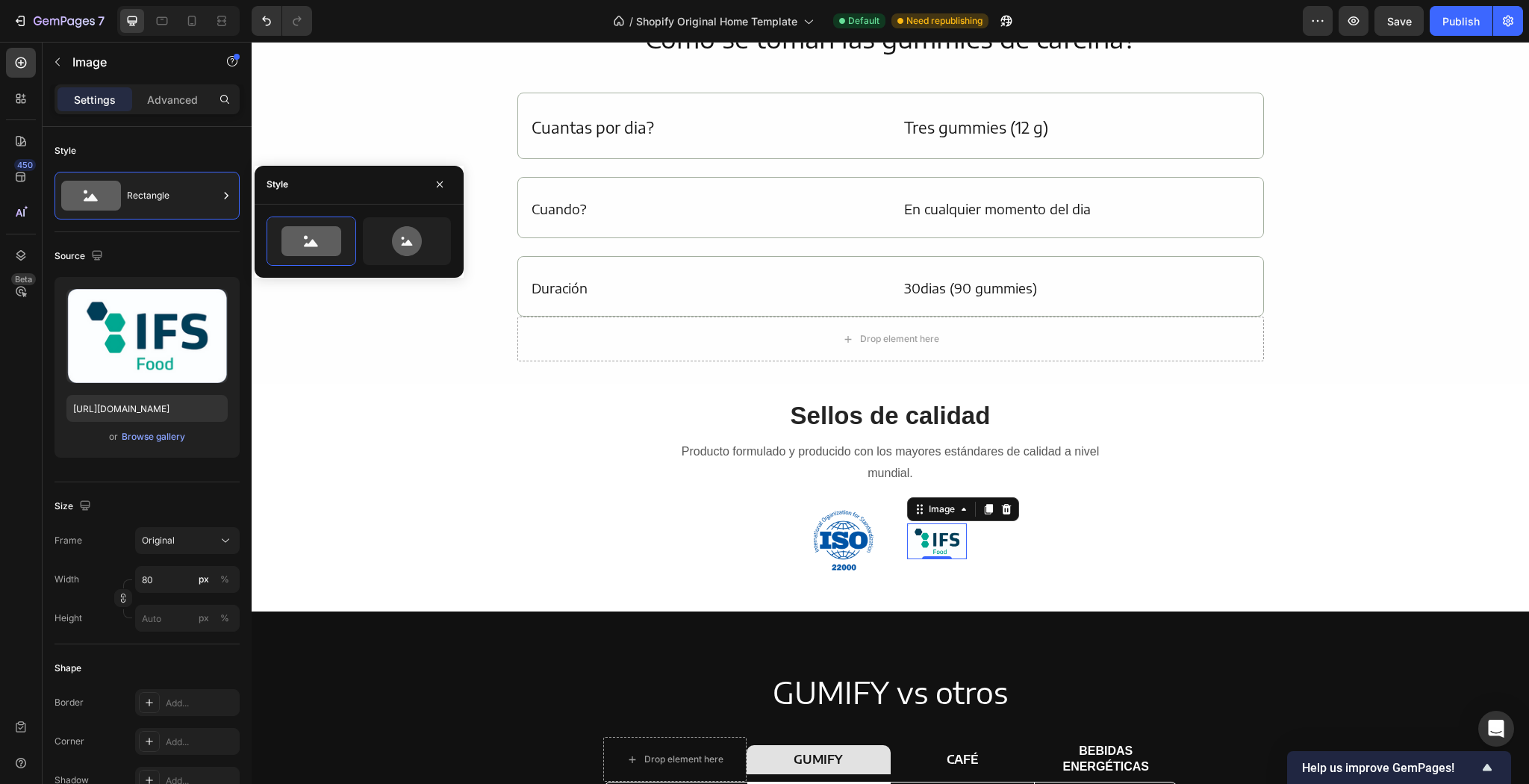
click at [454, 237] on div at bounding box center [358, 241] width 209 height 50
click at [548, 473] on div "Sellos de calidad Heading Producto formulado y producido con los mayores estánd…" at bounding box center [890, 498] width 896 height 198
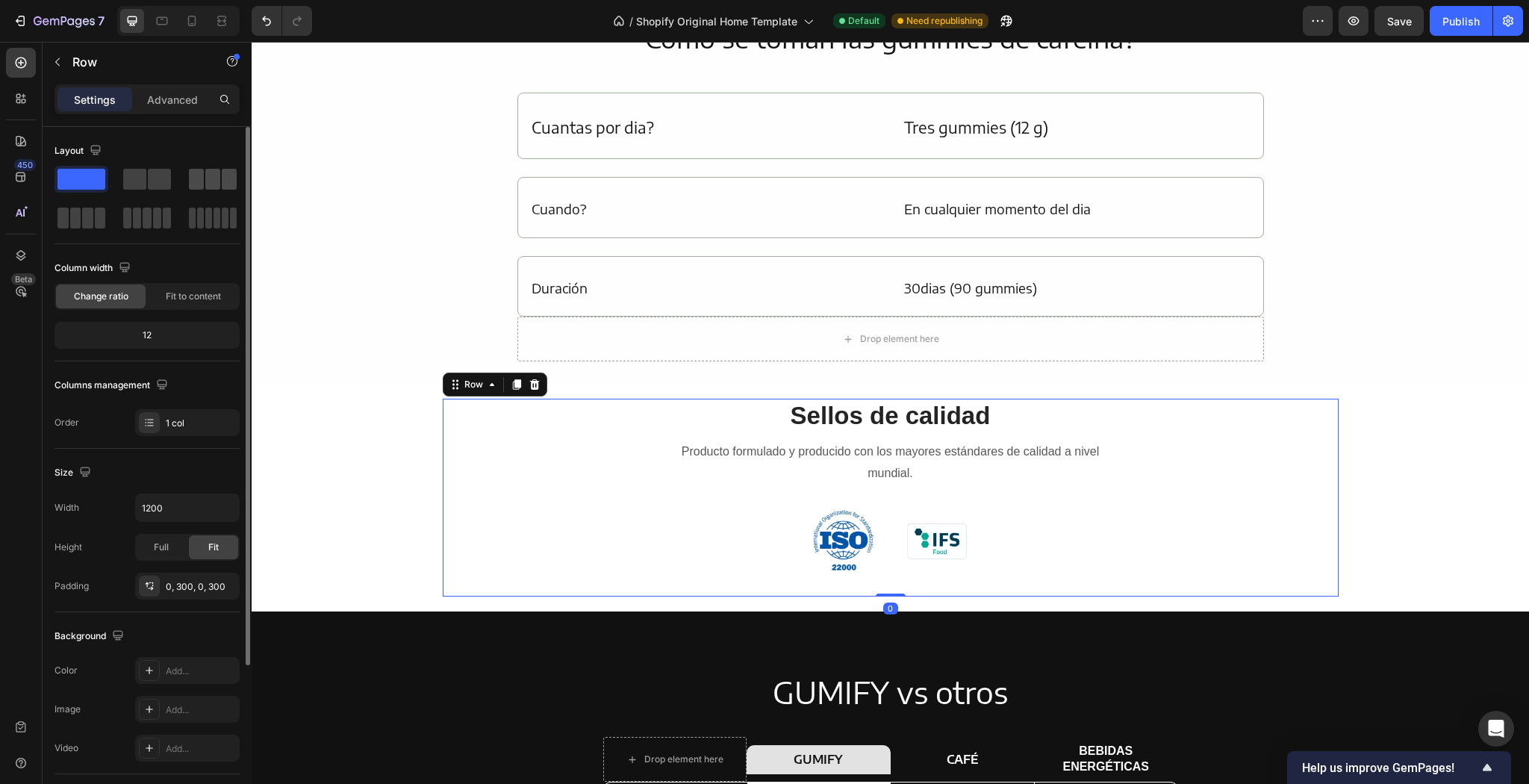
click at [203, 175] on span at bounding box center [197, 180] width 15 height 21
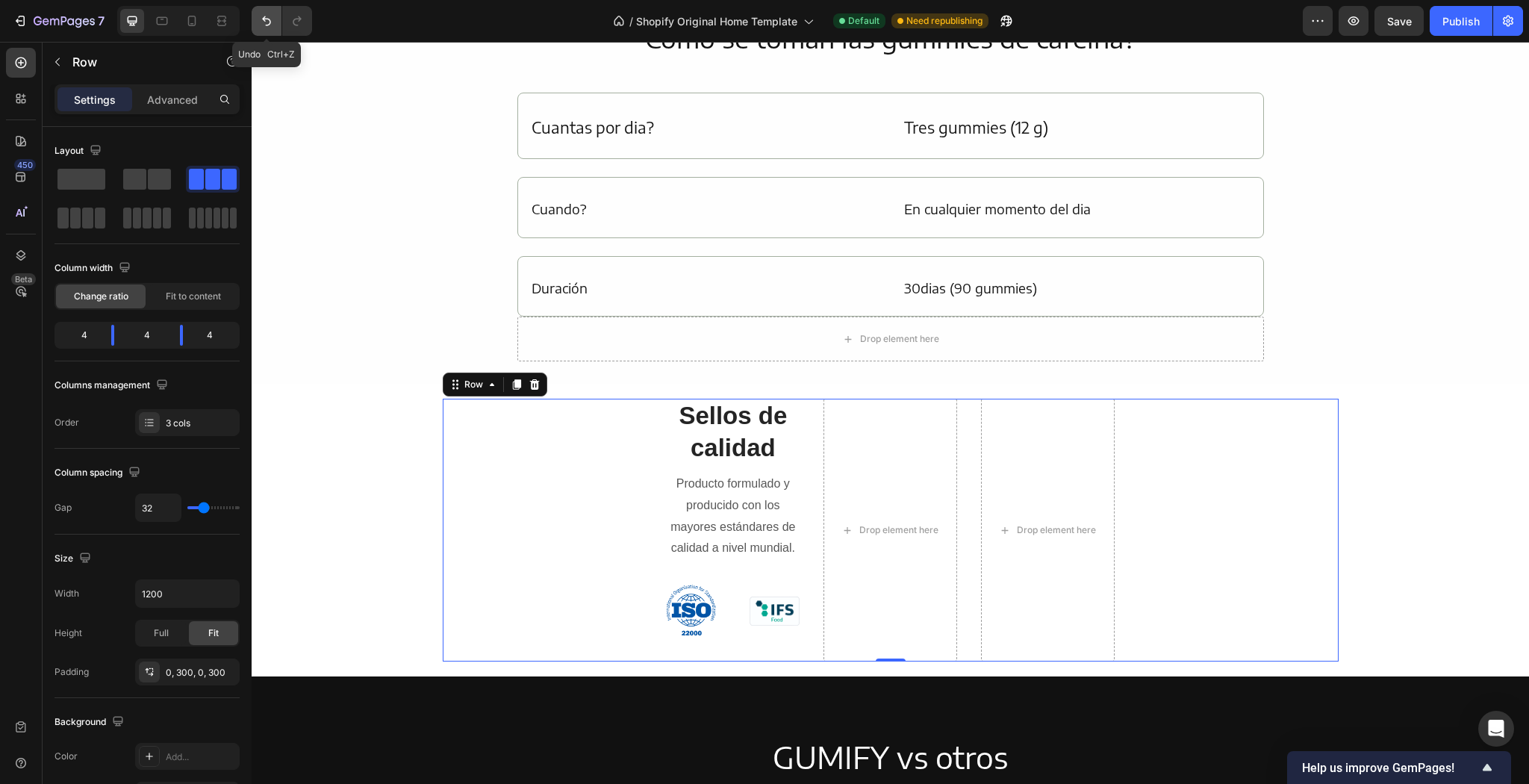
click at [253, 20] on button "Undo/Redo" at bounding box center [266, 20] width 30 height 30
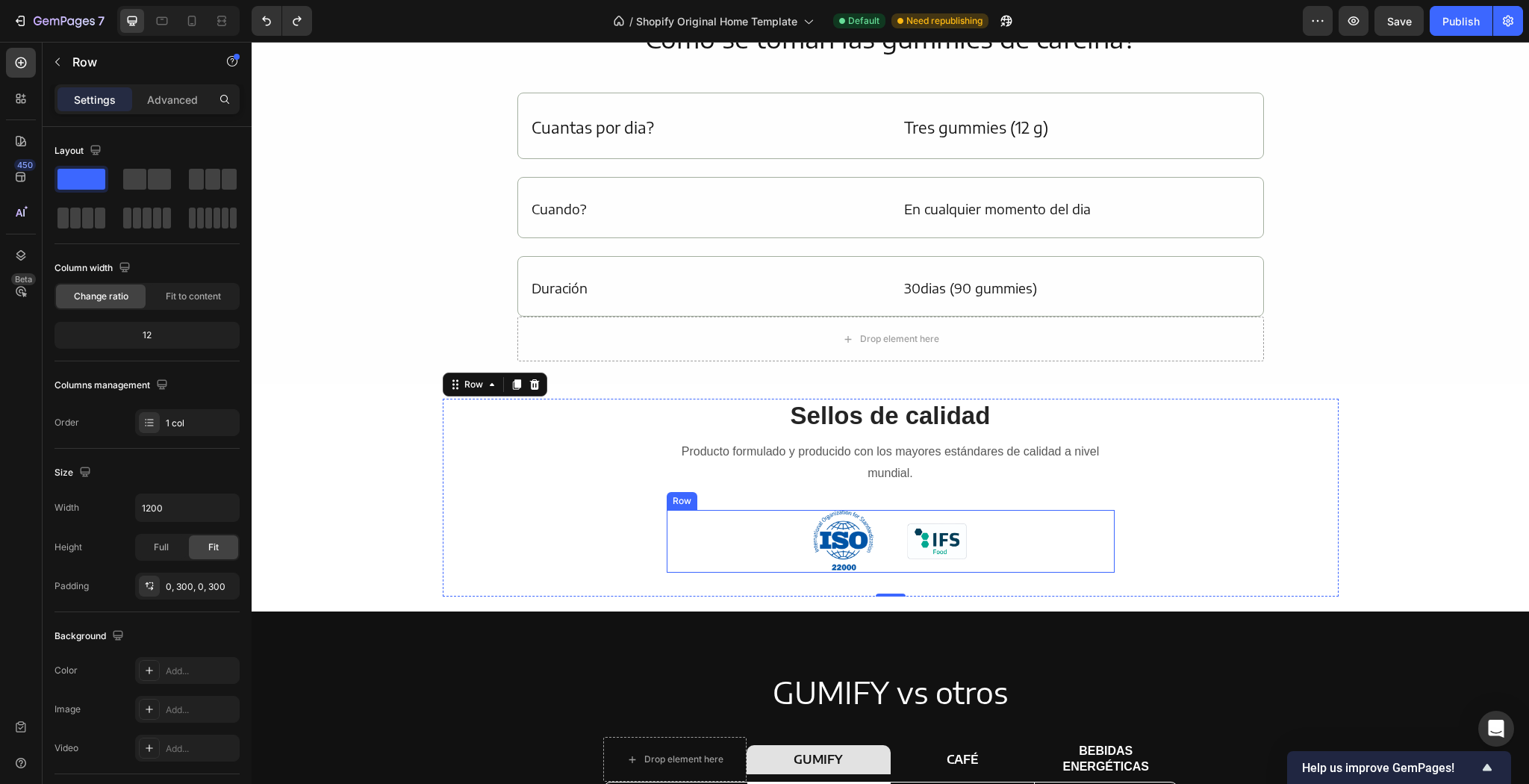
click at [943, 513] on div "Image" at bounding box center [938, 542] width 60 height 63
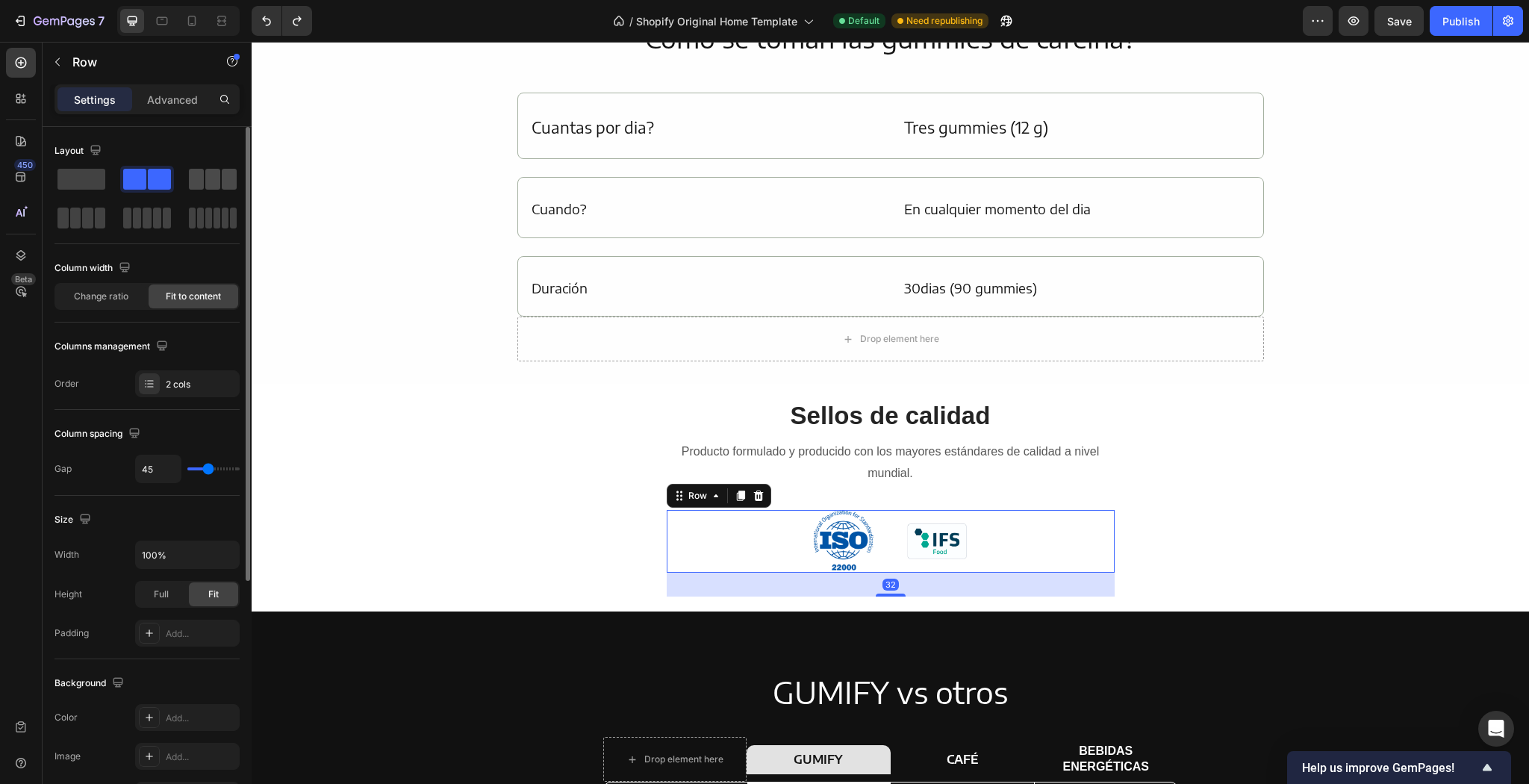
click at [214, 171] on span at bounding box center [213, 180] width 15 height 21
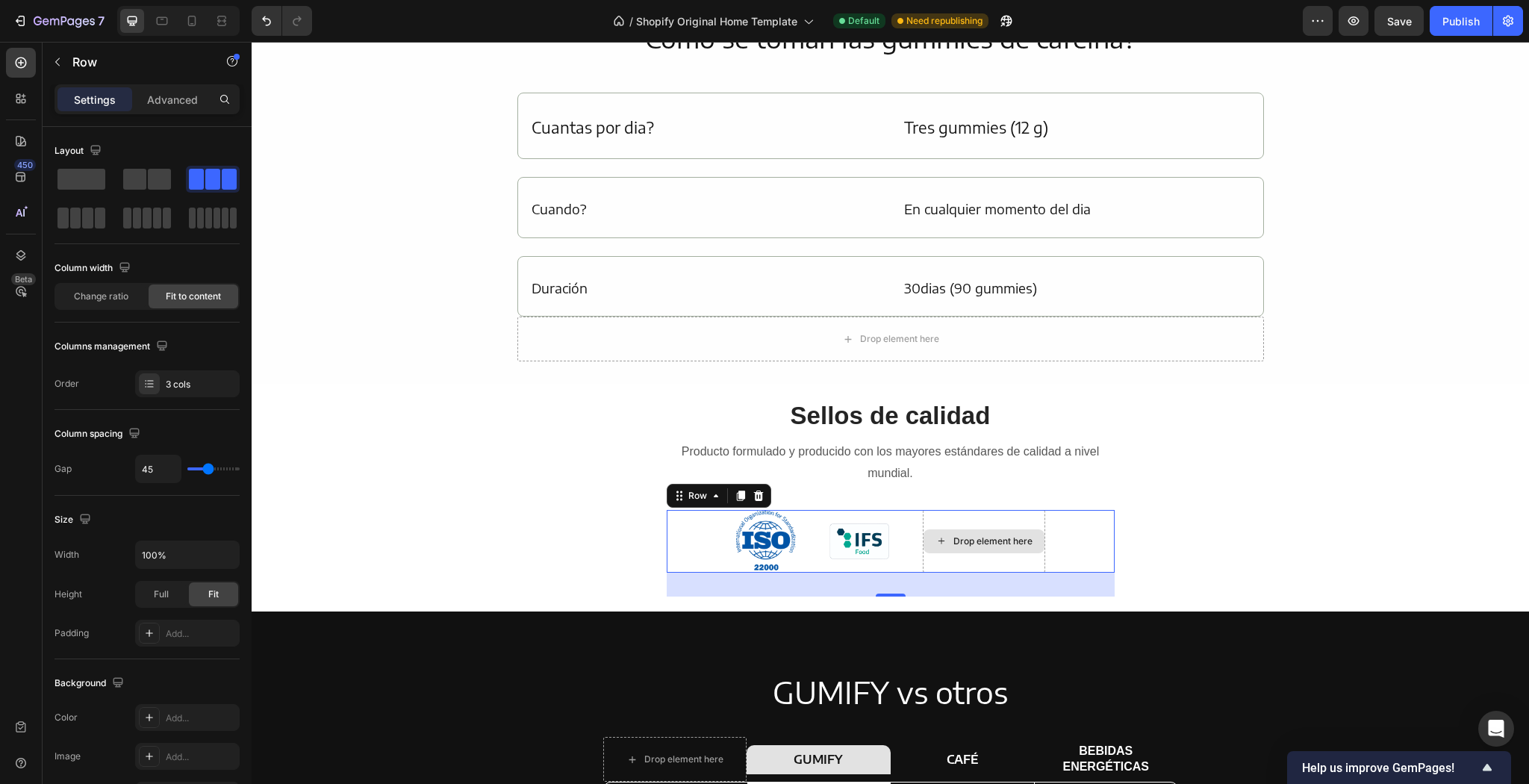
click at [941, 535] on div "Drop element here" at bounding box center [984, 541] width 121 height 24
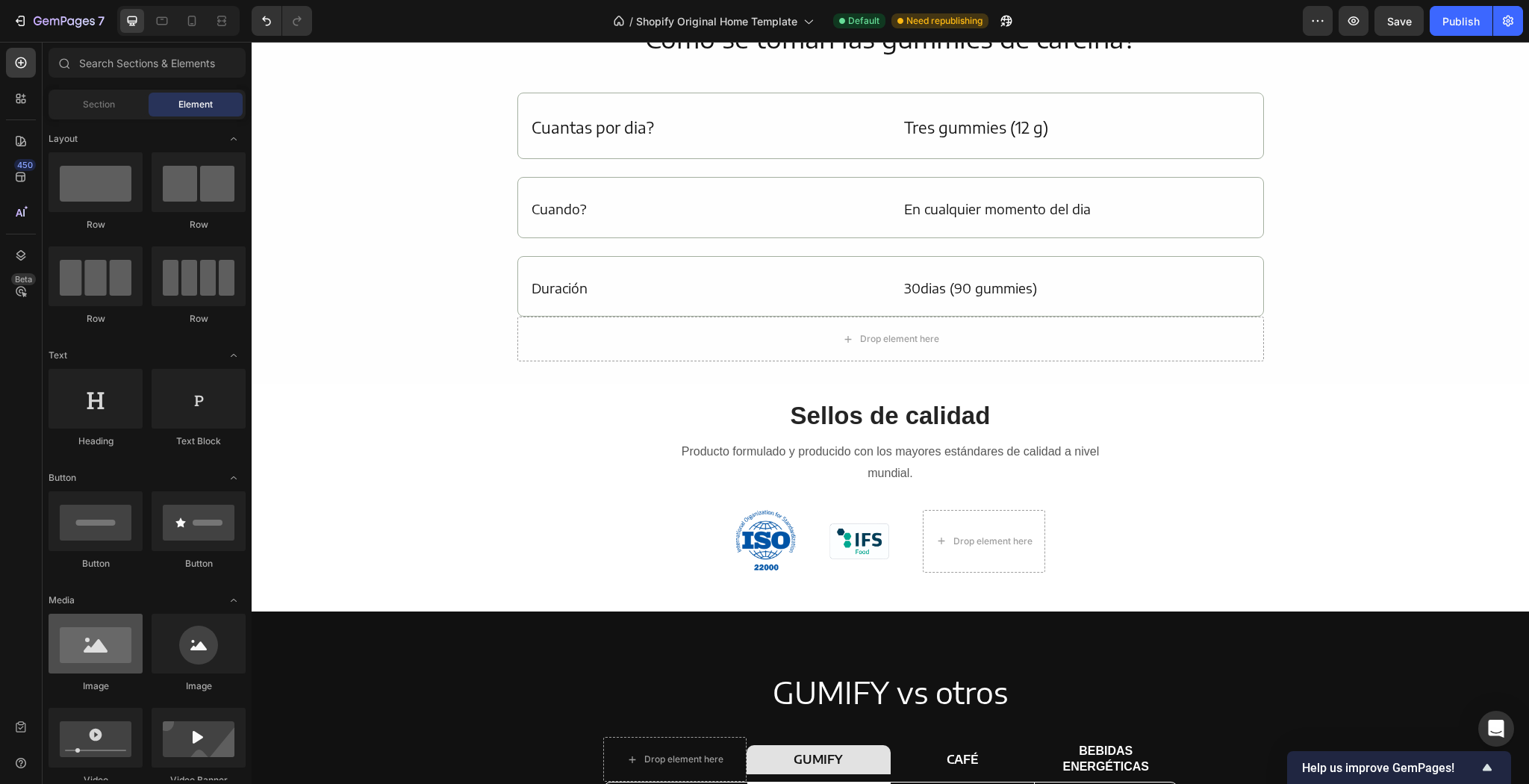
click at [109, 629] on div at bounding box center [96, 643] width 94 height 60
click at [194, 646] on div at bounding box center [199, 643] width 94 height 60
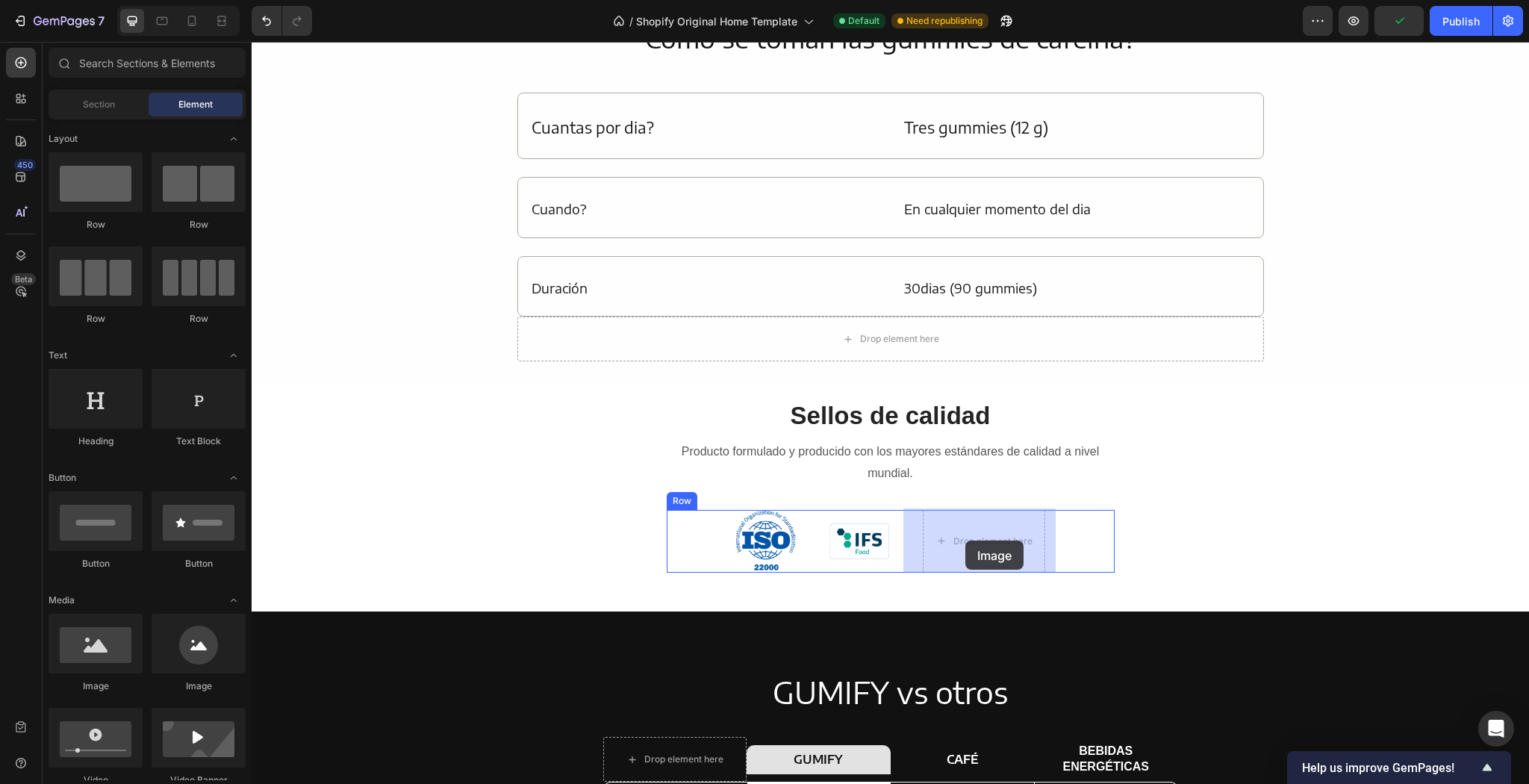
drag, startPoint x: 446, startPoint y: 687, endPoint x: 964, endPoint y: 543, distance: 537.6
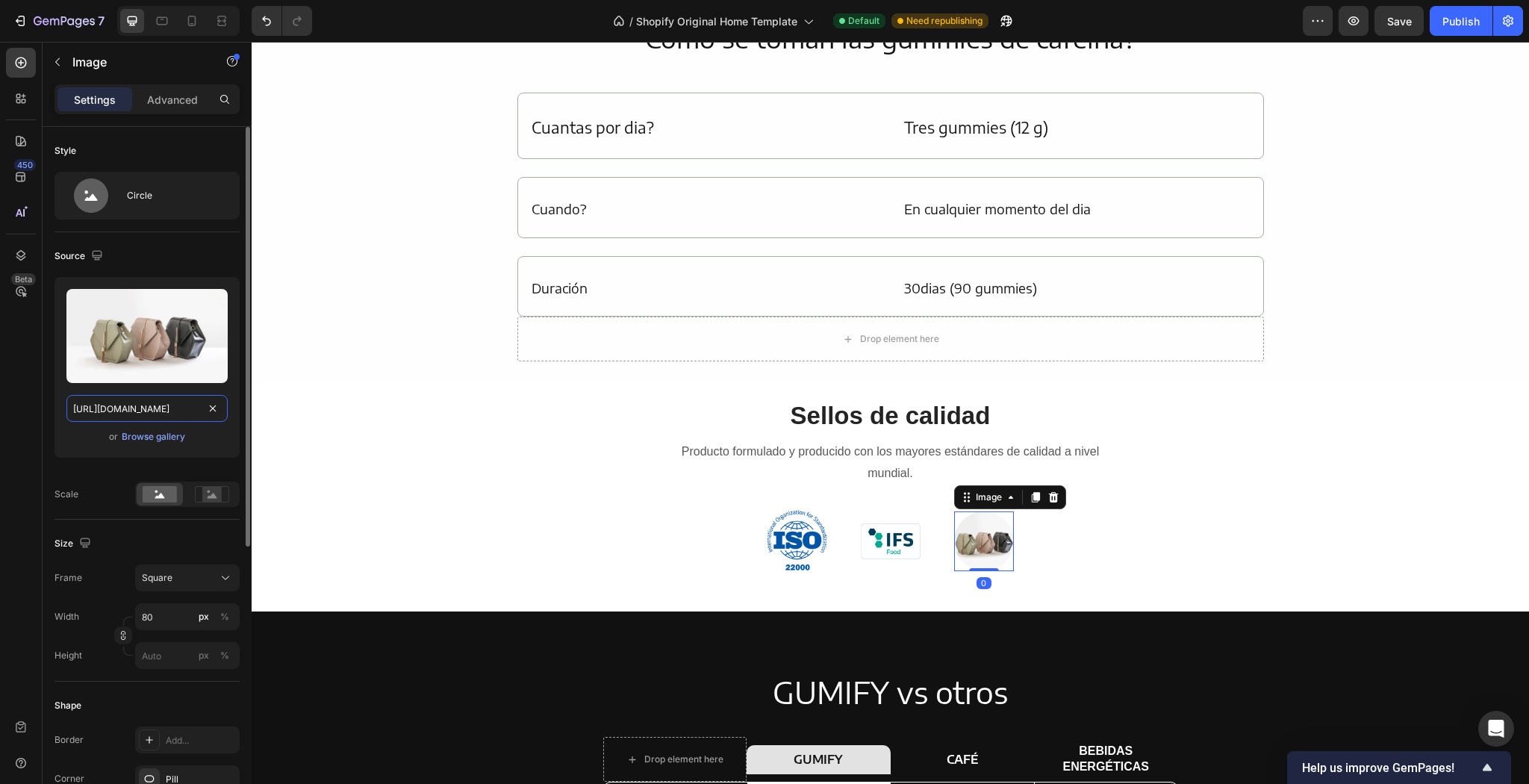
click at [191, 401] on input "https://cdn.shopify.com/s/files/1/2005/9307/files/image_demo.jpg" at bounding box center [147, 408] width 162 height 27
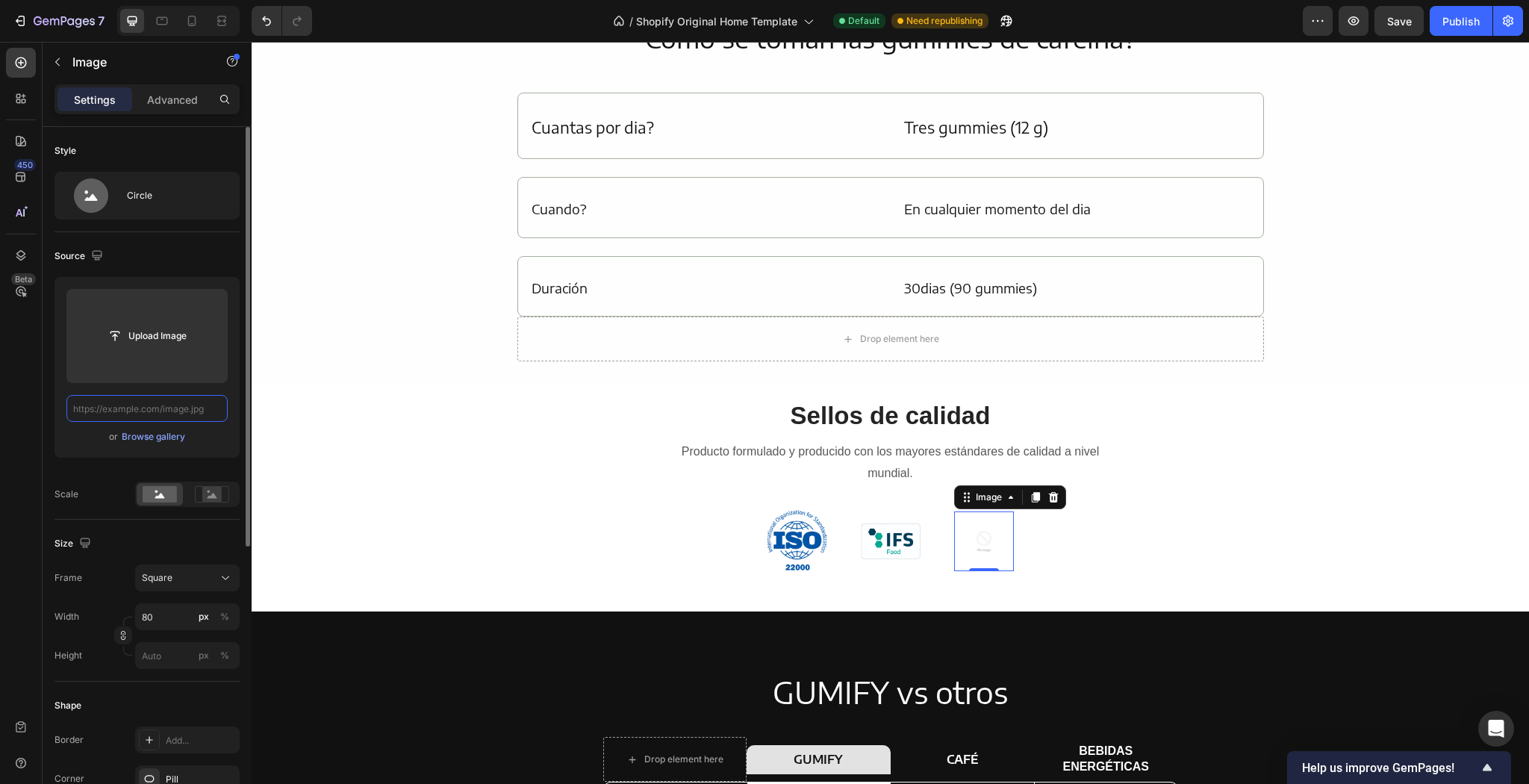
paste input "https://cdn.shopify.com/s/files/1/0900/7441/5435/files/360_F_199953411_NLX3r5Id…"
type input "https://cdn.shopify.com/s/files/1/0900/7441/5435/files/360_F_199953411_NLX3r5Id…"
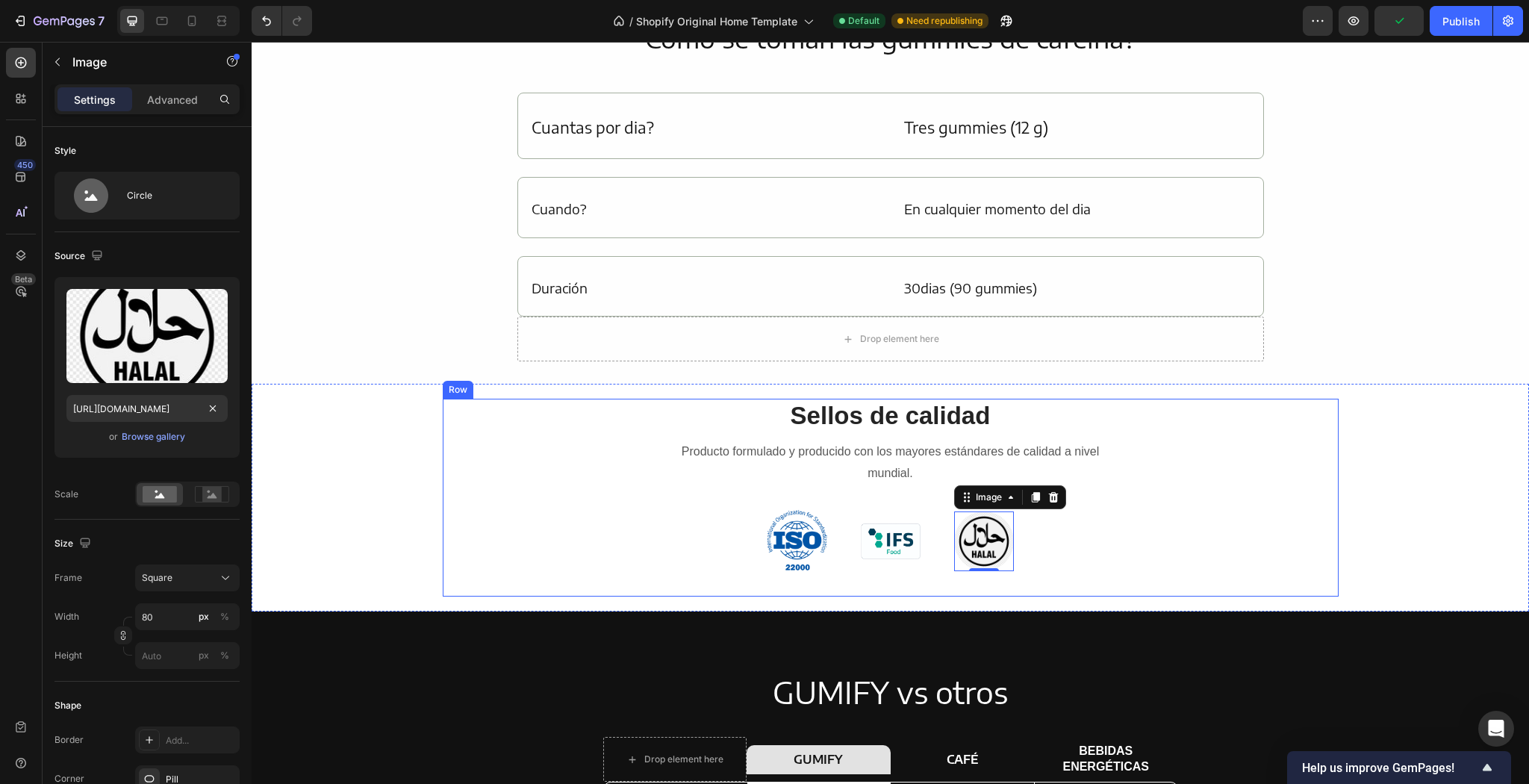
click at [1175, 500] on div "Sellos de calidad Heading Producto formulado y producido con los mayores estánd…" at bounding box center [890, 498] width 896 height 198
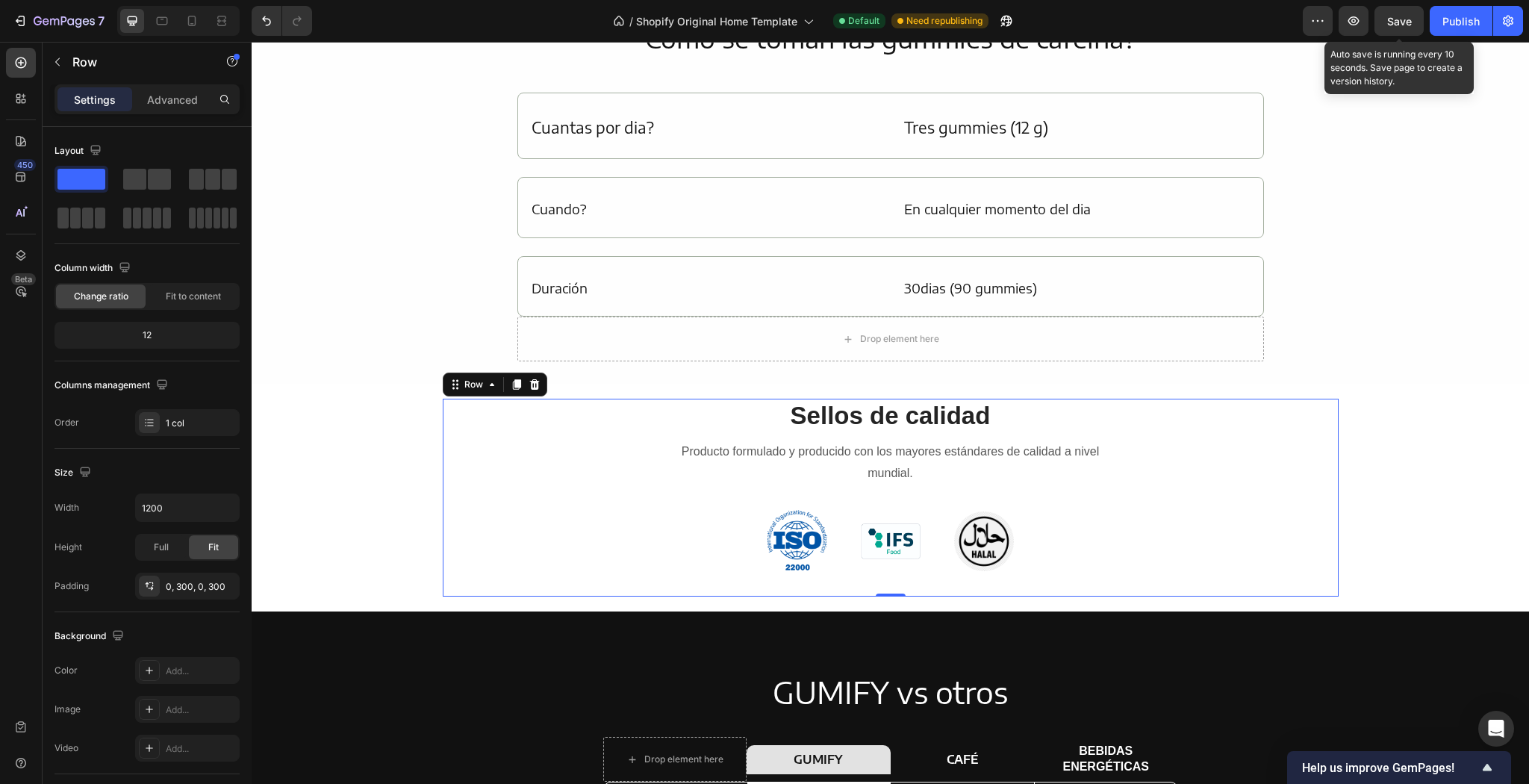
click at [1404, 28] on div "Save" at bounding box center [1400, 21] width 24 height 15
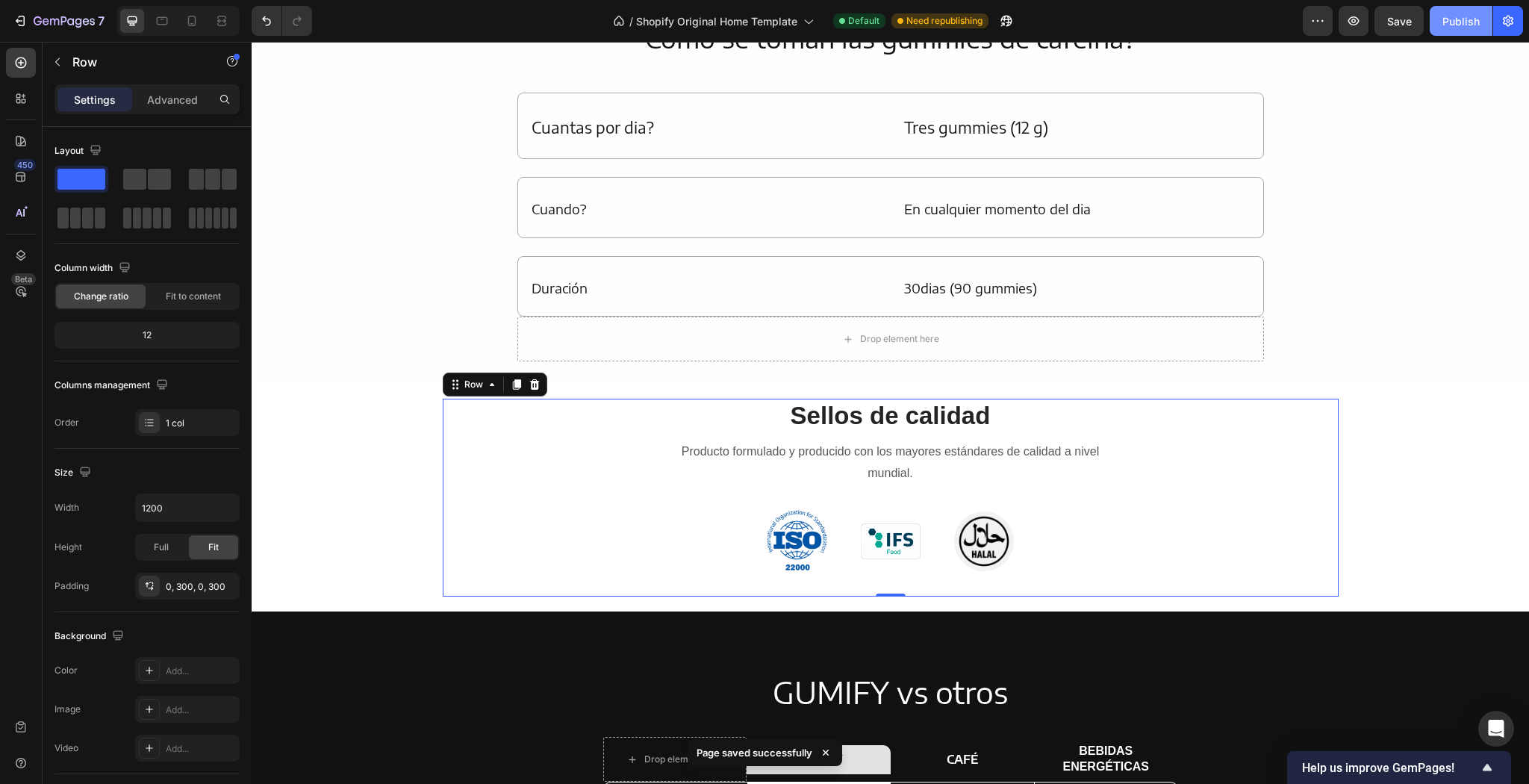
click at [1440, 30] on button "Publish" at bounding box center [1461, 20] width 63 height 30
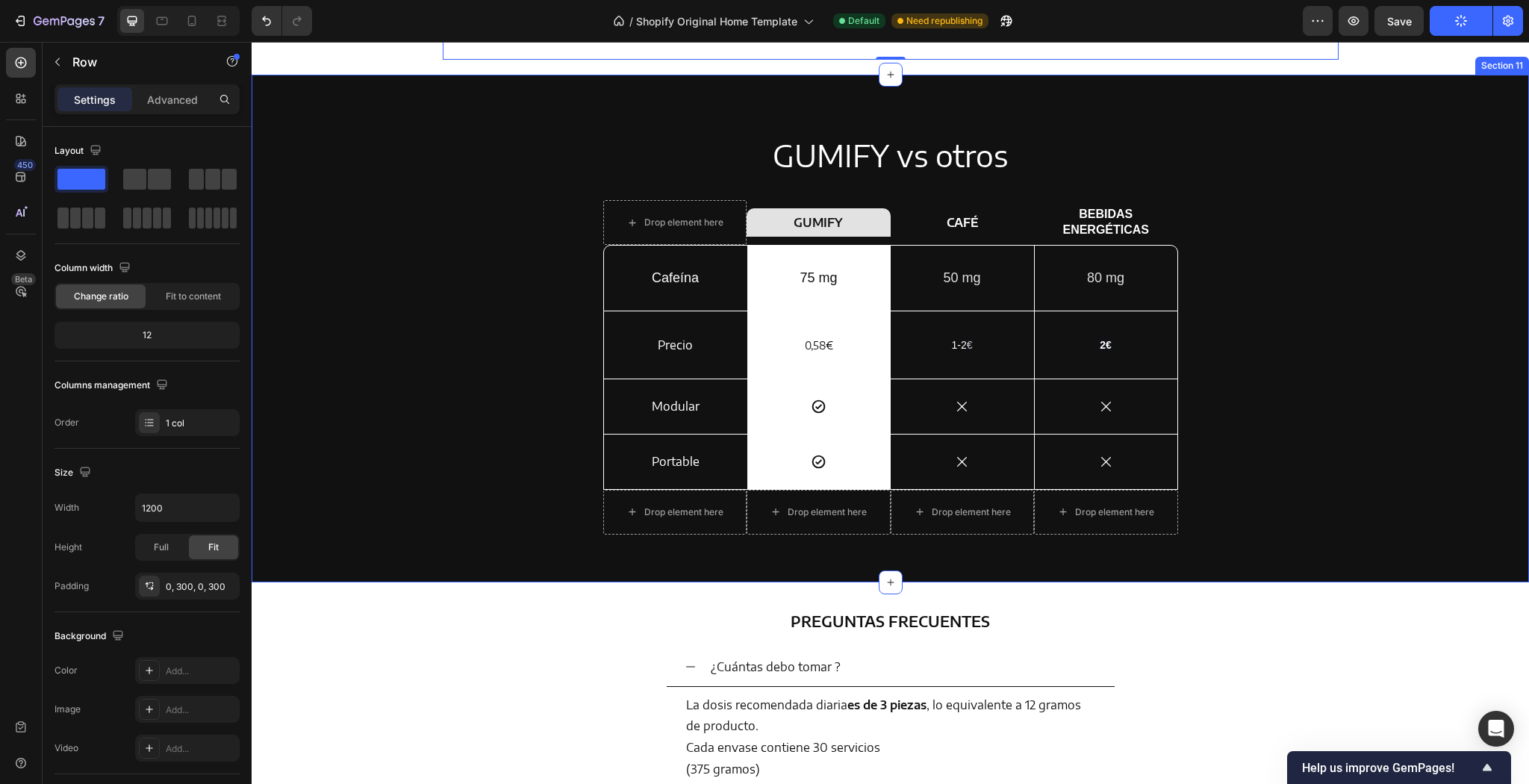
scroll to position [2878, 0]
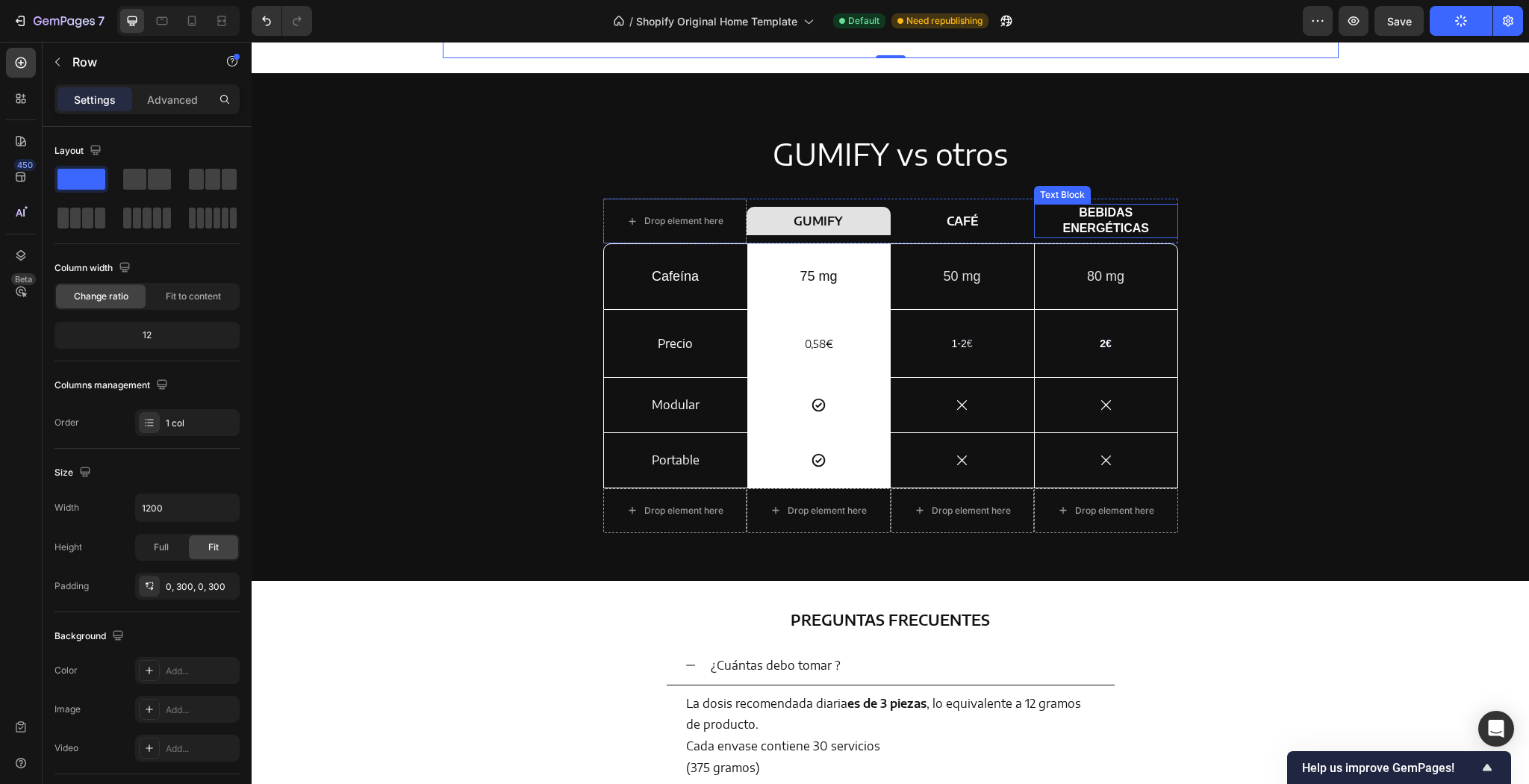
click at [1107, 215] on p "BEBIDAS ENERGÉTICAS" at bounding box center [1107, 221] width 141 height 32
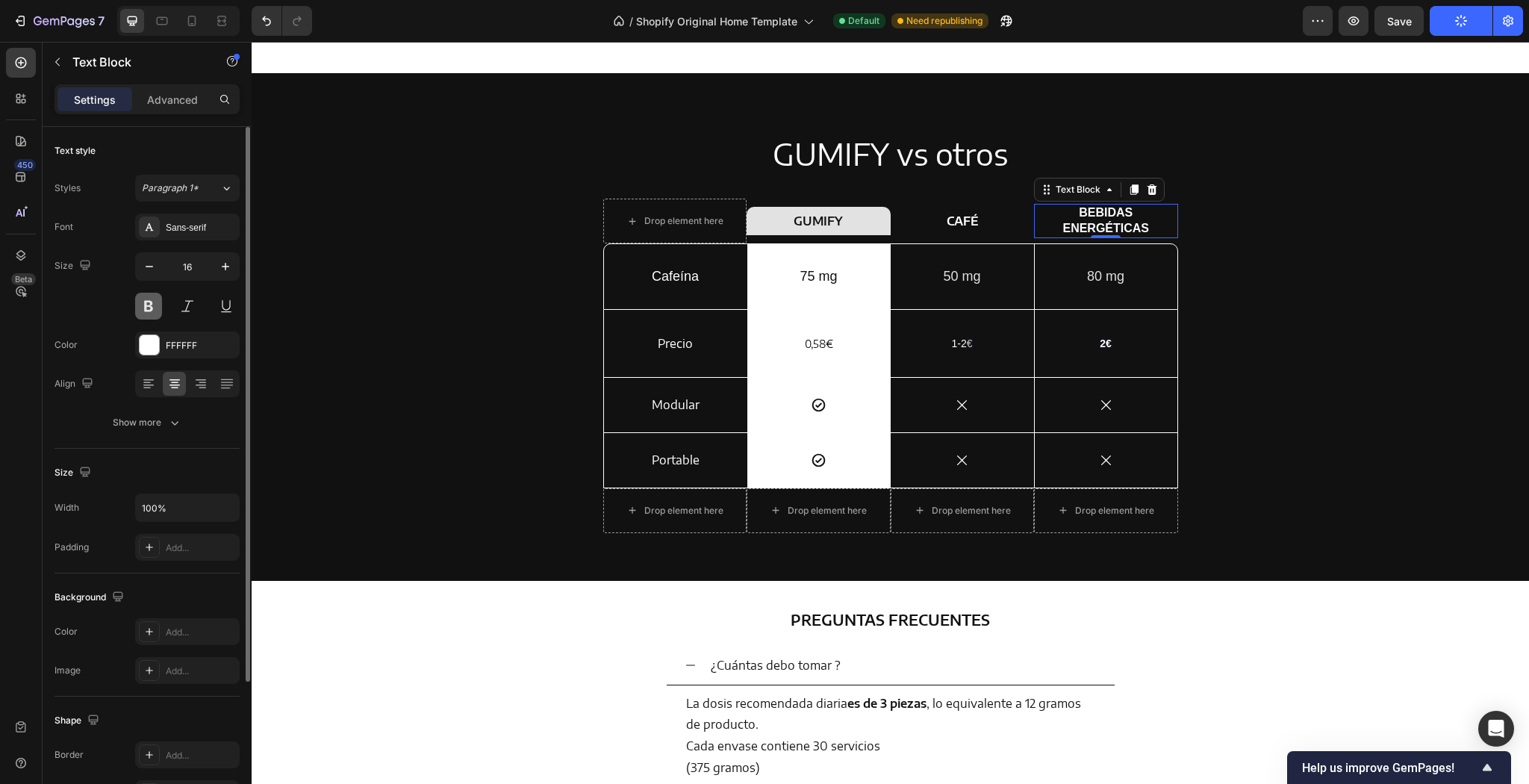
click at [154, 305] on button at bounding box center [148, 305] width 27 height 27
click at [153, 303] on button at bounding box center [148, 305] width 27 height 27
click at [198, 299] on button at bounding box center [187, 305] width 27 height 27
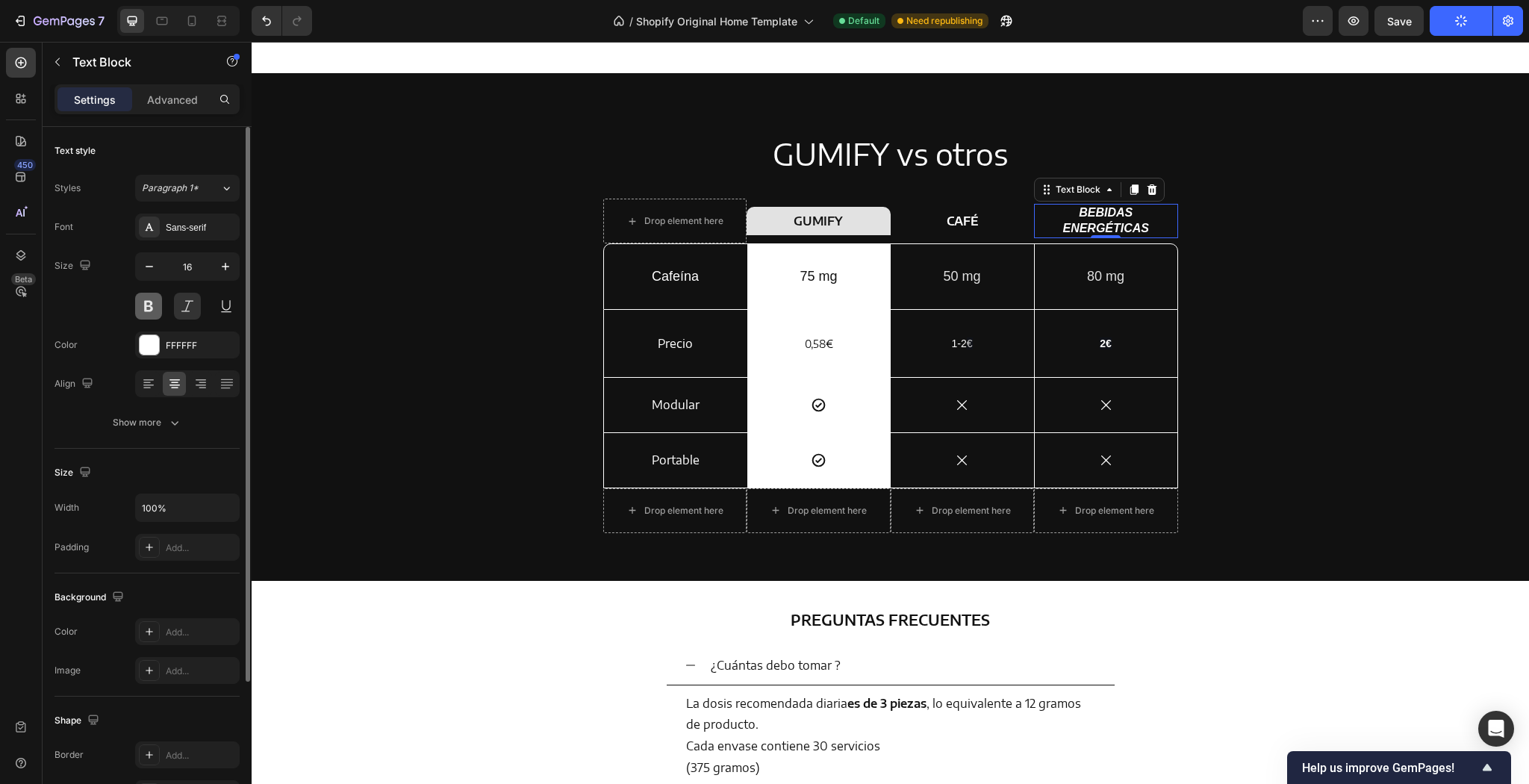
click at [150, 309] on button at bounding box center [148, 305] width 27 height 27
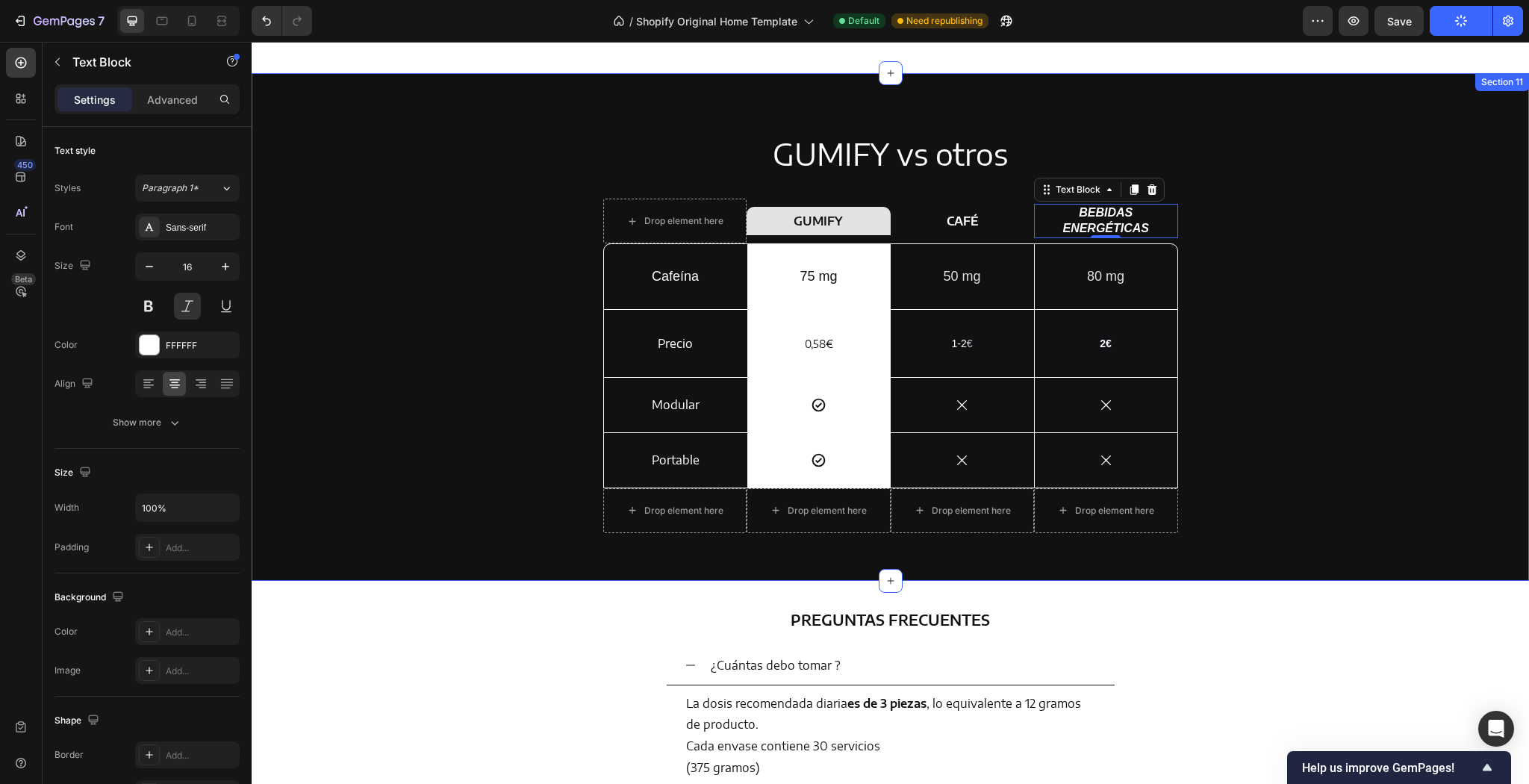
click at [344, 335] on div "GUMIFY vs otros Heading Drop element here Row GUMIFY Heading Row CAFÉ Text Bloc…" at bounding box center [890, 339] width 1255 height 412
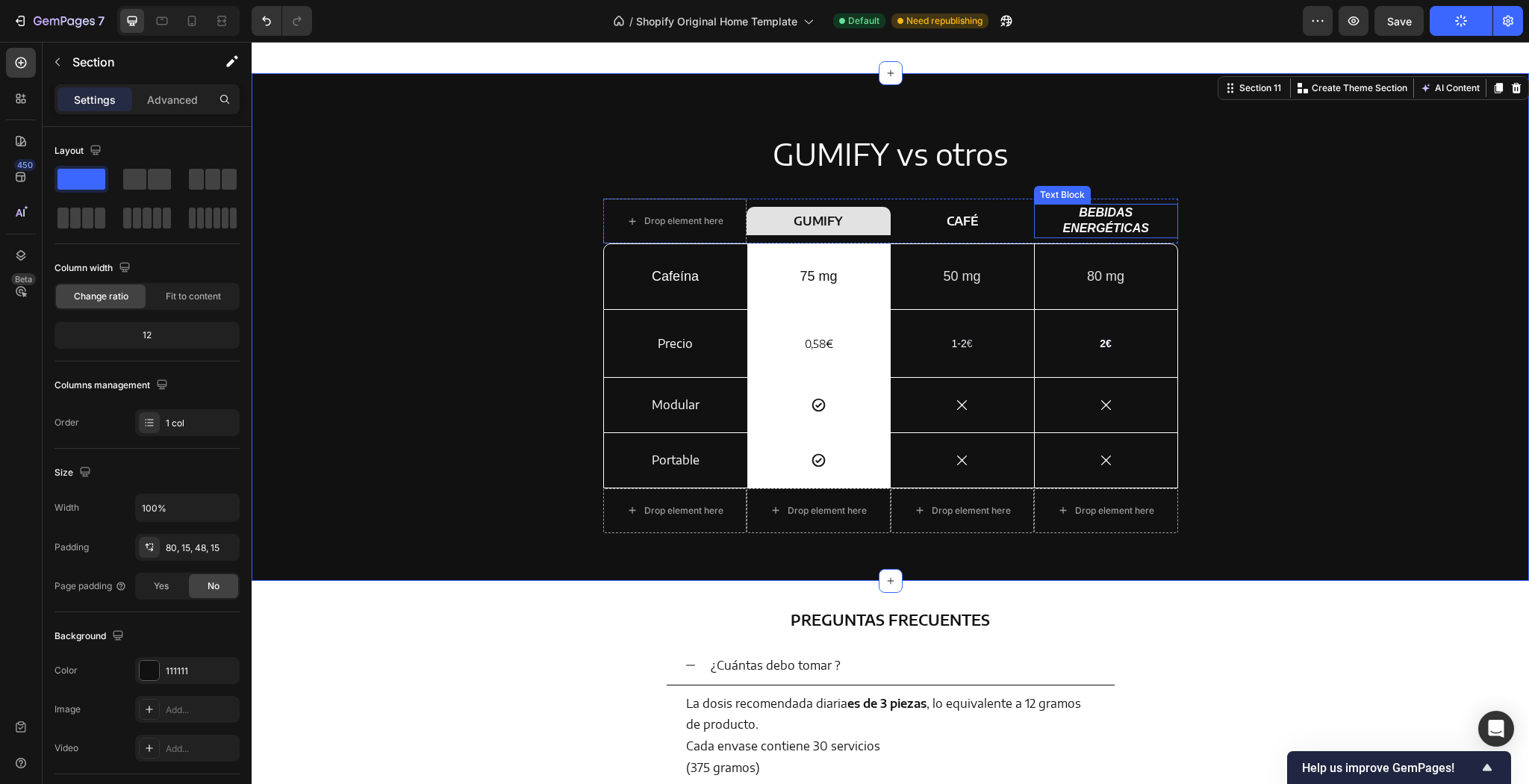
click at [1148, 236] on div "BEBIDAS ENERGÉTICAS" at bounding box center [1106, 221] width 144 height 34
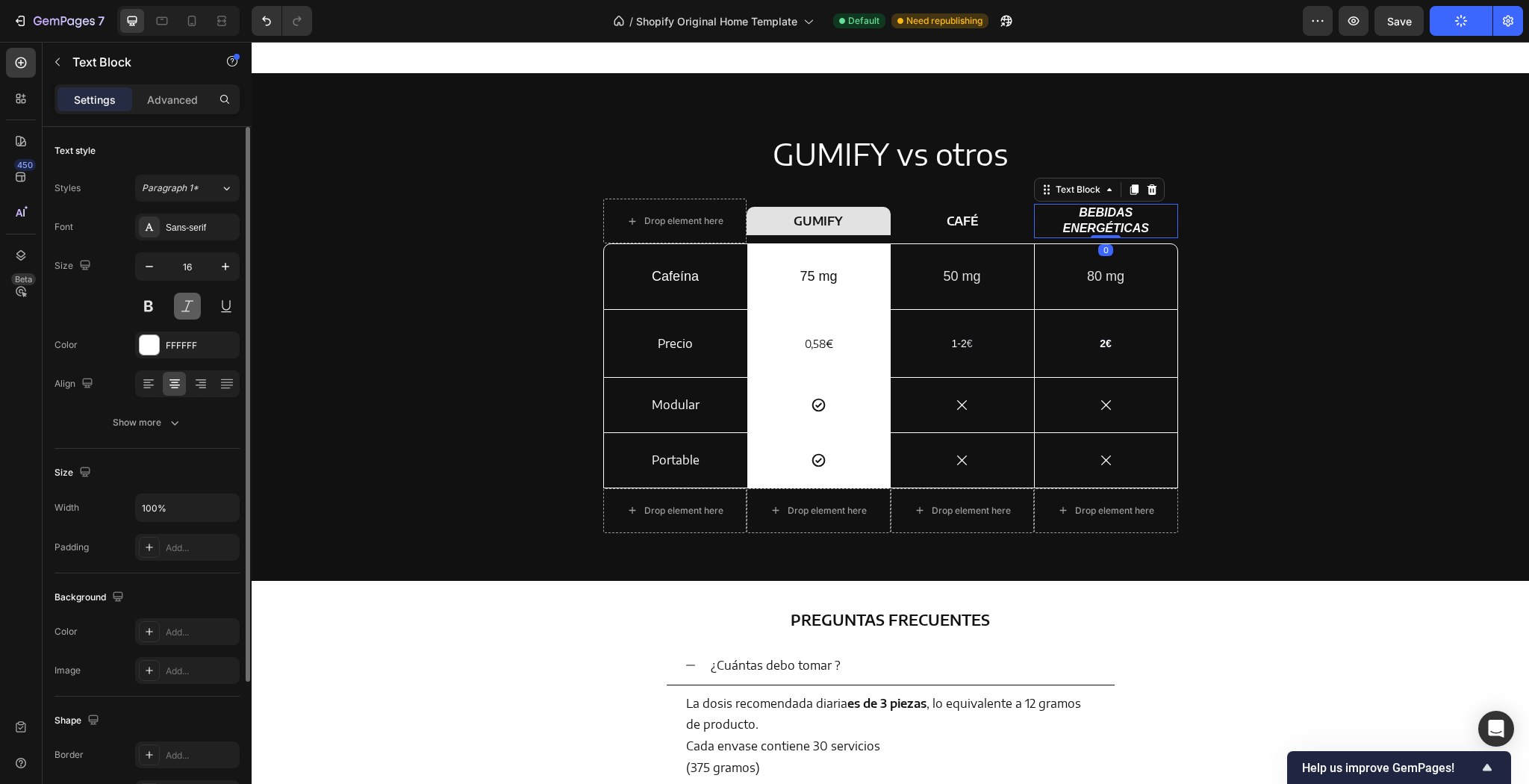
click at [181, 310] on button at bounding box center [187, 305] width 27 height 27
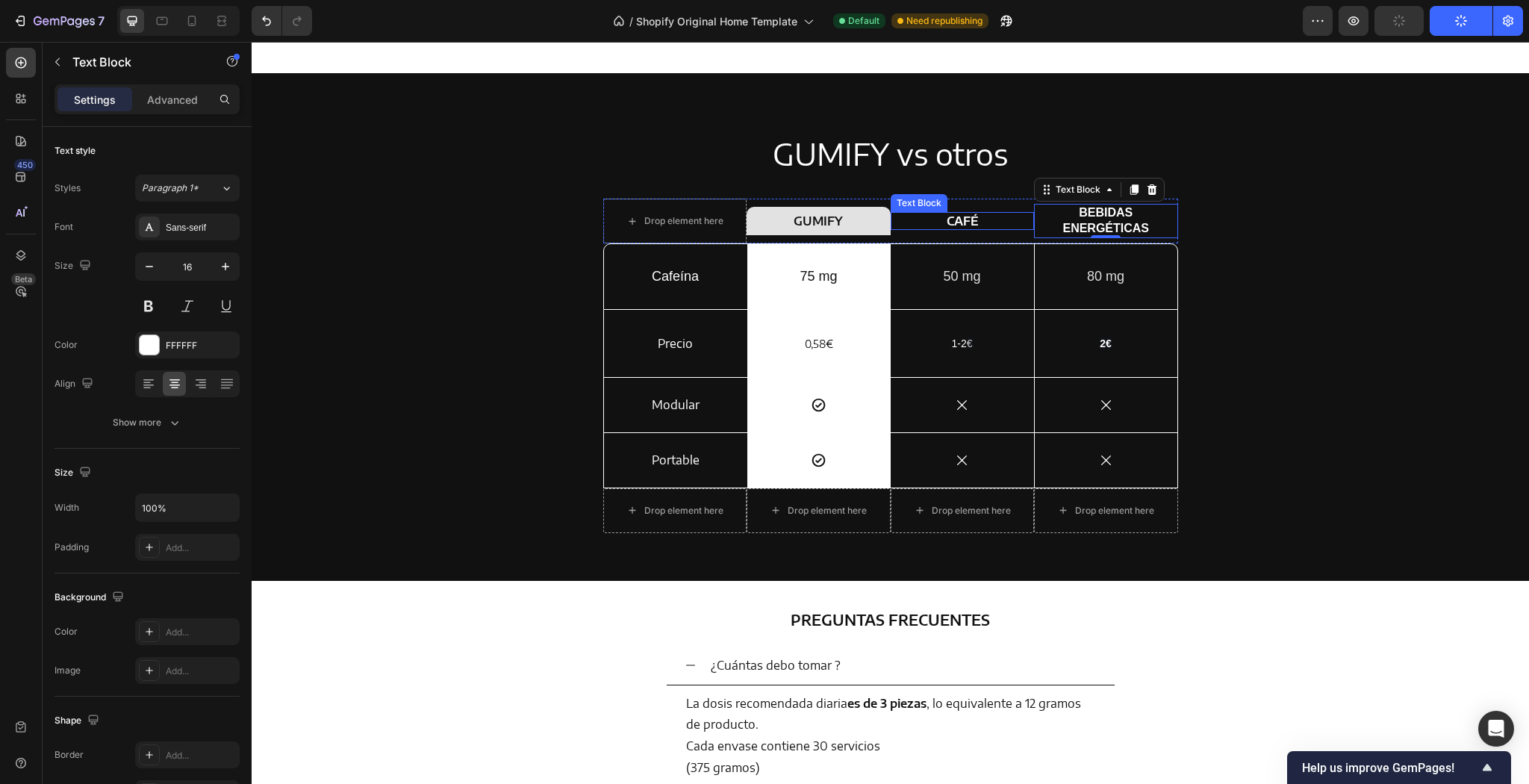
click at [959, 224] on p "CAFÉ" at bounding box center [963, 221] width 141 height 15
click at [1099, 226] on p "BEBIDAS ENERGÉTICAS" at bounding box center [1107, 221] width 141 height 32
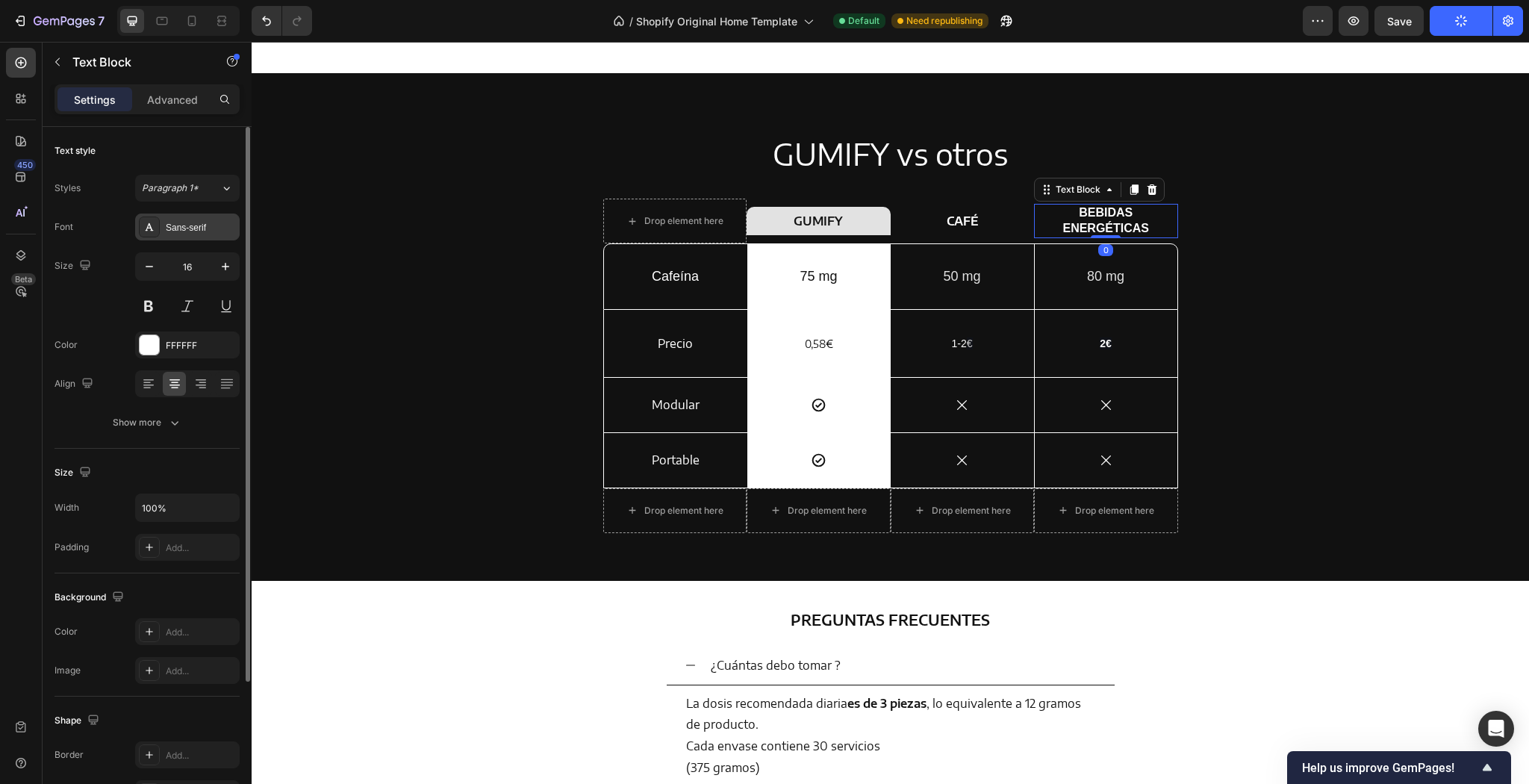
click at [180, 218] on div "Sans-serif" at bounding box center [187, 227] width 105 height 27
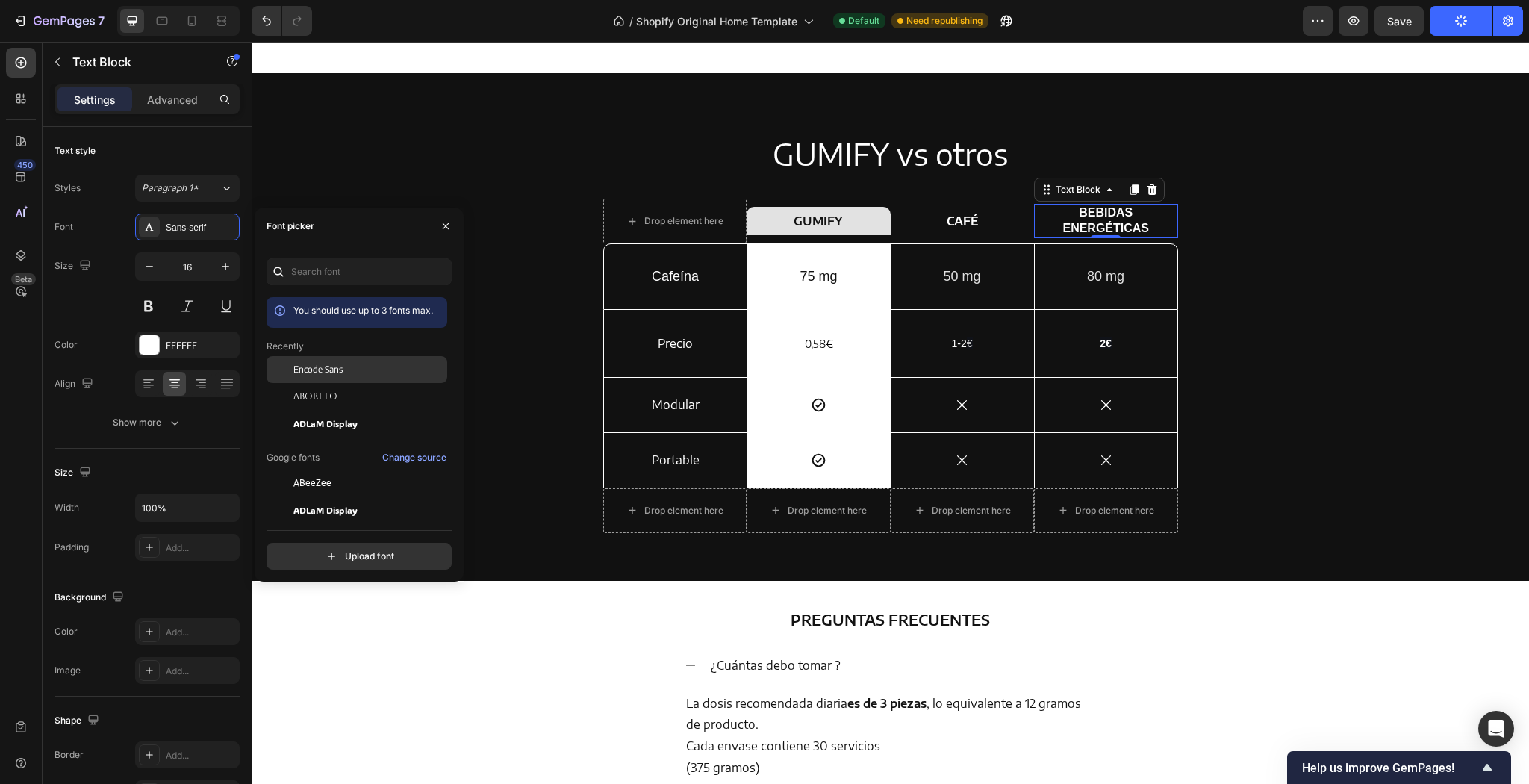
click at [358, 366] on div "Encode Sans" at bounding box center [369, 370] width 151 height 14
click at [452, 205] on div "GUMIFY vs otros Heading Drop element here Row GUMIFY Heading Row CAFÉ Text Bloc…" at bounding box center [890, 339] width 1255 height 412
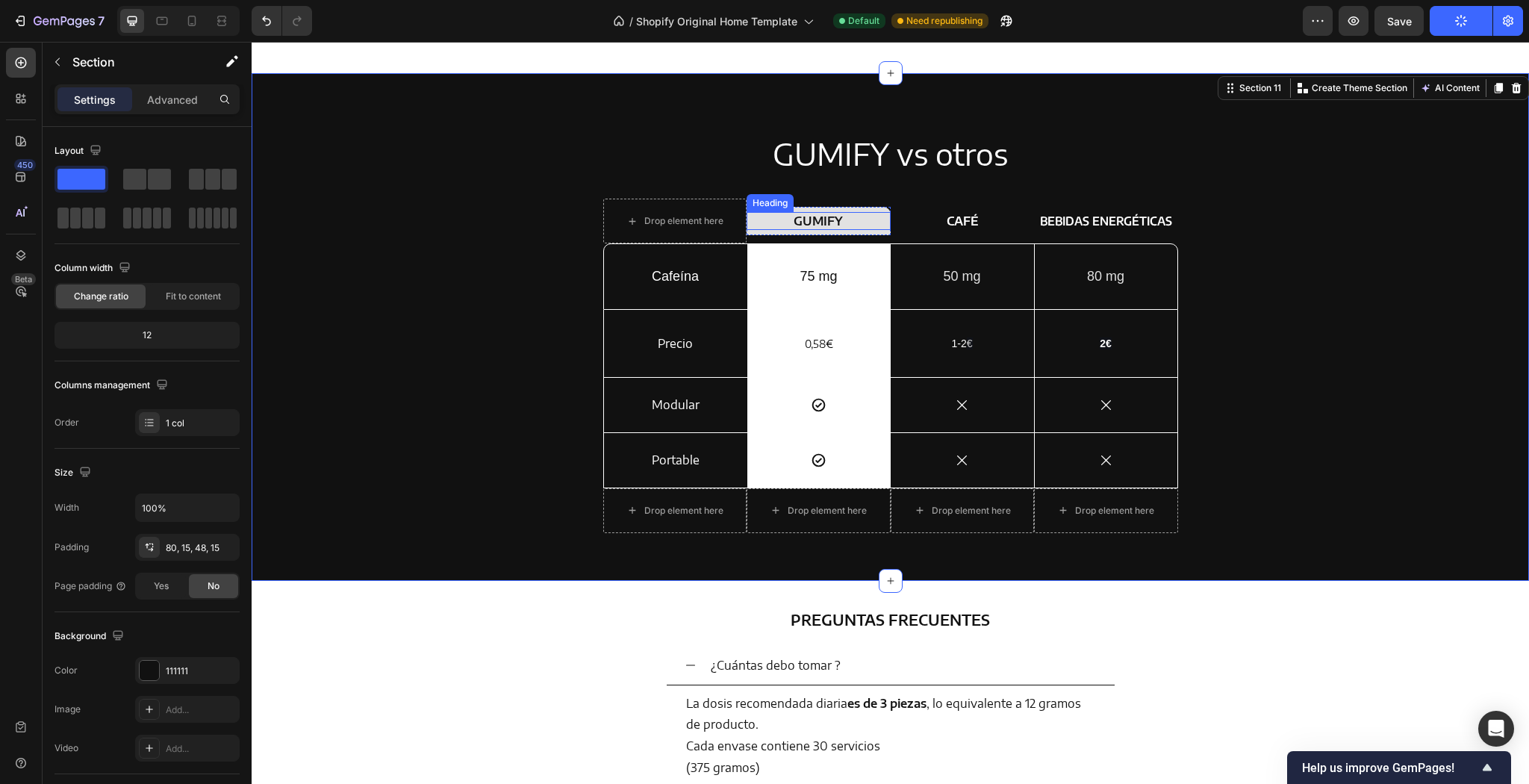
click at [843, 224] on h2 "GUMIFY" at bounding box center [818, 221] width 144 height 19
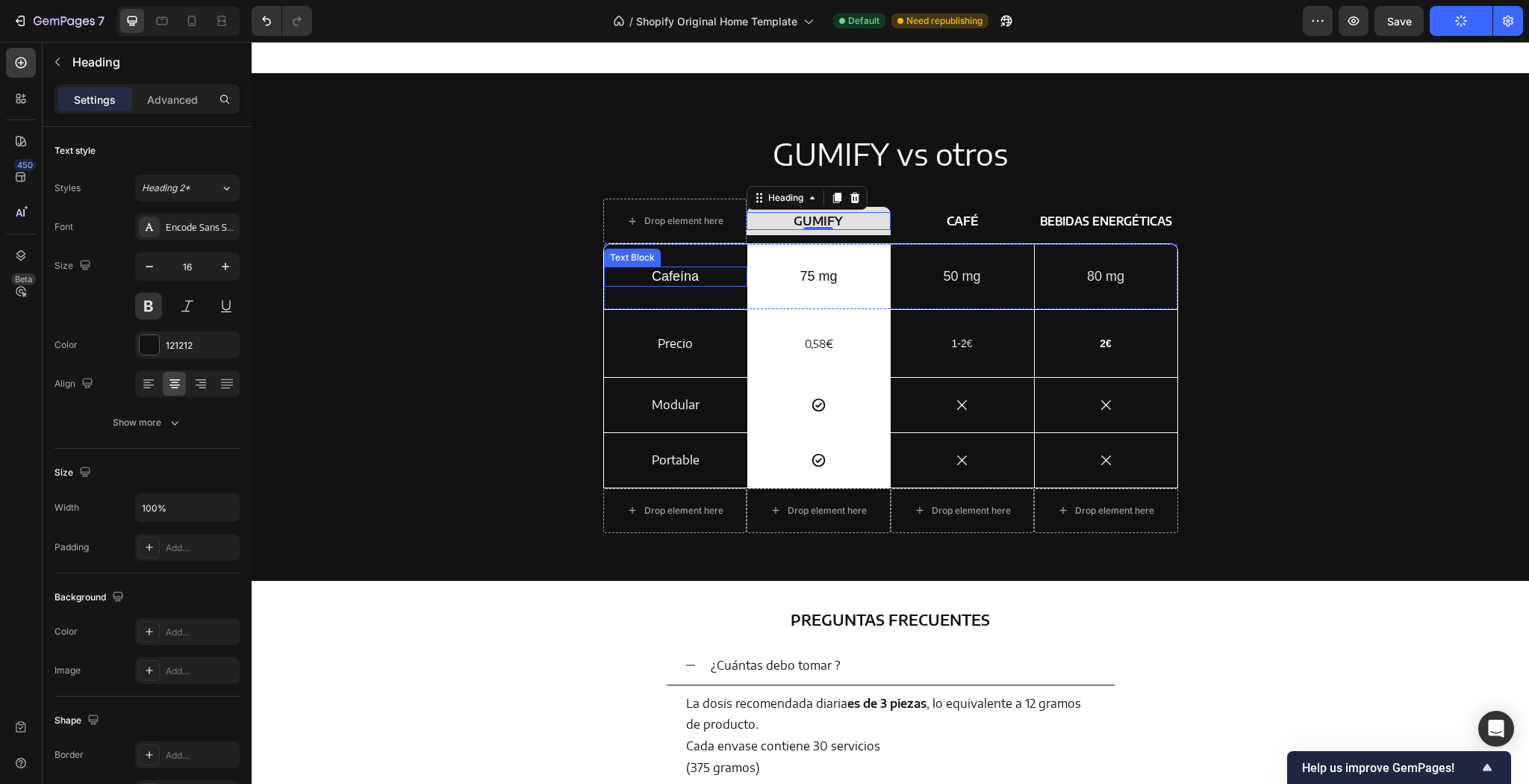
click at [673, 281] on p "Cafeína" at bounding box center [675, 276] width 105 height 17
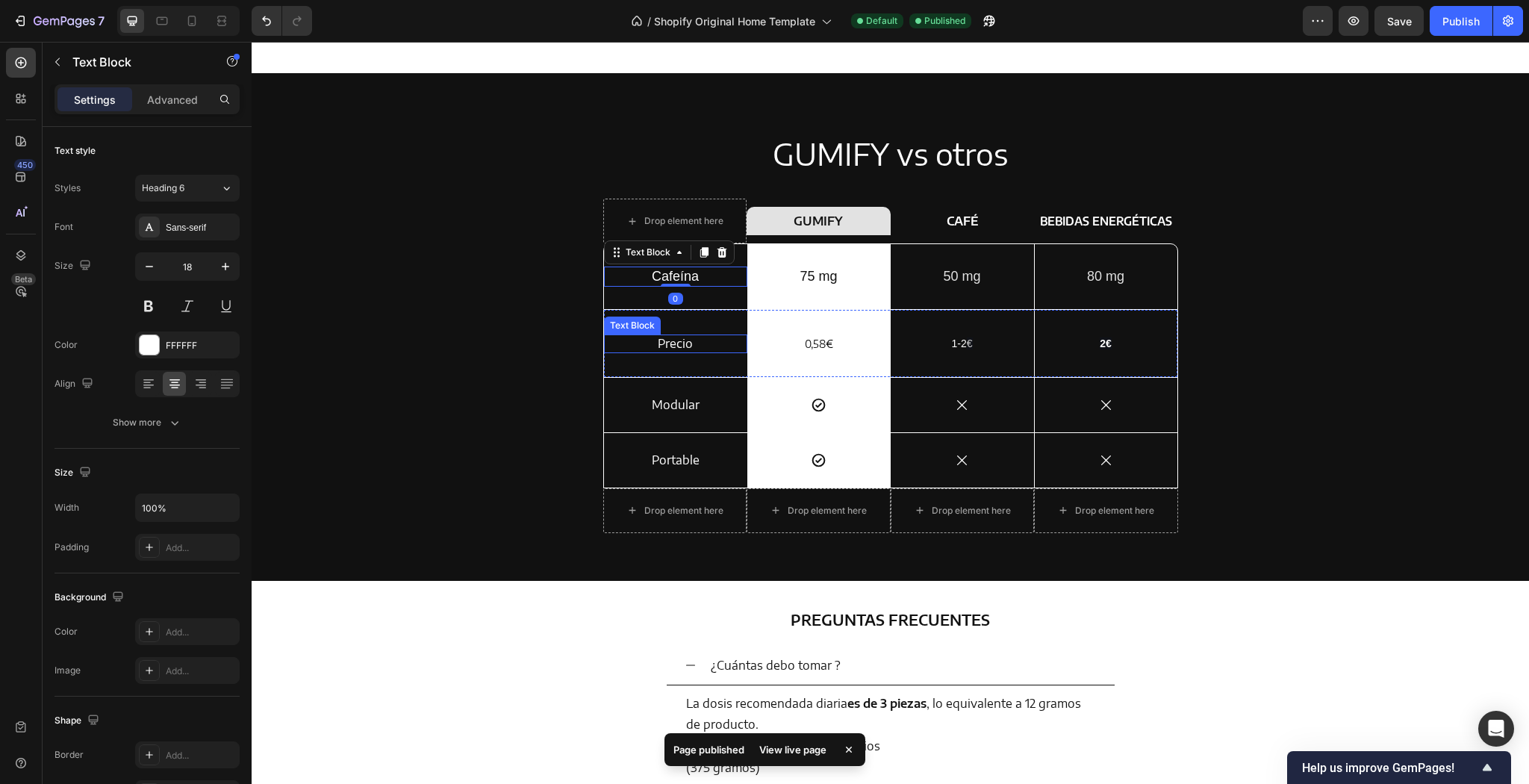
click at [681, 346] on p "Precio" at bounding box center [675, 344] width 105 height 15
click at [693, 278] on p "Cafeína" at bounding box center [675, 276] width 105 height 17
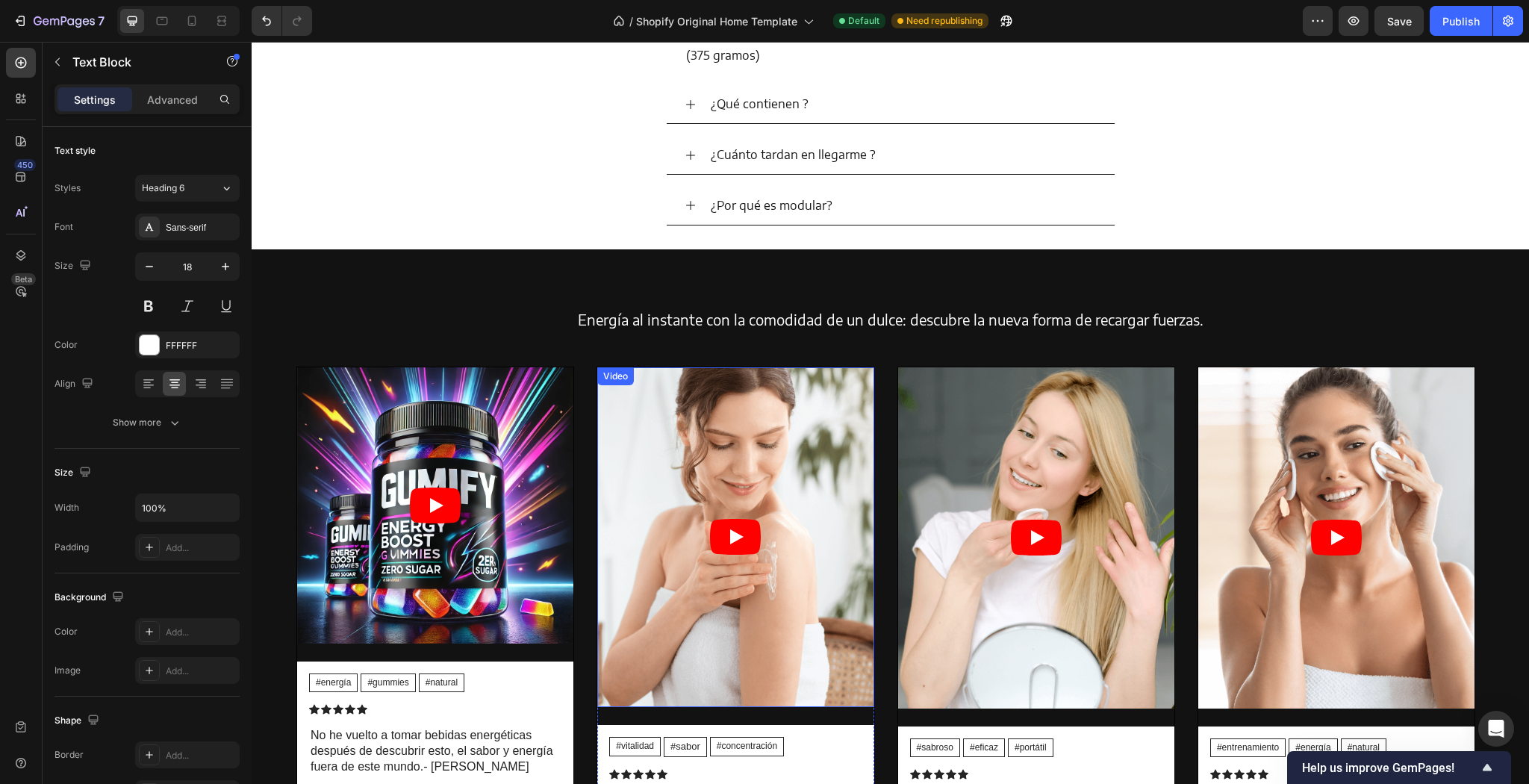
scroll to position [3594, 0]
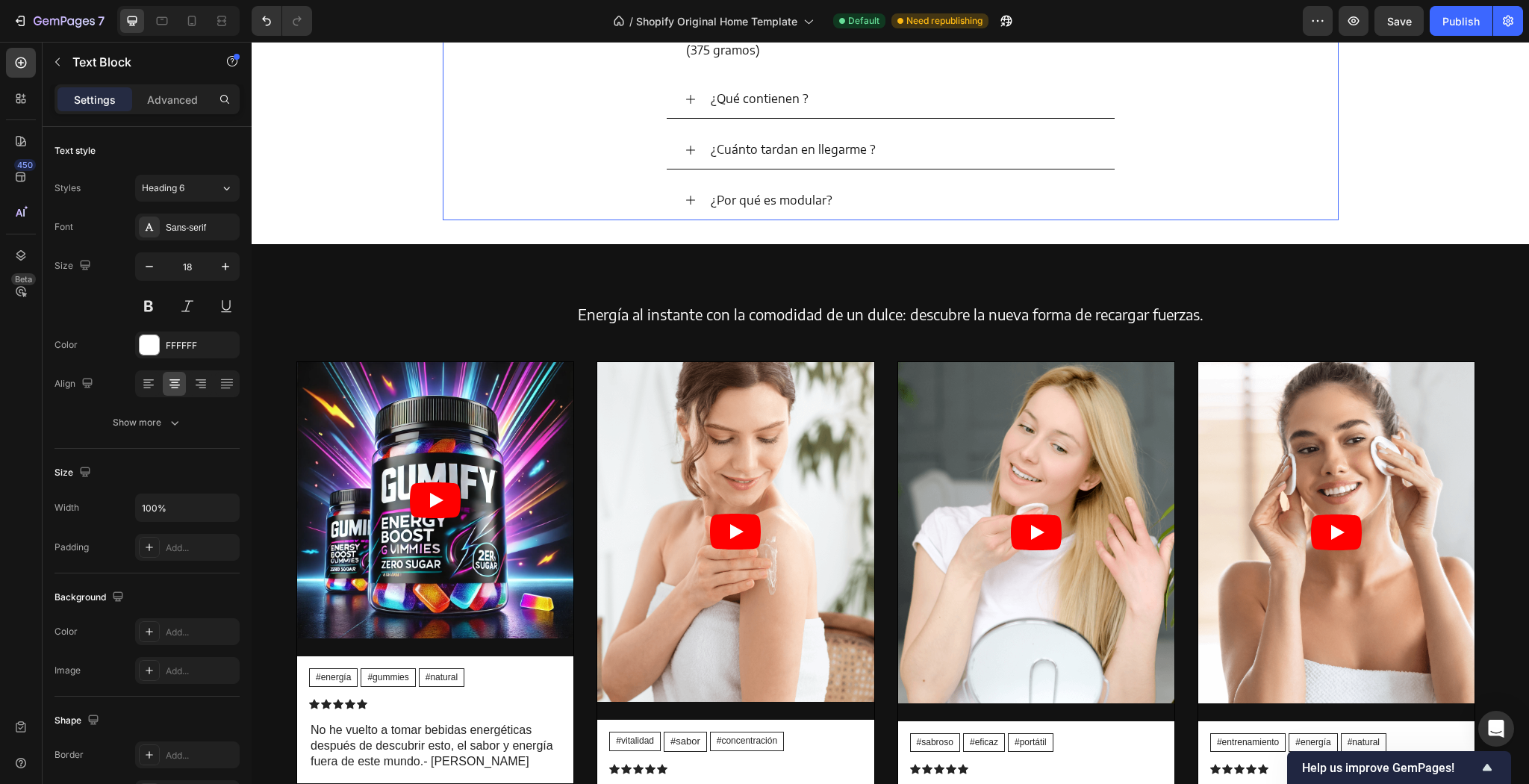
click at [678, 197] on div "¿Por qué es modular?" at bounding box center [890, 201] width 448 height 39
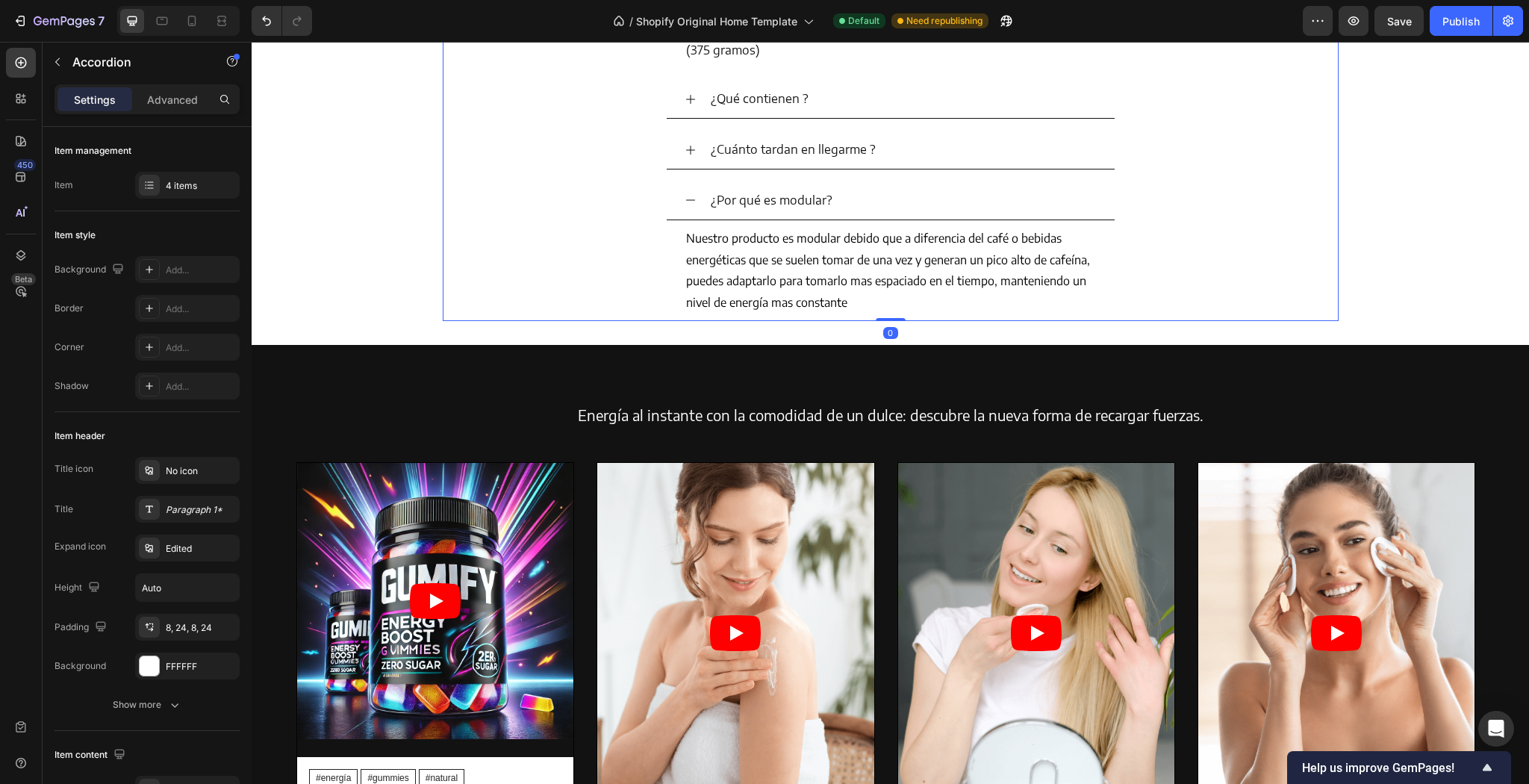
click at [675, 200] on div "¿Por qué es modular?" at bounding box center [890, 201] width 448 height 39
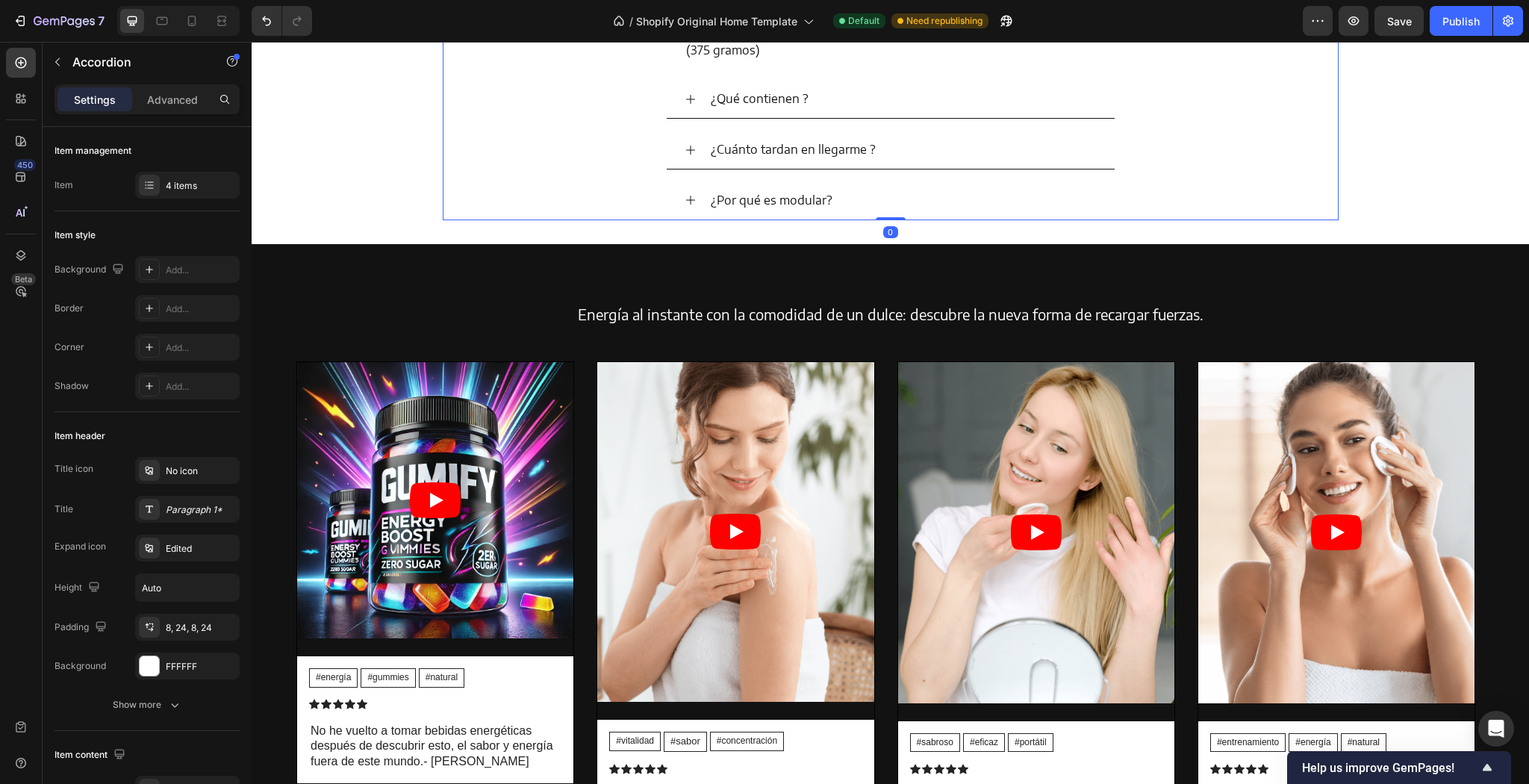
click at [679, 197] on div "¿Por qué es modular?" at bounding box center [890, 201] width 448 height 39
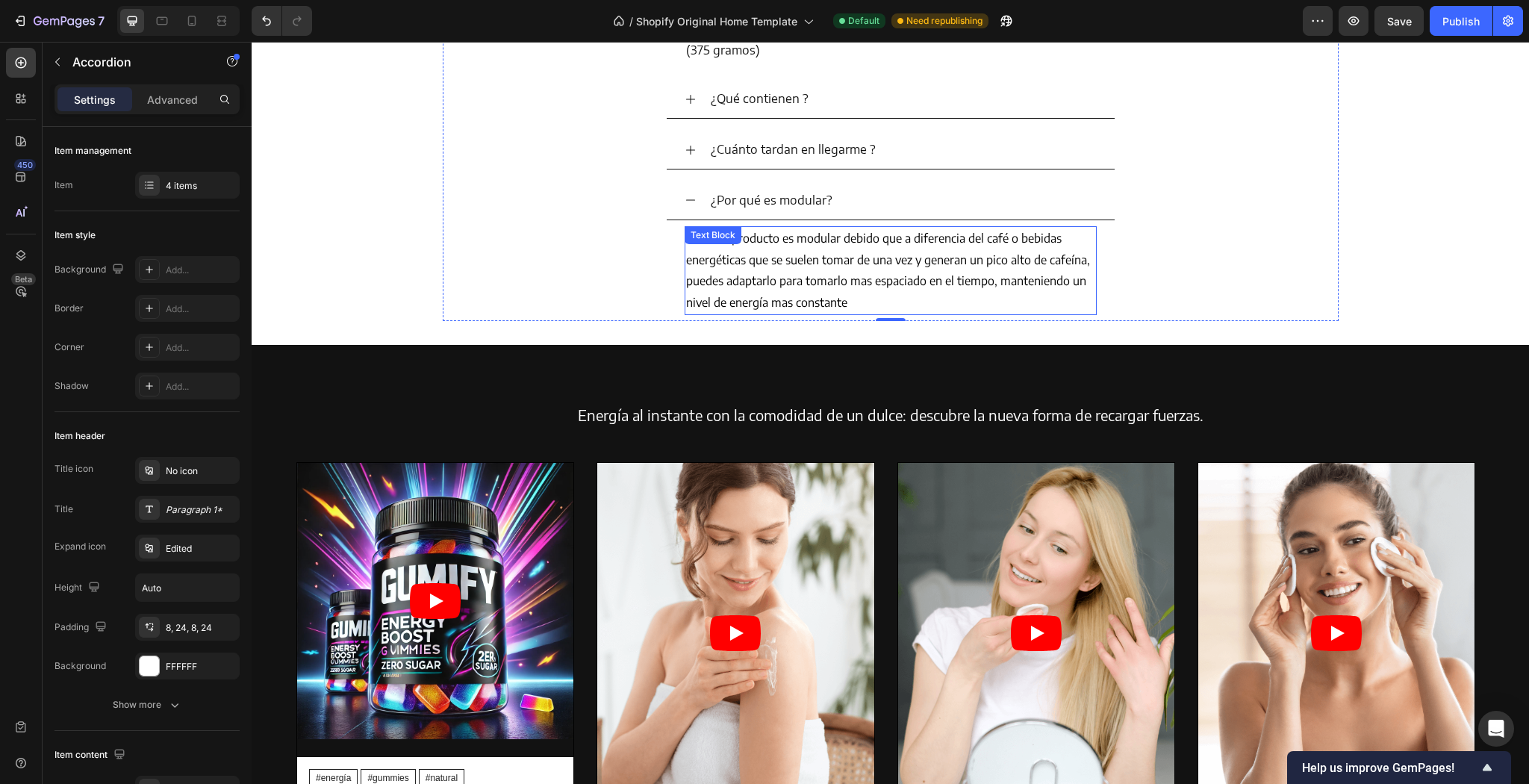
click at [730, 284] on span "Nuestro producto es modular debido que a diferencia del café o bebidas energéti…" at bounding box center [888, 270] width 404 height 79
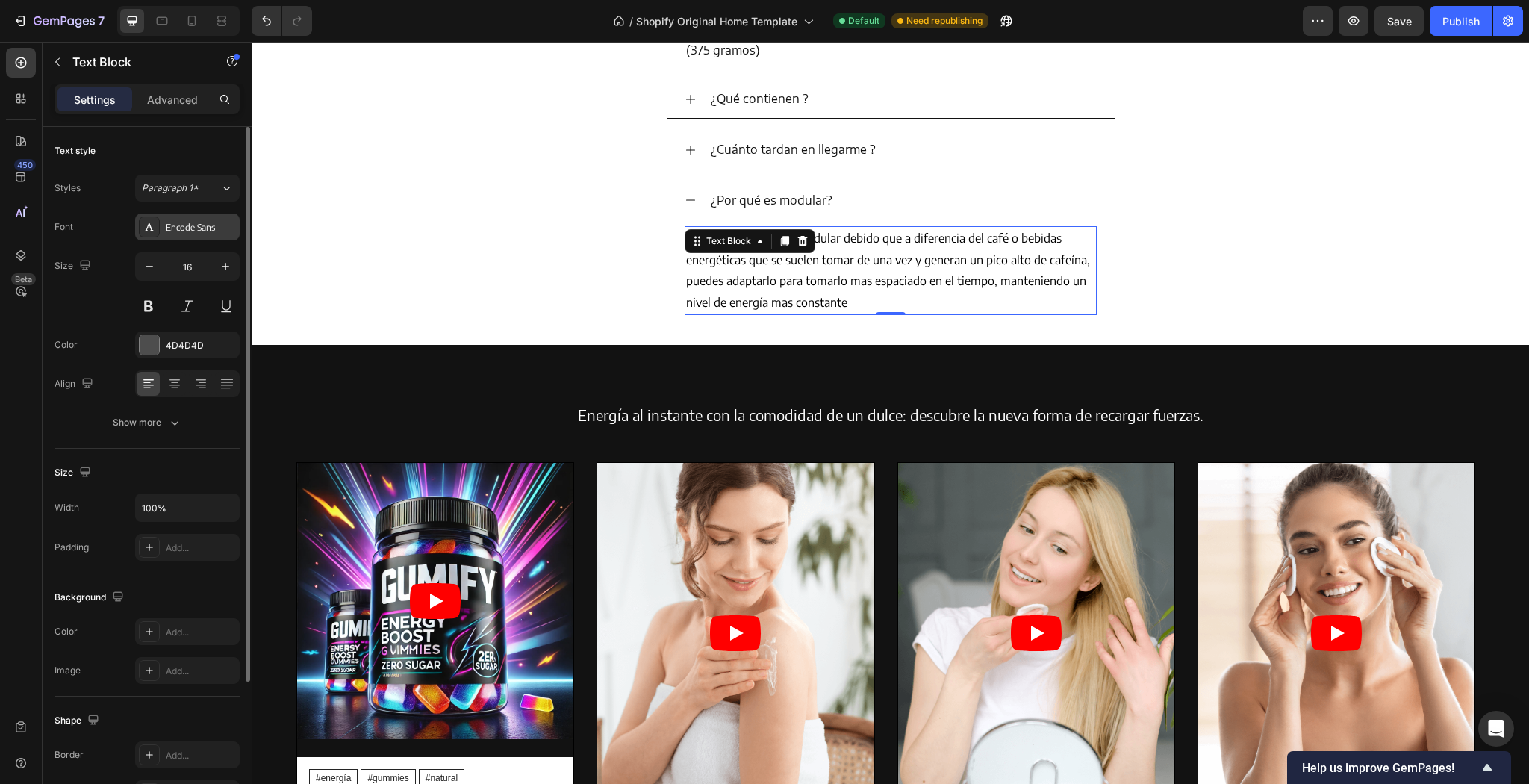
click at [198, 225] on div "Encode Sans" at bounding box center [201, 227] width 70 height 14
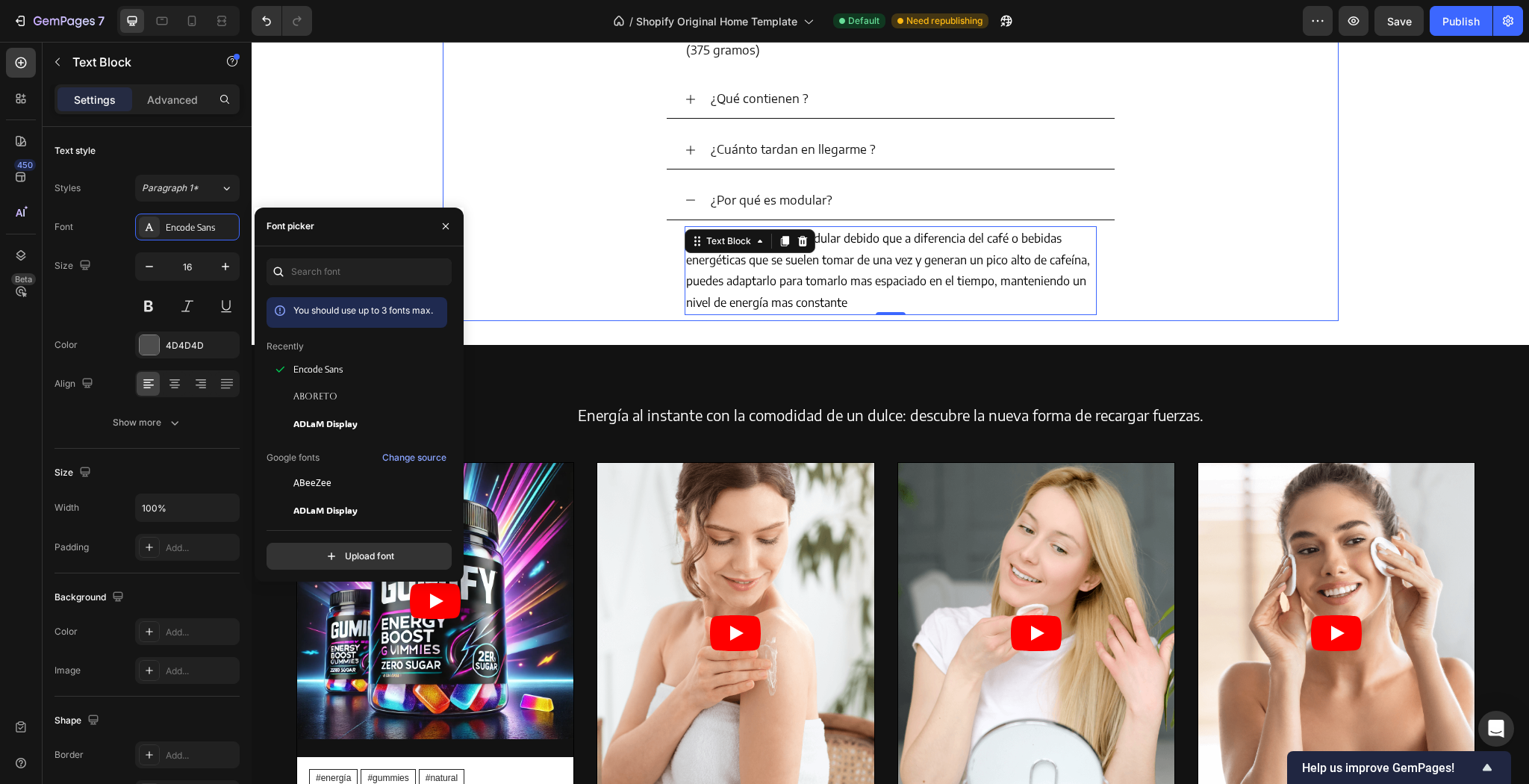
click at [687, 139] on div "¿Cuánto tardan en llegarme ?" at bounding box center [890, 150] width 448 height 39
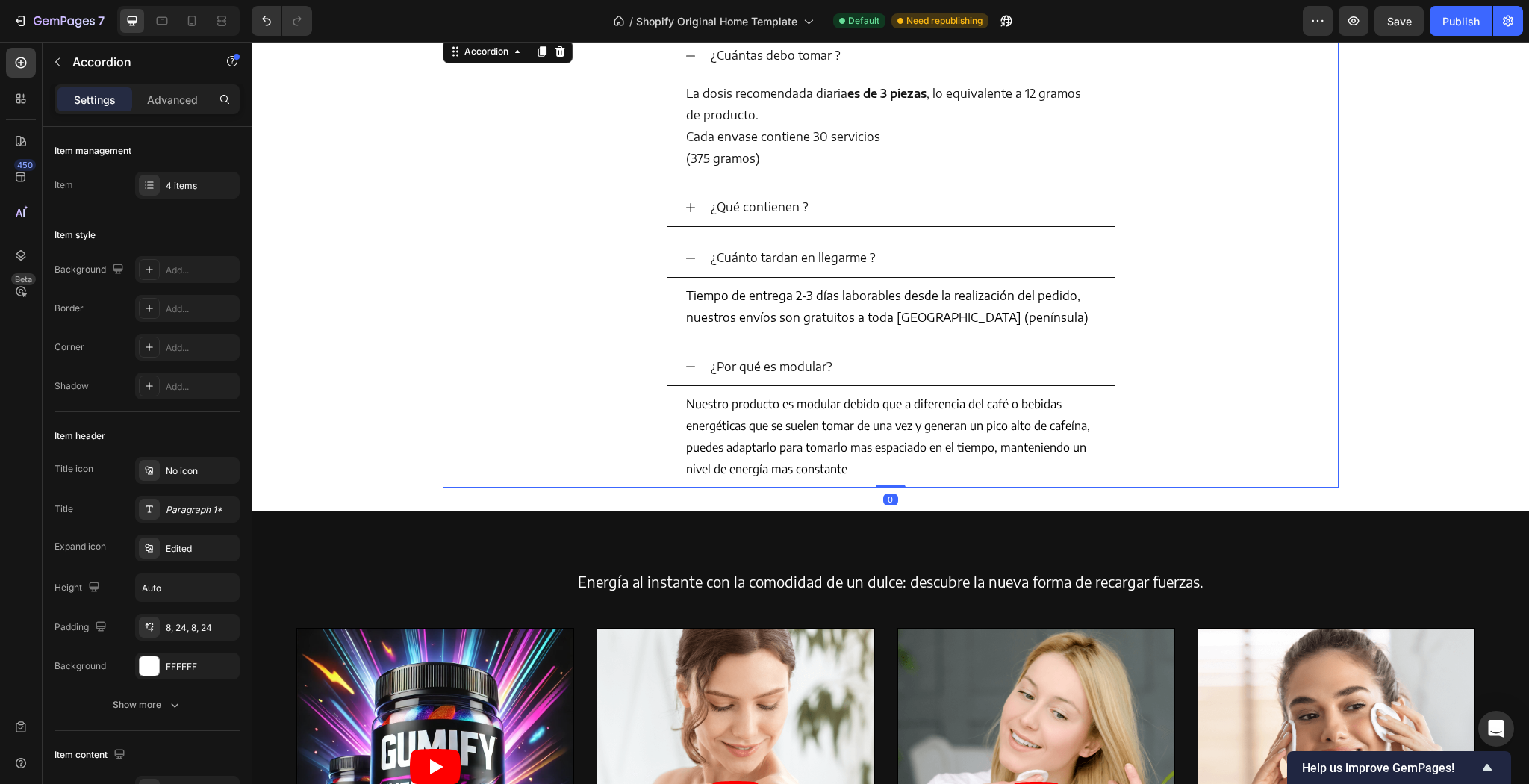
scroll to position [3475, 0]
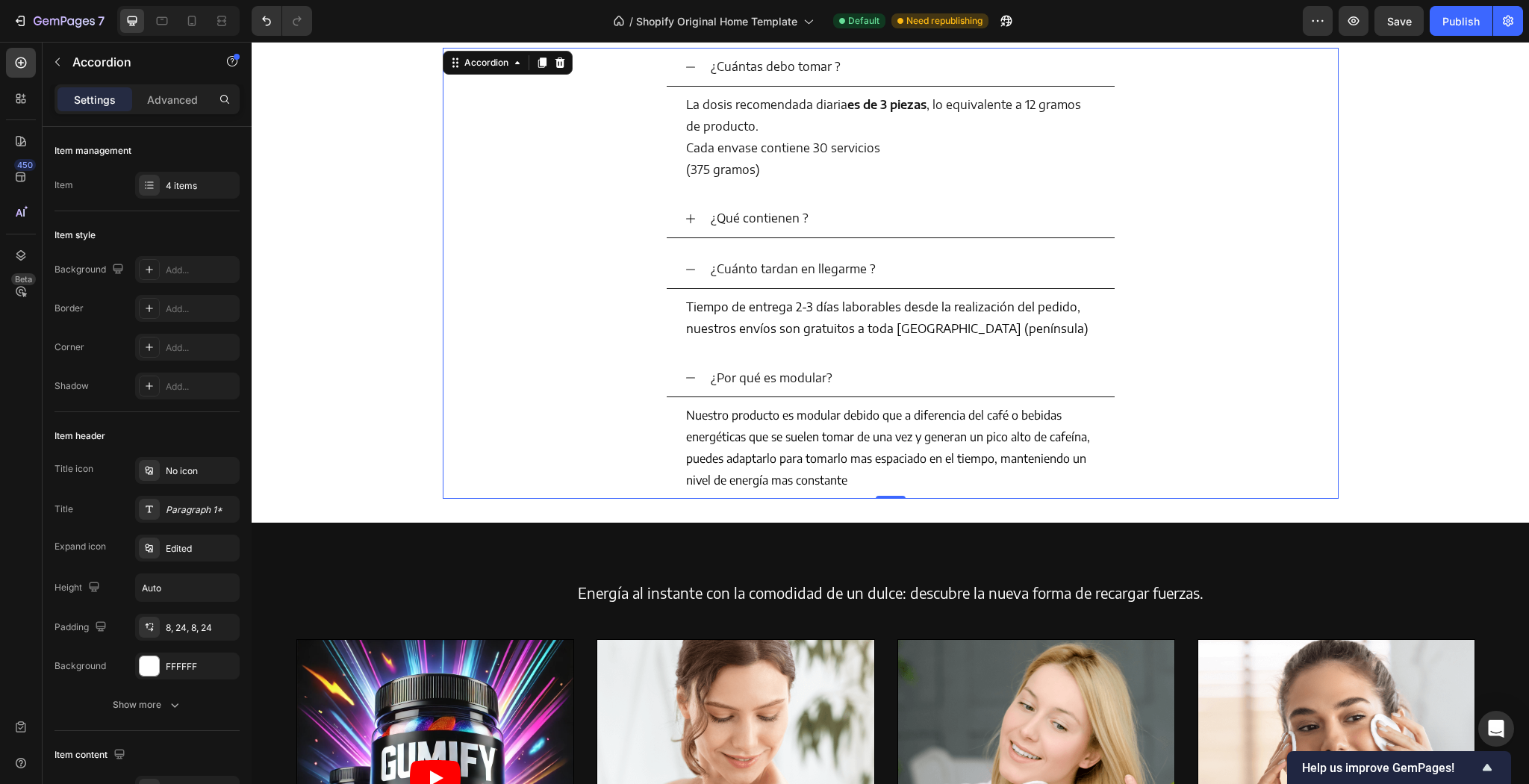
click at [682, 206] on div "¿Qué contienen ?" at bounding box center [890, 219] width 448 height 39
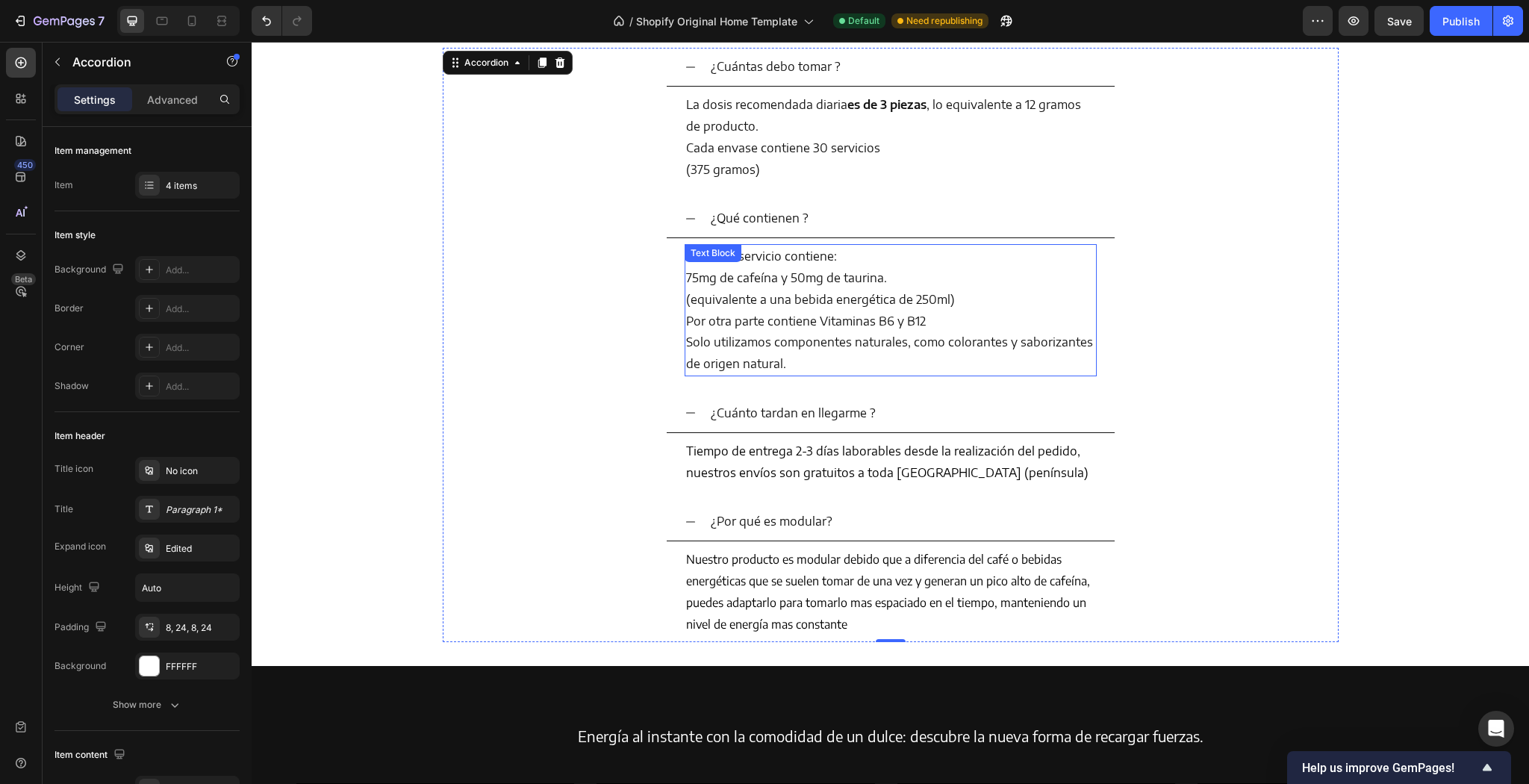
click at [779, 300] on p "(equivalente a una bebida energética de 250ml)" at bounding box center [891, 300] width 409 height 22
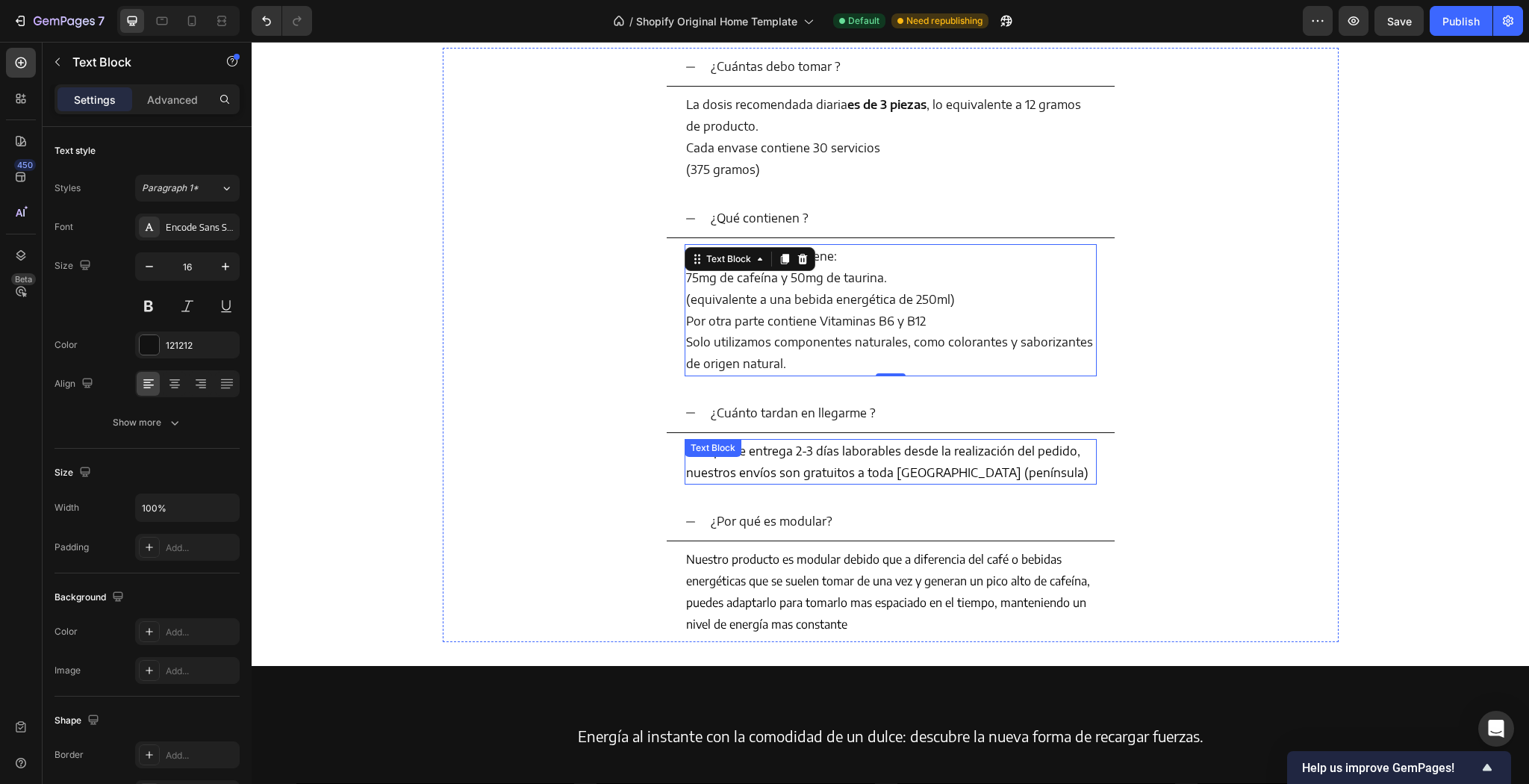
click at [836, 471] on span "Tiempo de entrega 2-3 días laborables desde la realización del pedido, nuestros…" at bounding box center [887, 461] width 402 height 37
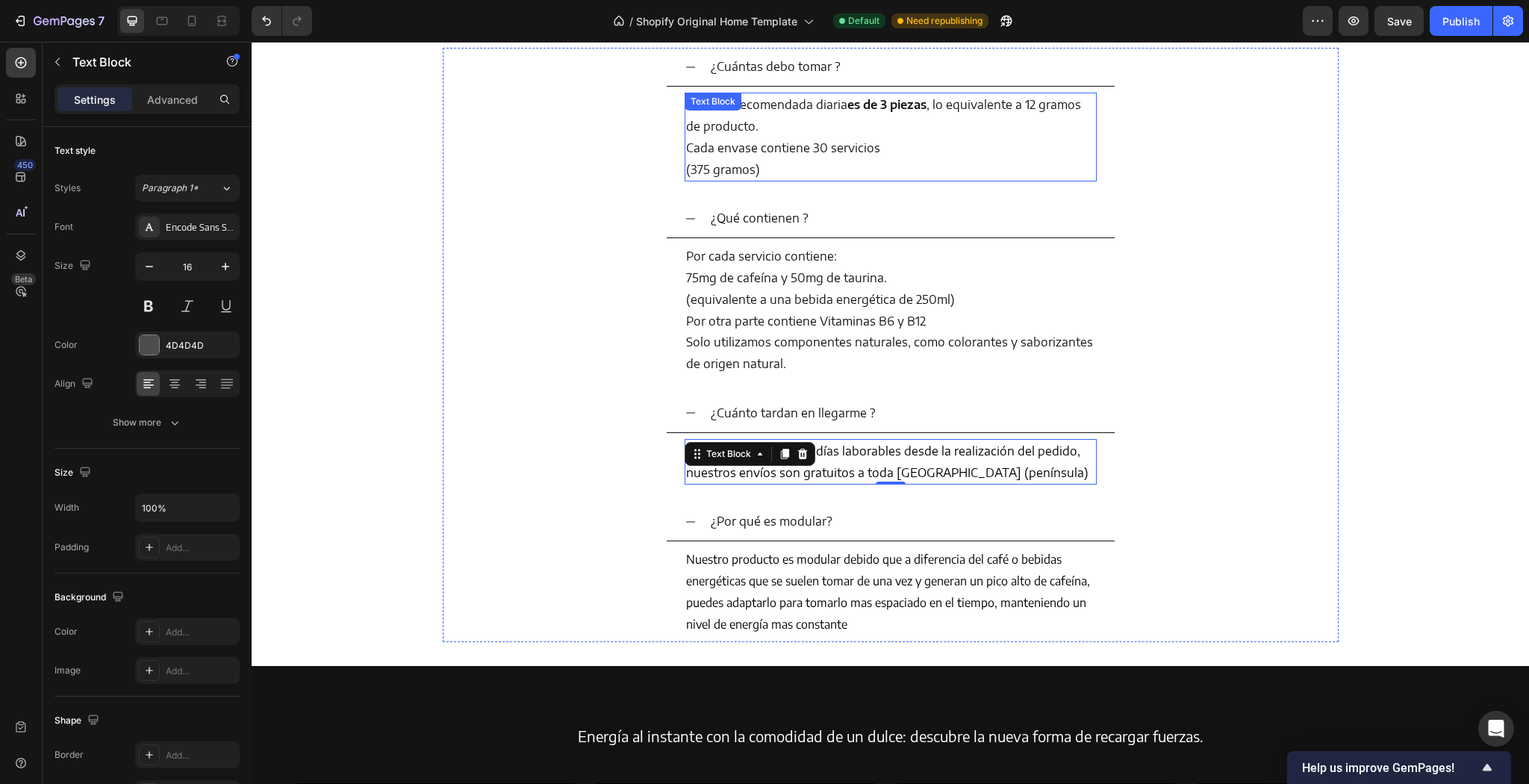
click at [764, 137] on p "Cada envase contiene 30 servicios" at bounding box center [891, 148] width 409 height 22
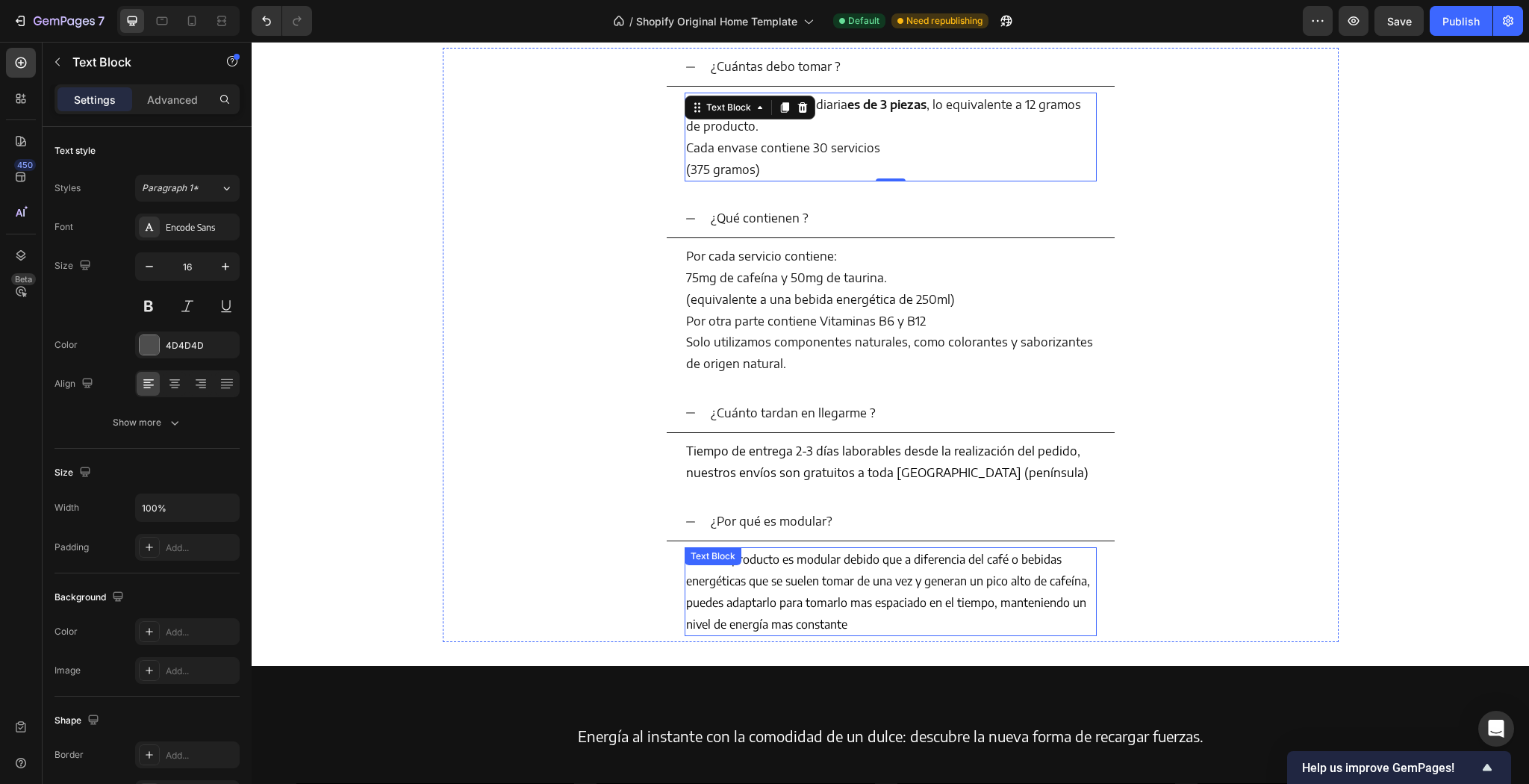
click at [780, 609] on p "Nuestro producto es modular debido que a diferencia del café o bebidas energéti…" at bounding box center [891, 591] width 409 height 86
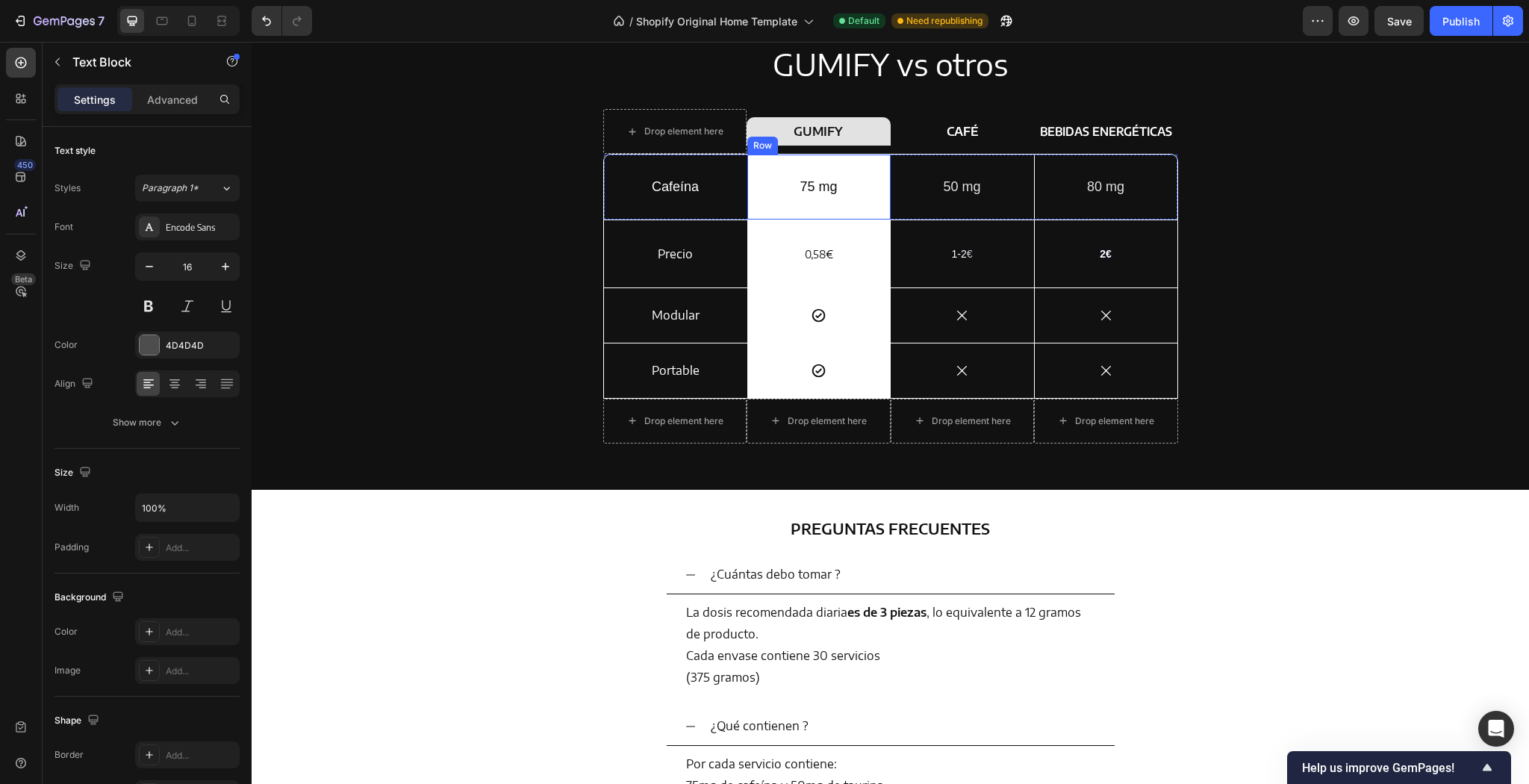
scroll to position [2878, 0]
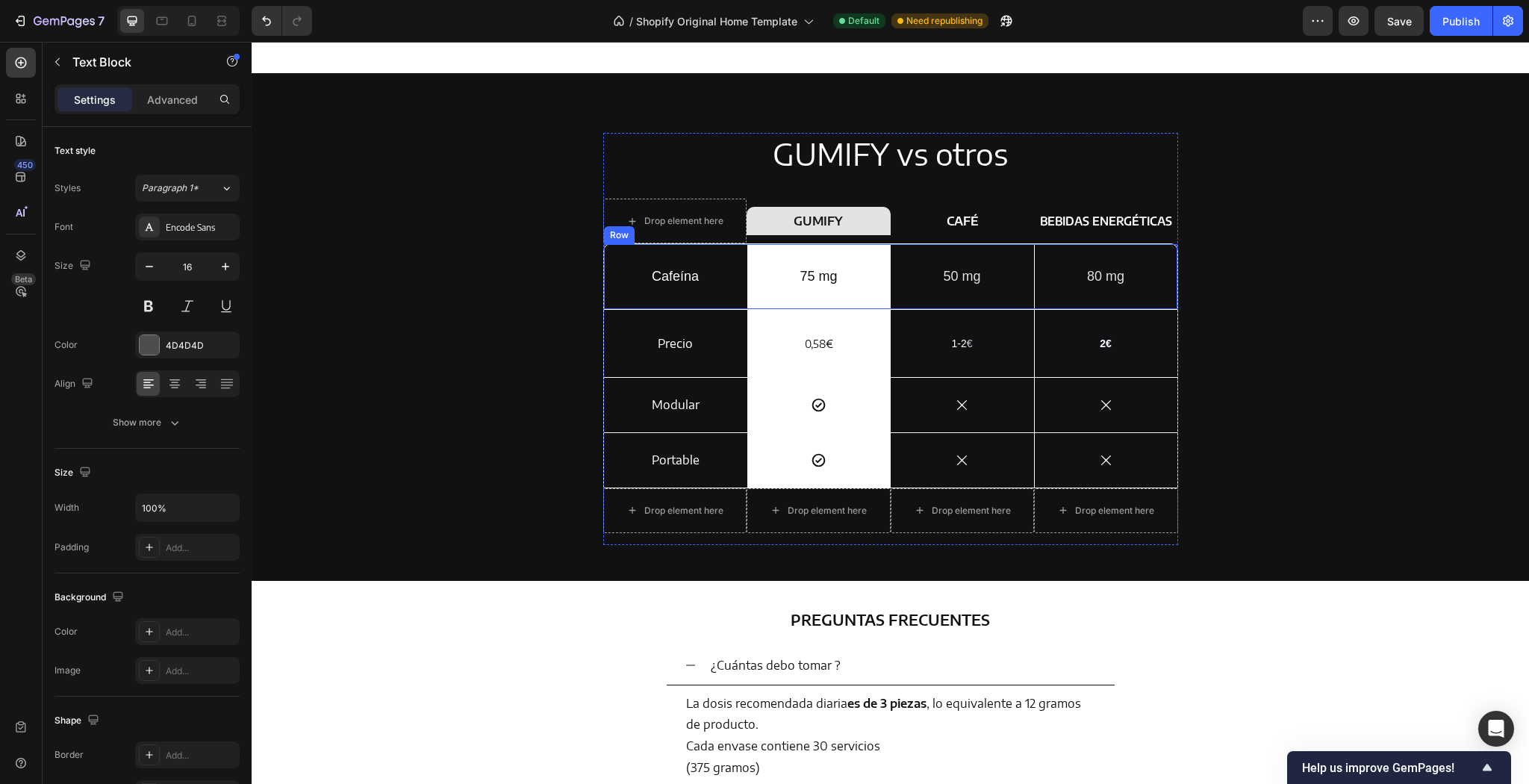
click at [661, 274] on p "Cafeína" at bounding box center [675, 276] width 105 height 17
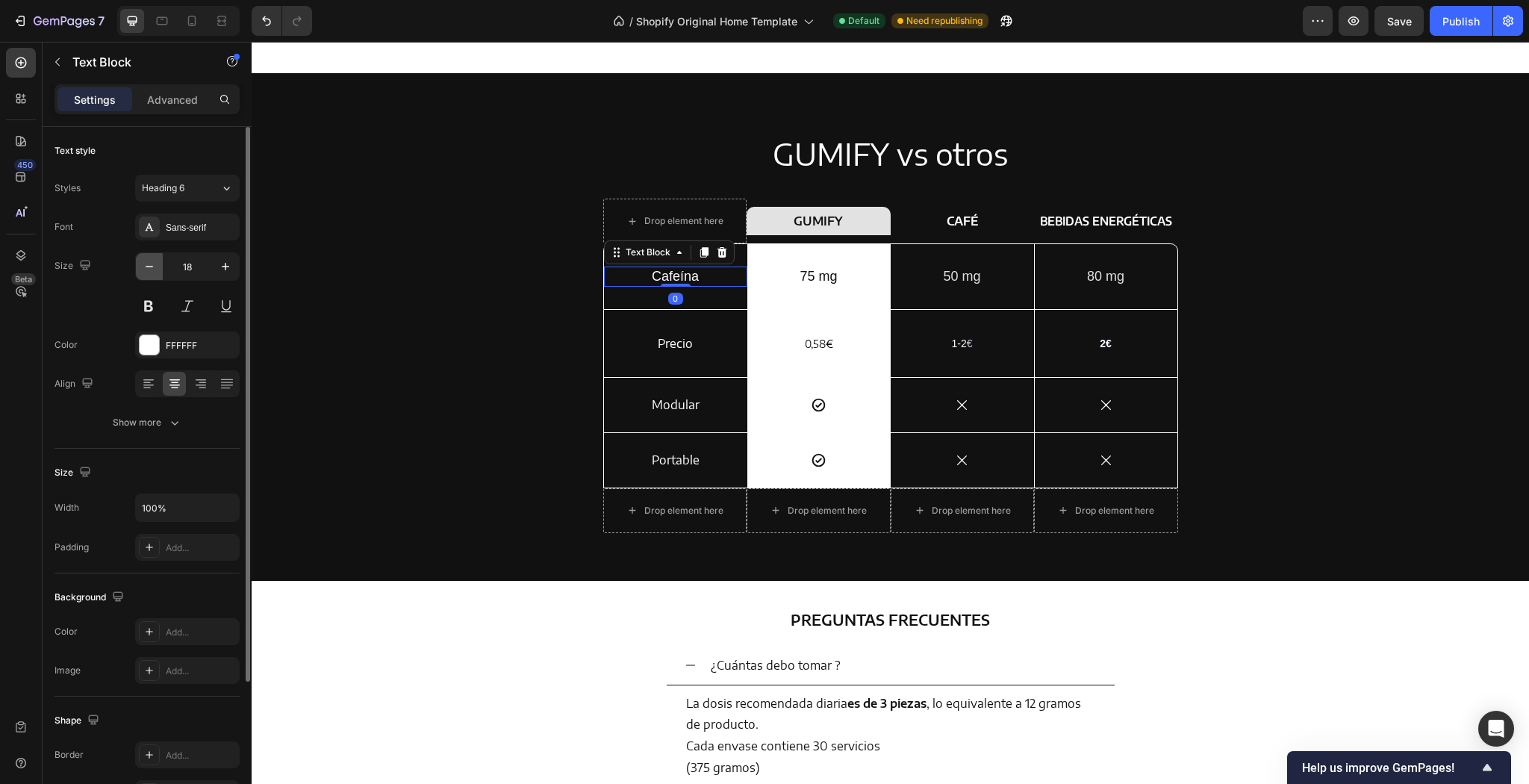
click at [144, 269] on icon "button" at bounding box center [149, 266] width 15 height 15
type input "16"
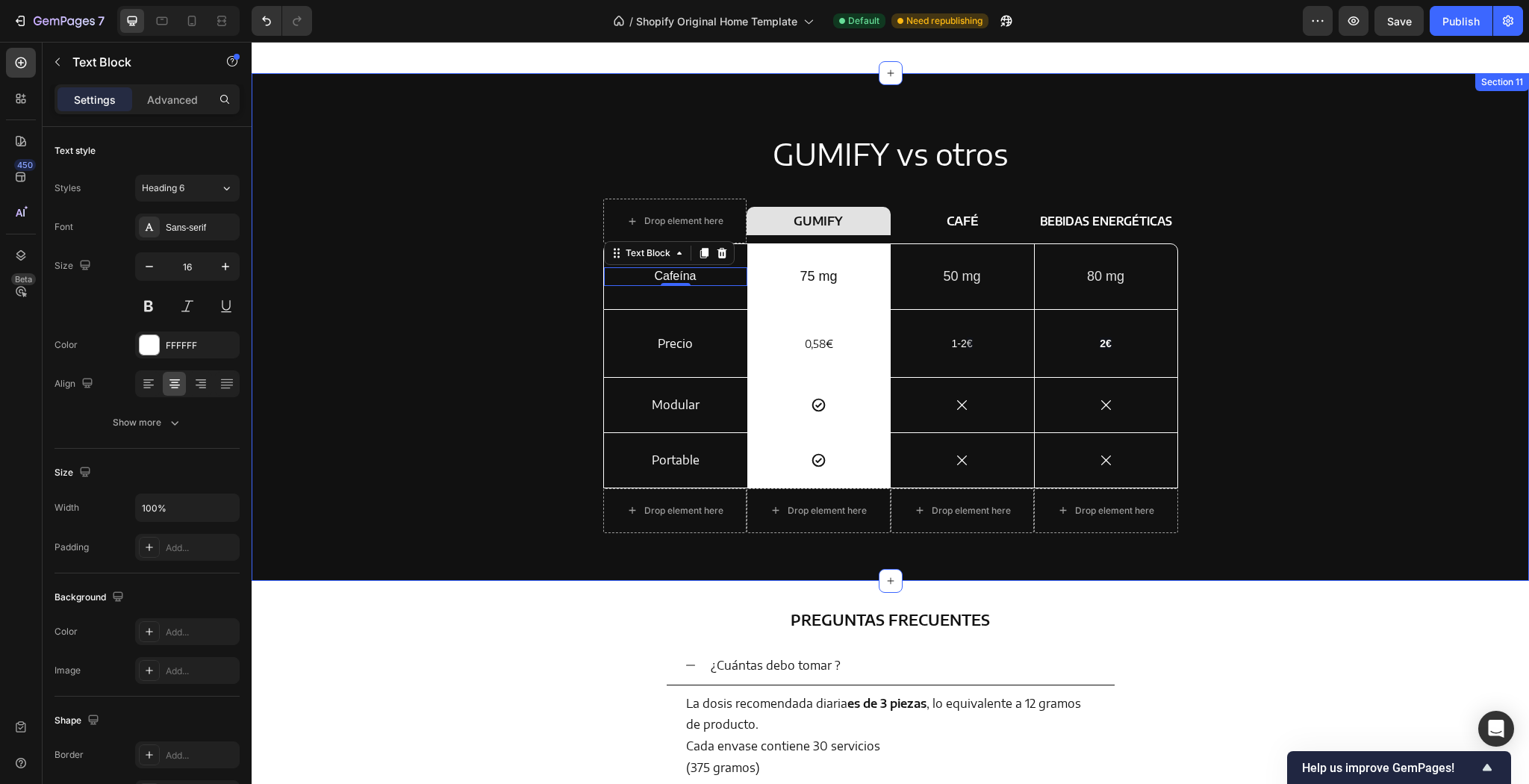
click at [494, 235] on div "GUMIFY vs otros Heading Drop element here Row GUMIFY Heading Row CAFÉ Text Bloc…" at bounding box center [890, 339] width 1255 height 412
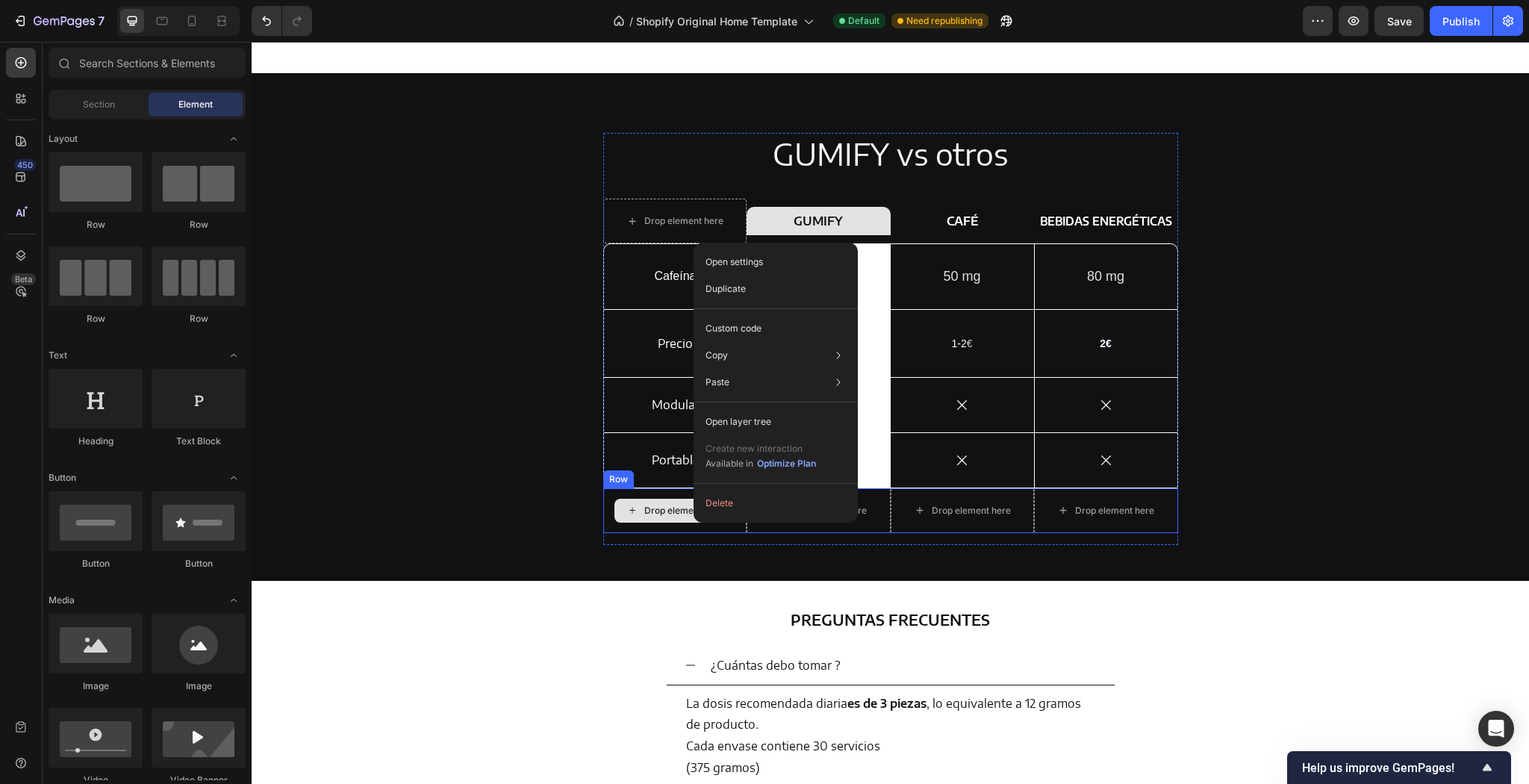
click at [428, 436] on div "GUMIFY vs otros Heading Drop element here Row GUMIFY Heading Row CAFÉ Text Bloc…" at bounding box center [890, 339] width 1255 height 412
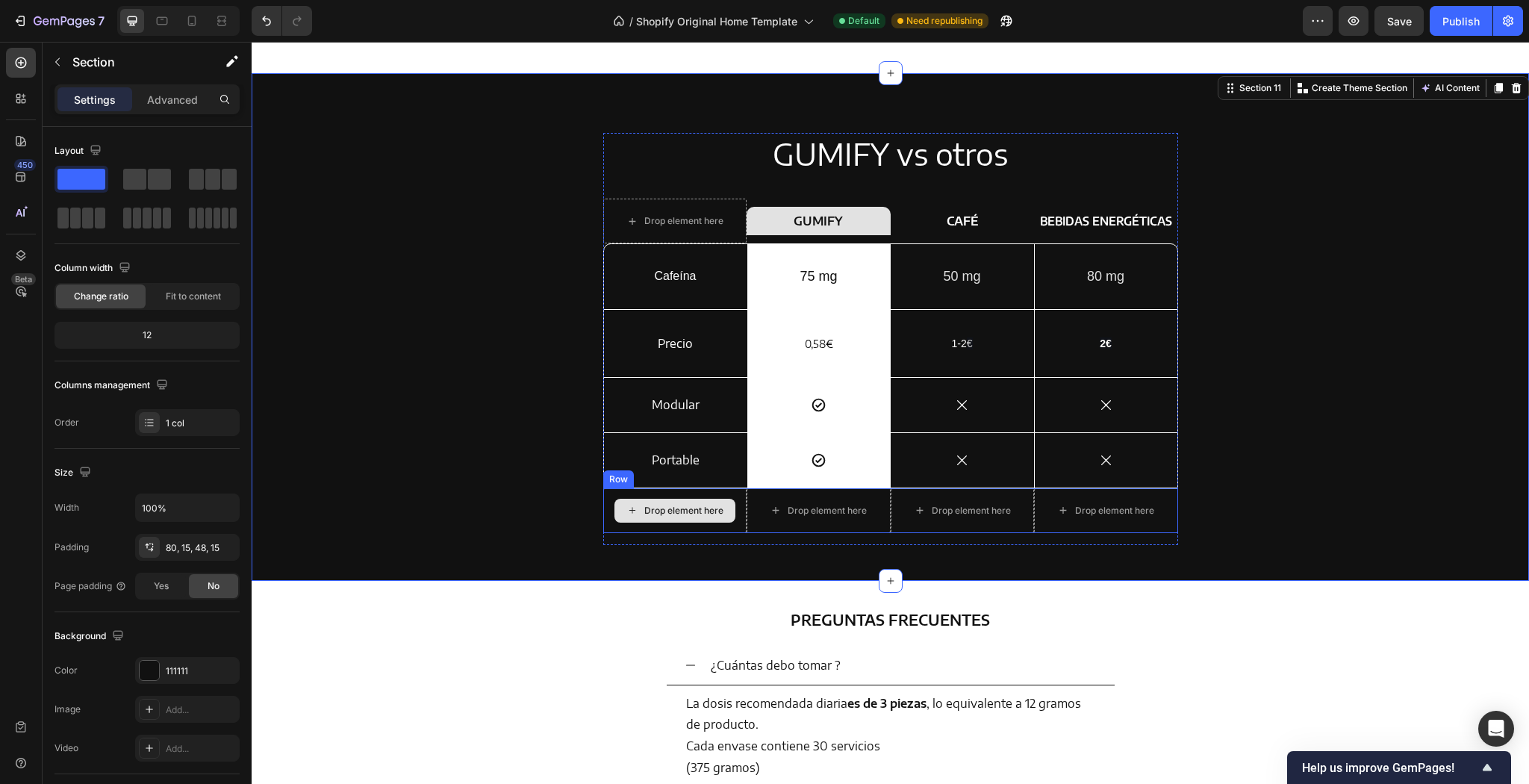
click at [642, 520] on div "Drop element here" at bounding box center [674, 510] width 121 height 24
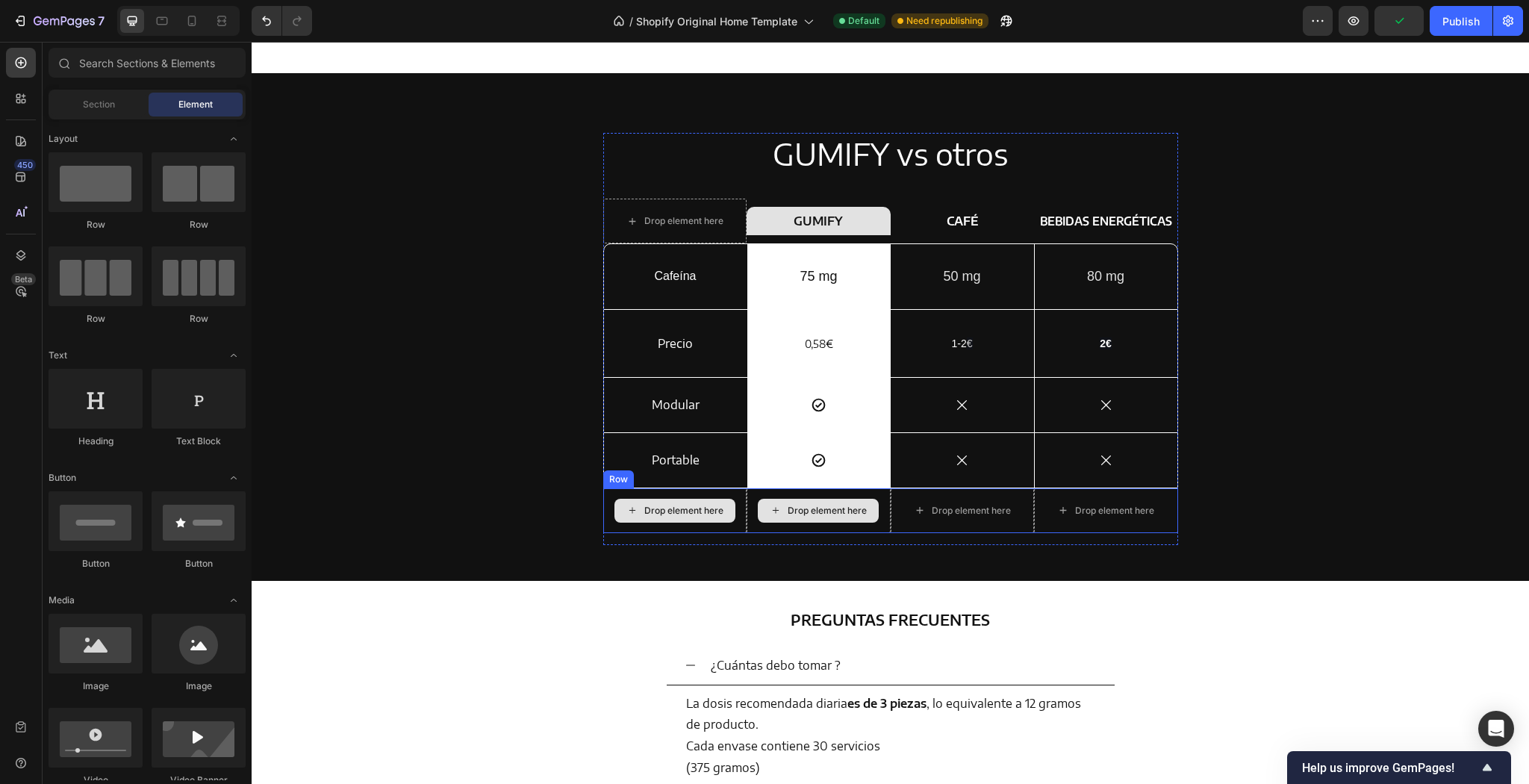
drag, startPoint x: 647, startPoint y: 520, endPoint x: 631, endPoint y: 481, distance: 42.2
click at [633, 488] on div "Drop element here" at bounding box center [675, 510] width 144 height 45
click at [702, 505] on div "Drop element here" at bounding box center [683, 510] width 79 height 12
click at [692, 512] on div "Drop element here" at bounding box center [683, 510] width 79 height 12
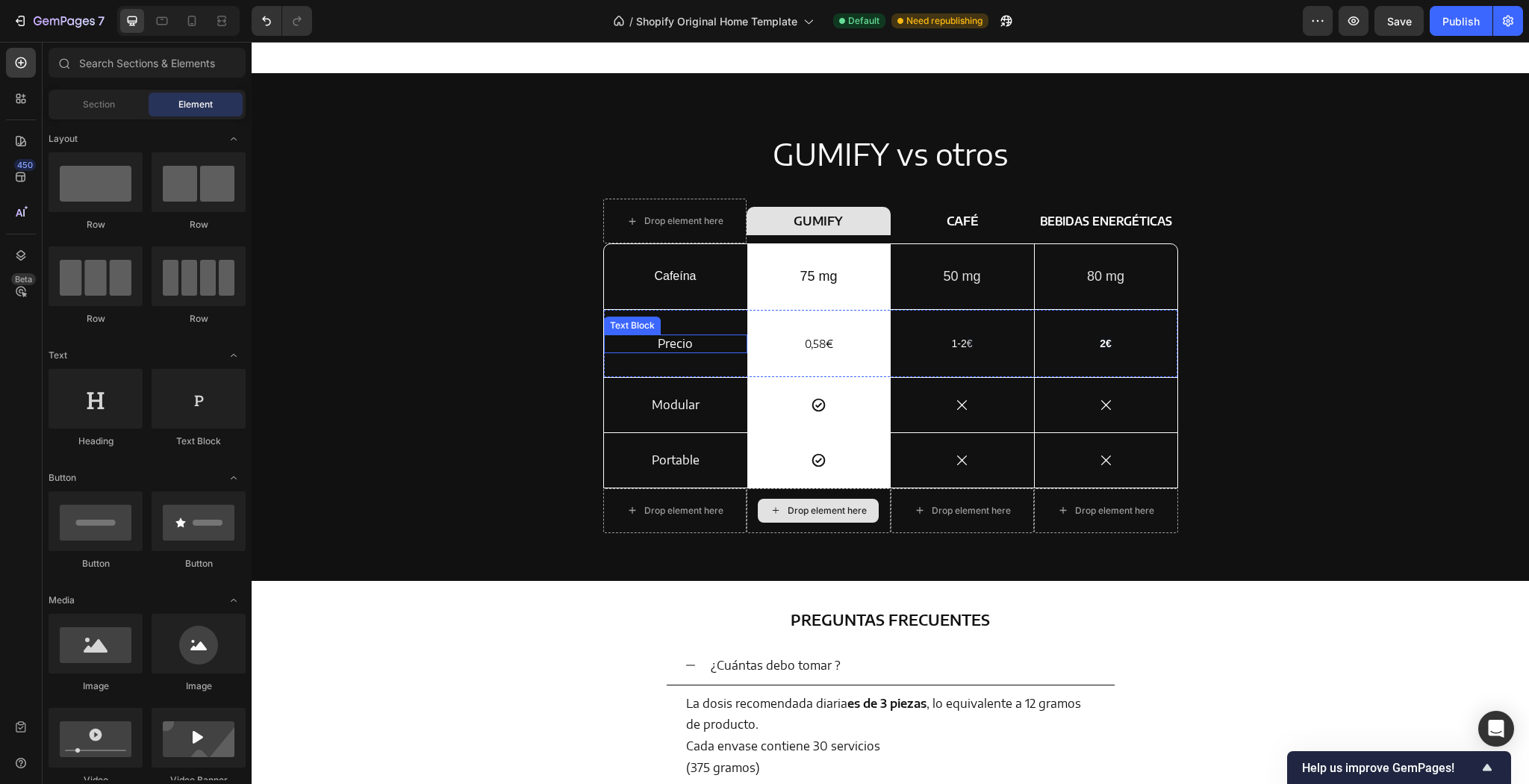
click at [687, 349] on p "Precio" at bounding box center [675, 344] width 105 height 15
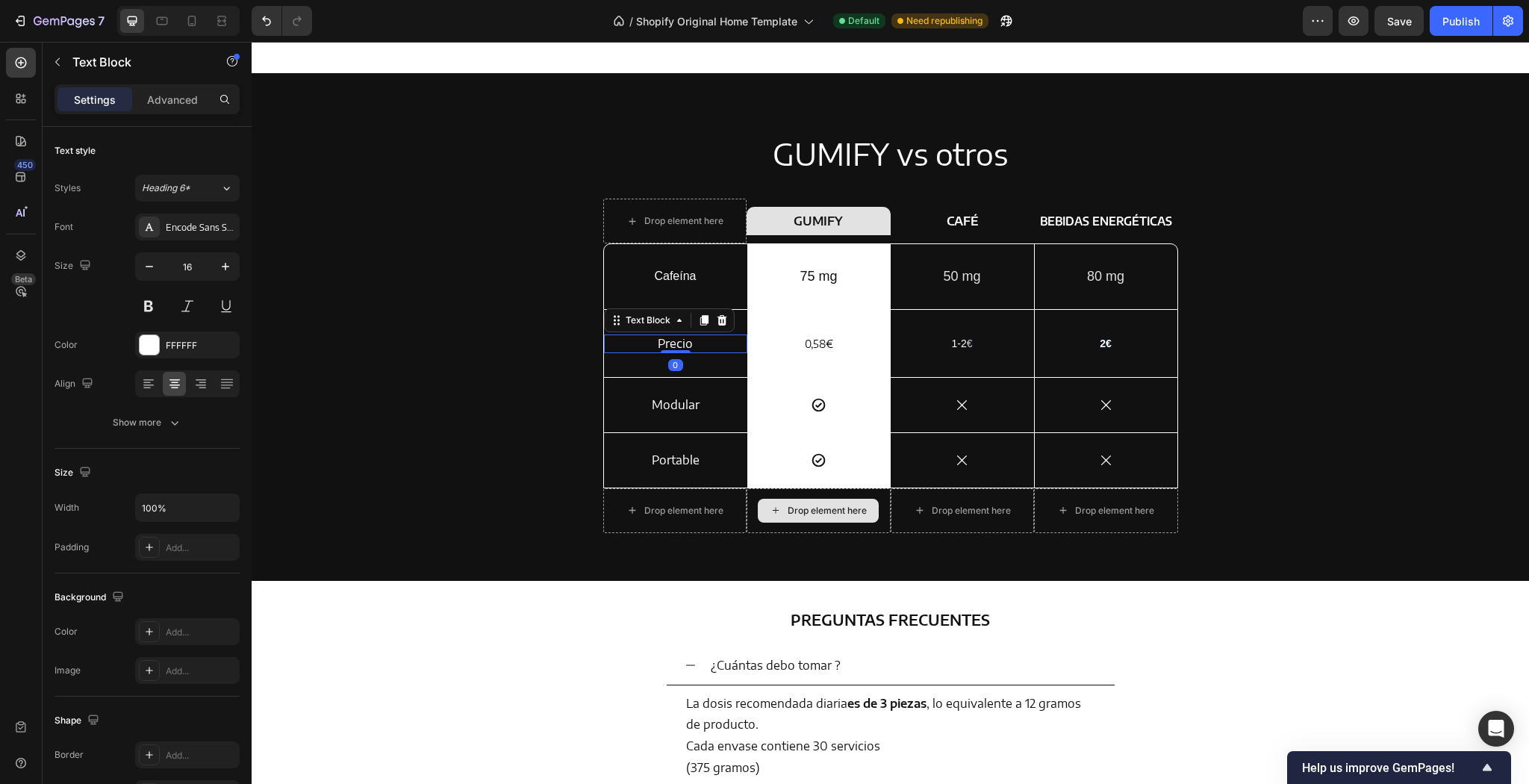
click at [735, 335] on div "Precio Text Block 0" at bounding box center [675, 344] width 143 height 19
click at [747, 318] on div "0,58 € Heading Row" at bounding box center [819, 343] width 143 height 67
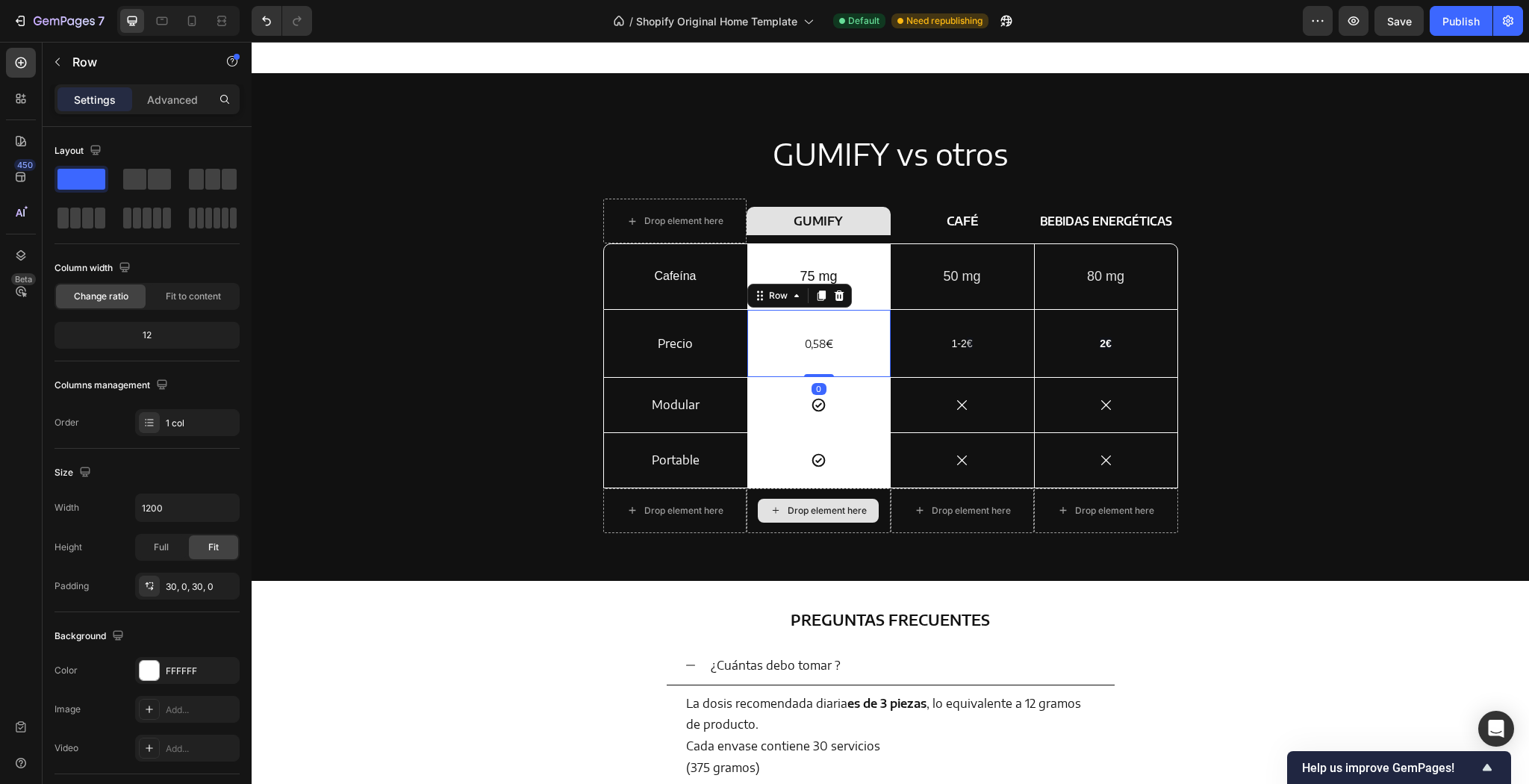
click at [738, 318] on div "Precio Text Block" at bounding box center [675, 343] width 143 height 67
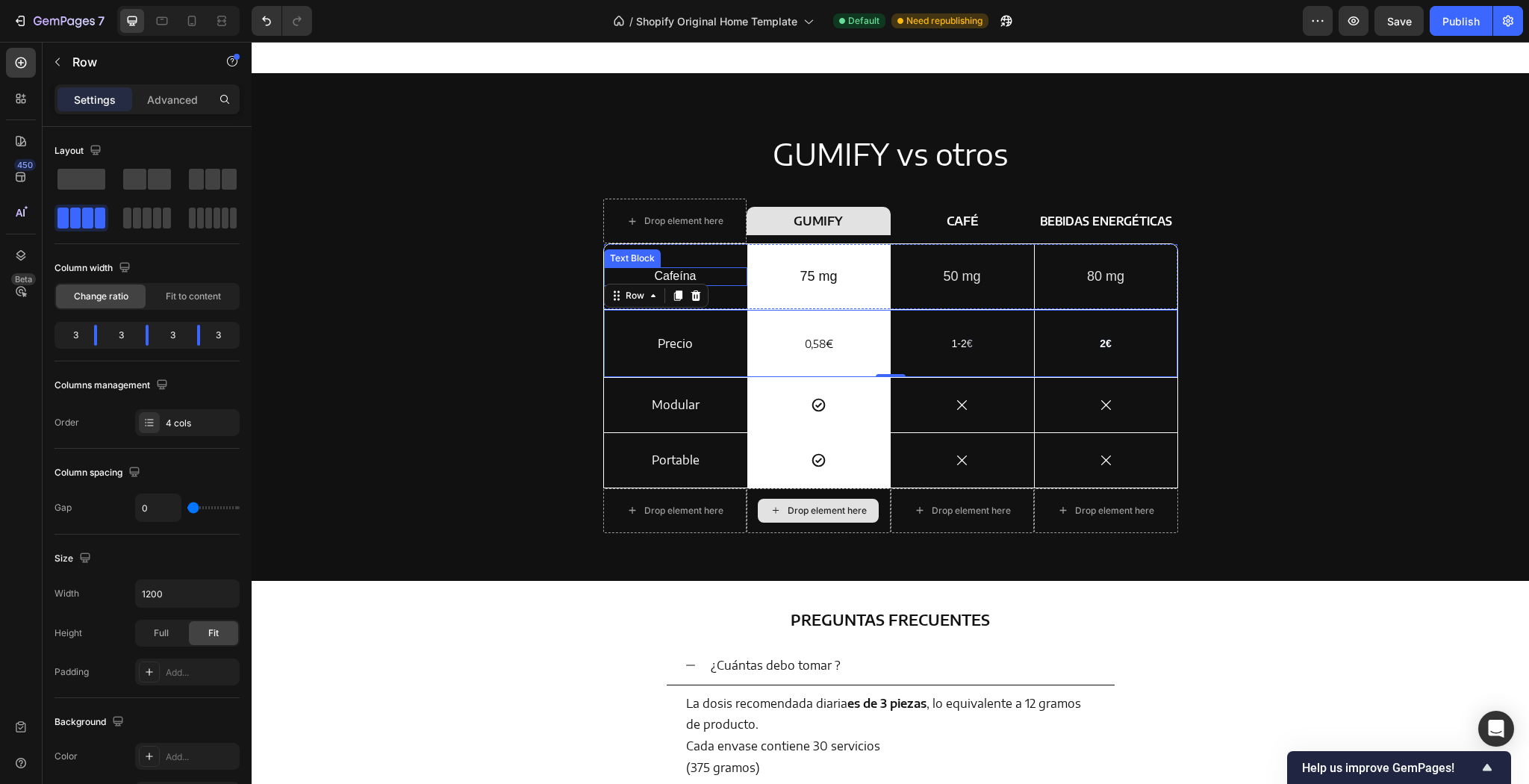
click at [729, 268] on div "Cafeína Text Block" at bounding box center [675, 276] width 143 height 19
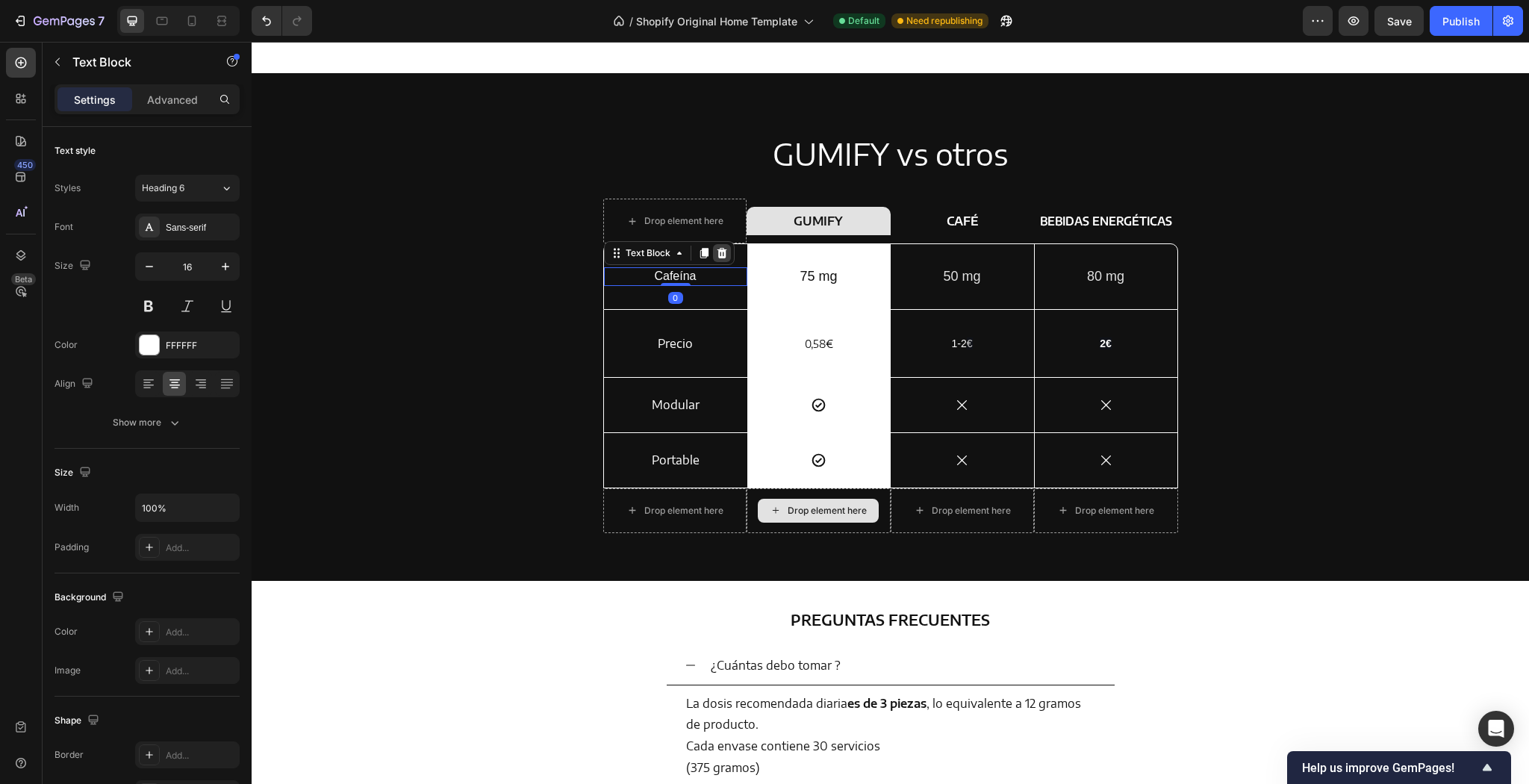
click at [724, 257] on div at bounding box center [722, 253] width 18 height 18
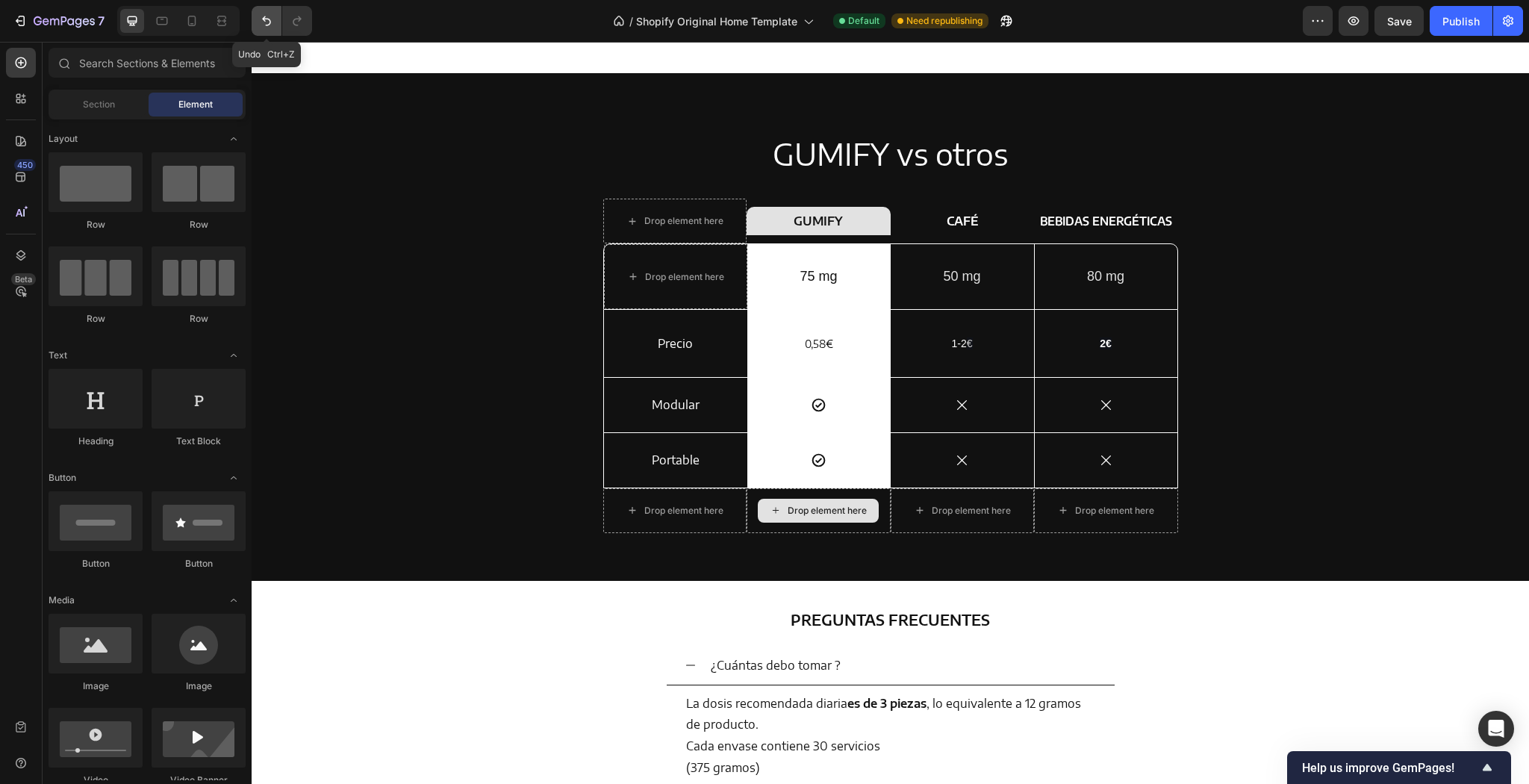
click at [264, 11] on button "Undo/Redo" at bounding box center [266, 20] width 30 height 30
click at [734, 251] on div "Cafeína Text Block" at bounding box center [675, 277] width 143 height 65
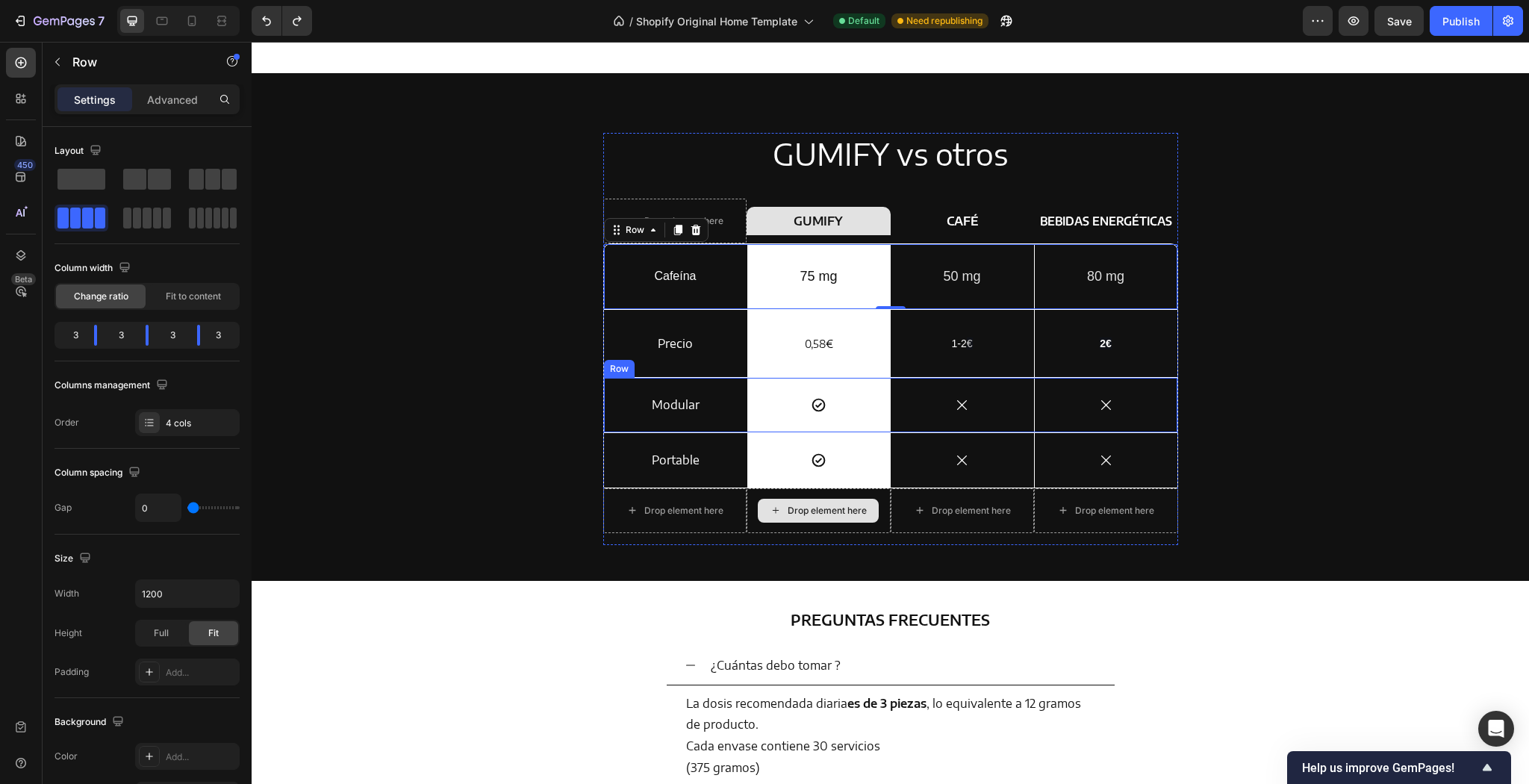
click at [710, 427] on div "Modular Text Block" at bounding box center [675, 405] width 143 height 54
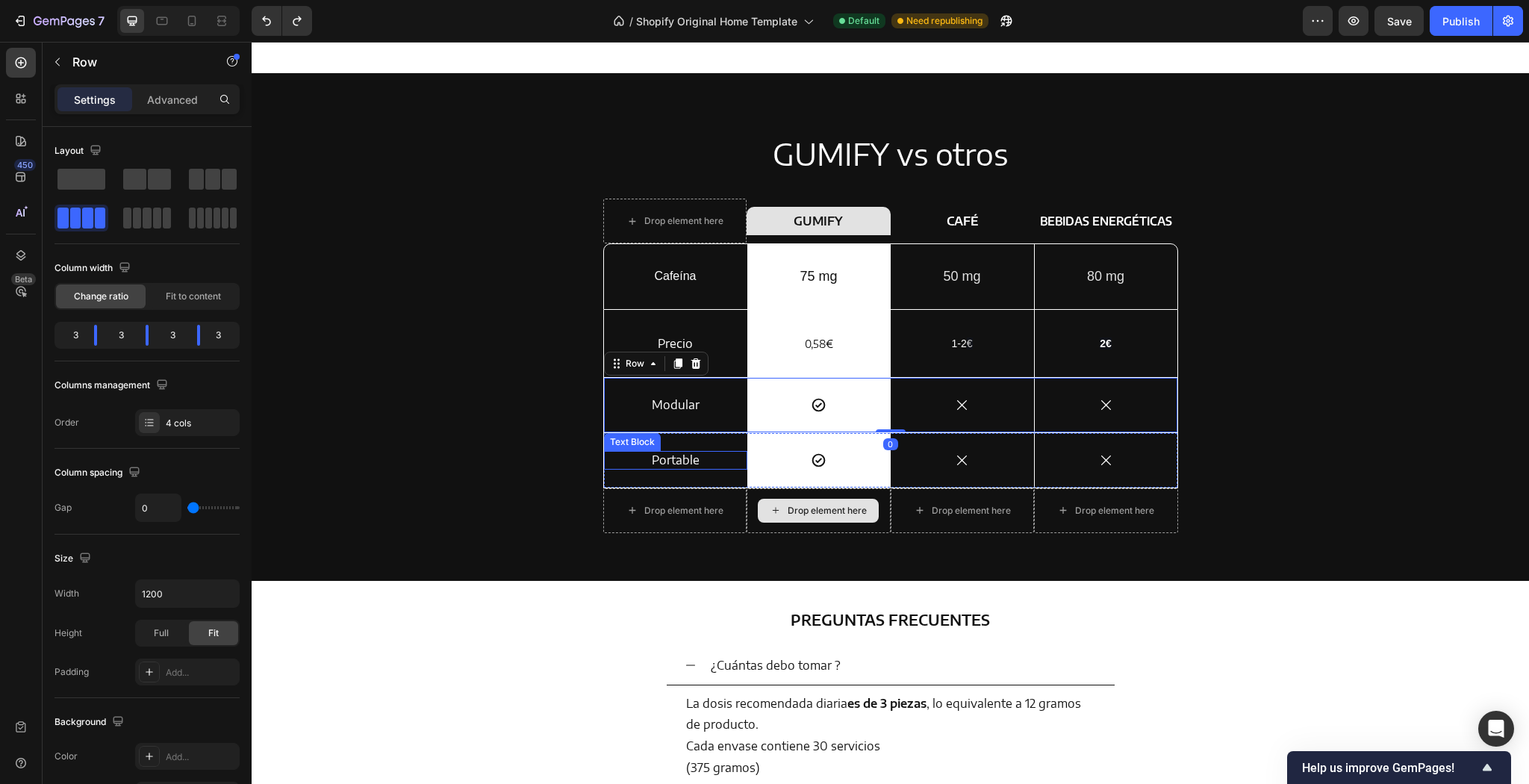
click at [702, 455] on p "Portable" at bounding box center [675, 460] width 105 height 15
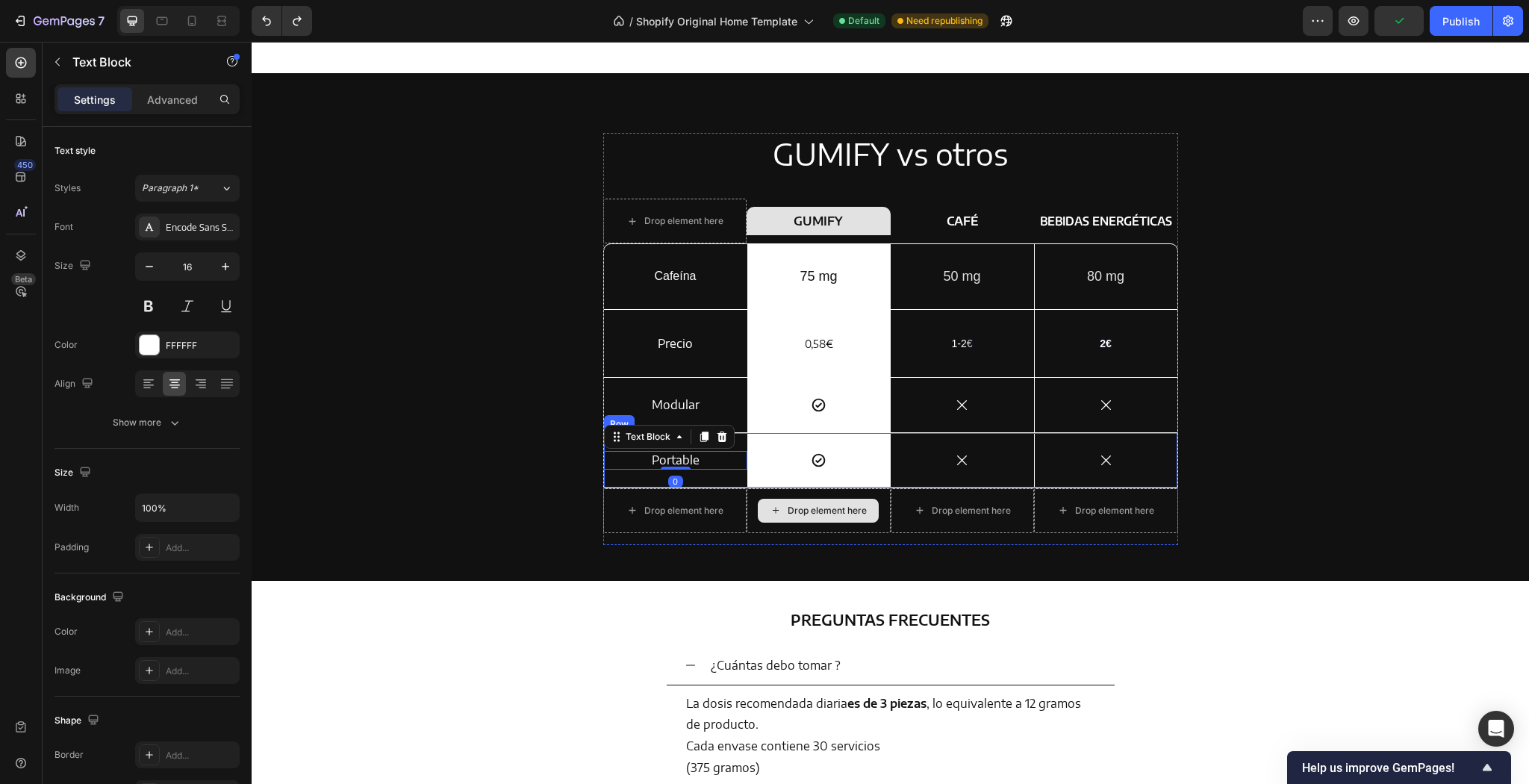
click at [742, 435] on div "Portable Text Block 0" at bounding box center [675, 460] width 143 height 54
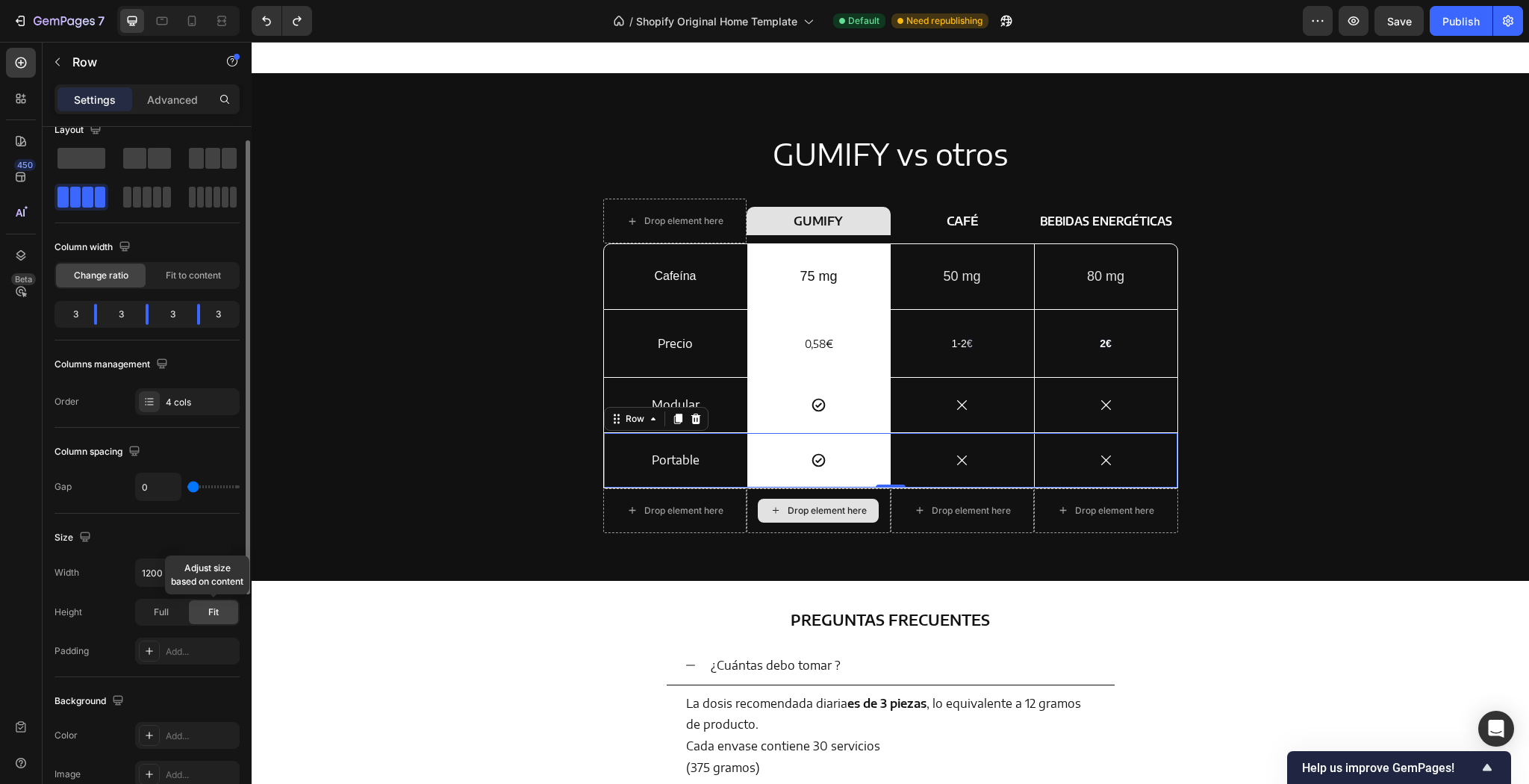
scroll to position [0, 0]
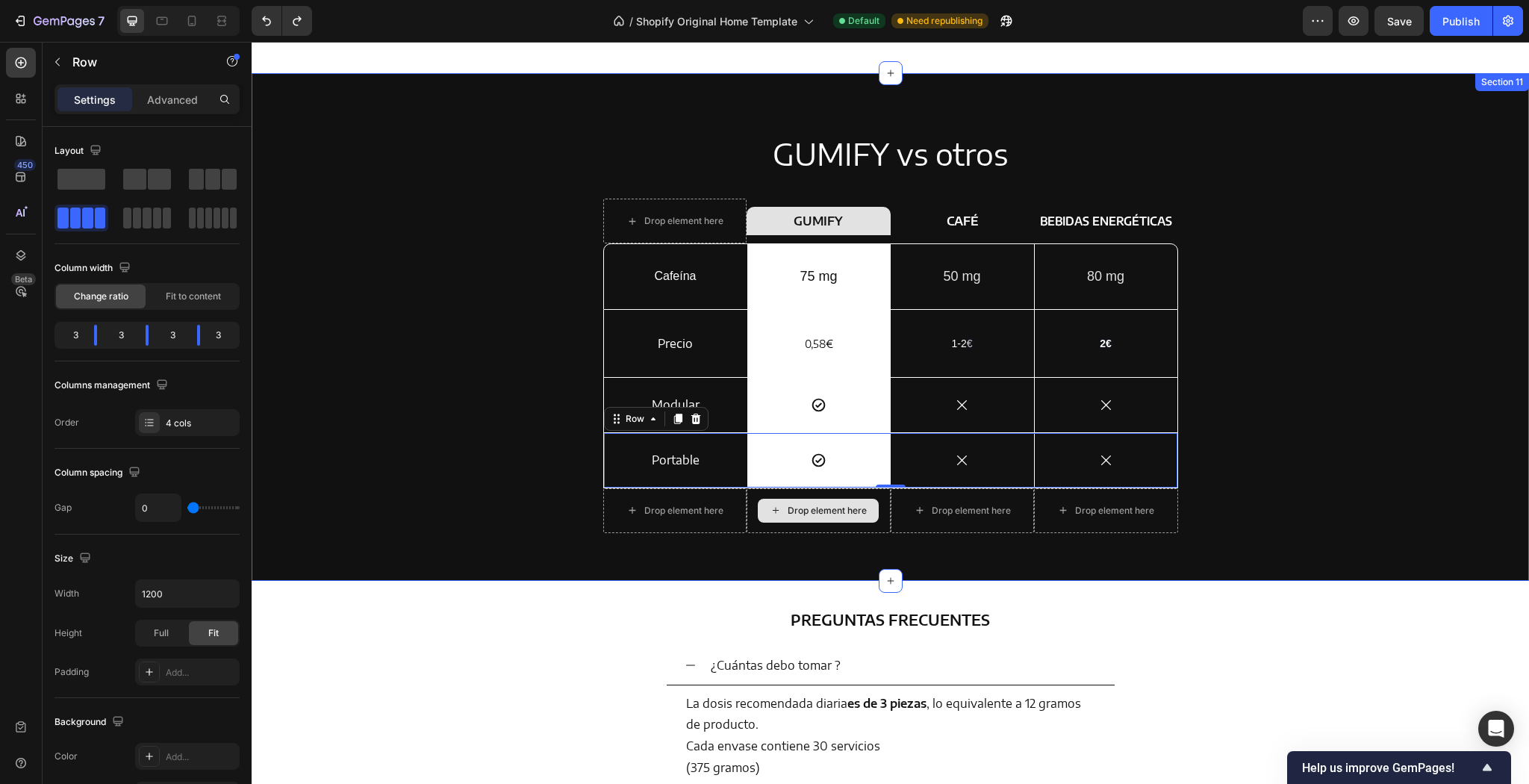
click at [473, 384] on div "GUMIFY vs otros Heading Drop element here Row GUMIFY Heading Row CAFÉ Text Bloc…" at bounding box center [890, 339] width 1255 height 412
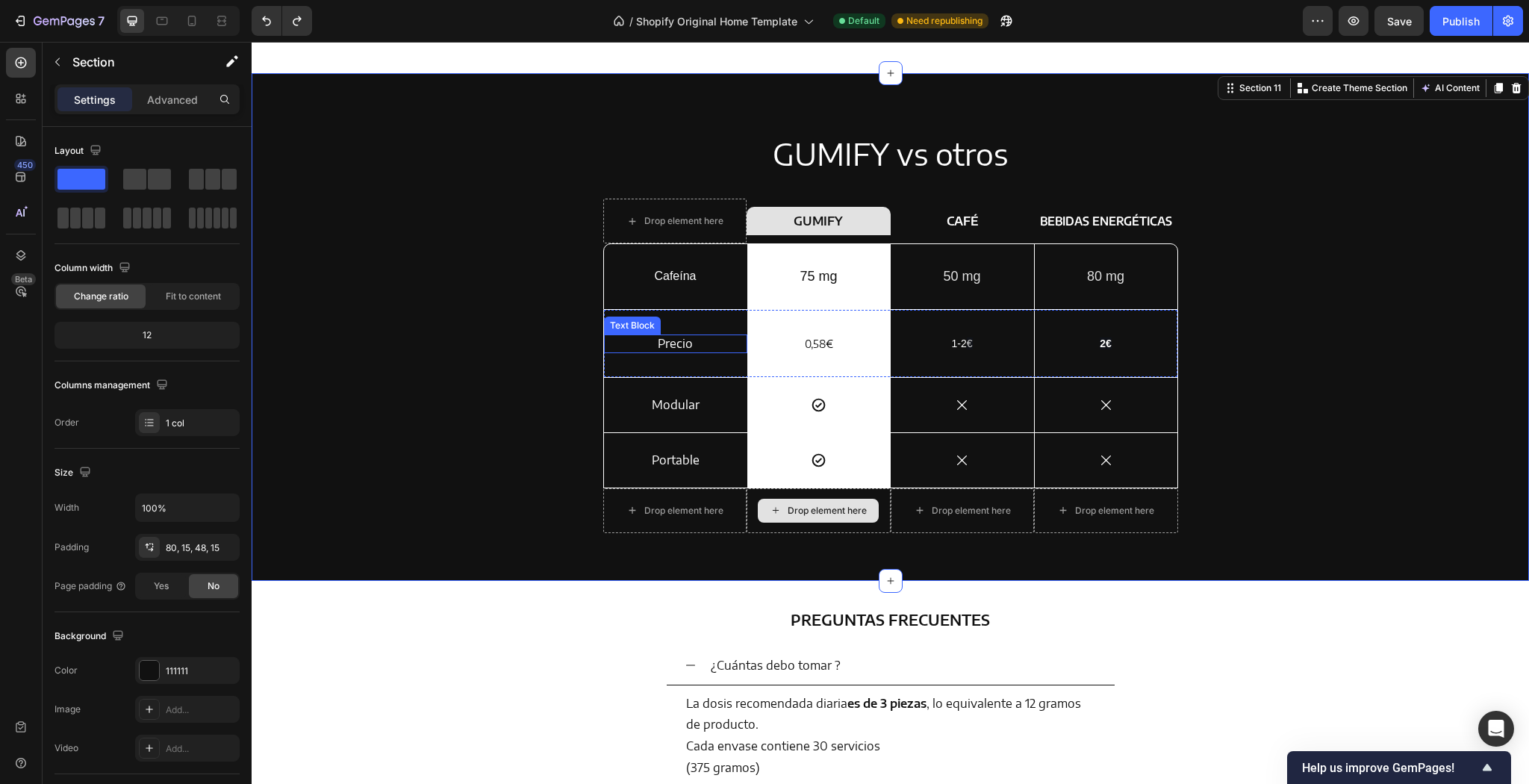
click at [659, 349] on div "Precio Text Block" at bounding box center [675, 344] width 143 height 19
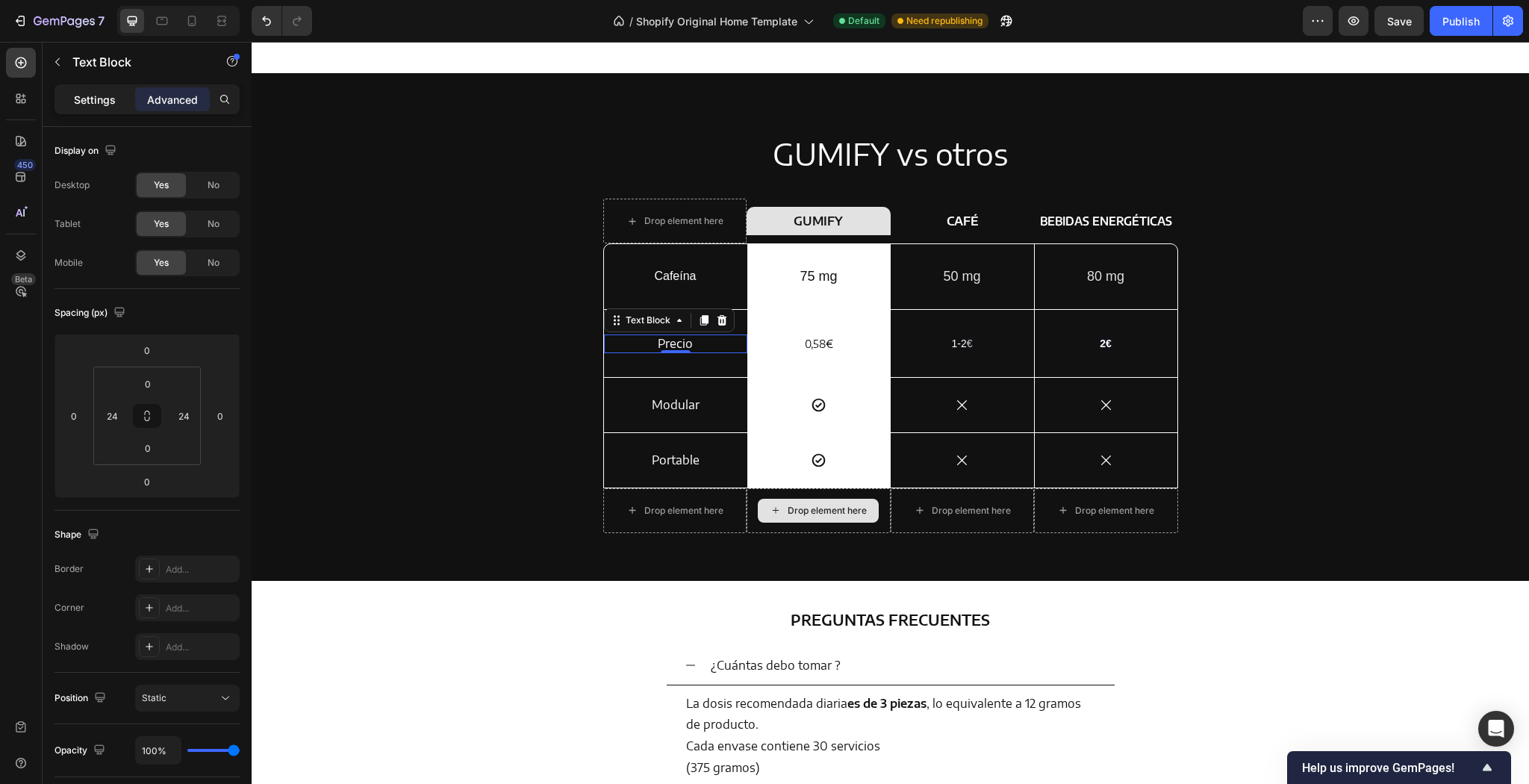
click at [114, 97] on p "Settings" at bounding box center [94, 99] width 41 height 15
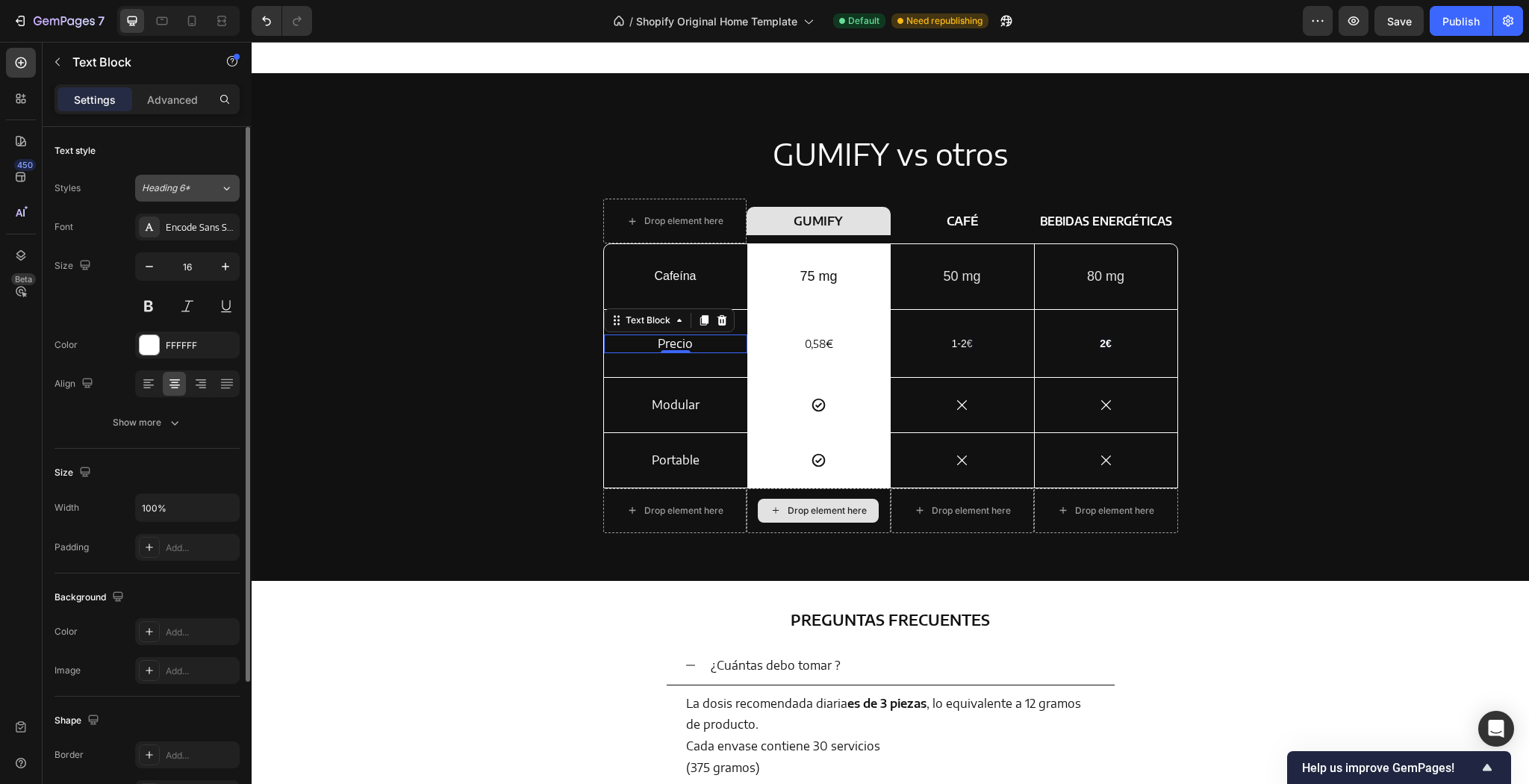
click at [203, 198] on button "Heading 6*" at bounding box center [187, 188] width 105 height 27
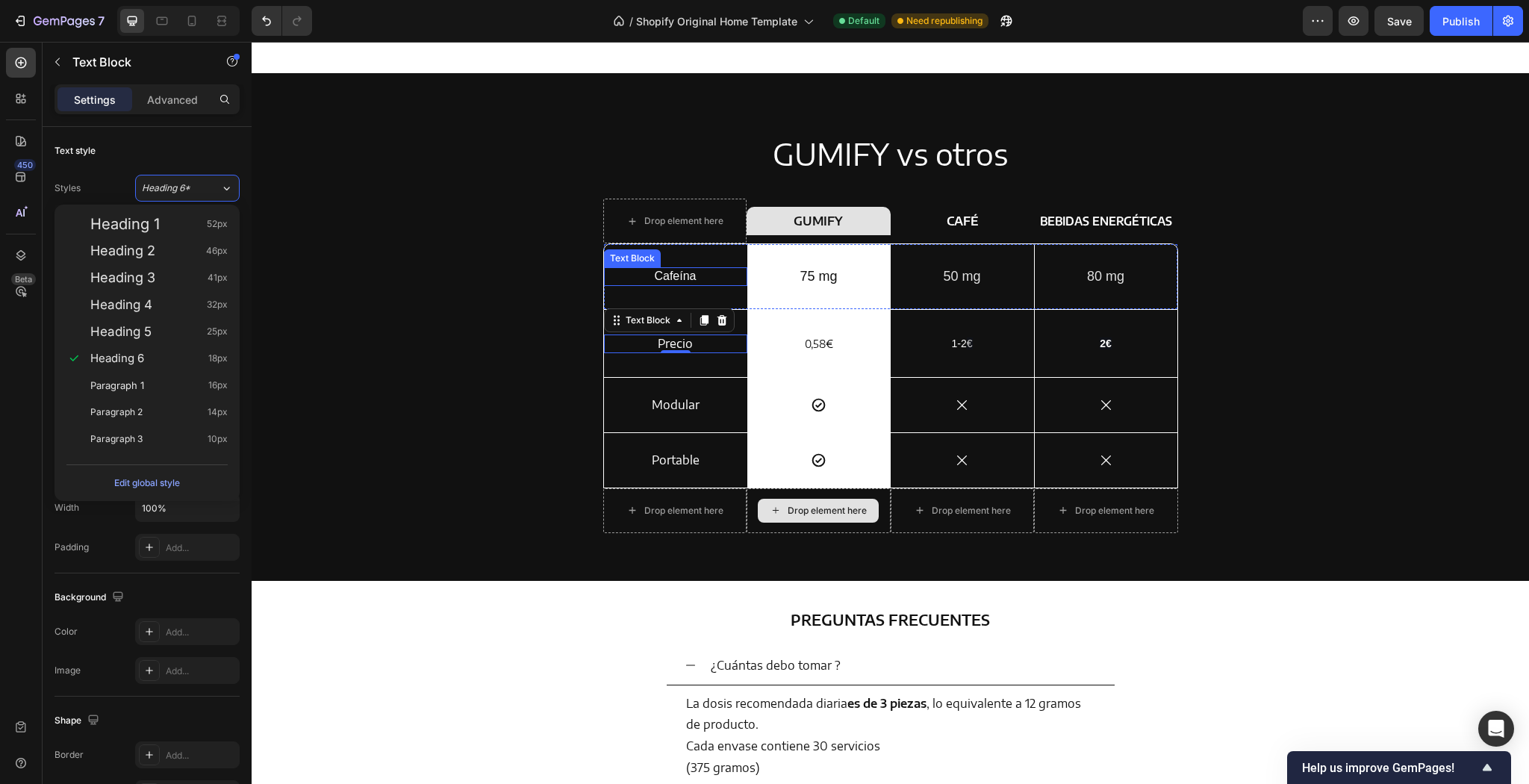
click at [687, 275] on p "Cafeína" at bounding box center [675, 276] width 105 height 15
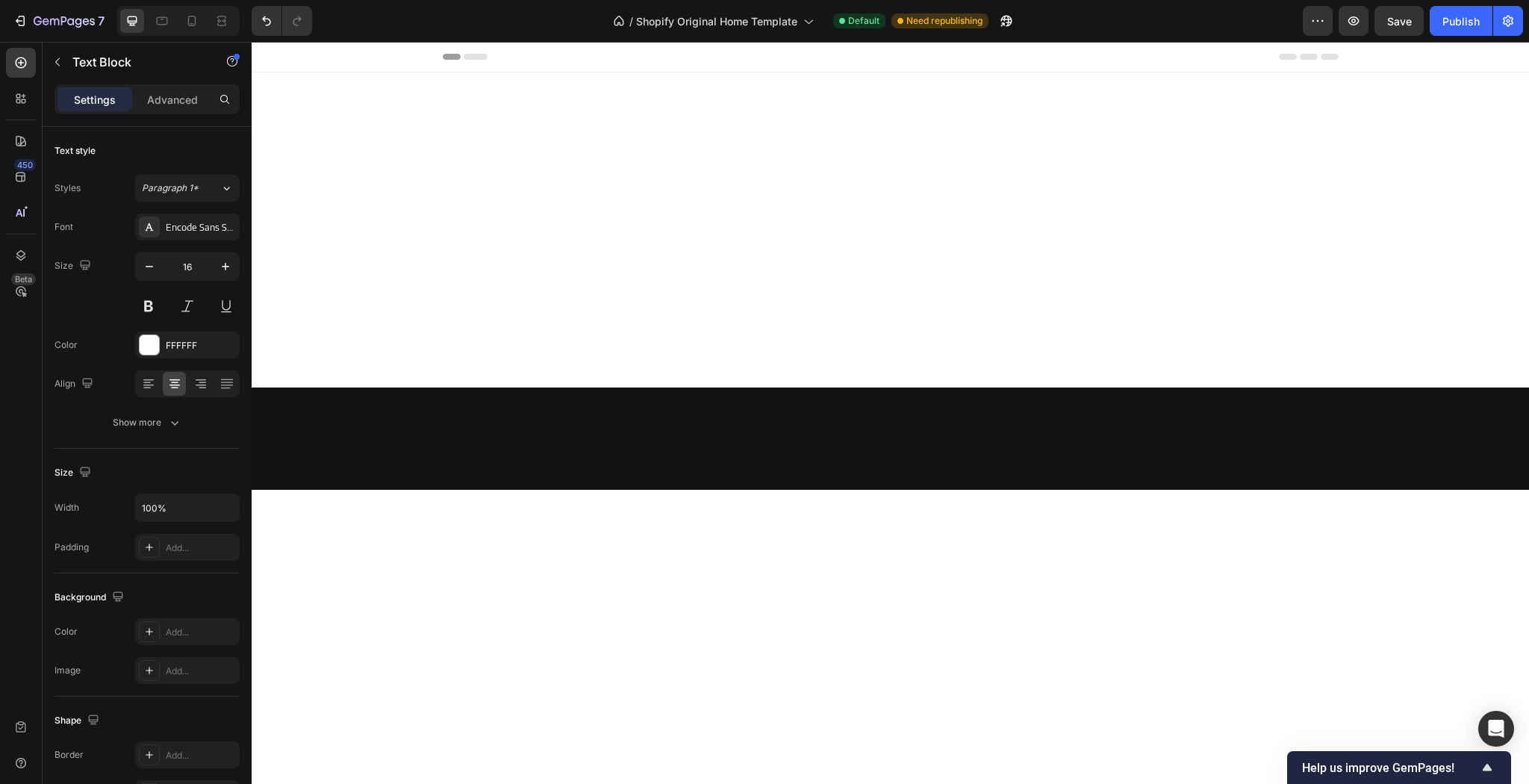
scroll to position [2878, 0]
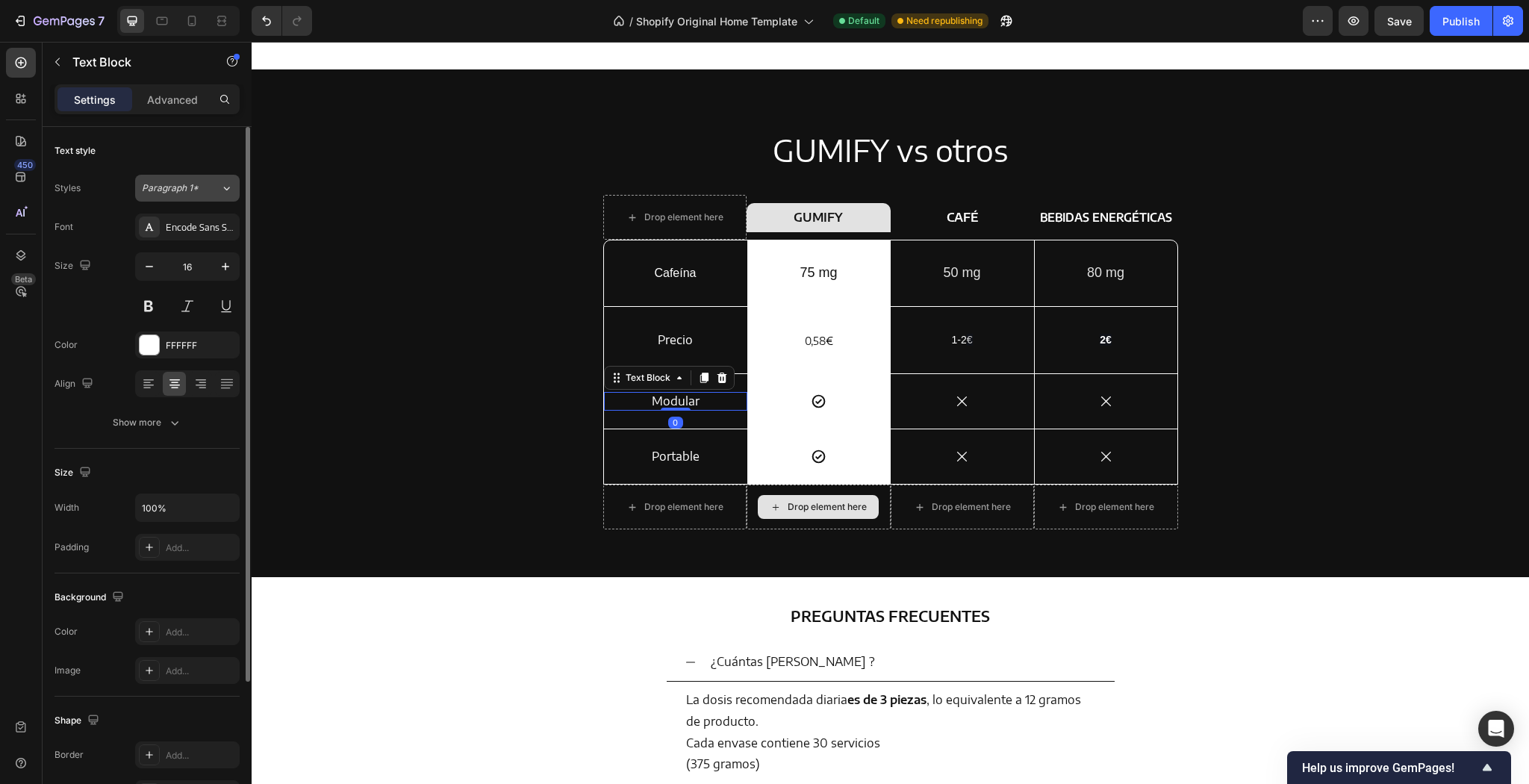
click at [217, 181] on div "Paragraph 1*" at bounding box center [181, 188] width 78 height 14
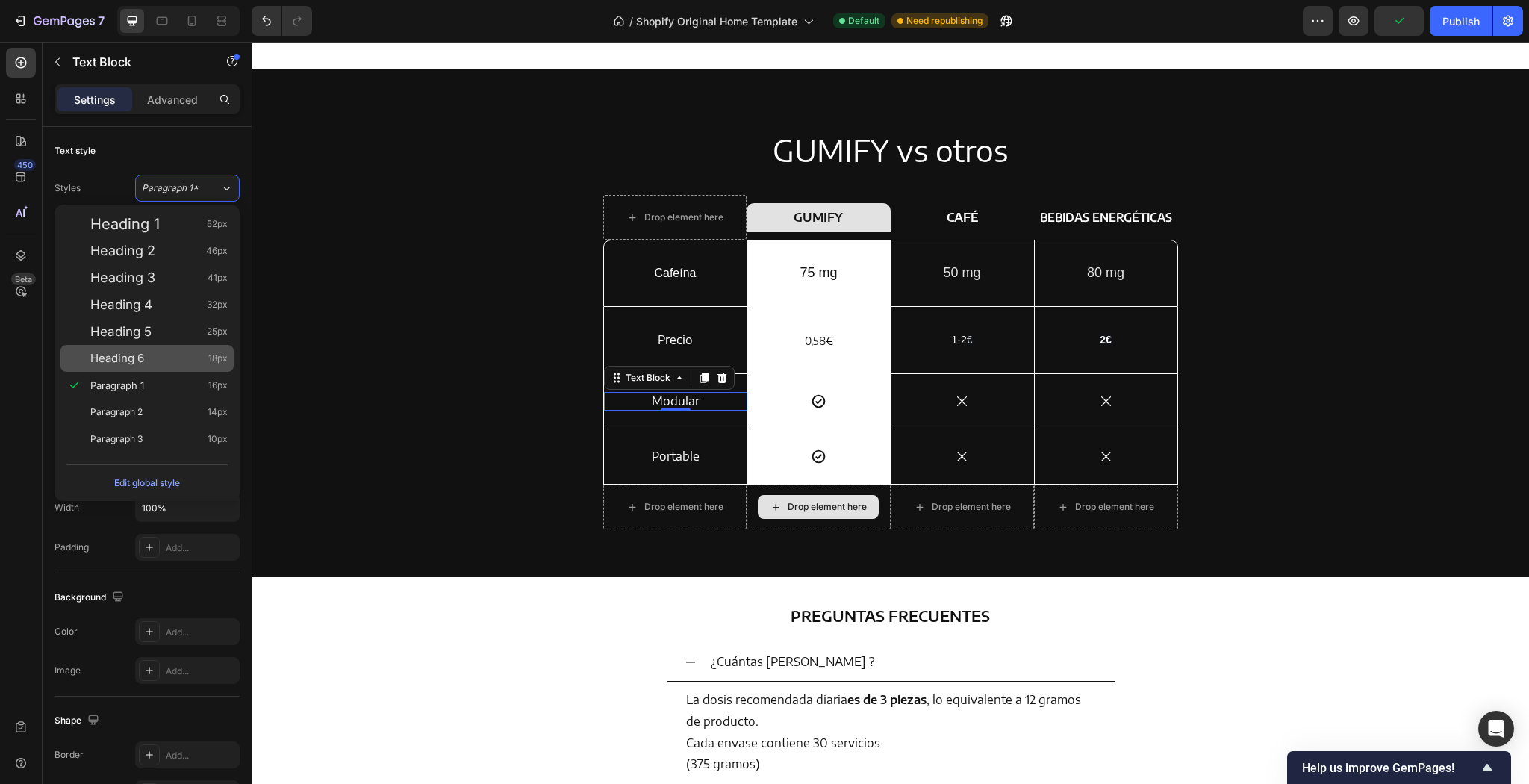
click at [138, 353] on span "Heading 6" at bounding box center [117, 358] width 54 height 15
type input "18"
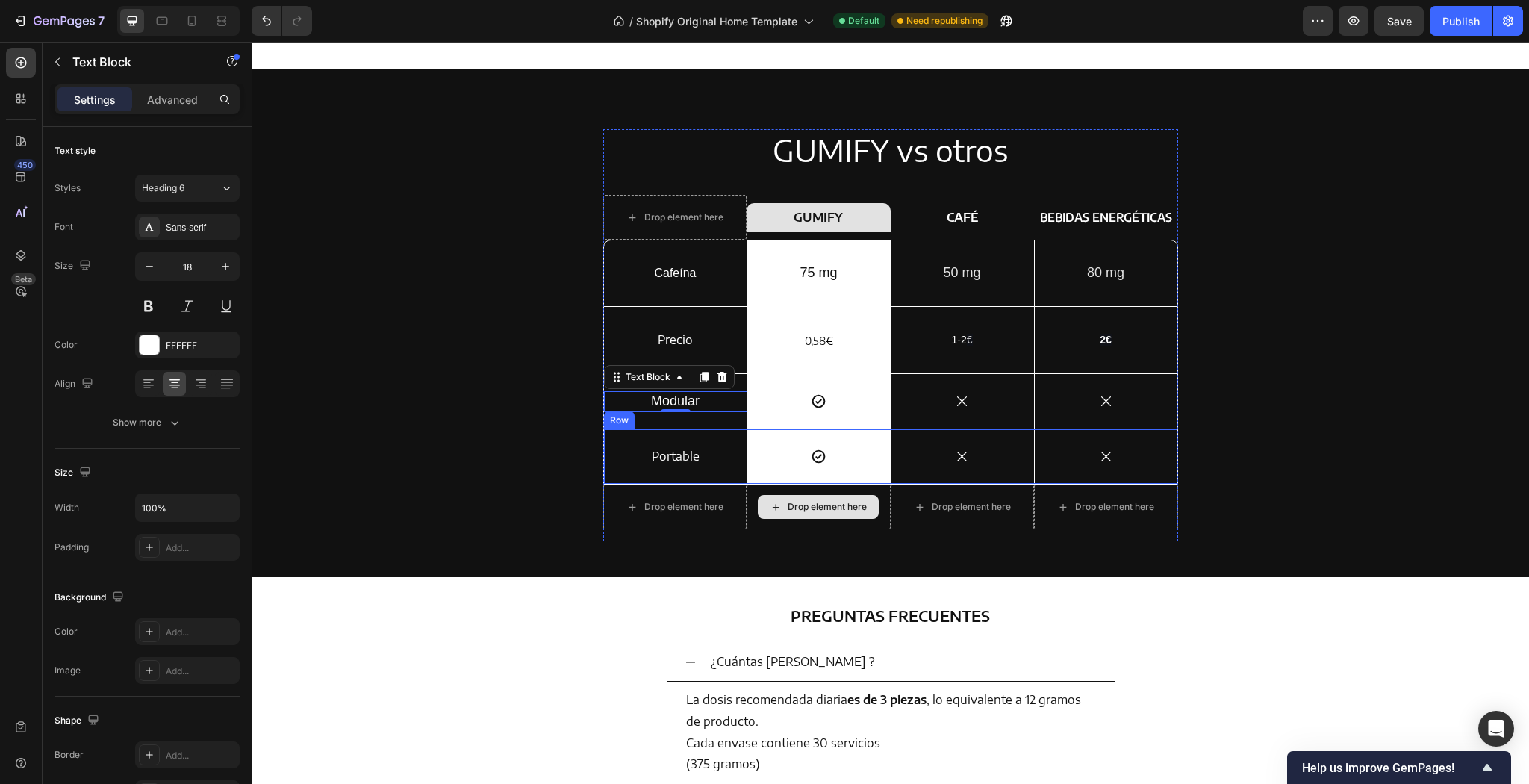
click at [675, 459] on p "Portable" at bounding box center [675, 456] width 105 height 15
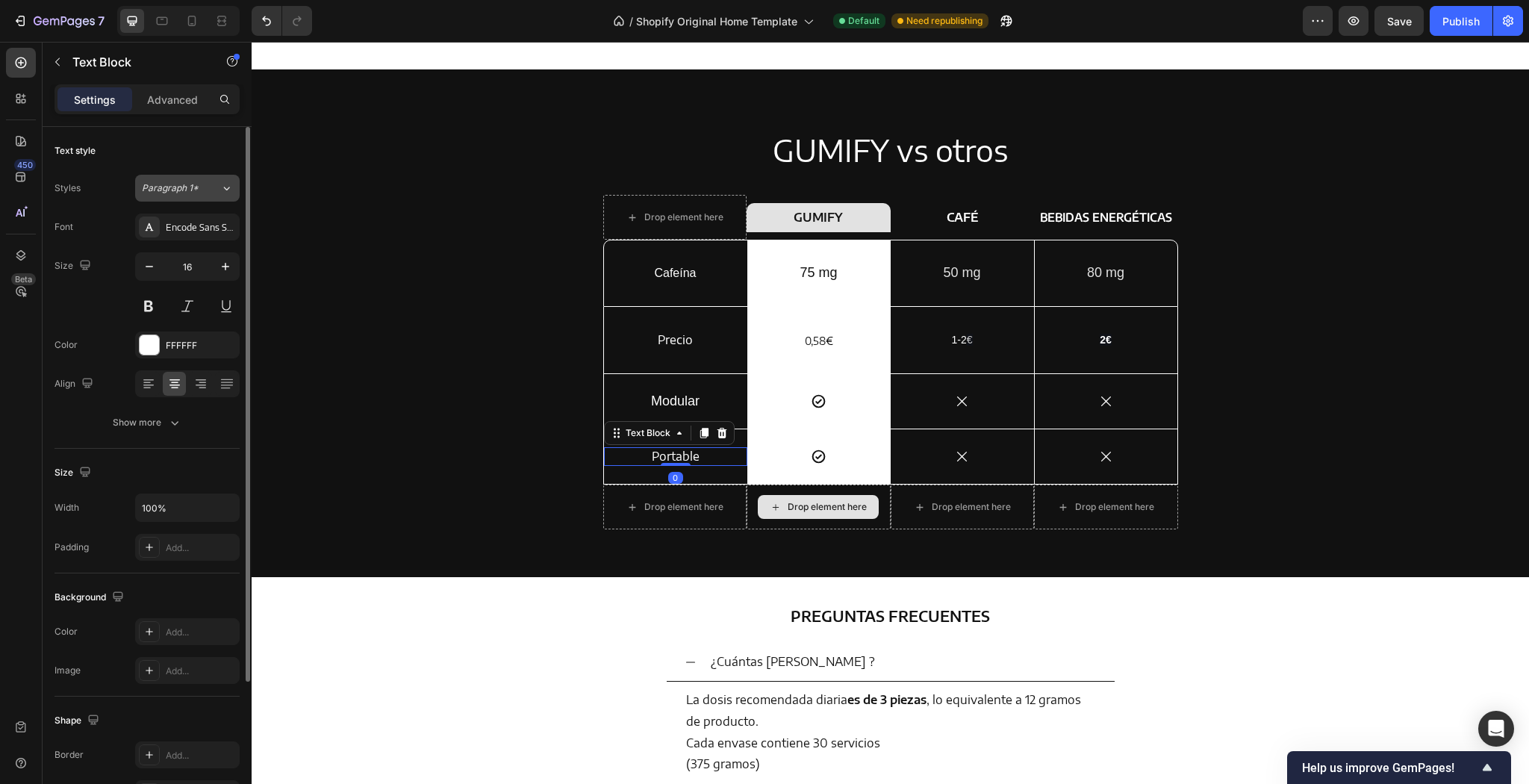
drag, startPoint x: 209, startPoint y: 197, endPoint x: 209, endPoint y: 187, distance: 10.0
click at [209, 187] on button "Paragraph 1*" at bounding box center [187, 188] width 105 height 27
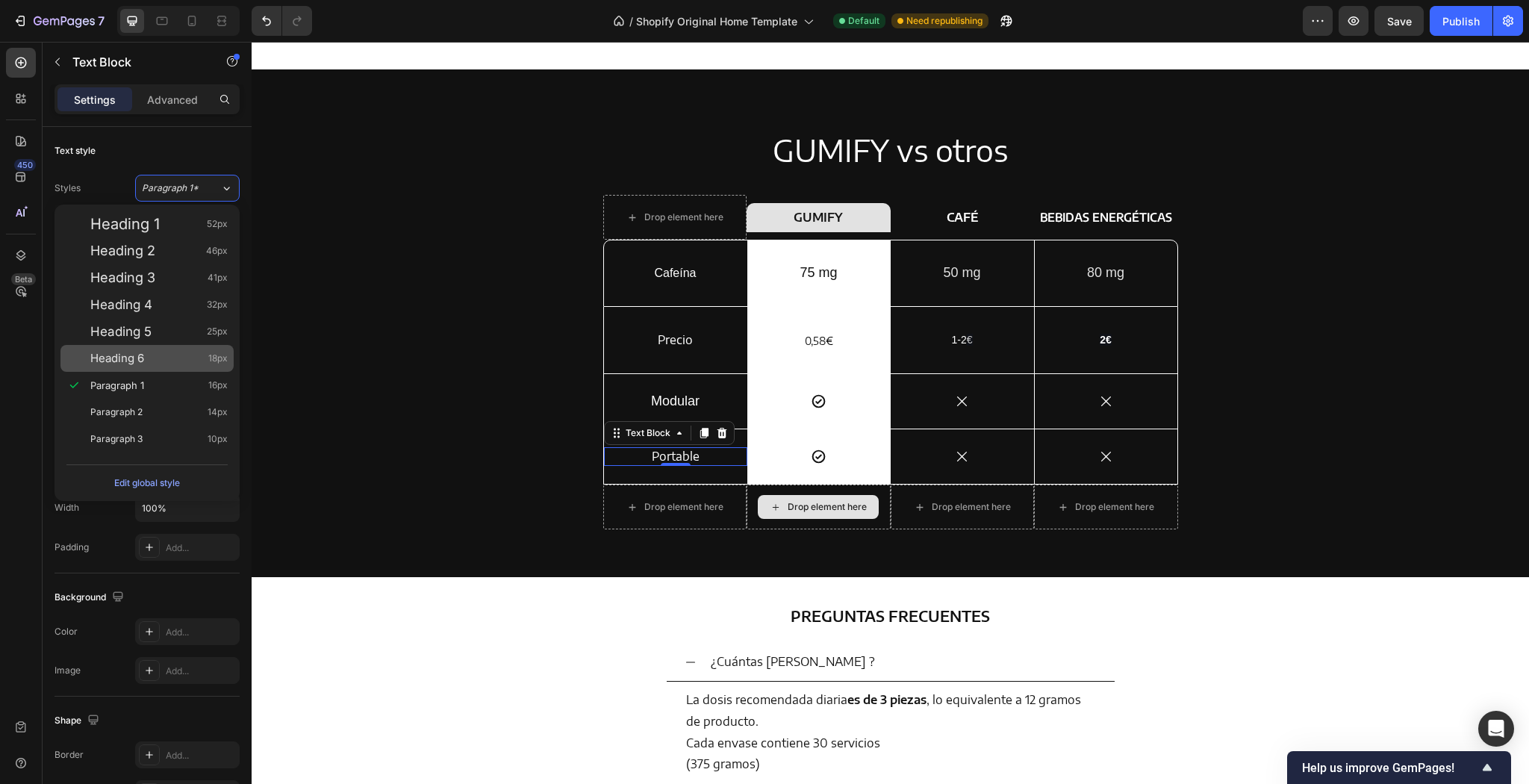
click at [131, 362] on span "Heading 6" at bounding box center [117, 358] width 54 height 15
type input "18"
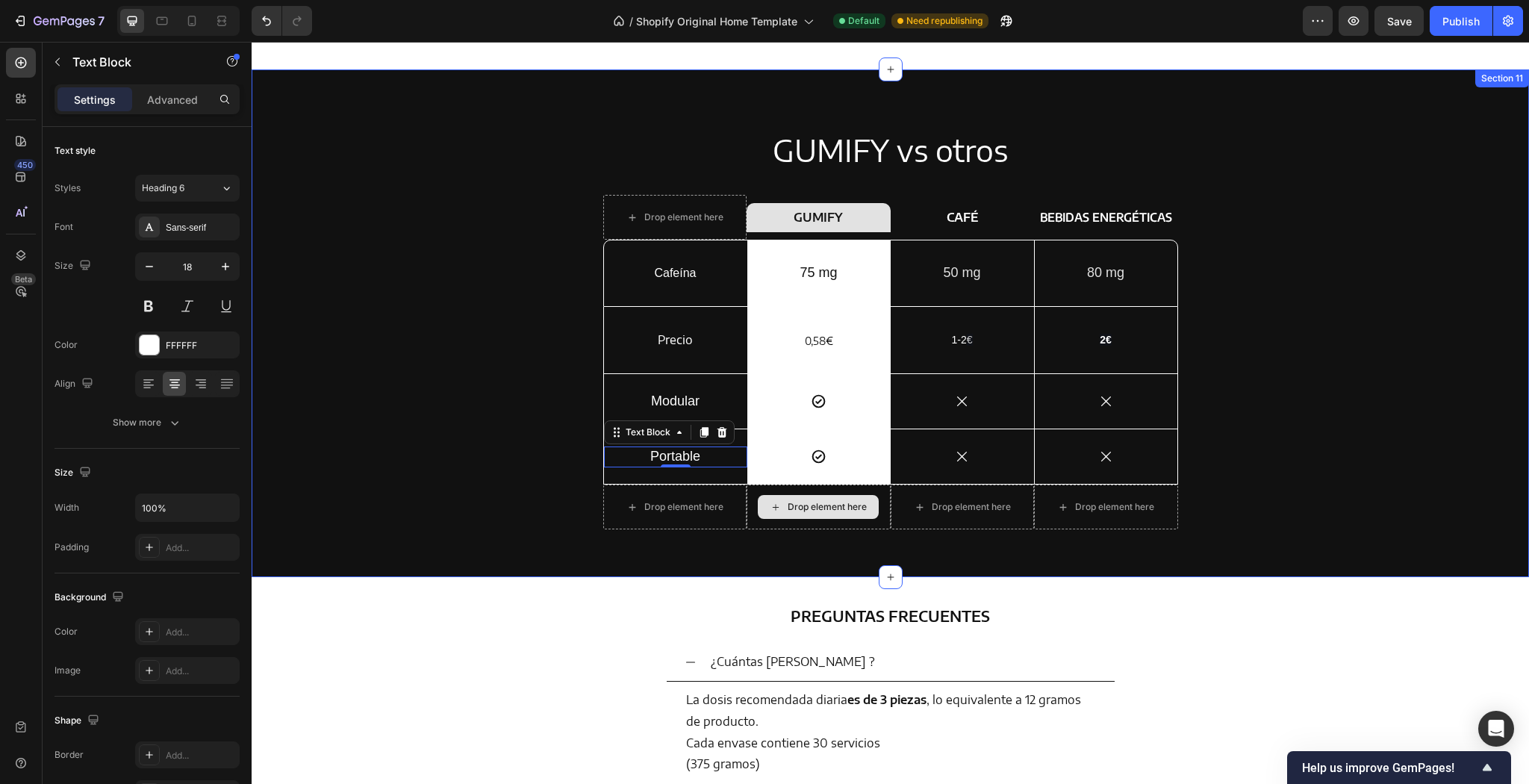
click at [524, 439] on div "GUMIFY vs otros Heading Drop element here Row GUMIFY Heading Row CAFÉ Text Bloc…" at bounding box center [890, 335] width 1255 height 412
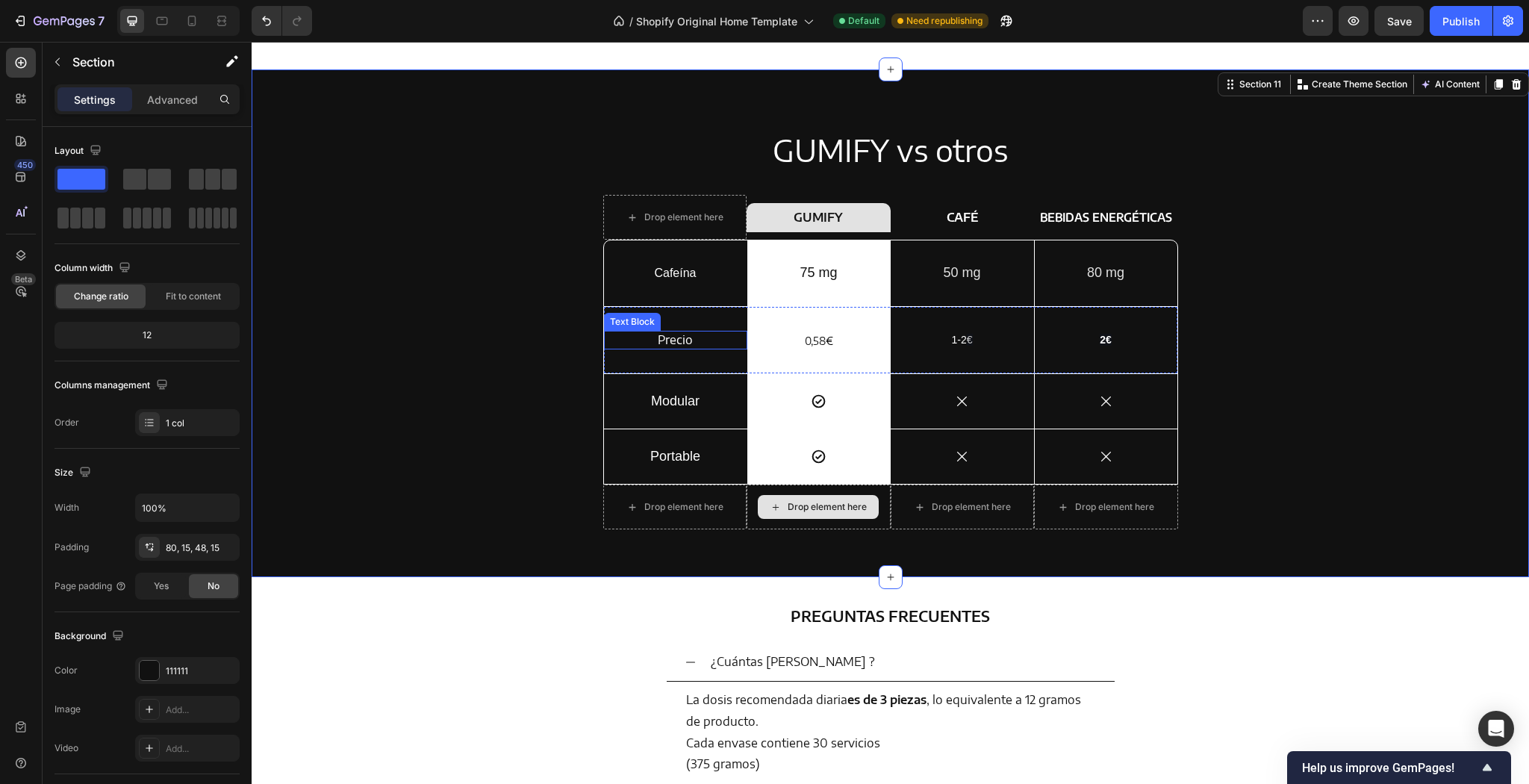
click at [713, 335] on p "Precio" at bounding box center [675, 340] width 105 height 15
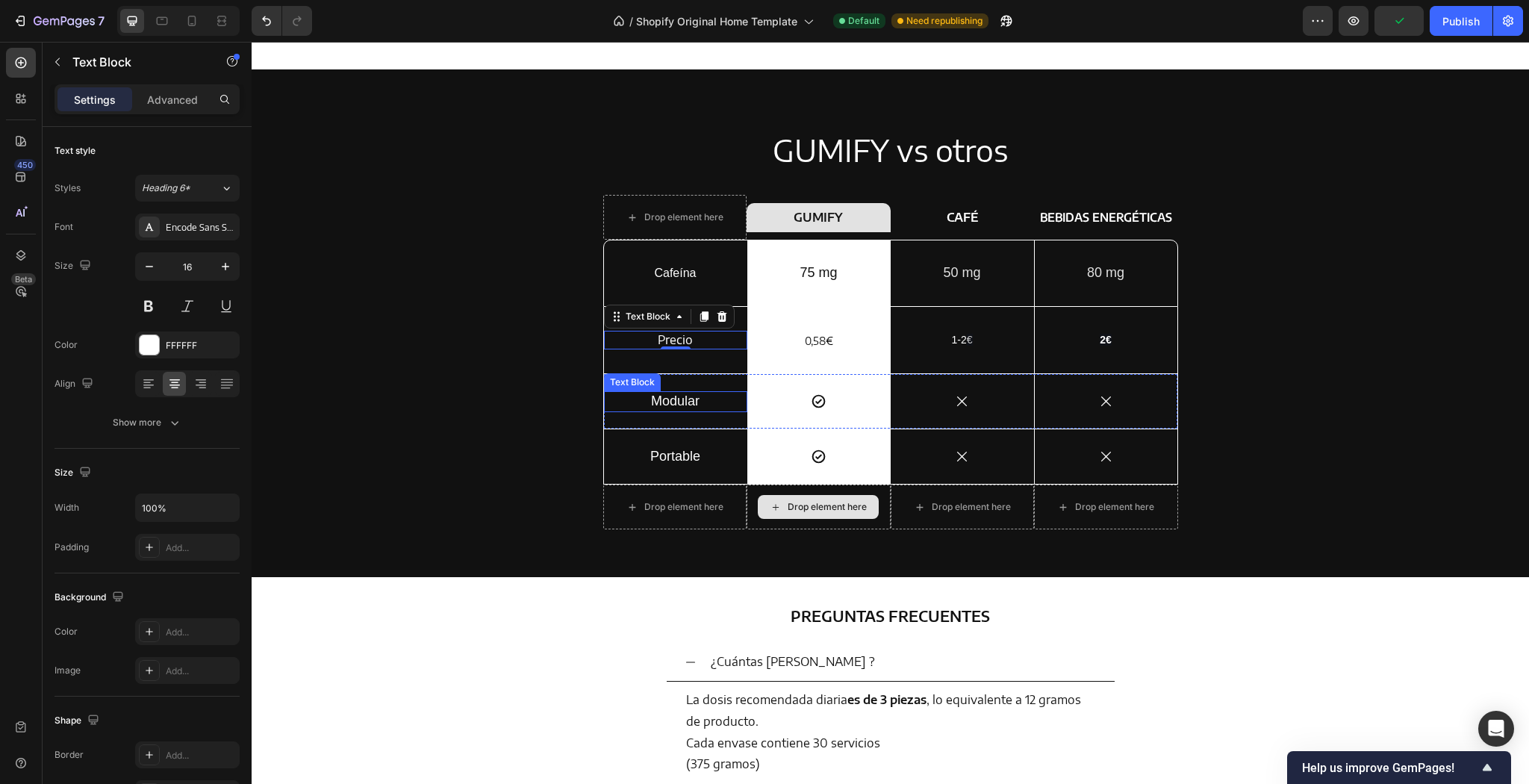
click at [681, 407] on p "Modular" at bounding box center [675, 401] width 105 height 17
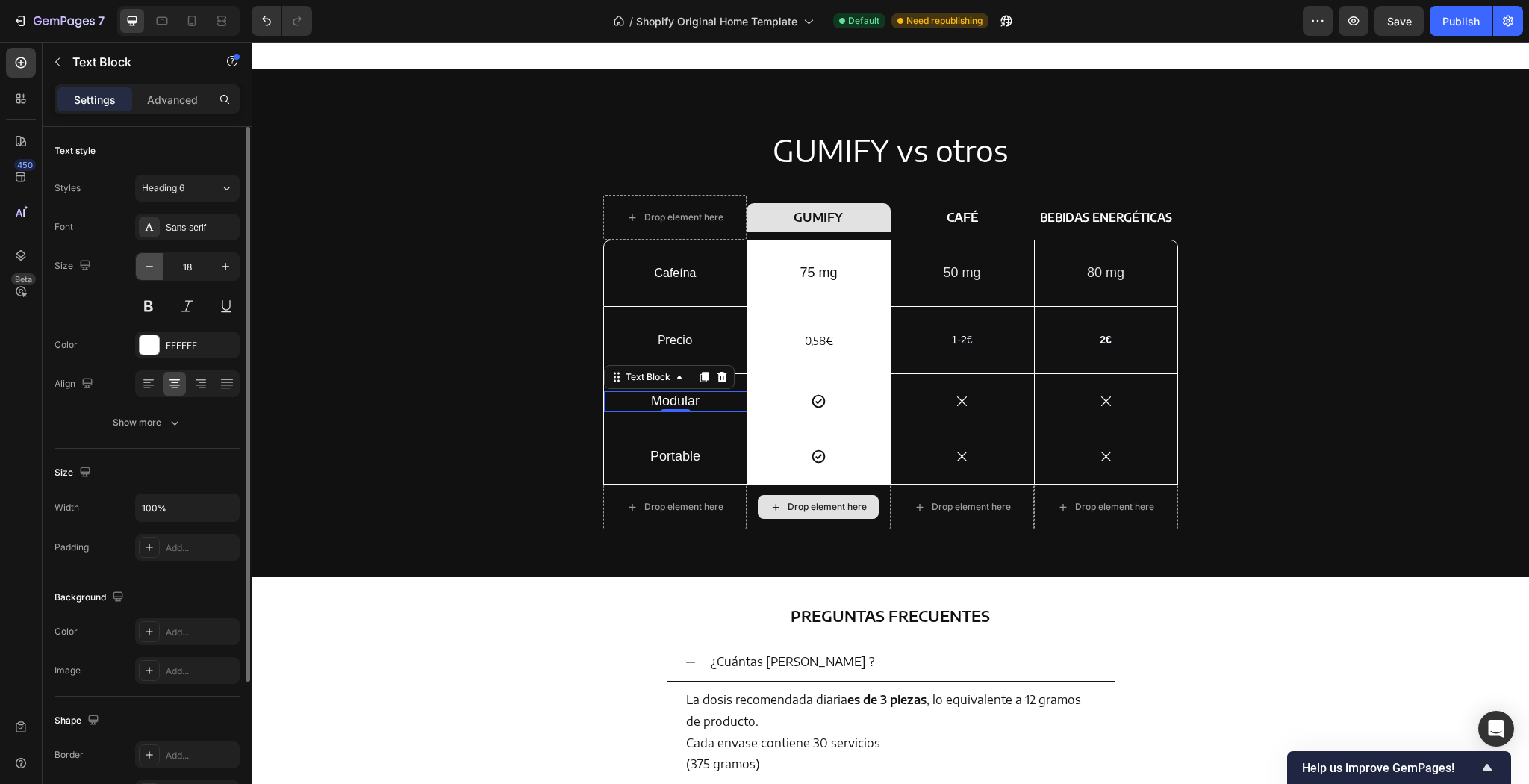
click at [149, 261] on icon "button" at bounding box center [149, 266] width 15 height 15
click at [149, 261] on icon "button" at bounding box center [149, 266] width 15 height 15
type input "16"
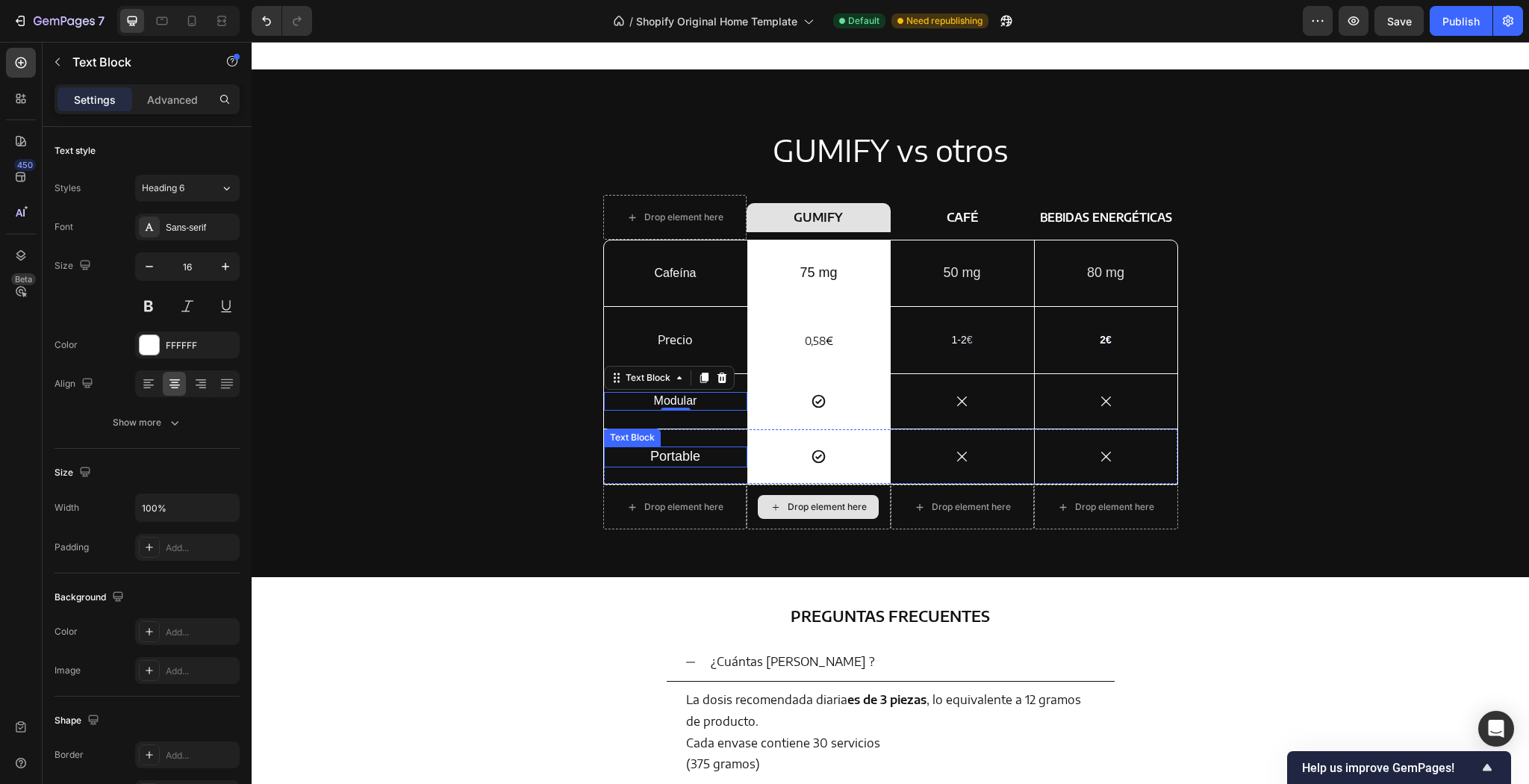
click at [654, 458] on p "Portable" at bounding box center [675, 456] width 105 height 17
click at [669, 397] on p "Modular" at bounding box center [675, 401] width 105 height 15
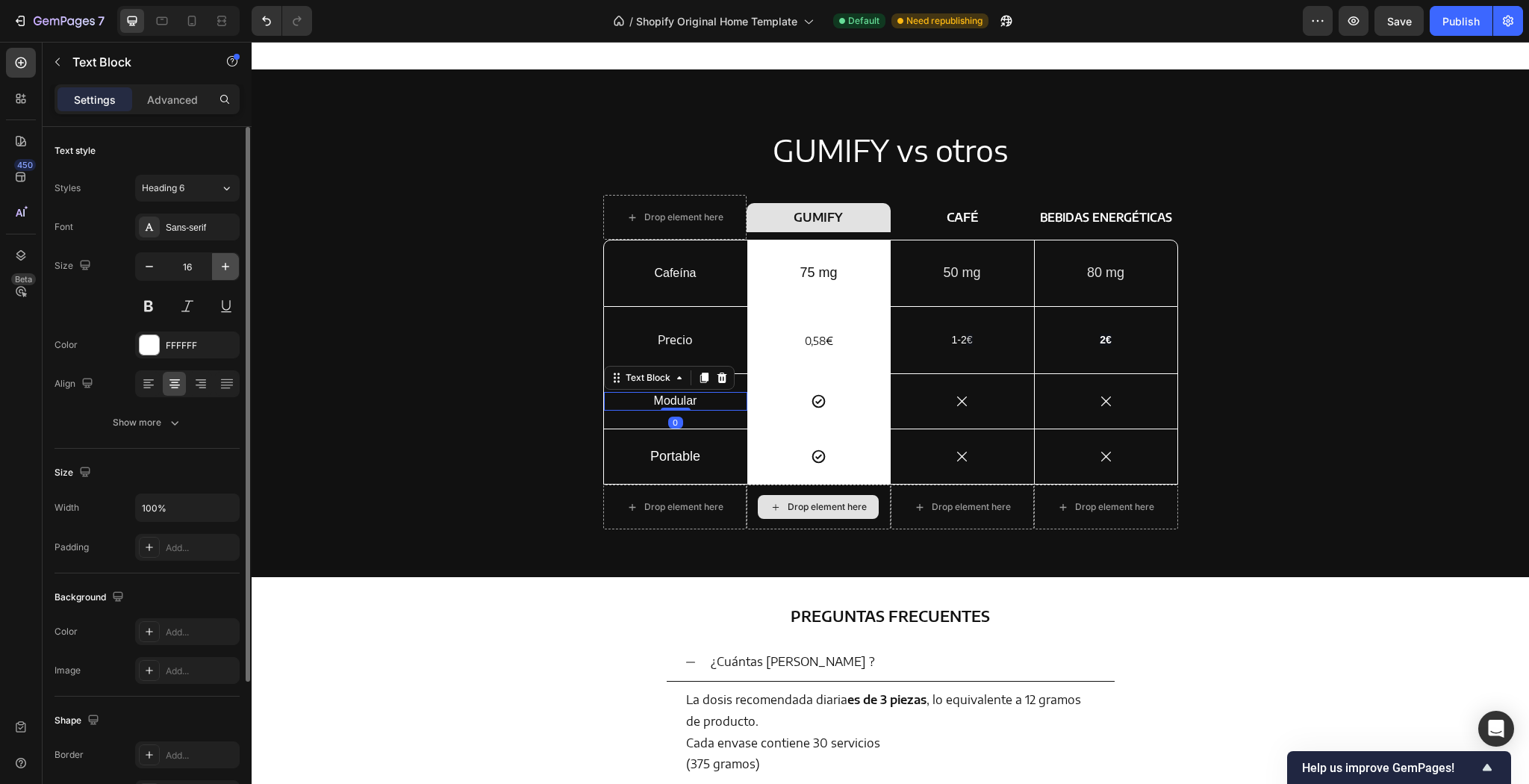
click at [226, 266] on icon "button" at bounding box center [225, 266] width 7 height 7
click at [224, 266] on icon "button" at bounding box center [225, 266] width 15 height 15
type input "18"
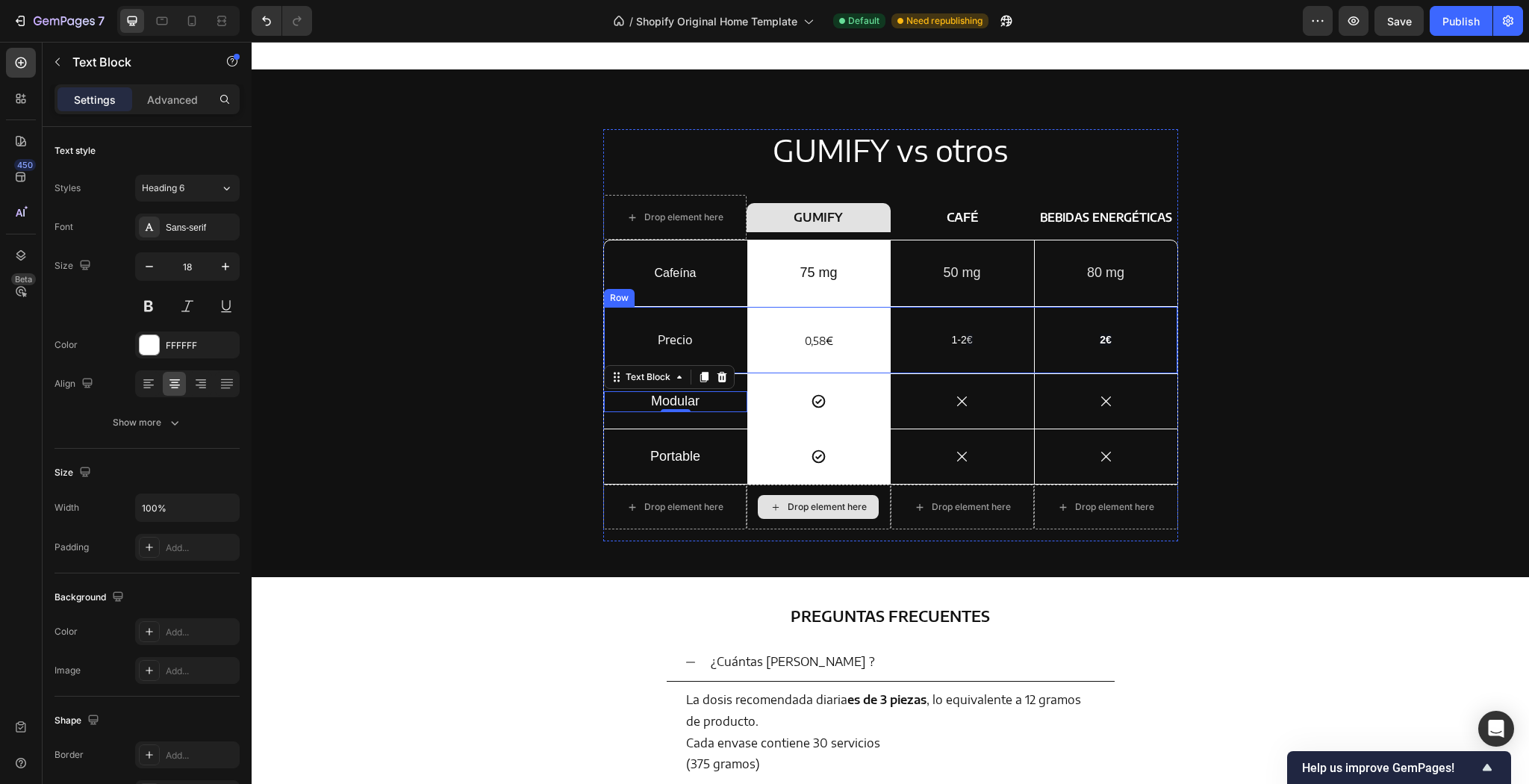
click at [693, 354] on div "Precio Text Block" at bounding box center [675, 340] width 143 height 67
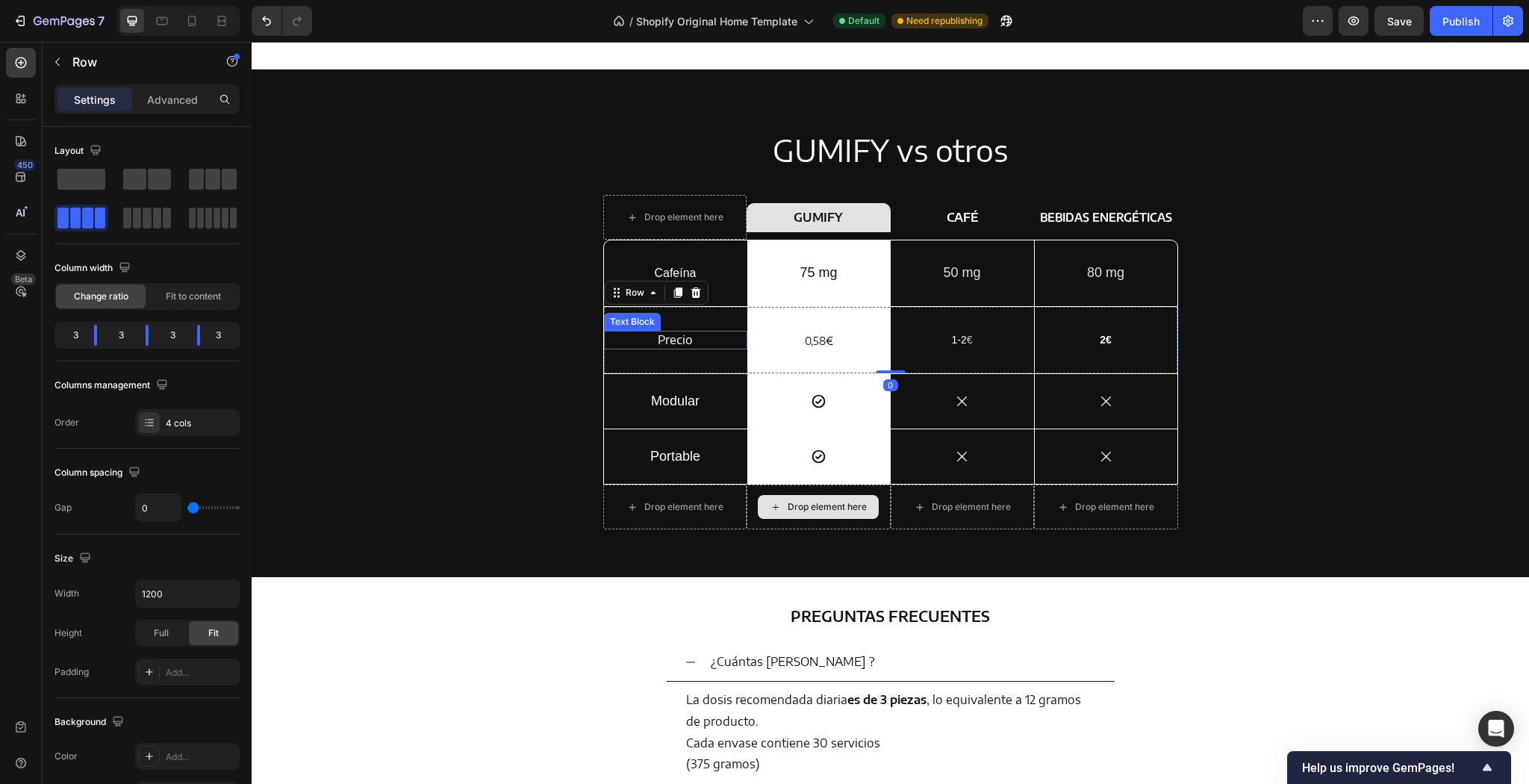
click at [702, 344] on p "Precio" at bounding box center [675, 340] width 105 height 15
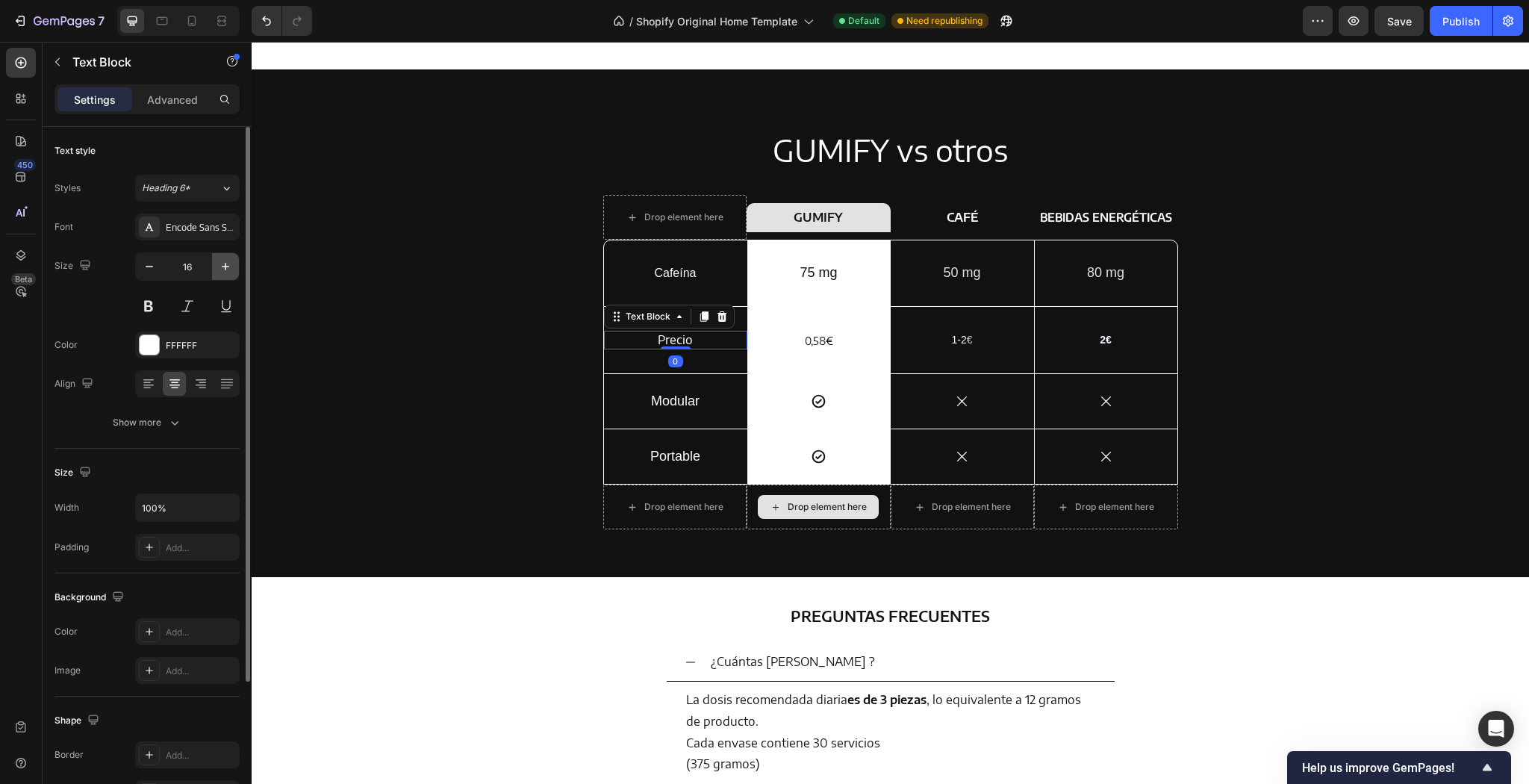
click at [226, 269] on icon "button" at bounding box center [225, 266] width 15 height 15
type input "18"
click at [661, 281] on p "Cafeína" at bounding box center [675, 273] width 105 height 15
click at [215, 267] on button "button" at bounding box center [225, 266] width 27 height 27
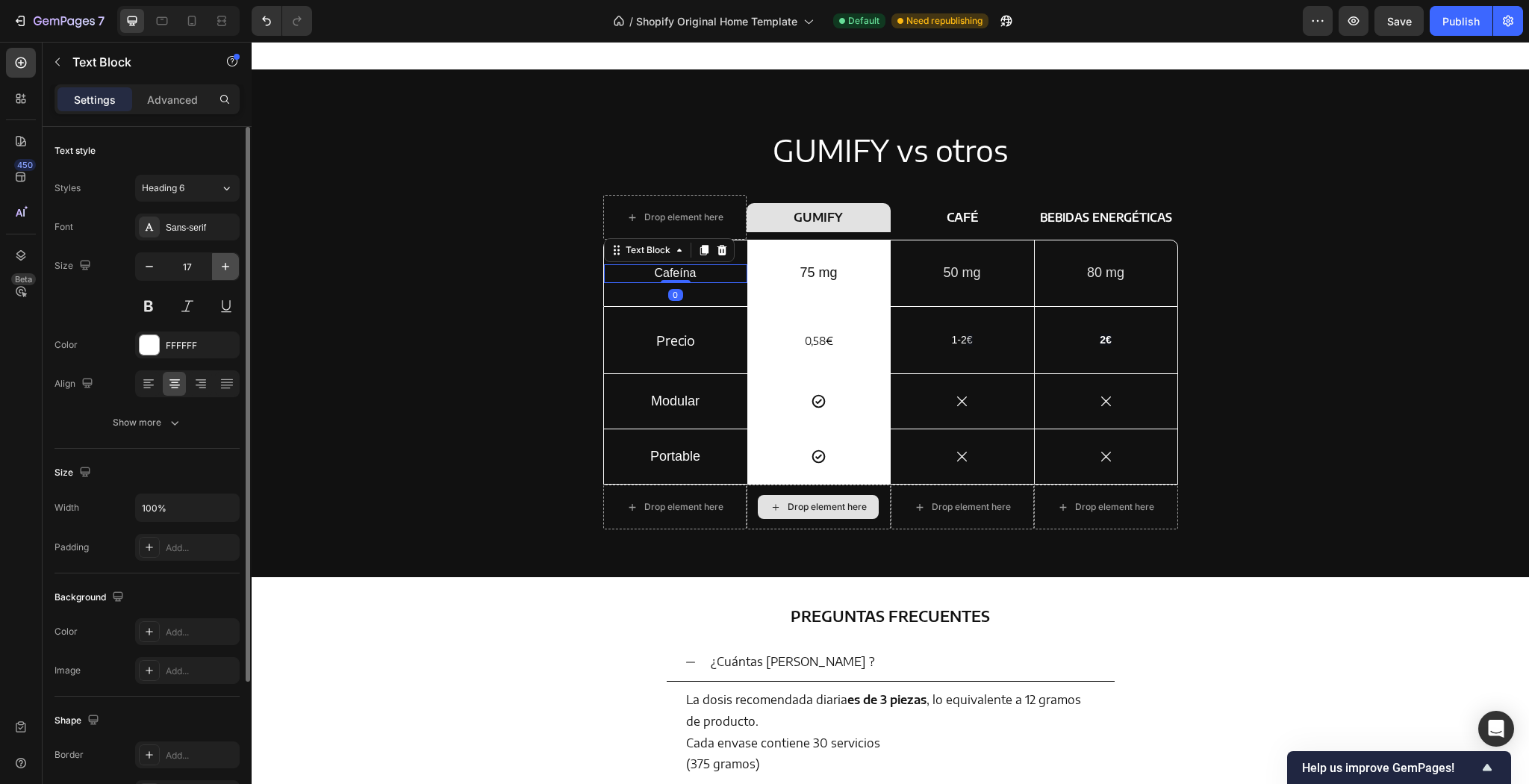
click at [215, 267] on button "button" at bounding box center [225, 266] width 27 height 27
type input "18"
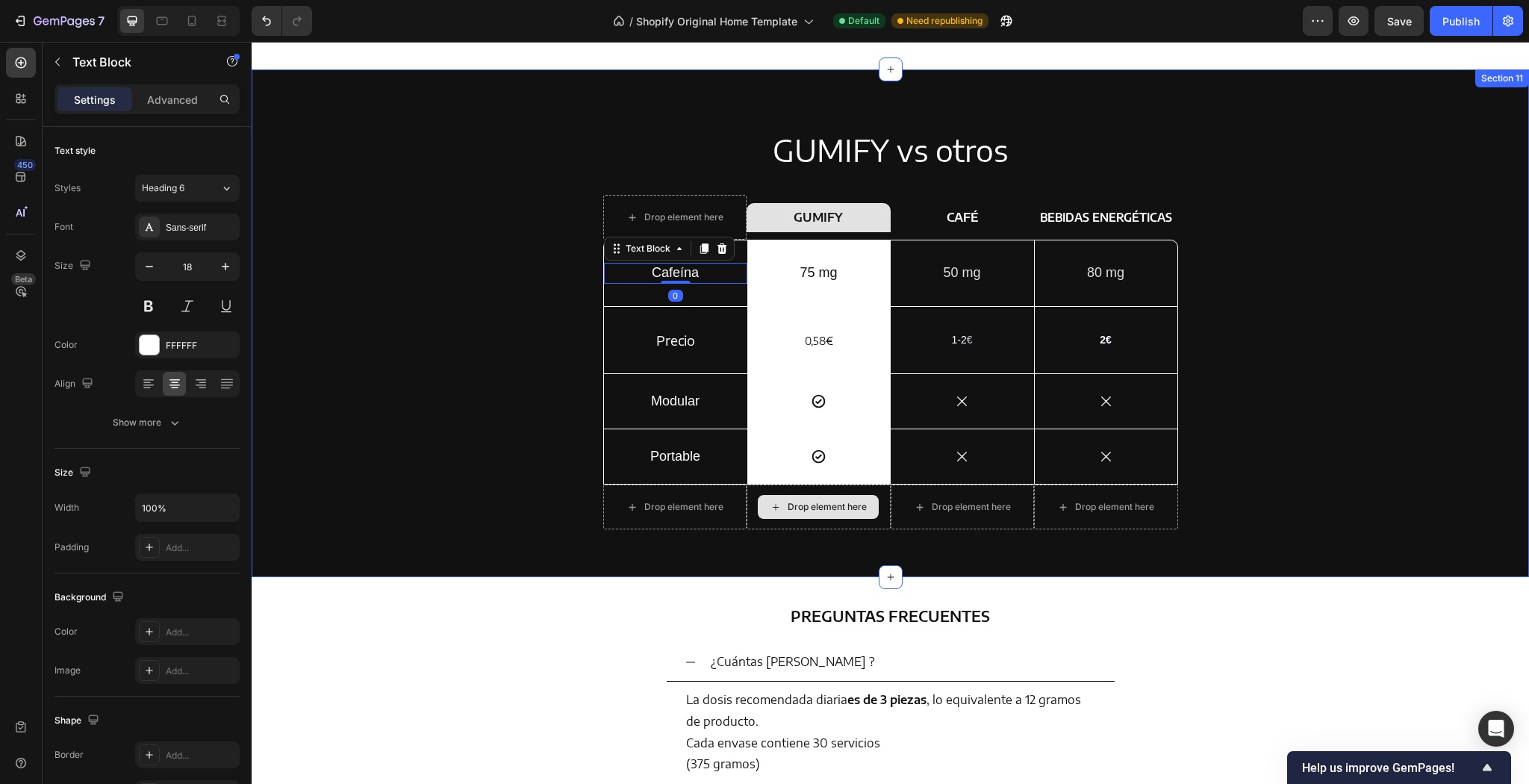
click at [463, 249] on div "GUMIFY vs otros Heading Drop element here Row GUMIFY Heading Row CAFÉ Text Bloc…" at bounding box center [890, 335] width 1255 height 412
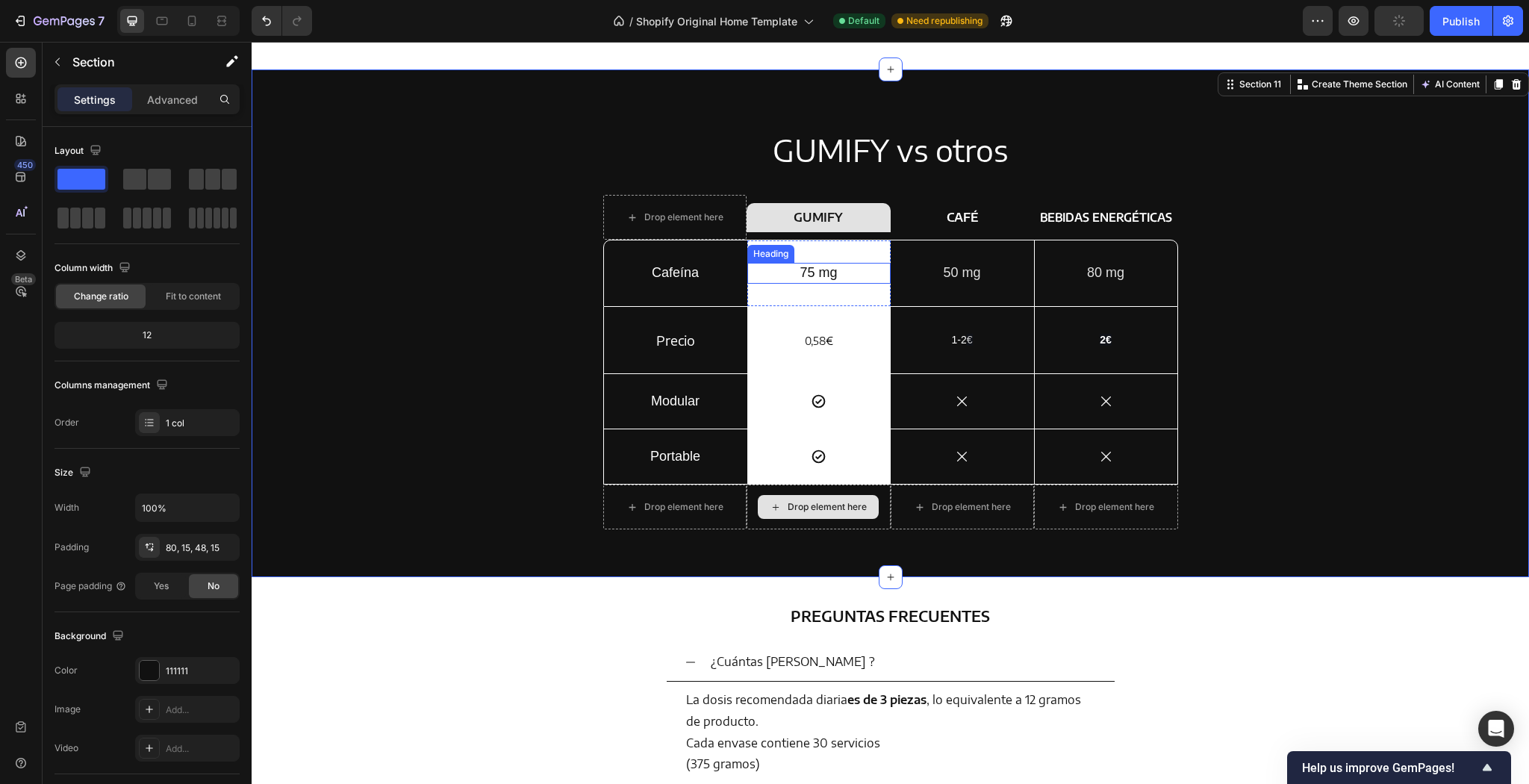
click at [842, 272] on h2 "75 mg" at bounding box center [819, 272] width 143 height 20
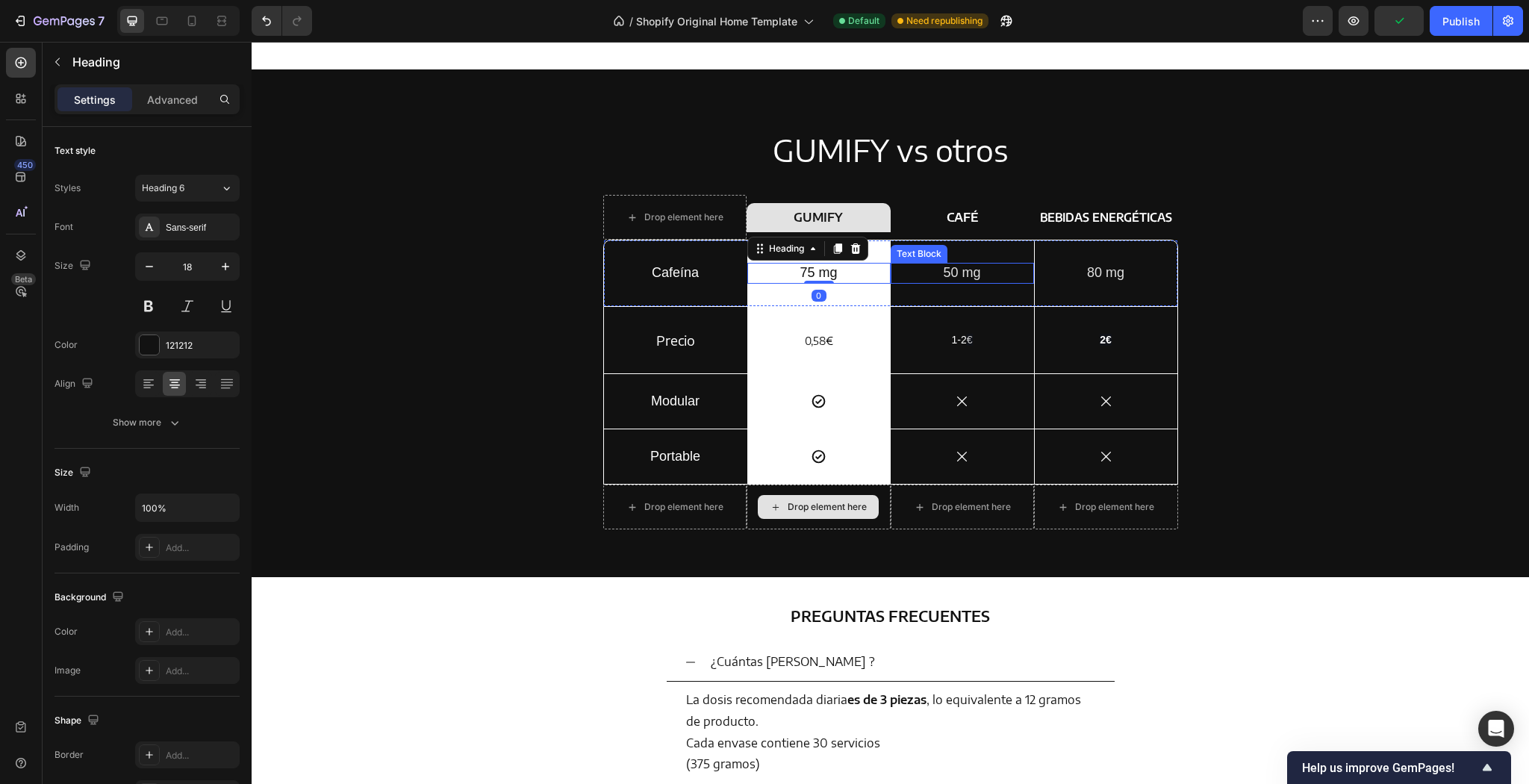
click at [984, 274] on p "50 mg" at bounding box center [962, 272] width 141 height 17
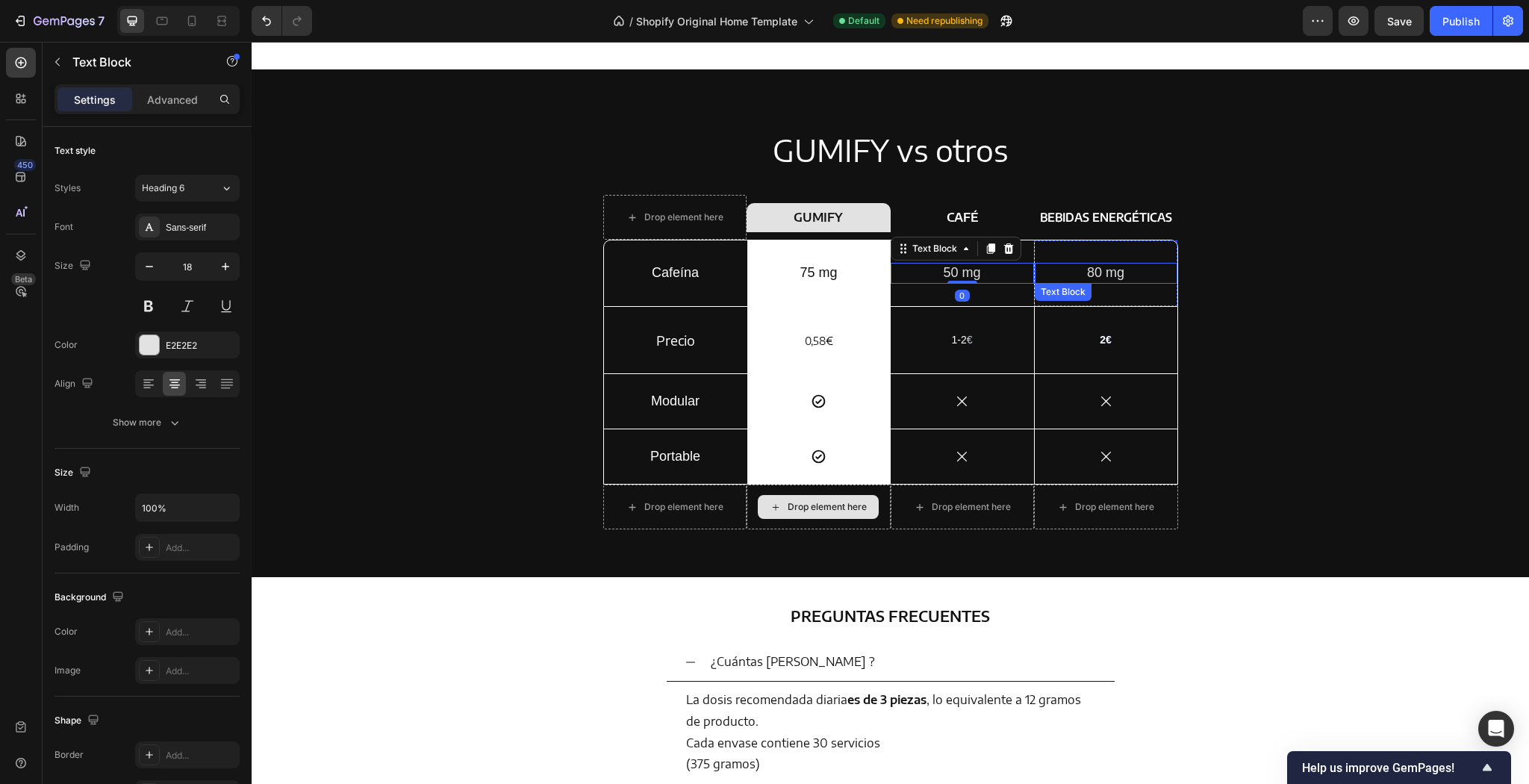
click at [1138, 277] on p "80 mg" at bounding box center [1107, 272] width 140 height 17
click at [1084, 349] on h2 "2€" at bounding box center [1107, 340] width 143 height 21
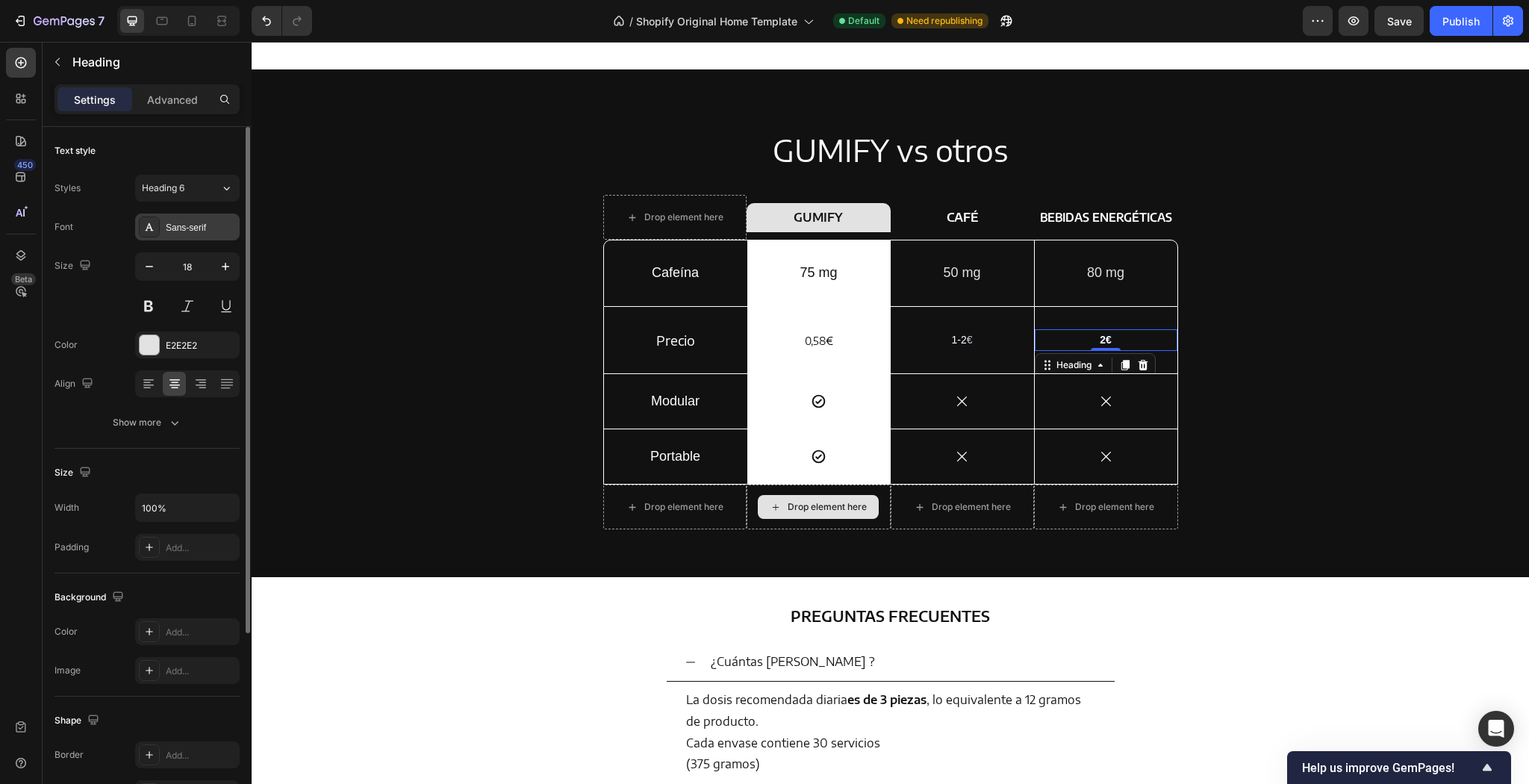
click at [191, 236] on div "Sans-serif" at bounding box center [187, 227] width 105 height 27
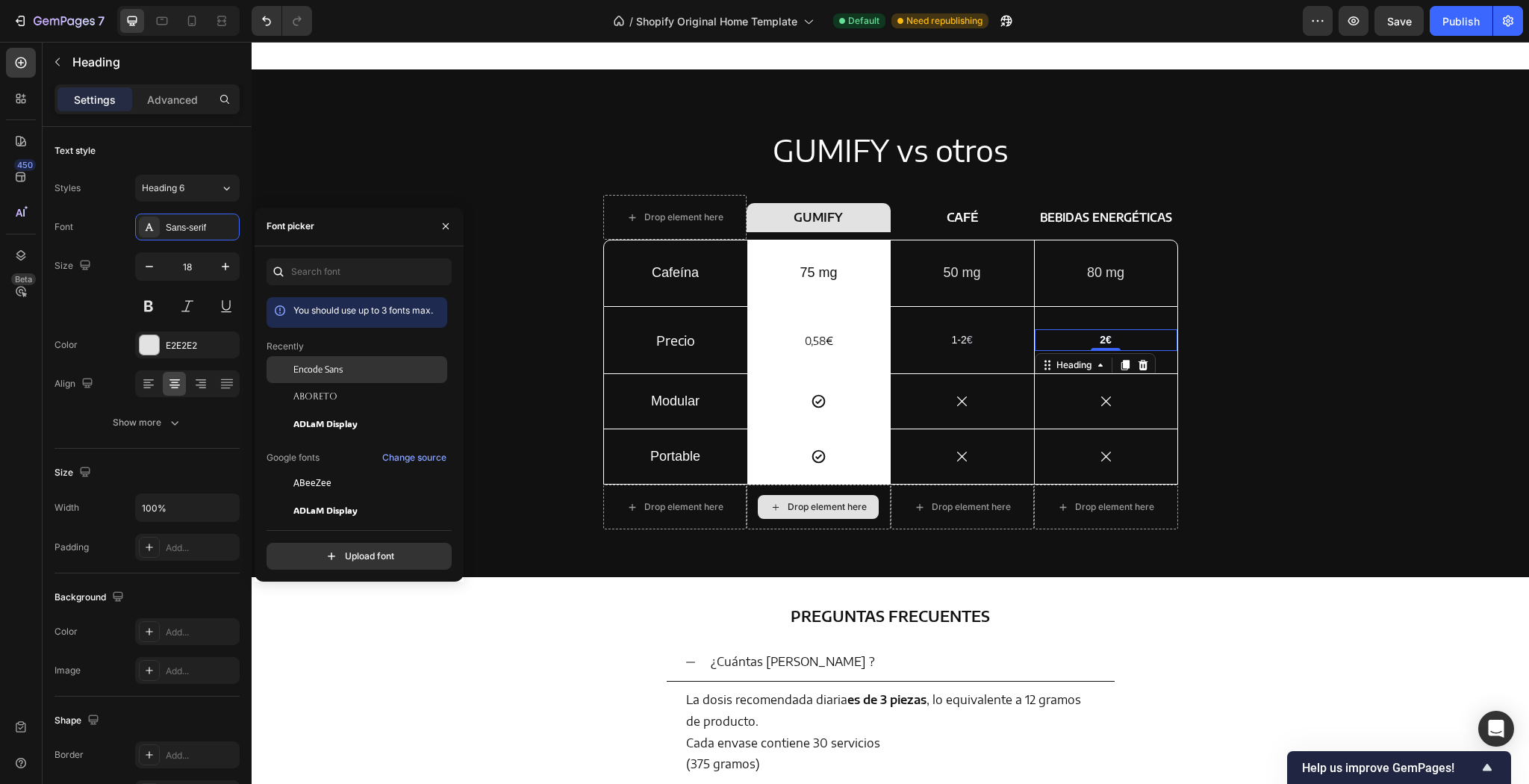
click at [359, 370] on div "Encode Sans" at bounding box center [369, 370] width 151 height 14
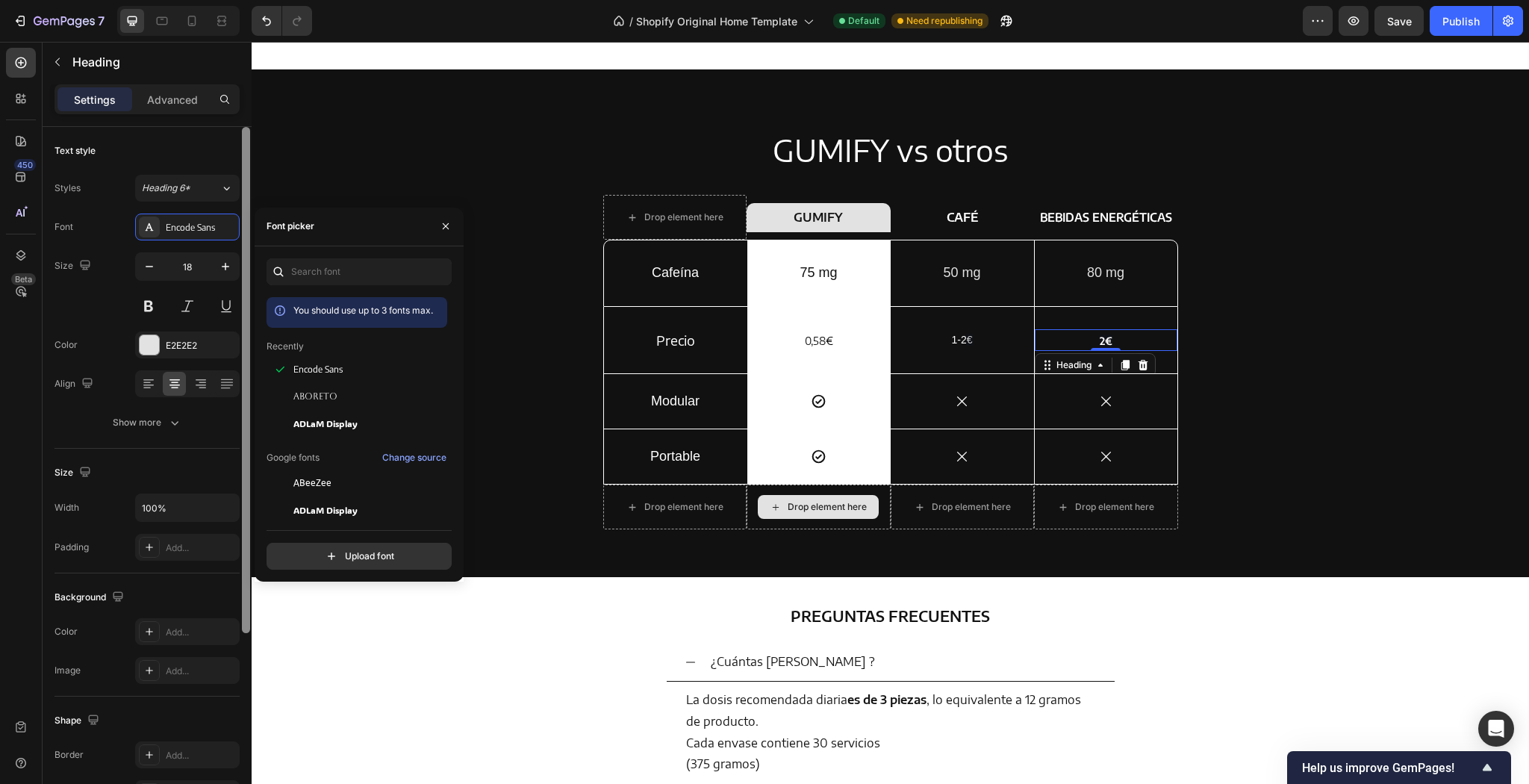
scroll to position [267, 0]
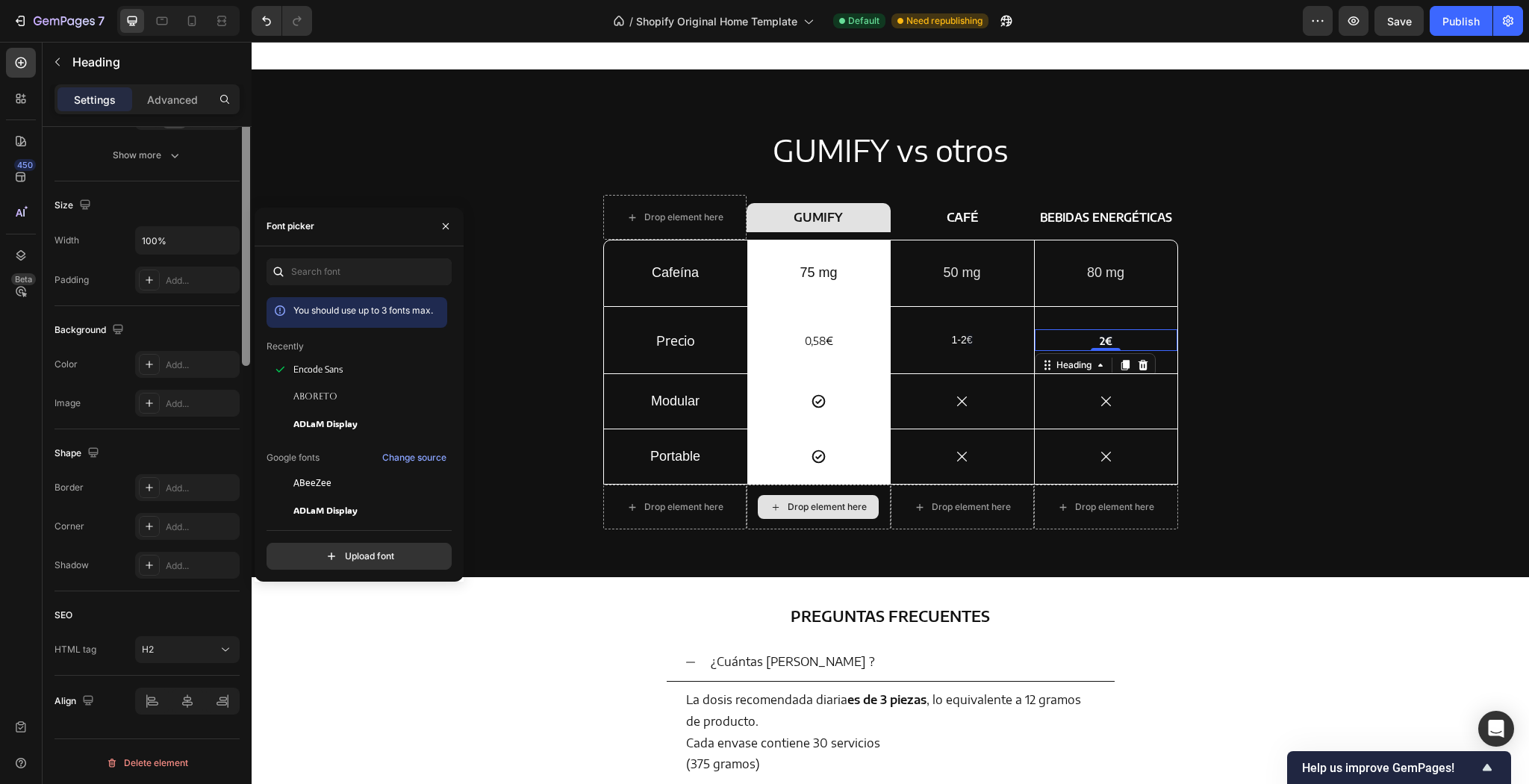
click at [240, 262] on div at bounding box center [246, 210] width 11 height 700
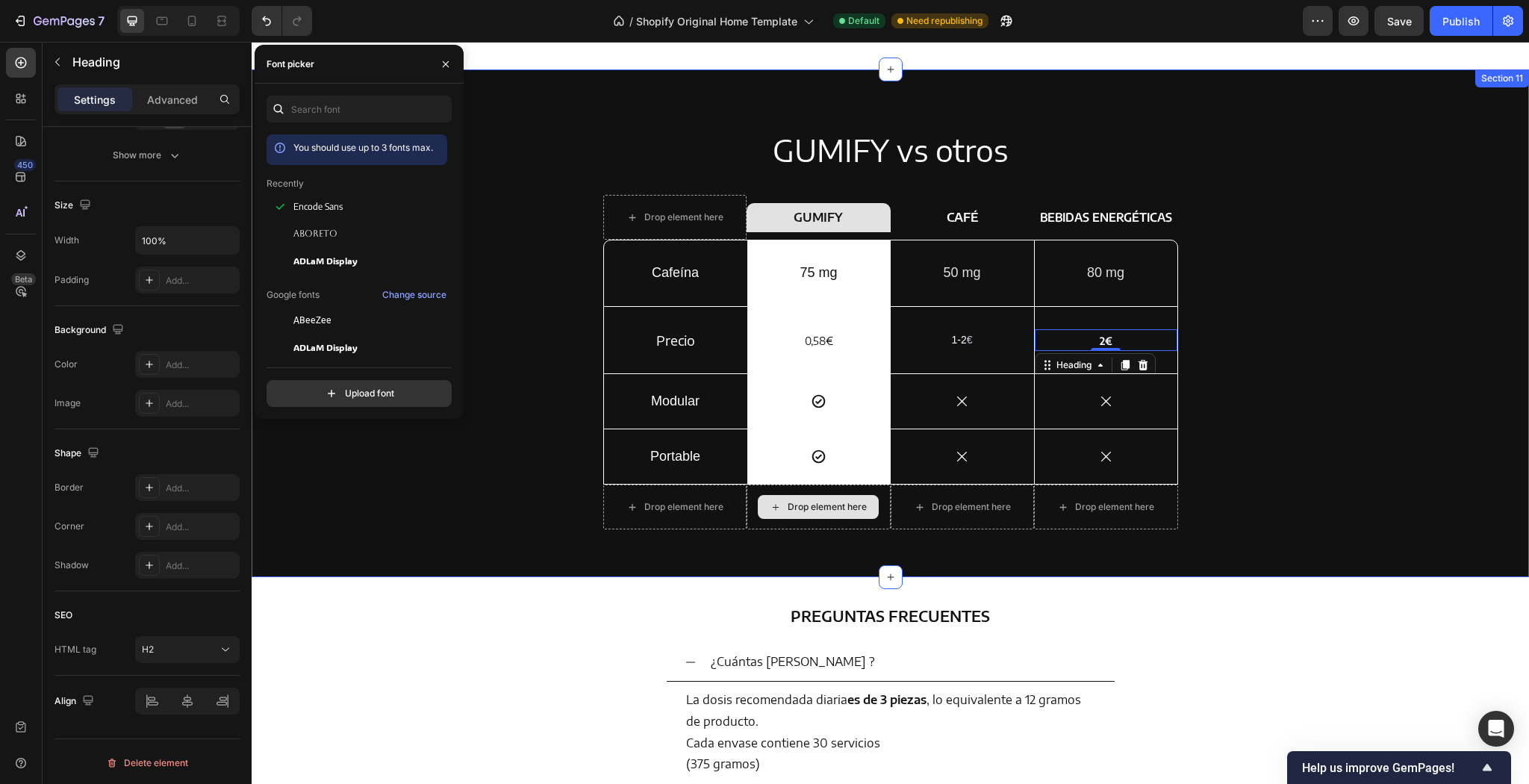
click at [504, 225] on div "GUMIFY vs otros Heading Drop element here Row GUMIFY Heading Row CAFÉ Text Bloc…" at bounding box center [890, 335] width 1255 height 412
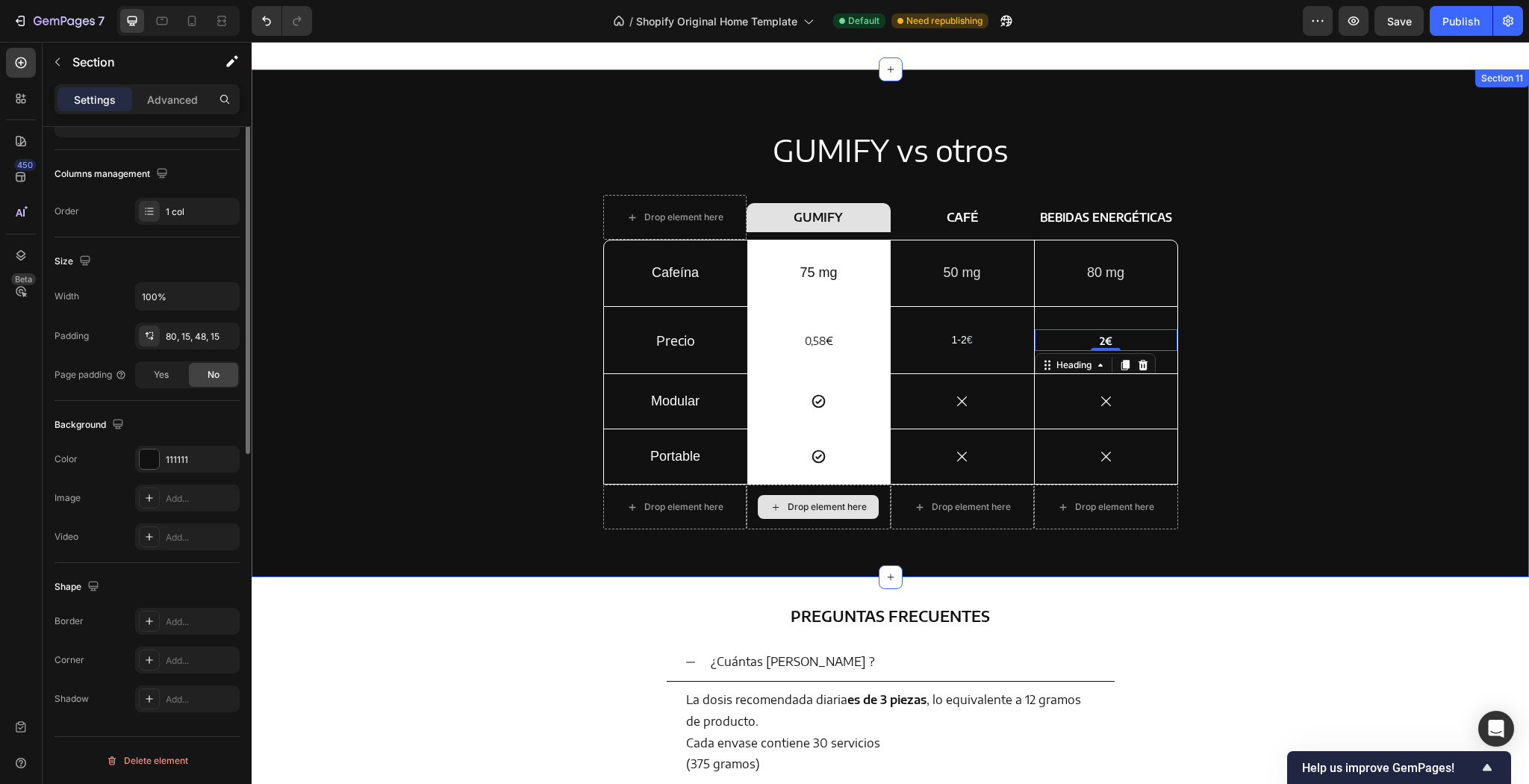
scroll to position [0, 0]
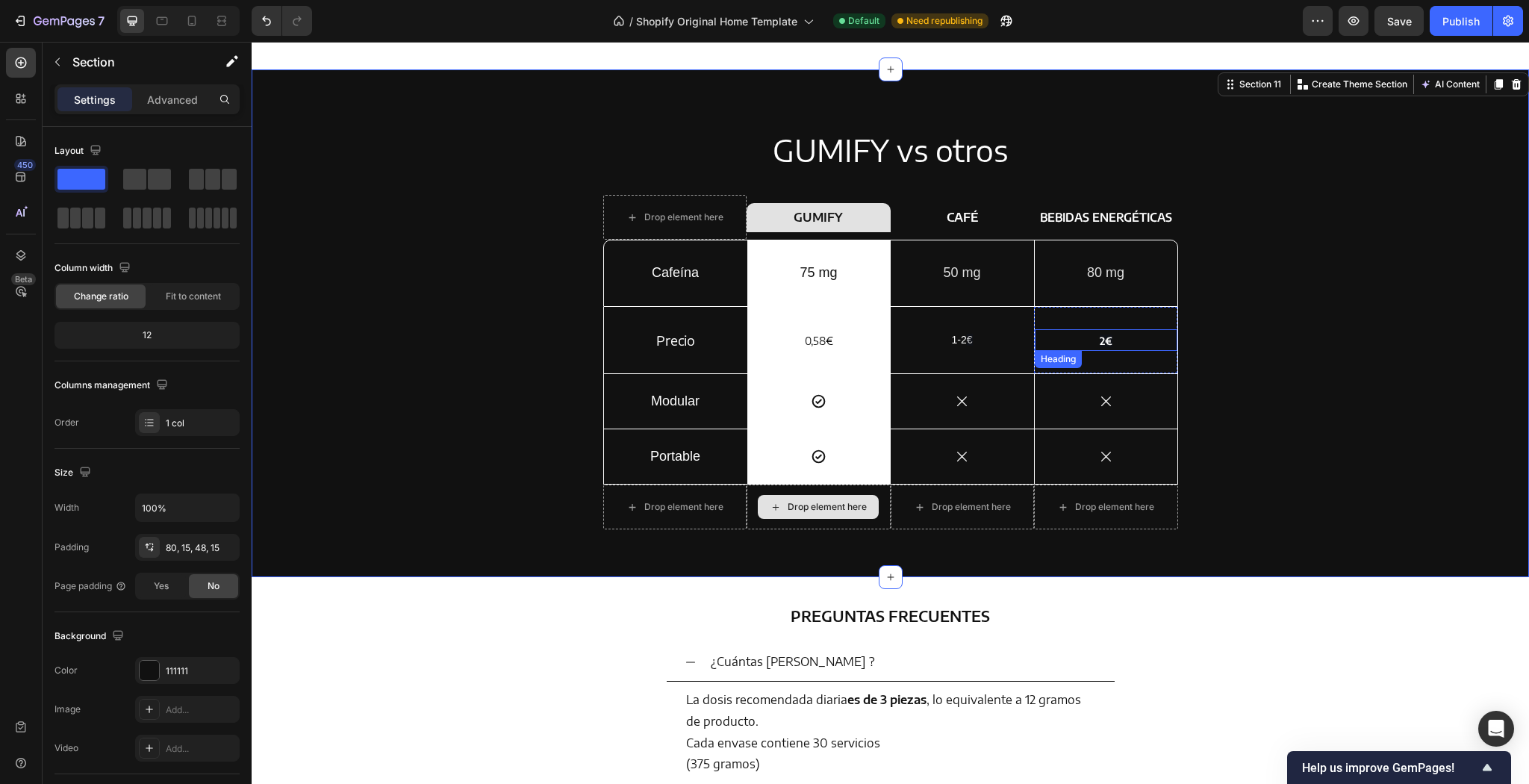
click at [1100, 345] on strong "2€" at bounding box center [1107, 341] width 13 height 13
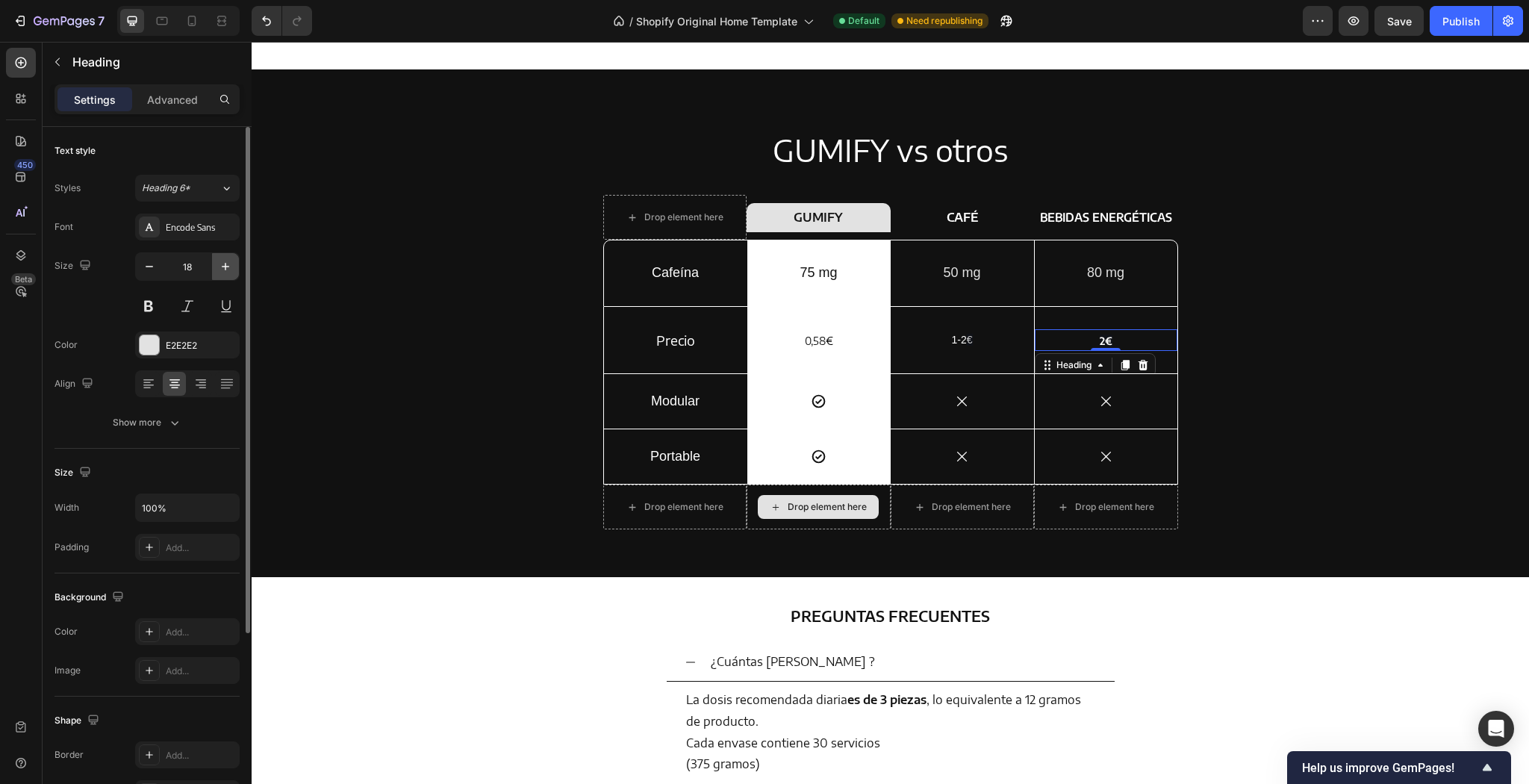
click at [227, 257] on button "button" at bounding box center [225, 266] width 27 height 27
click at [142, 272] on icon "button" at bounding box center [149, 266] width 15 height 15
type input "18"
click at [185, 188] on span "Heading 6*" at bounding box center [167, 188] width 49 height 14
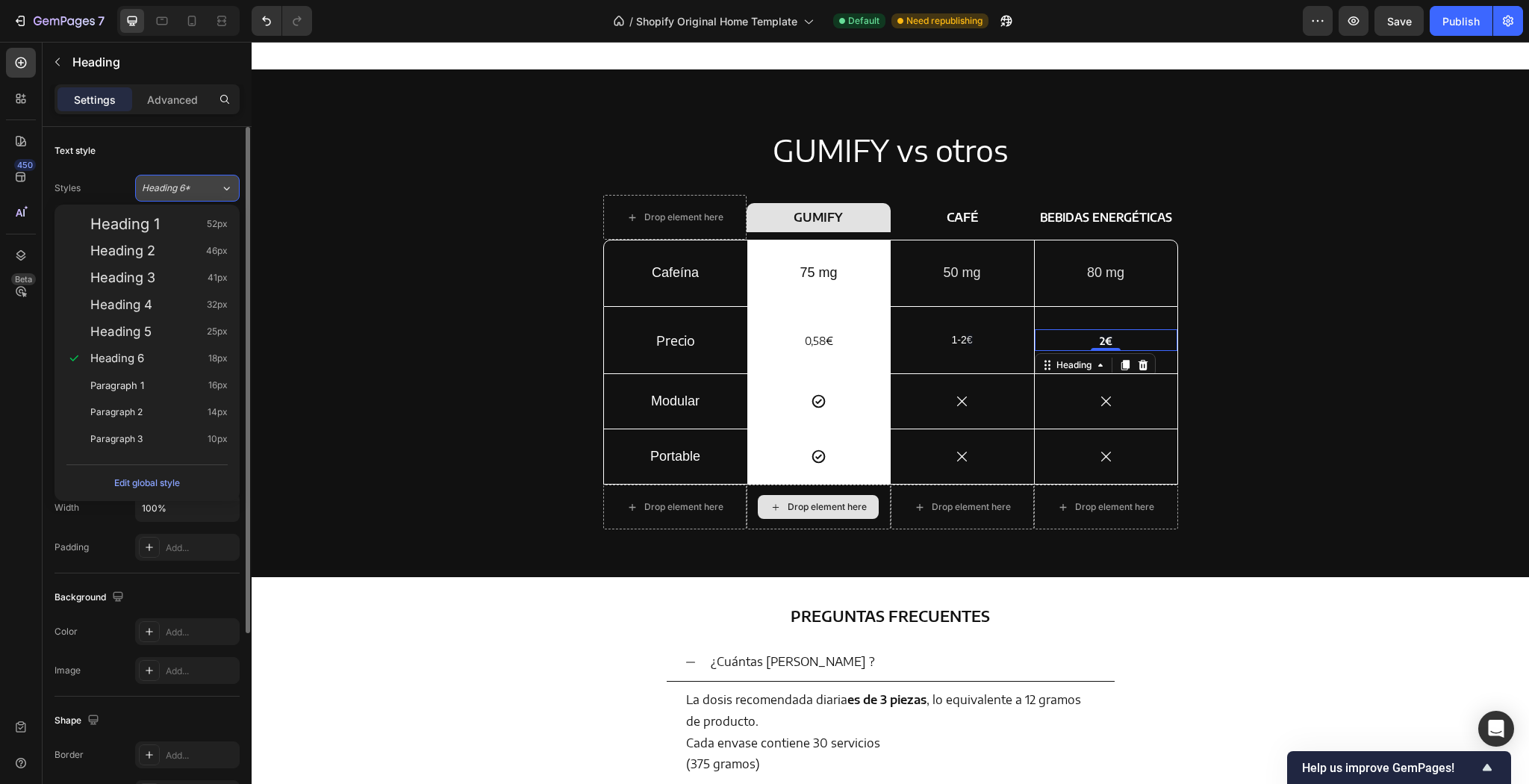
click at [185, 188] on span "Heading 6*" at bounding box center [167, 188] width 49 height 14
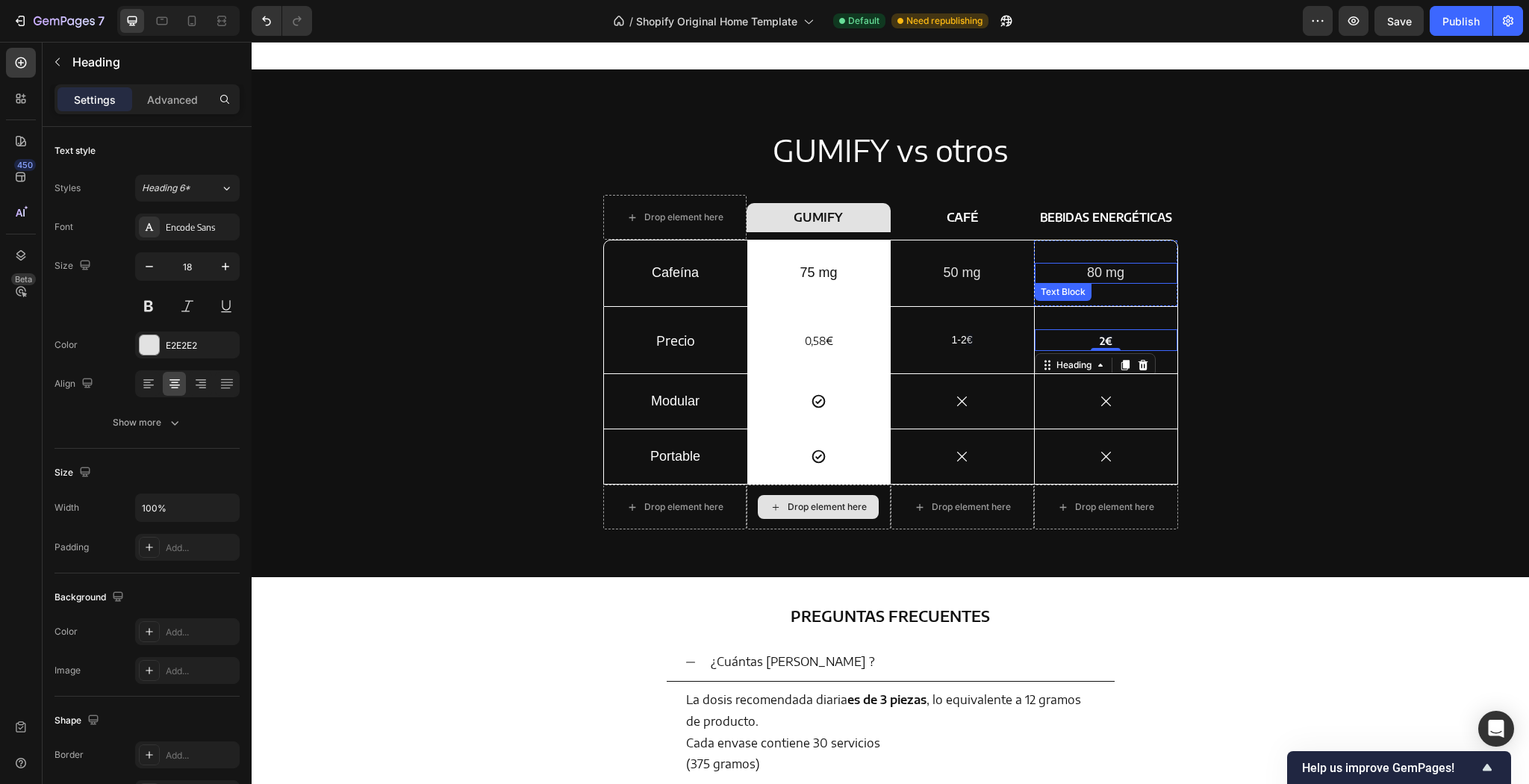
click at [1131, 279] on p "80 mg" at bounding box center [1107, 272] width 140 height 17
click at [1107, 350] on div "2€ Heading" at bounding box center [1107, 340] width 143 height 22
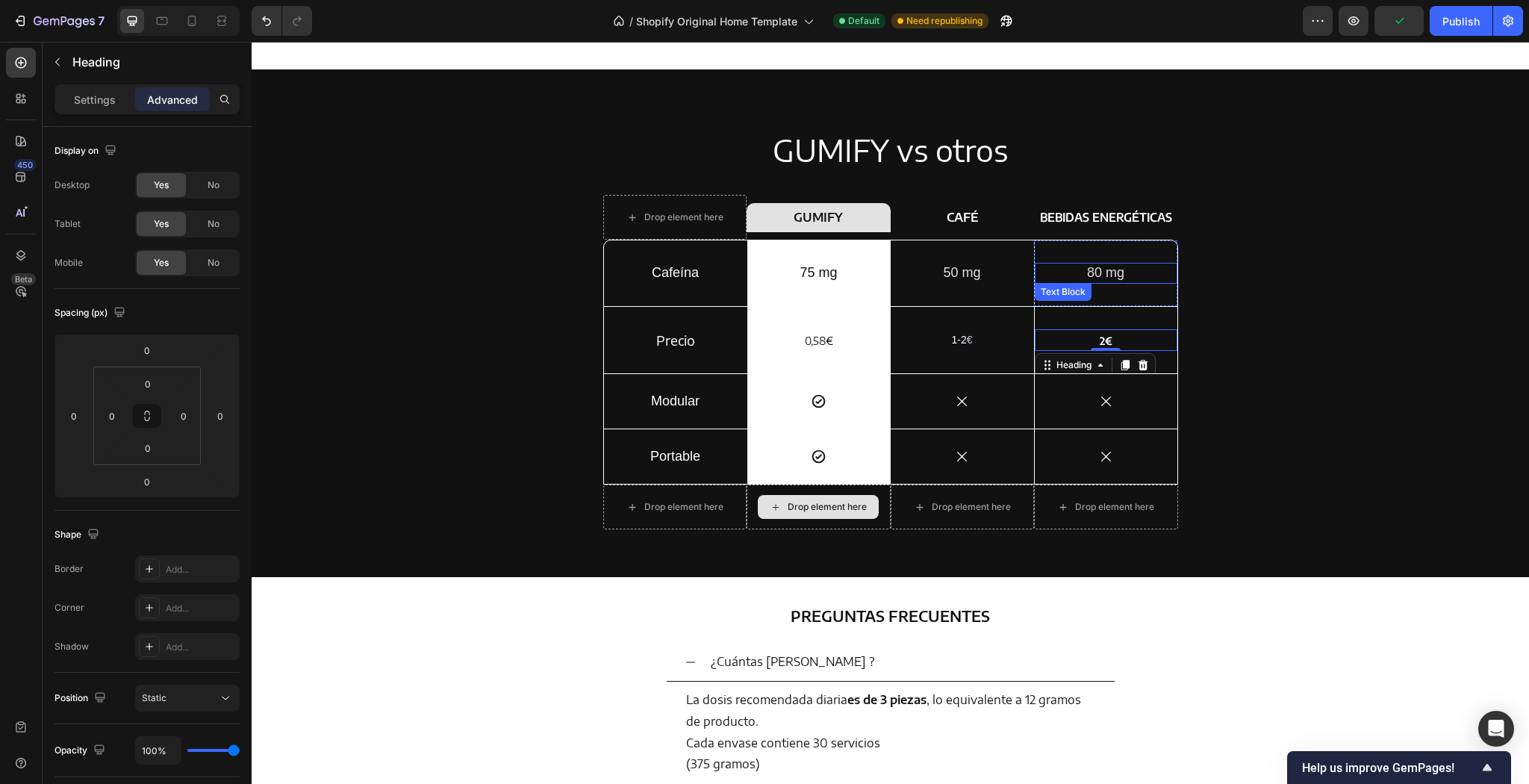
click at [1105, 279] on p "80 mg" at bounding box center [1107, 272] width 140 height 17
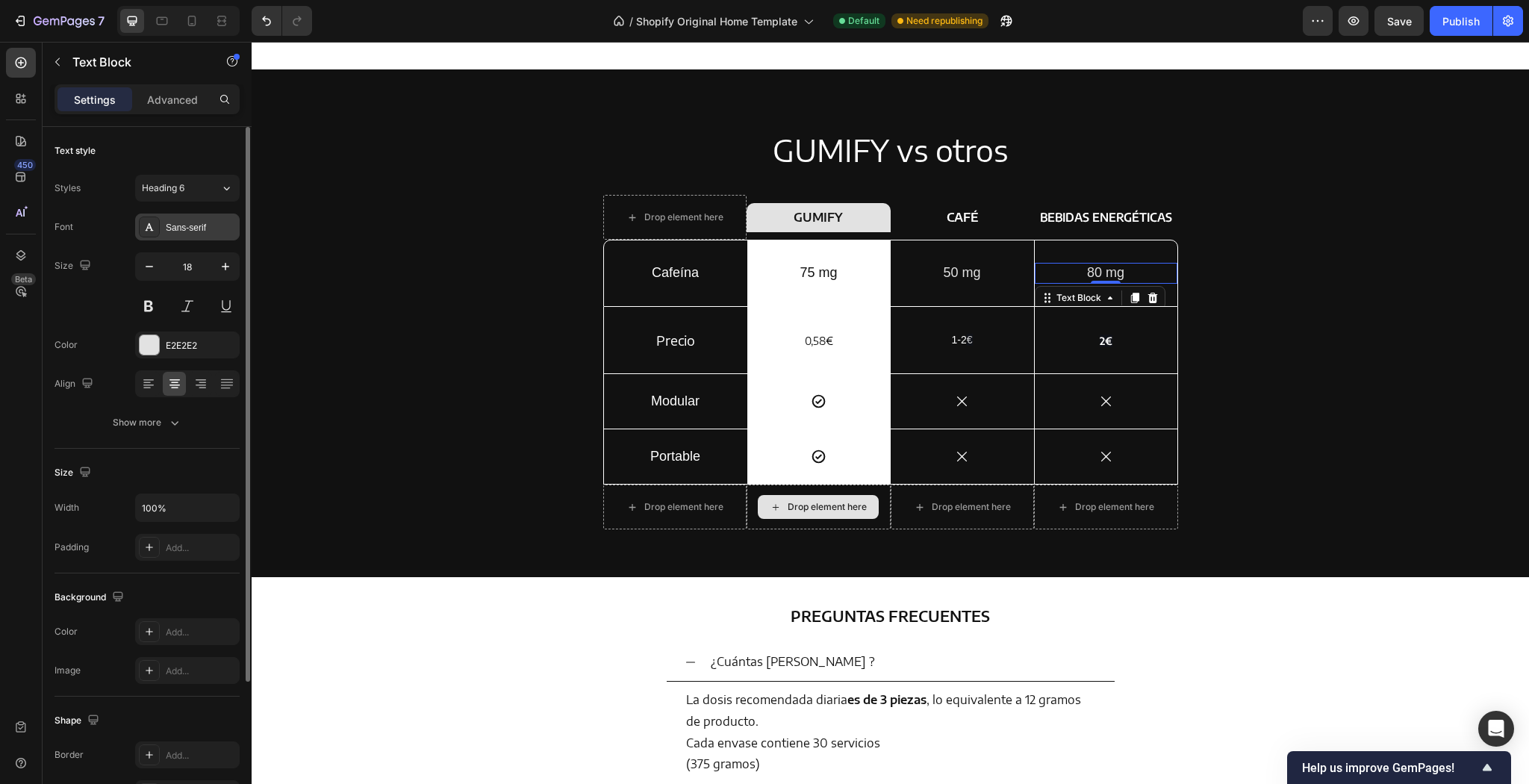
click at [215, 226] on div "Sans-serif" at bounding box center [201, 227] width 70 height 14
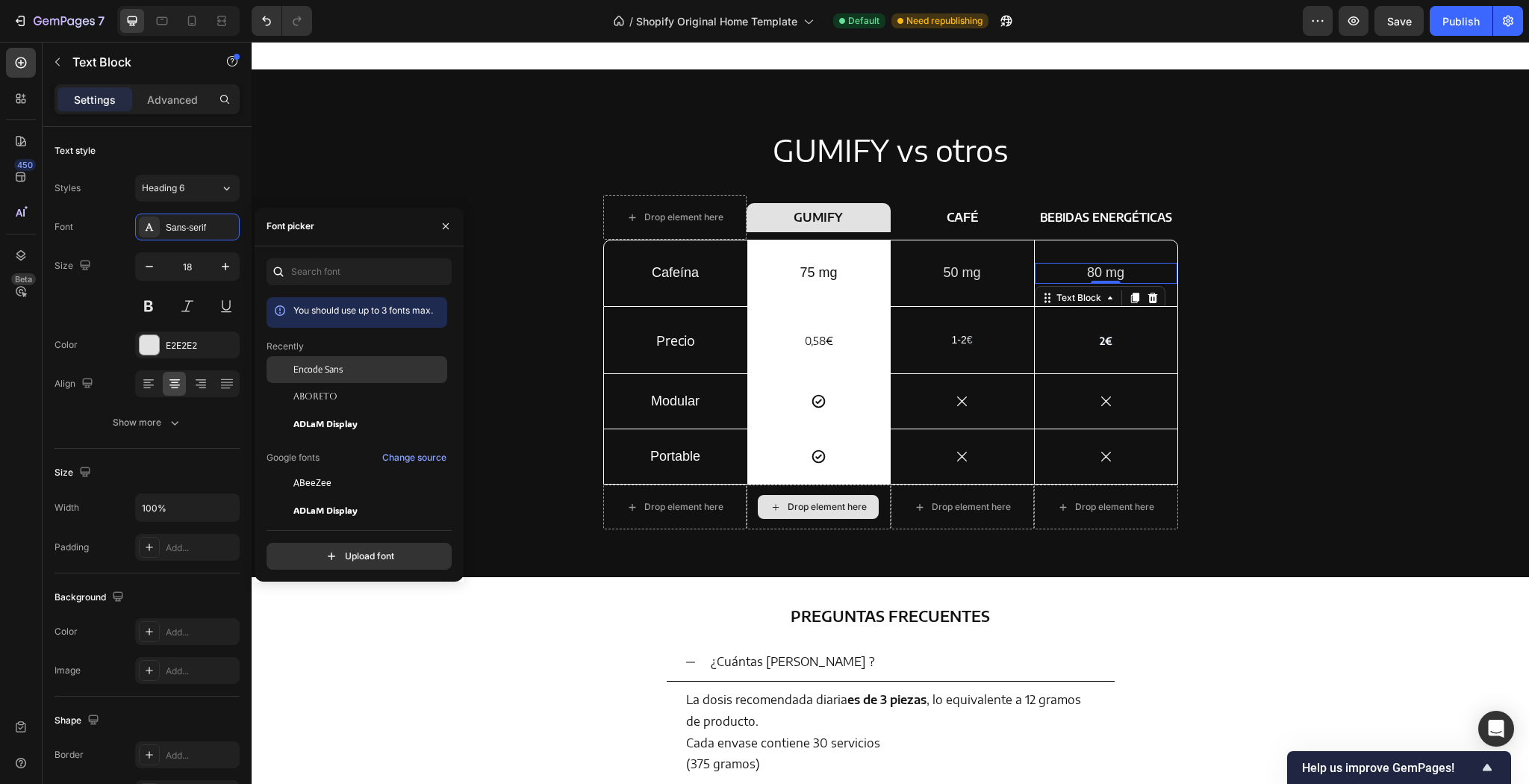
click at [396, 379] on div "Encode Sans" at bounding box center [357, 369] width 180 height 27
click at [975, 275] on p "50 mg" at bounding box center [962, 272] width 141 height 17
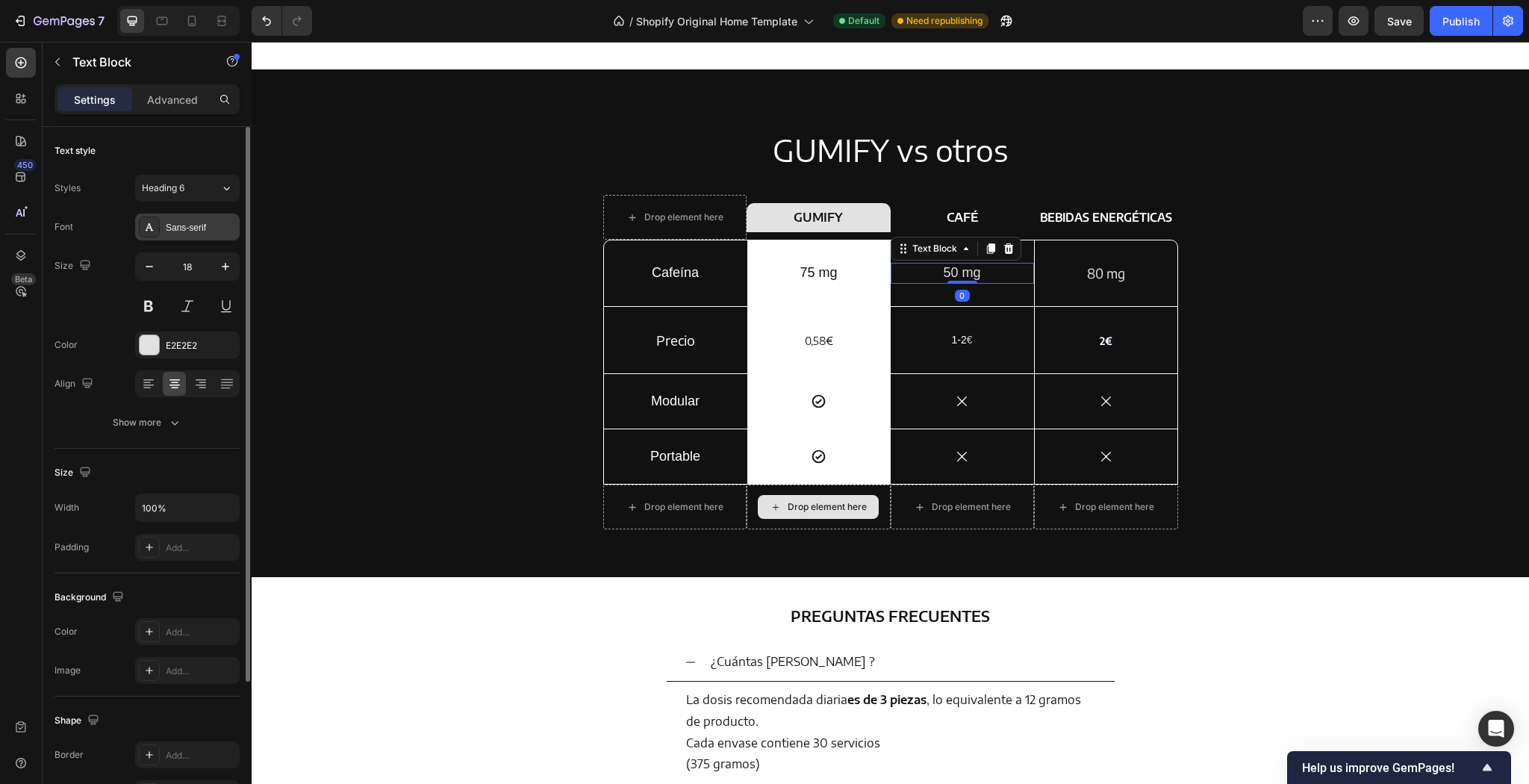
click at [210, 222] on div "Sans-serif" at bounding box center [201, 227] width 70 height 14
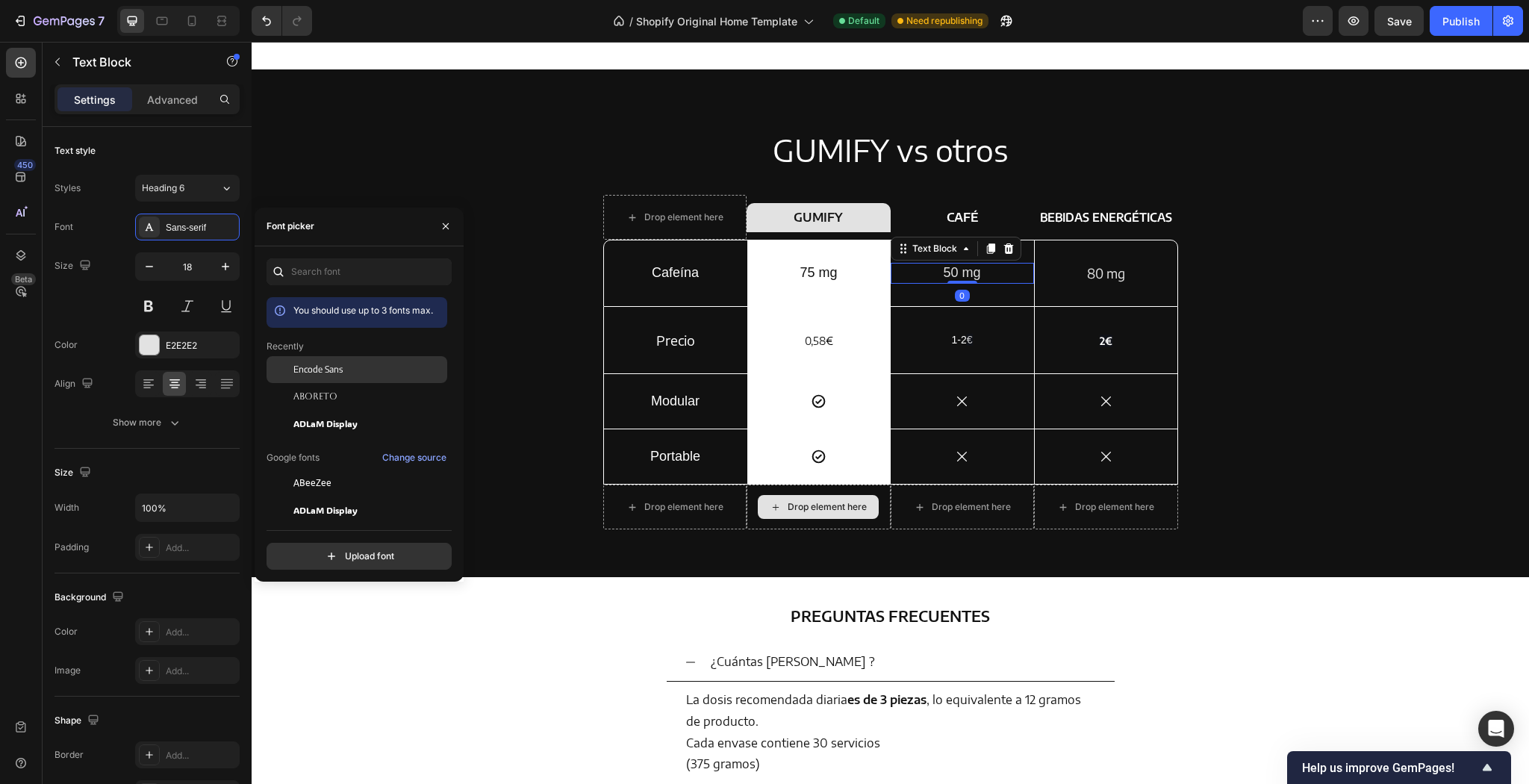
click at [337, 374] on span "Encode Sans" at bounding box center [318, 370] width 50 height 14
click at [843, 275] on h2 "75 mg" at bounding box center [819, 272] width 143 height 20
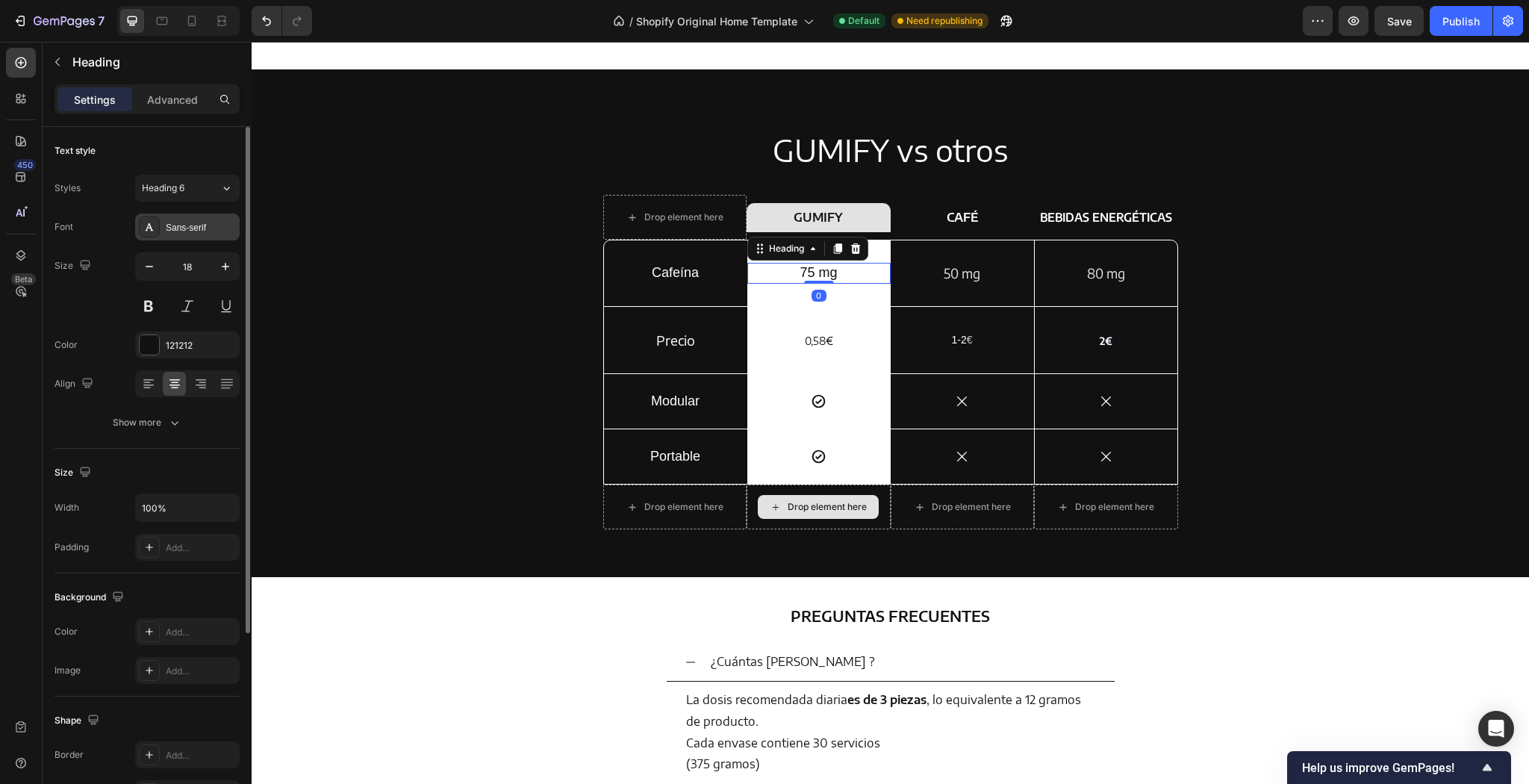
click at [202, 229] on div "Sans-serif" at bounding box center [201, 227] width 70 height 14
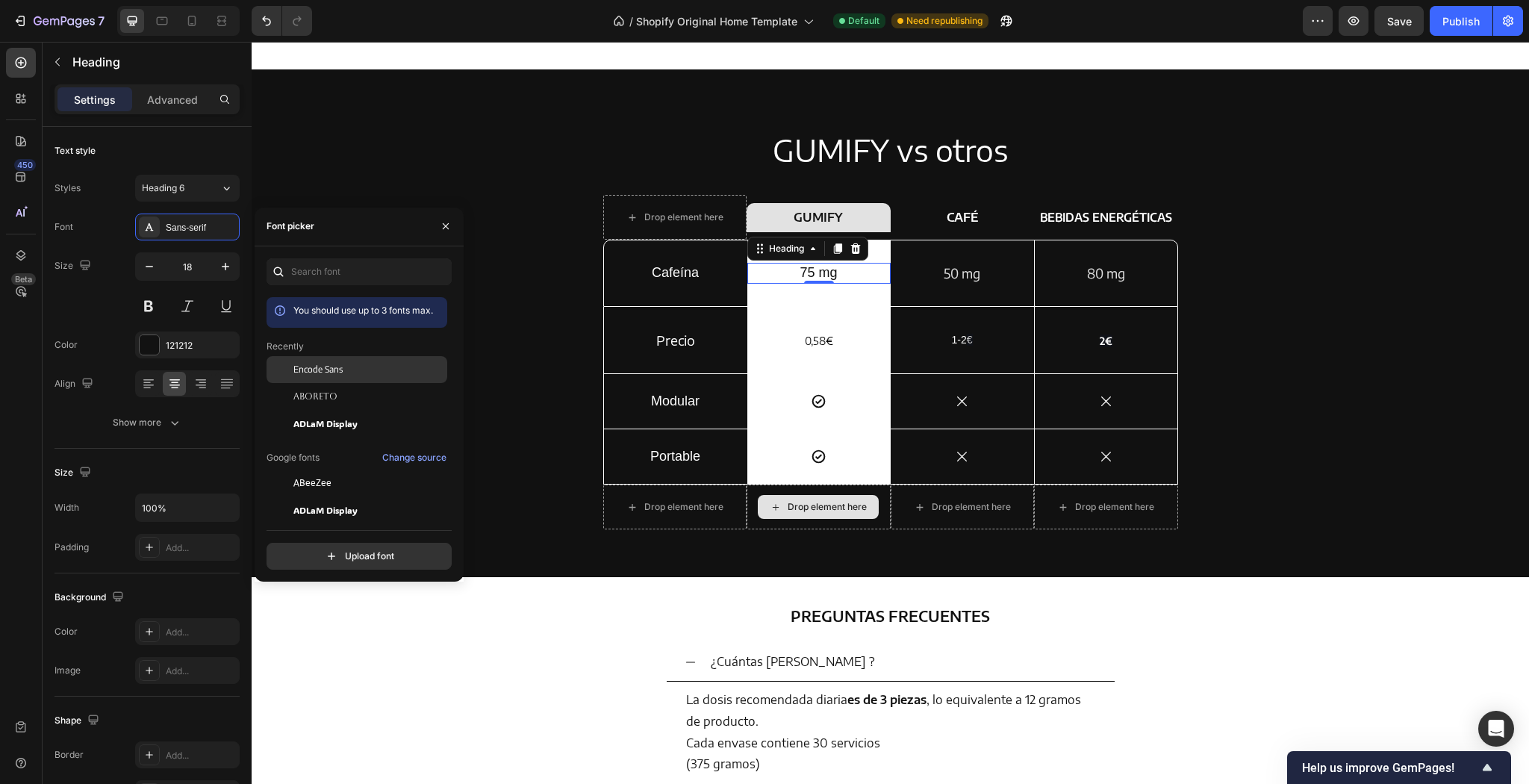
click at [331, 370] on span "Encode Sans" at bounding box center [318, 370] width 50 height 14
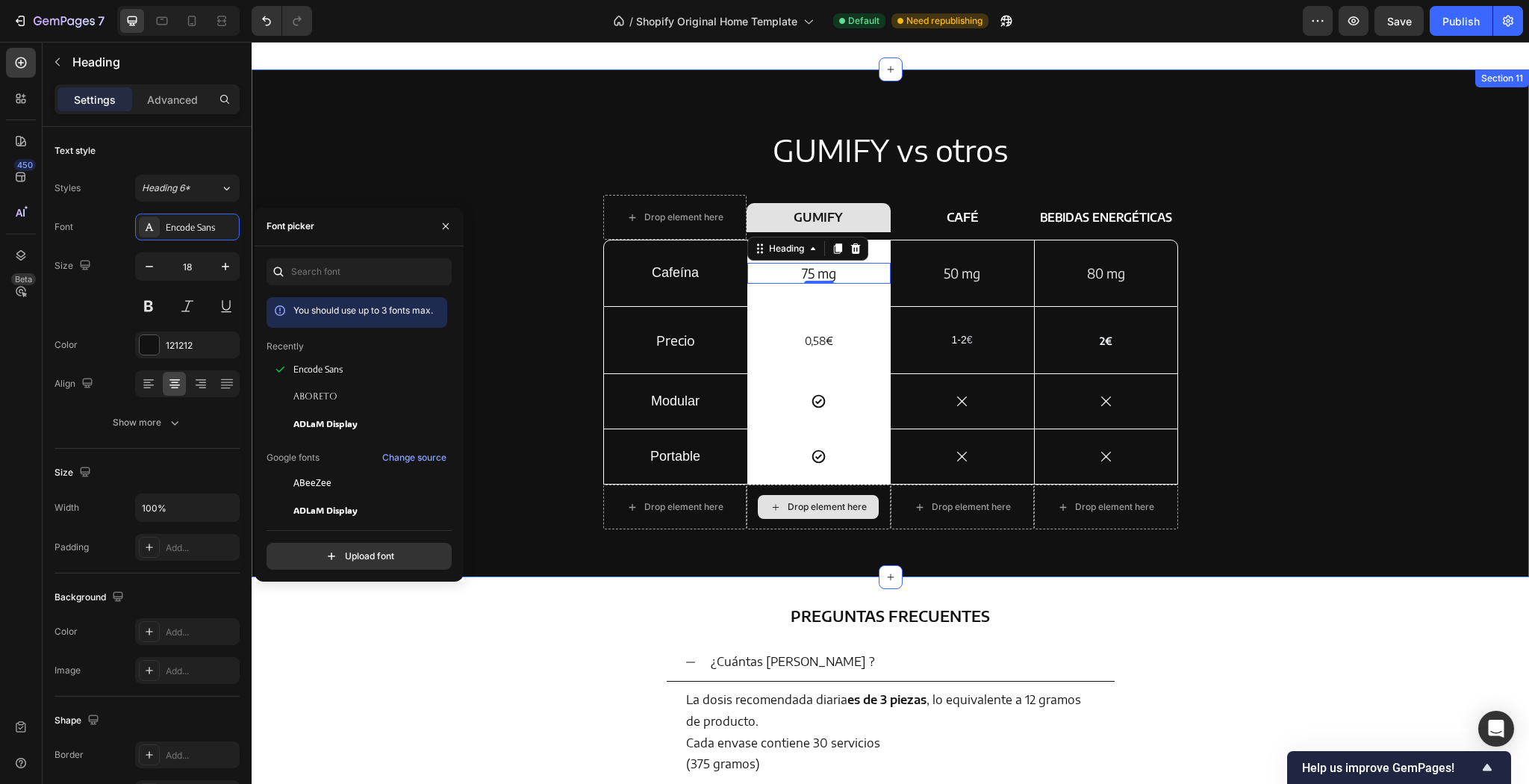
click at [544, 264] on div "GUMIFY vs otros Heading Drop element here Row GUMIFY Heading Row CAFÉ Text Bloc…" at bounding box center [890, 335] width 1255 height 412
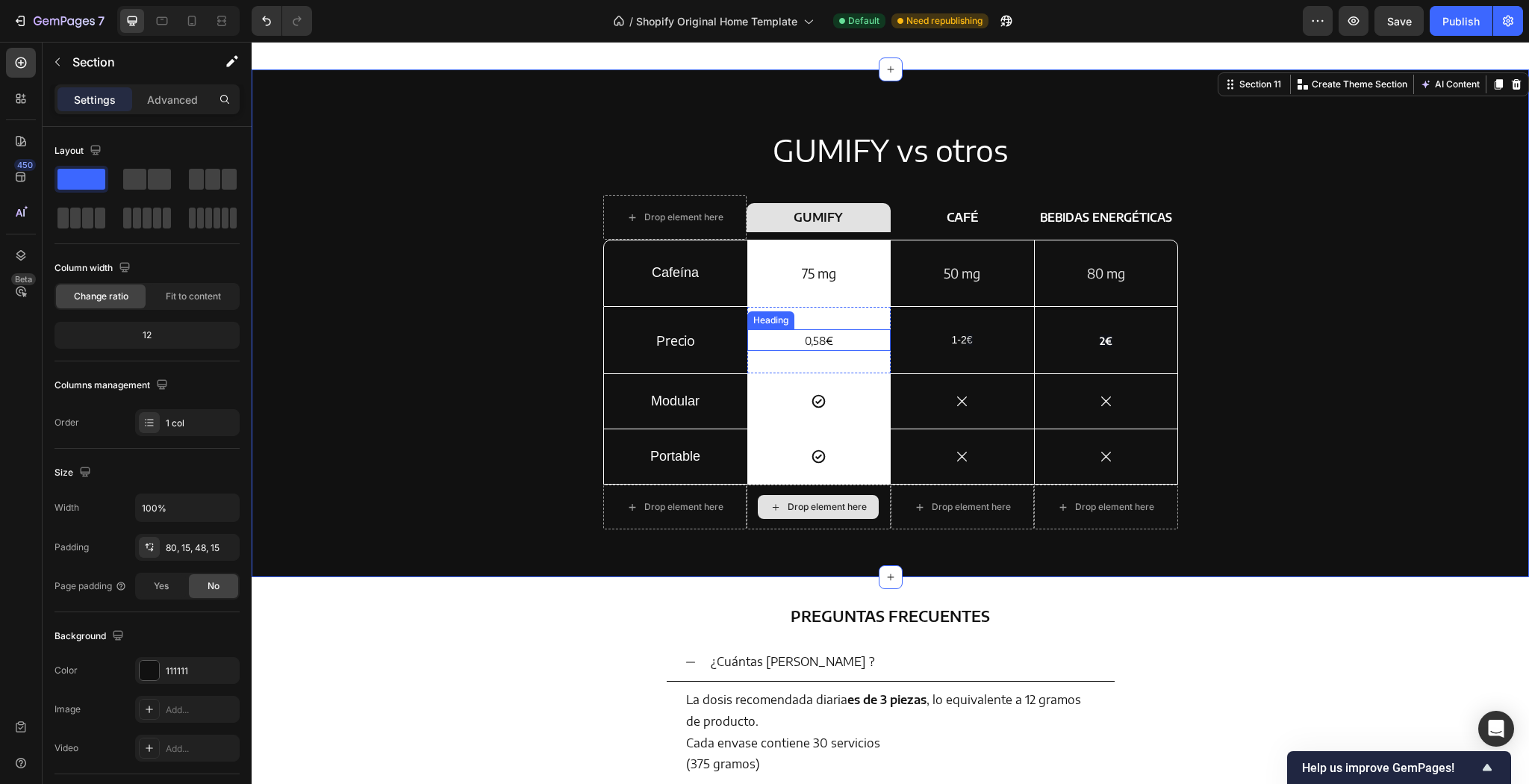
click at [839, 343] on h2 "0,58 €" at bounding box center [819, 340] width 143 height 22
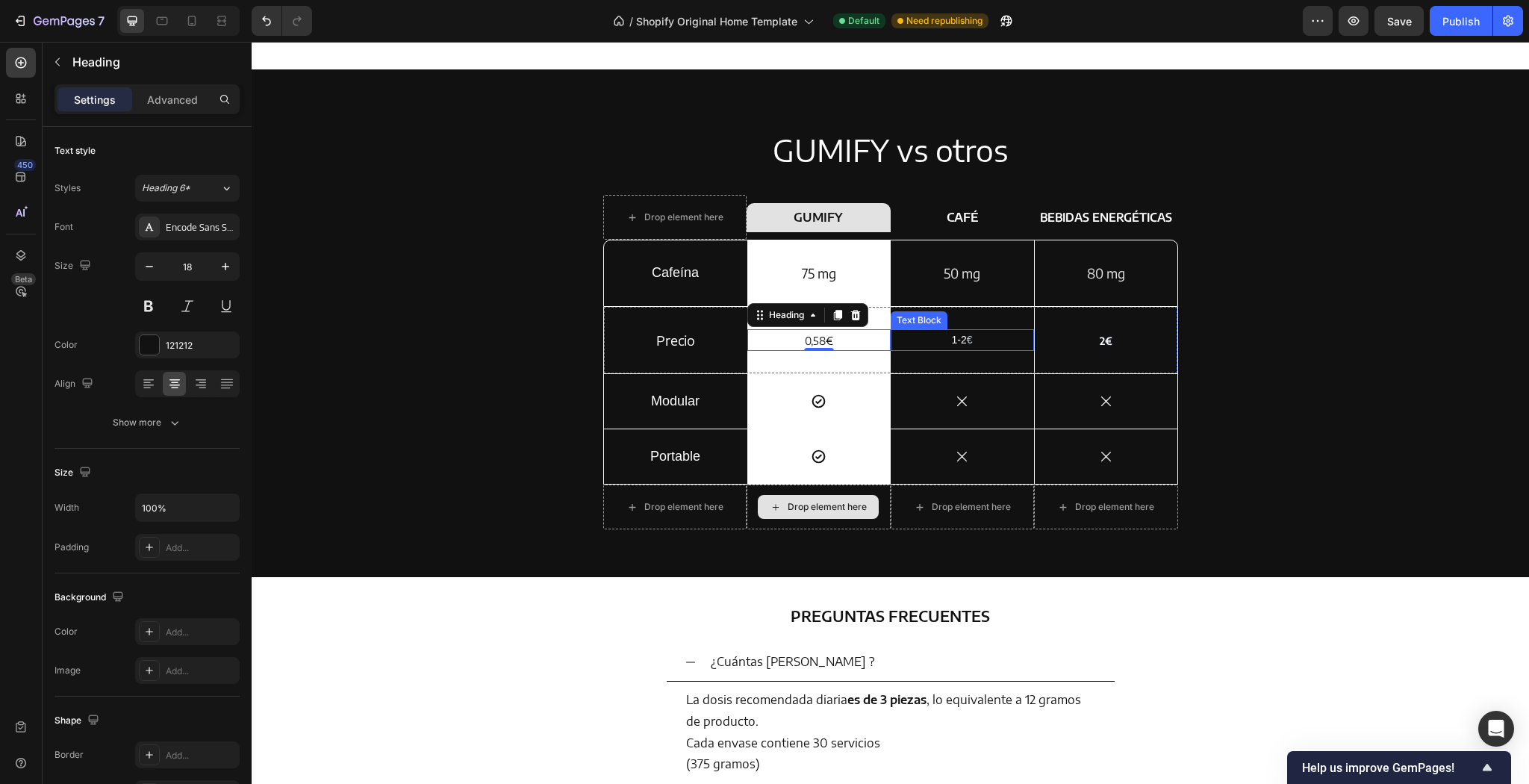
click at [981, 336] on p "1-2 €" at bounding box center [962, 340] width 141 height 18
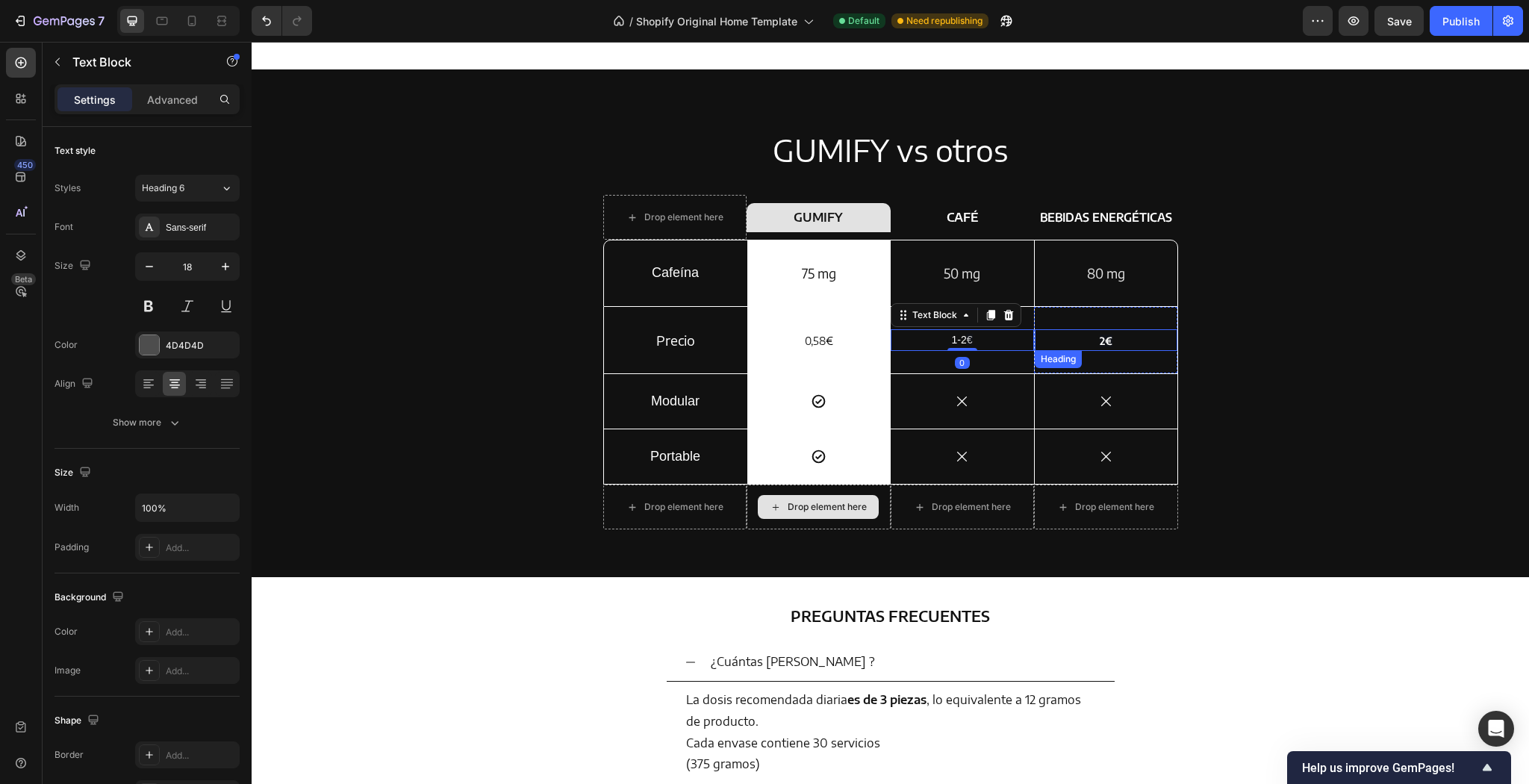
click at [1131, 340] on h2 "2€" at bounding box center [1107, 340] width 143 height 22
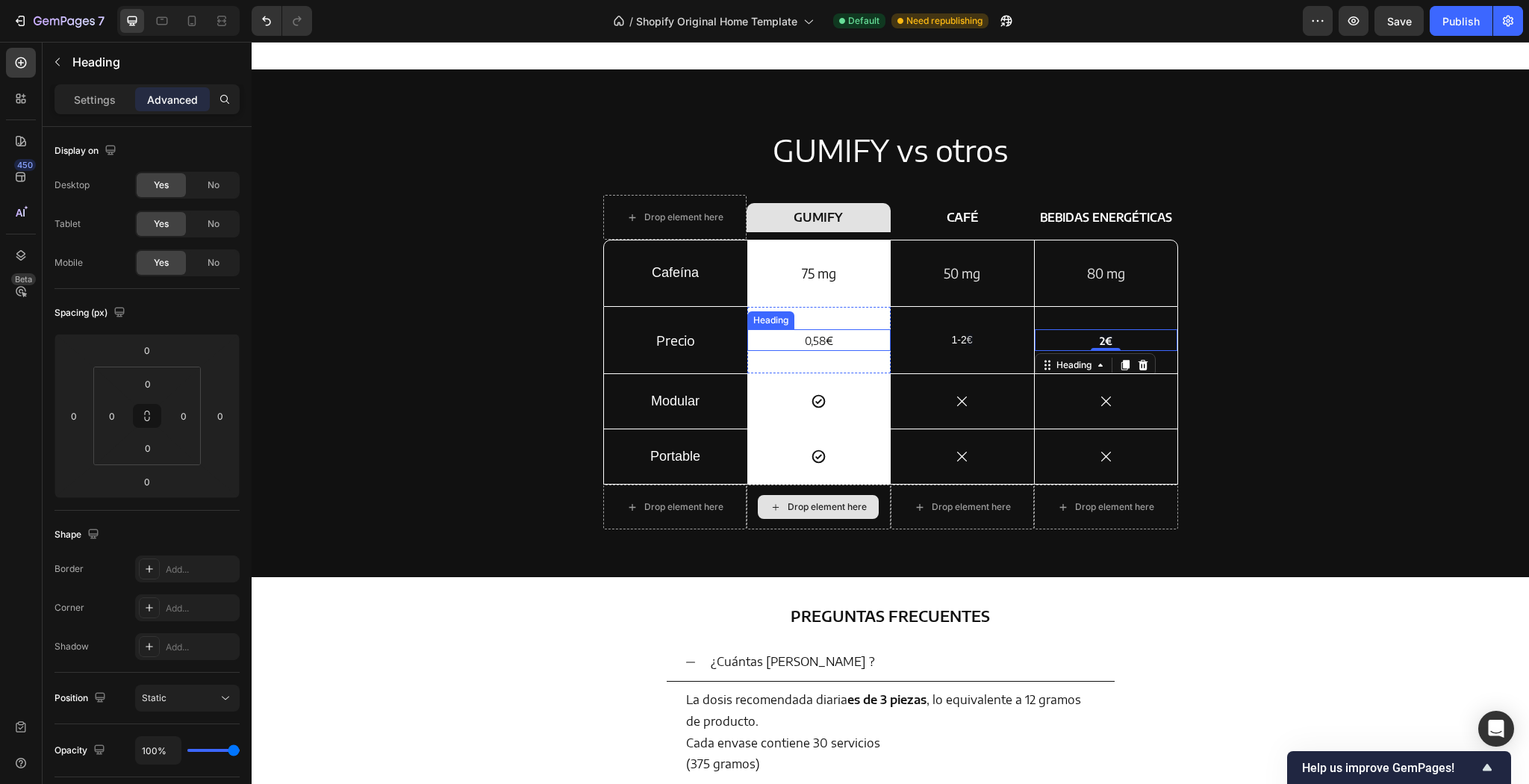
click at [805, 337] on span "0,58" at bounding box center [816, 341] width 21 height 13
click at [788, 349] on h2 "0,58 €" at bounding box center [819, 340] width 143 height 22
click at [108, 102] on p "Settings" at bounding box center [94, 99] width 41 height 15
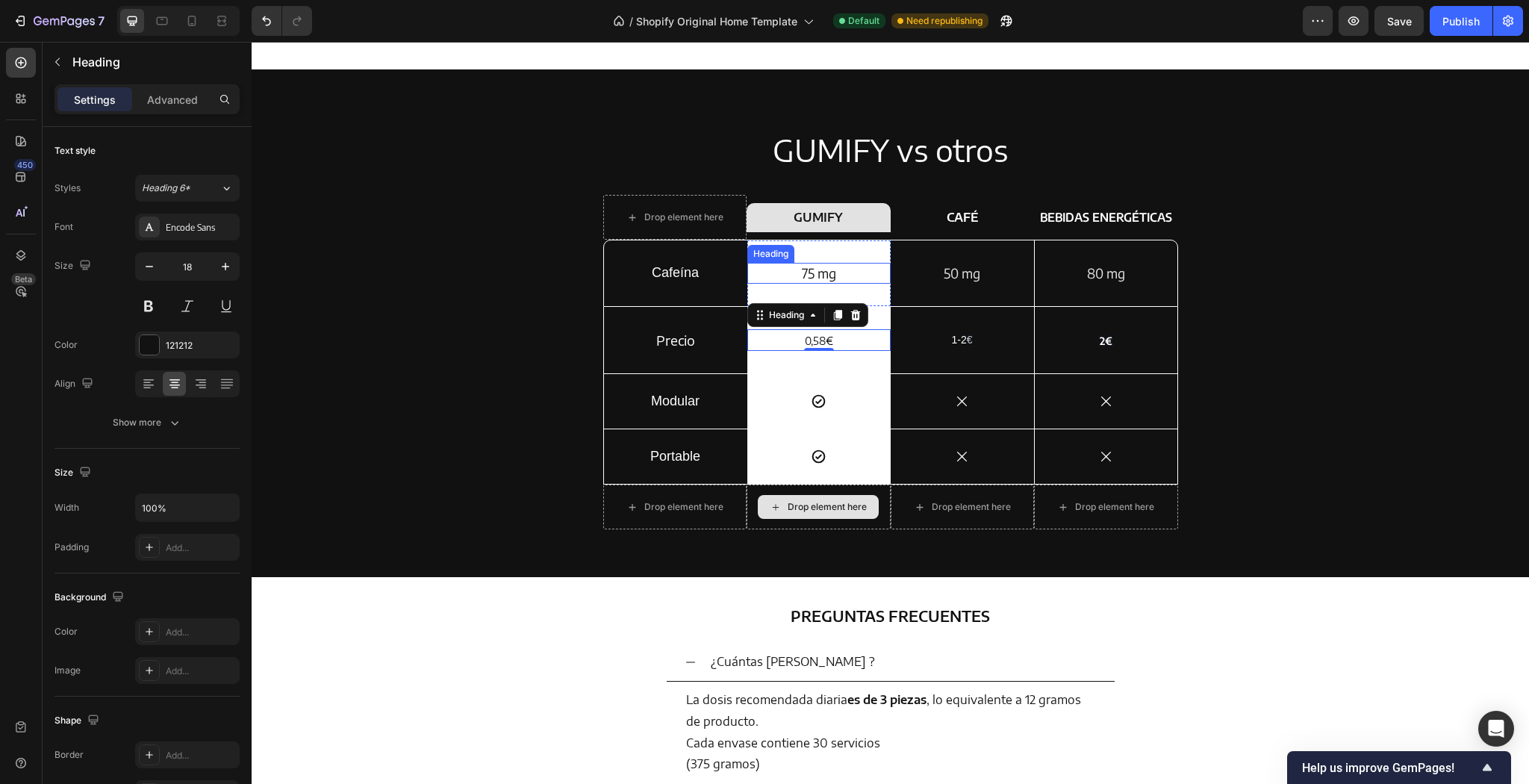
click at [810, 272] on h2 "75 mg" at bounding box center [819, 272] width 143 height 20
click at [778, 346] on p "⁠⁠⁠⁠⁠⁠⁠ 0,58 €" at bounding box center [819, 340] width 141 height 19
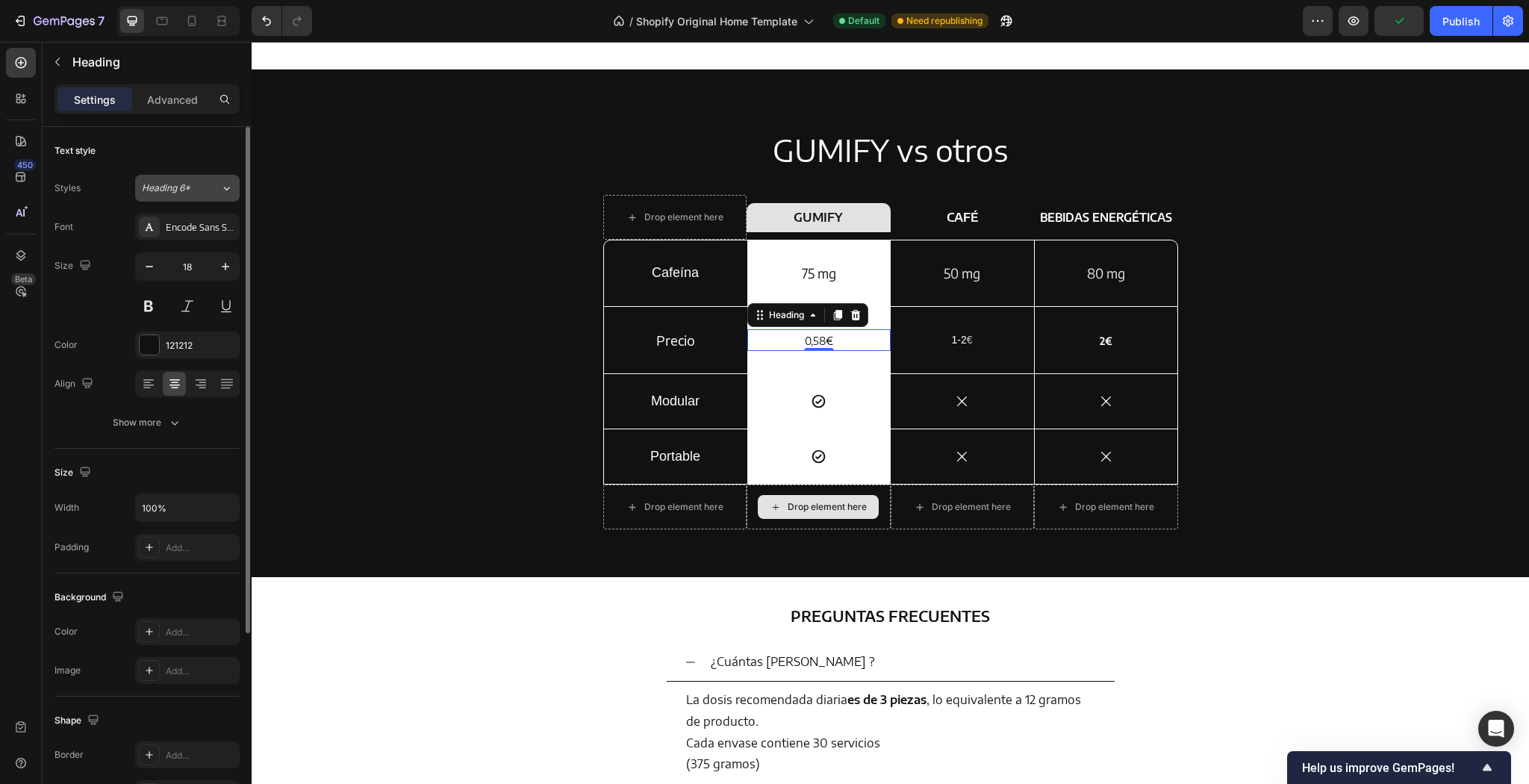
click at [168, 188] on span "Heading 6*" at bounding box center [167, 188] width 49 height 14
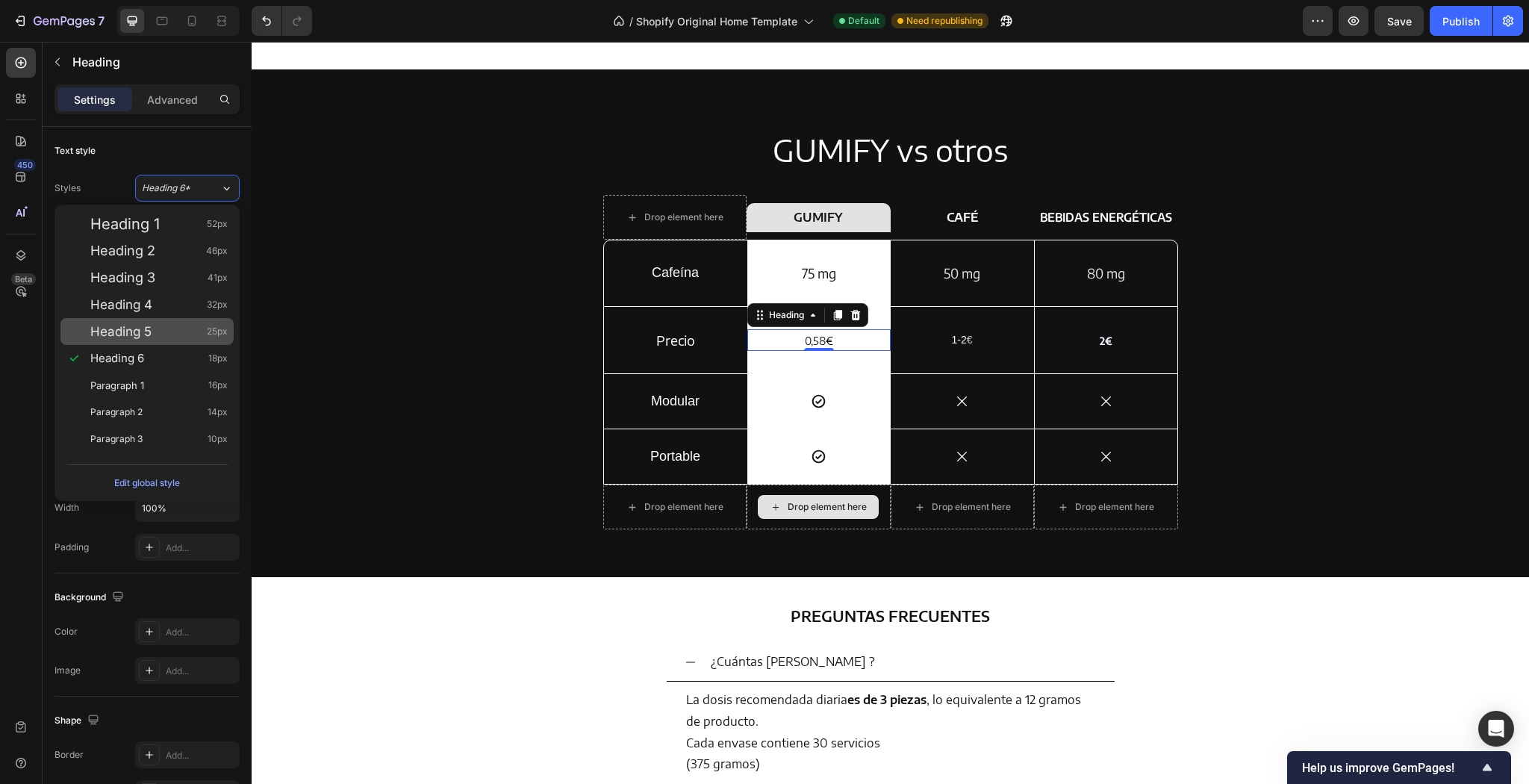
click at [164, 325] on div "Heading 5 25px" at bounding box center [158, 331] width 137 height 15
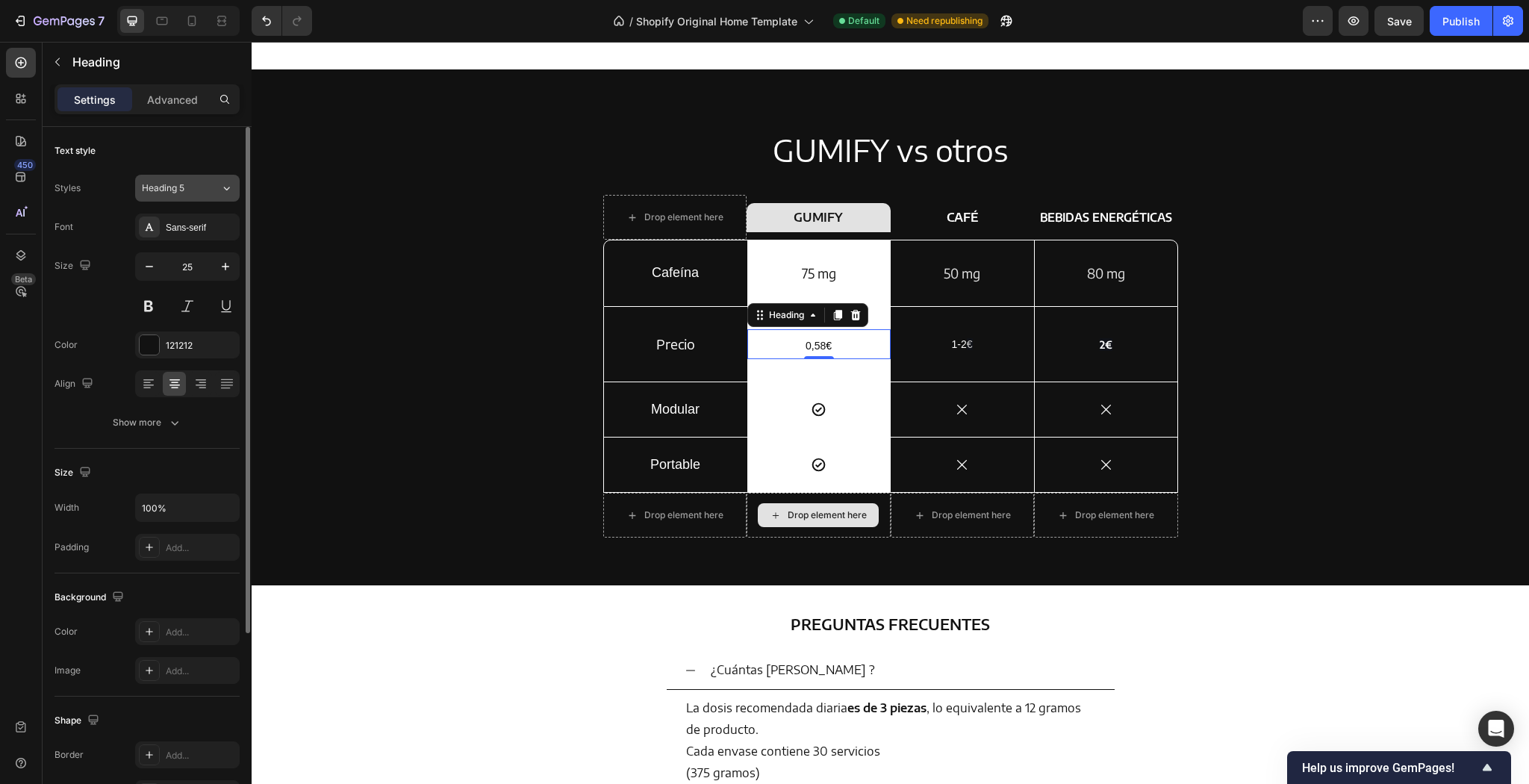
click at [177, 191] on span "Heading 5" at bounding box center [163, 188] width 42 height 14
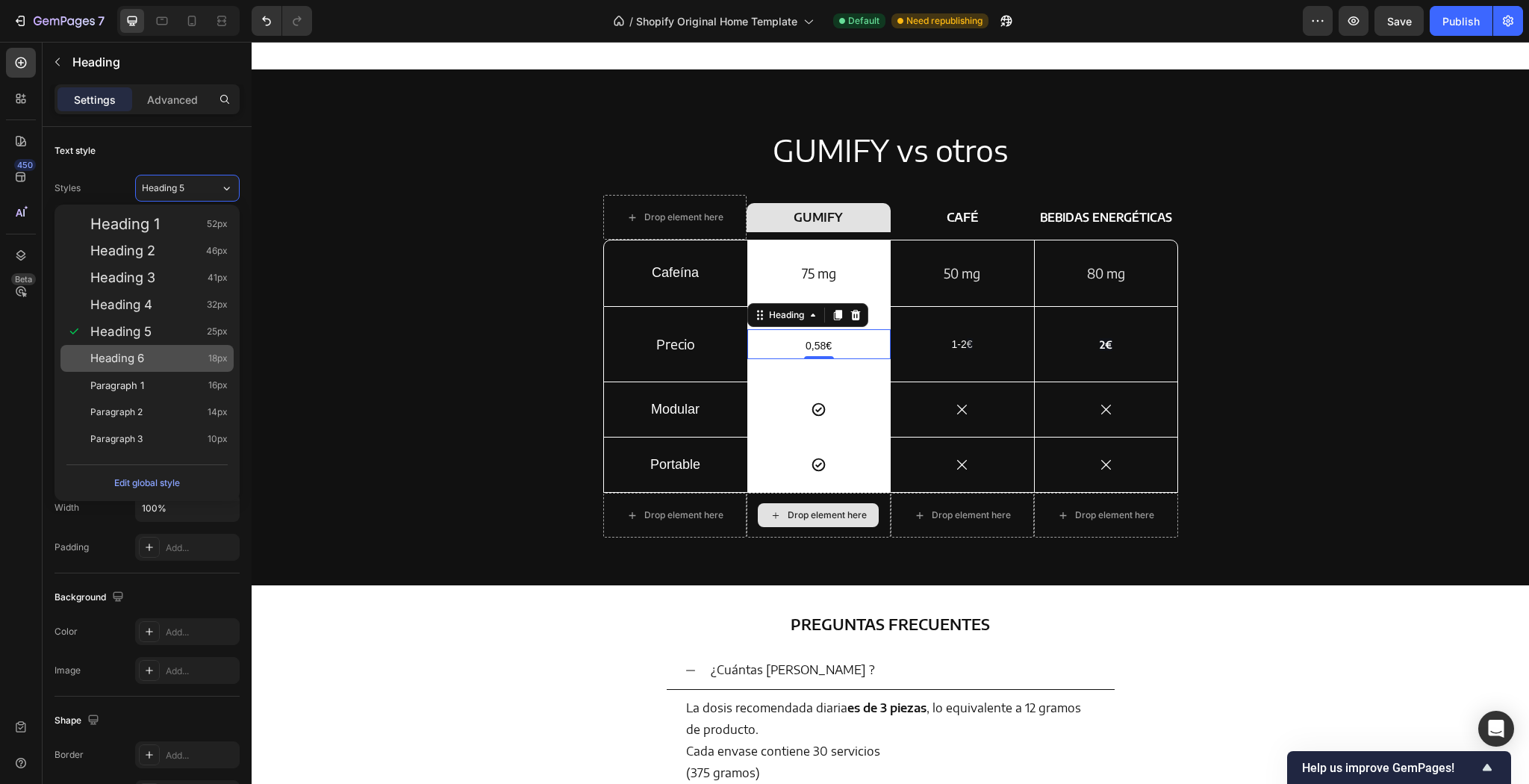
click at [158, 345] on div "Heading 6 18px" at bounding box center [146, 358] width 173 height 27
type input "18"
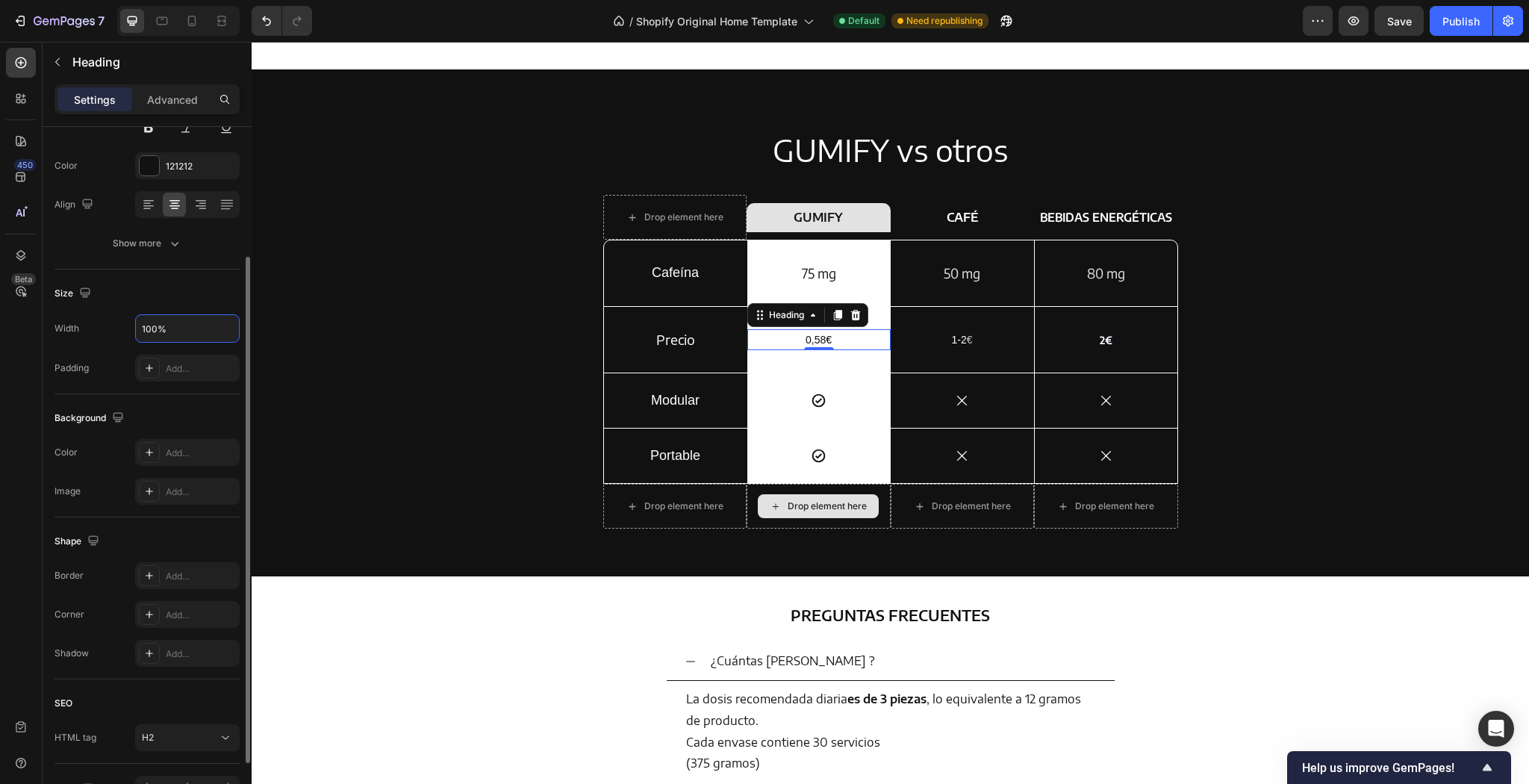
scroll to position [239, 0]
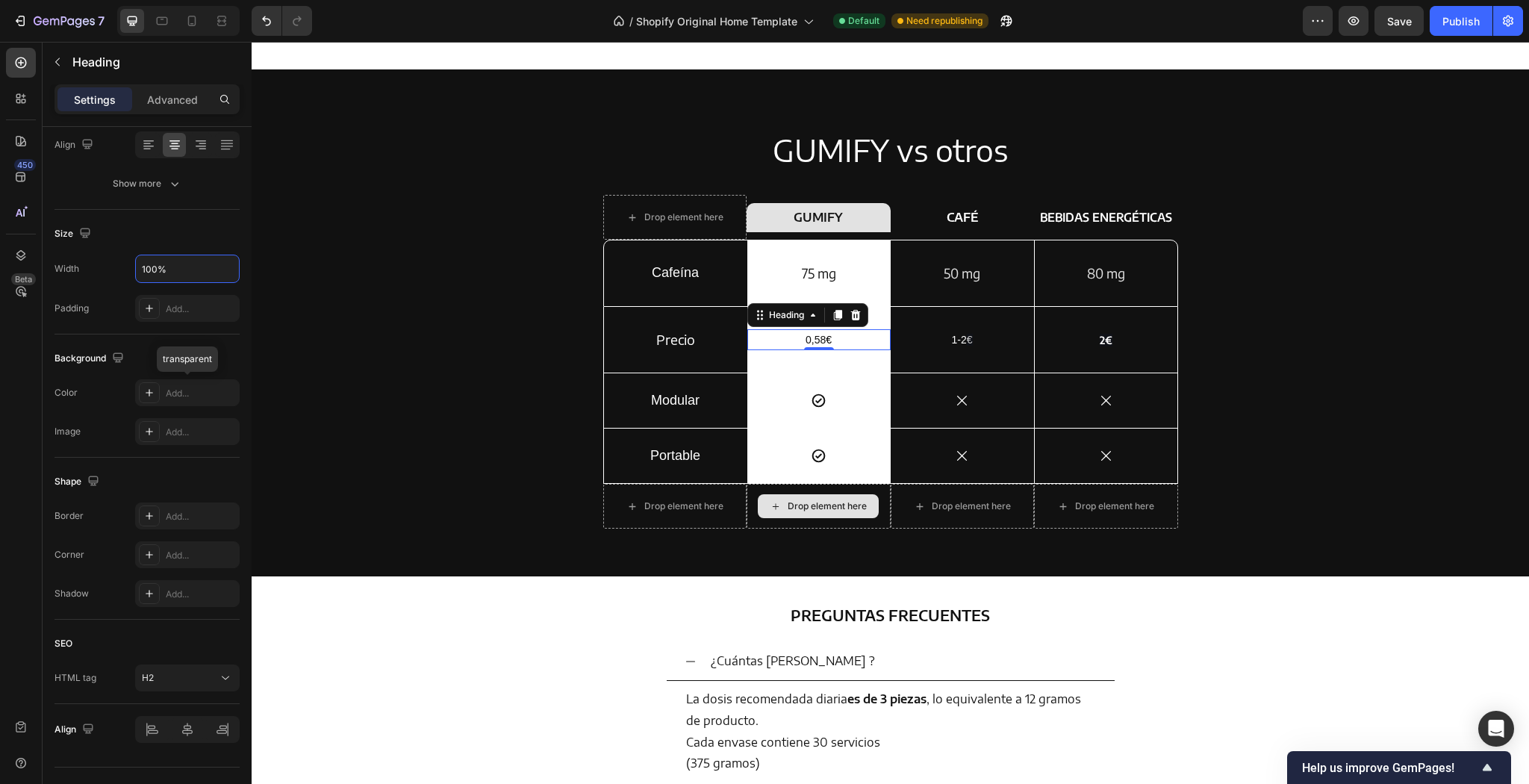
drag, startPoint x: 435, startPoint y: 435, endPoint x: 336, endPoint y: 331, distance: 143.6
click at [336, 331] on div "GUMIFY vs otros Heading Drop element here Row GUMIFY Heading Row CAFÉ Text Bloc…" at bounding box center [890, 335] width 1255 height 411
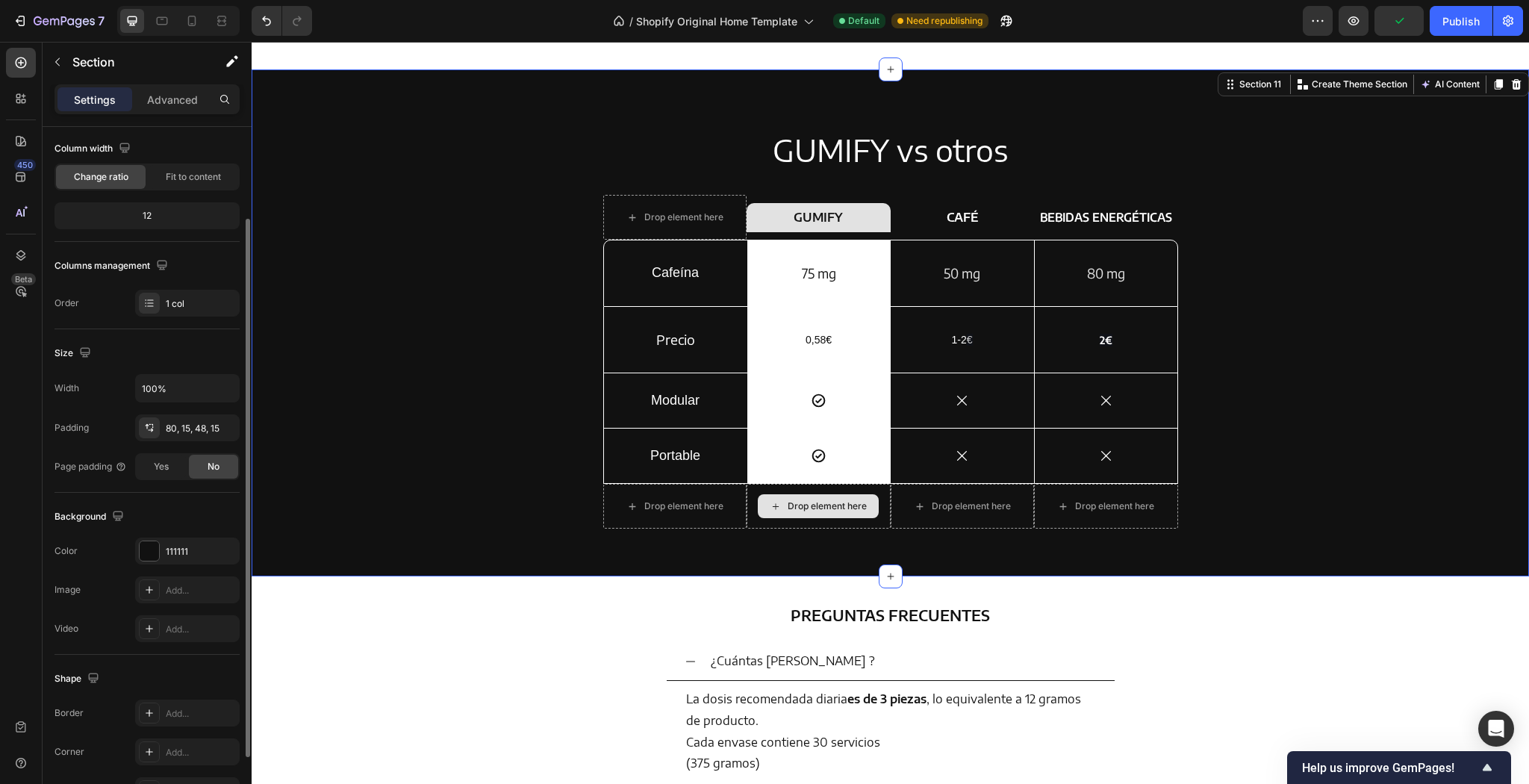
scroll to position [180, 0]
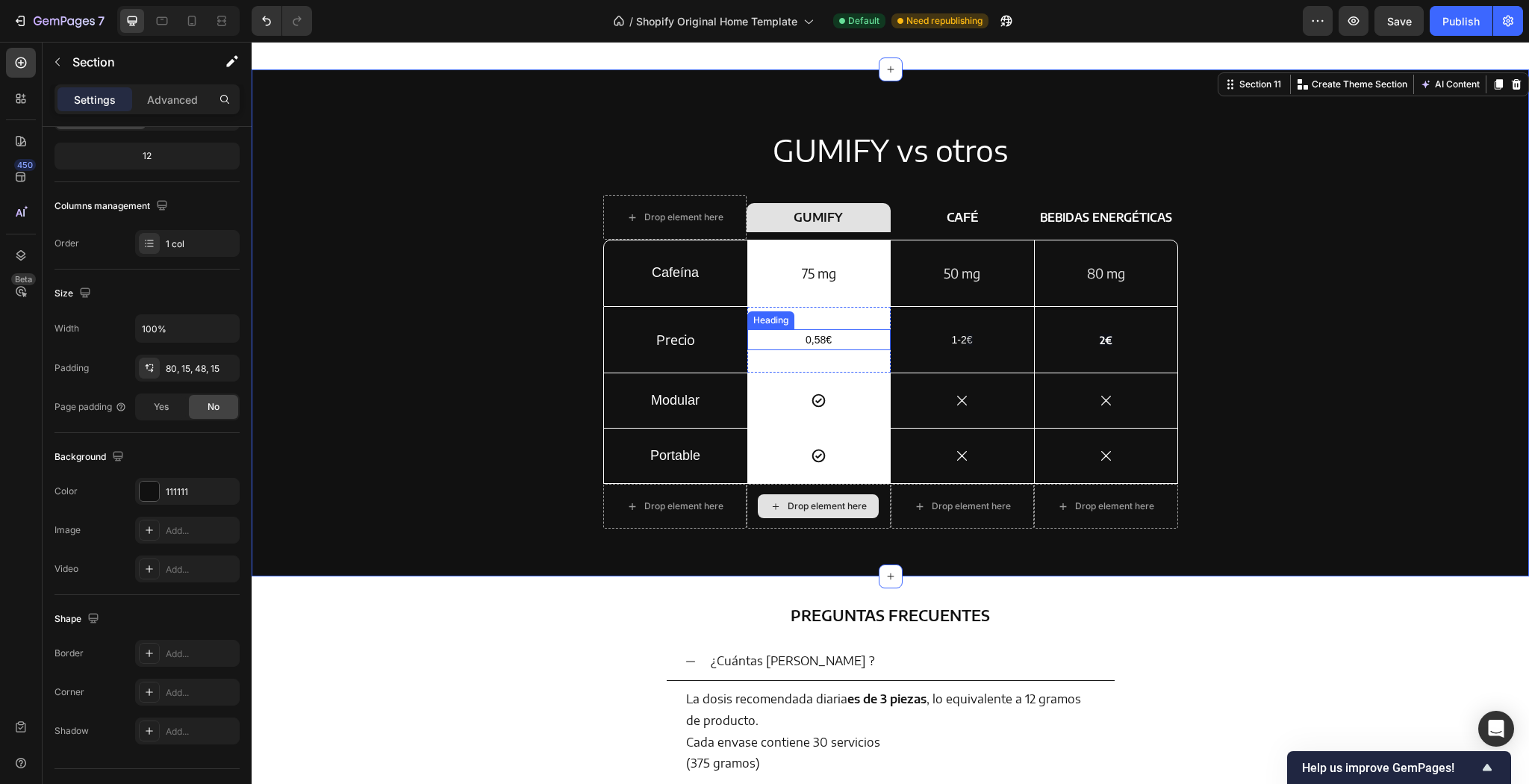
click at [803, 349] on p "⁠⁠⁠⁠⁠⁠⁠ 0,58 €" at bounding box center [819, 340] width 141 height 18
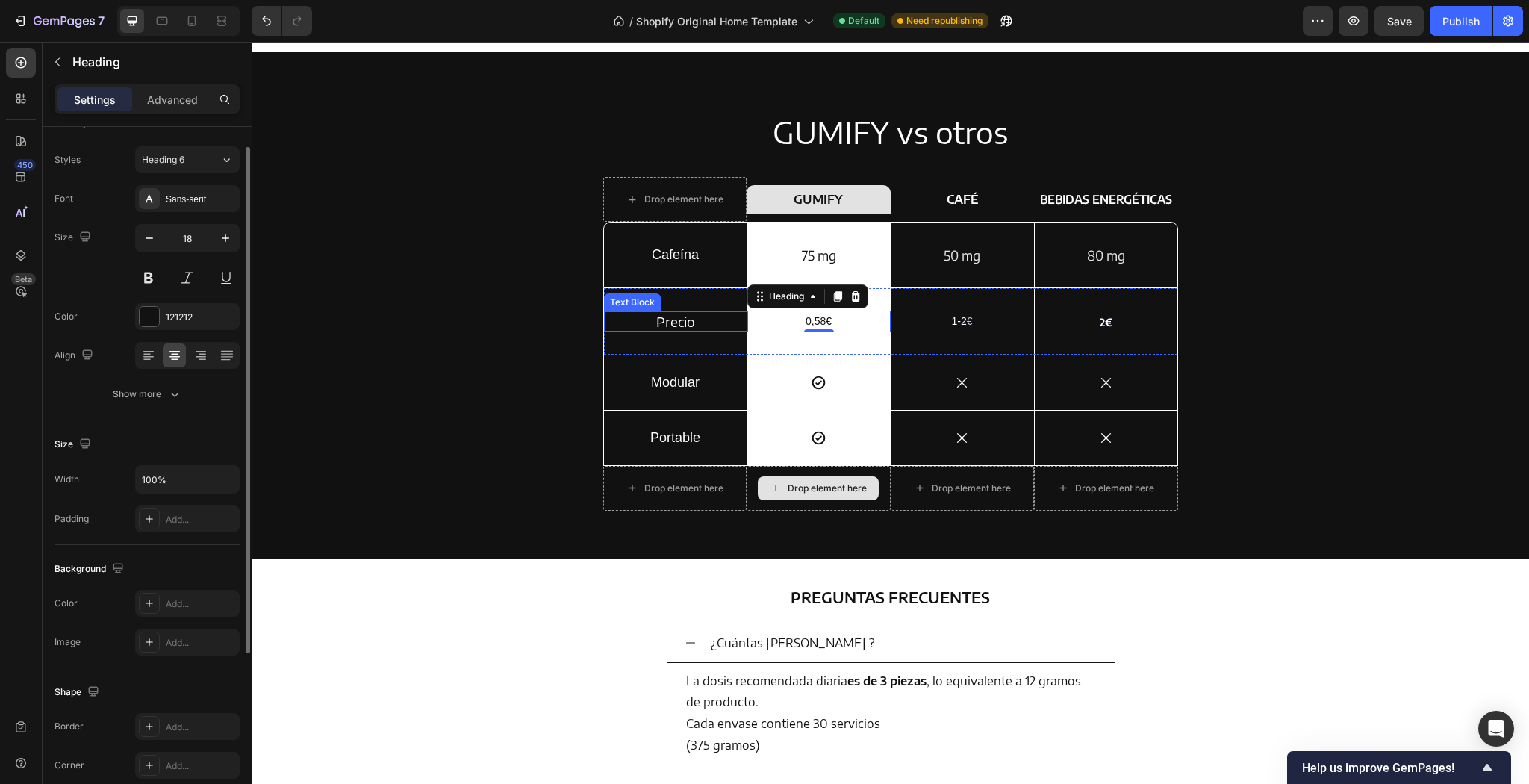
scroll to position [2758, 0]
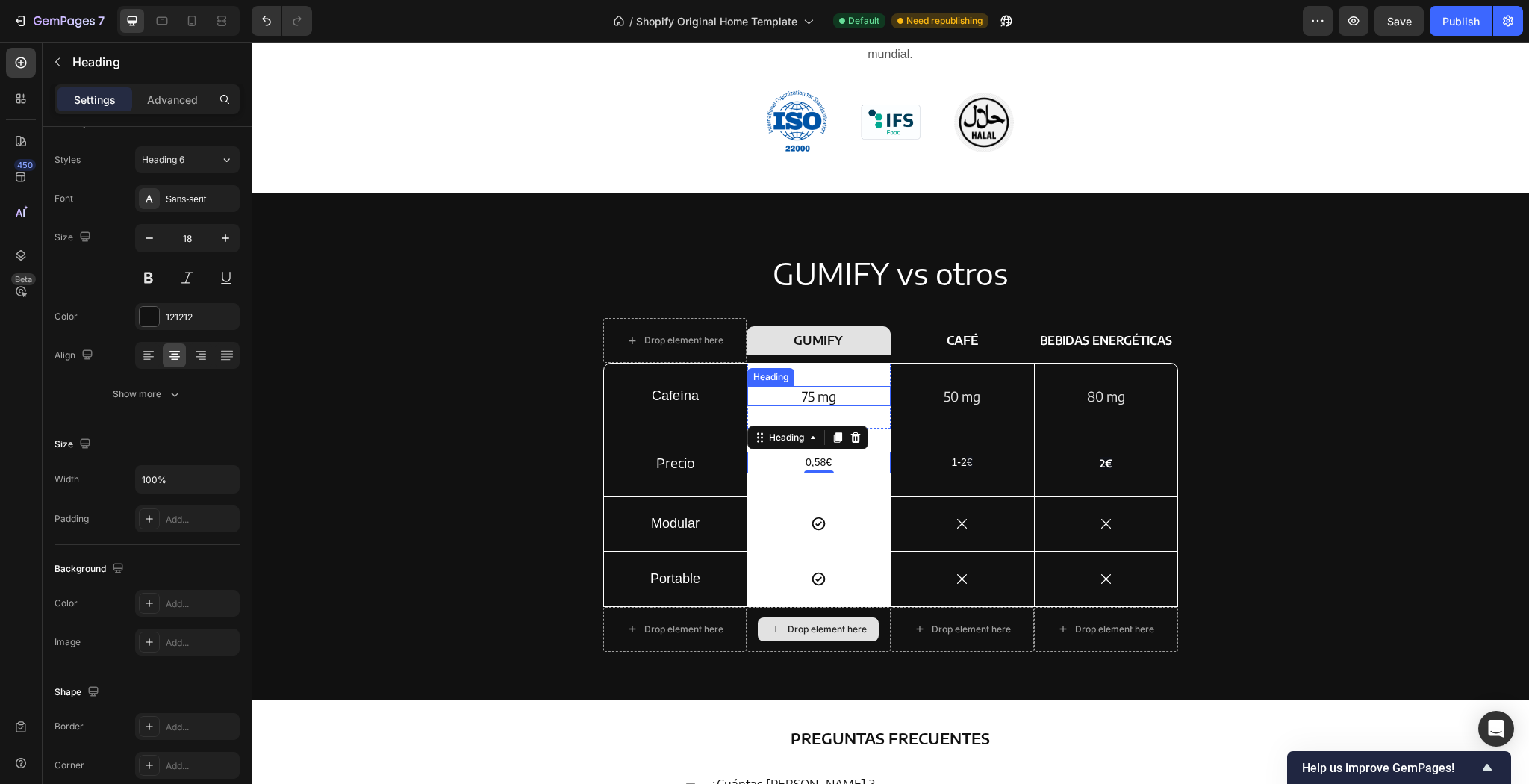
click at [797, 403] on h2 "75 mg" at bounding box center [819, 396] width 143 height 20
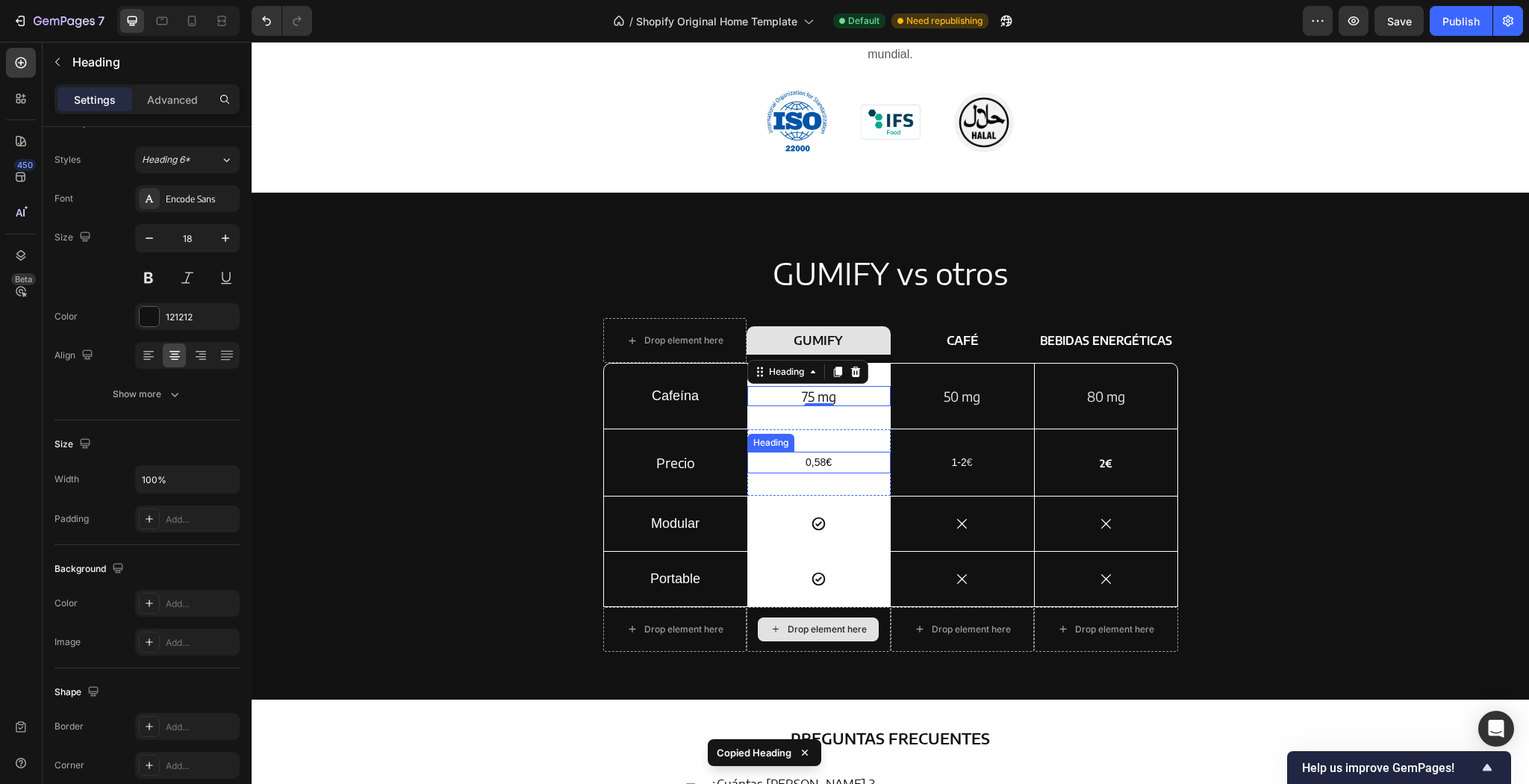
click at [825, 463] on span "€" at bounding box center [828, 462] width 6 height 12
drag, startPoint x: 830, startPoint y: 465, endPoint x: 791, endPoint y: 470, distance: 39.3
click at [791, 470] on p "0,58 €" at bounding box center [819, 462] width 141 height 18
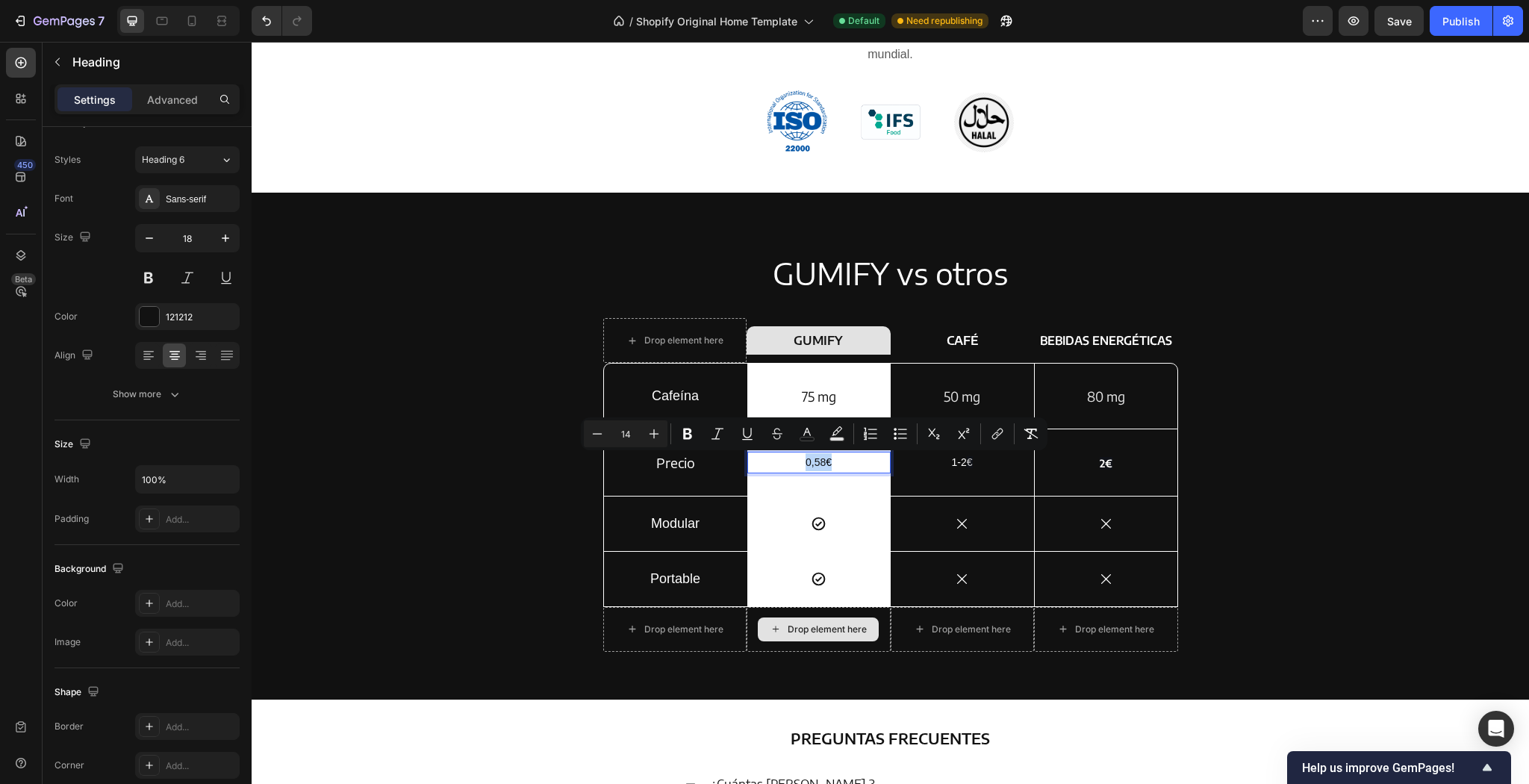
click at [844, 462] on p "0,58 €" at bounding box center [819, 462] width 141 height 18
drag, startPoint x: 841, startPoint y: 464, endPoint x: 769, endPoint y: 483, distance: 74.5
click at [769, 483] on div "0,58 € Heading 0 Row" at bounding box center [819, 461] width 143 height 66
click at [834, 386] on h2 "75 mg" at bounding box center [819, 396] width 143 height 20
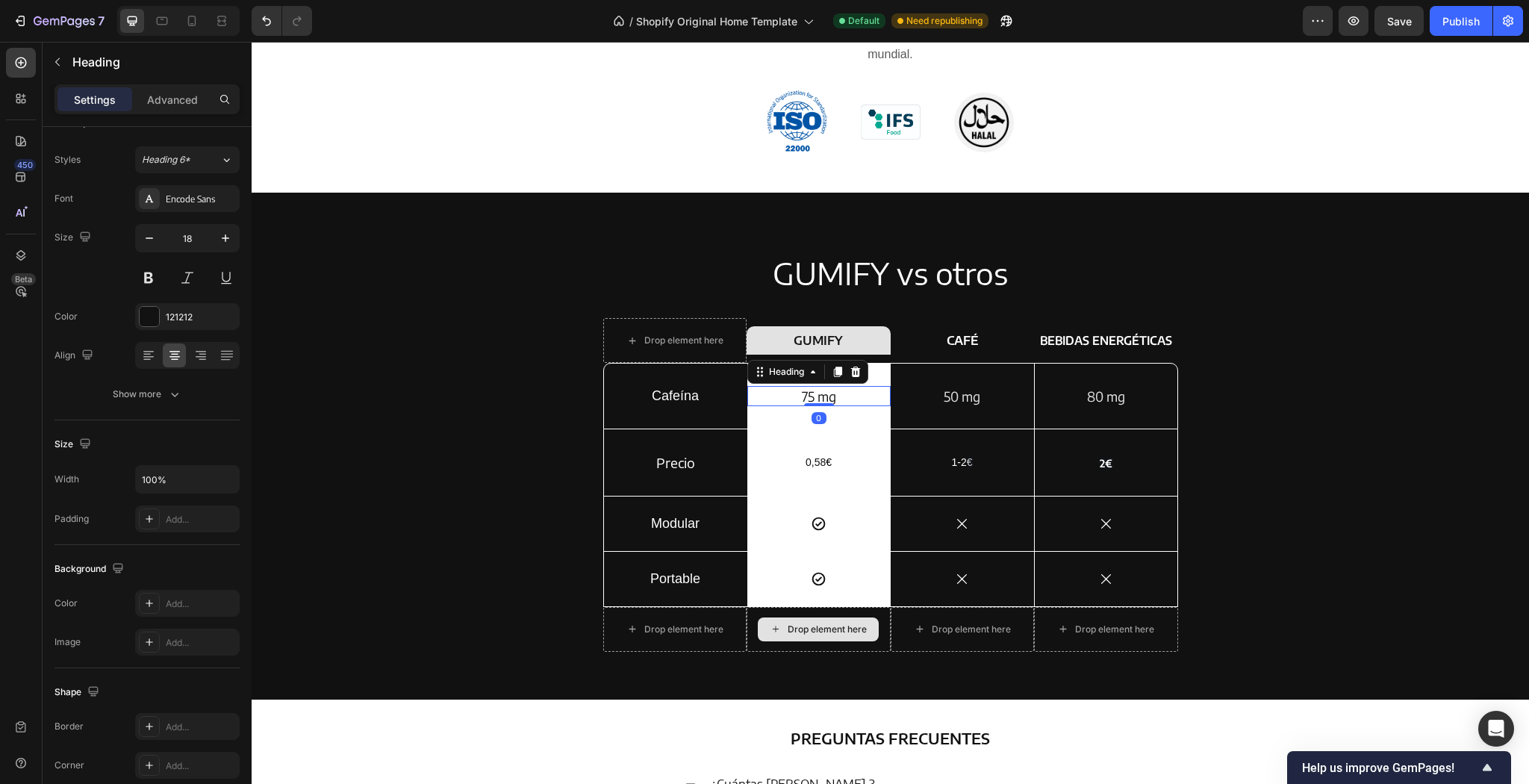
click at [837, 401] on h2 "75 mg" at bounding box center [819, 396] width 143 height 20
drag, startPoint x: 837, startPoint y: 401, endPoint x: 777, endPoint y: 400, distance: 60.0
click at [777, 400] on p "75 mg" at bounding box center [819, 396] width 141 height 17
click at [834, 461] on p "⁠⁠⁠⁠⁠⁠⁠ 0,58 €" at bounding box center [819, 462] width 141 height 18
drag, startPoint x: 834, startPoint y: 461, endPoint x: 795, endPoint y: 457, distance: 39.2
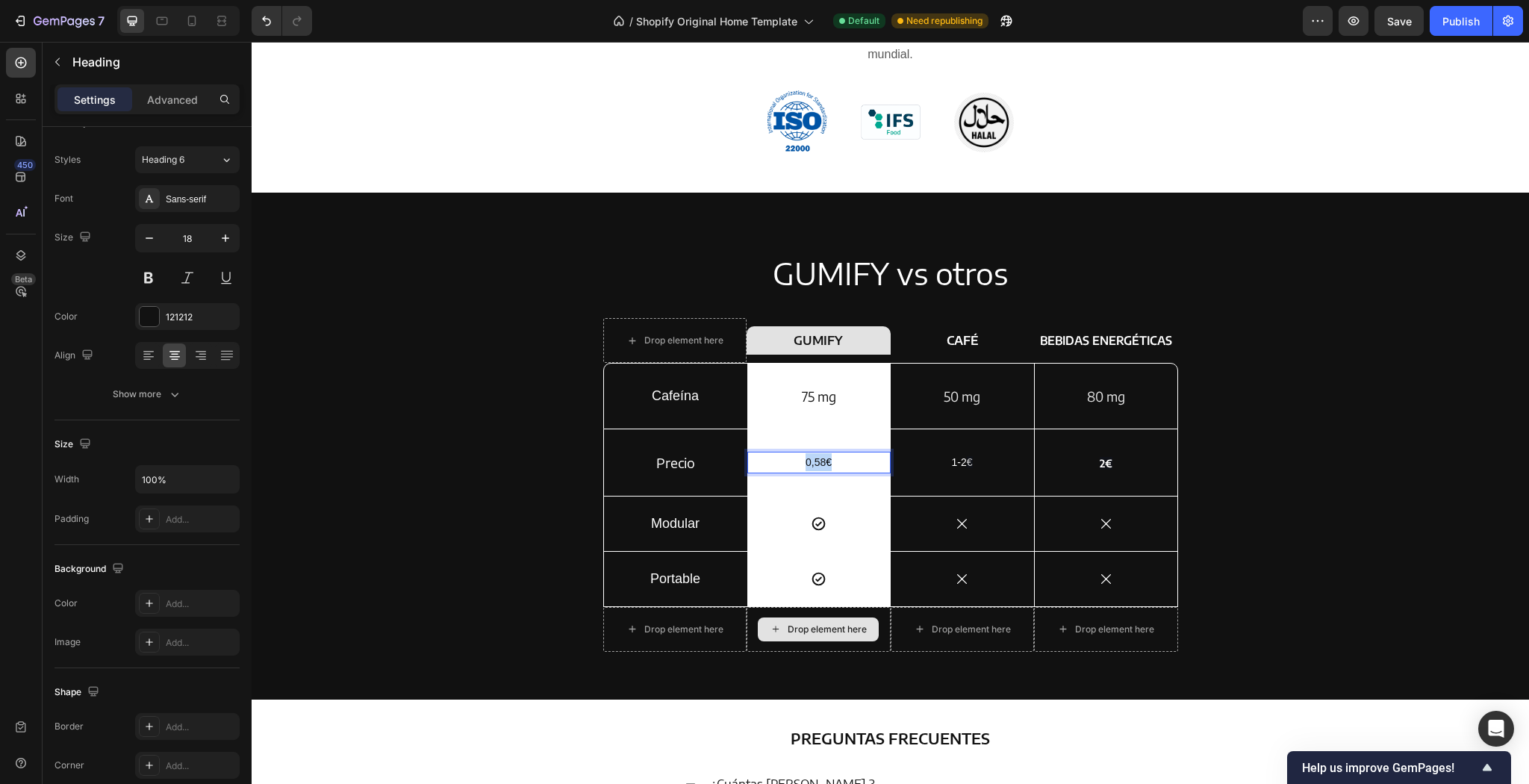
click at [795, 457] on p "0,58 €" at bounding box center [819, 462] width 141 height 18
drag, startPoint x: 834, startPoint y: 464, endPoint x: 800, endPoint y: 469, distance: 34.4
click at [800, 469] on p "75 mg" at bounding box center [819, 462] width 141 height 18
click at [790, 466] on p "75 mg" at bounding box center [819, 462] width 141 height 18
drag, startPoint x: 790, startPoint y: 466, endPoint x: 782, endPoint y: 464, distance: 8.2
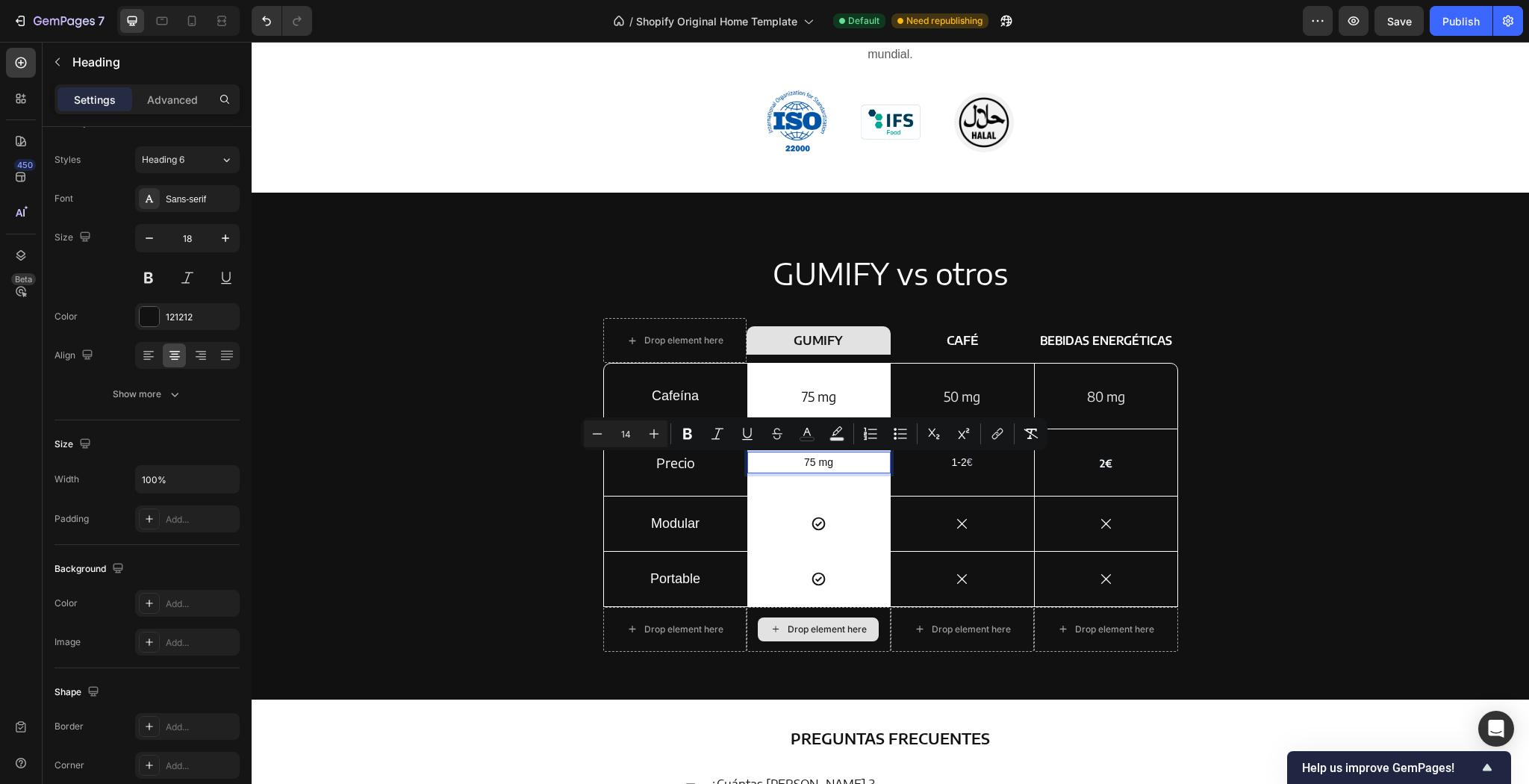
click at [782, 464] on p "75 mg" at bounding box center [819, 462] width 141 height 18
click at [836, 392] on p "75 mg" at bounding box center [819, 396] width 141 height 17
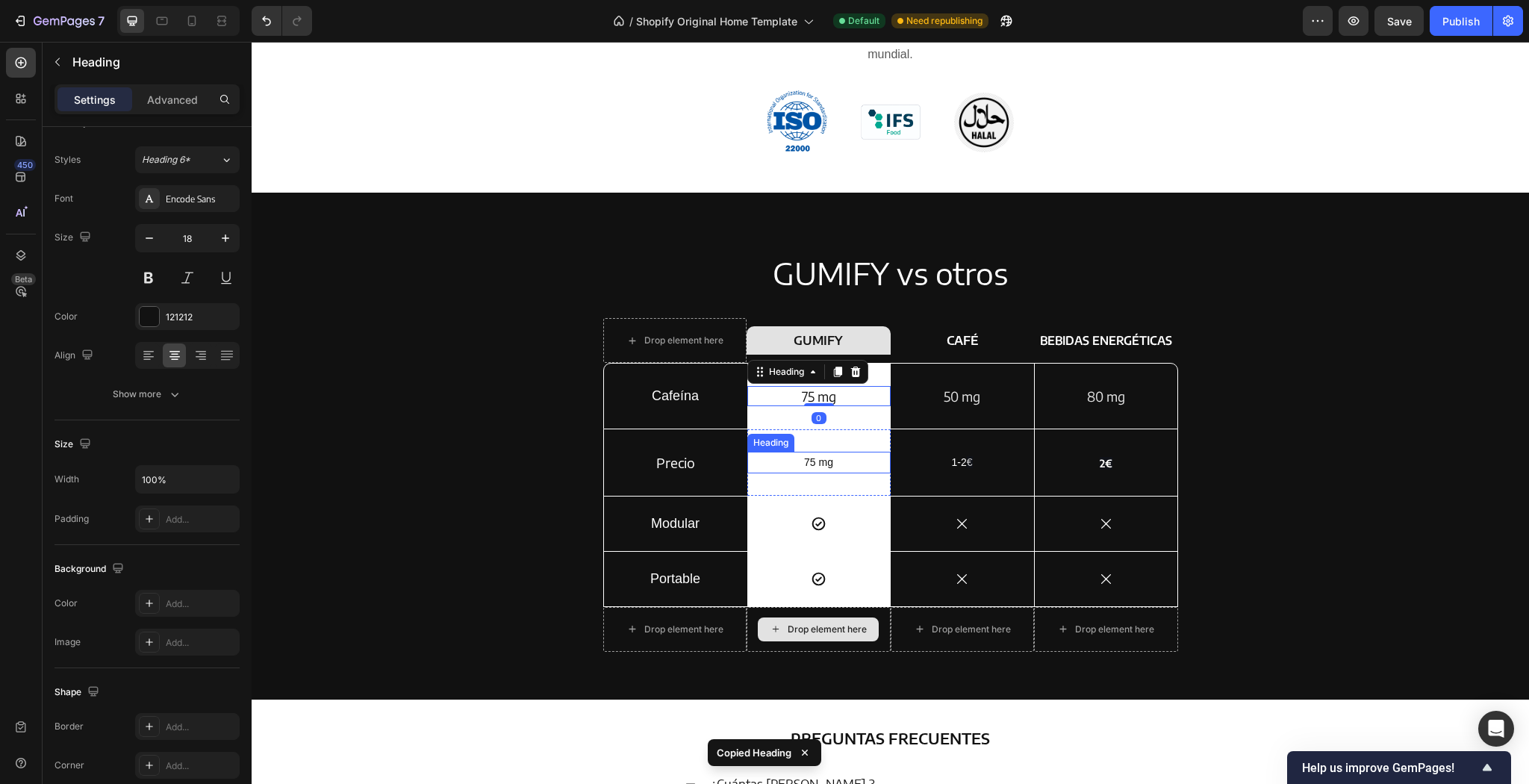
click at [825, 465] on span "75 mg" at bounding box center [819, 462] width 29 height 12
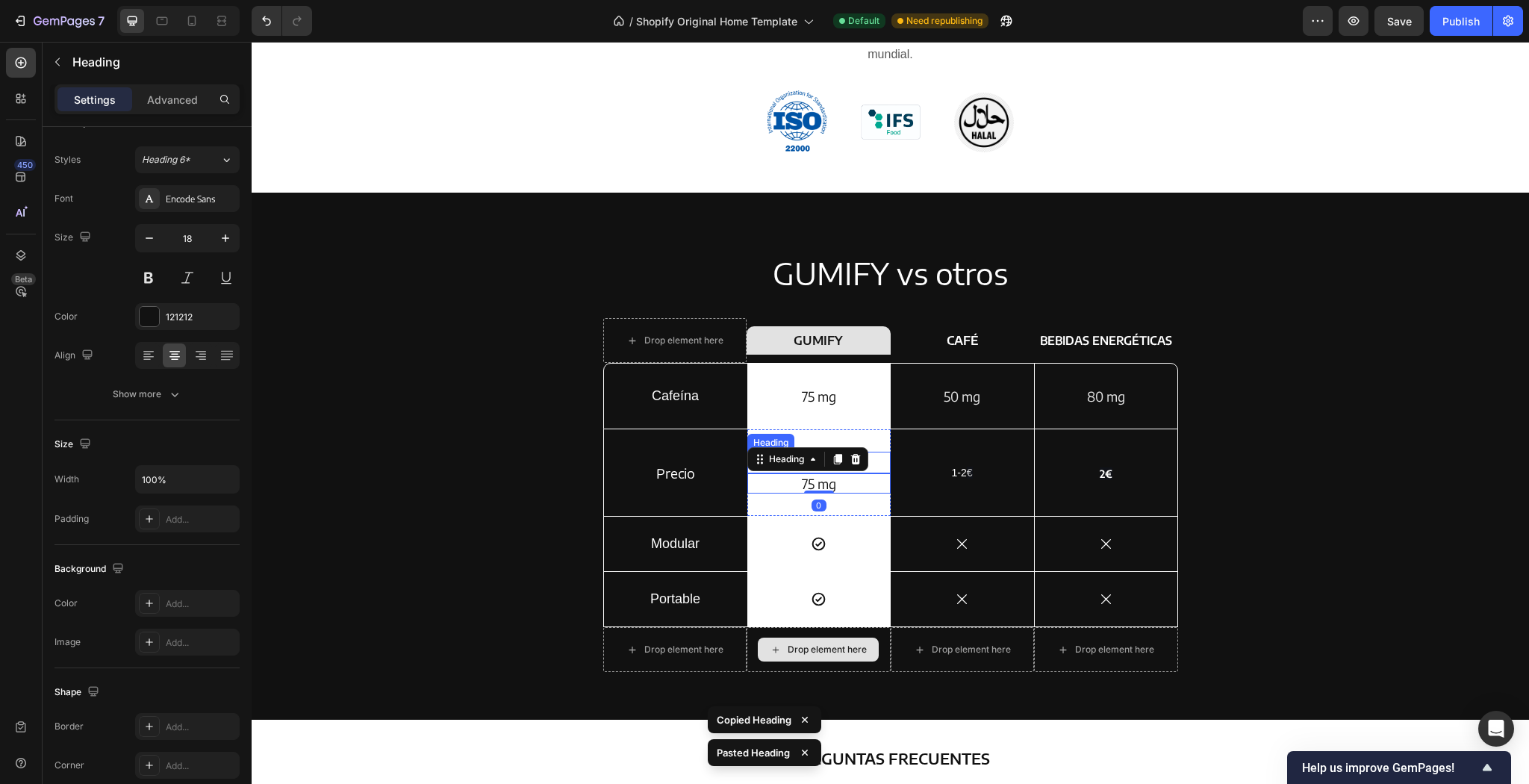
click at [891, 460] on div "1-2 € Text Block" at bounding box center [962, 472] width 143 height 87
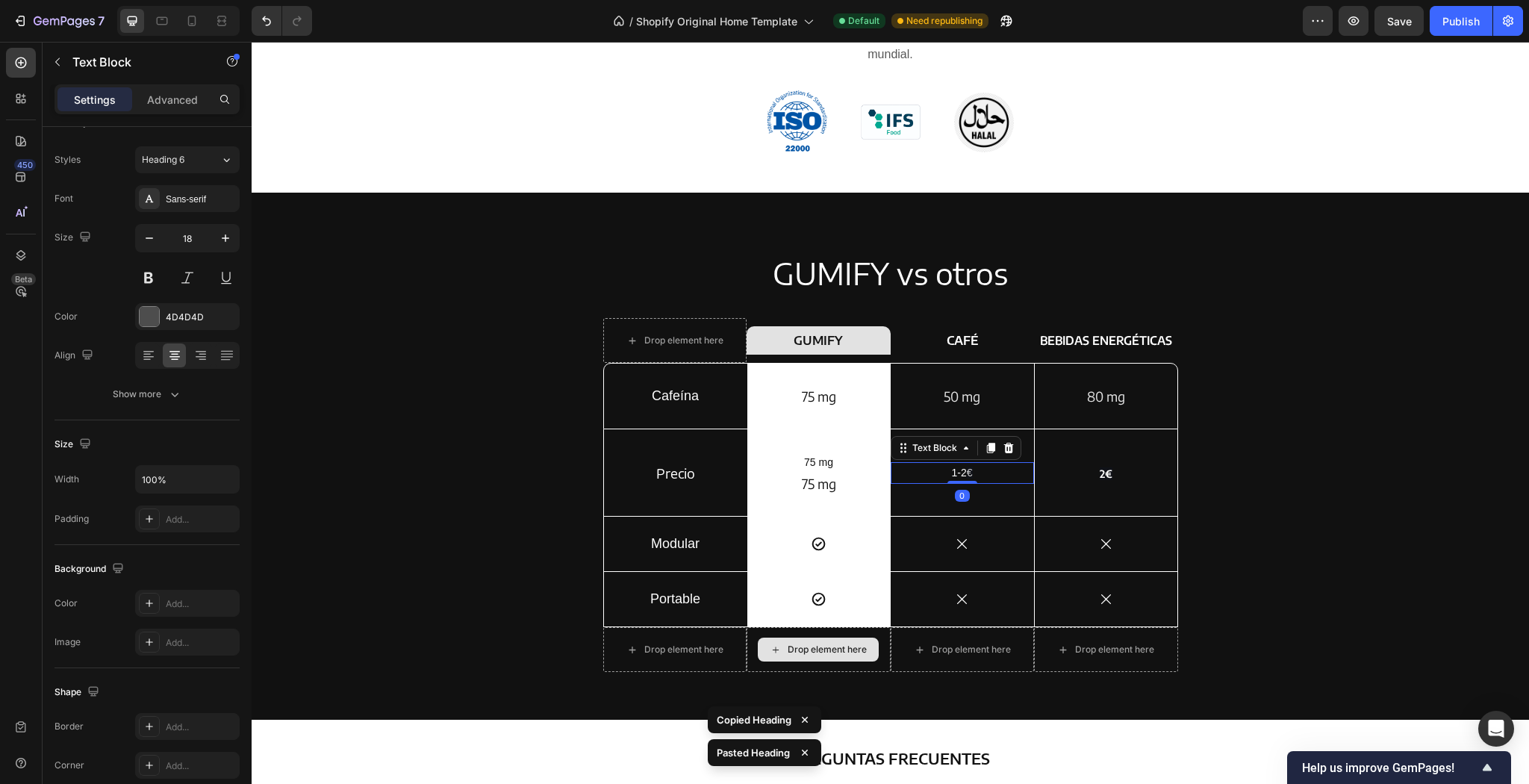
scroll to position [0, 0]
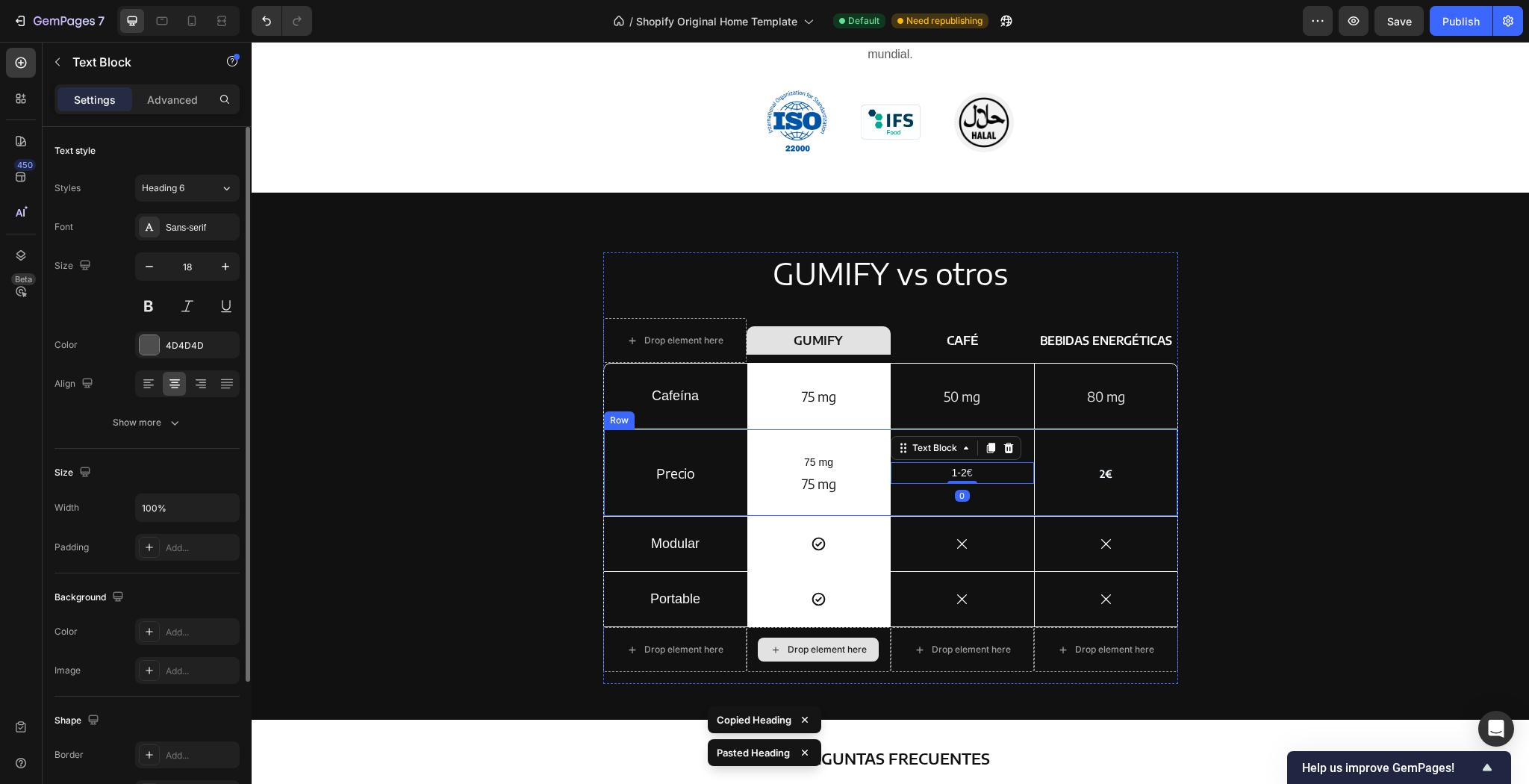
click at [869, 461] on p "⁠⁠⁠⁠⁠⁠⁠ 75 mg" at bounding box center [819, 462] width 141 height 18
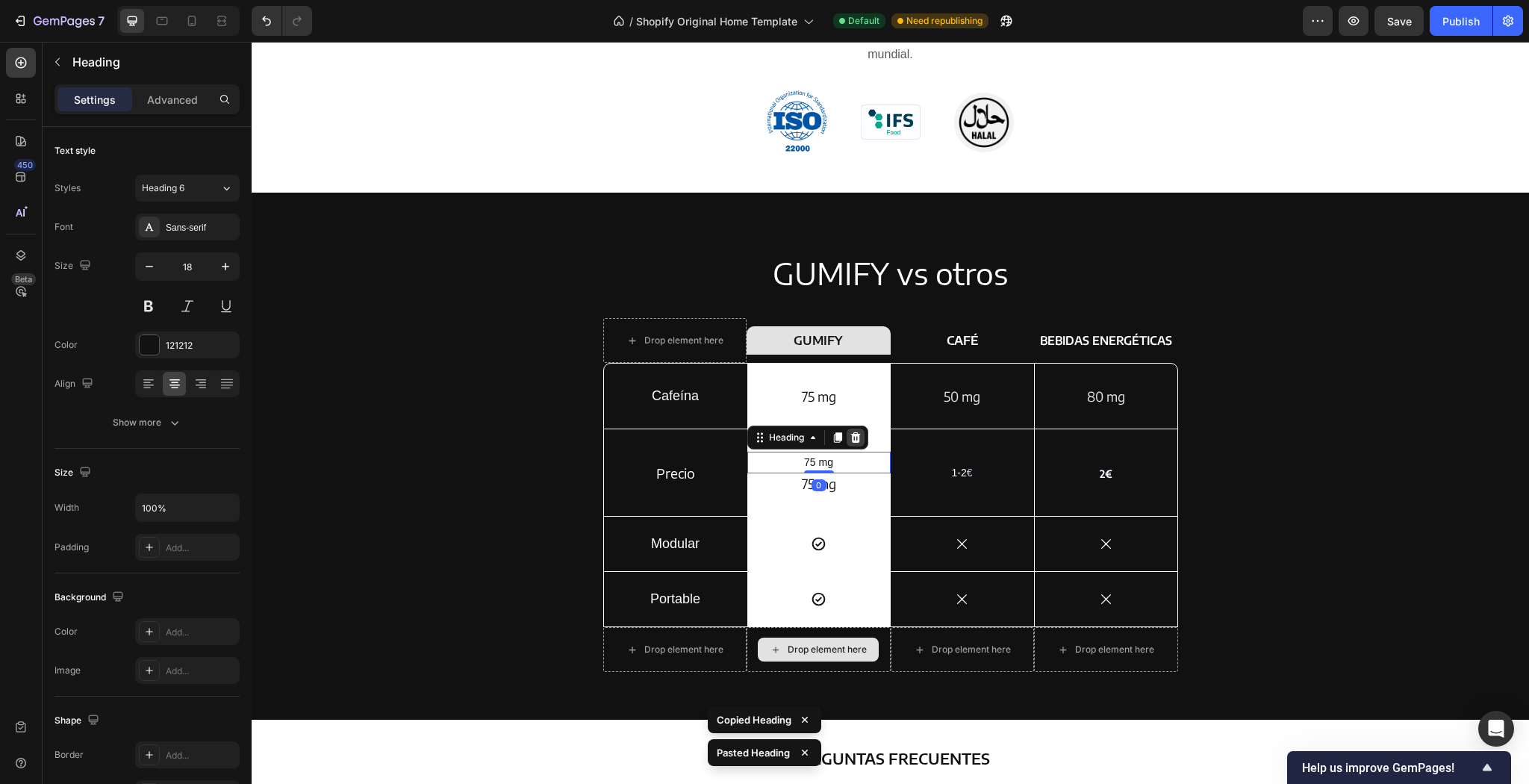
click at [854, 438] on icon at bounding box center [855, 437] width 10 height 11
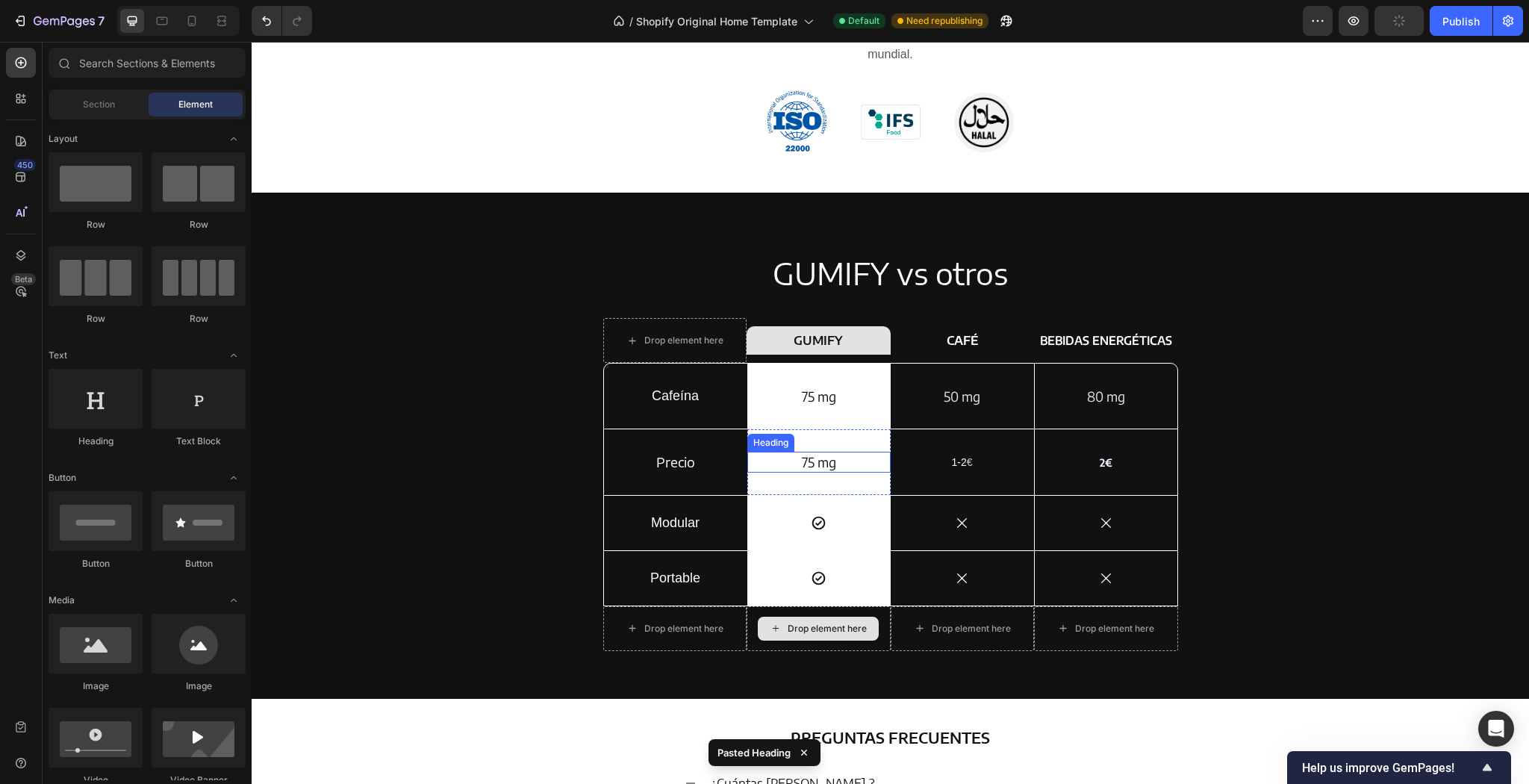
click at [830, 470] on h2 "75 mg" at bounding box center [819, 461] width 143 height 20
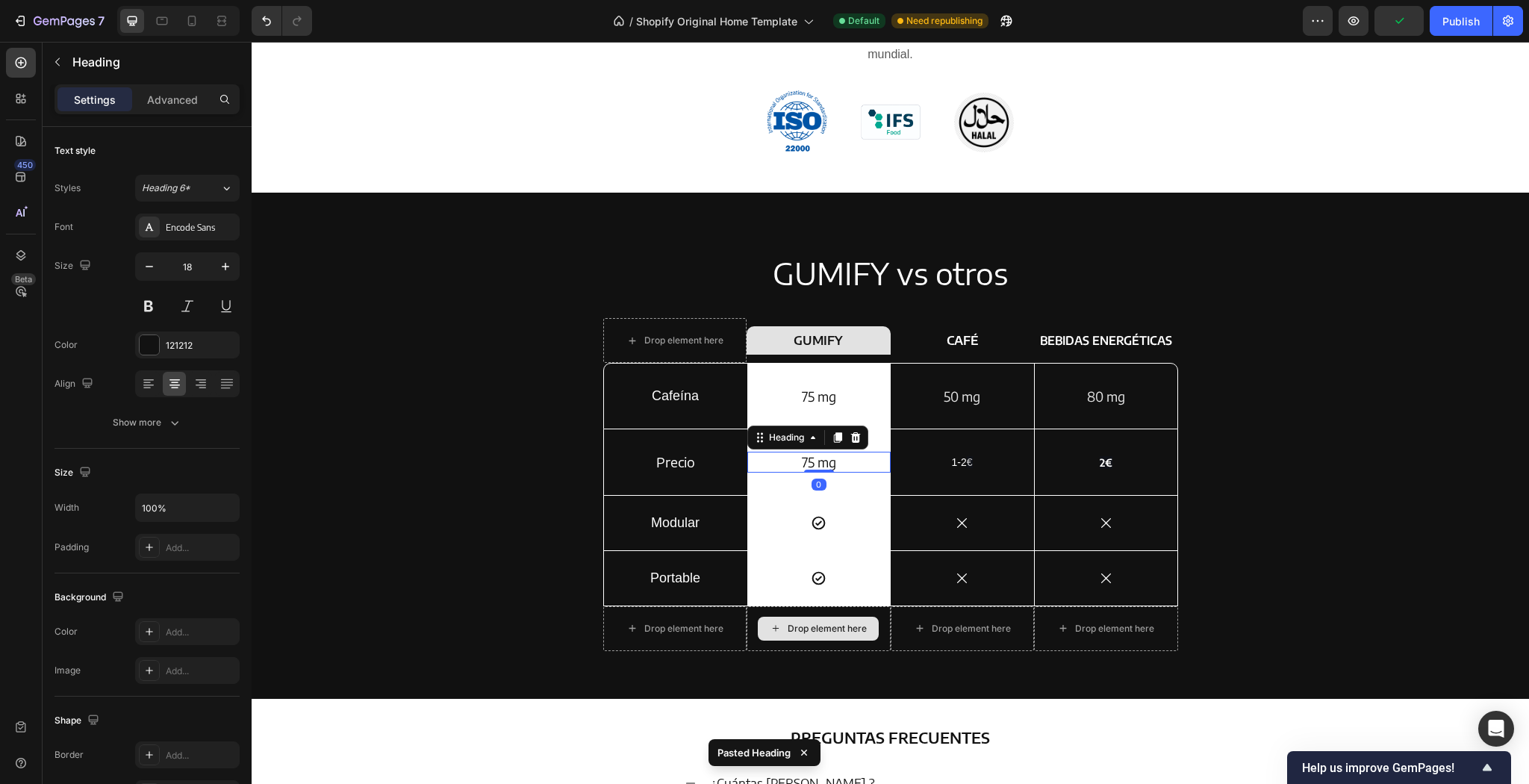
click at [812, 461] on h2 "75 mg" at bounding box center [819, 461] width 143 height 20
click at [828, 465] on p "75 mg" at bounding box center [819, 461] width 141 height 17
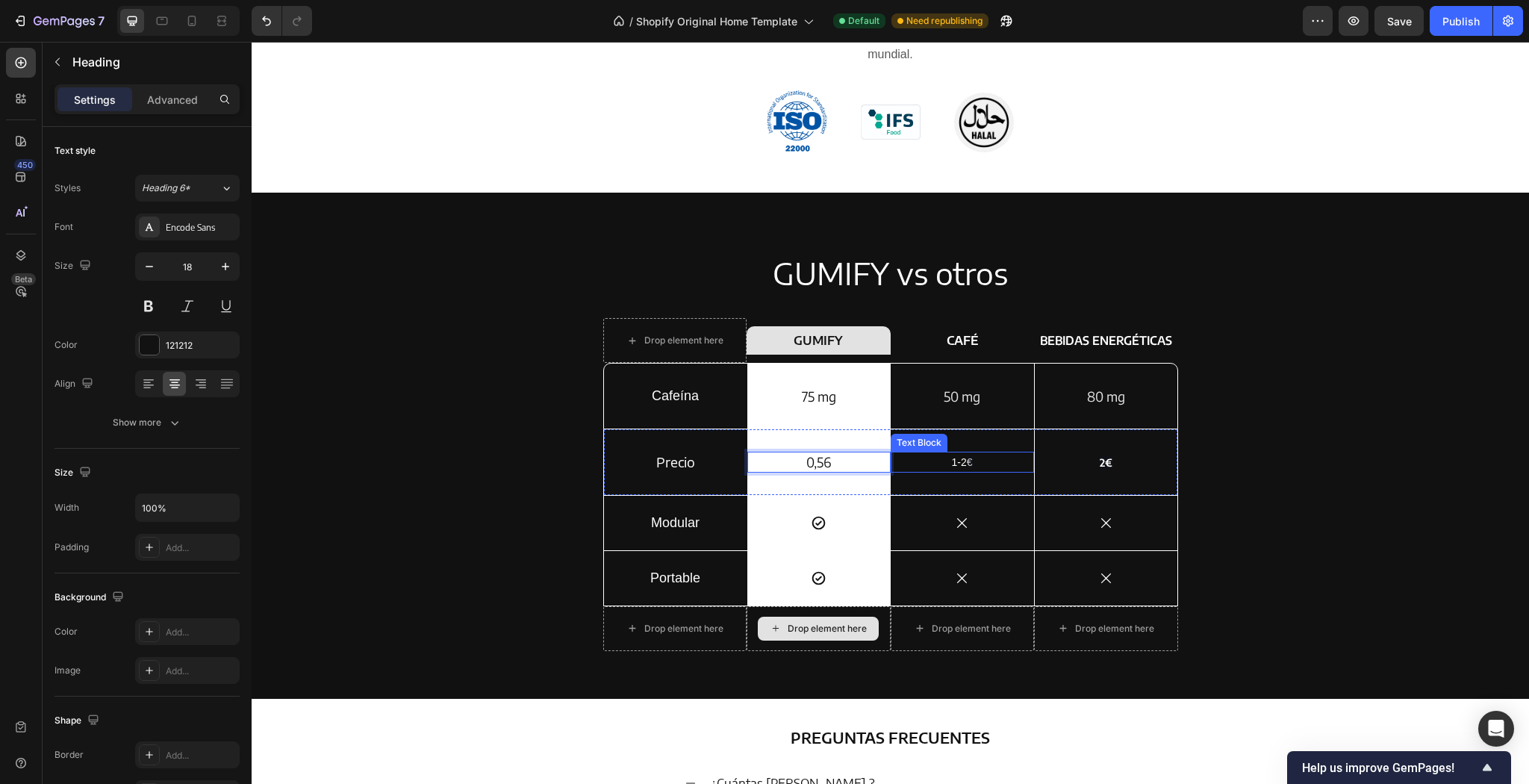
click at [974, 466] on p "1-2 €" at bounding box center [962, 462] width 141 height 18
click at [973, 466] on p "1-2 €" at bounding box center [962, 462] width 141 height 18
click at [964, 463] on p "1-2 €" at bounding box center [962, 462] width 141 height 18
click at [962, 461] on p "1-2 €" at bounding box center [962, 462] width 141 height 18
drag, startPoint x: 964, startPoint y: 461, endPoint x: 974, endPoint y: 460, distance: 10.0
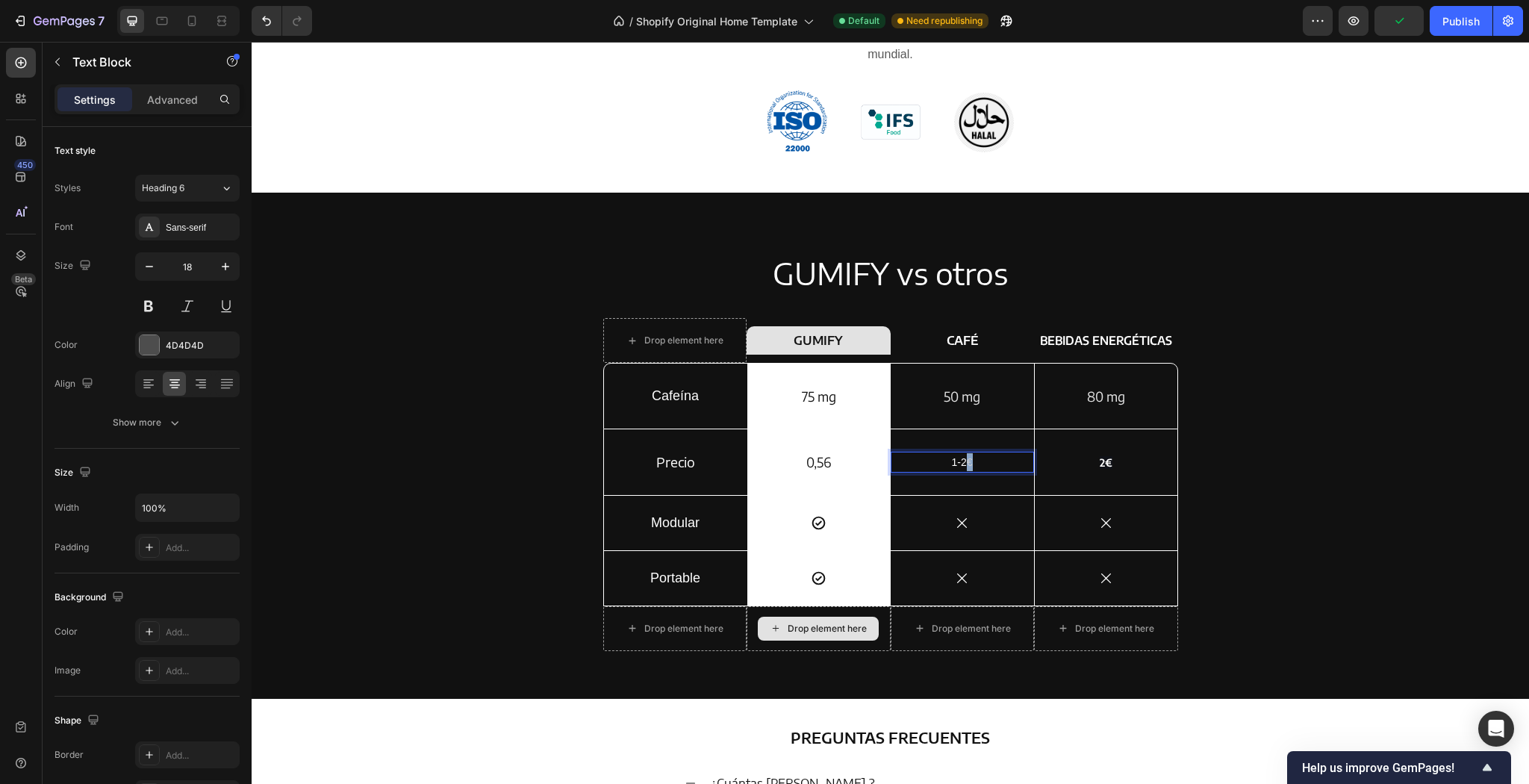
click at [974, 460] on p "1-2 €" at bounding box center [962, 462] width 141 height 18
copy span "€"
click at [846, 459] on p "0,56" at bounding box center [819, 461] width 141 height 17
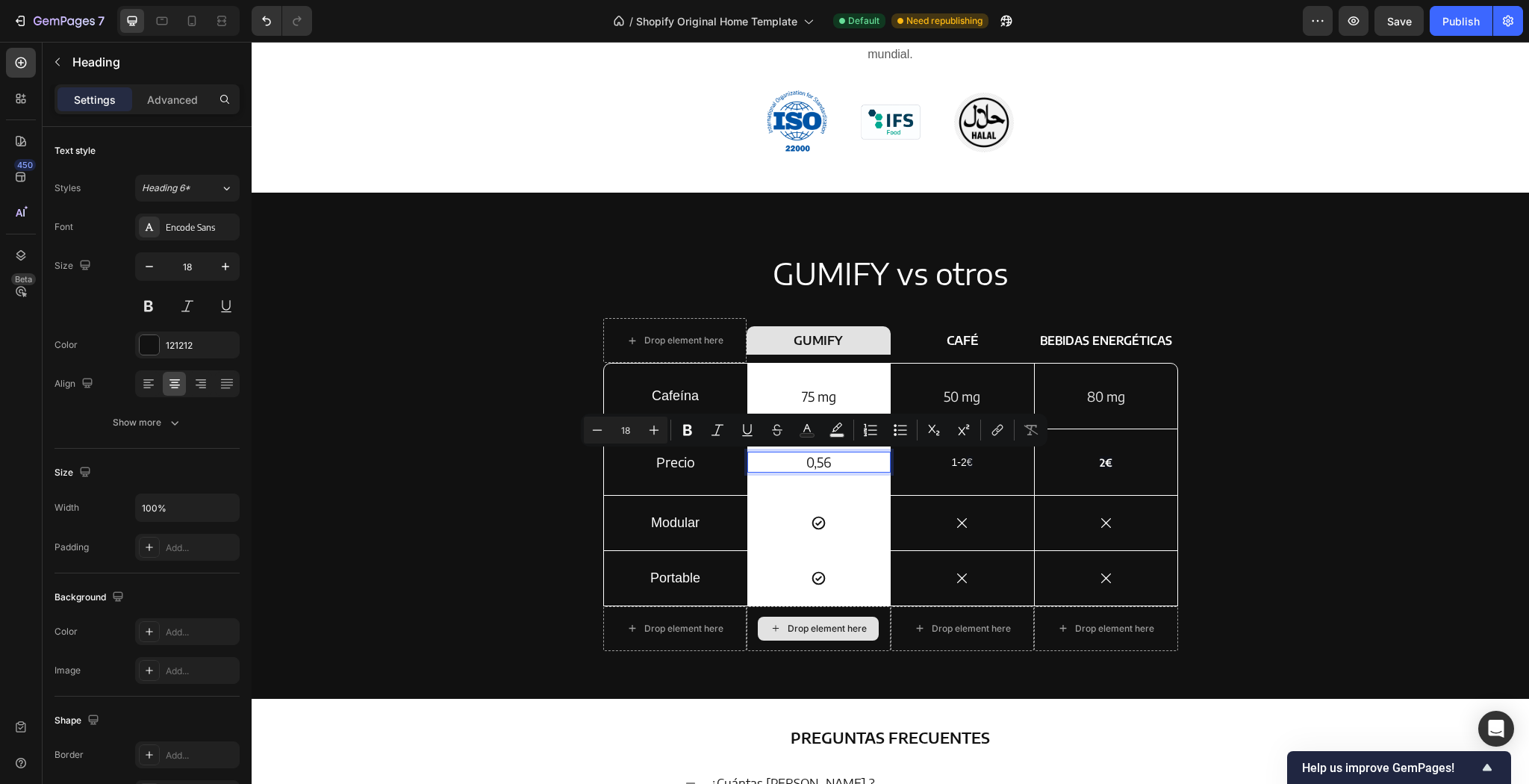
click at [846, 459] on p "0,56" at bounding box center [819, 461] width 141 height 17
click at [865, 463] on p "0,56" at bounding box center [819, 461] width 141 height 17
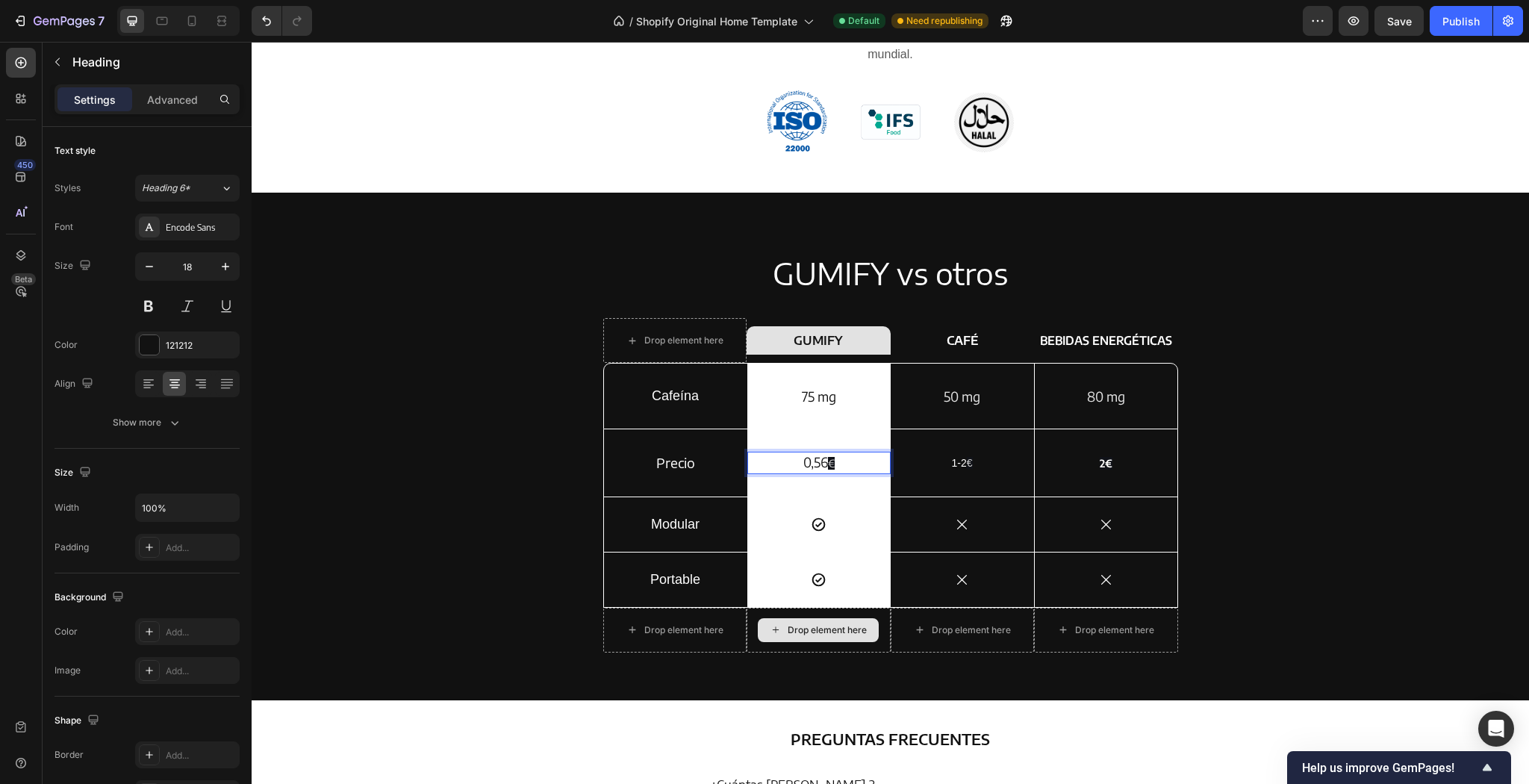
click at [854, 466] on p "0,56 €" at bounding box center [819, 462] width 141 height 19
drag, startPoint x: 844, startPoint y: 461, endPoint x: 825, endPoint y: 457, distance: 19.4
click at [825, 457] on p "0,56 €" at bounding box center [819, 462] width 141 height 19
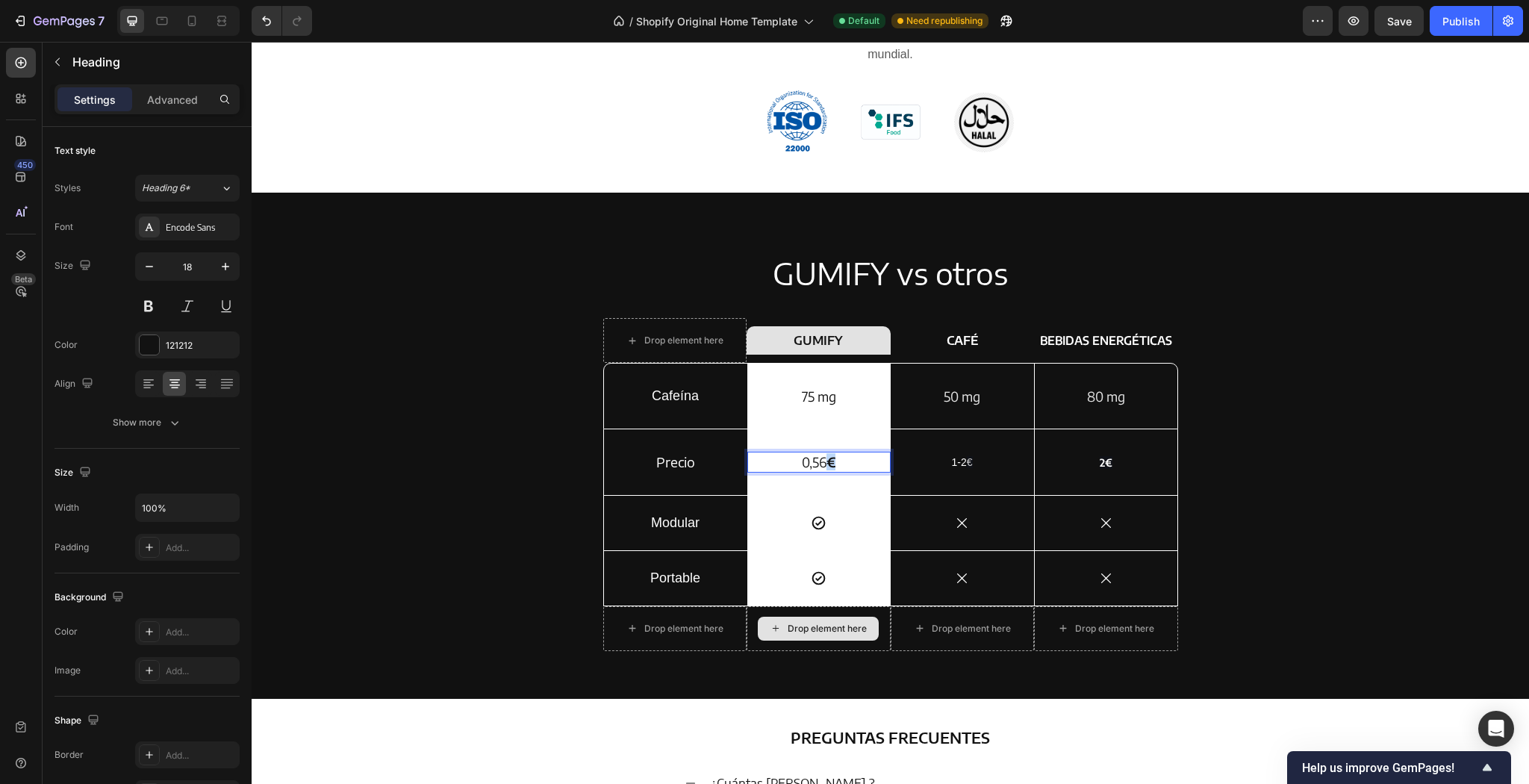
drag, startPoint x: 834, startPoint y: 469, endPoint x: 825, endPoint y: 469, distance: 9.0
click at [825, 469] on p "0,56 €" at bounding box center [819, 461] width 141 height 17
click at [702, 422] on button "Bold" at bounding box center [700, 430] width 27 height 27
click at [830, 474] on div "0,56€ Heading 0 Row" at bounding box center [819, 461] width 143 height 65
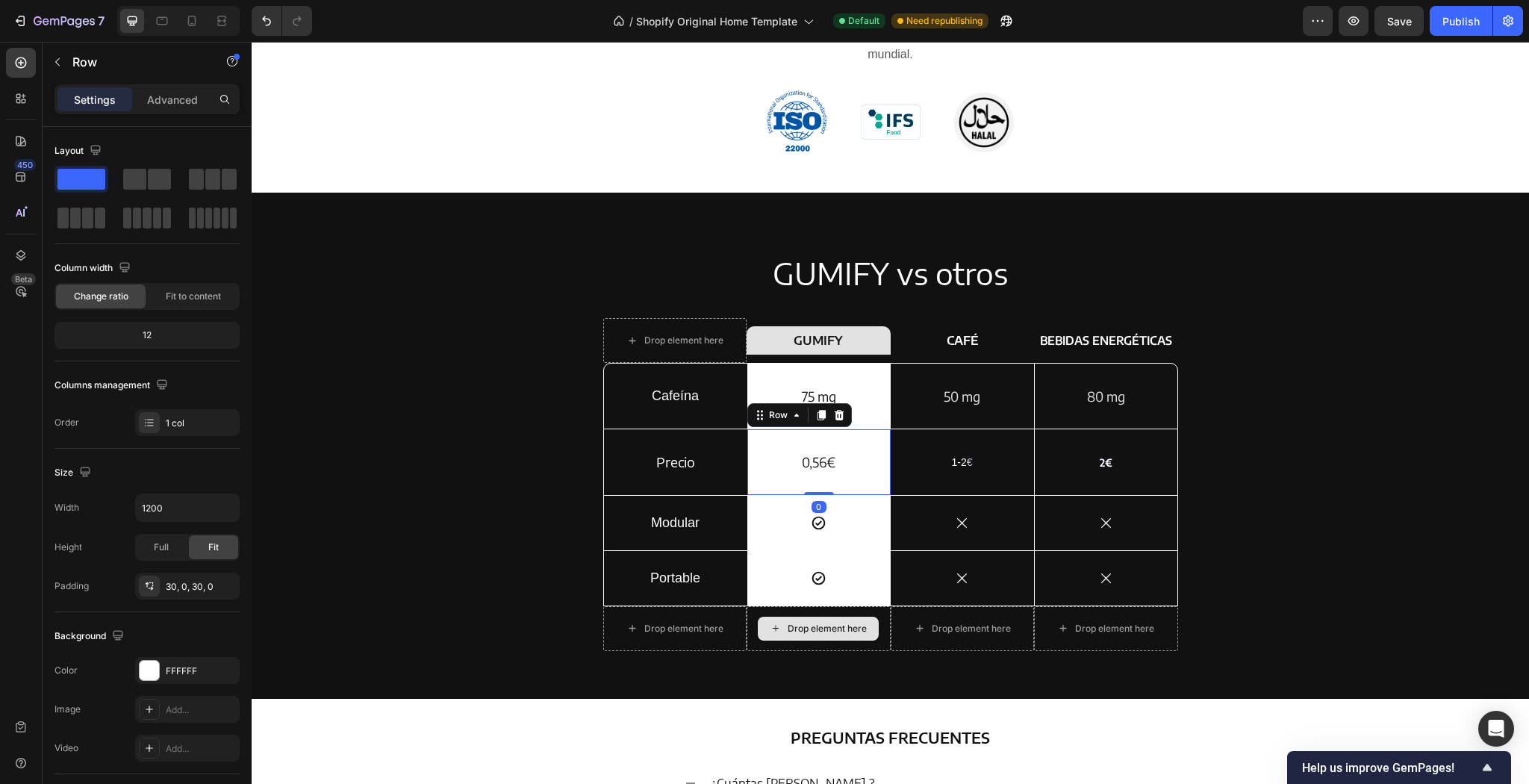
click at [845, 454] on p "0,56€" at bounding box center [819, 461] width 141 height 17
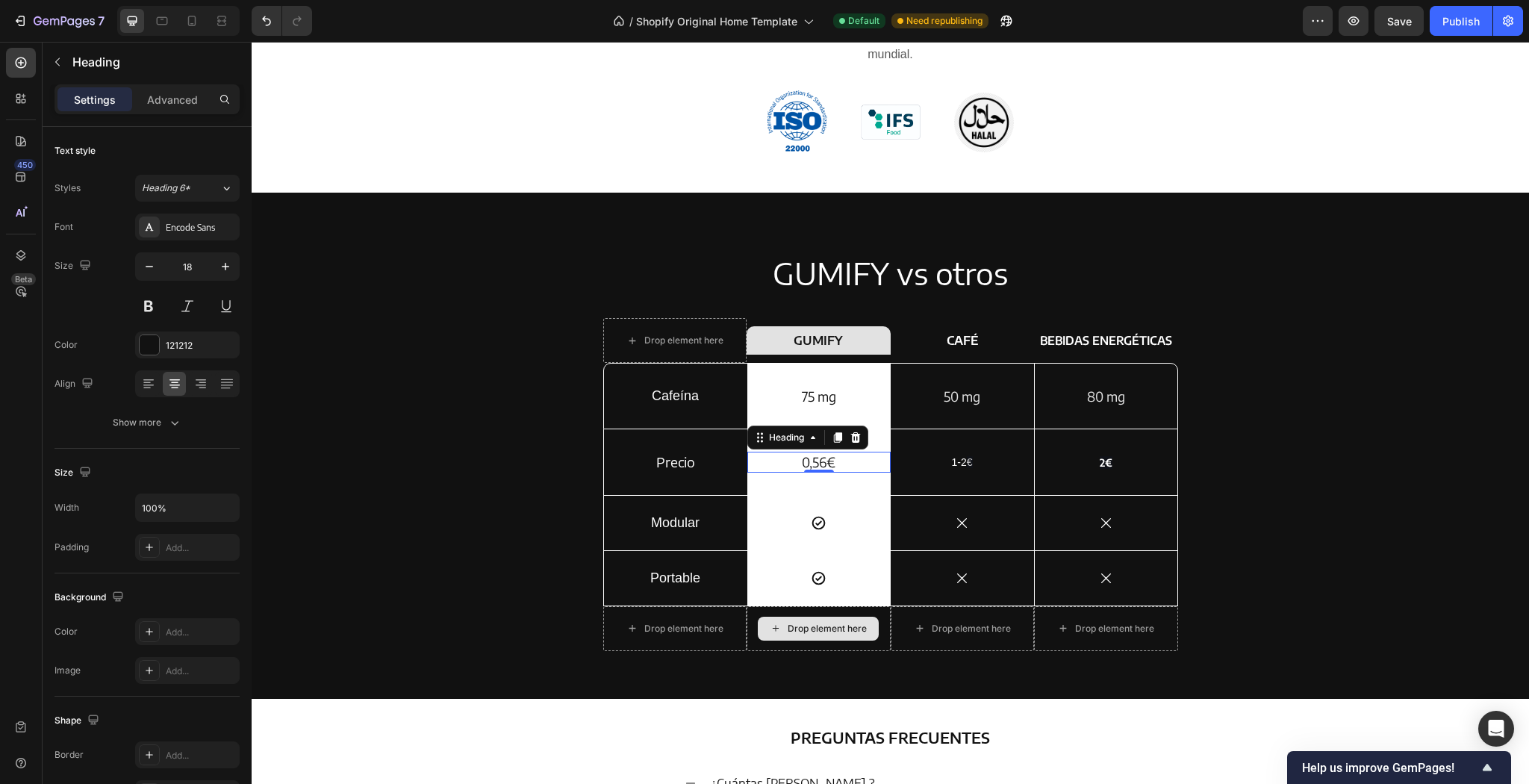
drag, startPoint x: 881, startPoint y: 454, endPoint x: 905, endPoint y: 440, distance: 27.8
click at [875, 457] on p "0,56€" at bounding box center [819, 461] width 141 height 17
click at [862, 466] on p "0,56€" at bounding box center [819, 461] width 141 height 17
click at [868, 442] on div "0,56€ Heading 0 Row" at bounding box center [819, 461] width 143 height 65
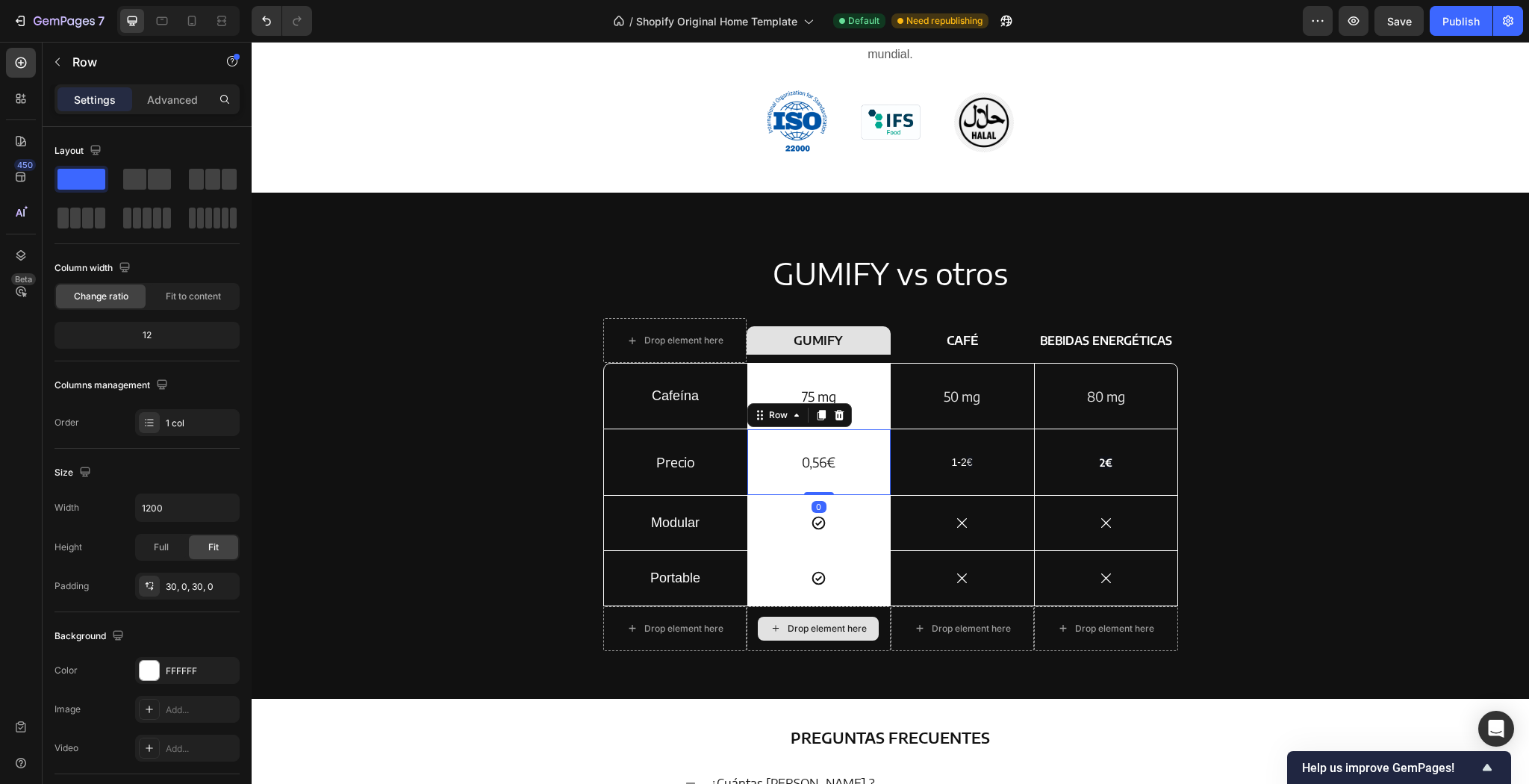
click at [858, 461] on p "0,56€" at bounding box center [819, 461] width 141 height 17
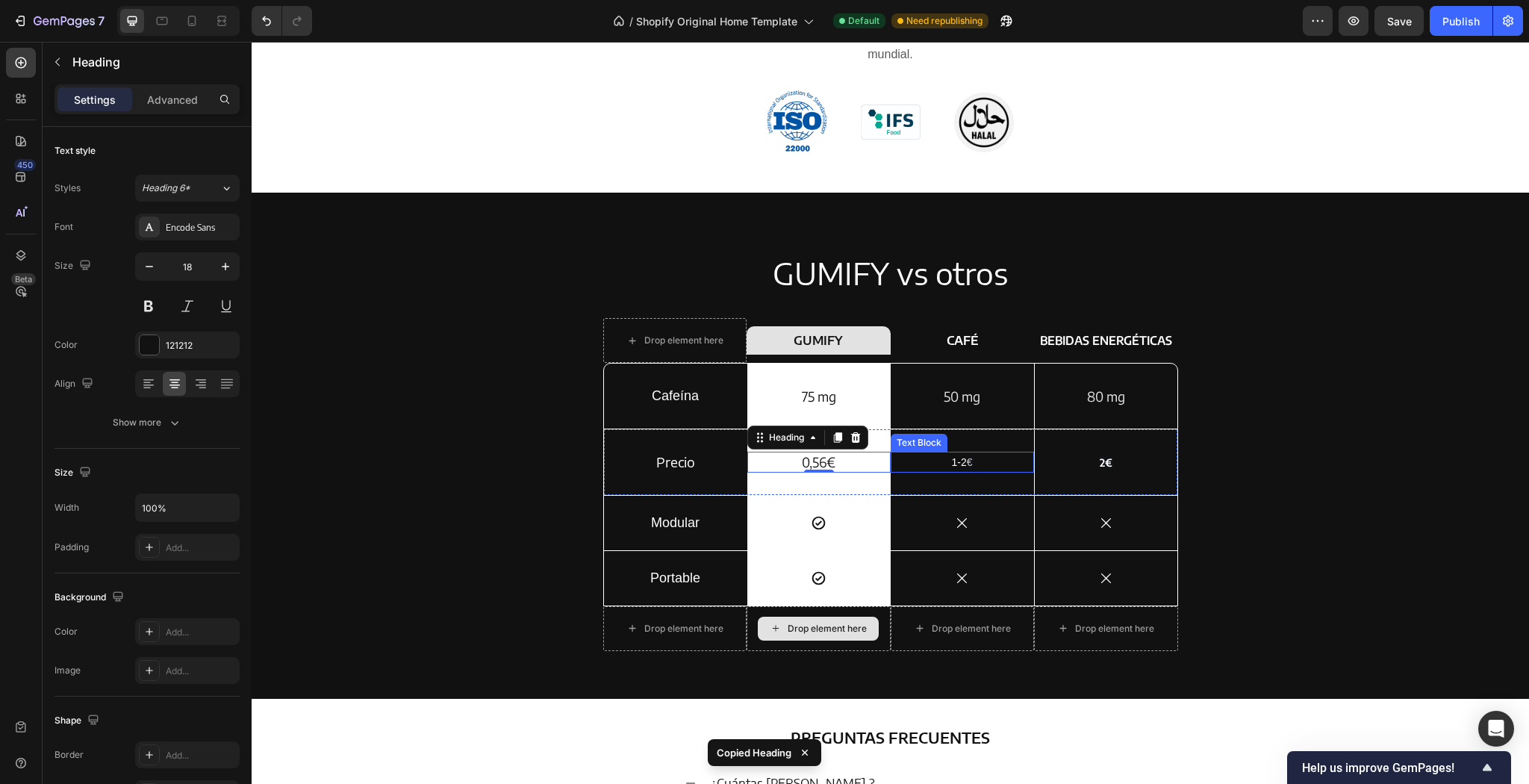
click at [981, 447] on div "1-2 € Text Block" at bounding box center [962, 461] width 143 height 65
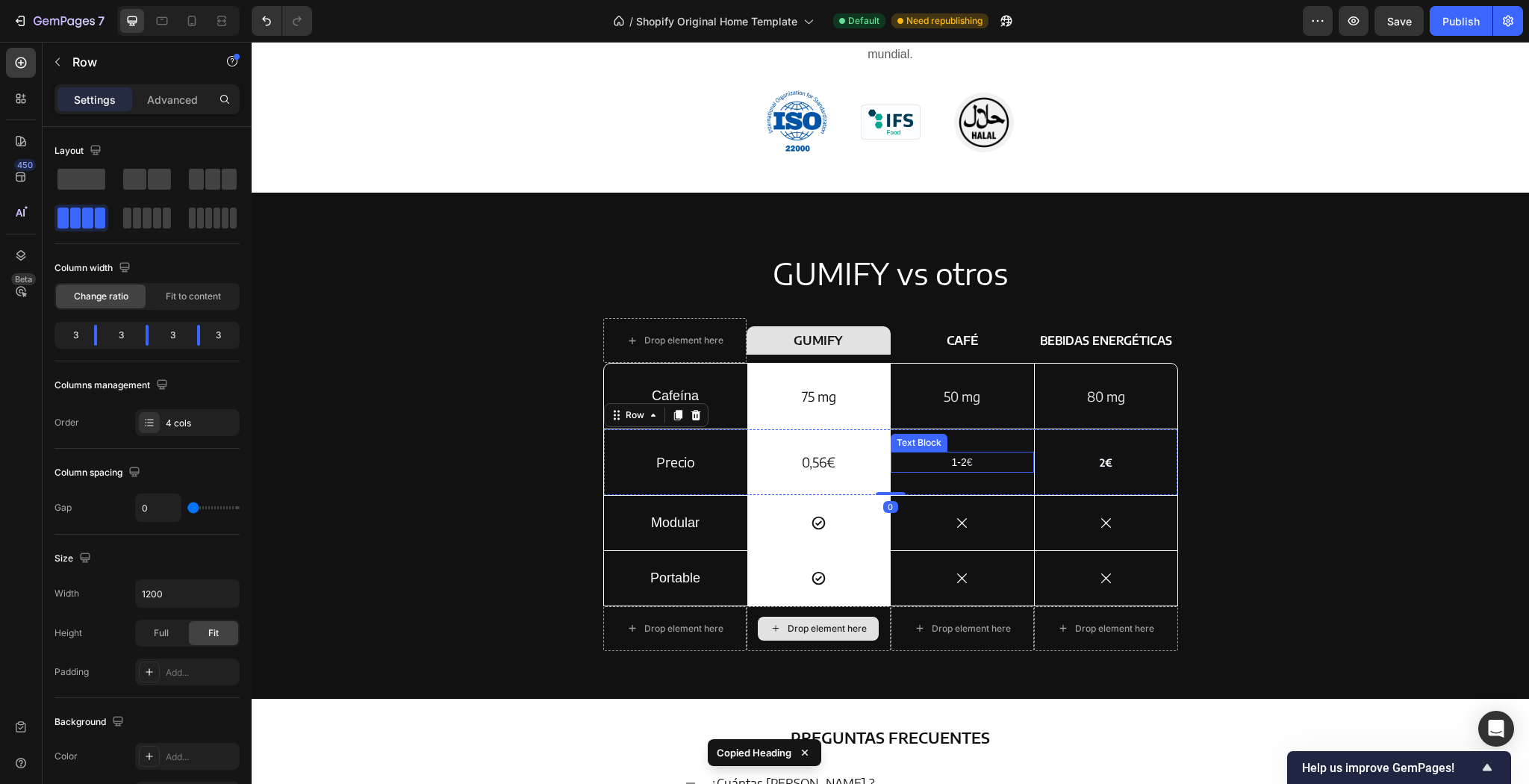
click at [981, 454] on p "1-2 €" at bounding box center [962, 462] width 141 height 18
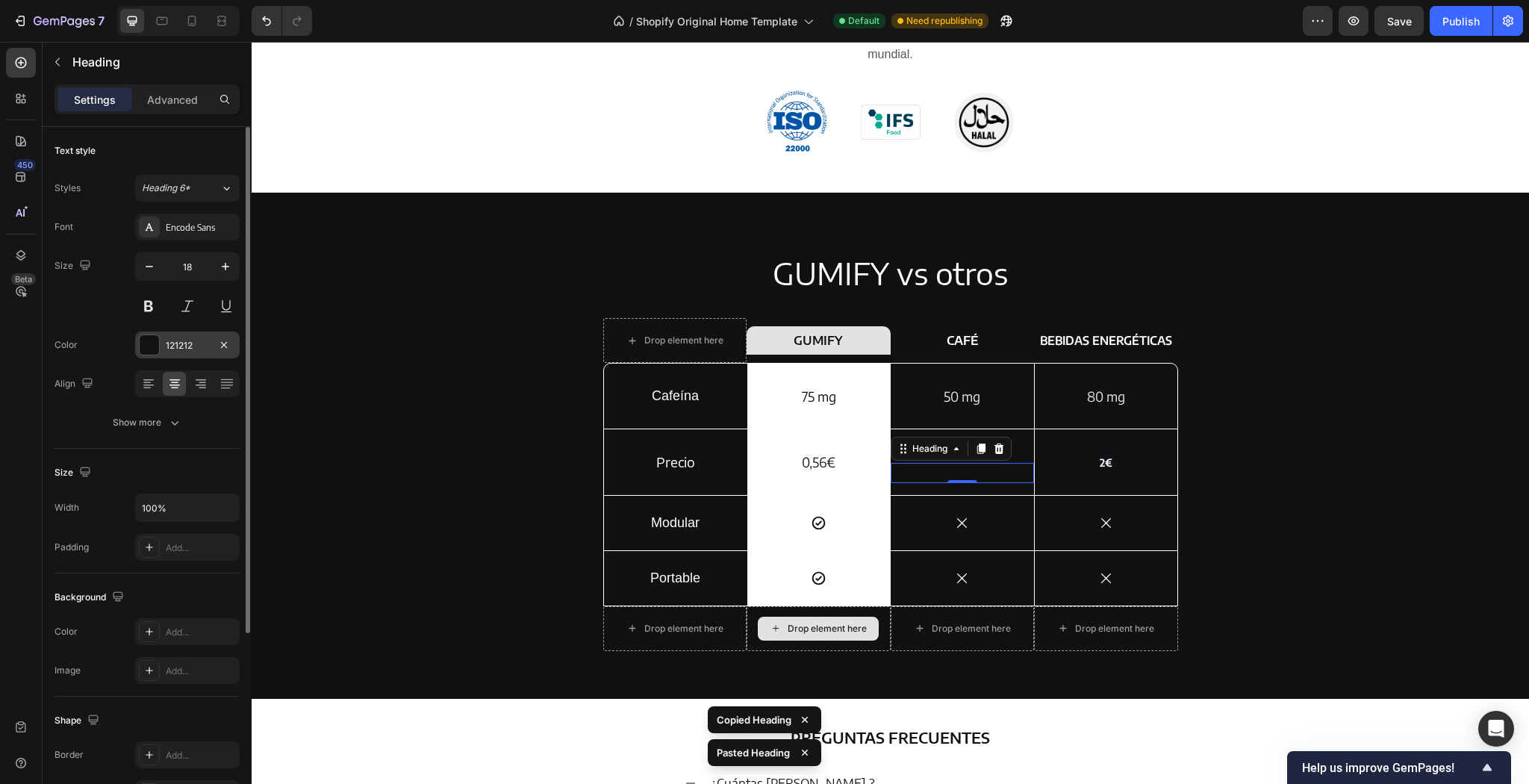
click at [149, 340] on div at bounding box center [149, 345] width 19 height 19
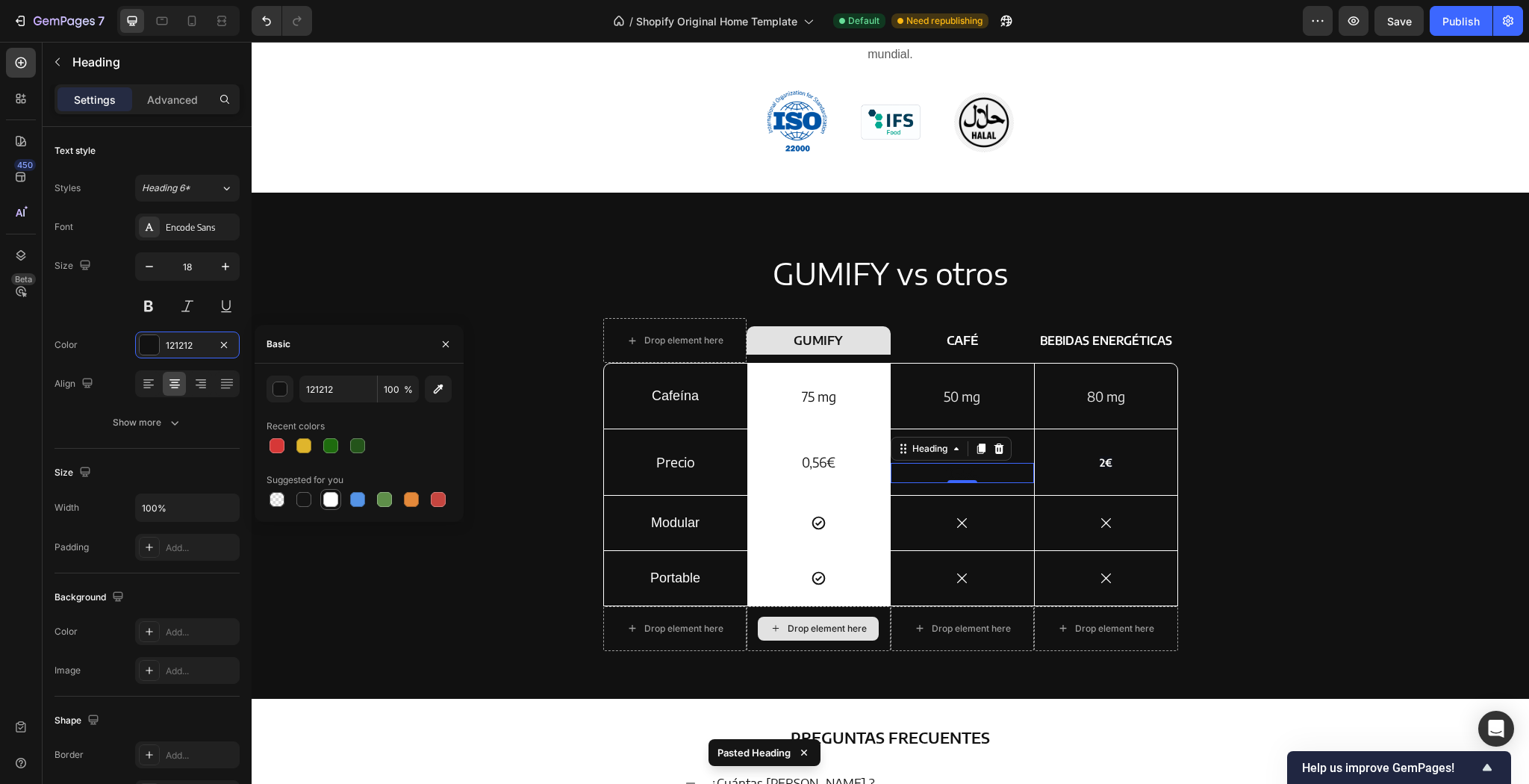
click at [331, 502] on div at bounding box center [331, 500] width 15 height 15
type input "FFFFFF"
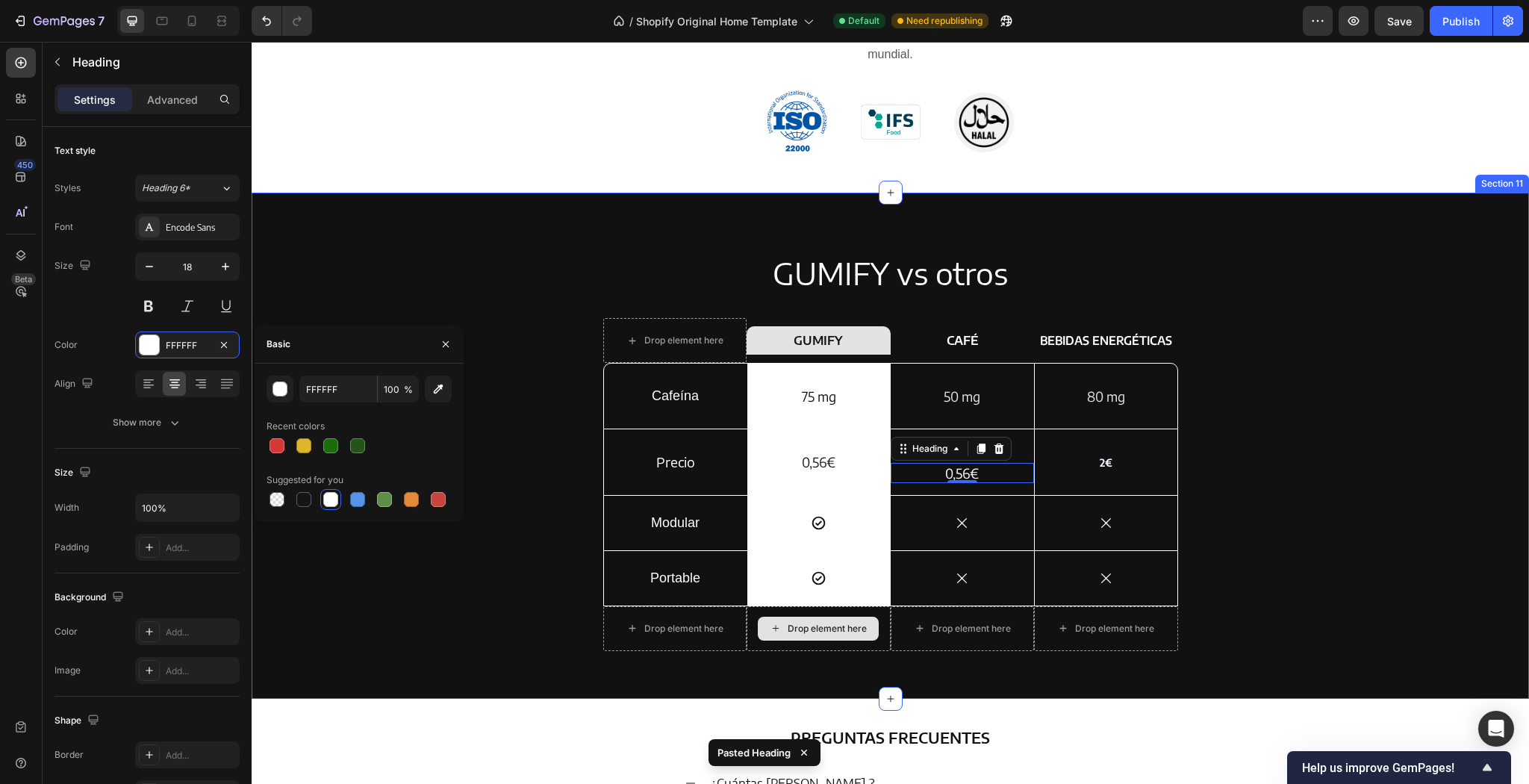
click at [374, 557] on div "GUMIFY vs otros Heading Drop element here Row GUMIFY Heading Row CAFÉ Text Bloc…" at bounding box center [890, 457] width 1255 height 410
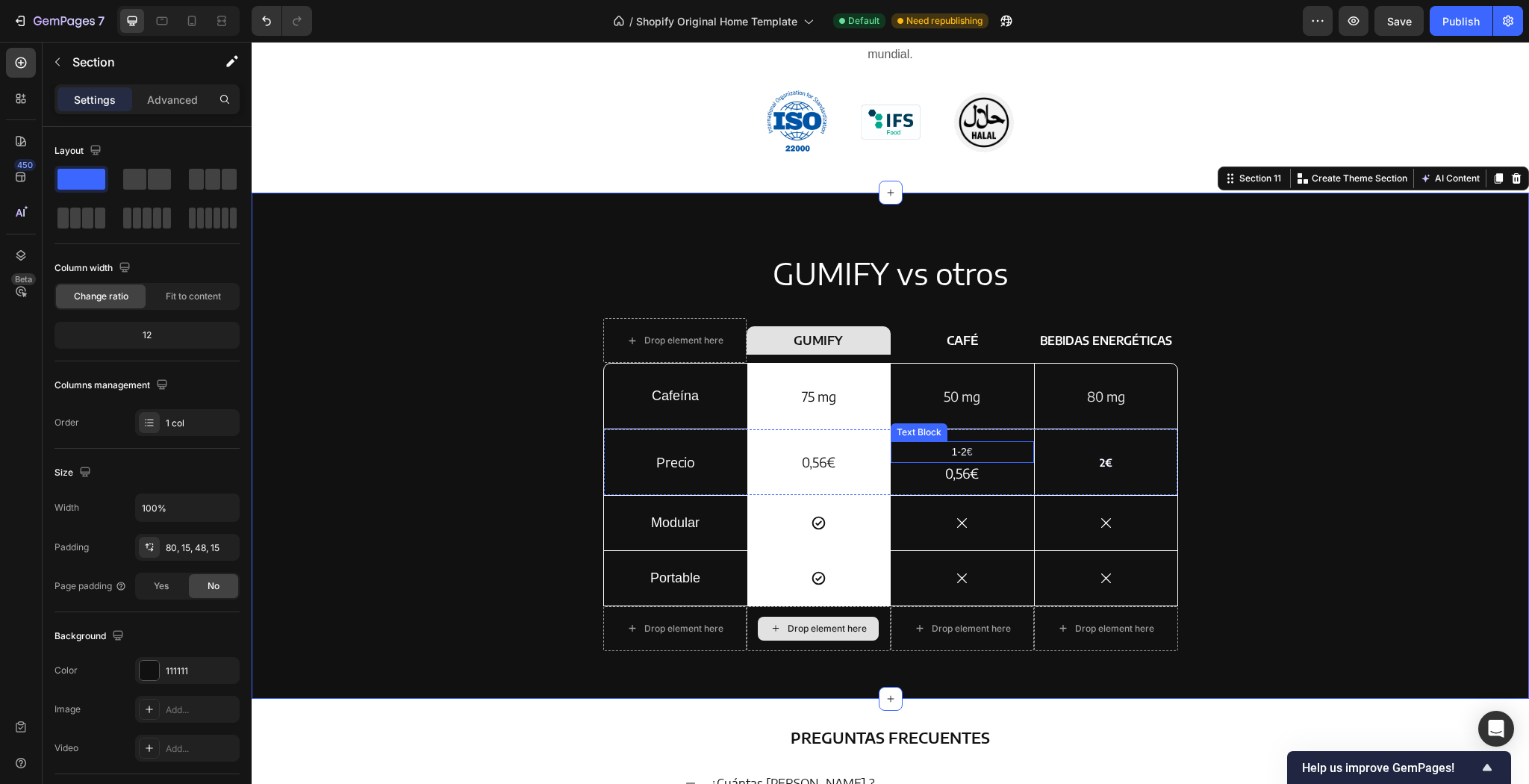
click at [1015, 457] on p "1-2 €" at bounding box center [962, 452] width 141 height 18
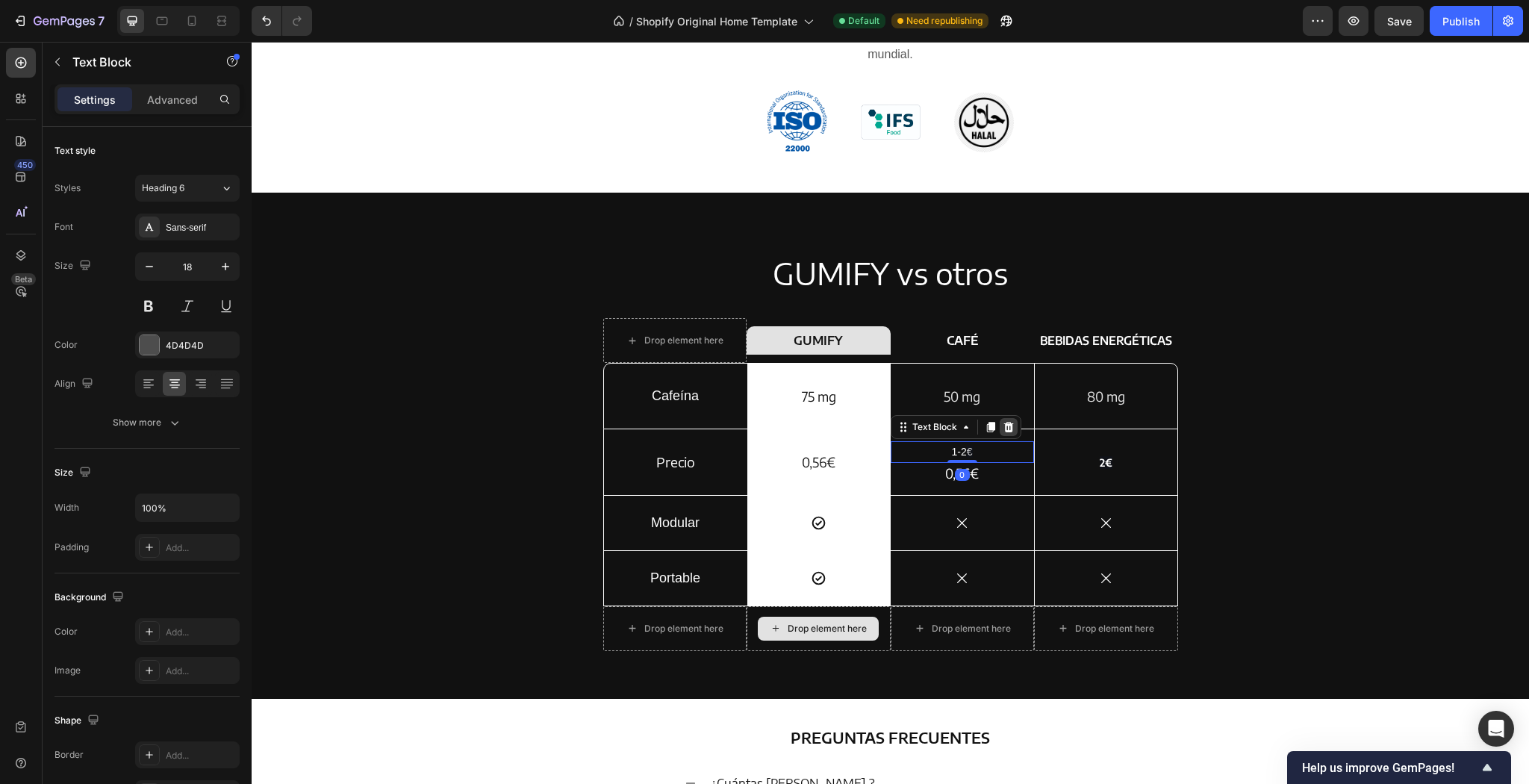
click at [1005, 427] on icon at bounding box center [1008, 427] width 12 height 12
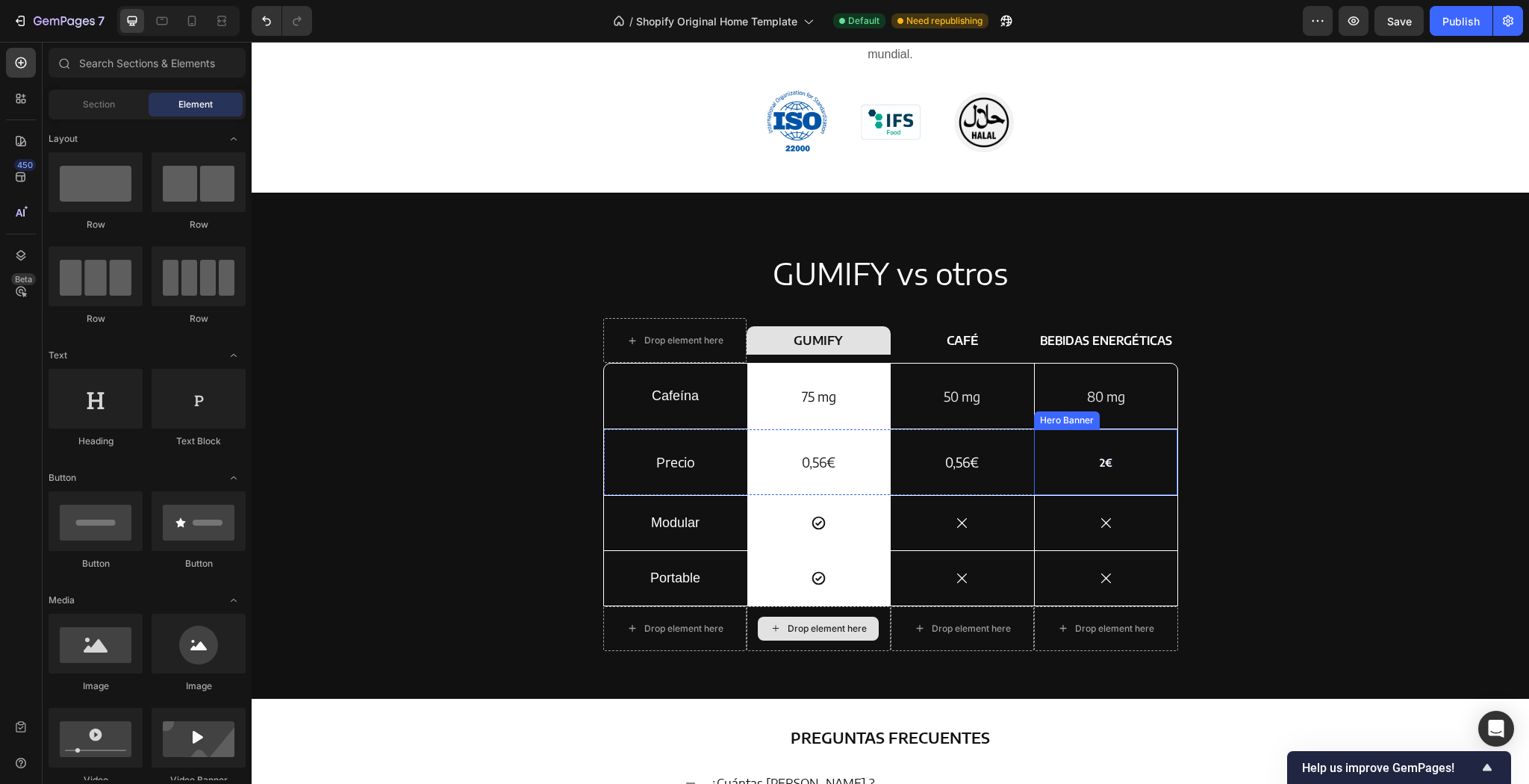
click at [1135, 464] on h2 "2€" at bounding box center [1107, 461] width 143 height 22
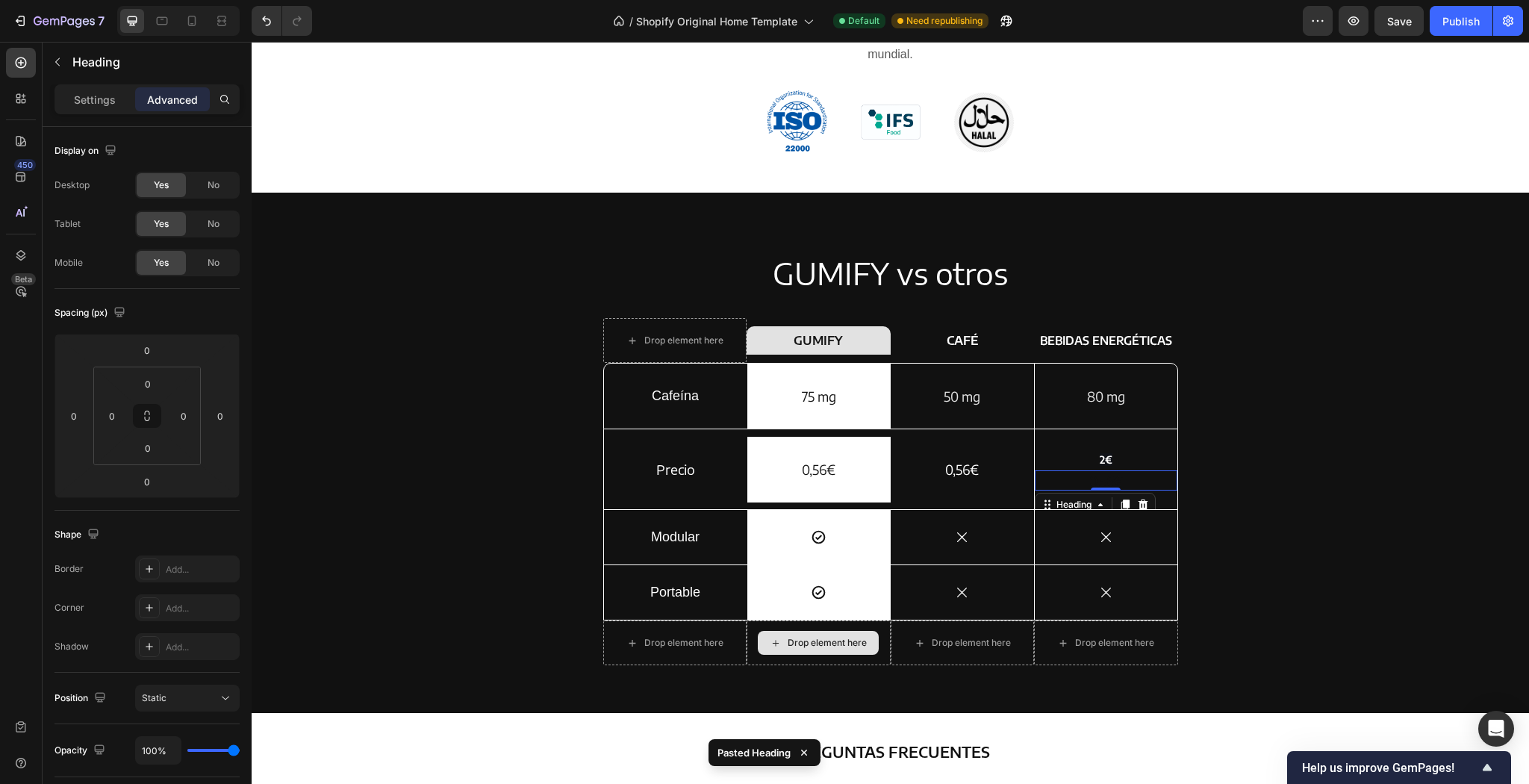
click at [1135, 472] on h2 "0,56€" at bounding box center [1107, 480] width 143 height 20
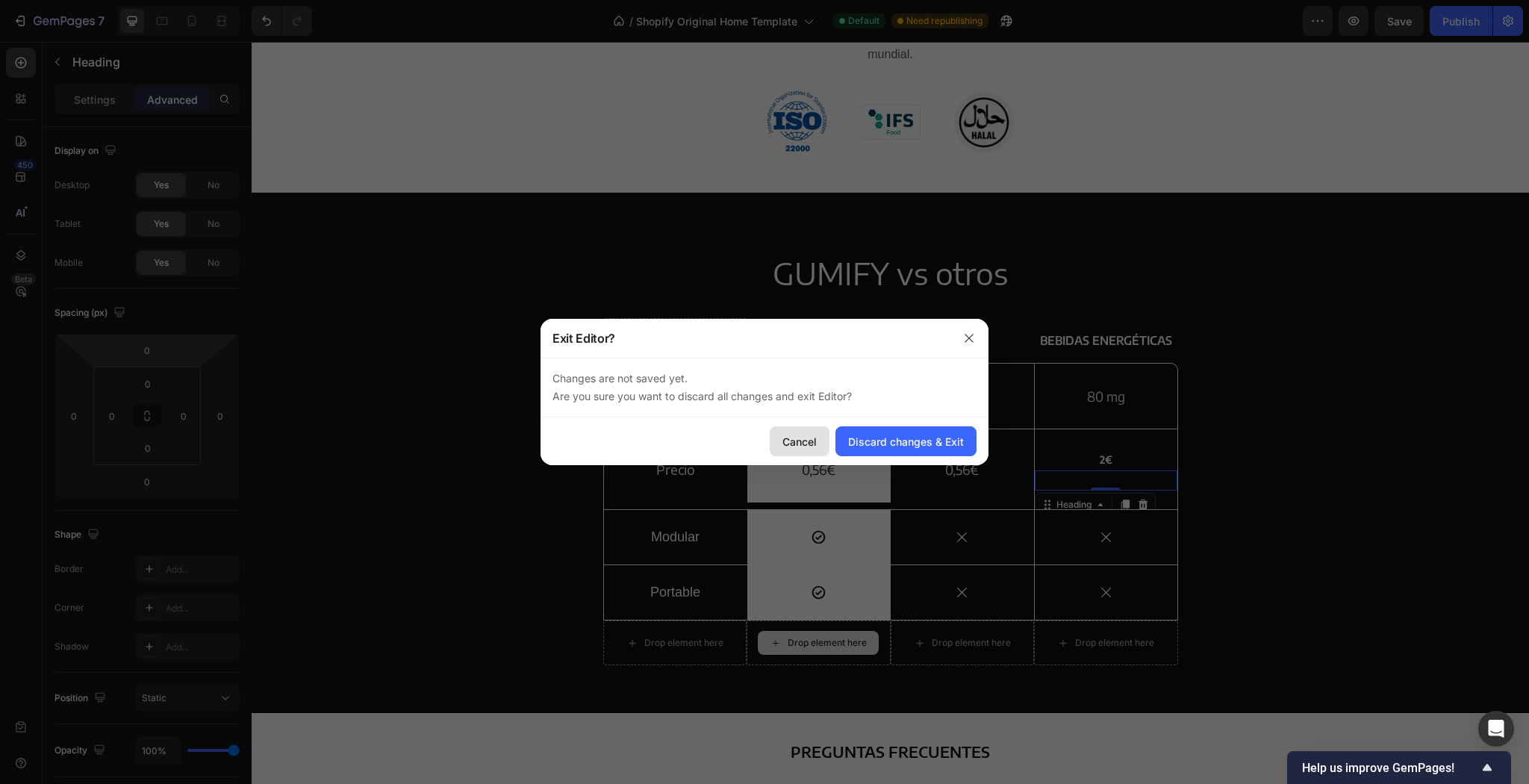
click at [813, 444] on div "Cancel" at bounding box center [799, 441] width 34 height 15
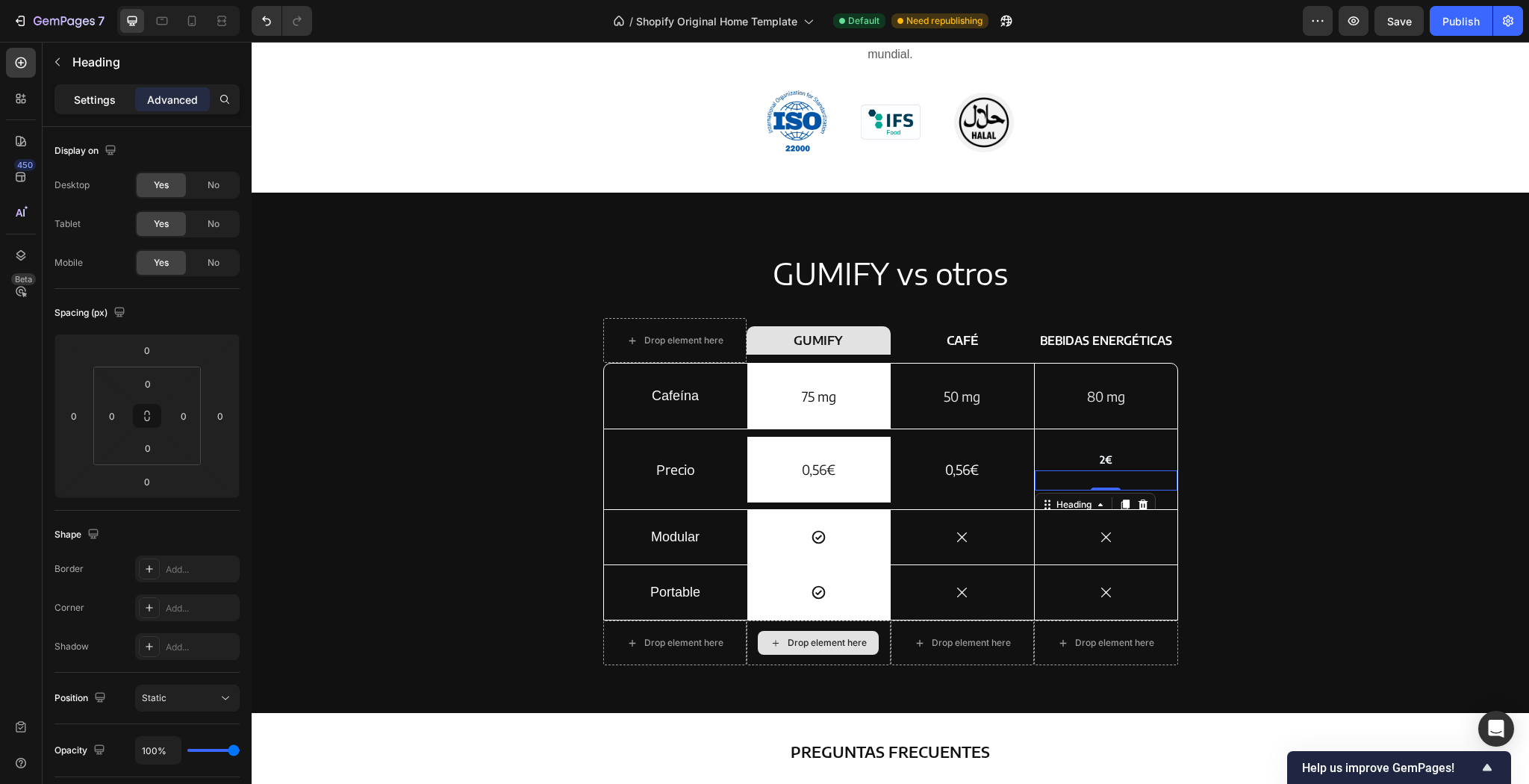
click at [77, 96] on p "Settings" at bounding box center [94, 99] width 41 height 15
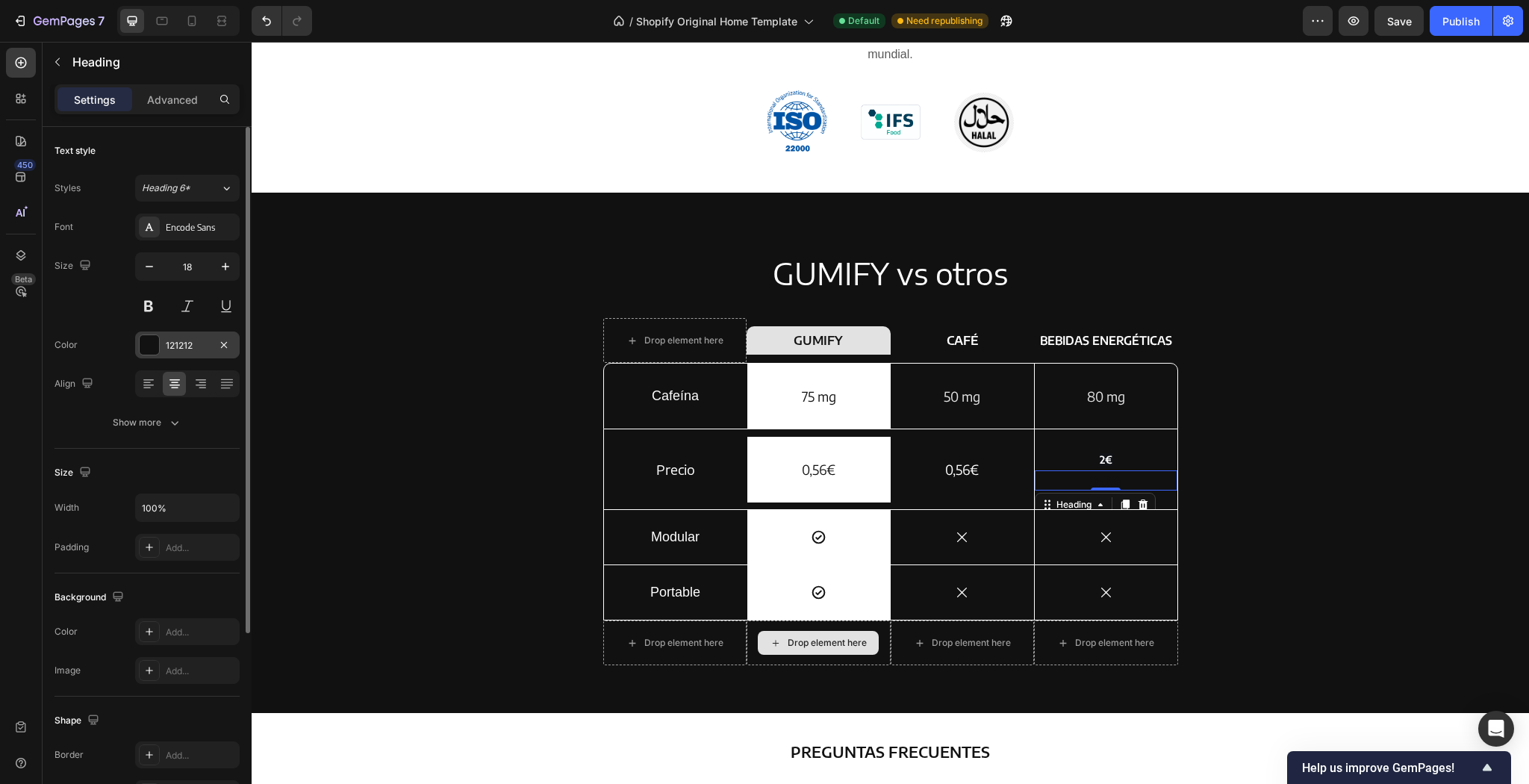
click at [149, 345] on div at bounding box center [149, 345] width 19 height 19
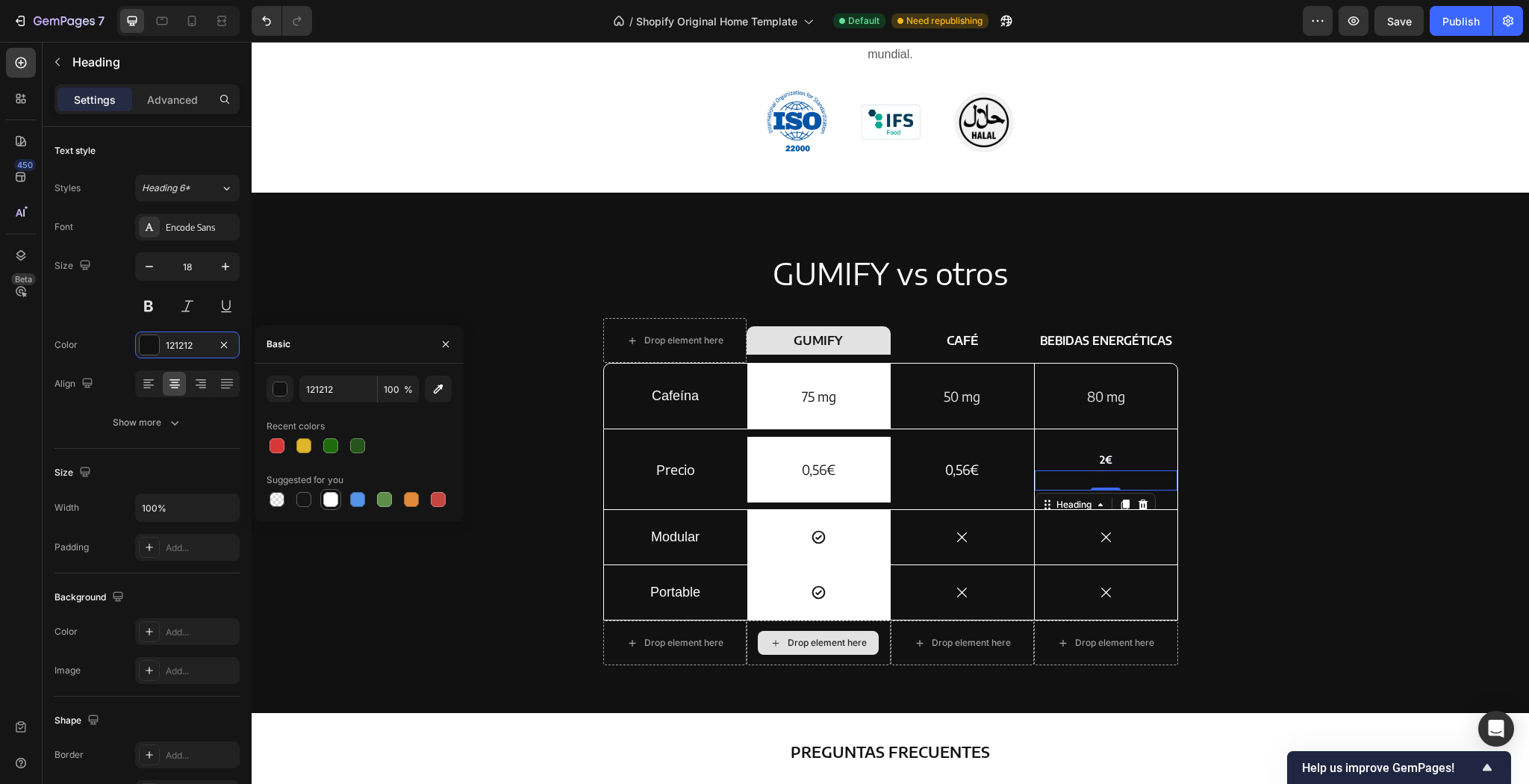
click at [331, 502] on div at bounding box center [331, 500] width 15 height 15
type input "FFFFFF"
click at [1131, 462] on h2 "2€" at bounding box center [1107, 458] width 143 height 22
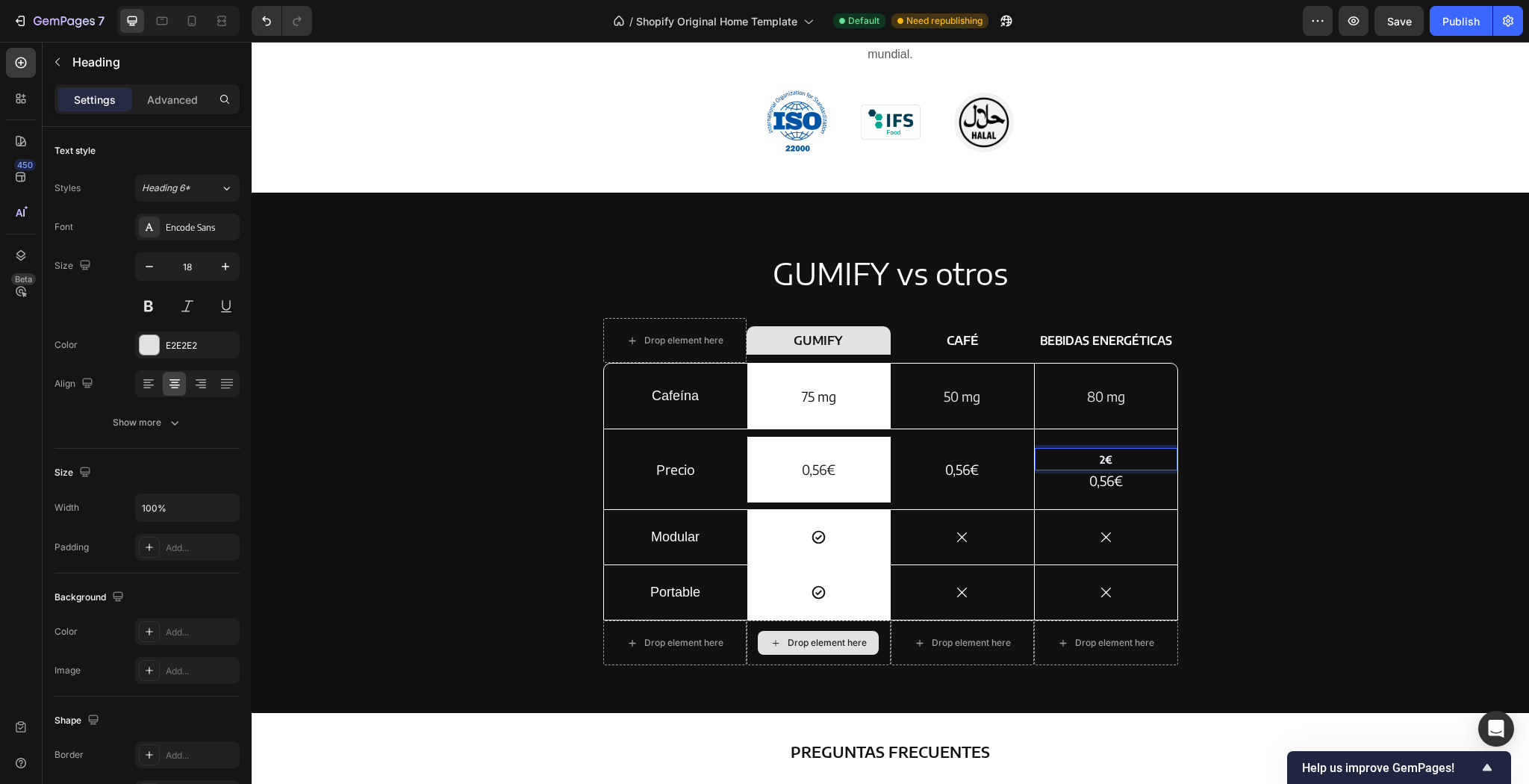
click at [1094, 458] on h2 "2€" at bounding box center [1107, 458] width 143 height 22
click at [1120, 466] on p "2€" at bounding box center [1107, 458] width 140 height 19
click at [1216, 457] on div "GUMIFY vs otros Heading Drop element here Row GUMIFY Heading Row CAFÉ Text Bloc…" at bounding box center [890, 465] width 1255 height 425
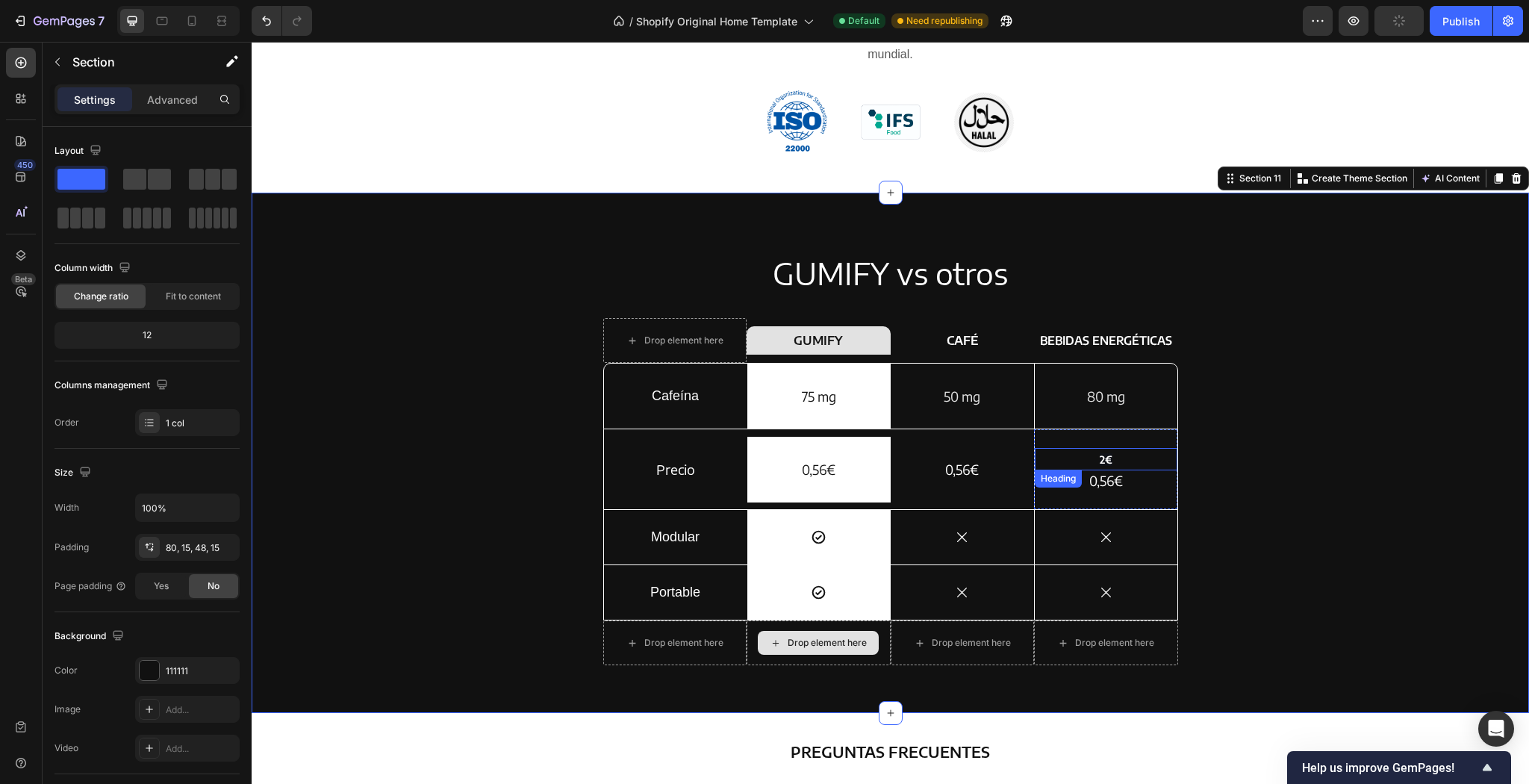
click at [1150, 461] on p "⁠⁠⁠⁠⁠⁠⁠ 2€" at bounding box center [1107, 458] width 140 height 19
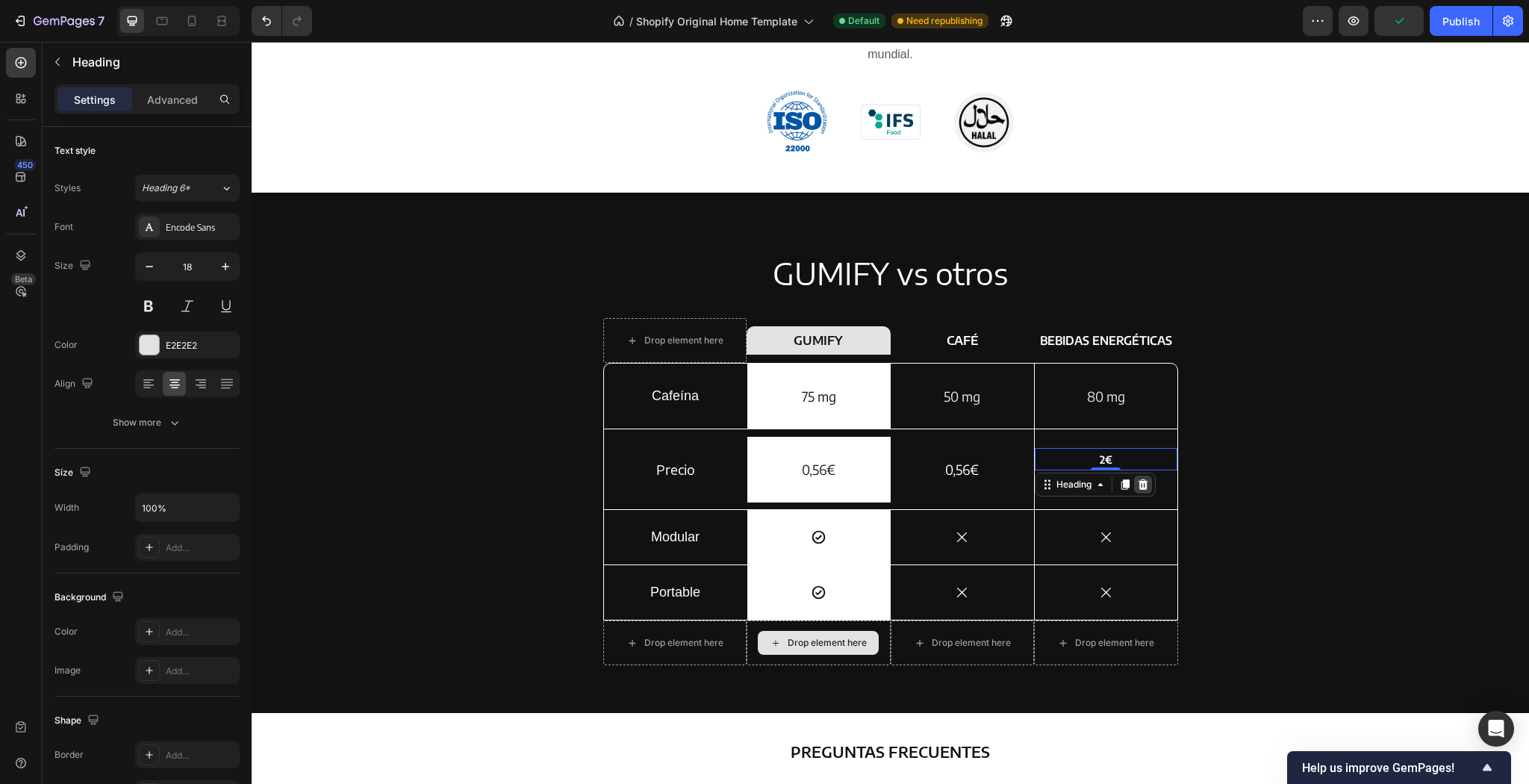
click at [1144, 486] on icon at bounding box center [1143, 484] width 12 height 12
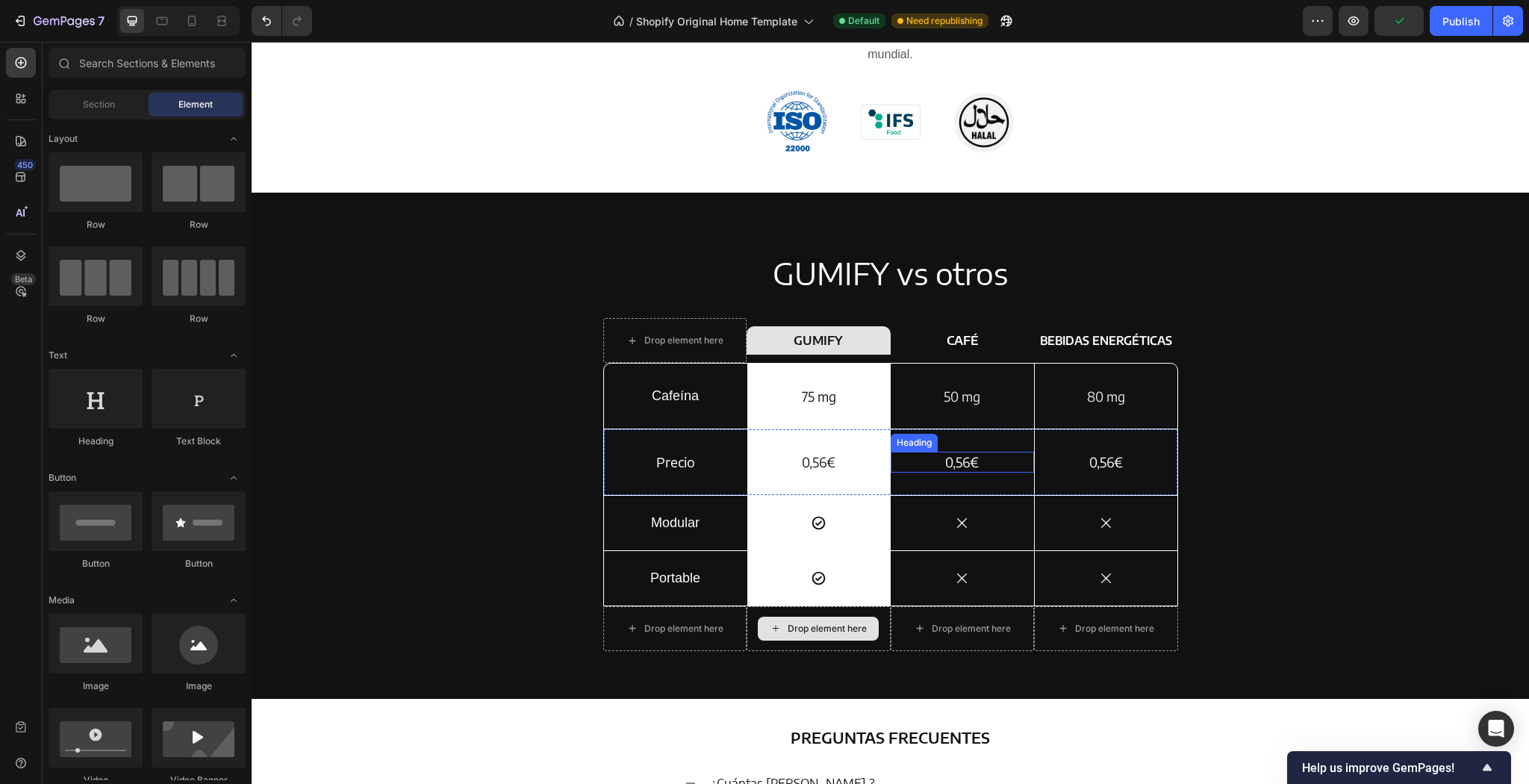
click at [968, 465] on h2 "0,56€" at bounding box center [962, 461] width 143 height 20
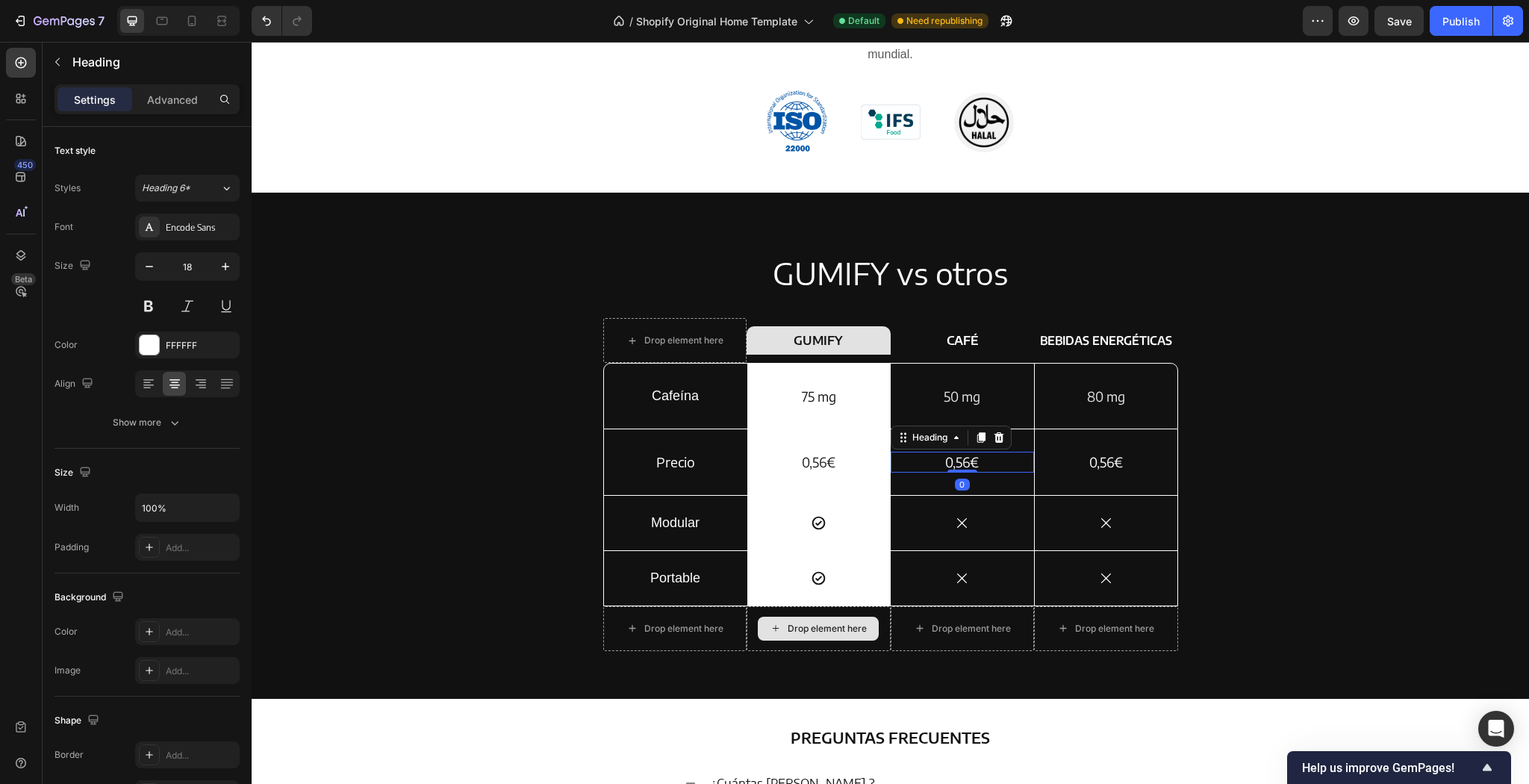
click at [977, 459] on h2 "0,56€" at bounding box center [962, 461] width 143 height 20
click at [977, 459] on p "0,56€" at bounding box center [962, 461] width 141 height 17
click at [829, 457] on p "0,56€" at bounding box center [819, 461] width 141 height 17
click at [979, 464] on p "1,5" at bounding box center [962, 461] width 141 height 17
click at [977, 464] on p "1,5" at bounding box center [962, 461] width 141 height 17
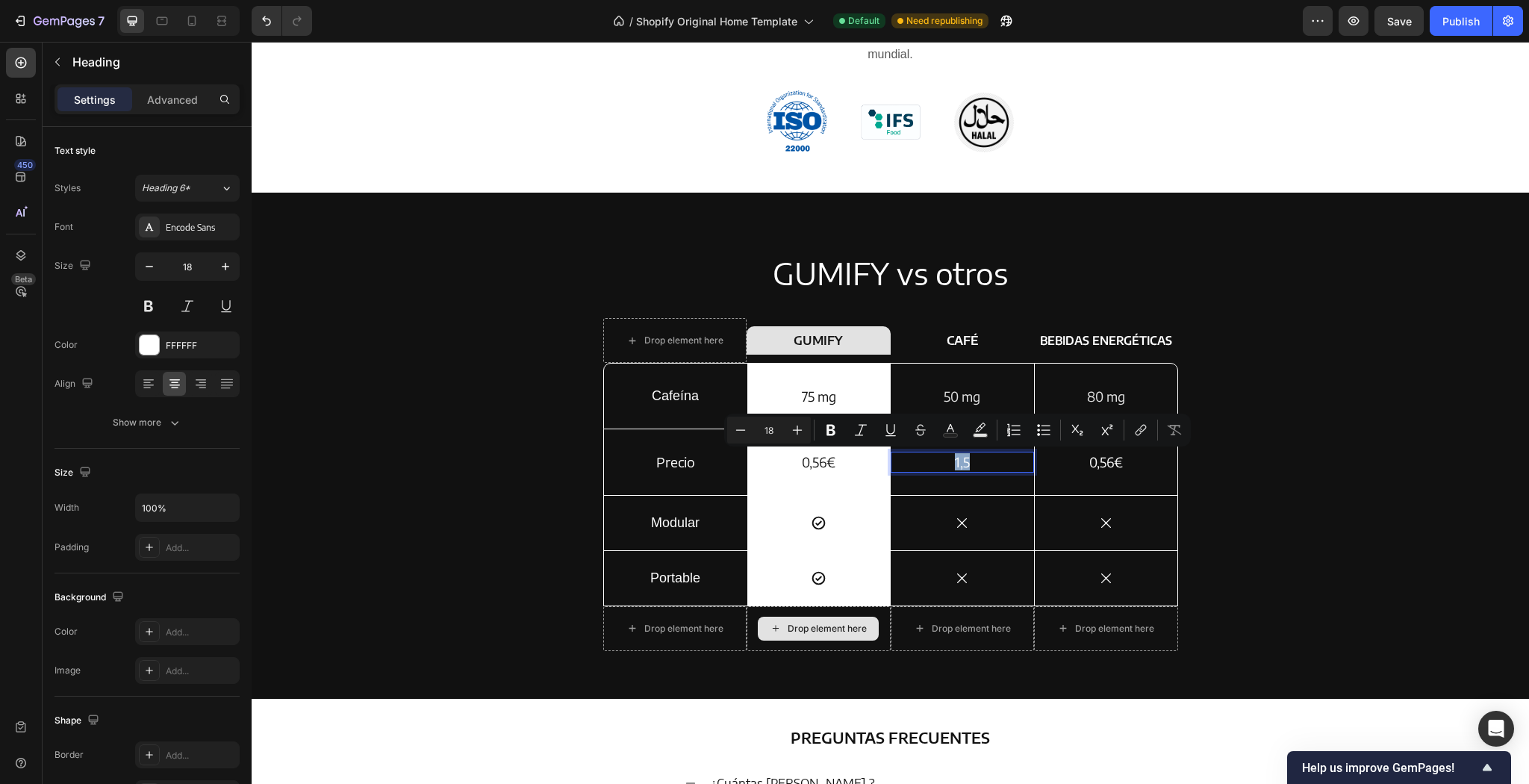
click at [977, 464] on p "1,5" at bounding box center [962, 461] width 141 height 17
click at [978, 461] on p "1,5" at bounding box center [962, 461] width 141 height 17
click at [993, 463] on p "1,5 €" at bounding box center [962, 461] width 141 height 17
drag, startPoint x: 972, startPoint y: 460, endPoint x: 962, endPoint y: 460, distance: 10.0
click at [962, 460] on p "1,5 €" at bounding box center [962, 461] width 141 height 17
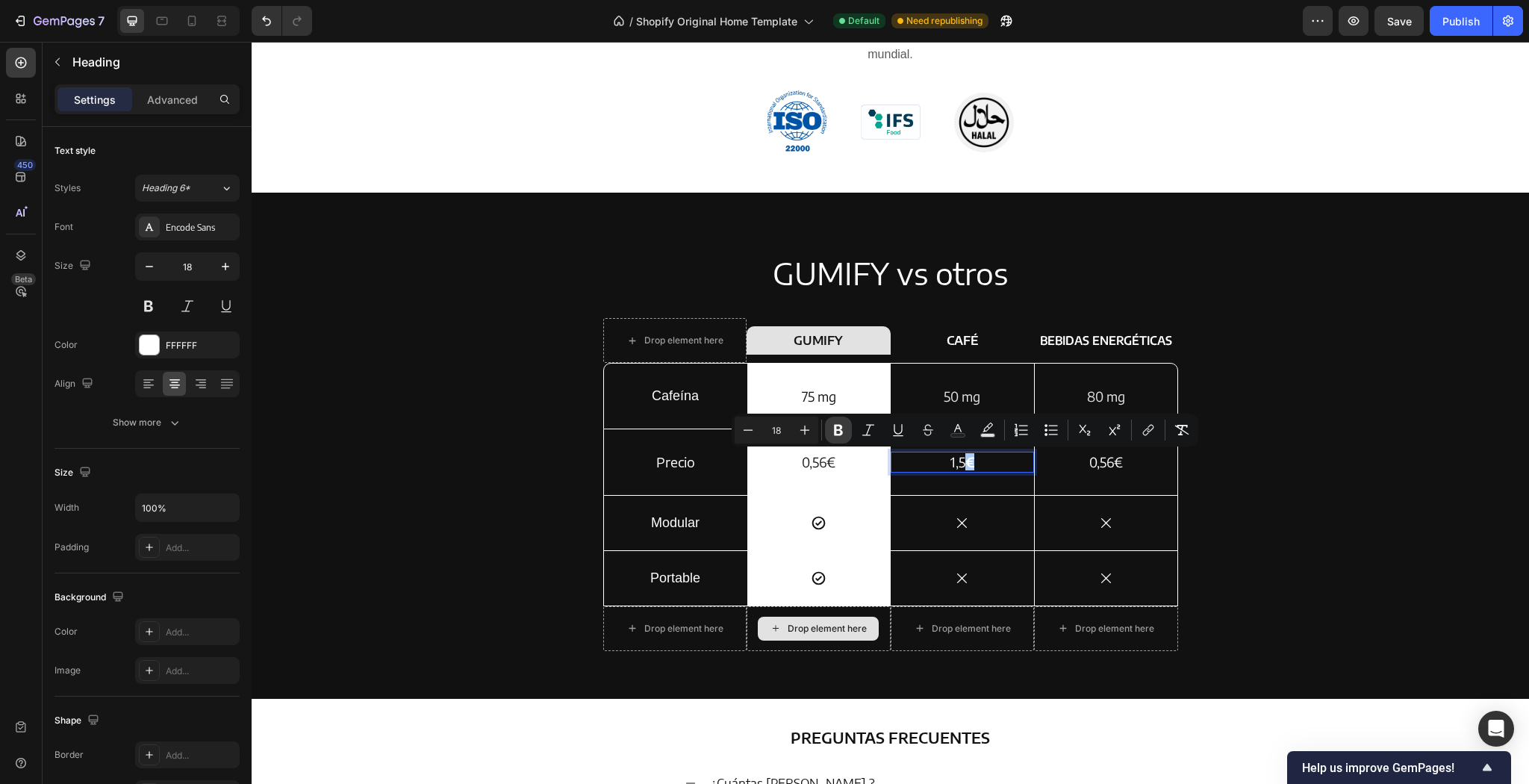
click at [835, 429] on icon "Editor contextual toolbar" at bounding box center [838, 431] width 9 height 11
click at [1132, 460] on p "0,56€" at bounding box center [1107, 461] width 140 height 17
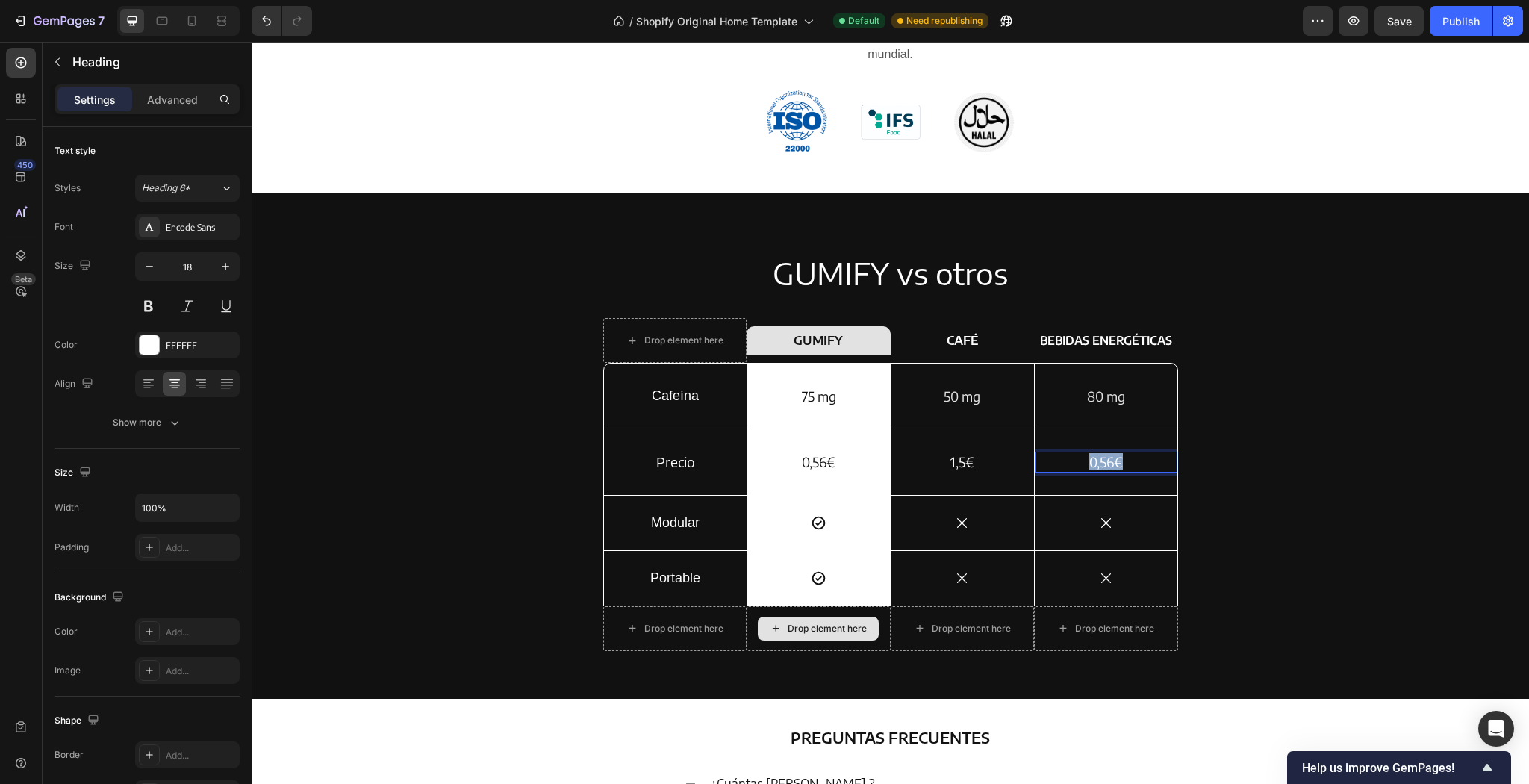
drag, startPoint x: 1131, startPoint y: 463, endPoint x: 1077, endPoint y: 466, distance: 54.1
click at [1077, 466] on p "0,56€" at bounding box center [1107, 461] width 140 height 17
drag, startPoint x: 1115, startPoint y: 461, endPoint x: 1098, endPoint y: 464, distance: 17.3
click at [1098, 464] on p "2 €" at bounding box center [1107, 461] width 140 height 17
drag, startPoint x: 977, startPoint y: 432, endPoint x: 1000, endPoint y: 424, distance: 24.4
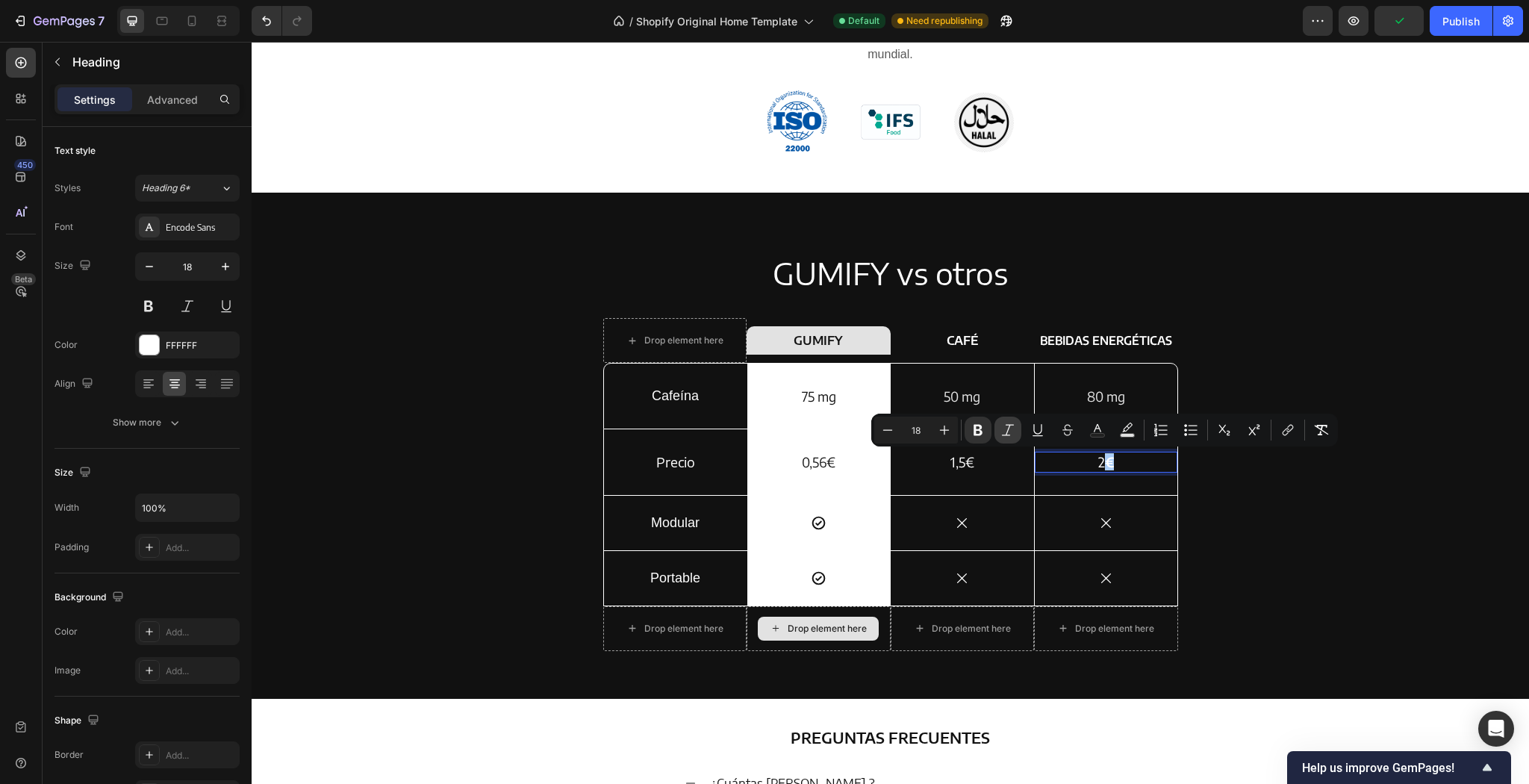
click at [977, 432] on icon "Editor contextual toolbar" at bounding box center [978, 430] width 15 height 15
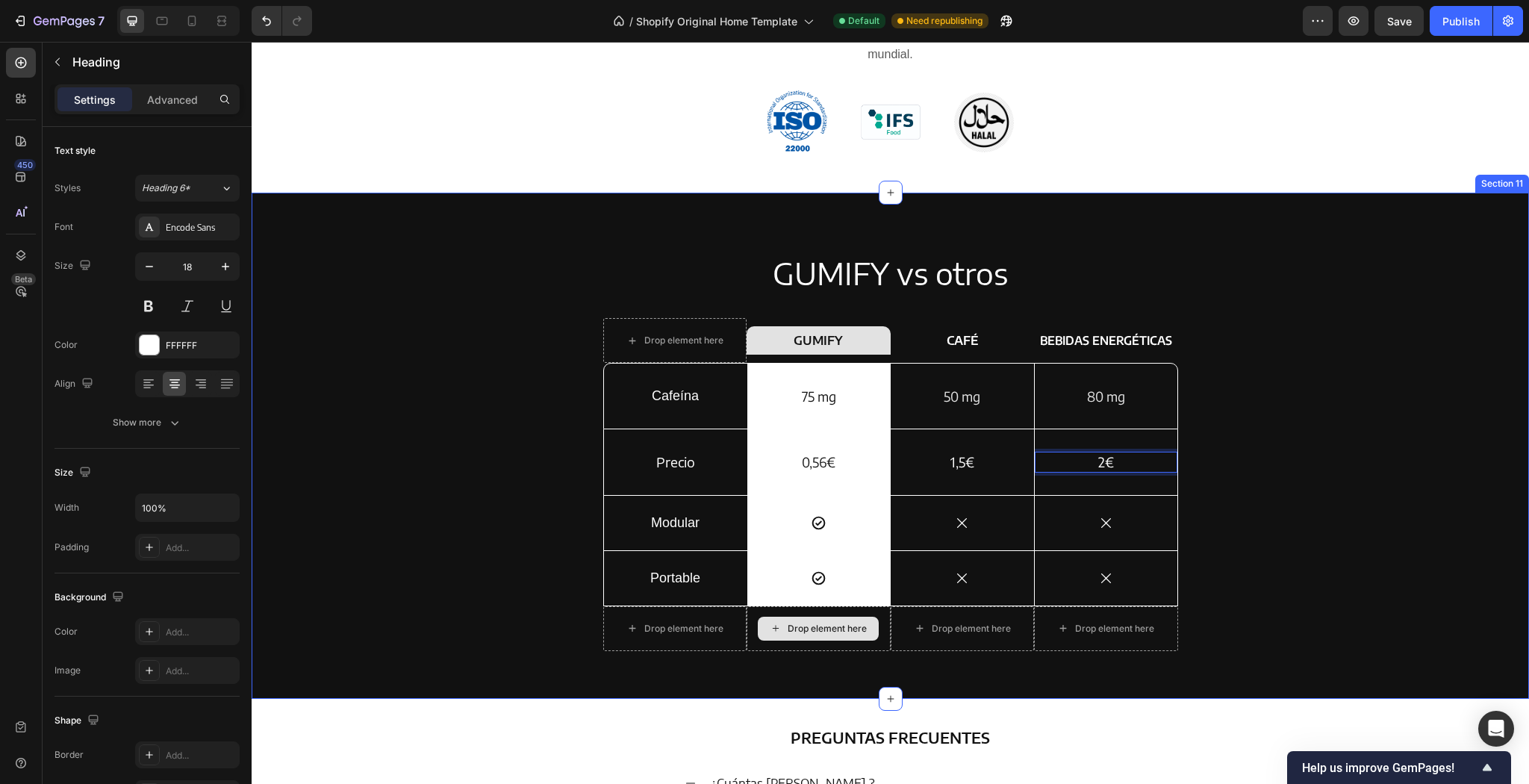
click at [1258, 337] on div "GUMIFY vs otros Heading Drop element here Row GUMIFY Heading Row CAFÉ Text Bloc…" at bounding box center [890, 457] width 1255 height 410
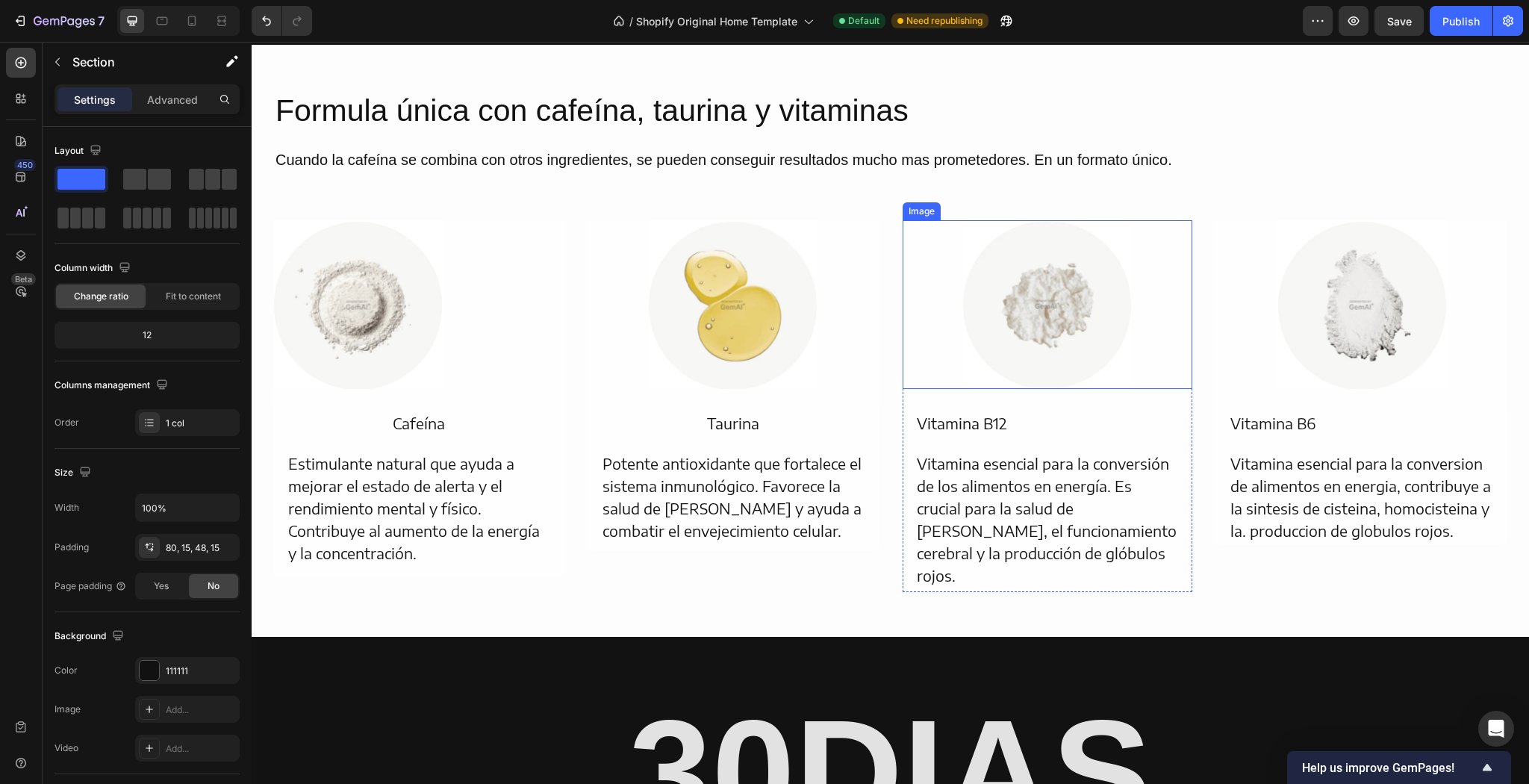
scroll to position [4669, 0]
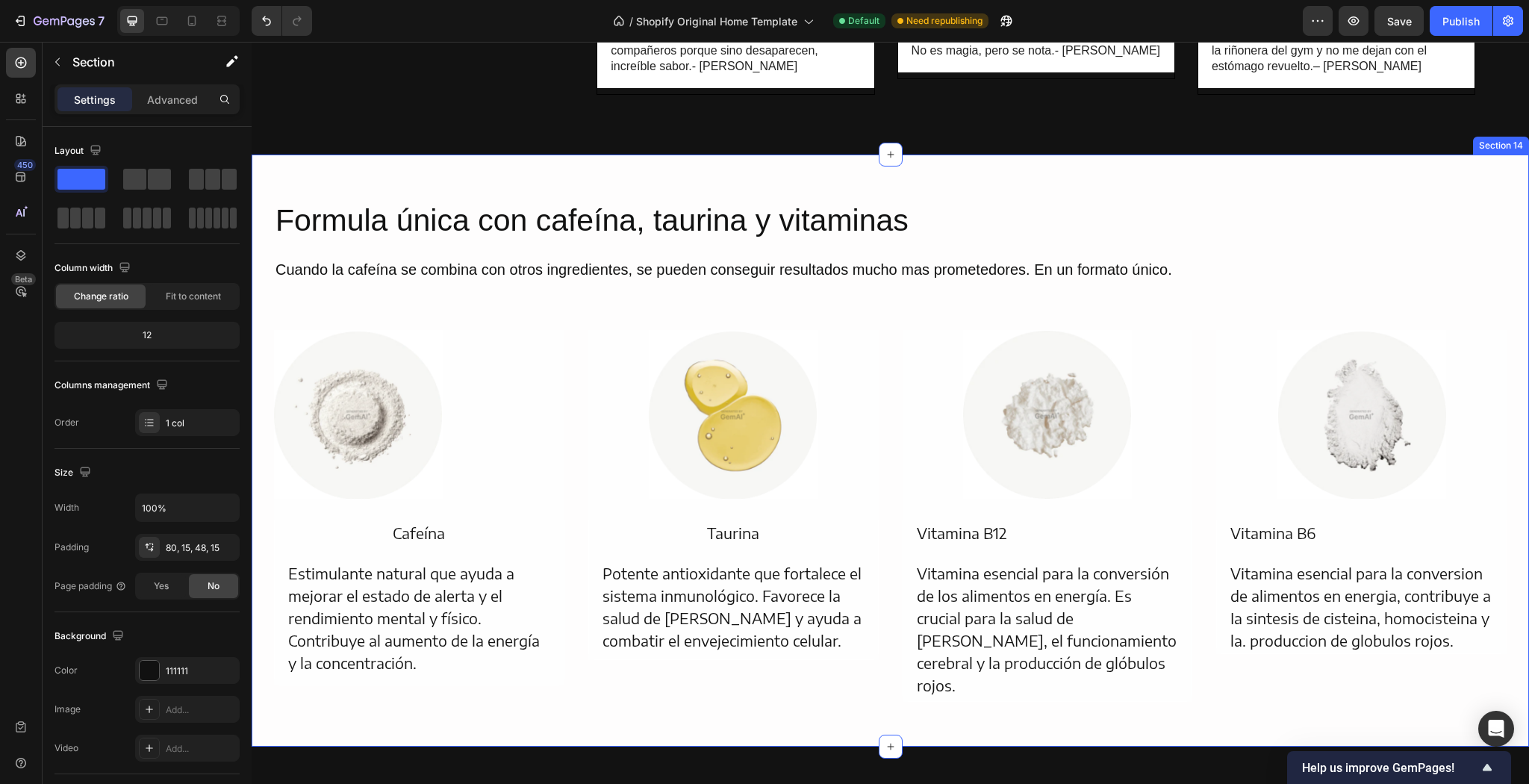
click at [1395, 164] on div "Formula única con cafeína, taurina y vitaminas Heading Cuando la cafeína se com…" at bounding box center [890, 450] width 1277 height 592
click at [1417, 149] on button "AI Content" at bounding box center [1449, 141] width 66 height 18
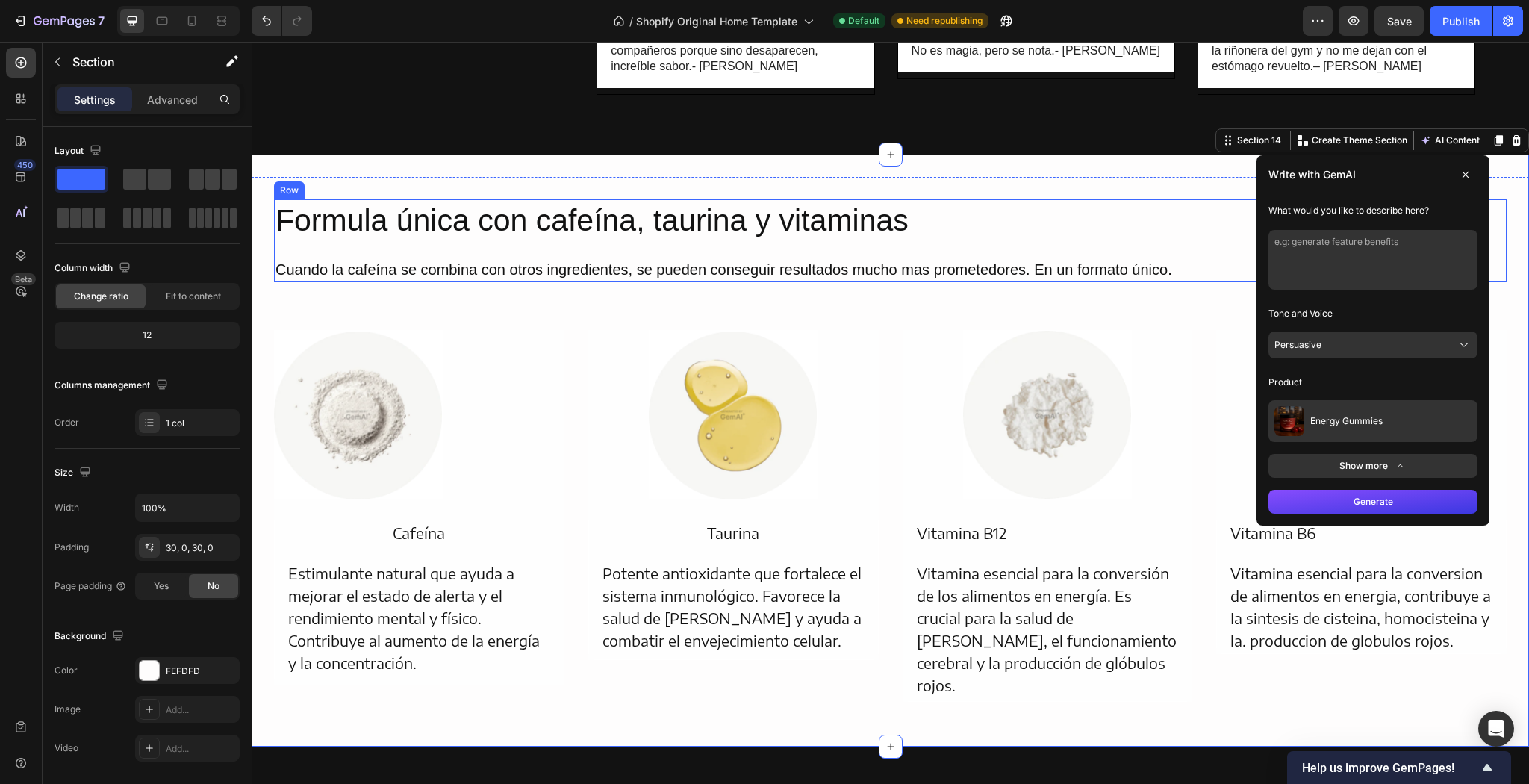
click at [1198, 202] on div "Formula única con cafeína, taurina y vitaminas Heading Cuando la cafeína se com…" at bounding box center [890, 240] width 1232 height 83
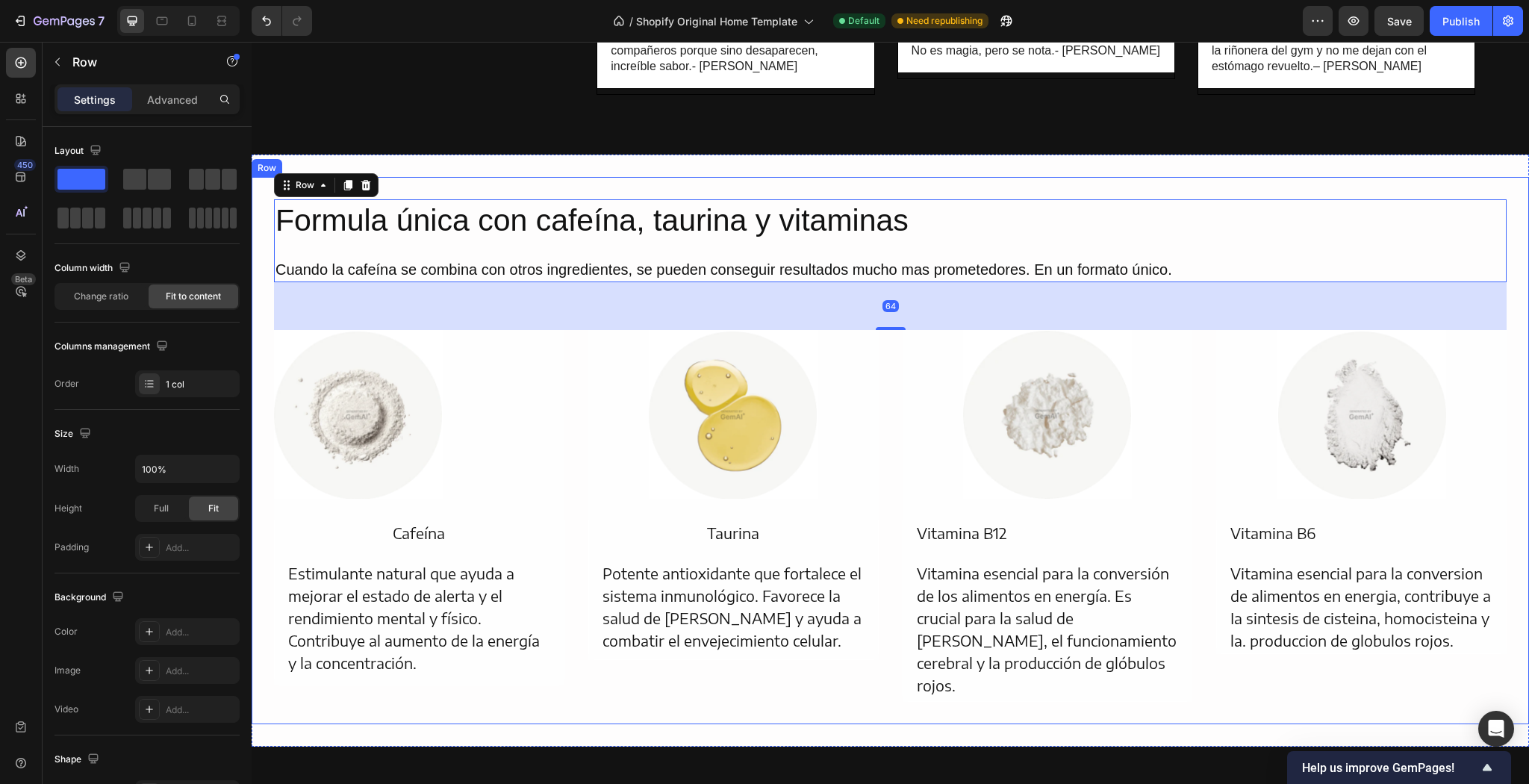
click at [1224, 186] on div "Formula única con cafeína, taurina y vitaminas Heading Cuando la cafeína se com…" at bounding box center [890, 451] width 1277 height 548
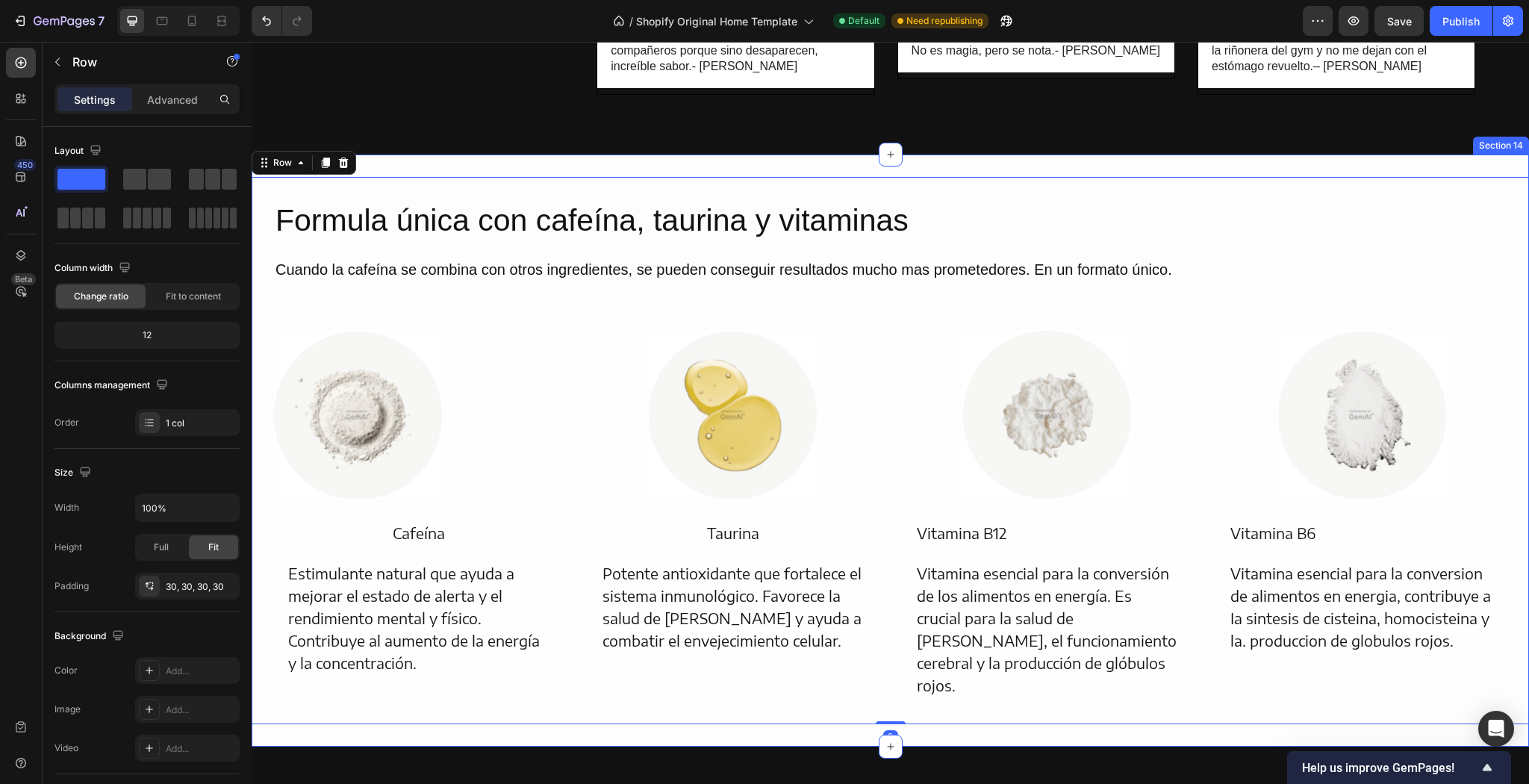
click at [1251, 169] on div "Formula única con cafeína, taurina y vitaminas Heading Cuando la cafeína se com…" at bounding box center [890, 450] width 1277 height 592
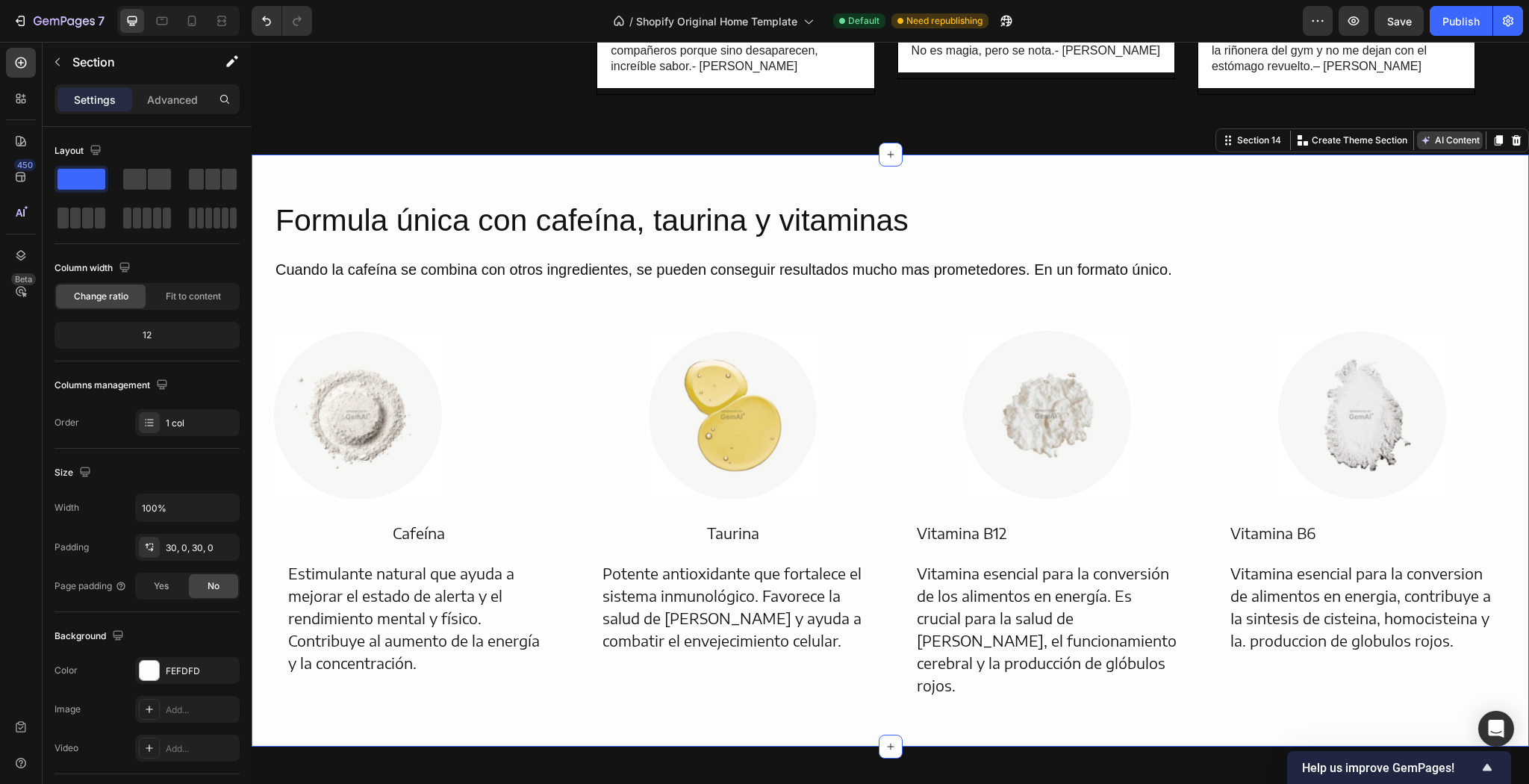
click at [1420, 143] on icon at bounding box center [1426, 140] width 12 height 12
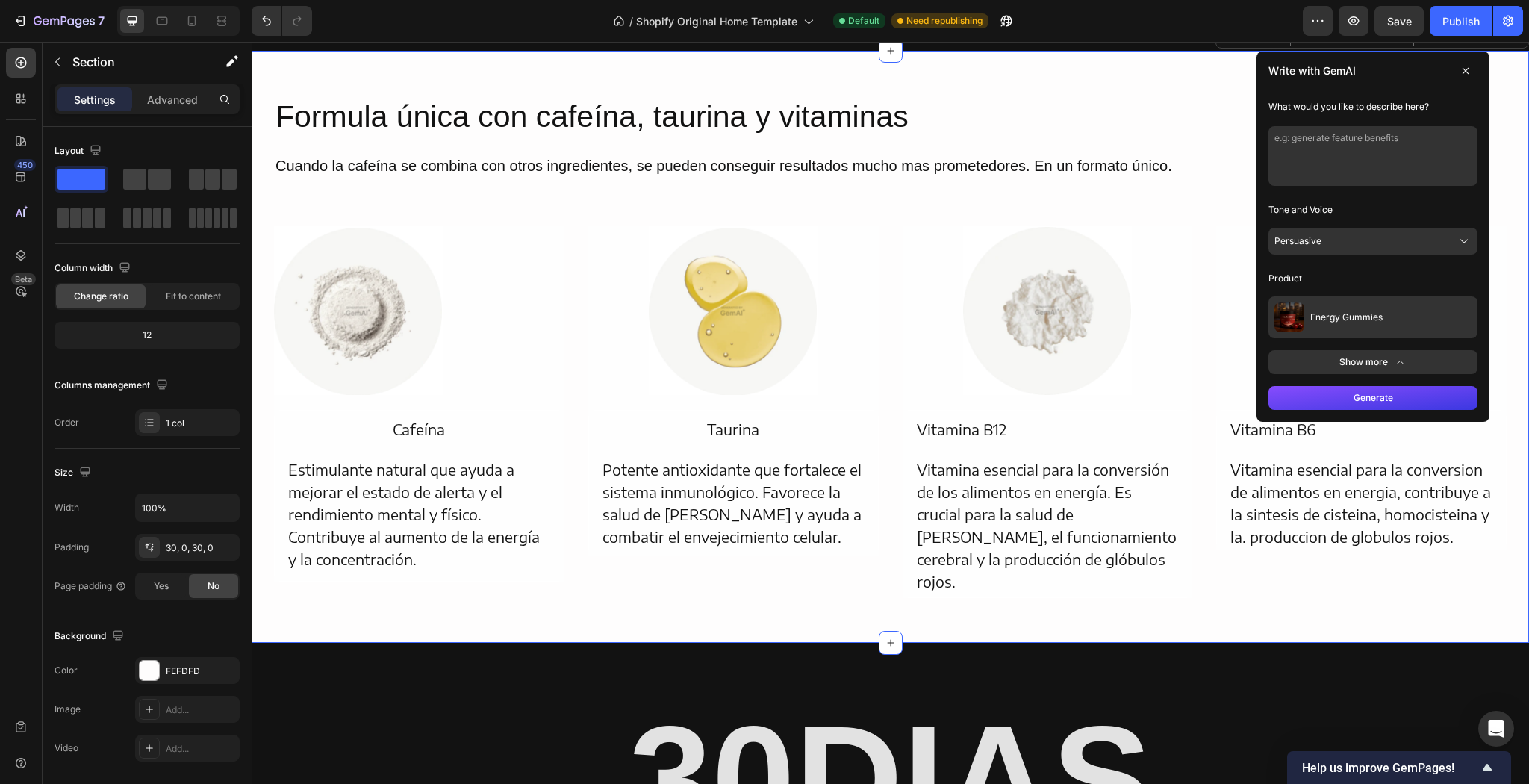
scroll to position [4849, 0]
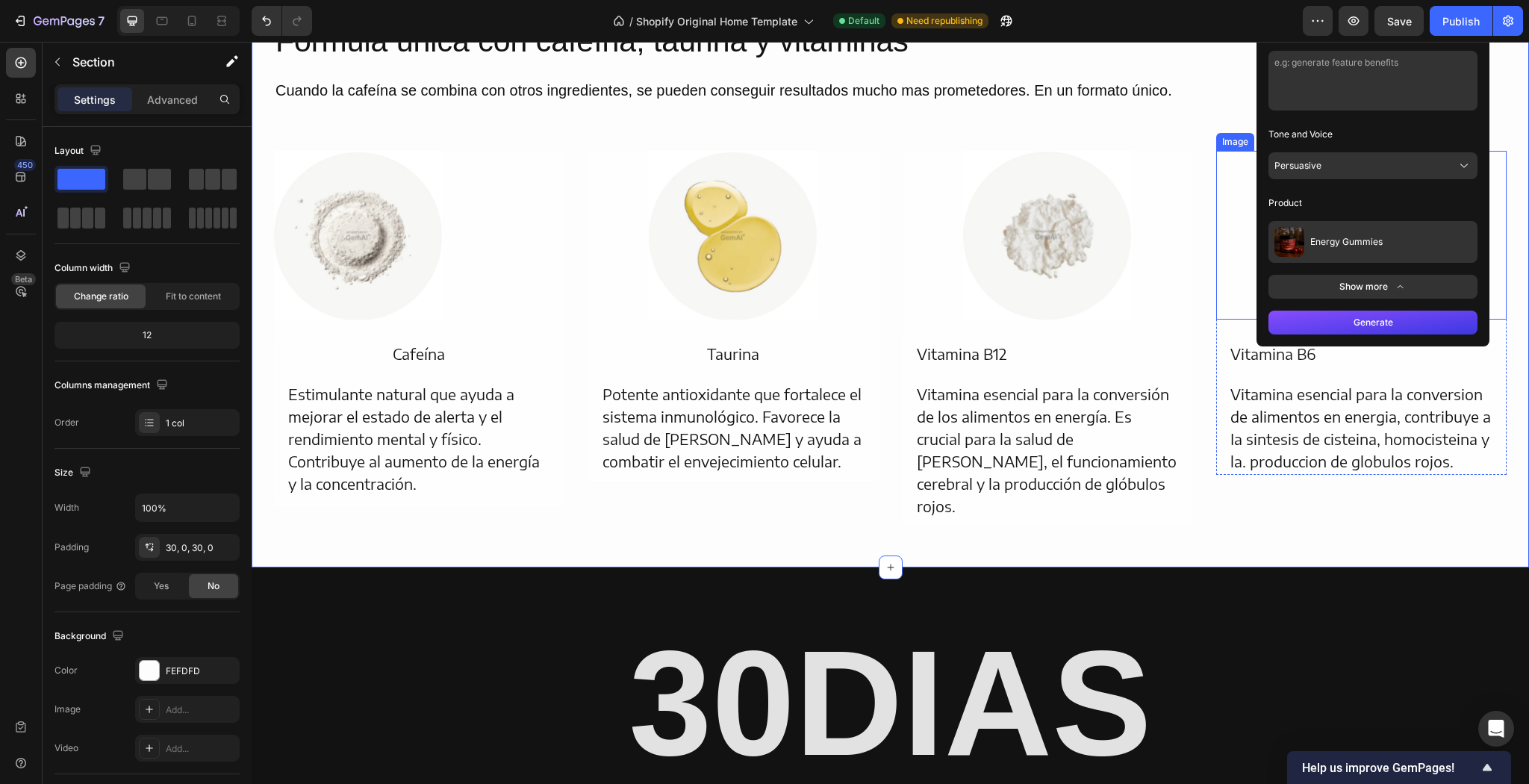
click at [1224, 178] on div at bounding box center [1361, 236] width 290 height 169
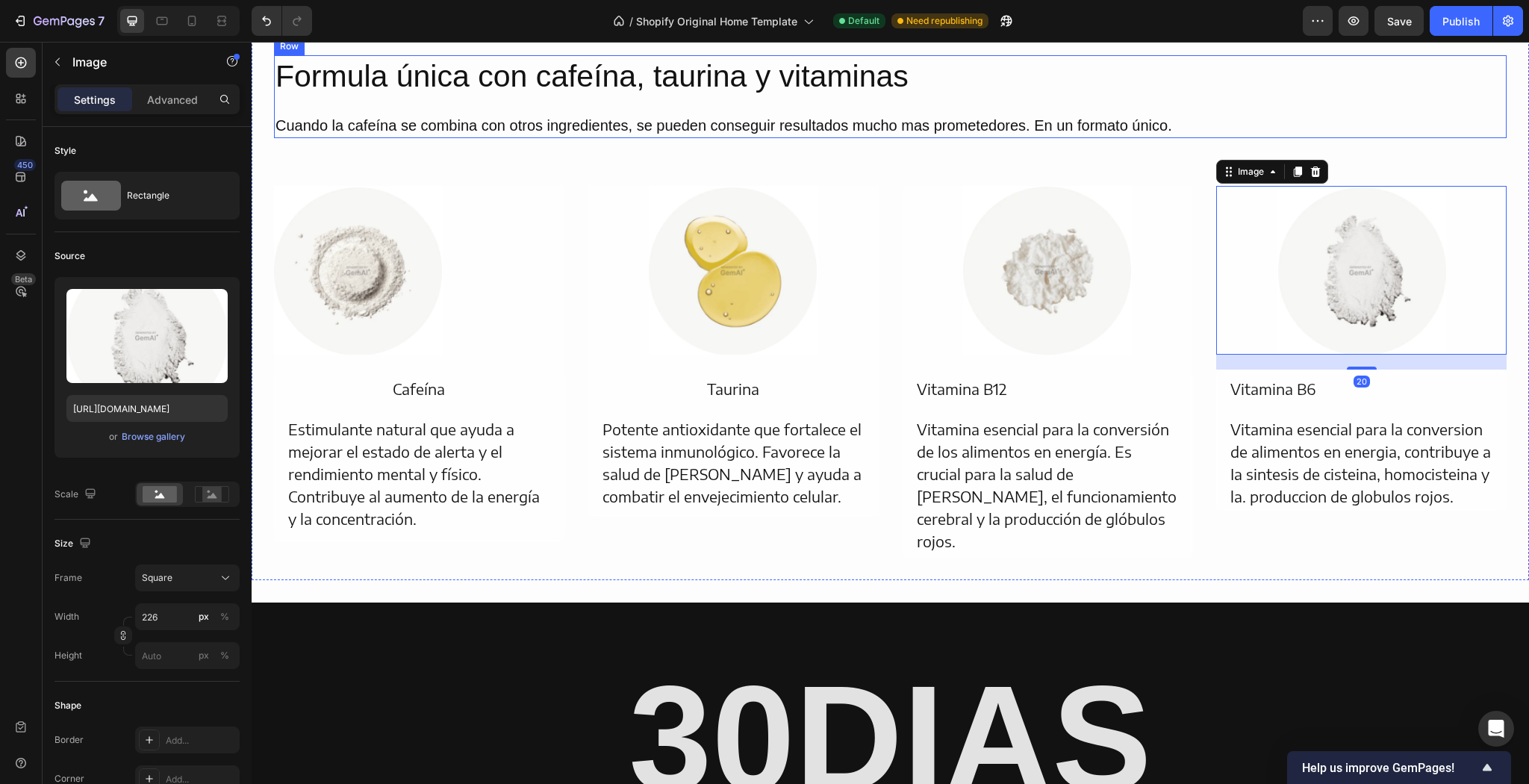
scroll to position [4430, 0]
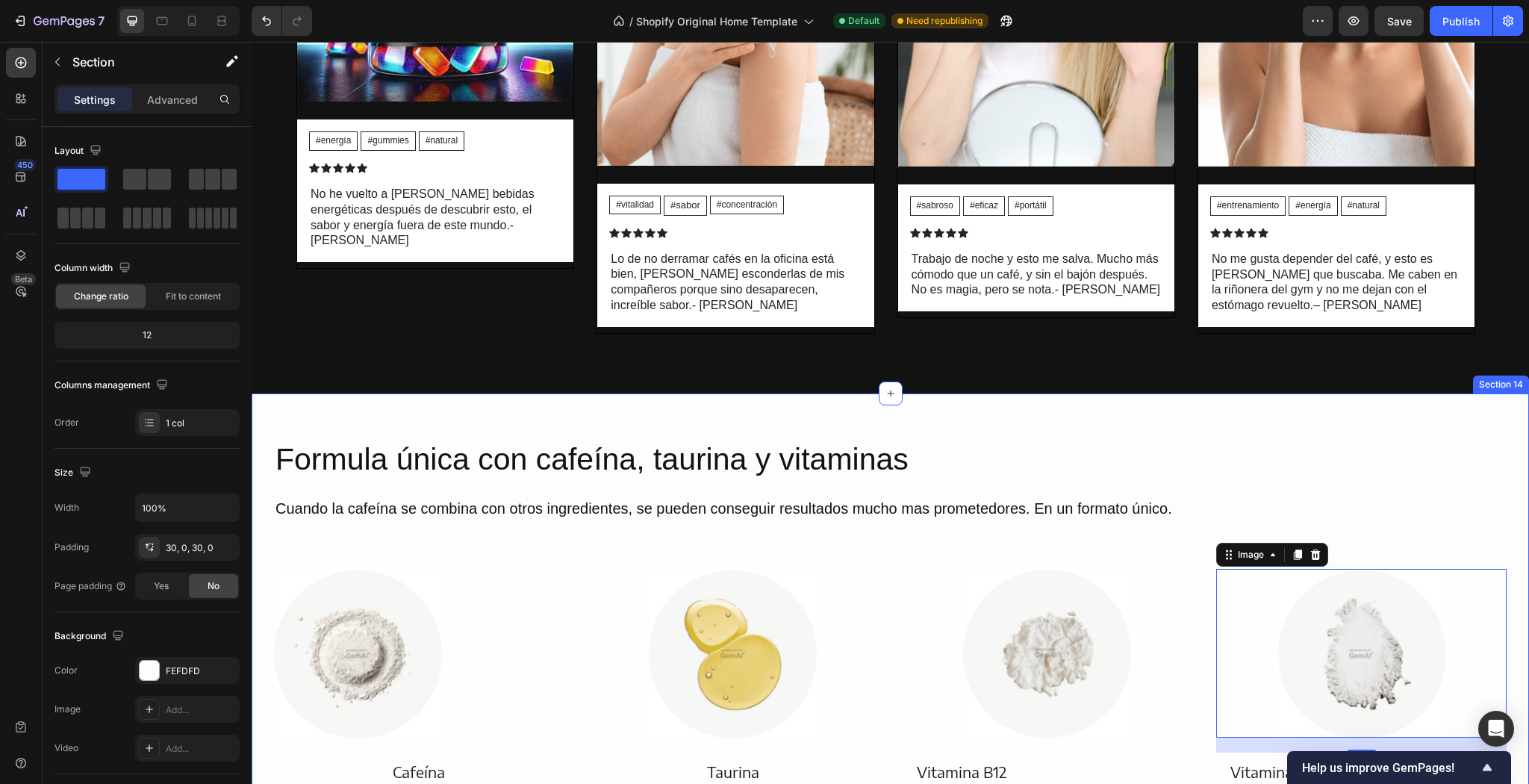
click at [1379, 412] on div "Formula única con cafeína, taurina y vitaminas Heading Cuando la cafeína se com…" at bounding box center [890, 689] width 1277 height 592
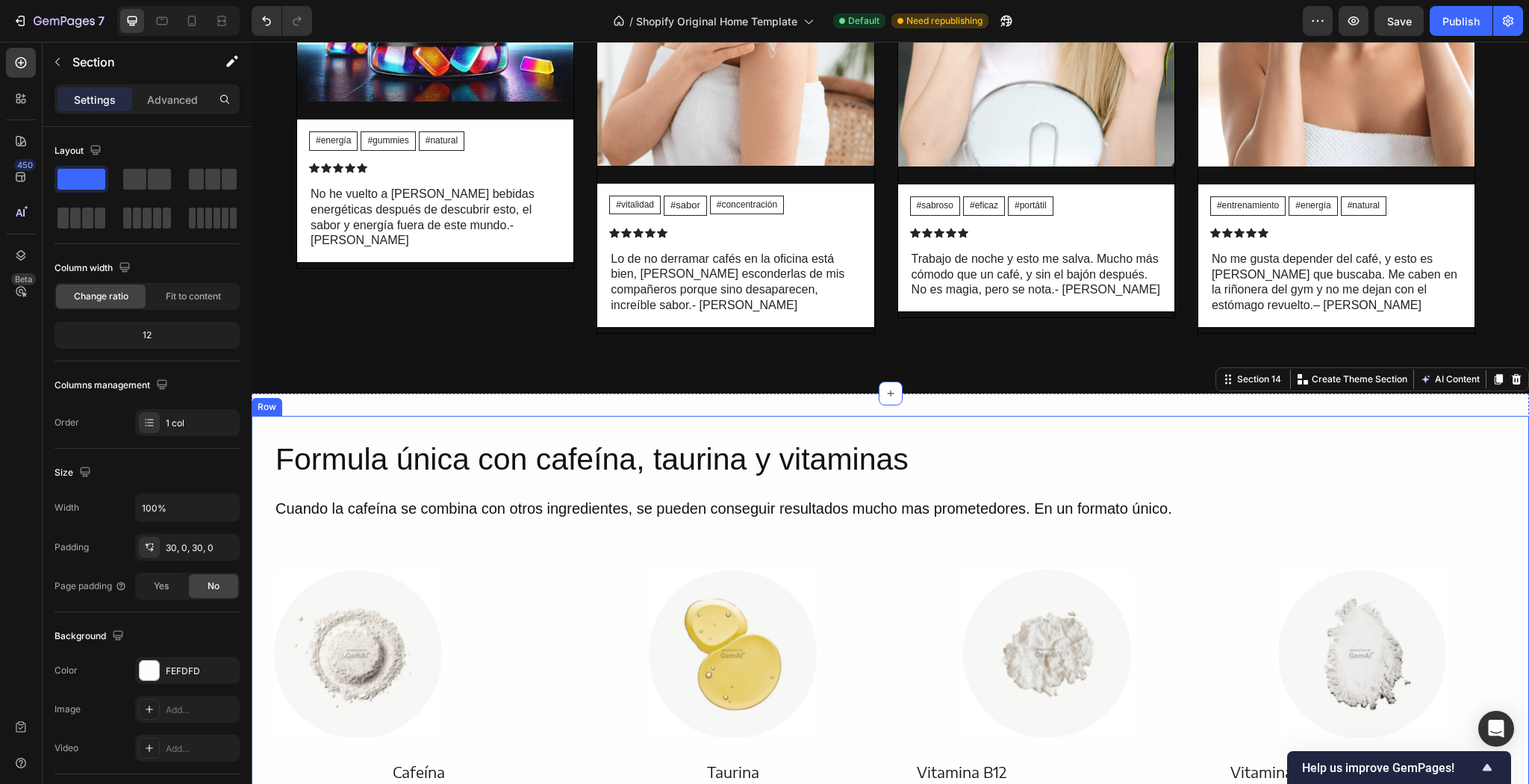
click at [1198, 416] on div "Formula única con cafeína, taurina y vitaminas Heading Cuando la cafeína se com…" at bounding box center [890, 690] width 1277 height 548
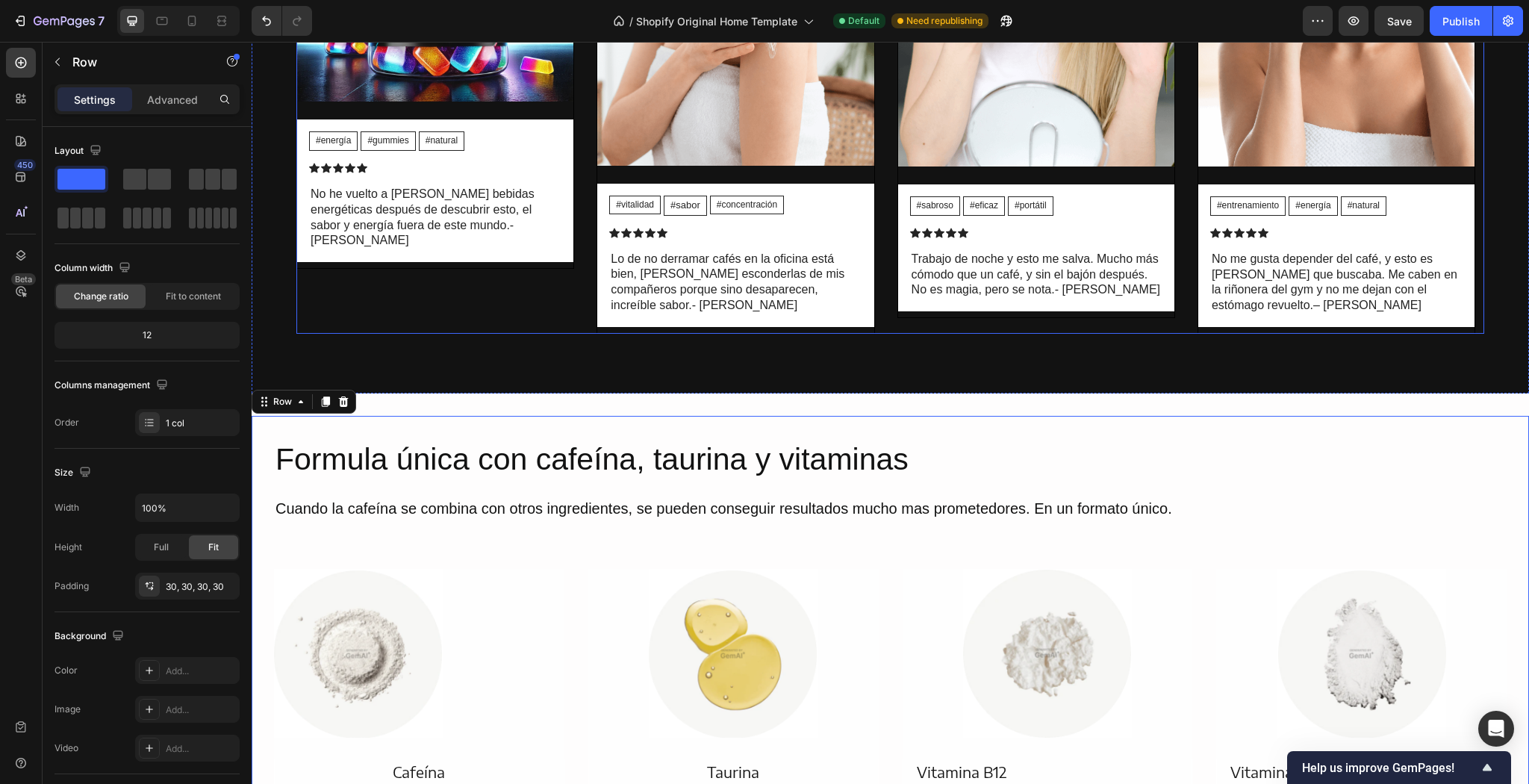
click at [485, 271] on div "Video #energía Text Block #gummies Text Block #natural Text Block Row Icon Icon…" at bounding box center [435, 79] width 278 height 509
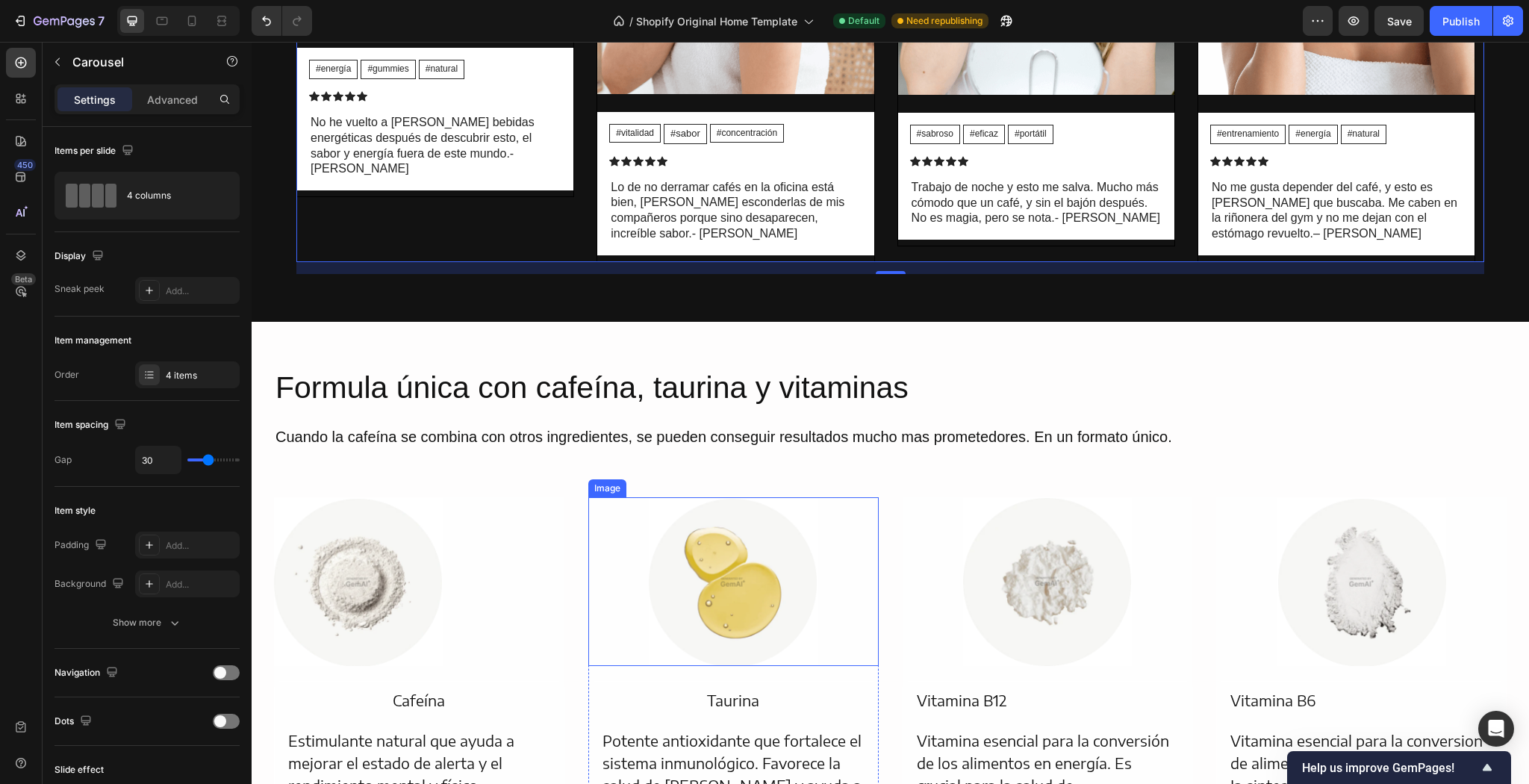
scroll to position [4669, 0]
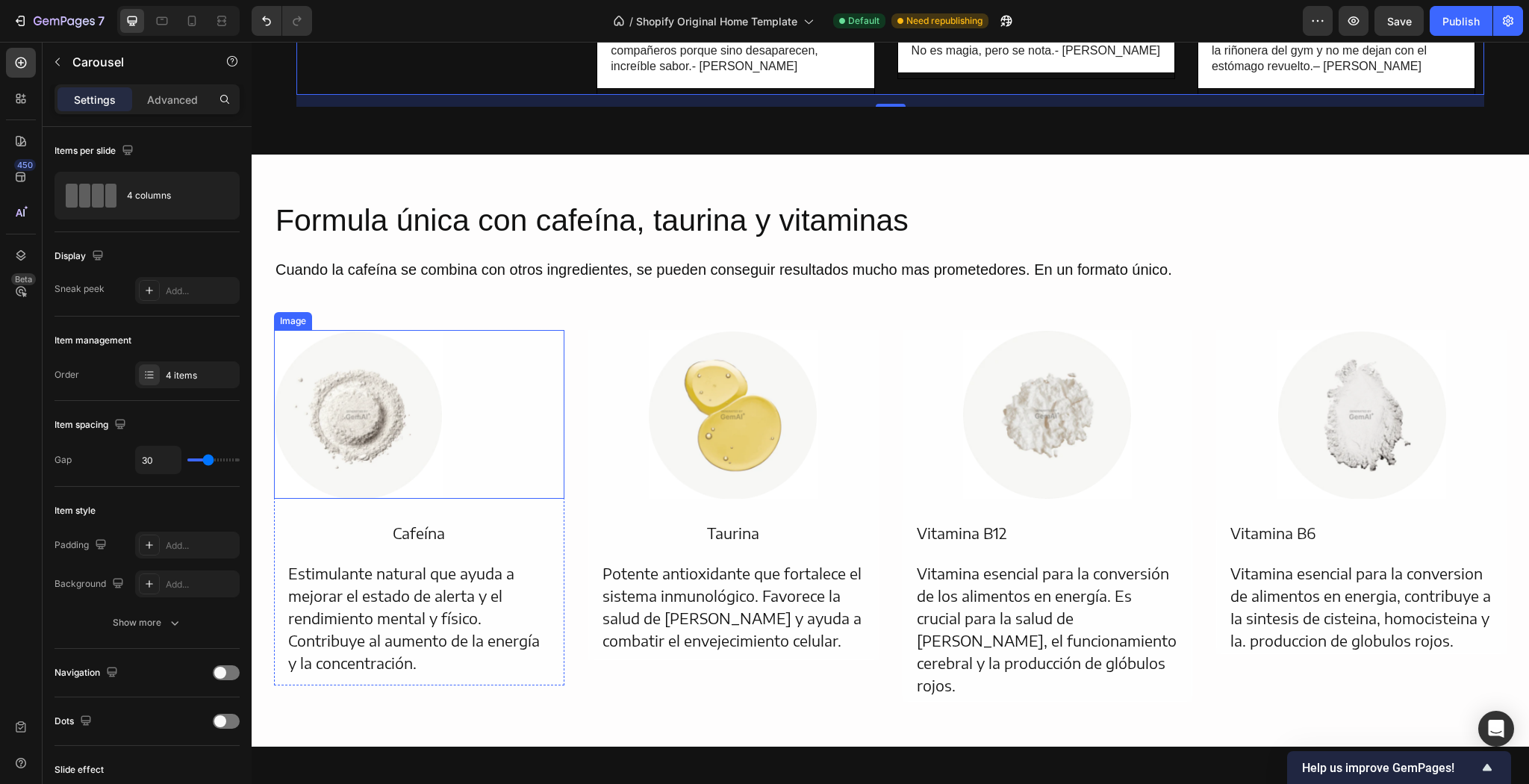
click at [409, 436] on img at bounding box center [358, 414] width 169 height 169
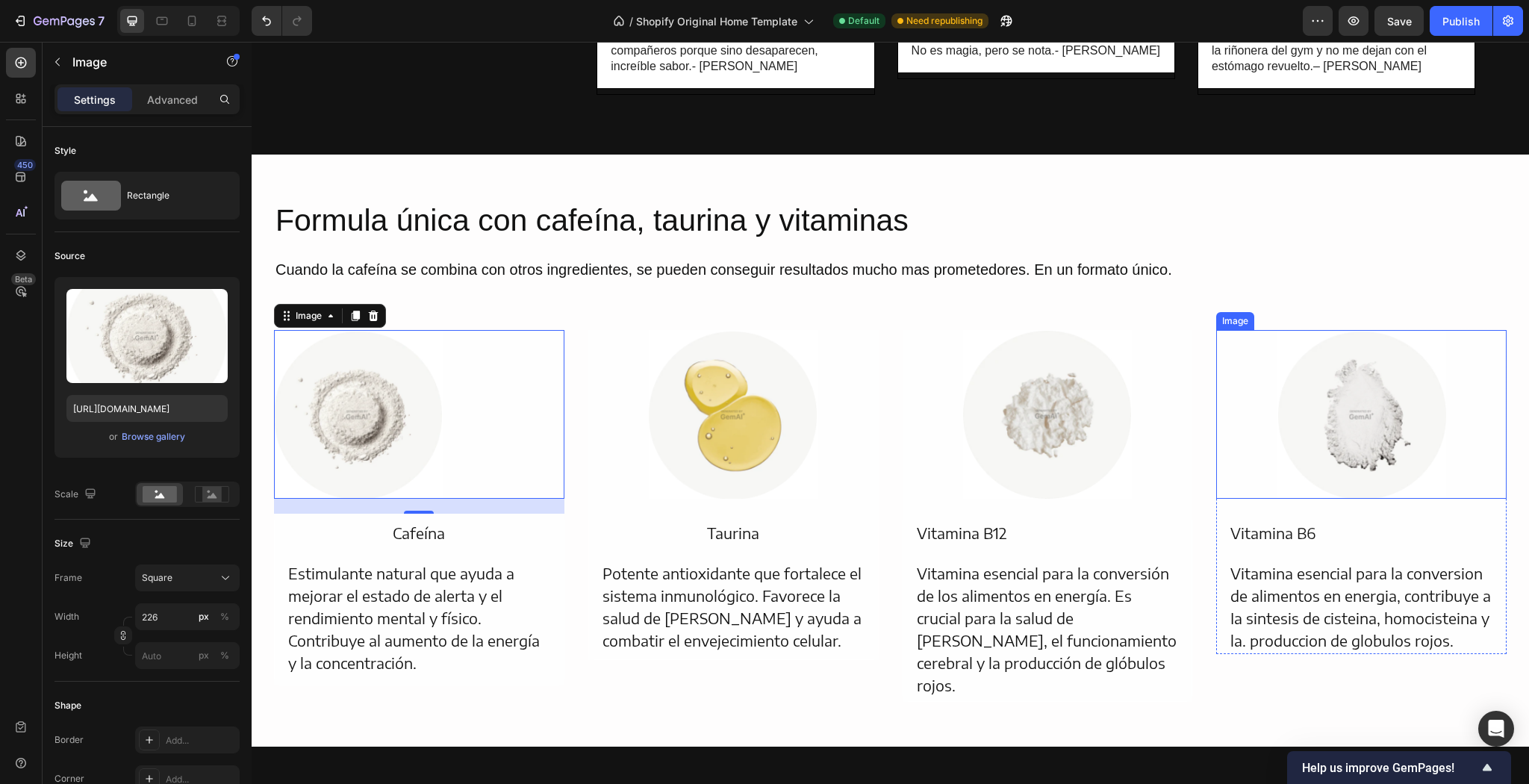
click at [1358, 413] on img at bounding box center [1362, 414] width 169 height 169
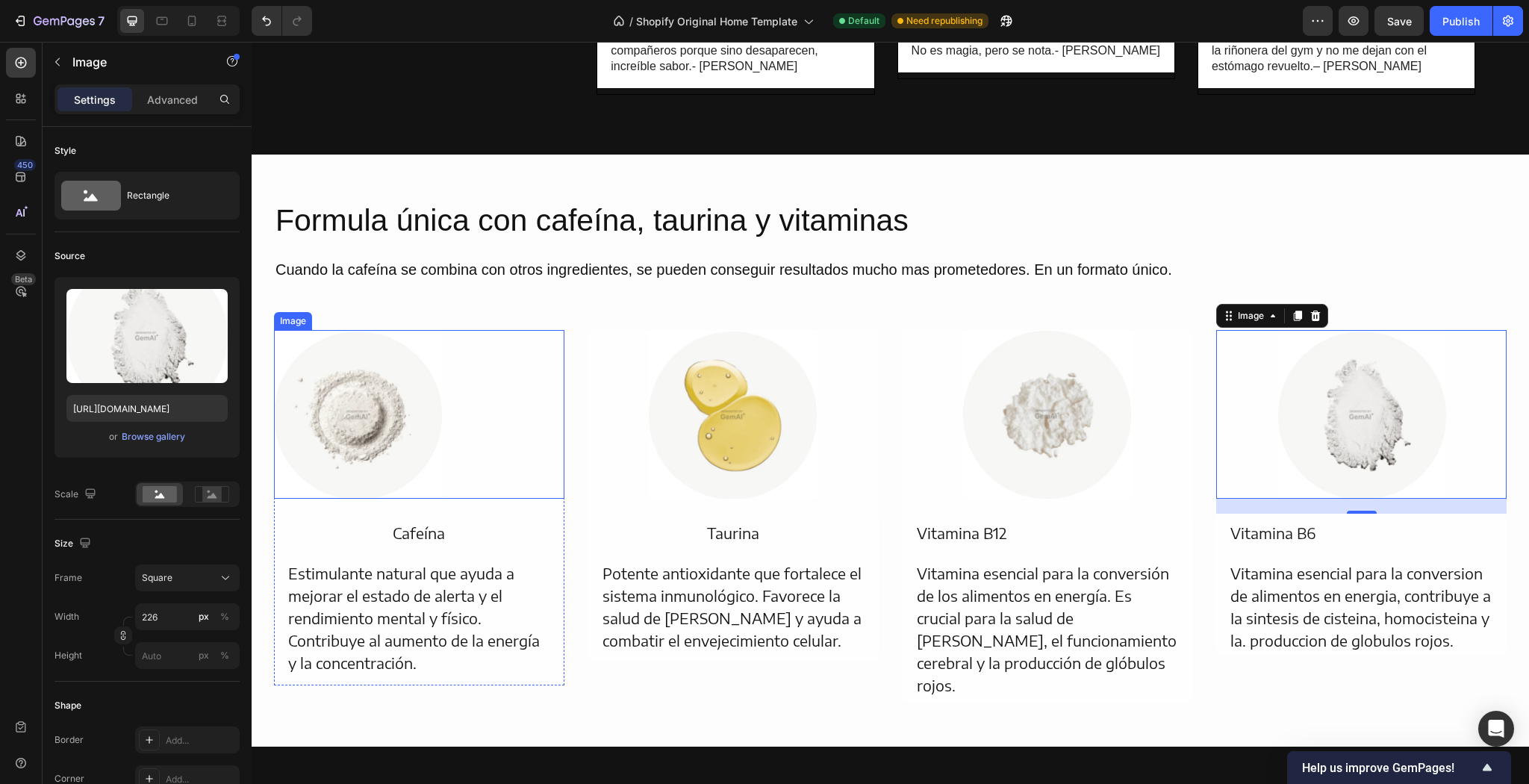
click at [397, 433] on img at bounding box center [358, 414] width 169 height 169
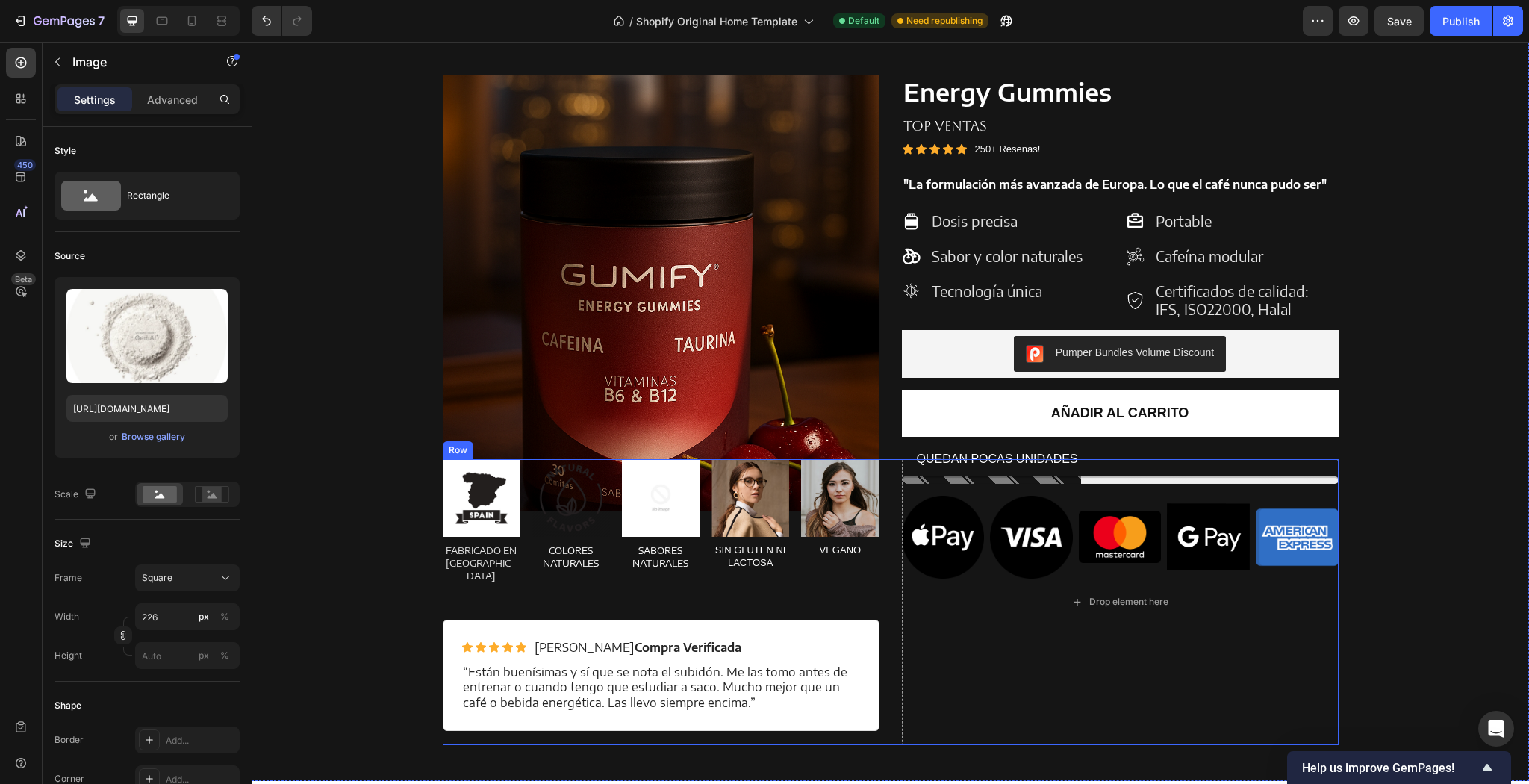
scroll to position [1553, 0]
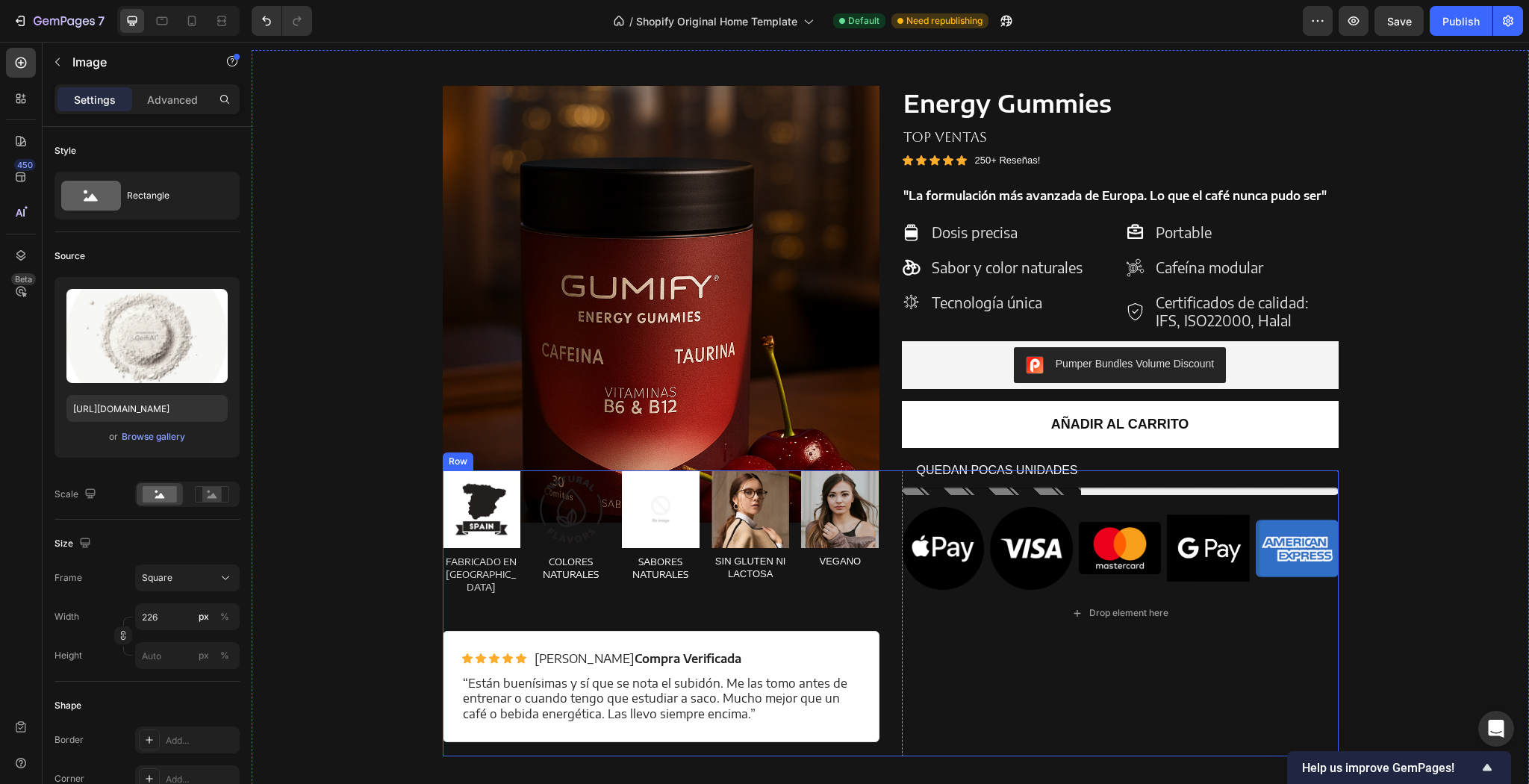
click at [893, 483] on div "Image FABRICADO EN ESPAÑA Text Block Image COLORES NATURALES Text Block Image S…" at bounding box center [890, 613] width 896 height 286
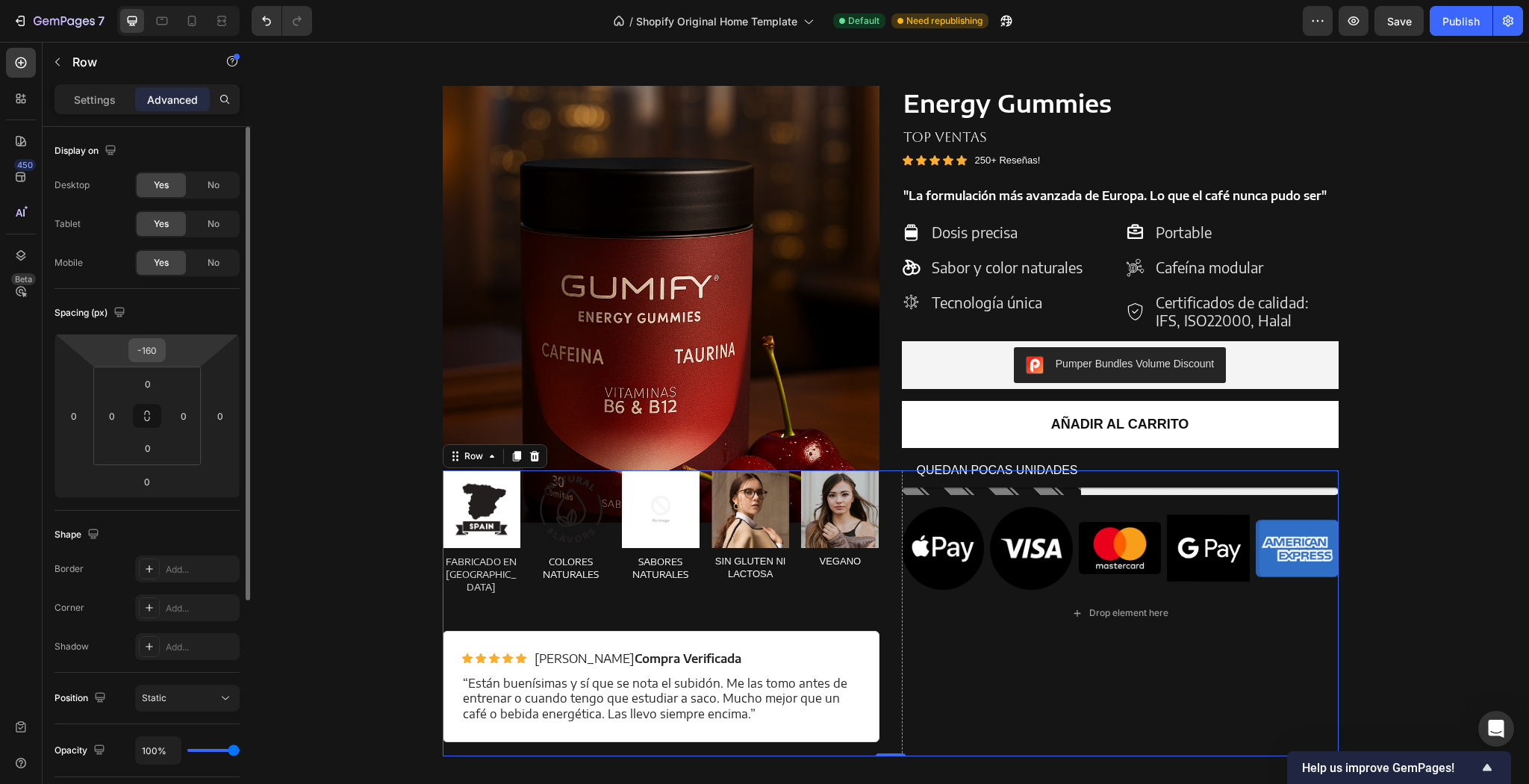
click at [160, 352] on input "-160" at bounding box center [147, 350] width 30 height 23
click at [155, 353] on input "-160" at bounding box center [147, 350] width 30 height 23
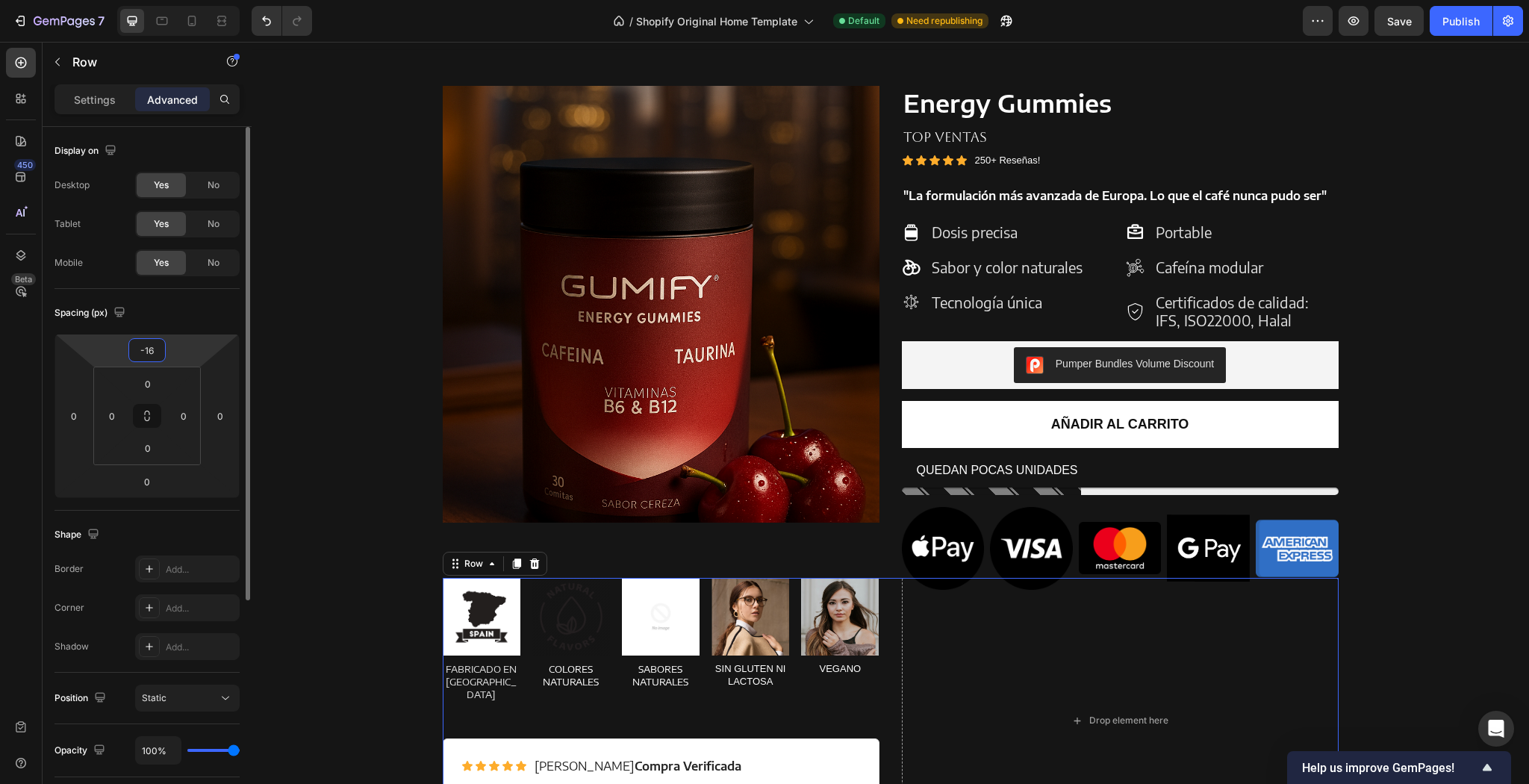
type input "-1"
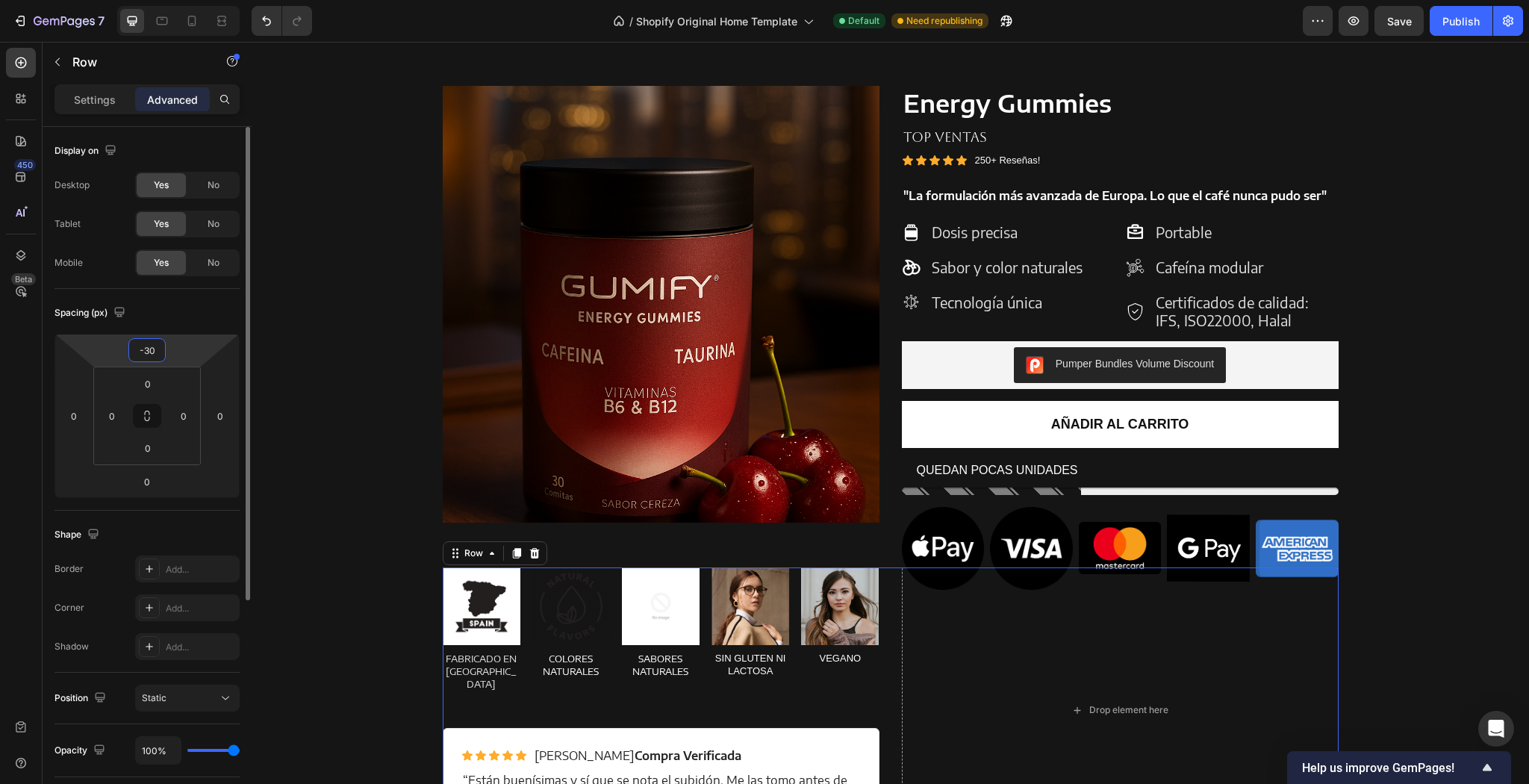
type input "-300"
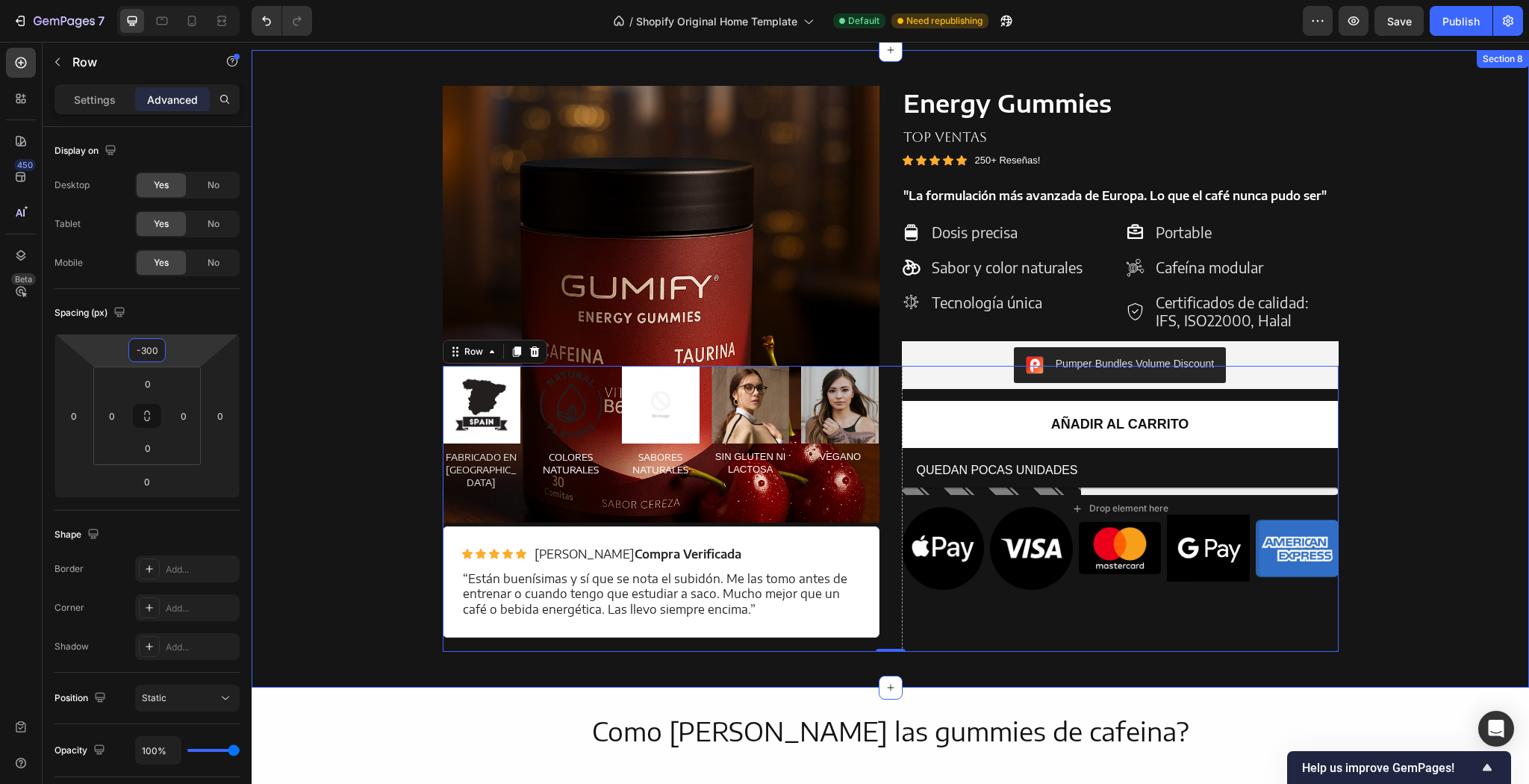
click at [286, 342] on div "Product Images Energy Gummies Product Title TOP VENTAS Text Block Icon Icon Ico…" at bounding box center [890, 369] width 1255 height 566
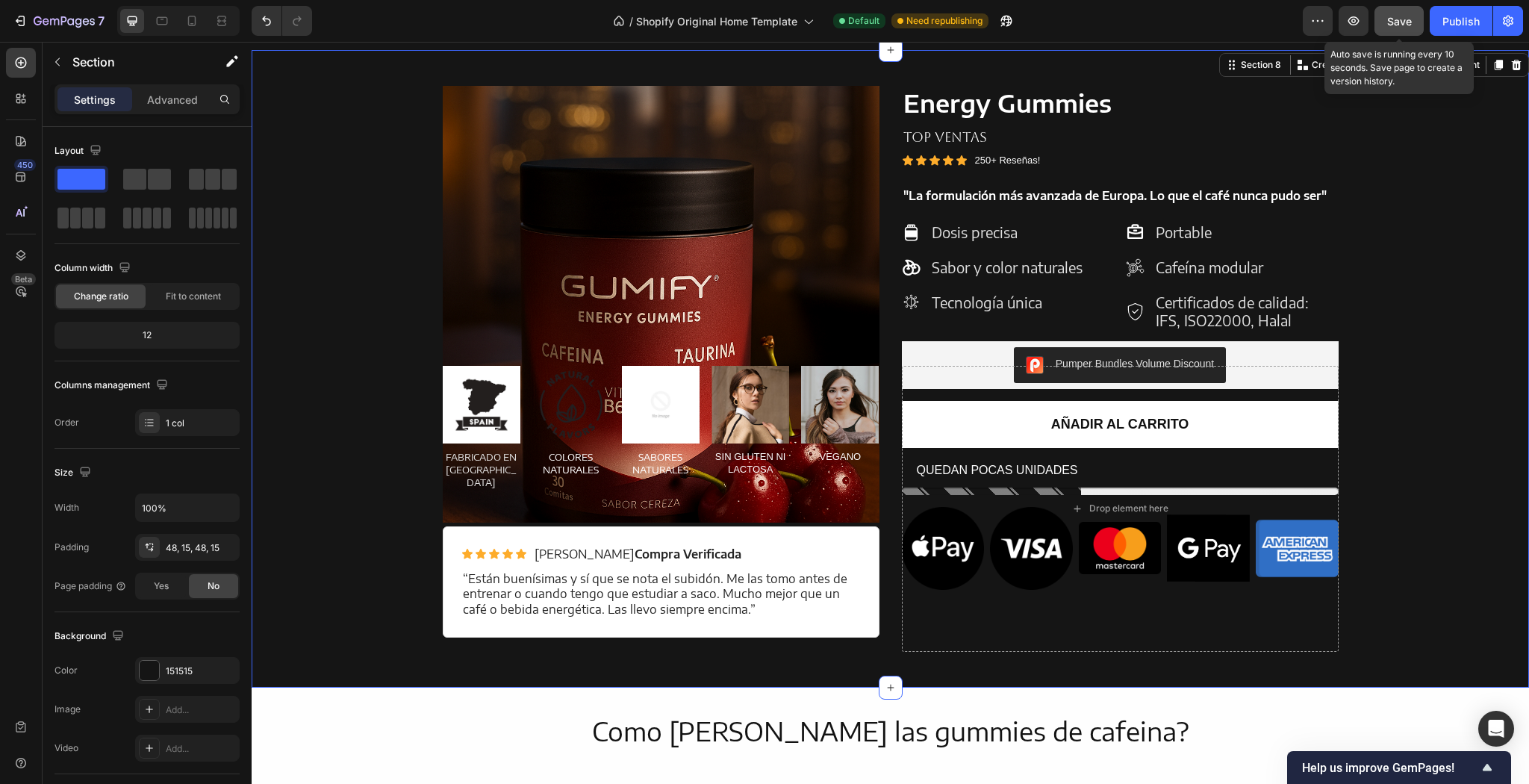
click at [1383, 19] on button "Save" at bounding box center [1399, 20] width 50 height 30
click at [1444, 23] on div "Publish" at bounding box center [1462, 21] width 37 height 15
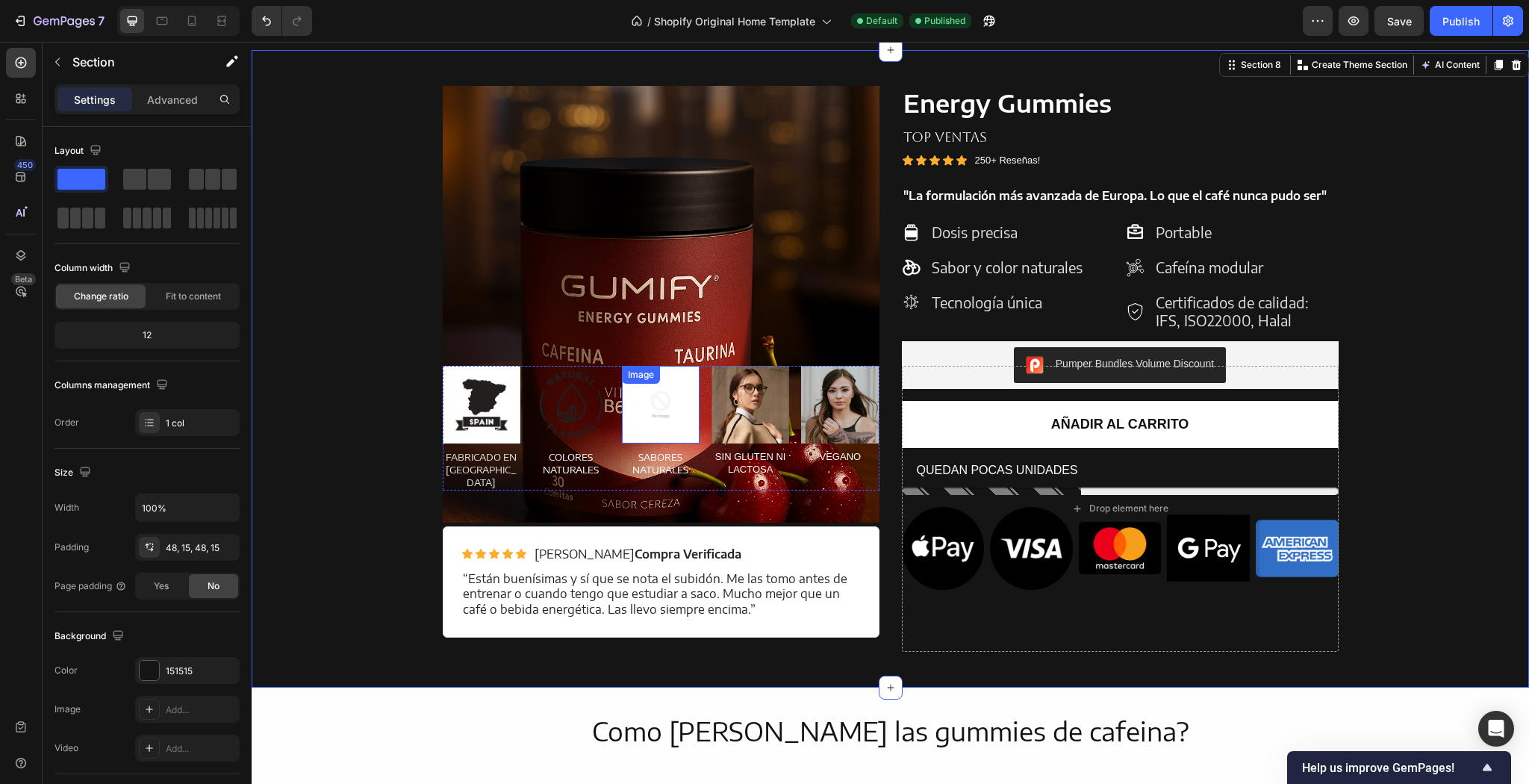
click at [652, 419] on img at bounding box center [661, 405] width 78 height 78
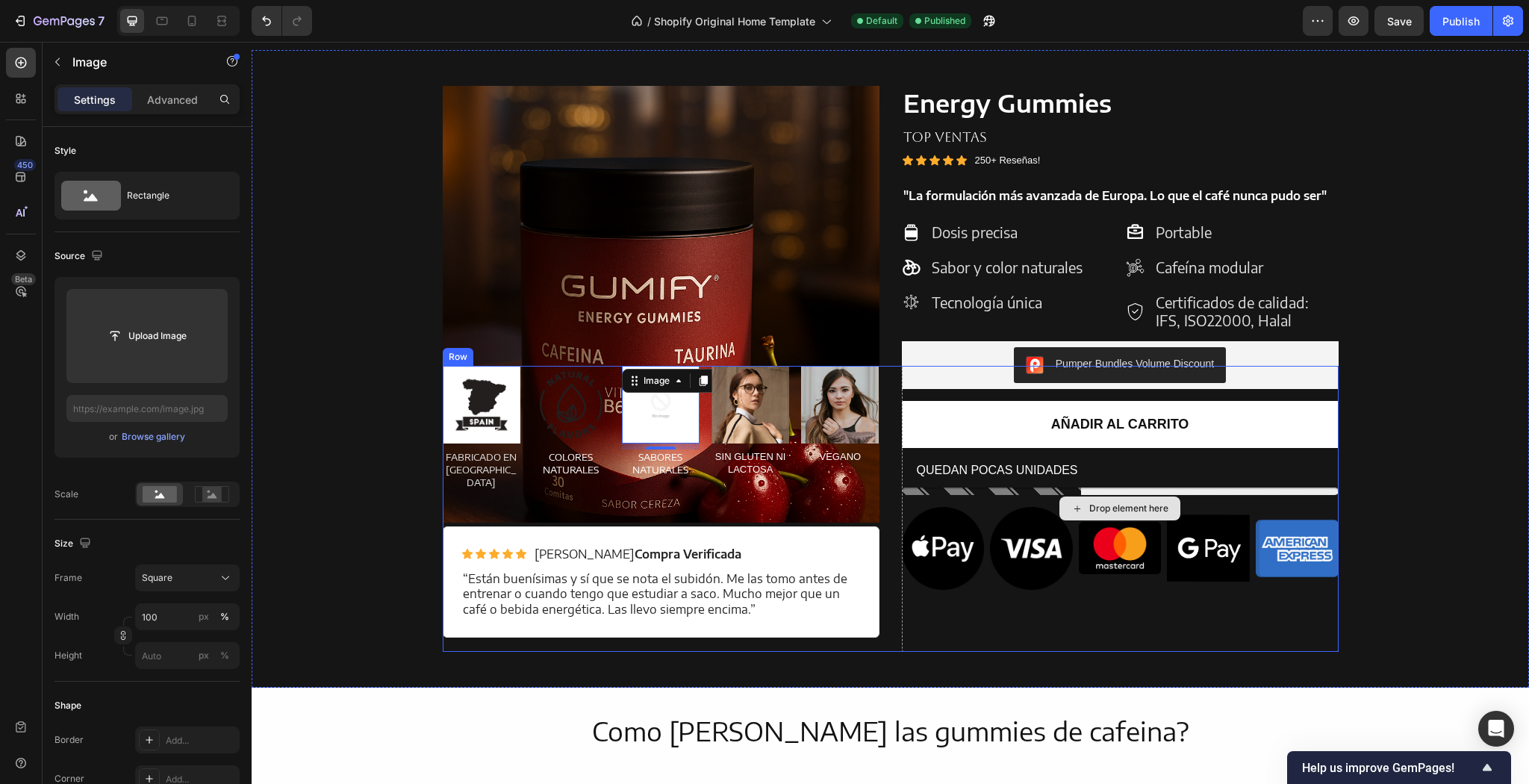
click at [1046, 383] on div "Drop element here" at bounding box center [1120, 509] width 437 height 286
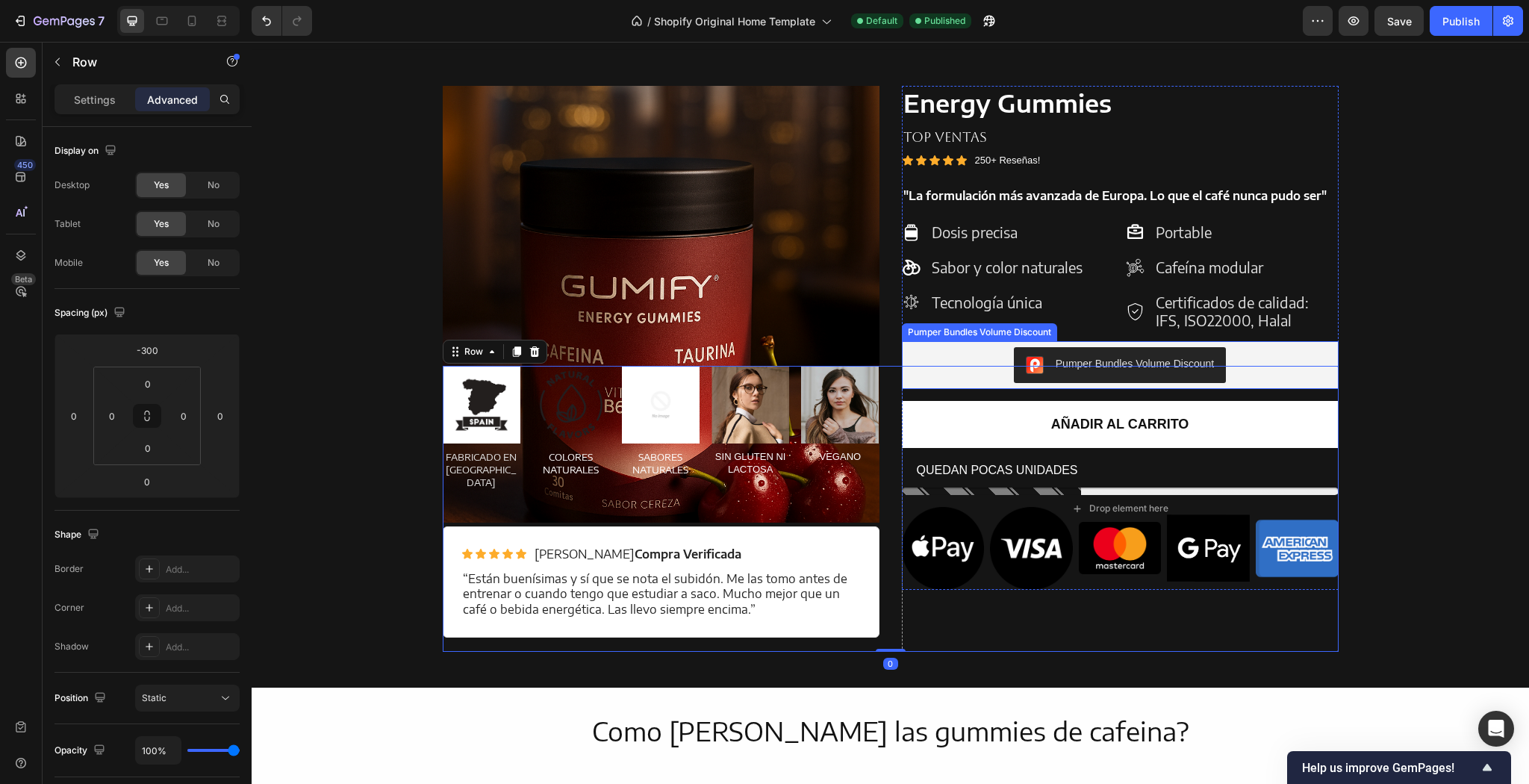
click at [1144, 335] on div "Energy Gummies Product Title TOP VENTAS Text Block Icon Icon Icon Icon Icon Ico…" at bounding box center [1120, 338] width 437 height 504
click at [1150, 343] on div "Pumper Bundles Volume Discount" at bounding box center [1120, 365] width 437 height 48
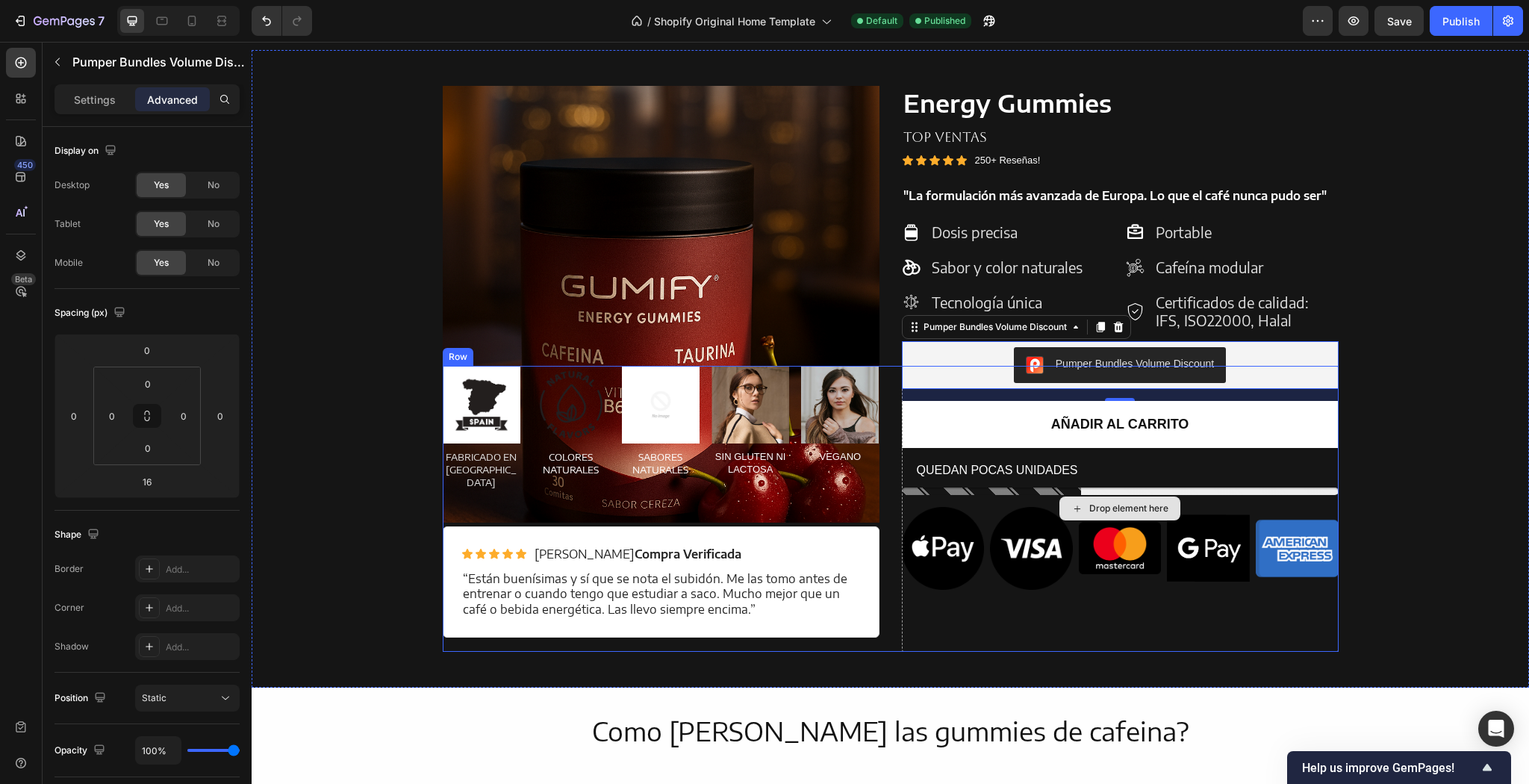
click at [992, 425] on div "Drop element here" at bounding box center [1120, 509] width 437 height 286
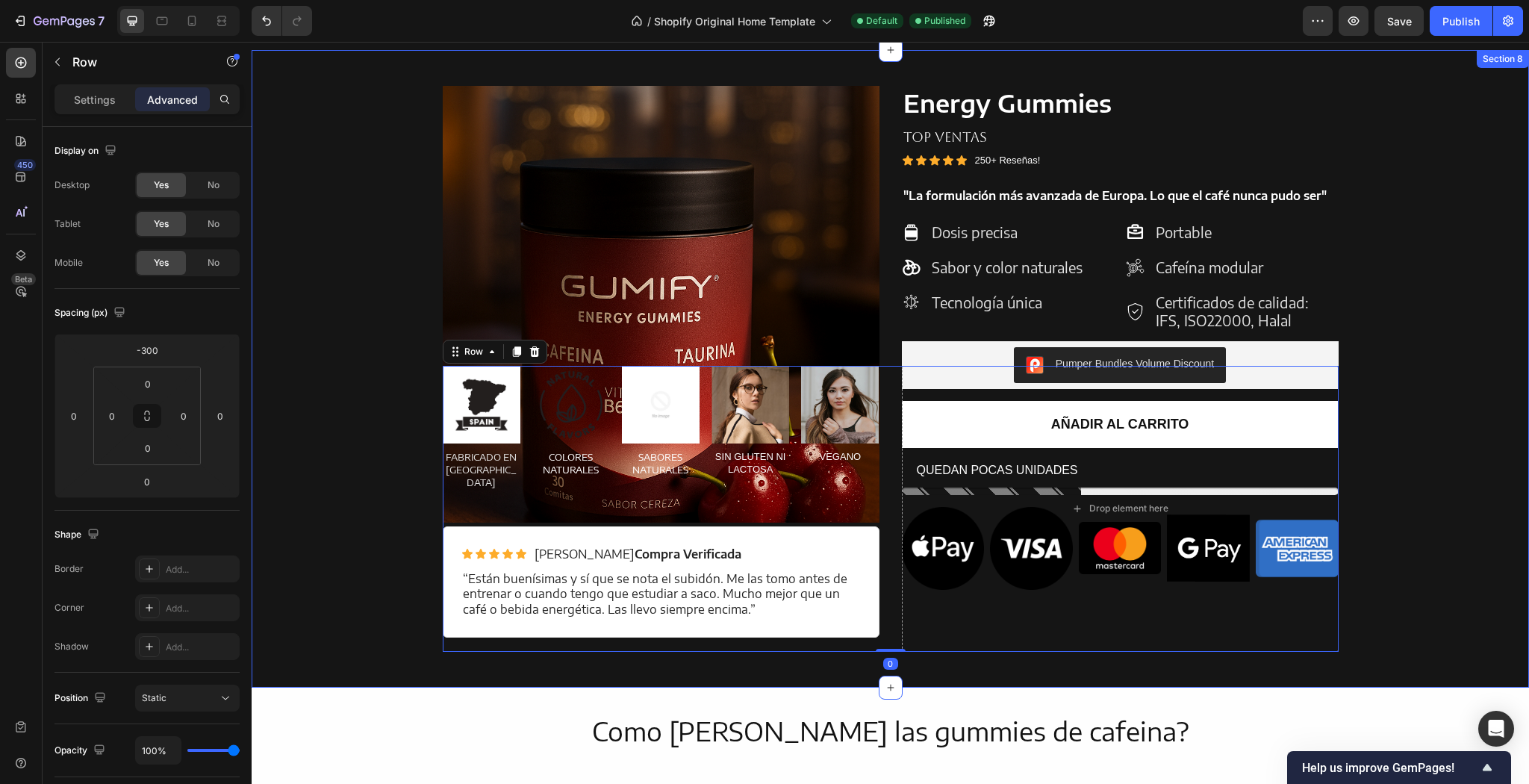
click at [1501, 422] on div "Product Images Energy Gummies Product Title TOP VENTAS Text Block Icon Icon Ico…" at bounding box center [890, 369] width 1255 height 566
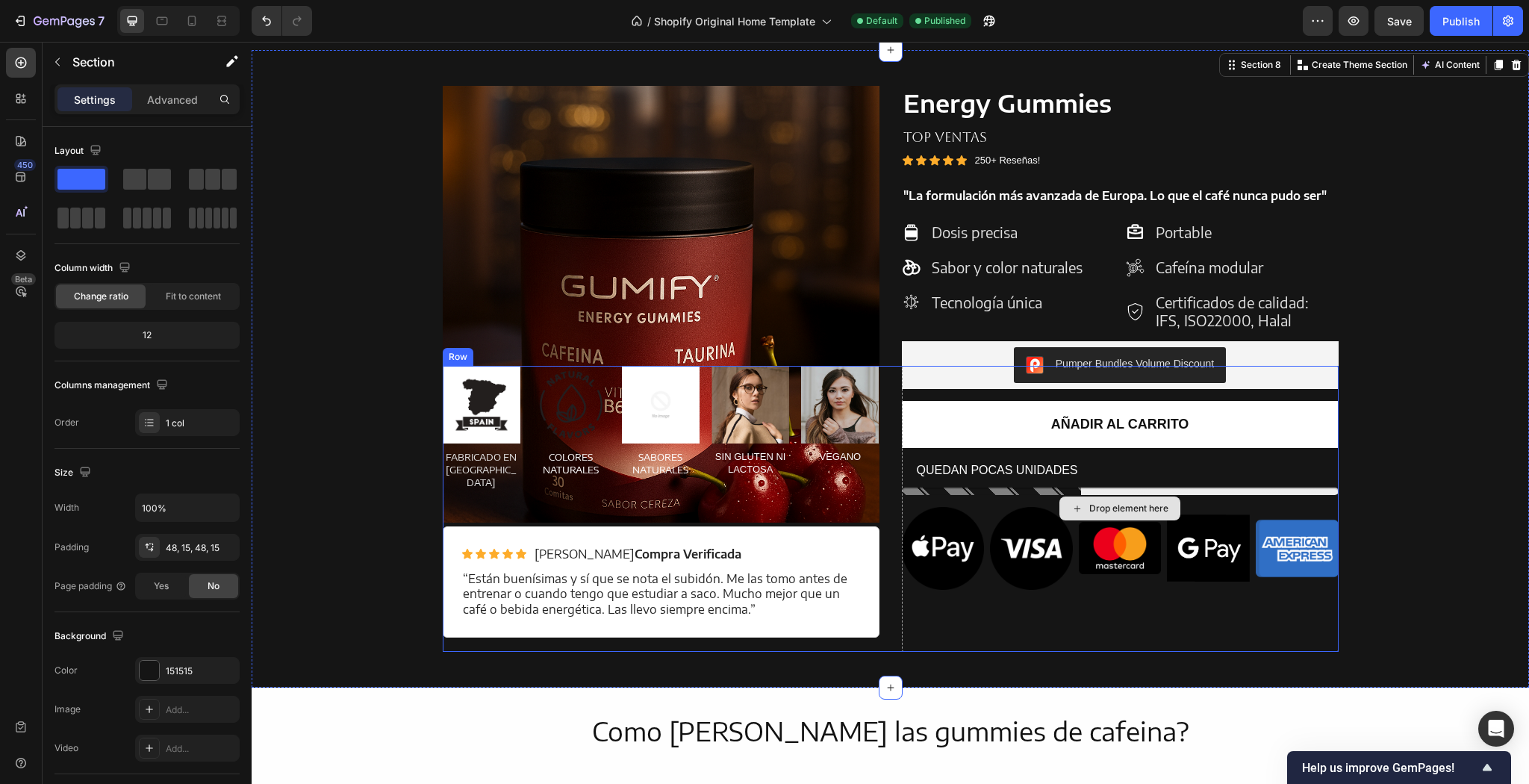
click at [1328, 434] on div "Drop element here" at bounding box center [1120, 509] width 437 height 286
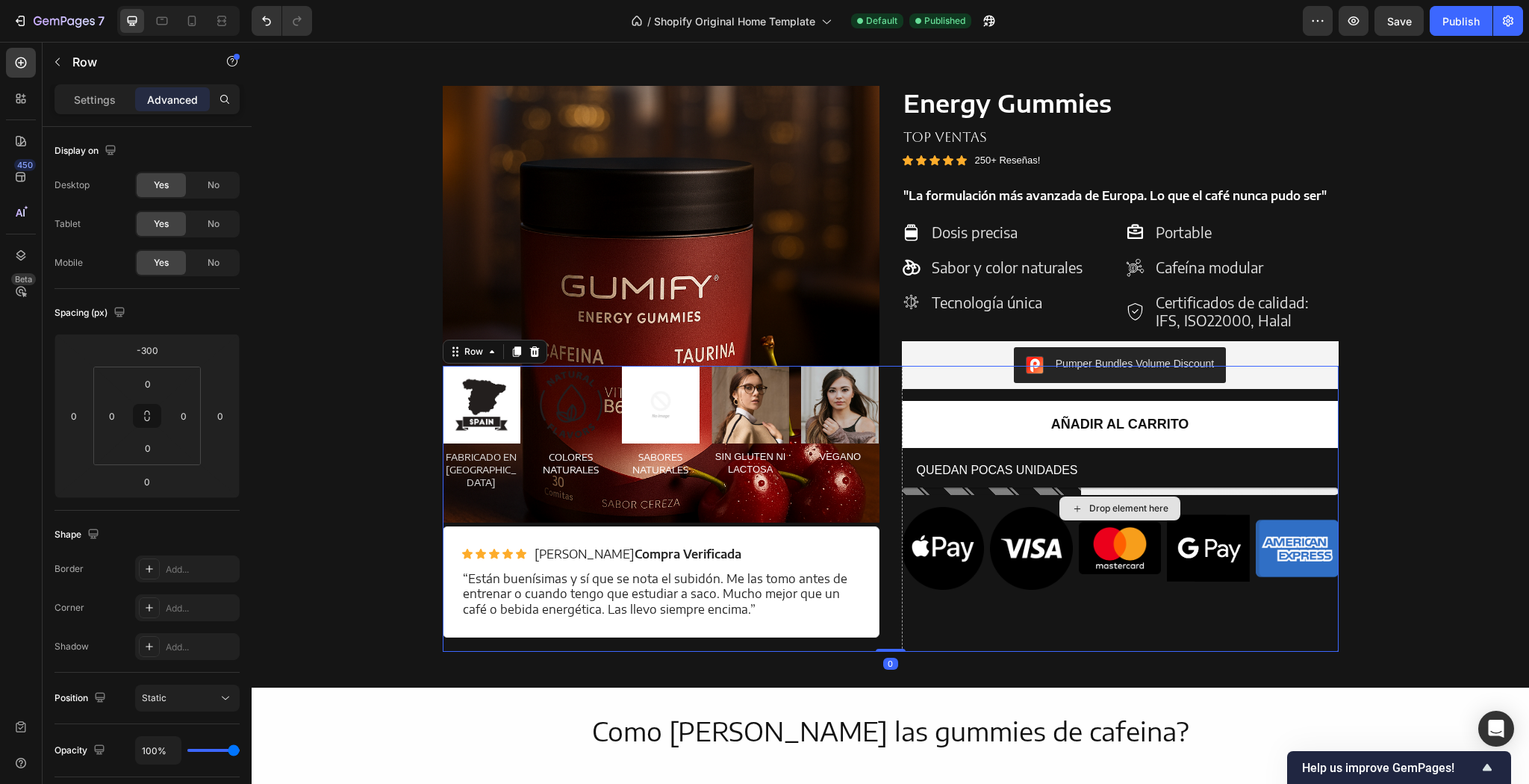
click at [1313, 344] on div "Pumper Bundles Volume Discount" at bounding box center [1120, 365] width 437 height 48
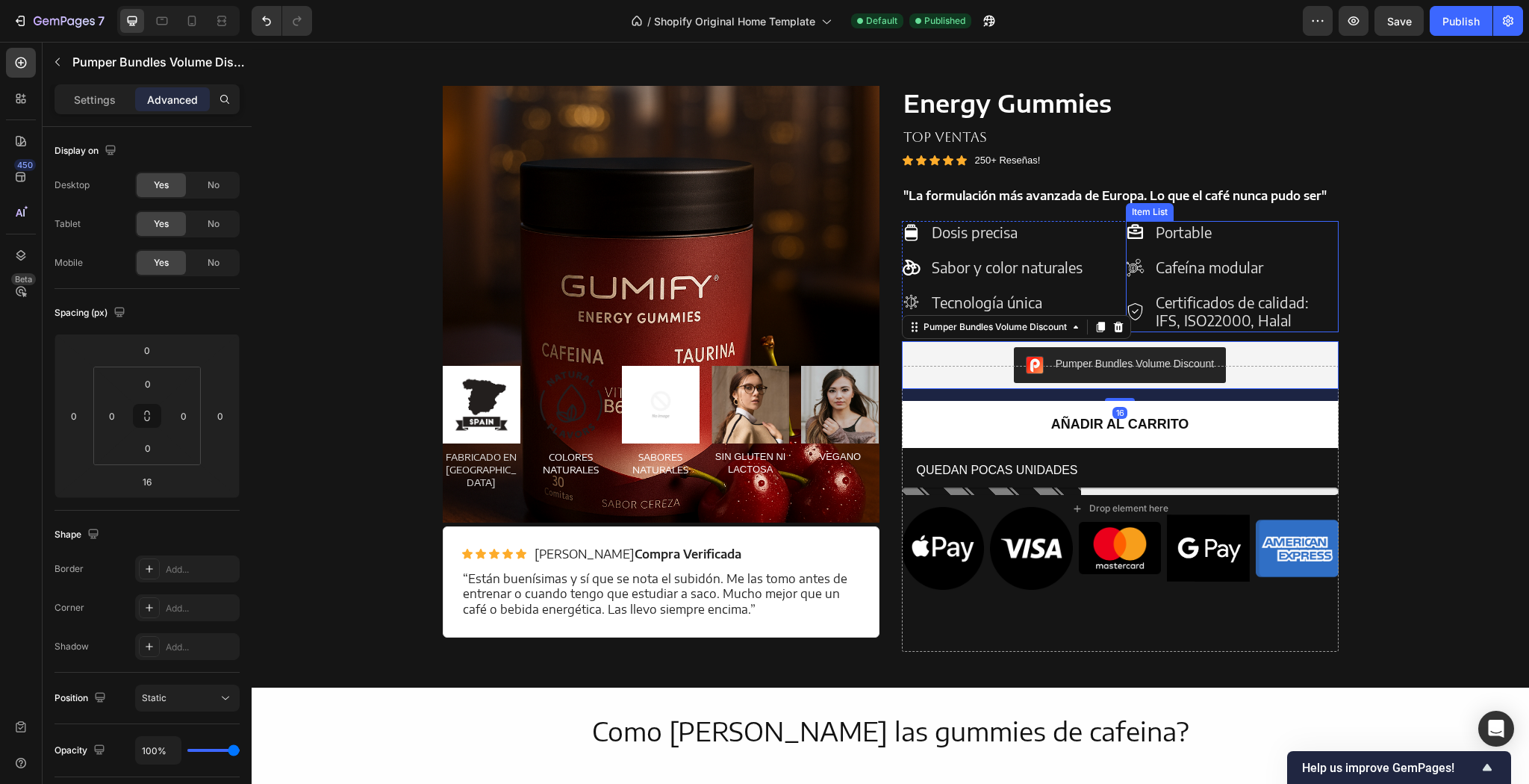
click at [1326, 329] on div "Certificados de calidad: IFS, ISO22000, Halal" at bounding box center [1246, 311] width 185 height 41
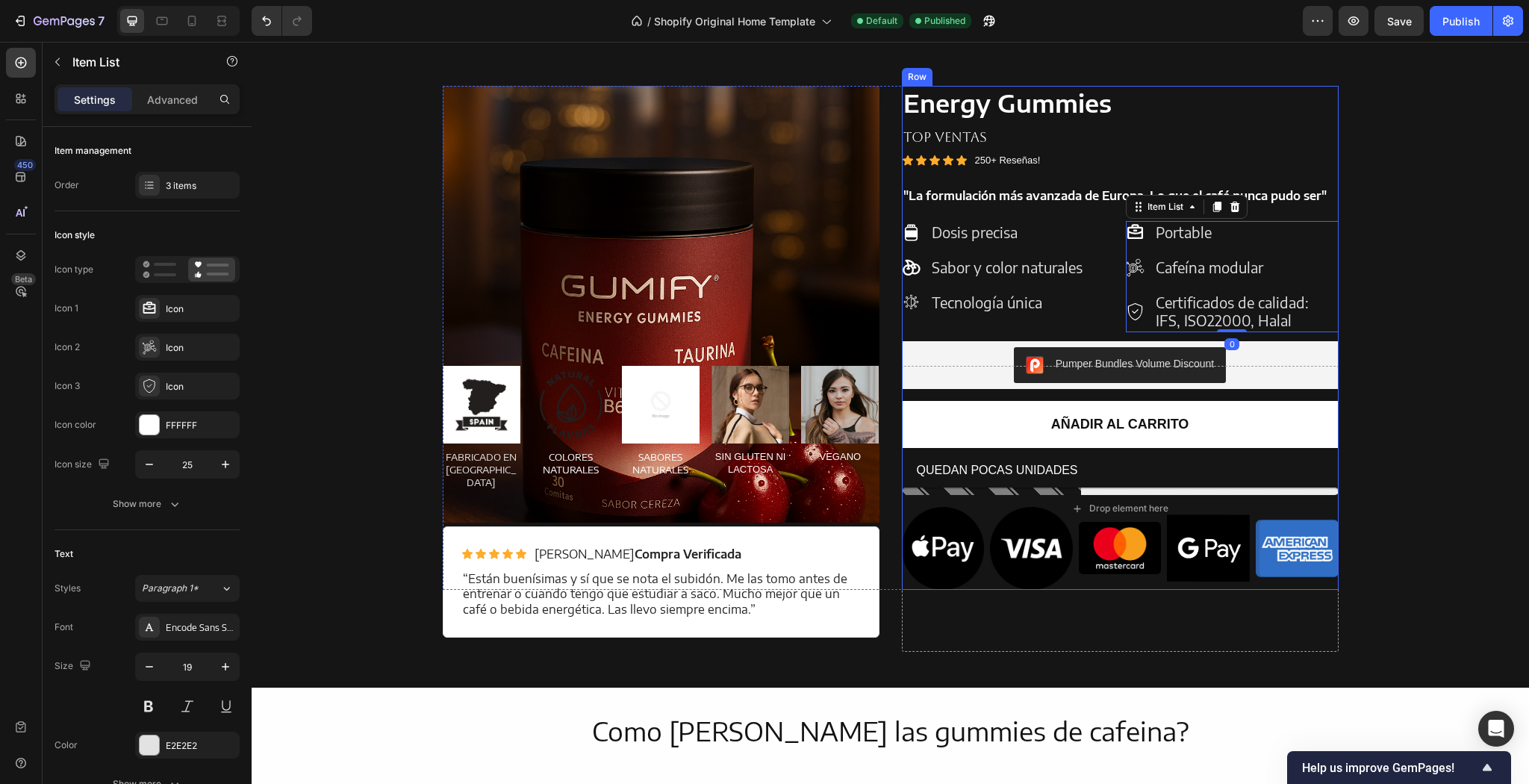
click at [1329, 336] on div "Energy Gummies Product Title TOP VENTAS Text Block Icon Icon Icon Icon Icon Ico…" at bounding box center [1120, 338] width 437 height 504
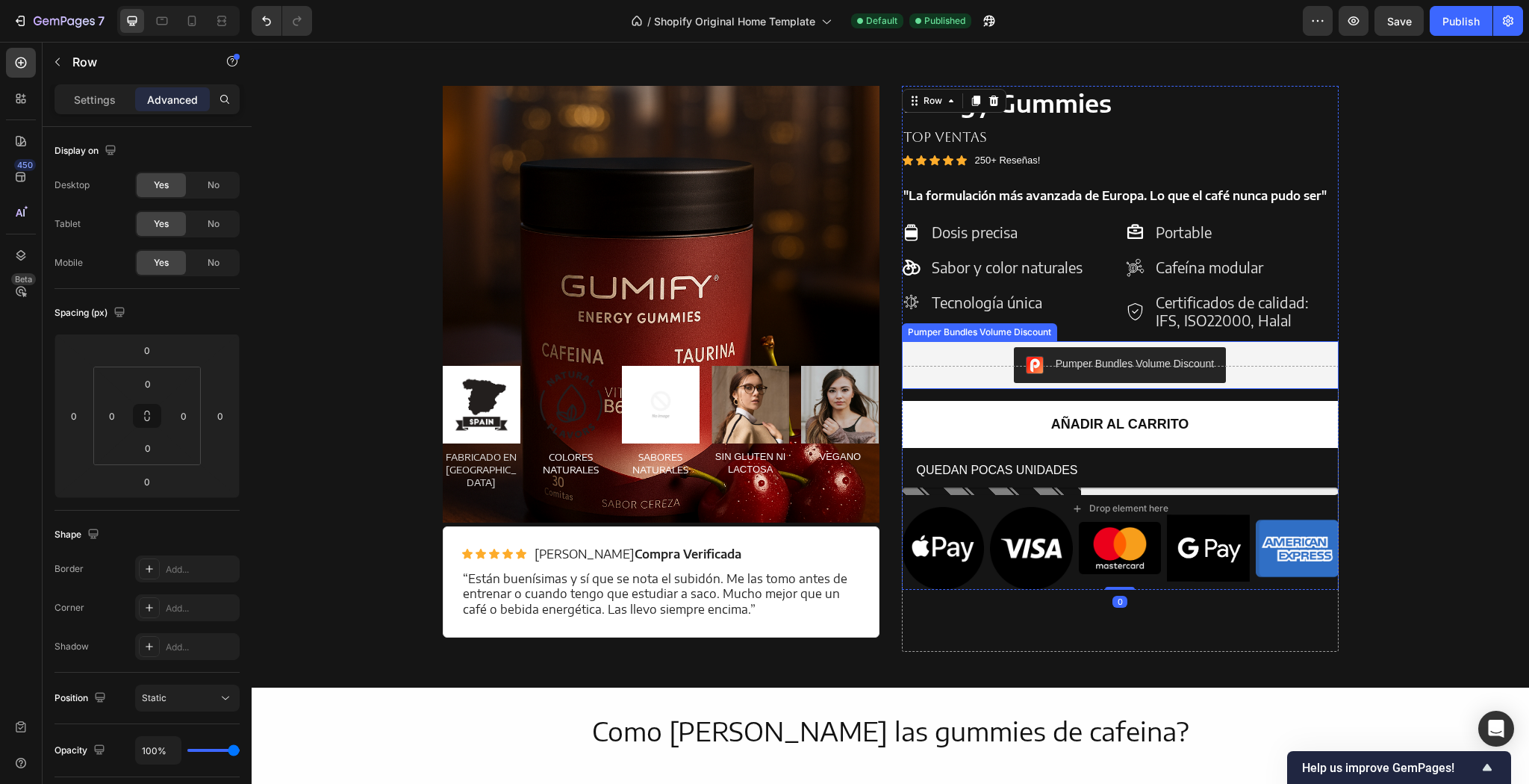
click at [1313, 356] on div "Pumper Bundles Volume Discount" at bounding box center [1120, 365] width 425 height 36
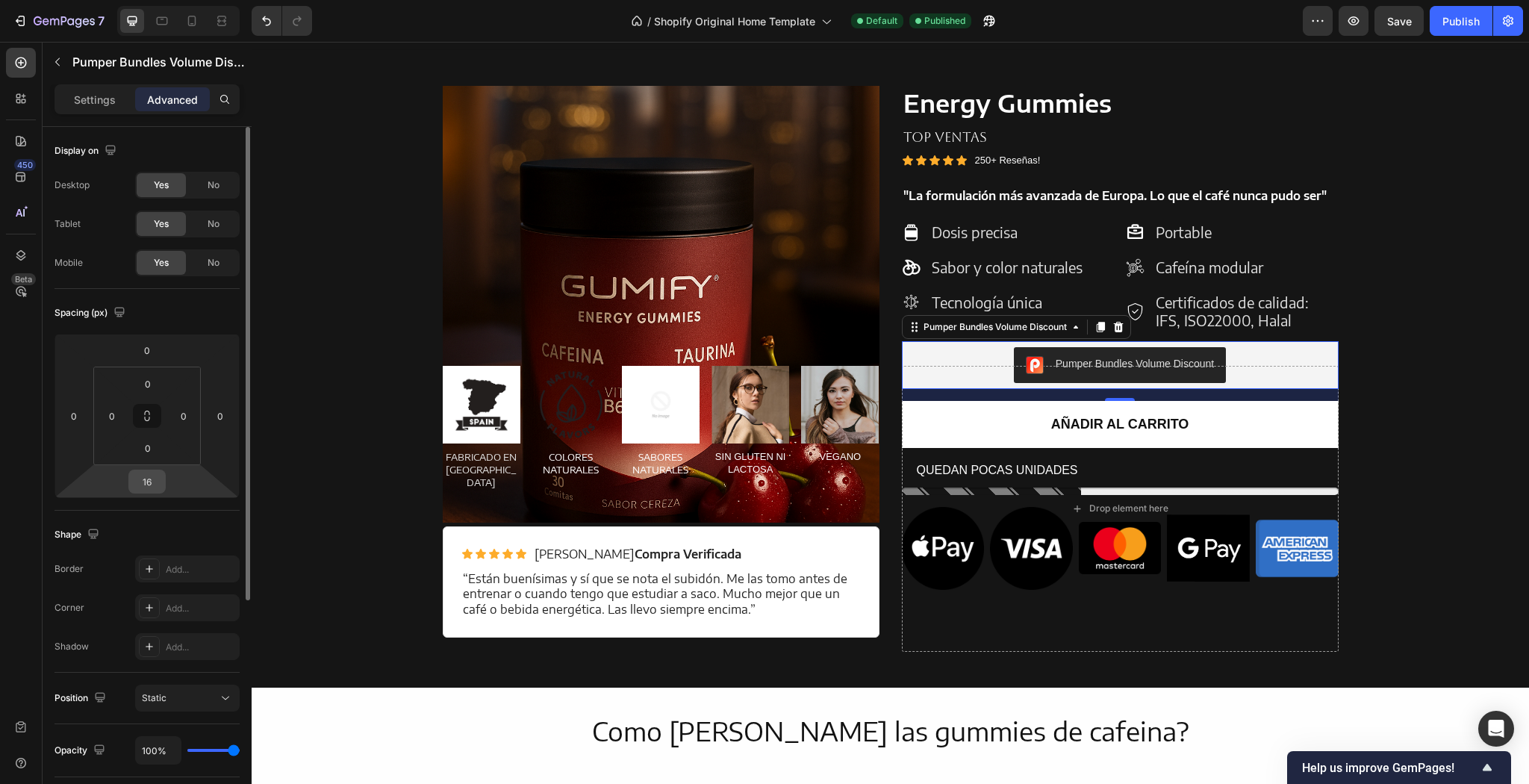
click at [150, 481] on input "16" at bounding box center [147, 482] width 30 height 23
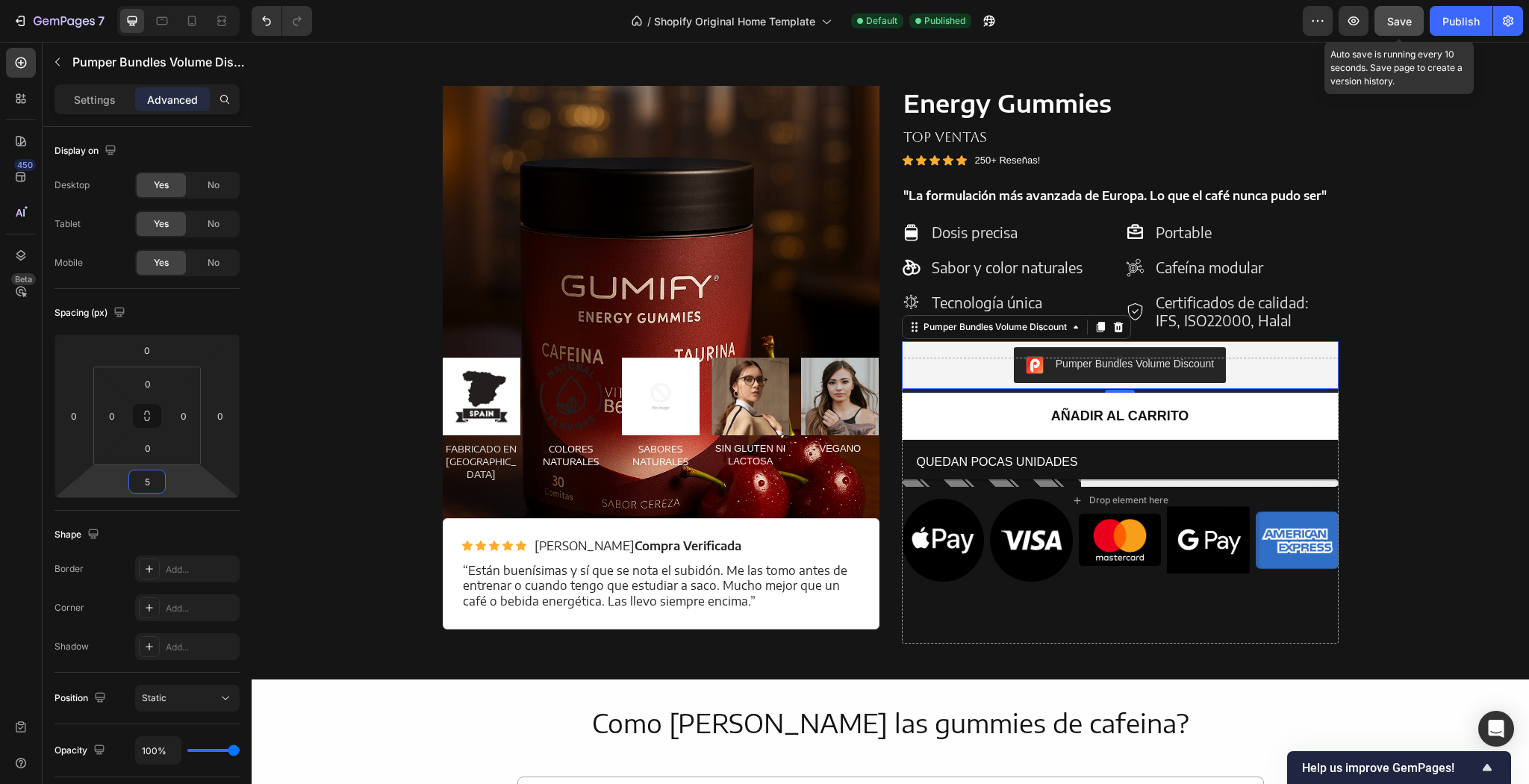
click at [1401, 20] on span "Save" at bounding box center [1400, 21] width 24 height 13
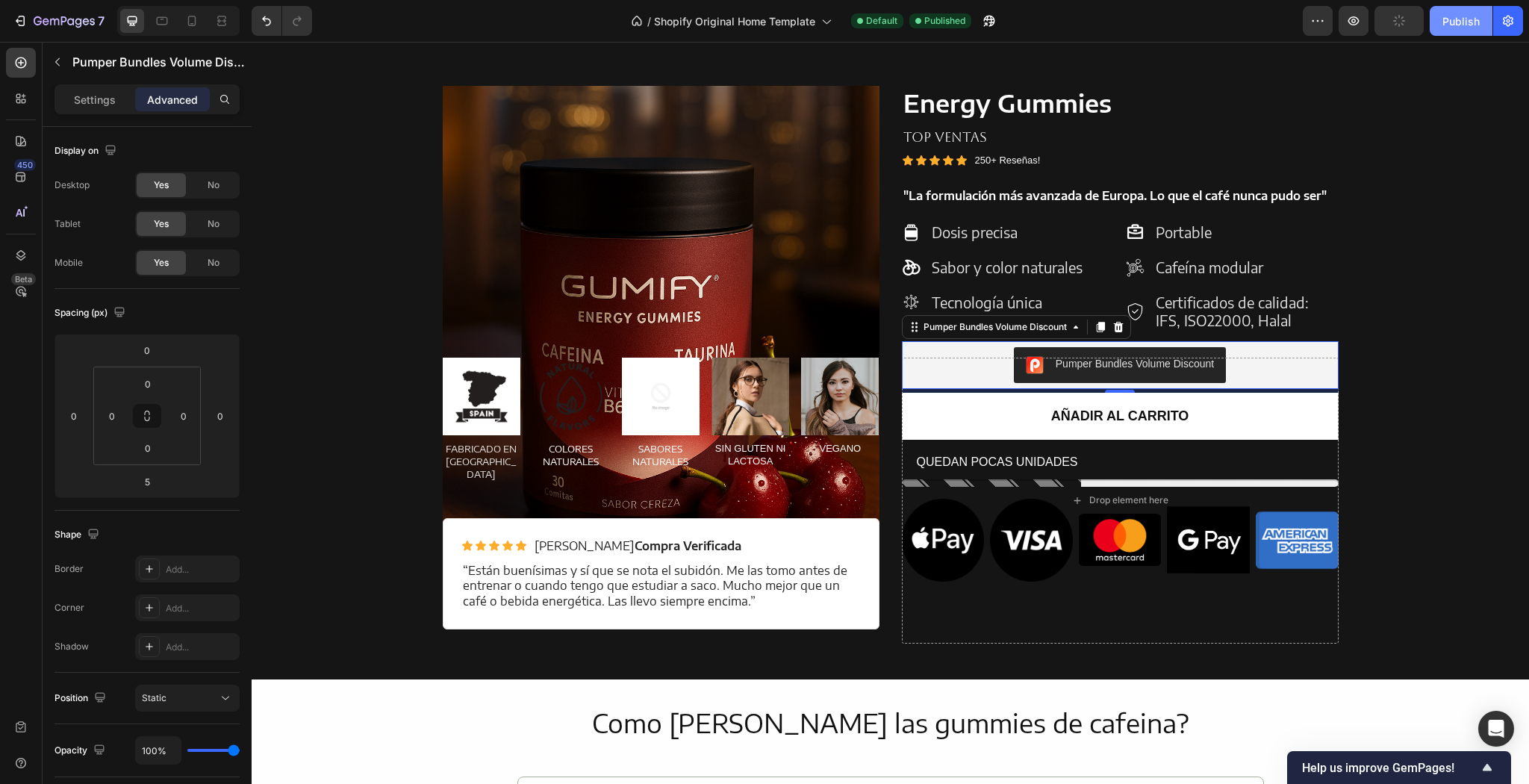
click at [1486, 24] on button "Publish" at bounding box center [1461, 20] width 63 height 30
click at [182, 19] on div at bounding box center [191, 20] width 24 height 24
type input "10"
type input "20"
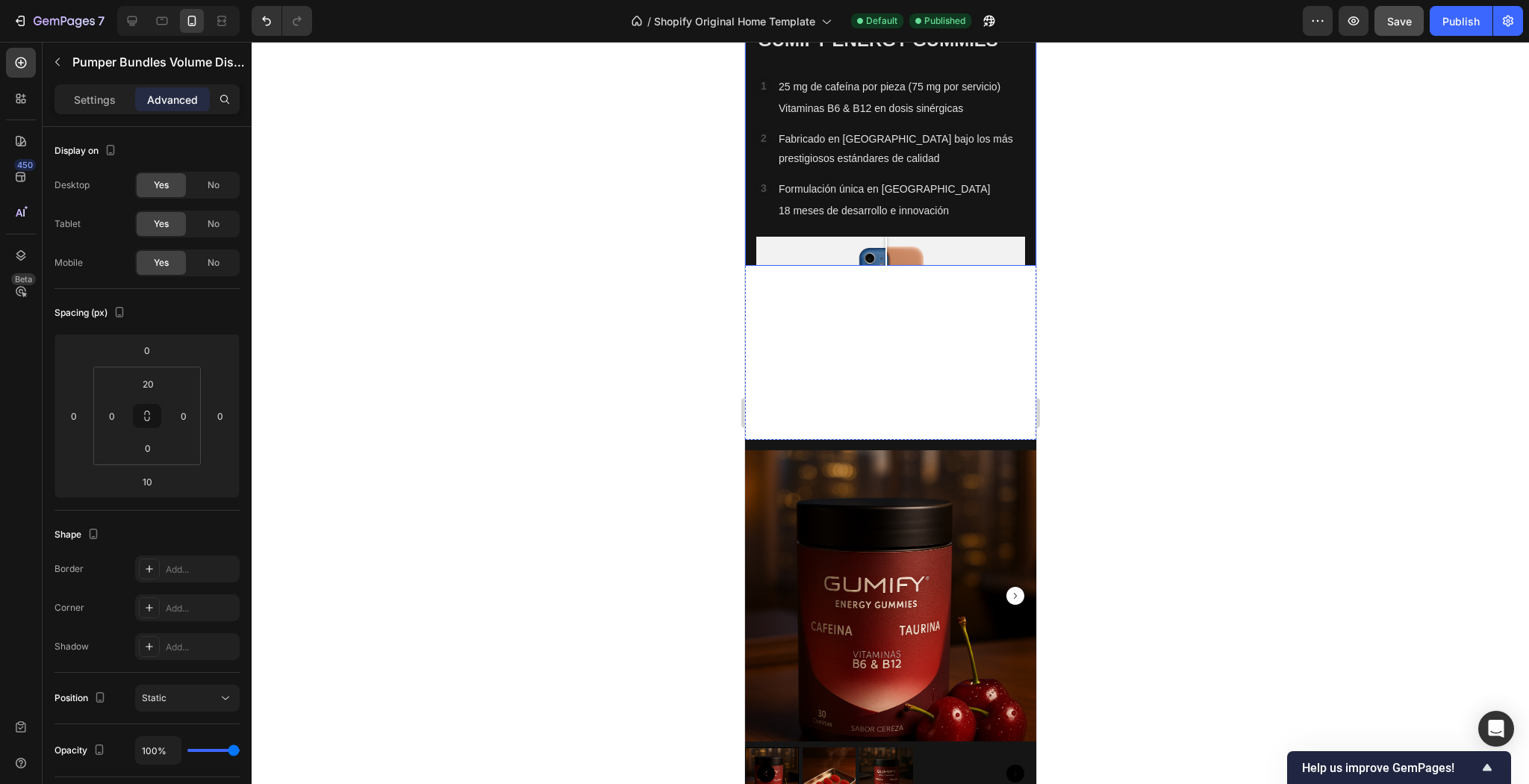
scroll to position [1221, 0]
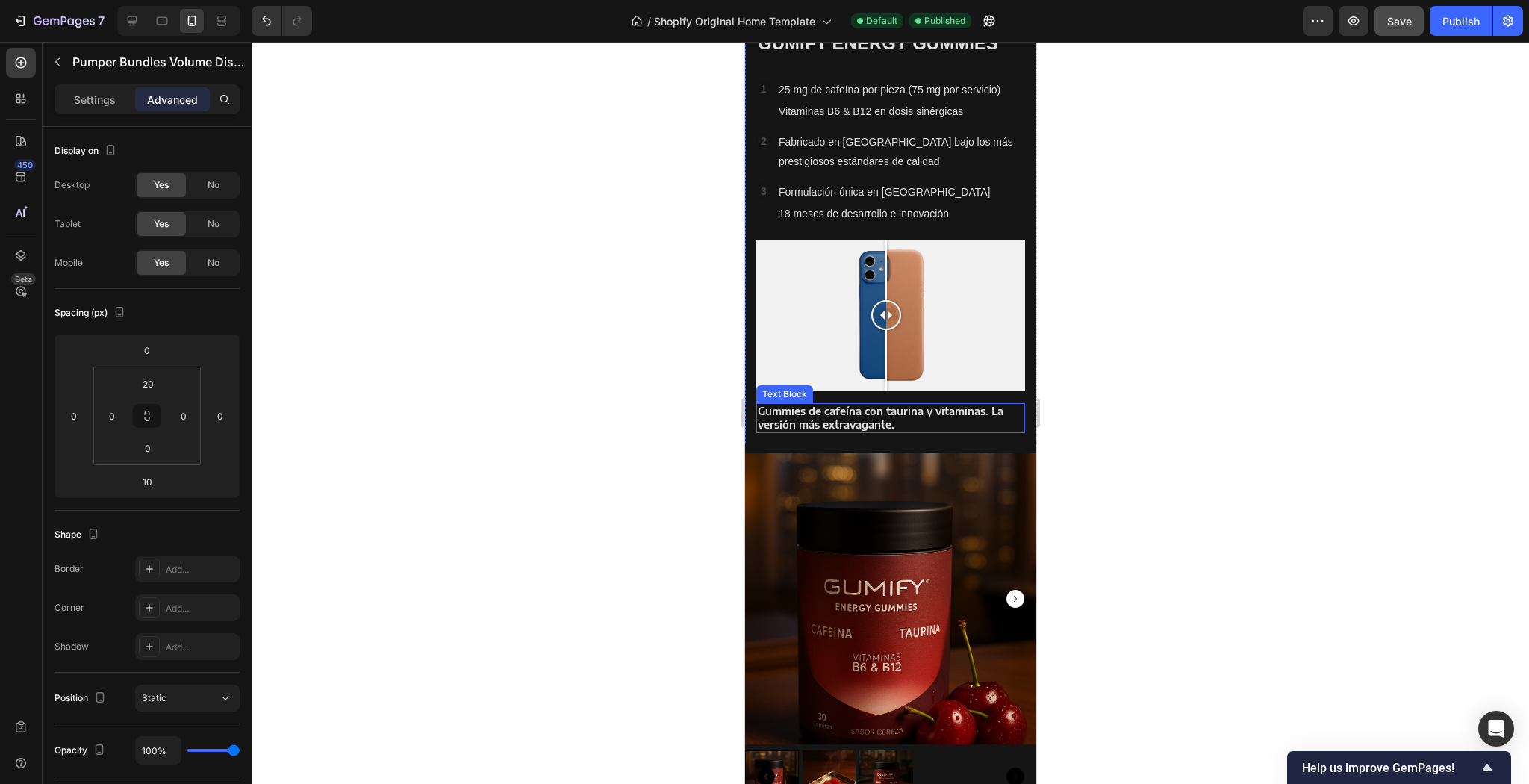
click at [929, 421] on p "Gummies de cafeína con taurina y vitaminas. La versión más extravagante." at bounding box center [890, 418] width 266 height 27
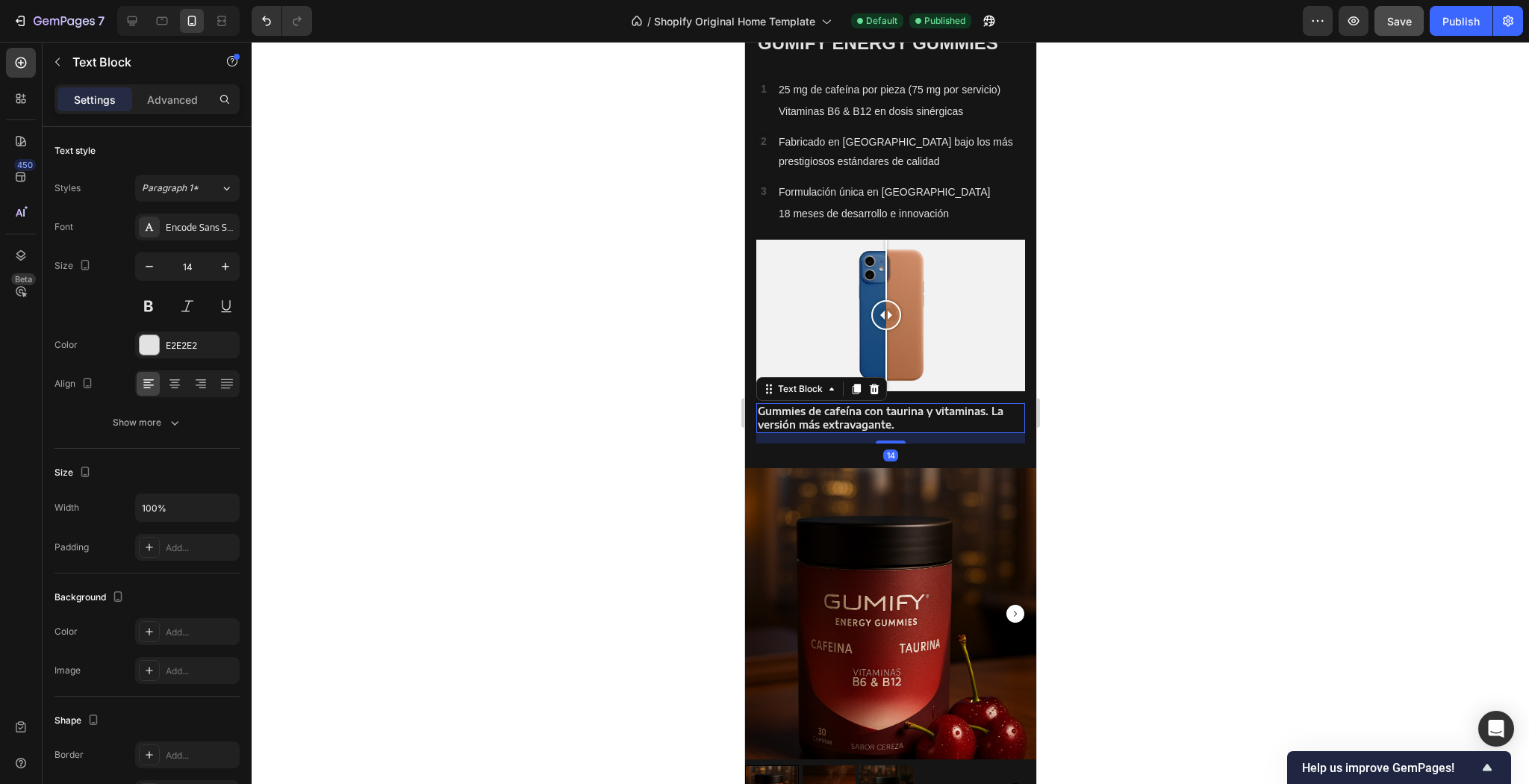
click at [930, 433] on div "14" at bounding box center [890, 438] width 269 height 11
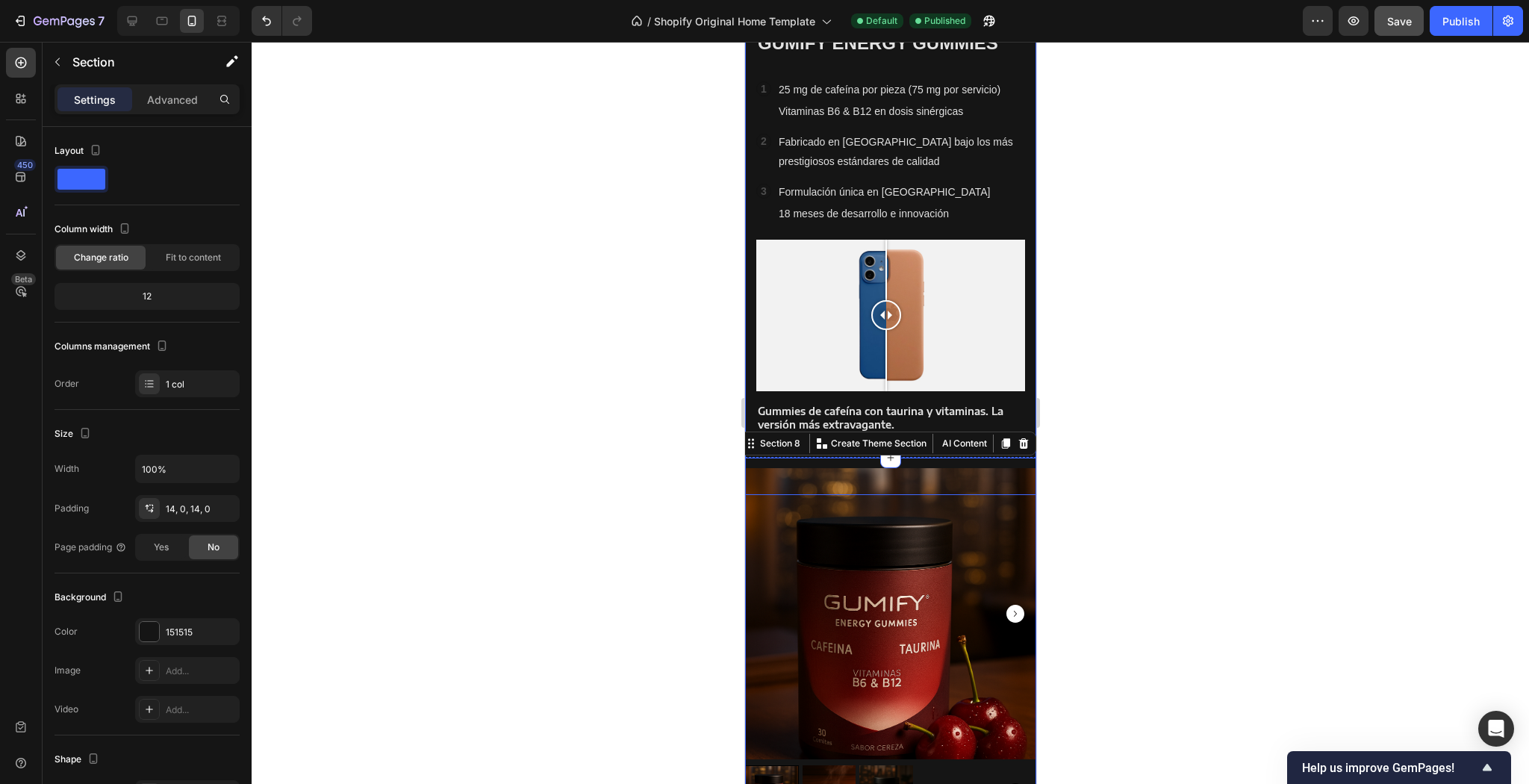
click at [988, 388] on div "Image Comparison Gummies de cafeína con taurina y vitaminas. La versión más ext…" at bounding box center [890, 334] width 269 height 219
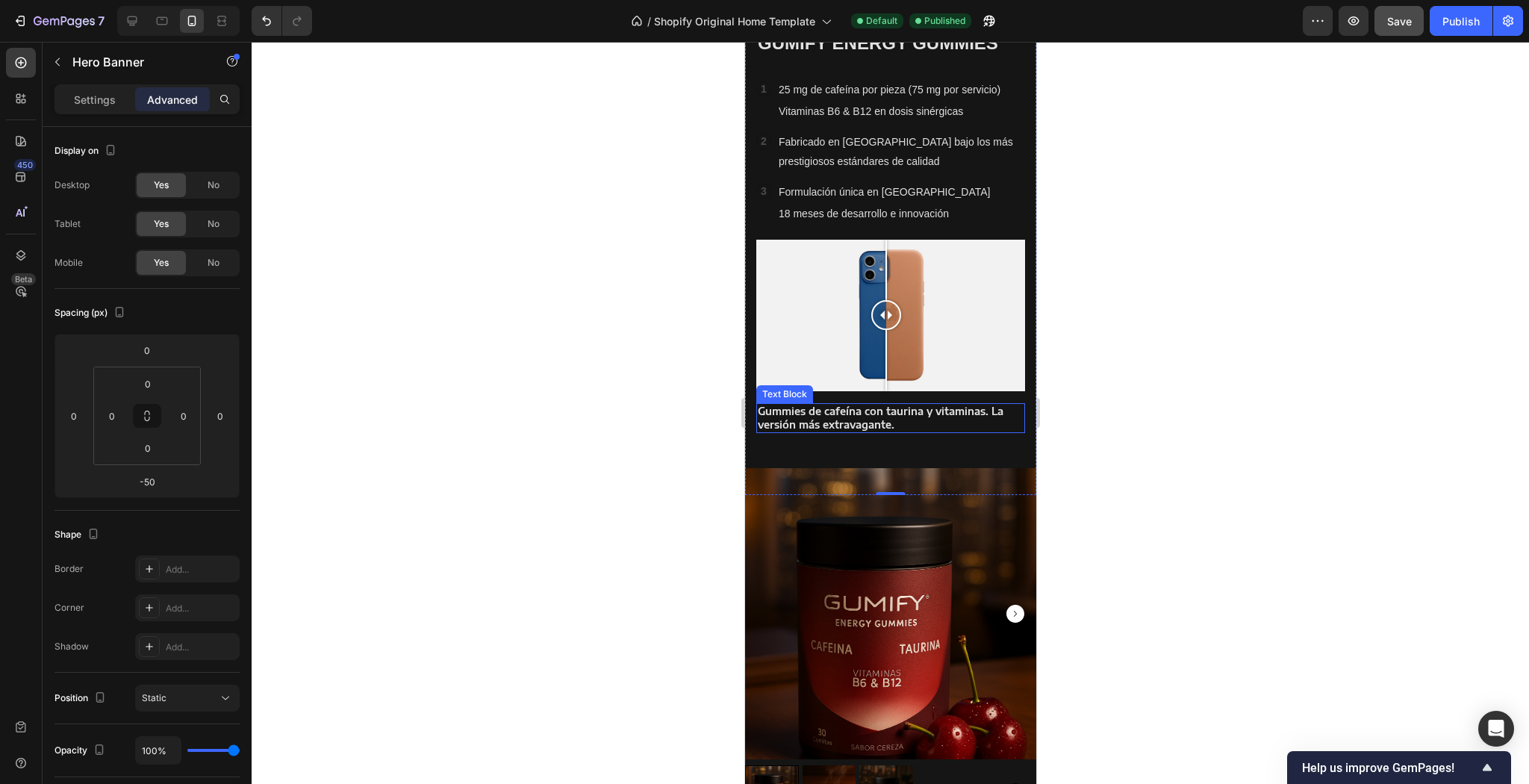
click at [916, 405] on strong "Gummies de cafeína con taurina y vitaminas. La versión más extravagante." at bounding box center [880, 418] width 245 height 26
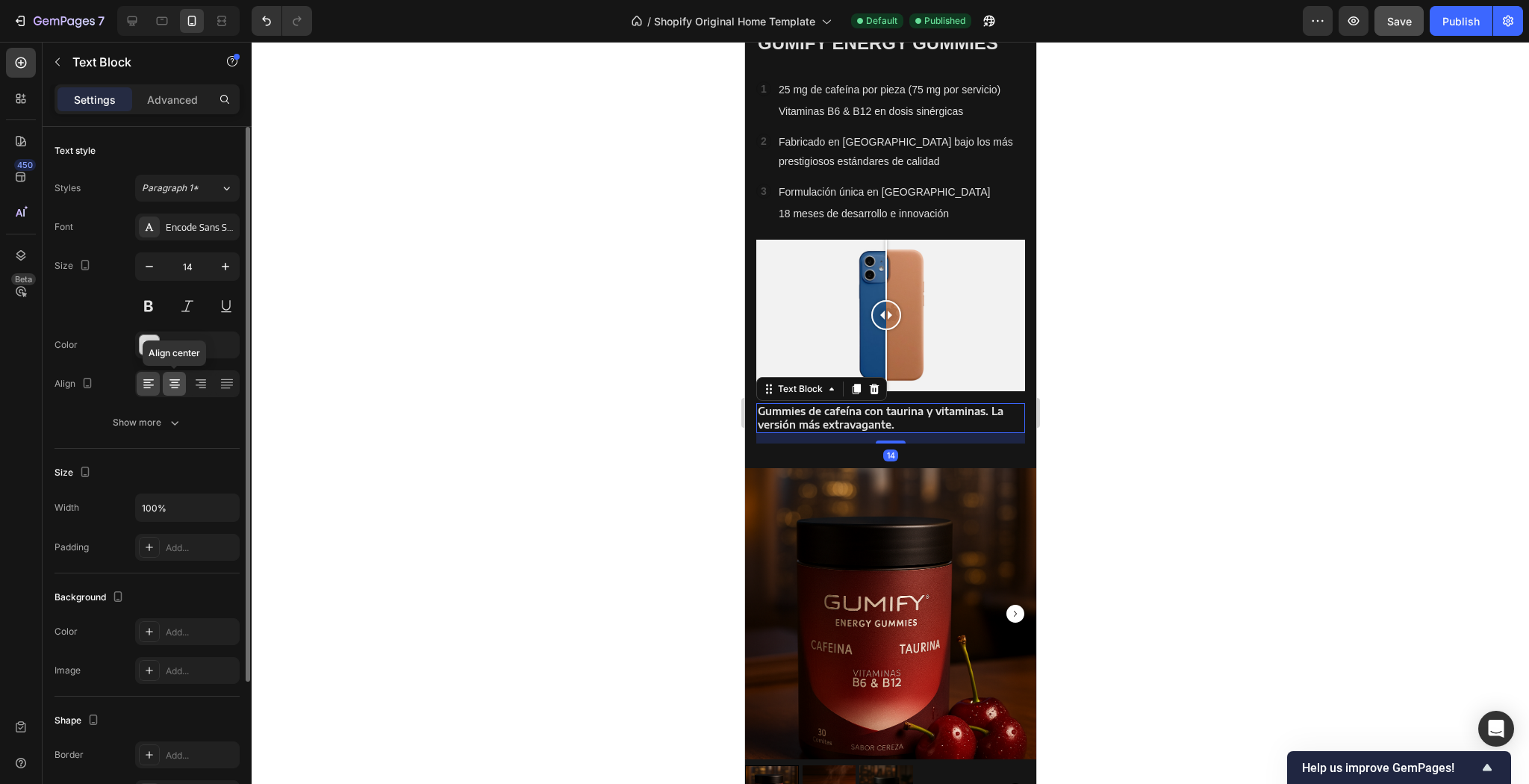
click at [167, 379] on icon at bounding box center [175, 383] width 15 height 15
click at [1003, 405] on strong "Gummies de cafeína con taurina y vitaminas. La versión más extravagante." at bounding box center [890, 418] width 245 height 26
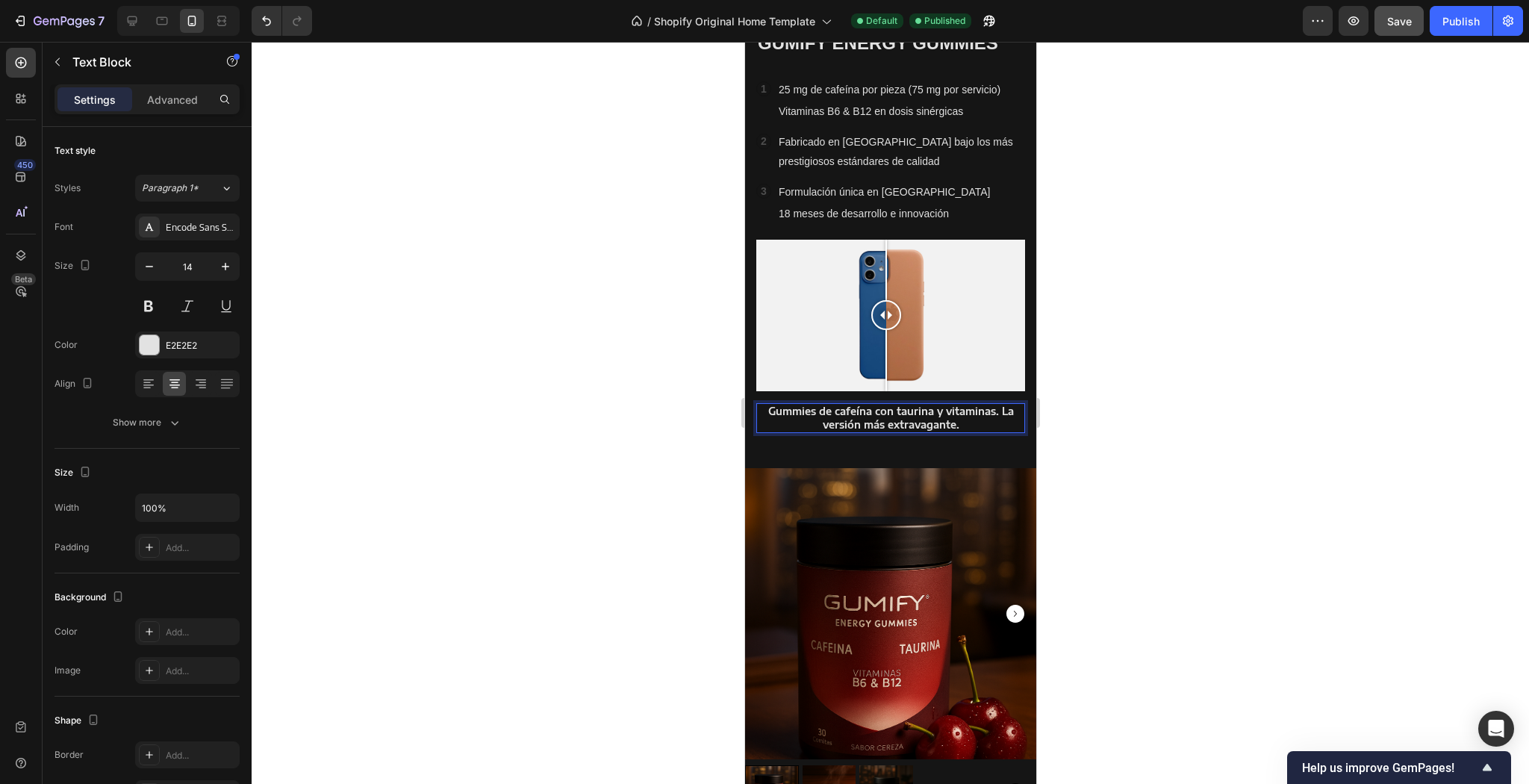
click at [999, 409] on strong "Gummies de cafeína con taurina y vitaminas. La versión más extravagante." at bounding box center [890, 418] width 245 height 26
click at [995, 409] on strong "Gummies de cafeína con taurina y vitaminas. La versión más extravagante." at bounding box center [890, 418] width 245 height 26
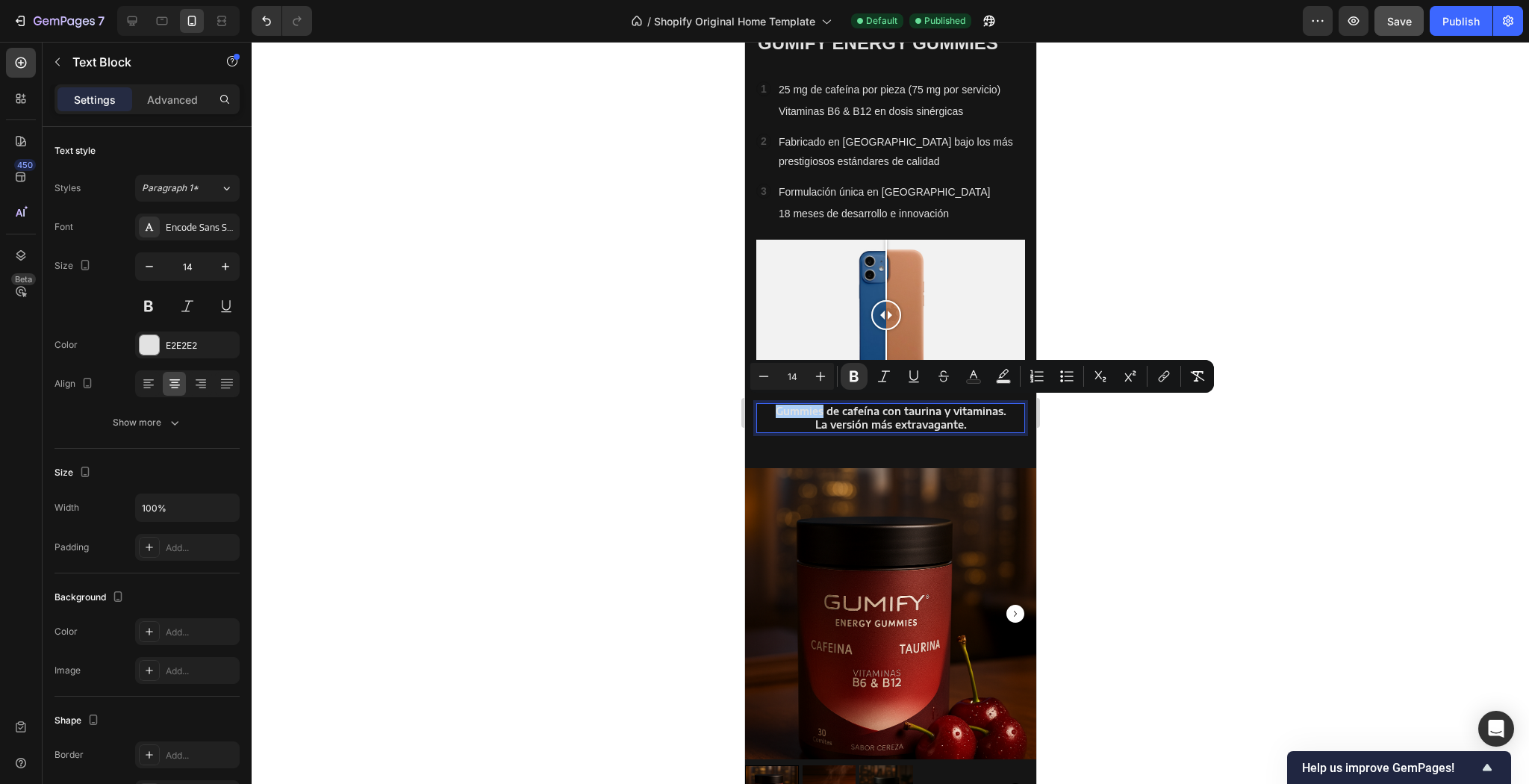
drag, startPoint x: 60, startPoint y: 366, endPoint x: 1081, endPoint y: 481, distance: 1027.5
click at [1081, 481] on div at bounding box center [890, 412] width 1277 height 742
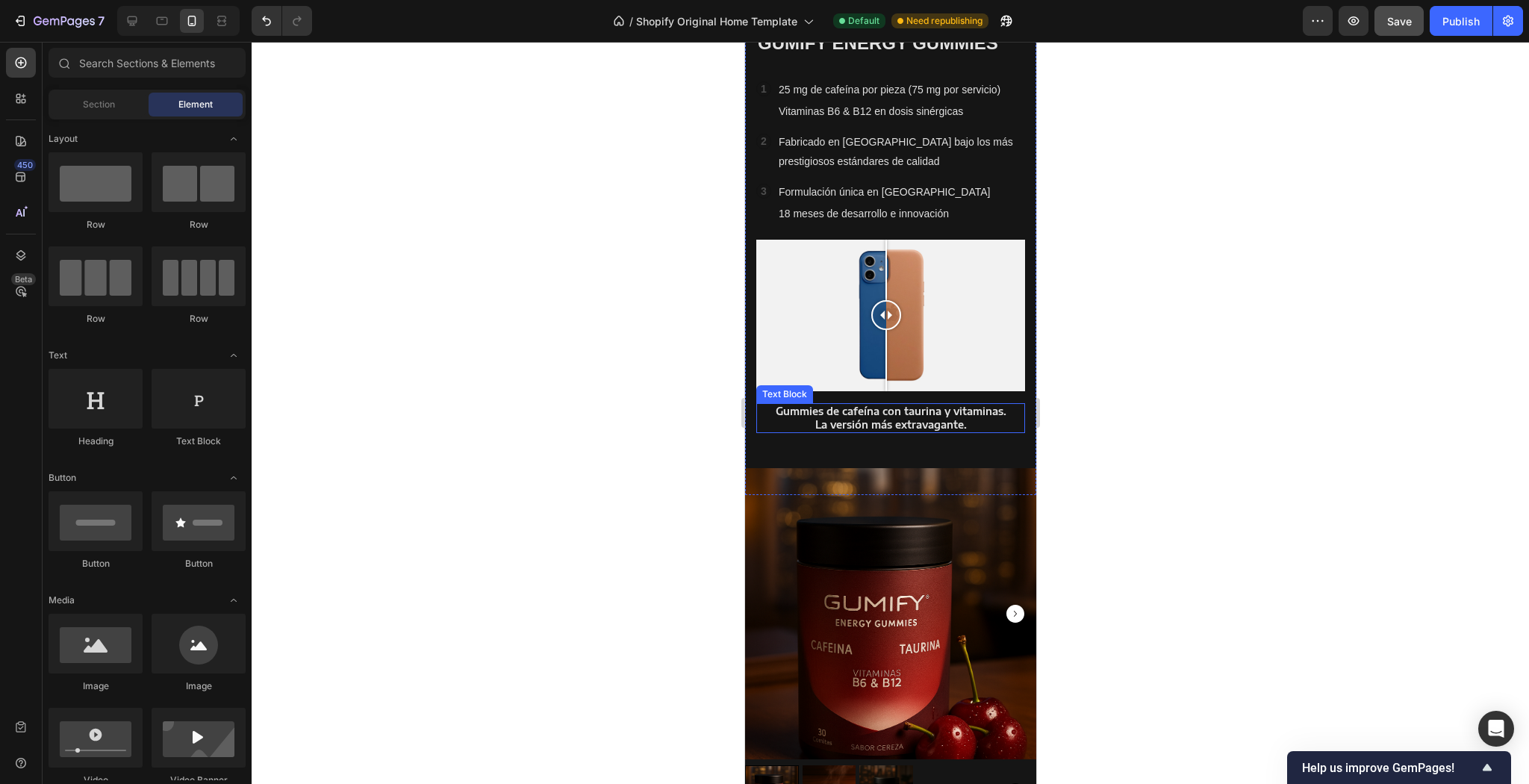
click at [1009, 418] on p "La versión más extravagante." at bounding box center [890, 425] width 266 height 14
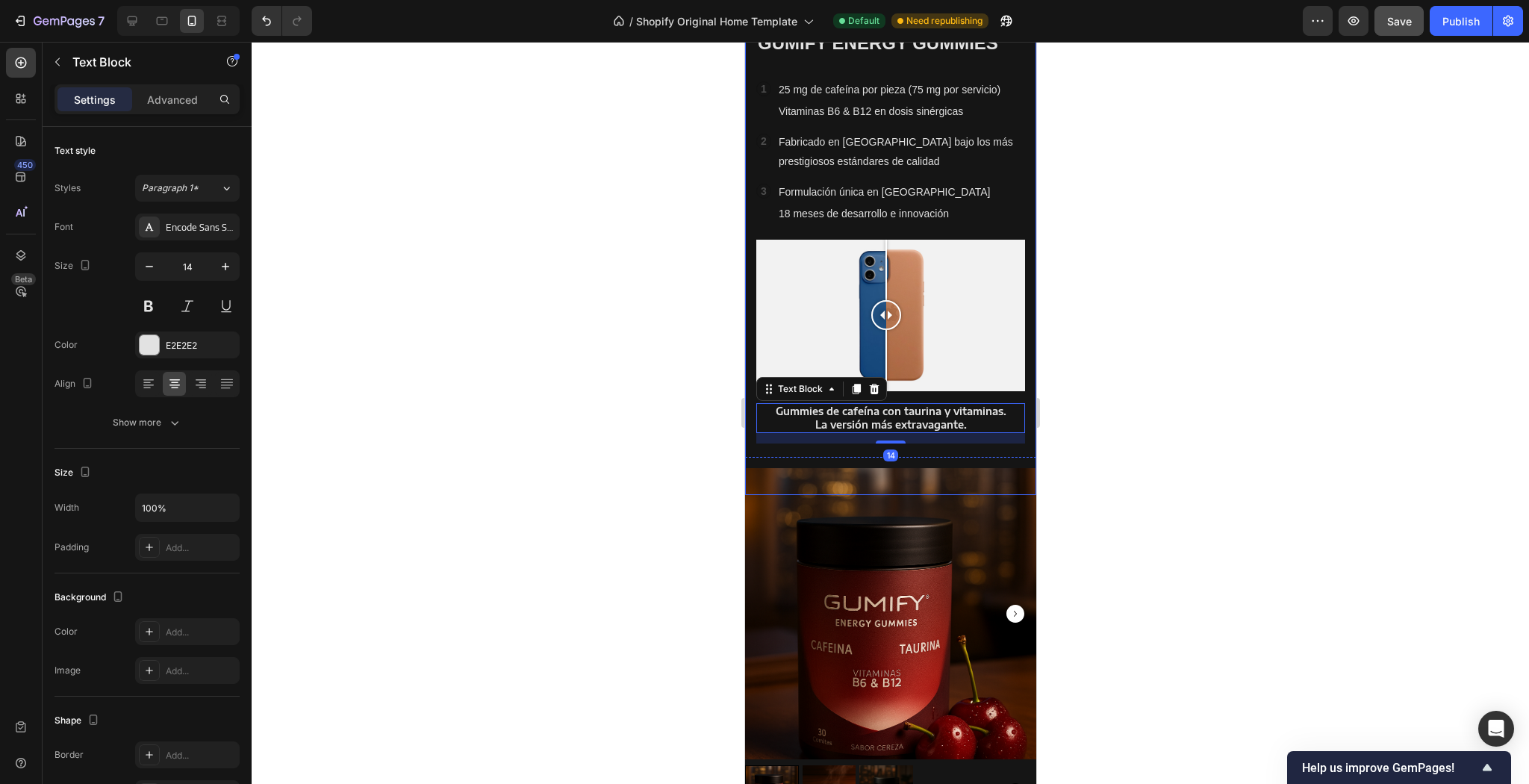
click at [1020, 436] on div "Icon Icon Icon Icon Icon Icon List Icon Icon Icon Icon Icon Icon List Valorado …" at bounding box center [890, 219] width 291 height 483
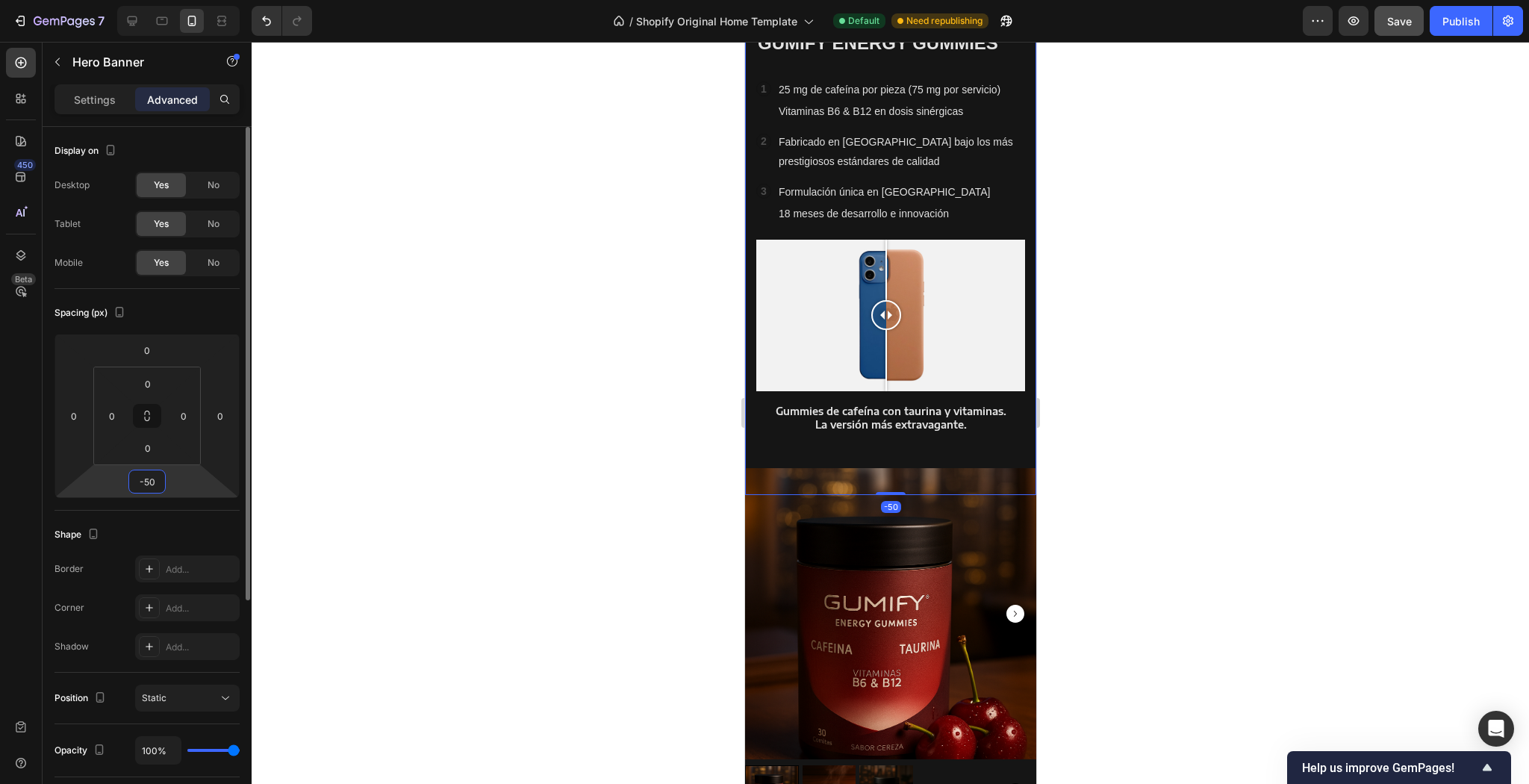
click at [152, 484] on input "-50" at bounding box center [147, 482] width 30 height 23
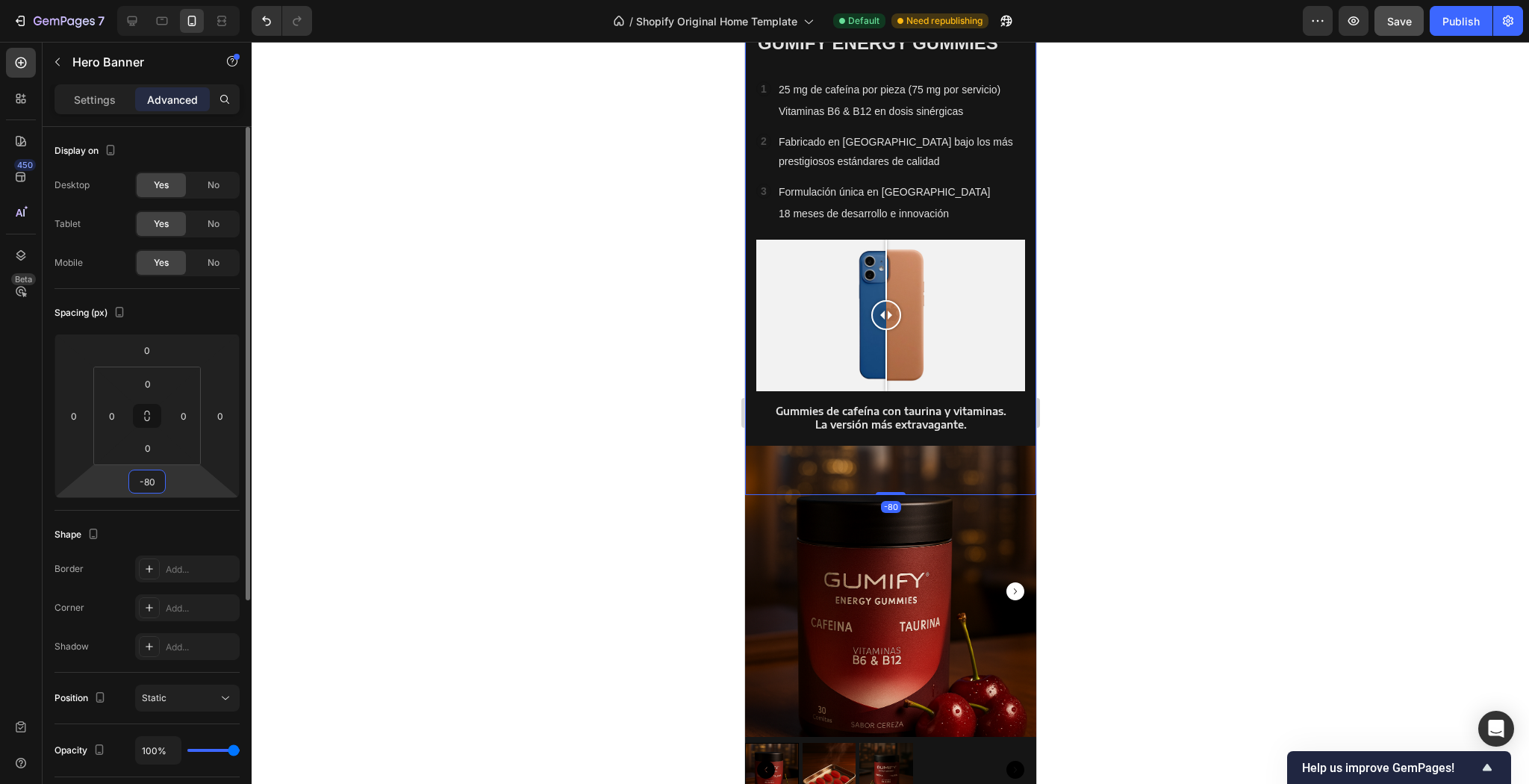
type input "-8"
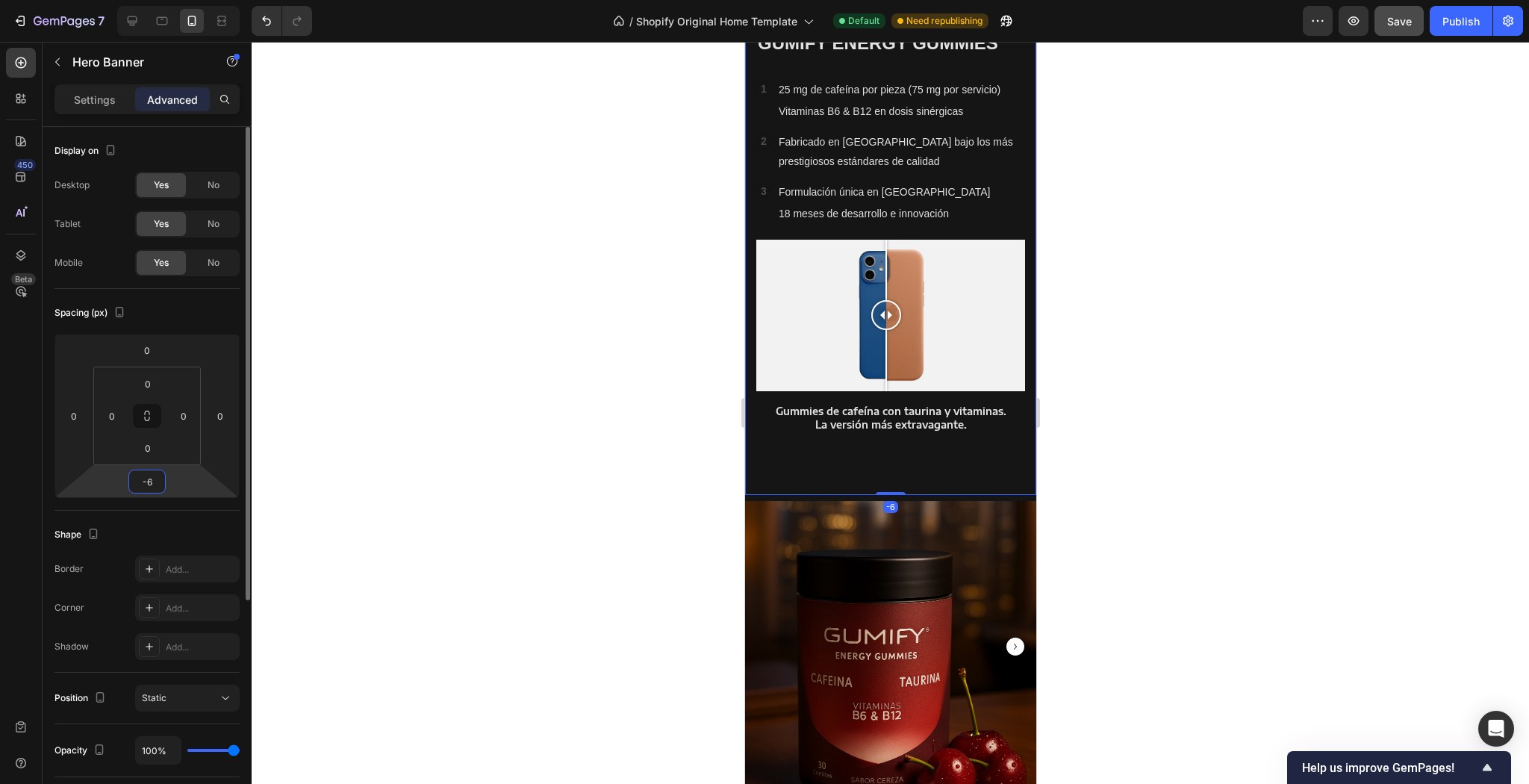
type input "-65"
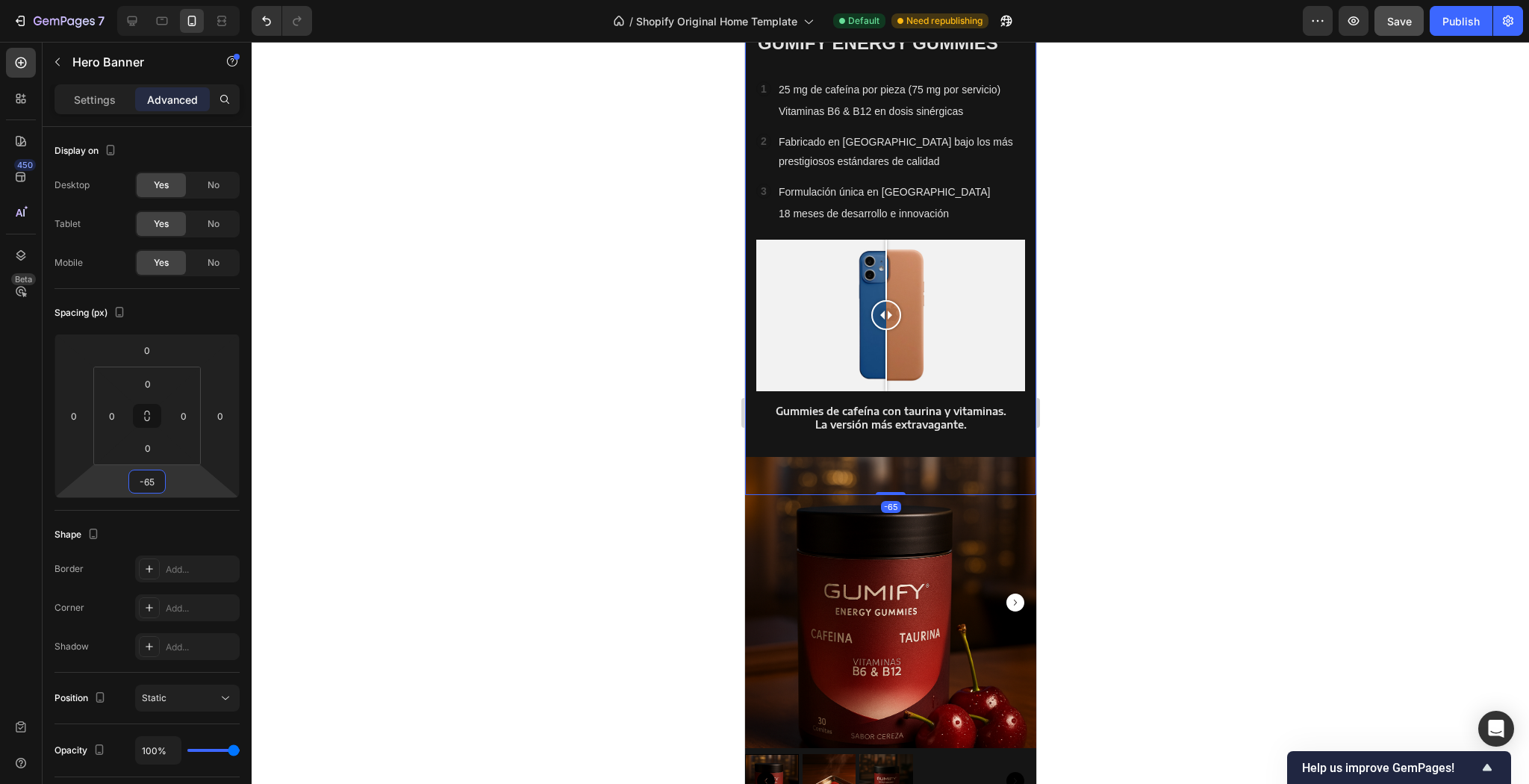
click at [1254, 277] on div at bounding box center [890, 412] width 1277 height 742
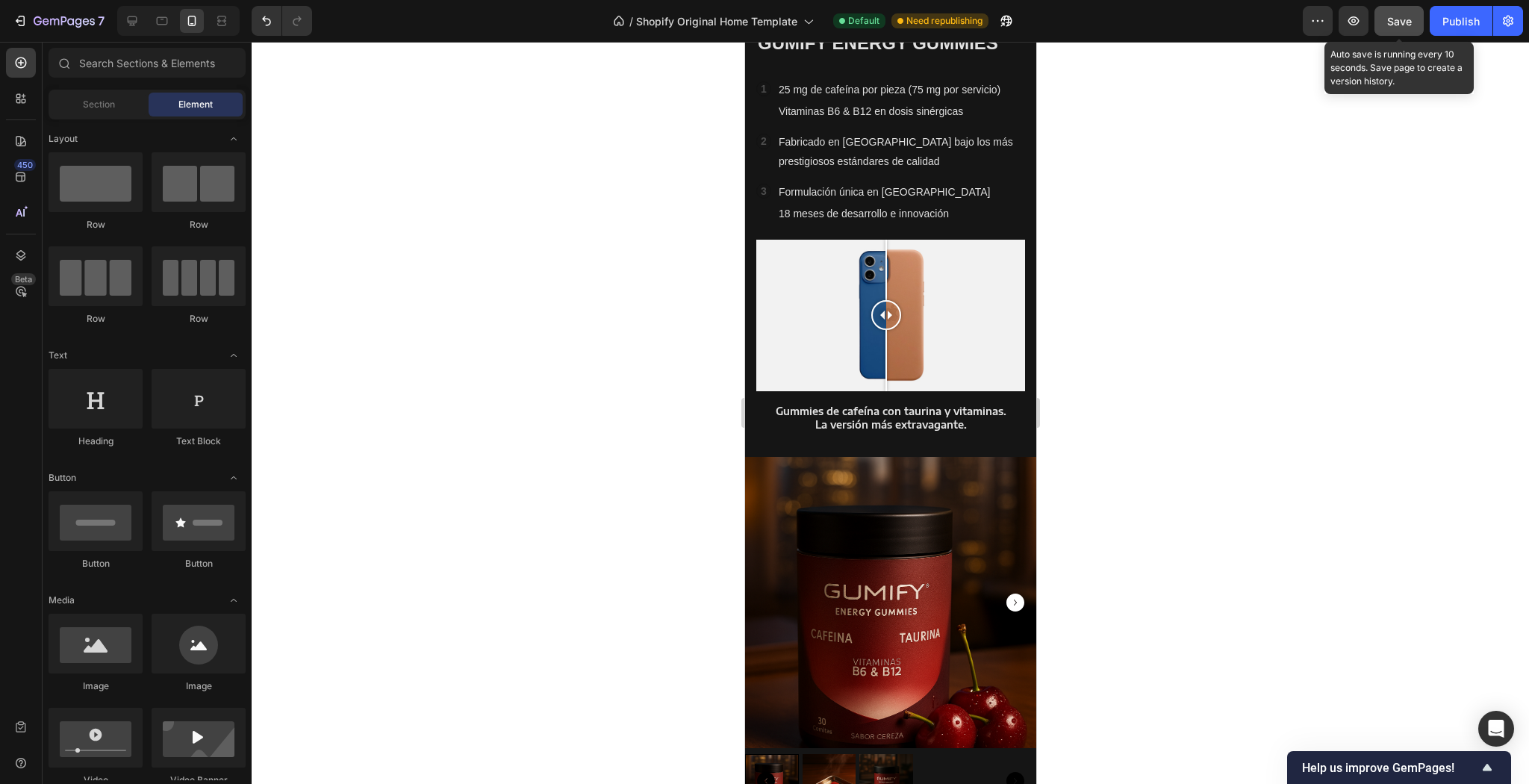
click at [1410, 21] on span "Save" at bounding box center [1400, 21] width 24 height 13
click at [1451, 32] on button "Publish" at bounding box center [1461, 20] width 63 height 30
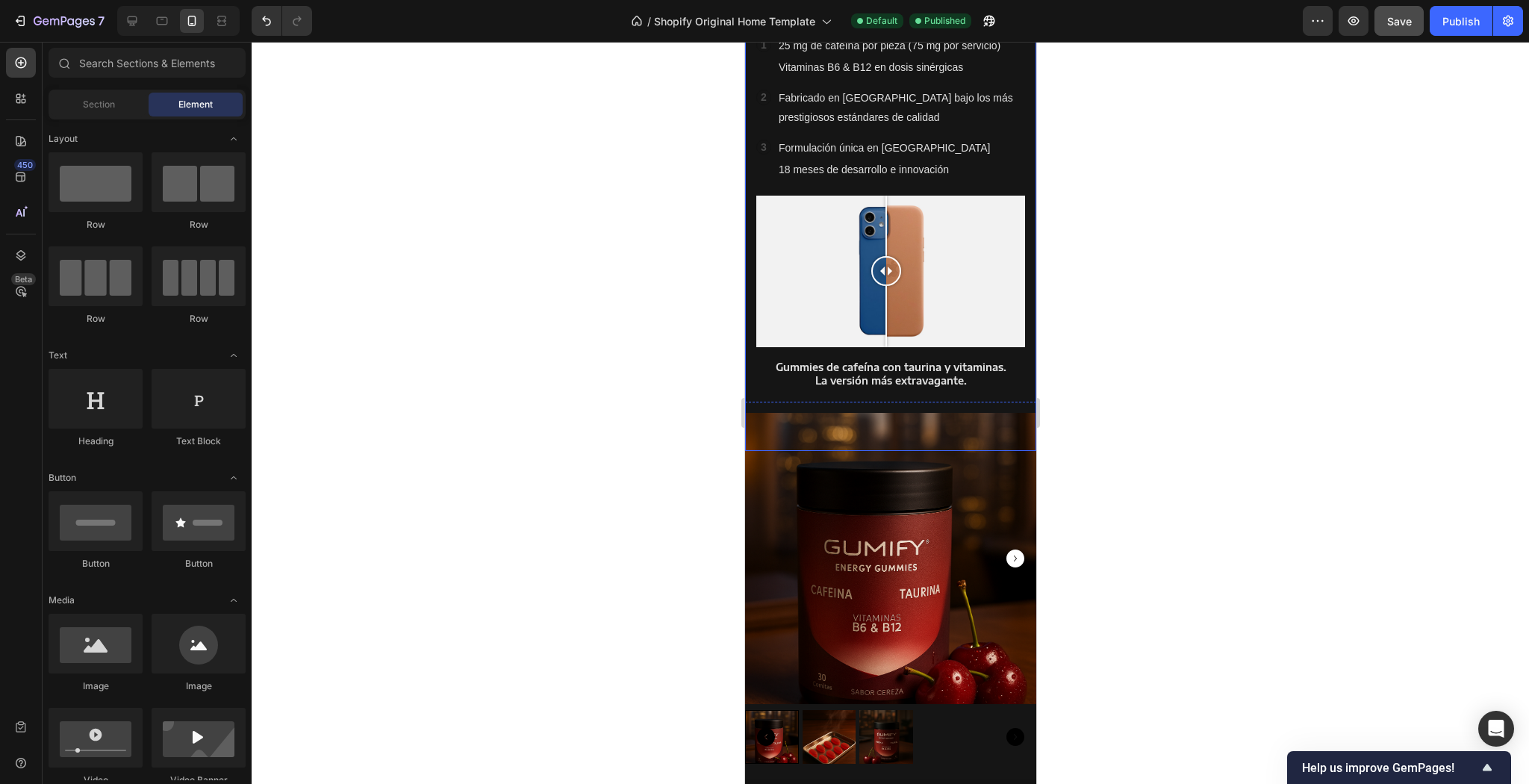
scroll to position [1281, 0]
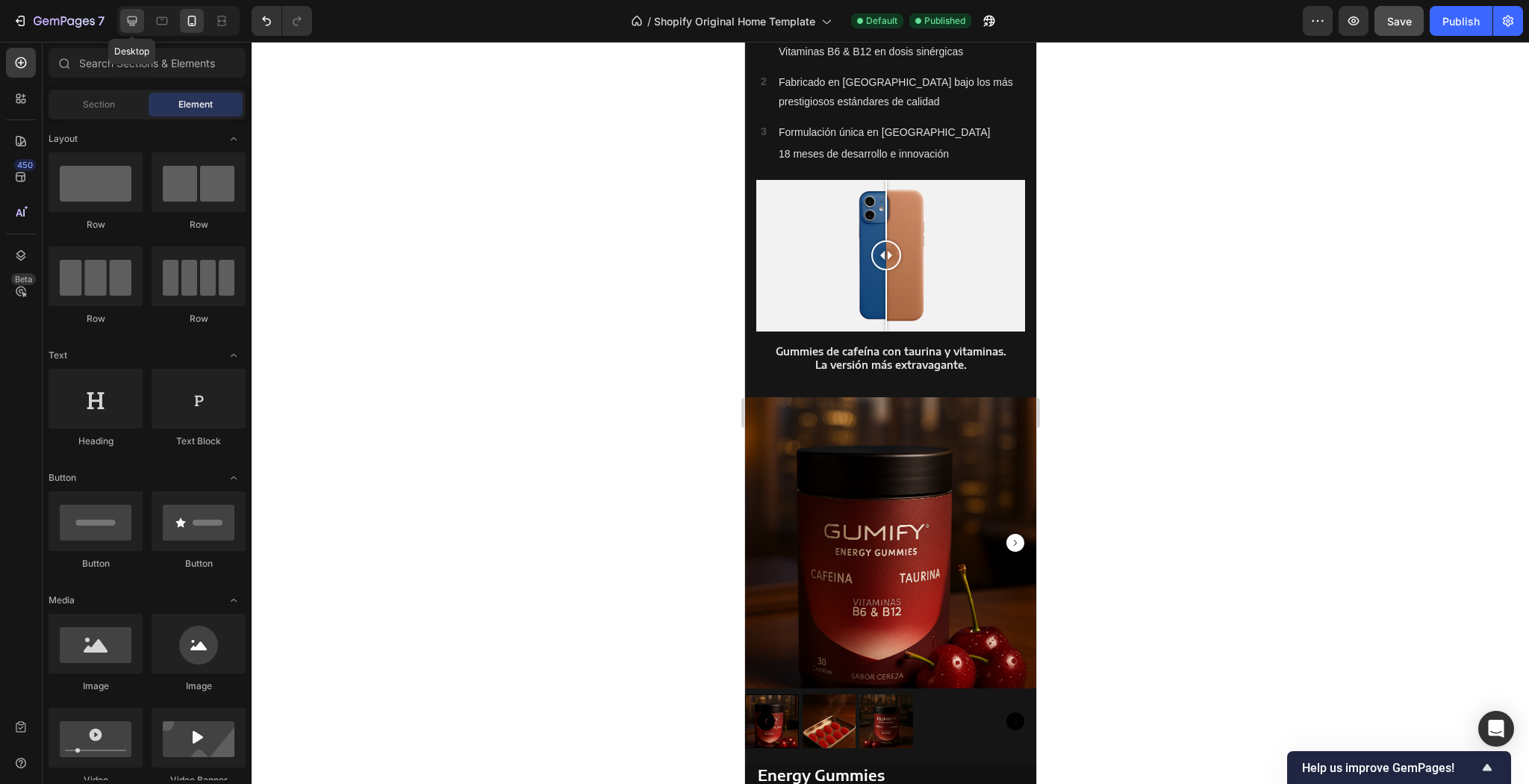
click at [137, 15] on icon at bounding box center [132, 21] width 15 height 15
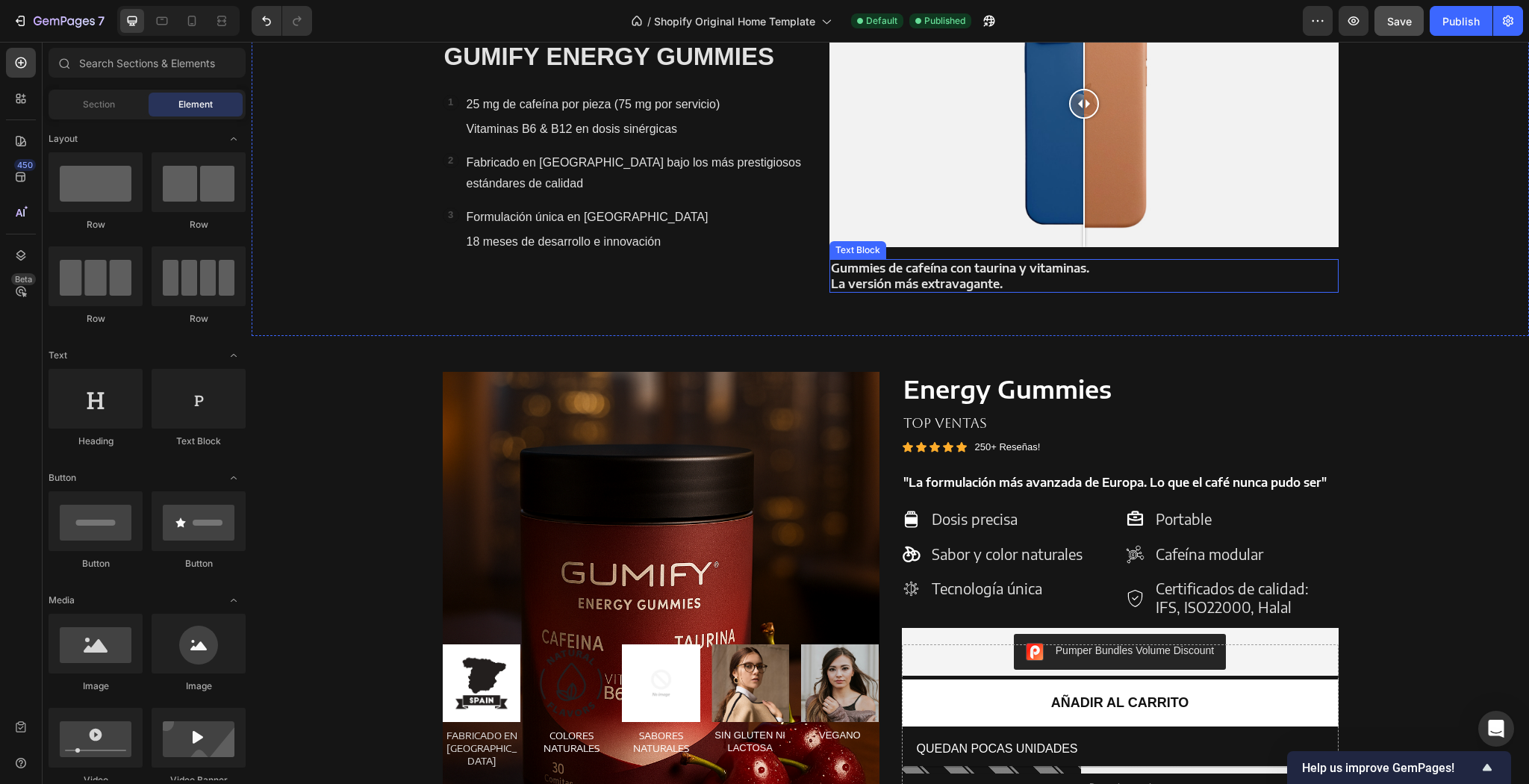
click at [868, 280] on strong "La versión más extravagante." at bounding box center [916, 284] width 171 height 15
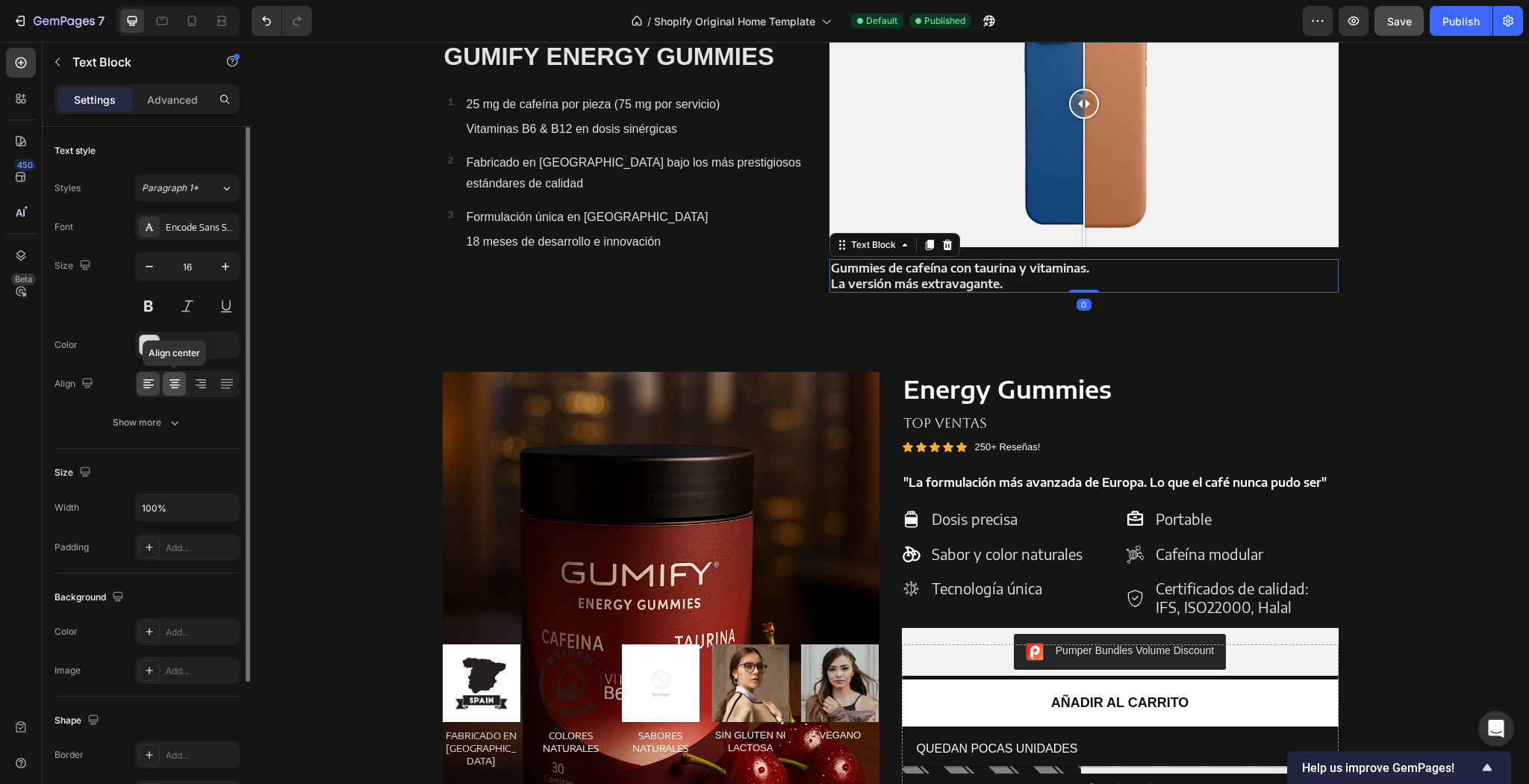
click at [176, 386] on icon at bounding box center [175, 383] width 15 height 15
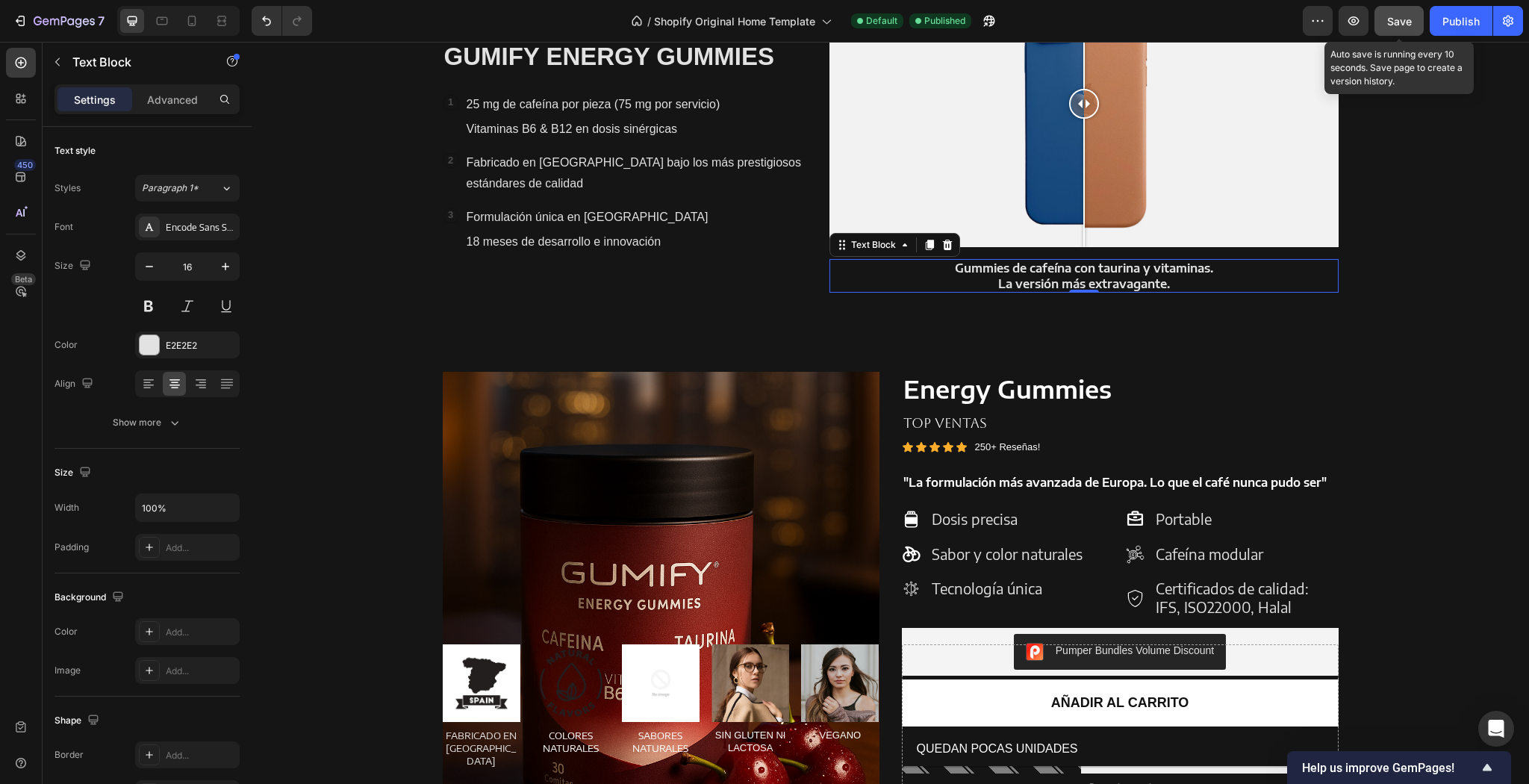
click at [1397, 19] on span "Save" at bounding box center [1400, 21] width 24 height 13
click at [1440, 23] on button "Publish" at bounding box center [1461, 20] width 63 height 30
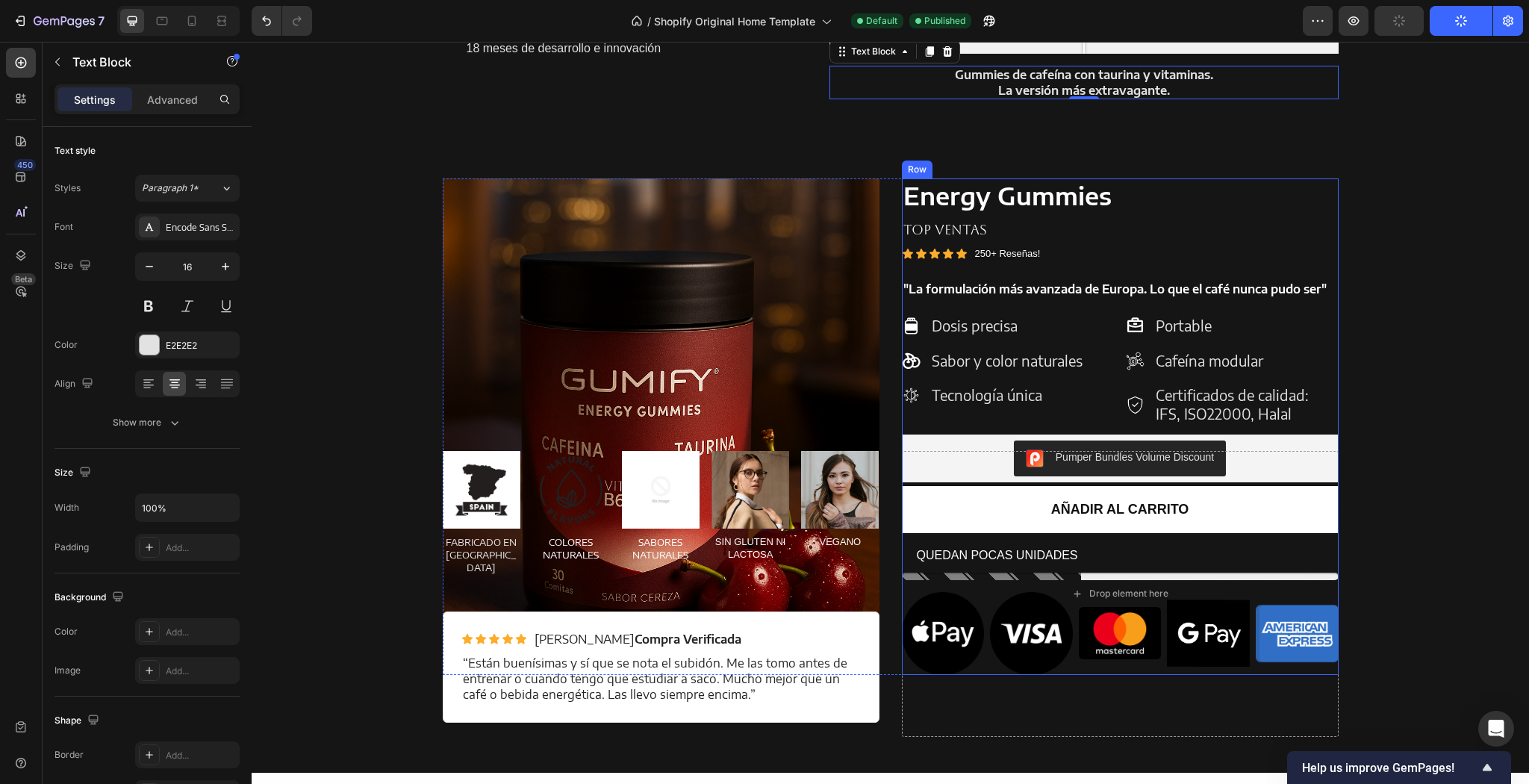
scroll to position [1520, 0]
